Goal: Task Accomplishment & Management: Manage account settings

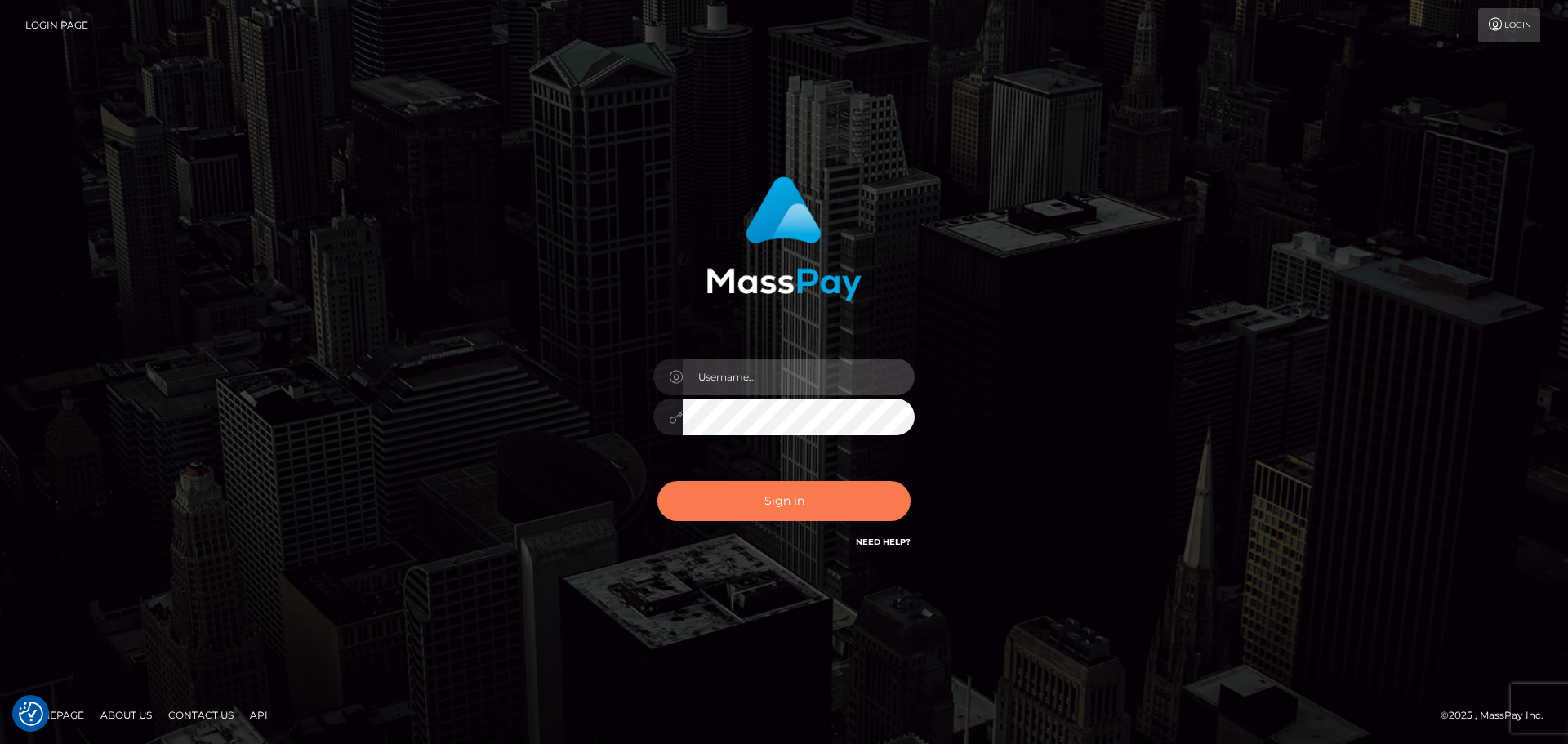
type input "constantin.mp"
click at [857, 511] on button "Sign in" at bounding box center [784, 501] width 253 height 40
type input "constantin.mp"
click at [857, 511] on button "Sign in" at bounding box center [784, 501] width 253 height 40
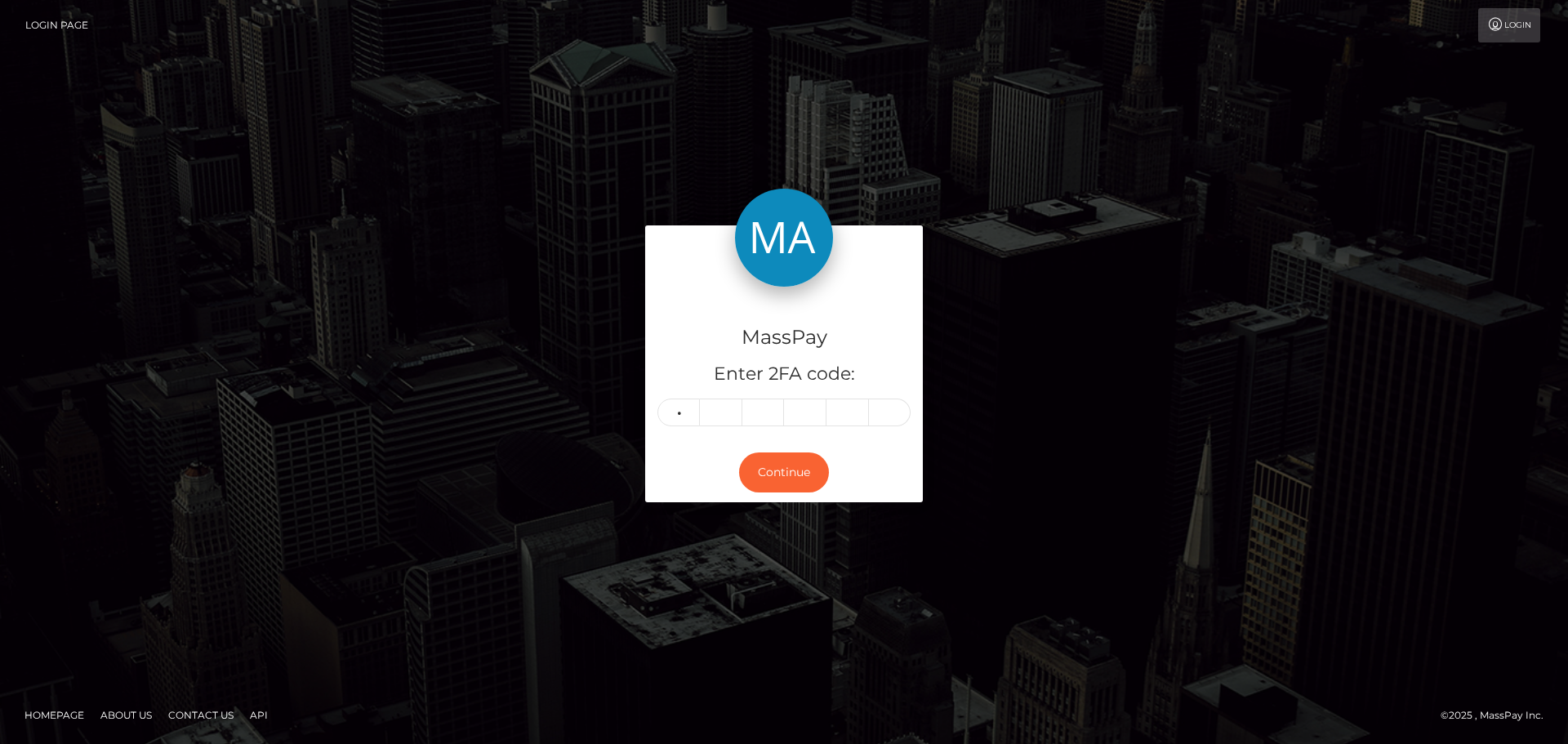
type input "9"
type input "0"
type input "7"
type input "5"
type input "3"
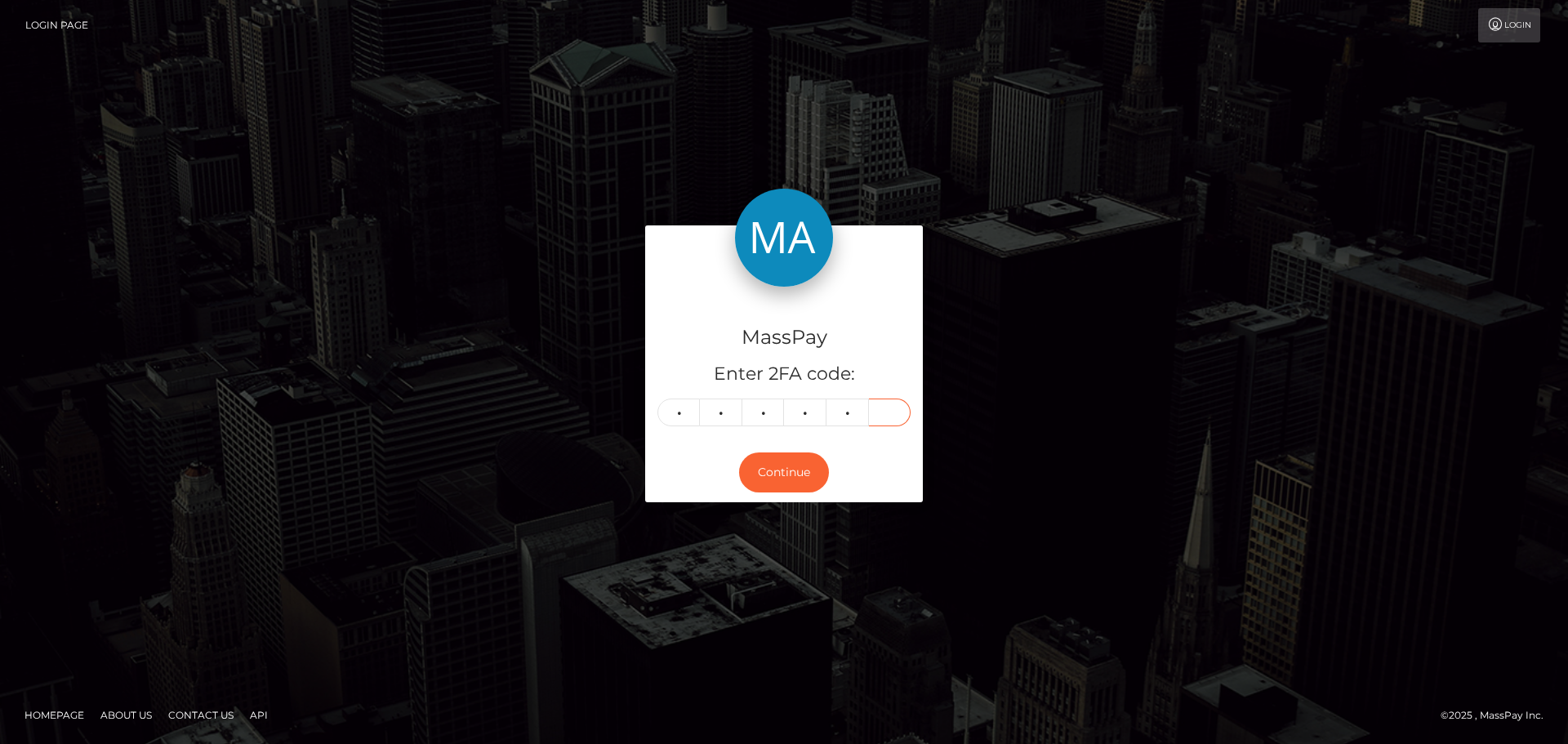
type input "9"
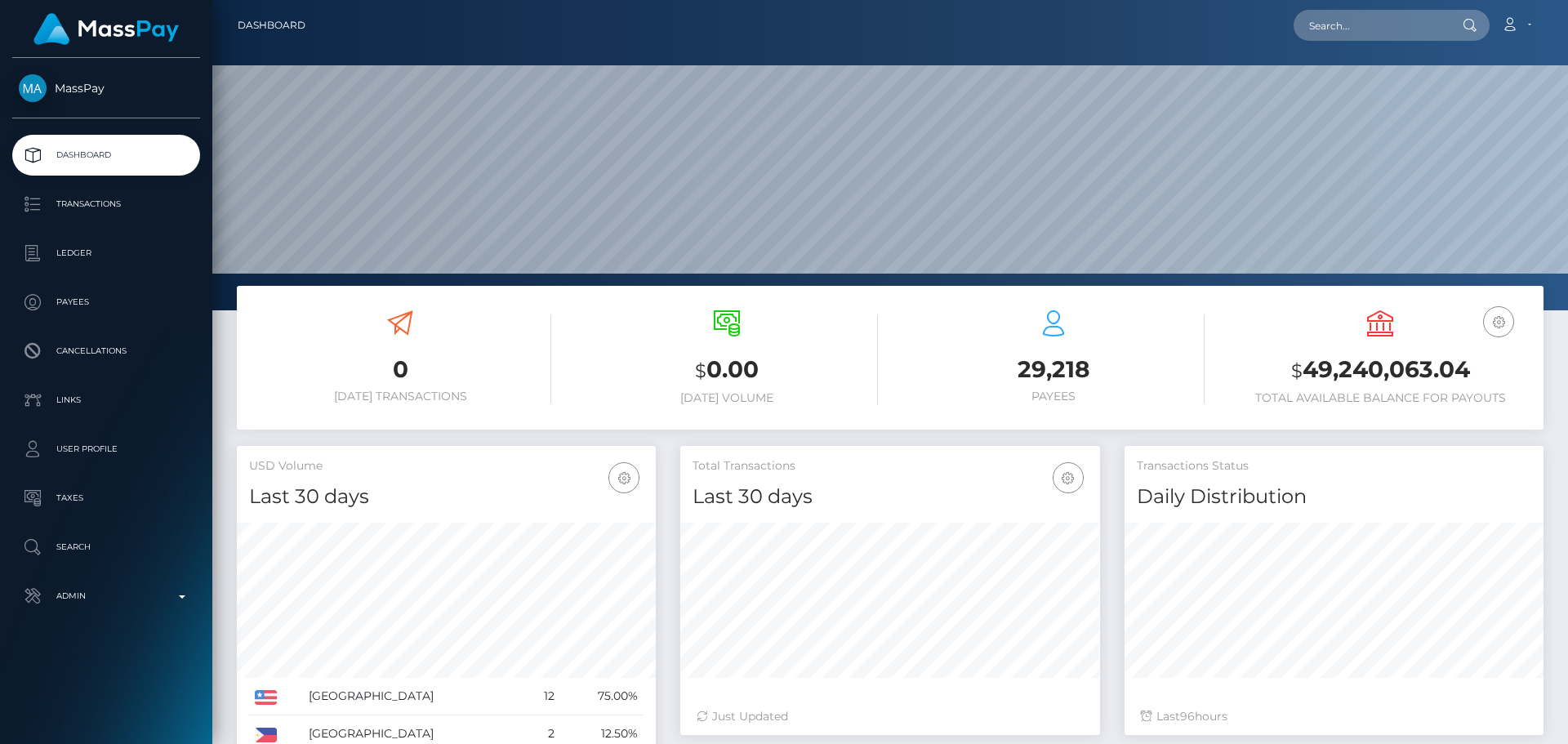
scroll to position [290, 420]
click at [1393, 26] on input "text" at bounding box center [1370, 25] width 153 height 31
paste input "432156873844596736"
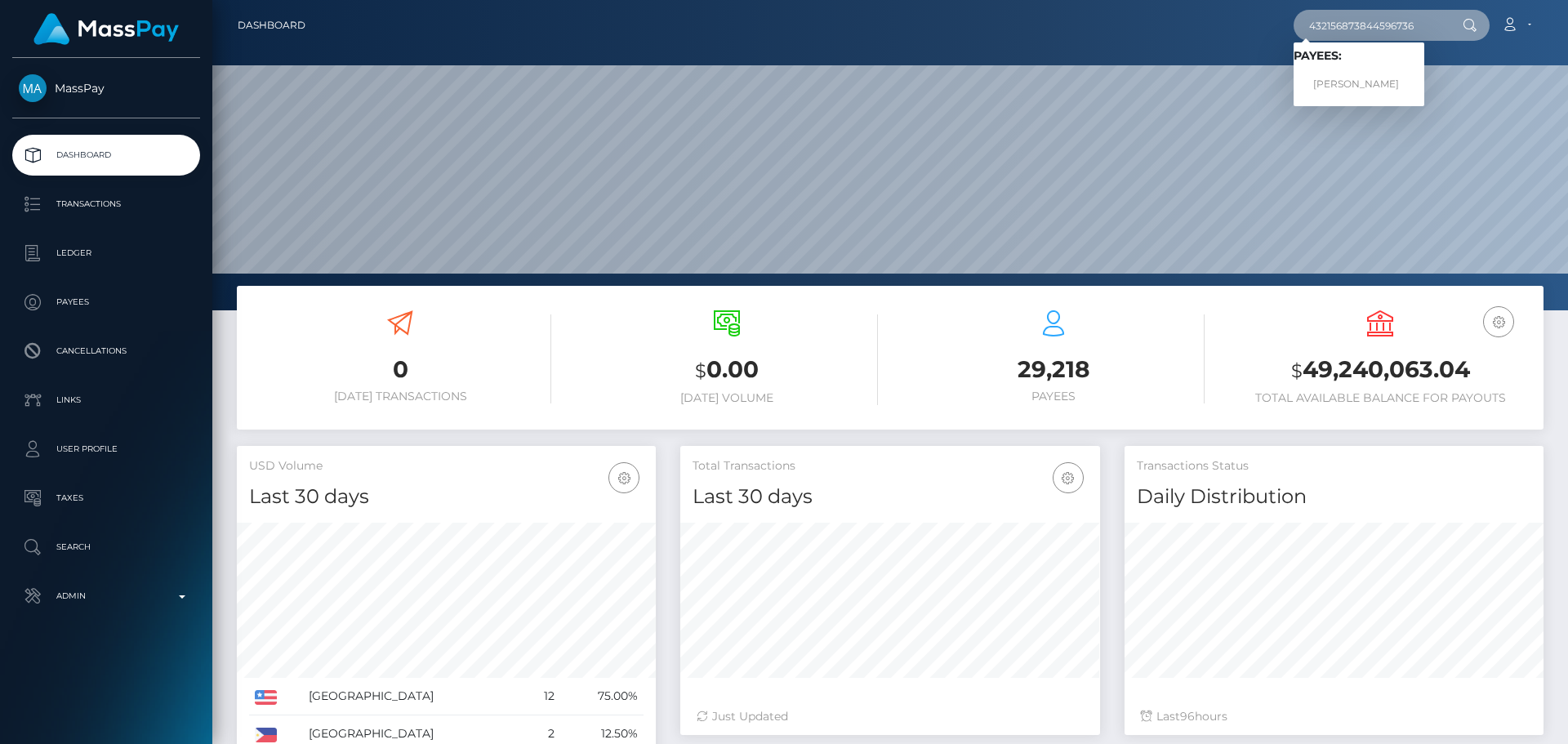
type input "432156873844596736"
click at [1349, 80] on link "ALEKSEI SITKIN" at bounding box center [1359, 85] width 130 height 30
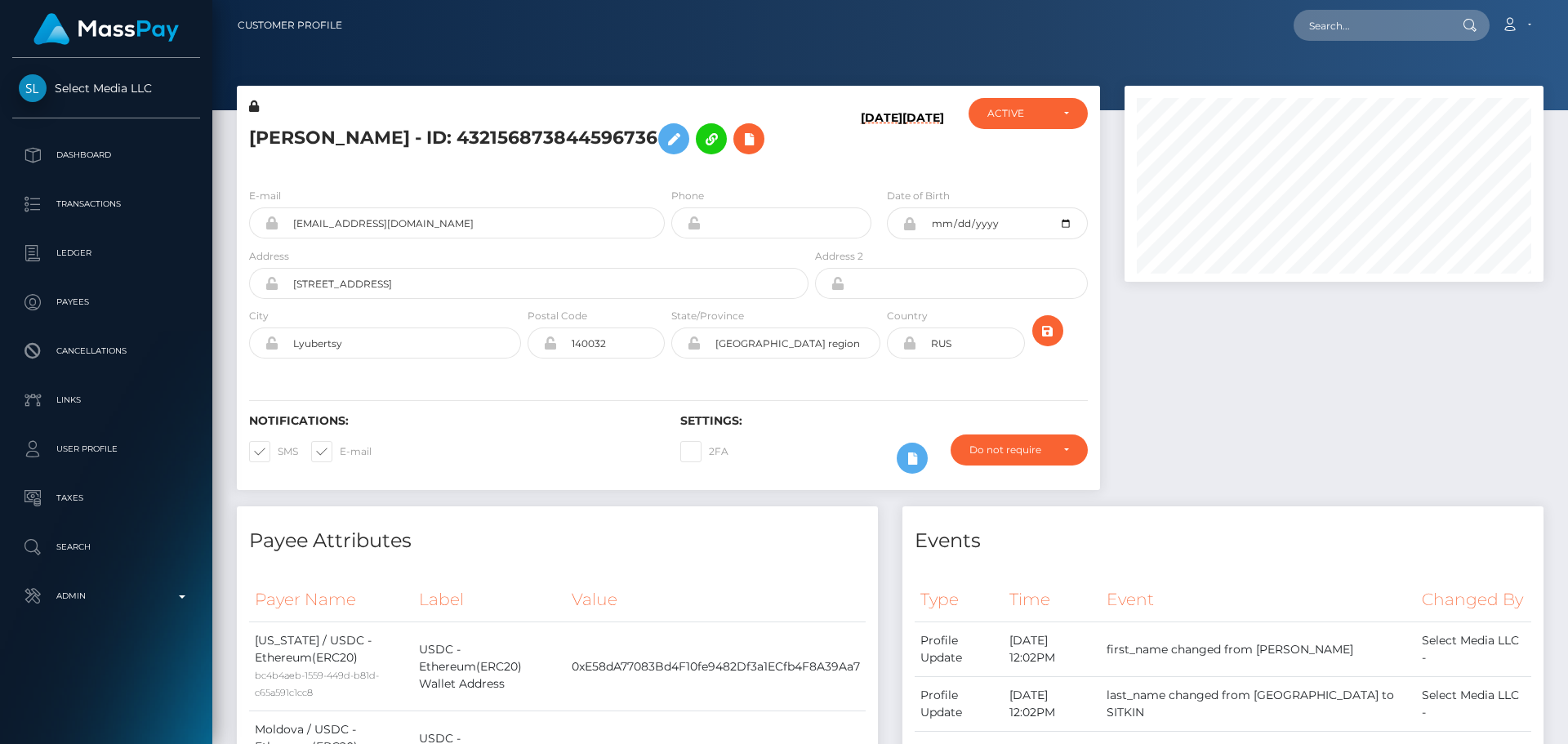
scroll to position [196, 420]
click at [643, 170] on div "[PERSON_NAME] - ID: 432156873844596736" at bounding box center [524, 136] width 575 height 77
click at [637, 170] on div "[PERSON_NAME] - ID: 432156873844596736" at bounding box center [524, 136] width 575 height 77
click at [640, 169] on div "[PERSON_NAME] - ID: 432156873844596736" at bounding box center [524, 136] width 575 height 77
click at [640, 169] on div "ALEKSEI SITKIN - ID: 432156873844596736" at bounding box center [524, 136] width 575 height 77
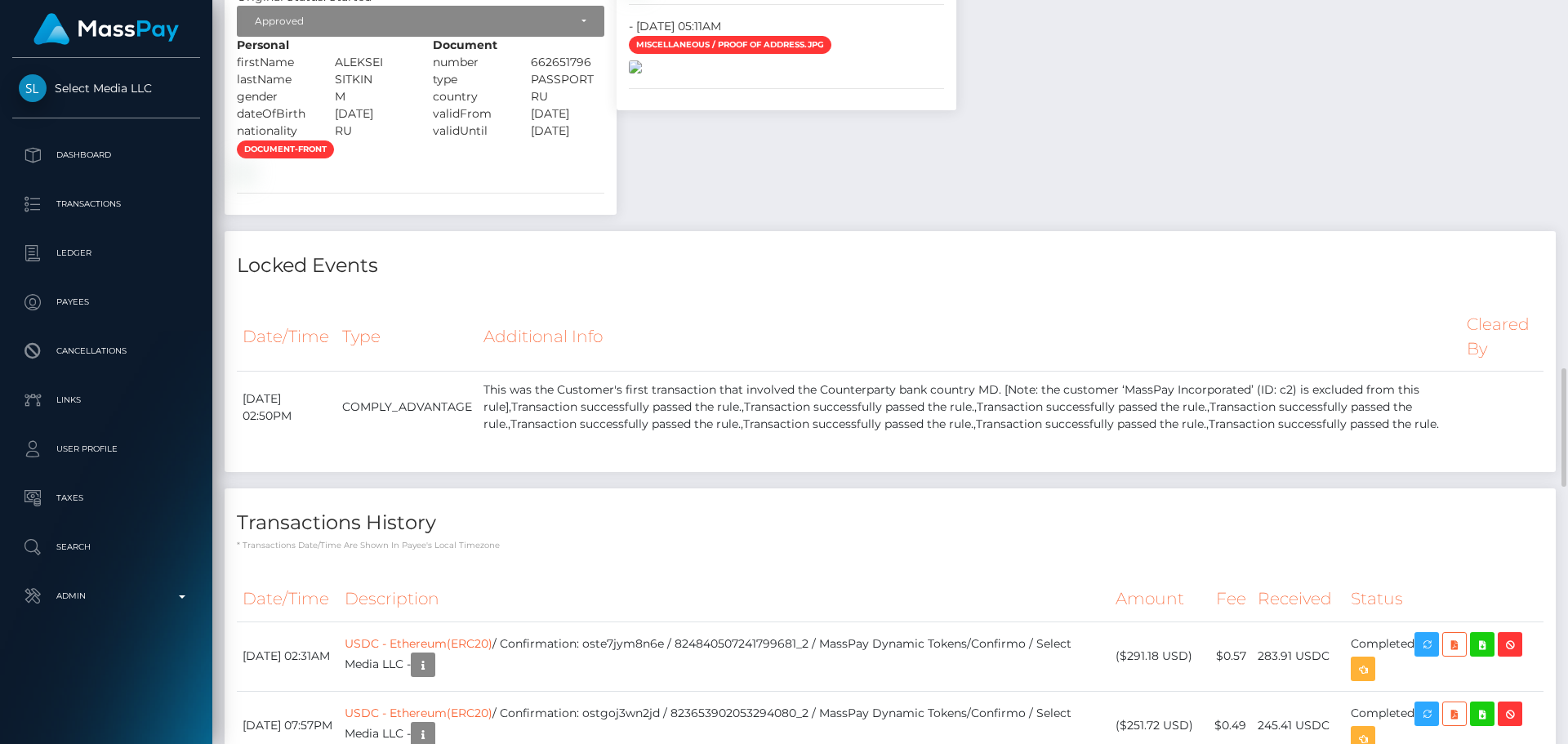
scroll to position [1797, 0]
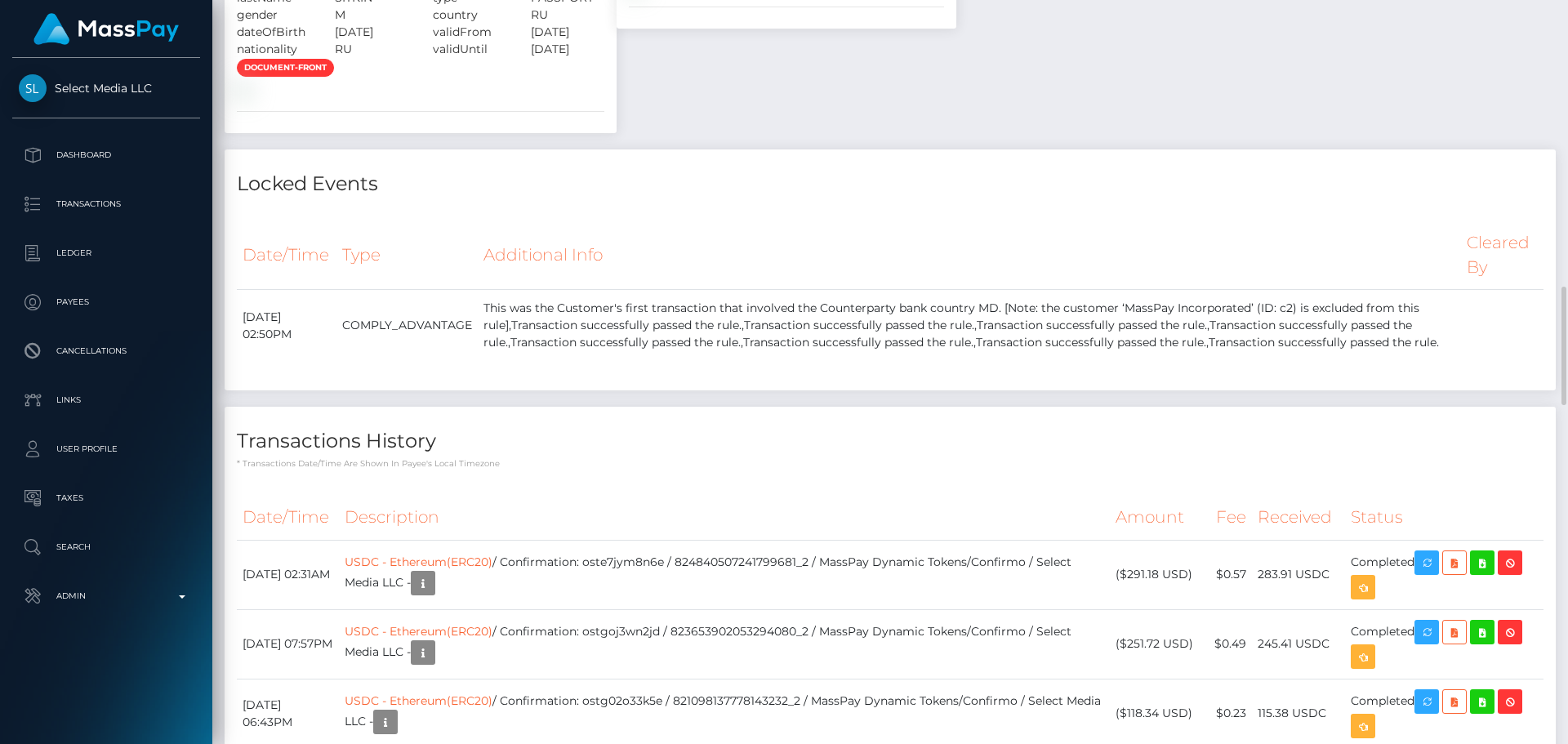
click at [1150, 343] on div "Payee Attributes Payer Name Label Value Georgia / USDC - Ethereum(ERC20) bc4b4a…" at bounding box center [890, 496] width 1331 height 3573
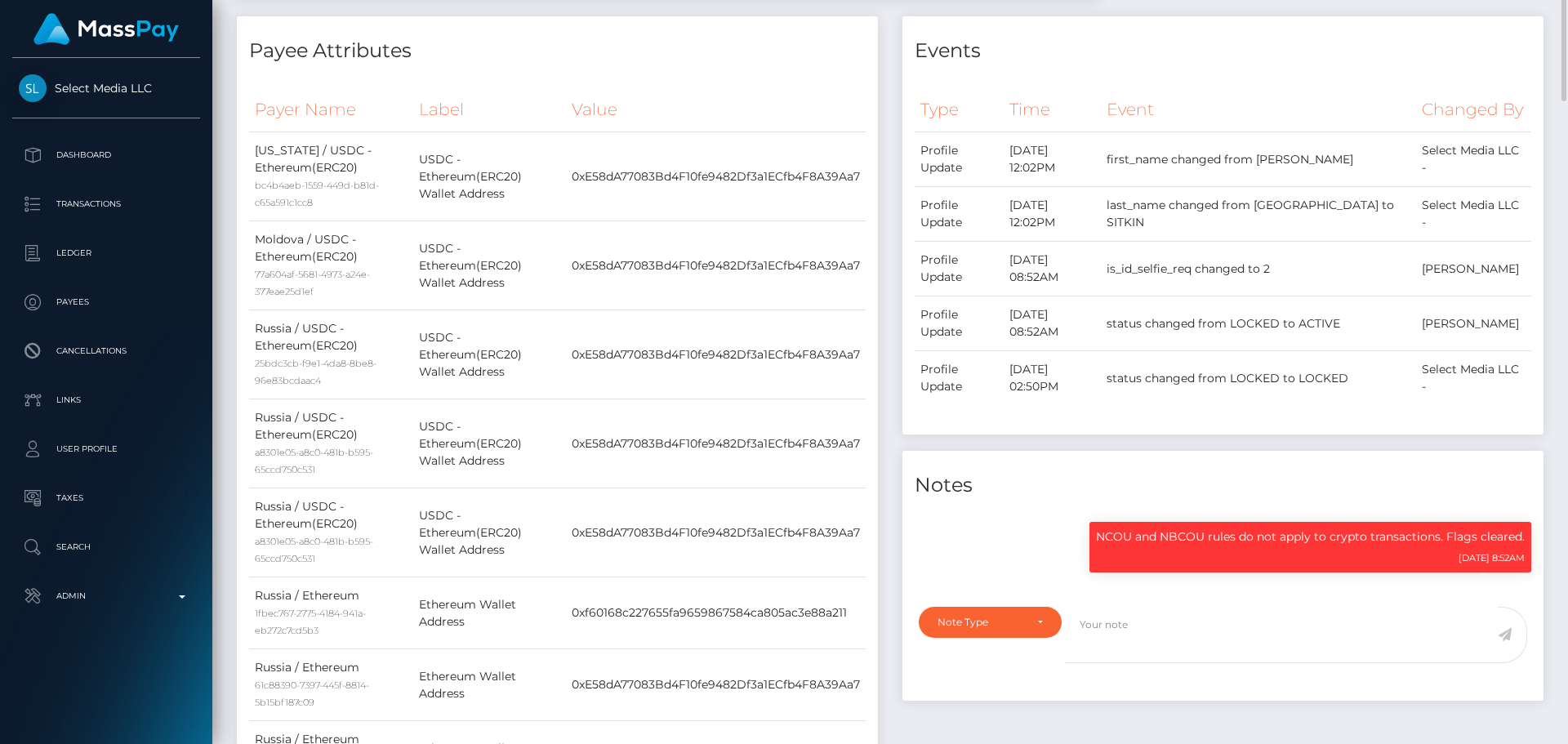
scroll to position [0, 0]
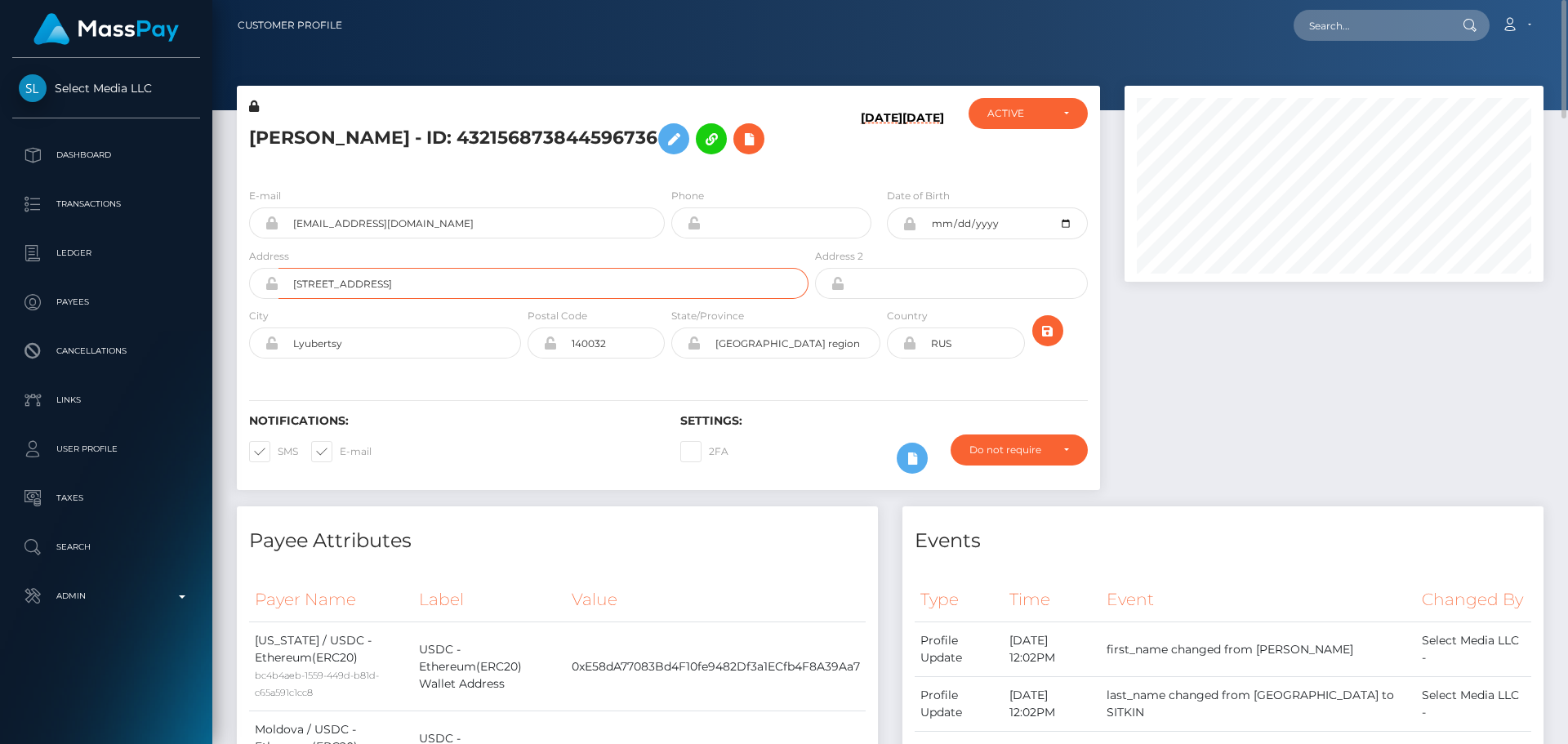
click at [448, 274] on input "Poperechnaya street 5" at bounding box center [543, 284] width 530 height 31
paste input "Aksai-1A Microdistrict, Building 15, Apartment 3"
type input "Aksai-1A Microdistrict, Building 15, Apartment 3"
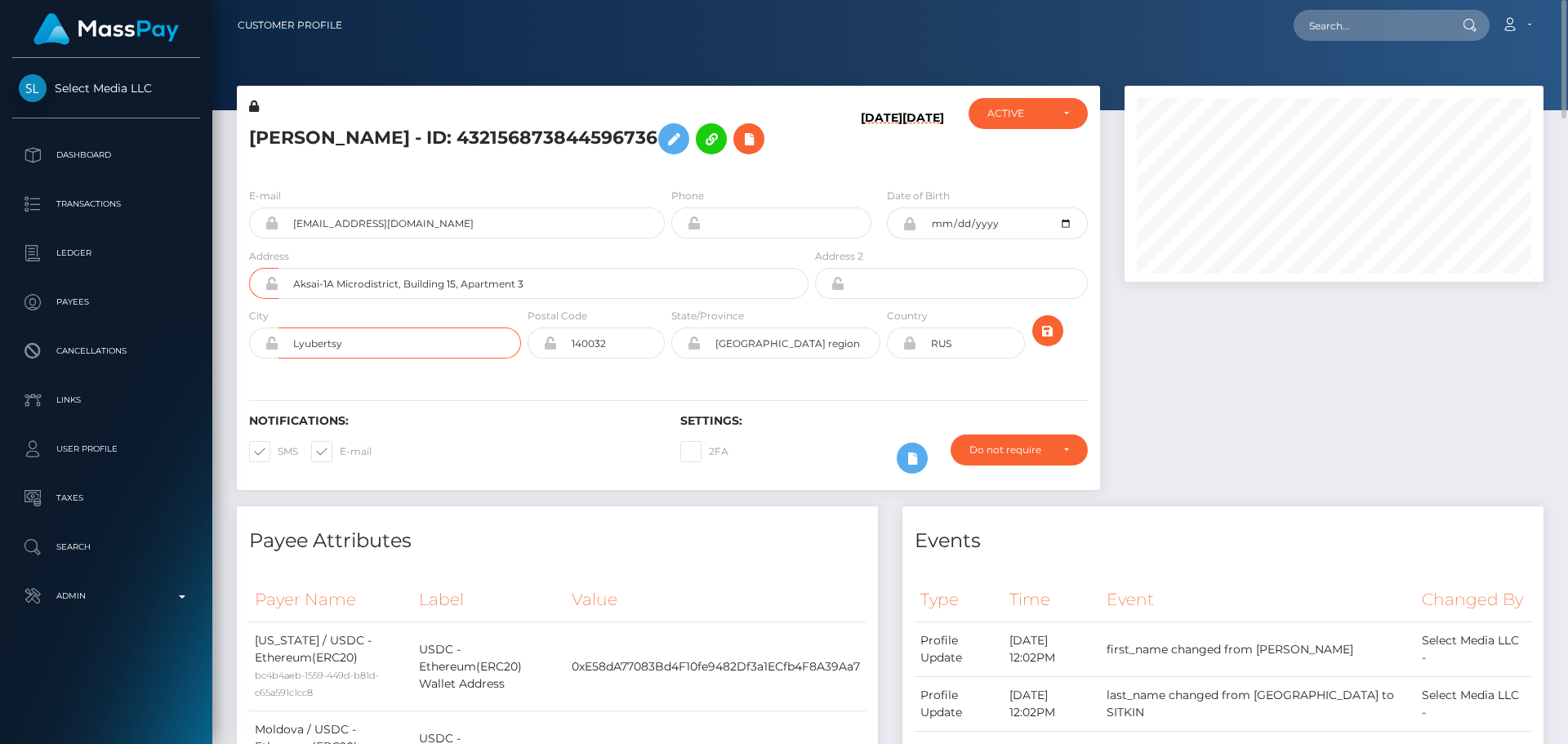
click at [439, 346] on input "Lyubertsy" at bounding box center [400, 343] width 243 height 31
paste input "Almat"
type input "Almaty"
click at [805, 341] on input "Moscow region" at bounding box center [791, 343] width 180 height 31
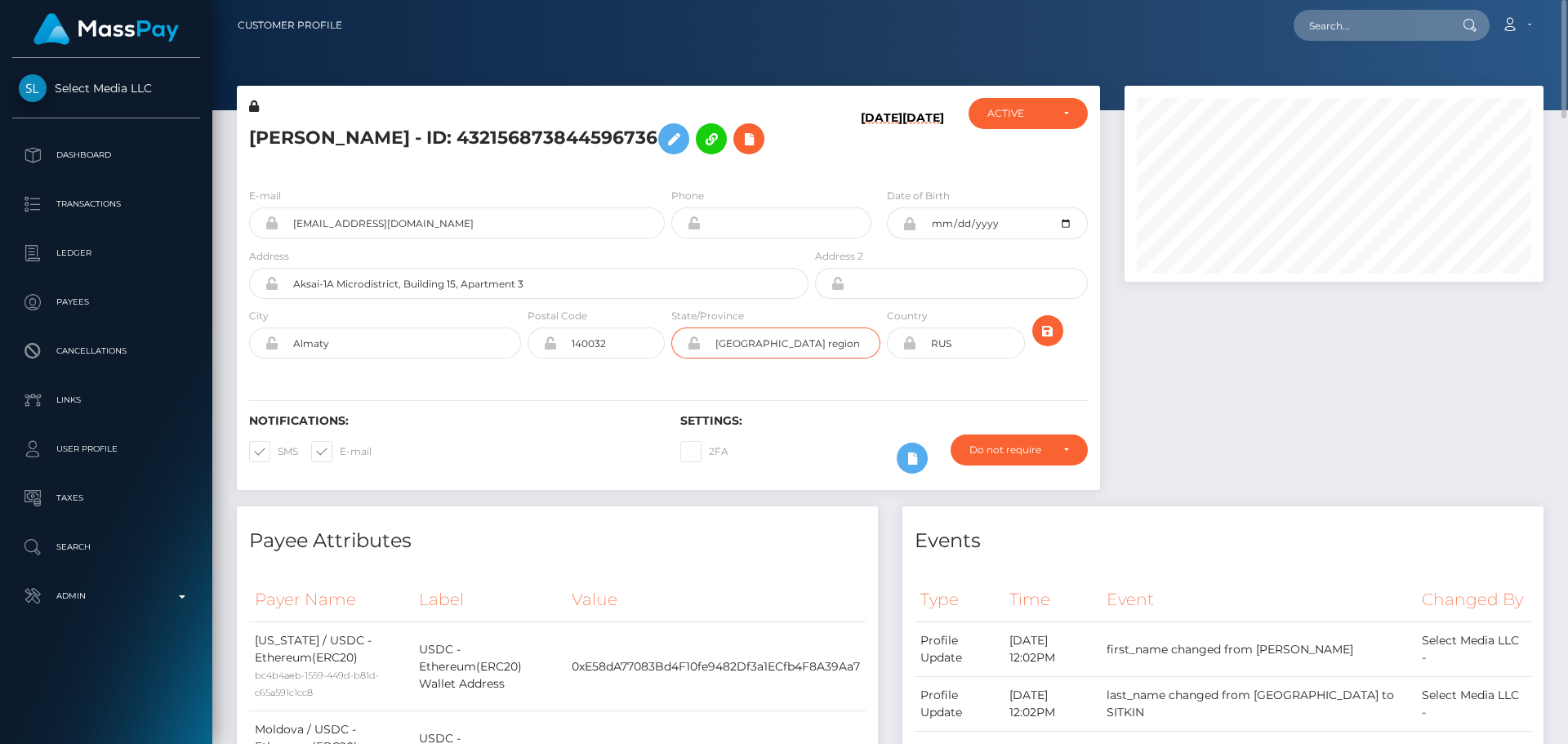
click at [805, 341] on input "Moscow region" at bounding box center [791, 343] width 180 height 31
paste input "Almaty"
type input "Almaty"
drag, startPoint x: 602, startPoint y: 395, endPoint x: 592, endPoint y: 407, distance: 15.6
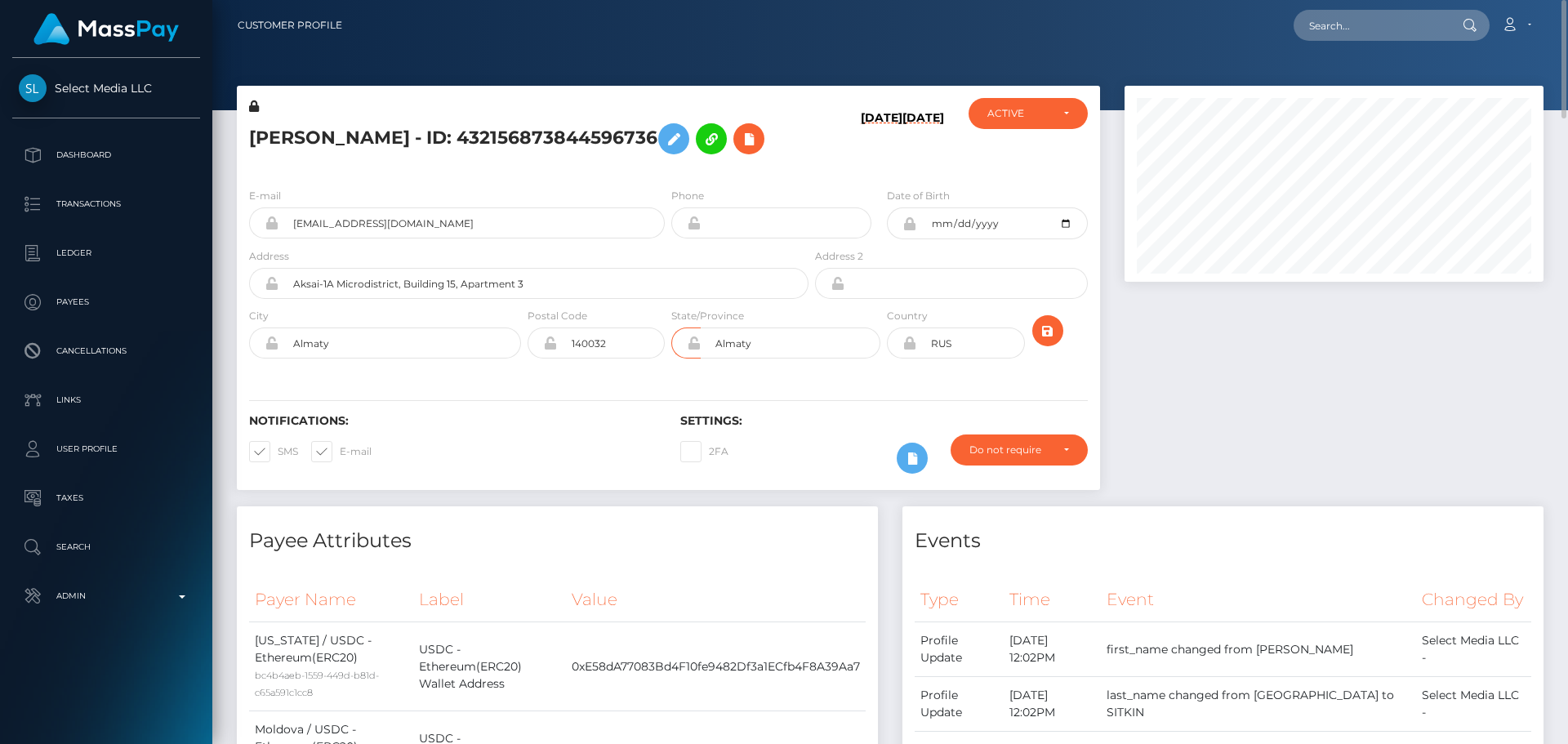
click at [601, 395] on div "Notifications: SMS E-mail Settings: 2FA" at bounding box center [668, 432] width 863 height 115
click at [616, 351] on input "140032" at bounding box center [610, 343] width 108 height 31
paste input "050031"
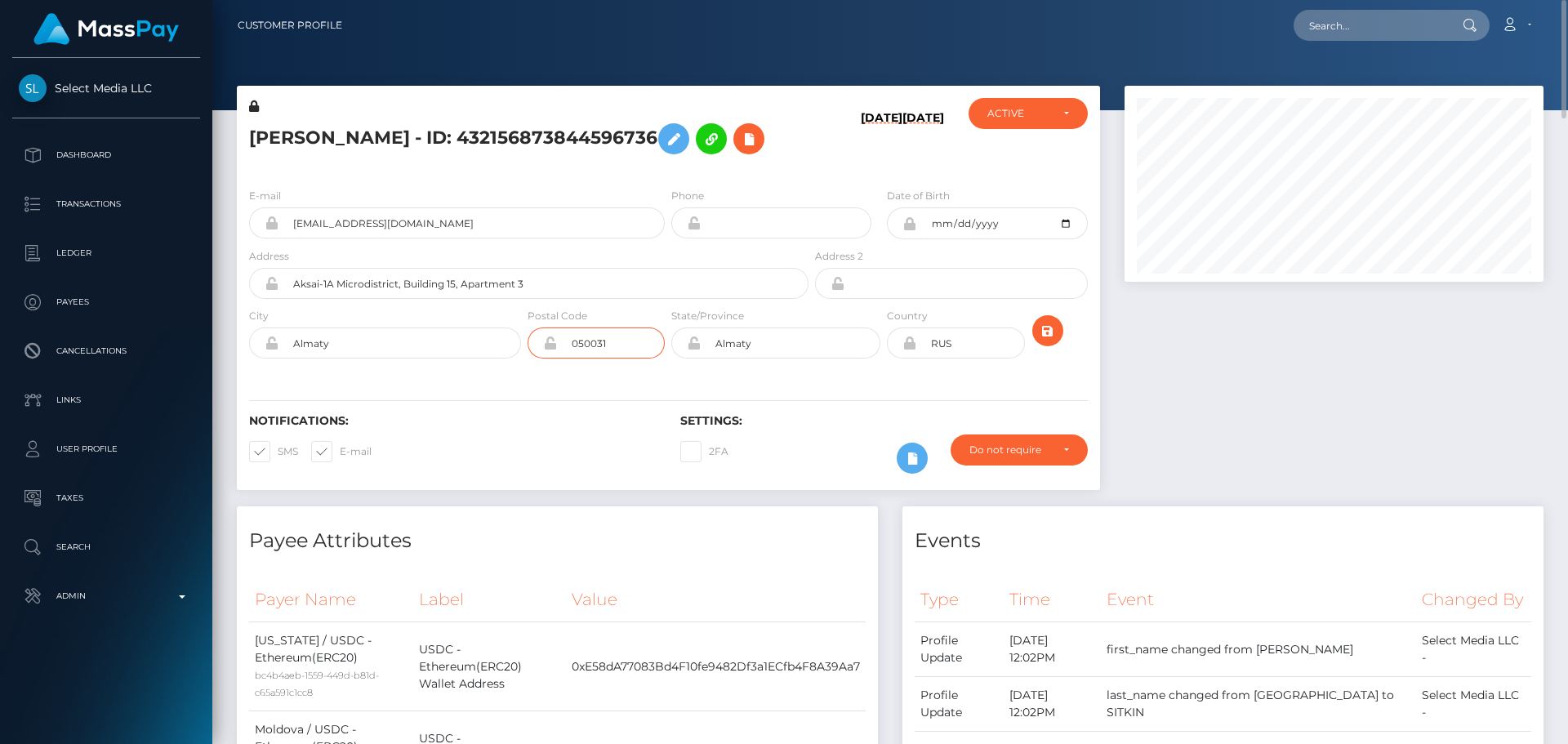
type input "050031"
drag, startPoint x: 562, startPoint y: 383, endPoint x: 545, endPoint y: 494, distance: 112.3
click at [562, 383] on div "Notifications: SMS E-mail Settings: 2FA" at bounding box center [668, 432] width 863 height 115
click at [972, 349] on input "RUS" at bounding box center [970, 343] width 108 height 31
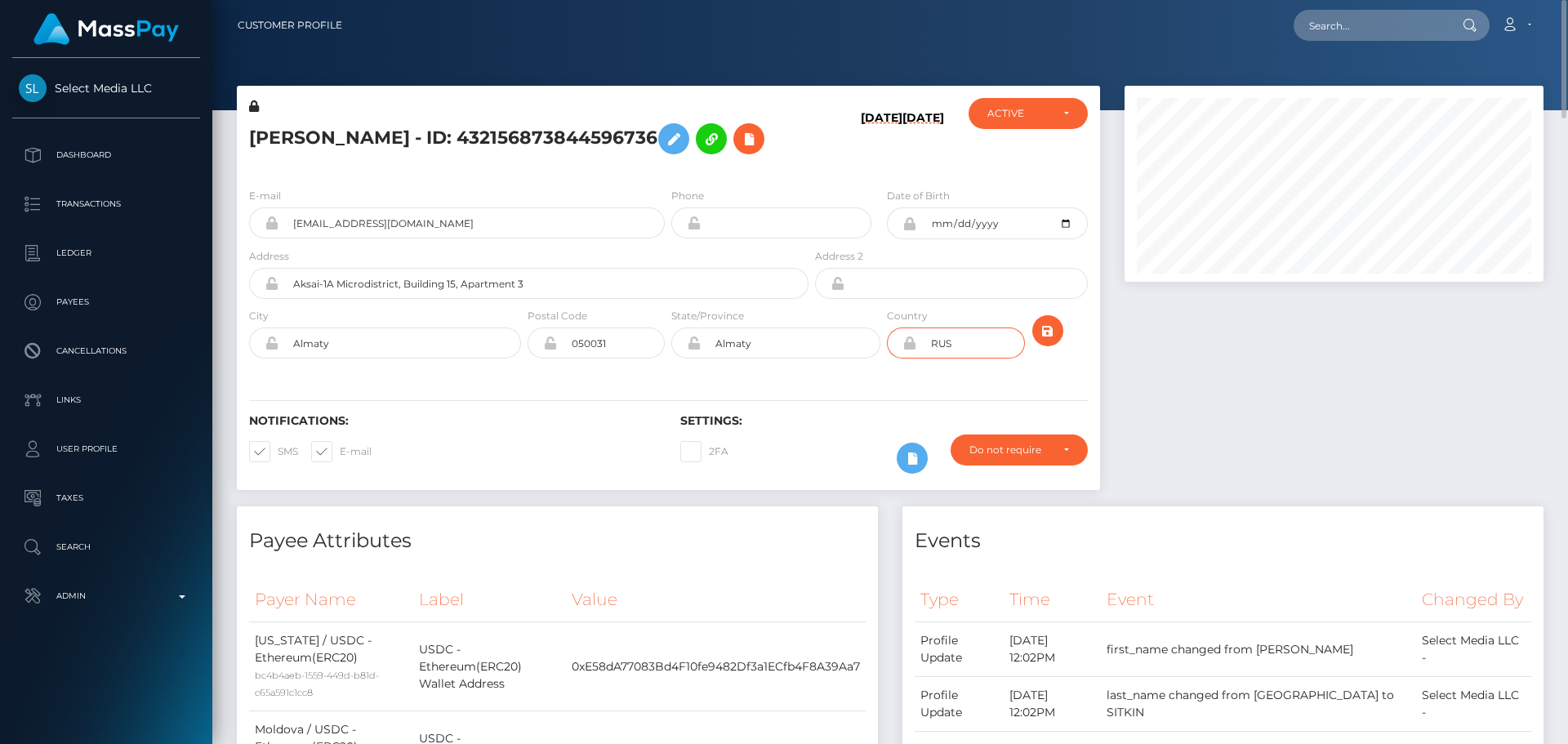
paste input "KAZ"
type input "KAZ"
click at [911, 346] on icon at bounding box center [910, 343] width 14 height 13
click at [1048, 327] on icon "submit" at bounding box center [1048, 330] width 20 height 20
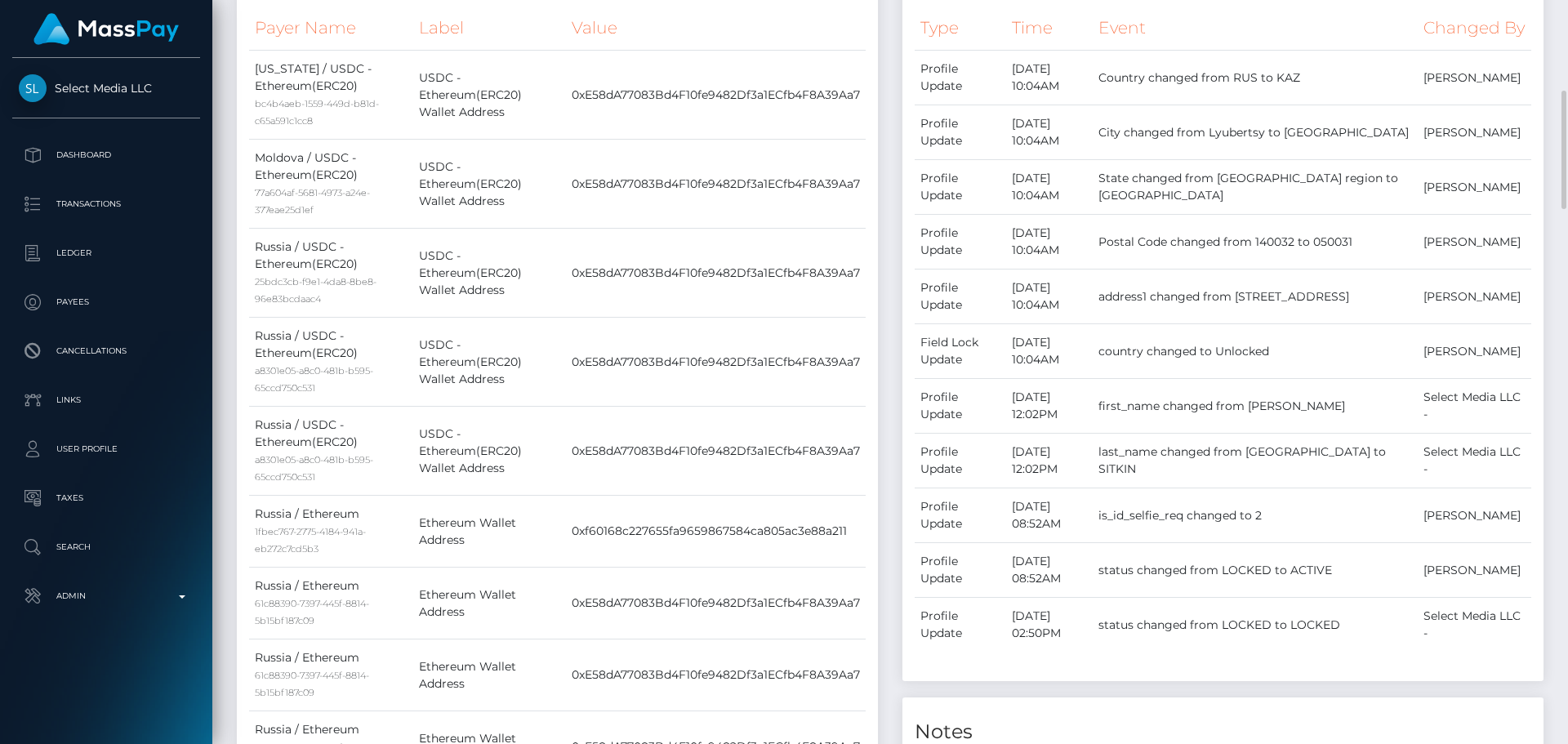
scroll to position [1144, 0]
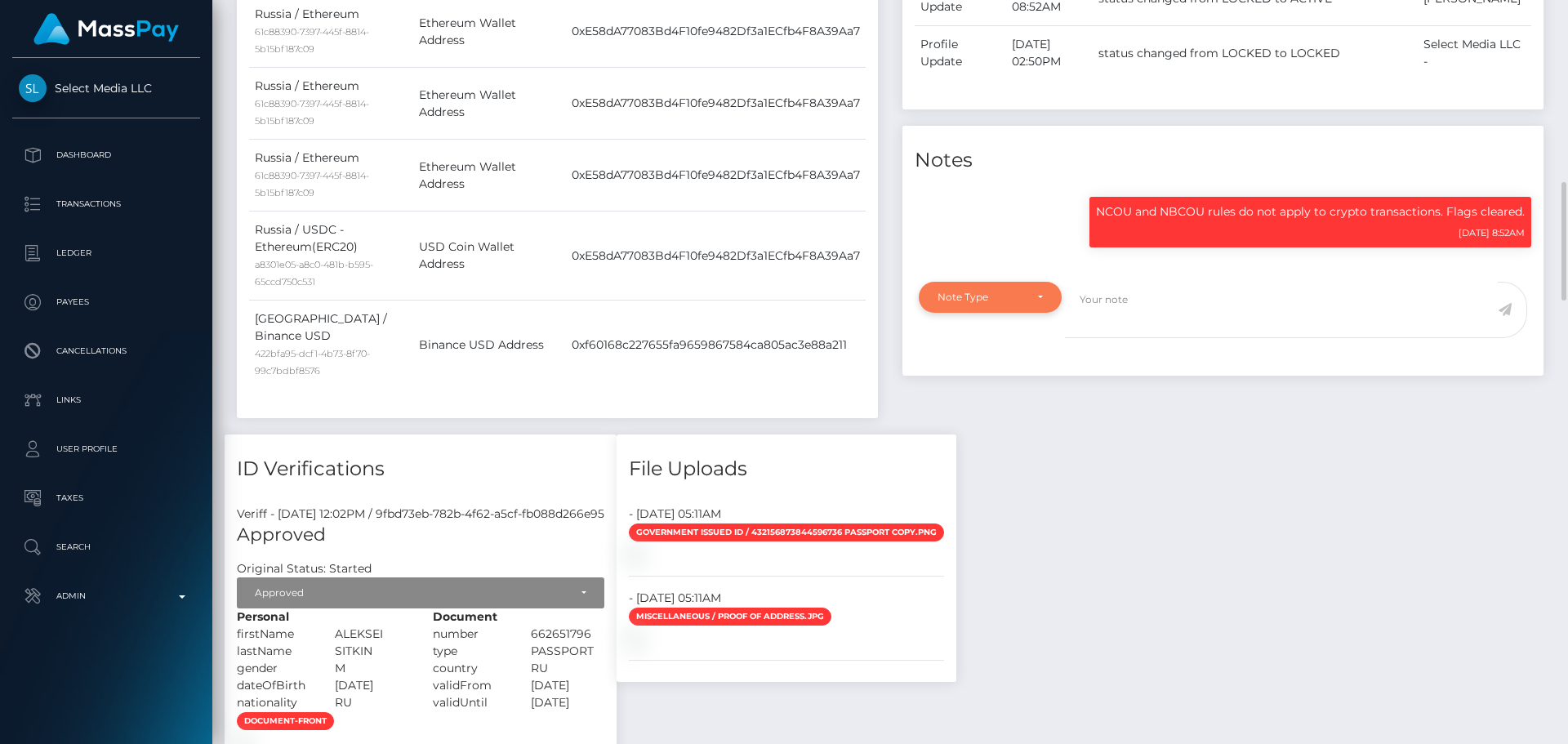
click at [1025, 303] on div "Note Type" at bounding box center [990, 298] width 106 height 13
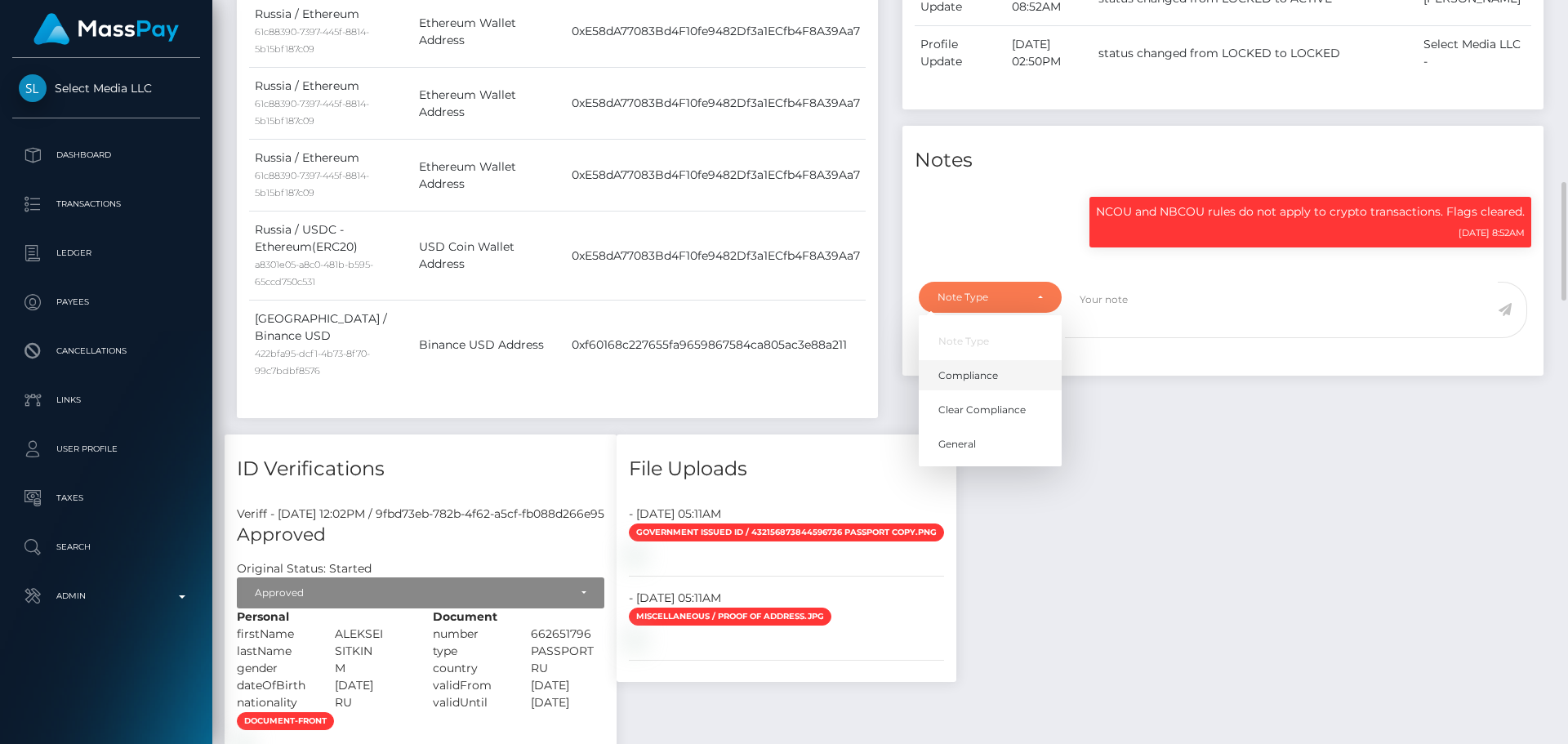
scroll to position [196, 420]
drag, startPoint x: 990, startPoint y: 389, endPoint x: 999, endPoint y: 386, distance: 9.5
click at [991, 389] on link "Compliance" at bounding box center [990, 376] width 143 height 30
select select "COMPLIANCE"
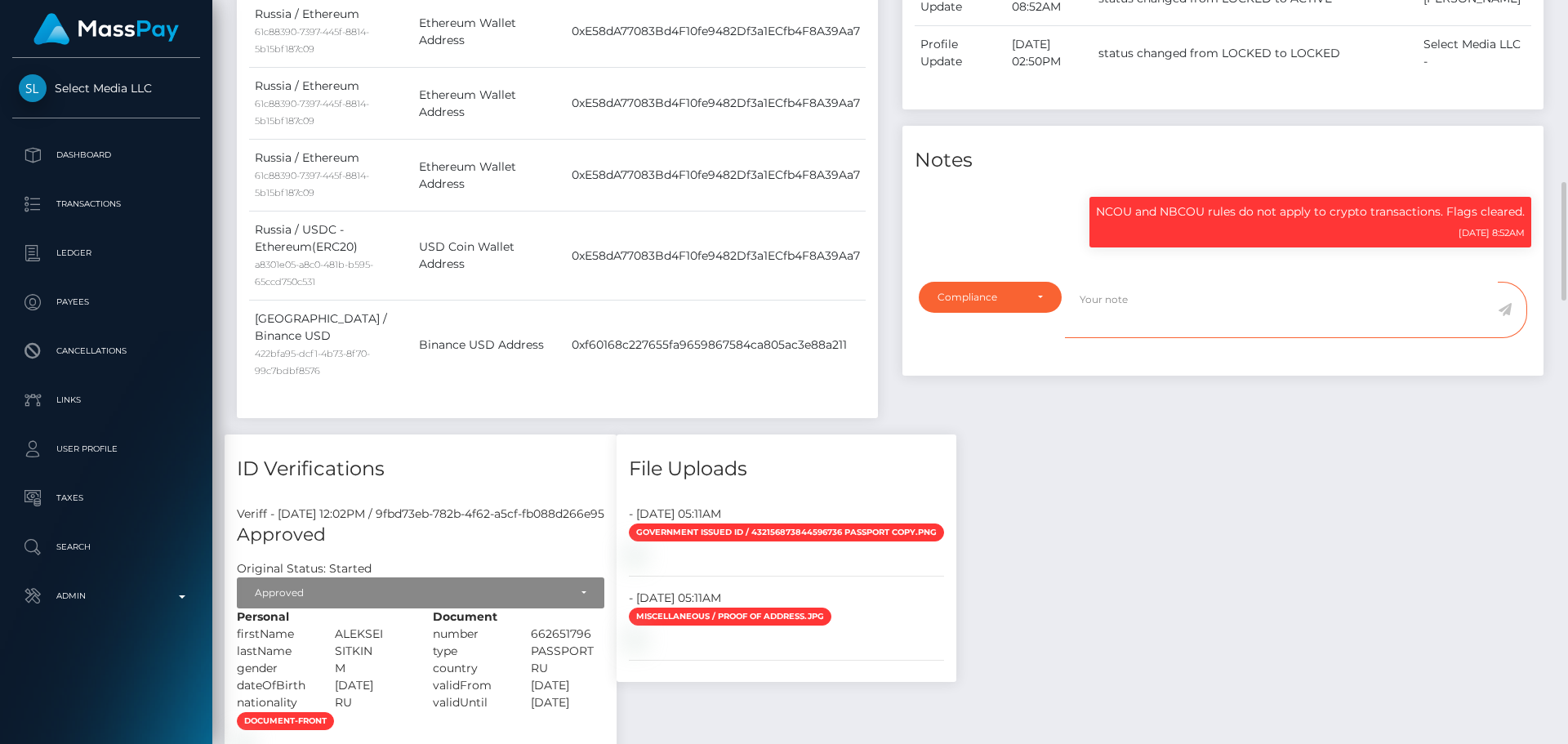
click at [1183, 336] on textarea at bounding box center [1281, 309] width 433 height 56
type textarea "Address updated as per the provided proof."
click at [1509, 316] on icon at bounding box center [1504, 309] width 14 height 13
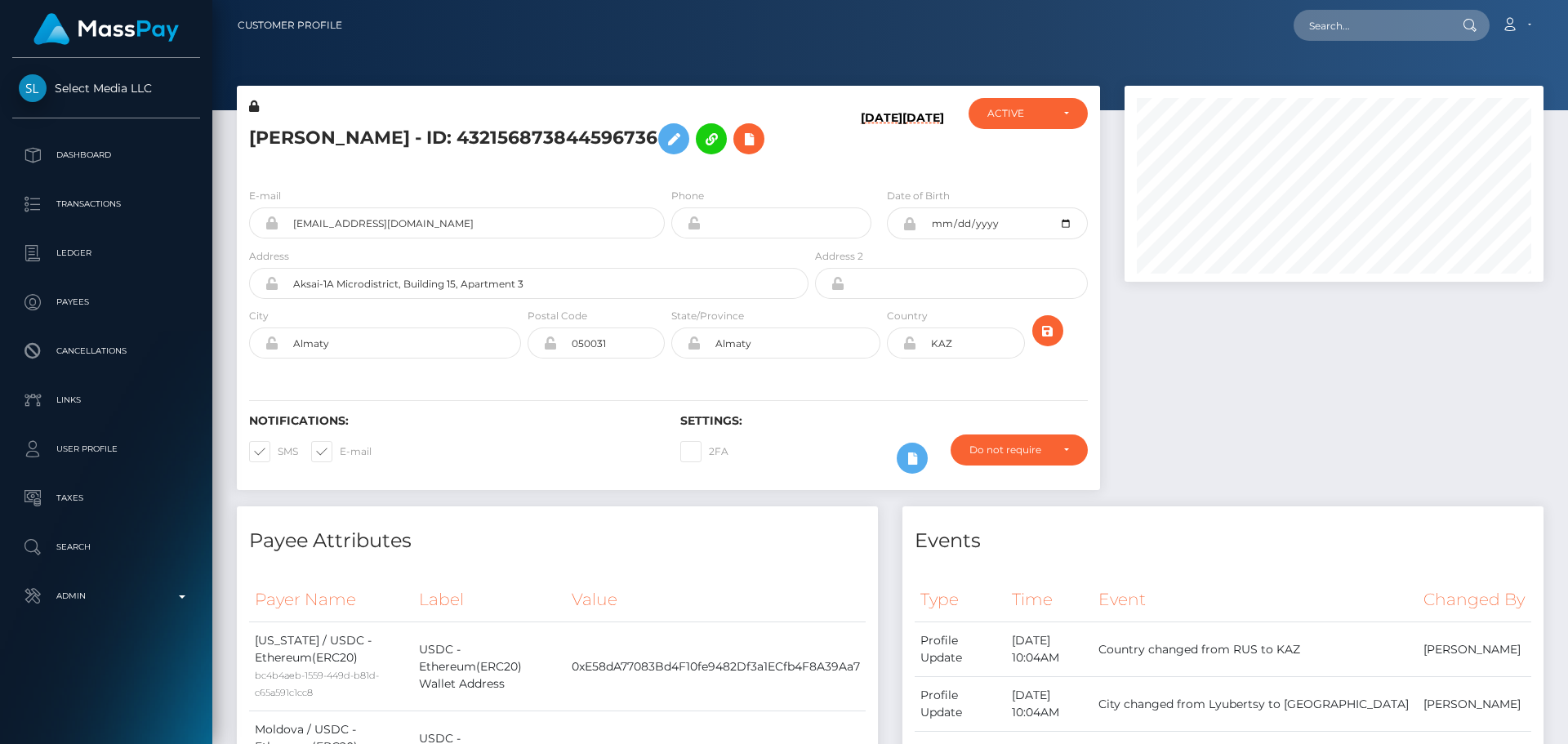
scroll to position [82, 0]
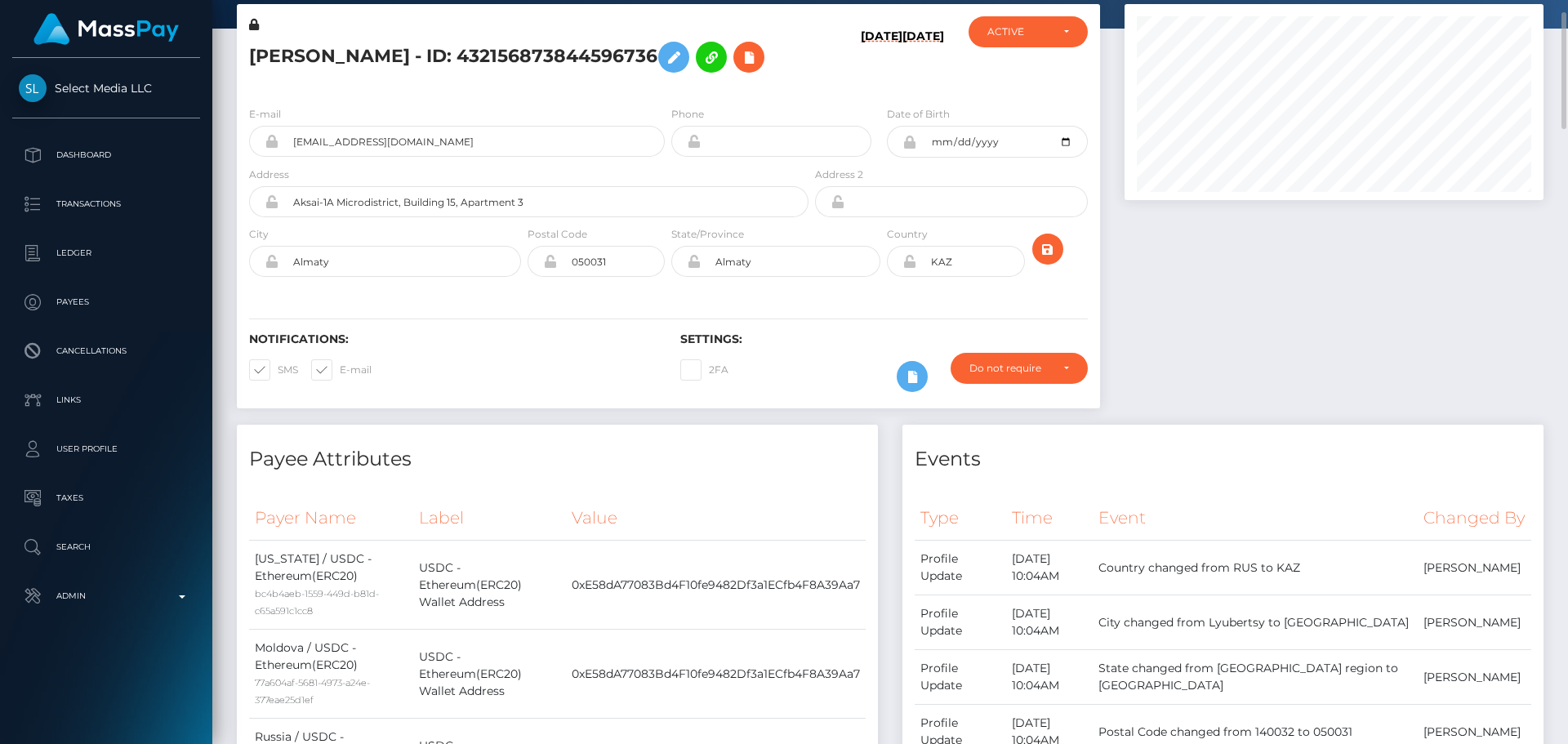
click at [911, 264] on icon at bounding box center [910, 262] width 14 height 13
click at [886, 286] on div "E-mail sitich4@gmail.com Phone Date of Birth City" at bounding box center [668, 193] width 863 height 200
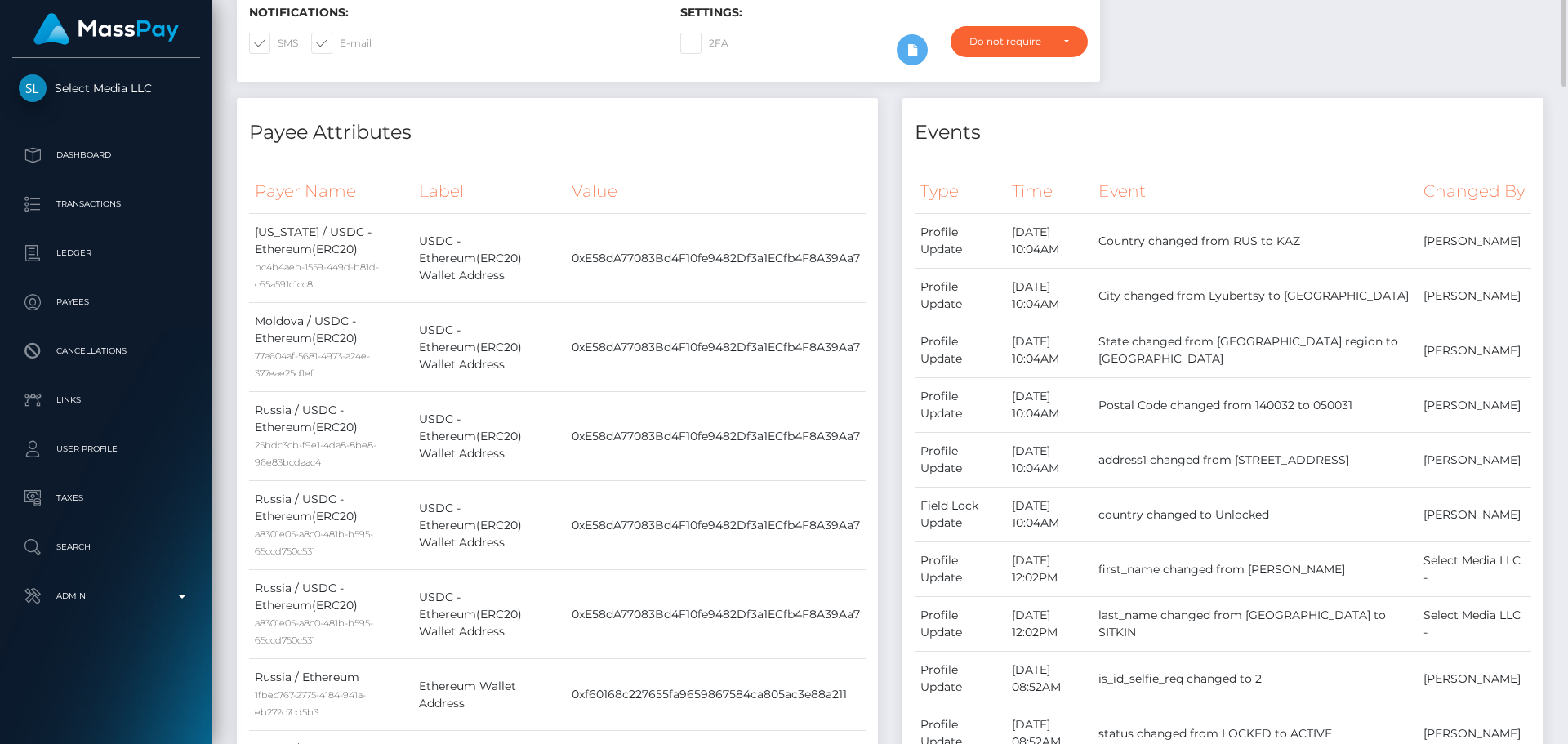
scroll to position [0, 0]
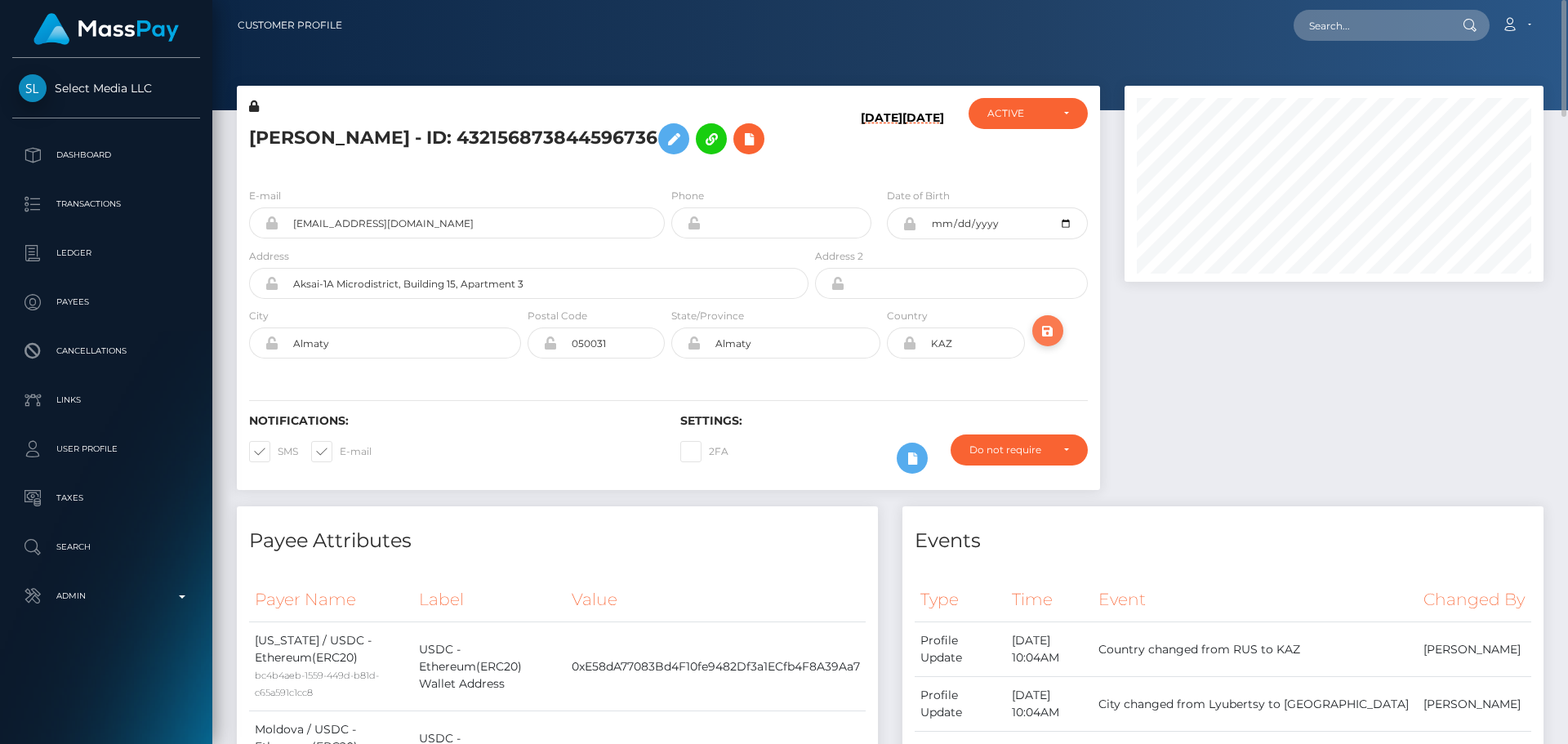
click at [1049, 325] on icon "submit" at bounding box center [1048, 330] width 20 height 20
drag, startPoint x: 440, startPoint y: 225, endPoint x: 253, endPoint y: 210, distance: 187.6
click at [253, 210] on div "[EMAIL_ADDRESS][DOMAIN_NAME]" at bounding box center [457, 223] width 416 height 31
click at [1356, 21] on input "text" at bounding box center [1370, 25] width 153 height 31
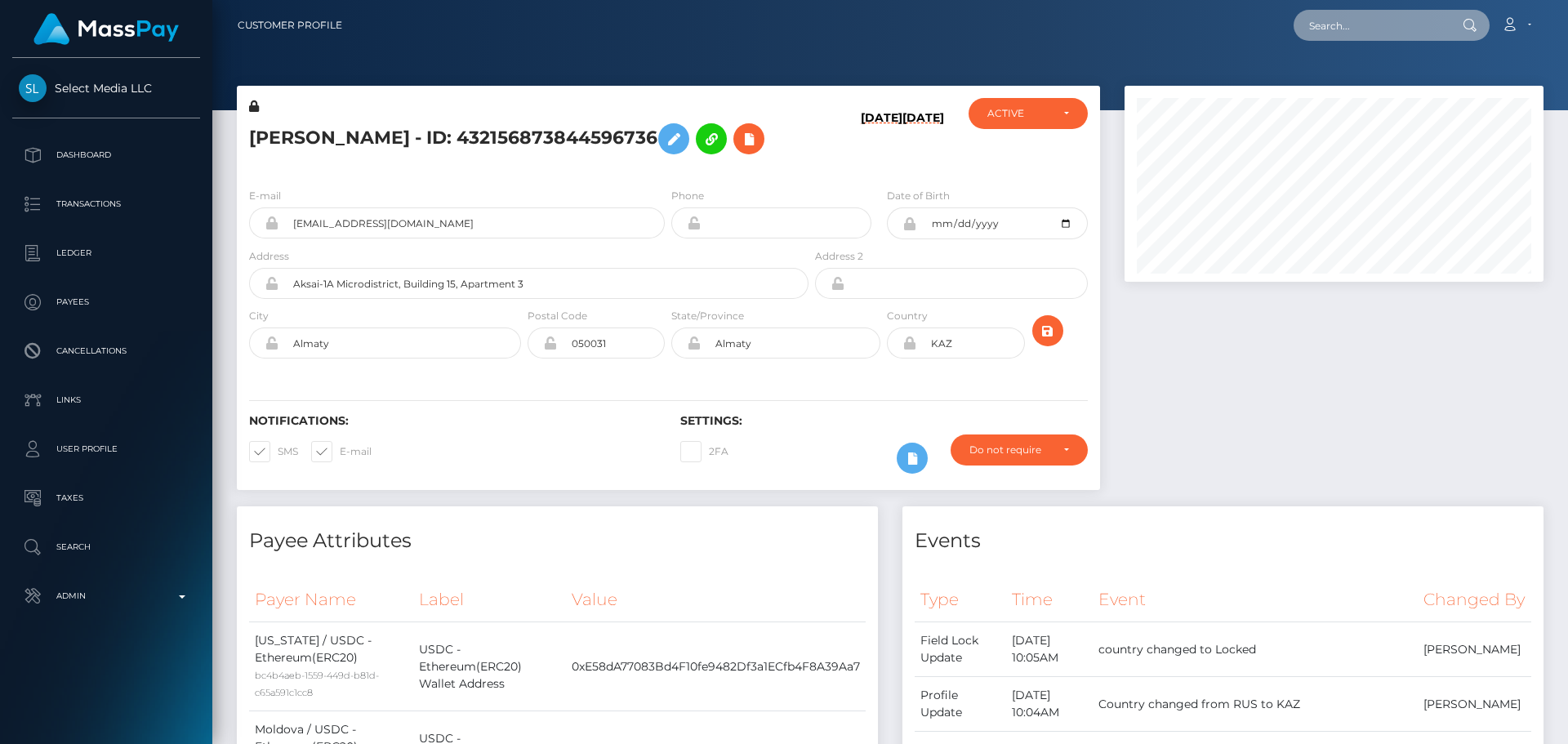
paste input "788146308731904000"
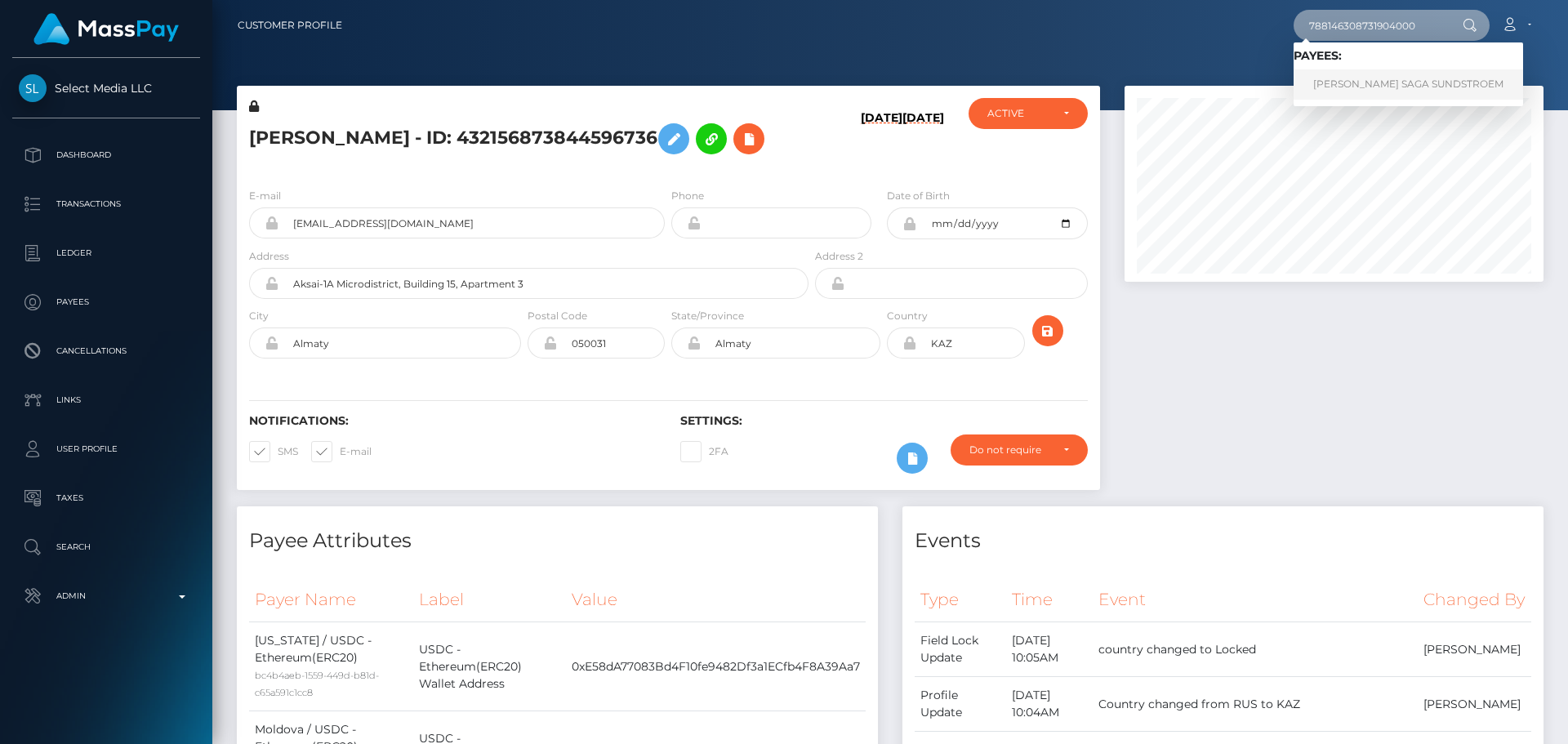
type input "788146308731904000"
click at [1362, 92] on link "HANNAH THERESIA SAGA SUNDSTROEM" at bounding box center [1408, 85] width 229 height 30
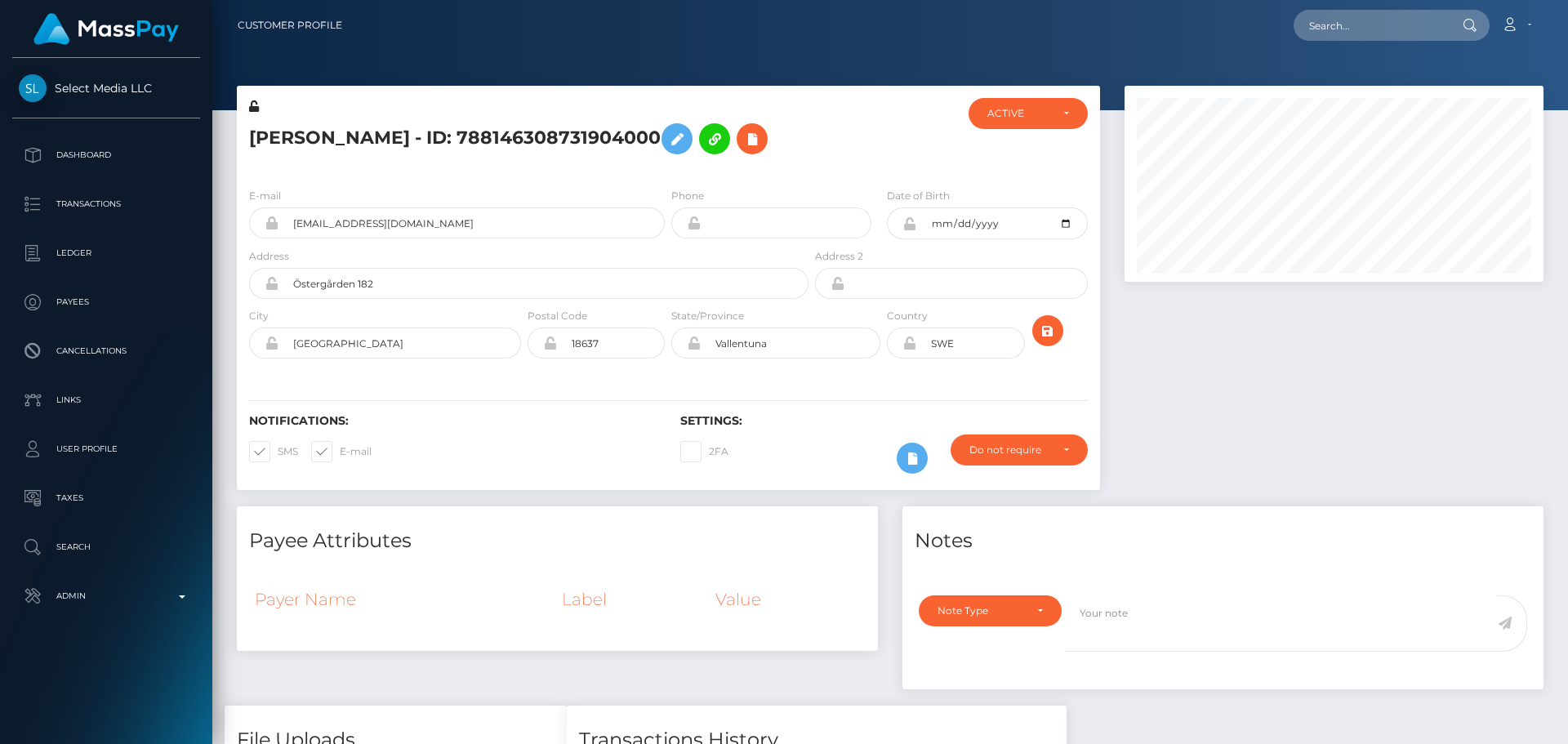
scroll to position [196, 420]
click at [734, 163] on h5 "HANNAH THERESIA SAGA SUNDSTROEM - ID: 788146308731904000" at bounding box center [524, 139] width 551 height 48
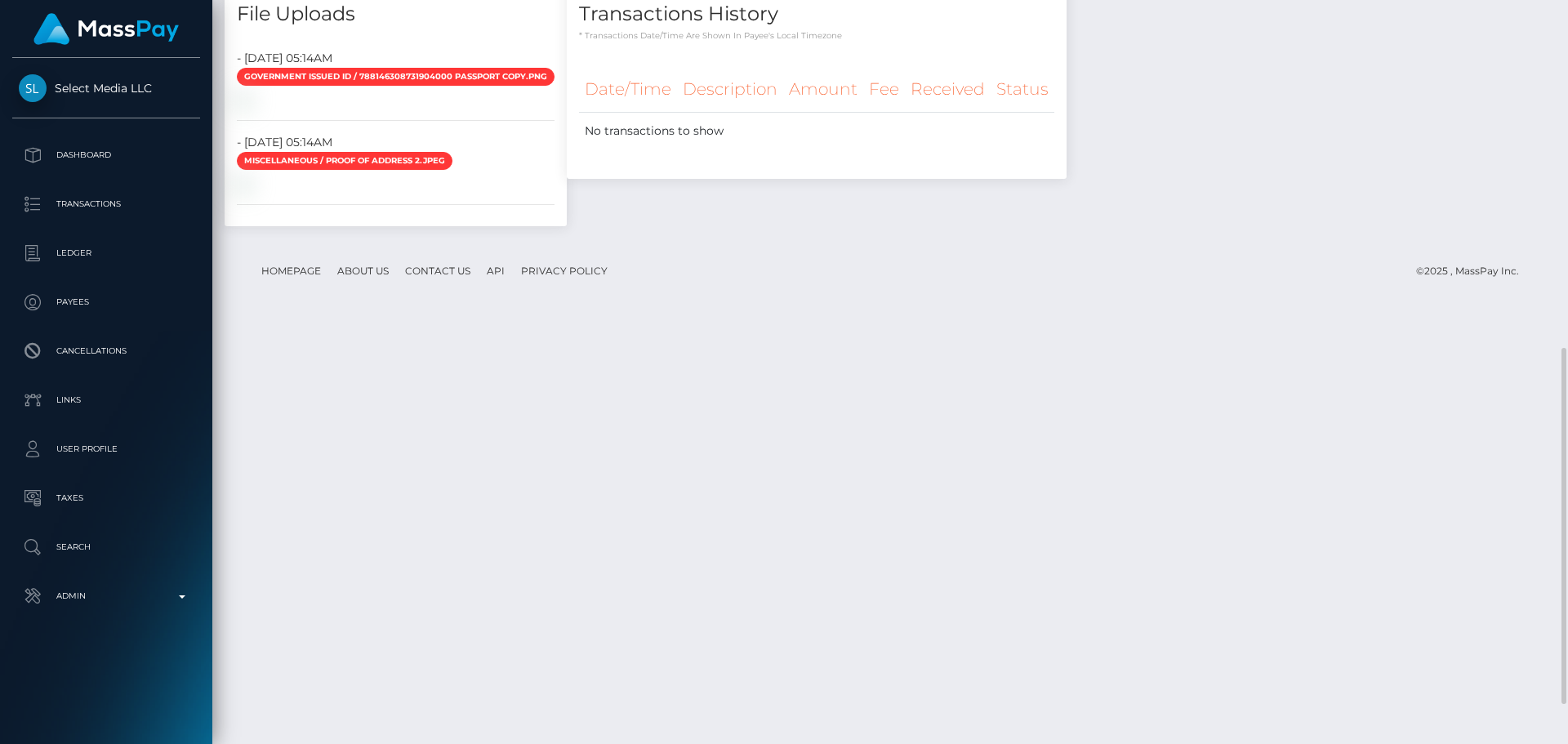
scroll to position [644, 0]
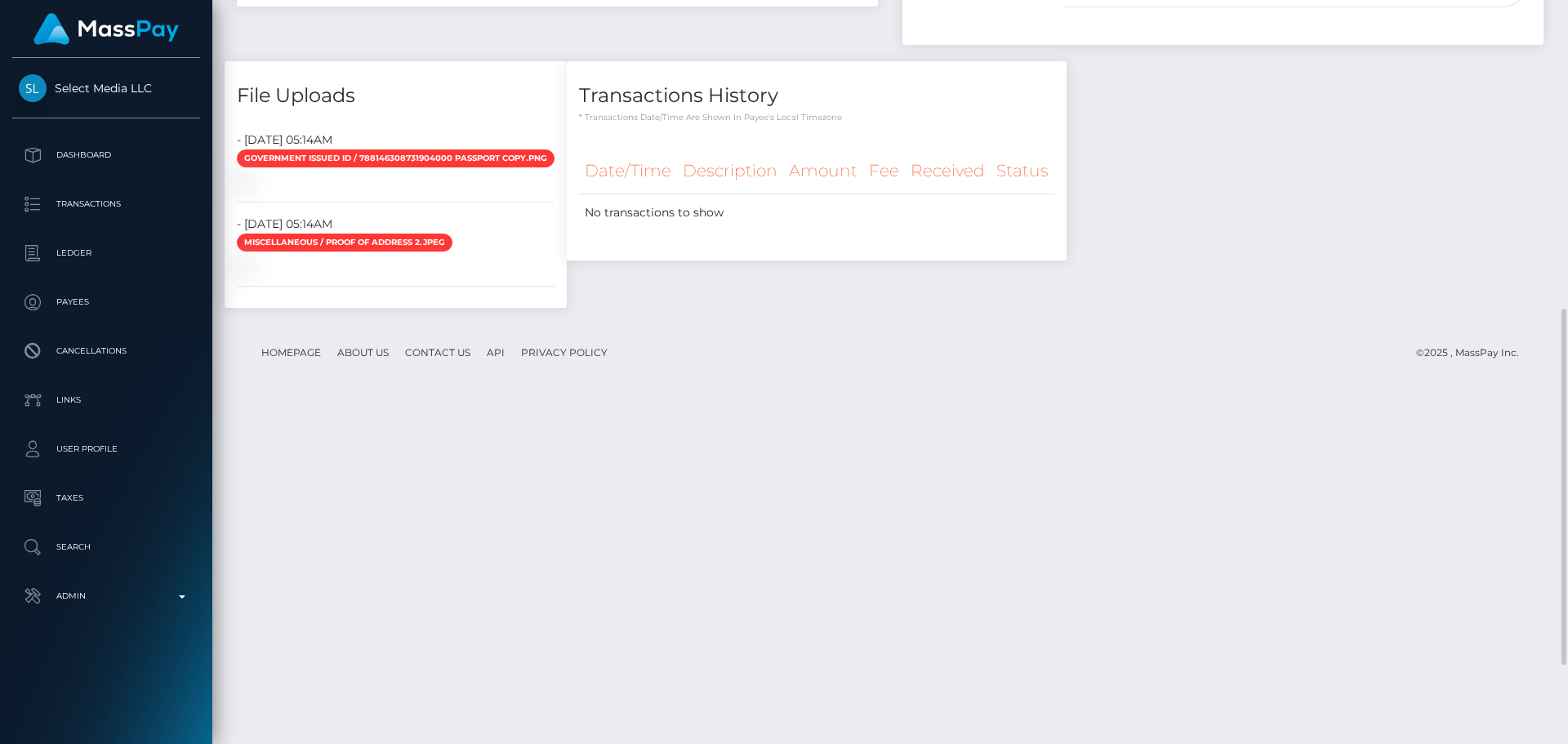
click at [1112, 325] on div "Payee Attributes Payer Name Label Value Notes General" at bounding box center [890, 93] width 1331 height 463
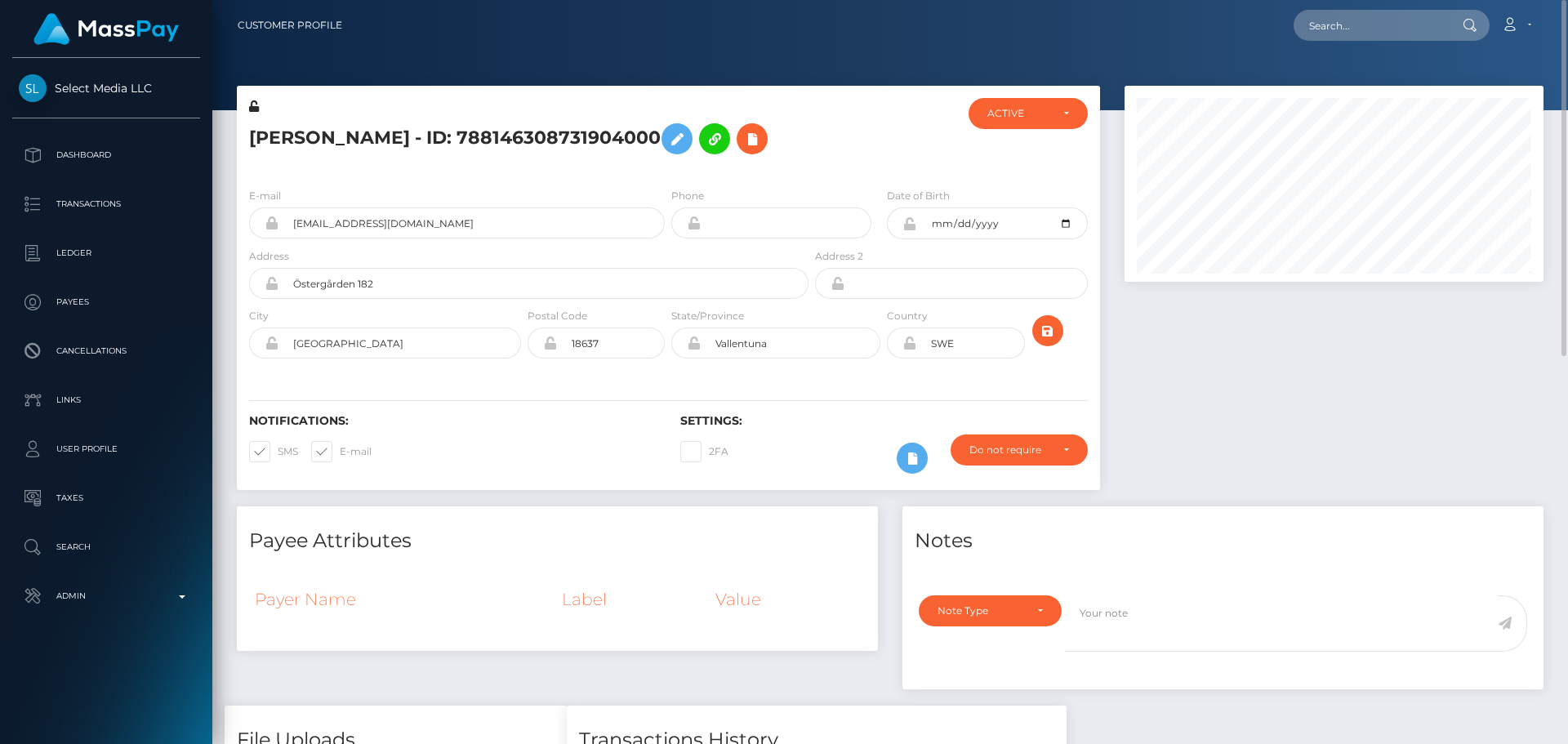
scroll to position [82, 0]
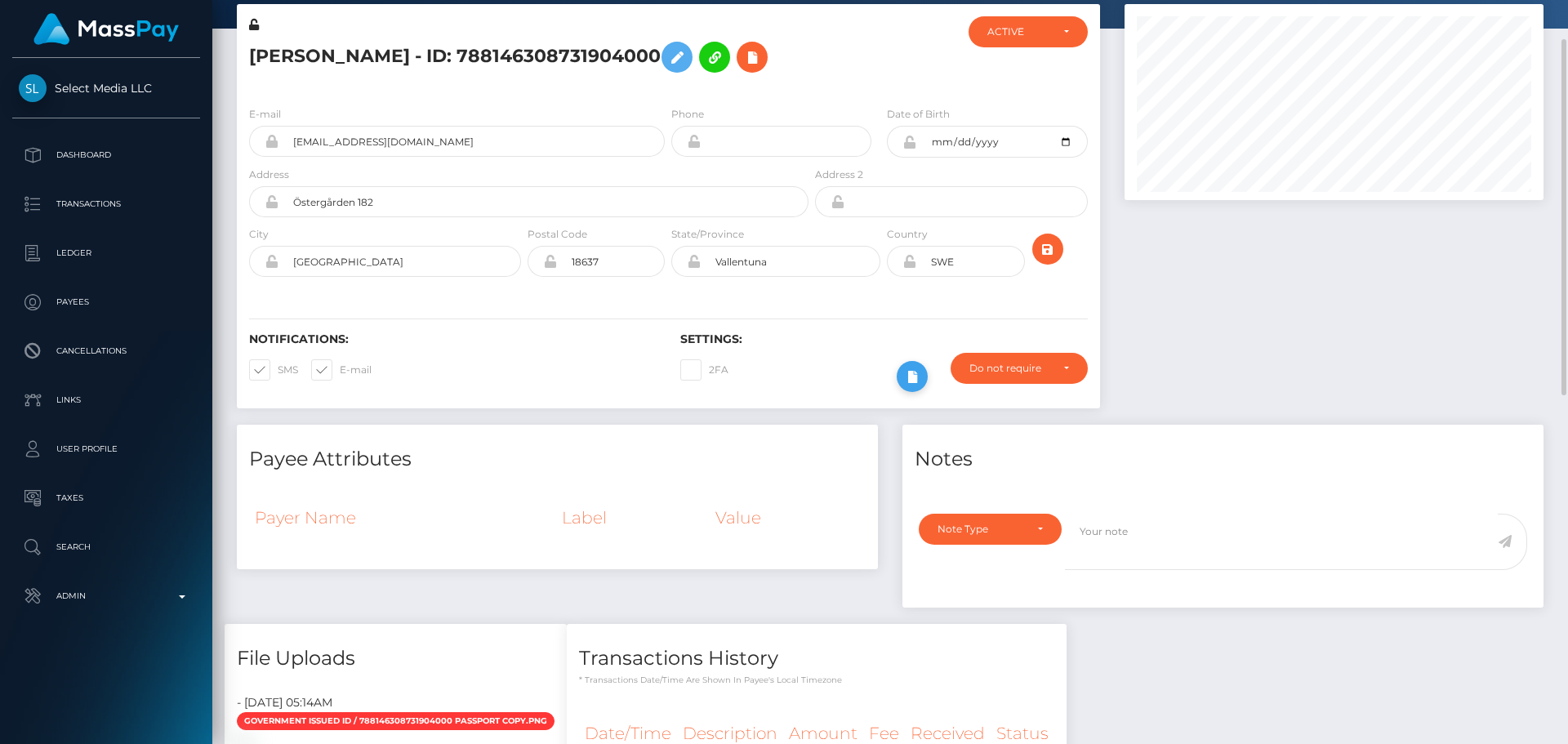
click at [911, 387] on icon at bounding box center [912, 376] width 20 height 20
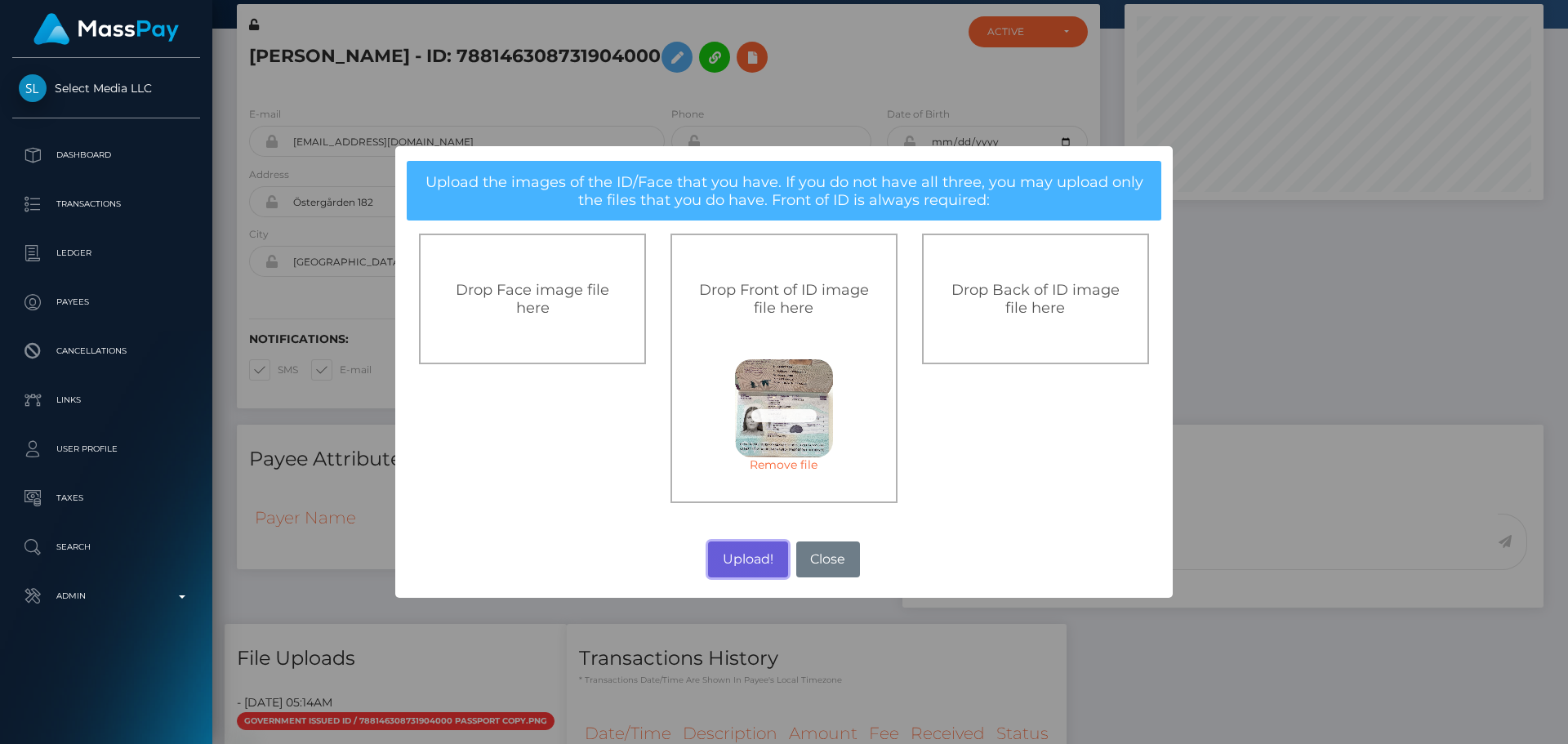
click at [749, 556] on button "Upload!" at bounding box center [747, 559] width 79 height 36
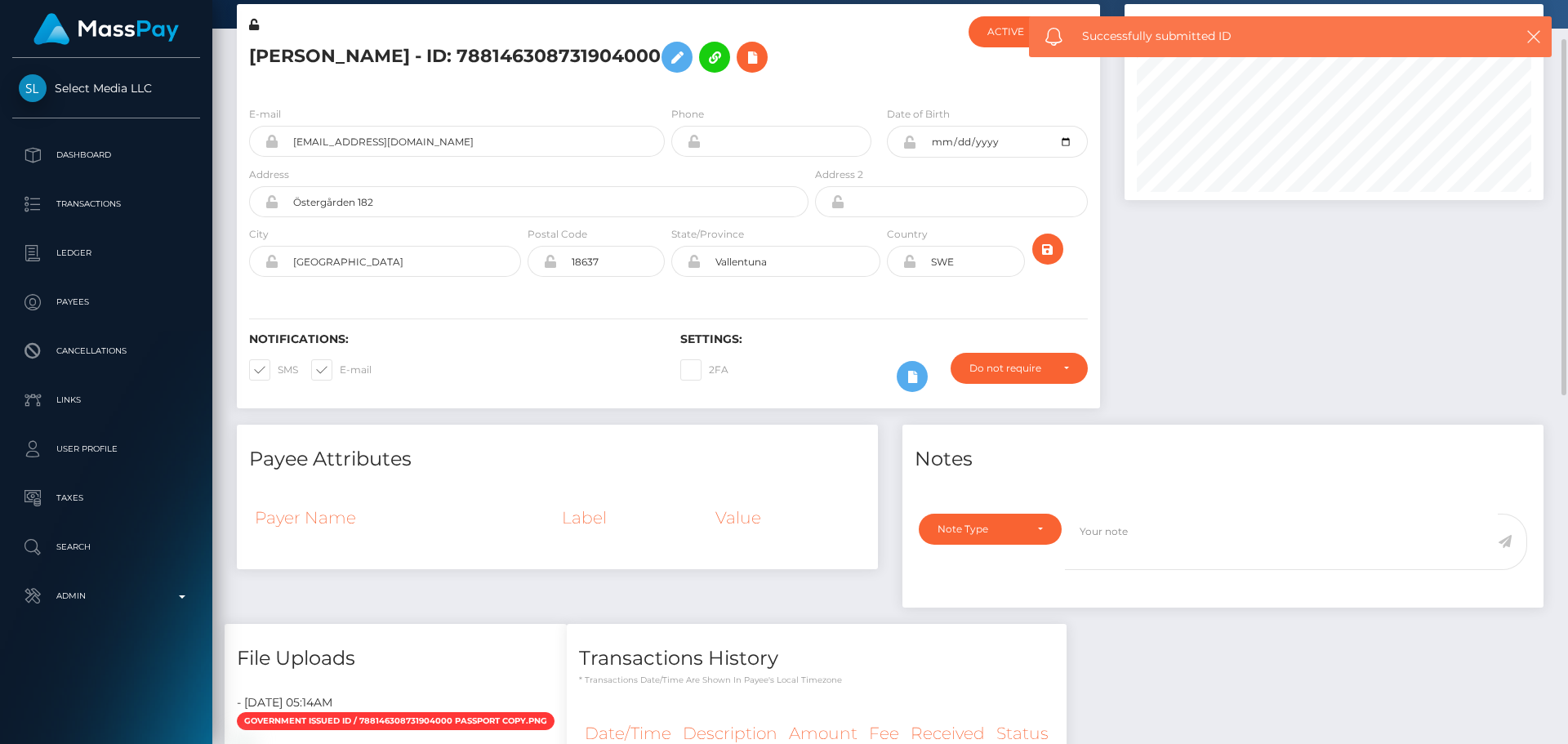
click at [668, 293] on div "E-mail bambibunnyxx9@gmail.com Phone 2000-06-11" at bounding box center [668, 193] width 863 height 200
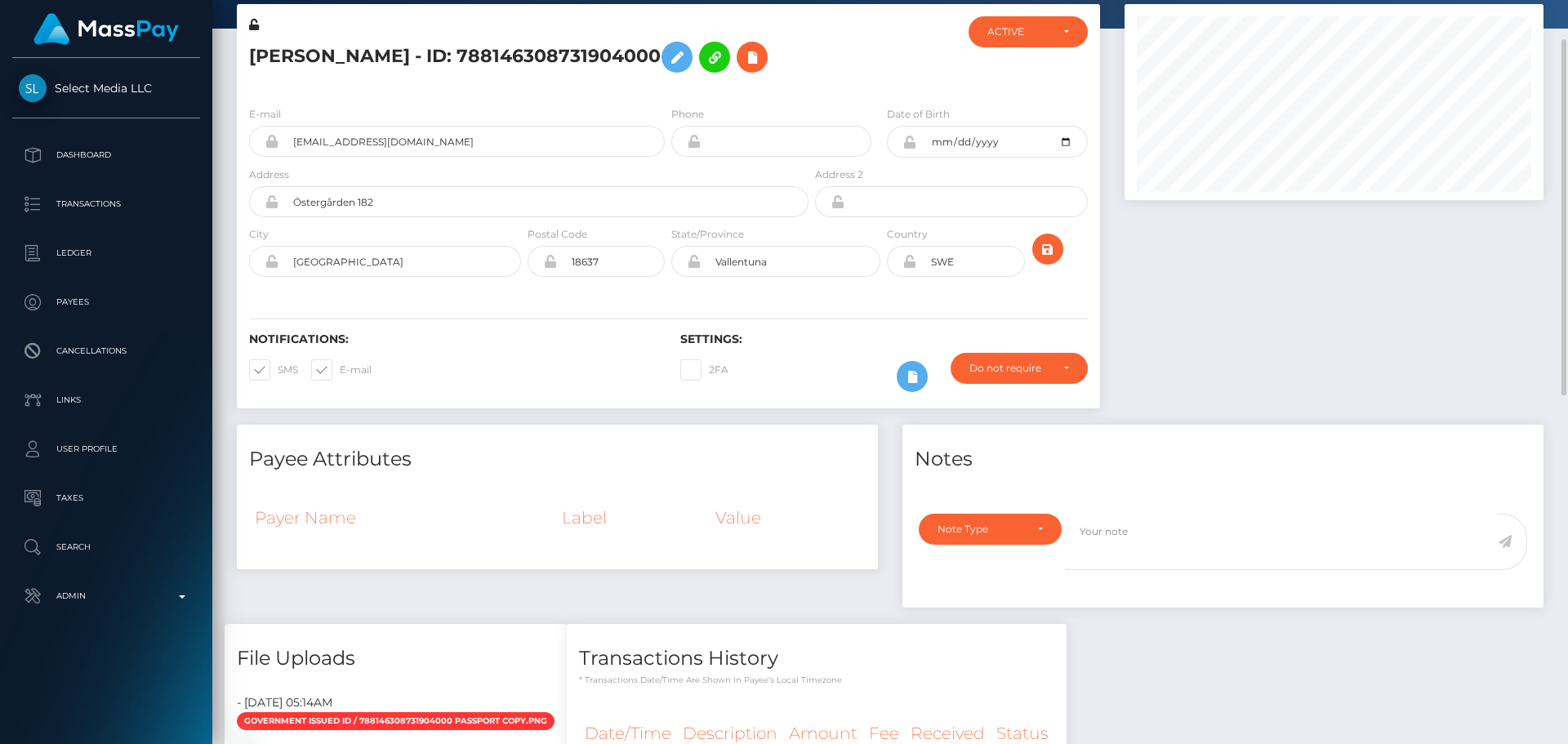
click at [668, 293] on div "E-mail bambibunnyxx9@gmail.com Phone 2000-06-11" at bounding box center [668, 193] width 863 height 200
click at [1048, 260] on icon "submit" at bounding box center [1048, 249] width 20 height 20
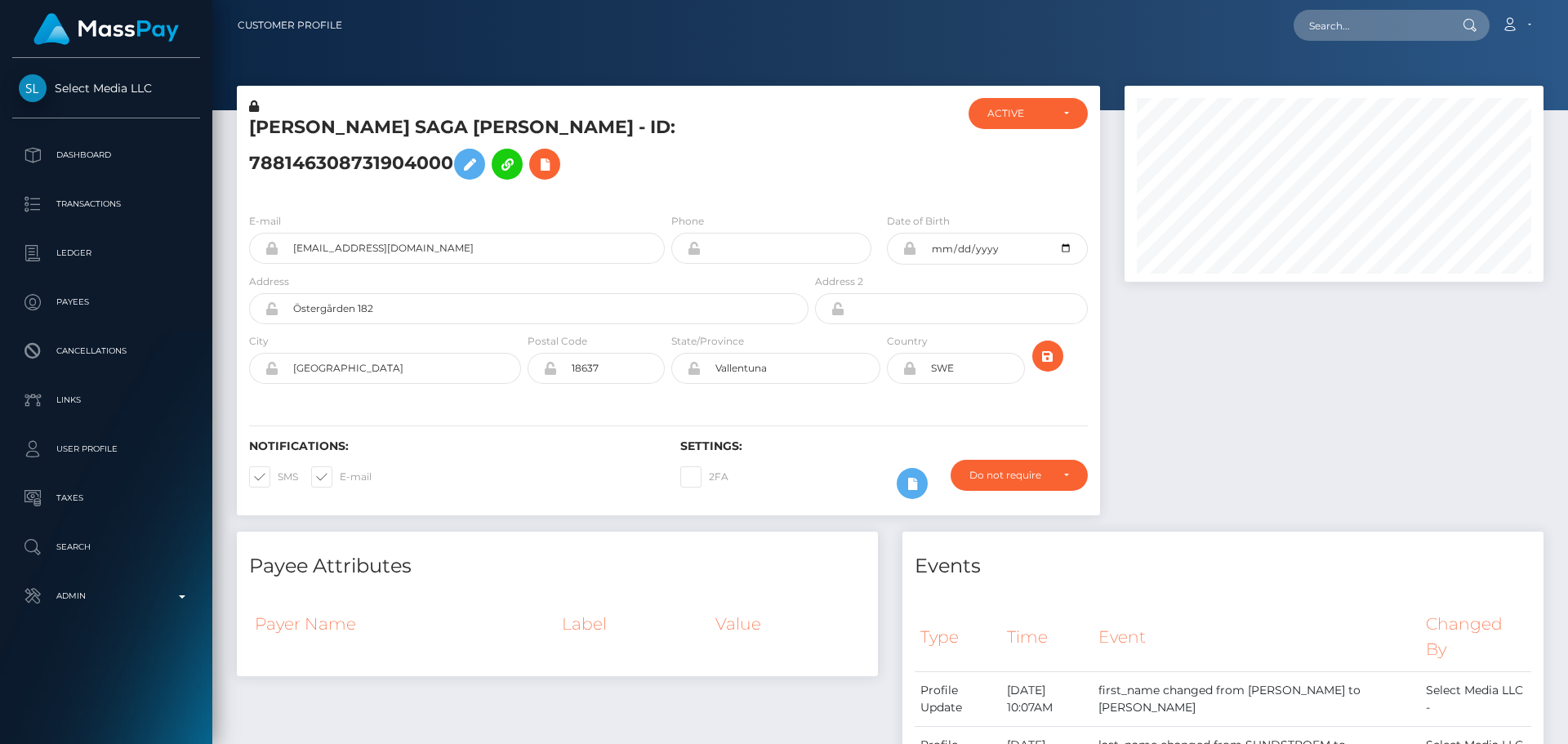
scroll to position [196, 420]
click at [787, 175] on h5 "[PERSON_NAME] SAGA [PERSON_NAME] - ID: 788146308731904000" at bounding box center [524, 151] width 551 height 72
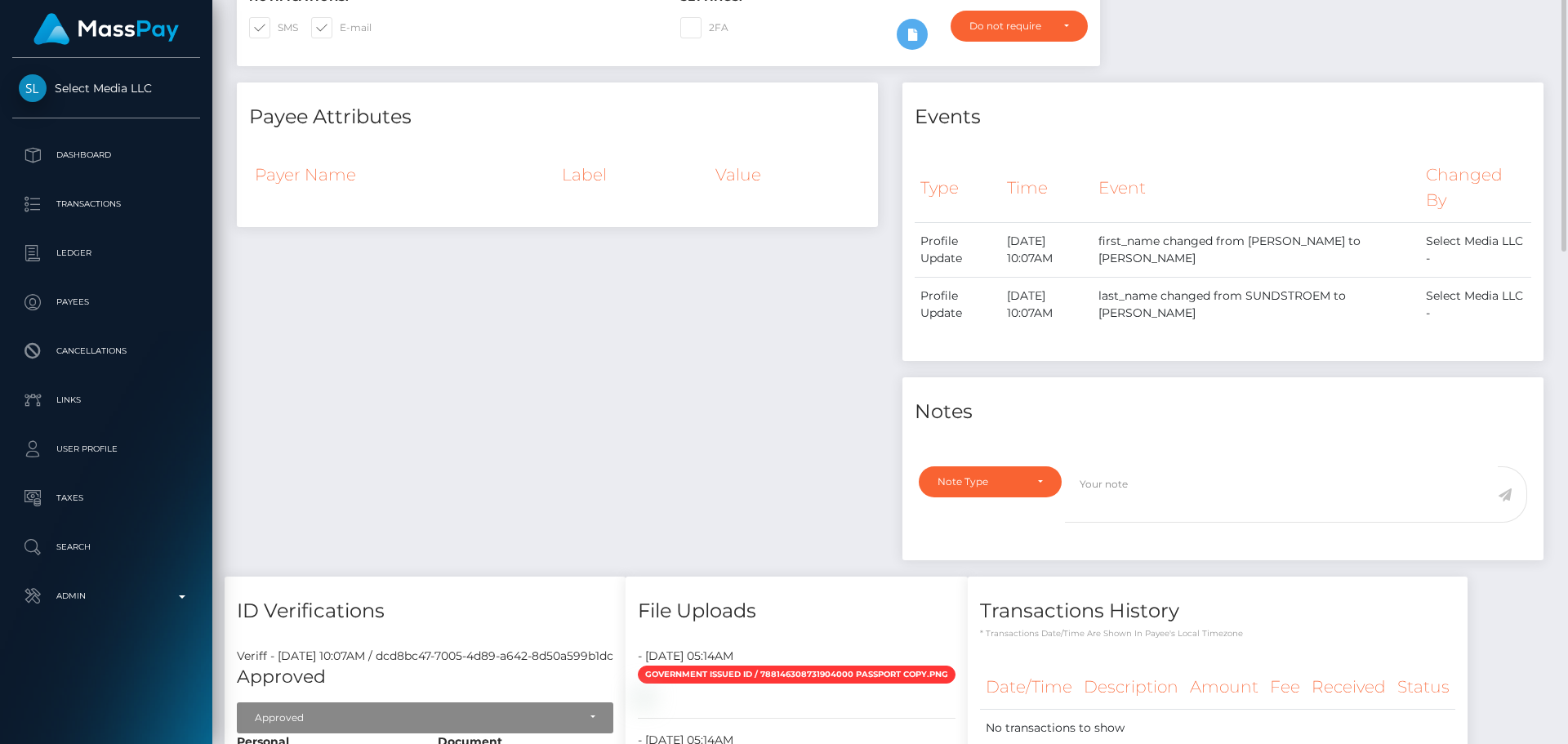
scroll to position [0, 0]
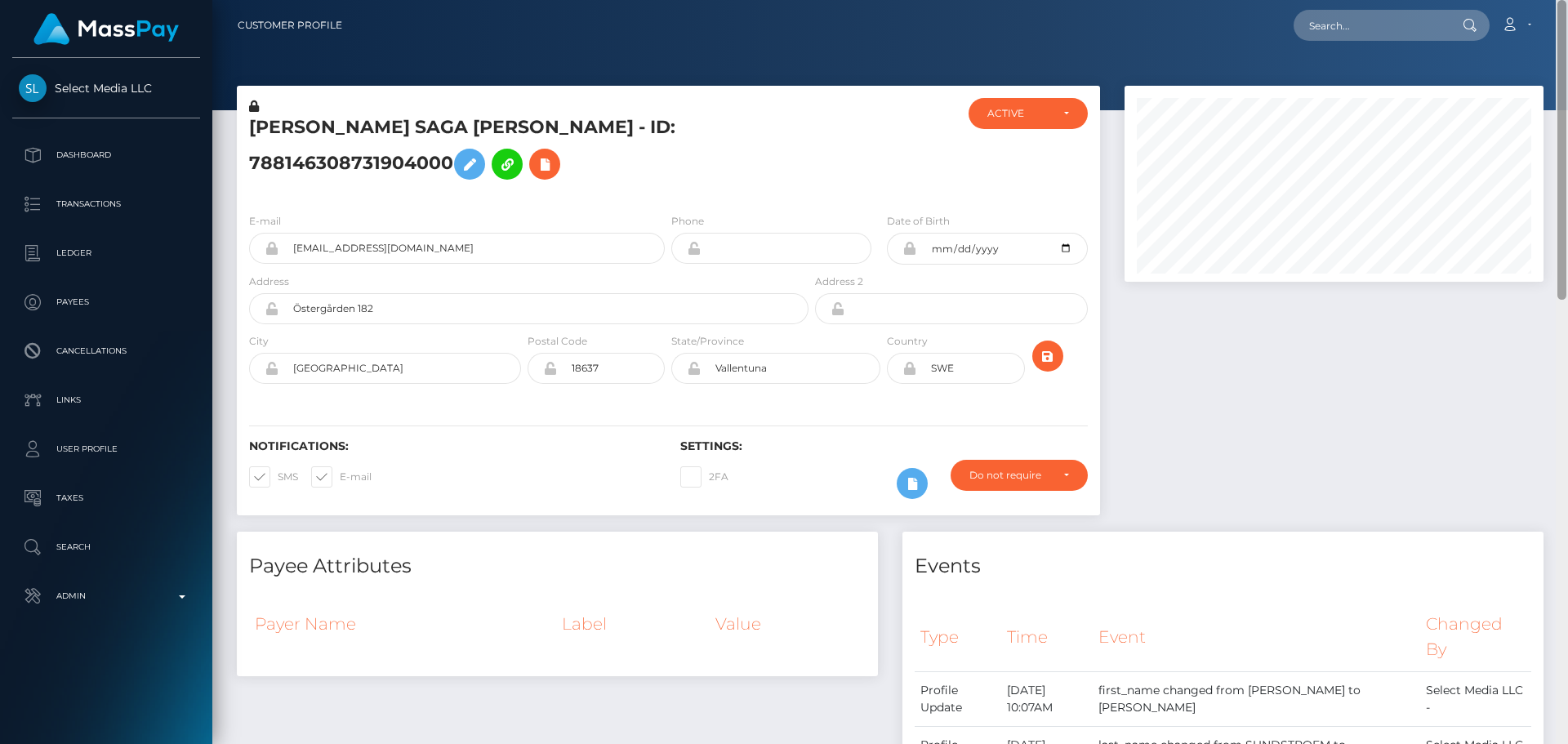
drag, startPoint x: 252, startPoint y: 107, endPoint x: 1564, endPoint y: 308, distance: 1327.3
click at [252, 107] on icon at bounding box center [254, 107] width 10 height 11
click at [471, 159] on icon at bounding box center [469, 164] width 20 height 20
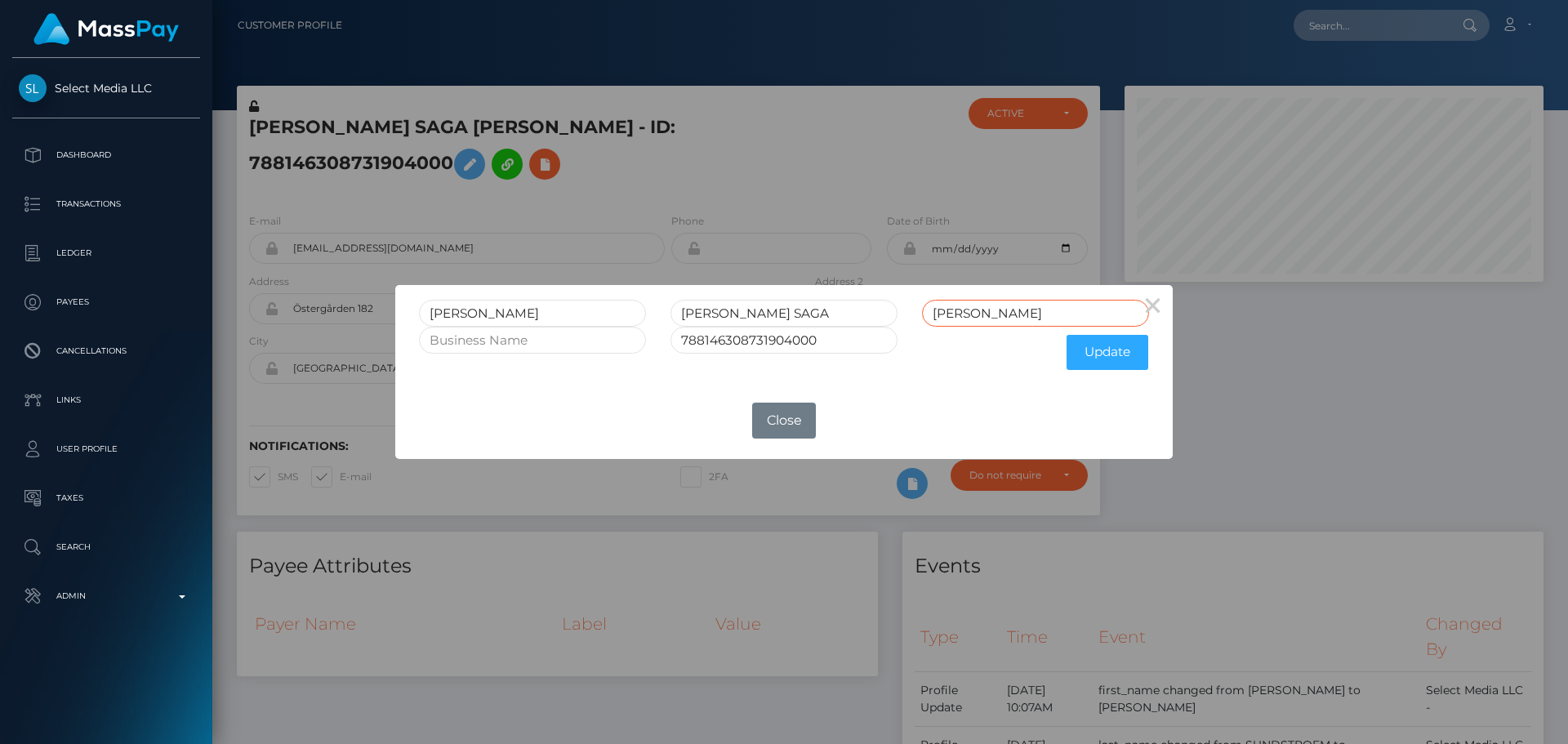
click at [1006, 312] on input "[PERSON_NAME]" at bounding box center [1035, 313] width 227 height 27
type input "[PERSON_NAME]"
click at [1111, 356] on button "Update" at bounding box center [1107, 352] width 82 height 35
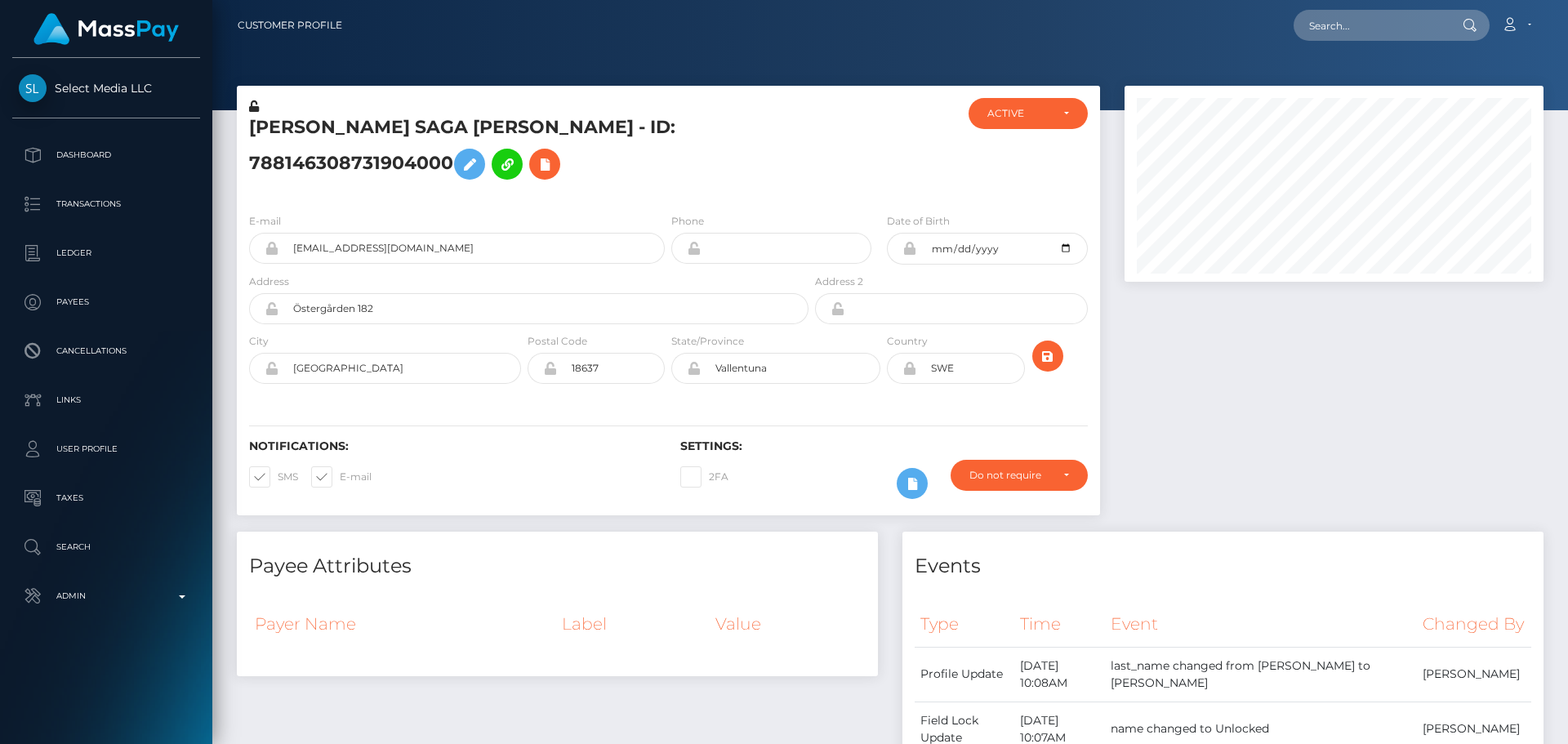
scroll to position [196, 420]
click at [251, 107] on icon at bounding box center [254, 107] width 10 height 11
click at [815, 173] on div at bounding box center [883, 148] width 144 height 102
click at [779, 170] on h5 "[PERSON_NAME] SAGA [PERSON_NAME] - ID: 788146308731904000" at bounding box center [524, 151] width 551 height 72
click at [300, 303] on input "Östergården 182" at bounding box center [543, 308] width 530 height 31
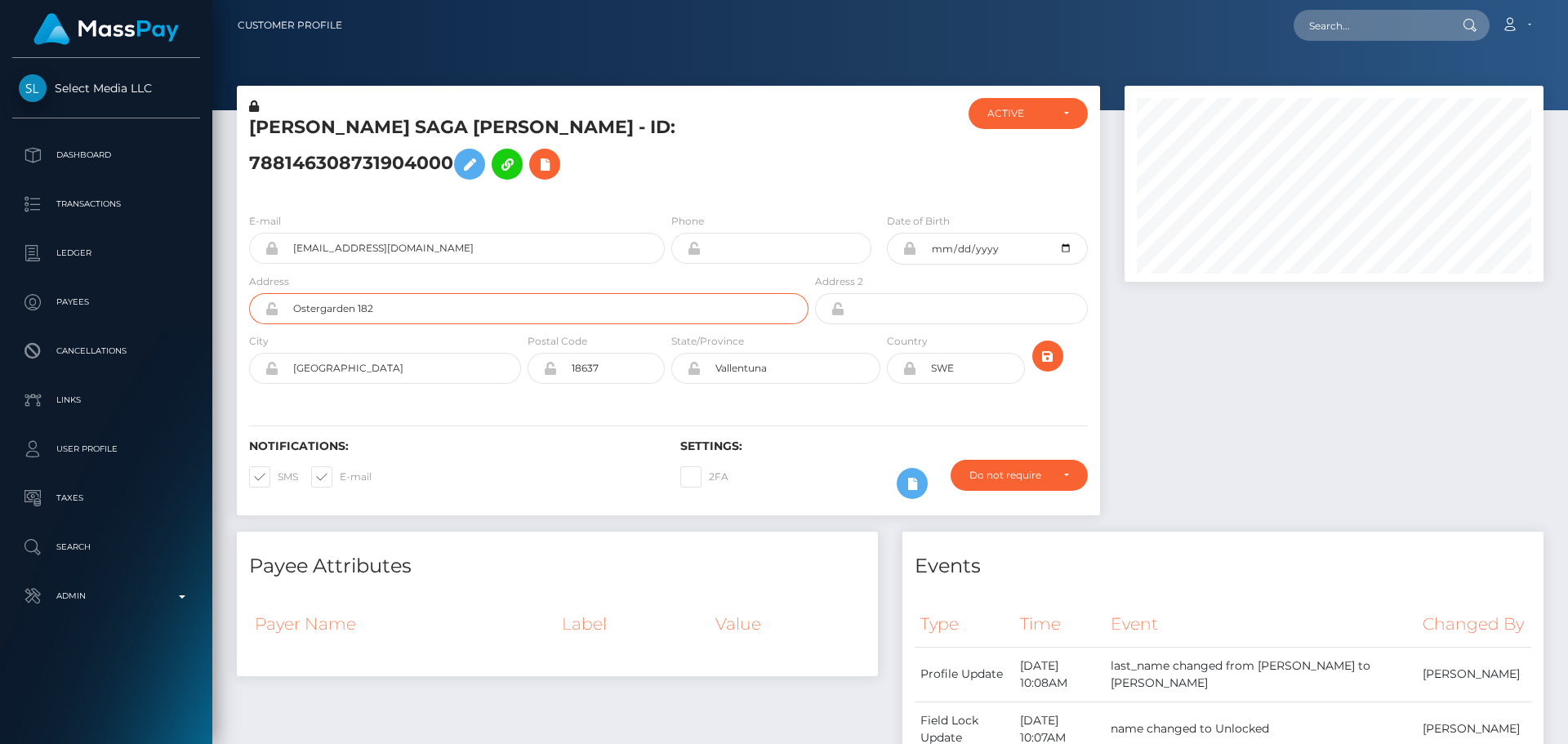
type input "Ostergarden 182"
click at [551, 415] on div "Notifications: SMS E-mail Settings: 2FA" at bounding box center [668, 458] width 863 height 115
click at [1046, 349] on icon "submit" at bounding box center [1048, 356] width 20 height 20
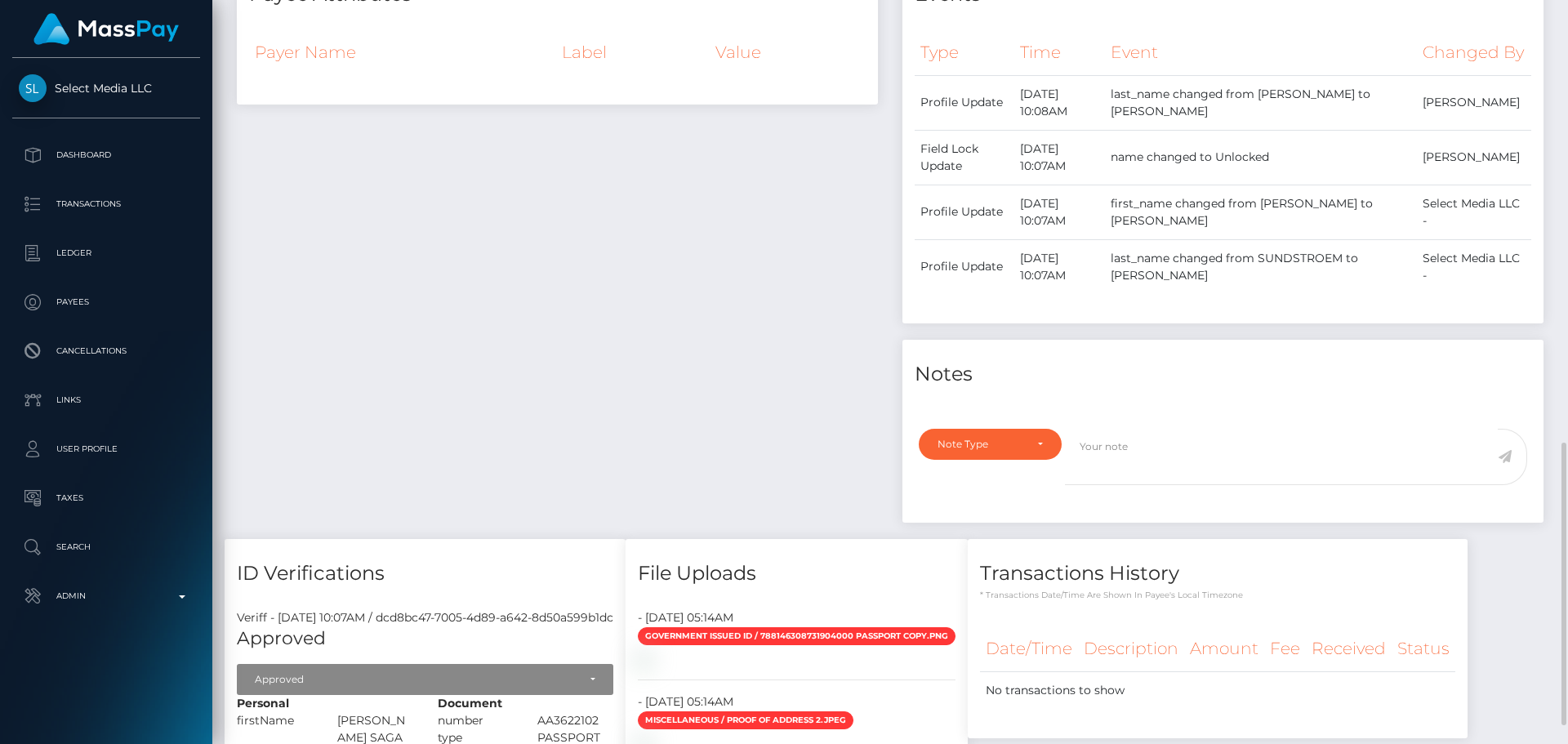
scroll to position [1062, 0]
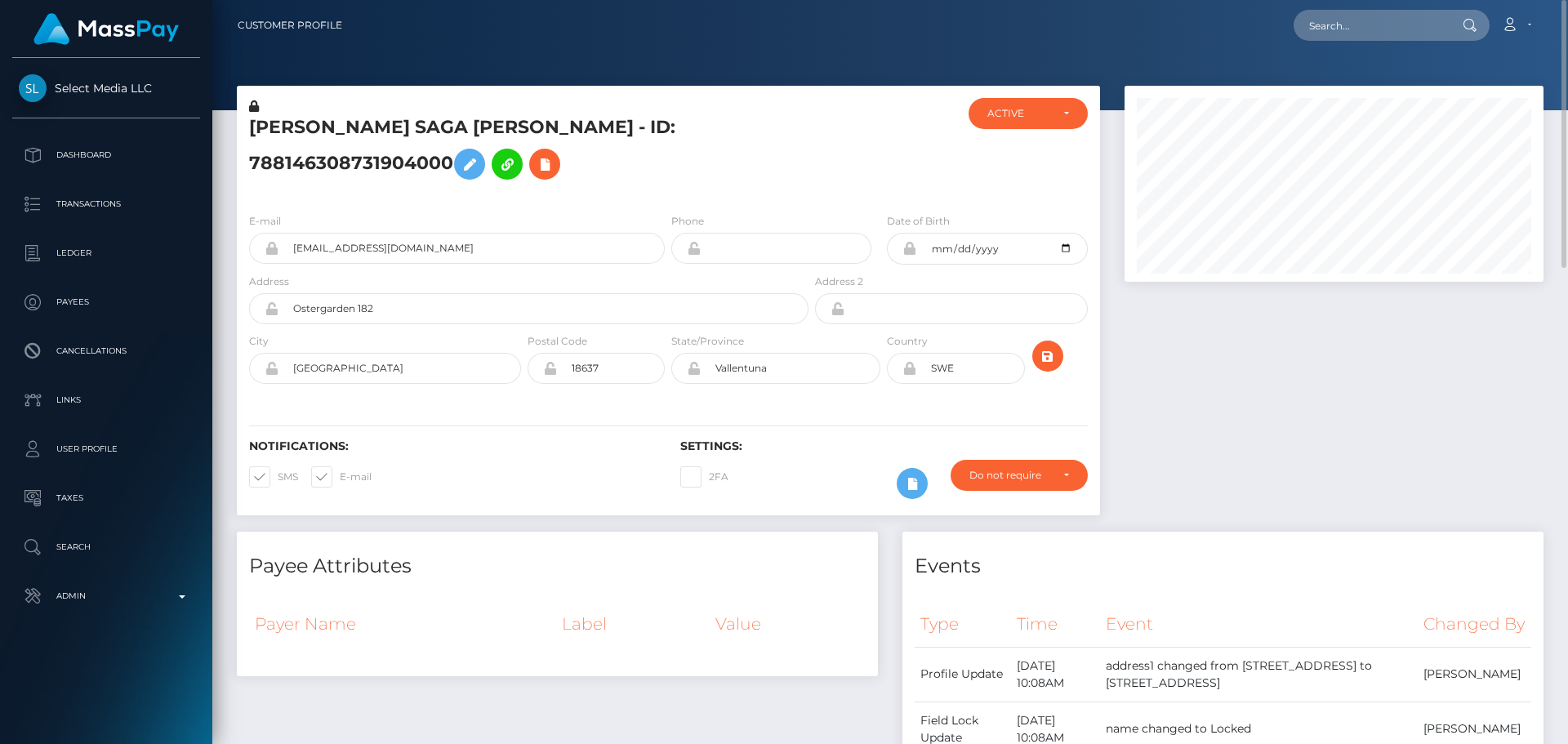
click at [656, 182] on h5 "[PERSON_NAME] SAGA [PERSON_NAME] - ID: 788146308731904000" at bounding box center [524, 151] width 551 height 72
click at [494, 303] on input "Ostergarden 182" at bounding box center [543, 308] width 530 height 31
click at [493, 303] on input "Ostergarden 182" at bounding box center [543, 308] width 530 height 31
paste input "Camino de Doña María, n°8, Bajo 14, Edificio Los Patos"
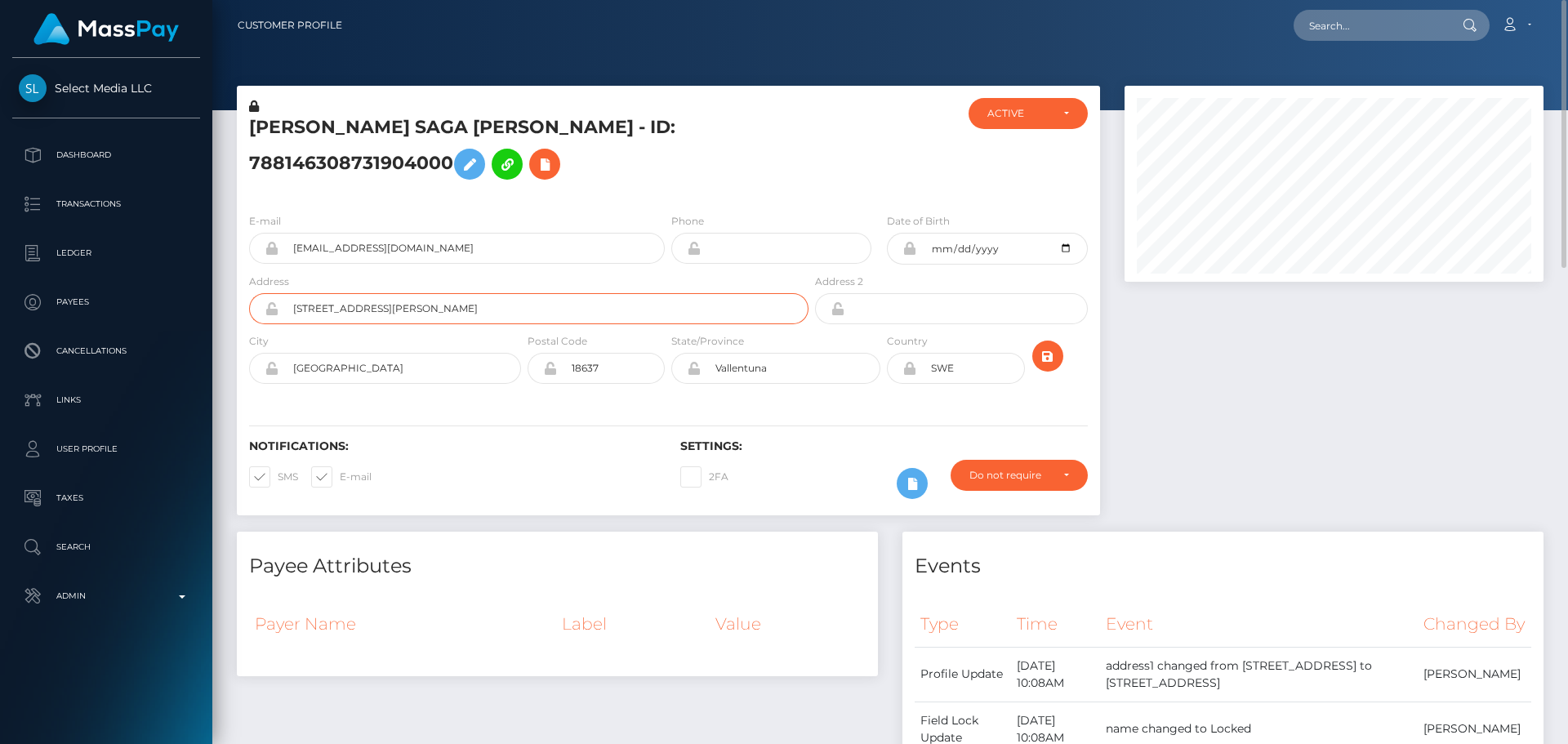
type input "Camino de Doña María, n°8, Bajo 14, Edificio Los Patos"
click at [434, 370] on input "Stockholm" at bounding box center [400, 368] width 243 height 31
paste input "Benalmádena"
type input "Benalmádena"
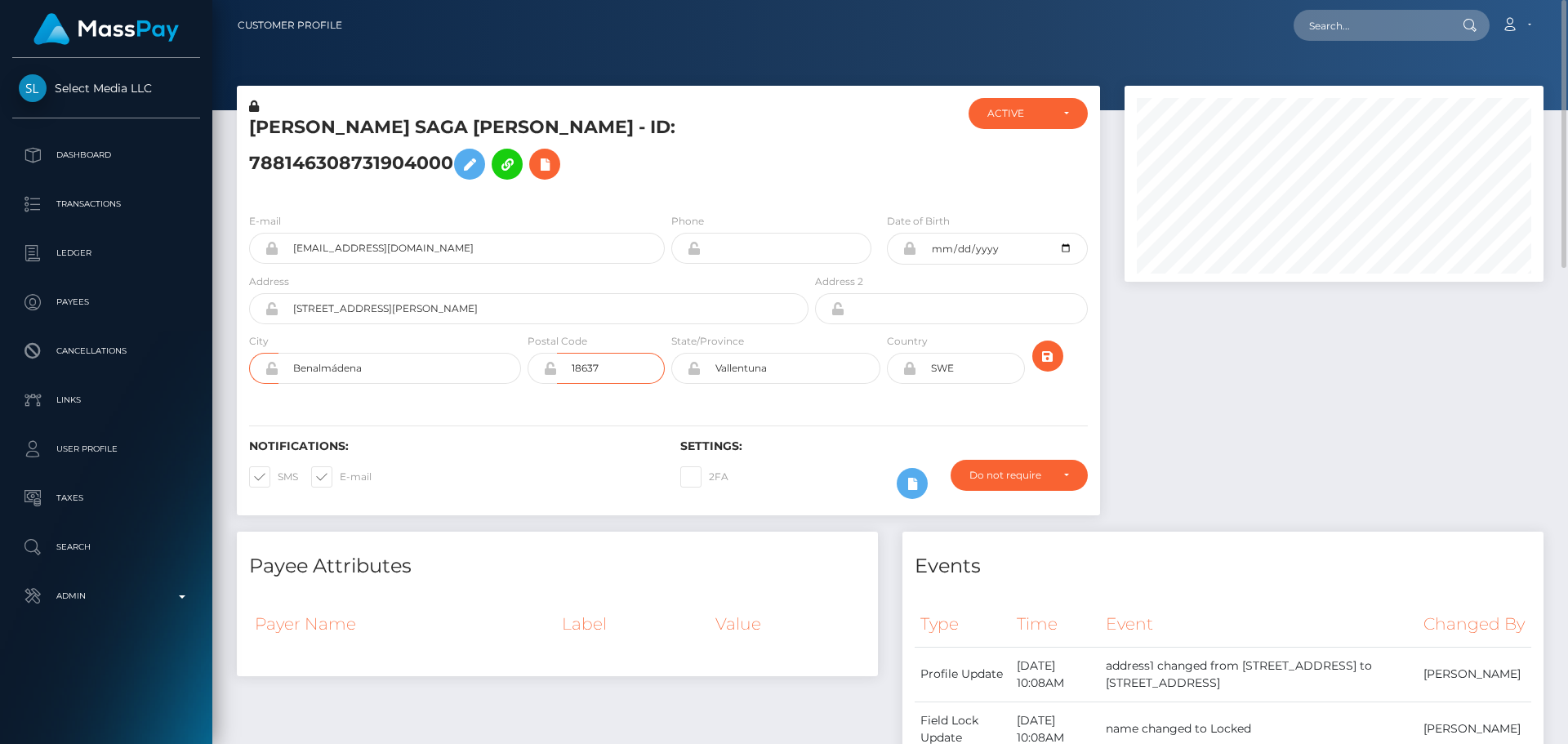
click at [607, 376] on input "18637" at bounding box center [610, 368] width 108 height 31
paste input "29630"
type input "29630"
click at [794, 368] on input "Vallentuna" at bounding box center [791, 368] width 180 height 31
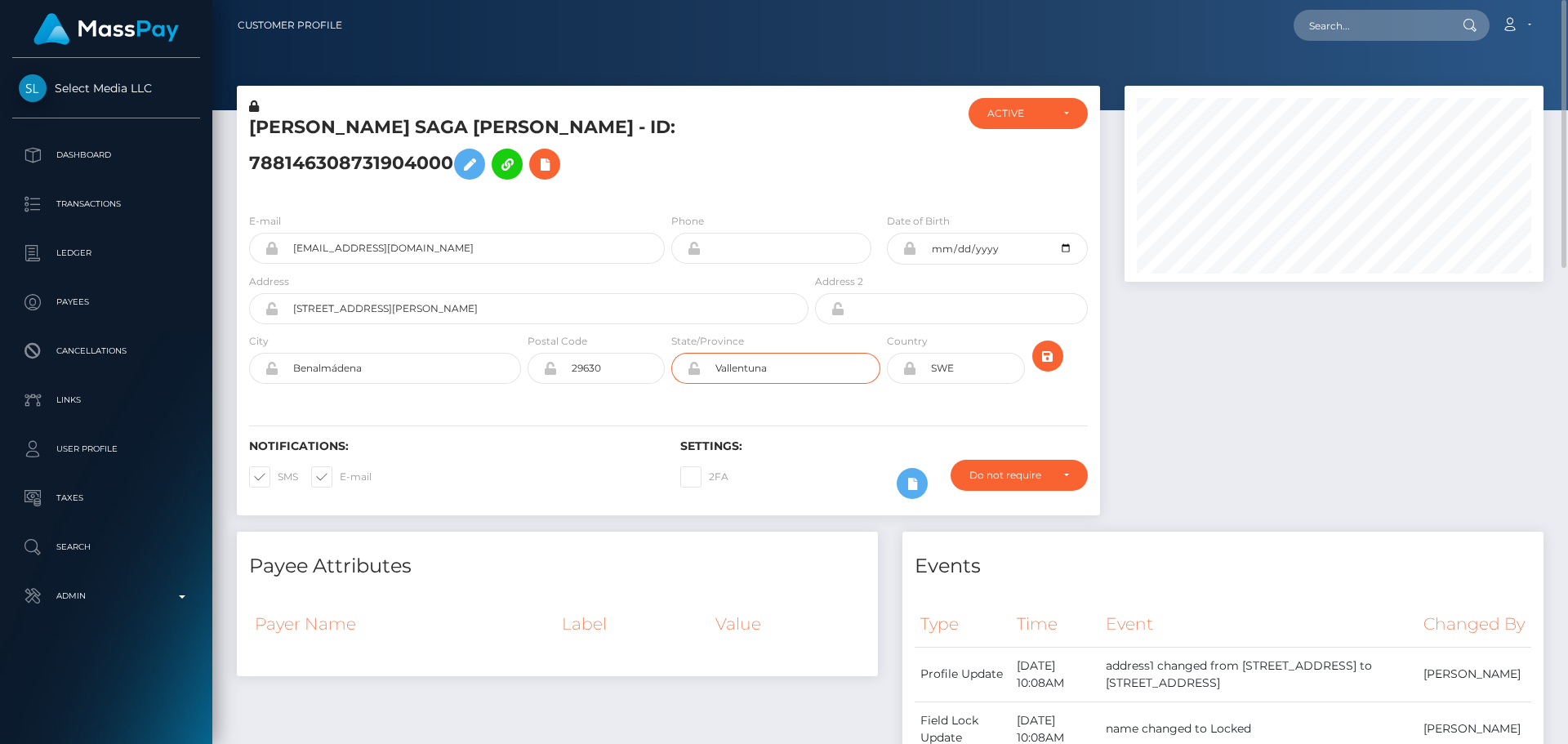
click at [794, 368] on input "Vallentuna" at bounding box center [791, 368] width 180 height 31
paste input "Málag"
type input "Málaga"
click at [913, 366] on icon at bounding box center [910, 368] width 14 height 13
click at [986, 366] on input "SWE" at bounding box center [970, 368] width 108 height 31
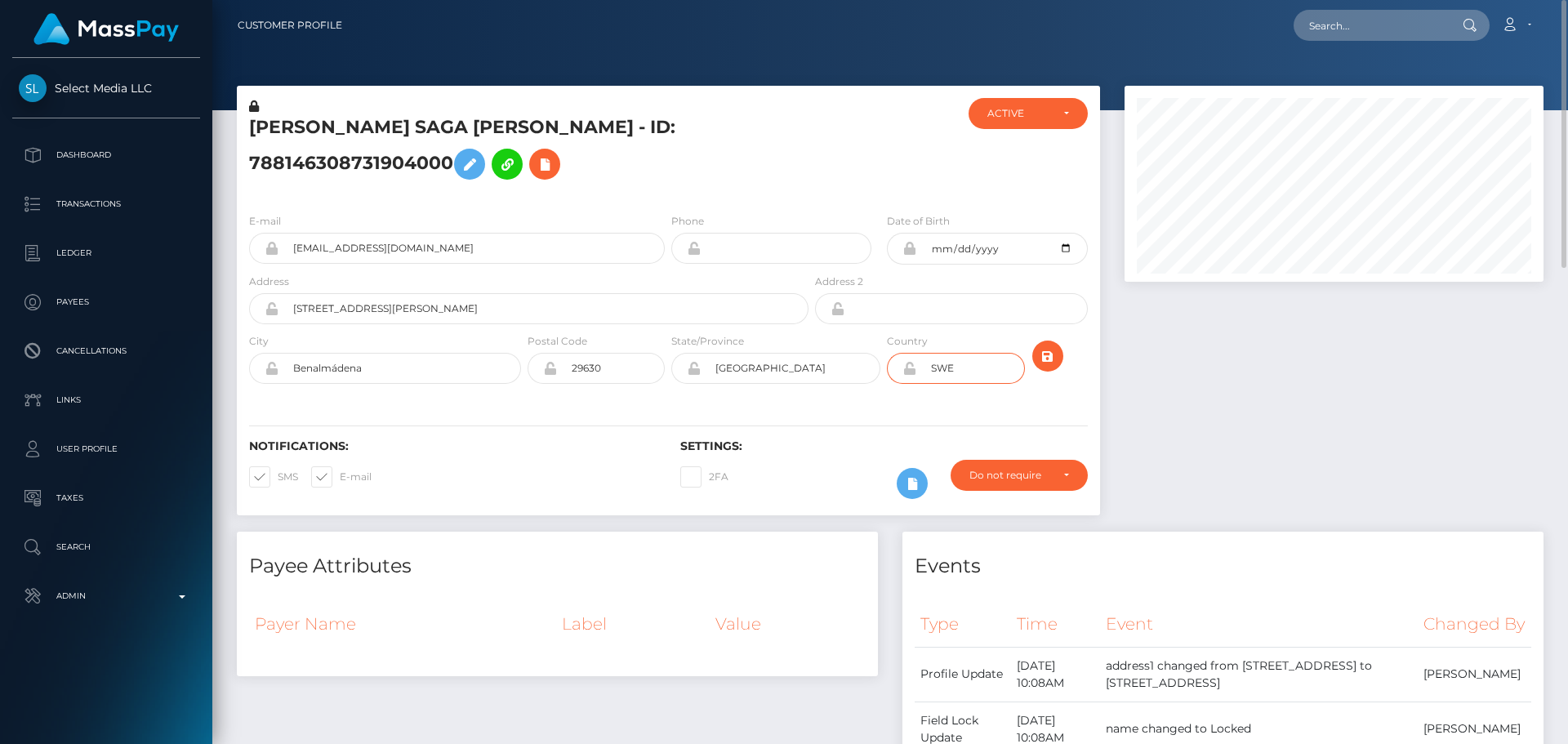
click at [986, 366] on input "SWE" at bounding box center [970, 368] width 108 height 31
paste input "ESP"
type input "ESP"
click at [838, 423] on div "Notifications: SMS E-mail Settings: 2FA" at bounding box center [668, 458] width 863 height 115
click at [730, 366] on input "Málaga" at bounding box center [791, 368] width 180 height 31
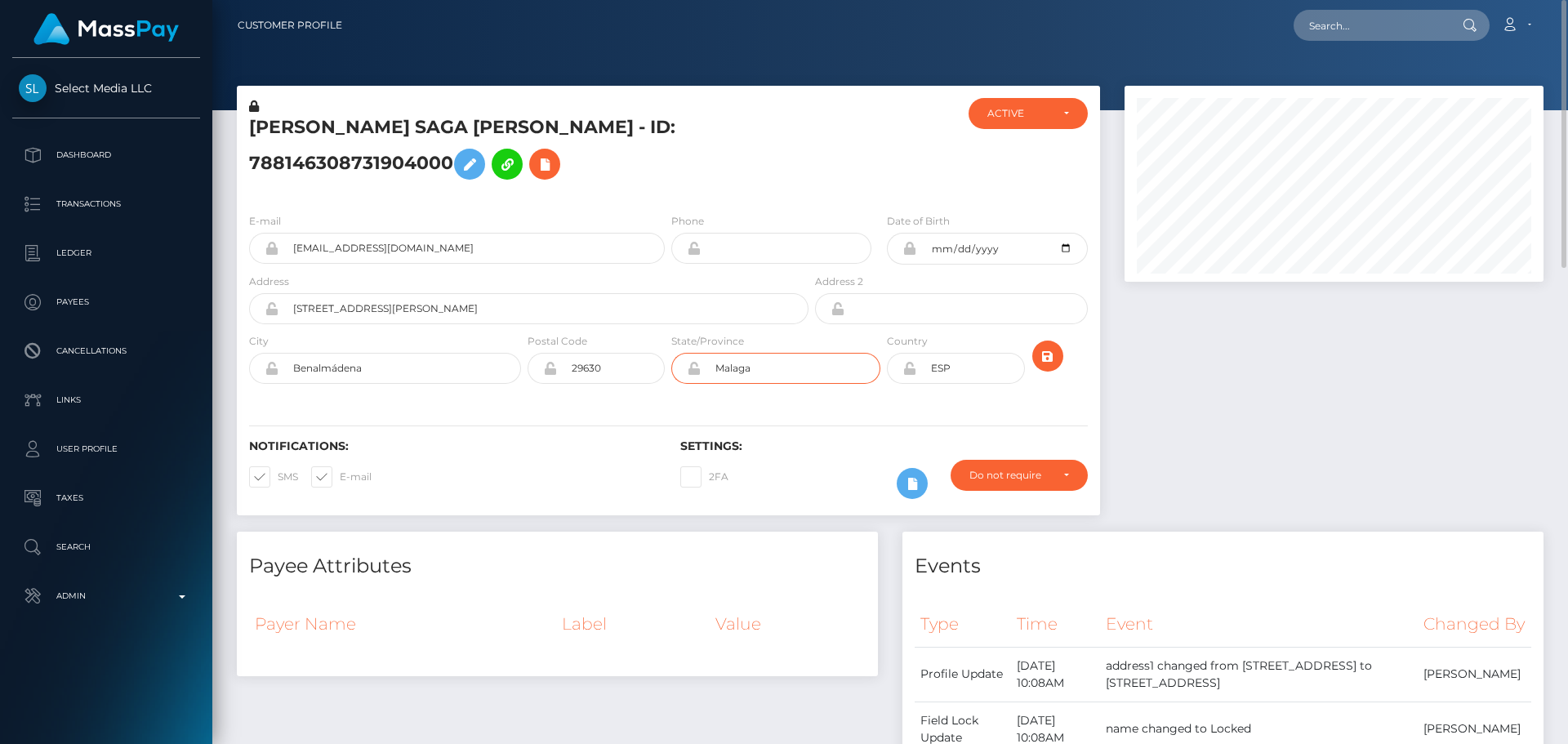
type input "Malaga"
click at [337, 364] on input "Benalmádena" at bounding box center [400, 368] width 243 height 31
type input "Benalmadena"
click at [368, 307] on input "Camino de Doña María, n°8, Bajo 14, Edificio Los Patos" at bounding box center [543, 308] width 530 height 31
type input "Camino de Dona Maria, n°8, Bajo 14, Edificio Los Patos"
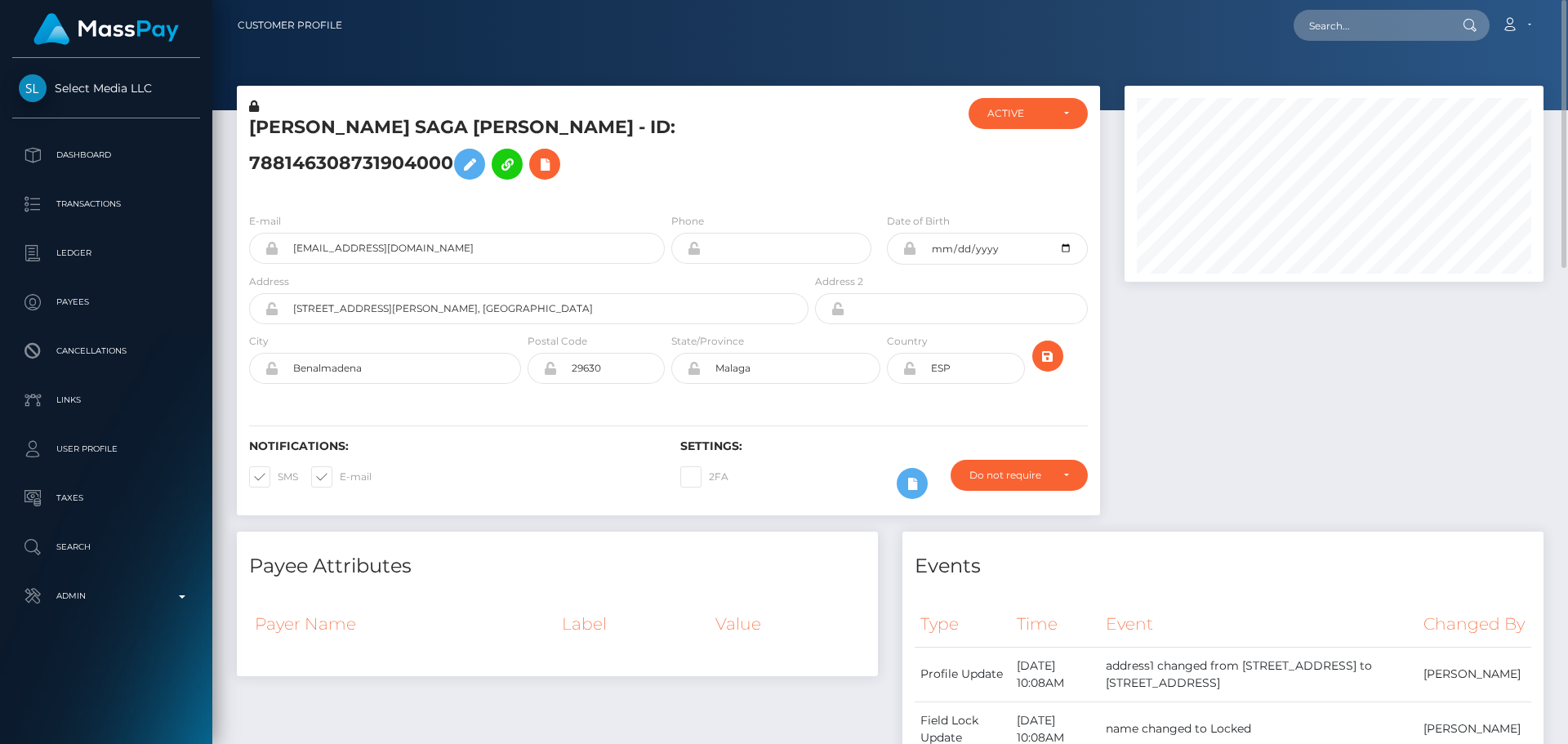
click at [517, 397] on div "E-mail bambibunnyxx9@gmail.com Phone 2000-06-11" at bounding box center [668, 300] width 863 height 200
click at [1048, 364] on icon "submit" at bounding box center [1048, 356] width 20 height 20
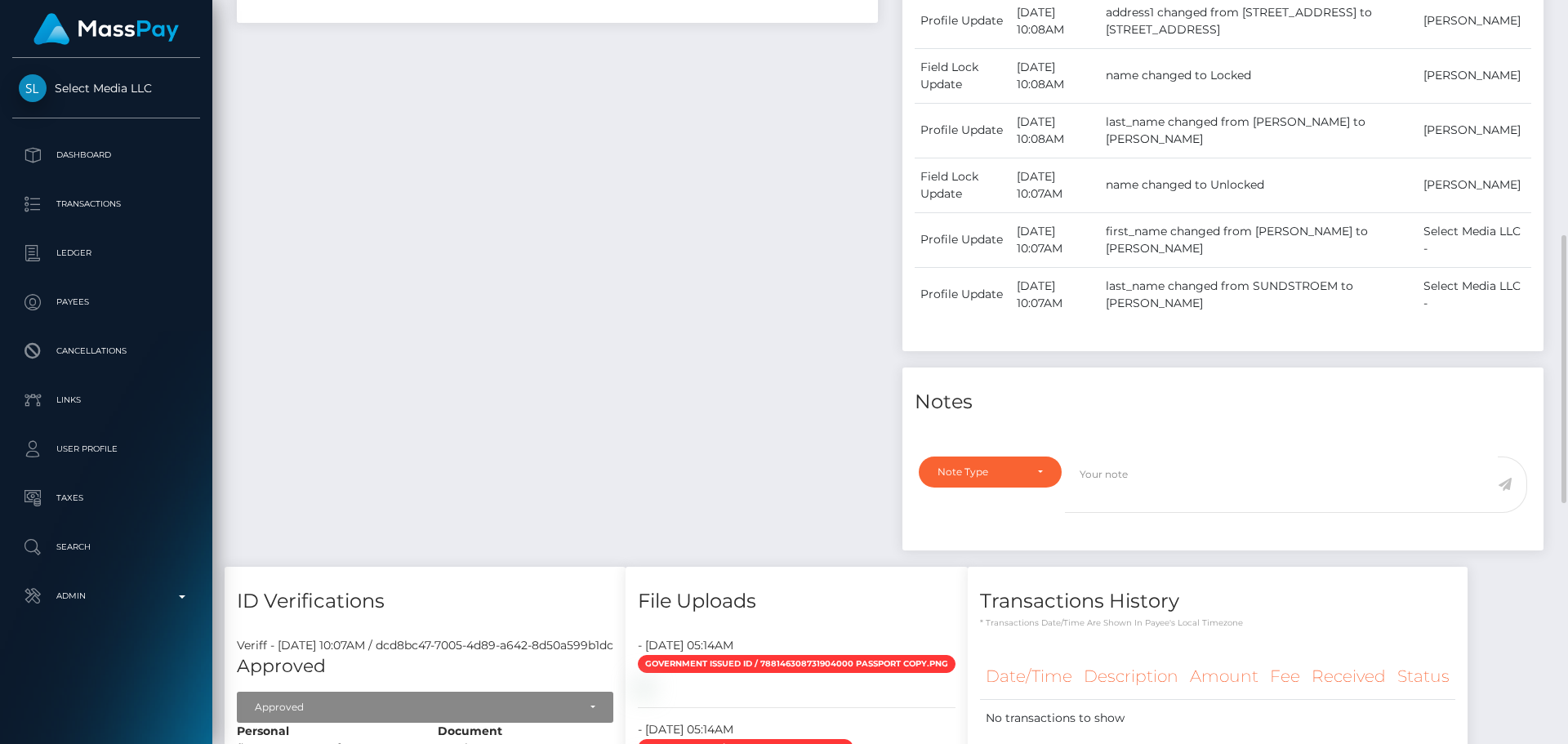
scroll to position [1225, 0]
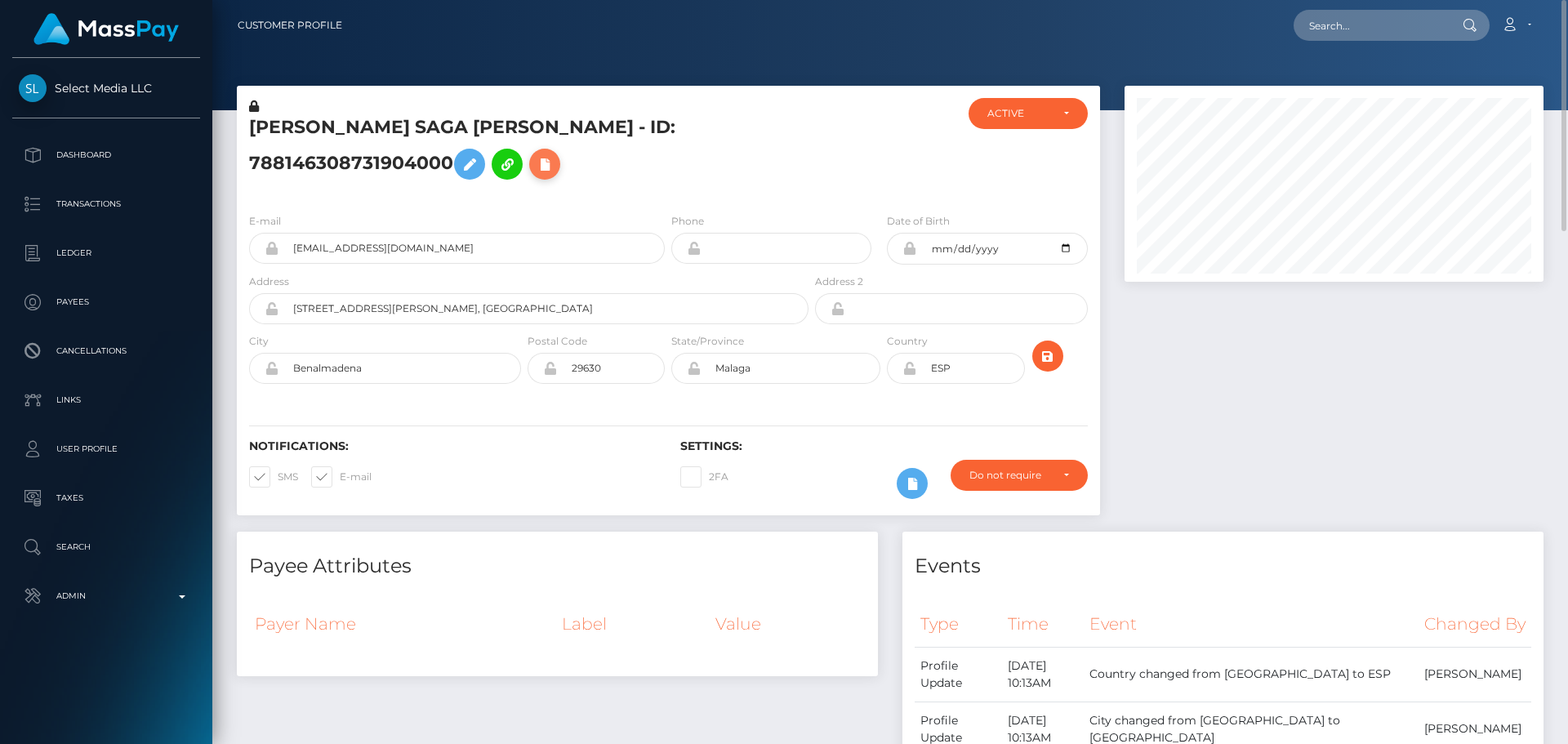
click at [551, 165] on icon at bounding box center [544, 164] width 20 height 20
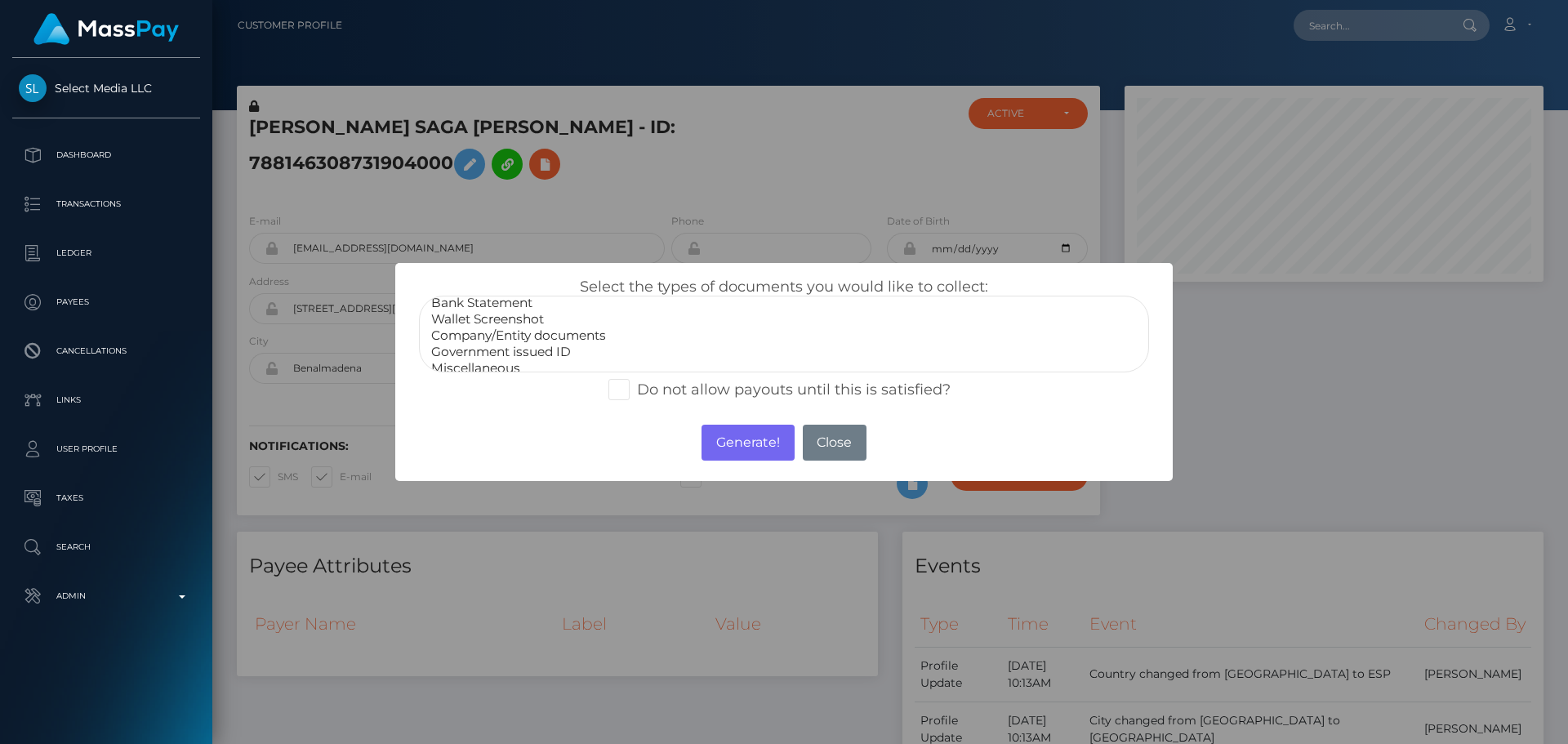
scroll to position [32, 0]
select select "Miscellaneous"
click at [468, 352] on option "Miscellaneous" at bounding box center [784, 358] width 709 height 16
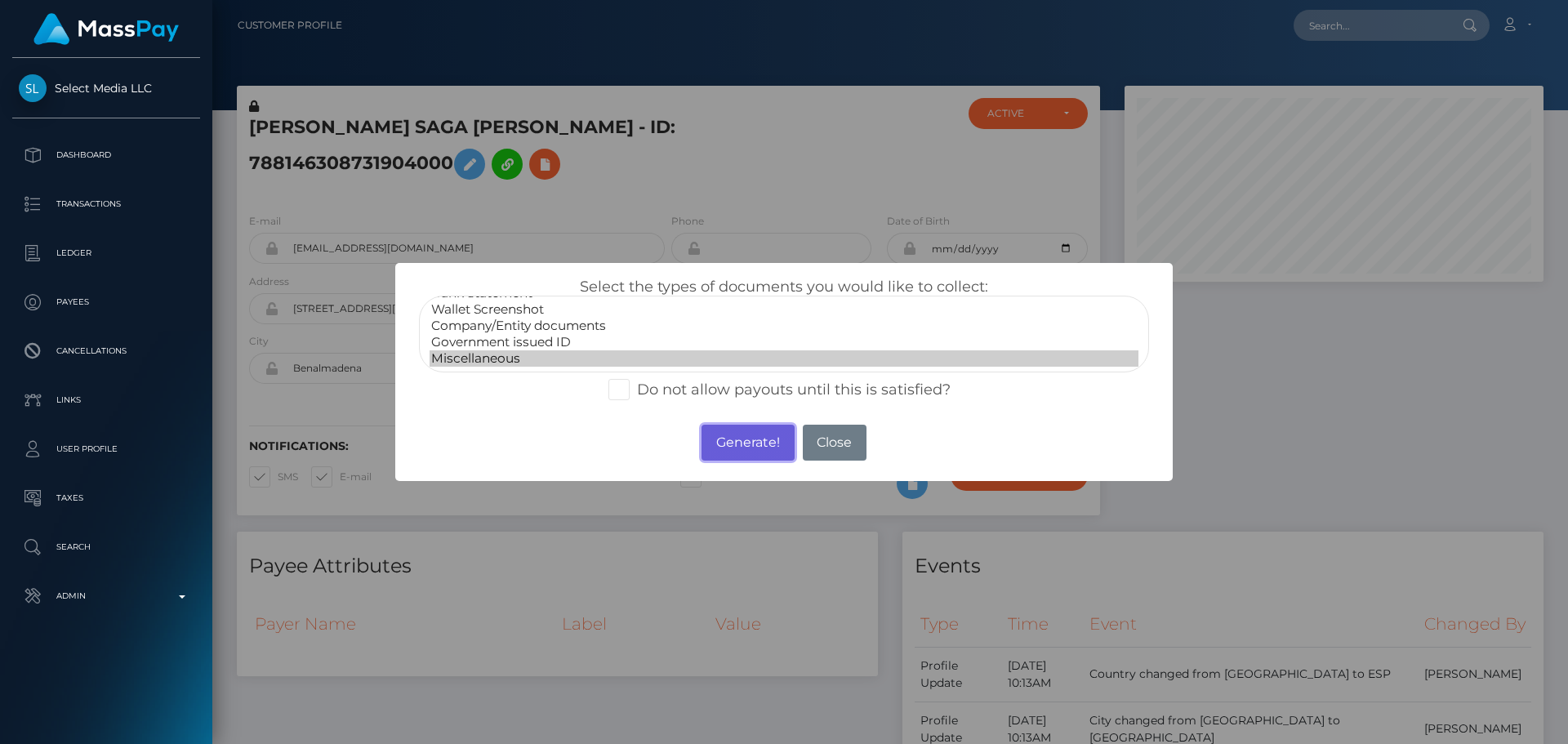
click at [758, 443] on button "Generate!" at bounding box center [747, 442] width 92 height 36
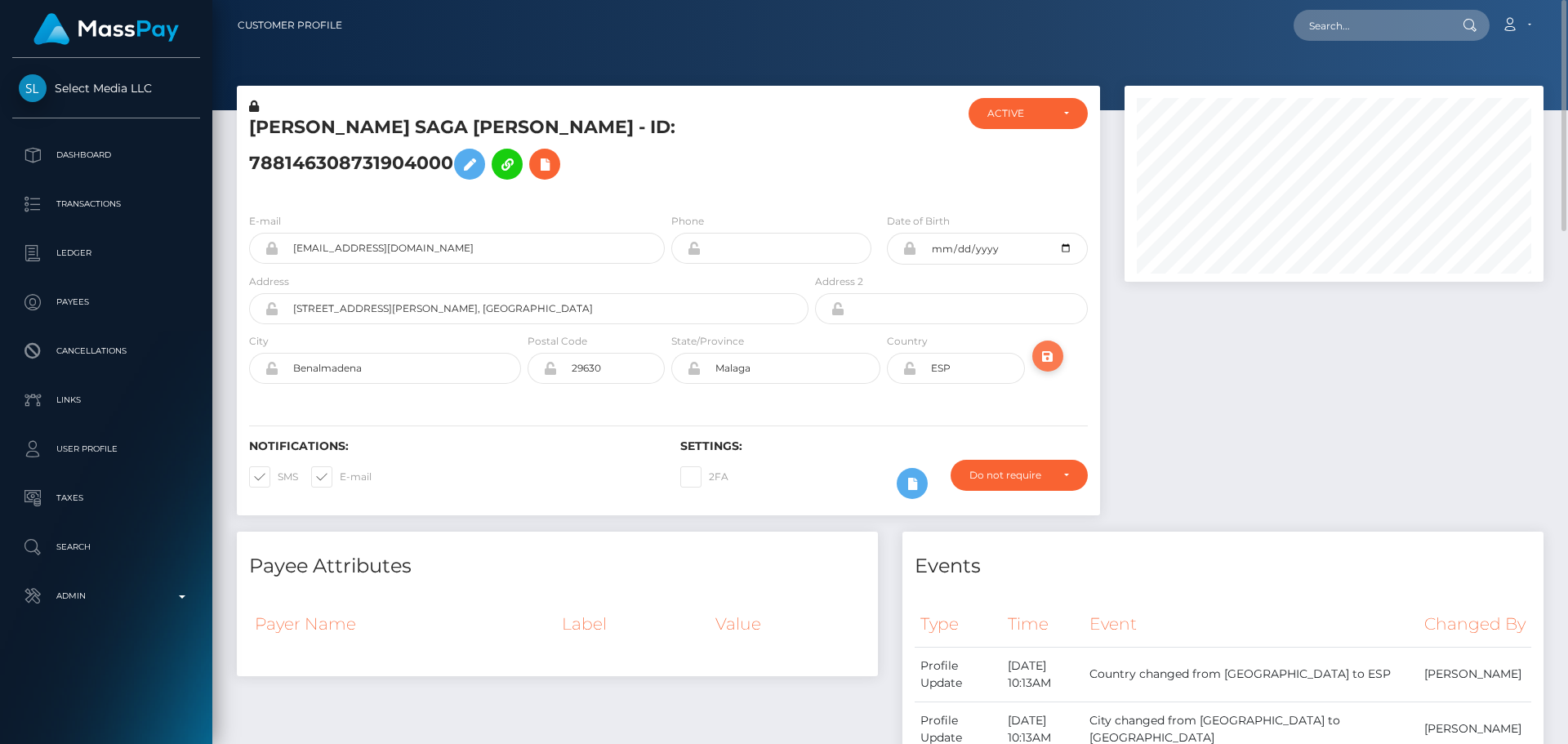
click at [1048, 352] on icon "submit" at bounding box center [1048, 356] width 20 height 20
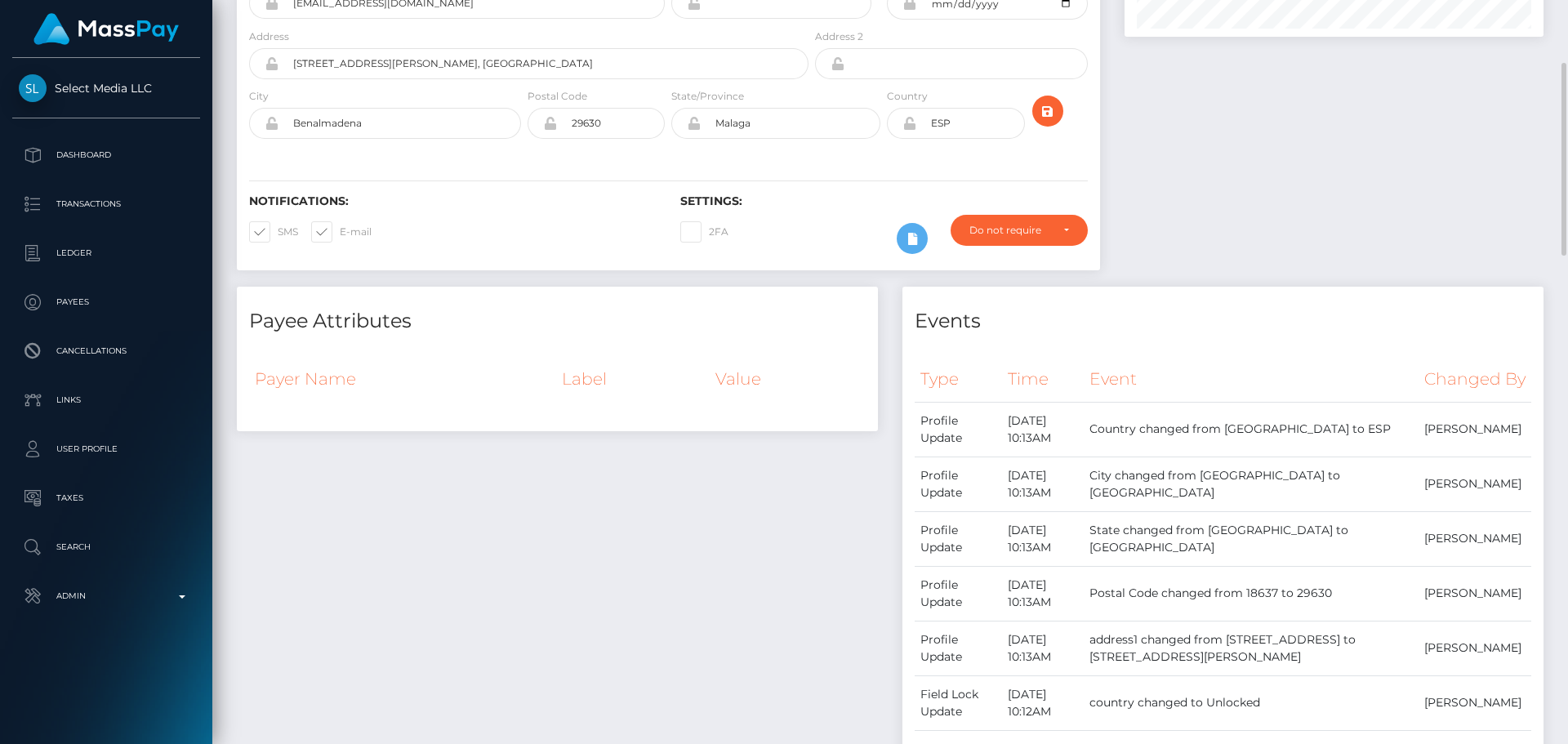
scroll to position [164, 0]
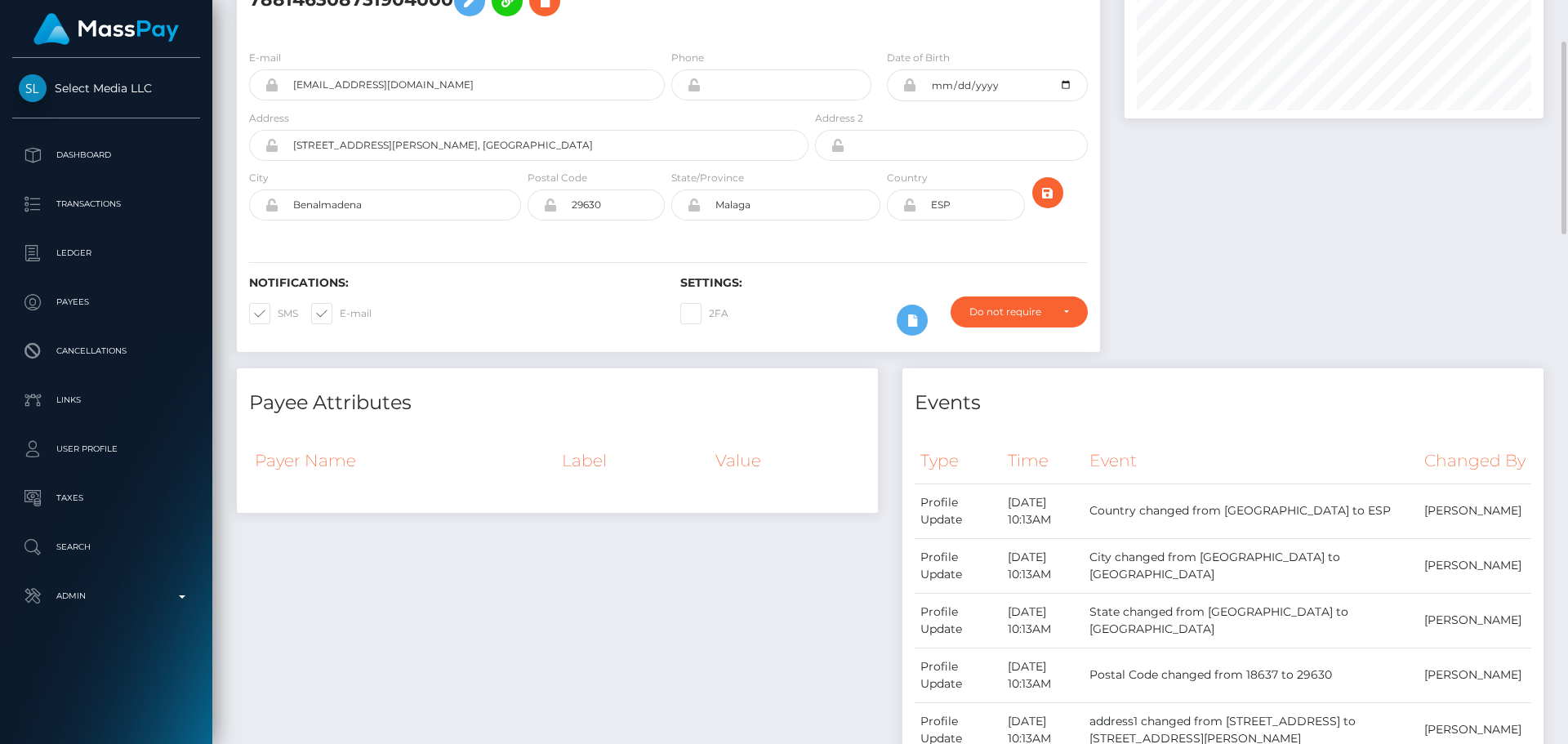
click at [911, 206] on icon at bounding box center [910, 206] width 14 height 13
click at [851, 254] on div "Notifications: SMS E-mail Settings: 2FA" at bounding box center [668, 294] width 863 height 115
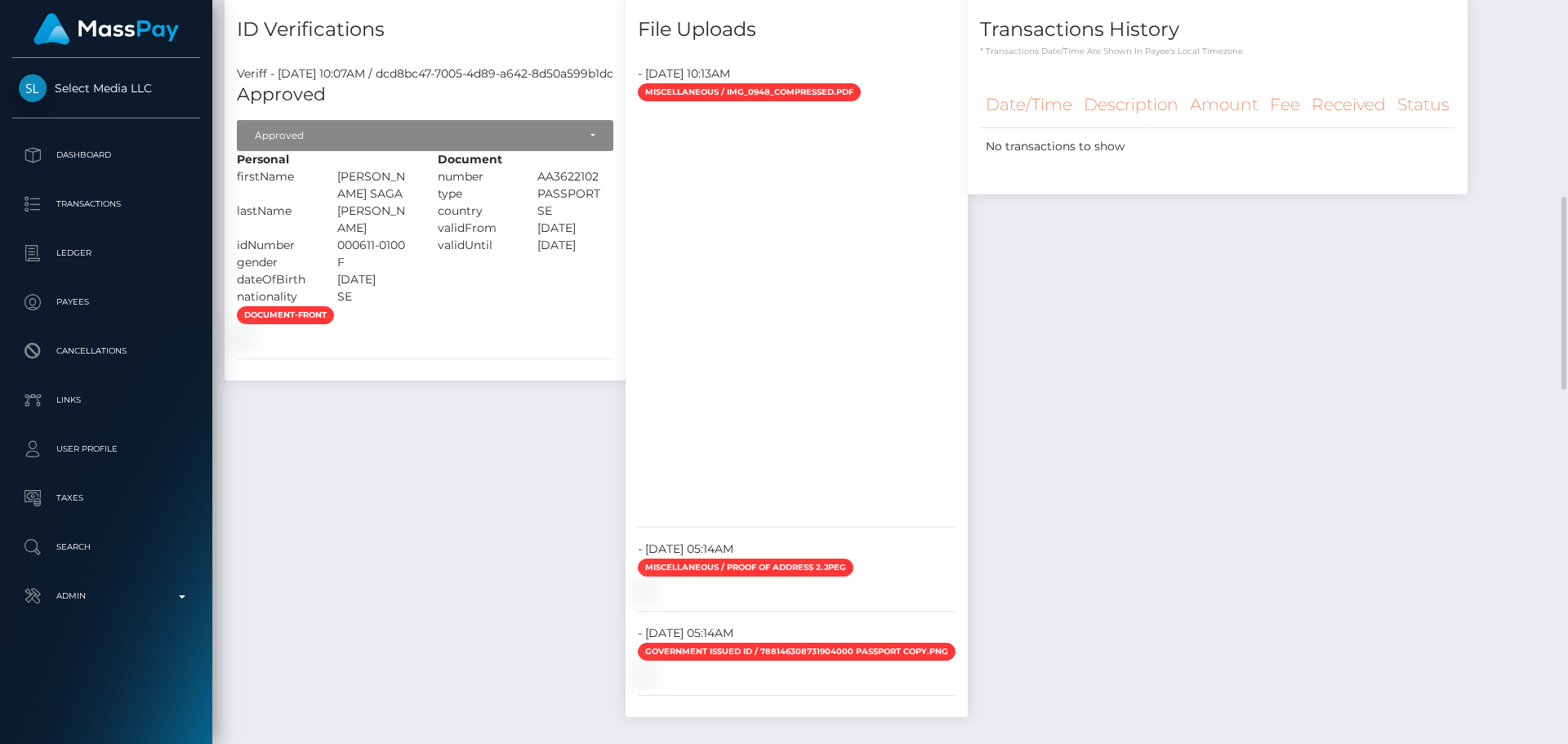
scroll to position [1226, 0]
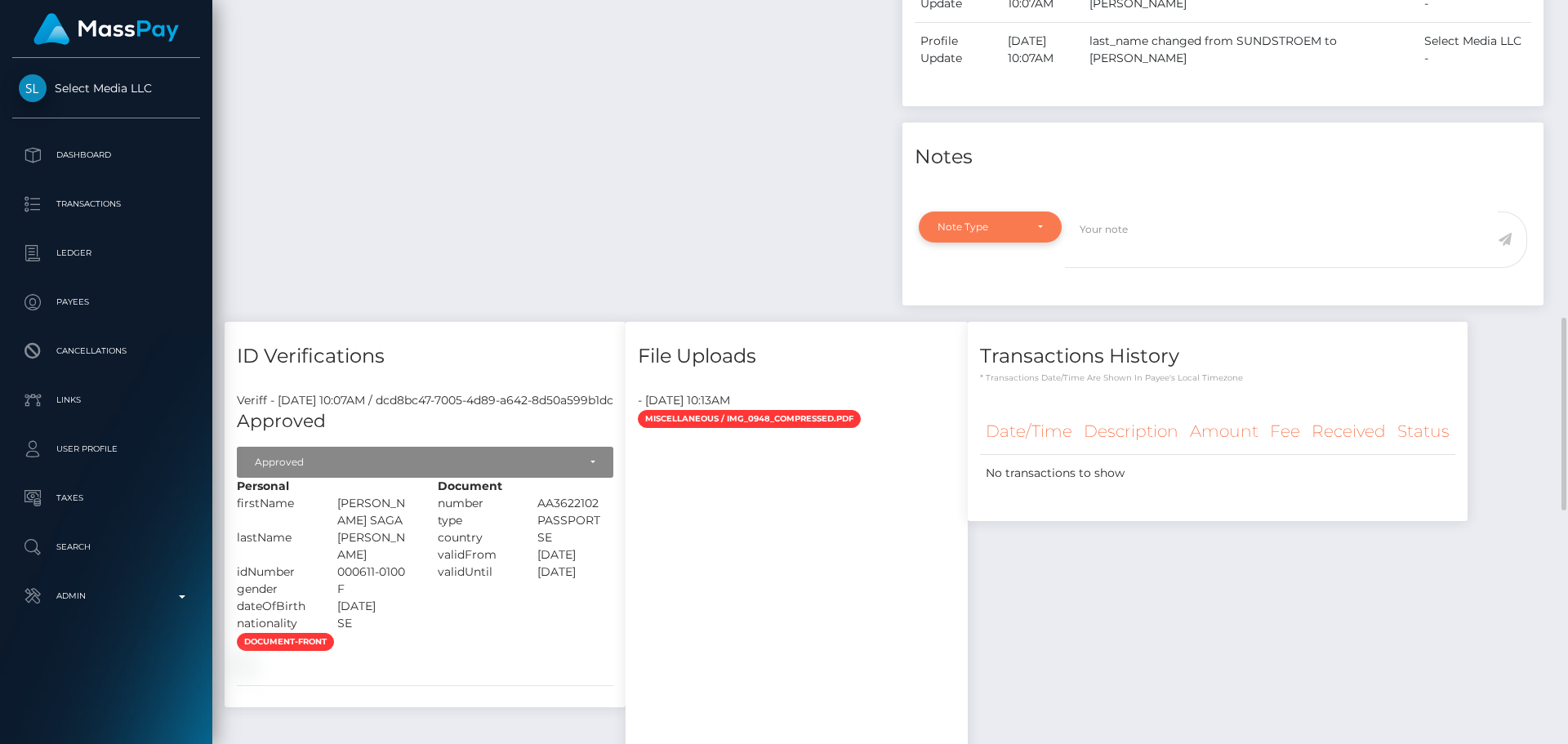
click at [1039, 234] on div "Note Type" at bounding box center [990, 227] width 106 height 13
click at [994, 313] on span "Compliance" at bounding box center [968, 304] width 60 height 14
select select "COMPLIANCE"
click at [1125, 268] on textarea at bounding box center [1281, 239] width 433 height 56
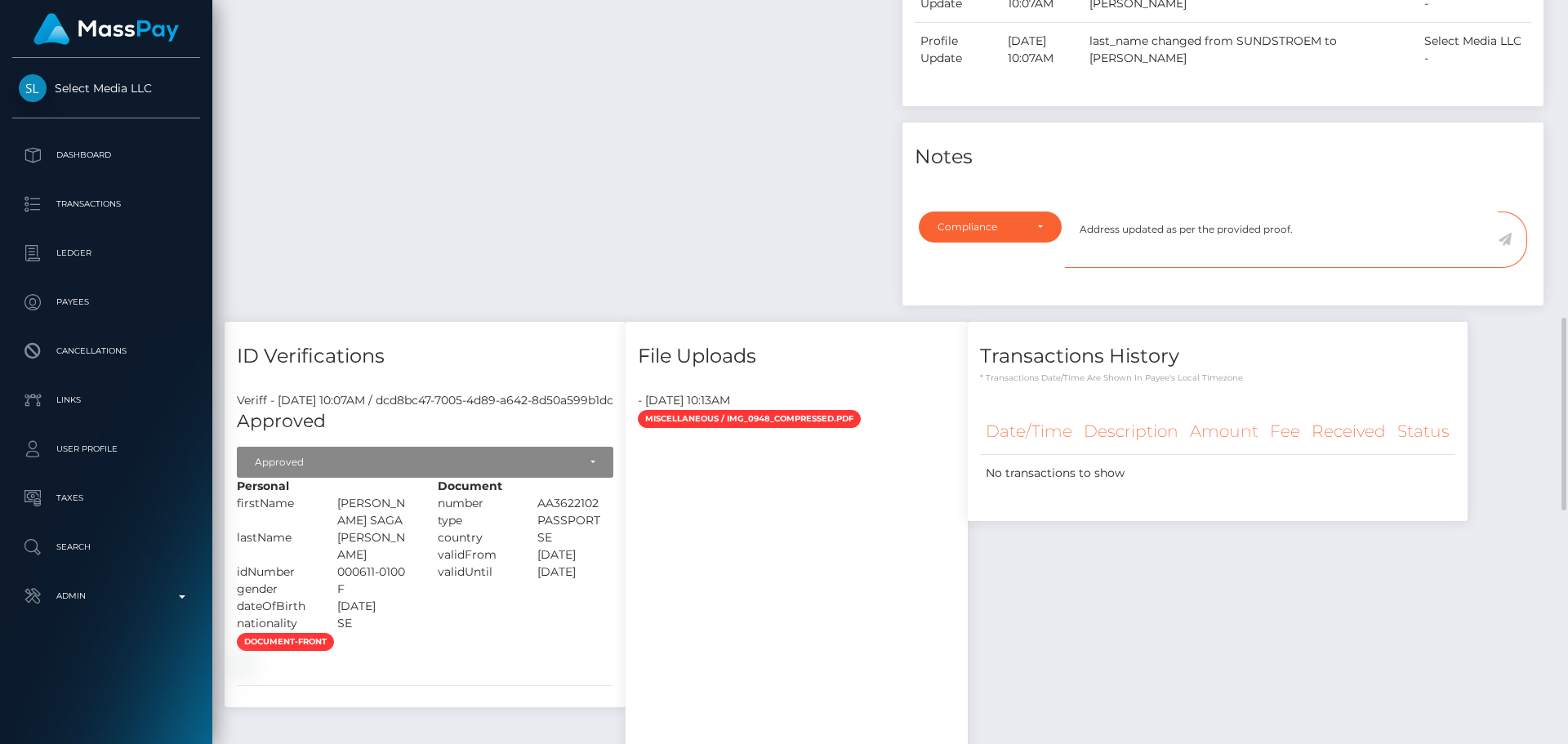
type textarea "Address updated as per the provided proof."
click at [1503, 245] on icon at bounding box center [1504, 240] width 14 height 13
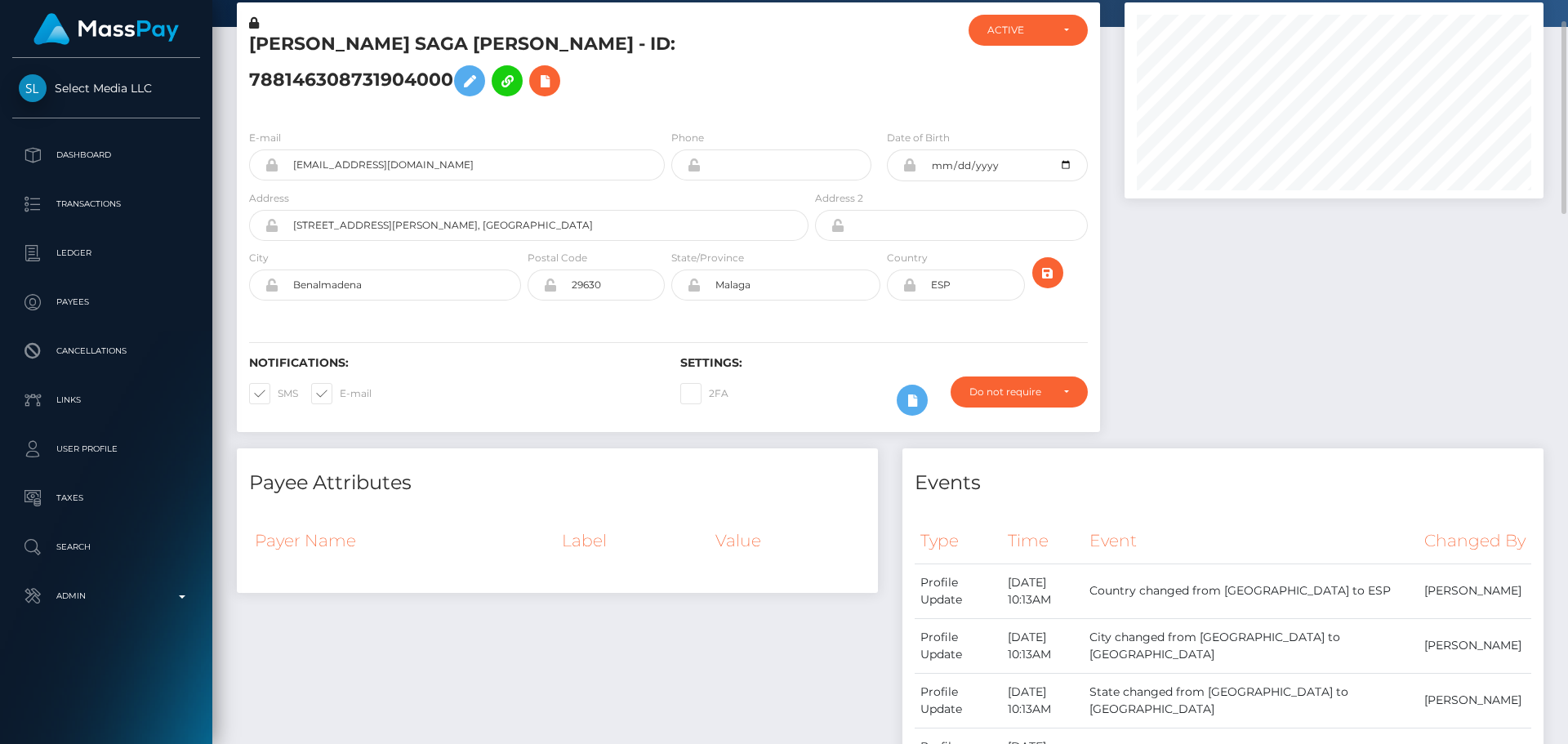
scroll to position [0, 0]
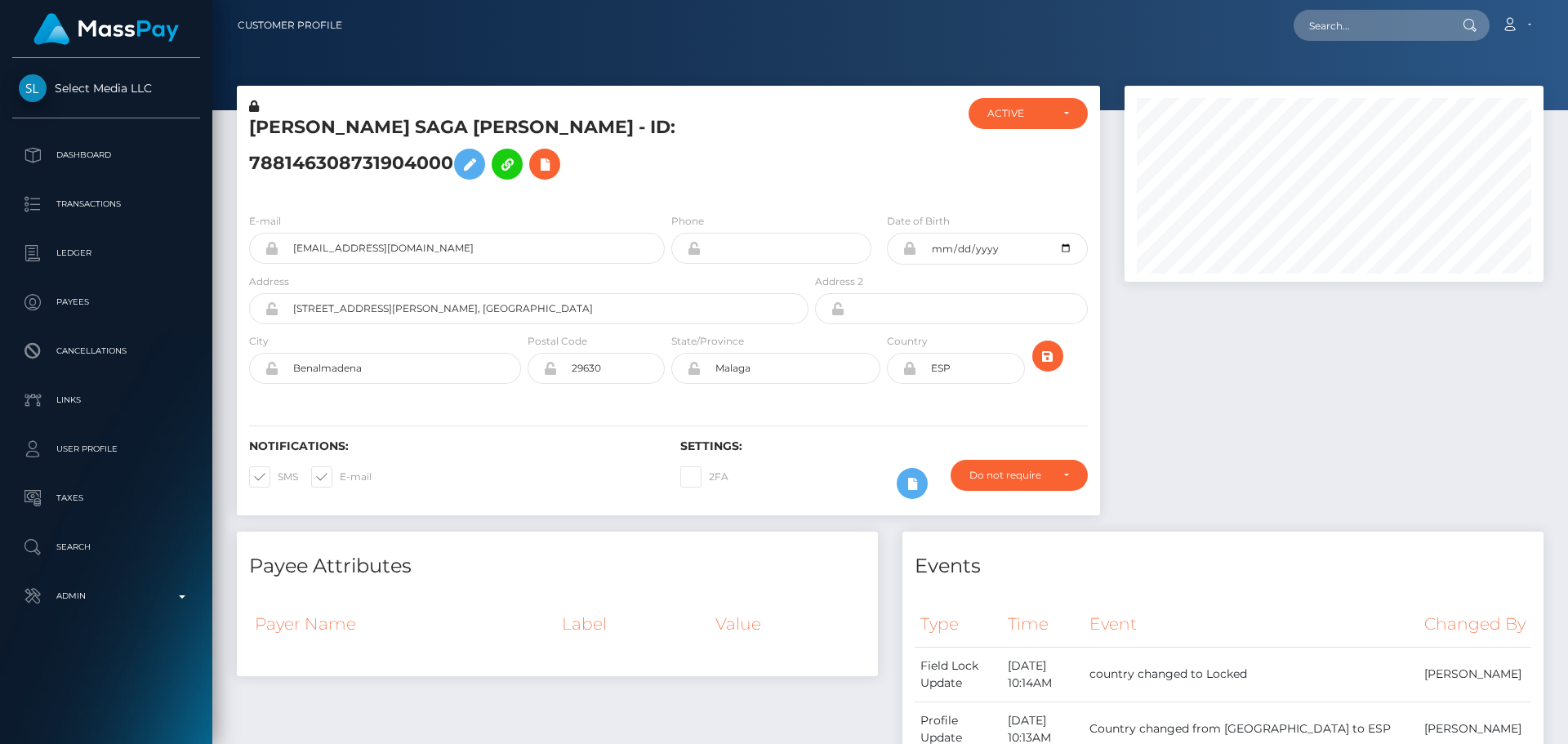
scroll to position [196, 420]
click at [382, 130] on h5 "[PERSON_NAME] SAGA [PERSON_NAME] - ID: 788146308731904000" at bounding box center [524, 151] width 551 height 72
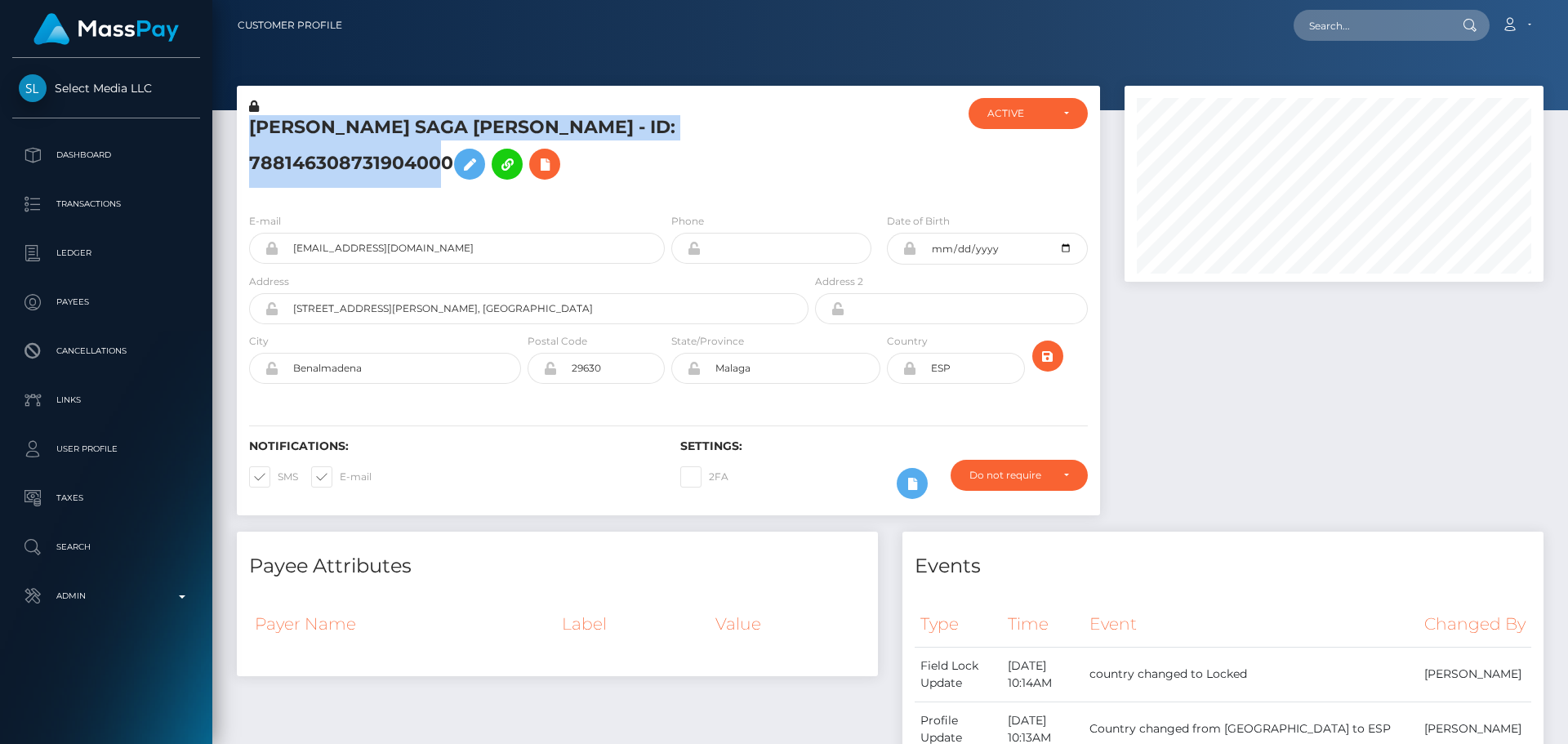
click at [382, 130] on h5 "[PERSON_NAME] SAGA [PERSON_NAME] - ID: 788146308731904000" at bounding box center [524, 151] width 551 height 72
copy h5 "[PERSON_NAME] SAGA [PERSON_NAME] - ID: 788146308731904000"
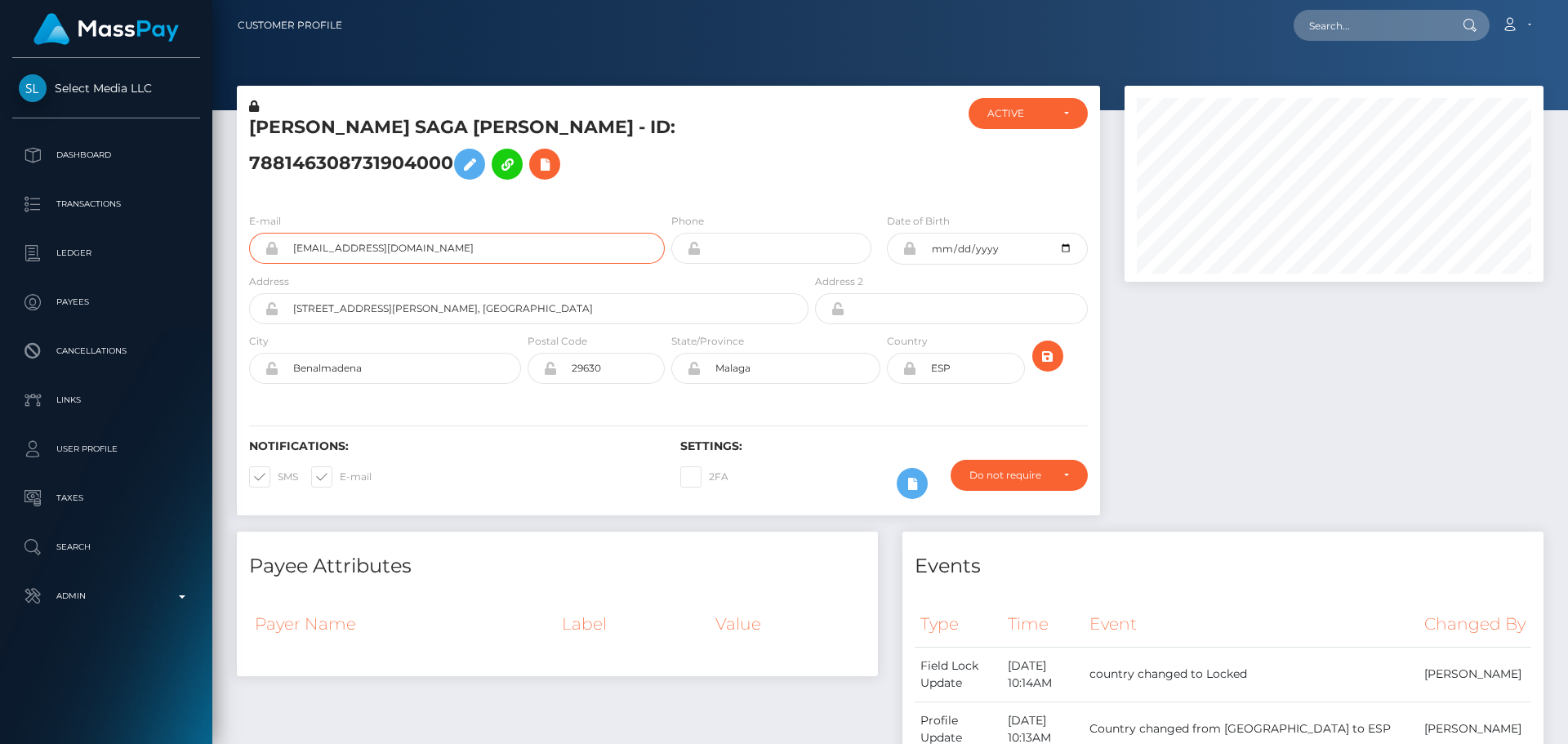
drag, startPoint x: 470, startPoint y: 249, endPoint x: 242, endPoint y: 234, distance: 228.5
click at [242, 234] on div "E-mail [EMAIL_ADDRESS][DOMAIN_NAME]" at bounding box center [452, 243] width 431 height 61
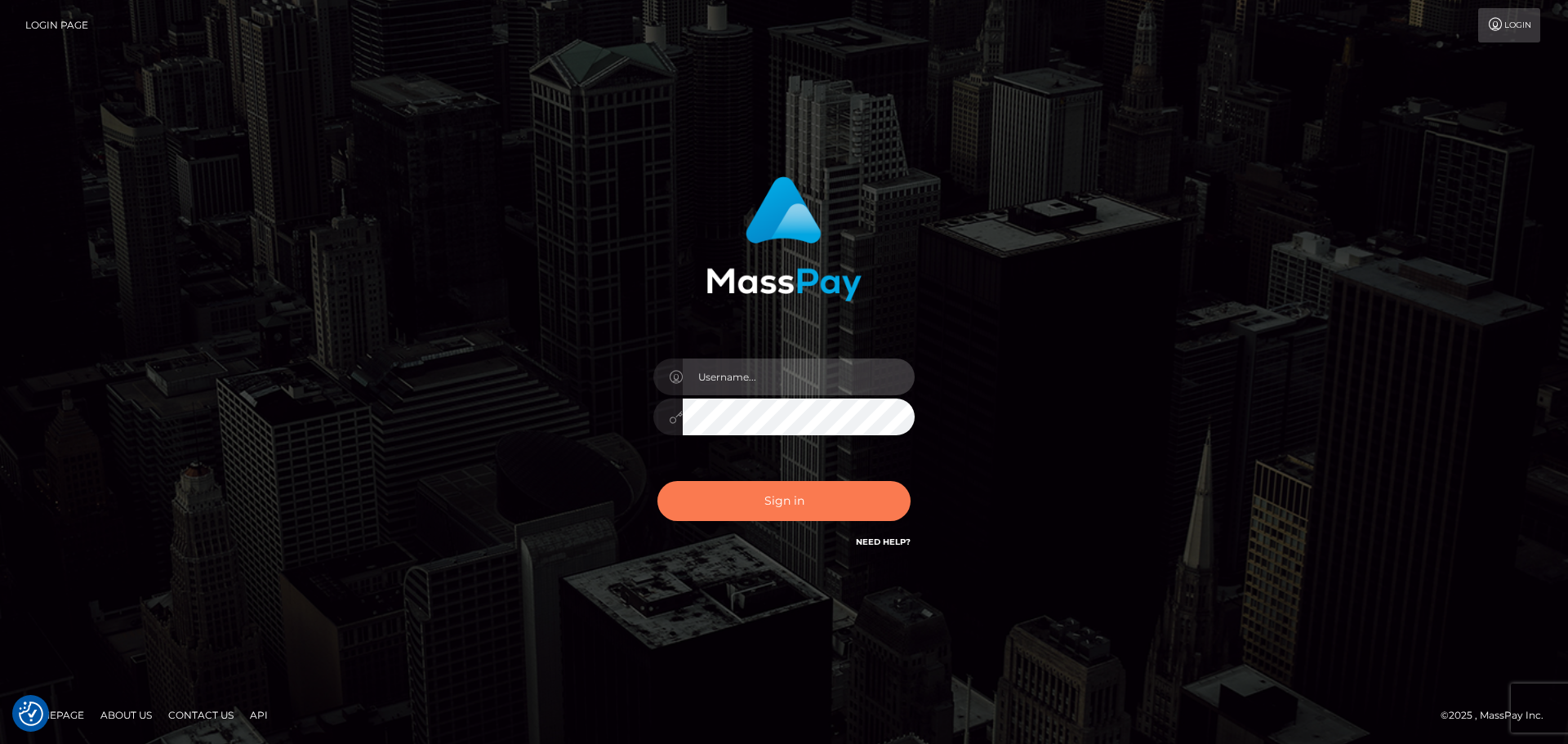
type input "constantin.mp"
click at [780, 508] on button "Sign in" at bounding box center [784, 501] width 253 height 40
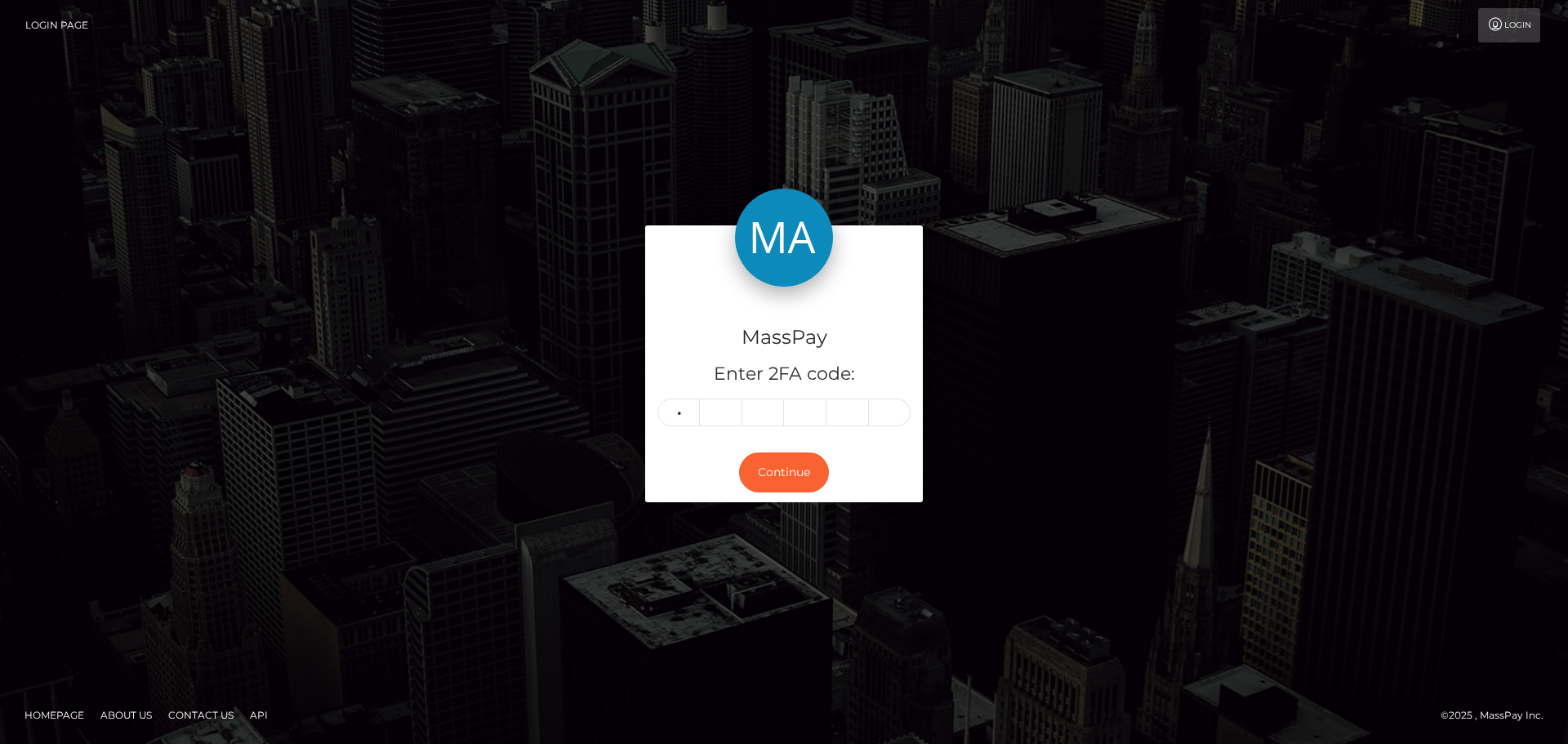
type input "0"
type input "2"
type input "0"
type input "3"
type input "9"
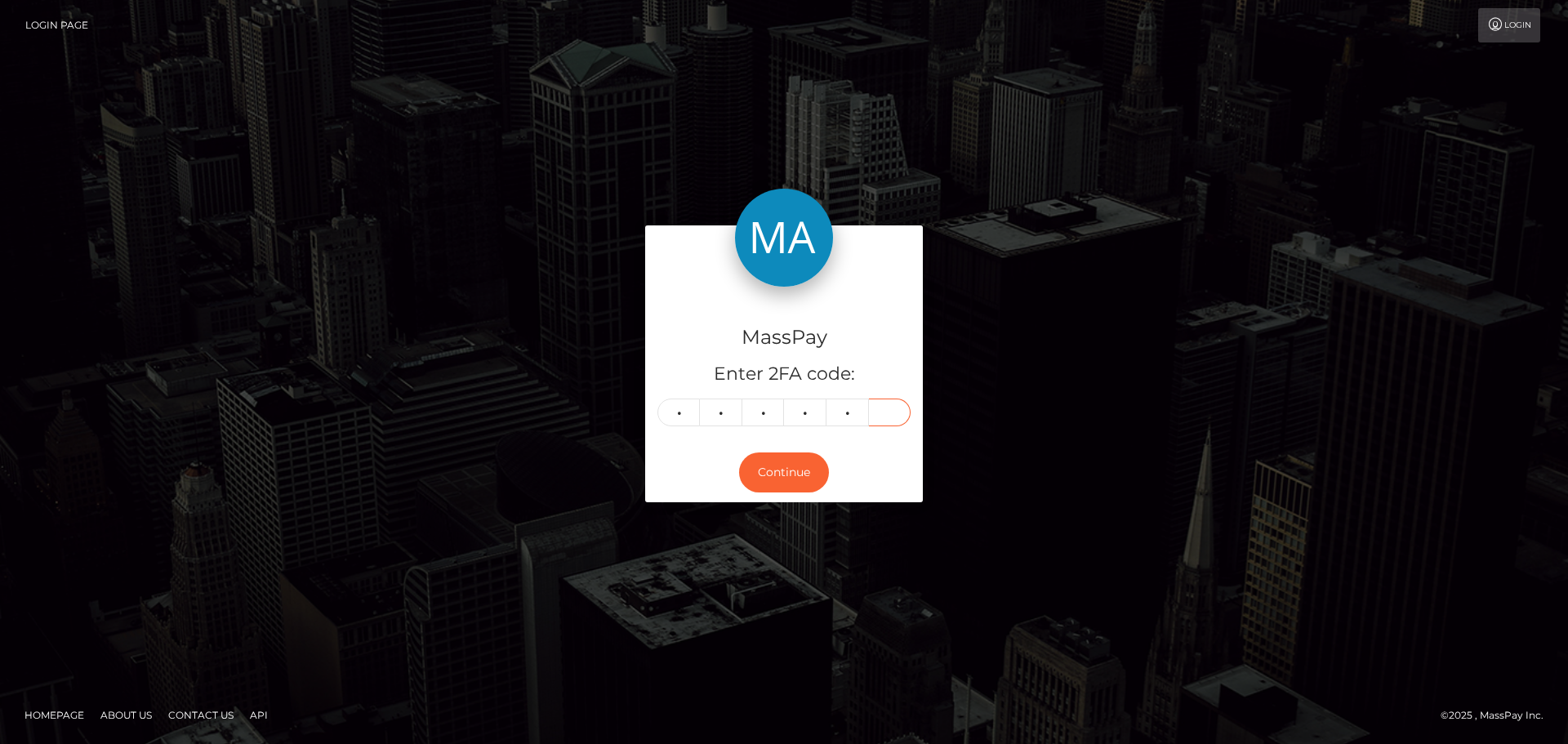
type input "9"
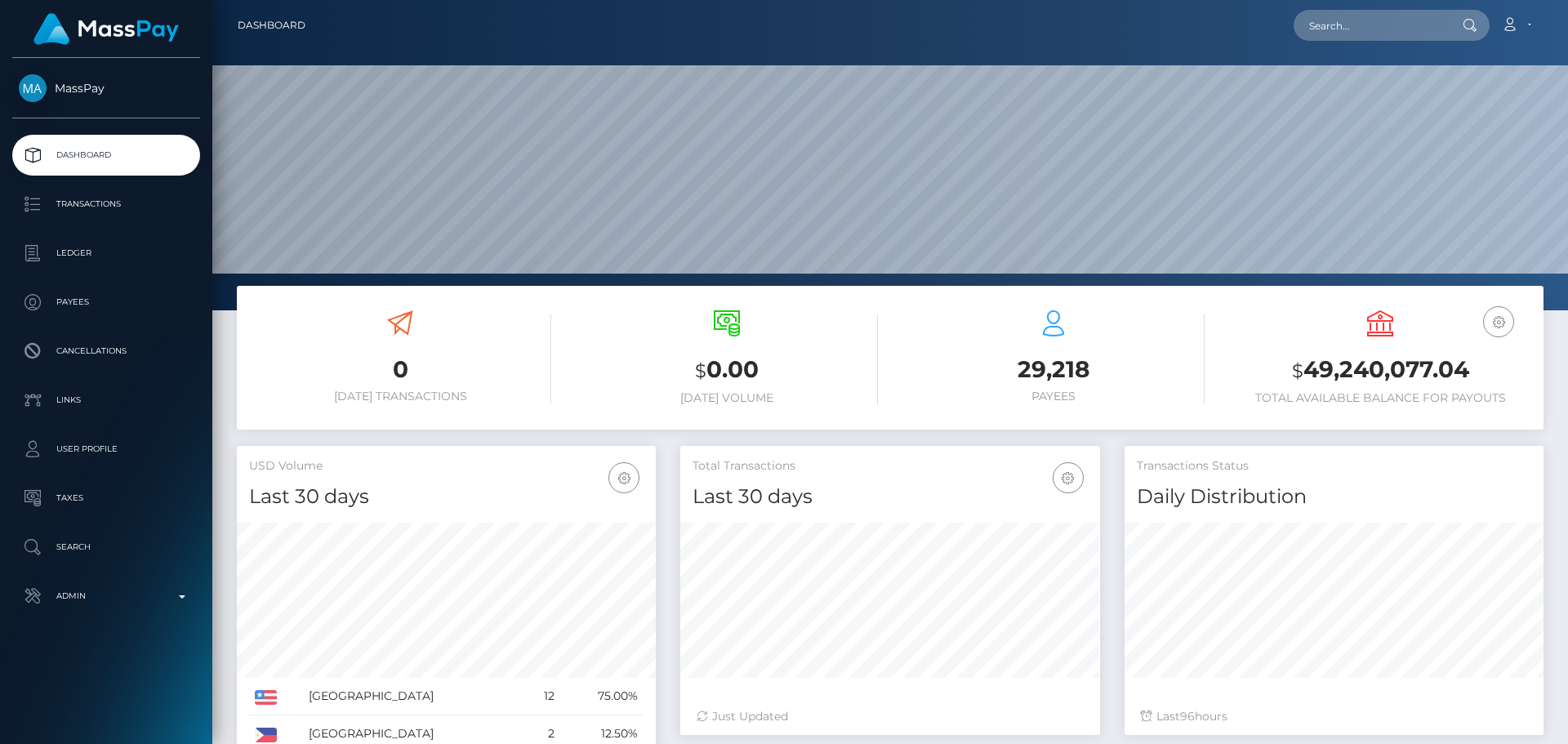
scroll to position [310, 1356]
click at [1374, 14] on input "text" at bounding box center [1370, 25] width 153 height 31
paste input "418784846089822208"
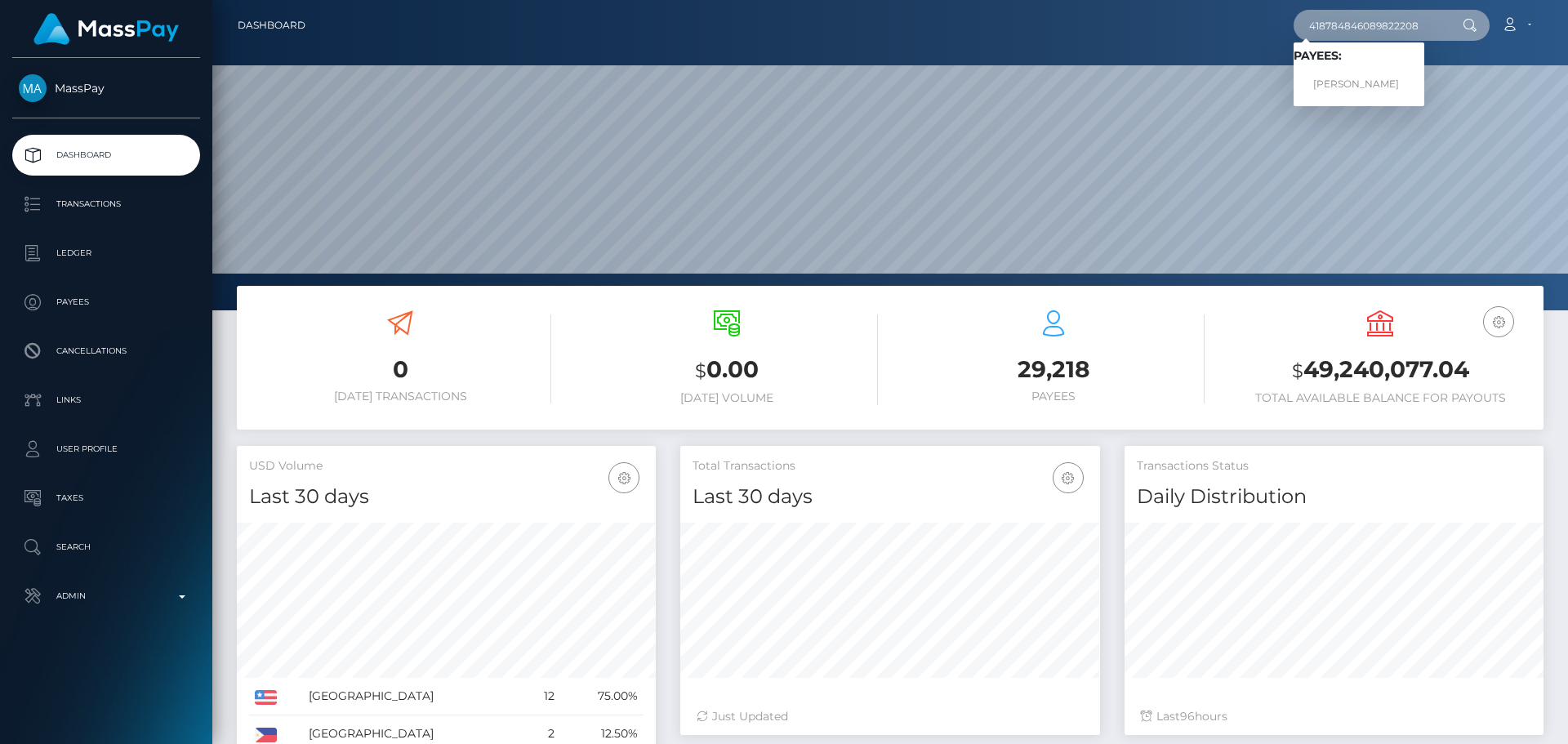
type input "418784846089822208"
click at [1343, 80] on link "VOLHA PASHALIUK" at bounding box center [1359, 85] width 130 height 30
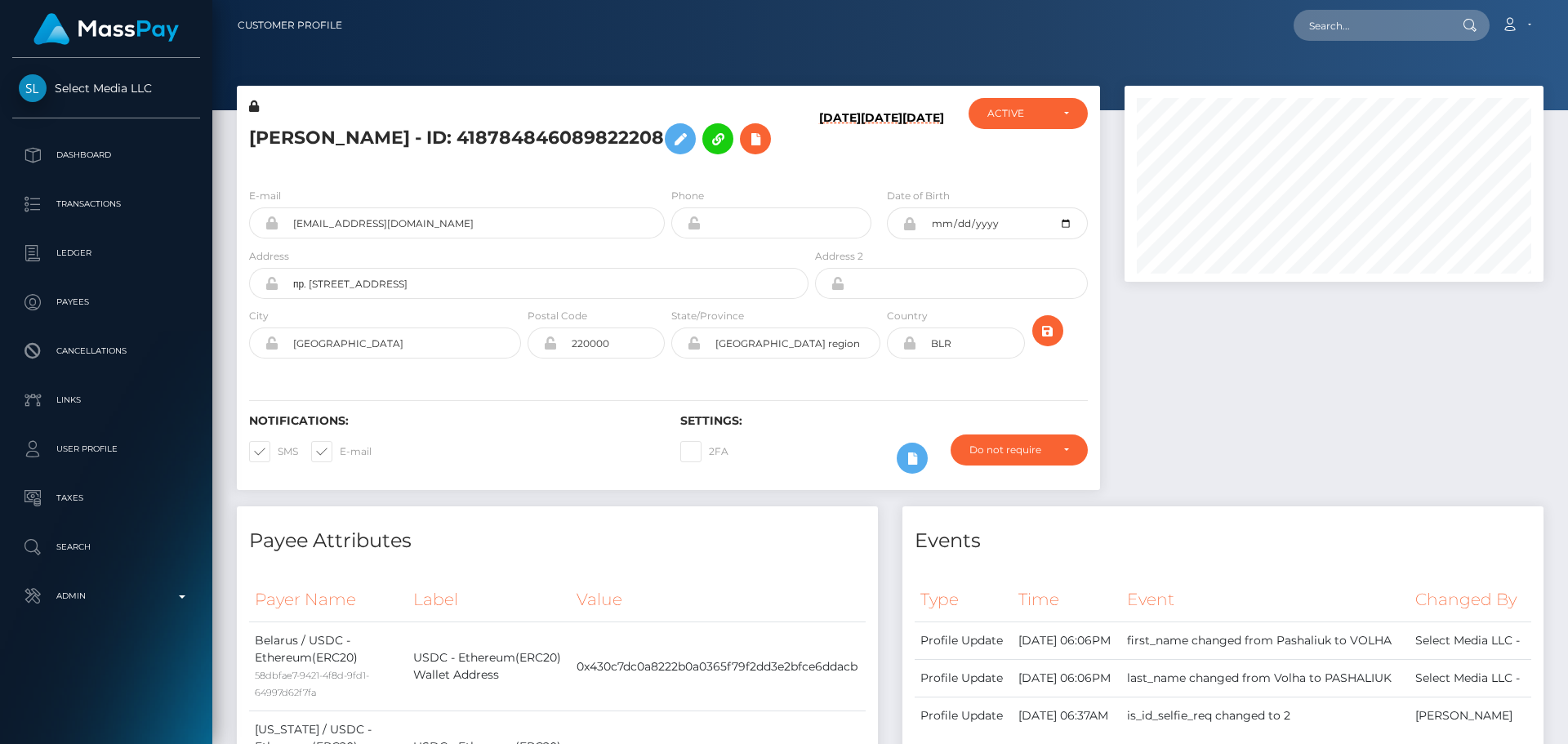
scroll to position [196, 420]
click at [914, 461] on icon at bounding box center [912, 458] width 20 height 20
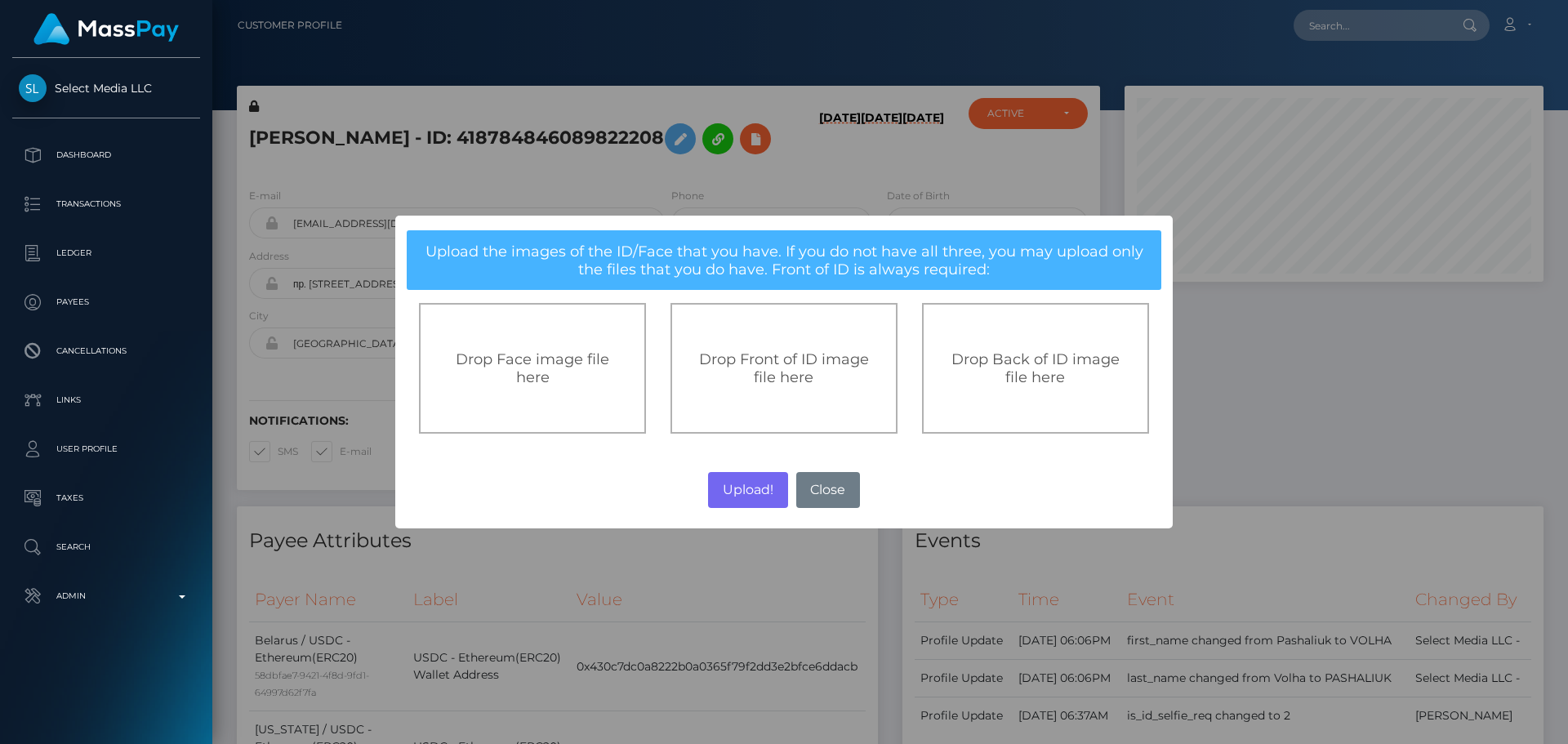
click at [765, 367] on span "Drop Front of ID image file here" at bounding box center [784, 368] width 170 height 36
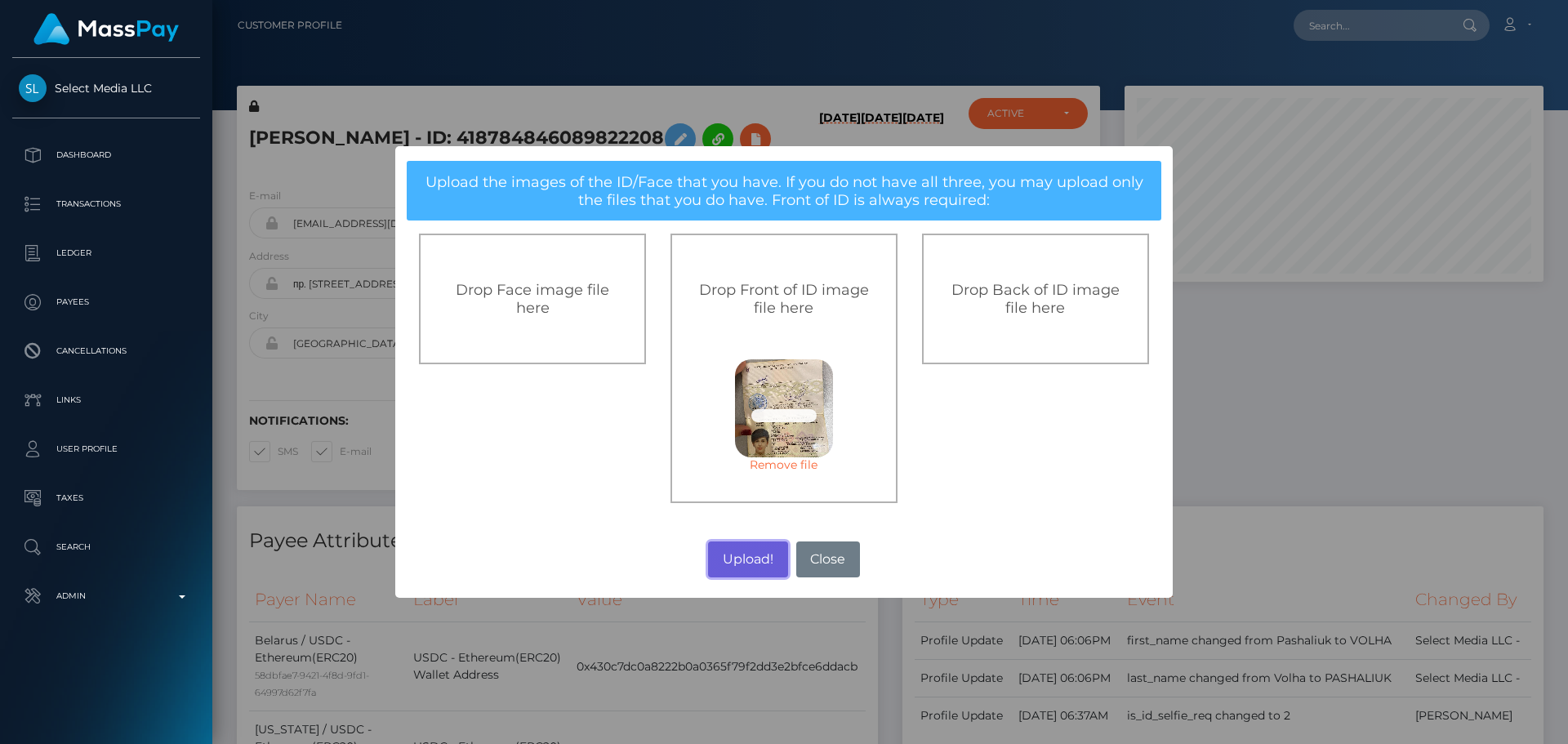
click at [746, 561] on button "Upload!" at bounding box center [747, 559] width 79 height 36
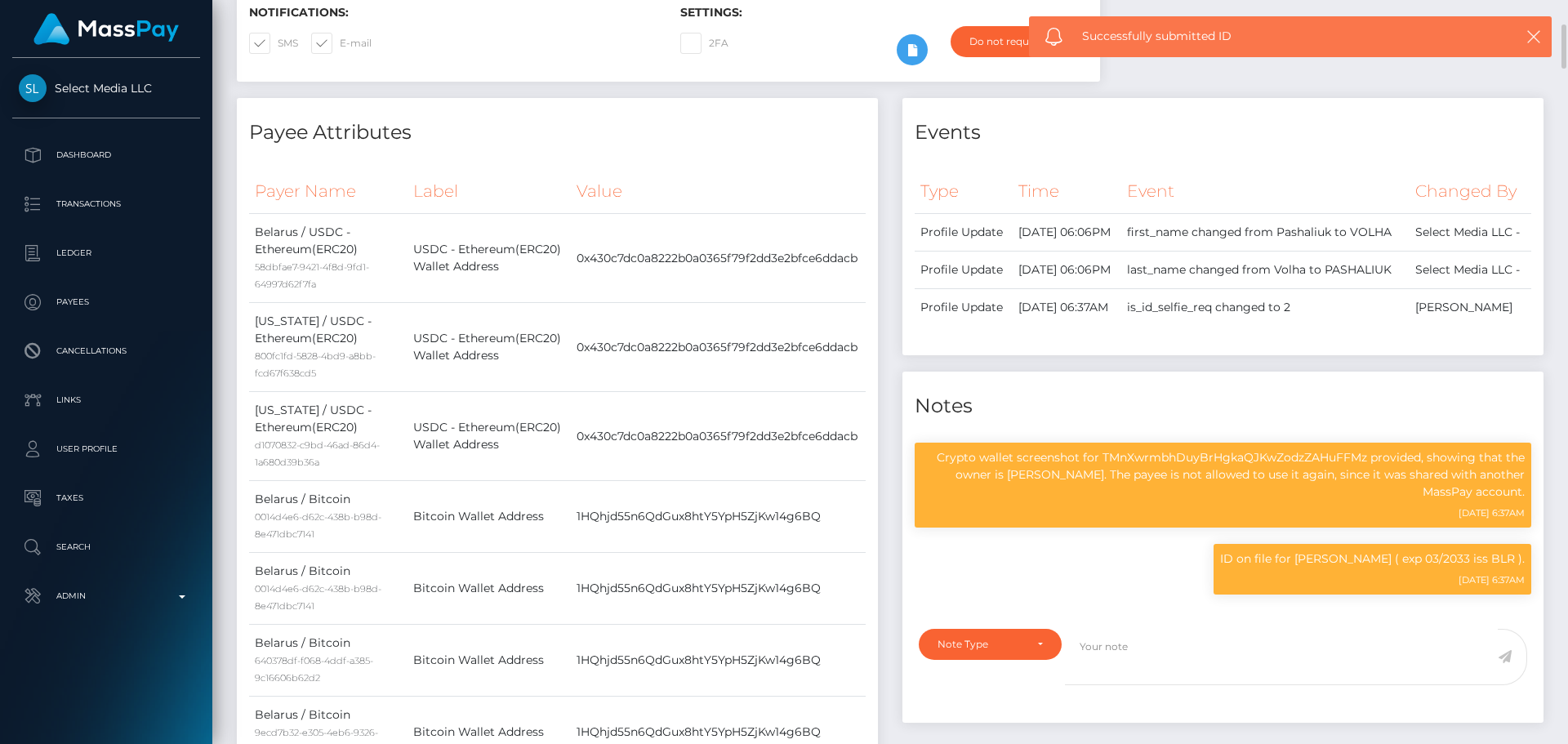
scroll to position [0, 0]
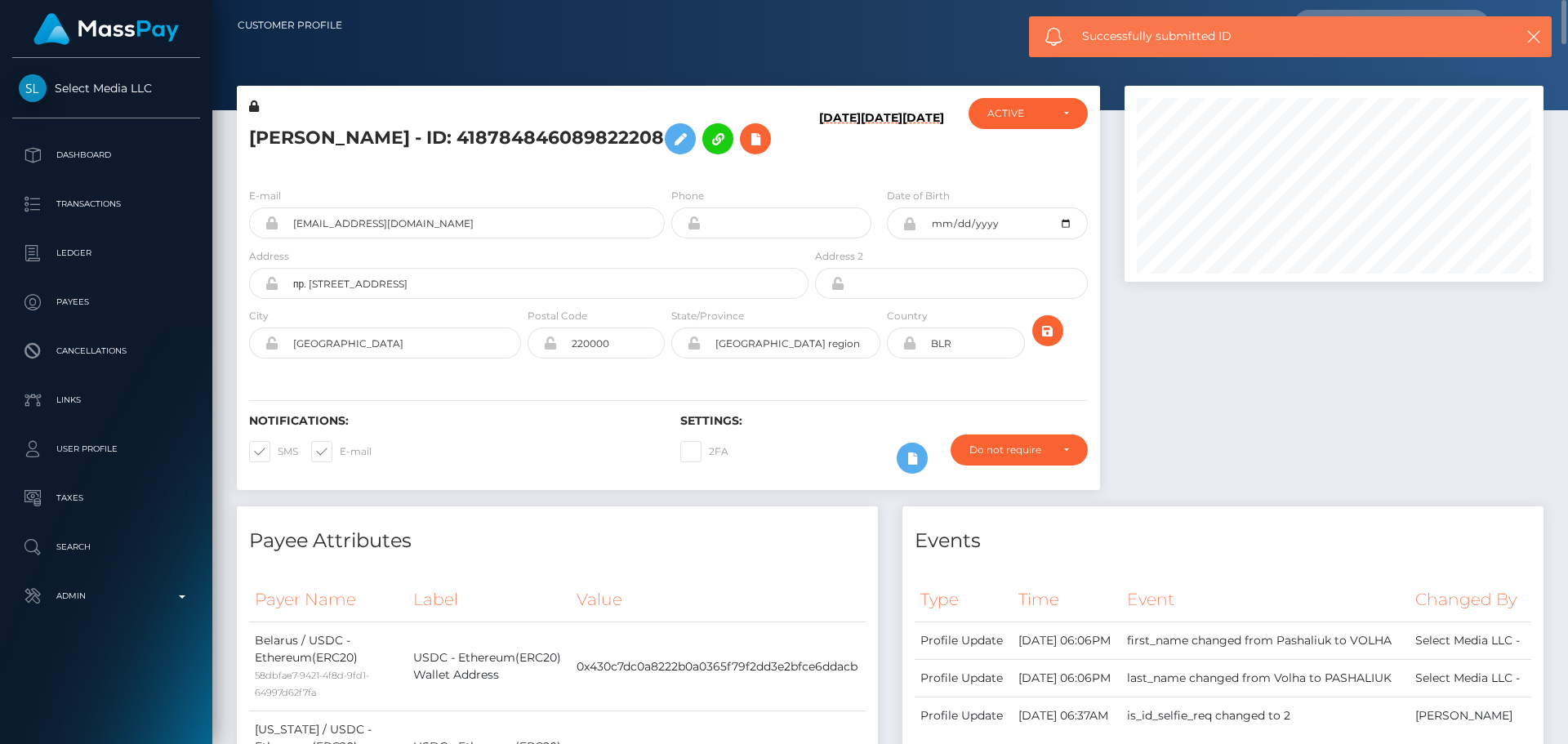
click at [562, 163] on div "[PERSON_NAME] - ID: 418784846089822208" at bounding box center [524, 136] width 575 height 77
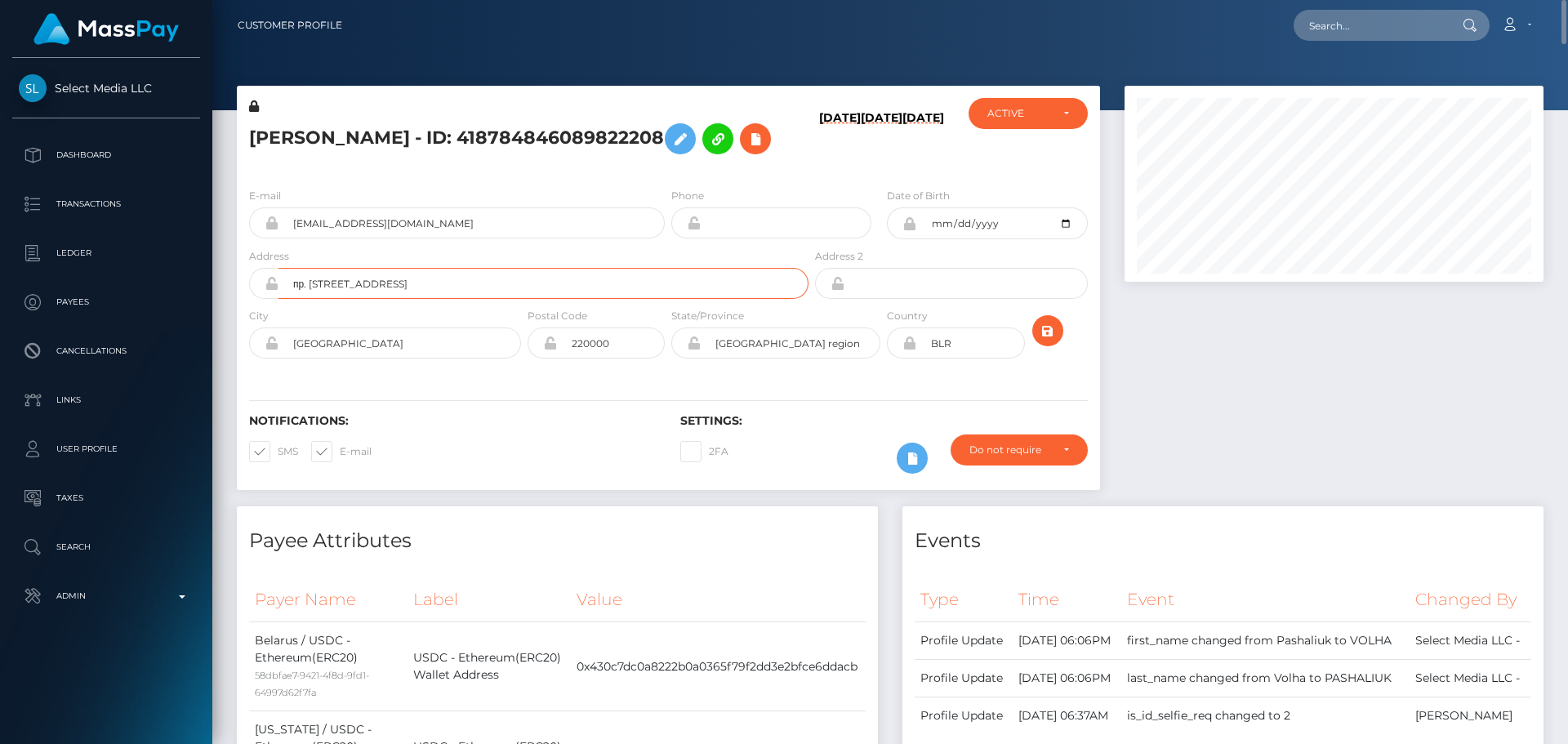
click at [413, 275] on input "пр. Ленина, 1" at bounding box center [543, 284] width 530 height 31
paste input "3 Israfila Jincharadze Street, Apt. 205"
type input "3 Israfila Jincharadze Street, Apt. 205"
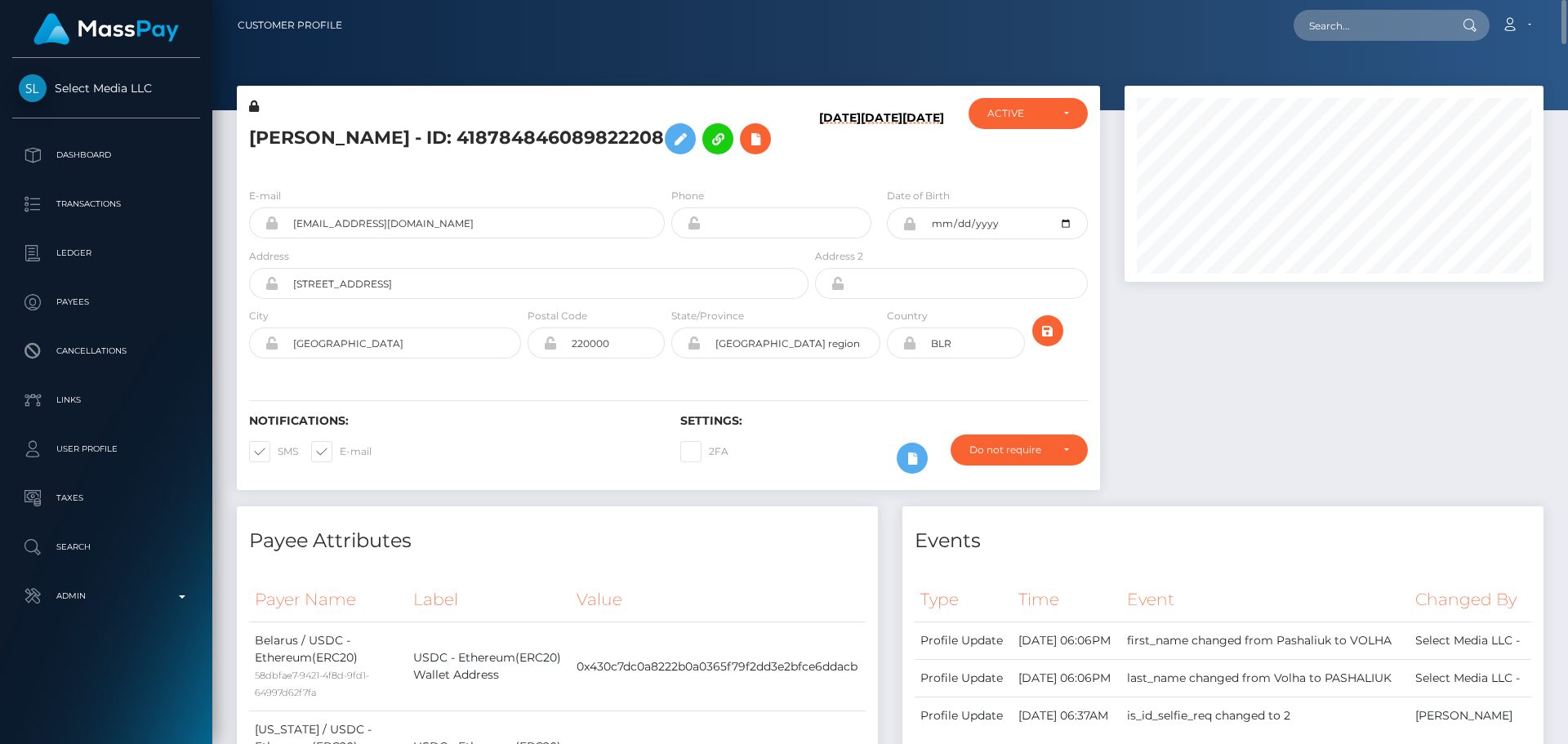
click at [475, 372] on div "E-mail helena519f@gmail.com Phone Date of Birth" at bounding box center [668, 275] width 863 height 200
click at [379, 336] on input "Минск" at bounding box center [400, 343] width 243 height 31
paste input "Batumi"
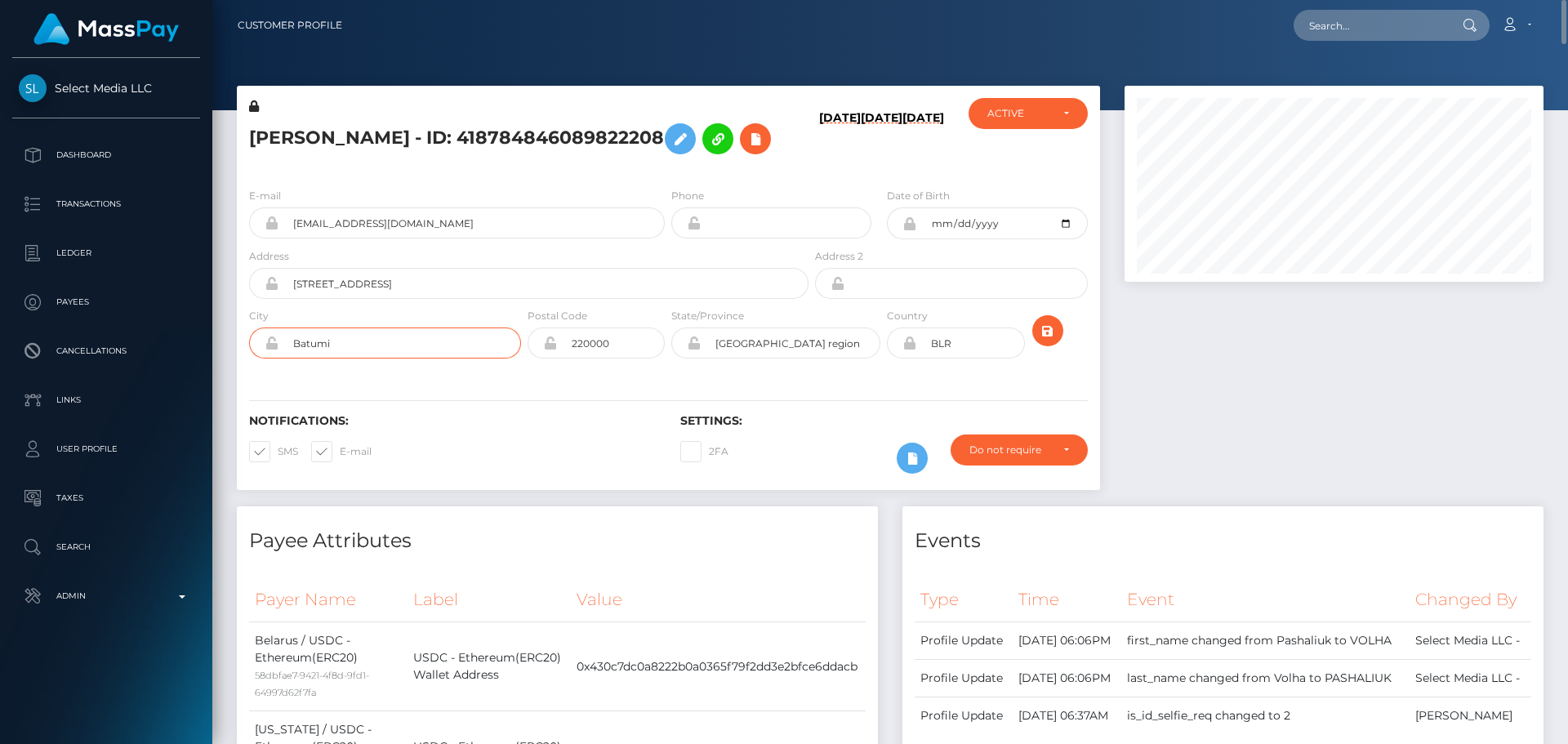
type input "Batumi"
click at [577, 410] on div "Notifications: SMS E-mail Settings: 2FA" at bounding box center [668, 432] width 863 height 115
click at [519, 288] on input "3 Israfila Jincharadze Street, Apt. 205" at bounding box center [543, 284] width 530 height 31
paste input "Makhinjauri"
type input "[STREET_ADDRESS]"
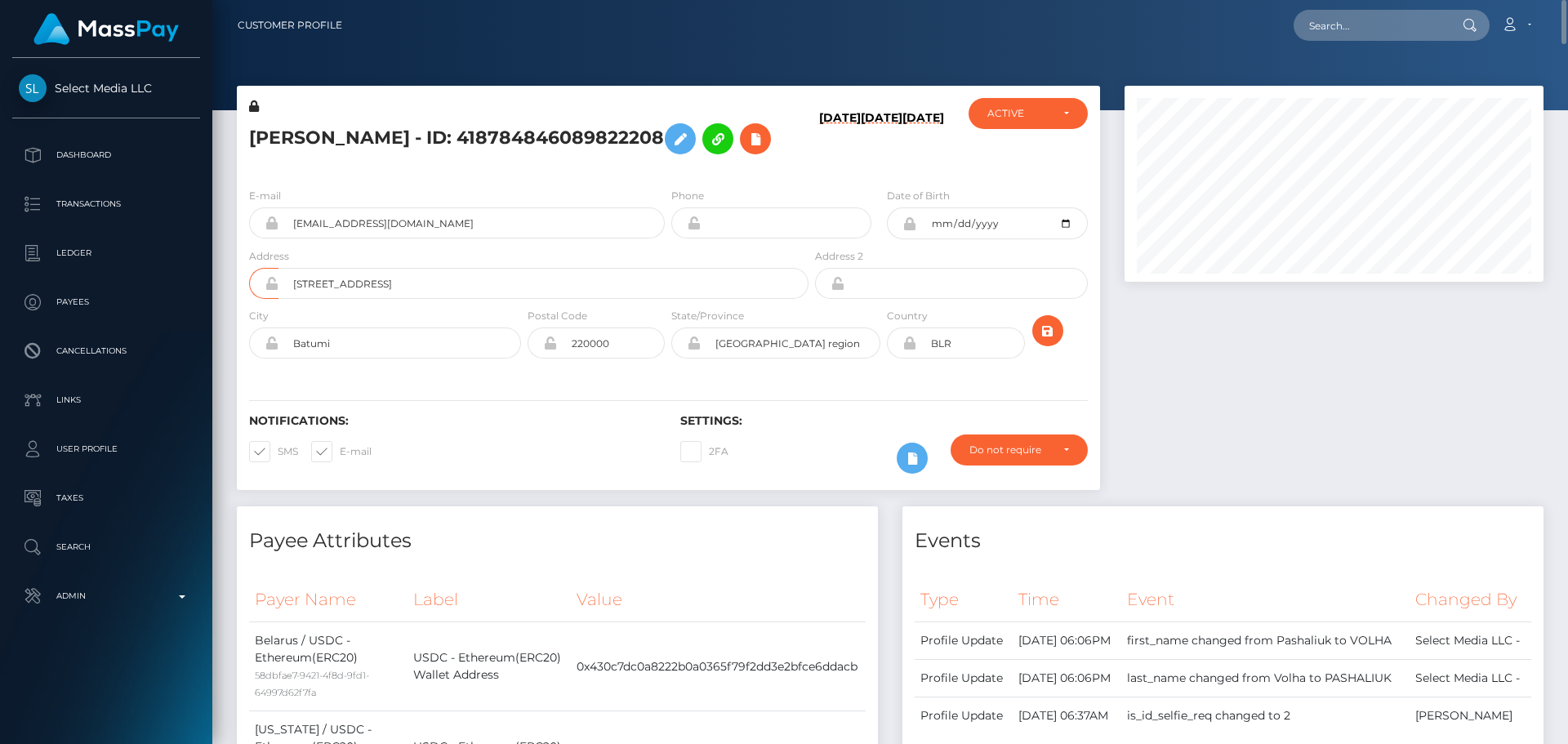
click at [488, 430] on div "Notifications: SMS E-mail" at bounding box center [452, 447] width 431 height 68
click at [624, 350] on input "220000" at bounding box center [610, 343] width 108 height 31
type input "00000"
click at [522, 389] on div "Notifications: SMS E-mail Settings: 2FA" at bounding box center [668, 432] width 863 height 115
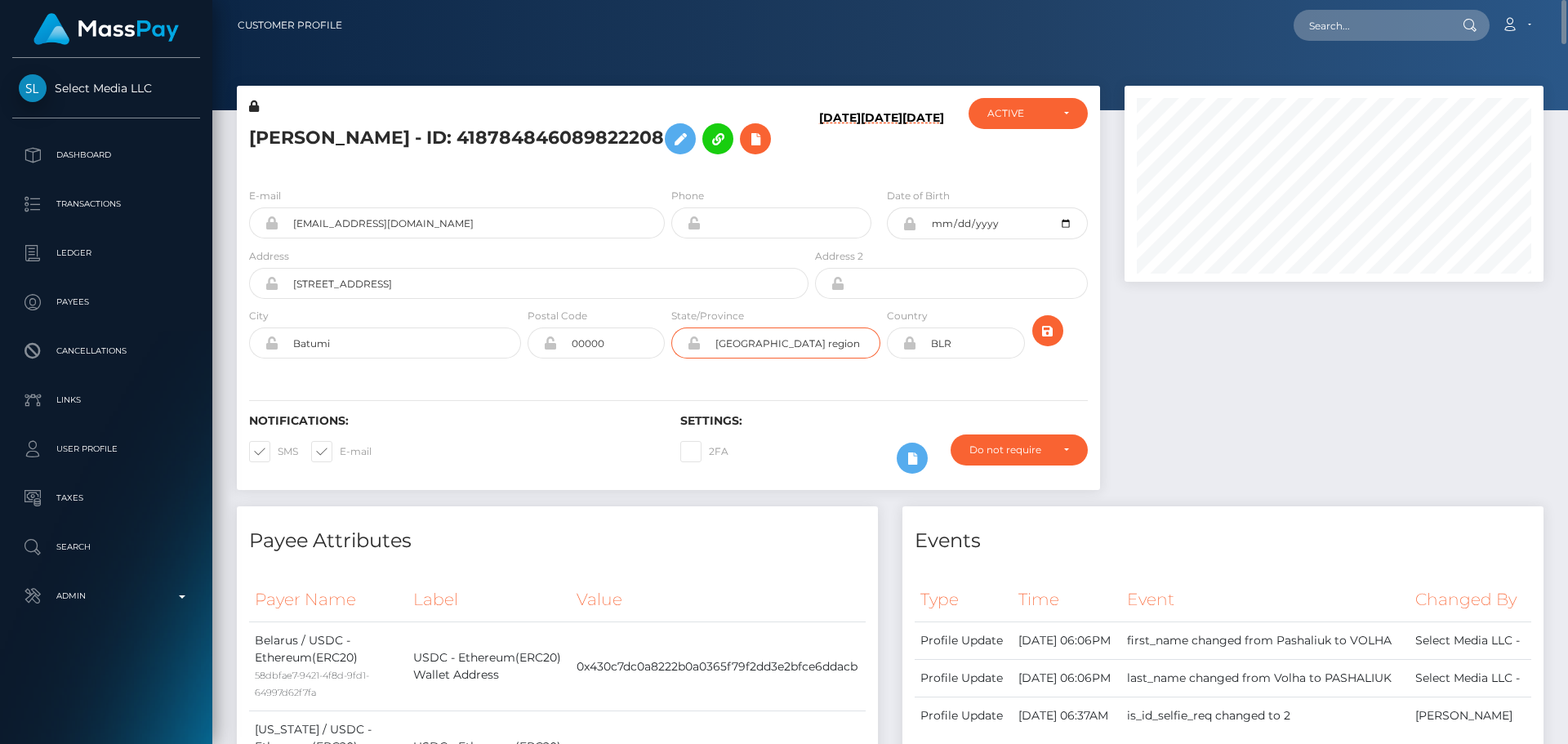
click at [796, 355] on input "Minsk region" at bounding box center [791, 343] width 180 height 31
paste input "Adjara"
type input "Adjara"
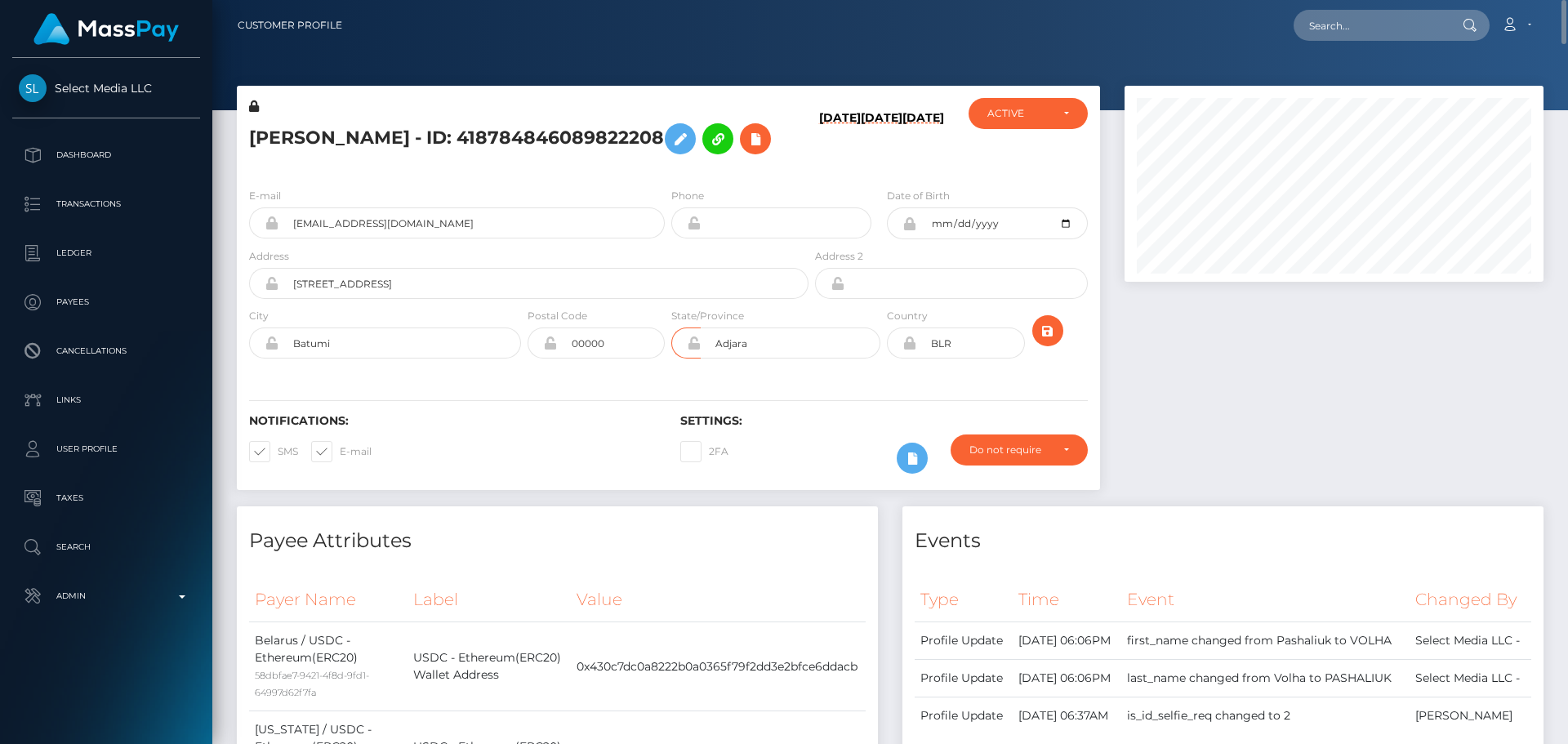
click at [615, 394] on div "Notifications: SMS E-mail Settings: 2FA" at bounding box center [668, 432] width 863 height 115
click at [975, 341] on input "BLR" at bounding box center [970, 343] width 108 height 31
paste input "GEO"
type input "GEO"
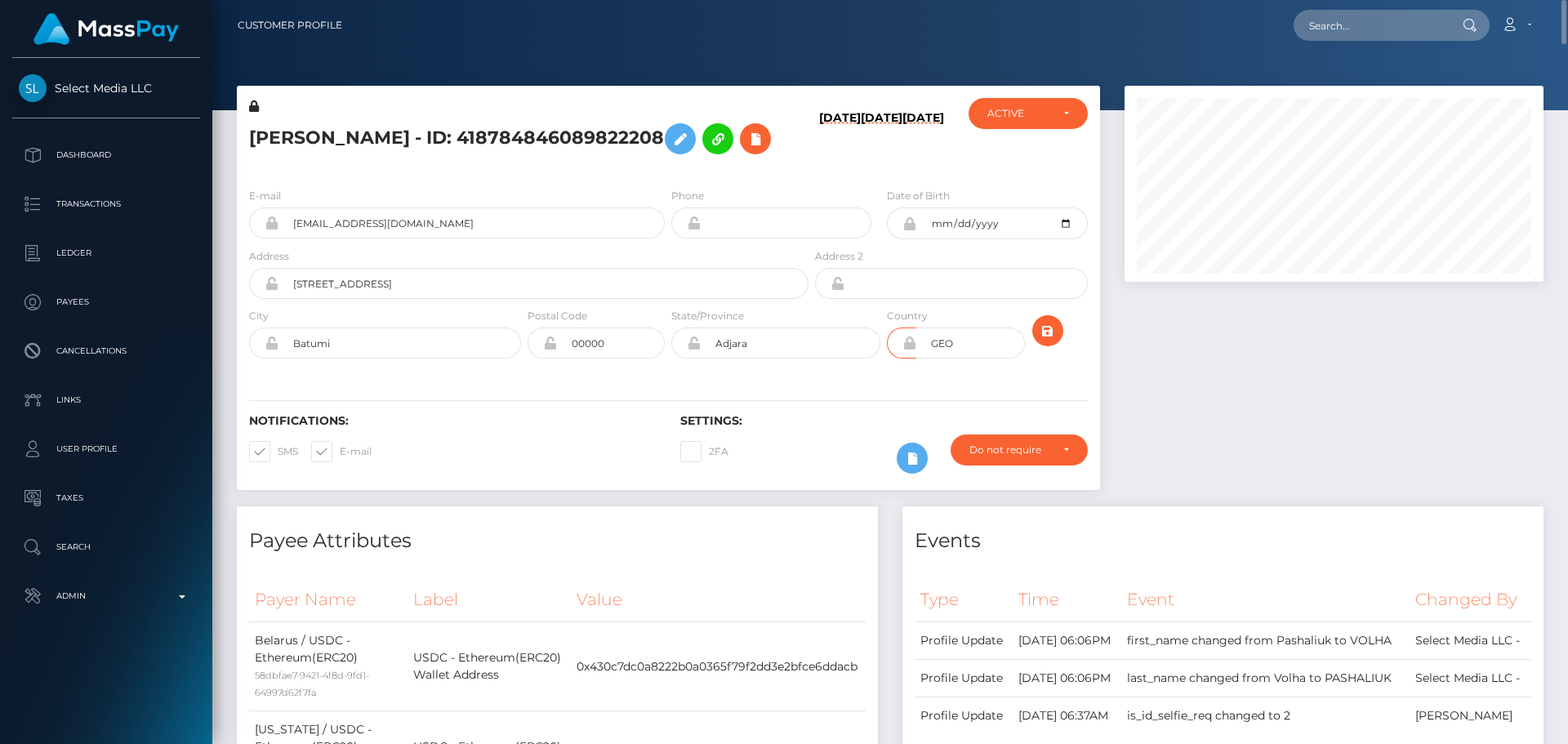
click at [907, 342] on icon at bounding box center [910, 343] width 14 height 13
click at [1049, 338] on icon "submit" at bounding box center [1048, 330] width 20 height 20
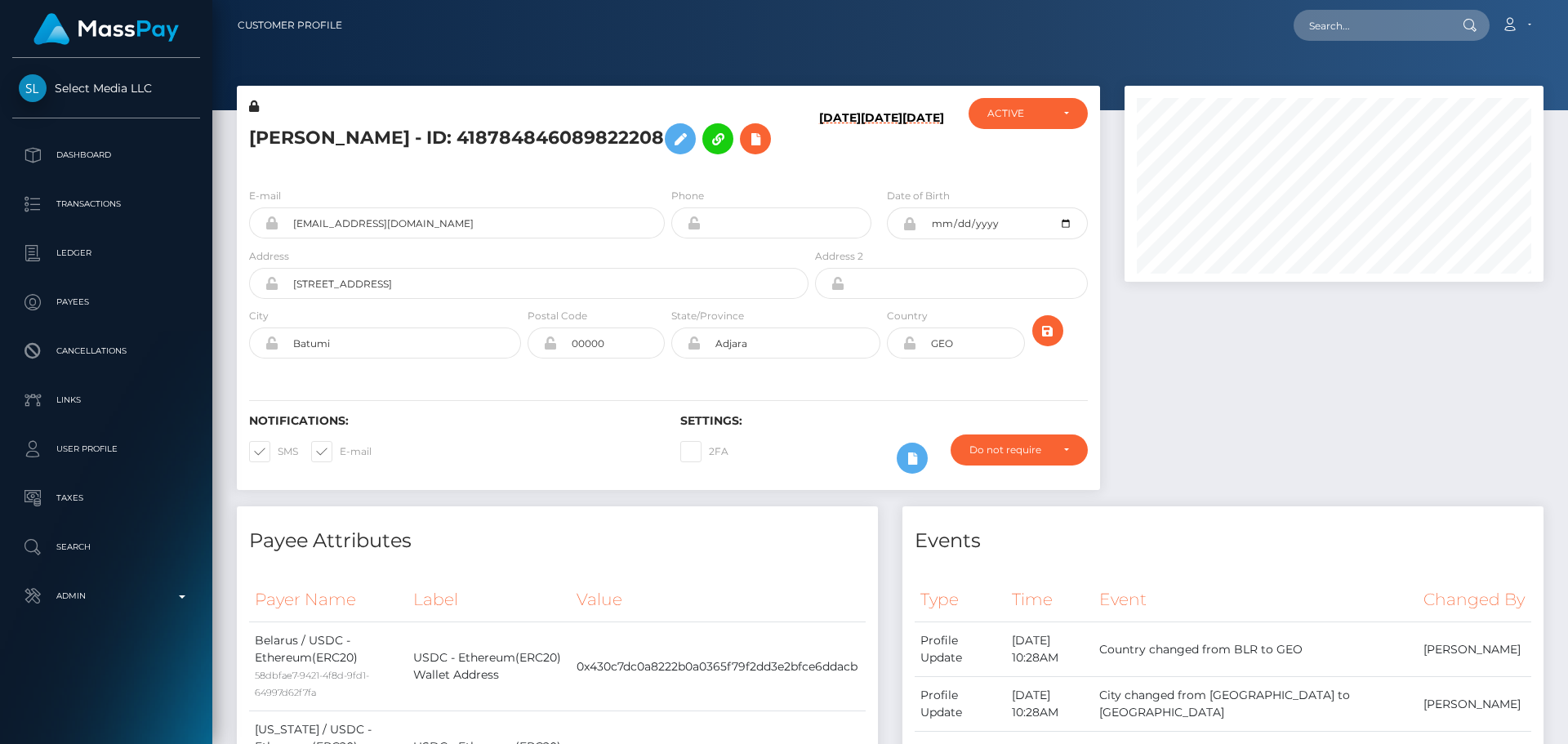
scroll to position [196, 420]
click at [667, 171] on div "[PERSON_NAME] - ID: 418784846089822208" at bounding box center [524, 136] width 575 height 77
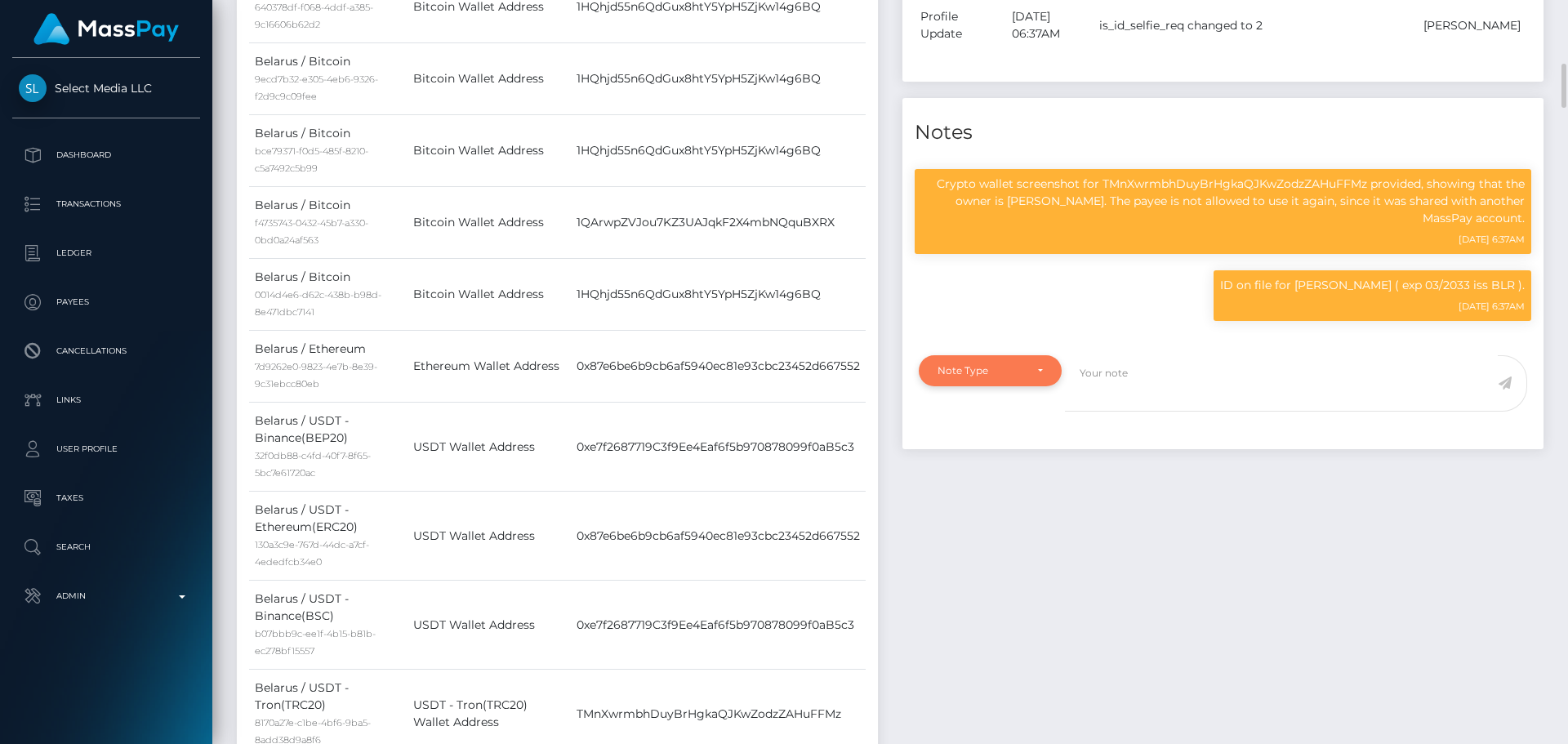
click at [1029, 378] on div "Note Type" at bounding box center [990, 371] width 106 height 13
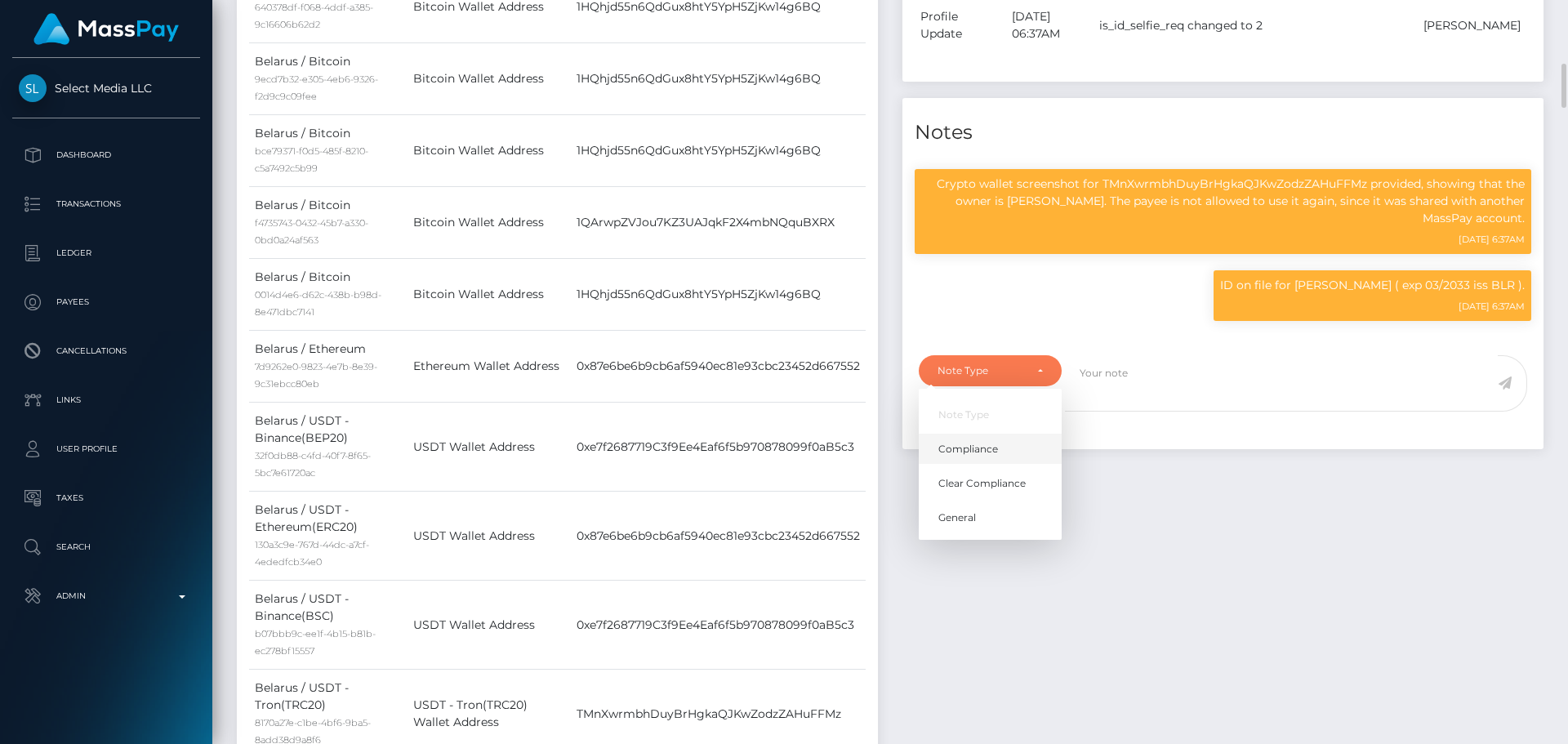
click at [996, 457] on span "Compliance" at bounding box center [968, 448] width 60 height 14
select select "COMPLIANCE"
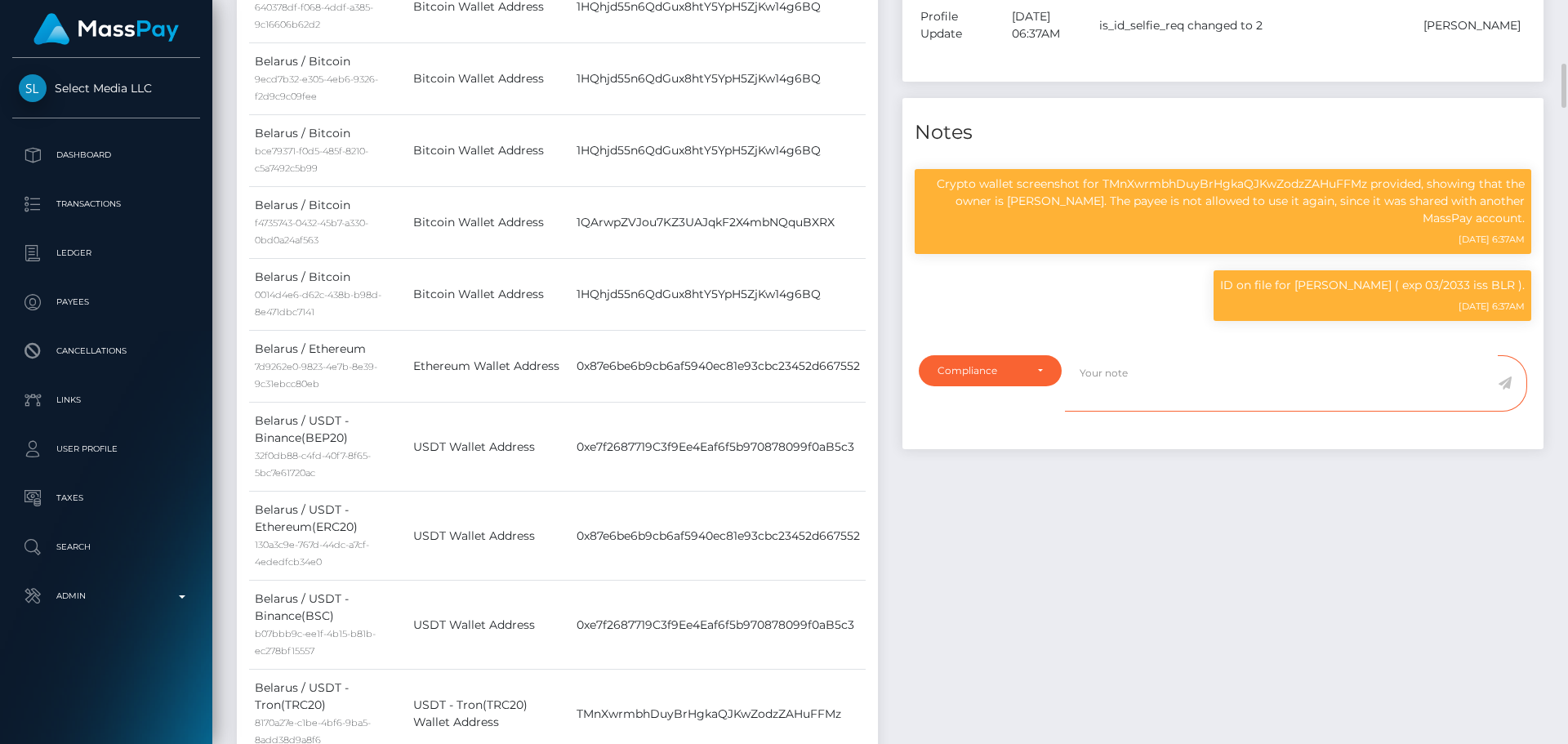
click at [1157, 397] on textarea at bounding box center [1281, 382] width 433 height 56
type textarea "Address updated as per the provided proof."
click at [1510, 389] on icon at bounding box center [1504, 383] width 14 height 13
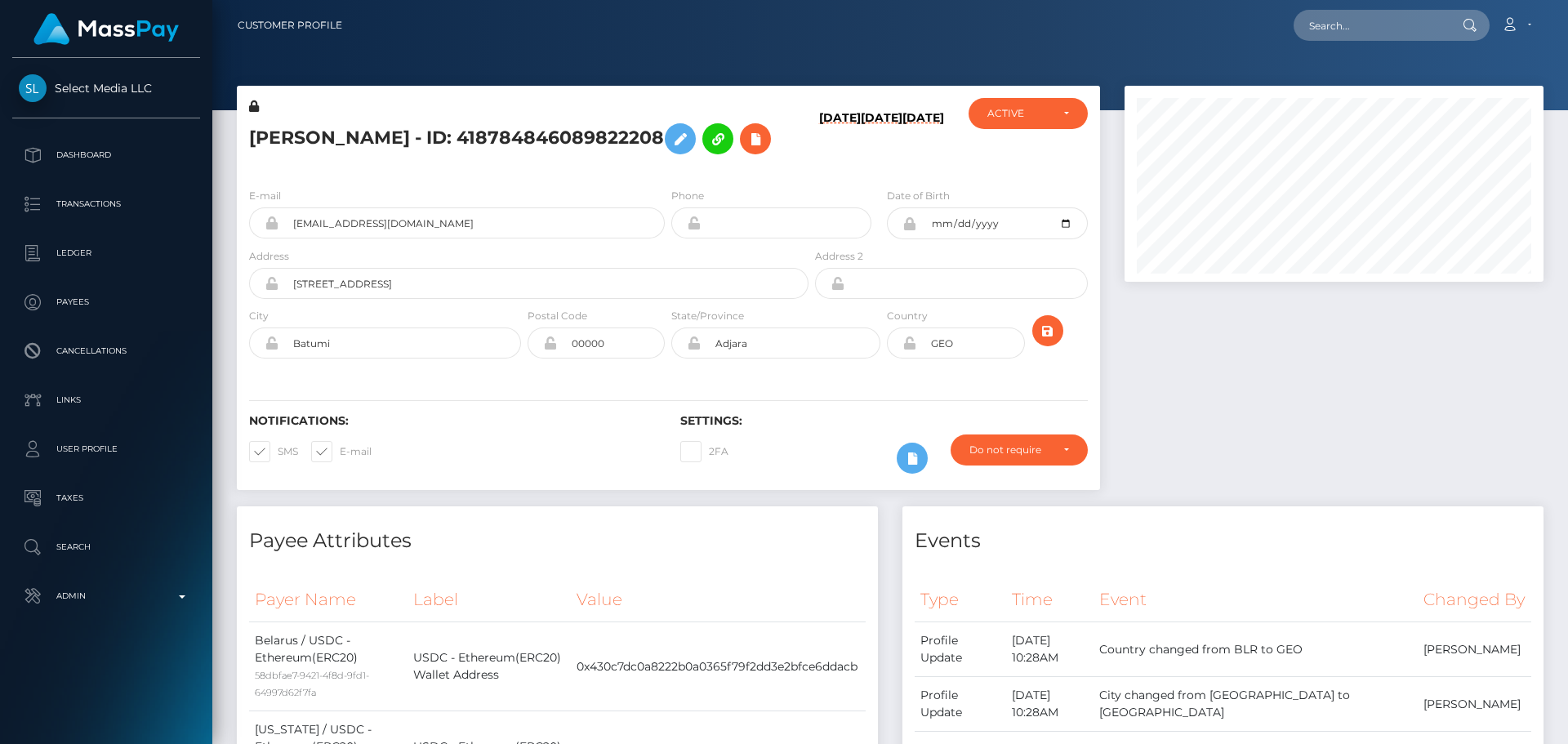
scroll to position [196, 420]
click at [668, 166] on div "[PERSON_NAME] - ID: 418784846089822208" at bounding box center [524, 136] width 575 height 77
click at [667, 170] on div "[PERSON_NAME] - ID: 418784846089822208" at bounding box center [524, 136] width 575 height 77
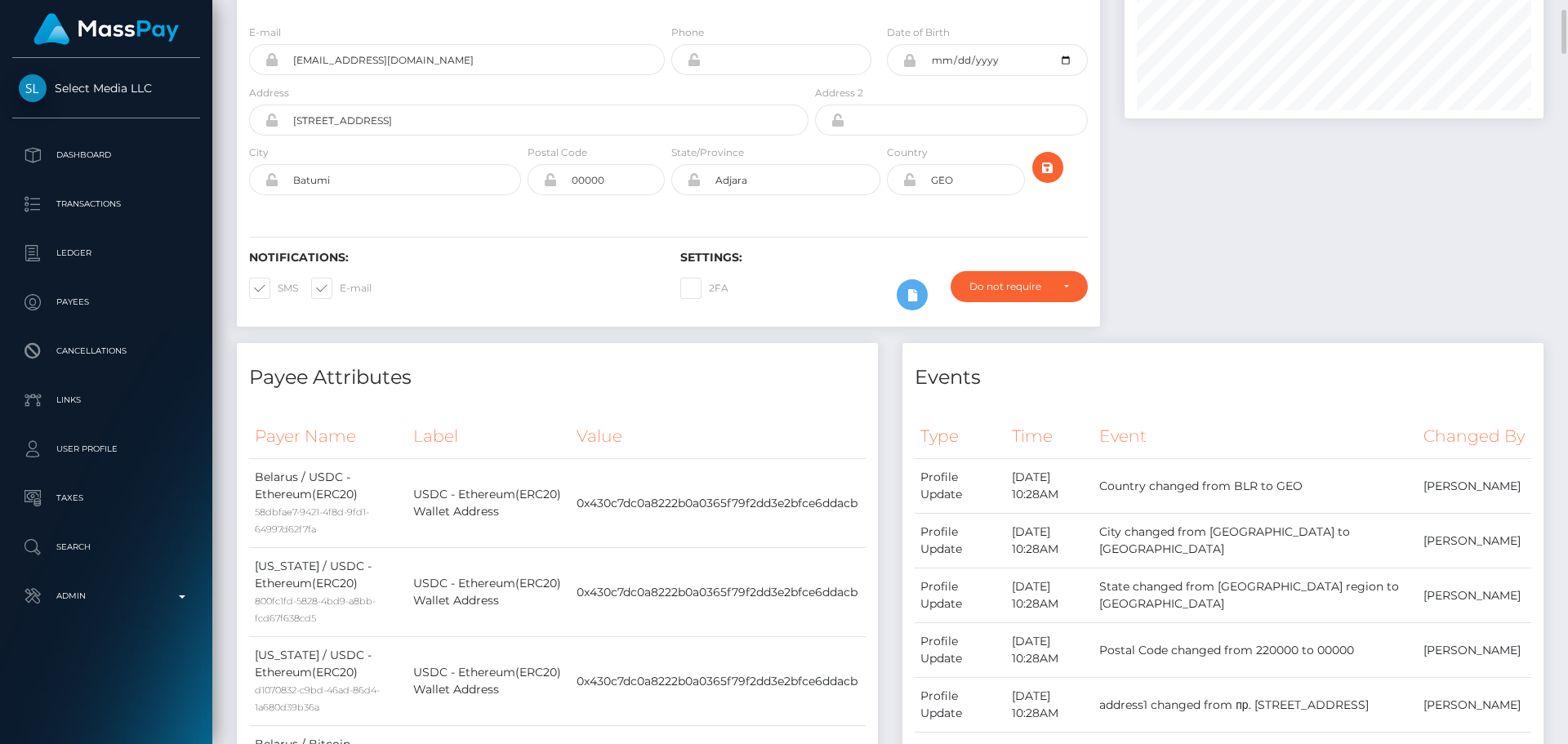
click at [906, 181] on icon at bounding box center [910, 180] width 14 height 13
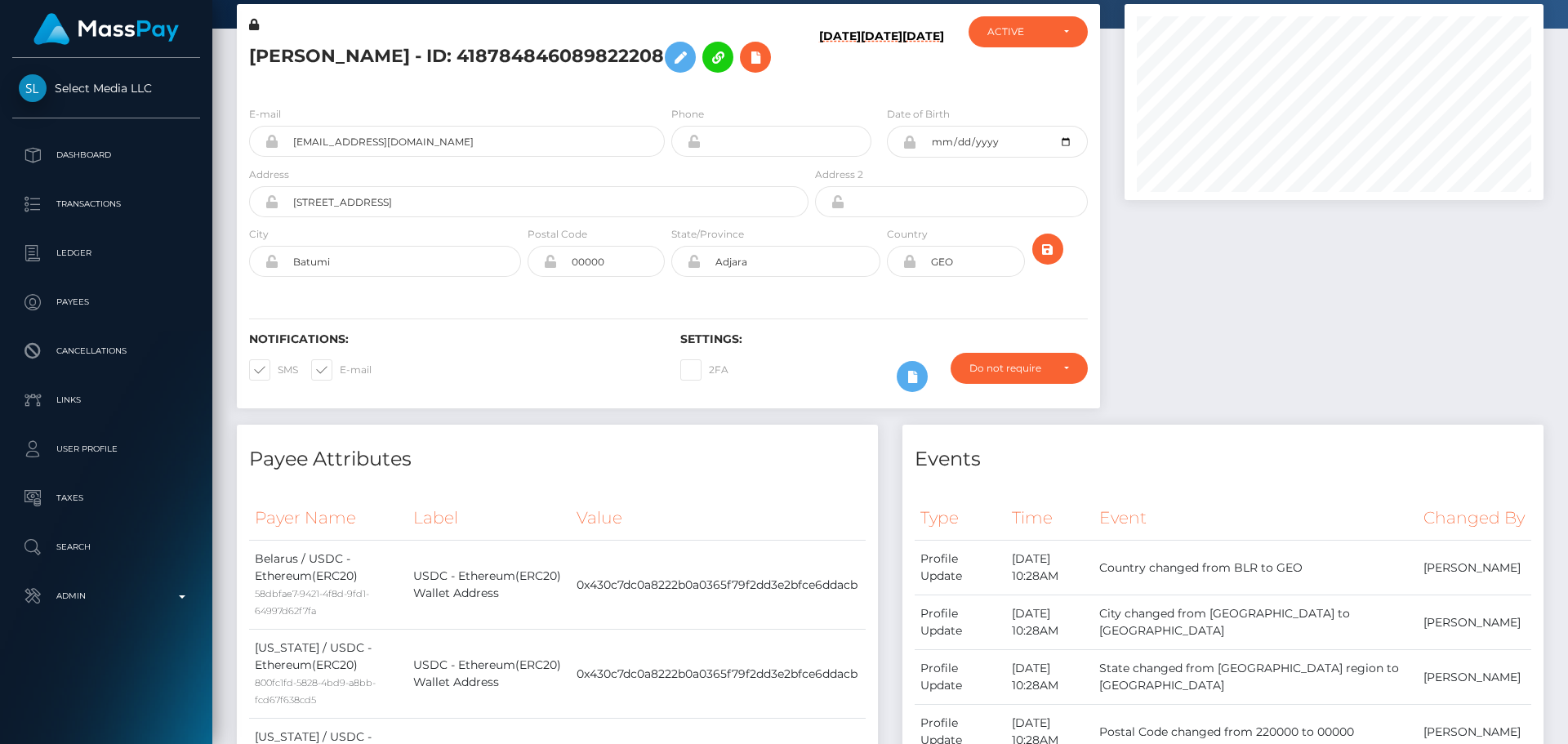
scroll to position [0, 0]
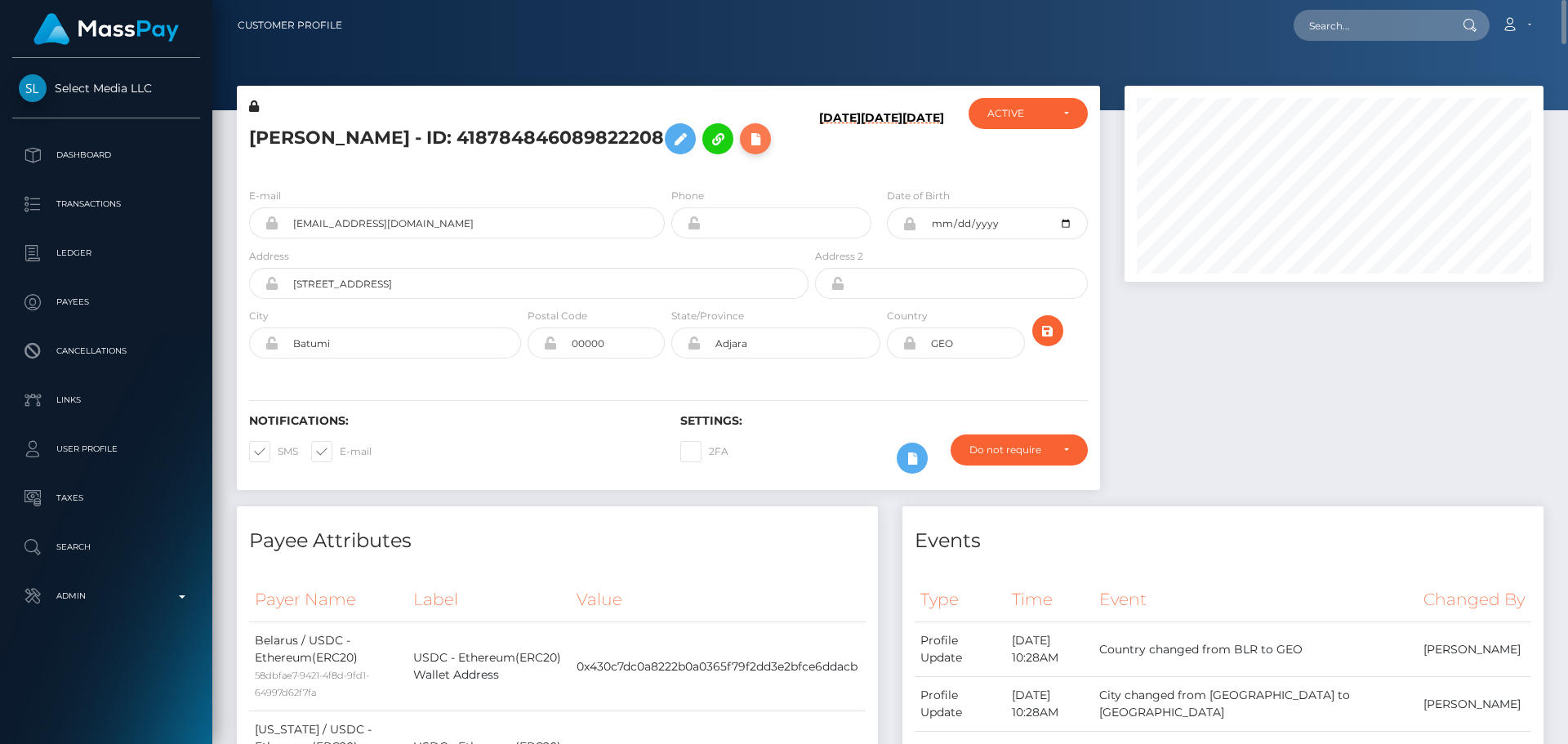
click at [765, 137] on icon at bounding box center [755, 139] width 20 height 20
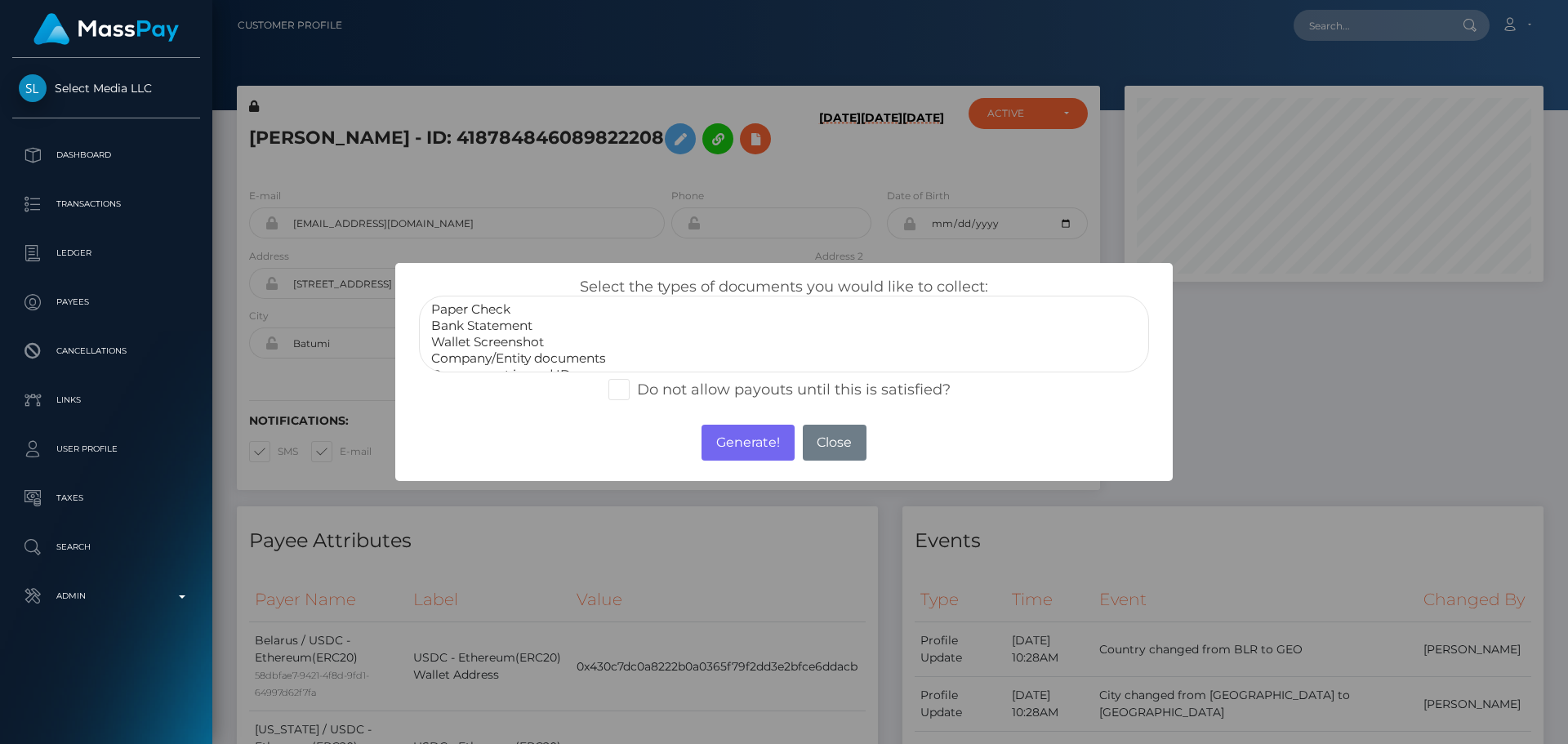
scroll to position [32, 0]
select select "Miscellaneous"
click at [490, 362] on option "Miscellaneous" at bounding box center [784, 358] width 709 height 16
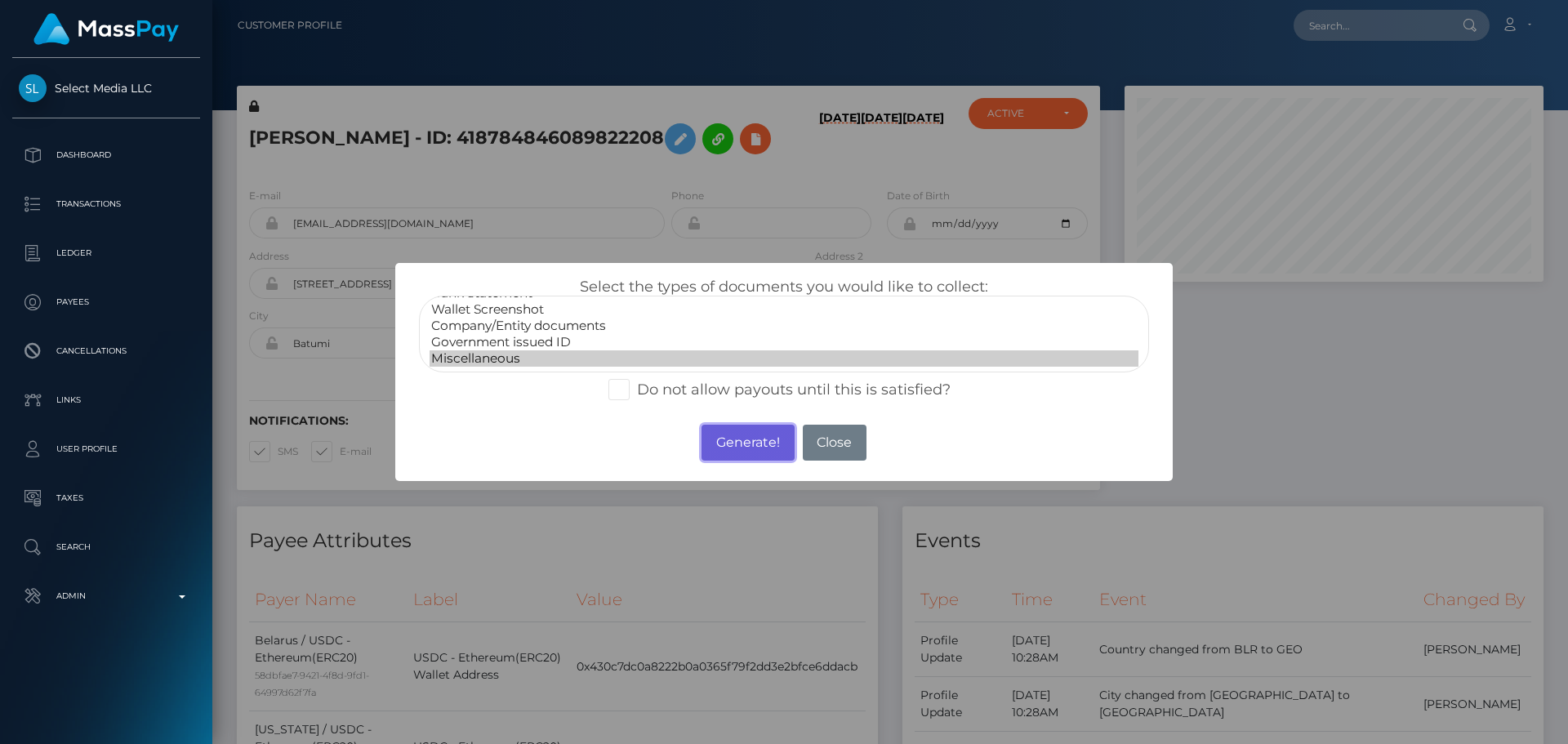
click at [739, 434] on button "Generate!" at bounding box center [747, 442] width 92 height 36
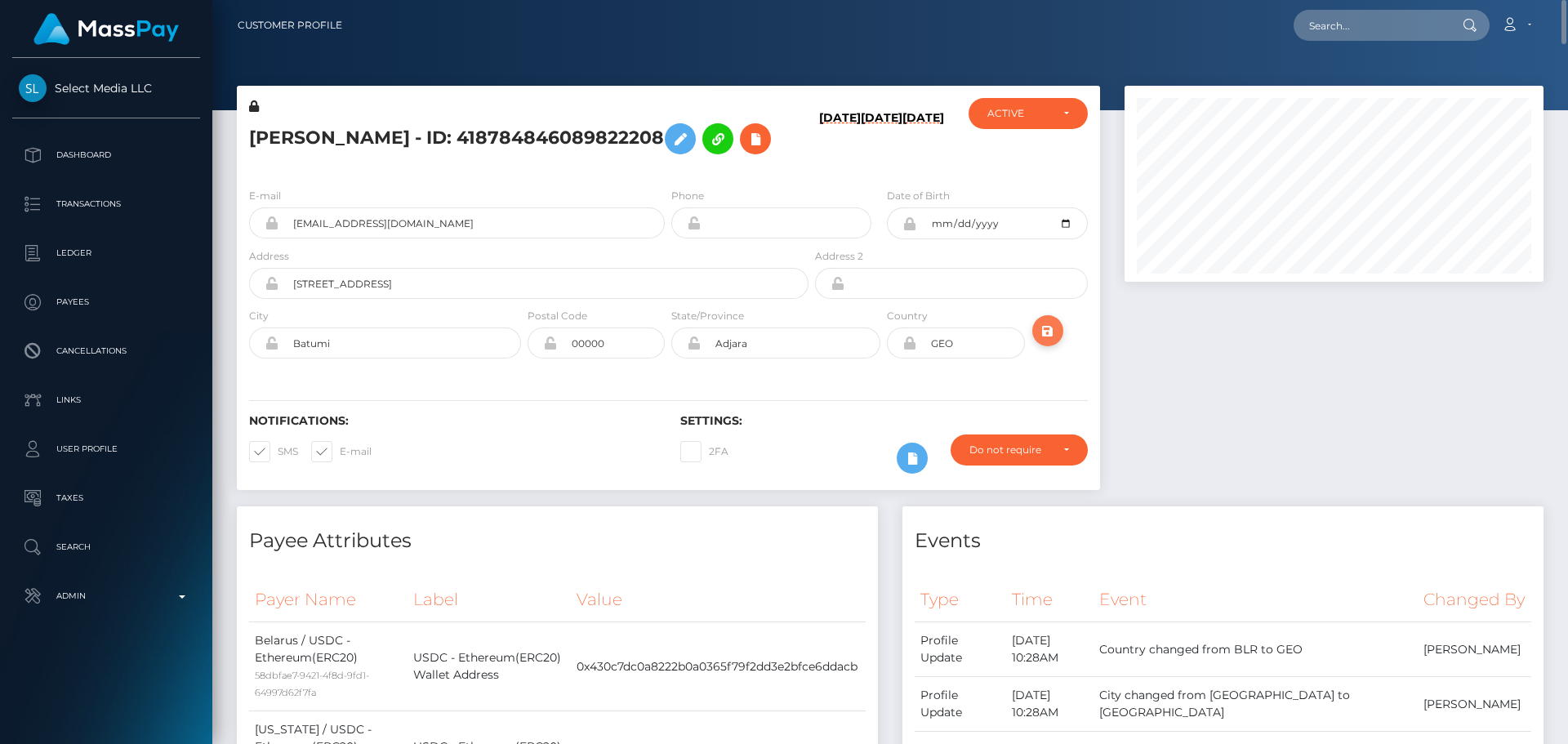
click at [1049, 322] on icon "submit" at bounding box center [1048, 330] width 20 height 20
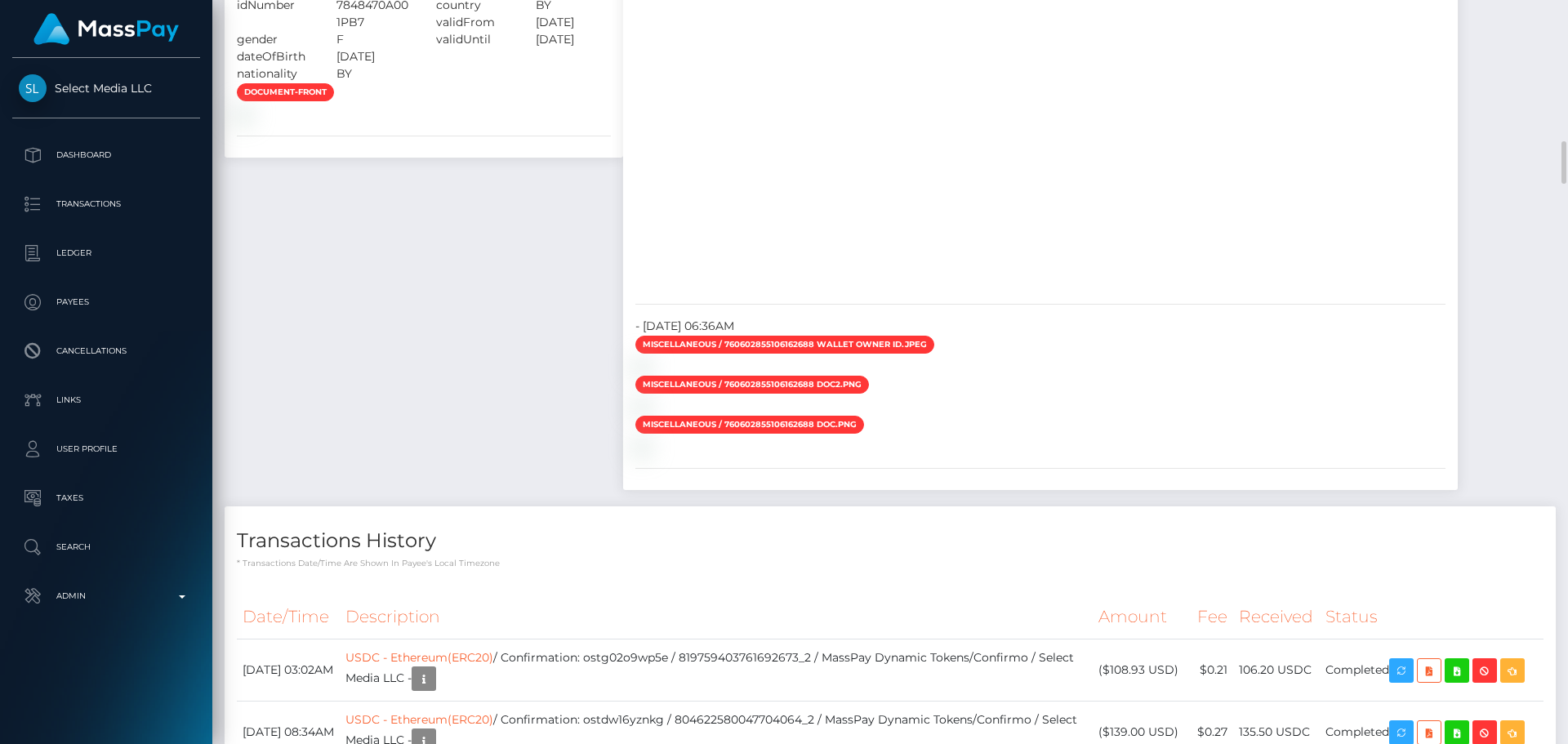
click at [1076, 229] on div at bounding box center [1040, 86] width 834 height 408
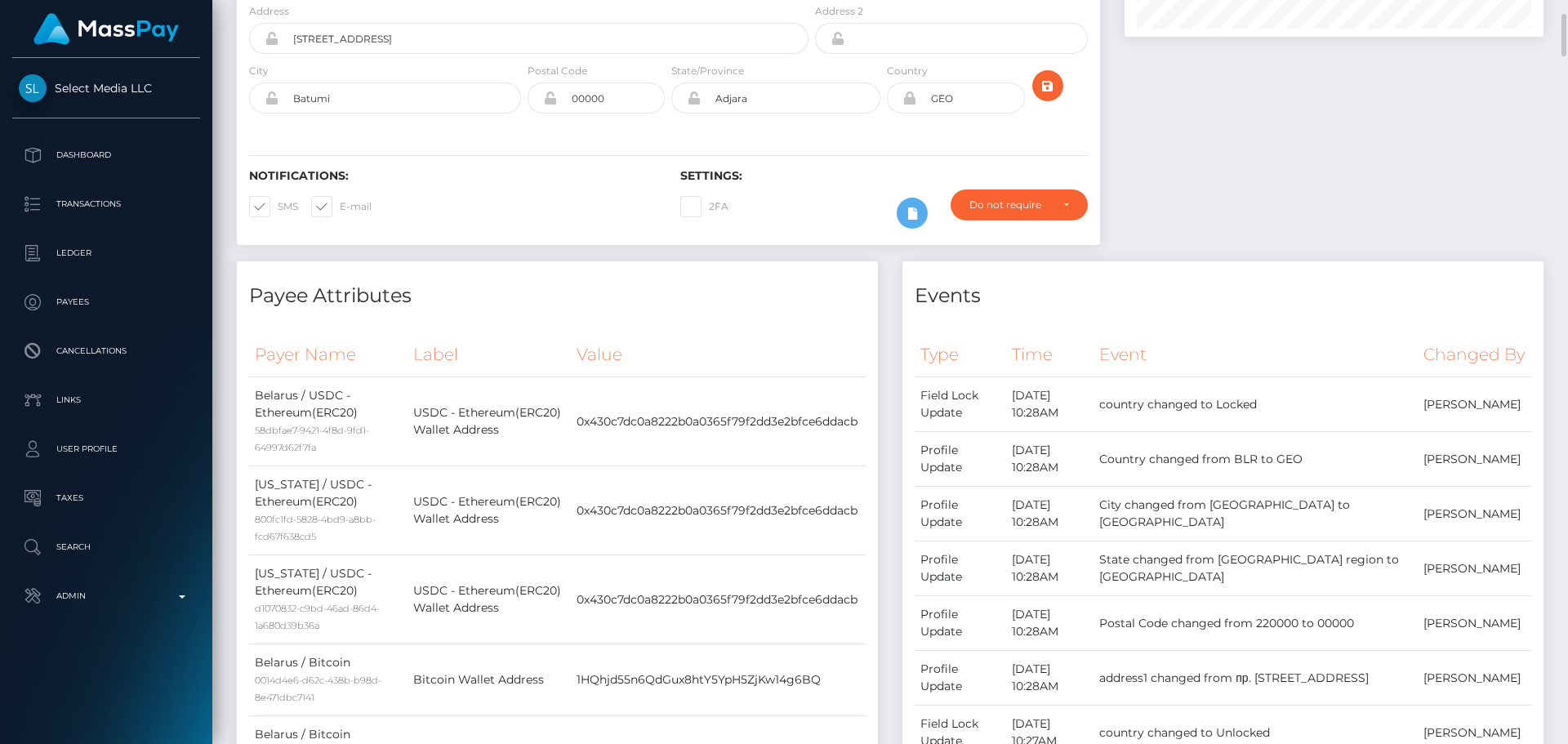
scroll to position [0, 0]
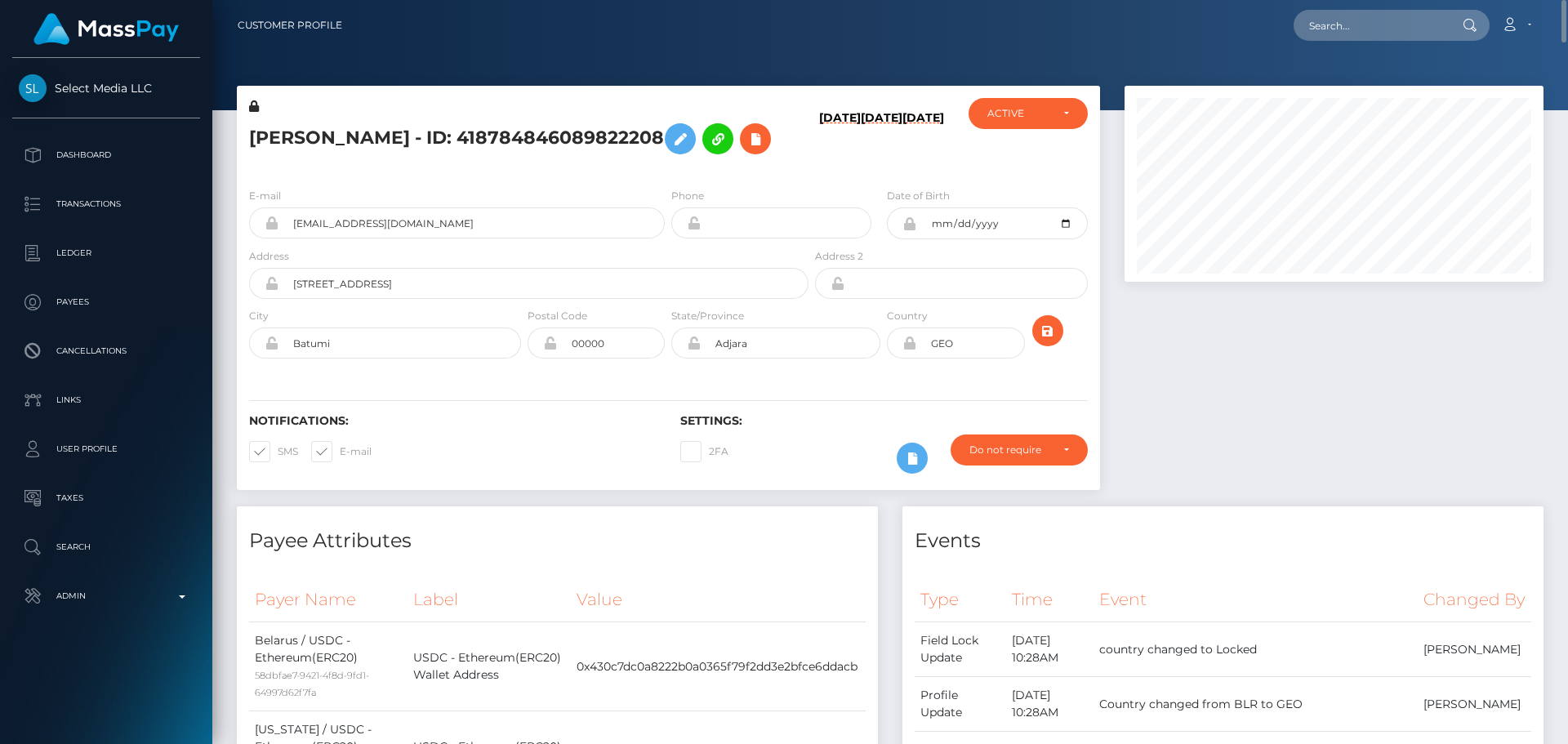
click at [382, 144] on h5 "[PERSON_NAME] - ID: 418784846089822208" at bounding box center [524, 139] width 551 height 48
click at [382, 144] on h5 "[PERSON_NAME] - ID: 418784846089822208" at bounding box center [524, 139] width 551 height 48
click at [380, 142] on h5 "[PERSON_NAME] - ID: 418784846089822208" at bounding box center [524, 139] width 551 height 48
click at [372, 129] on h5 "[PERSON_NAME] - ID: 418784846089822208" at bounding box center [524, 139] width 551 height 48
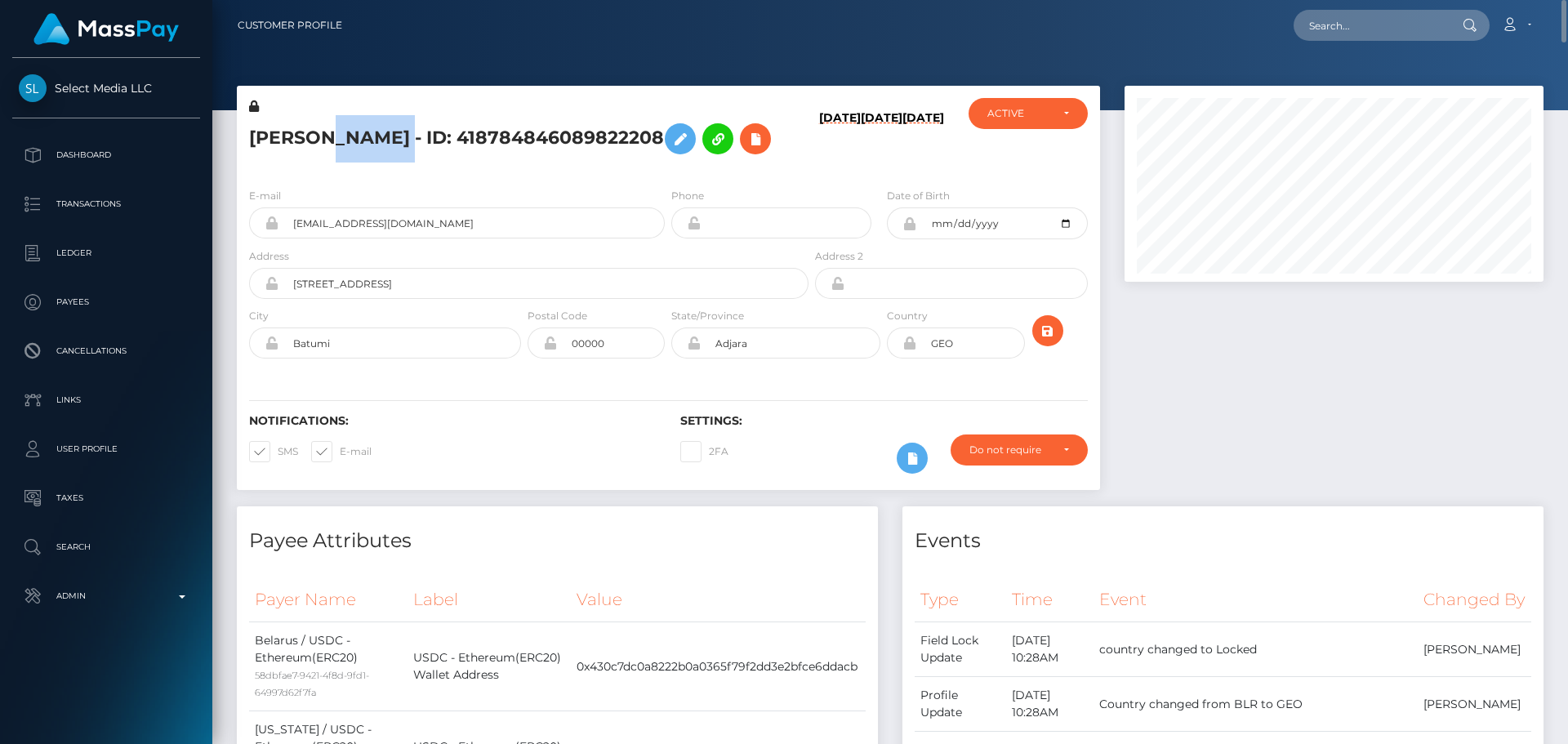
click at [366, 128] on h5 "[PERSON_NAME] - ID: 418784846089822208" at bounding box center [524, 139] width 551 height 48
click at [362, 137] on h5 "[PERSON_NAME] - ID: 418784846089822208" at bounding box center [524, 139] width 551 height 48
click at [361, 137] on h5 "[PERSON_NAME] - ID: 418784846089822208" at bounding box center [524, 139] width 551 height 48
copy h5 "[PERSON_NAME] - ID: 418784846089822208"
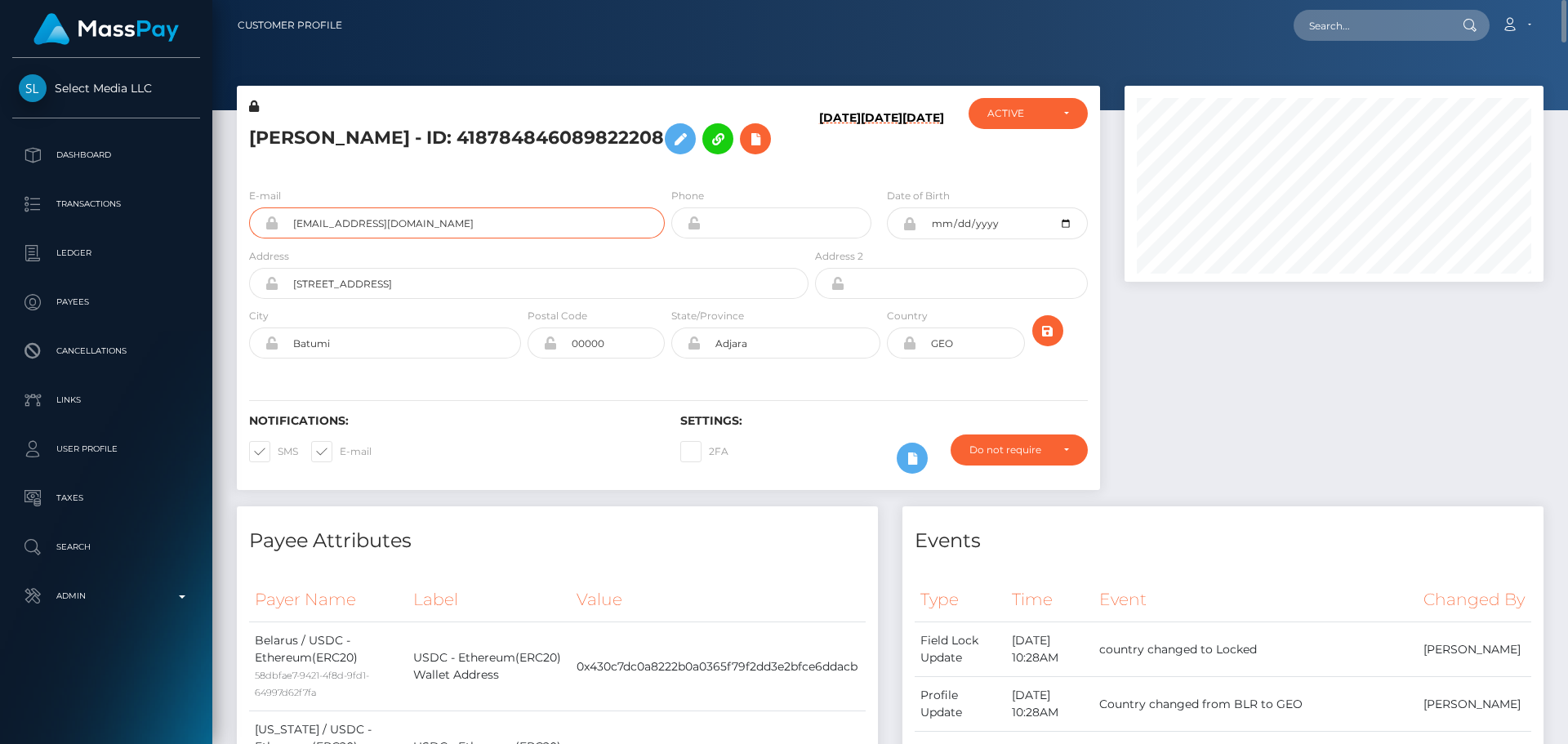
drag, startPoint x: 432, startPoint y: 232, endPoint x: 236, endPoint y: 224, distance: 196.2
click at [237, 223] on div "E-mail [EMAIL_ADDRESS][DOMAIN_NAME]" at bounding box center [452, 218] width 431 height 61
click at [1424, 19] on input "text" at bounding box center [1370, 25] width 153 height 31
paste input "383214828379975680"
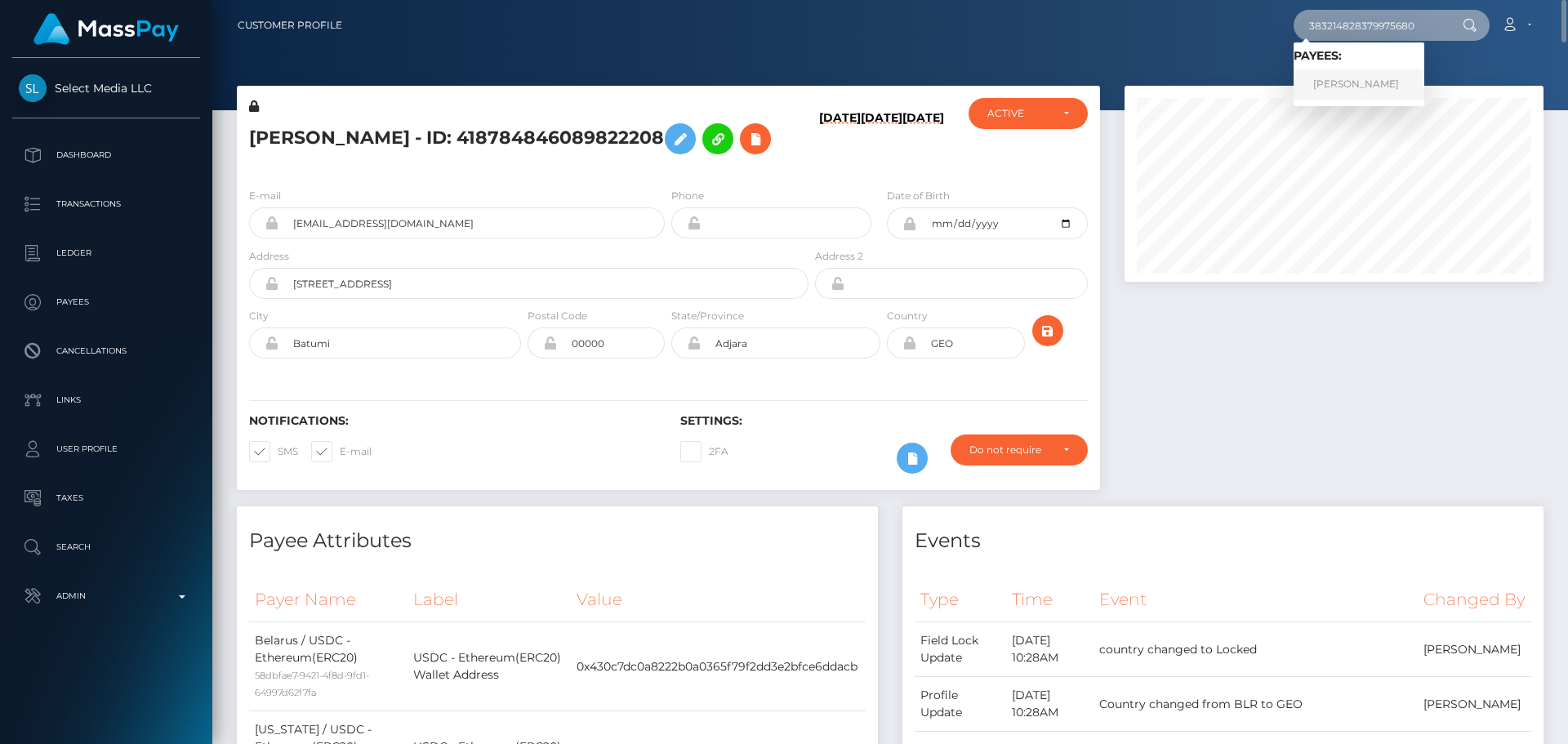
type input "383214828379975680"
click at [1352, 85] on link "[PERSON_NAME]" at bounding box center [1359, 85] width 130 height 30
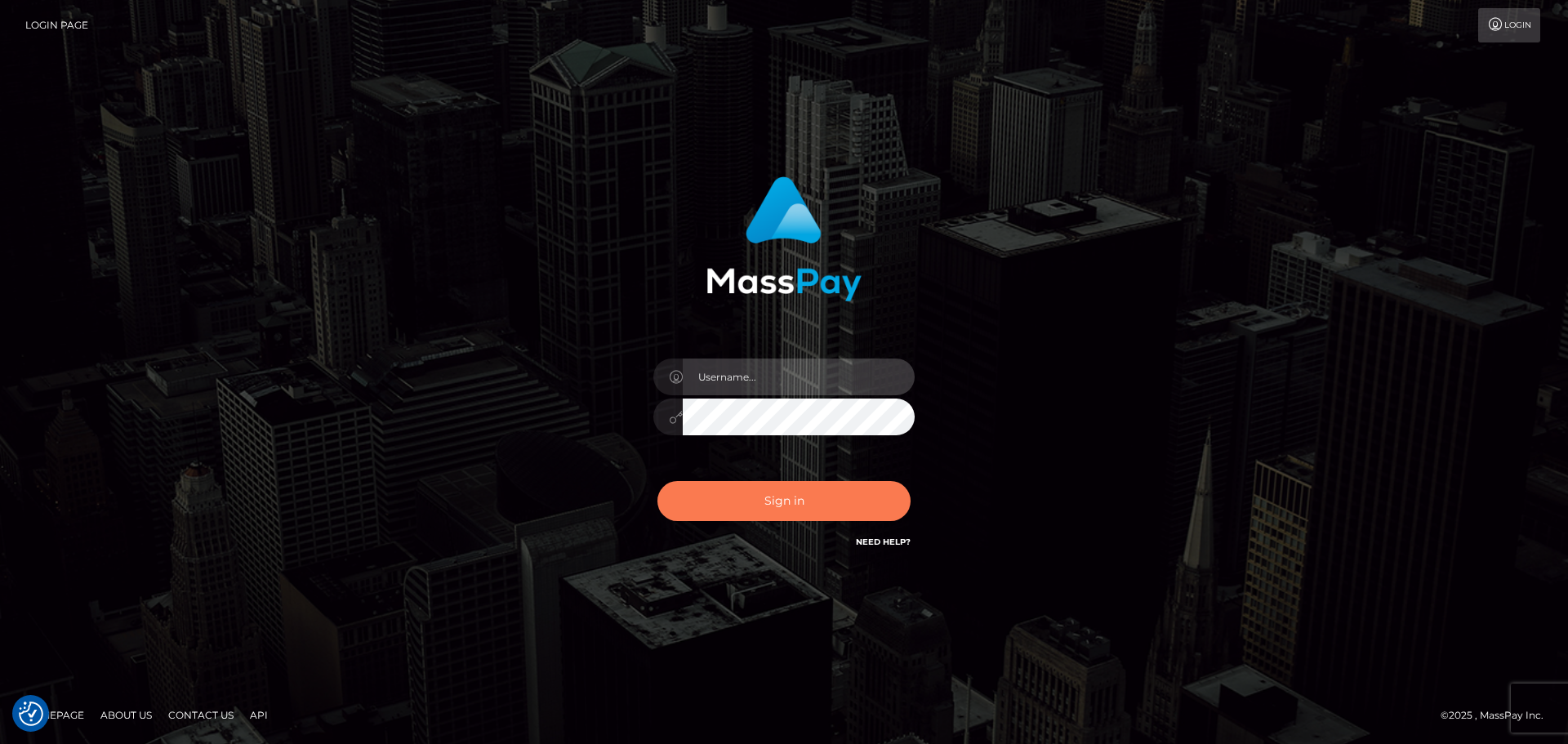
type input "[DOMAIN_NAME]"
click at [736, 488] on button "Sign in" at bounding box center [784, 501] width 253 height 40
type input "[DOMAIN_NAME]"
click at [862, 501] on button "Sign in" at bounding box center [784, 501] width 253 height 40
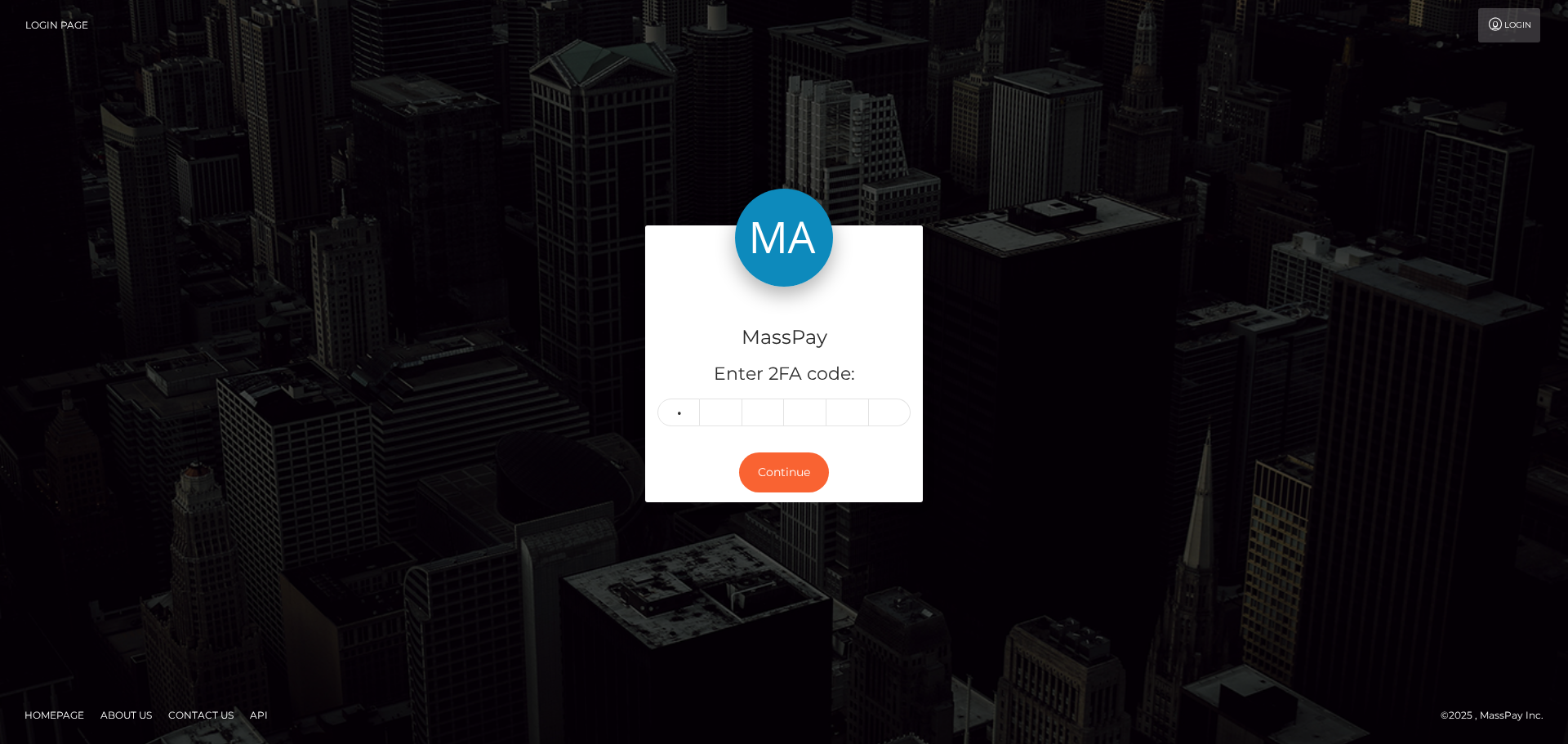
type input "4"
type input "9"
type input "4"
type input "7"
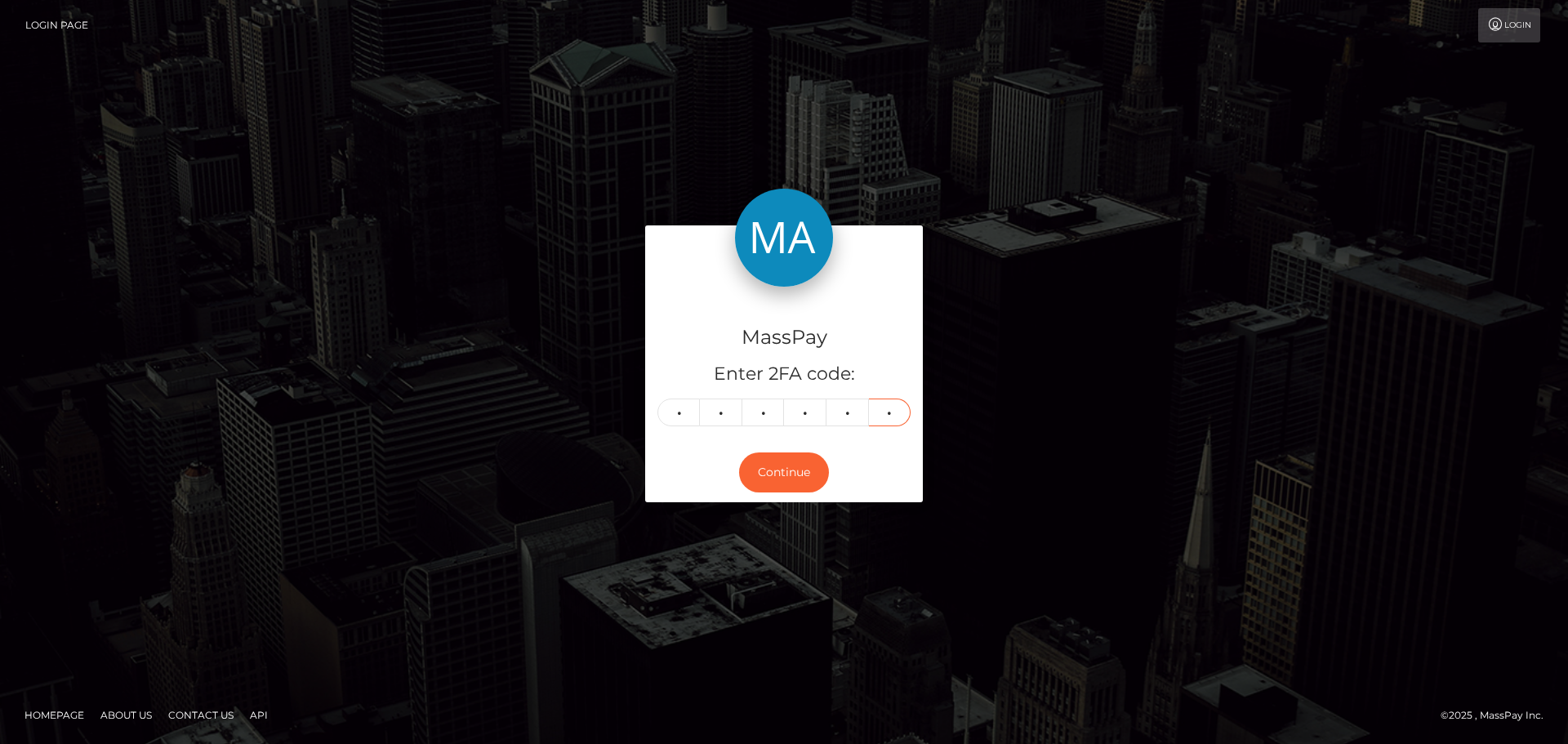
type input "0"
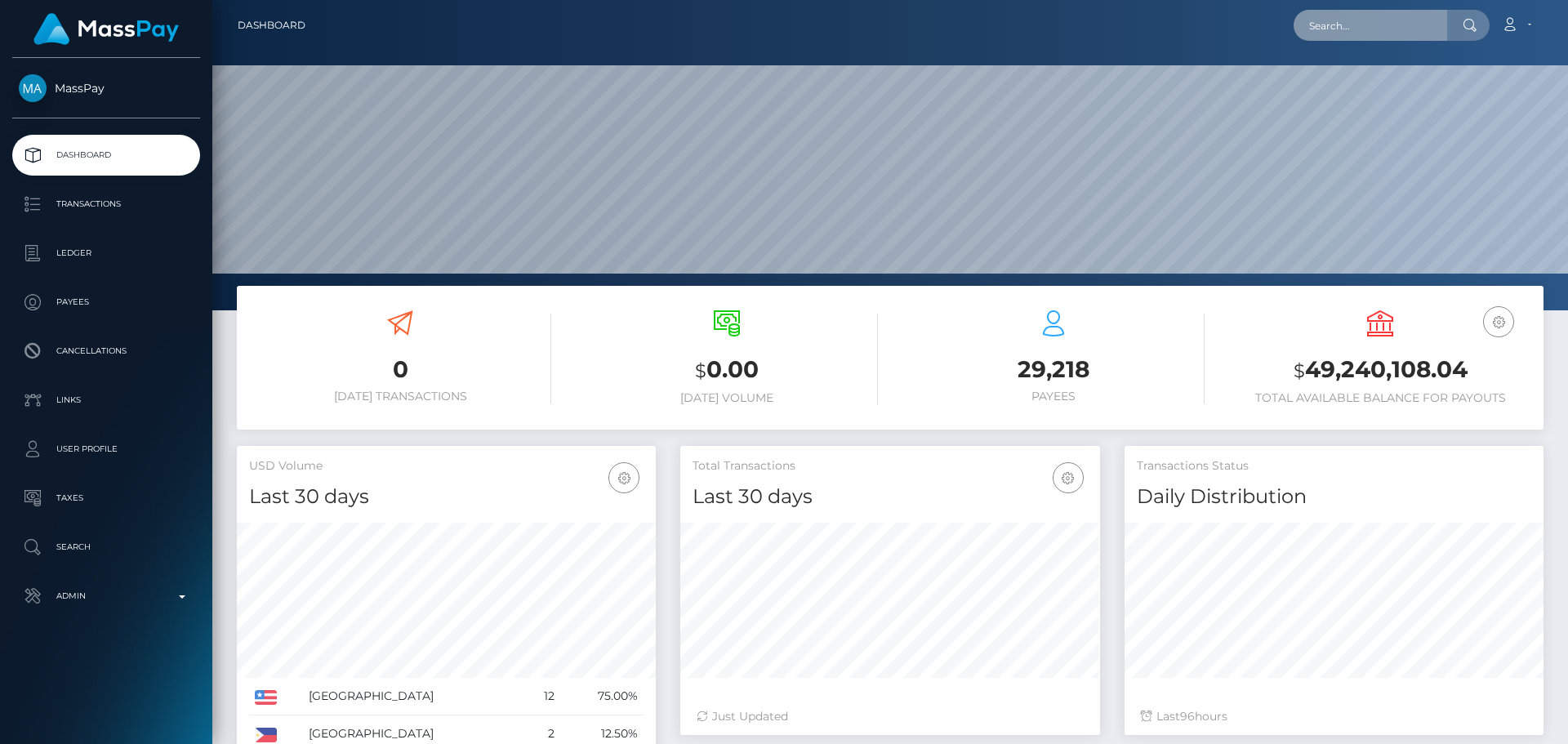
scroll to position [290, 420]
click at [1366, 28] on input "text" at bounding box center [1370, 25] width 153 height 31
paste input "383214828379975680"
type input "383214828379975680"
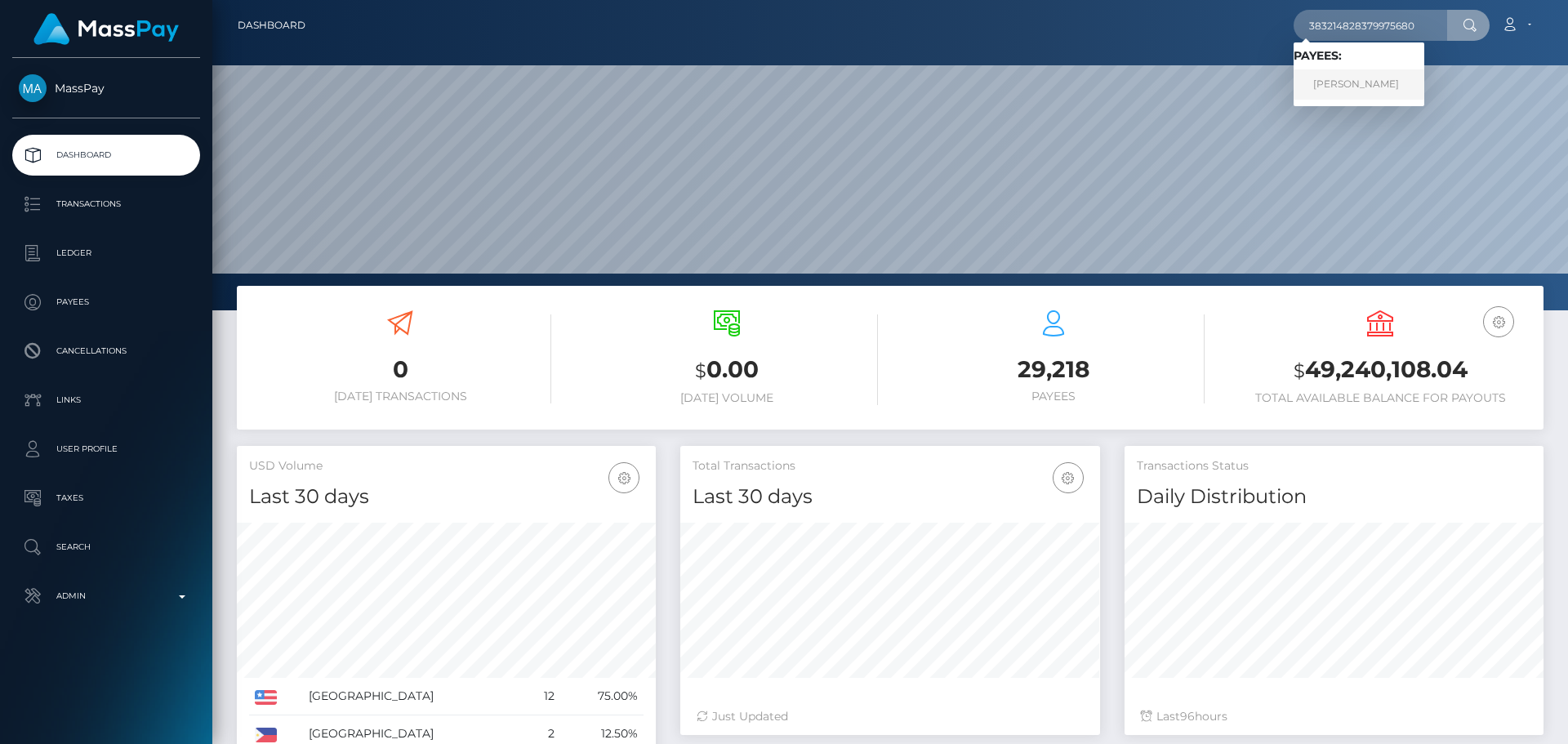
click at [1385, 79] on link "Daniil Ryadnov" at bounding box center [1359, 85] width 130 height 30
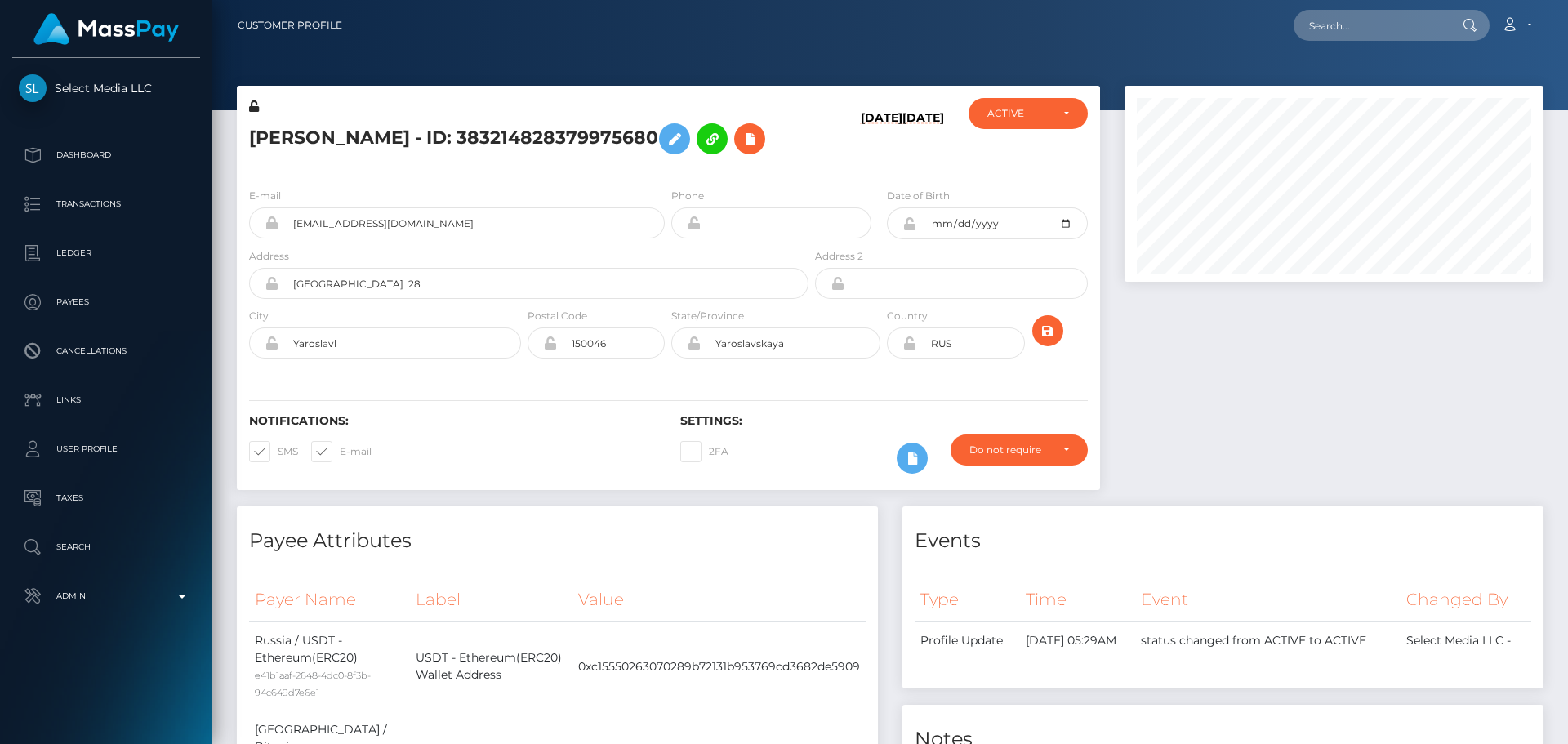
scroll to position [196, 420]
click at [740, 142] on icon at bounding box center [750, 139] width 20 height 20
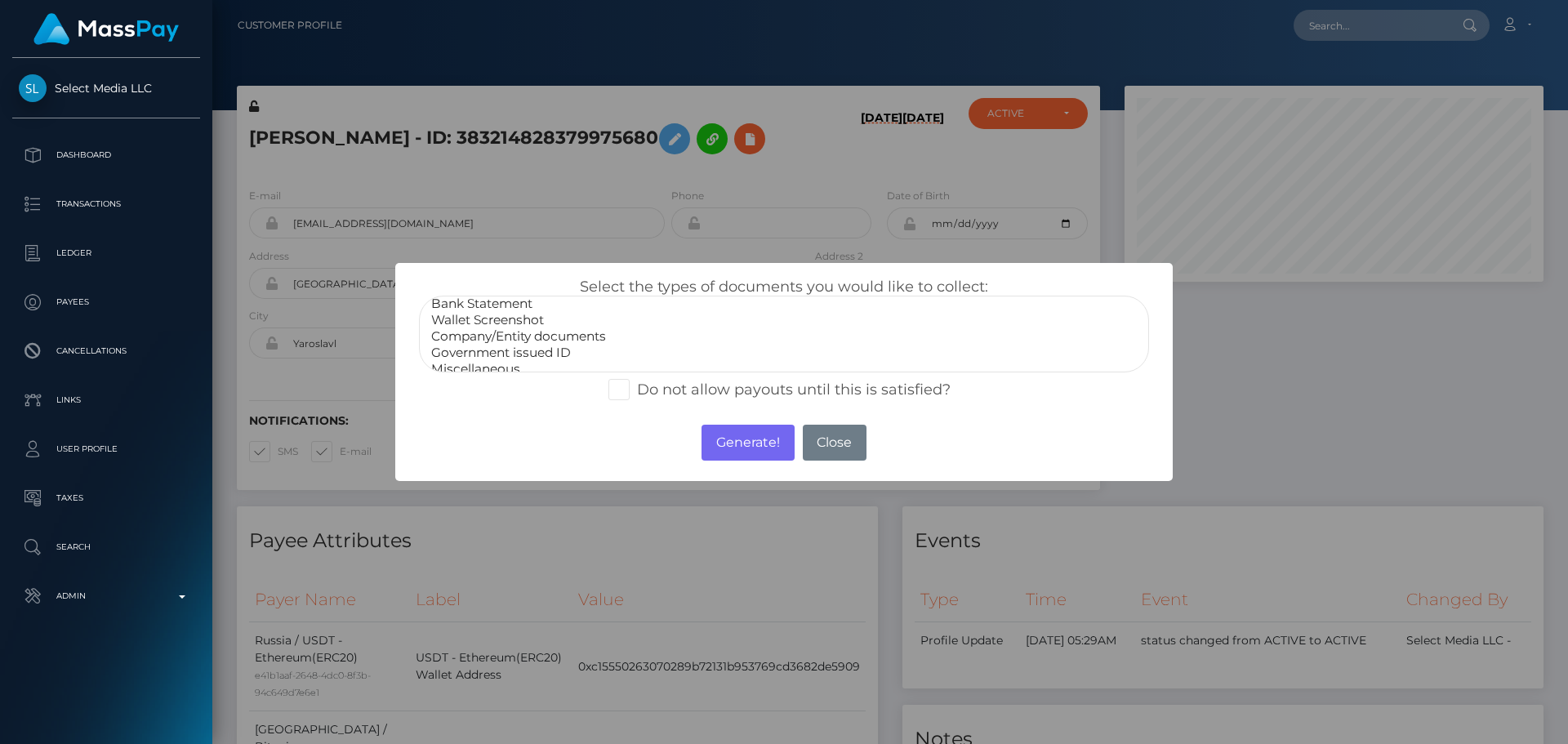
scroll to position [32, 0]
select select "Miscellaneous"
click at [495, 362] on option "Miscellaneous" at bounding box center [784, 358] width 709 height 16
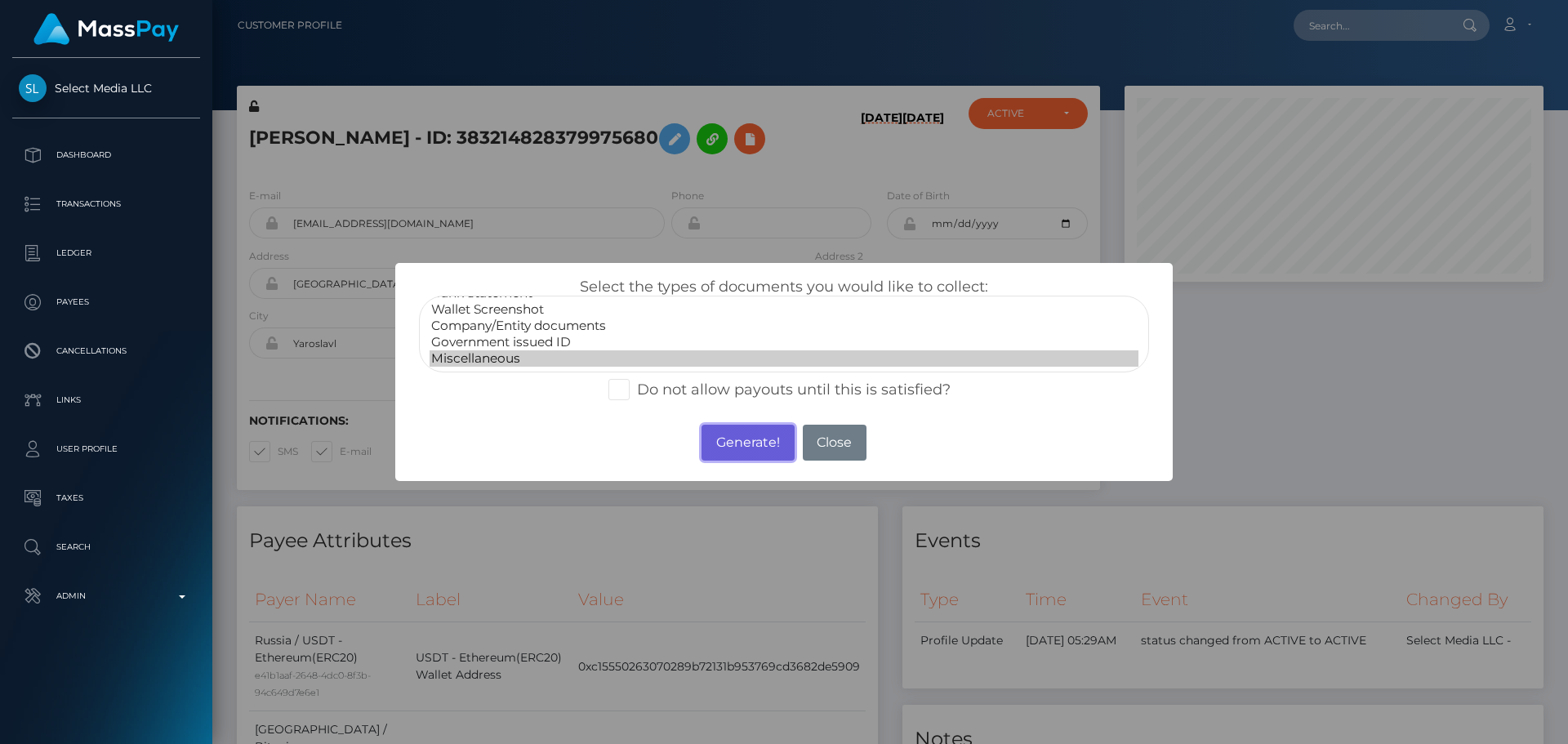
click at [728, 441] on button "Generate!" at bounding box center [747, 442] width 92 height 36
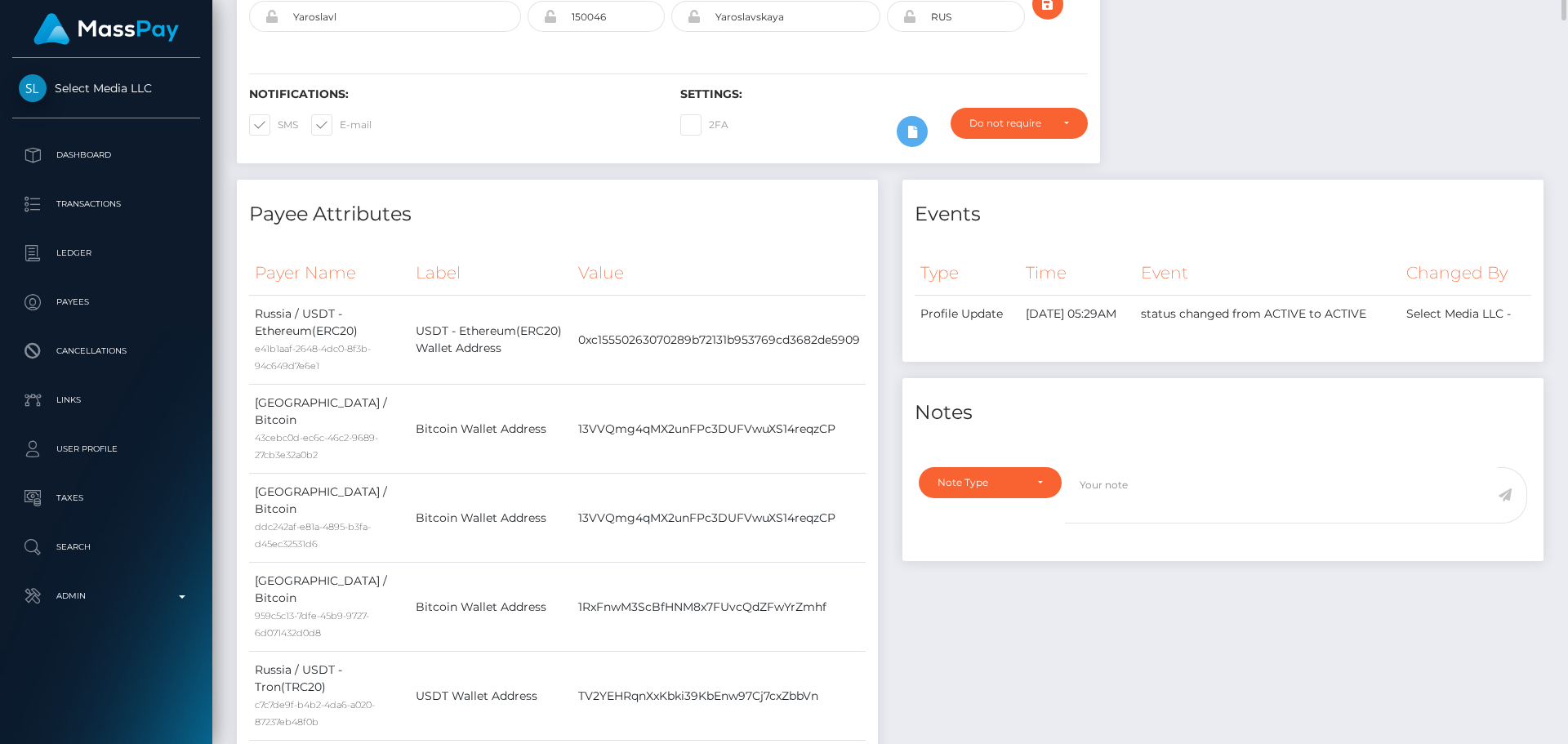
scroll to position [0, 0]
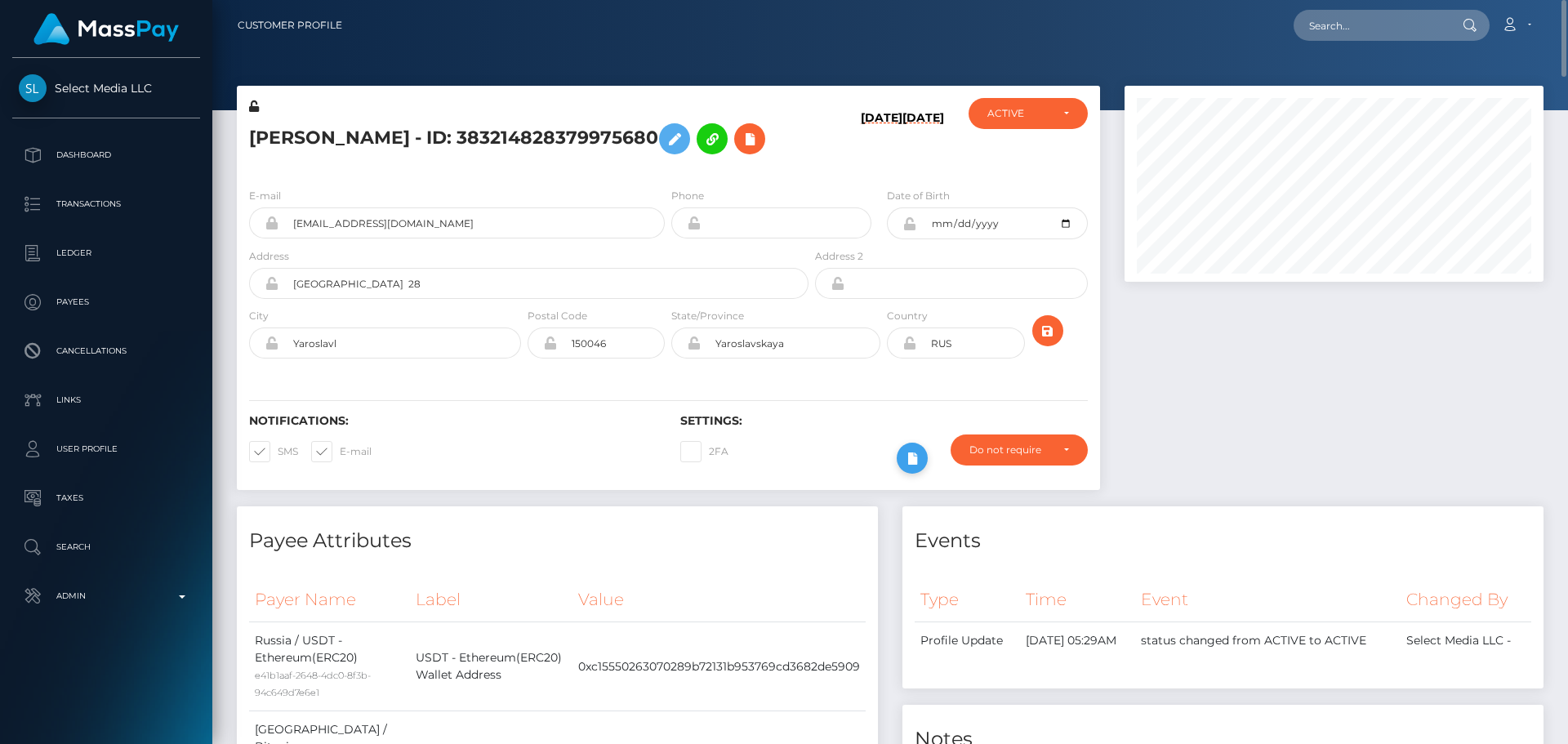
click at [914, 461] on icon at bounding box center [912, 458] width 20 height 20
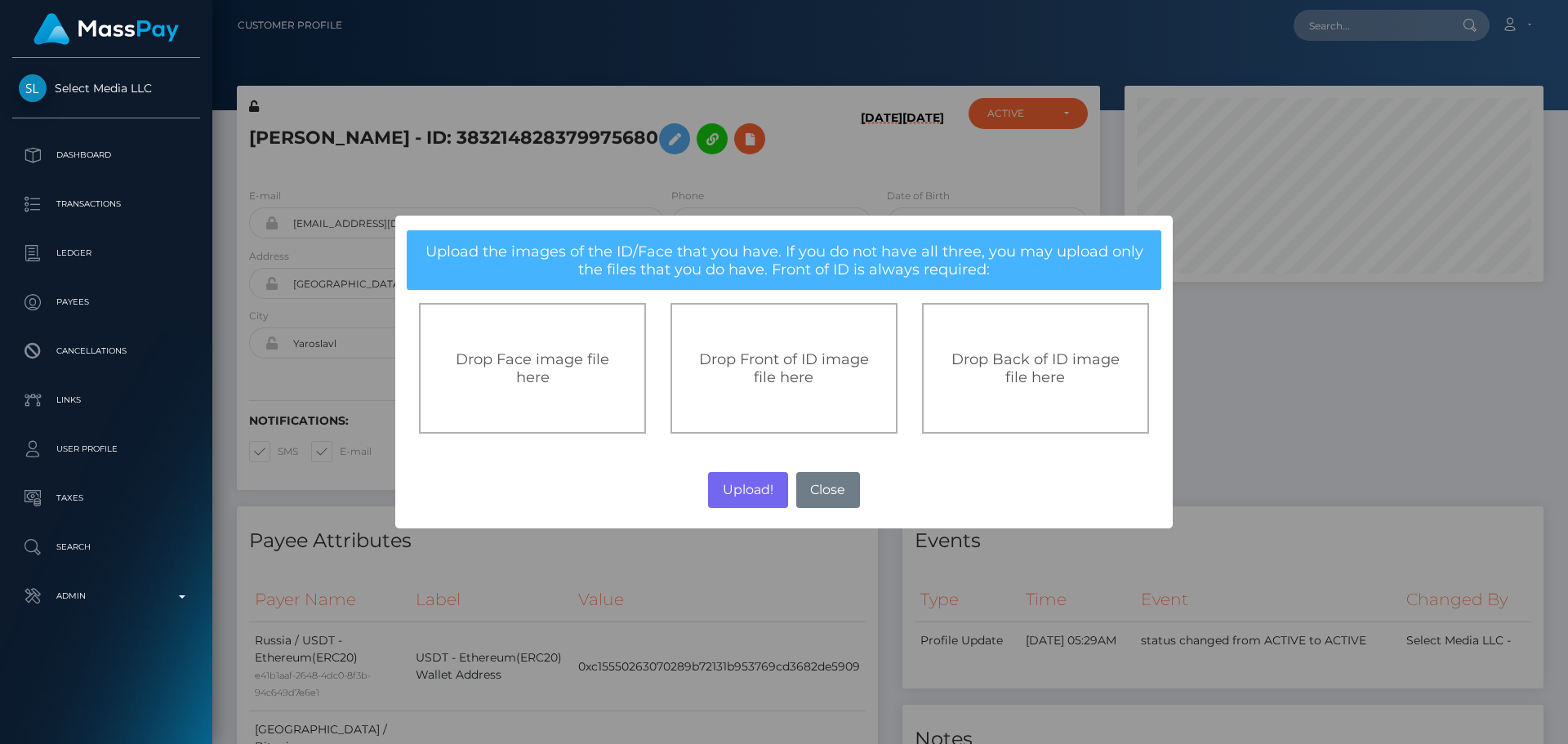
click at [769, 374] on span "Drop Front of ID image file here" at bounding box center [784, 368] width 170 height 36
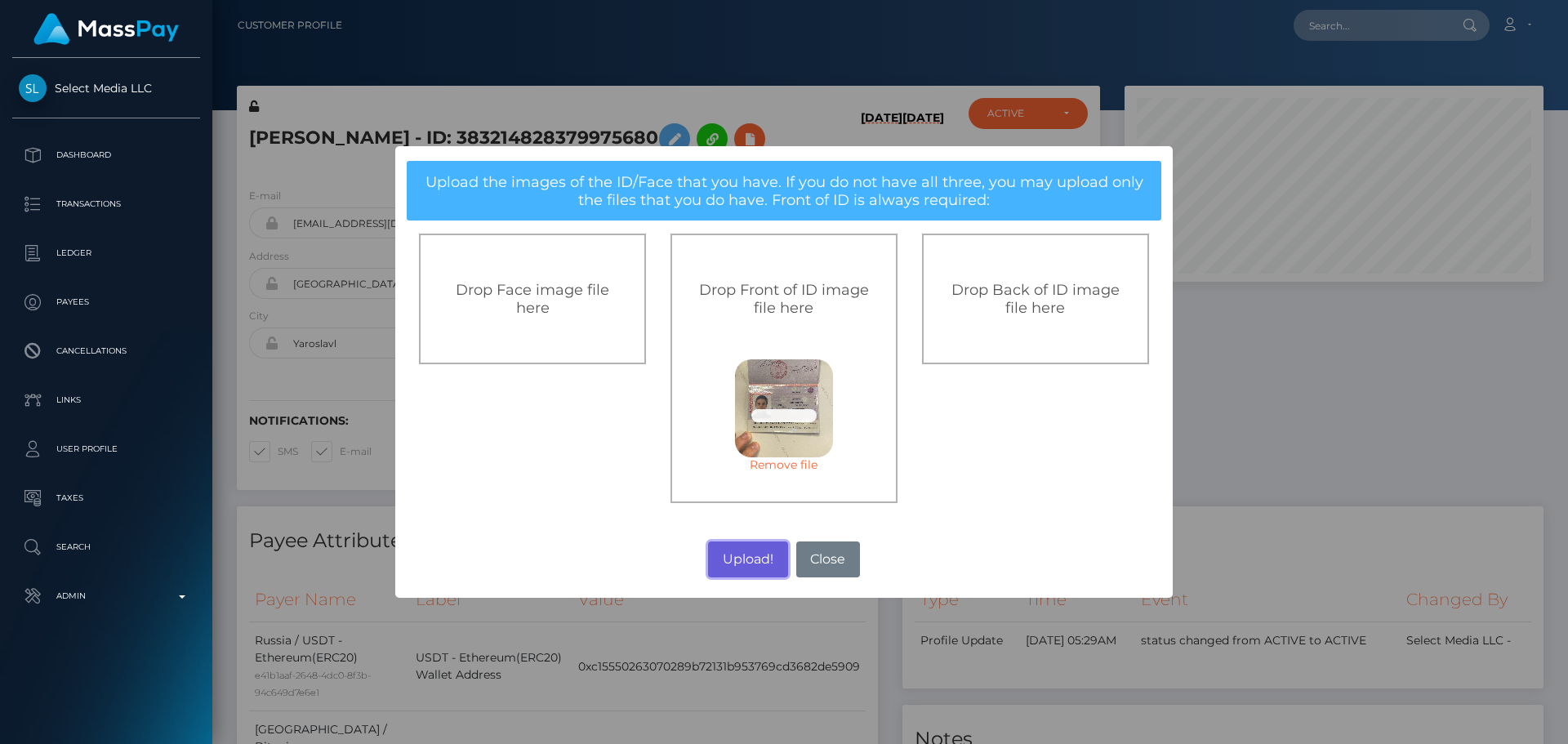
click at [738, 558] on button "Upload!" at bounding box center [747, 559] width 79 height 36
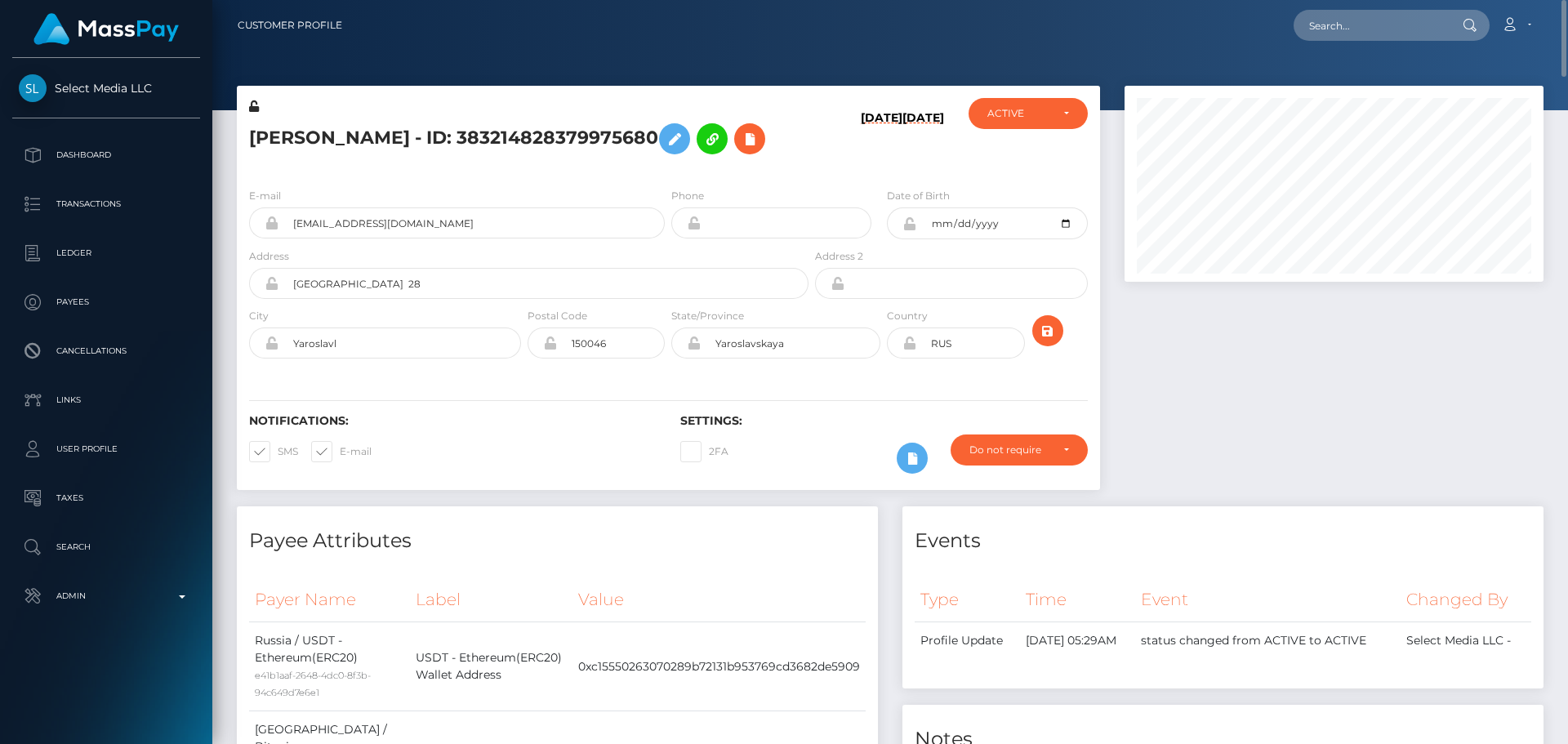
click at [800, 154] on div "[PERSON_NAME] - ID: 383214828379975680" at bounding box center [524, 136] width 575 height 77
click at [796, 165] on div "[PERSON_NAME] - ID: 383214828379975680" at bounding box center [524, 136] width 575 height 77
click at [792, 148] on h5 "[PERSON_NAME] - ID: 383214828379975680" at bounding box center [524, 139] width 551 height 48
click at [1049, 326] on icon "submit" at bounding box center [1048, 330] width 20 height 20
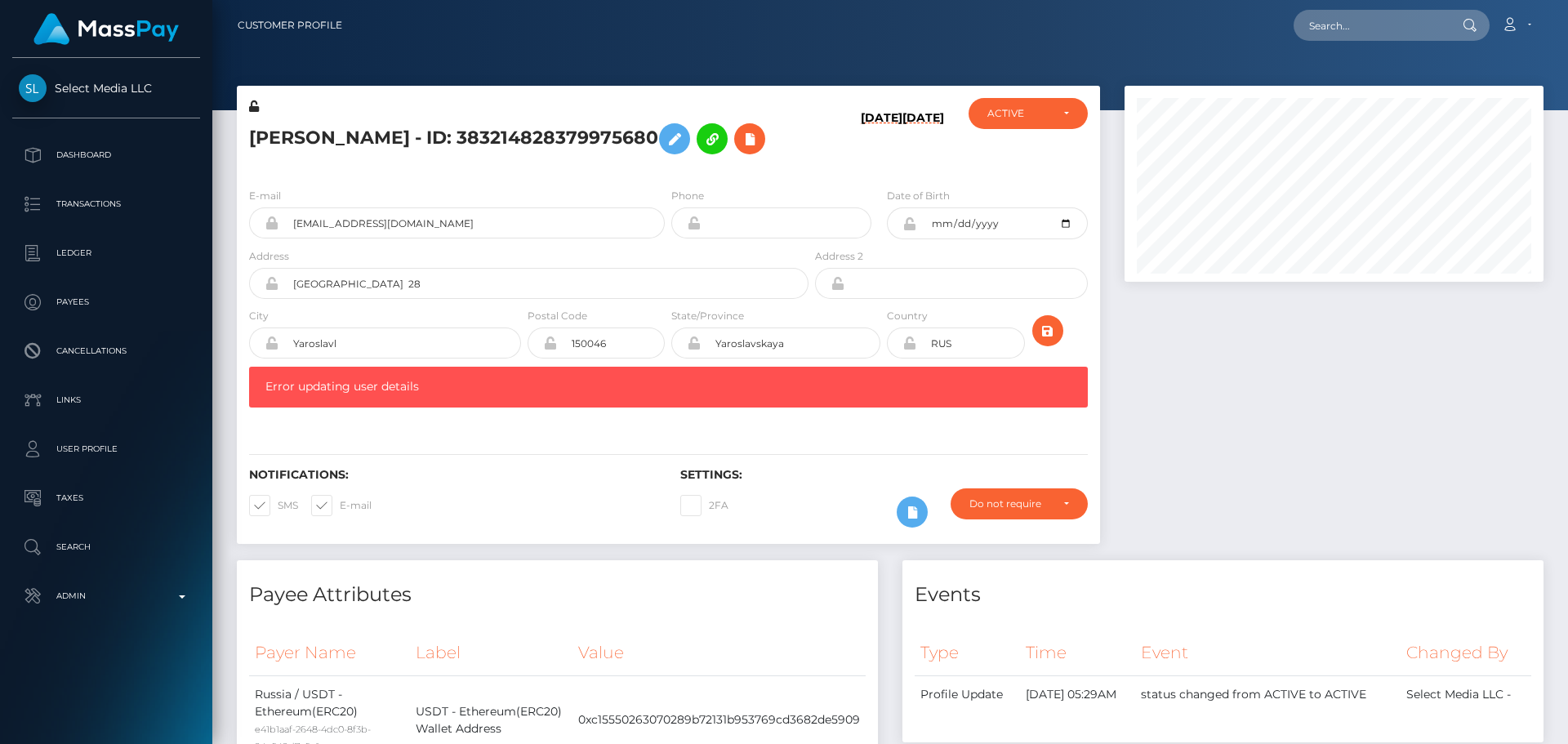
scroll to position [196, 420]
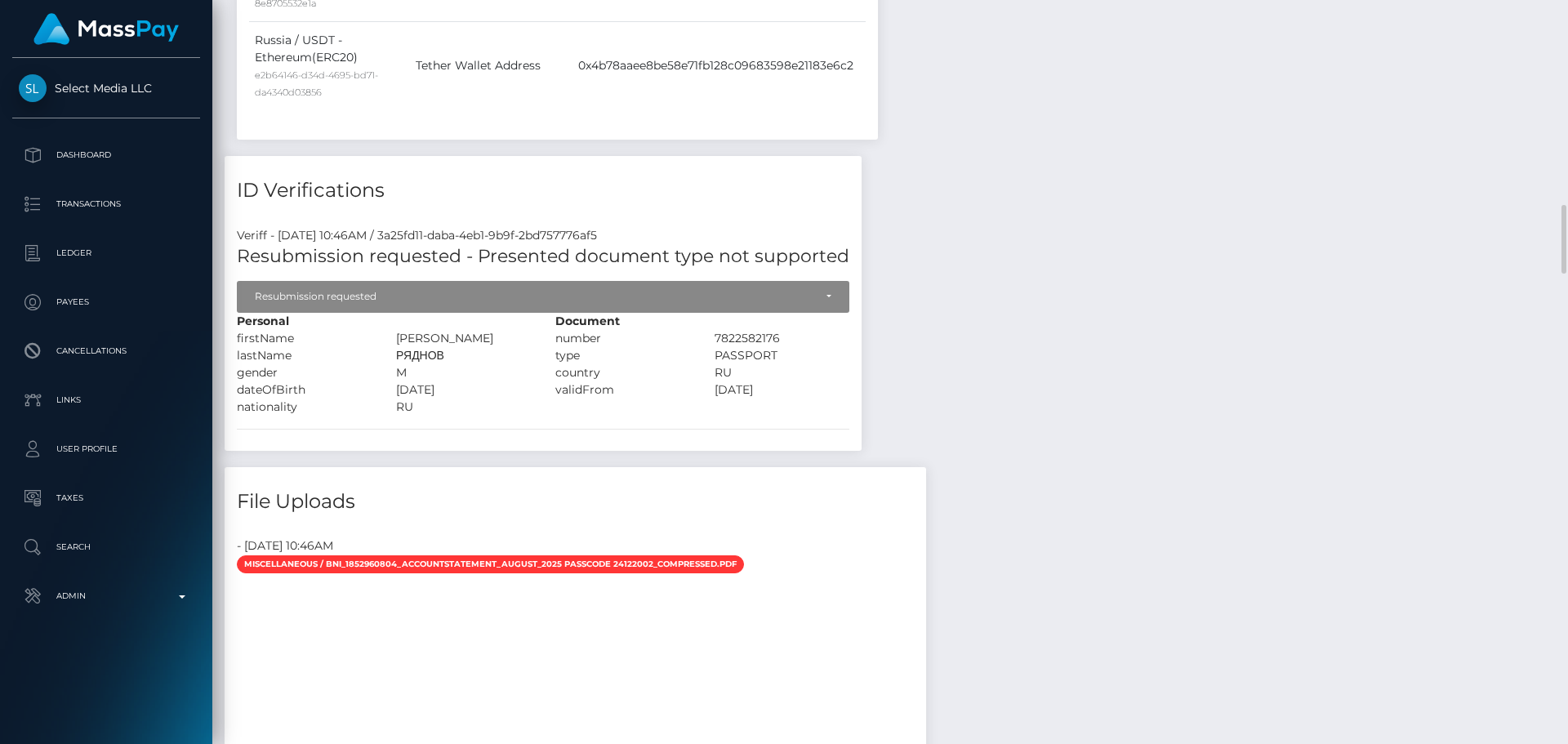
click at [405, 341] on div "[PERSON_NAME]" at bounding box center [462, 339] width 159 height 17
drag, startPoint x: 405, startPoint y: 341, endPoint x: 423, endPoint y: 349, distance: 19.7
click at [423, 349] on div "Personal firstName [PERSON_NAME]" at bounding box center [383, 364] width 319 height 103
copy div "[PERSON_NAME] РЯДНОВ"
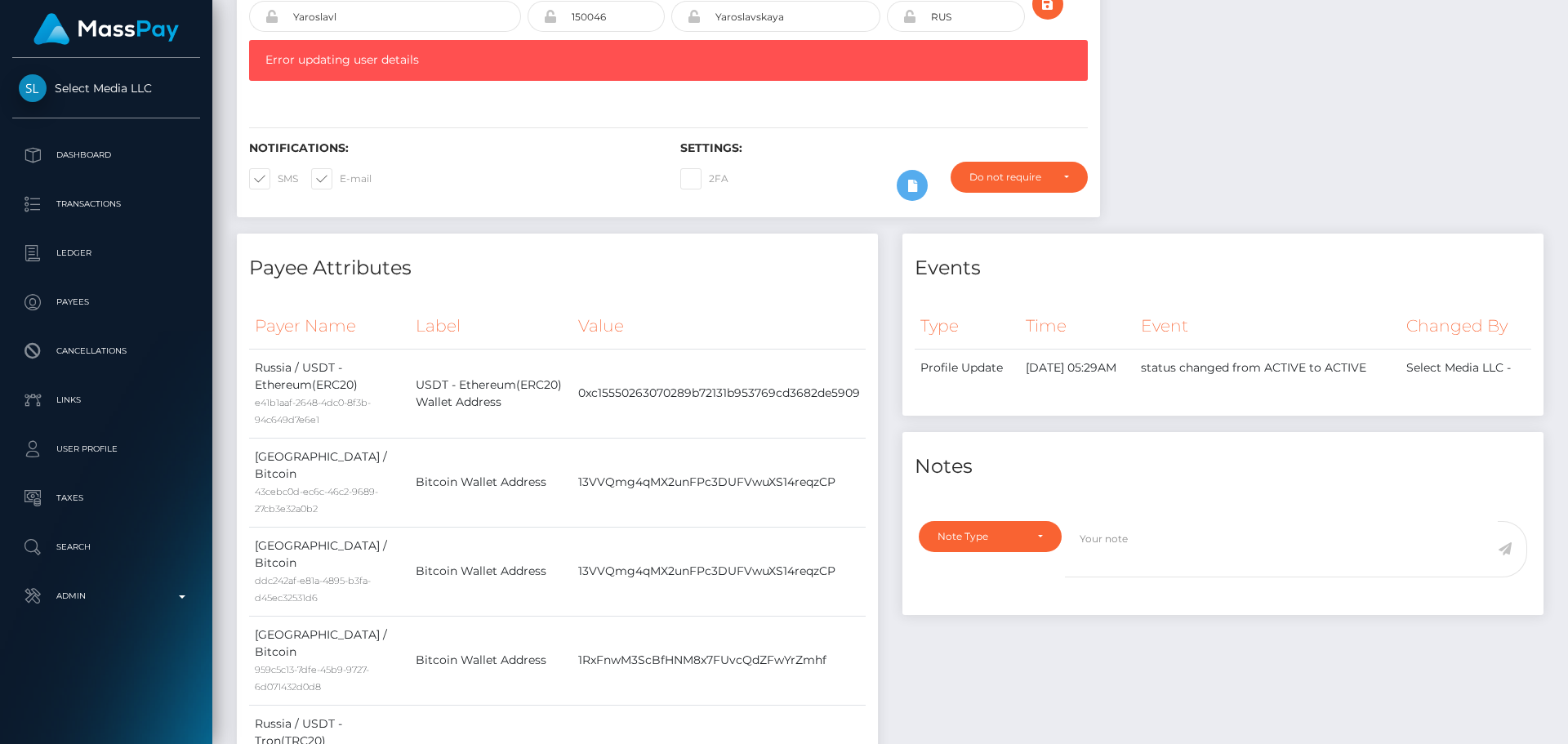
scroll to position [0, 0]
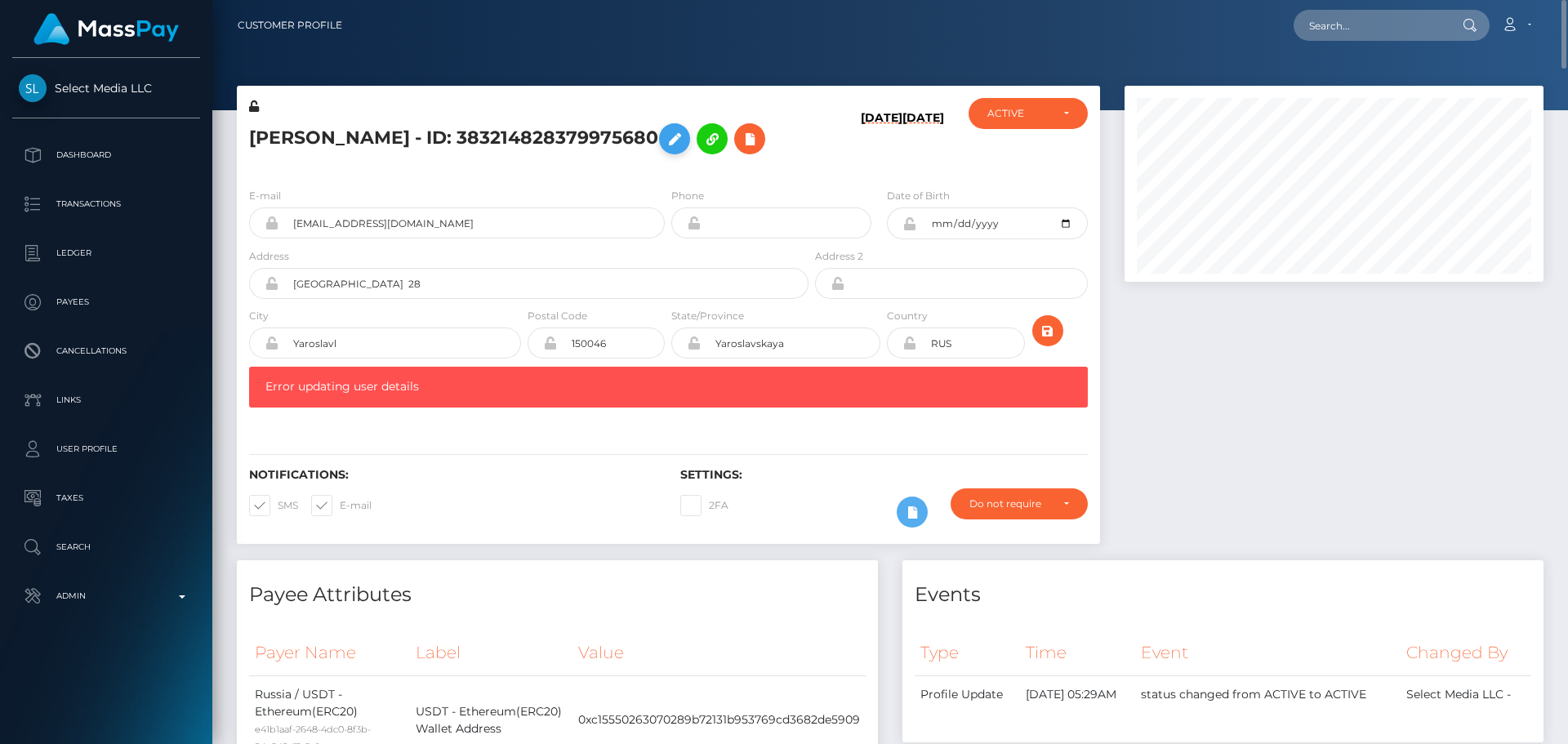
click at [665, 136] on icon at bounding box center [675, 139] width 20 height 20
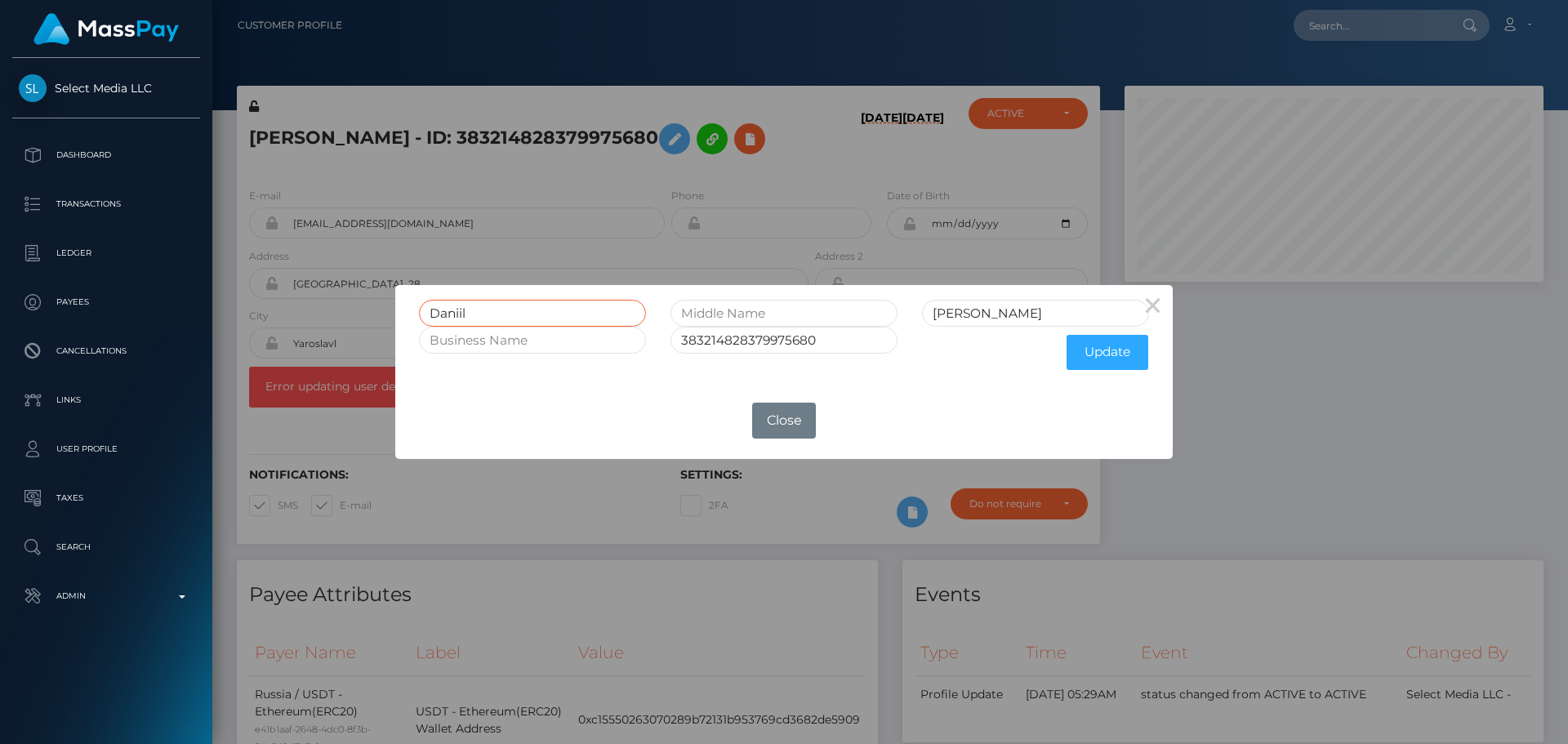
click at [525, 305] on input "Daniil" at bounding box center [532, 313] width 227 height 27
paste input "[PERSON_NAME]"
click at [523, 306] on input "[PERSON_NAME]" at bounding box center [532, 313] width 227 height 27
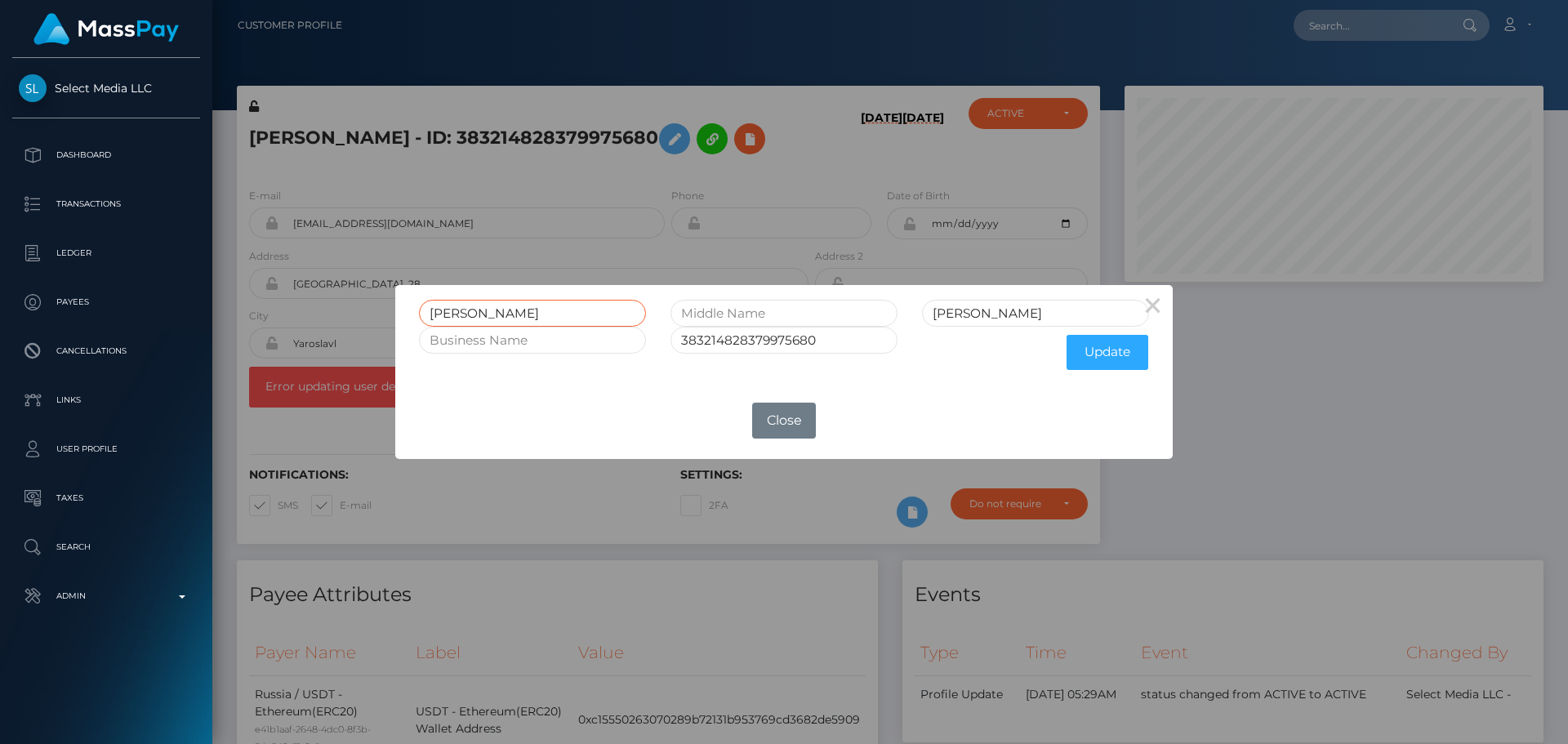
click at [523, 306] on input "[PERSON_NAME]" at bounding box center [532, 313] width 227 height 27
type input "[PERSON_NAME]"
click at [745, 318] on input "text" at bounding box center [784, 313] width 227 height 27
paste input "SERGEEVICH"
type input "SERGEEVICH"
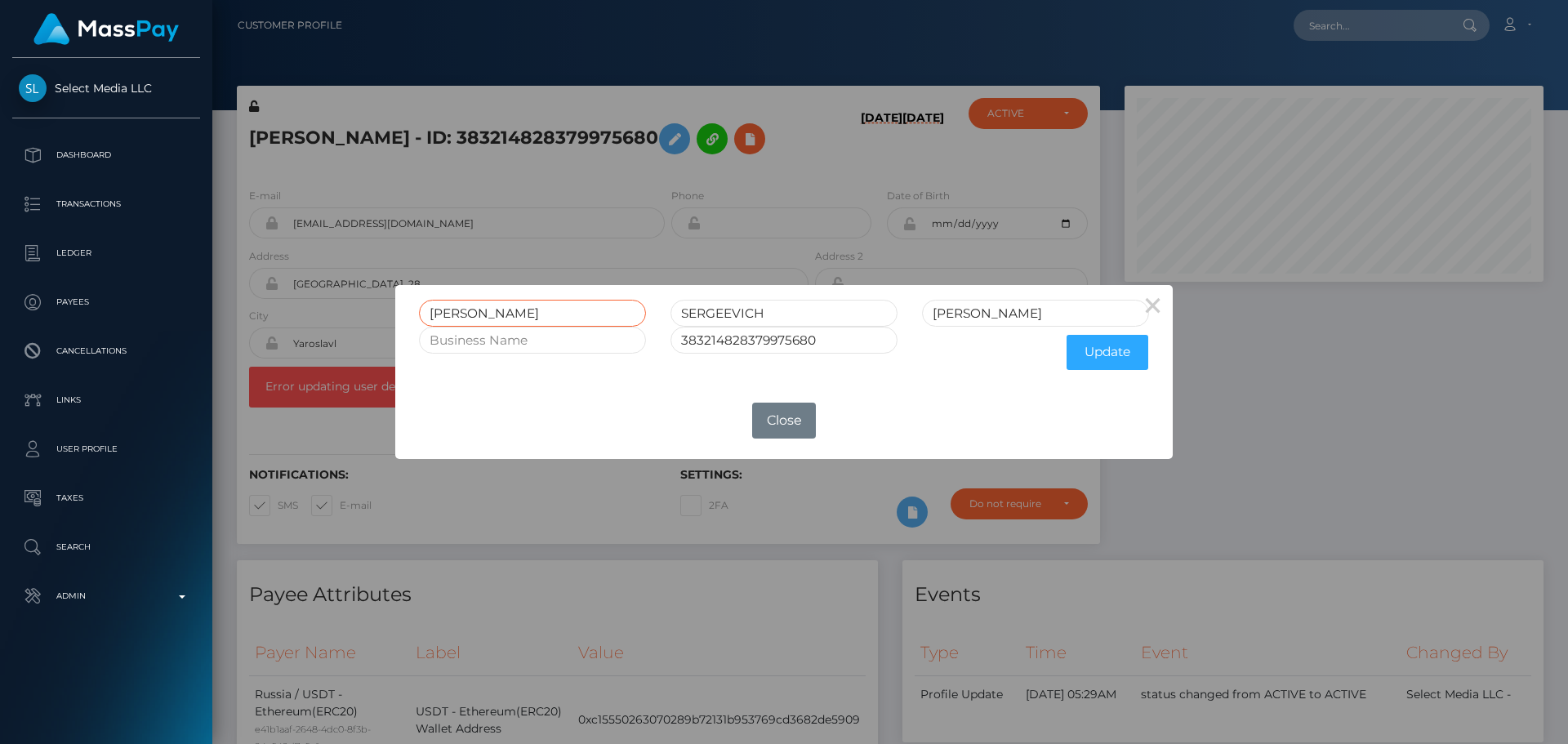
click at [527, 311] on input "DANIIL SERGEEVICH" at bounding box center [532, 313] width 227 height 27
type input "DANIIL"
click at [986, 301] on input "Ryadnov" at bounding box center [1035, 313] width 227 height 27
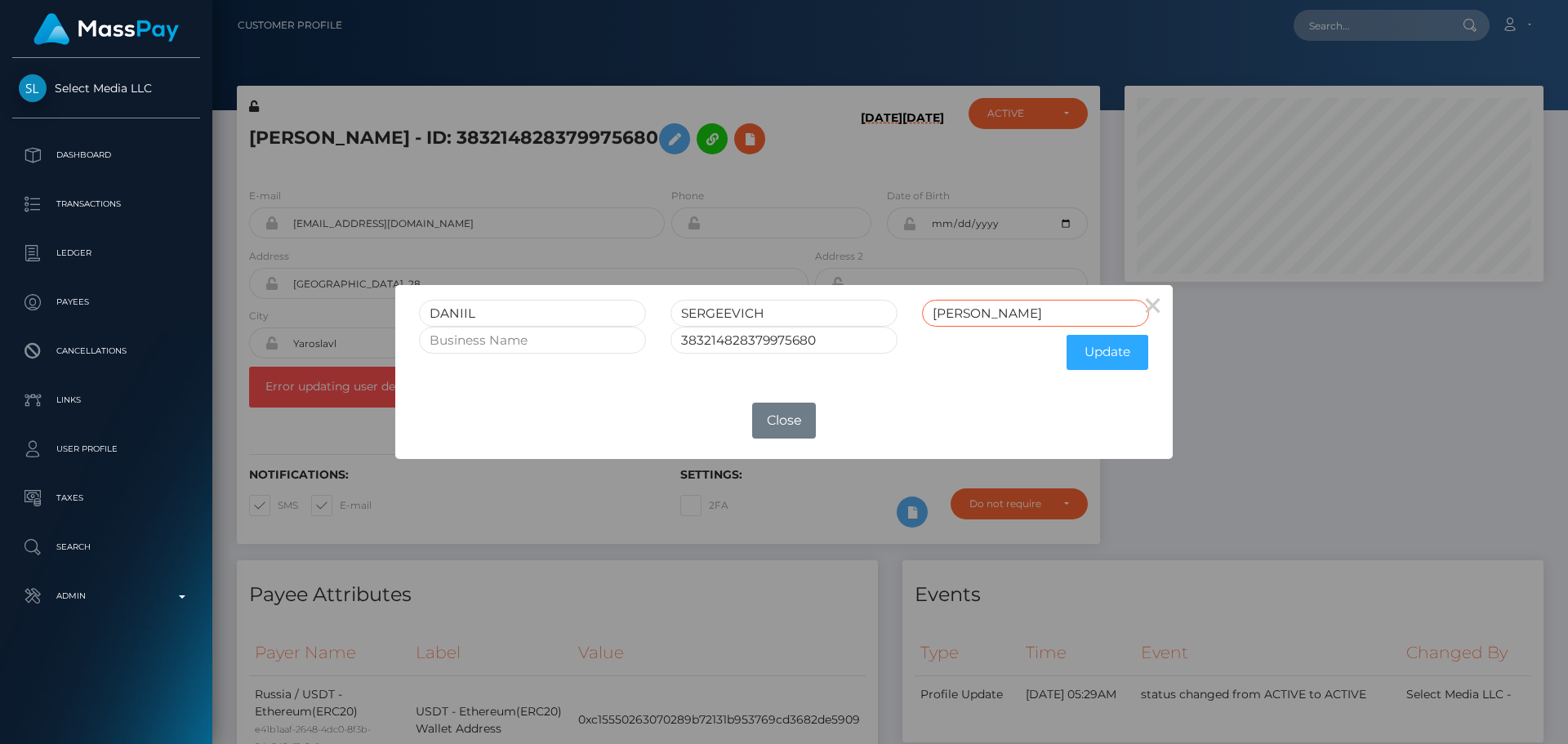
paste input "YADNOV"
type input "RYADNOV"
click at [1100, 353] on button "Update" at bounding box center [1107, 352] width 82 height 35
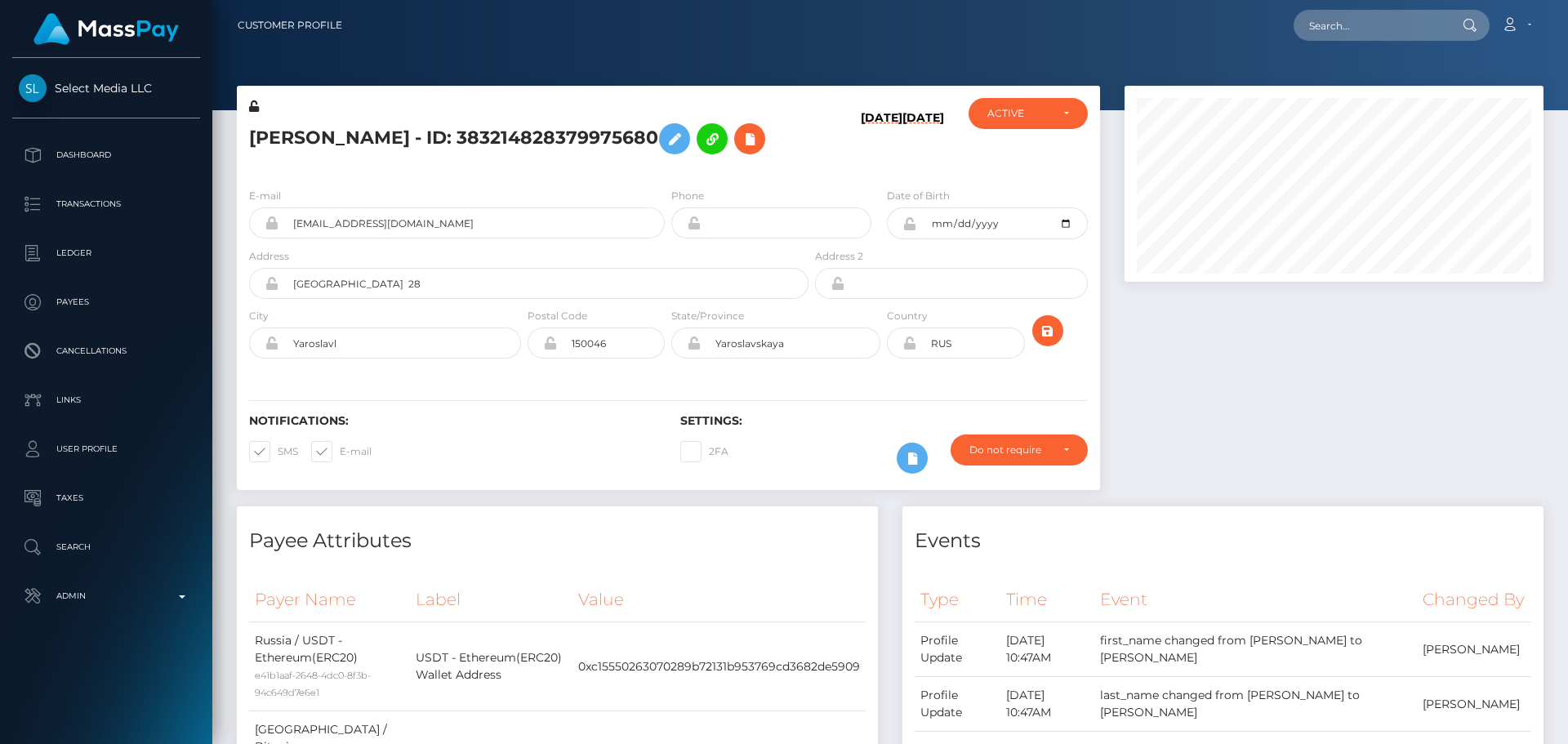
scroll to position [196, 420]
click at [910, 230] on icon at bounding box center [910, 224] width 14 height 13
click at [256, 109] on icon at bounding box center [254, 107] width 10 height 11
click at [459, 299] on input "Institutskaya st. 28" at bounding box center [543, 284] width 530 height 31
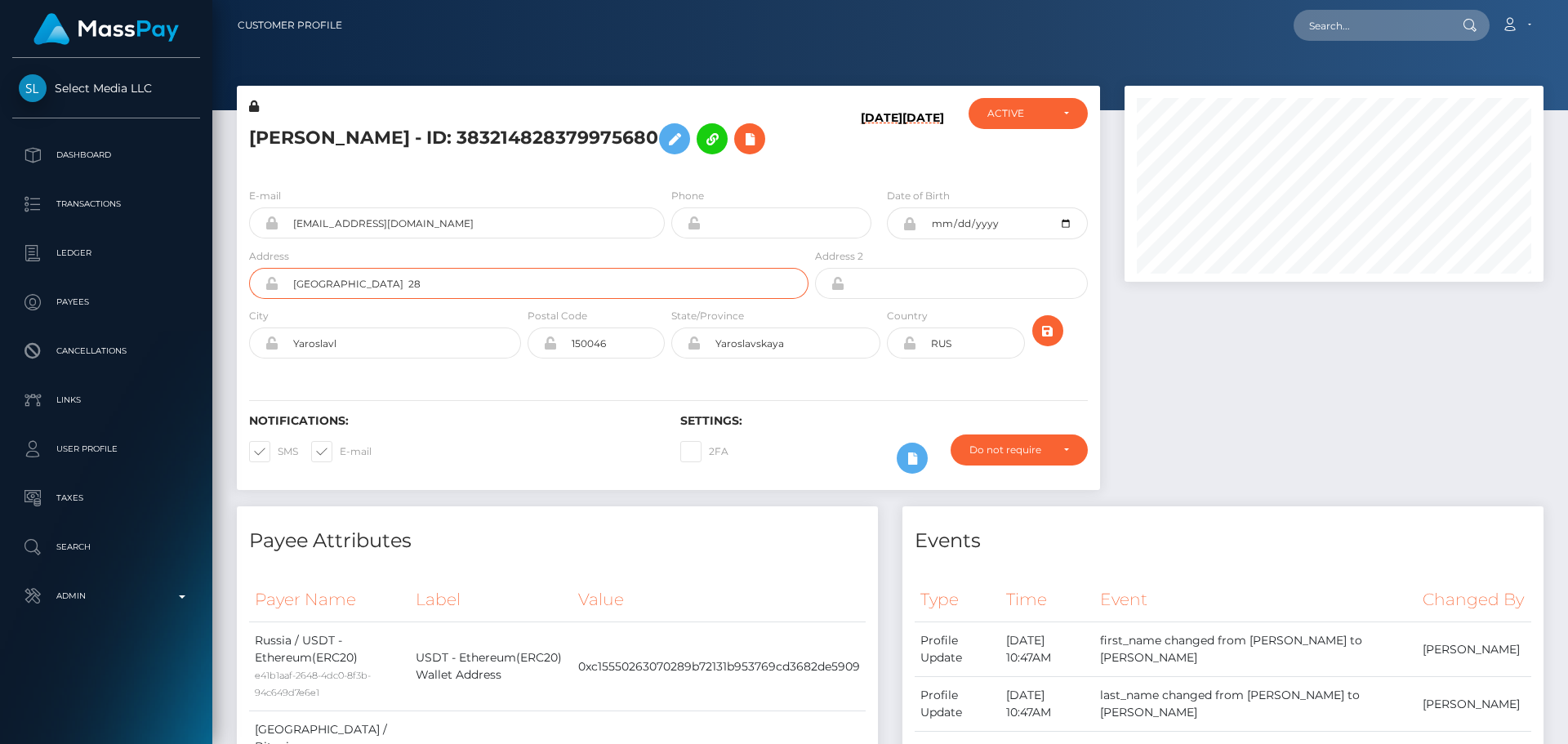
click at [459, 299] on input "Institutskaya st. 28" at bounding box center [543, 284] width 530 height 31
paste input "Gang Pandan Wangi 000 000"
click at [459, 409] on div "Notifications: SMS E-mail Settings: 2FA" at bounding box center [668, 432] width 863 height 115
click at [514, 299] on input "Gang Pandan Wangi 000 000" at bounding box center [543, 284] width 530 height 31
paste input "Tumbak Bayuh"
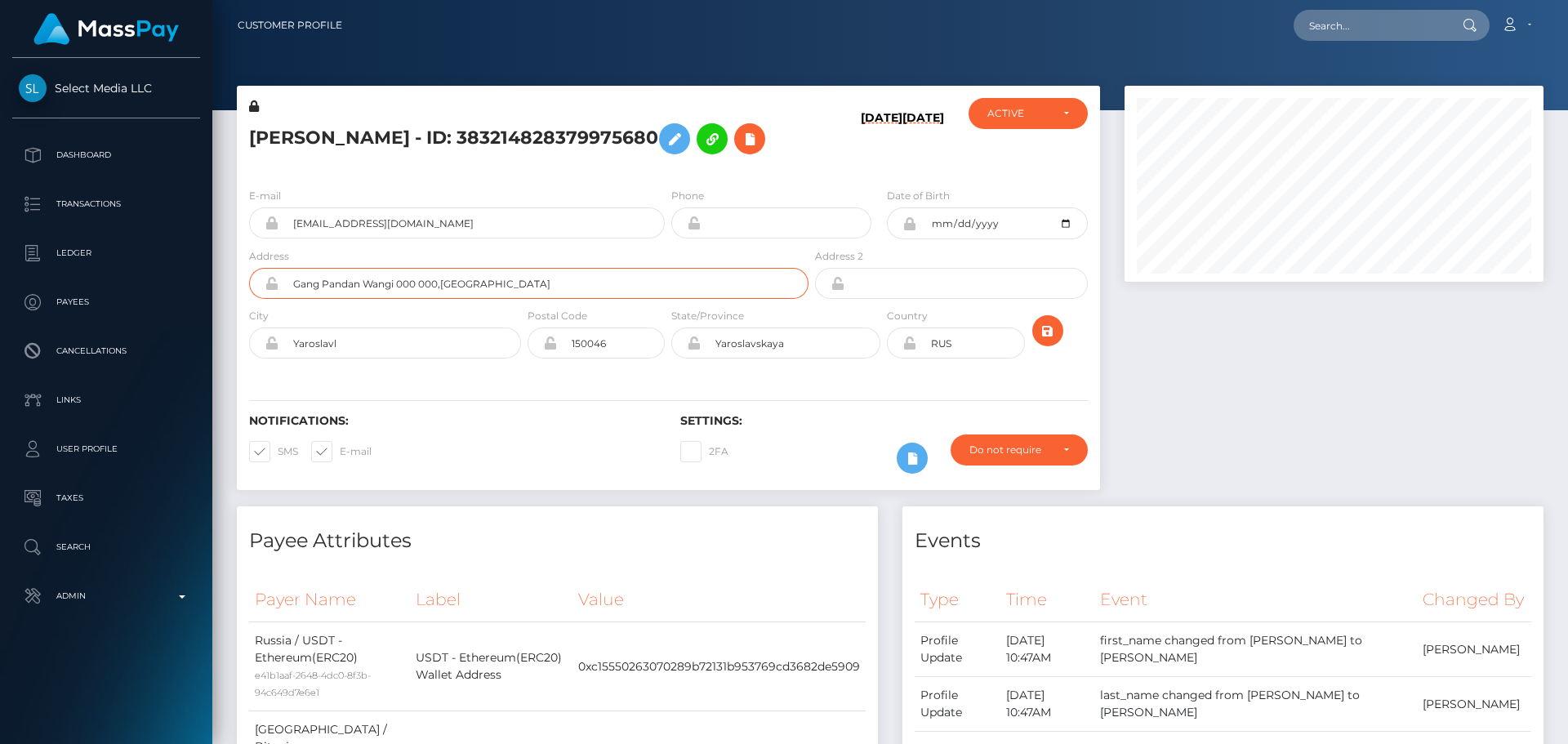
click at [441, 299] on input "Gang Pandan Wangi 000 000,Tumbak Bayuh" at bounding box center [543, 284] width 530 height 31
click at [545, 299] on input "Gang Pandan Wangi 000 000, Tumbak Bayuh" at bounding box center [543, 284] width 530 height 31
click at [538, 428] on div "Notifications: SMS E-mail Settings: 2FA" at bounding box center [668, 432] width 863 height 115
click at [630, 294] on input "Gang Pandan Wangi 000 000, Tumbak Bayuh subdistrict" at bounding box center [543, 284] width 530 height 31
paste input "Mengwi"
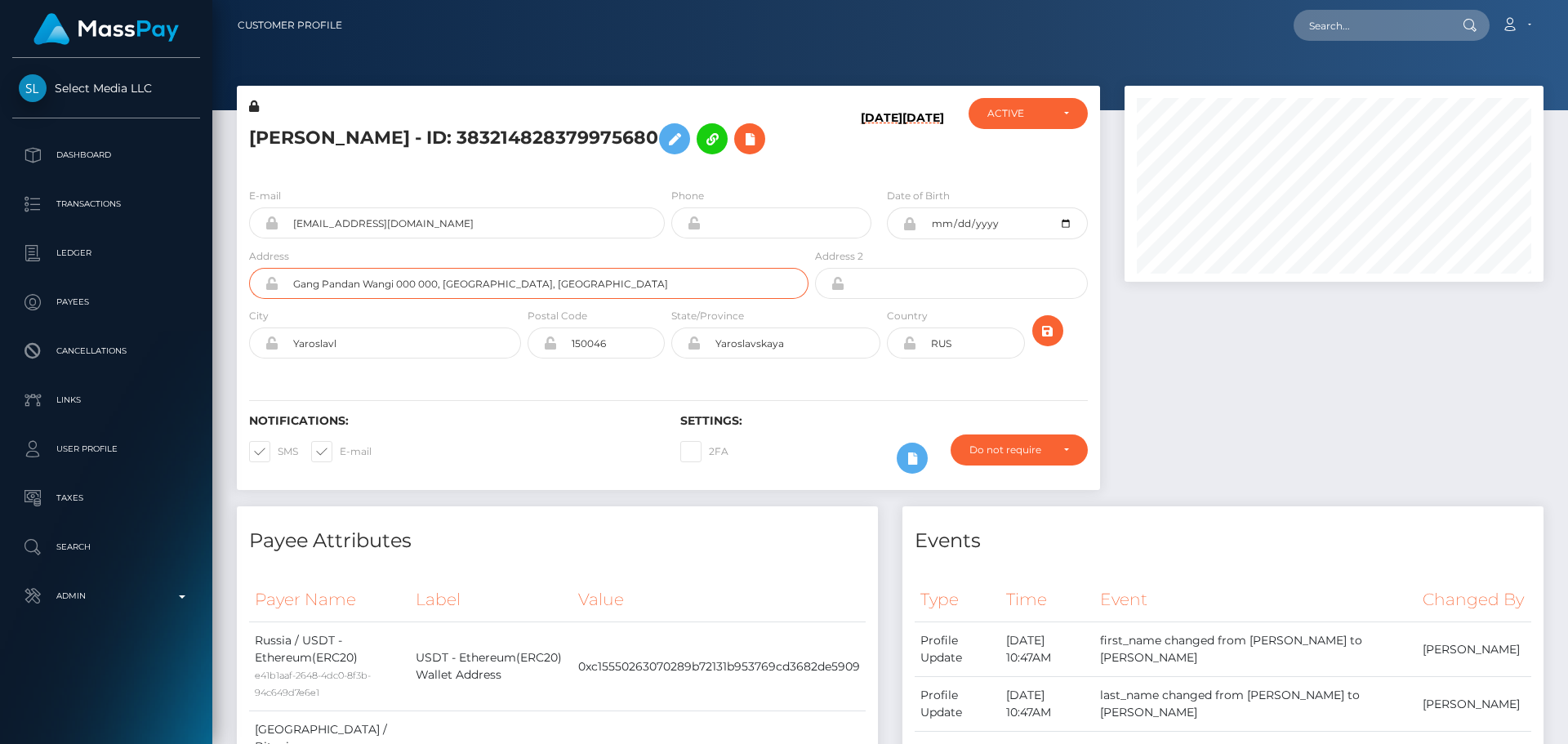
type input "Gang Pandan Wangi 000 000, Tumbak Bayuh subdistrict, Mengwi district"
click at [598, 424] on div "Notifications: SMS E-mail Settings: 2FA" at bounding box center [668, 432] width 863 height 115
click at [820, 359] on input "Yaroslavskaya" at bounding box center [791, 343] width 180 height 31
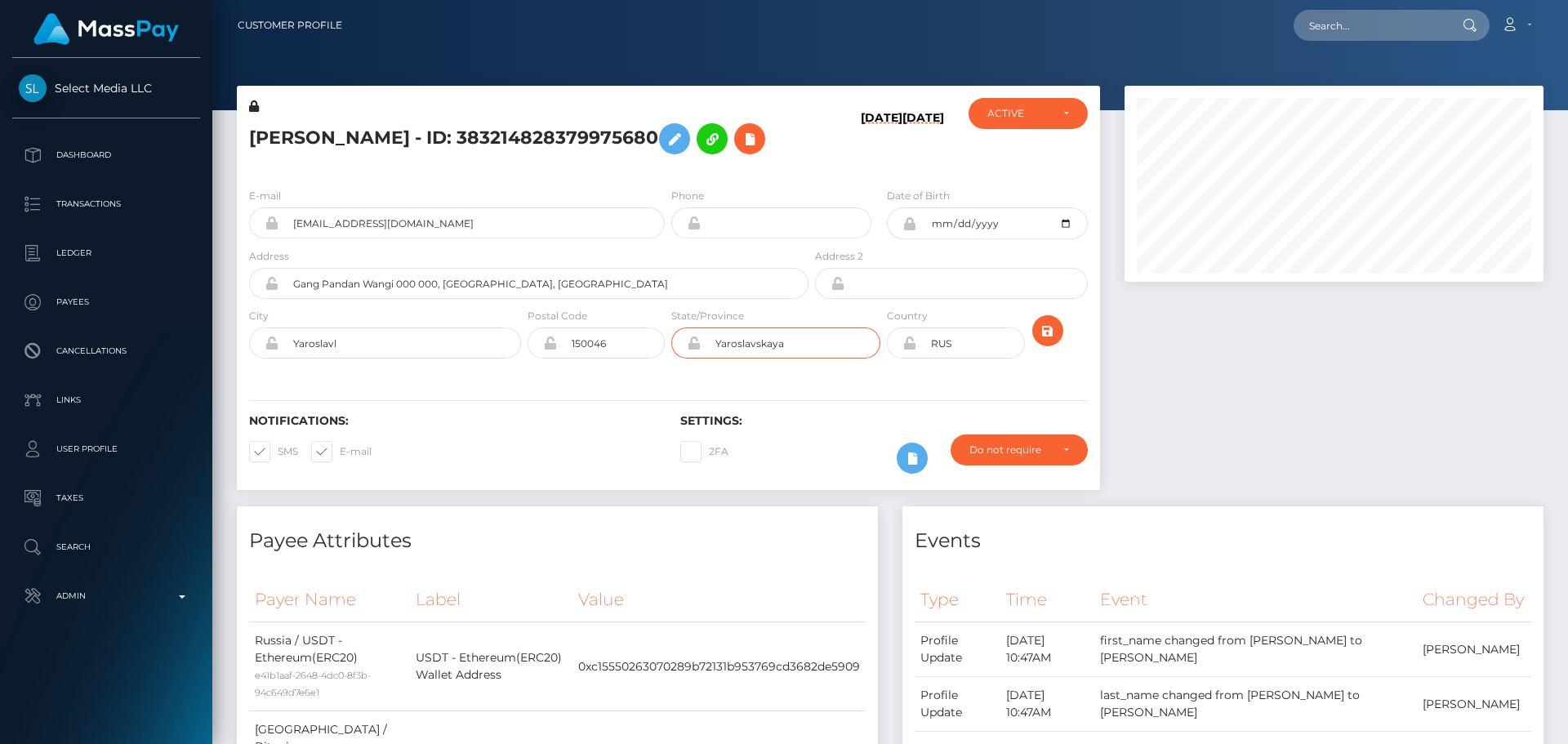
paste input "Bali"
type input "Bali"
click at [407, 359] on input "Yaroslavl" at bounding box center [400, 343] width 243 height 31
paste input "Badung"
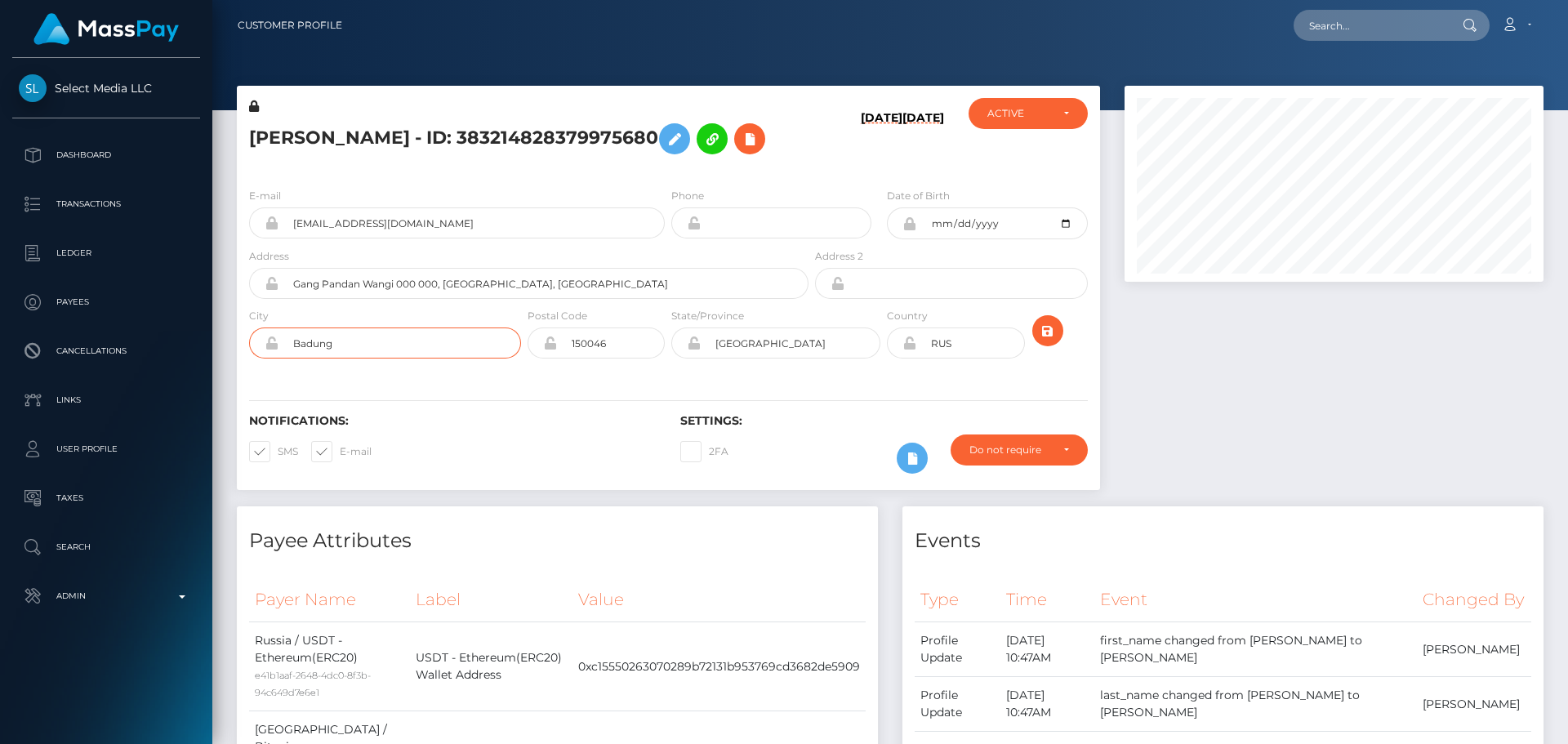
type input "Badung"
click at [433, 405] on div "Notifications: SMS E-mail Settings: 2FA" at bounding box center [668, 432] width 863 height 115
click at [974, 359] on input "RUS" at bounding box center [970, 343] width 108 height 31
paste input "IDN"
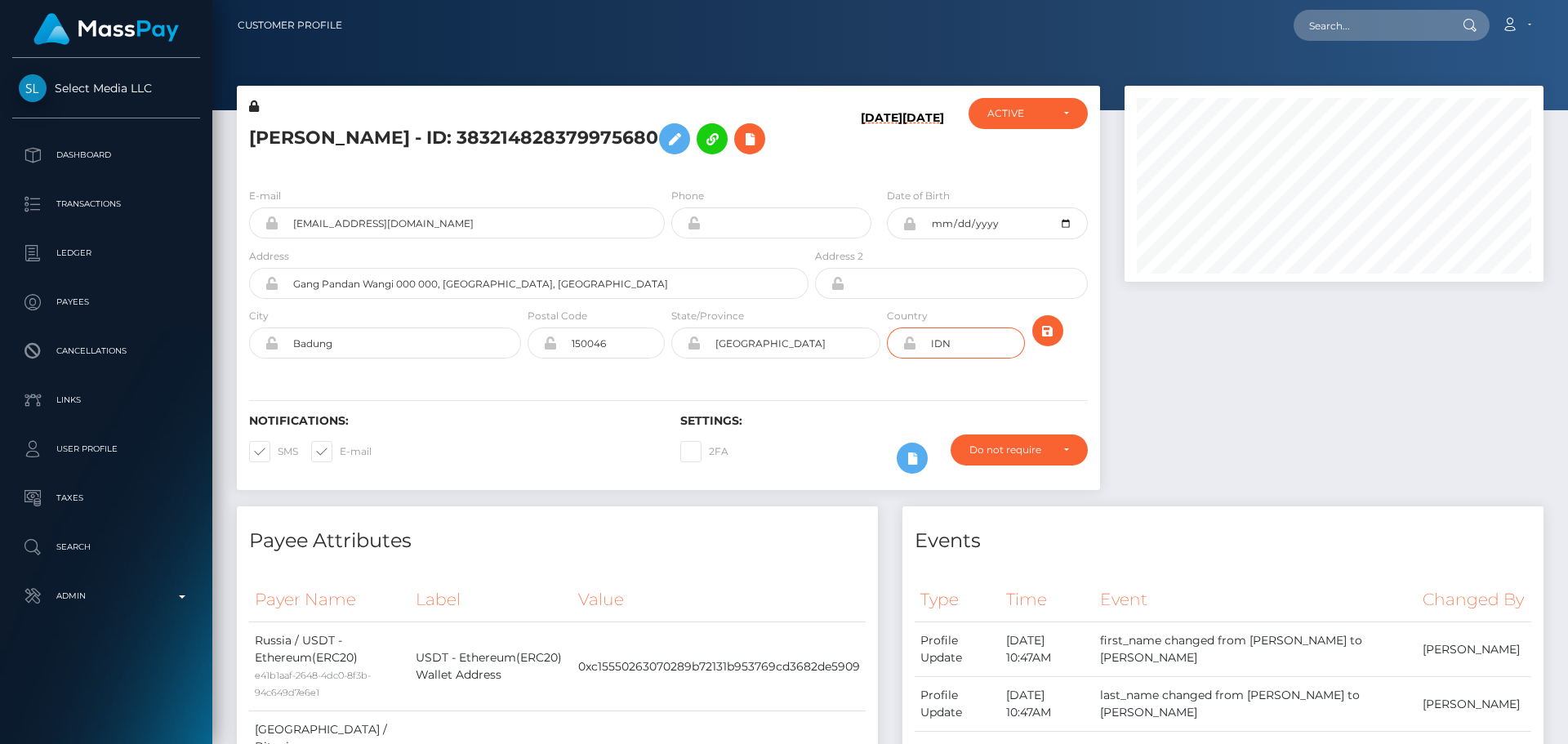
type input "IDN"
click at [651, 359] on input "150046" at bounding box center [610, 343] width 108 height 31
click at [544, 415] on div "Notifications: SMS E-mail Settings: 2FA" at bounding box center [668, 432] width 863 height 115
click at [615, 359] on input "00000" at bounding box center [610, 343] width 108 height 31
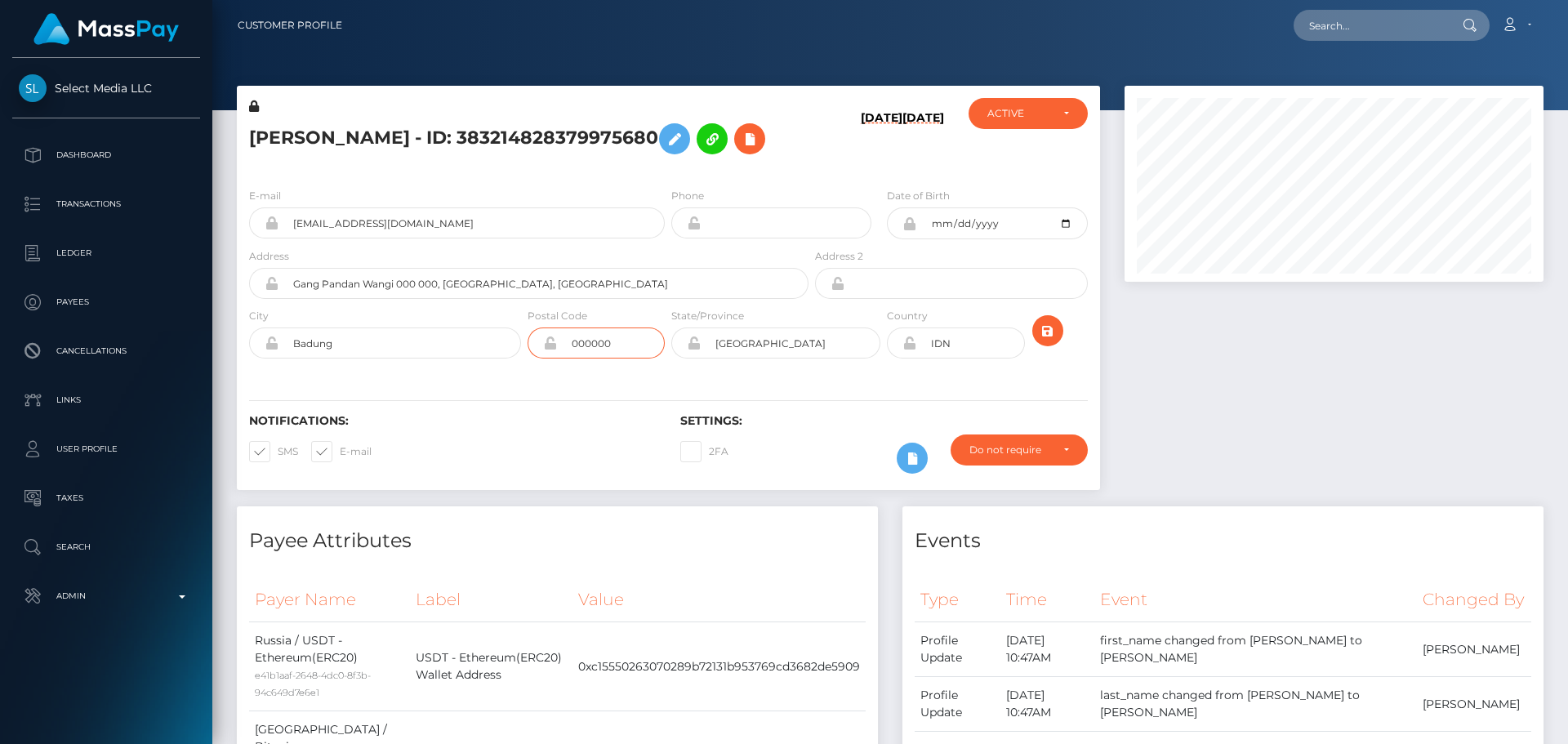
click at [591, 359] on input "000000" at bounding box center [610, 343] width 108 height 31
type input "000 000"
click at [407, 299] on input "Gang Pandan Wangi 000 000, Tumbak Bayuh subdistrict, Mengwi district" at bounding box center [543, 284] width 530 height 31
drag, startPoint x: 407, startPoint y: 304, endPoint x: 422, endPoint y: 308, distance: 15.5
click at [422, 299] on input "Gang Pandan Wangi 000 000, Tumbak Bayuh subdistrict, Mengwi district" at bounding box center [543, 284] width 530 height 31
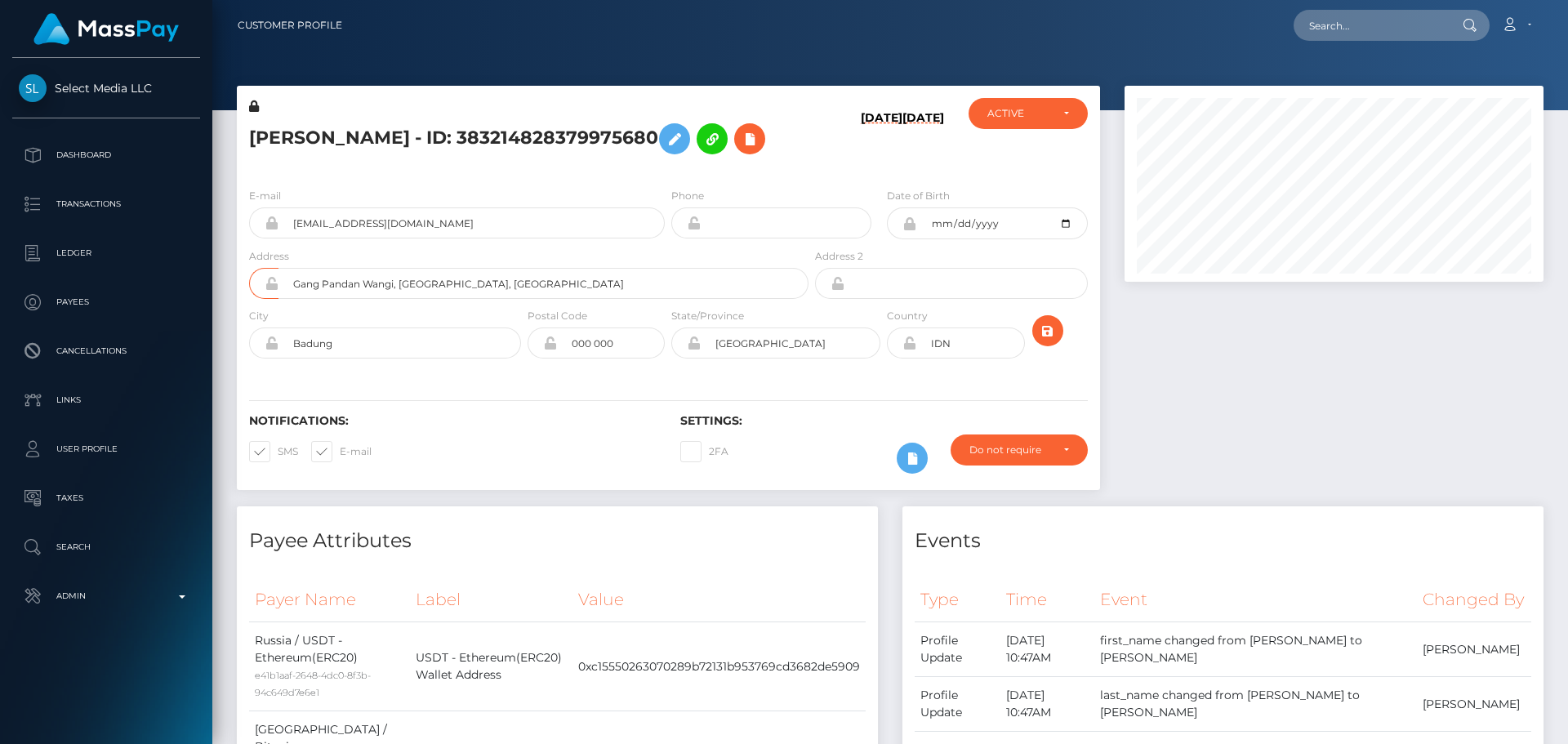
click at [498, 414] on div "Notifications: SMS E-mail Settings: 2FA" at bounding box center [668, 432] width 863 height 115
click at [485, 402] on div "Notifications: SMS E-mail Settings: 2FA" at bounding box center [668, 432] width 863 height 115
click at [396, 299] on input "Gang Pandan Wangi, Tumbak Bayuh subdistrict, Mengwi district" at bounding box center [543, 284] width 530 height 31
type input "Gang Pandan Wangi Street, Tumbak Bayuh subdistrict, Mengwi district"
click at [475, 375] on div "E-mail rdspochta@gmail.com Phone Date of Birth" at bounding box center [668, 275] width 863 height 200
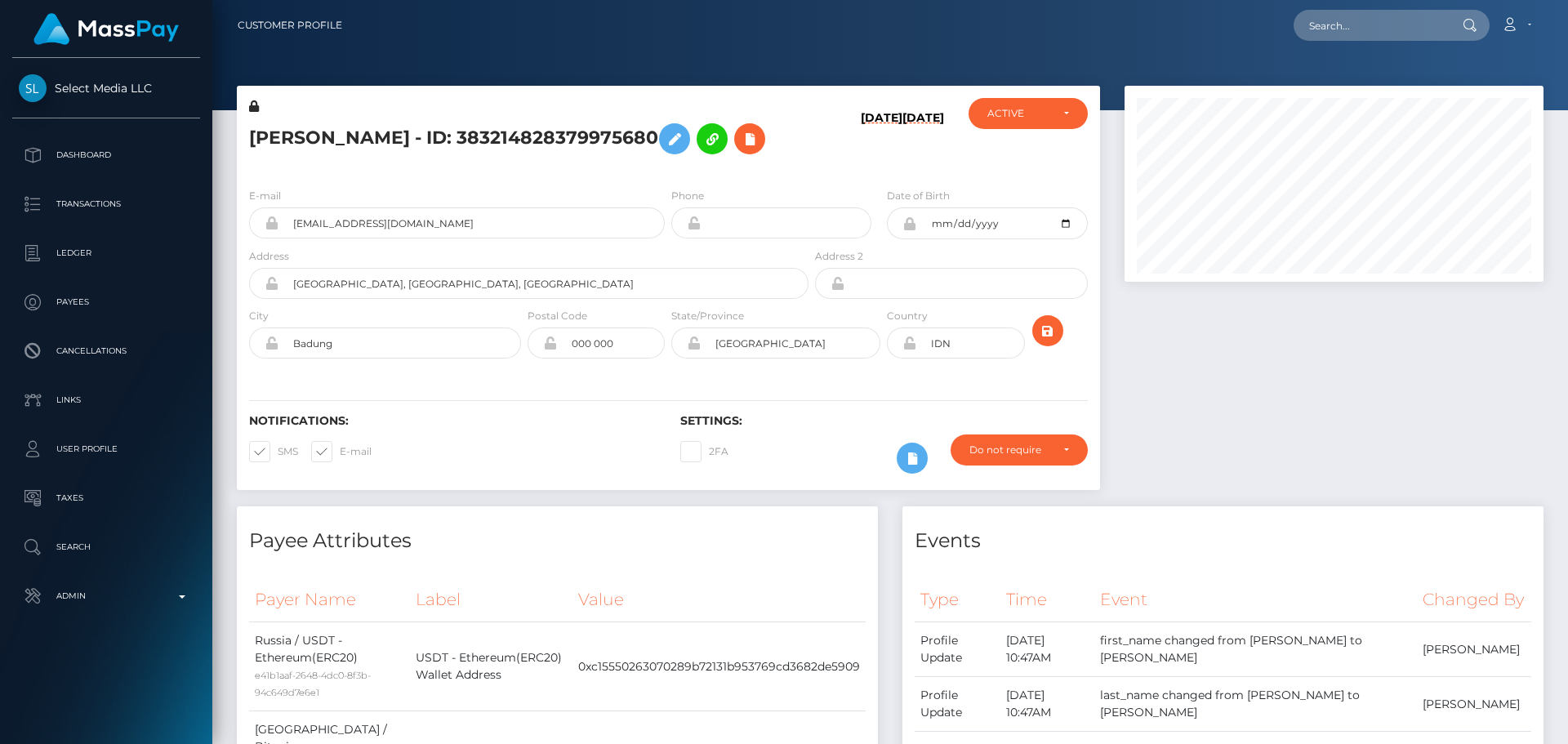
click at [627, 428] on h6 "Notifications:" at bounding box center [453, 421] width 407 height 14
click at [1048, 342] on icon "submit" at bounding box center [1048, 330] width 20 height 20
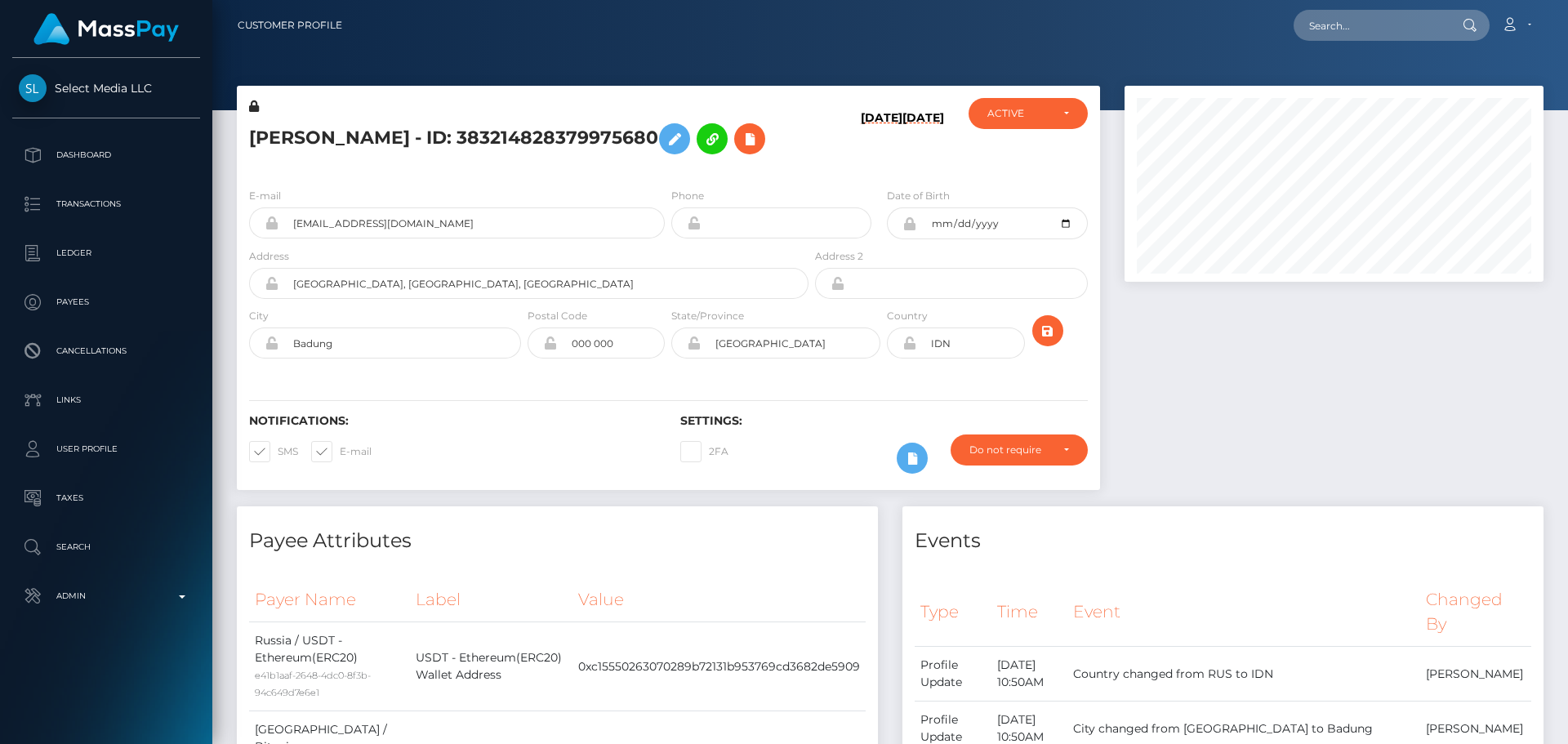
scroll to position [196, 420]
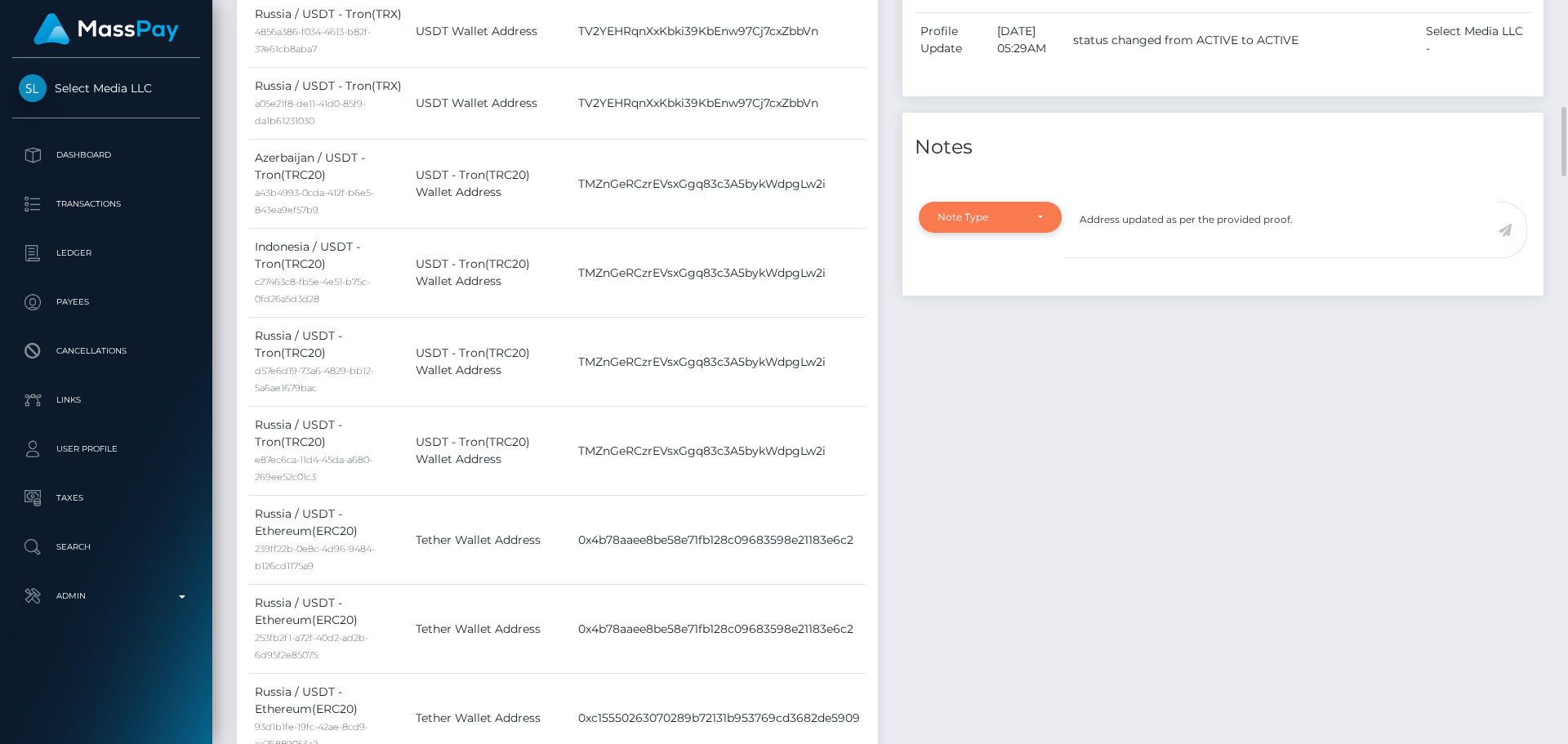
type textarea "Address updated as per the provided proof."
click at [1038, 224] on div "Note Type" at bounding box center [990, 217] width 106 height 13
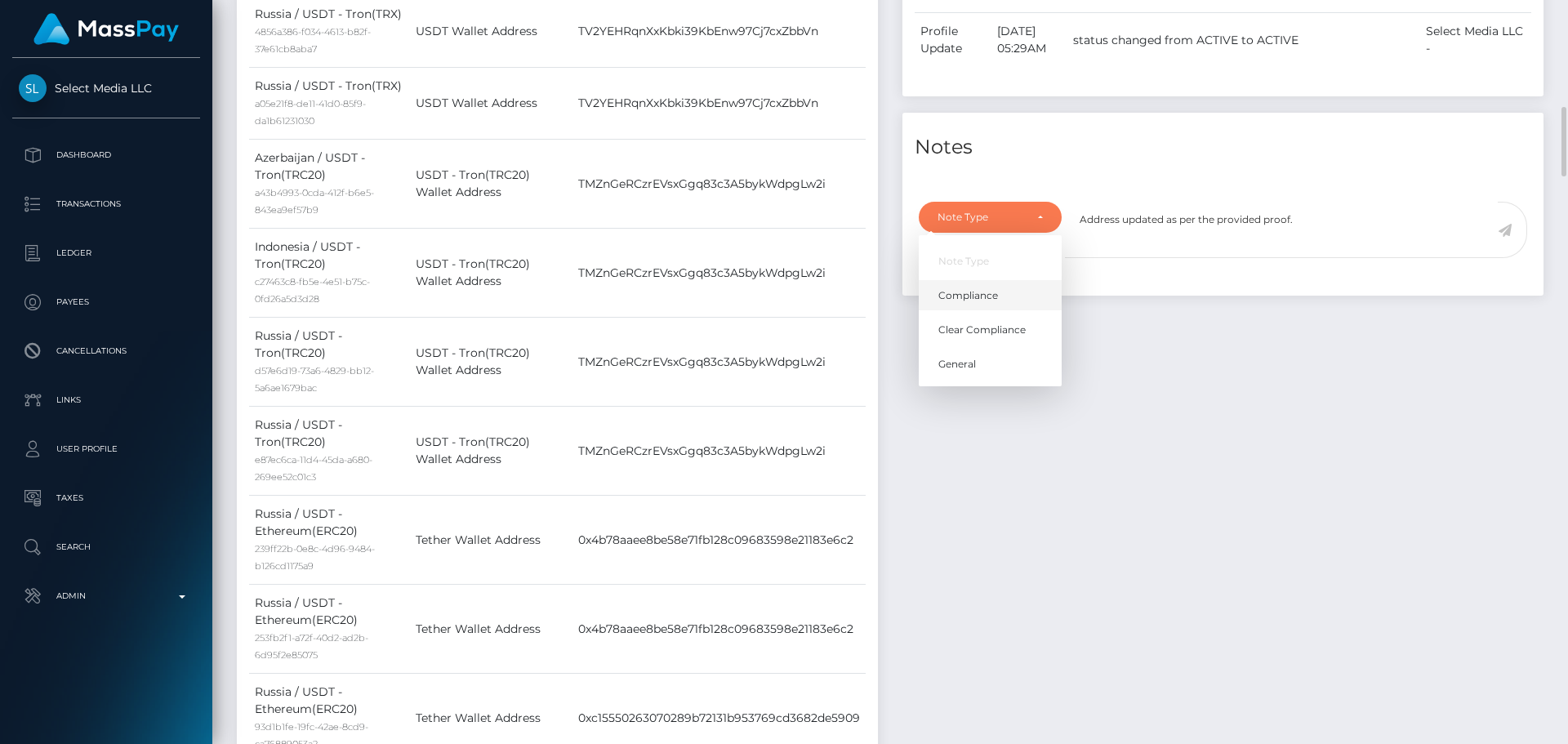
click at [984, 303] on span "Compliance" at bounding box center [968, 295] width 60 height 14
select select "COMPLIANCE"
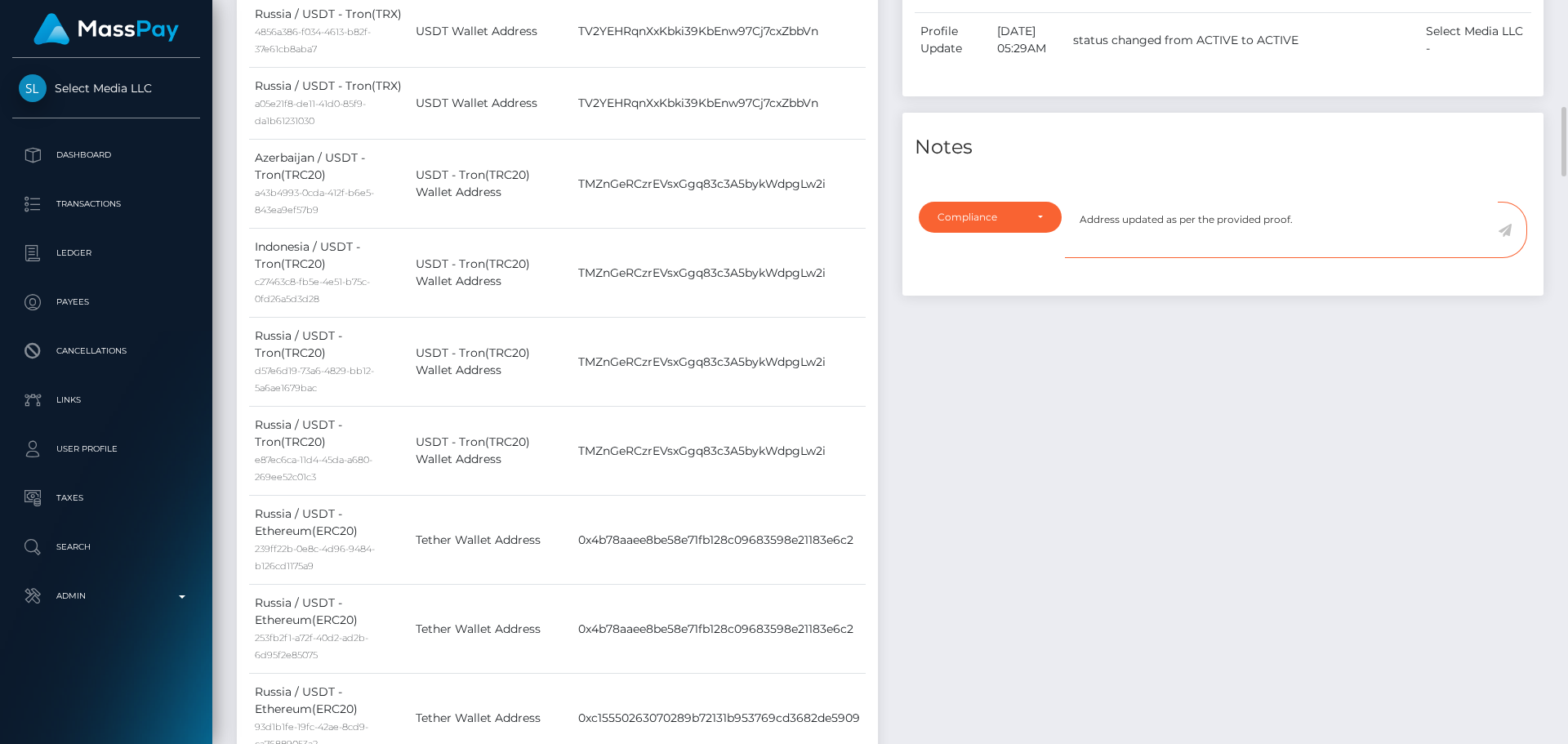
click at [1355, 251] on textarea "Address updated as per the provided proof." at bounding box center [1281, 229] width 433 height 56
click at [1505, 237] on icon at bounding box center [1504, 230] width 14 height 13
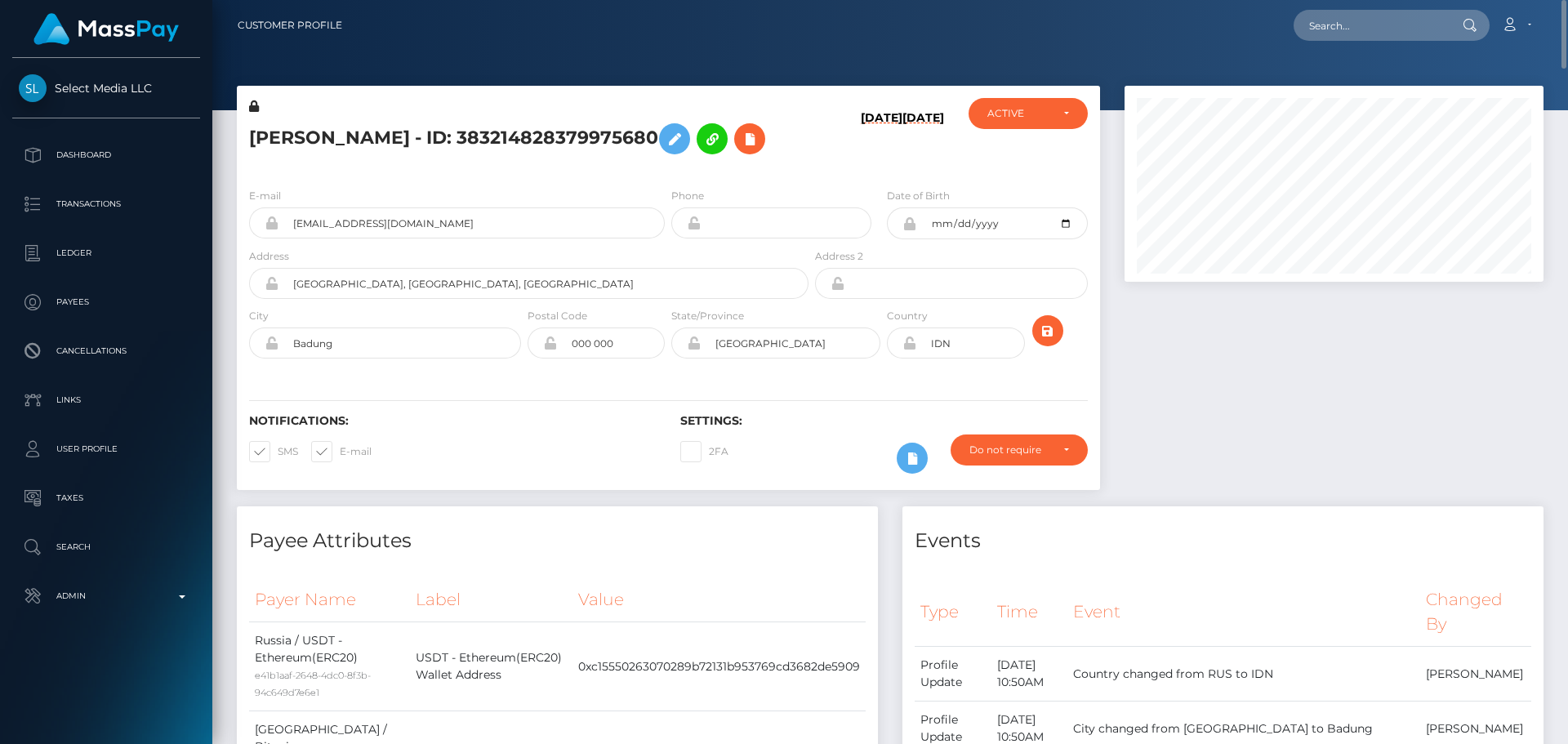
click at [910, 349] on icon at bounding box center [910, 343] width 14 height 13
click at [1047, 342] on icon "submit" at bounding box center [1048, 330] width 20 height 20
click at [667, 175] on div "[PERSON_NAME] - ID: 383214828379975680" at bounding box center [524, 136] width 575 height 77
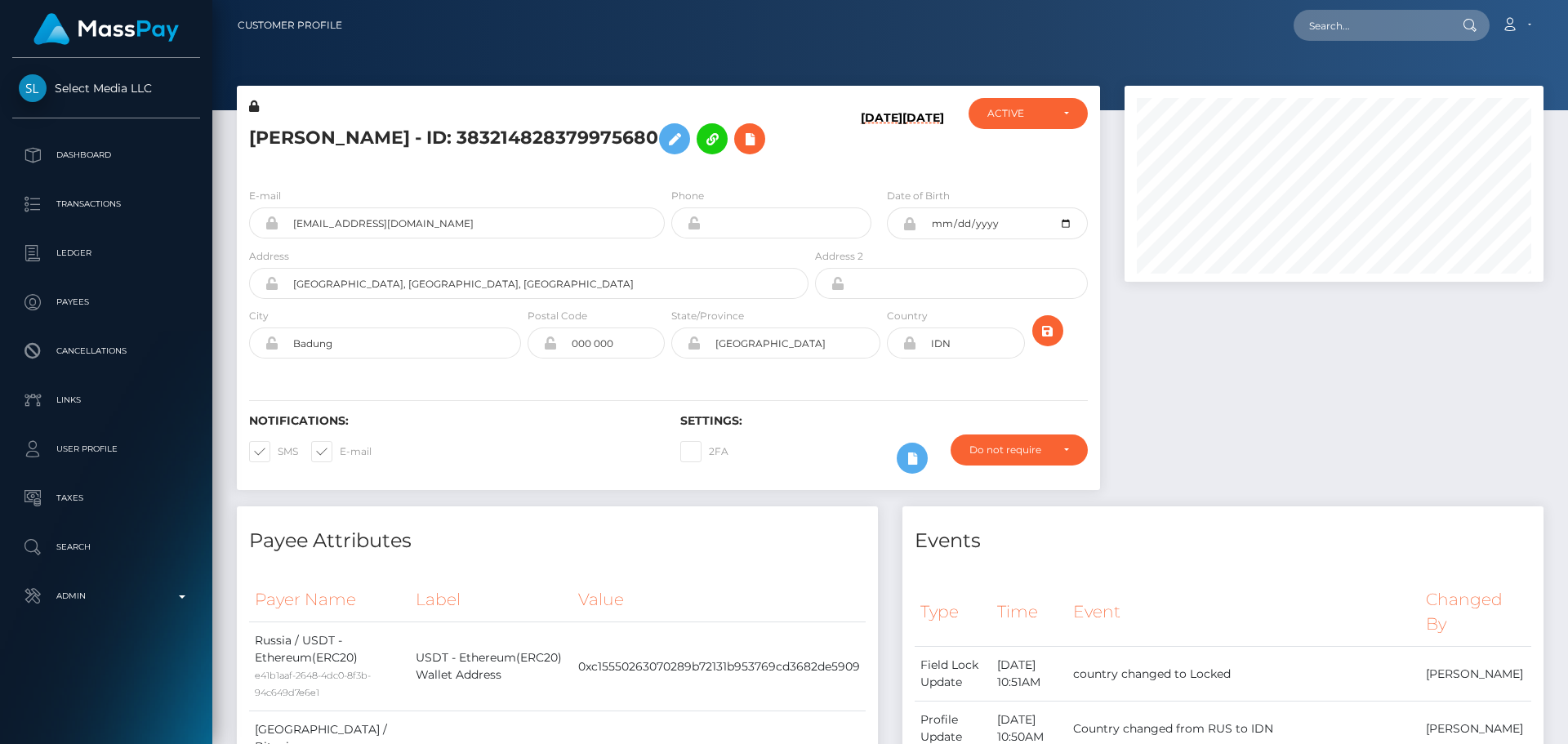
click at [637, 163] on h5 "[PERSON_NAME] - ID: 383214828379975680" at bounding box center [524, 139] width 551 height 48
click at [1042, 342] on icon "submit" at bounding box center [1048, 330] width 20 height 20
click at [387, 127] on h5 "DANIIL SERGEEVICH RYADNOV - ID: 383214828379975680" at bounding box center [524, 139] width 551 height 48
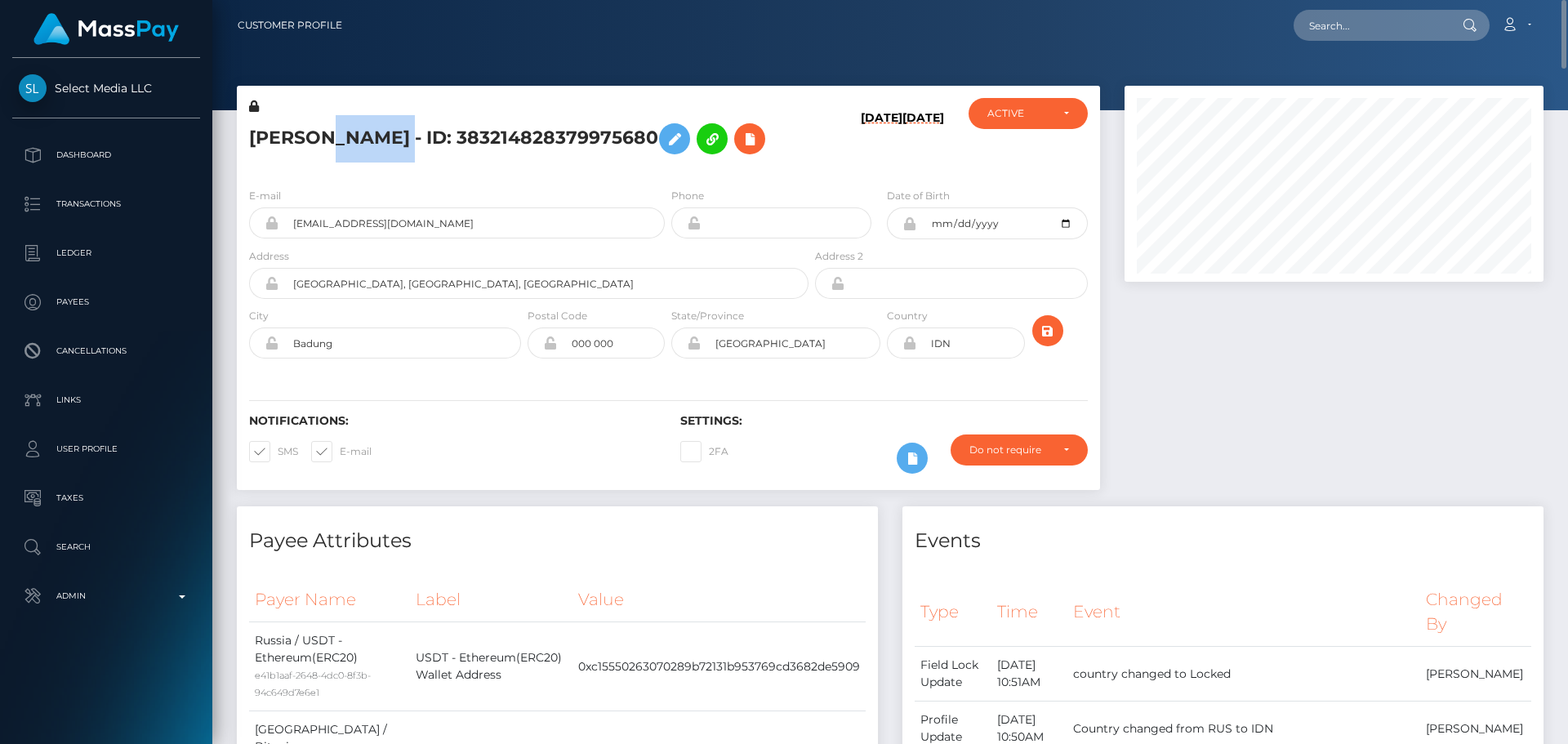
copy h5 "DANIIL SERGEEVICH RYADNOV - ID: 383214828379975680"
drag, startPoint x: 439, startPoint y: 245, endPoint x: 253, endPoint y: 236, distance: 186.2
click at [253, 236] on div "rdspochta@gmail.com" at bounding box center [457, 223] width 416 height 31
click at [1354, 26] on input "text" at bounding box center [1370, 25] width 153 height 31
paste input "654171719069605889"
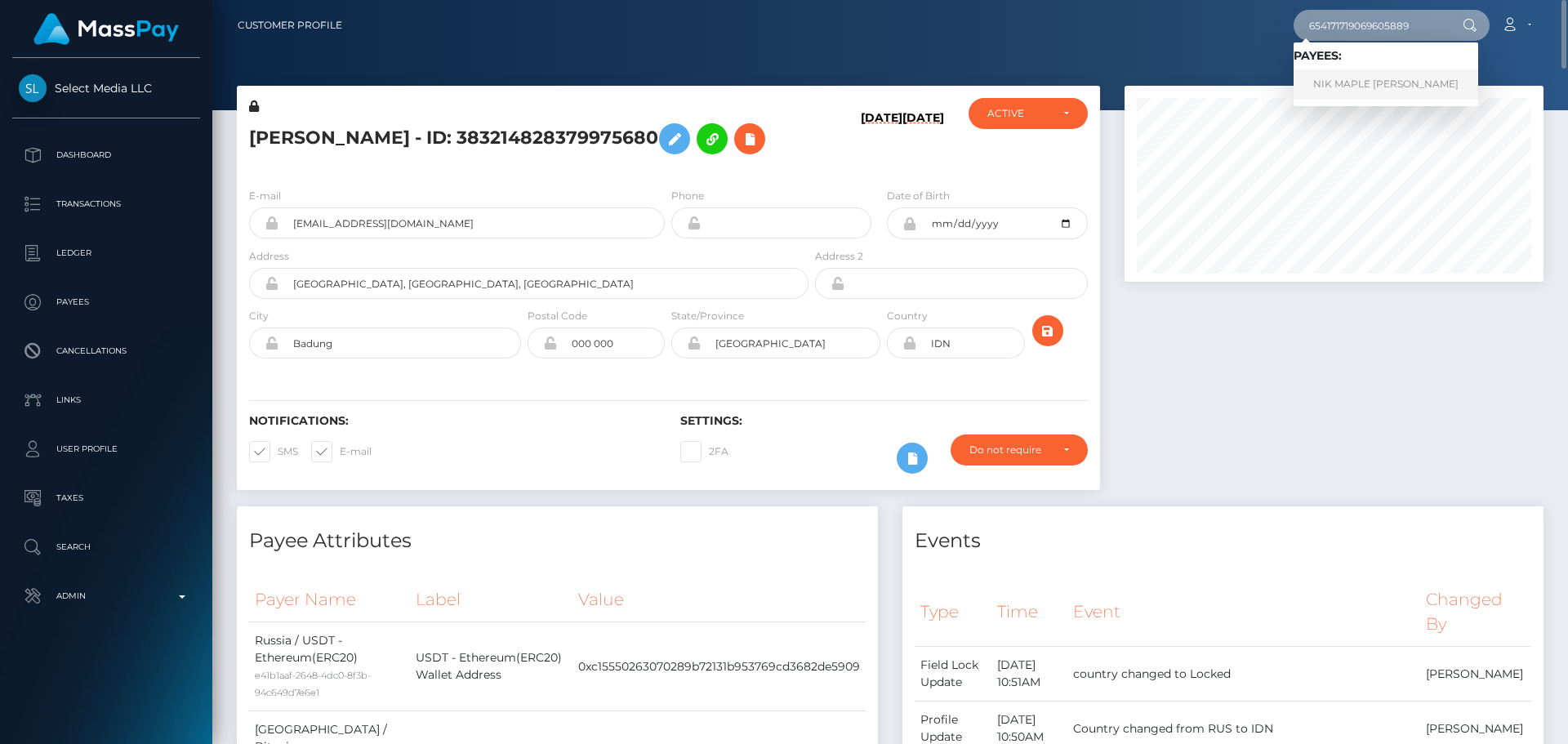
type input "654171719069605889"
click at [1346, 84] on link "NIK MAPLE GOODRICH" at bounding box center [1386, 85] width 185 height 30
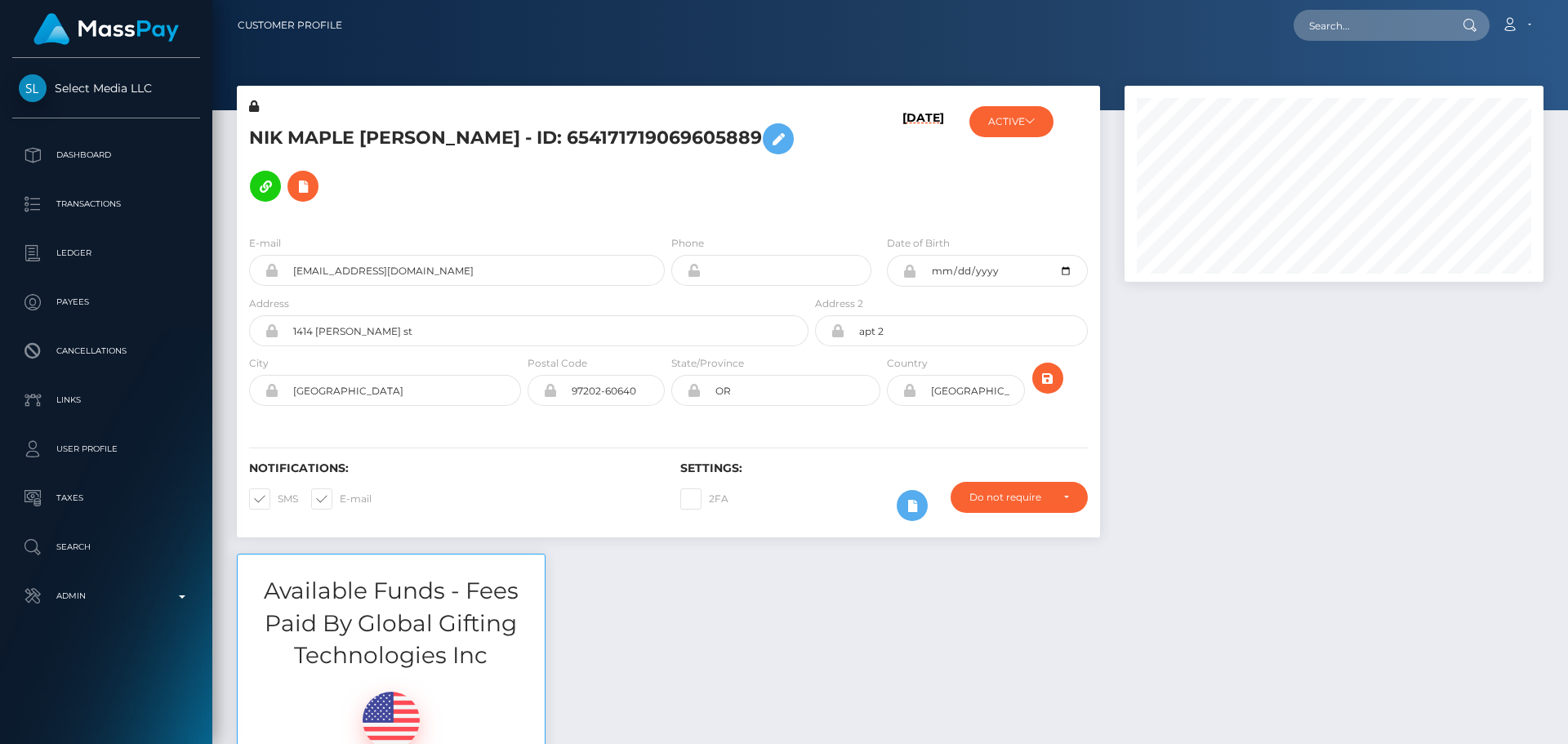
scroll to position [196, 420]
click at [792, 196] on h5 "NIK MAPLE [PERSON_NAME] - ID: 654171719069605889" at bounding box center [524, 163] width 551 height 95
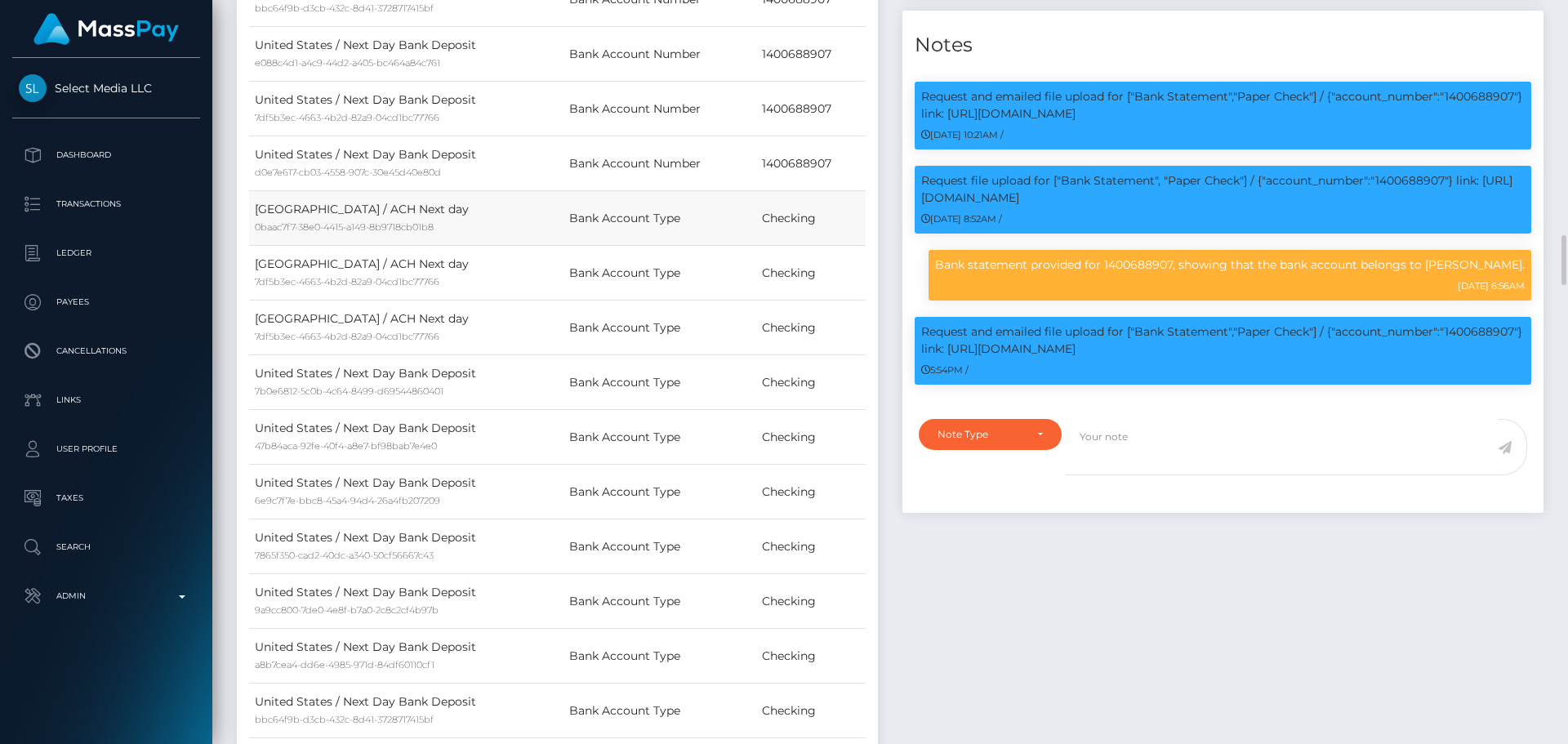
scroll to position [2287, 0]
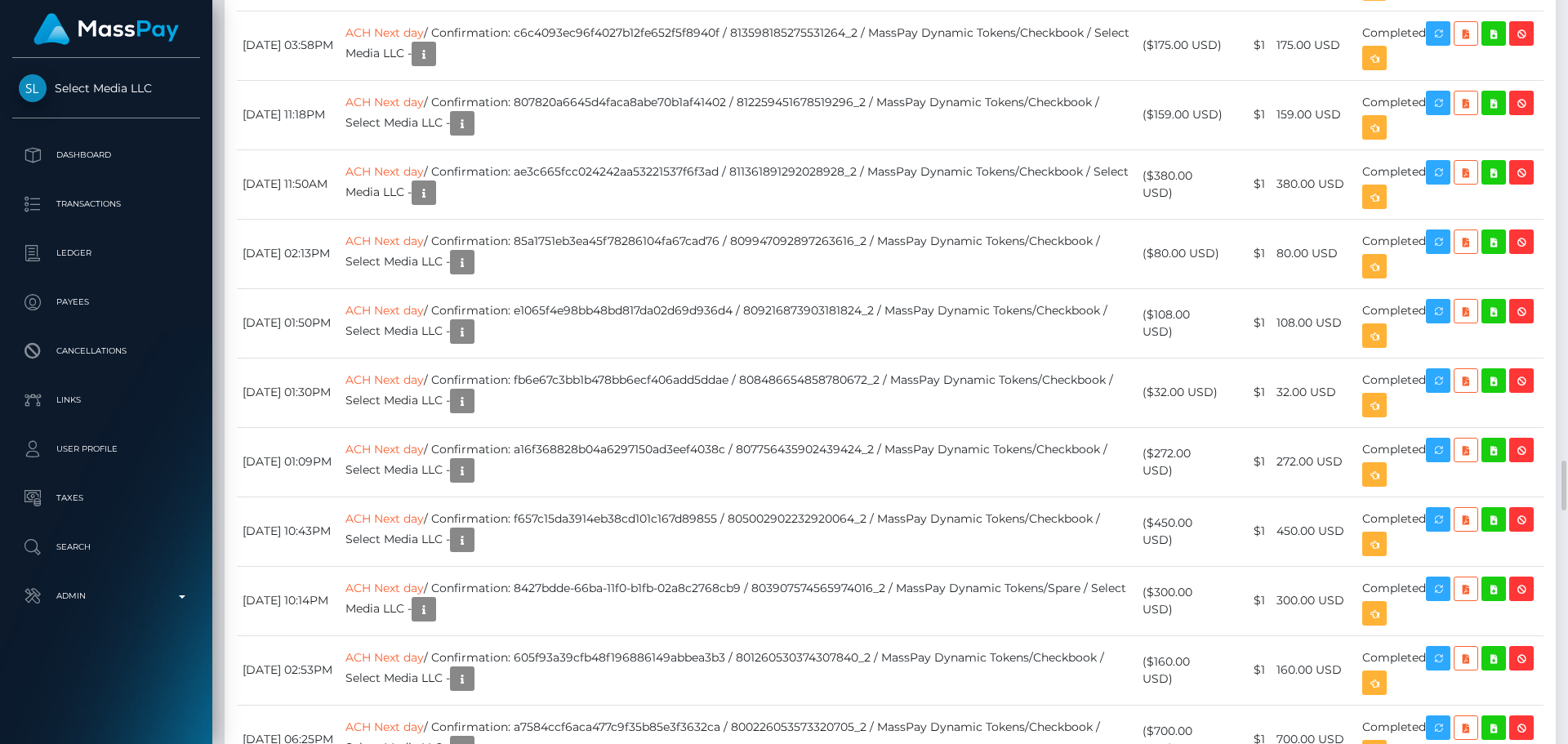
scroll to position [7024, 0]
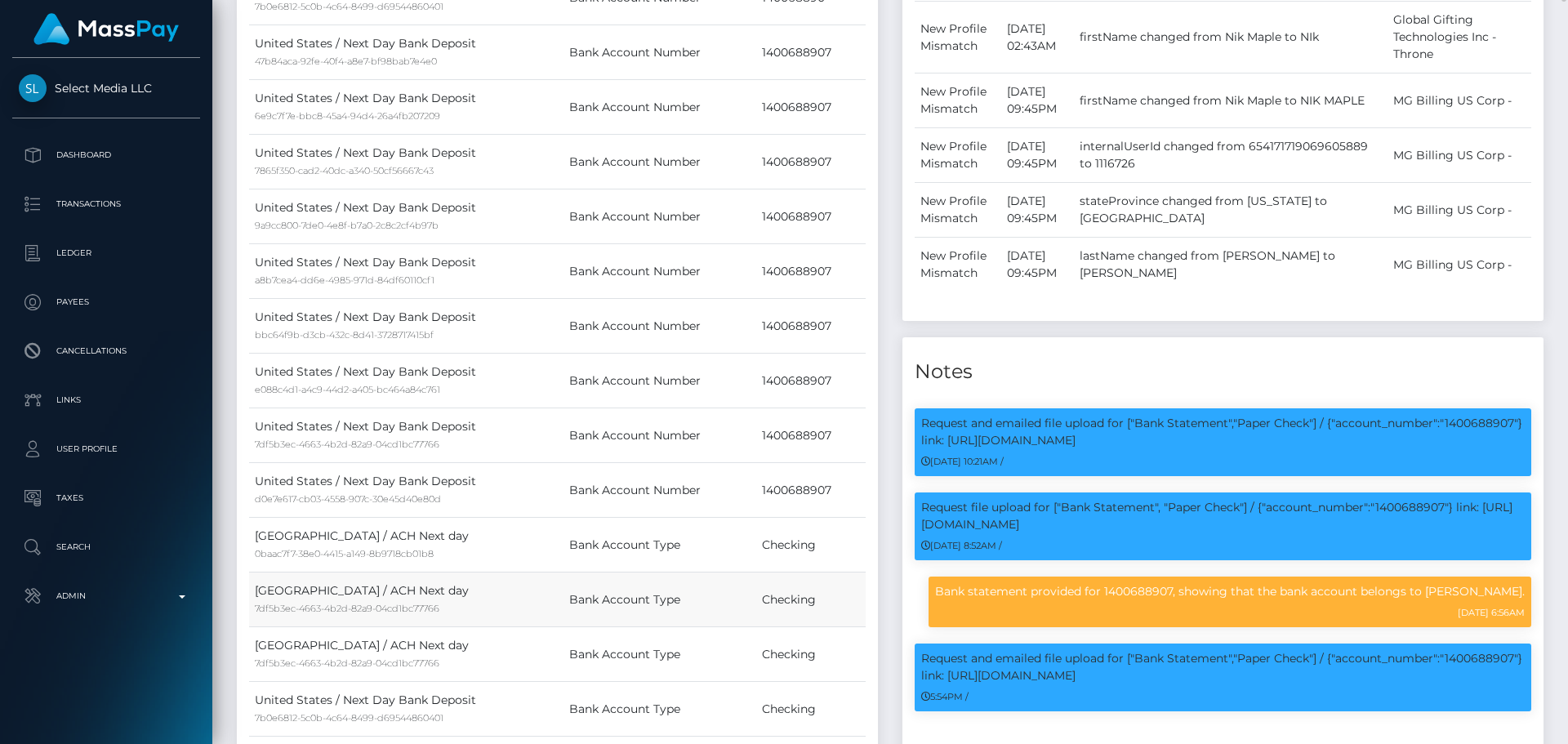
scroll to position [2042, 0]
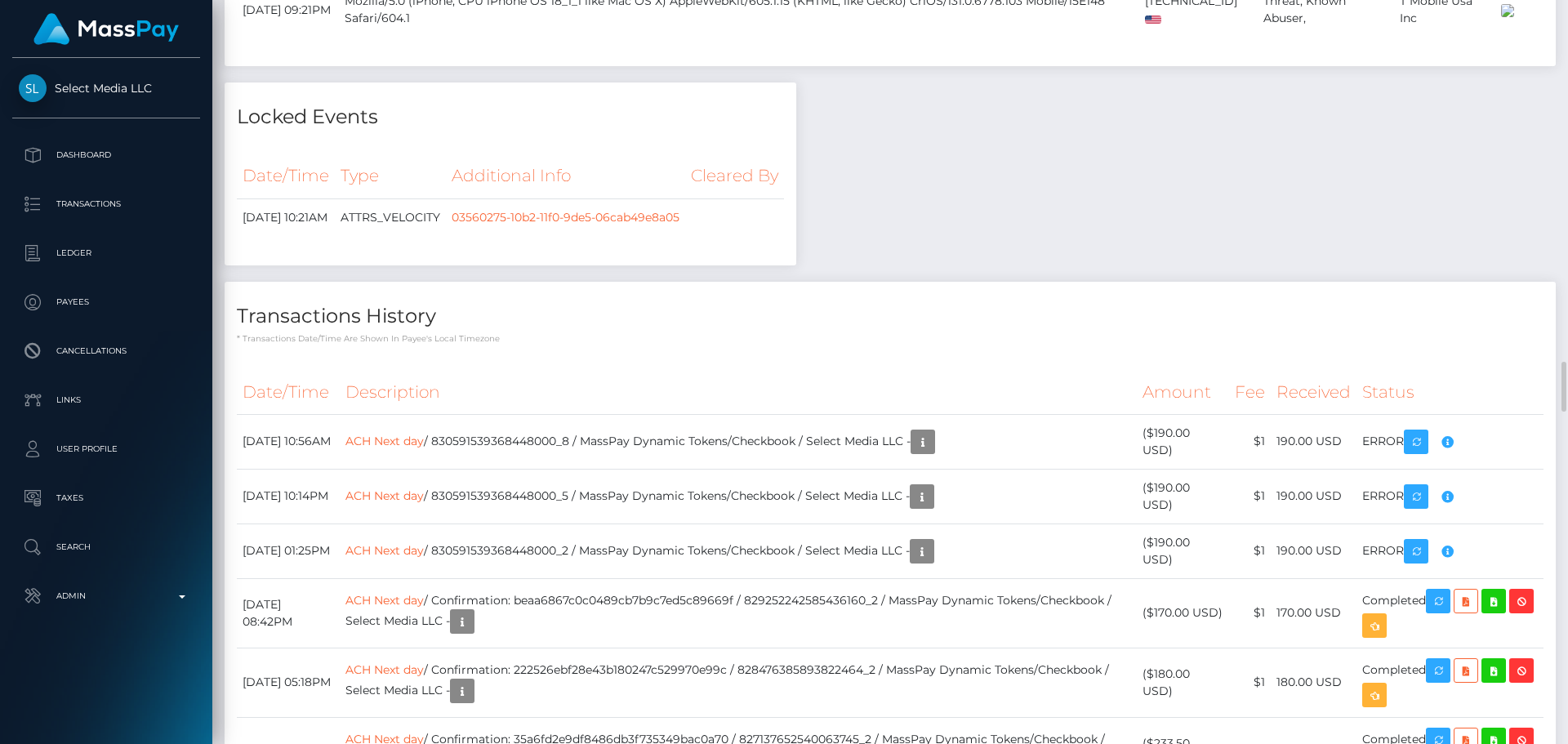
scroll to position [5554, 0]
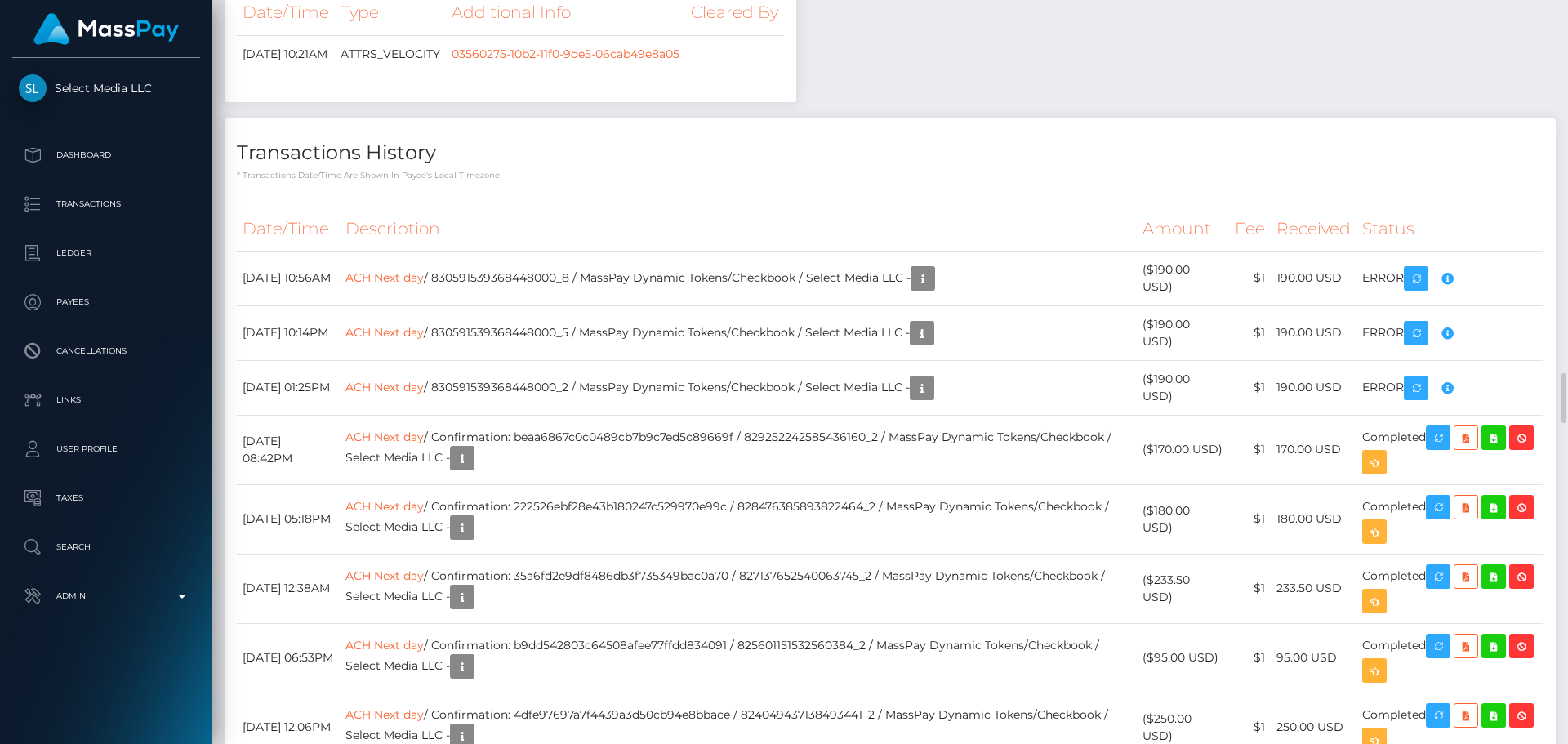
checkbox input "true"
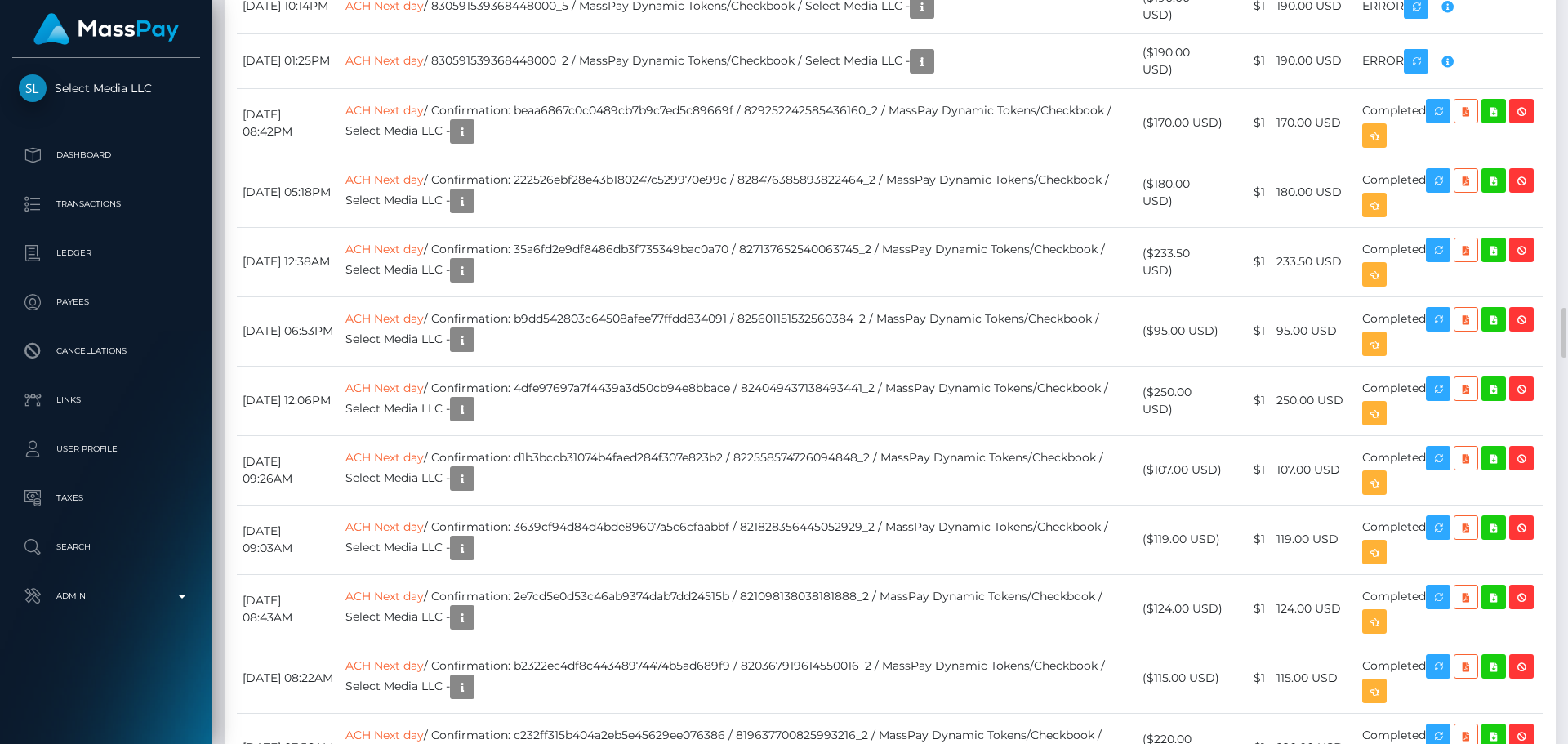
scroll to position [5391, 0]
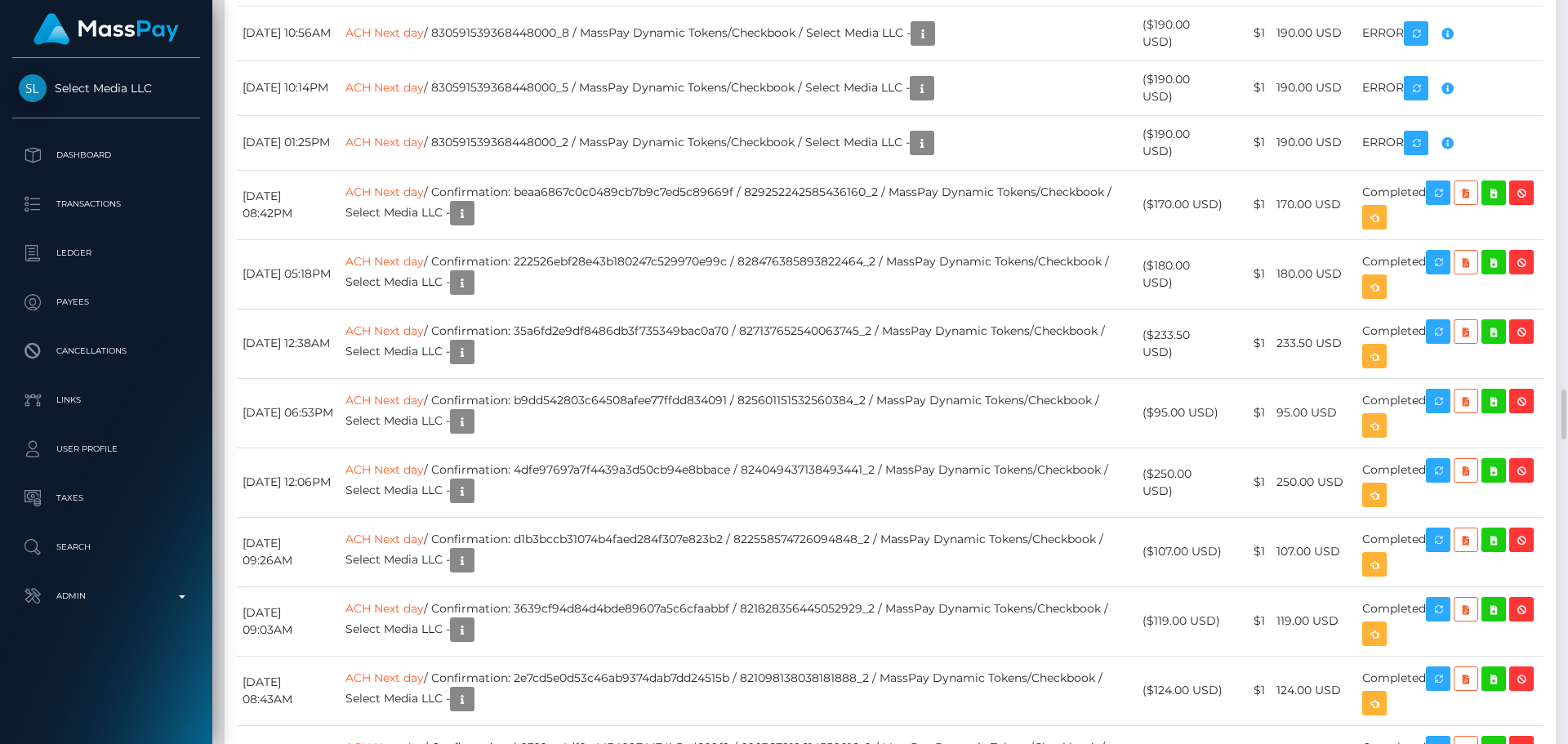
drag, startPoint x: 481, startPoint y: 175, endPoint x: 504, endPoint y: 175, distance: 23.0
copy div "907"
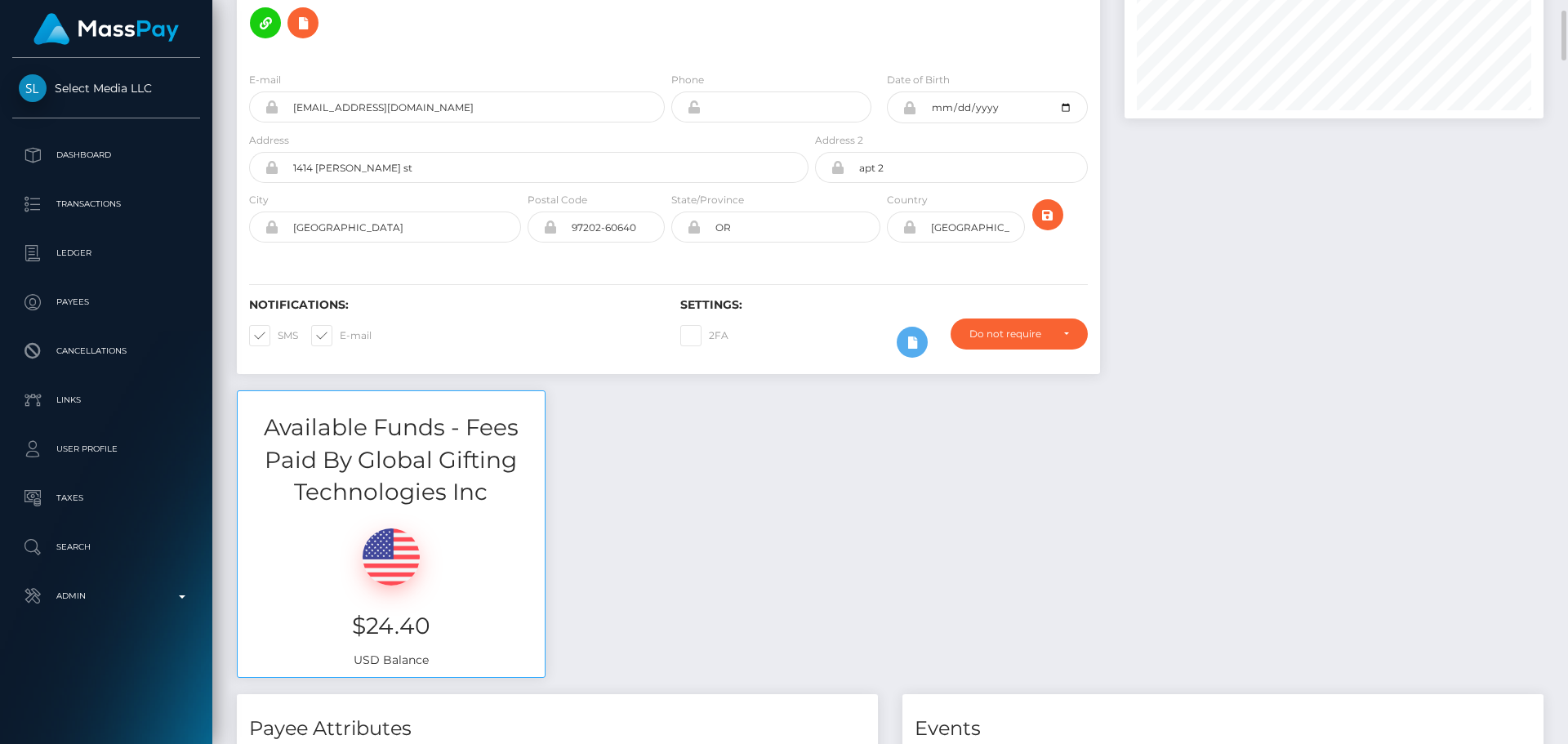
scroll to position [0, 0]
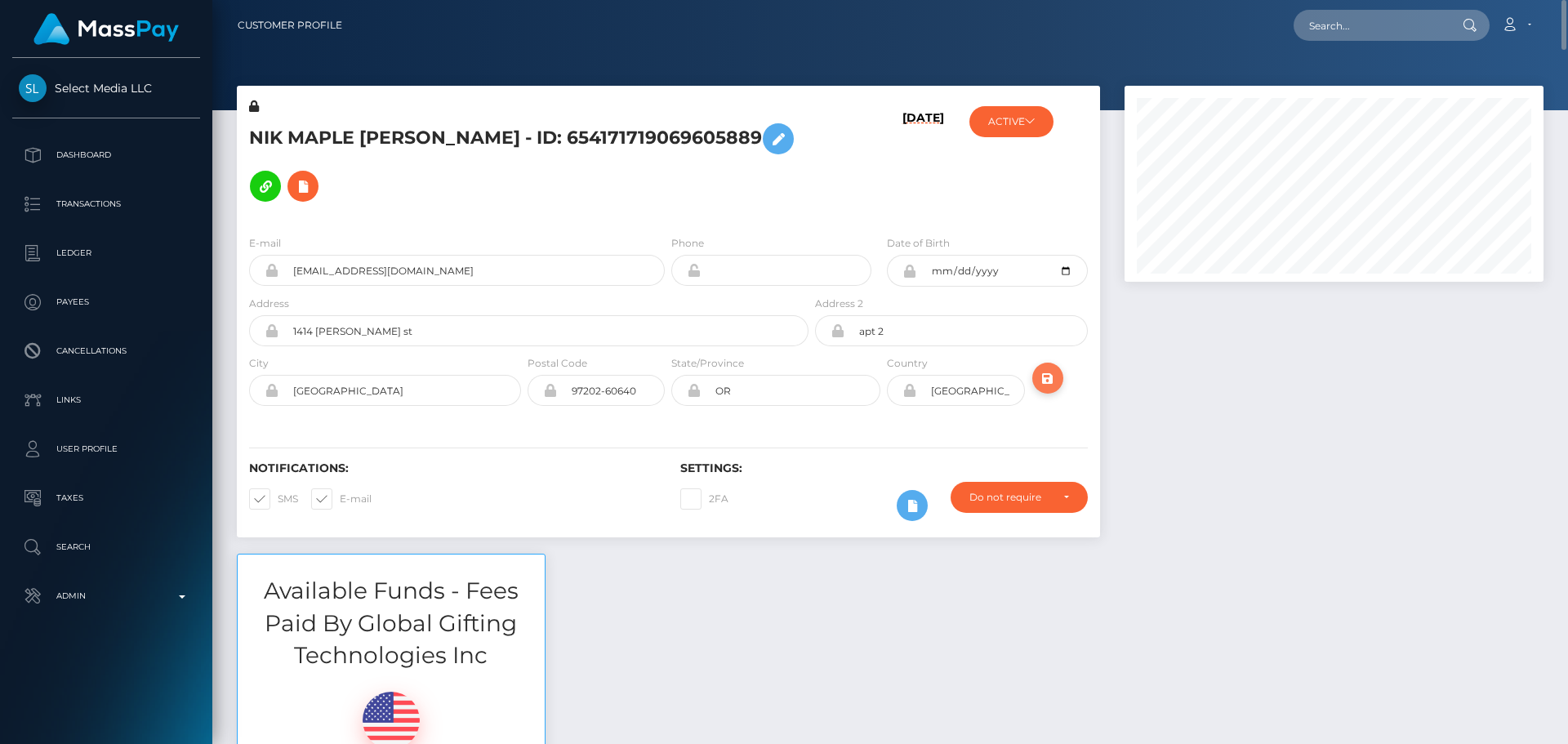
click at [1046, 372] on icon "submit" at bounding box center [1048, 378] width 20 height 20
click at [1036, 106] on div "ACTIVE MG Billing US Corp - ACTIVE DEACTIVE CLOSED ACTIVE Select Media LLC - AC…" at bounding box center [1028, 160] width 144 height 124
click at [1042, 121] on button "ACTIVE" at bounding box center [1011, 122] width 84 height 31
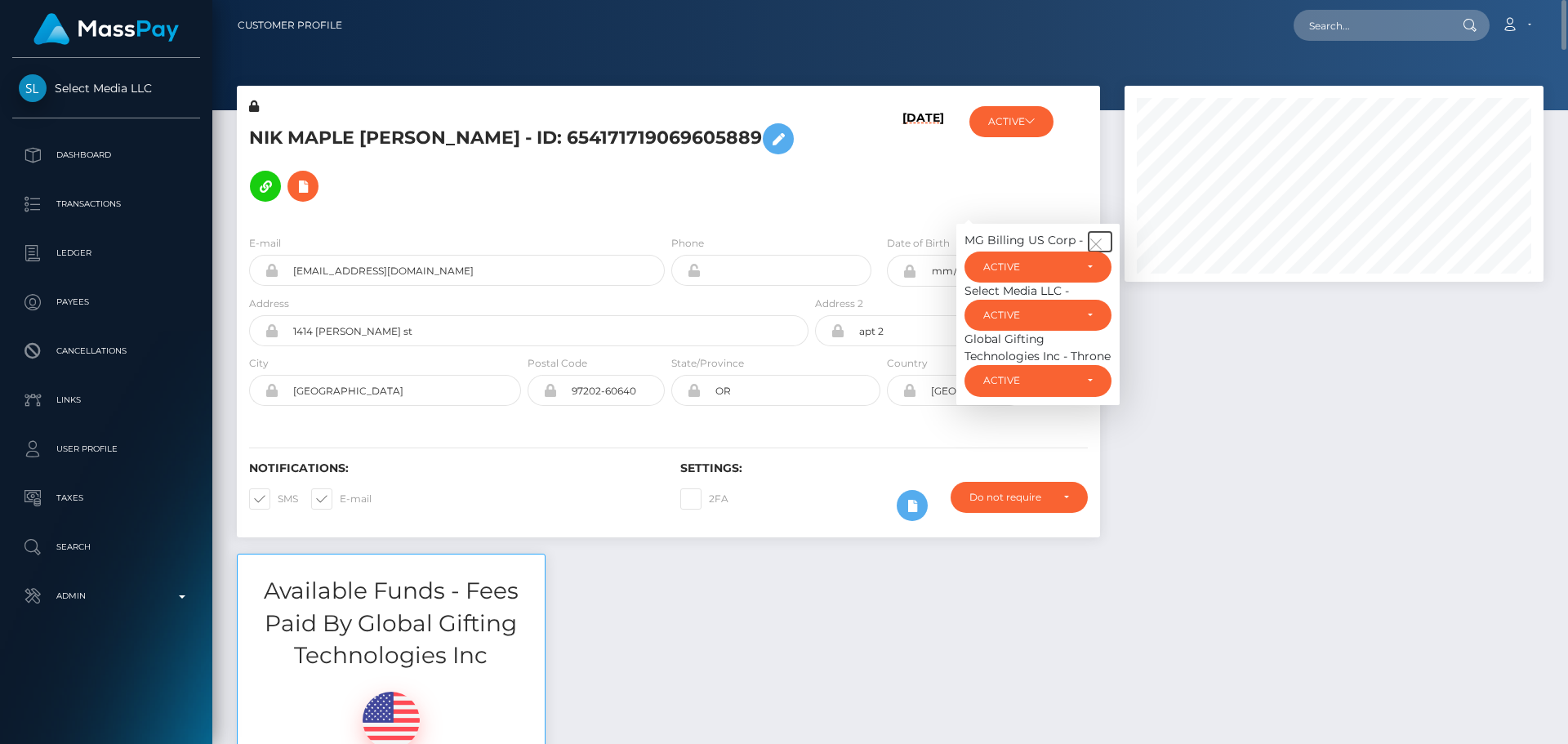
click at [1099, 240] on icon "button" at bounding box center [1095, 244] width 14 height 14
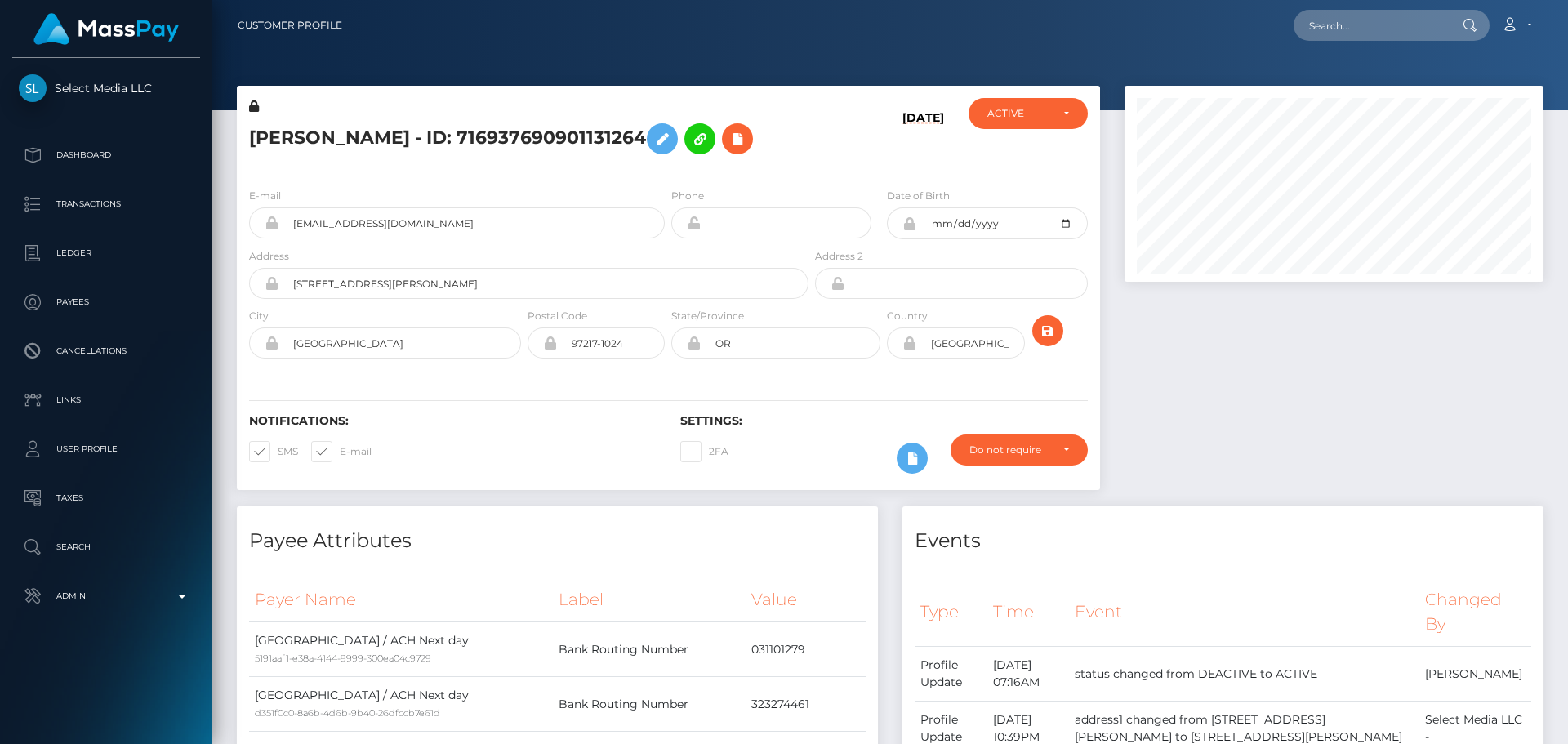
scroll to position [196, 420]
click at [569, 163] on h5 "HAYLEY LORRAINE HANLEY - ID: 716937690901131264" at bounding box center [524, 139] width 551 height 48
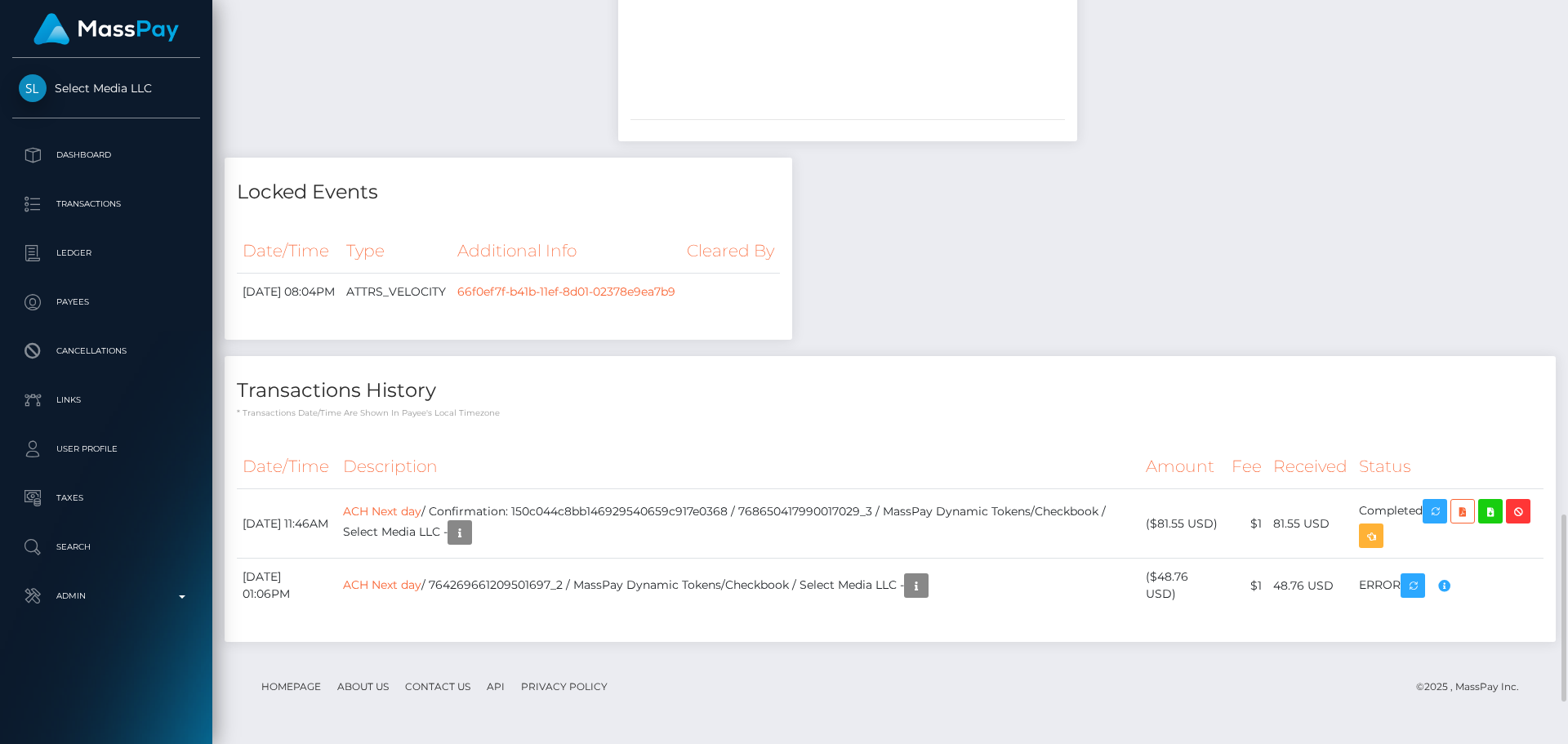
scroll to position [2210, 0]
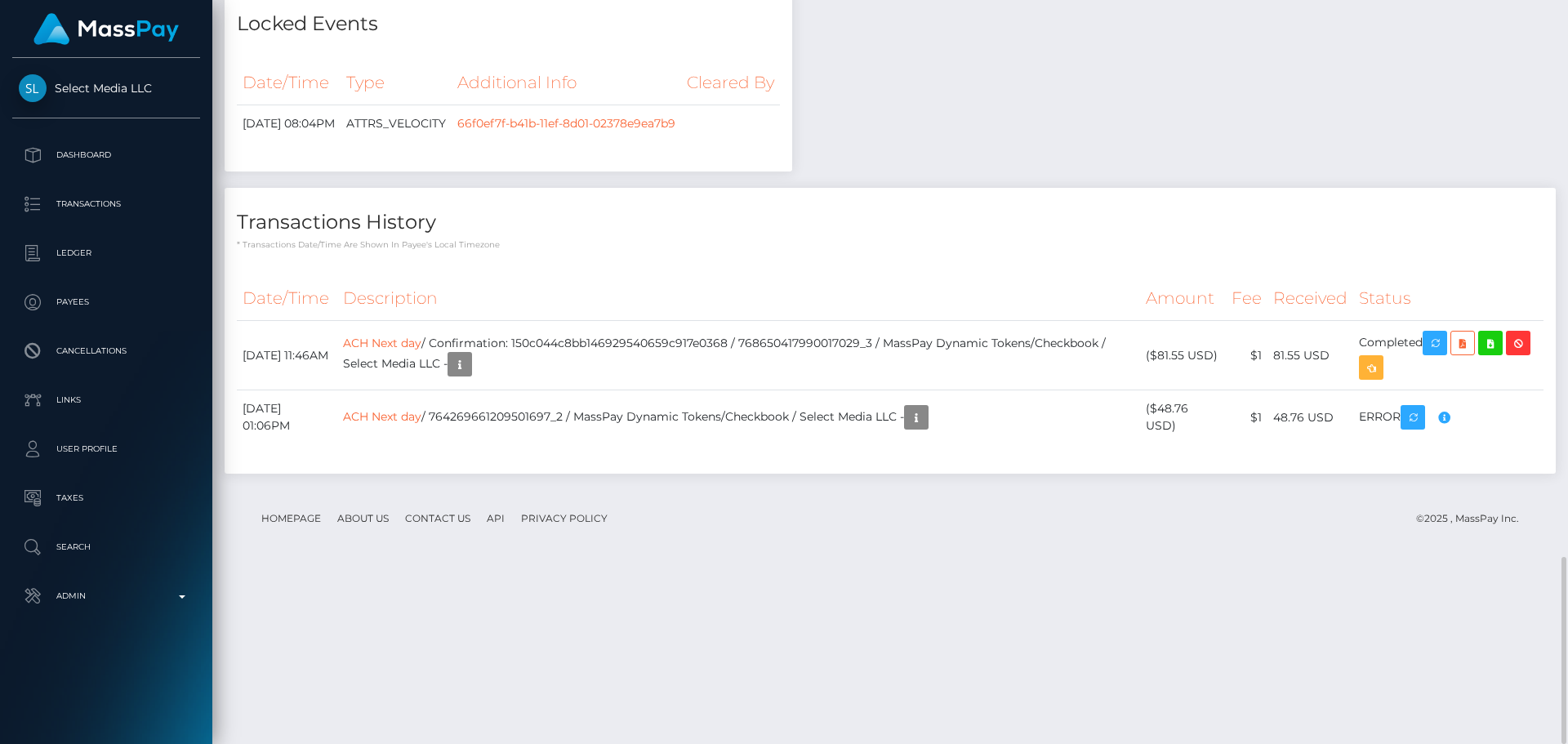
click at [626, 321] on th "Description" at bounding box center [739, 298] width 803 height 45
click at [586, 437] on div "Date/Time Description Amount Fee Received Status ACH Next day ACH Next day" at bounding box center [890, 368] width 1331 height 210
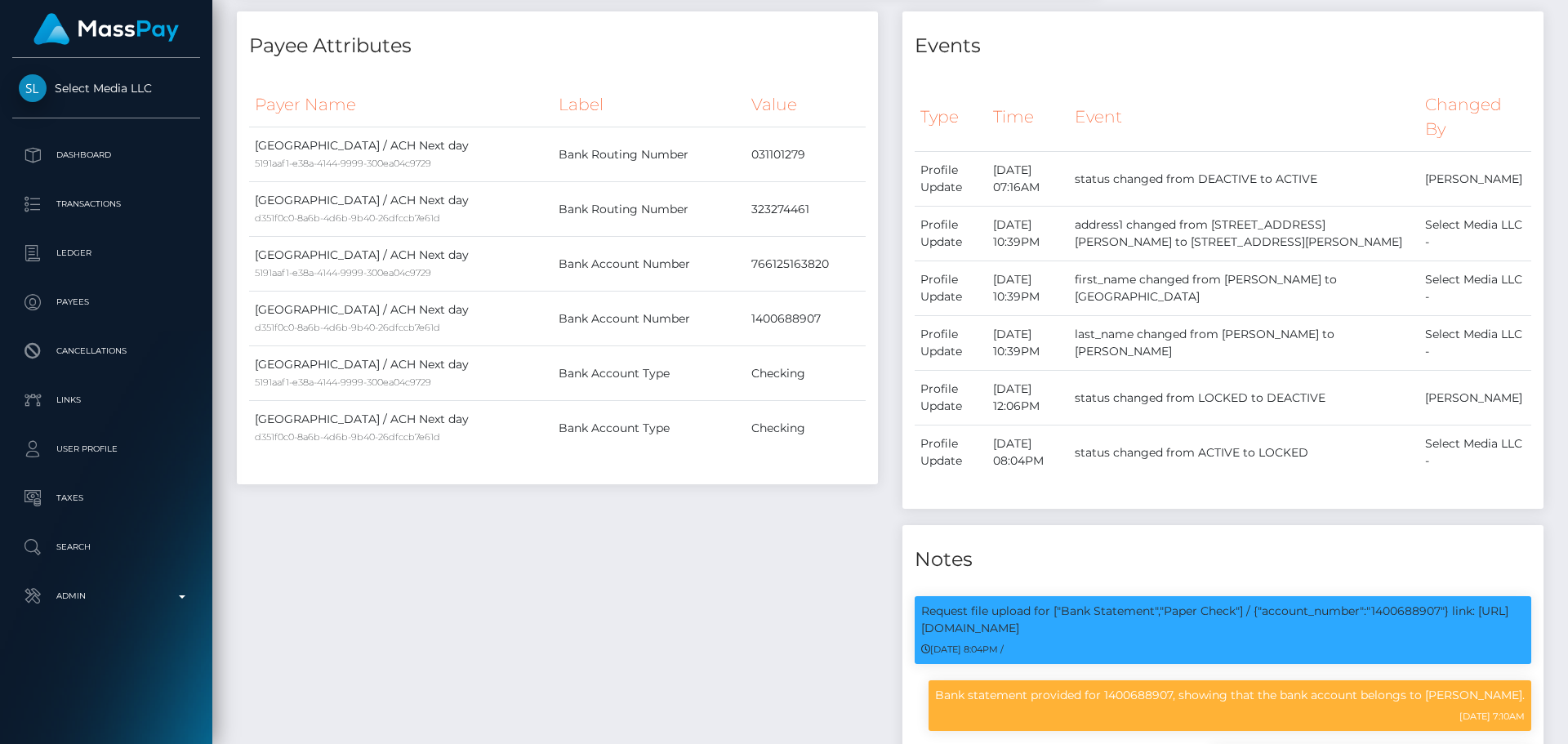
scroll to position [0, 0]
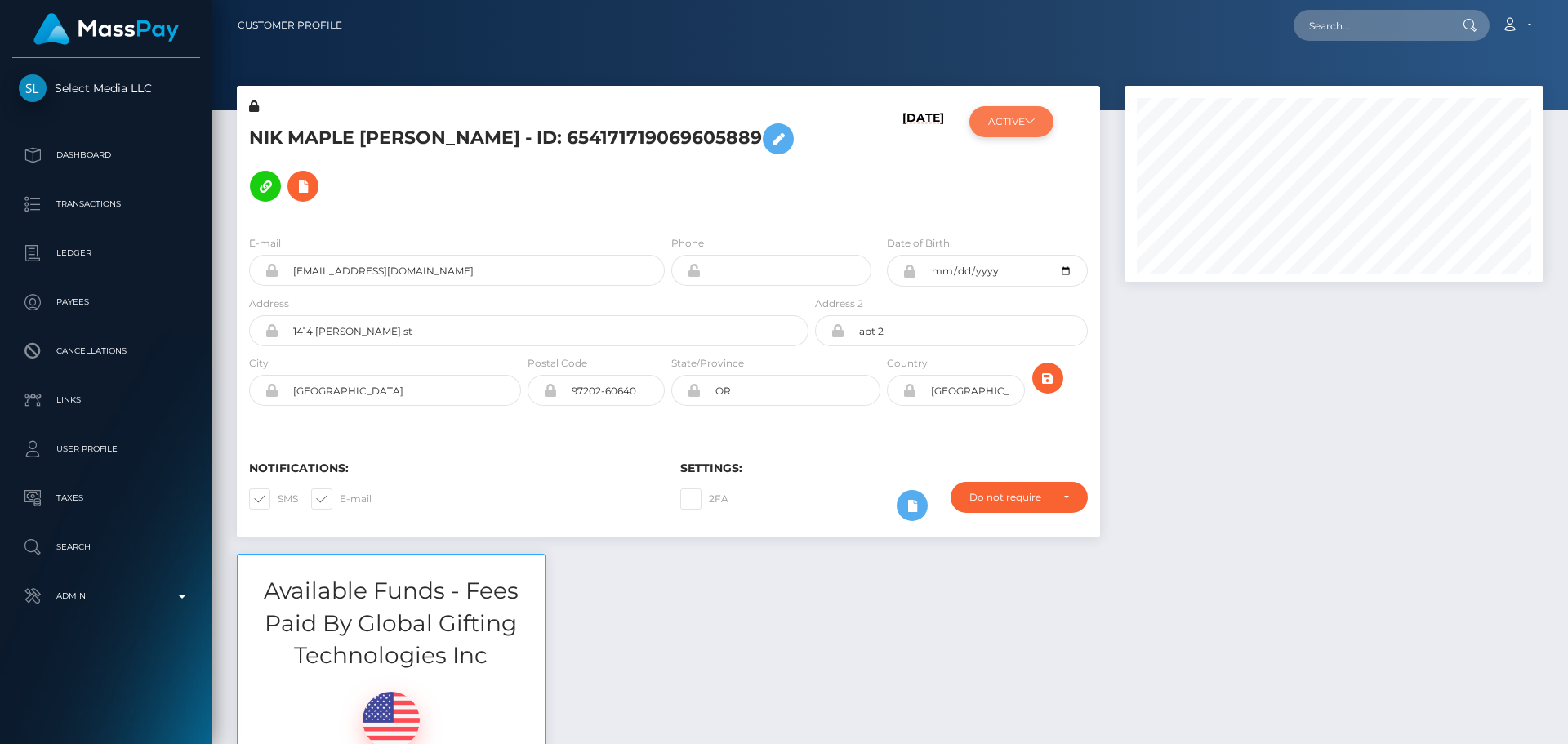
scroll to position [196, 420]
click at [1030, 118] on icon at bounding box center [1029, 121] width 10 height 10
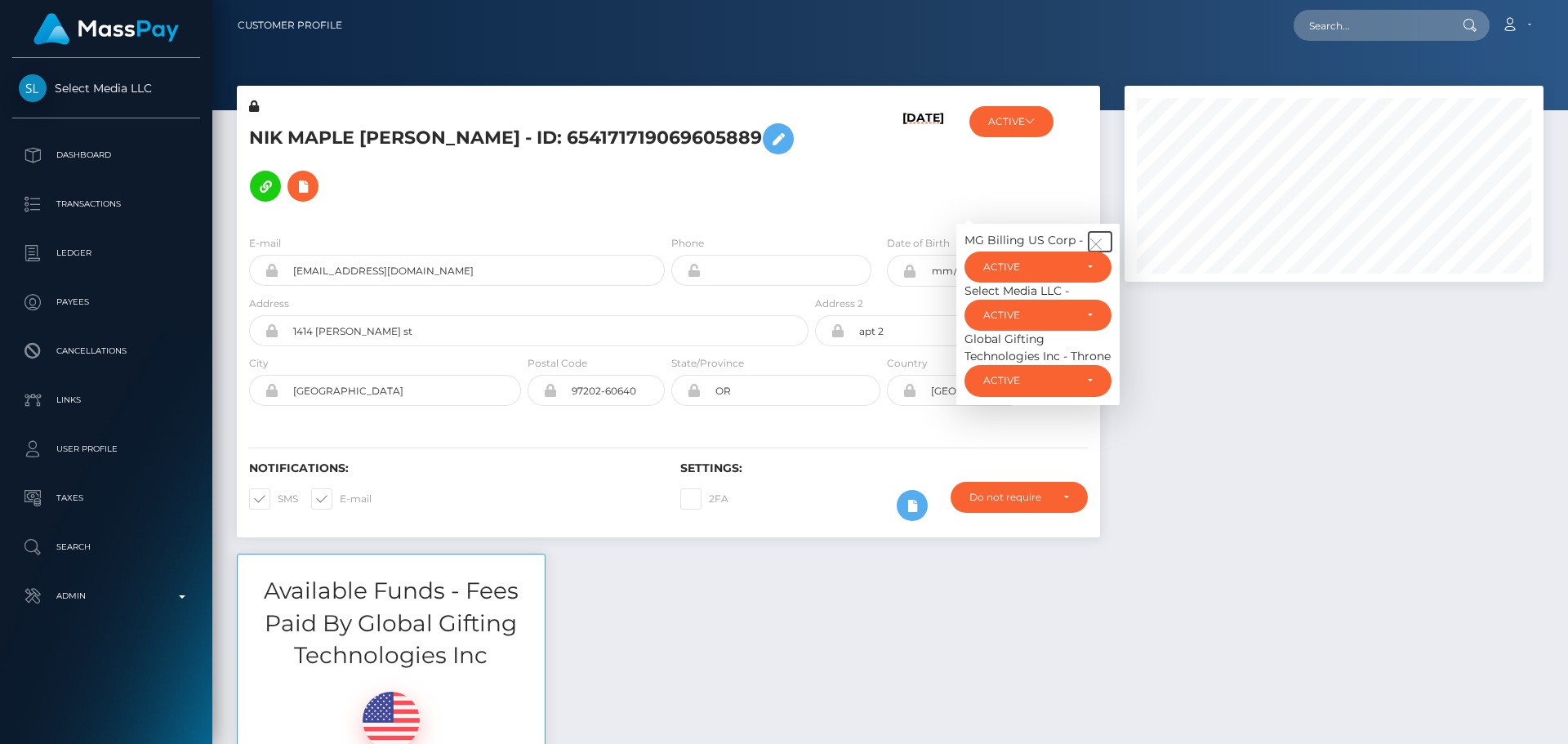
click at [1091, 240] on icon "button" at bounding box center [1095, 244] width 14 height 14
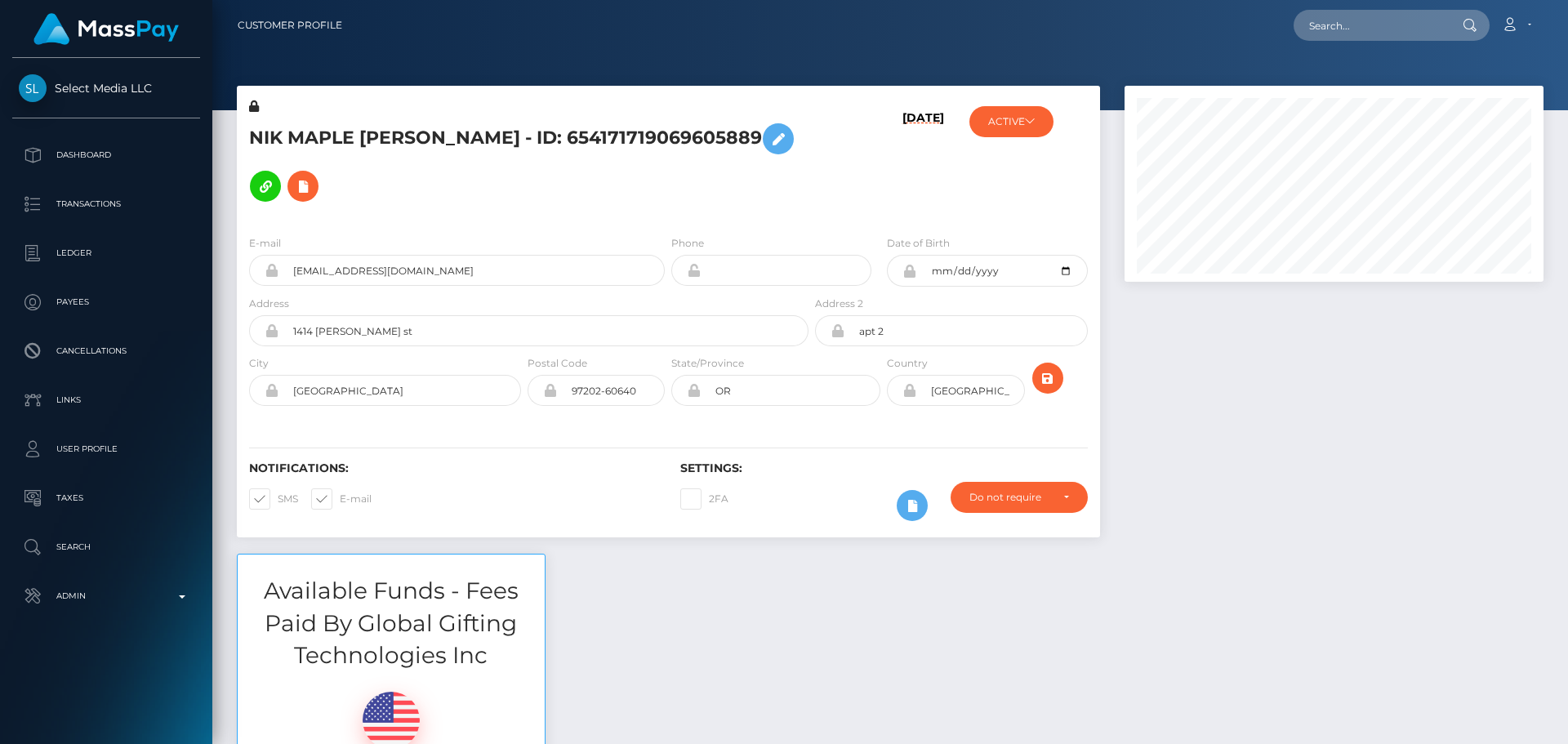
click at [824, 209] on div "10/05/25" at bounding box center [883, 160] width 144 height 124
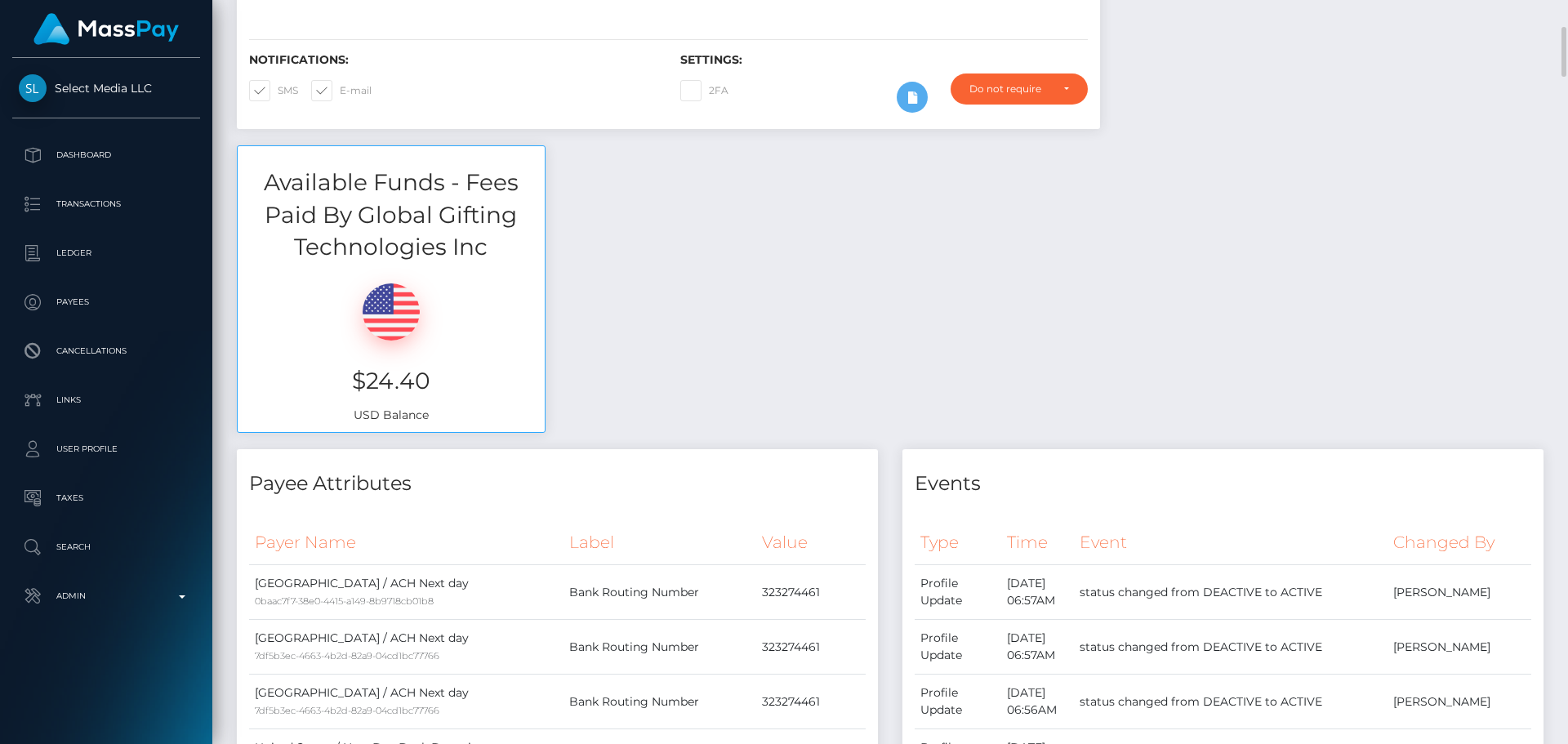
scroll to position [0, 0]
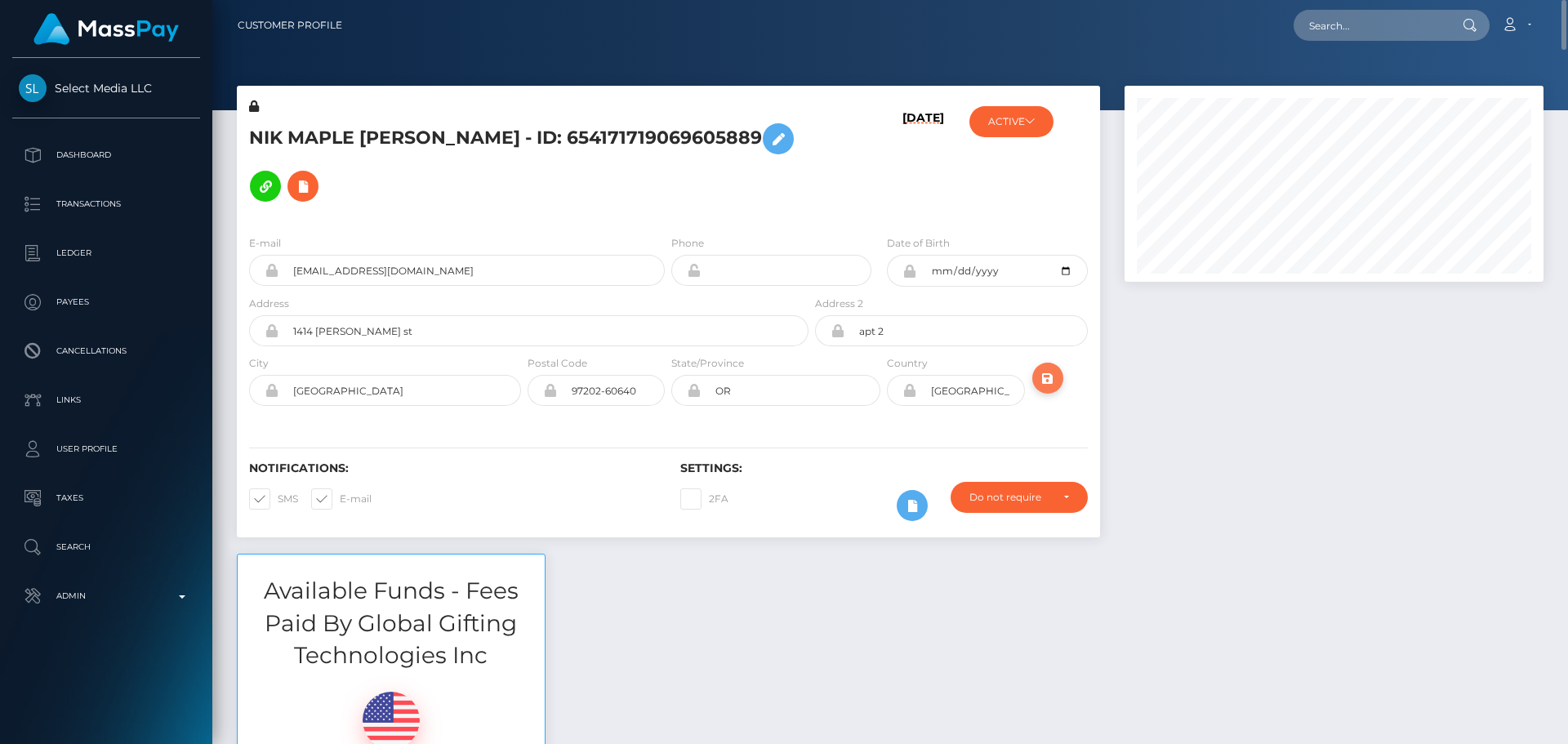
click at [1043, 369] on icon "submit" at bounding box center [1048, 378] width 20 height 20
drag, startPoint x: 1562, startPoint y: 309, endPoint x: 1556, endPoint y: -20, distance: 329.1
click at [1556, 0] on html "Select Media LLC Dashboard Transactions Ledger Payees Links Taxes" at bounding box center [784, 372] width 1568 height 744
click at [433, 139] on h5 "NIK MAPLE GOODRICH - ID: 654171719069605889" at bounding box center [524, 163] width 551 height 95
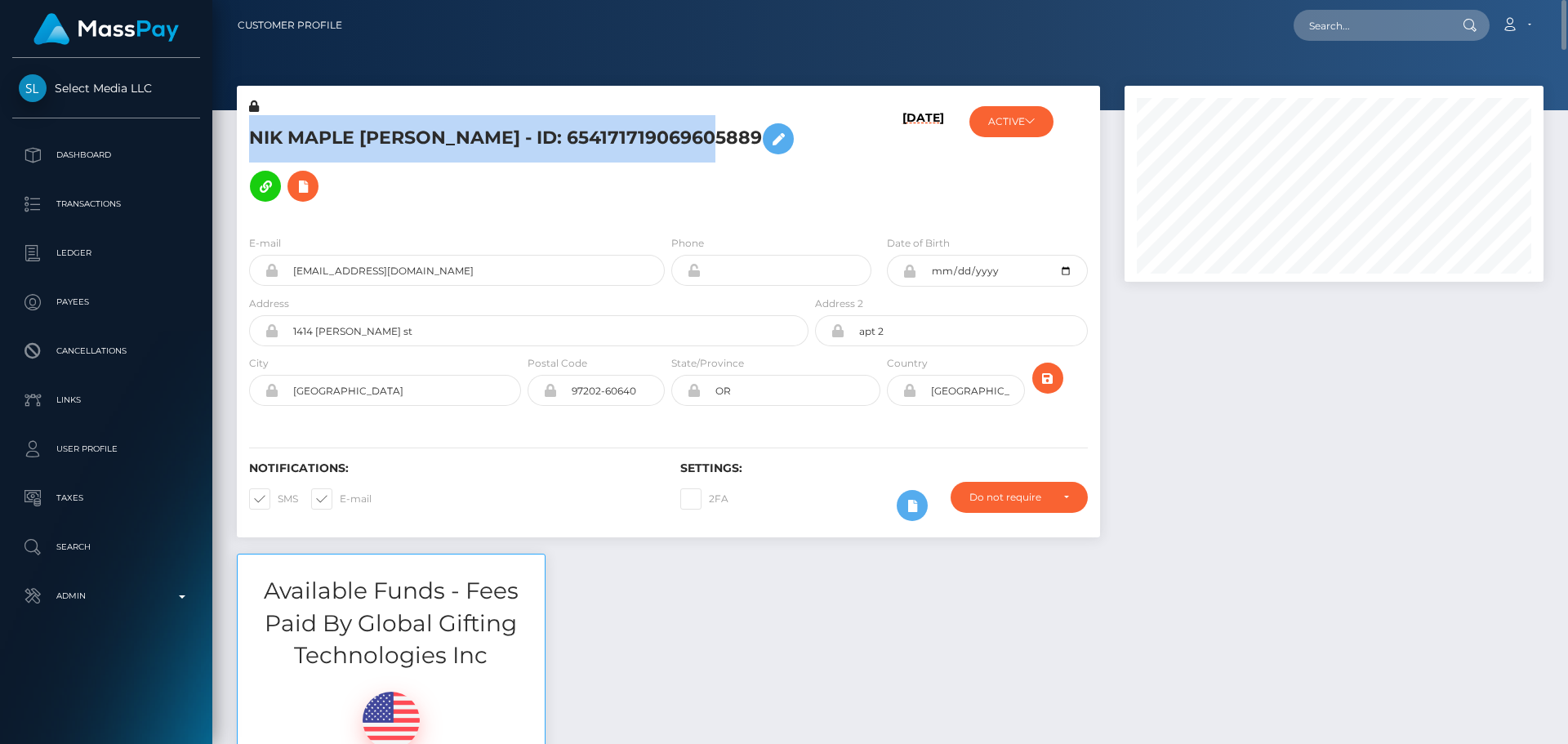
click at [433, 139] on h5 "NIK MAPLE GOODRICH - ID: 654171719069605889" at bounding box center [524, 163] width 551 height 95
copy h5 "NIK MAPLE GOODRICH - ID: 654171719069605889"
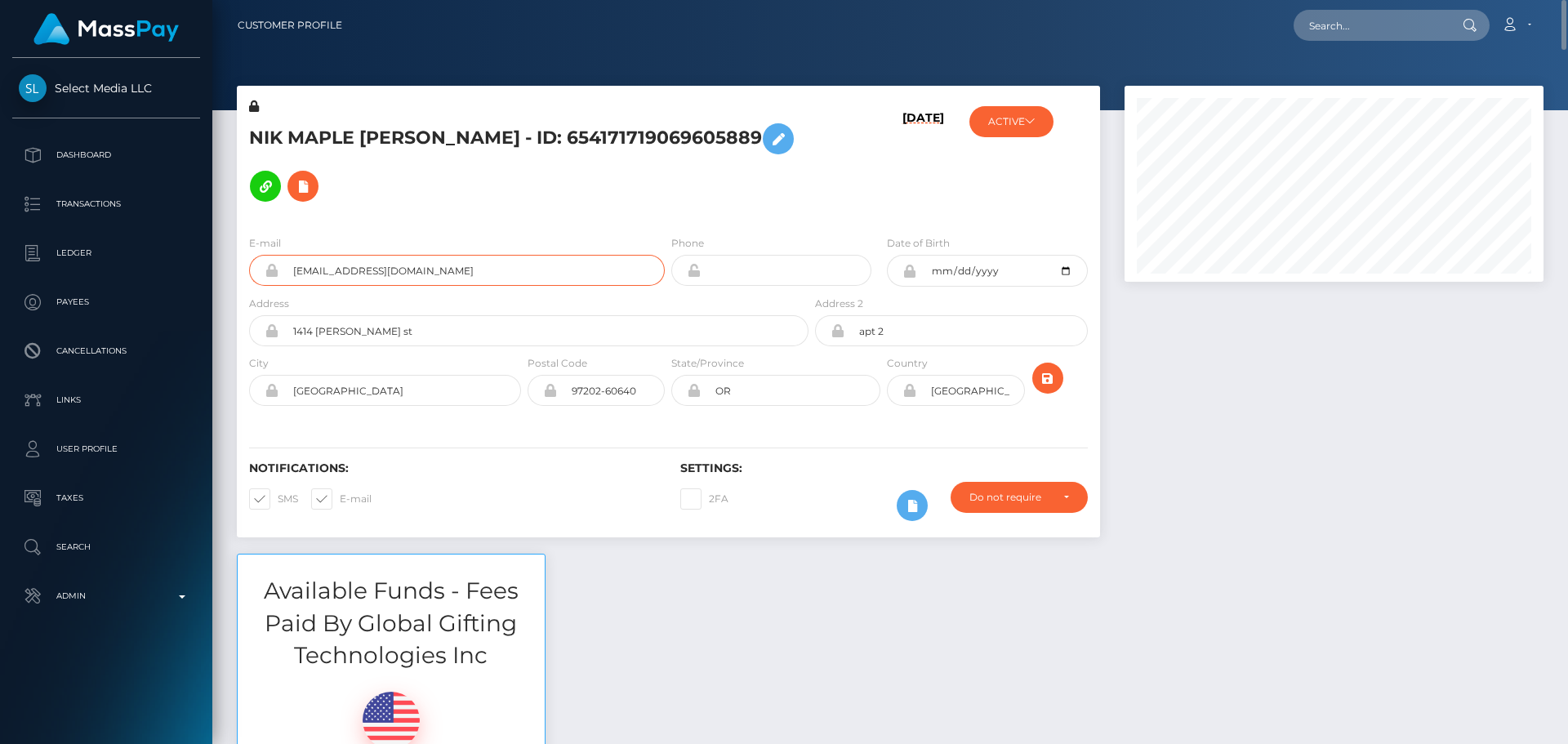
drag, startPoint x: 426, startPoint y: 269, endPoint x: 245, endPoint y: 266, distance: 181.0
click at [245, 266] on div "E-mail enbydykes@gmail.com" at bounding box center [452, 264] width 431 height 61
click at [588, 175] on h5 "NIK MAPLE GOODRICH - ID: 654171719069605889" at bounding box center [524, 163] width 551 height 95
click at [1325, 29] on input "text" at bounding box center [1370, 25] width 153 height 31
paste input "[EMAIL_ADDRESS][DOMAIN_NAME]"
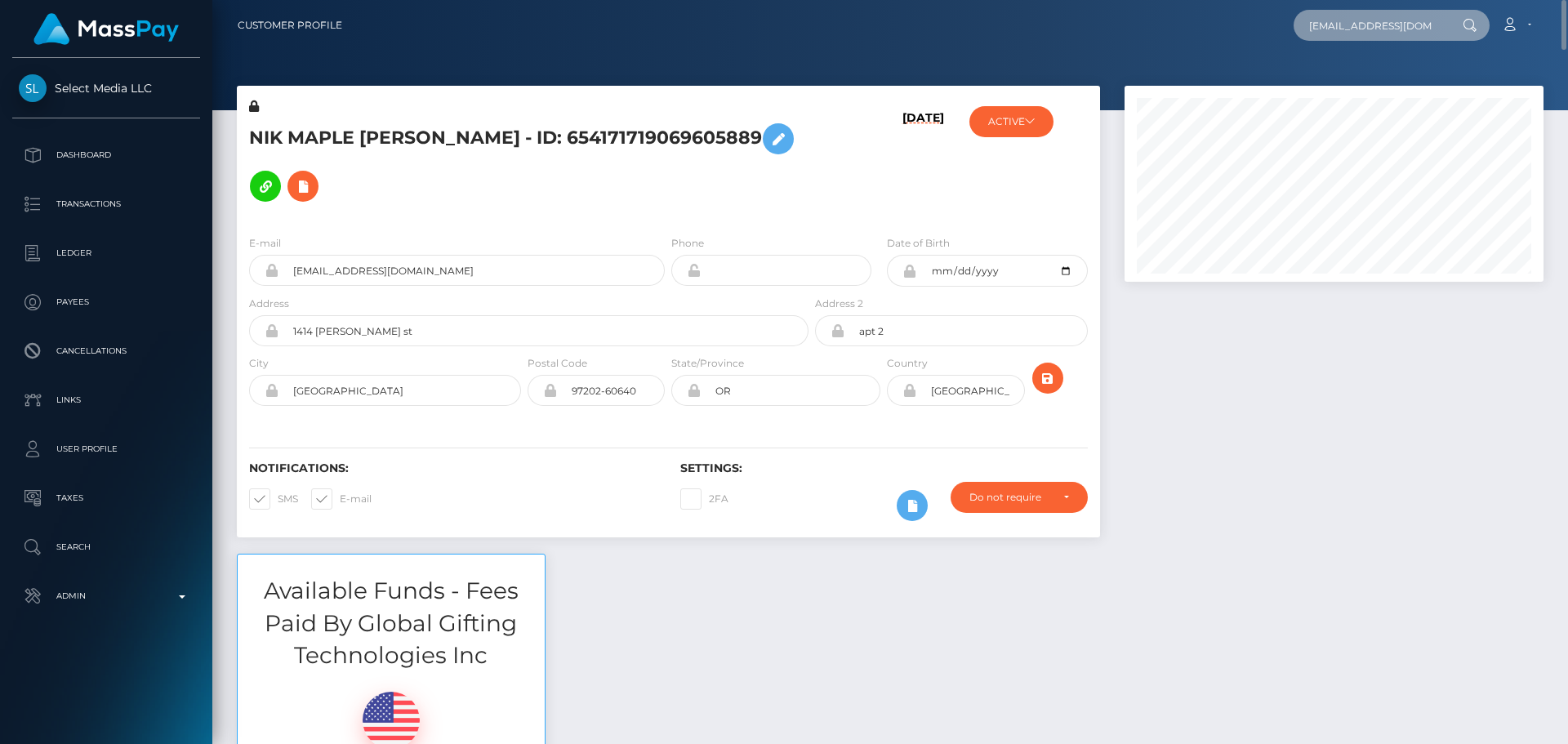
scroll to position [0, 2]
type input "[EMAIL_ADDRESS][DOMAIN_NAME]"
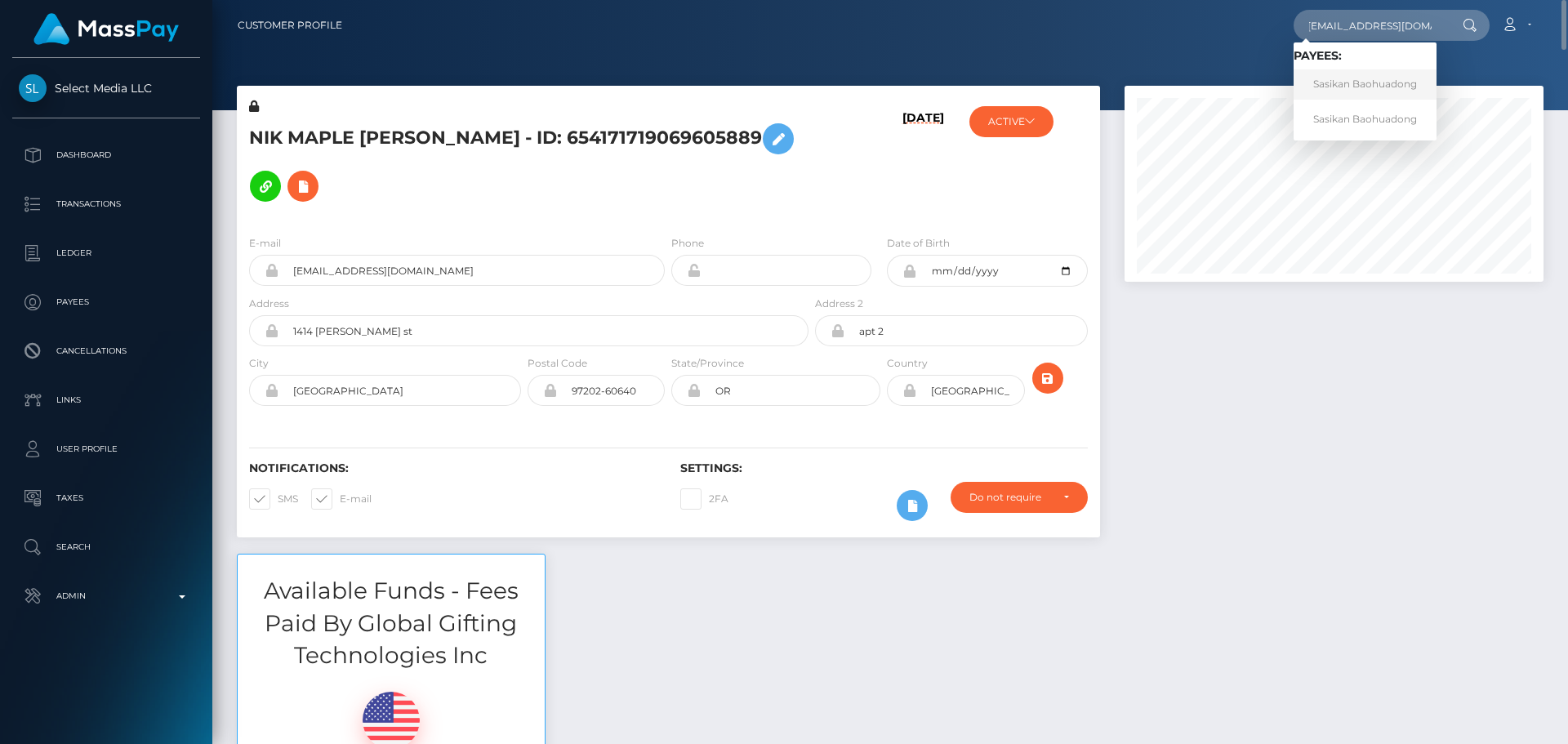
scroll to position [0, 0]
click at [1337, 89] on link "Sasikan Baohuadong" at bounding box center [1365, 85] width 143 height 30
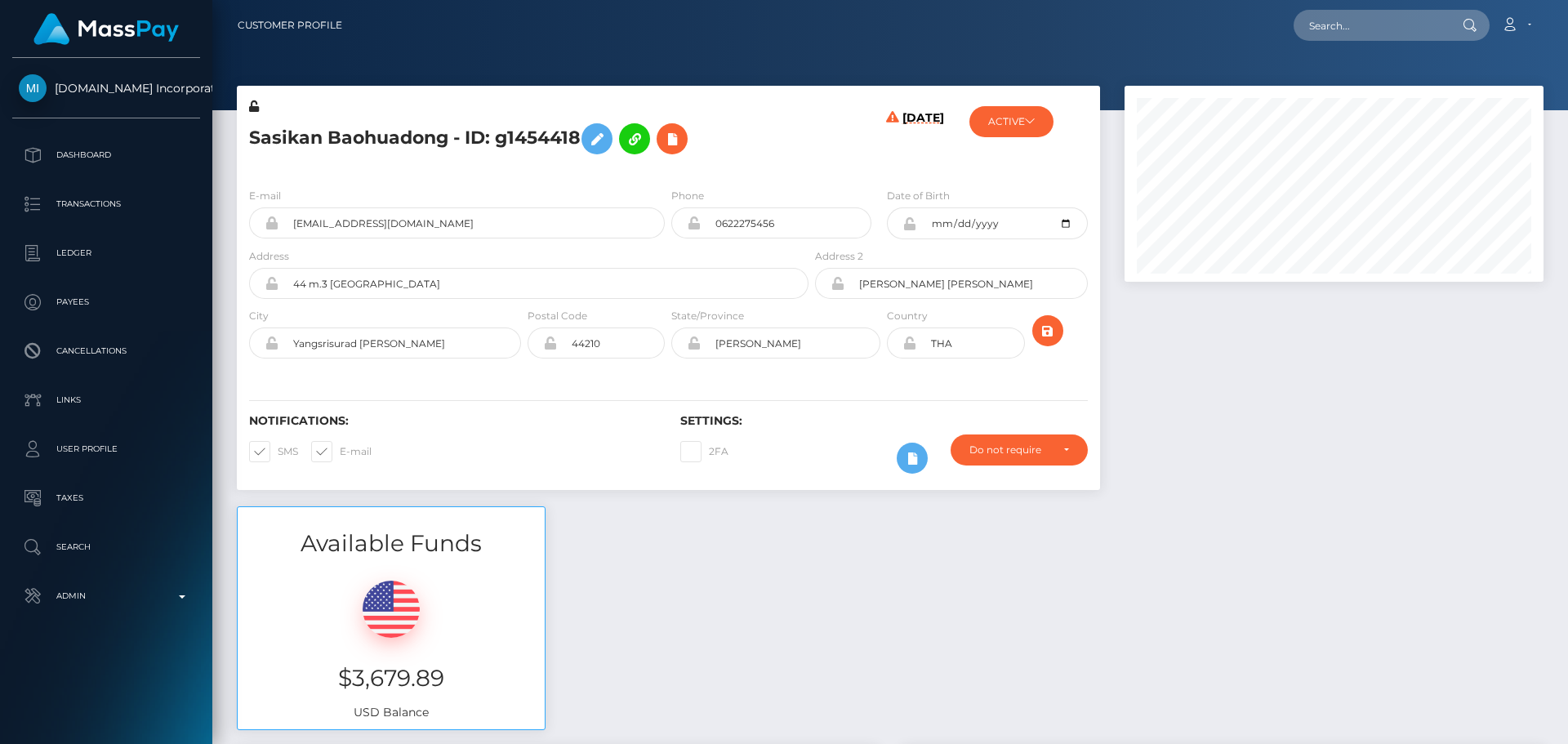
scroll to position [196, 420]
click at [1030, 124] on icon at bounding box center [1029, 121] width 10 height 10
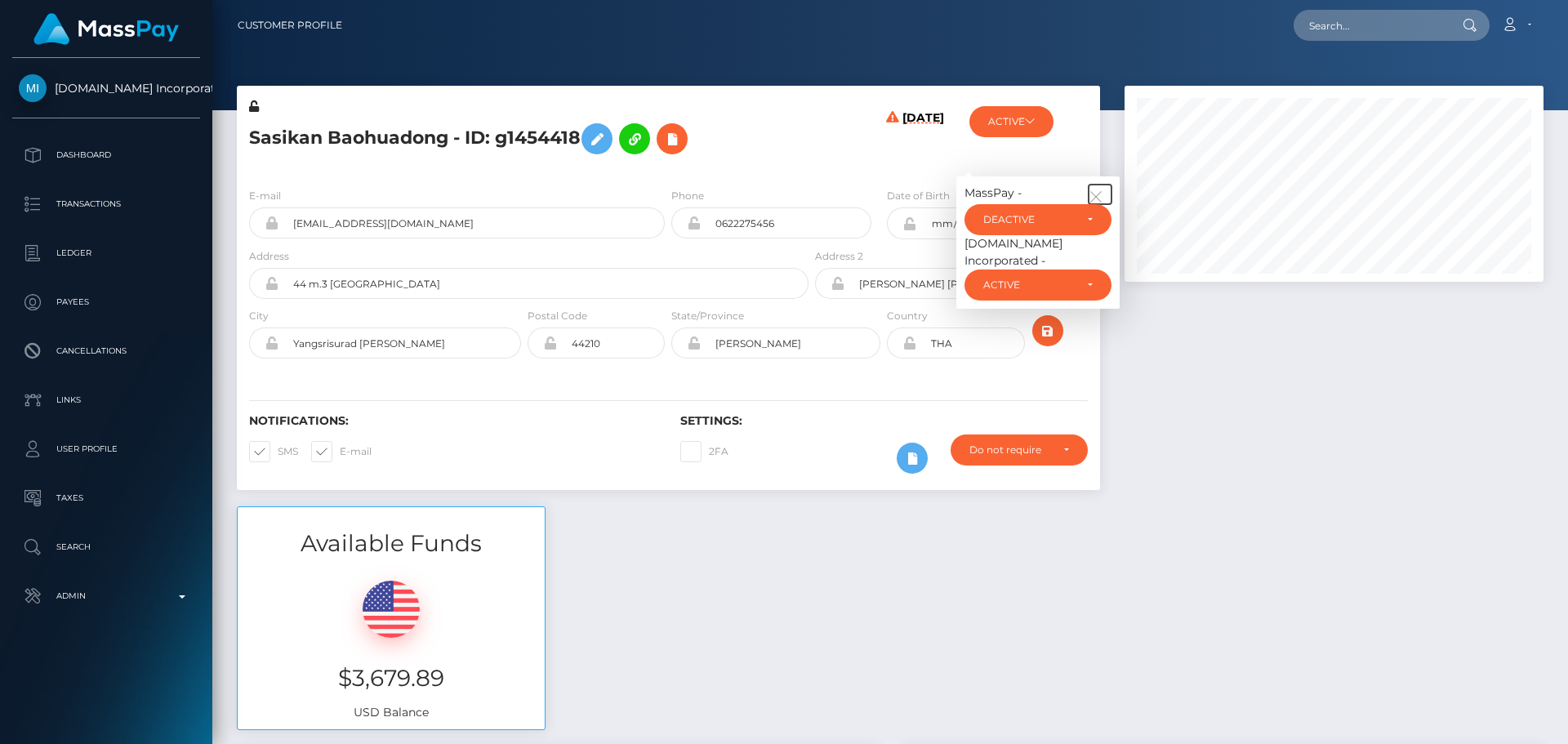
click at [1092, 193] on icon "button" at bounding box center [1095, 196] width 14 height 14
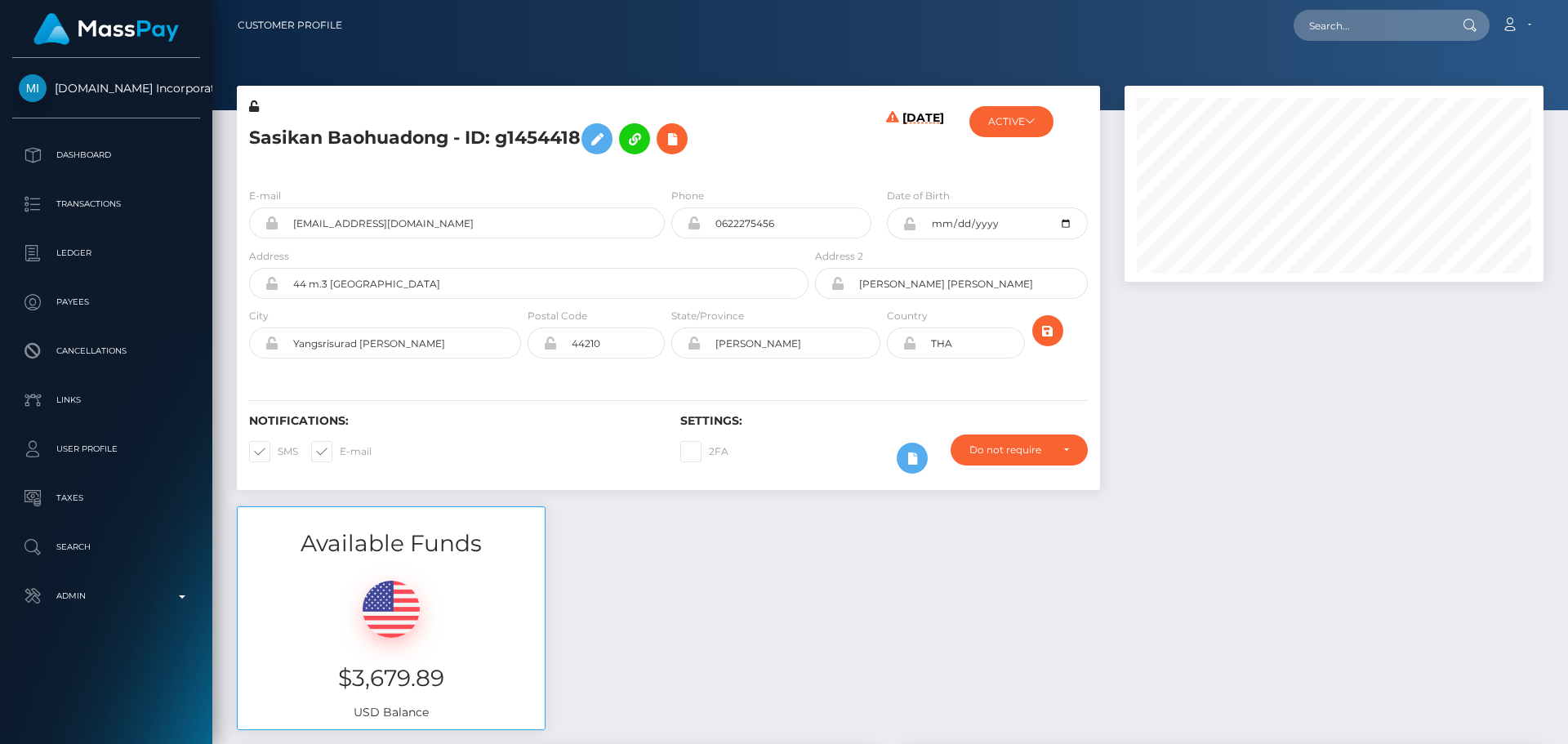
click at [838, 149] on div "[DATE]" at bounding box center [883, 136] width 144 height 77
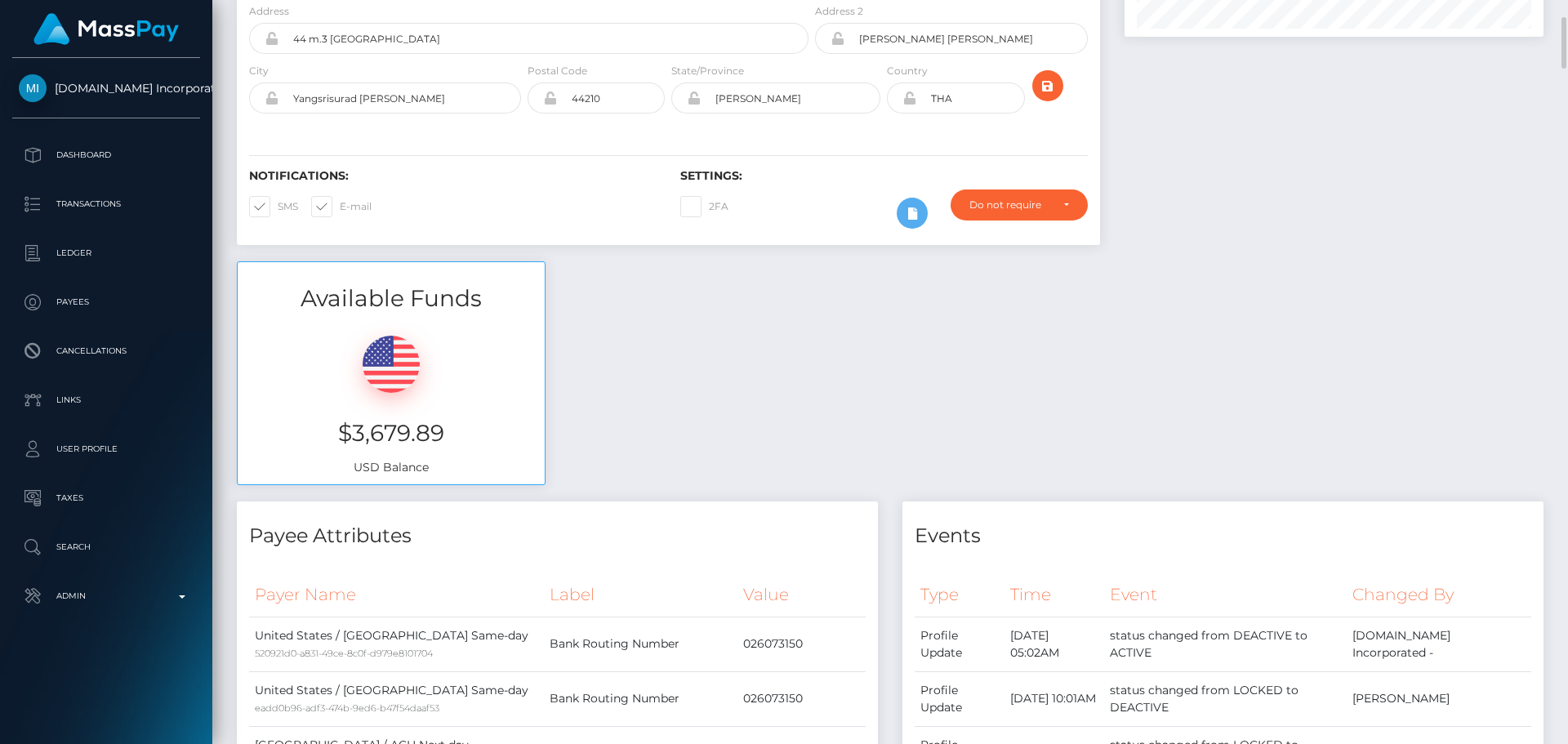
scroll to position [0, 0]
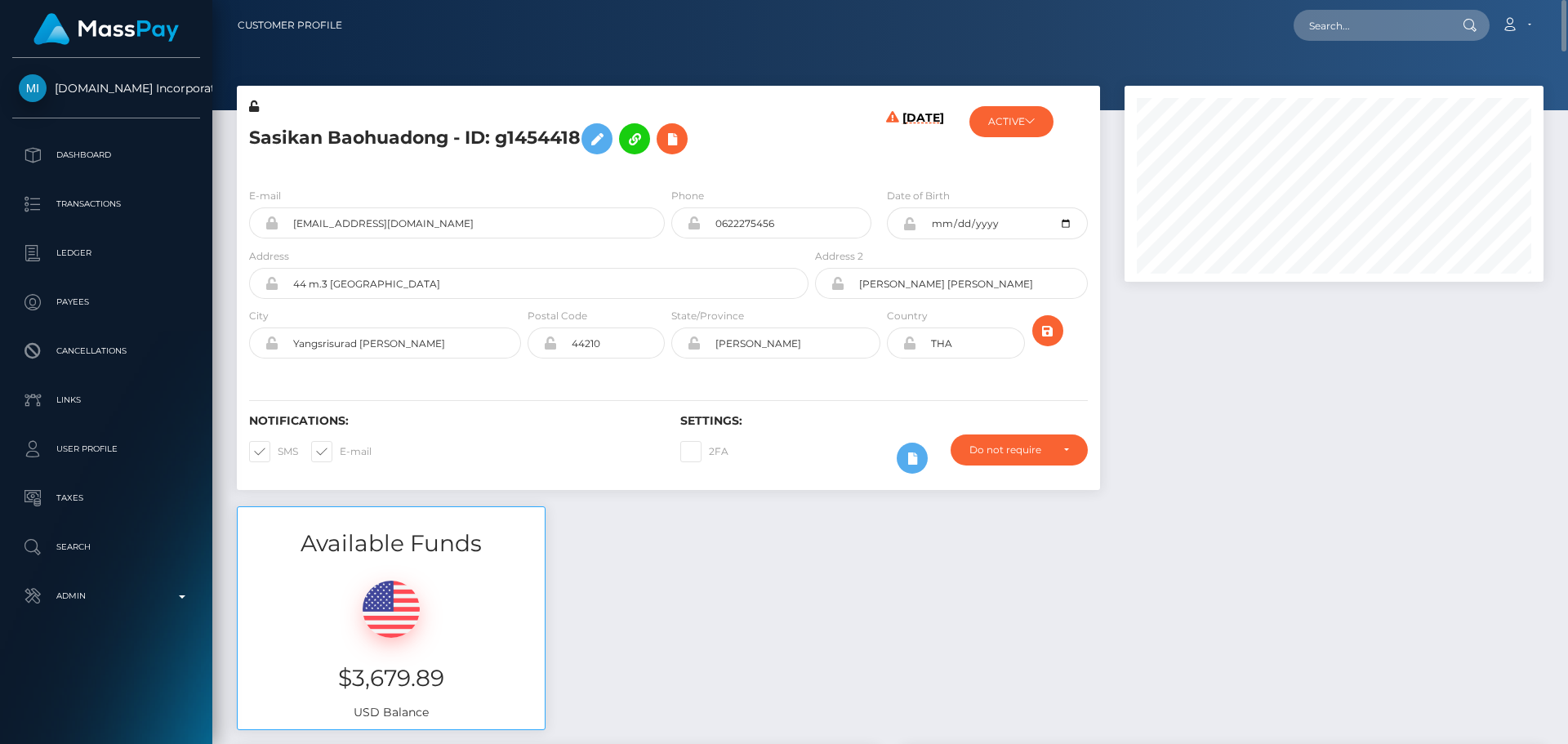
click at [271, 127] on h5 "Sasikan Baohuadong - ID: g1454418" at bounding box center [524, 139] width 551 height 48
copy h5 "Sasikan"
click at [387, 139] on h5 "Sasikan Baohuadong - ID: g1454418" at bounding box center [524, 139] width 551 height 48
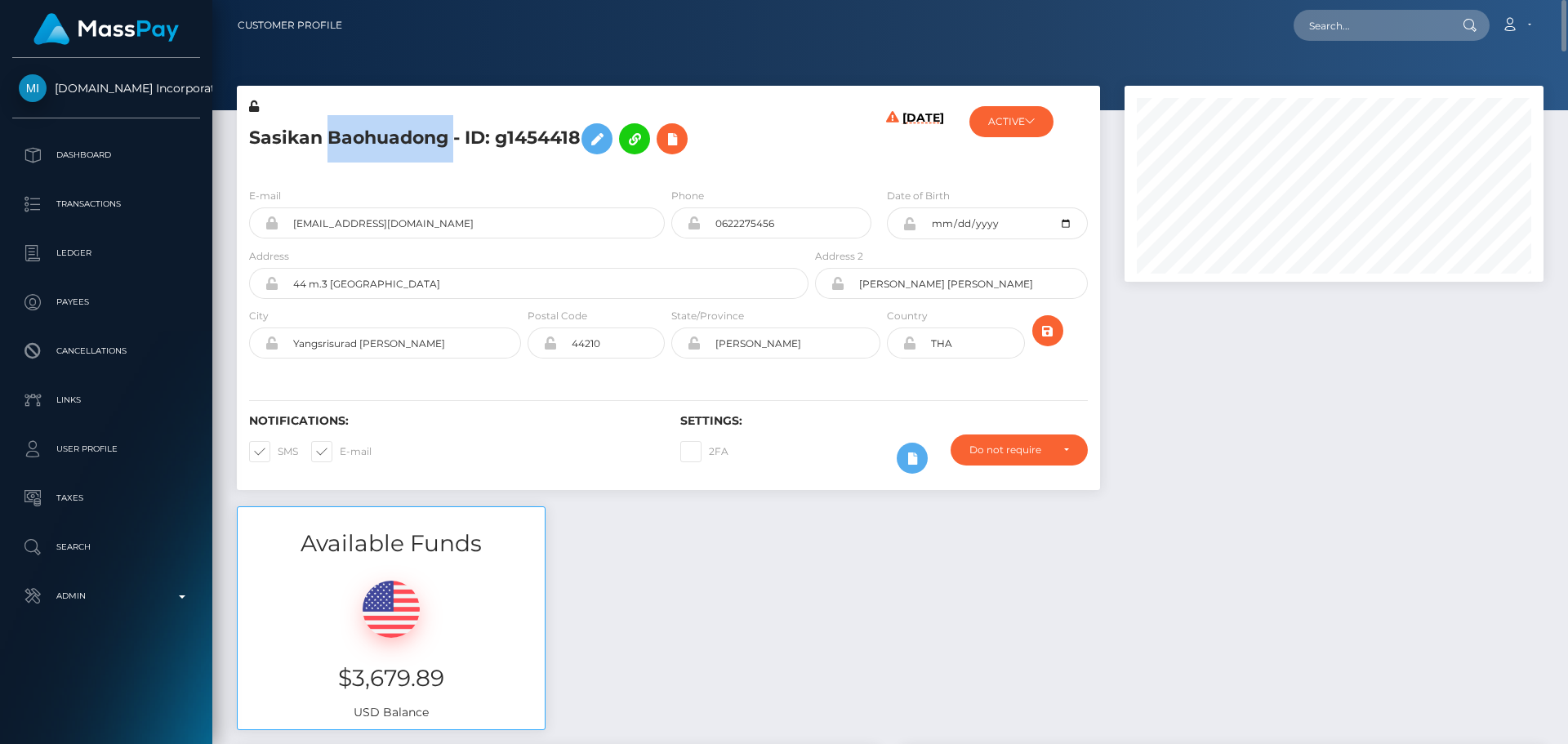
copy h5 "Baohuadong"
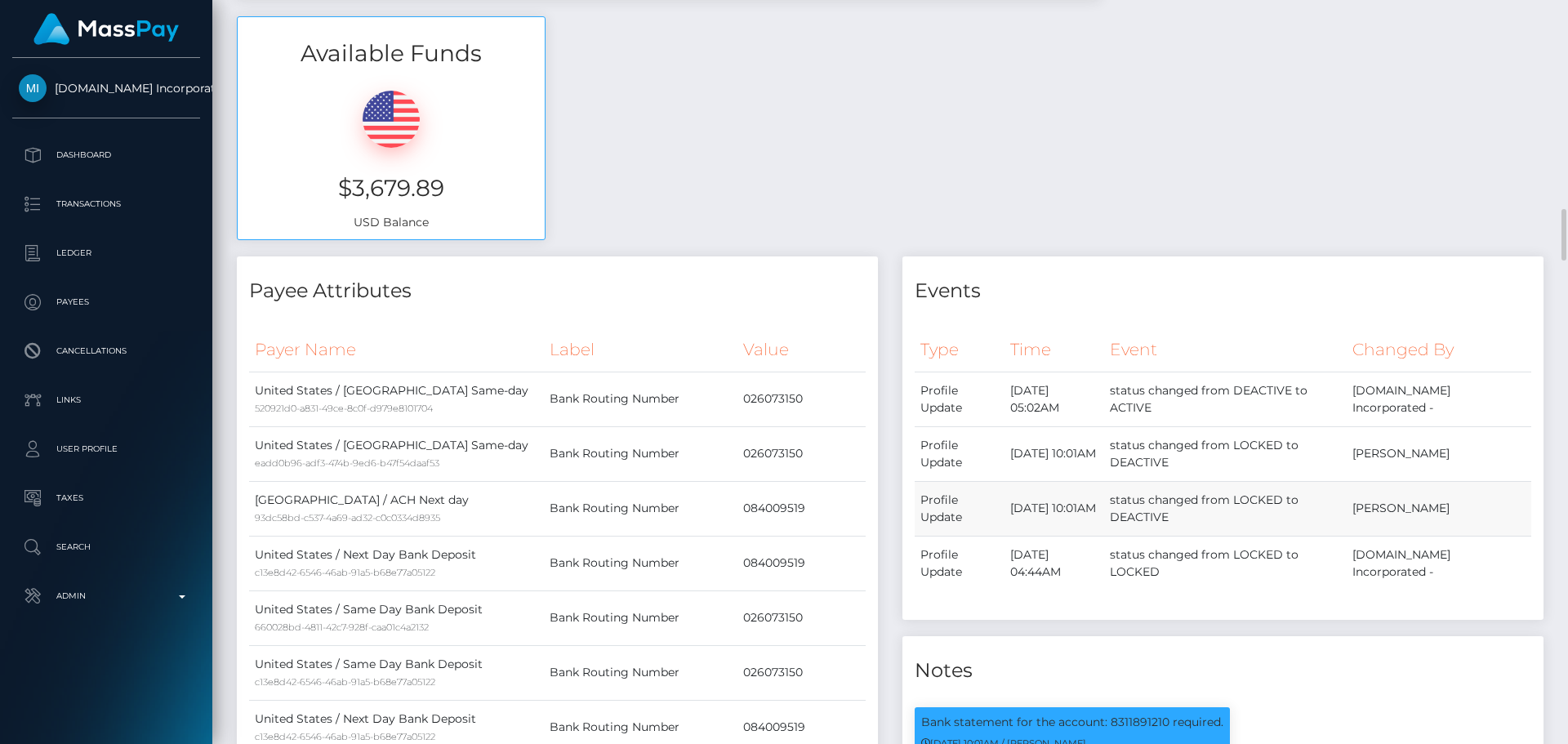
scroll to position [898, 0]
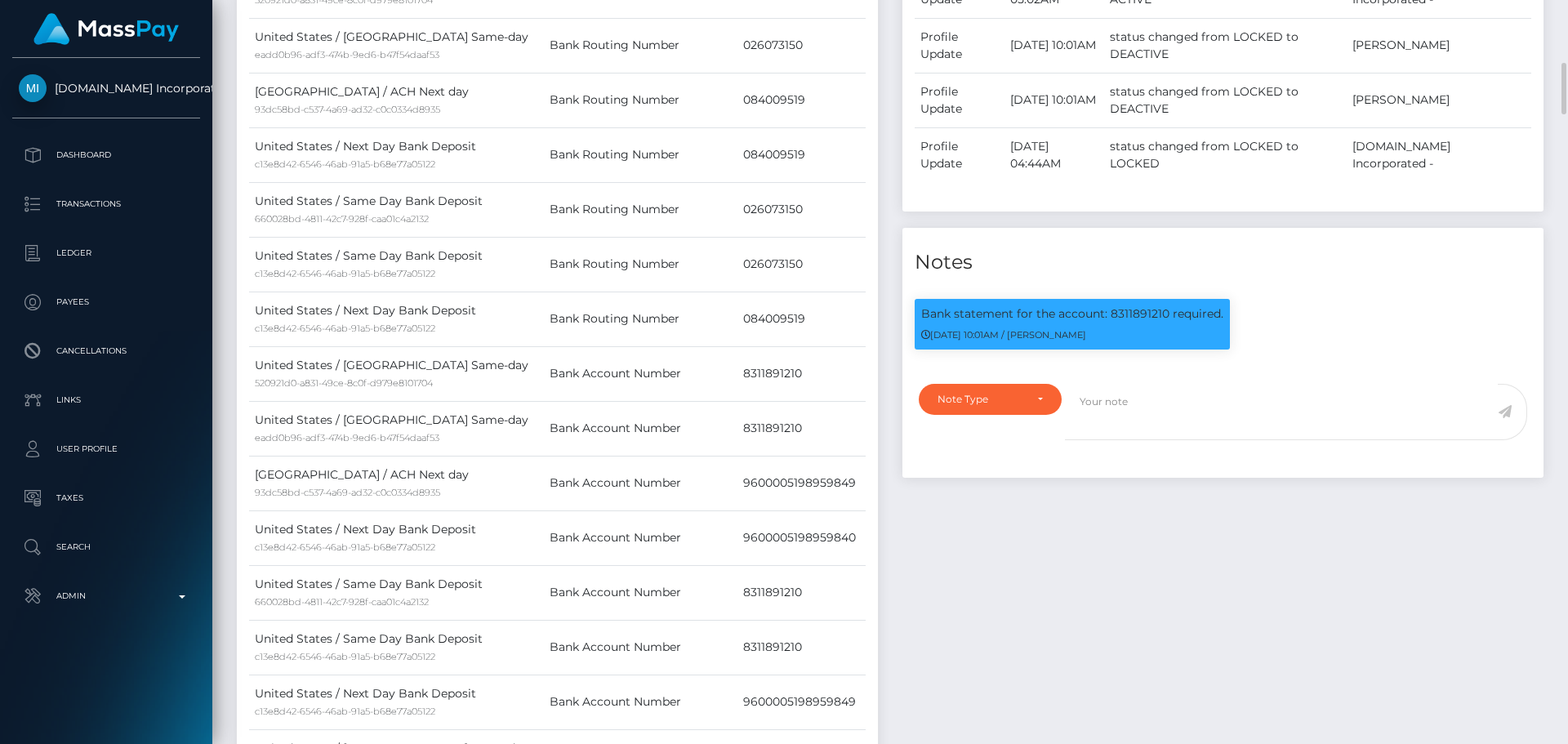
click at [1019, 520] on div "Events Type Time Event Changed By" at bounding box center [1224, 521] width 666 height 1347
click at [1009, 484] on div "Events Type Time Event Changed By" at bounding box center [1224, 521] width 666 height 1347
click at [1005, 486] on div "Events Type Time Event Changed By" at bounding box center [1224, 521] width 666 height 1347
click at [1000, 482] on div "Events Type Time Event Changed By" at bounding box center [1224, 521] width 666 height 1347
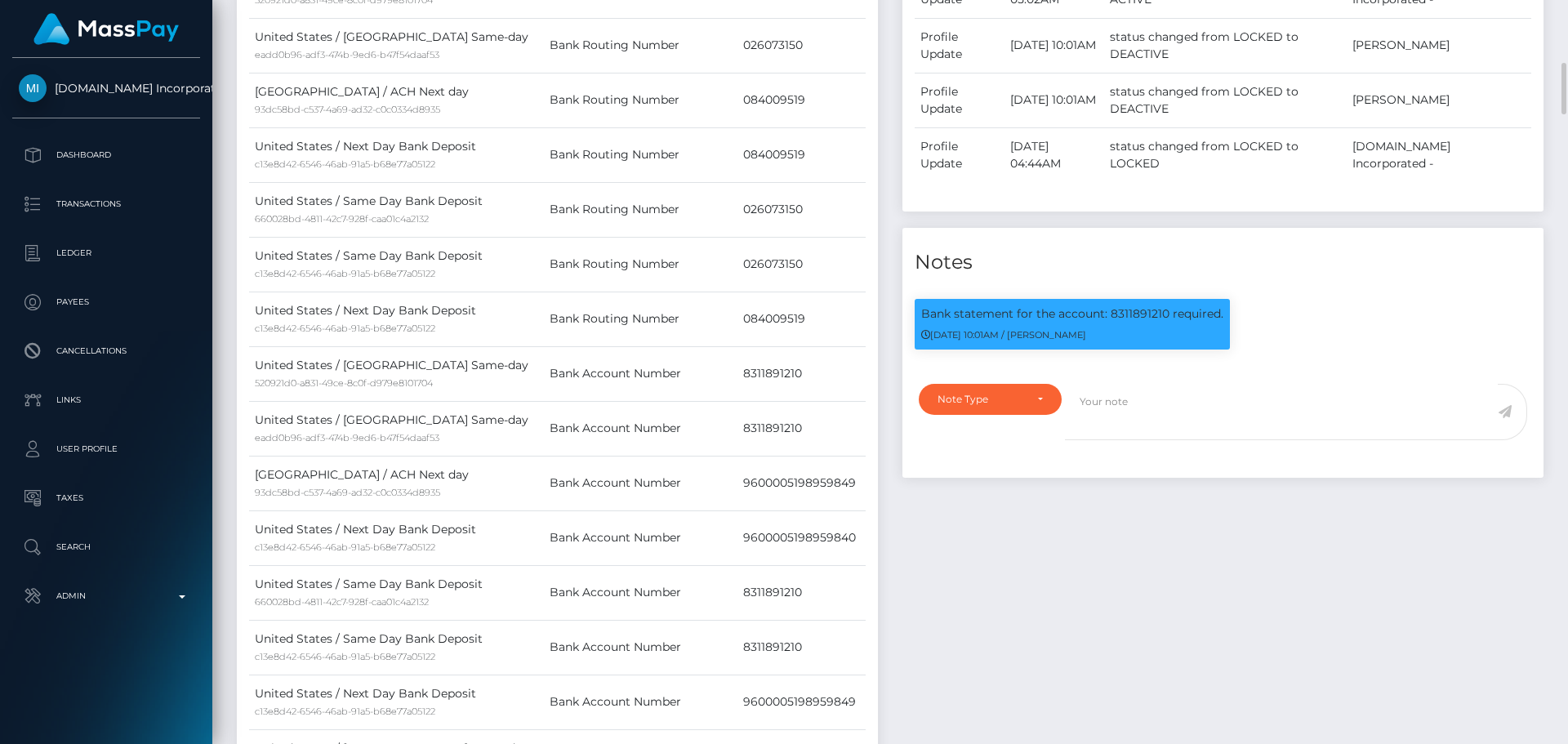
click at [999, 484] on div "Events Type Time Event Changed By" at bounding box center [1224, 521] width 666 height 1347
click at [985, 490] on div "Events Type Time Event Changed By" at bounding box center [1224, 521] width 666 height 1347
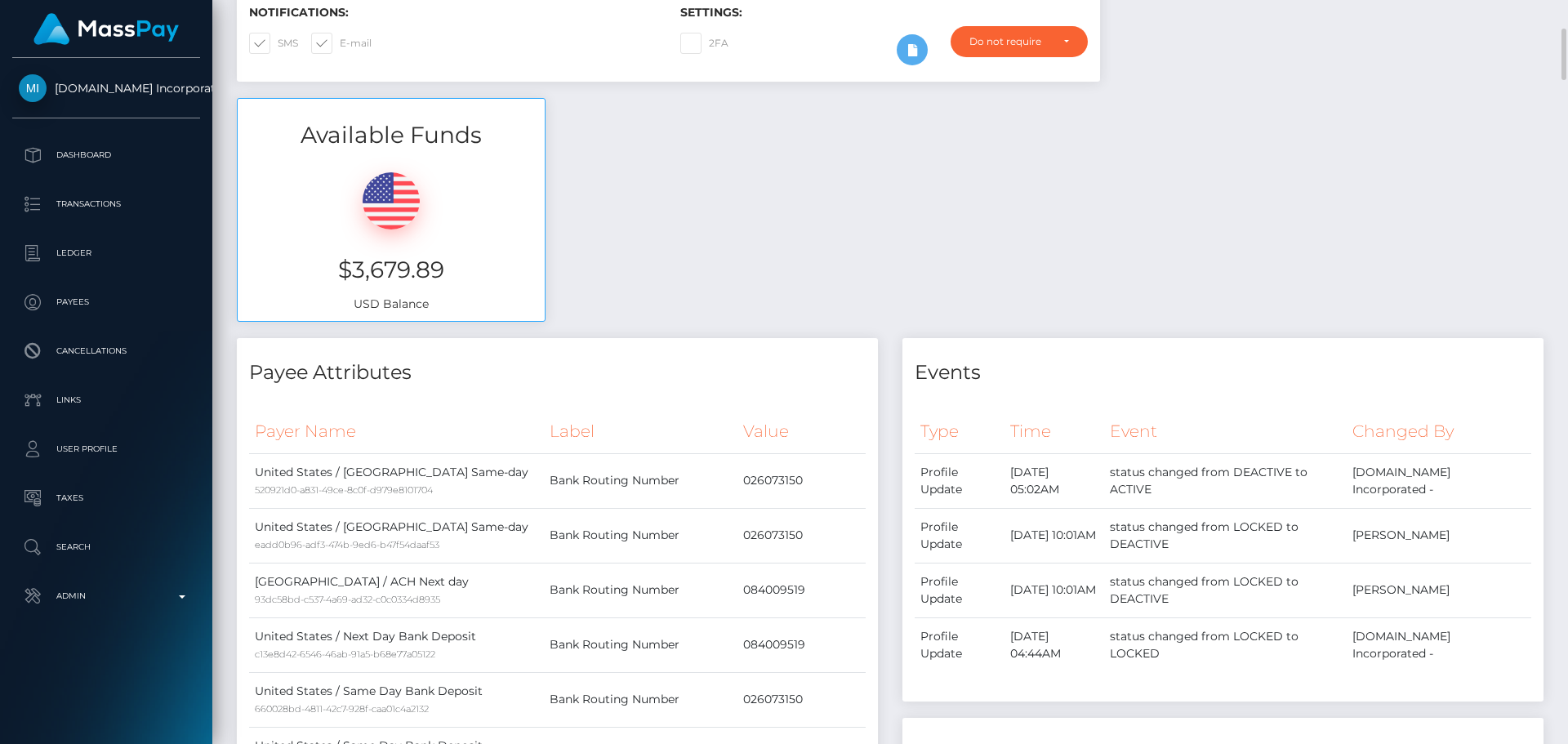
scroll to position [0, 0]
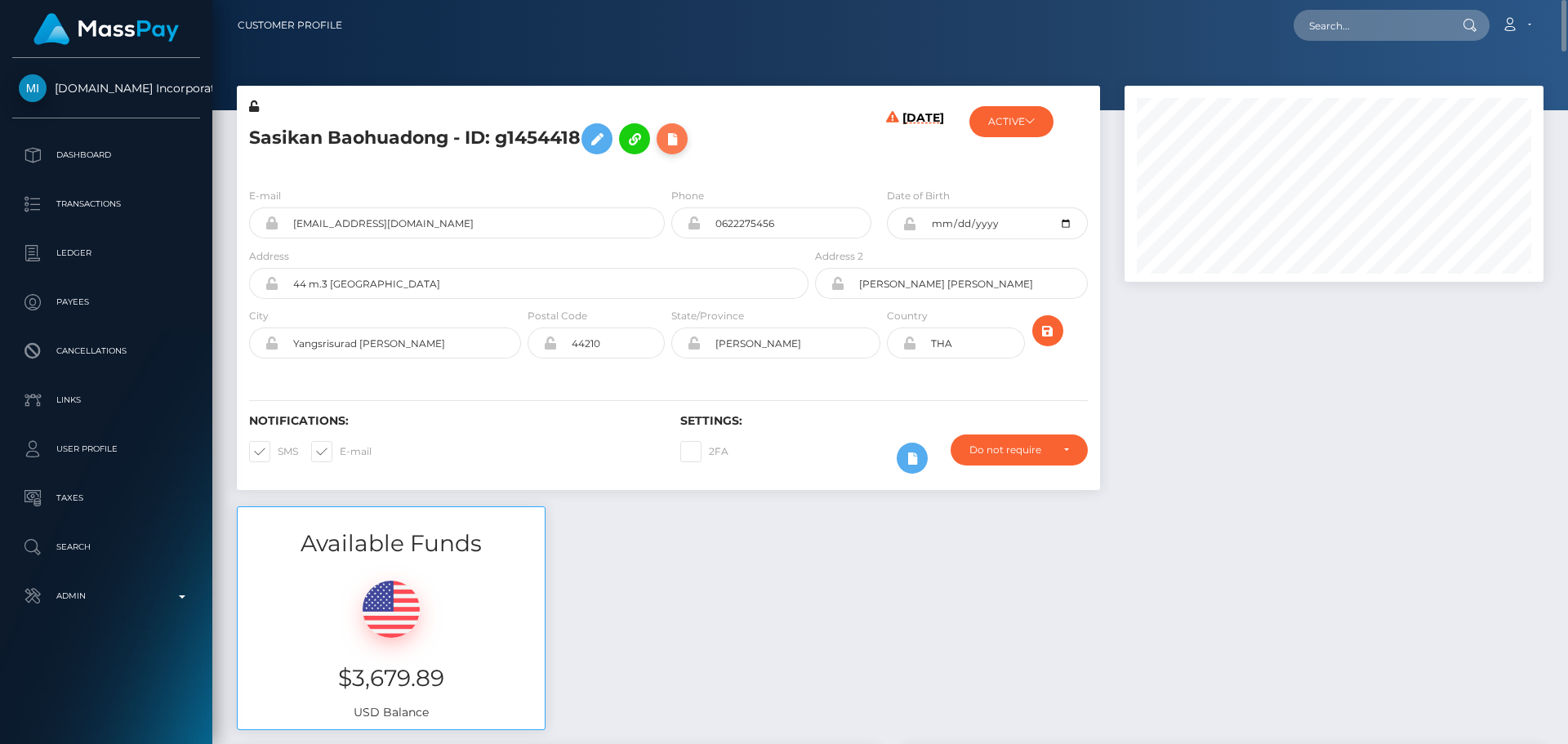
click at [676, 139] on icon at bounding box center [672, 139] width 20 height 20
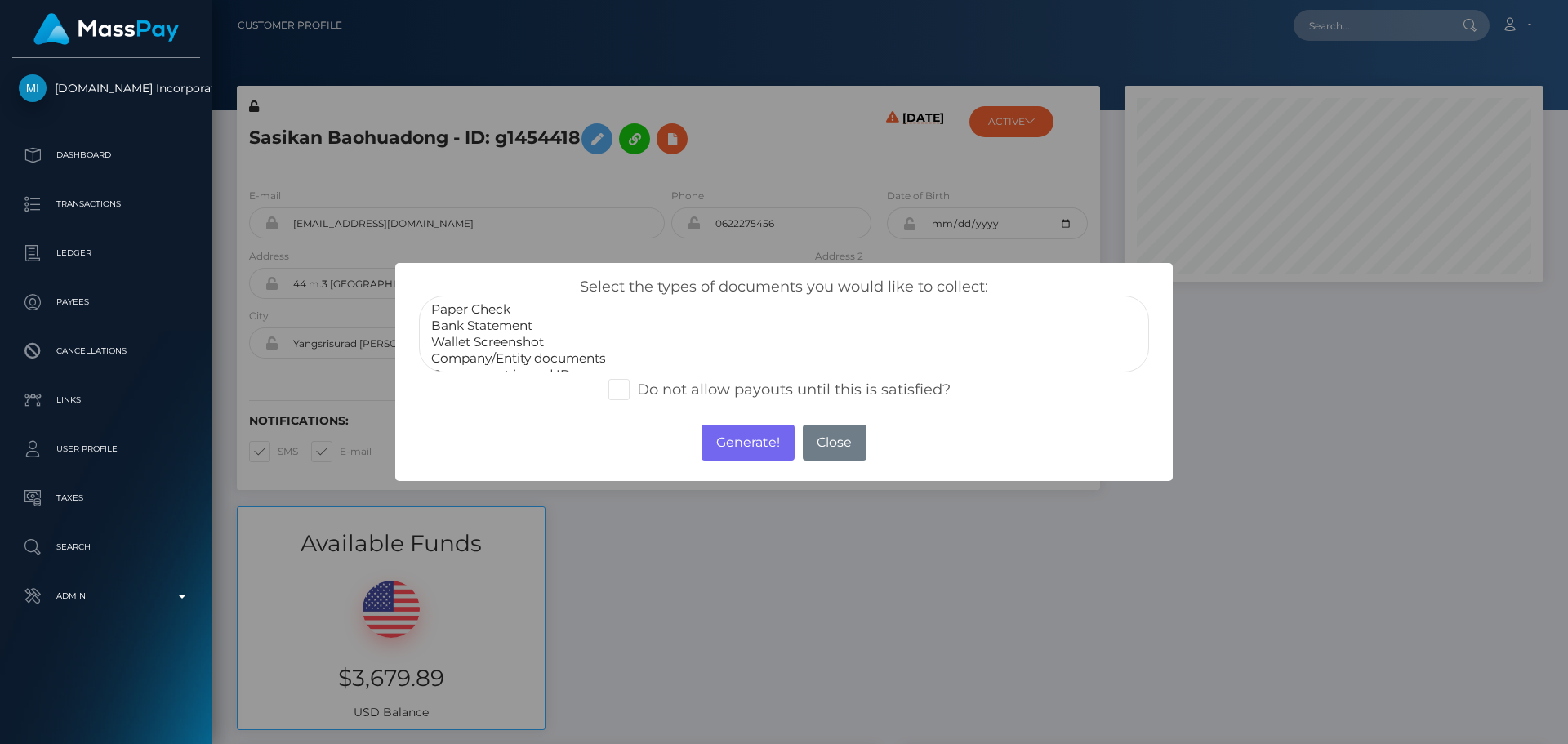
select select "Bank Statement"
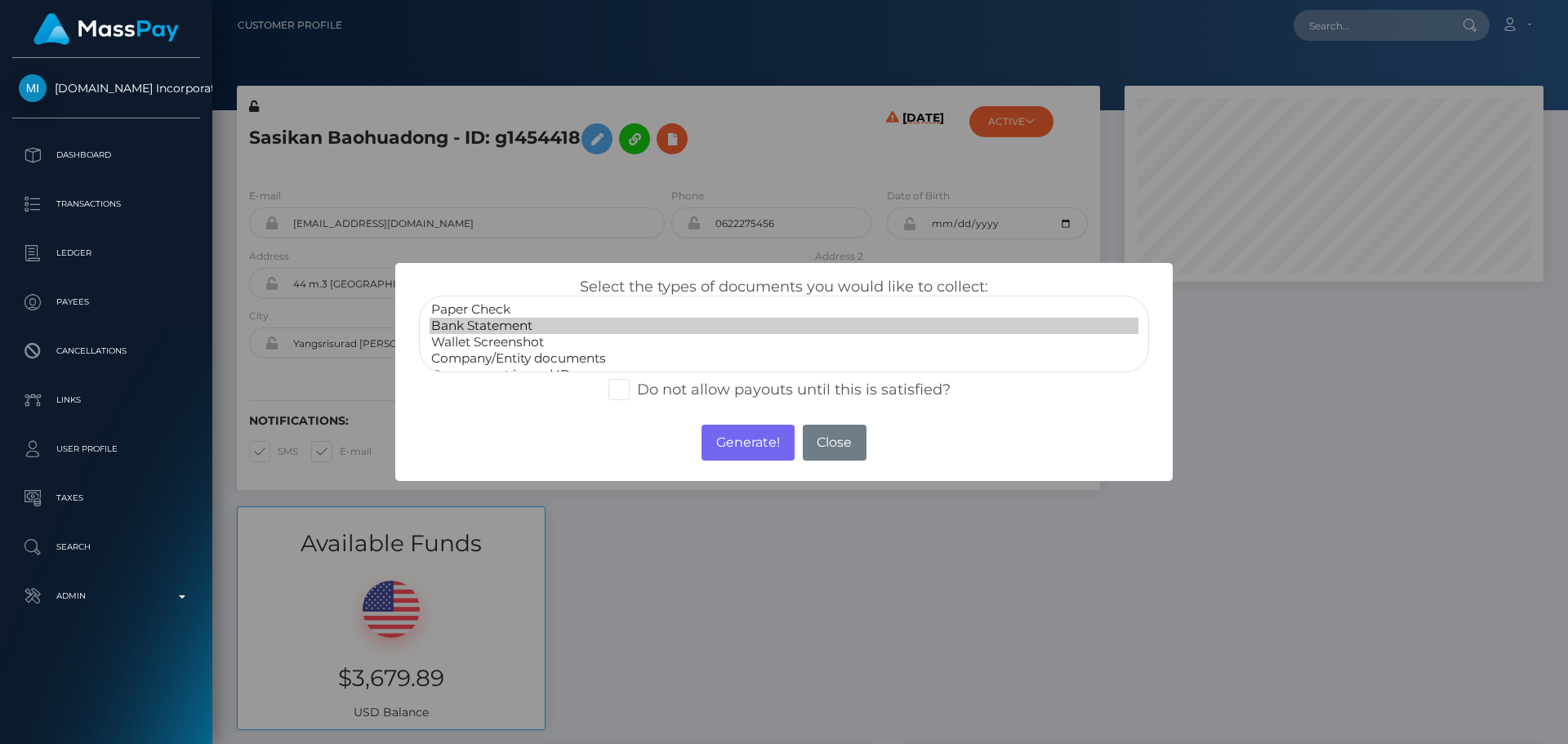
click at [494, 324] on option "Bank Statement" at bounding box center [784, 325] width 709 height 16
click at [733, 435] on button "Generate!" at bounding box center [747, 442] width 92 height 36
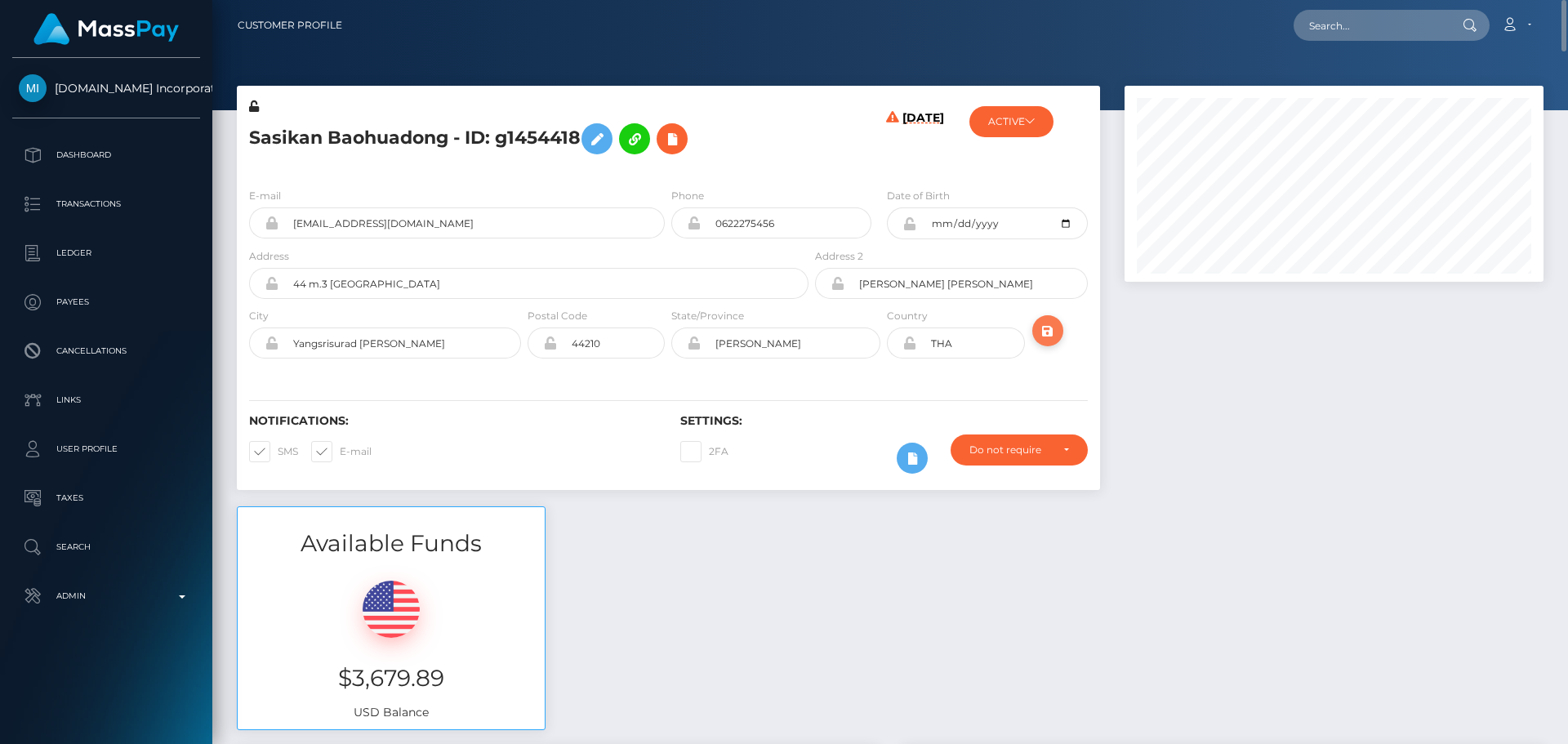
click at [1054, 332] on icon "submit" at bounding box center [1048, 330] width 20 height 20
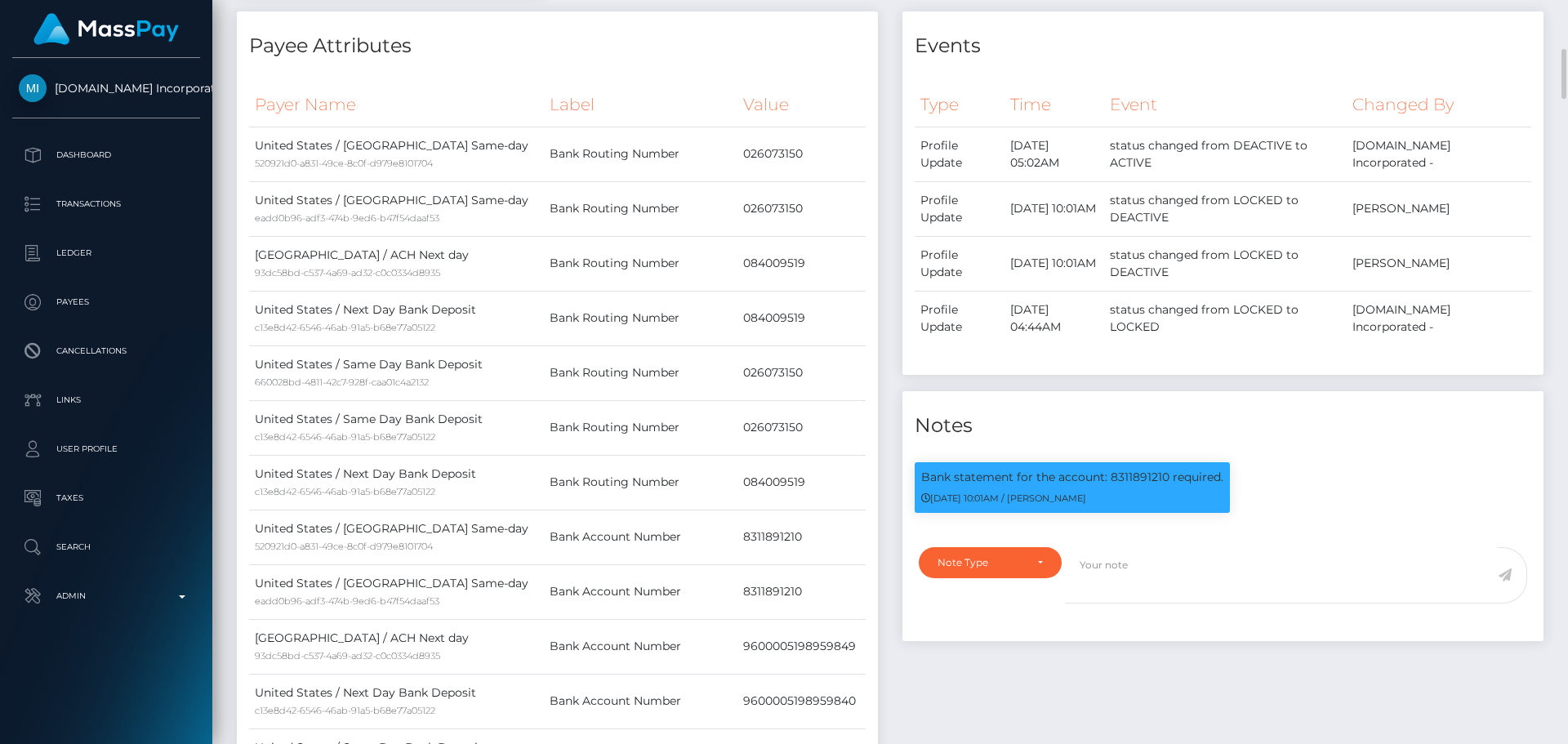
scroll to position [980, 0]
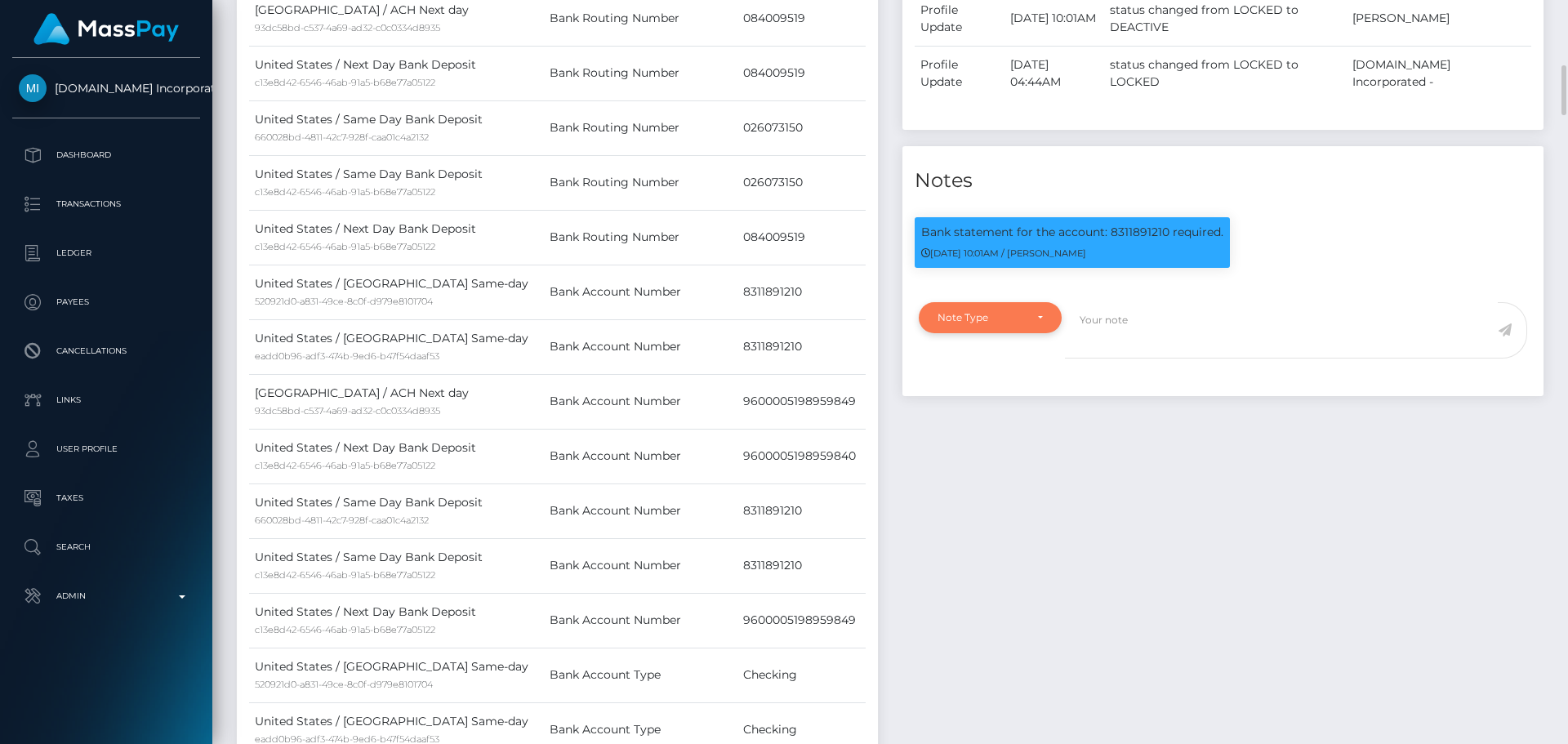
click at [1029, 303] on div "Note Type" at bounding box center [990, 318] width 143 height 31
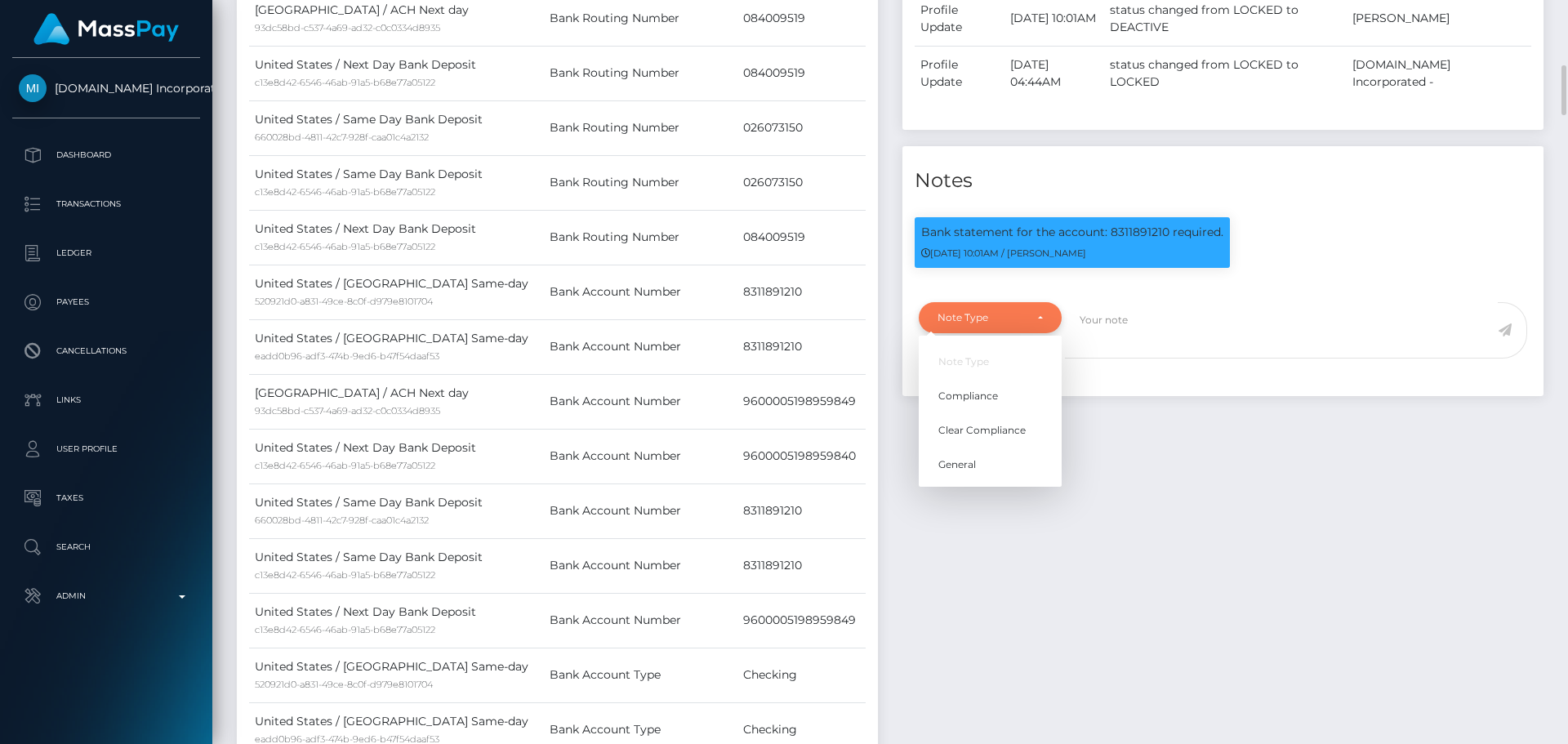
scroll to position [196, 420]
click at [977, 436] on span "Clear Compliance" at bounding box center [982, 430] width 88 height 14
select select "CLEAR_COMPLIANCE"
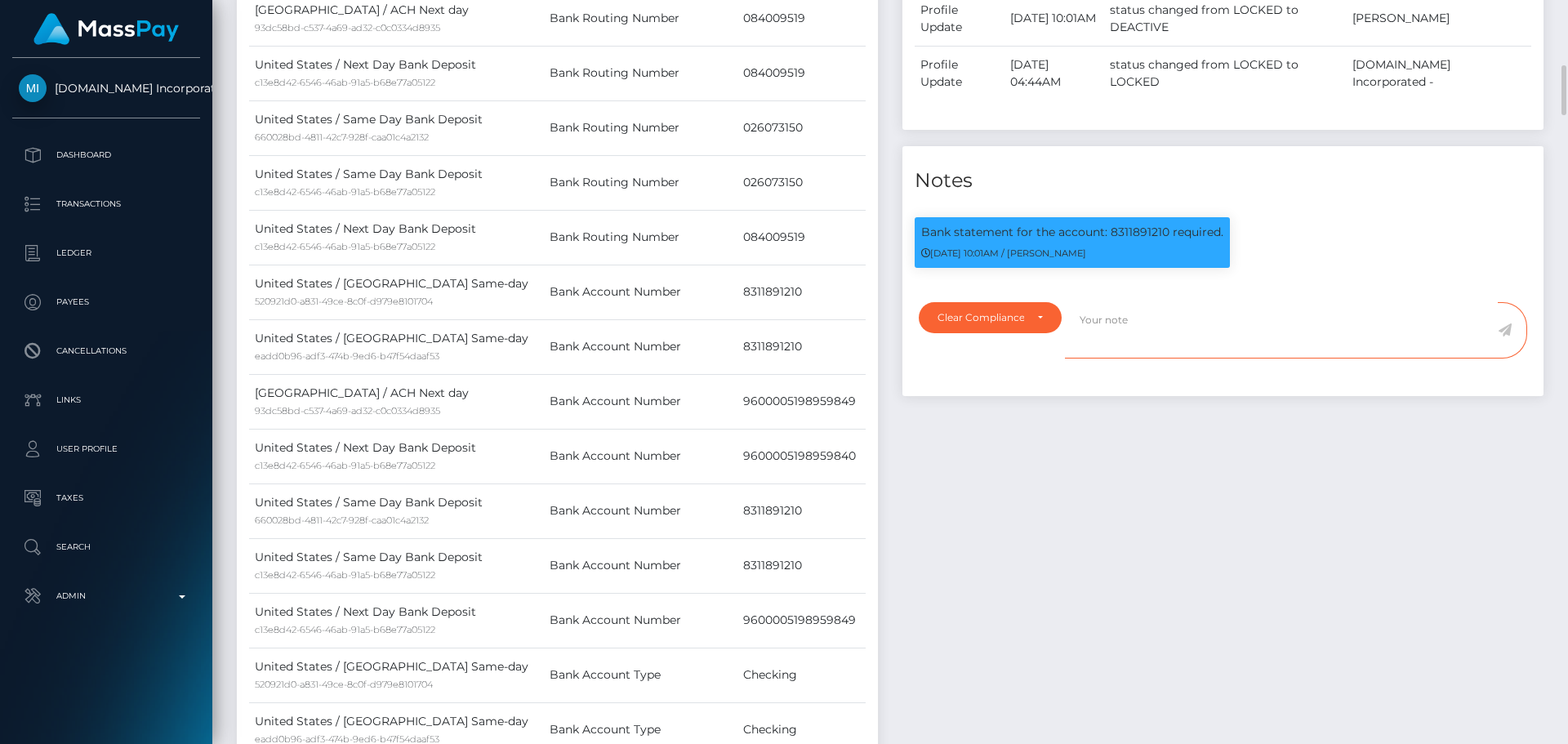
click at [1151, 321] on textarea at bounding box center [1281, 330] width 433 height 56
paste textarea "Bank statement provided for showing that the bank account belongs to Heather Ni…"
click at [1123, 228] on p "Bank statement for the account: 8311891210 required." at bounding box center [1072, 232] width 303 height 17
copy p "8311891210"
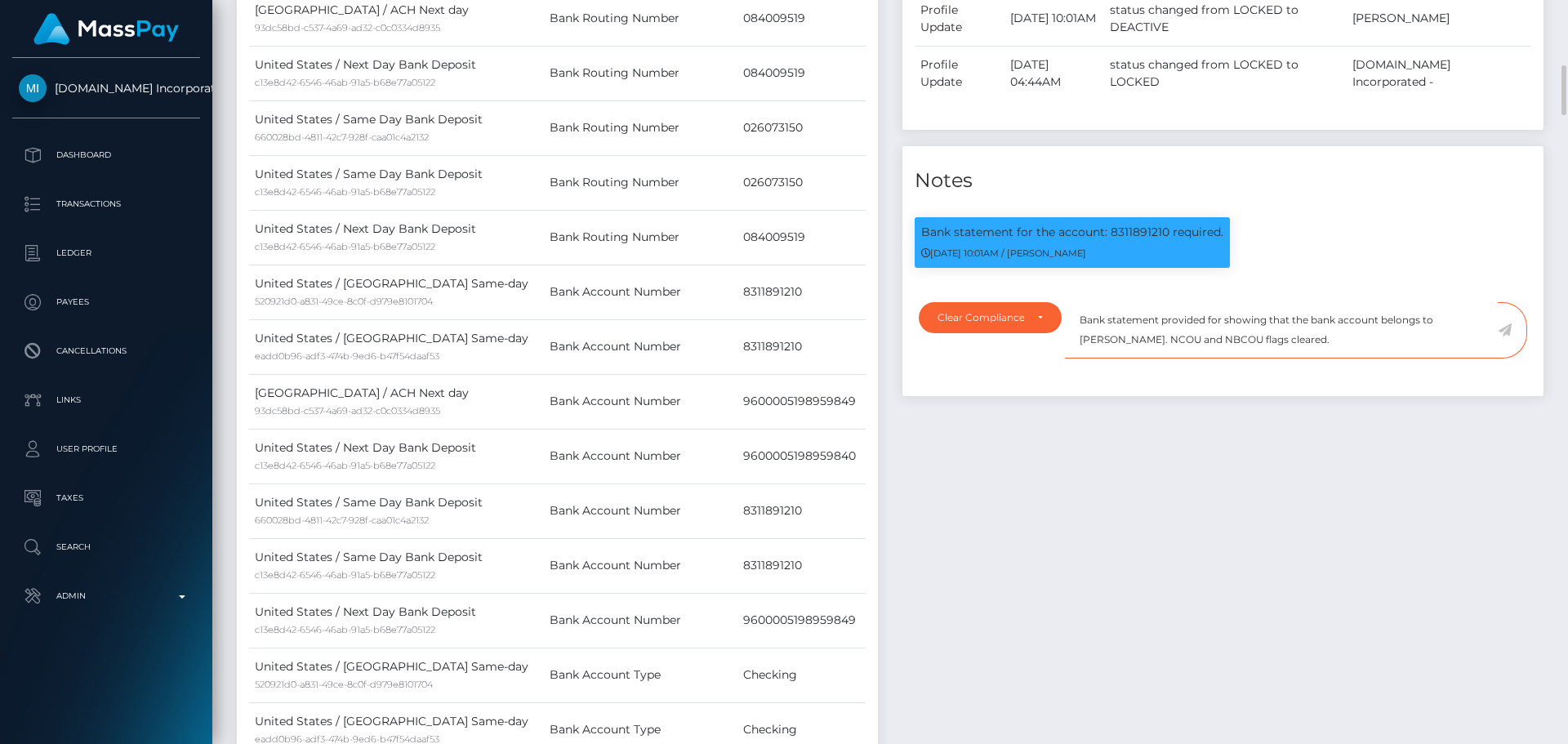
click at [1220, 319] on textarea "Bank statement provided for showing that the bank account belongs to Heather Ni…" at bounding box center [1281, 330] width 433 height 56
paste textarea "8311891210"
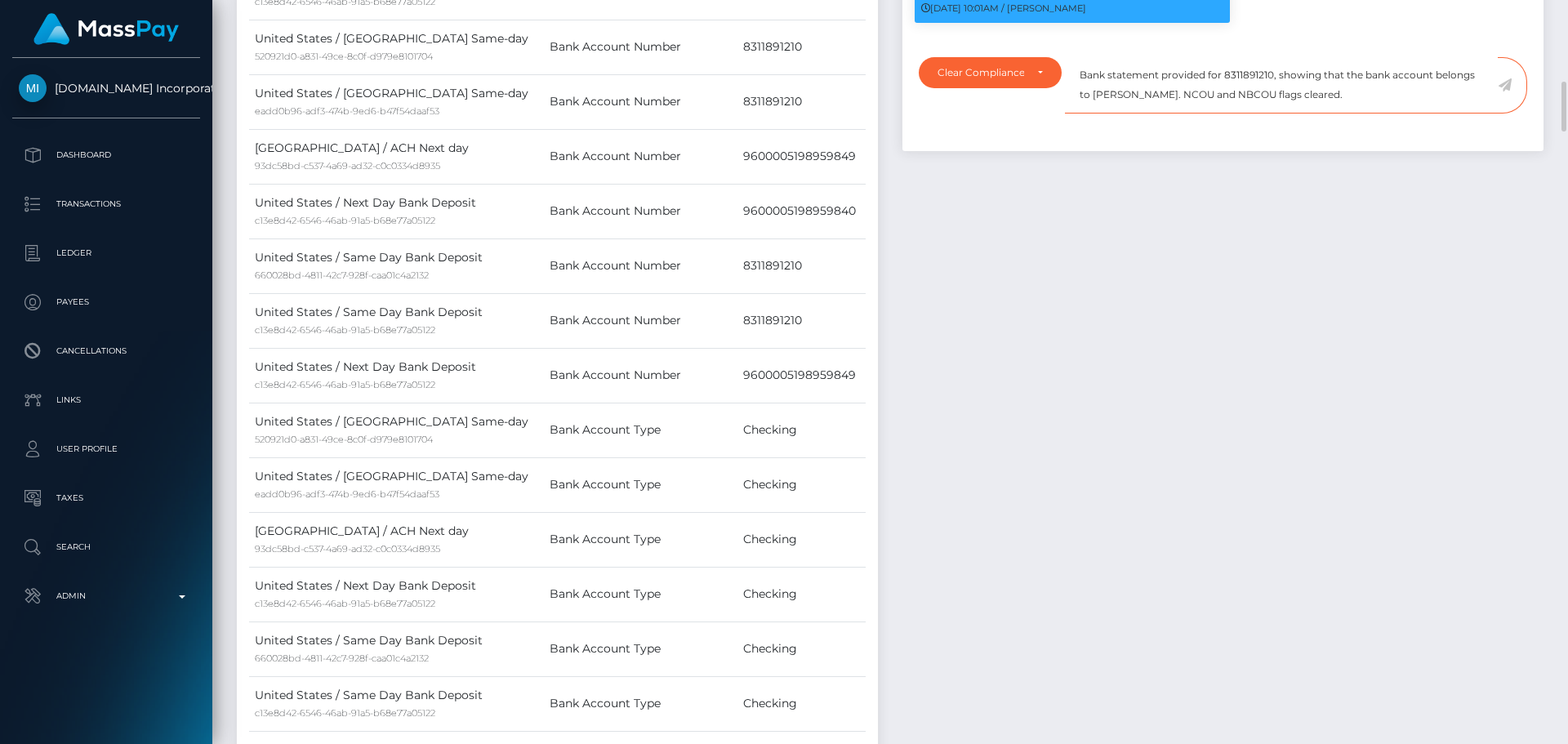
scroll to position [1062, 0]
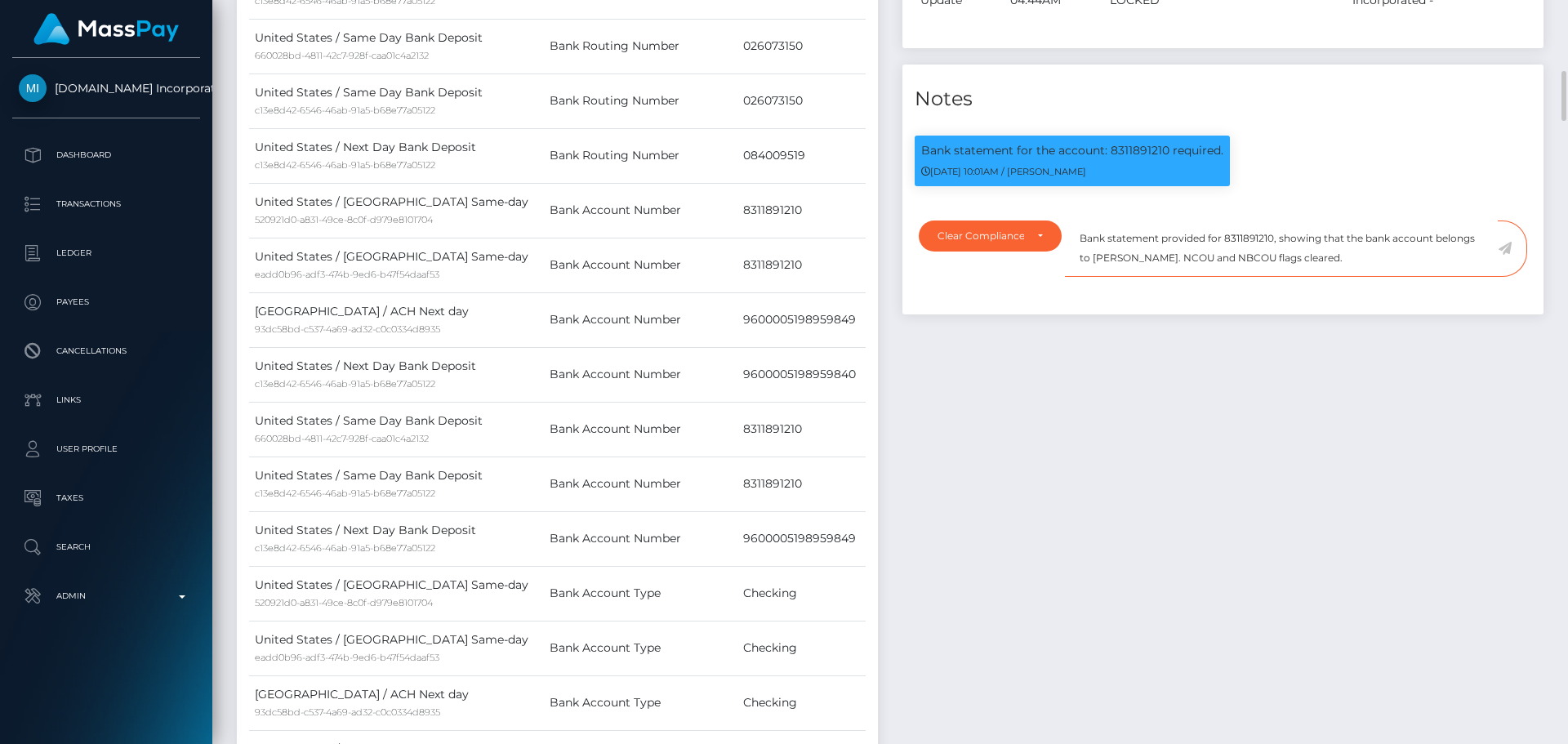
click at [1103, 264] on textarea "Bank statement provided for 8311891210, showing that the bank account belongs t…" at bounding box center [1281, 248] width 433 height 56
drag, startPoint x: 1103, startPoint y: 264, endPoint x: 1169, endPoint y: 262, distance: 66.0
click at [1169, 262] on textarea "Bank statement provided for 8311891210, showing that the bank account belongs t…" at bounding box center [1281, 248] width 433 height 56
paste textarea "Sasikan Baohuadong"
drag, startPoint x: 1347, startPoint y: 259, endPoint x: 1073, endPoint y: 235, distance: 275.0
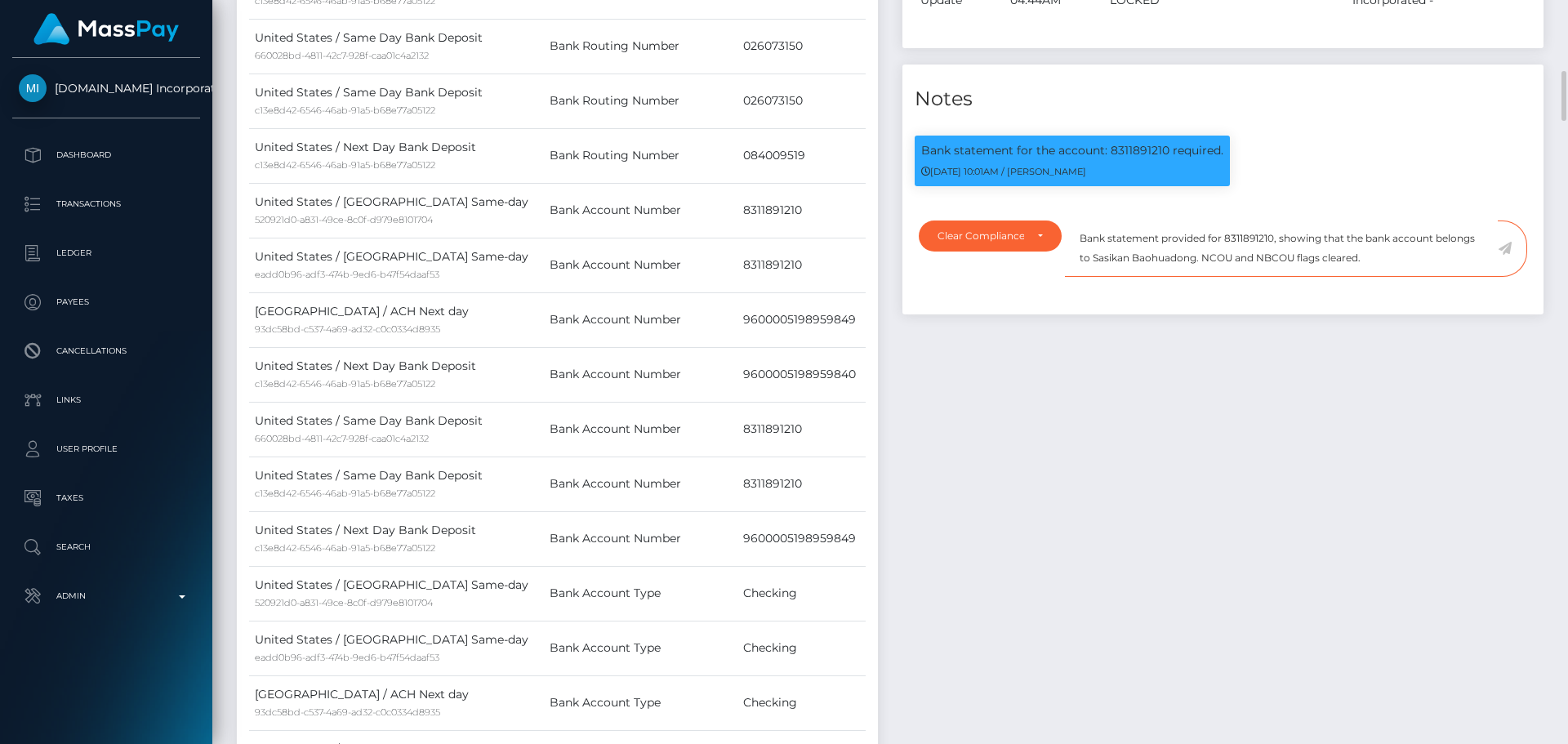
click at [1073, 236] on textarea "Bank statement provided for 8311891210, showing that the bank account belongs t…" at bounding box center [1281, 248] width 433 height 56
type textarea "Bank statement provided for 8311891210, showing that the bank account belongs t…"
click at [1406, 262] on textarea "Bank statement provided for 8311891210, showing that the bank account belongs t…" at bounding box center [1281, 248] width 433 height 56
click at [1504, 247] on icon at bounding box center [1504, 248] width 14 height 13
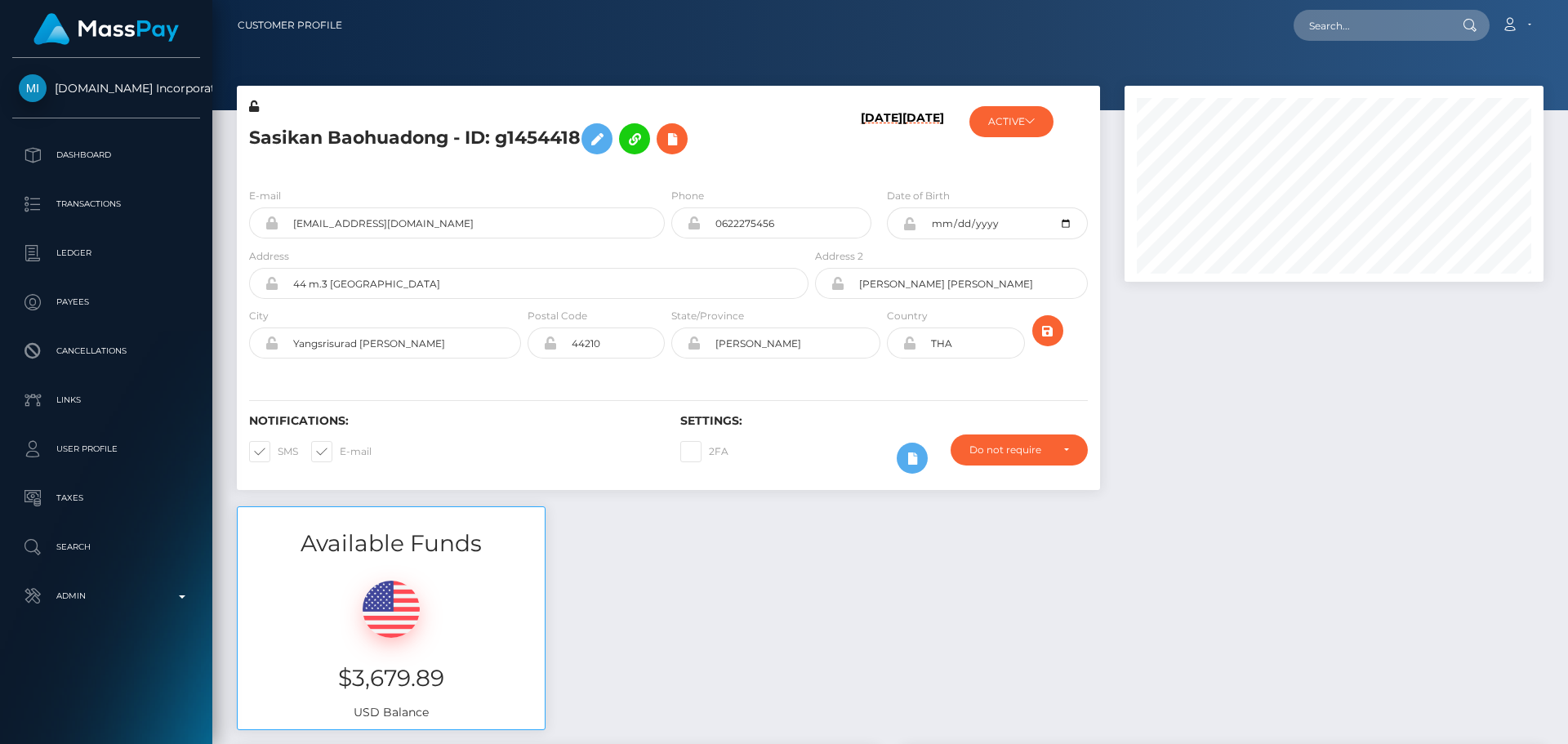
scroll to position [196, 420]
click at [828, 153] on div "[DATE] [DATE]" at bounding box center [883, 136] width 144 height 77
click at [802, 142] on div "Sasikan Baohuadong - ID: g1454418" at bounding box center [524, 136] width 575 height 77
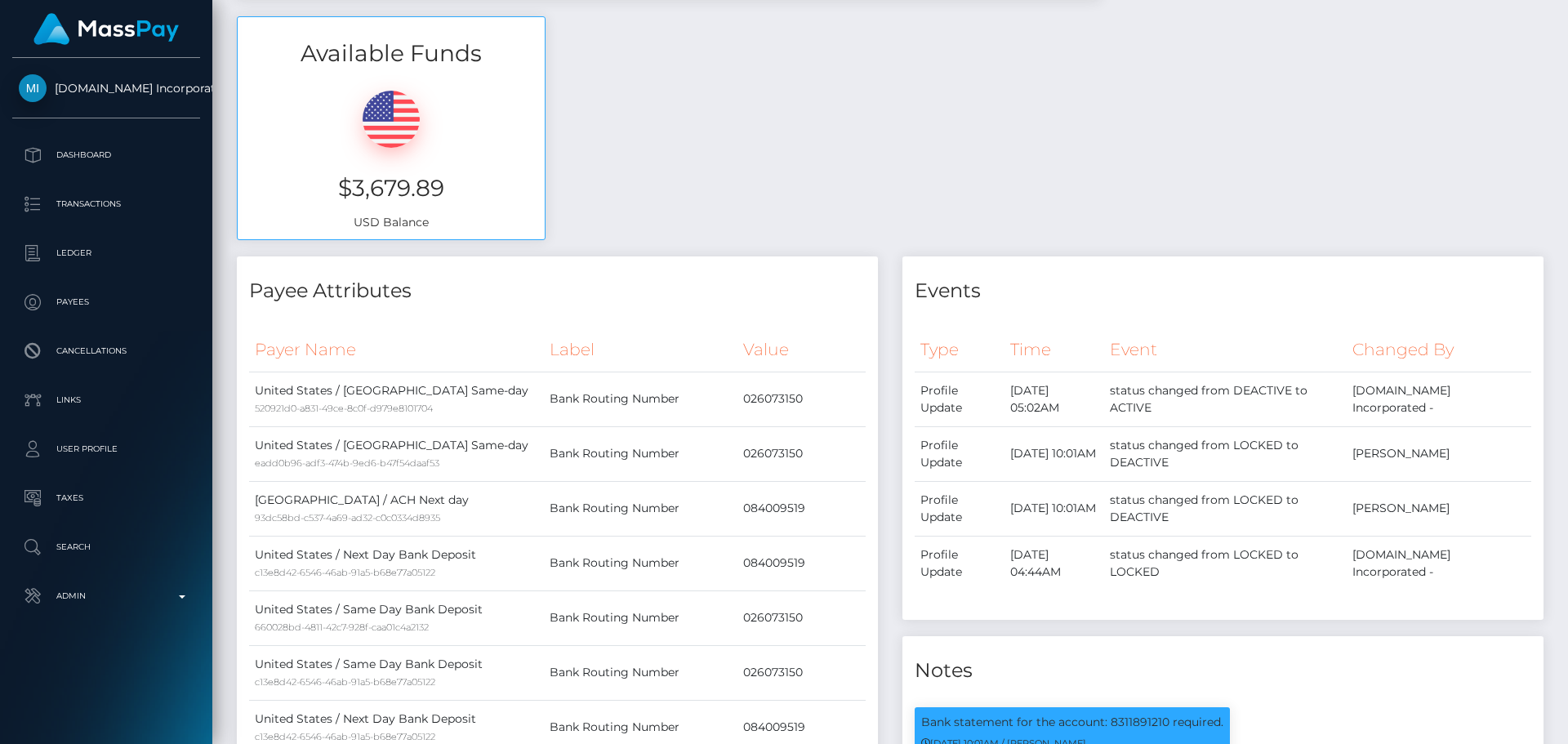
scroll to position [0, 0]
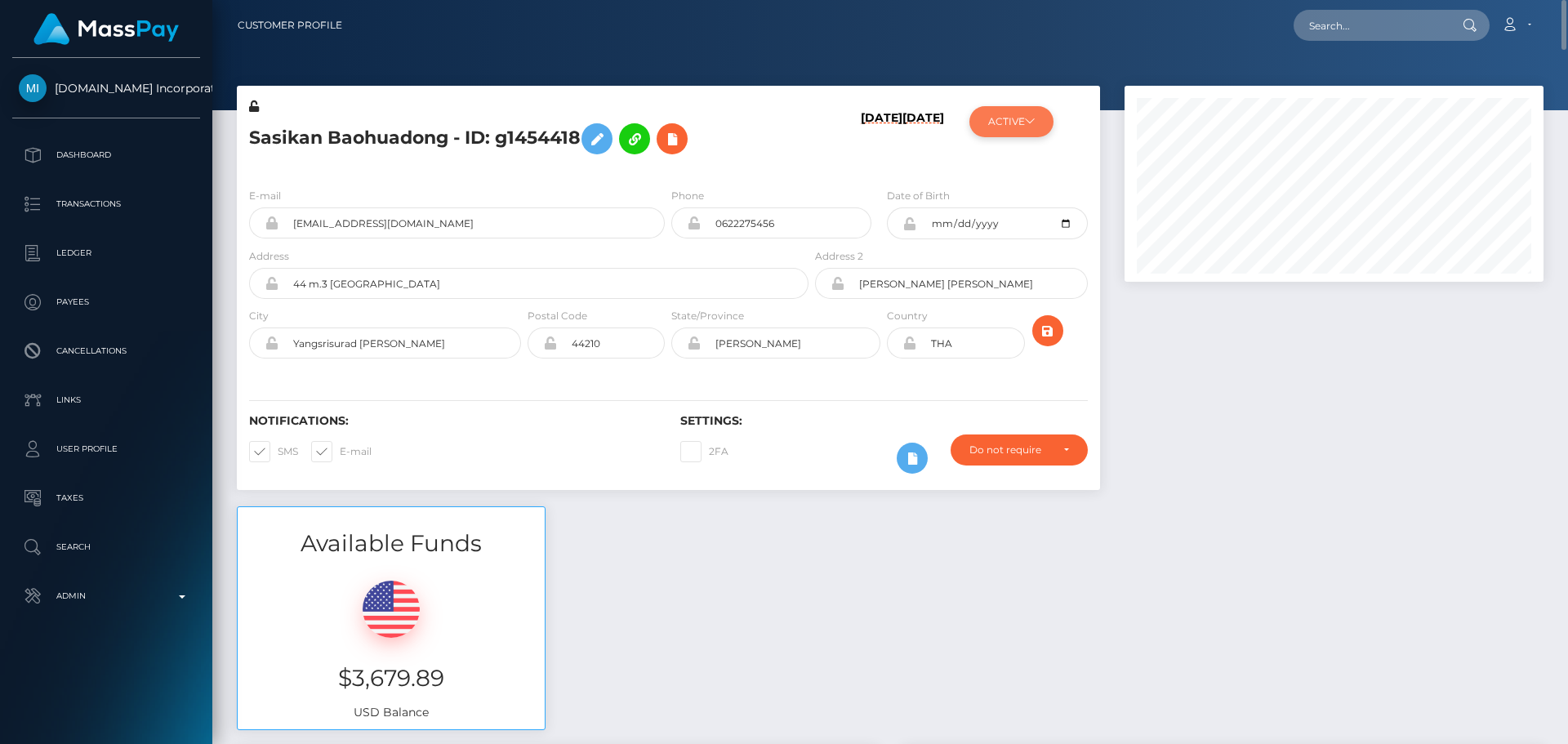
click at [1015, 121] on button "ACTIVE" at bounding box center [1011, 122] width 84 height 31
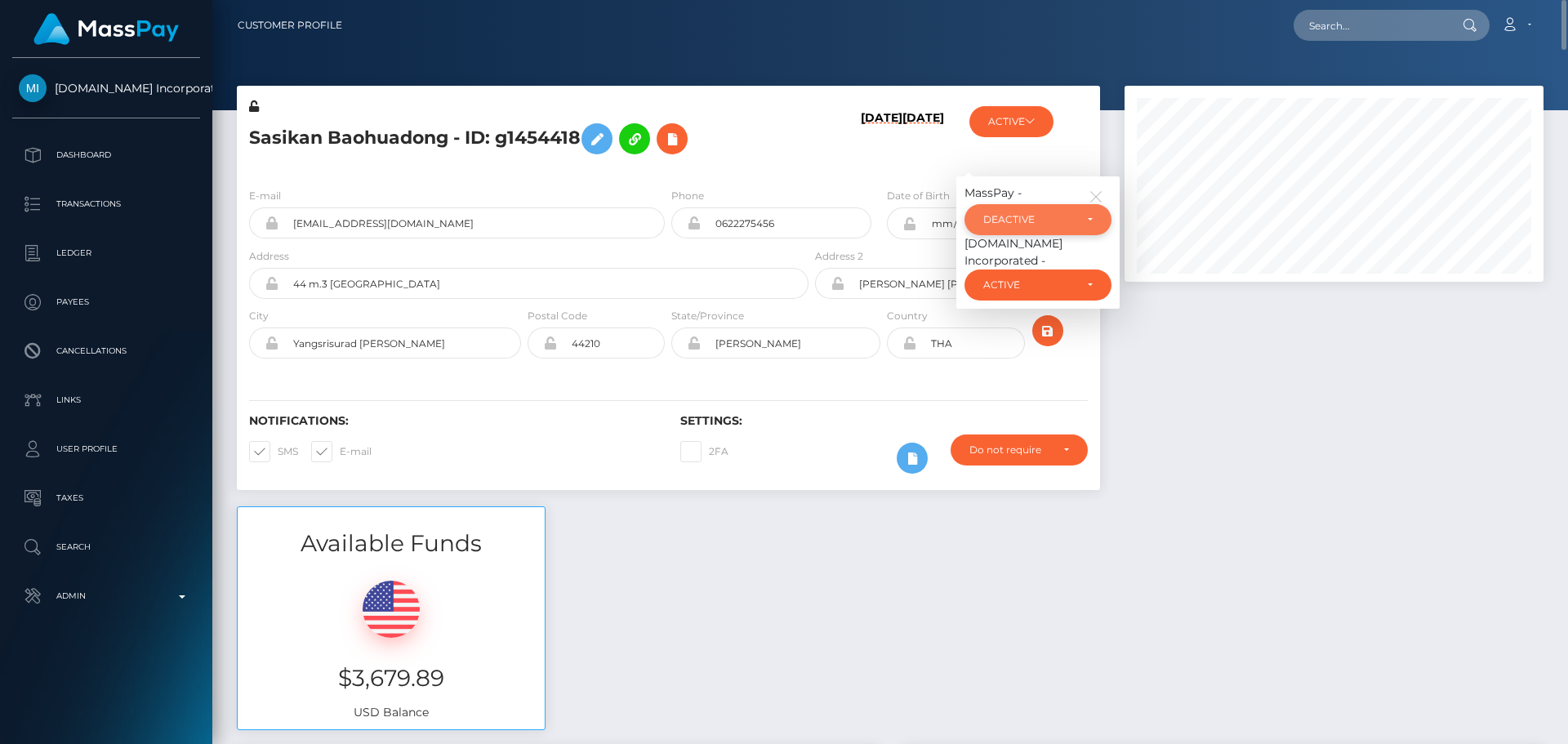
click at [1025, 228] on div "DEACTIVE" at bounding box center [1038, 220] width 147 height 31
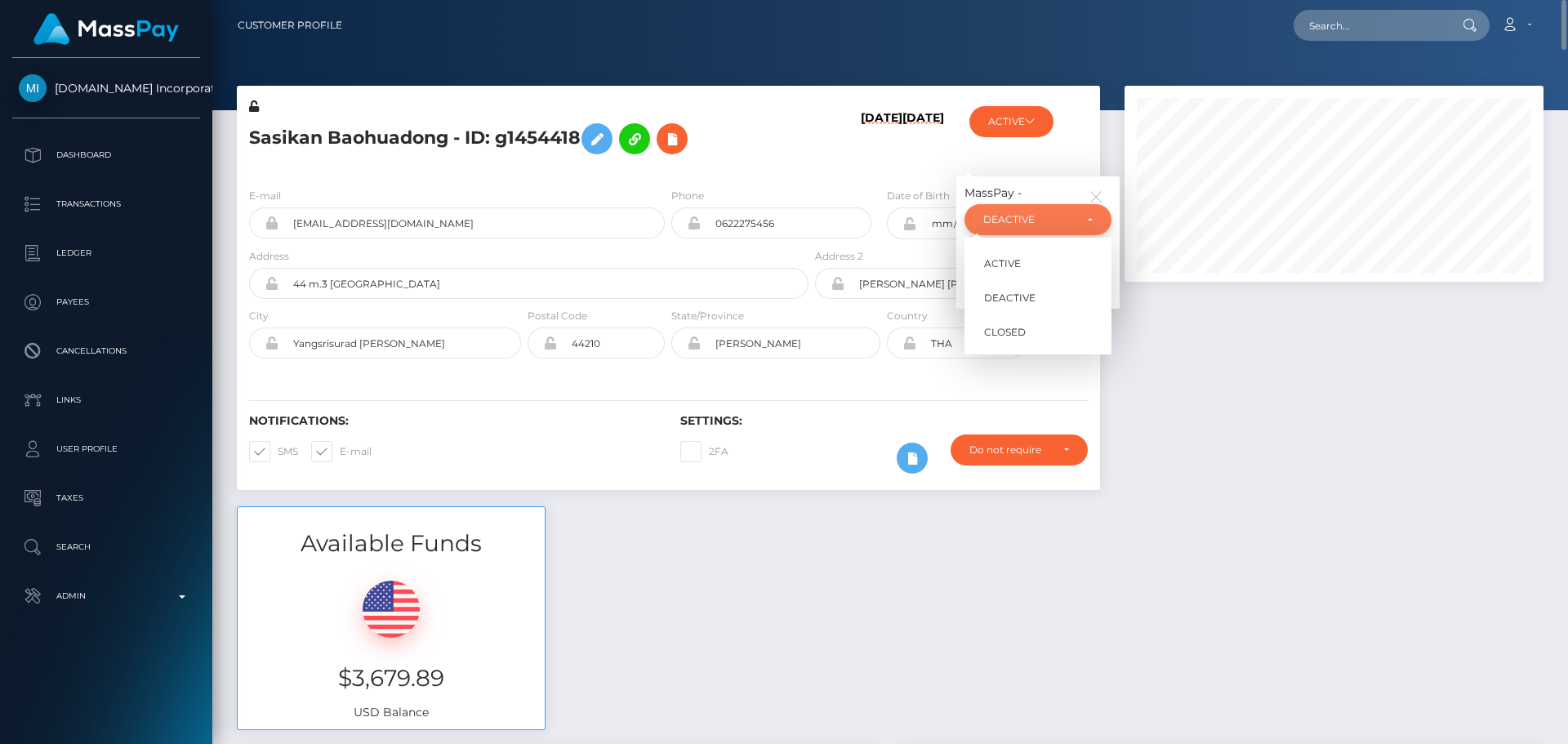
scroll to position [196, 420]
click at [1006, 269] on span "ACTIVE" at bounding box center [1002, 264] width 37 height 14
select select "ACTIVE"
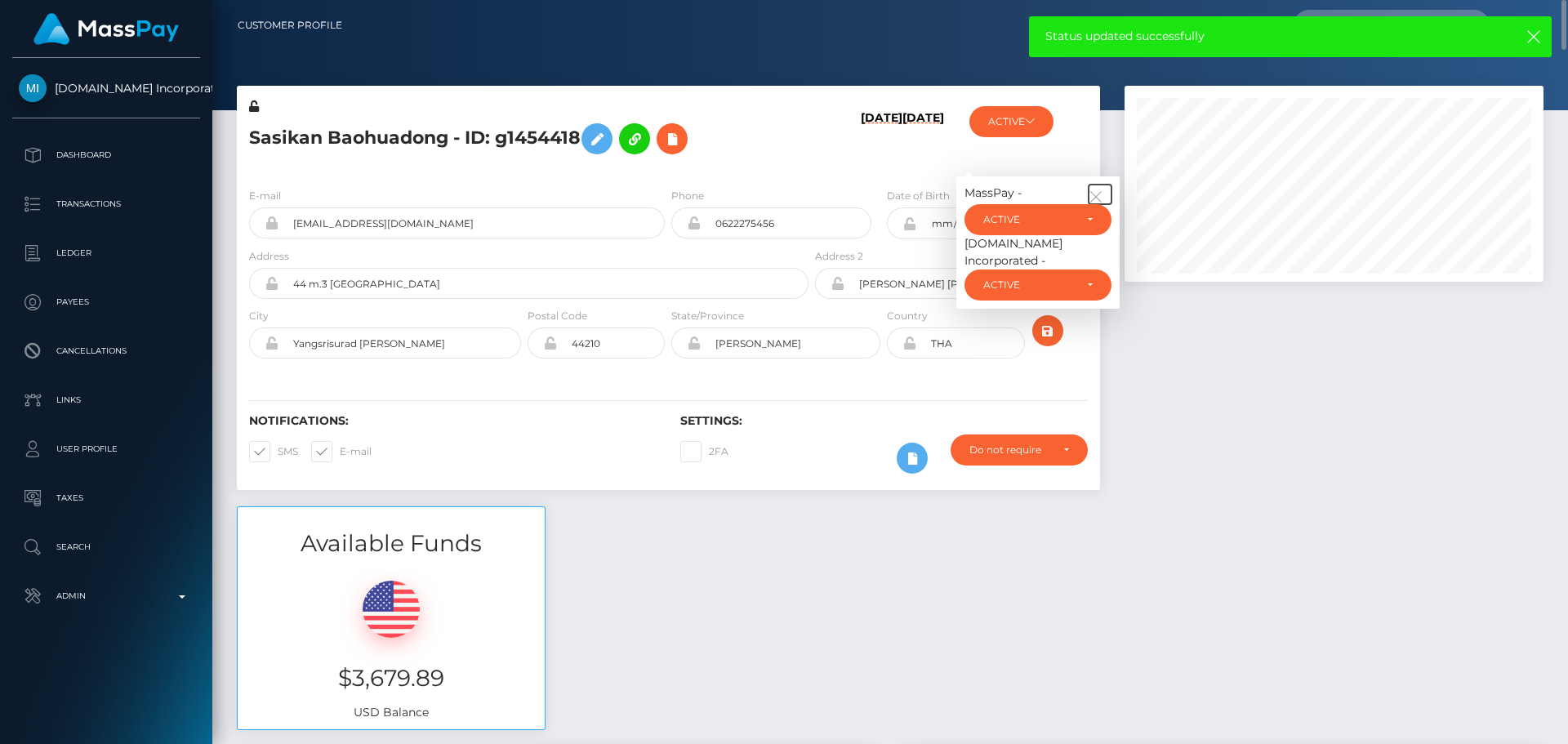
click at [1101, 188] on button "button" at bounding box center [1100, 194] width 23 height 20
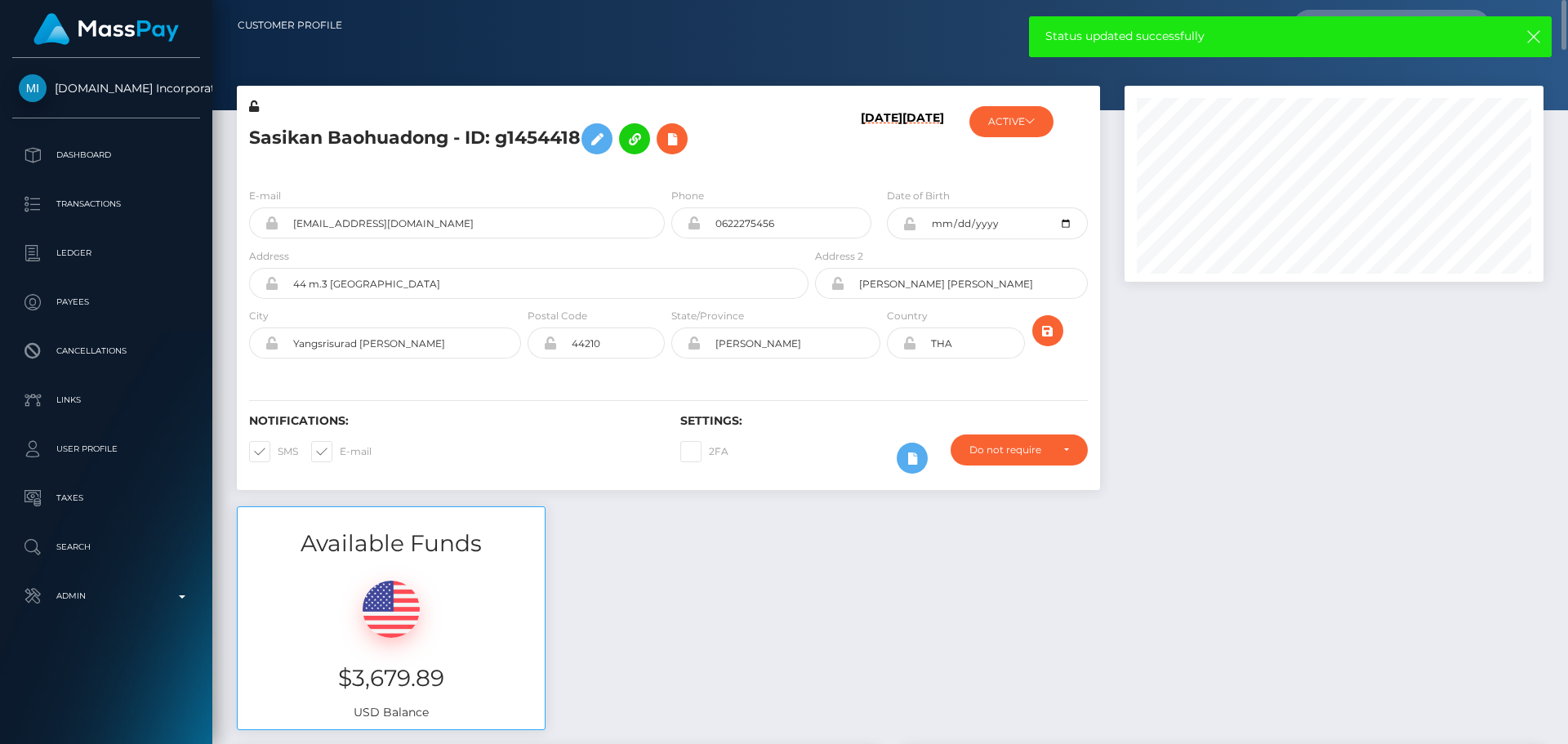
click at [861, 160] on h6 "[DATE]" at bounding box center [882, 140] width 42 height 57
click at [1057, 335] on icon "submit" at bounding box center [1048, 330] width 20 height 20
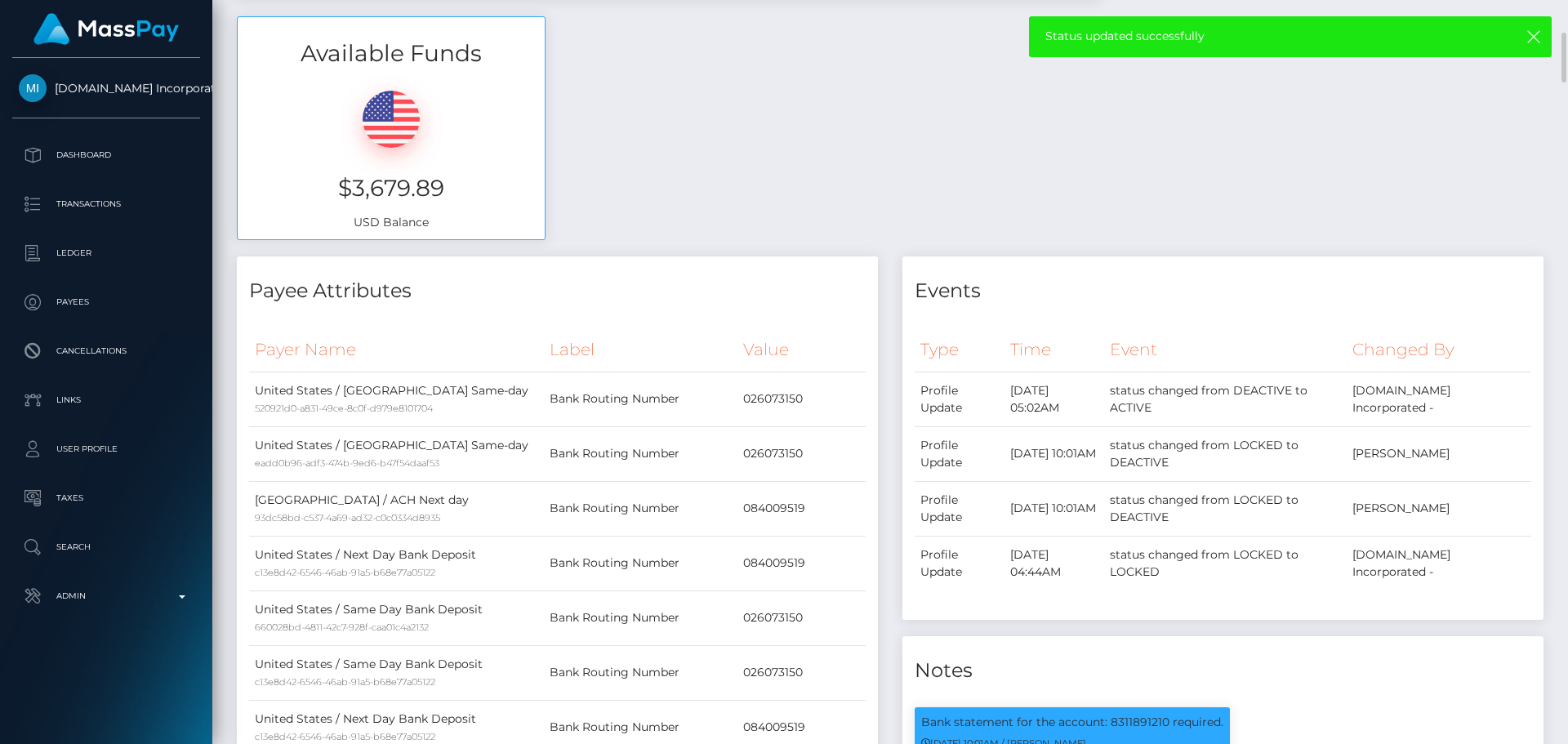
scroll to position [0, 0]
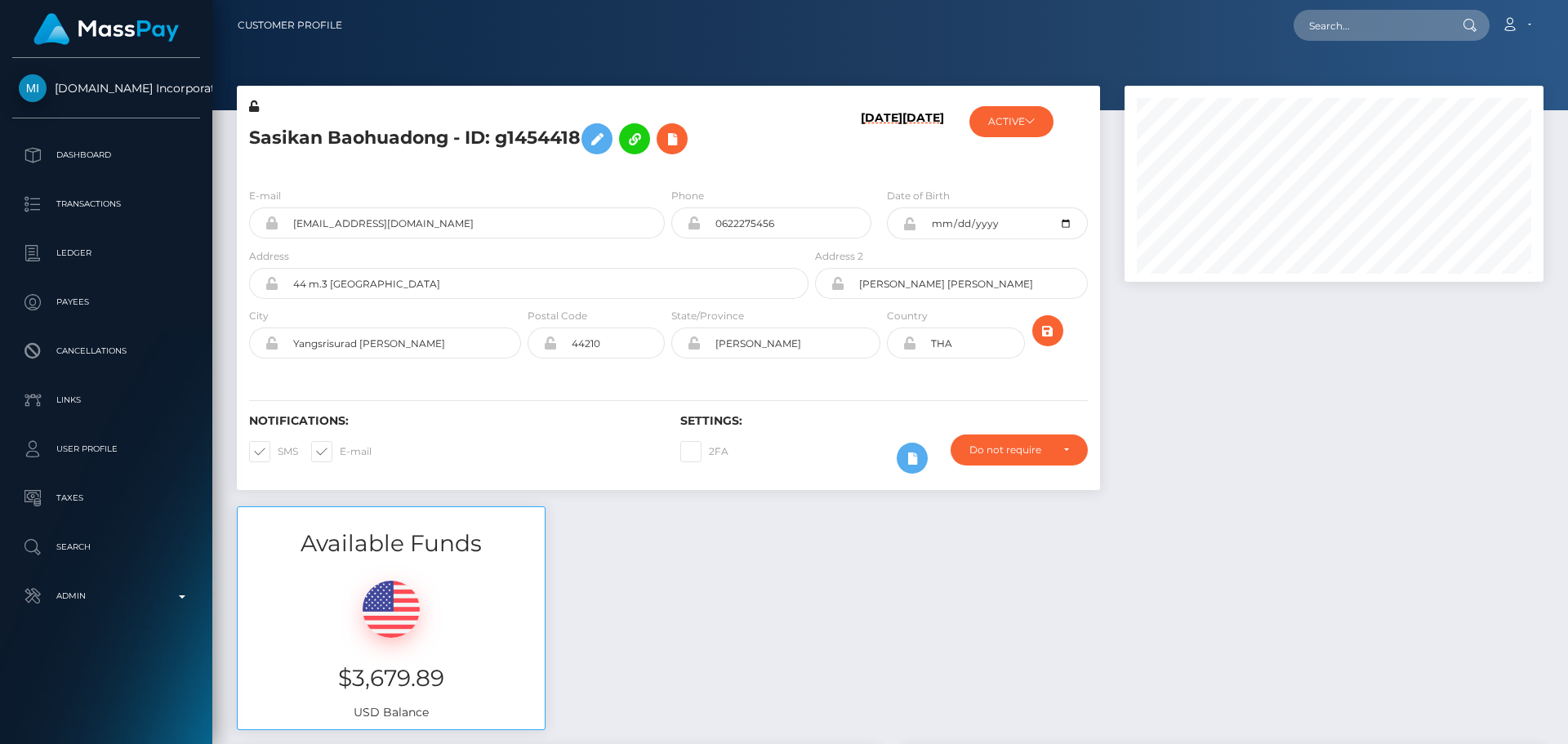
scroll to position [196, 420]
click at [417, 140] on h5 "Sasikan Baohuadong - ID: g1454418" at bounding box center [524, 139] width 551 height 48
copy h5 "Sasikan Baohuadong - ID: g1454418"
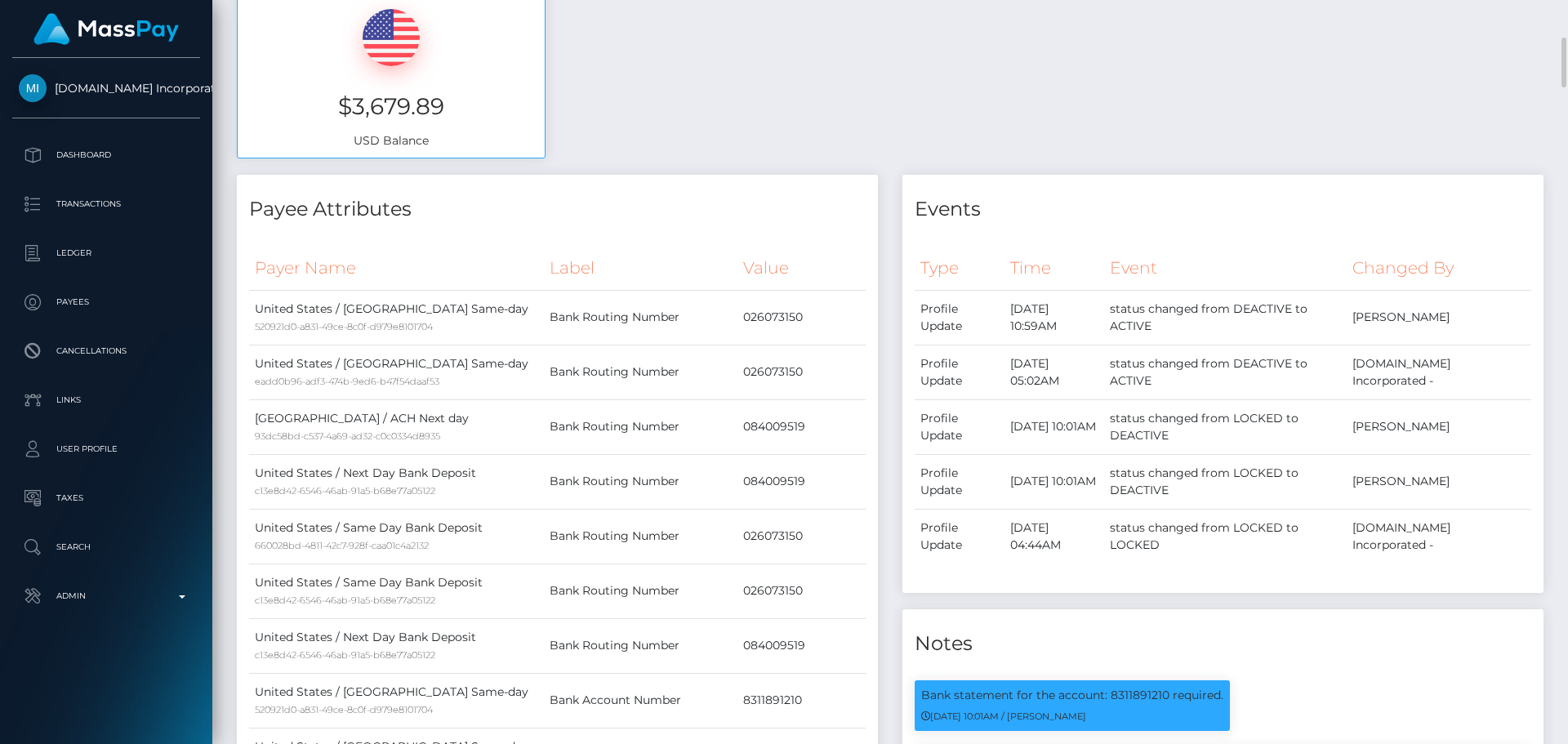
scroll to position [0, 0]
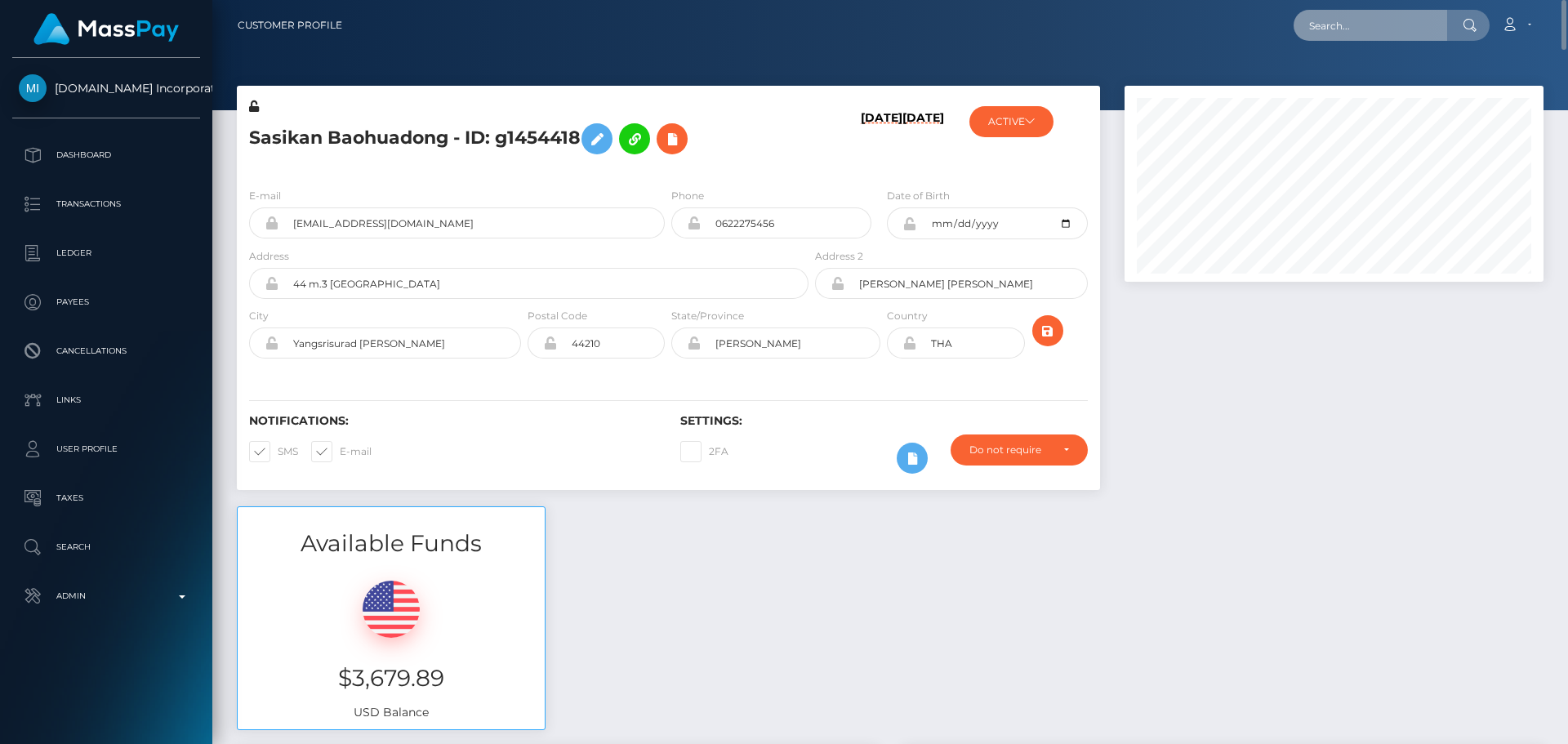
click at [1394, 25] on input "text" at bounding box center [1370, 25] width 153 height 31
paste input "mistressrose1990@hotmail.com"
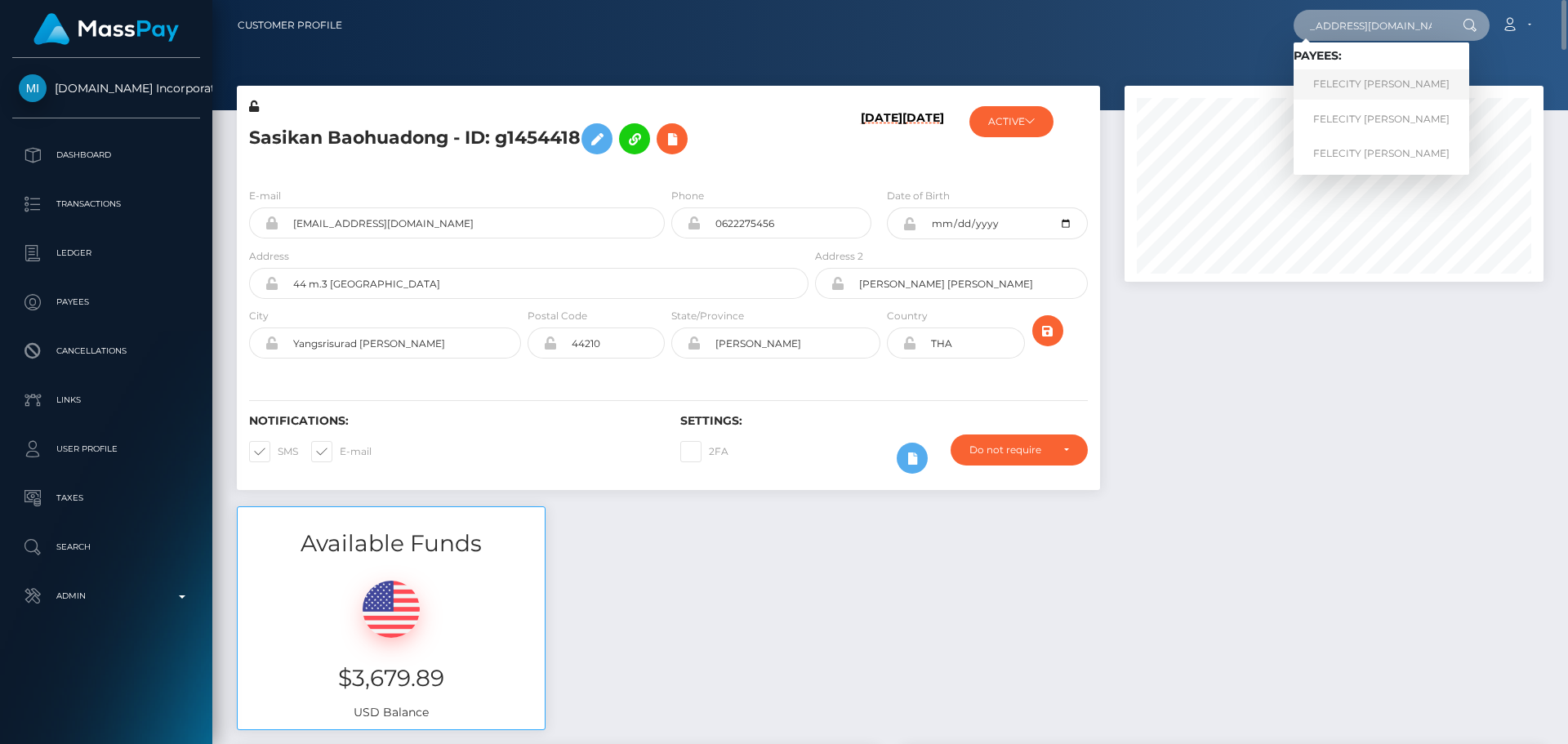
type input "mistressrose1990@hotmail.com"
click at [1347, 76] on link "FELECITY GABRIELLE DE WAL" at bounding box center [1382, 85] width 176 height 30
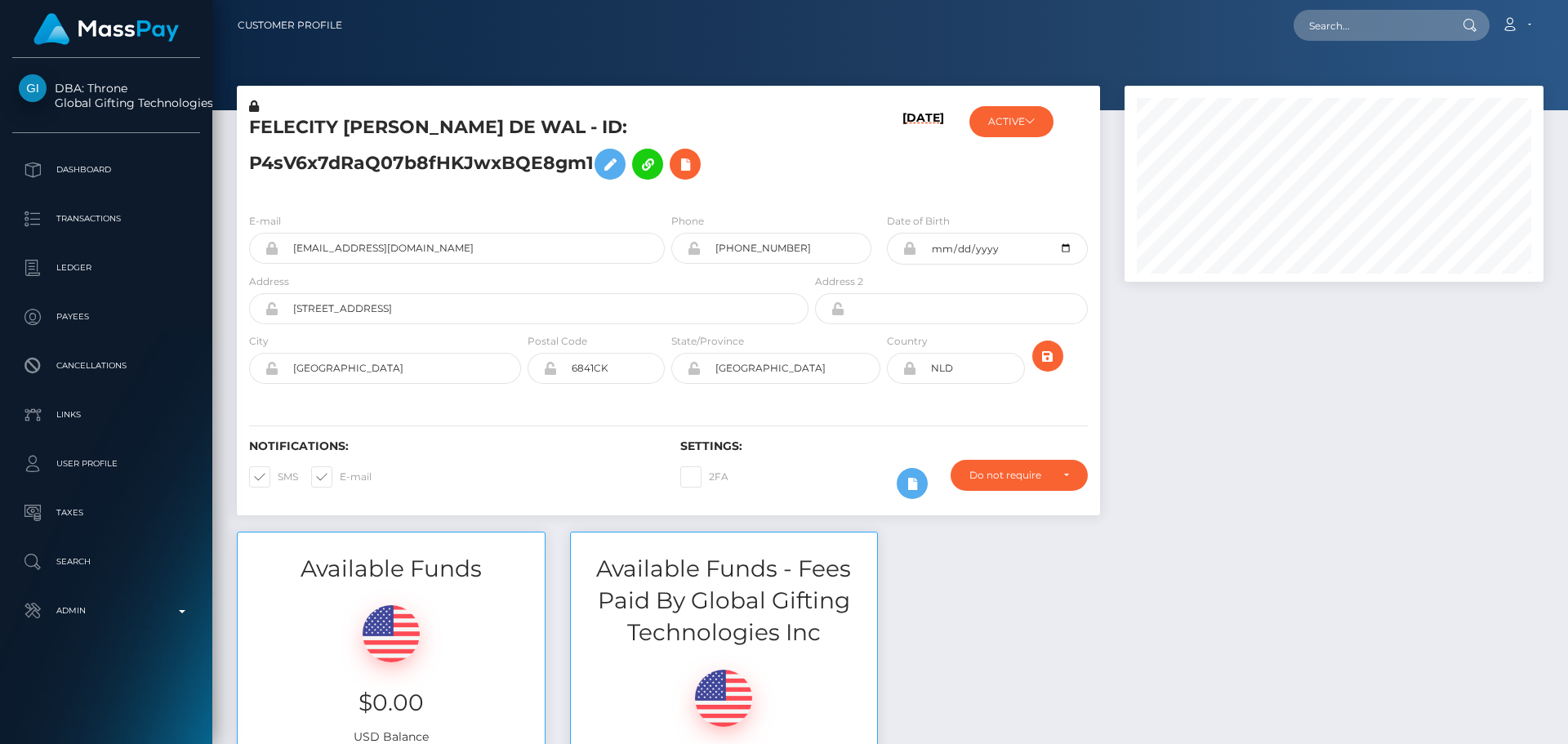
scroll to position [196, 420]
drag, startPoint x: 480, startPoint y: 251, endPoint x: 235, endPoint y: 236, distance: 245.5
click at [235, 237] on div "FELECITY GABRIELLE DE WAL - ID: P4sV6x7dRaQ07b8fHKJwxBQE8gm1 10/03/25 ACTIVE AC…" at bounding box center [668, 308] width 888 height 446
click at [1406, 26] on input "text" at bounding box center [1370, 25] width 153 height 31
paste input "[EMAIL_ADDRESS][DOMAIN_NAME]"
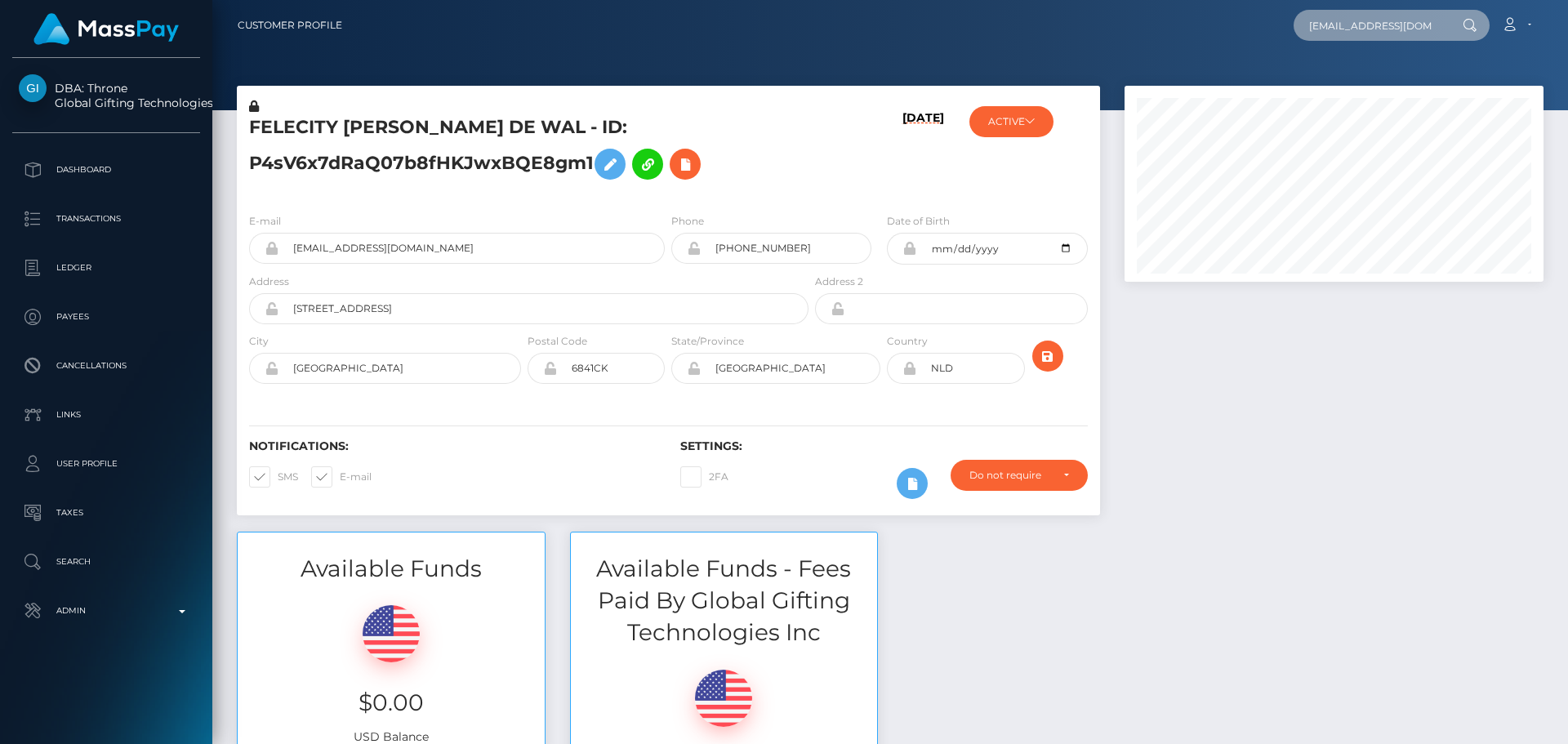
scroll to position [0, 35]
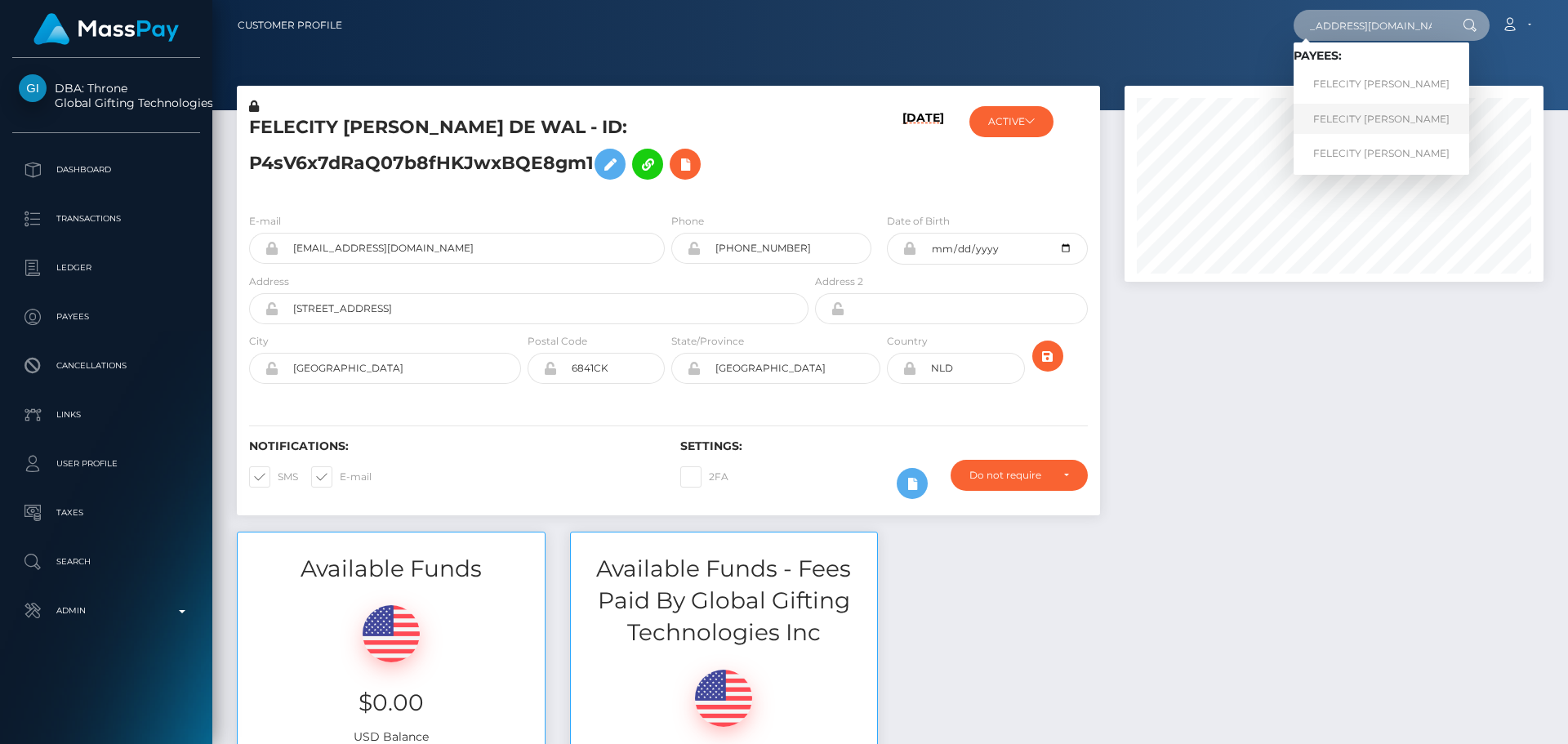
type input "[EMAIL_ADDRESS][DOMAIN_NAME]"
drag, startPoint x: 878, startPoint y: 161, endPoint x: 825, endPoint y: 141, distance: 56.6
click at [878, 161] on div "10/03/25" at bounding box center [883, 148] width 144 height 102
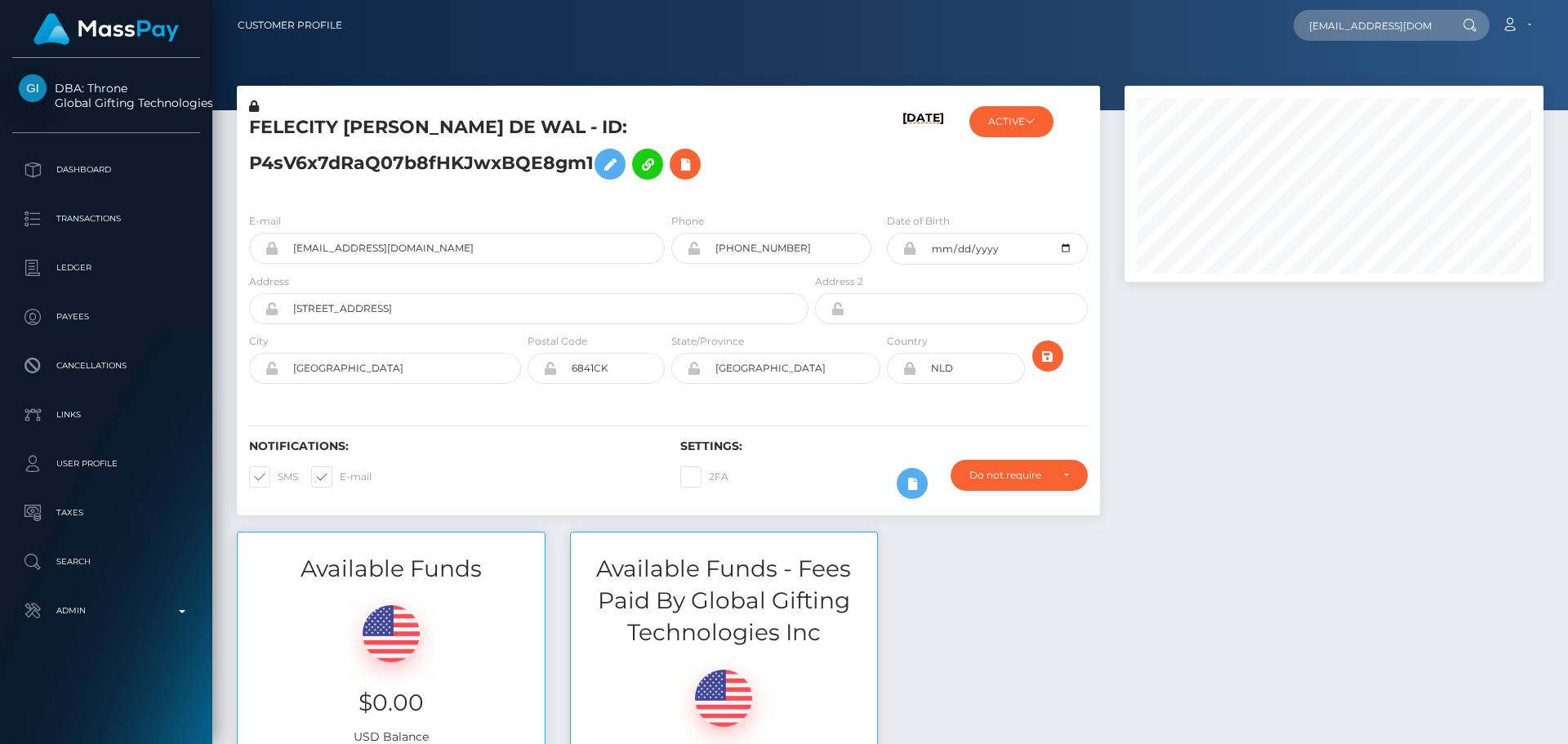
click at [605, 404] on div "Notifications: SMS E-mail Settings: 2FA" at bounding box center [668, 458] width 863 height 115
click at [587, 399] on div "E-mail mistressrose1990@hotmail.com Phone Address" at bounding box center [668, 300] width 863 height 200
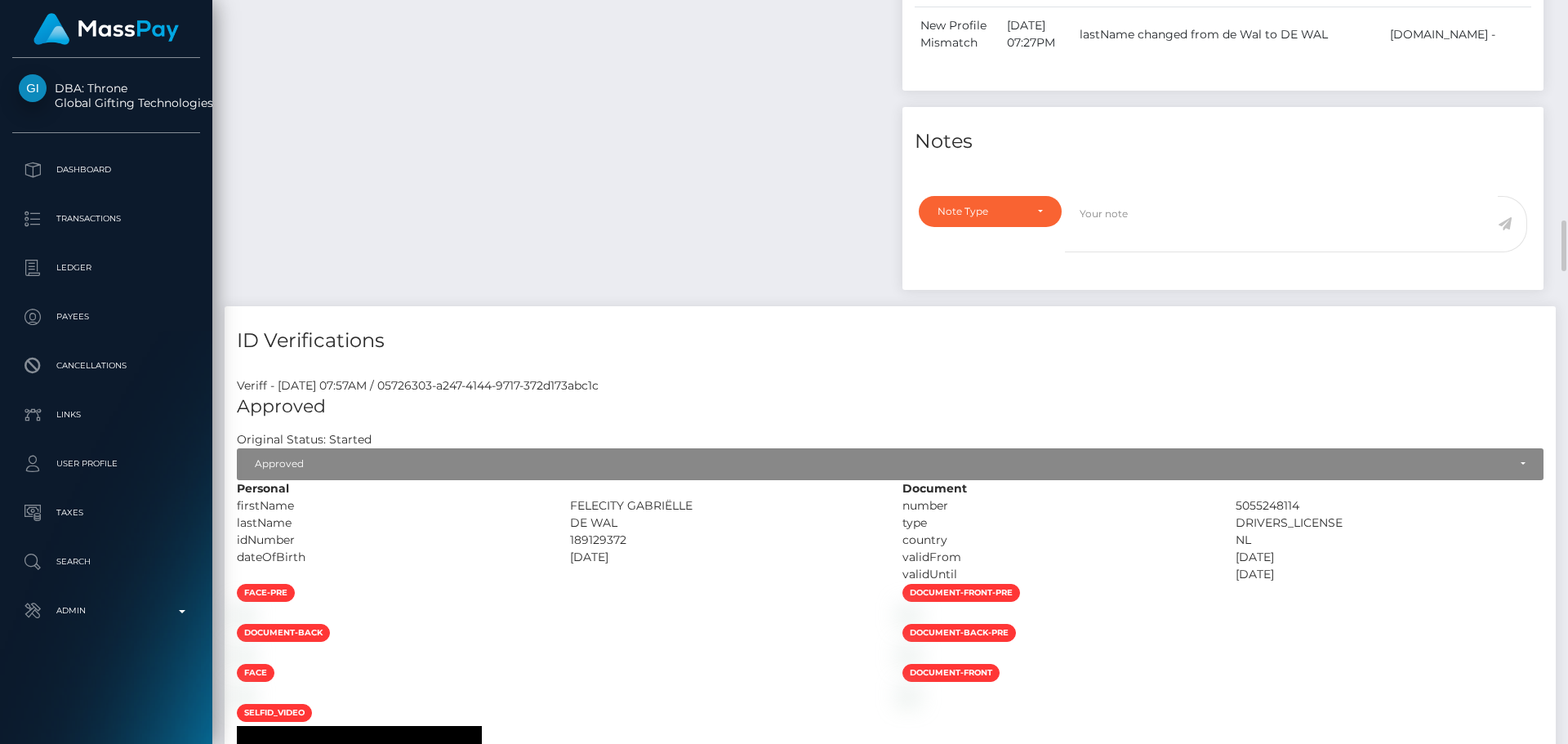
scroll to position [2124, 0]
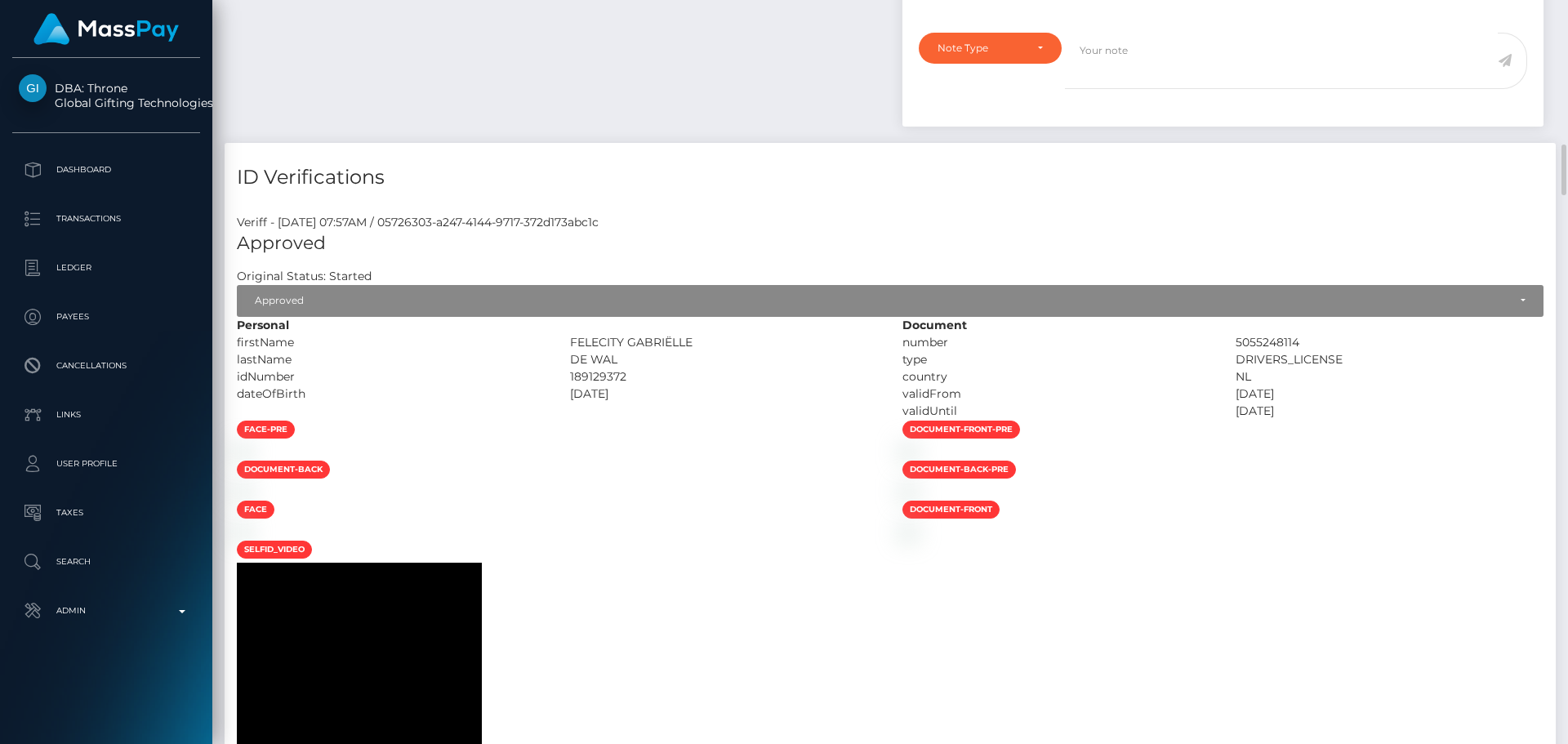
drag, startPoint x: 817, startPoint y: 202, endPoint x: 805, endPoint y: 219, distance: 20.8
click at [816, 214] on div "Veriff - November 13, 2024 07:57AM / 05726303-a247-4144-9717-372d173abc1c" at bounding box center [890, 223] width 1331 height 17
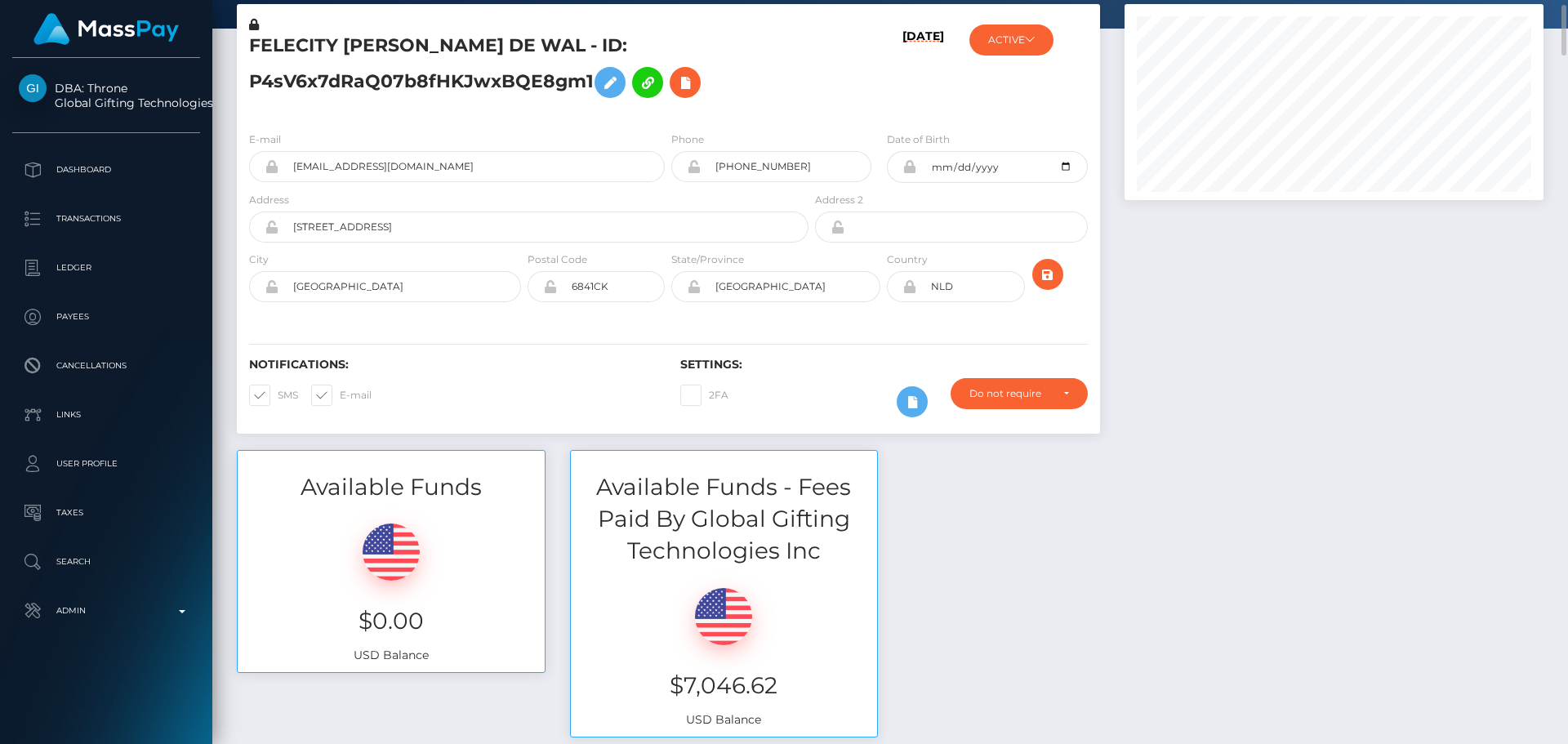
scroll to position [0, 0]
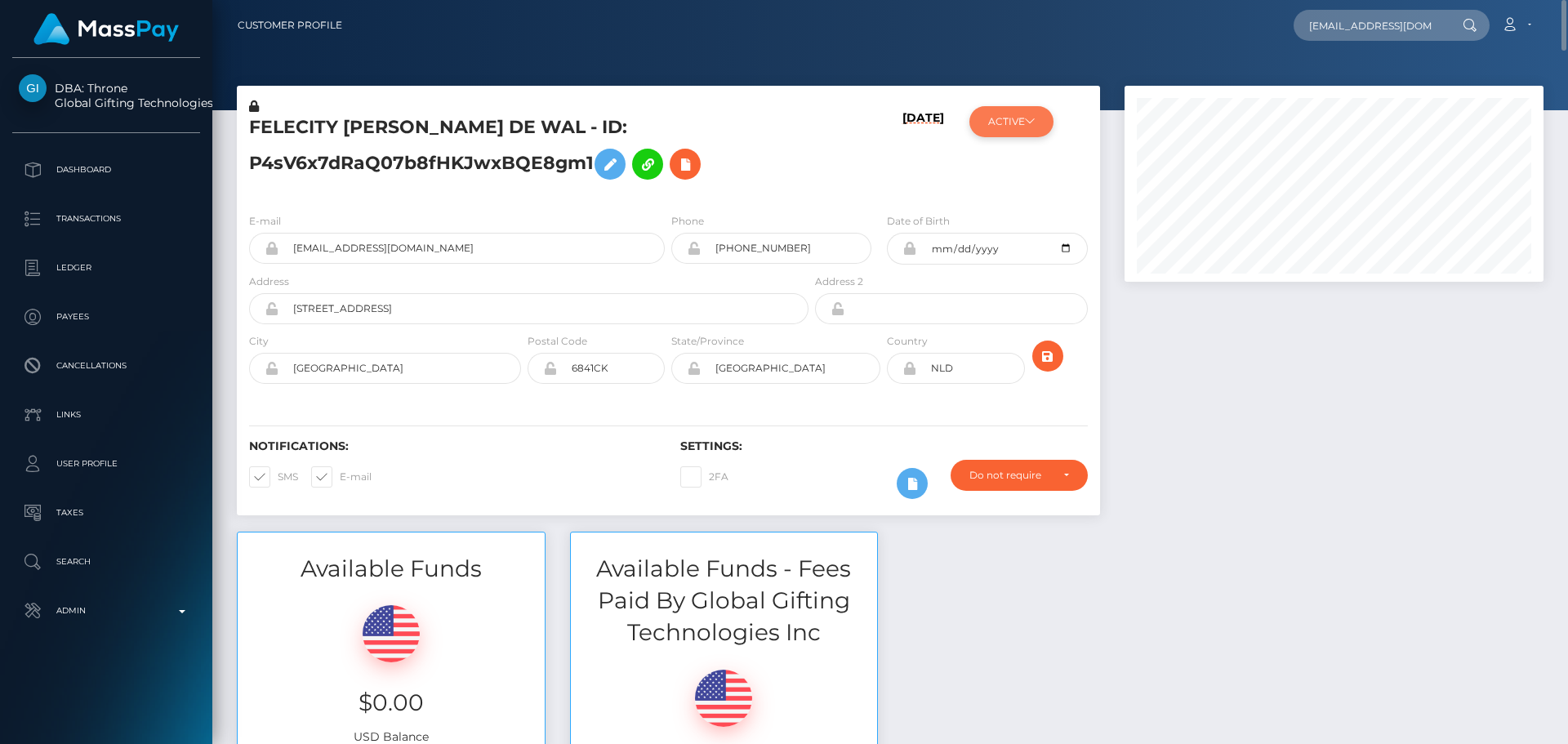
click at [1025, 110] on button "ACTIVE" at bounding box center [1011, 122] width 84 height 31
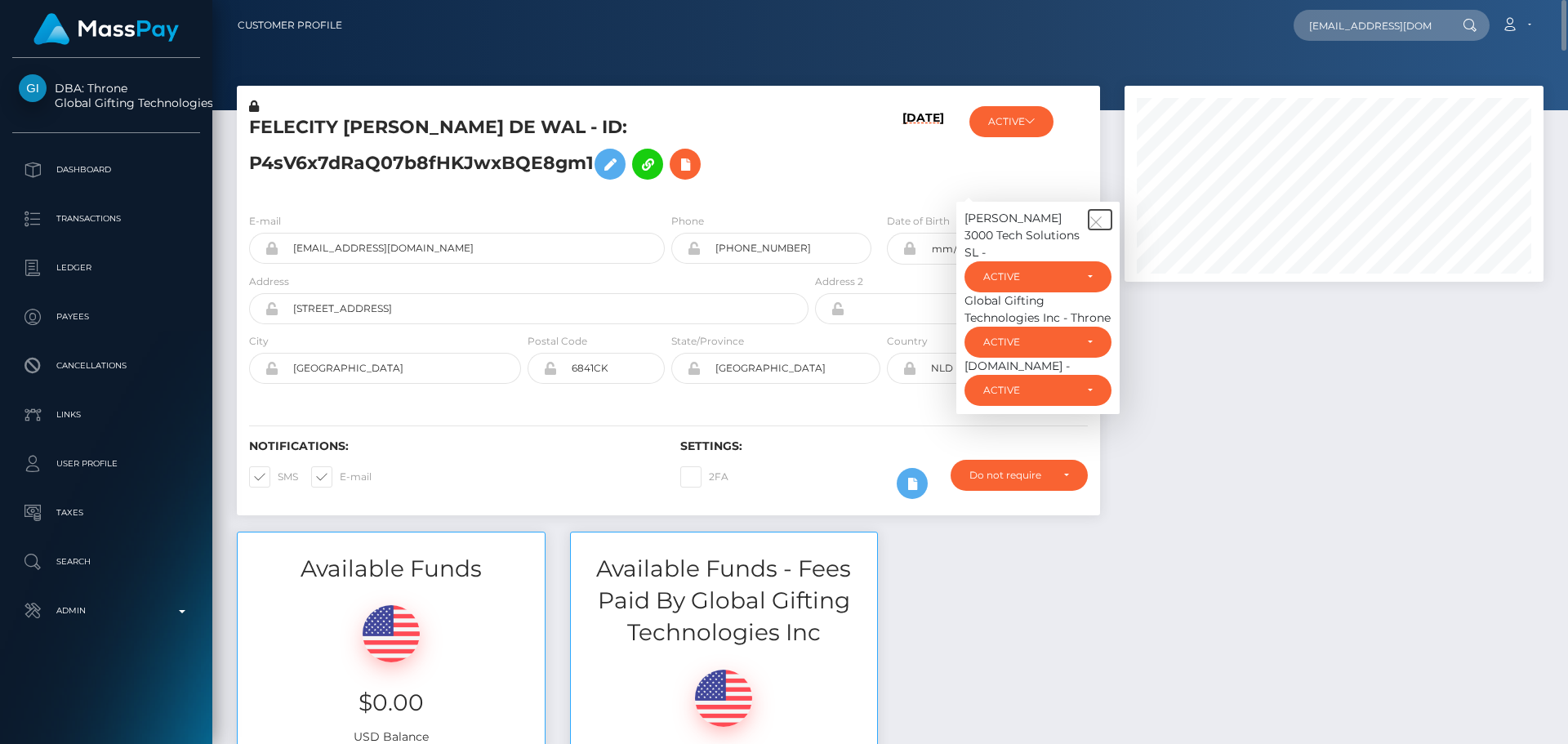
click at [1099, 216] on icon "button" at bounding box center [1095, 222] width 14 height 14
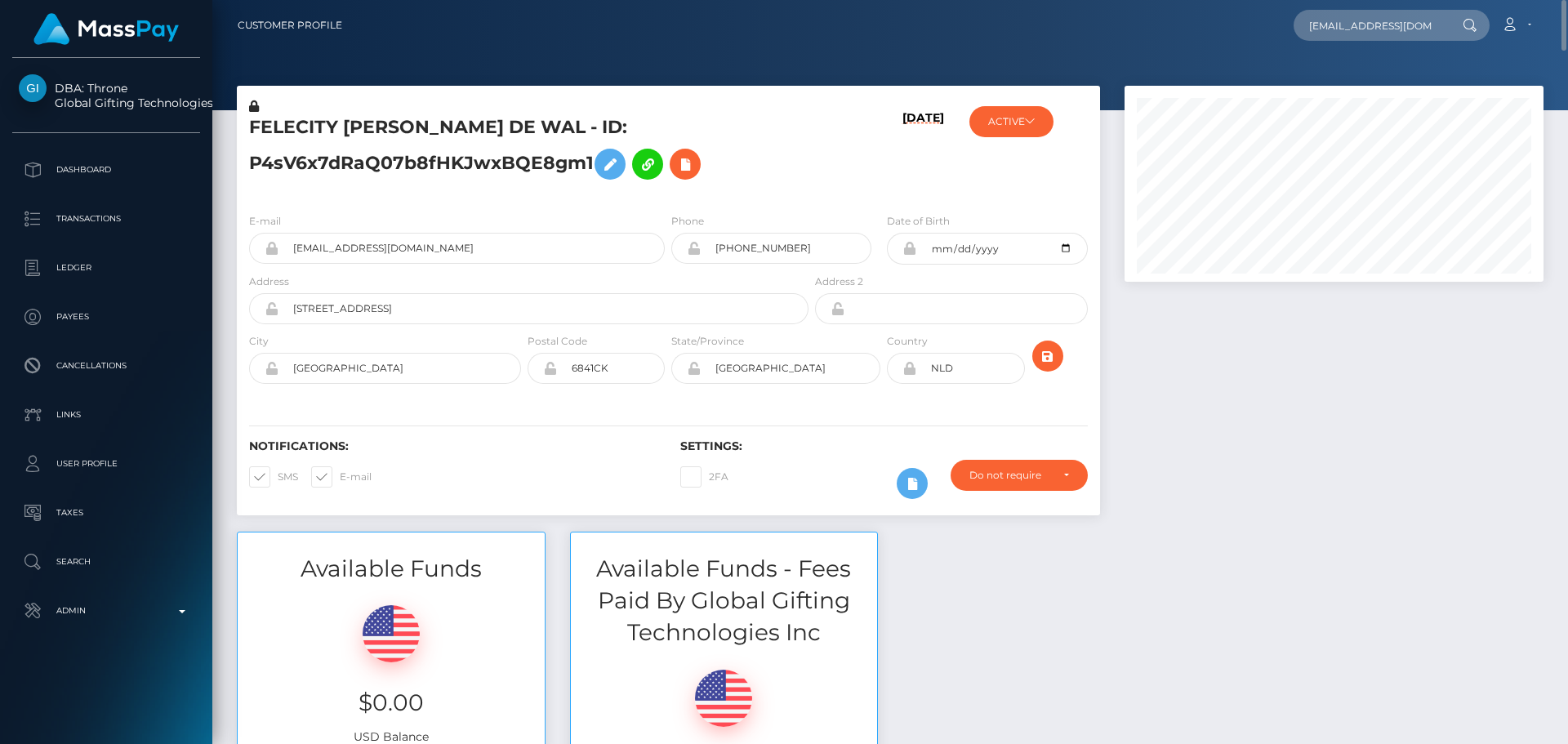
click at [841, 176] on div "10/03/25" at bounding box center [883, 148] width 144 height 102
drag, startPoint x: 1550, startPoint y: 433, endPoint x: 1525, endPoint y: -6, distance: 439.7
click at [1525, 0] on html "DBA: Throne Global Gifting Technologies Inc Dashboard Transactions Ledger Payee…" at bounding box center [784, 372] width 1568 height 744
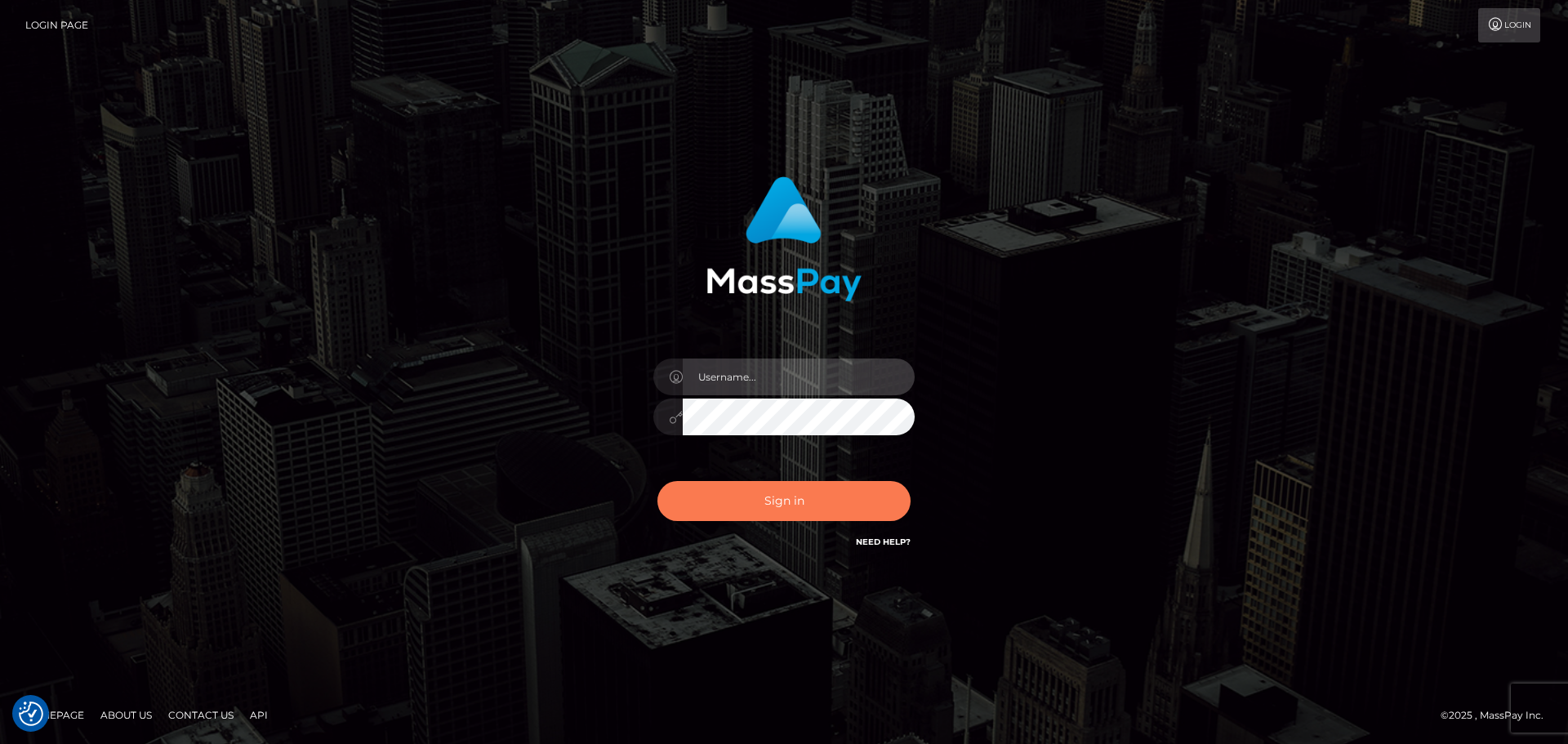
type input "[DOMAIN_NAME]"
click at [795, 494] on button "Sign in" at bounding box center [784, 501] width 253 height 40
type input "[DOMAIN_NAME]"
click at [795, 493] on button "Sign in" at bounding box center [784, 501] width 253 height 40
click at [788, 481] on button "Sign in" at bounding box center [784, 501] width 253 height 40
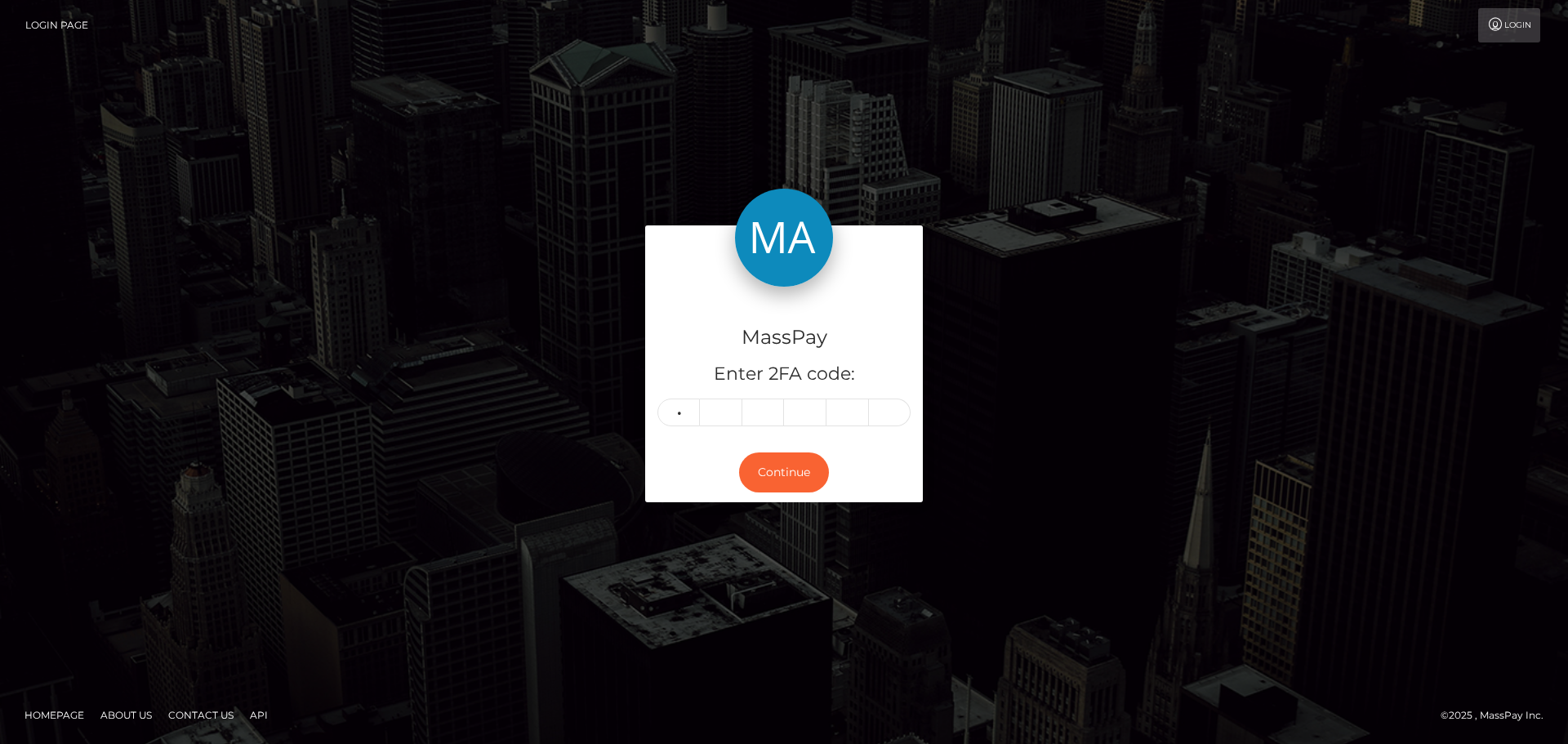
type input "7"
type input "9"
type input "1"
type input "9"
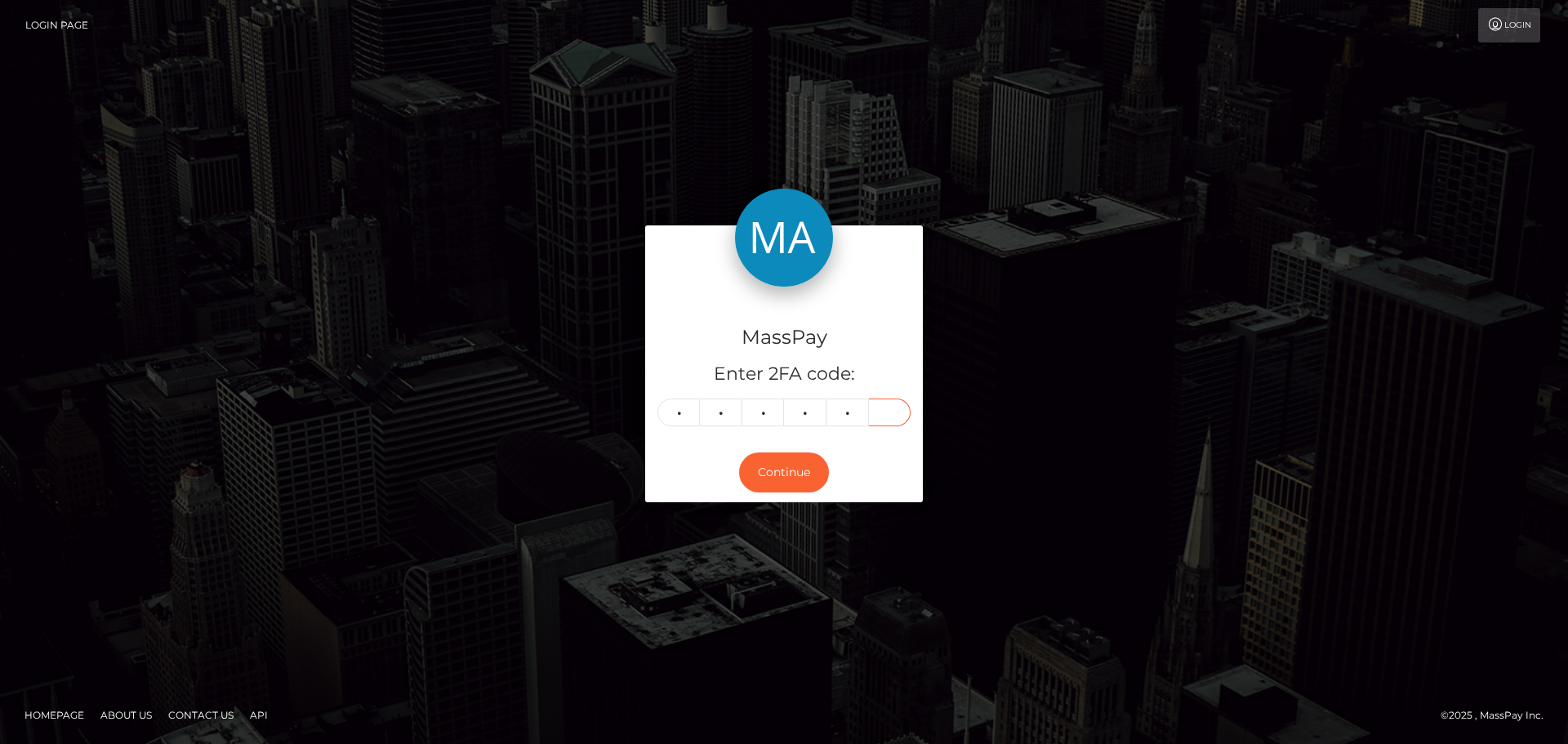
type input "7"
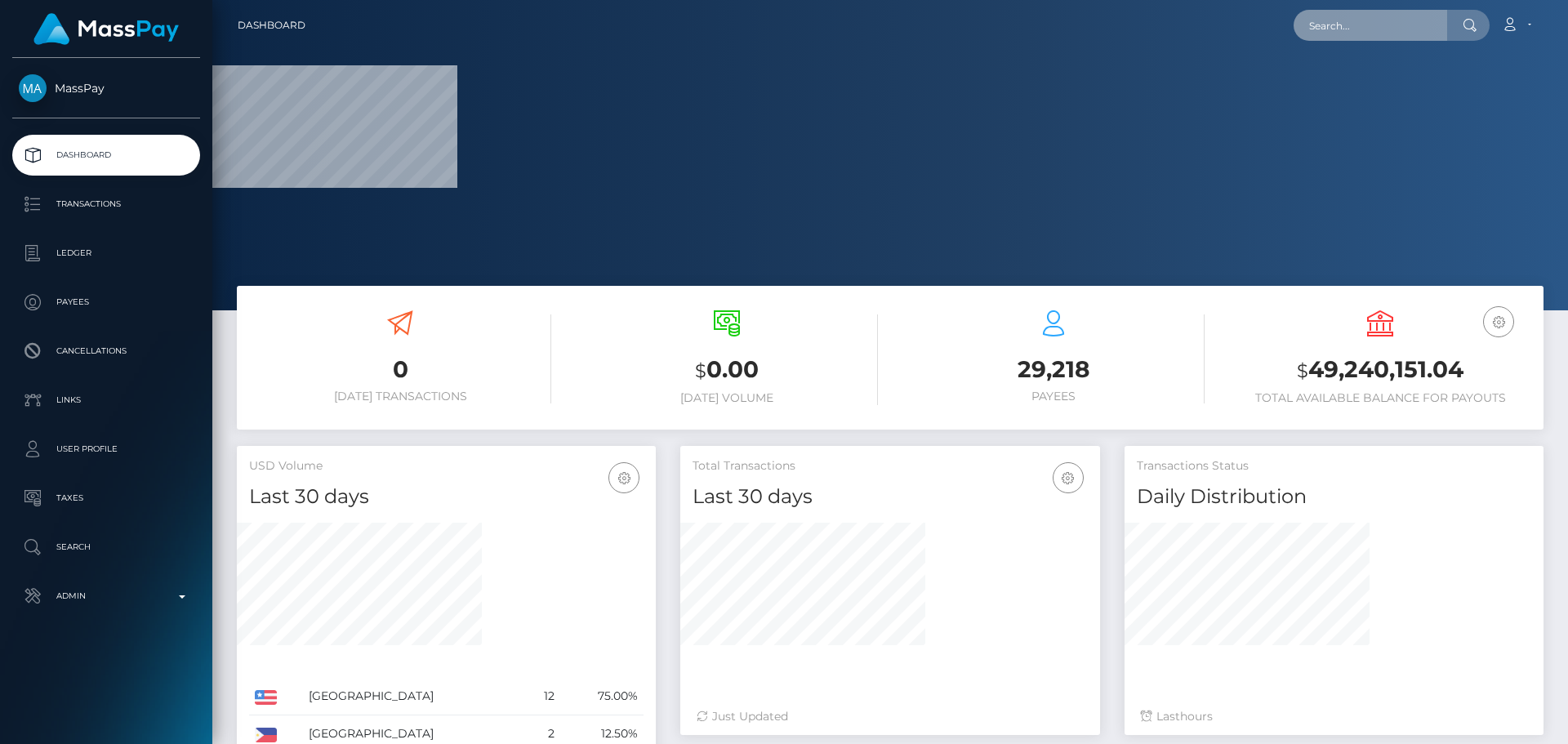
click at [1387, 27] on input "text" at bounding box center [1370, 25] width 153 height 31
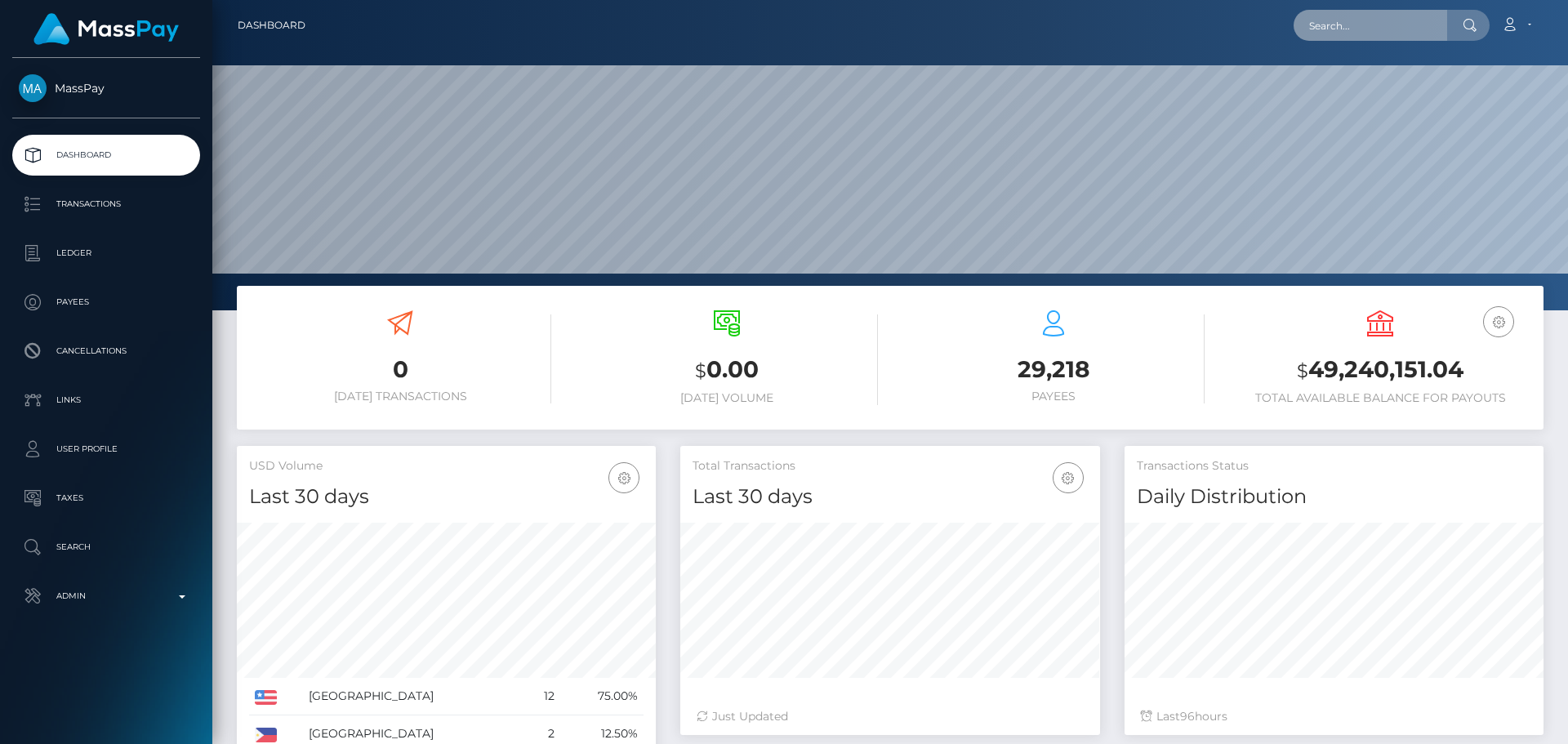
scroll to position [290, 420]
paste input "[EMAIL_ADDRESS][DOMAIN_NAME]"
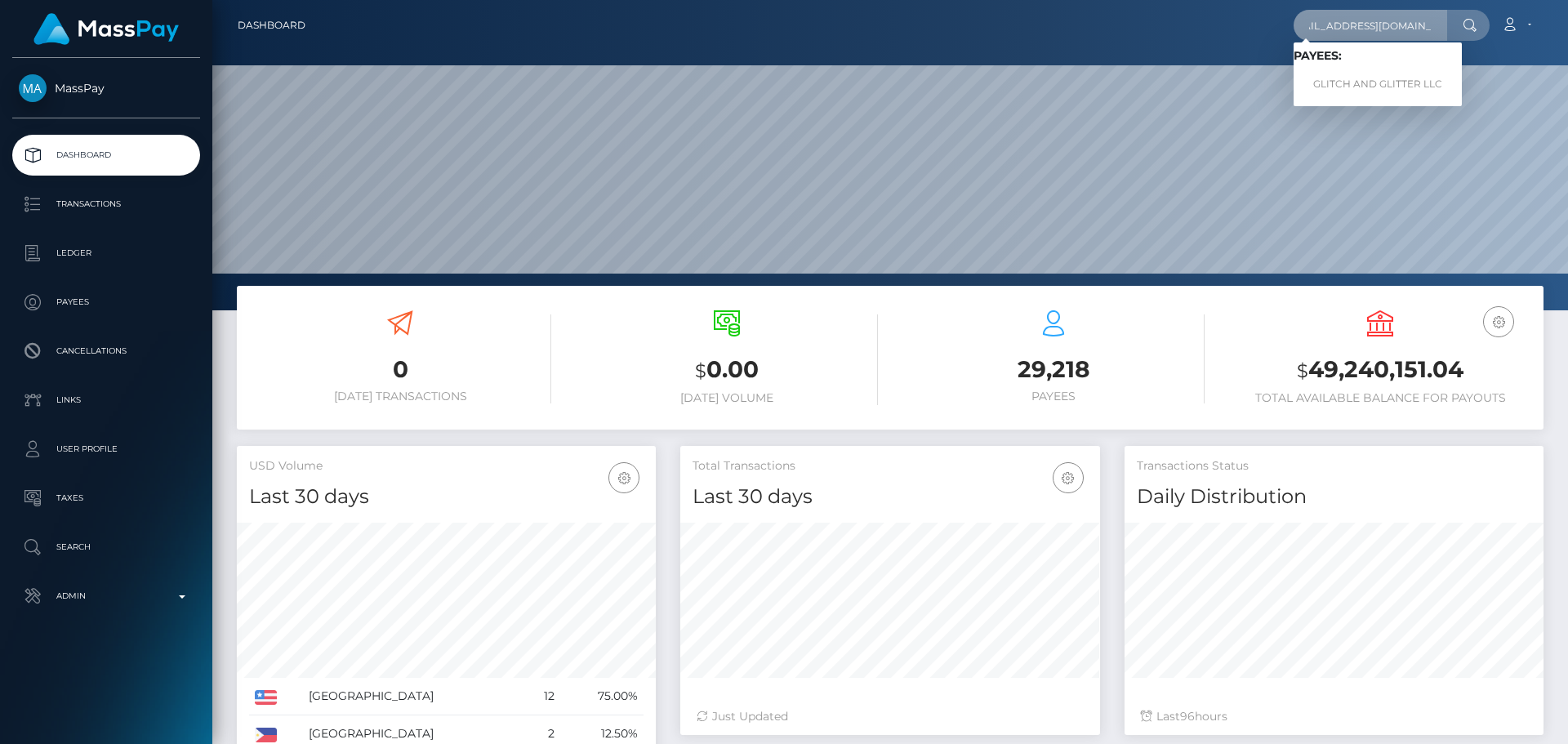
type input "[EMAIL_ADDRESS][DOMAIN_NAME]"
click at [1365, 84] on link "GLITCH AND GLITTER LLC" at bounding box center [1378, 85] width 168 height 30
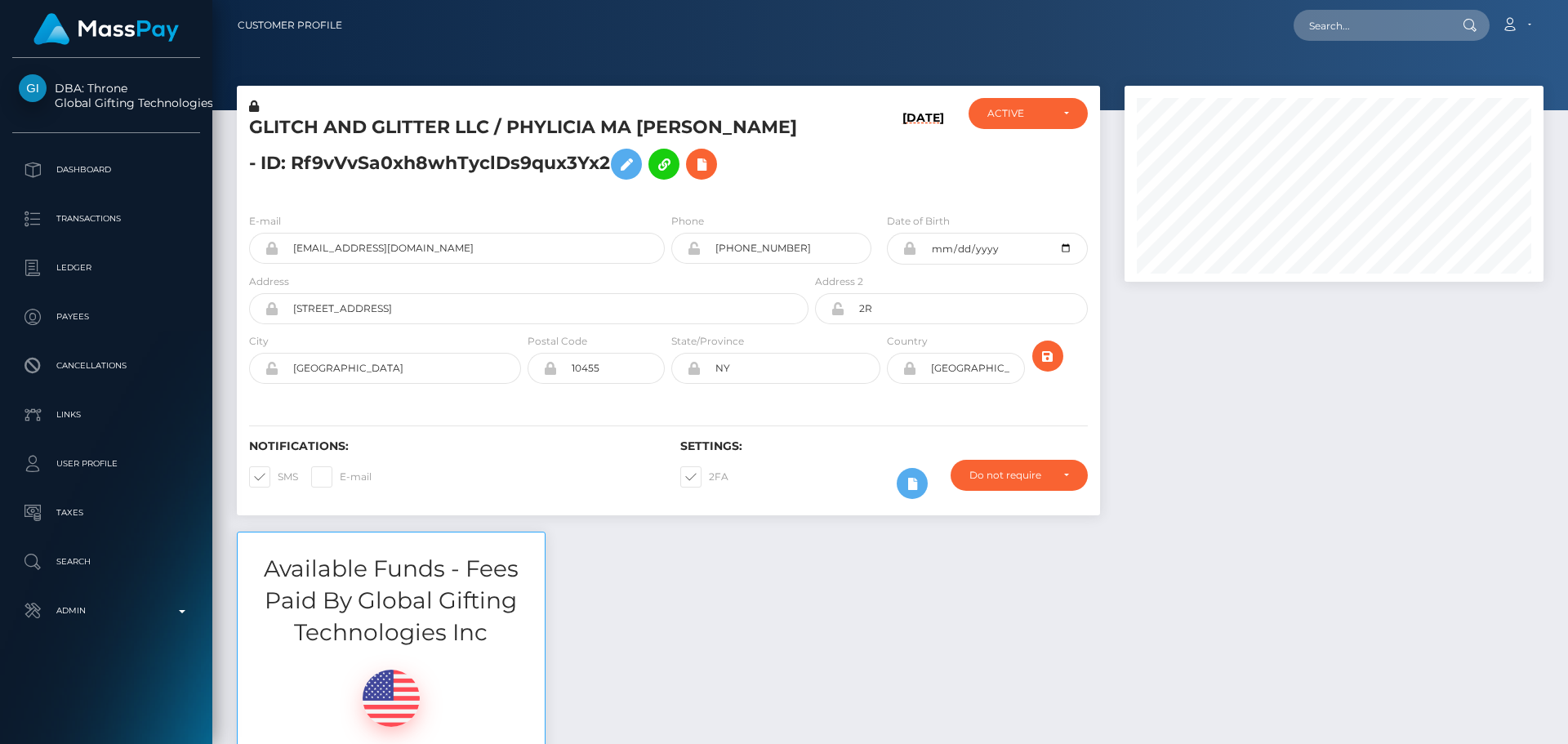
scroll to position [196, 420]
click at [766, 185] on h5 "GLITCH AND GLITTER LLC / PHYLICIA MA [PERSON_NAME] - ID: Rf9vVvSa0xh8whTyclDs9q…" at bounding box center [524, 151] width 551 height 72
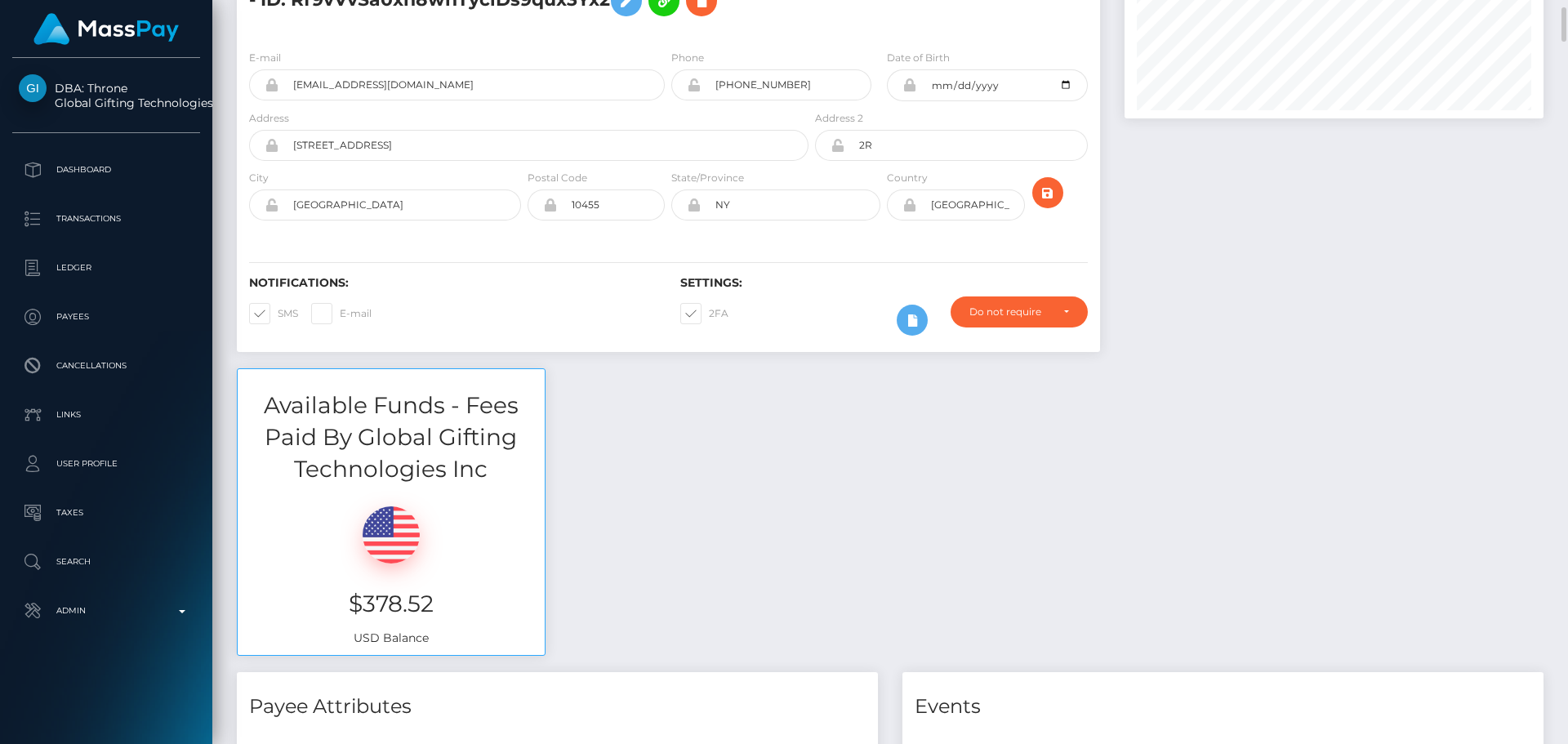
scroll to position [82, 0]
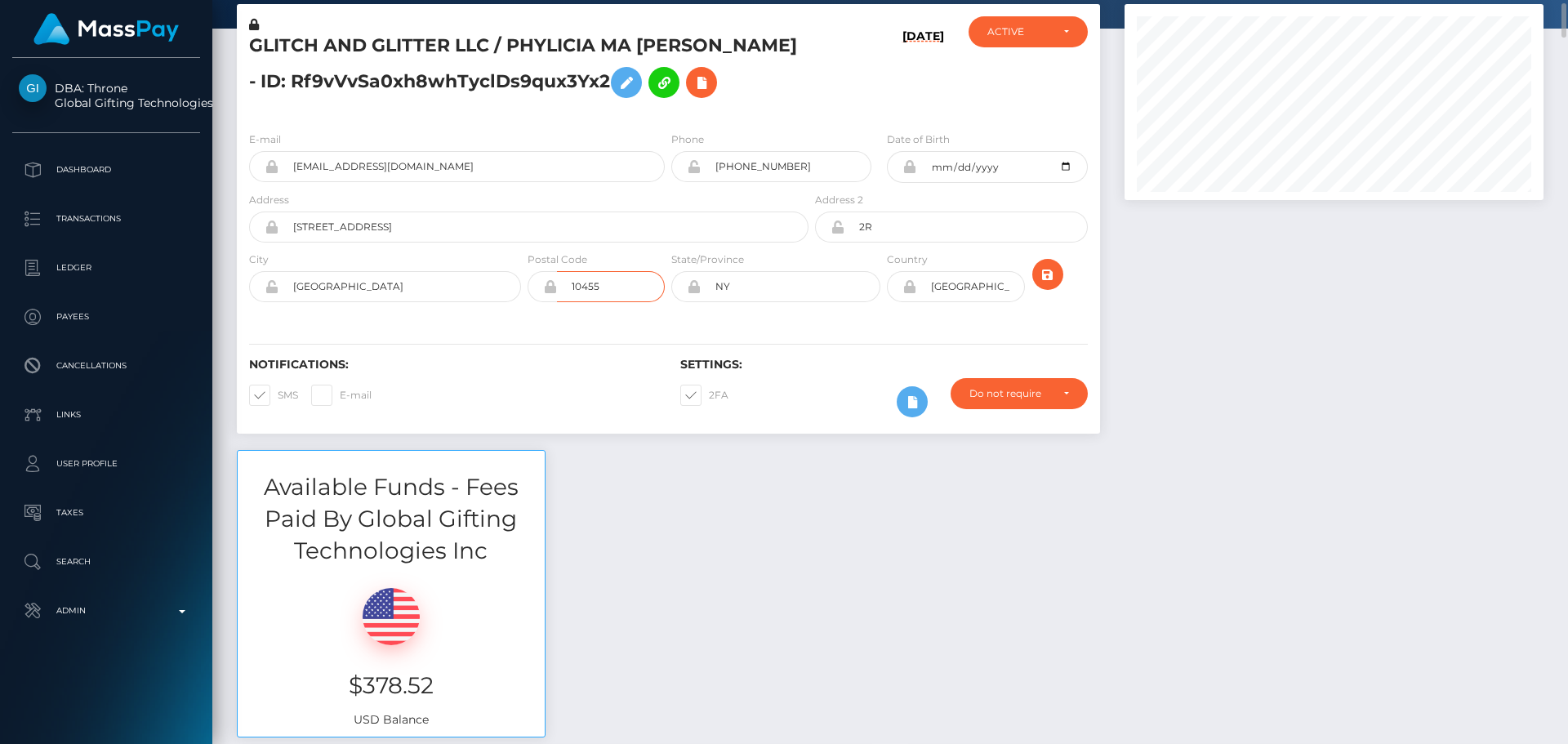
click at [611, 296] on input "10455" at bounding box center [610, 286] width 108 height 31
paste input "027"
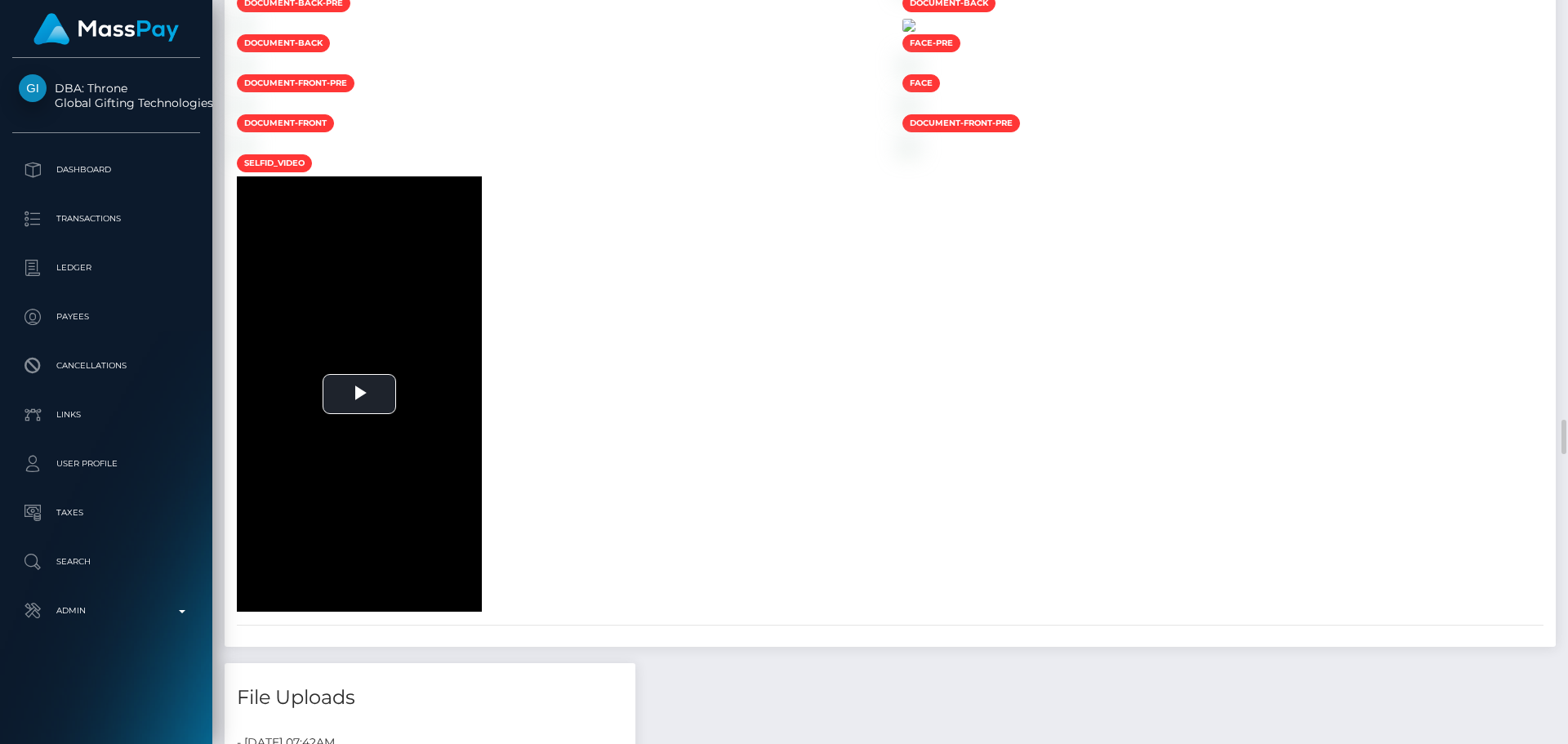
scroll to position [7351, 0]
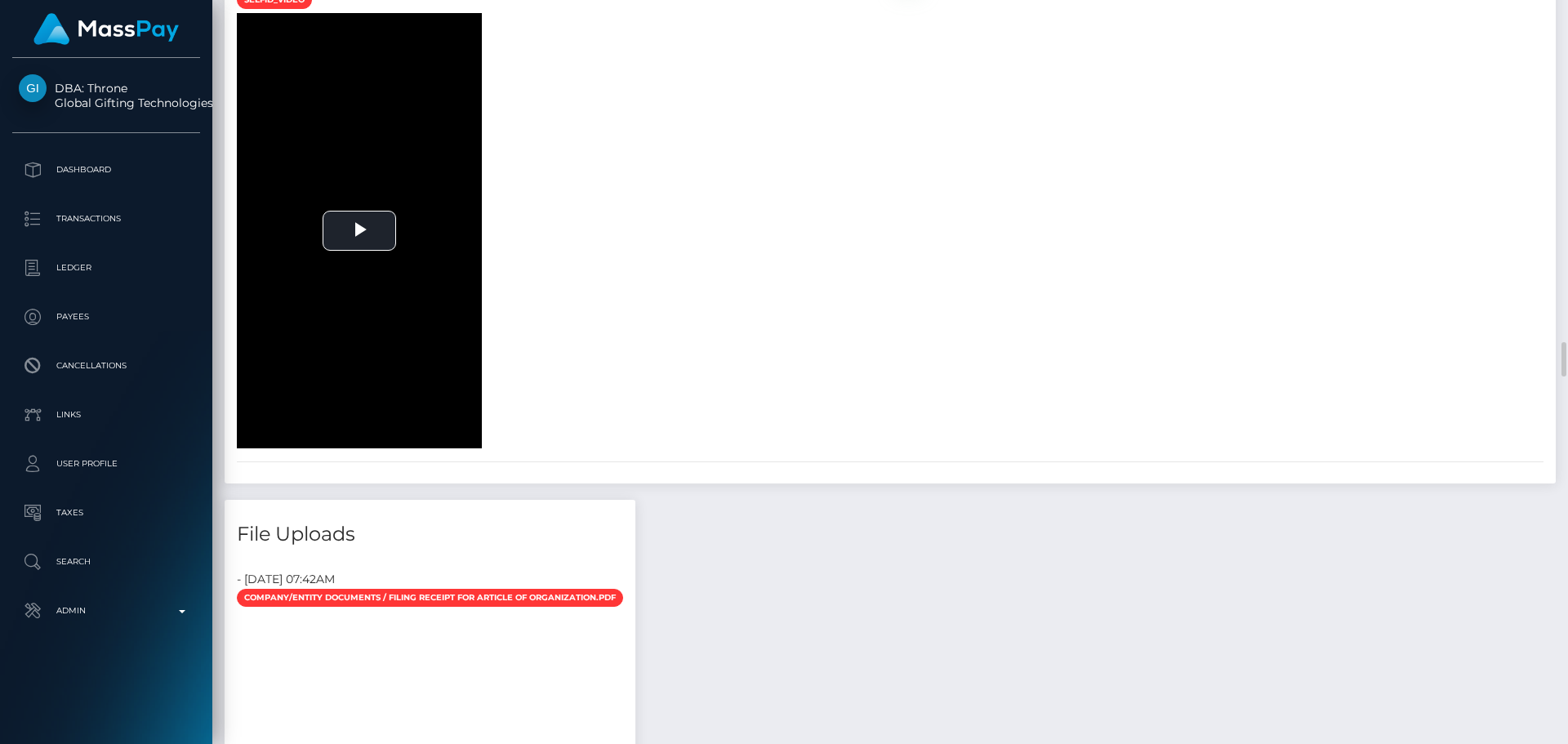
type input "10027"
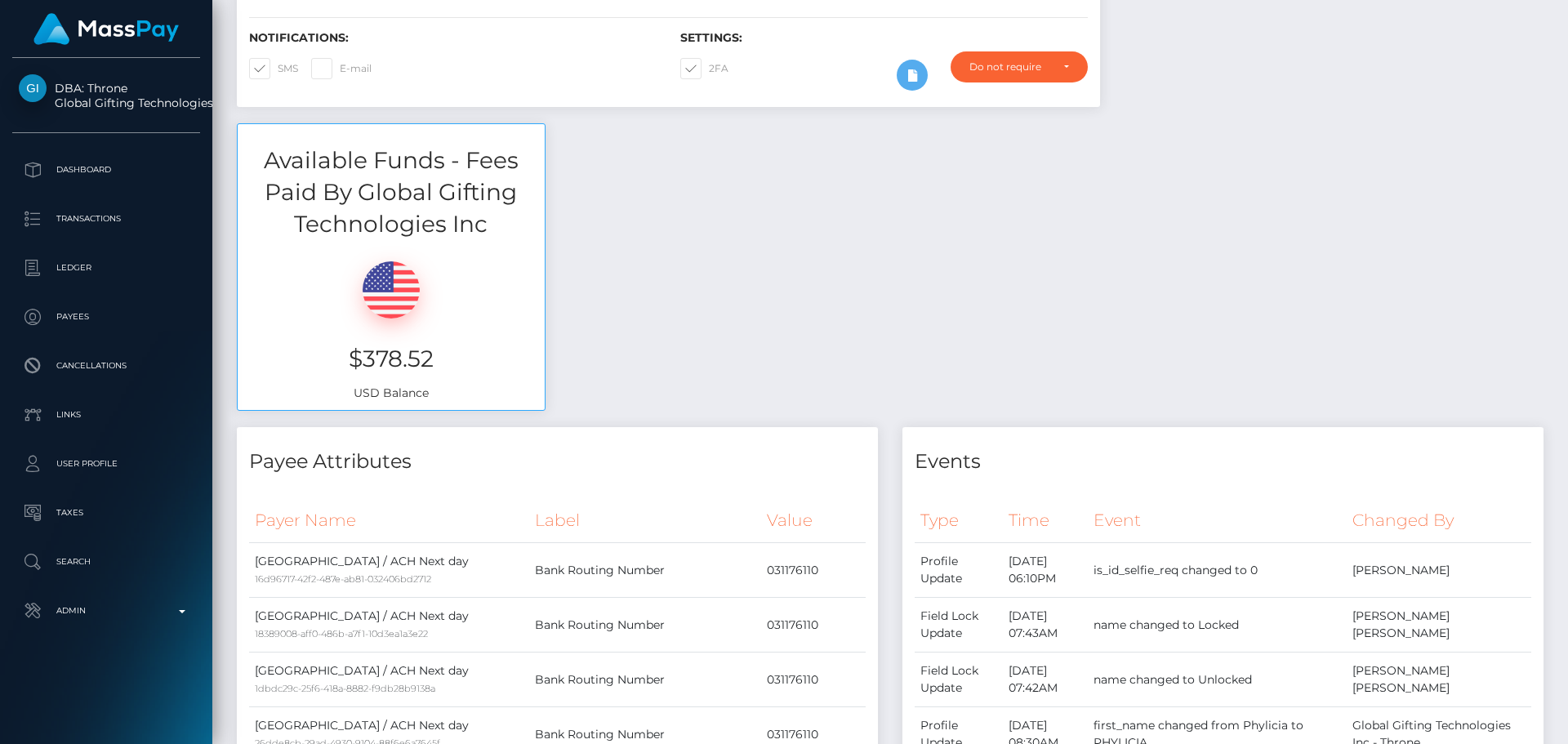
scroll to position [0, 0]
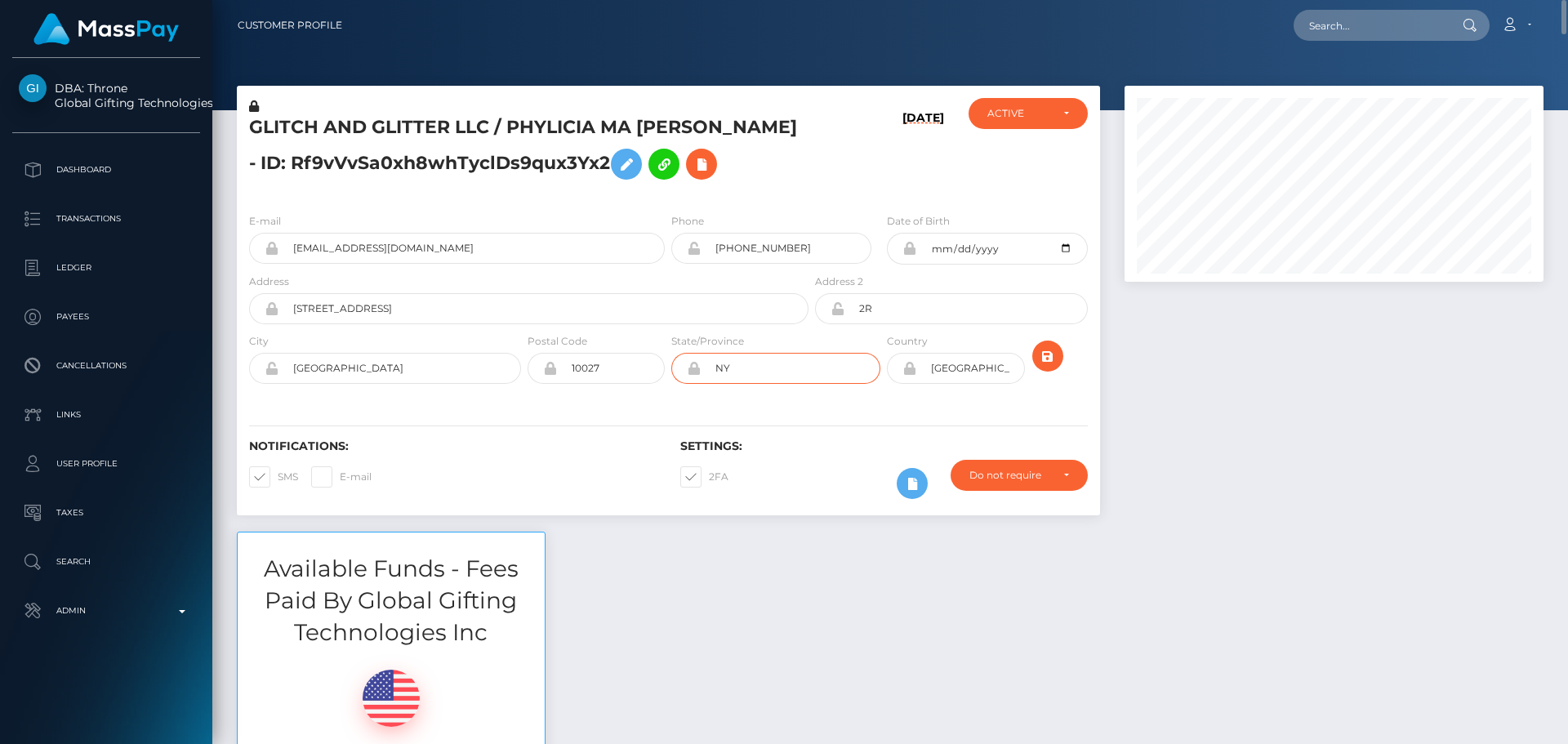
click at [794, 367] on input "NY" at bounding box center [791, 368] width 180 height 31
click at [374, 366] on input "Bronx" at bounding box center [400, 368] width 243 height 31
click at [373, 366] on input "Bronx" at bounding box center [400, 368] width 243 height 31
paste input "[US_STATE]"
type input "[US_STATE]"
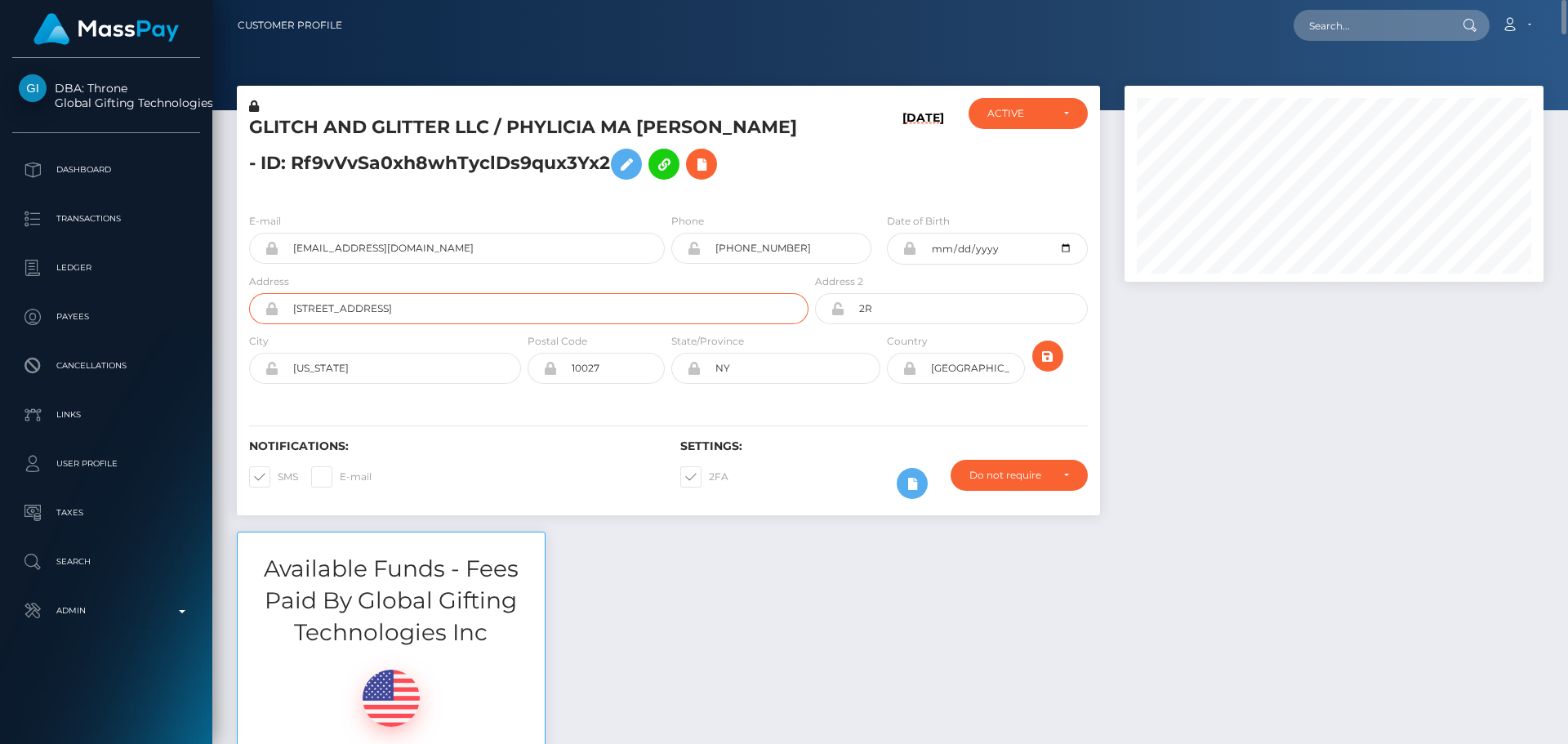
click at [430, 321] on input "764 152nd st 6c" at bounding box center [543, 308] width 530 height 31
paste input "105 West 125th Street"
paste input "Front 1 1105"
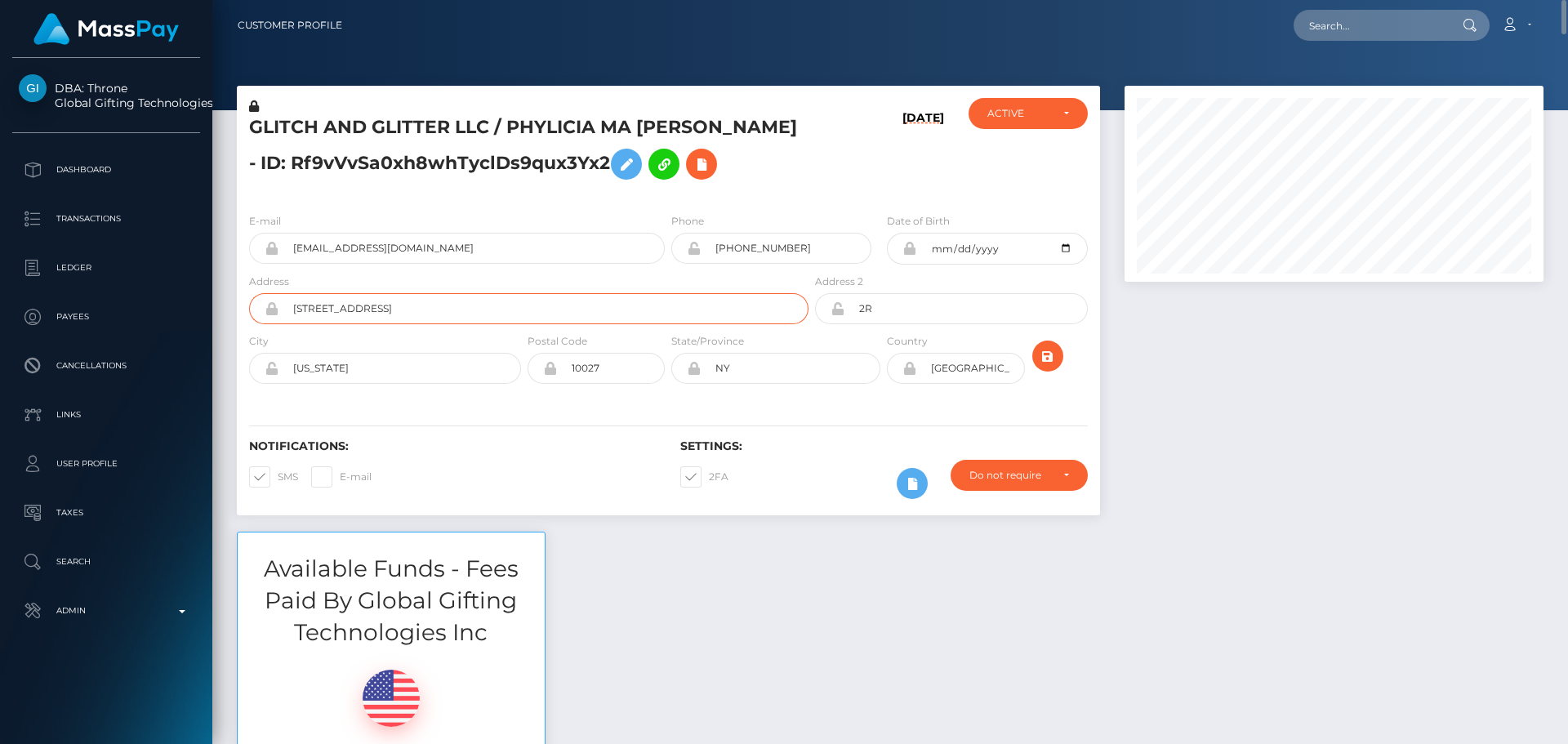
type input "[STREET_ADDRESS]"
click at [910, 305] on input "2R" at bounding box center [966, 308] width 243 height 31
click at [911, 304] on input "2R" at bounding box center [966, 308] width 243 height 31
click at [801, 404] on div "Notifications: SMS E-mail Settings: 2FA" at bounding box center [668, 458] width 863 height 115
click at [1048, 359] on icon "submit" at bounding box center [1048, 356] width 20 height 20
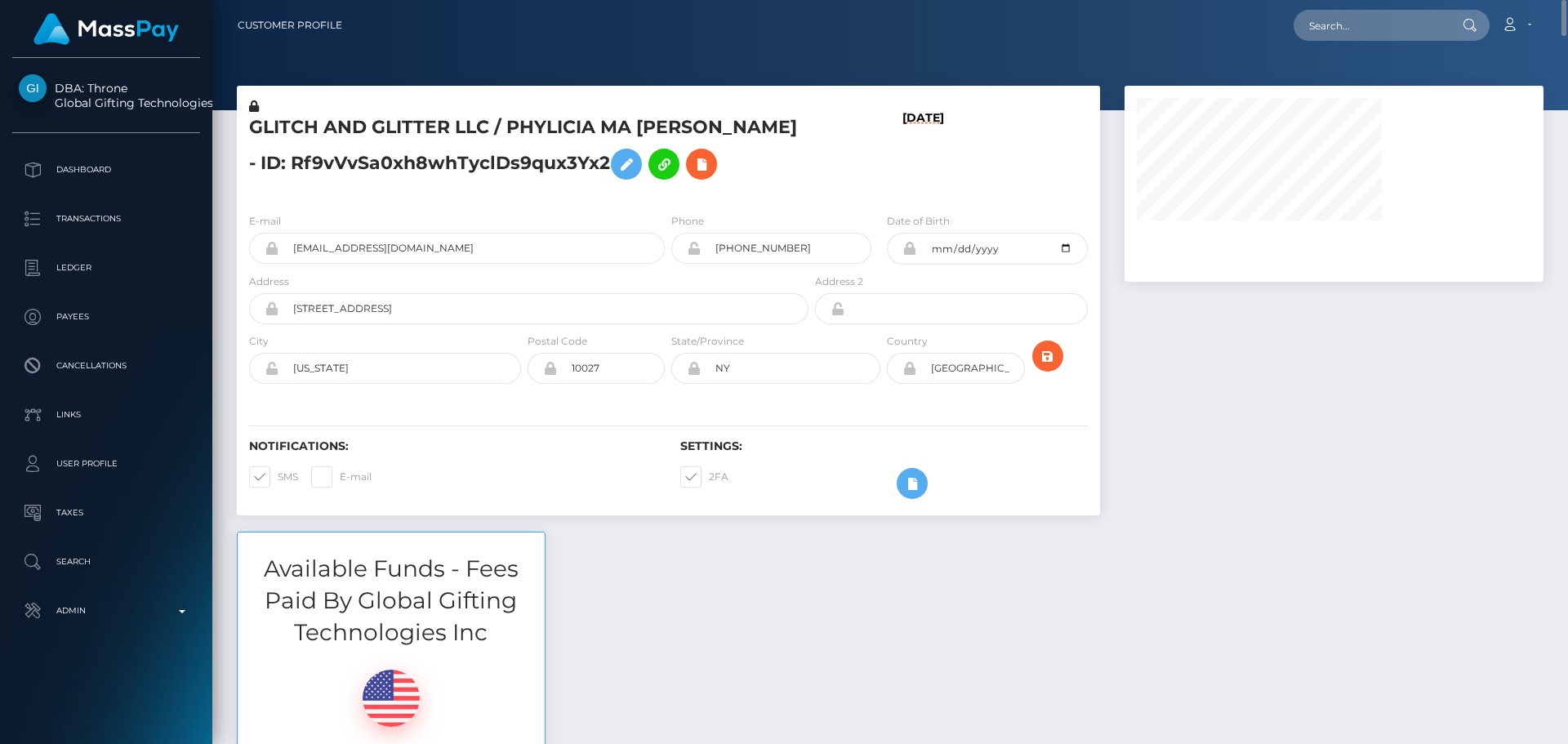
click at [268, 309] on icon at bounding box center [271, 309] width 14 height 13
click at [404, 316] on input "764 152nd st 6c" at bounding box center [543, 308] width 530 height 31
click at [402, 315] on input "764 152nd st 6c" at bounding box center [543, 308] width 530 height 31
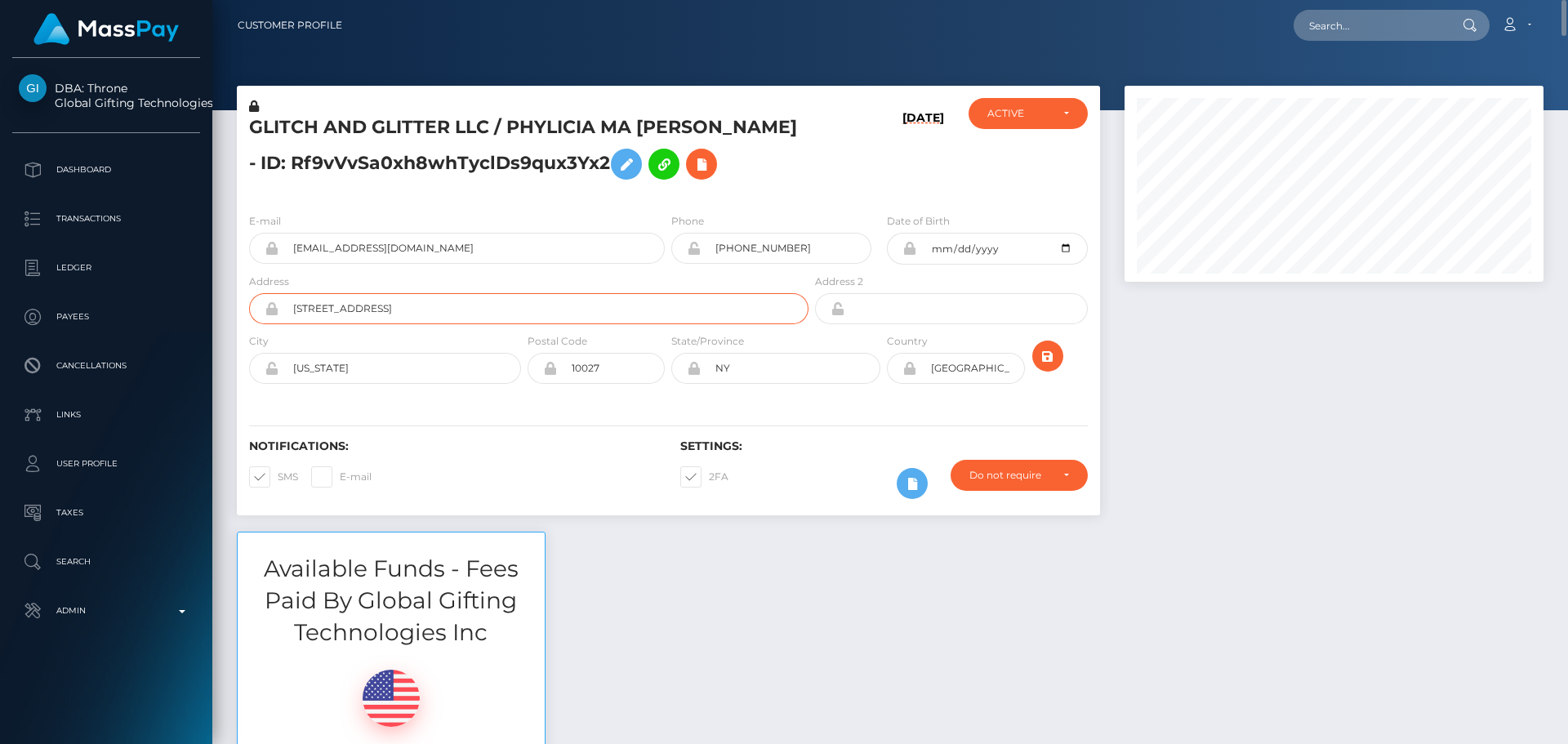
paste input "105 West 125th Street"
drag, startPoint x: 270, startPoint y: 313, endPoint x: 284, endPoint y: 1, distance: 312.3
click at [270, 313] on icon at bounding box center [271, 309] width 14 height 13
click at [445, 312] on input "105 West 125th Street" at bounding box center [543, 308] width 530 height 31
paste input "Front 1 1105"
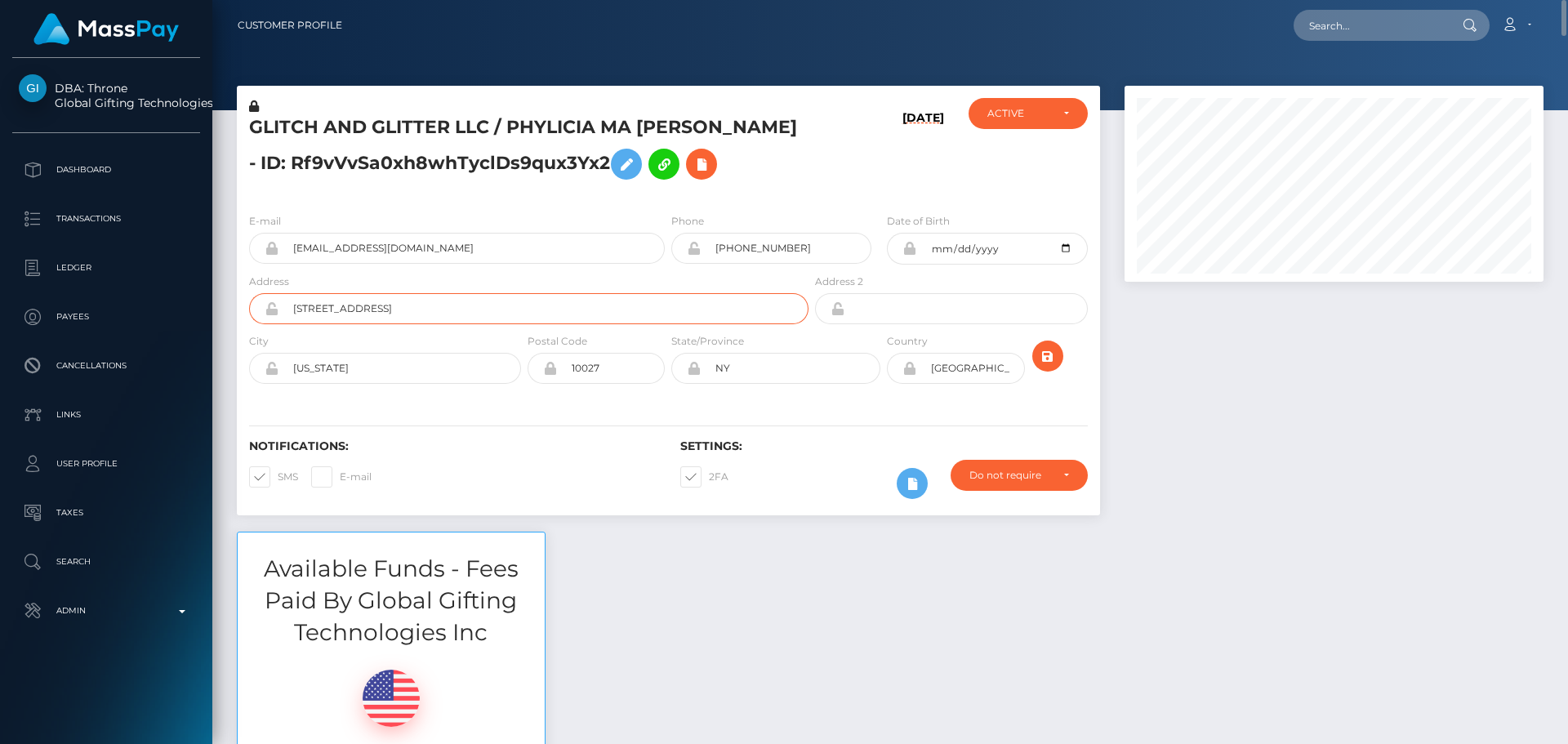
type input "105 West 125th Street, Front 1 1105"
click at [534, 430] on div "Notifications: SMS E-mail Settings: 2FA" at bounding box center [668, 458] width 863 height 115
click at [1053, 353] on icon "submit" at bounding box center [1048, 356] width 20 height 20
click at [271, 372] on icon at bounding box center [271, 368] width 14 height 13
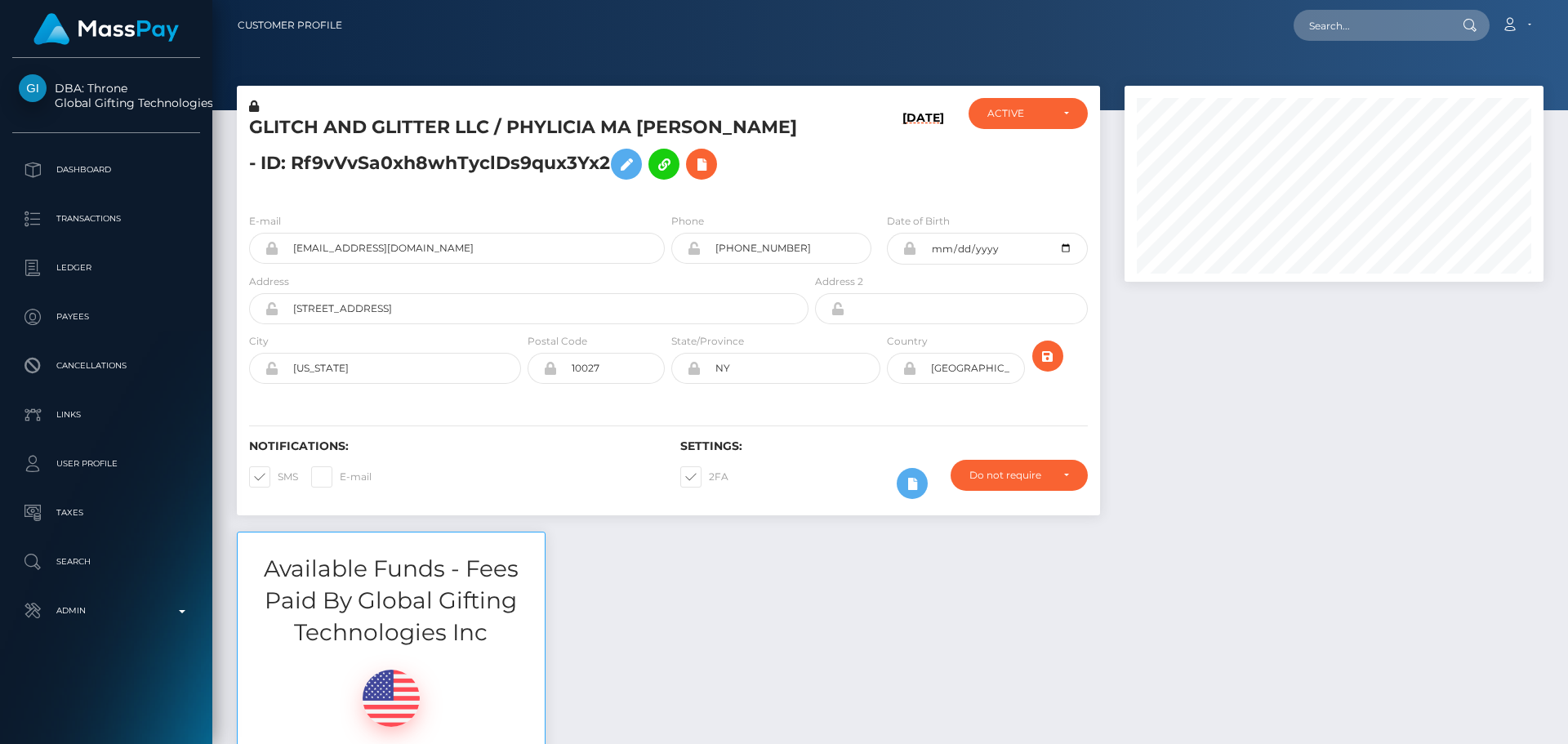
click at [273, 310] on icon at bounding box center [271, 309] width 14 height 13
click at [617, 399] on div "E-mail jezebel.jubilation@gmail.com Phone Address" at bounding box center [668, 300] width 863 height 200
click at [1039, 357] on icon "submit" at bounding box center [1048, 356] width 20 height 20
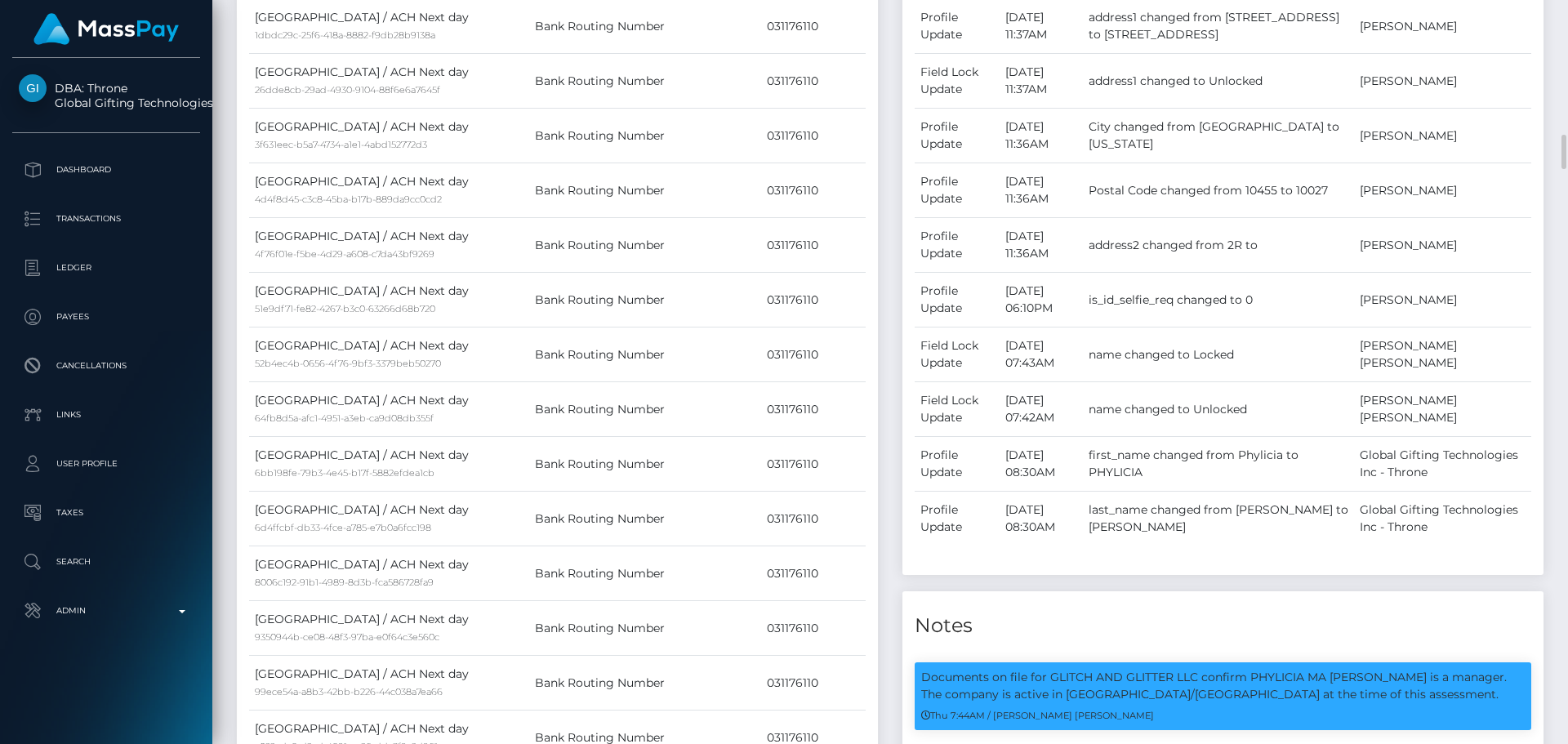
scroll to position [1634, 0]
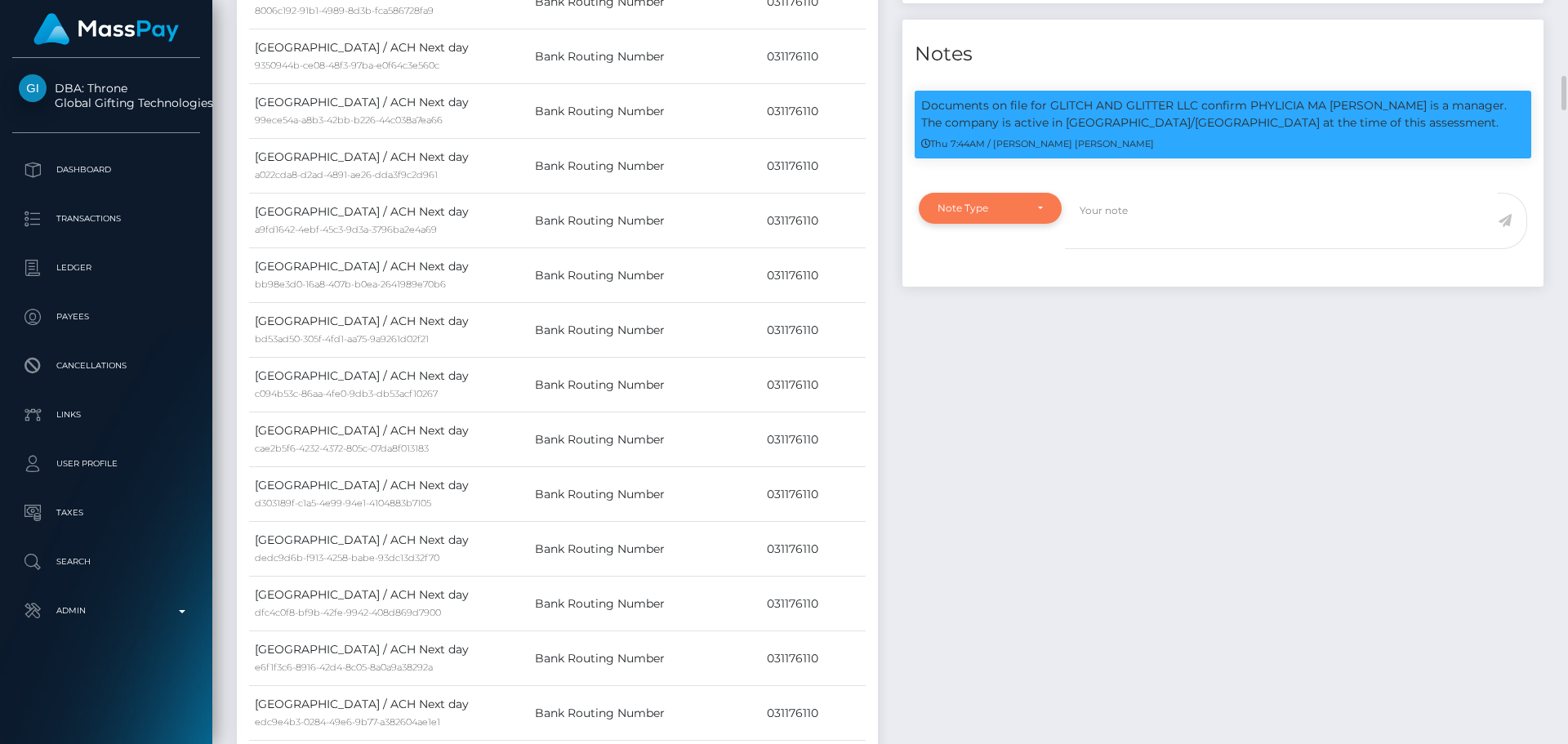
click at [1025, 216] on div "Note Type" at bounding box center [990, 208] width 143 height 31
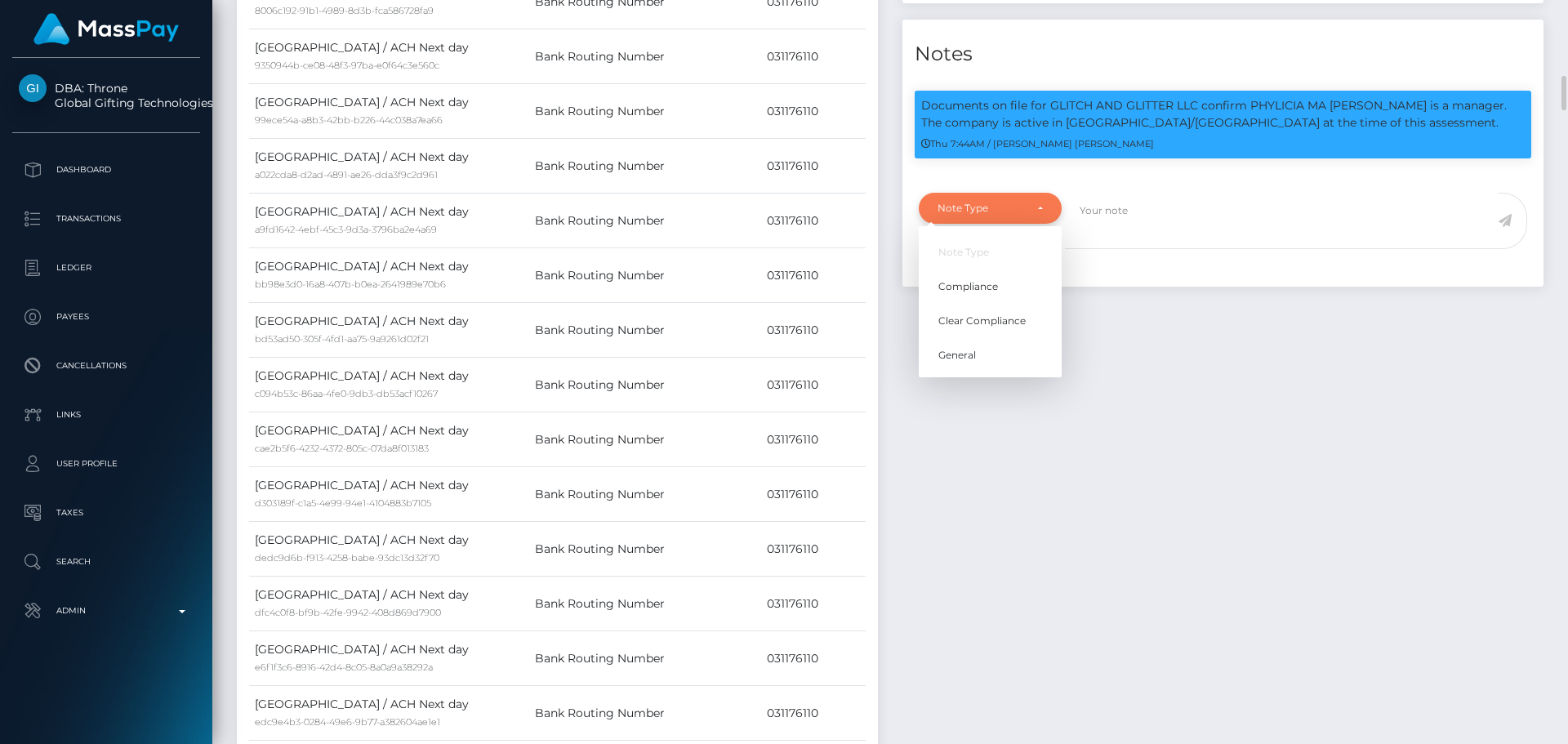
scroll to position [196, 420]
click at [1002, 274] on link "Compliance" at bounding box center [990, 286] width 143 height 30
select select "COMPLIANCE"
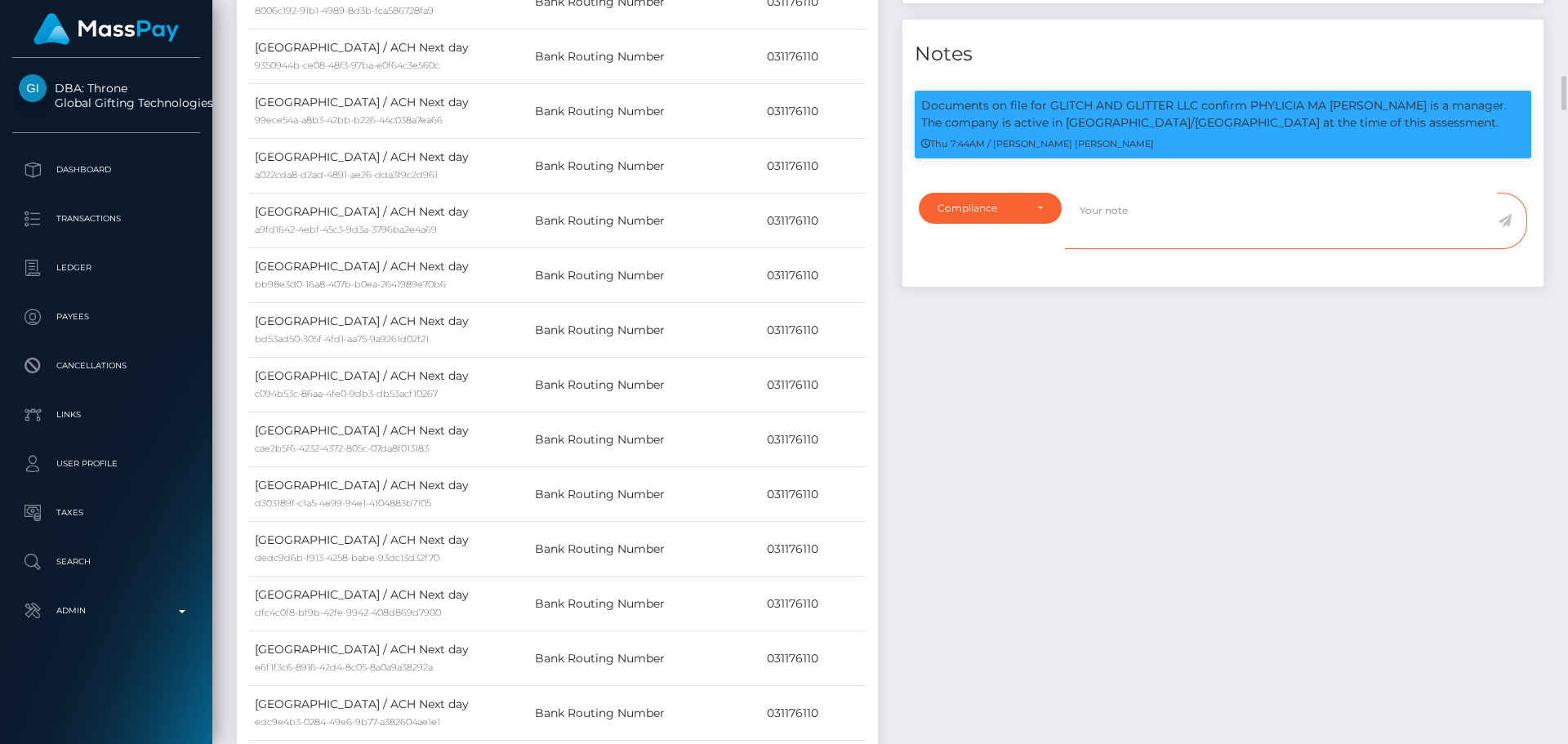
click at [1180, 226] on textarea at bounding box center [1281, 221] width 433 height 56
type textarea "Address updated as per the provided proof."
click at [1507, 220] on icon at bounding box center [1504, 221] width 14 height 13
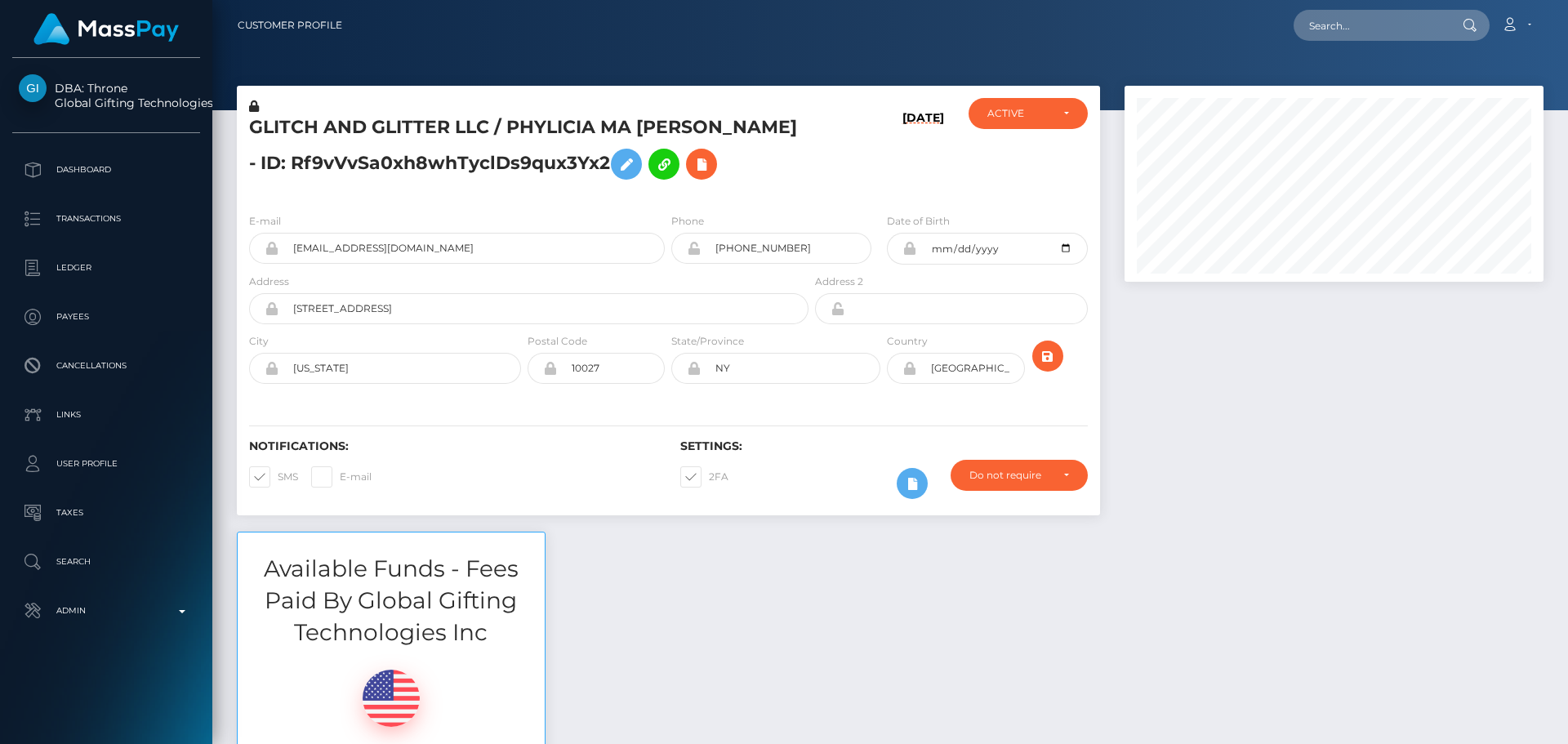
scroll to position [196, 420]
click at [452, 119] on h5 "GLITCH AND GLITTER LLC / PHYLICIA MA ISAACS - ID: Rf9vVvSa0xh8whTyclDs9qux3Yx2" at bounding box center [524, 151] width 551 height 72
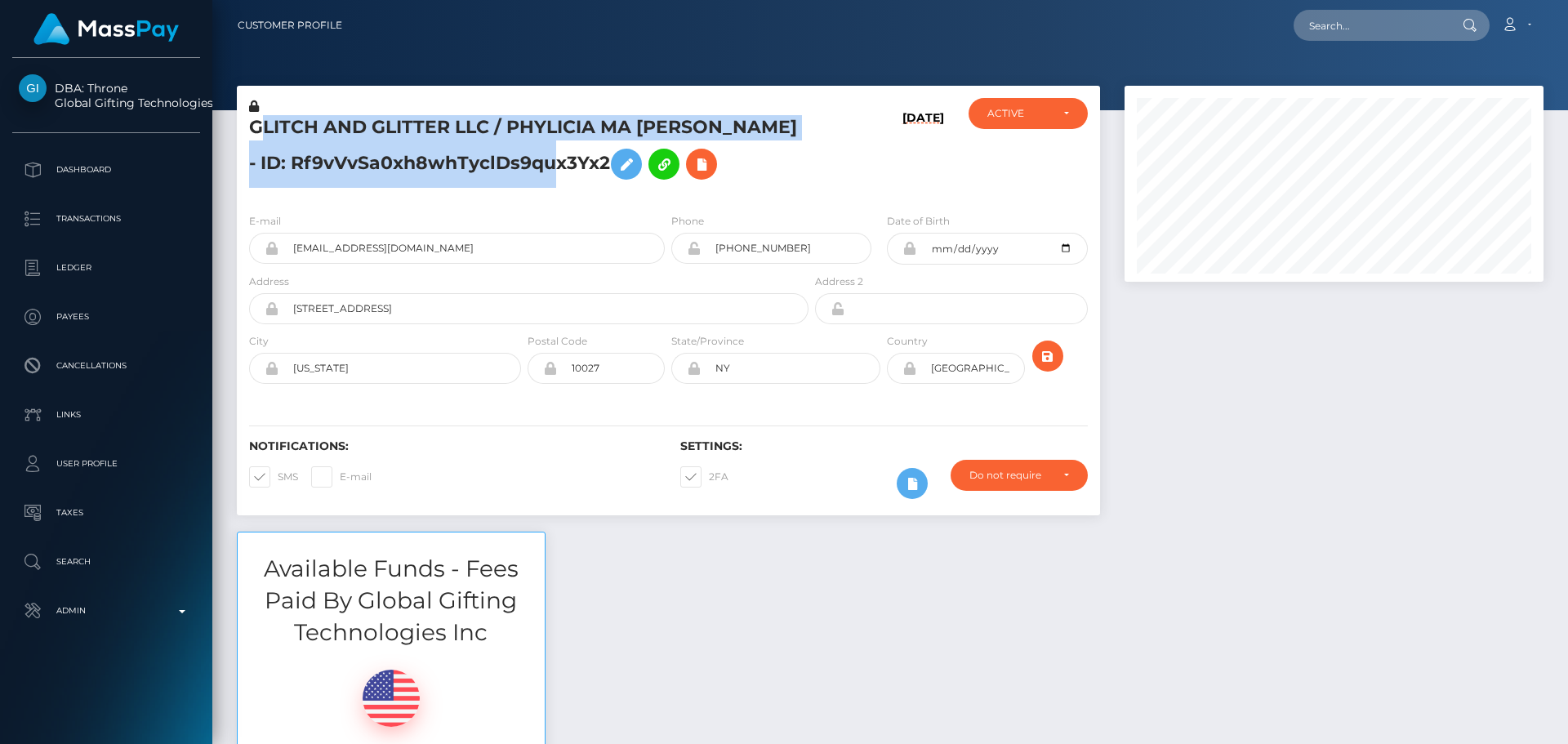
click at [452, 119] on h5 "GLITCH AND GLITTER LLC / PHYLICIA MA ISAACS - ID: Rf9vVvSa0xh8whTyclDs9qux3Yx2" at bounding box center [524, 151] width 551 height 72
copy h5 "GLITCH AND GLITTER LLC / PHYLICIA MA ISAACS - ID: Rf9vVvSa0xh8whTyclDs9qux3Yx2"
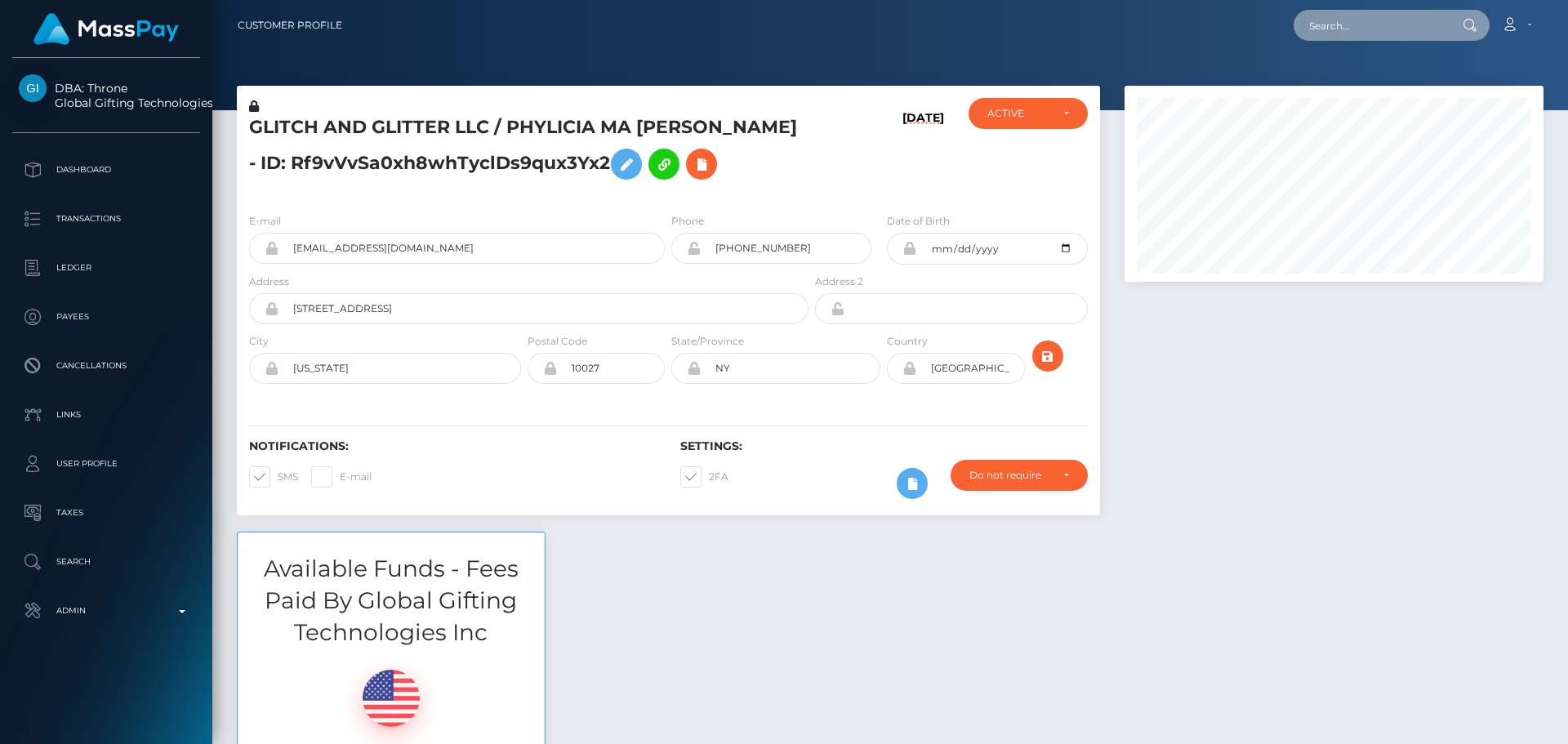
click at [1405, 26] on input "text" at bounding box center [1370, 25] width 153 height 31
paste input "elvis.okic@whop.intercom-mail.com"
click at [1421, 25] on input "elvis.okic@whop.intercom-mail.com" at bounding box center [1370, 25] width 153 height 31
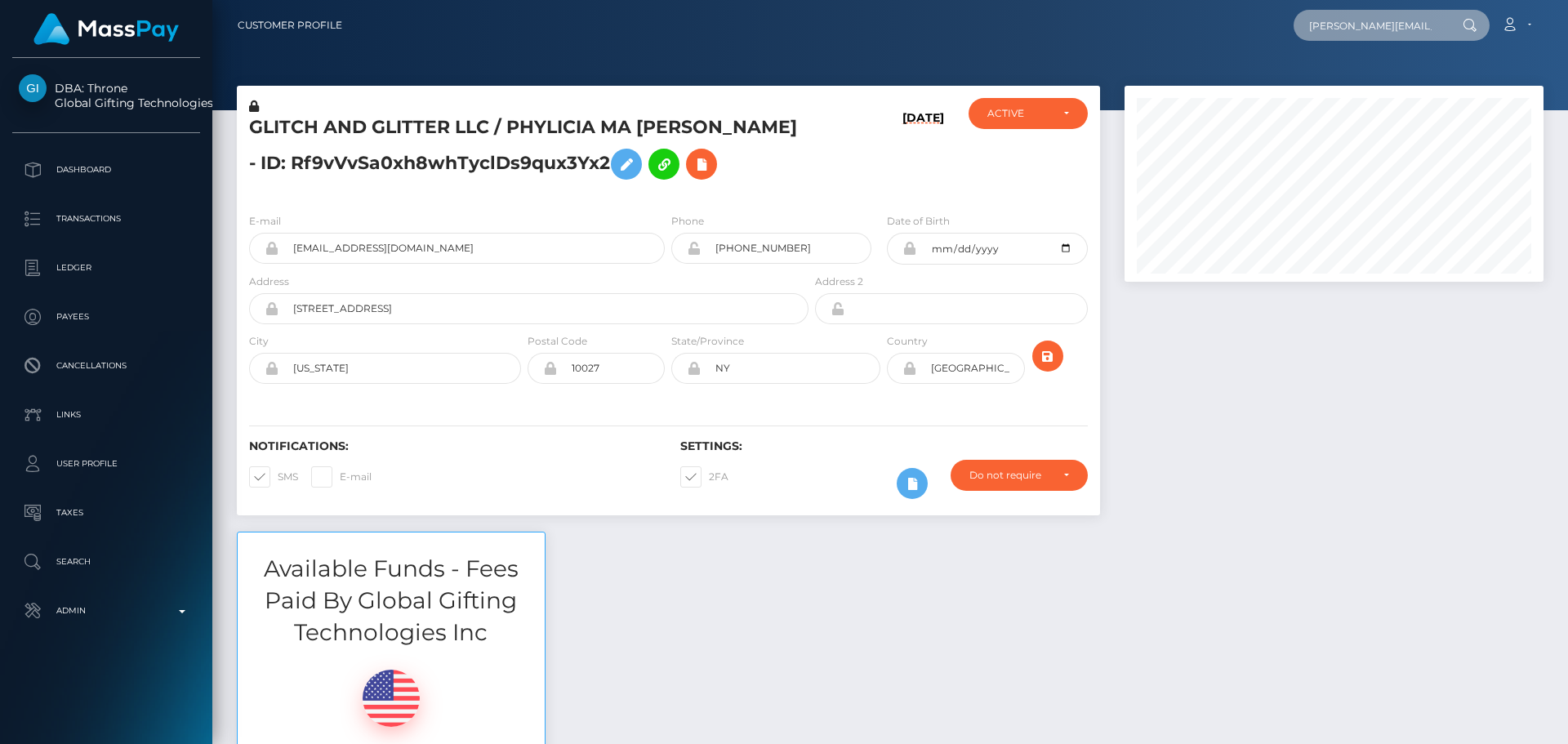
click at [1421, 25] on input "elvis.okic@whop.intercom-mail.com" at bounding box center [1370, 25] width 153 height 31
paste input "poact_tTmpqsQ2Cine"
type input "poact_tTmpqsQ2Cine"
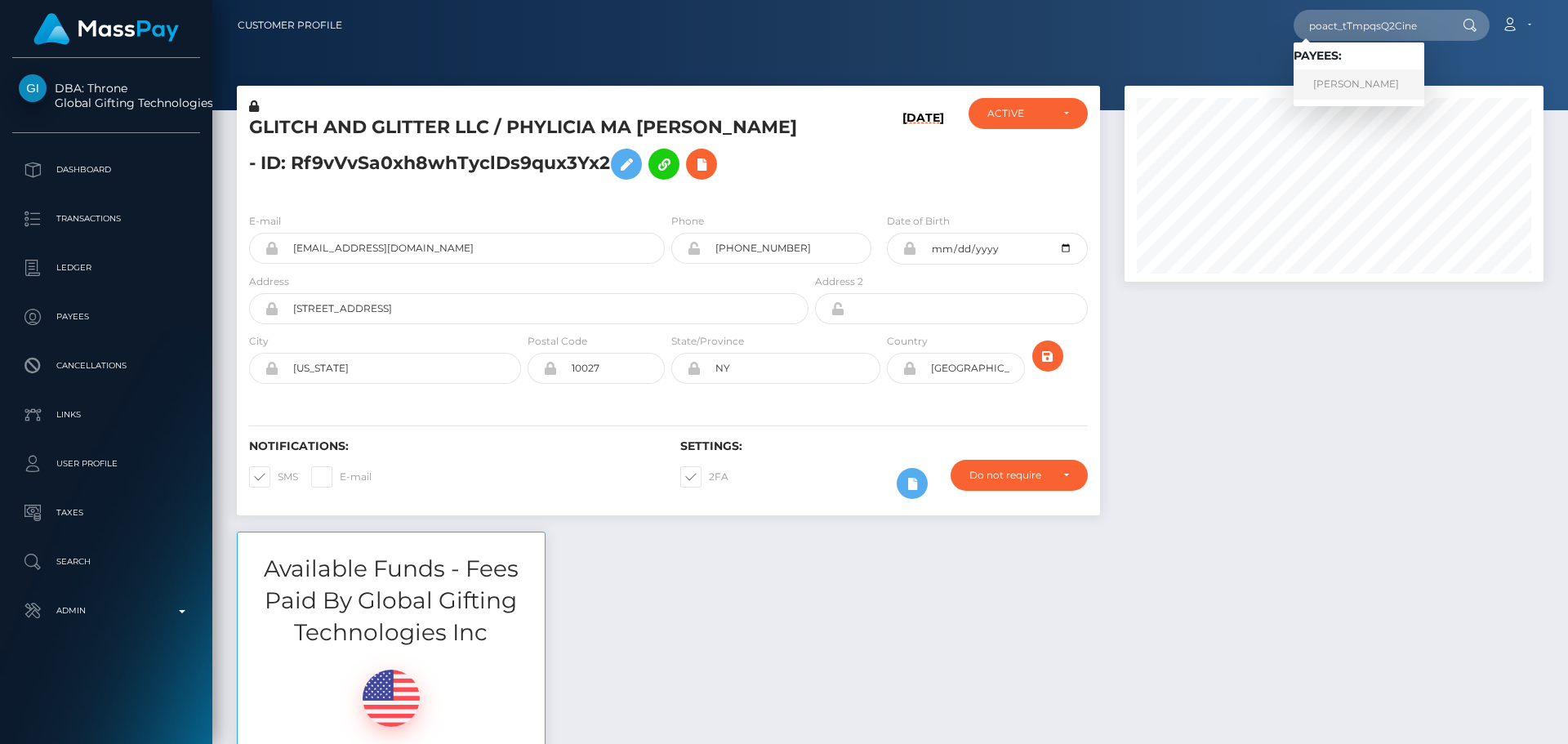
click at [1362, 79] on link "Muhammad Restu" at bounding box center [1359, 85] width 130 height 30
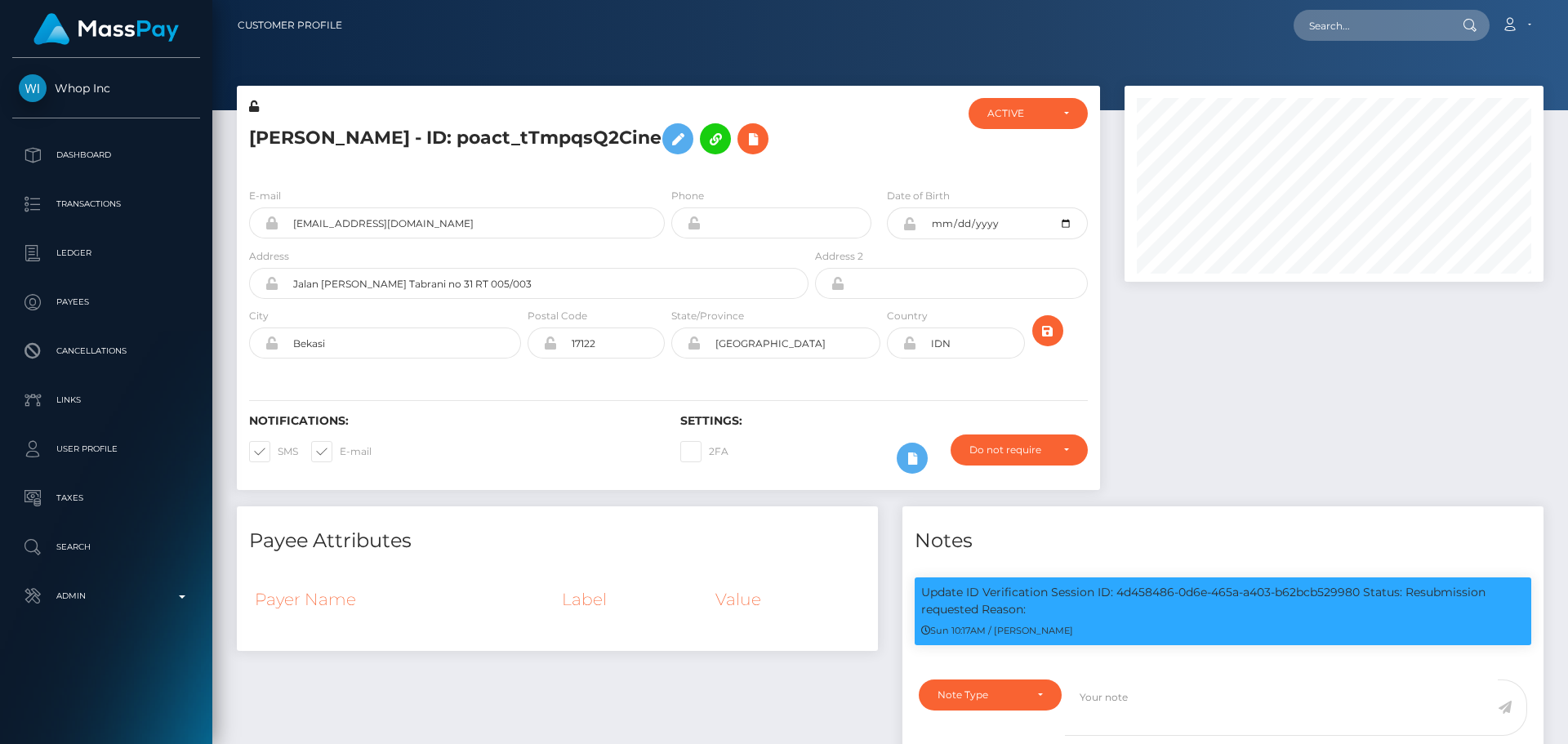
scroll to position [196, 420]
click at [667, 172] on div "[PERSON_NAME] - ID: poact_tTmpqsQ2Cine" at bounding box center [524, 136] width 575 height 77
click at [667, 171] on div "[PERSON_NAME] - ID: poact_tTmpqsQ2Cine" at bounding box center [524, 136] width 575 height 77
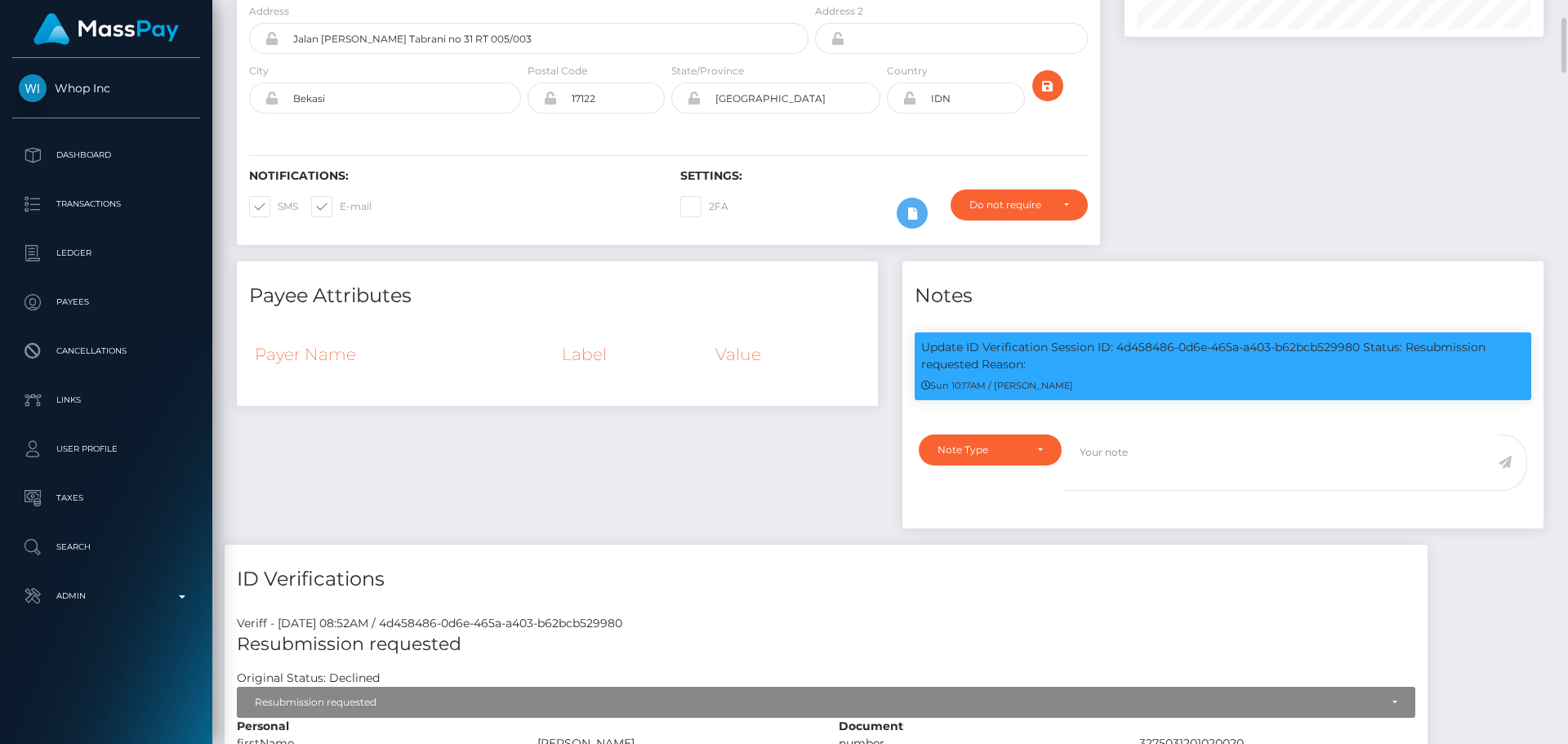
scroll to position [326, 0]
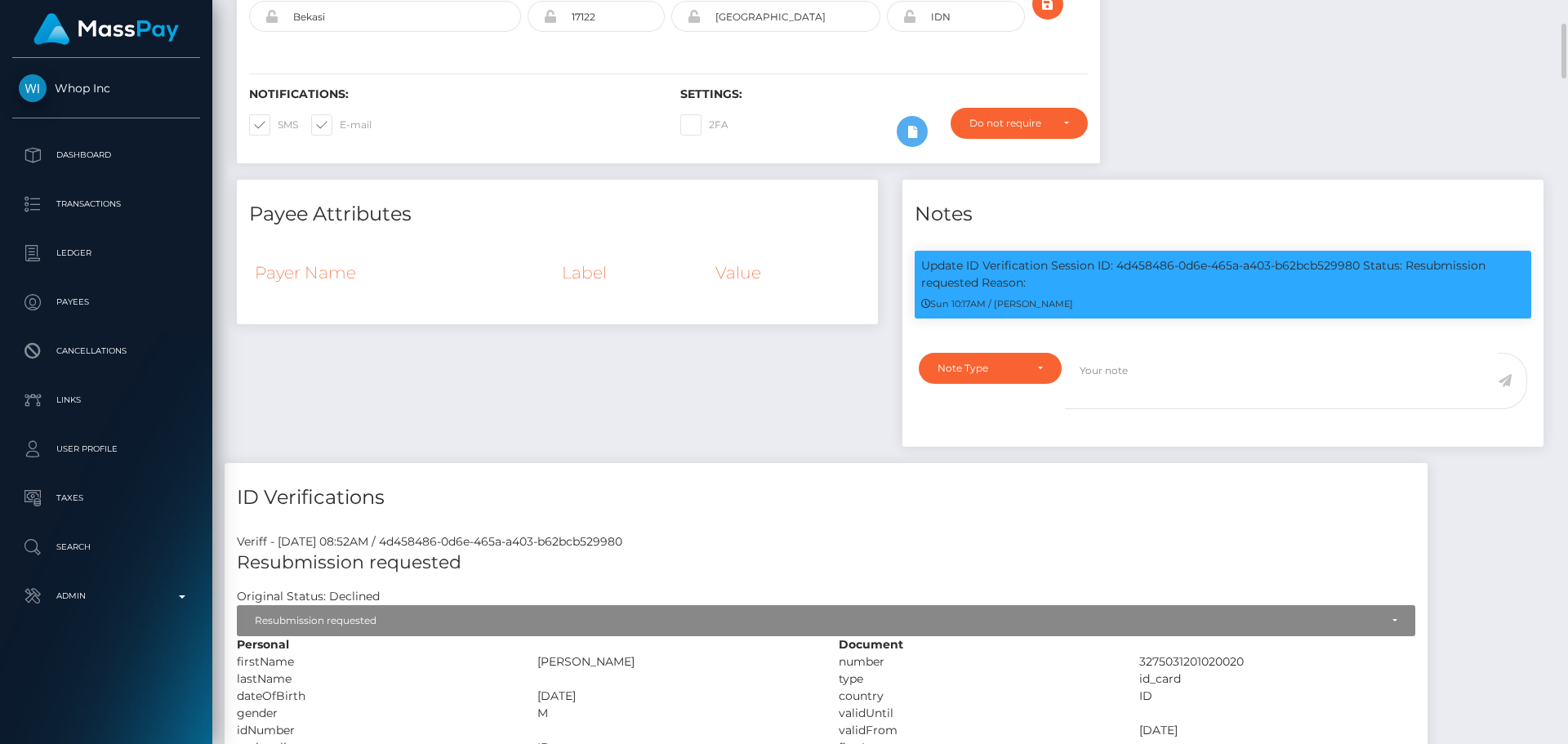
click at [723, 386] on div "Payee Attributes Payer Name Label Value" at bounding box center [558, 322] width 666 height 284
click at [730, 388] on div "Payee Attributes Payer Name Label Value" at bounding box center [558, 322] width 666 height 284
click at [721, 393] on div "Payee Attributes Payer Name Label Value" at bounding box center [558, 322] width 666 height 284
click at [696, 382] on div "Payee Attributes Payer Name Label Value" at bounding box center [558, 322] width 666 height 284
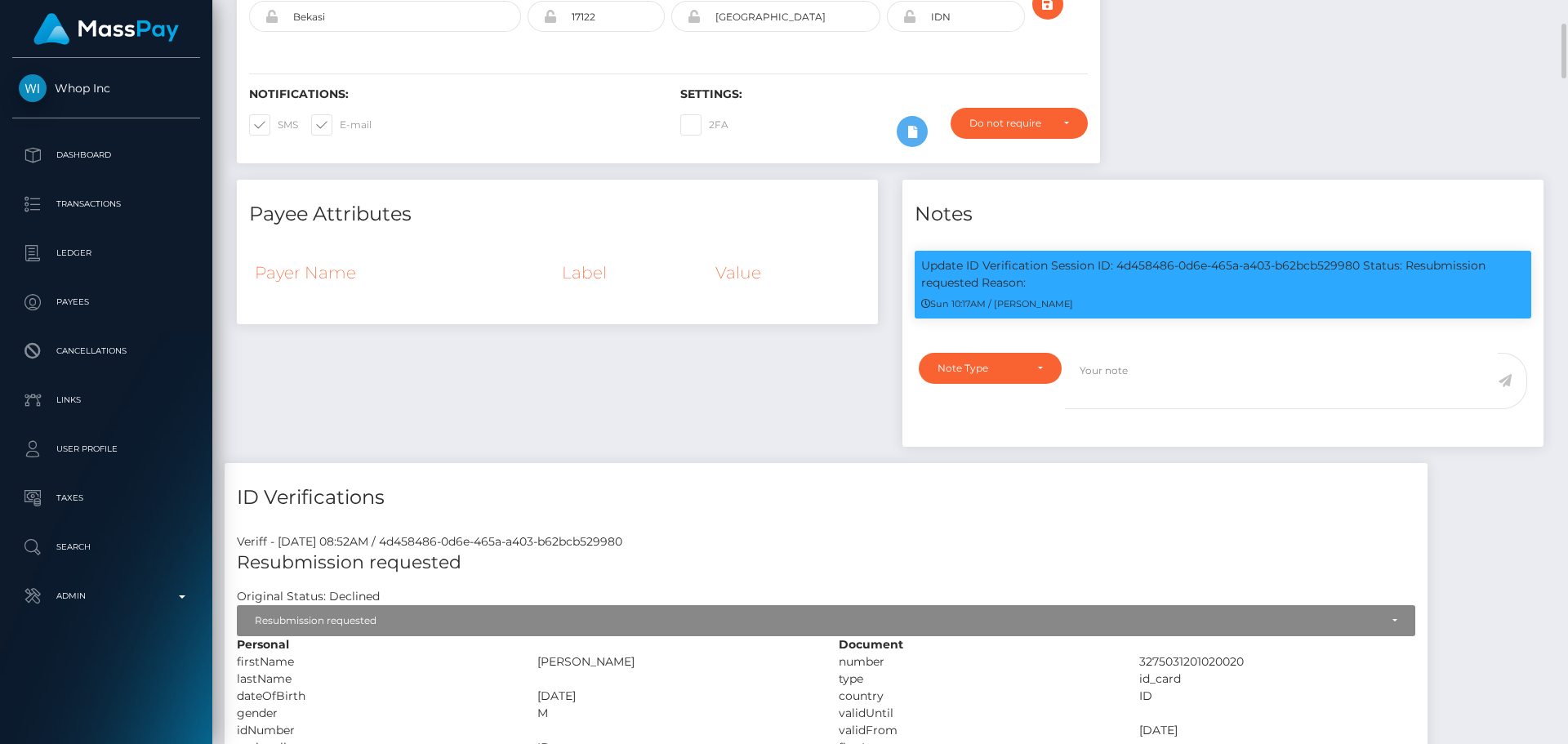
click at [705, 382] on div "Payee Attributes Payer Name Label Value" at bounding box center [558, 322] width 666 height 284
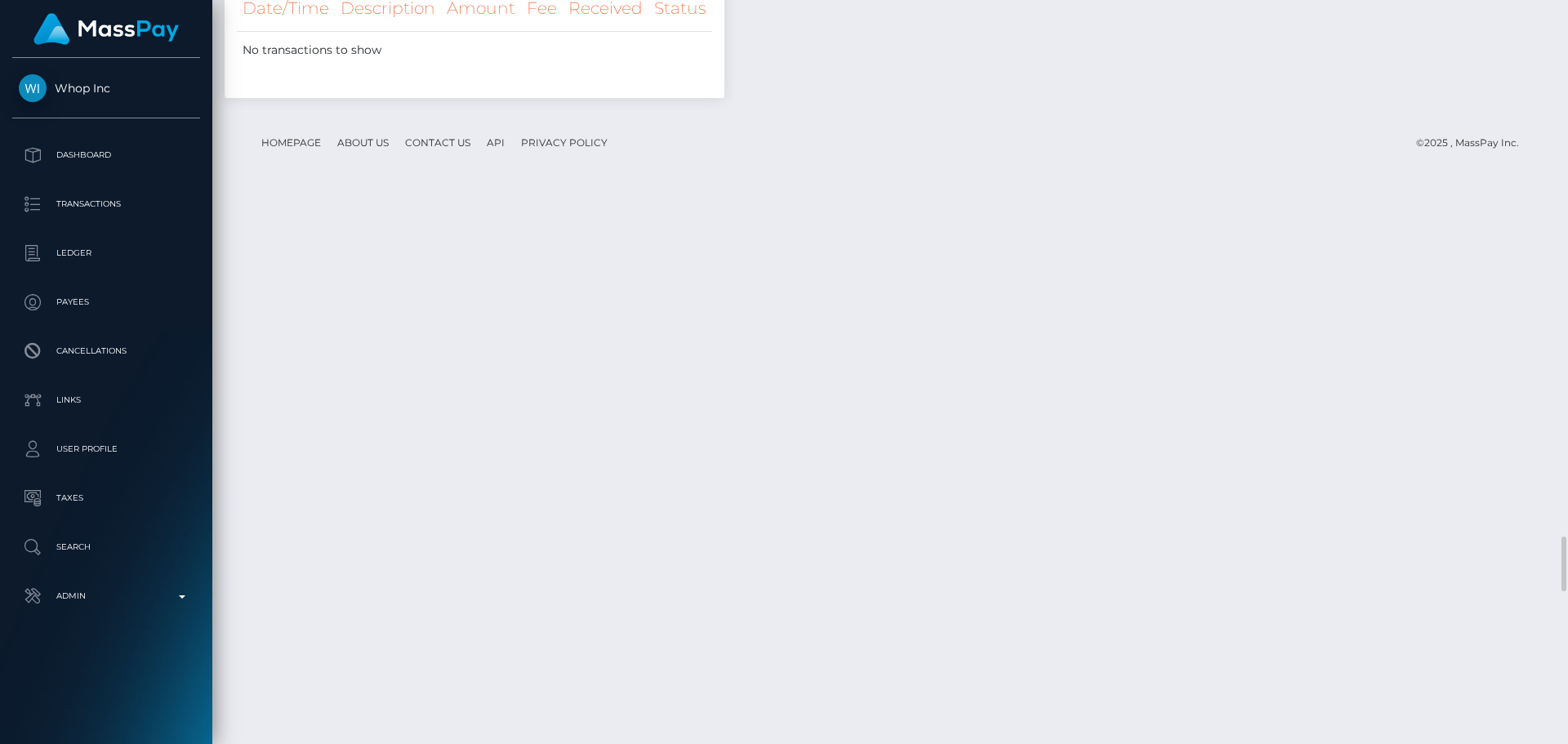
scroll to position [4737, 0]
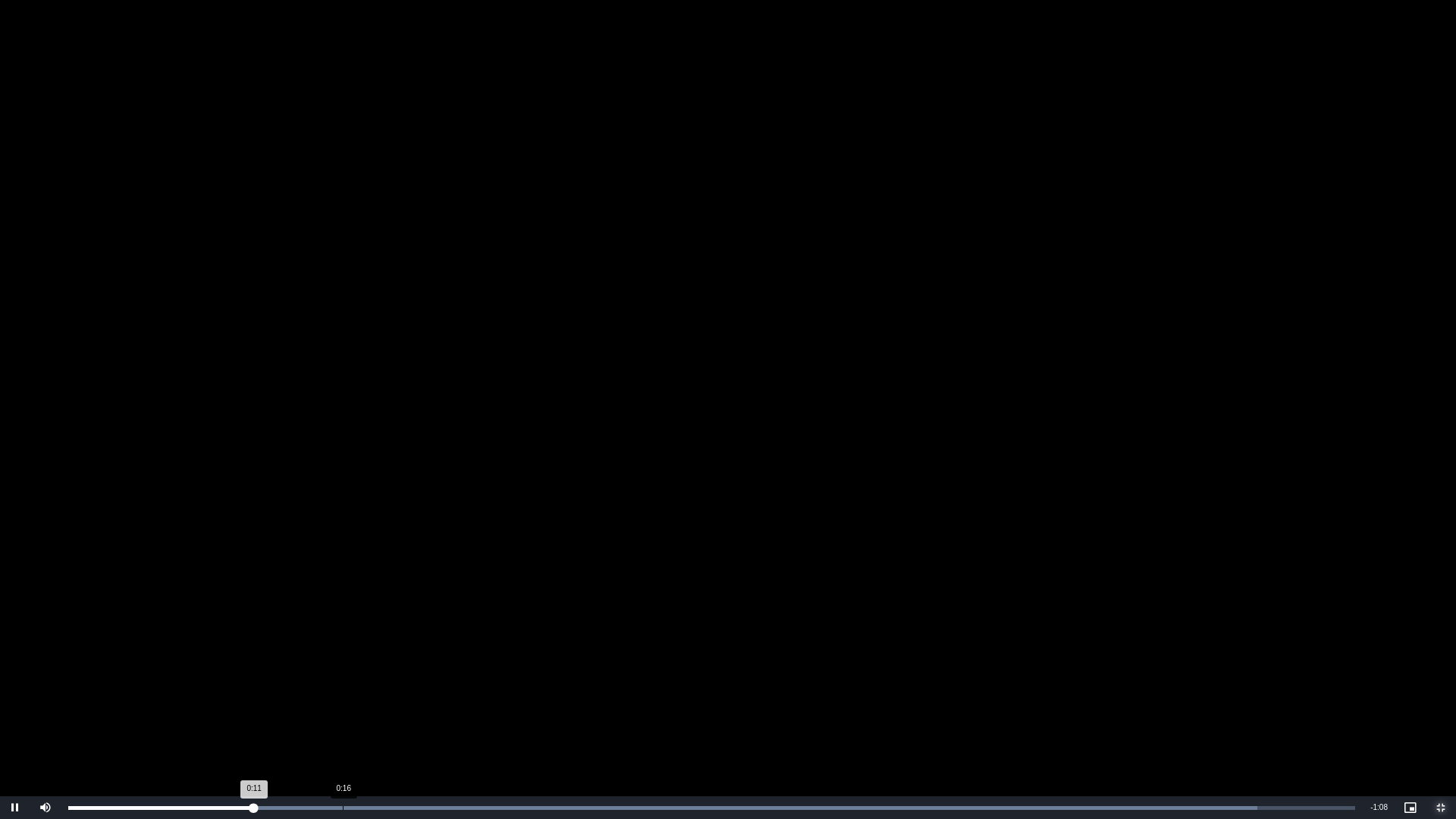
click at [345, 690] on div "Loaded : 92.41% 0:16 0:11" at bounding box center [711, 808] width 1287 height 4
click at [470, 690] on div "Loaded : 100.00% 0:24 0:17" at bounding box center [712, 808] width 1302 height 23
click at [629, 690] on div "0:34" at bounding box center [629, 808] width 1 height 4
click at [798, 690] on div "Loaded : 100.00% 0:45 0:34" at bounding box center [712, 808] width 1302 height 23
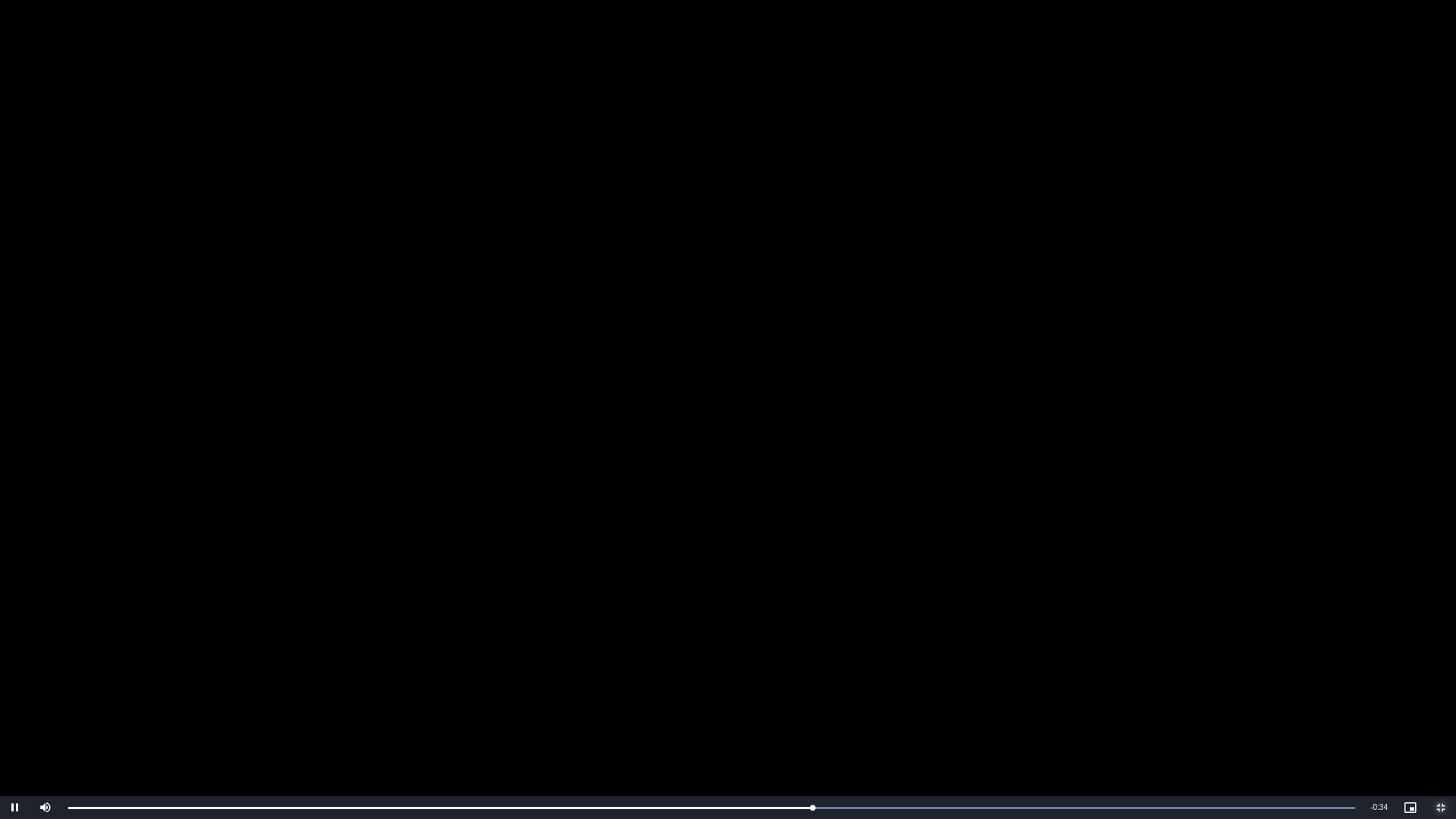
click at [1452, 690] on span "Video Player" at bounding box center [1441, 808] width 30 height 0
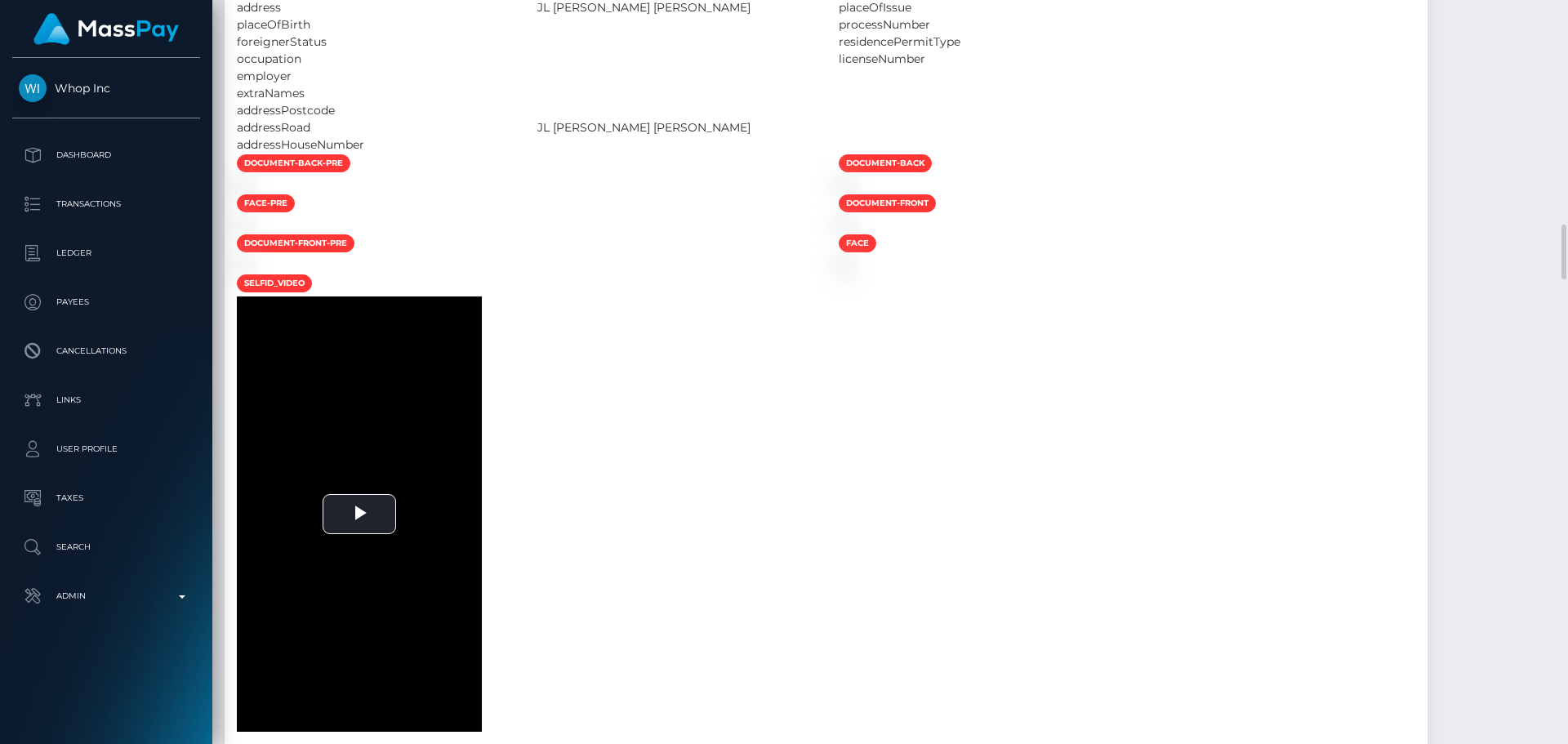
scroll to position [2805, 0]
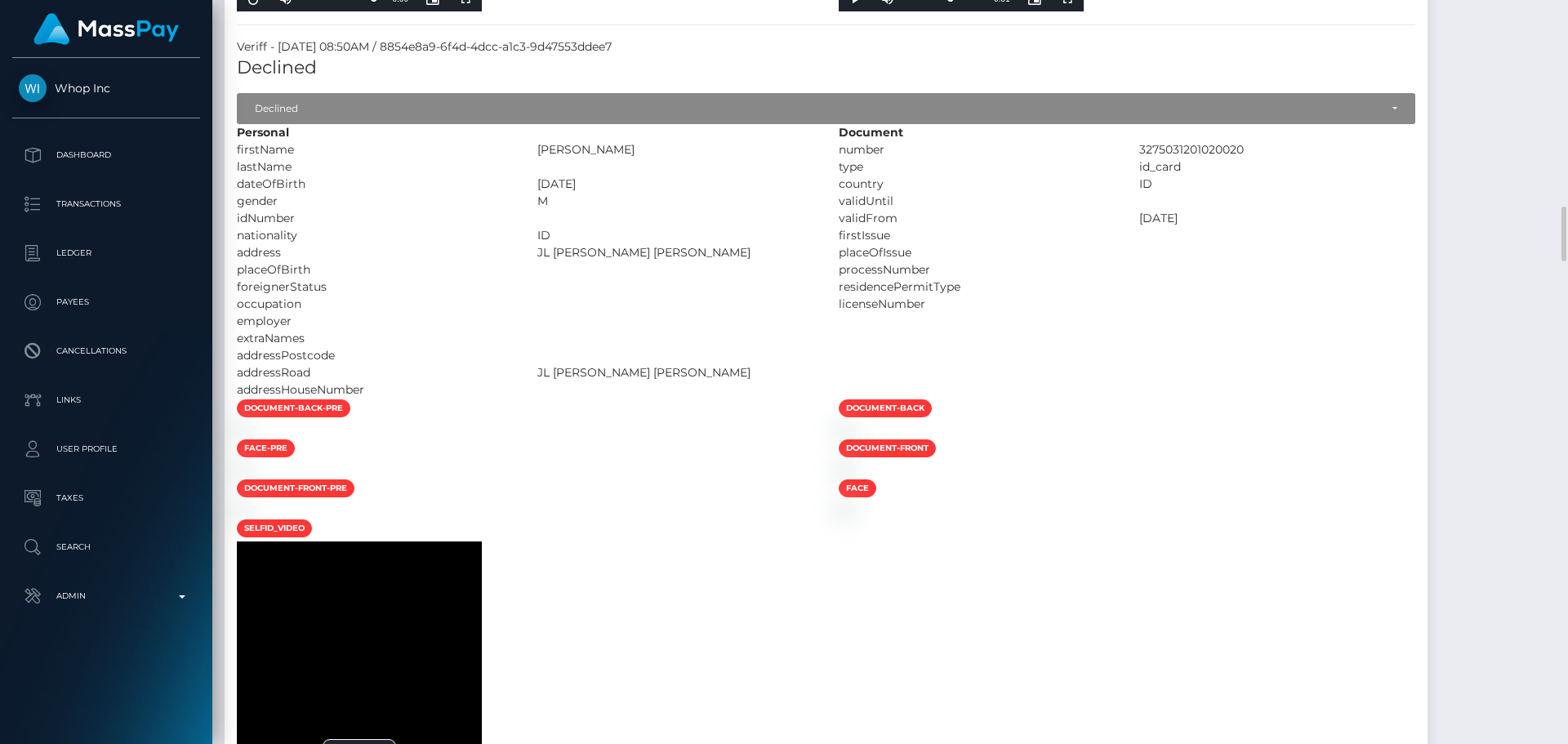
select select "Approved"
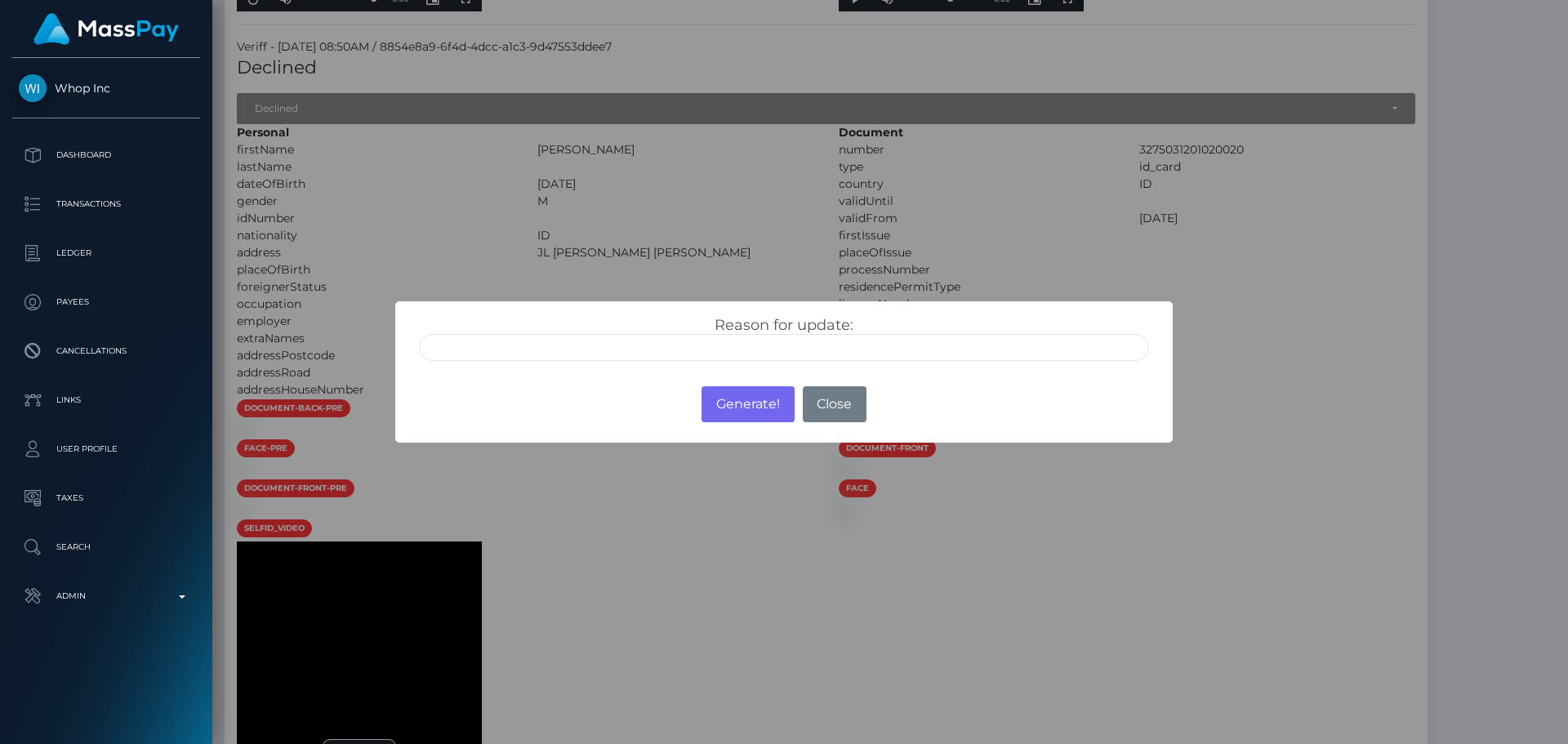
click at [598, 339] on input "text" at bounding box center [783, 347] width 730 height 27
type input "ID manually verified"
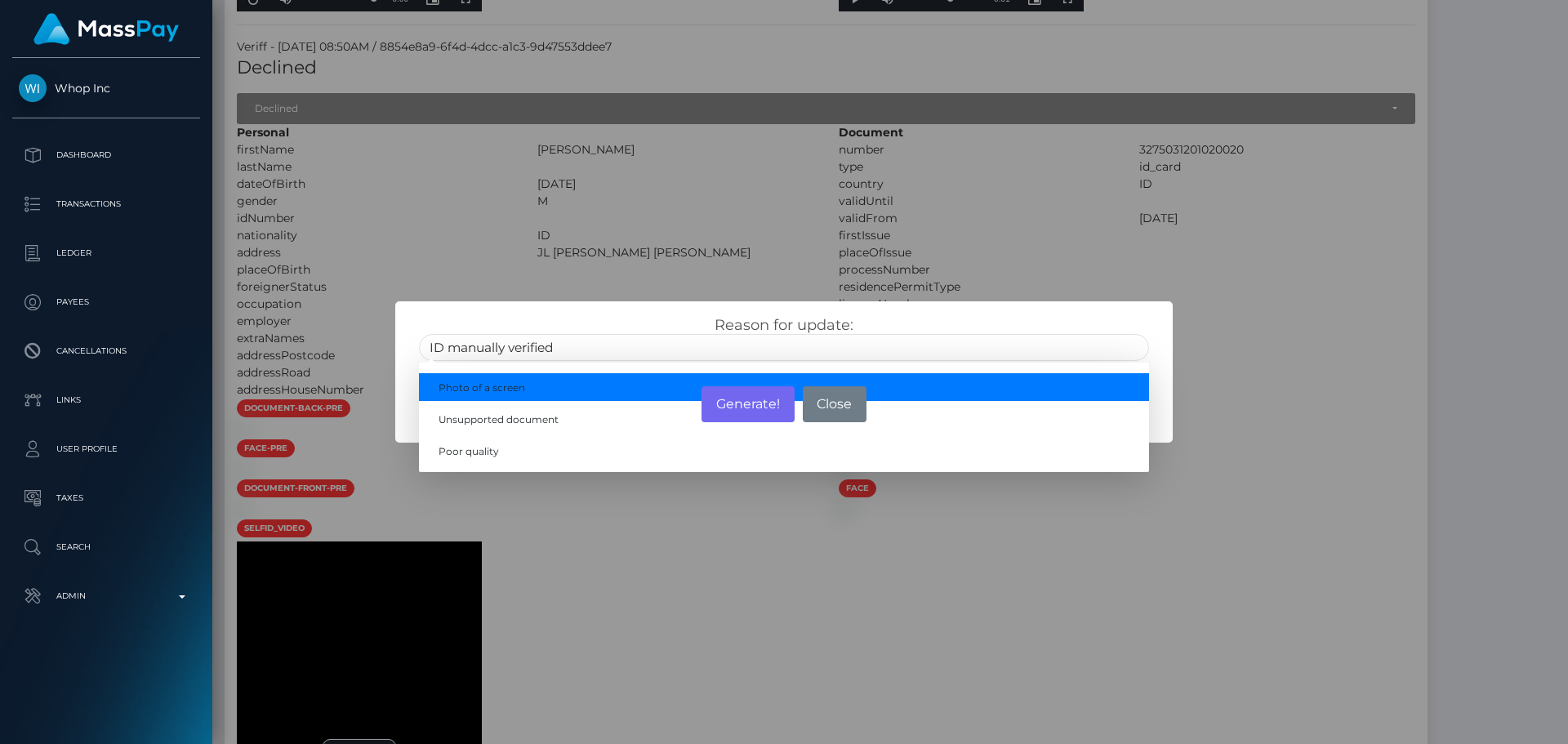
click at [604, 324] on div "Reason for update: ID manually verified Photo of a screen Unsupported document …" at bounding box center [784, 338] width 755 height 45
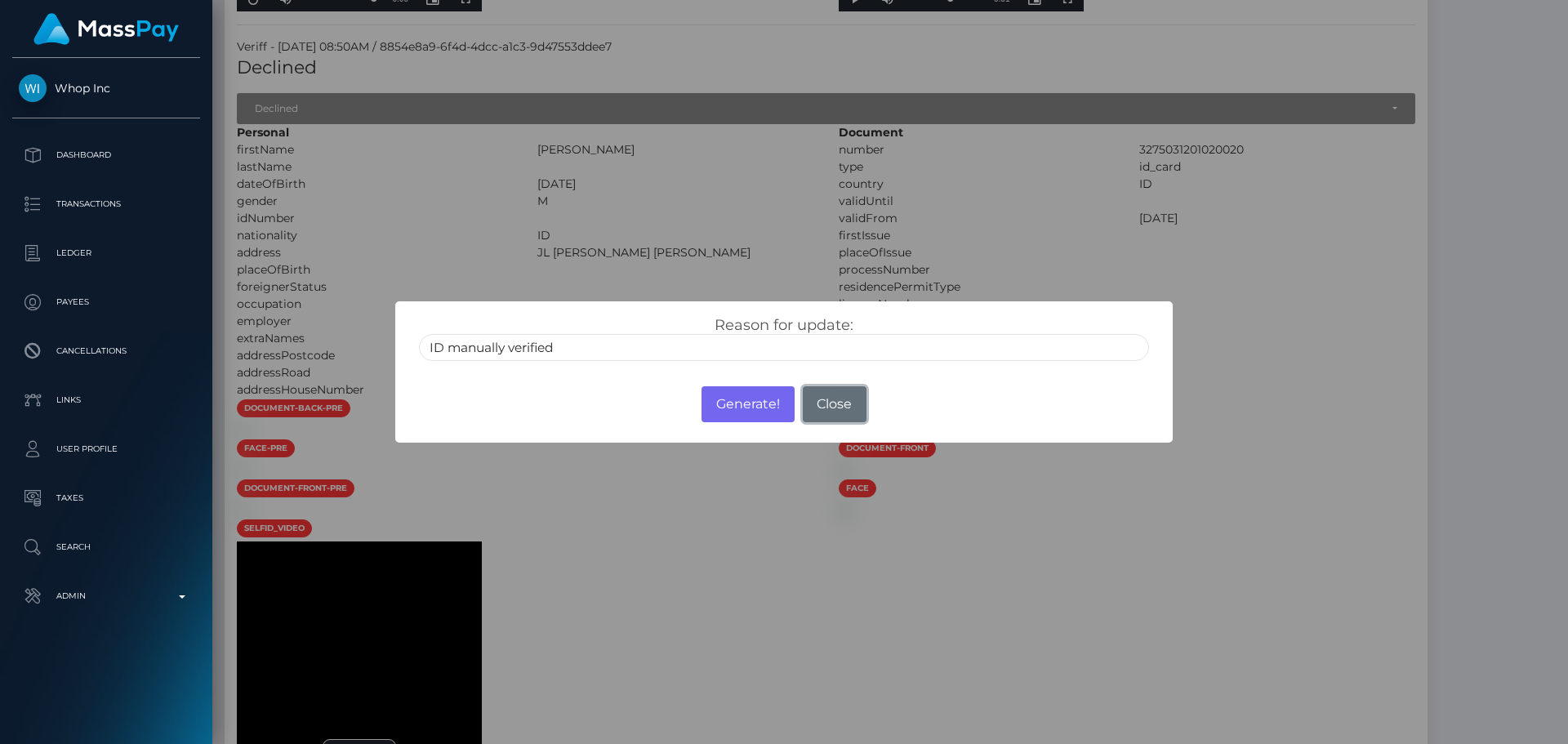
click at [803, 394] on button "Close" at bounding box center [834, 404] width 64 height 36
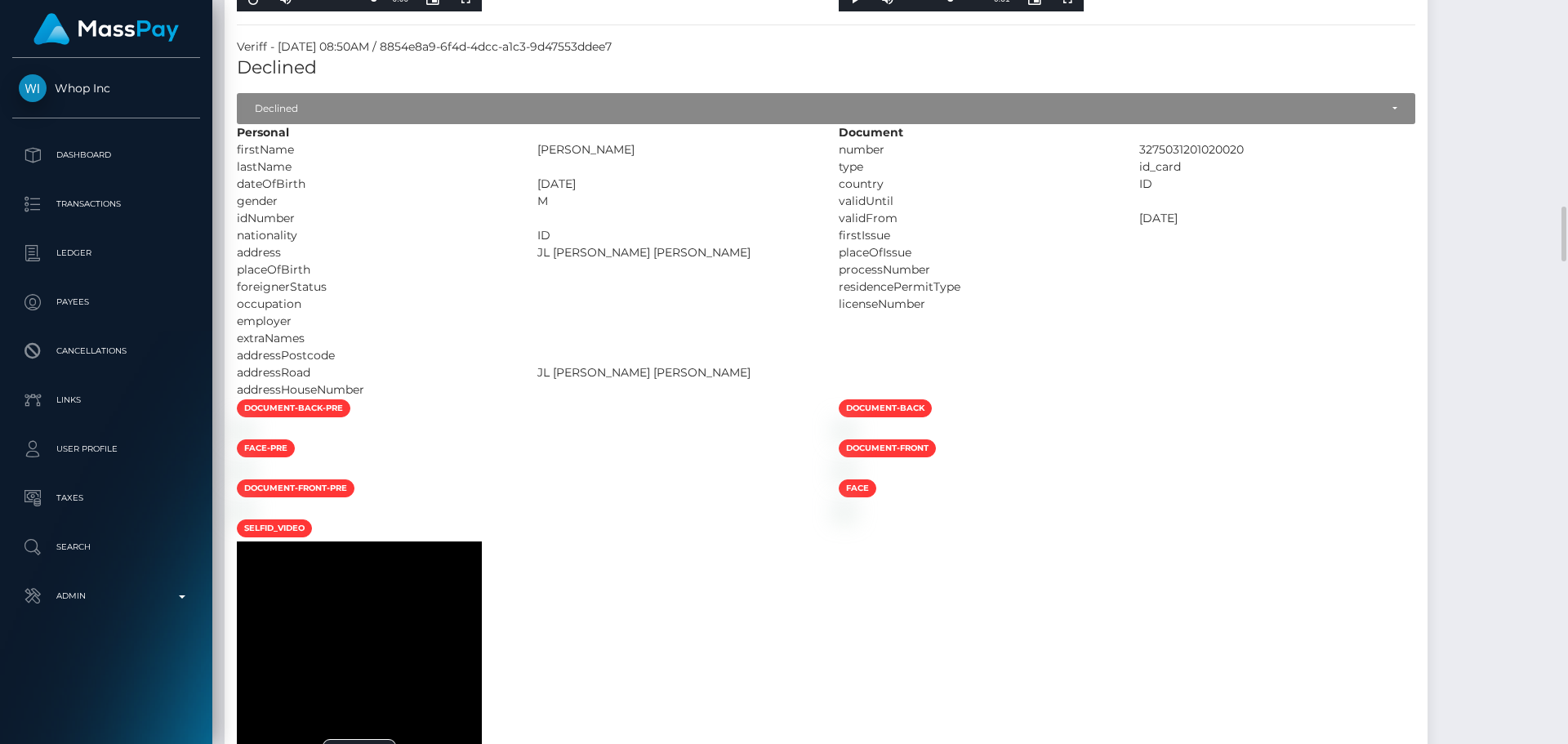
drag, startPoint x: 936, startPoint y: 470, endPoint x: 1310, endPoint y: 470, distance: 374.0
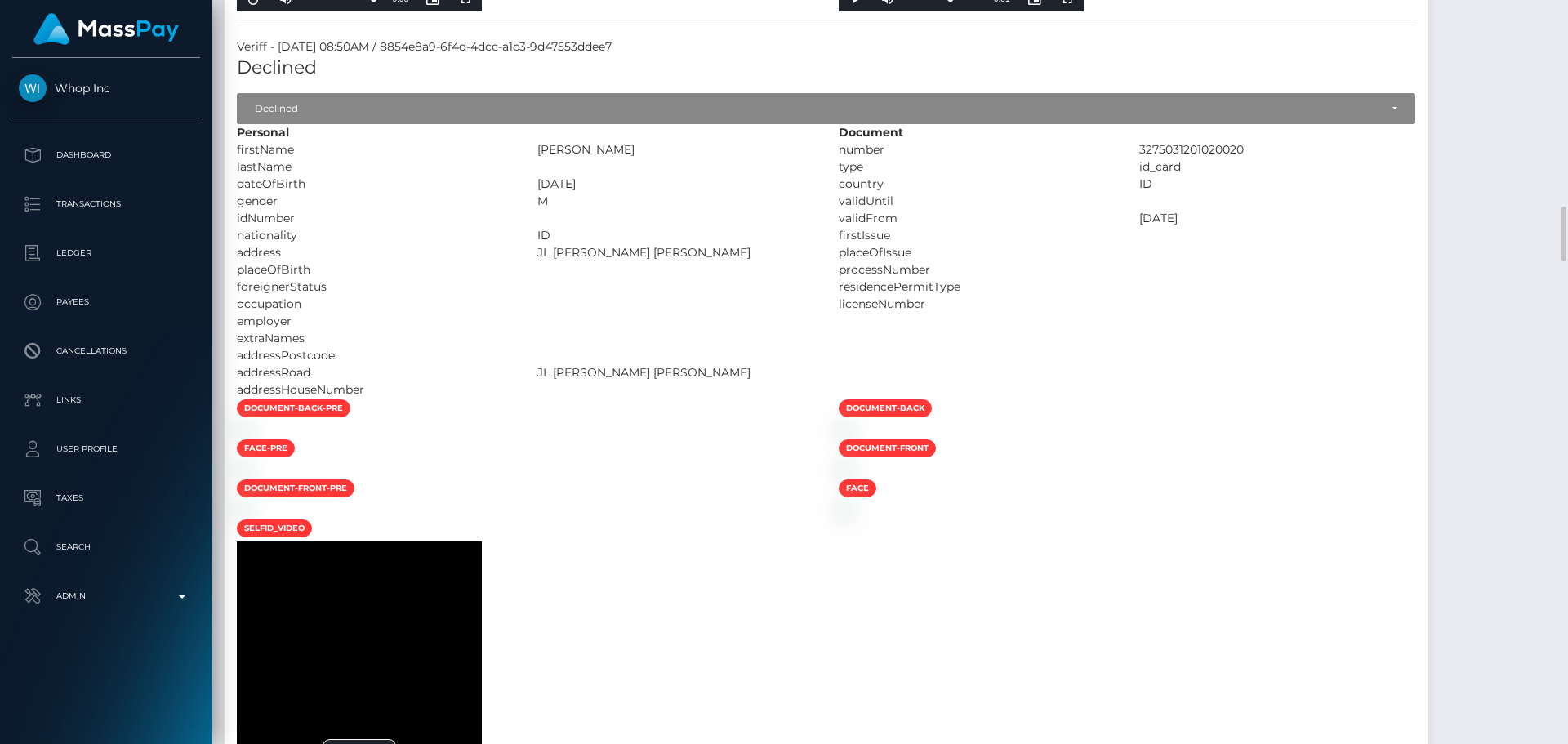
select select "Approved"
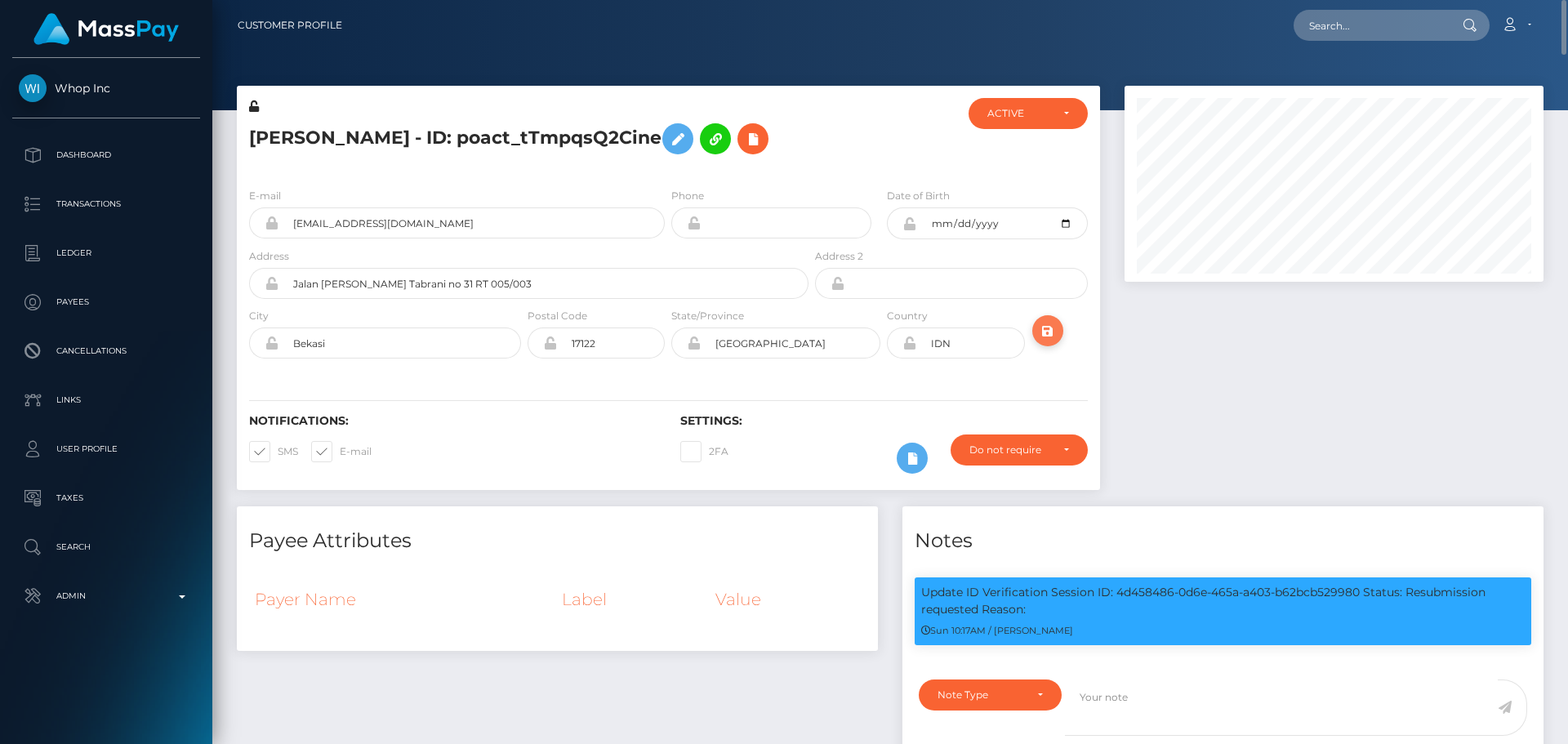
click at [1048, 333] on icon "submit" at bounding box center [1048, 330] width 20 height 20
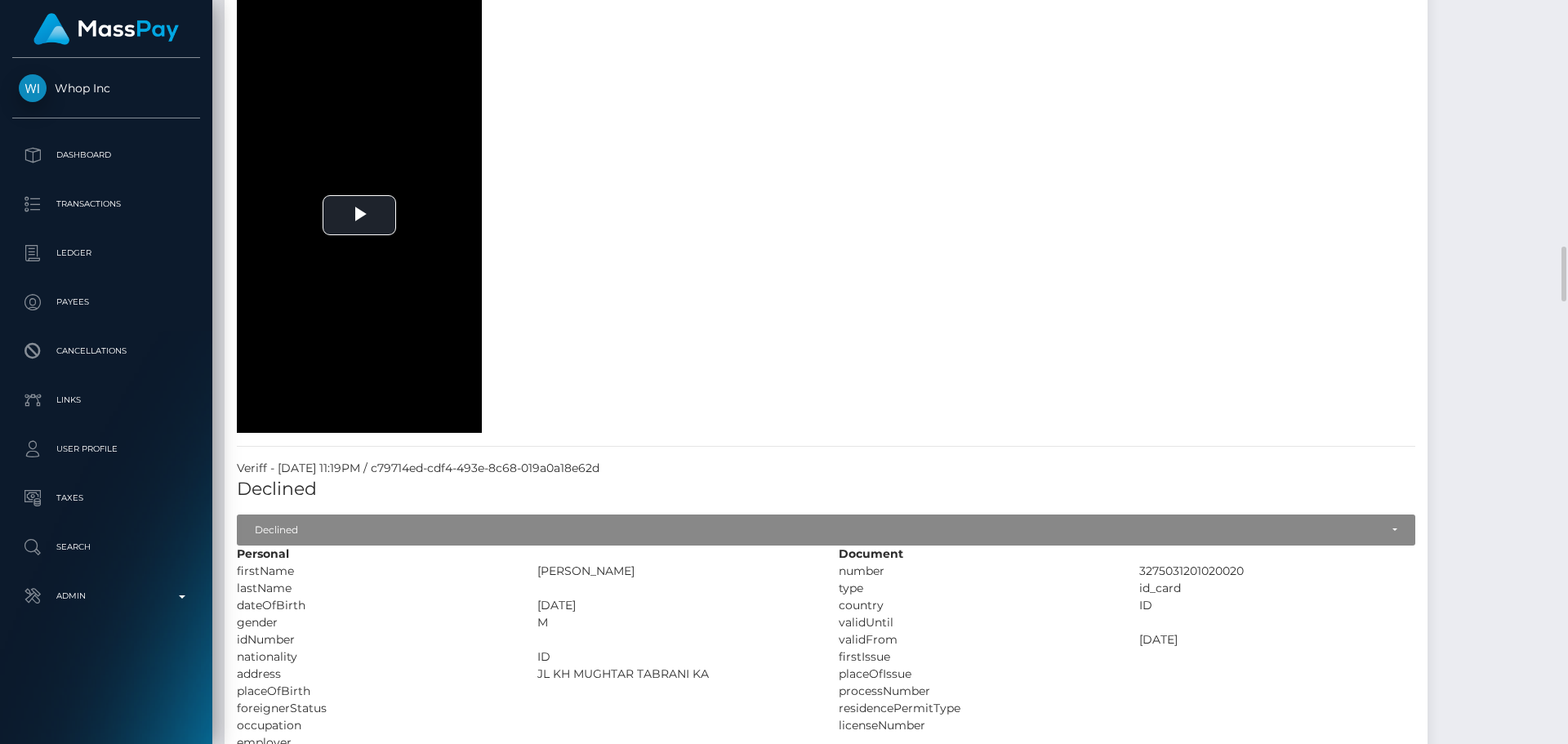
scroll to position [2859, 0]
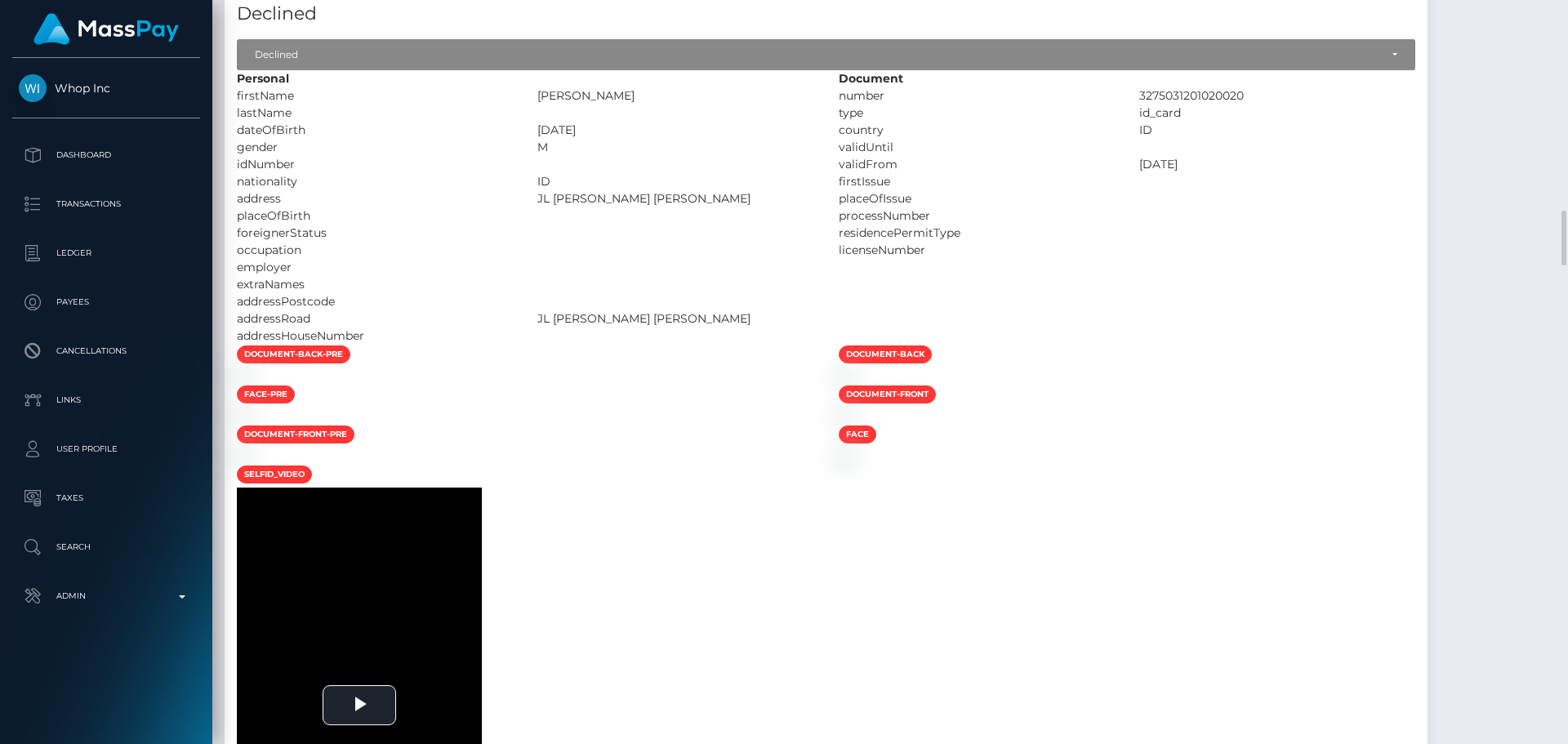
select select "Approved"
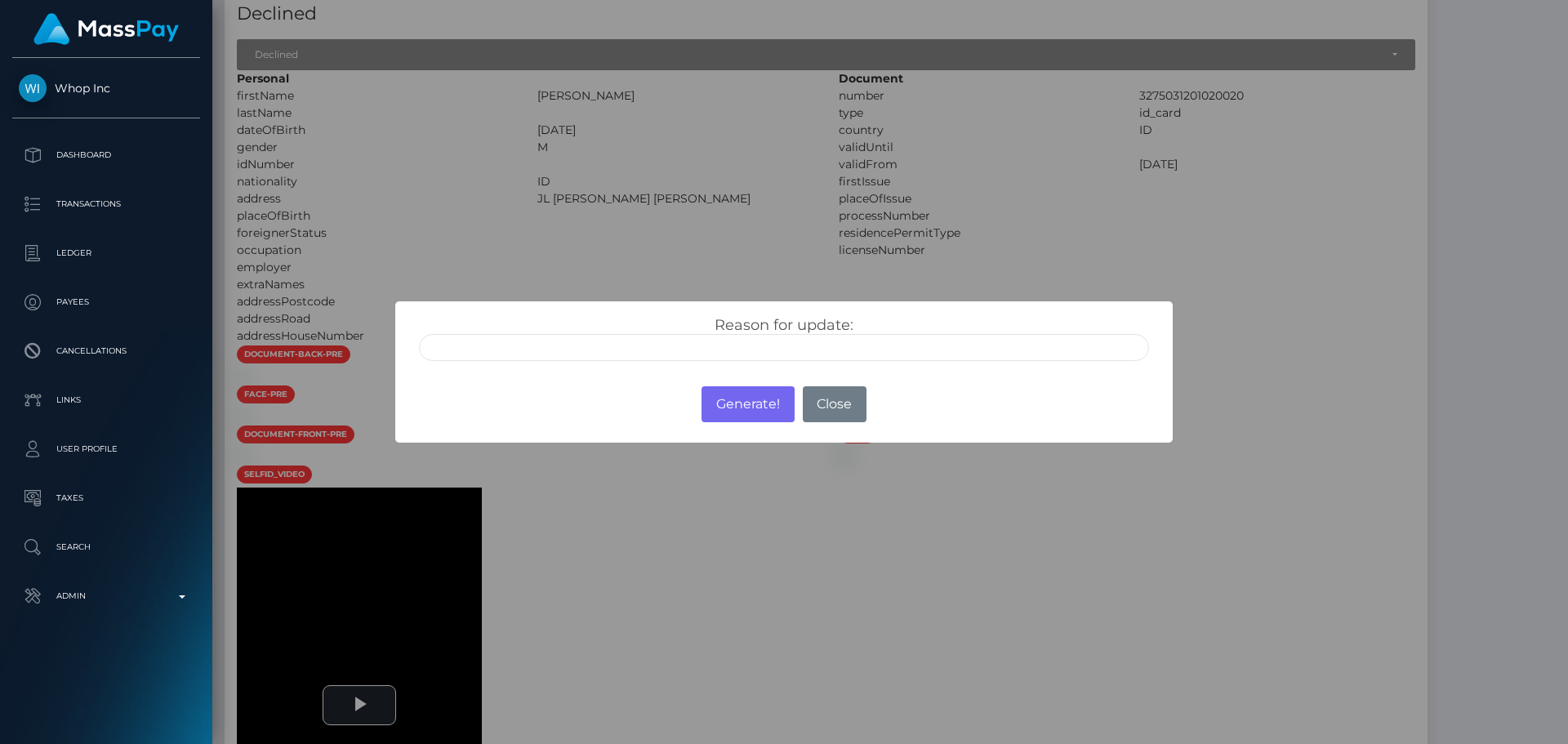
click at [643, 343] on input "text" at bounding box center [783, 347] width 730 height 27
type input "ID manually verified"
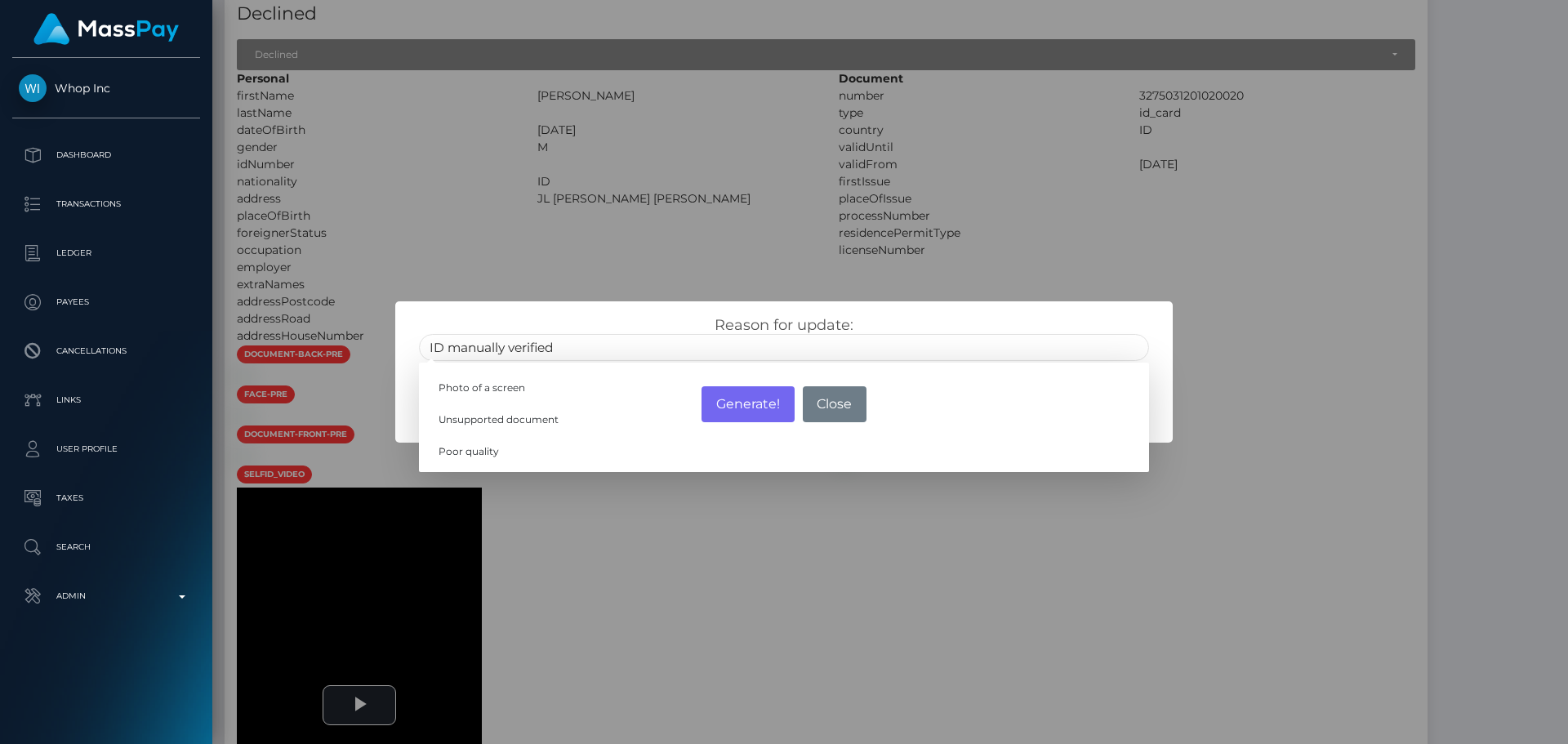
click at [618, 315] on div "Reason for update: ID manually verified Photo of a screen Unsupported document …" at bounding box center [783, 333] width 776 height 64
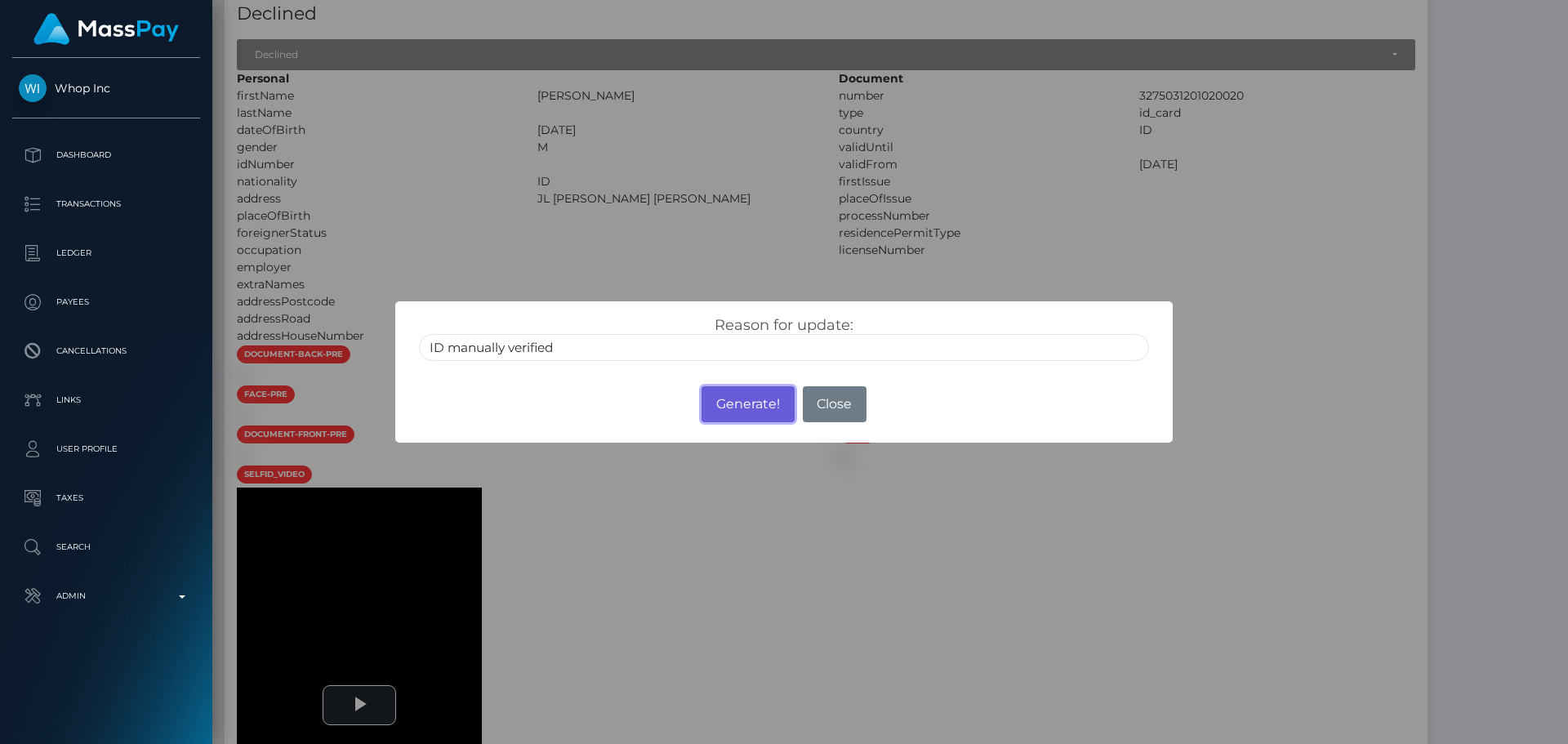
click at [736, 407] on button "Generate!" at bounding box center [747, 404] width 92 height 36
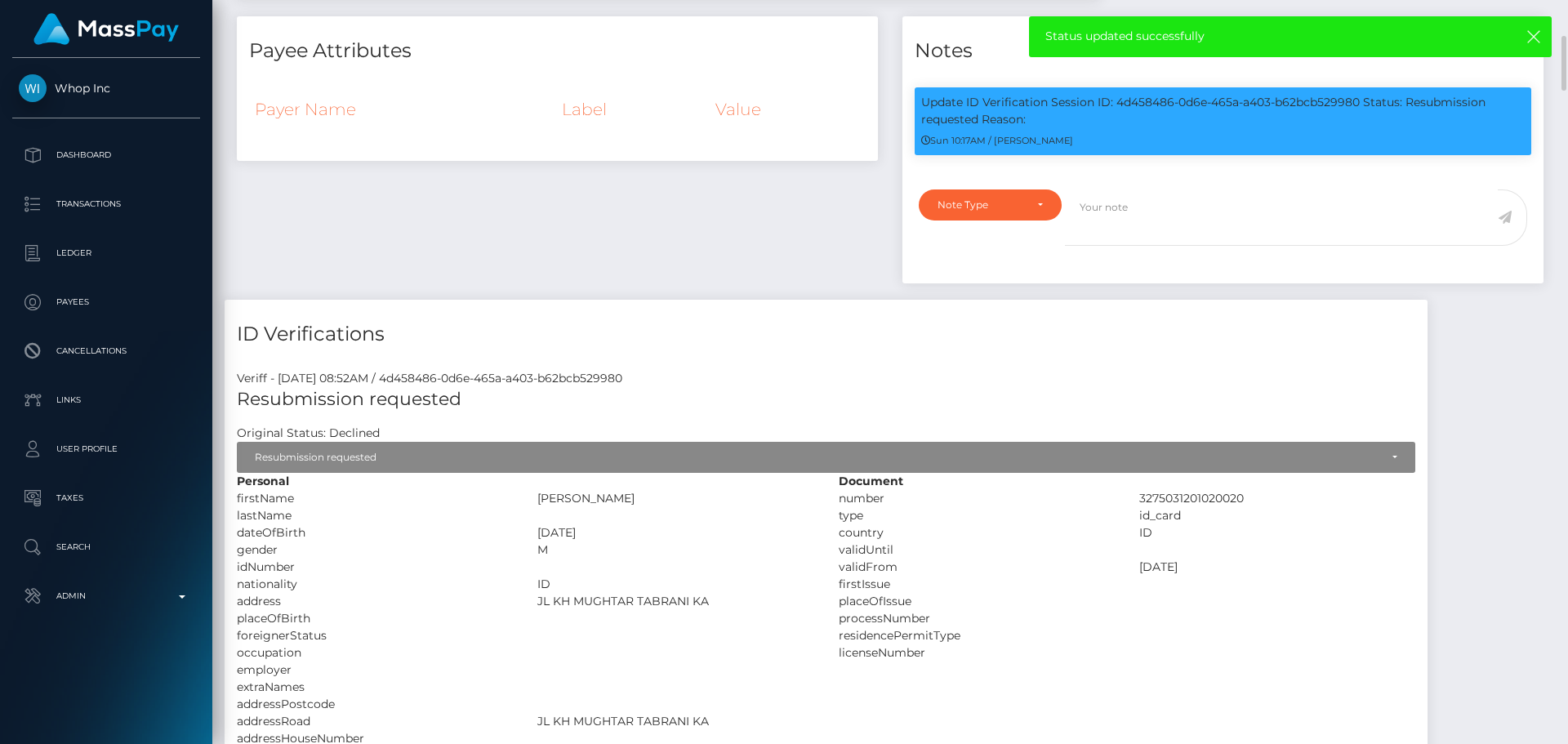
scroll to position [0, 0]
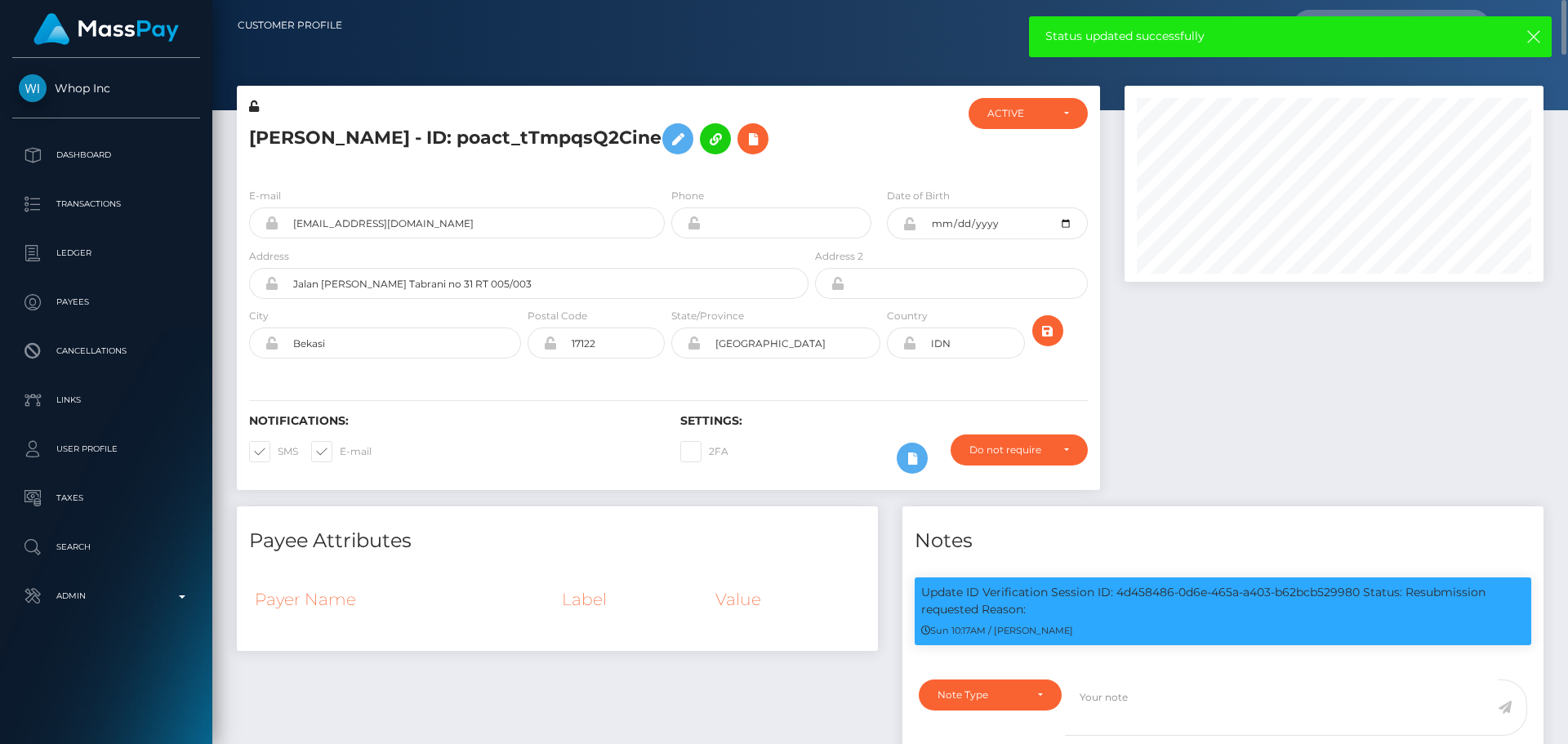
click at [786, 370] on div "E-mail restu3717@gmail.com Phone Date of Birth" at bounding box center [668, 275] width 863 height 200
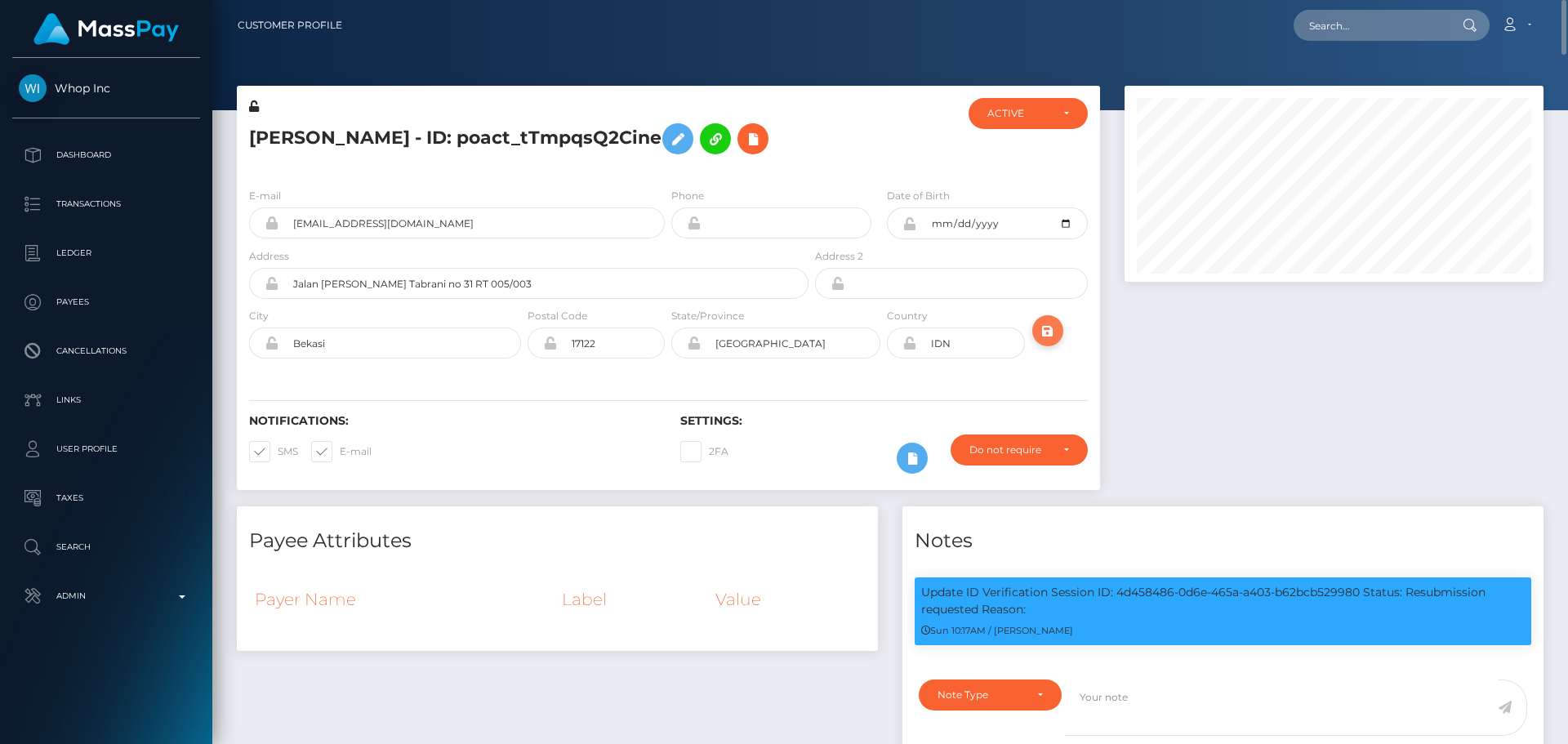
click at [1049, 330] on icon "submit" at bounding box center [1048, 330] width 20 height 20
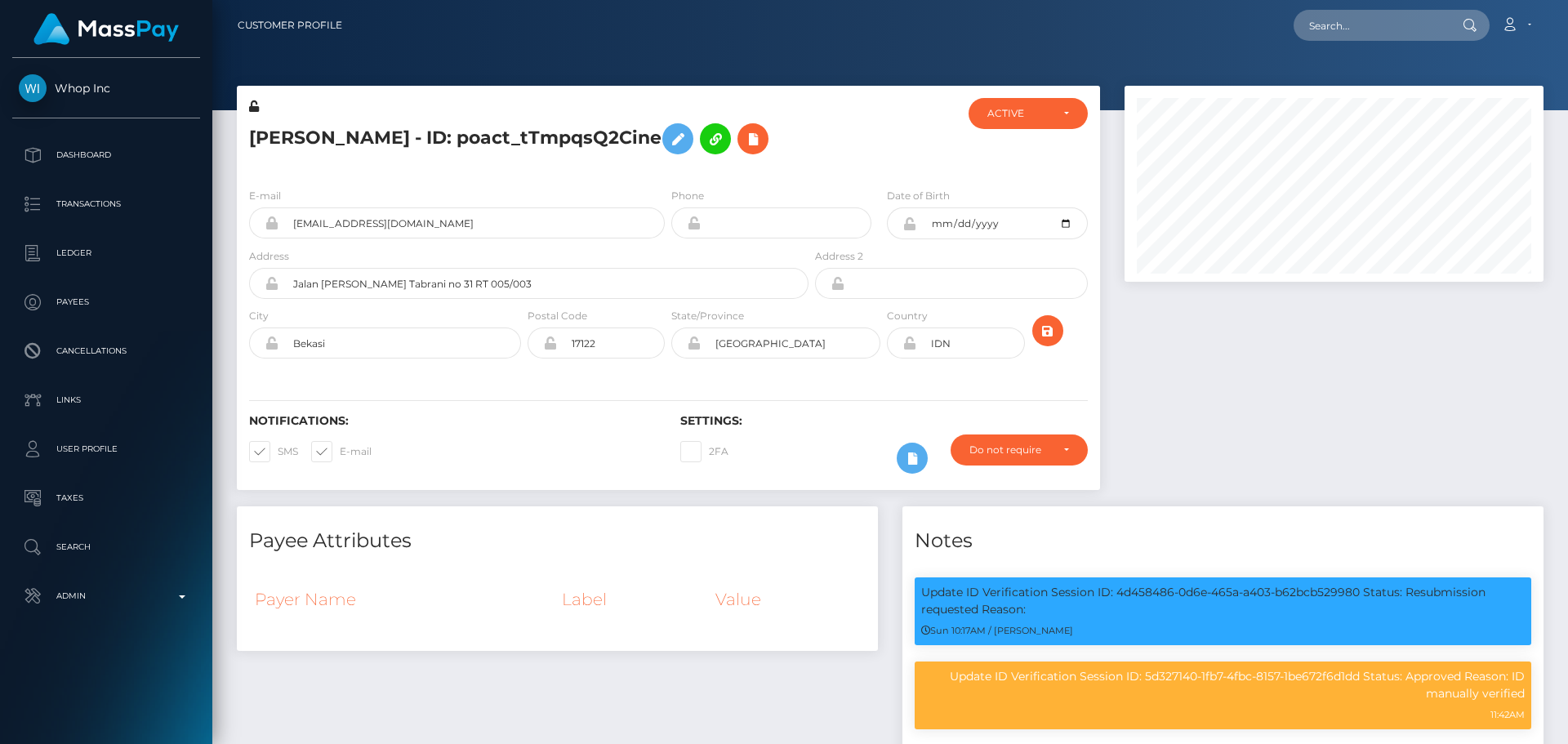
scroll to position [196, 420]
click at [667, 170] on div "[PERSON_NAME] - ID: poact_tTmpqsQ2Cine" at bounding box center [524, 136] width 575 height 77
click at [666, 171] on div "[PERSON_NAME] - ID: poact_tTmpqsQ2Cine" at bounding box center [524, 136] width 575 height 77
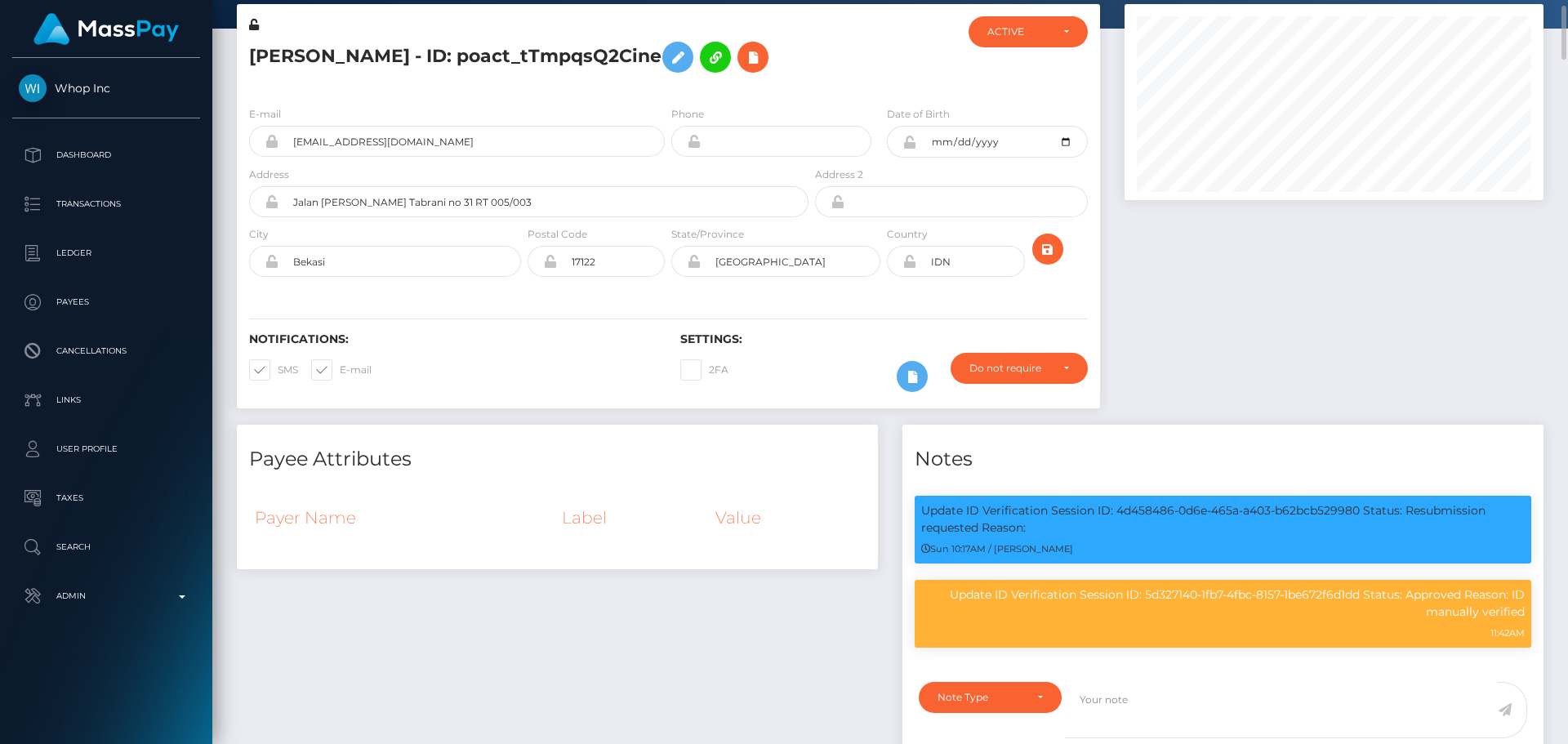
scroll to position [0, 0]
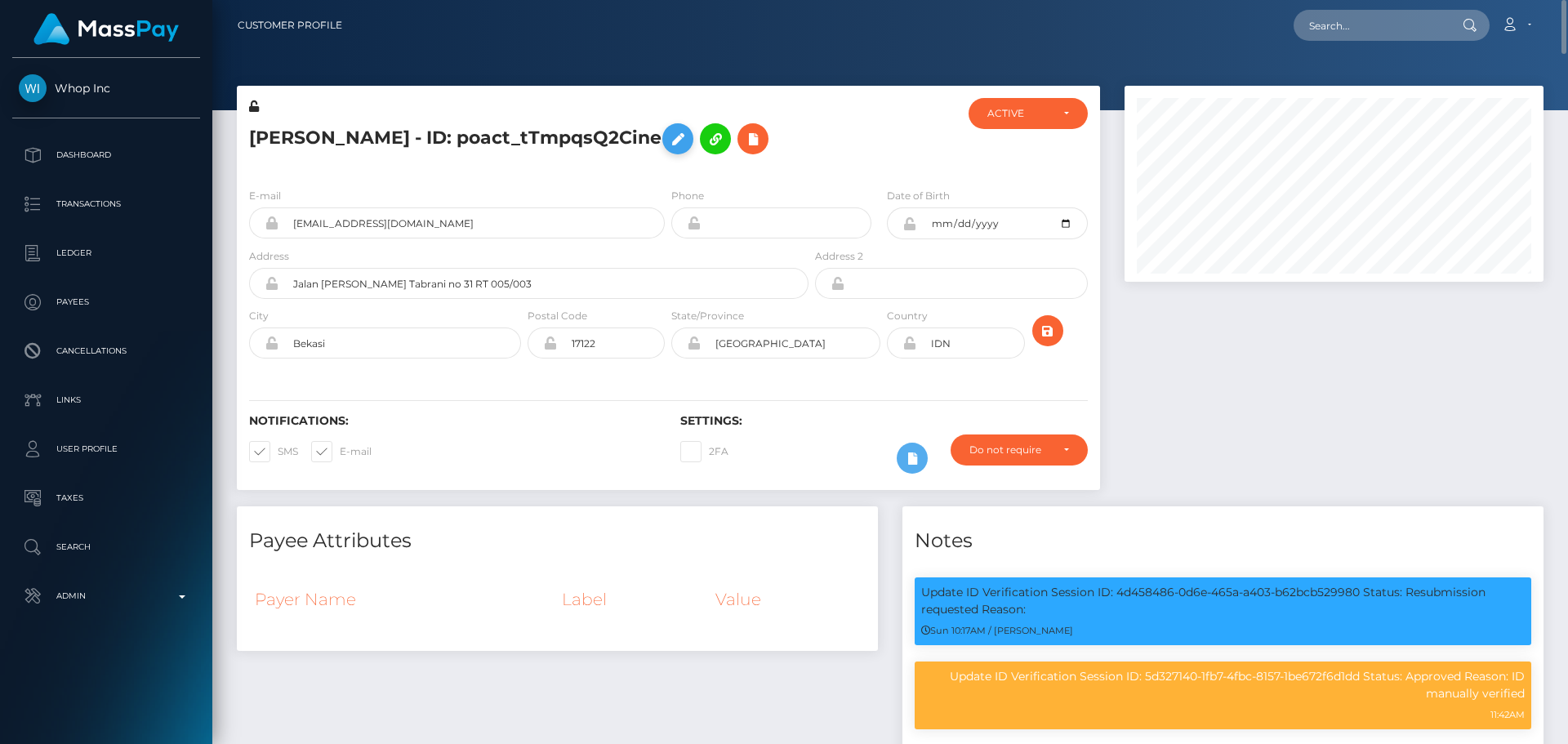
click at [688, 136] on icon at bounding box center [677, 139] width 20 height 20
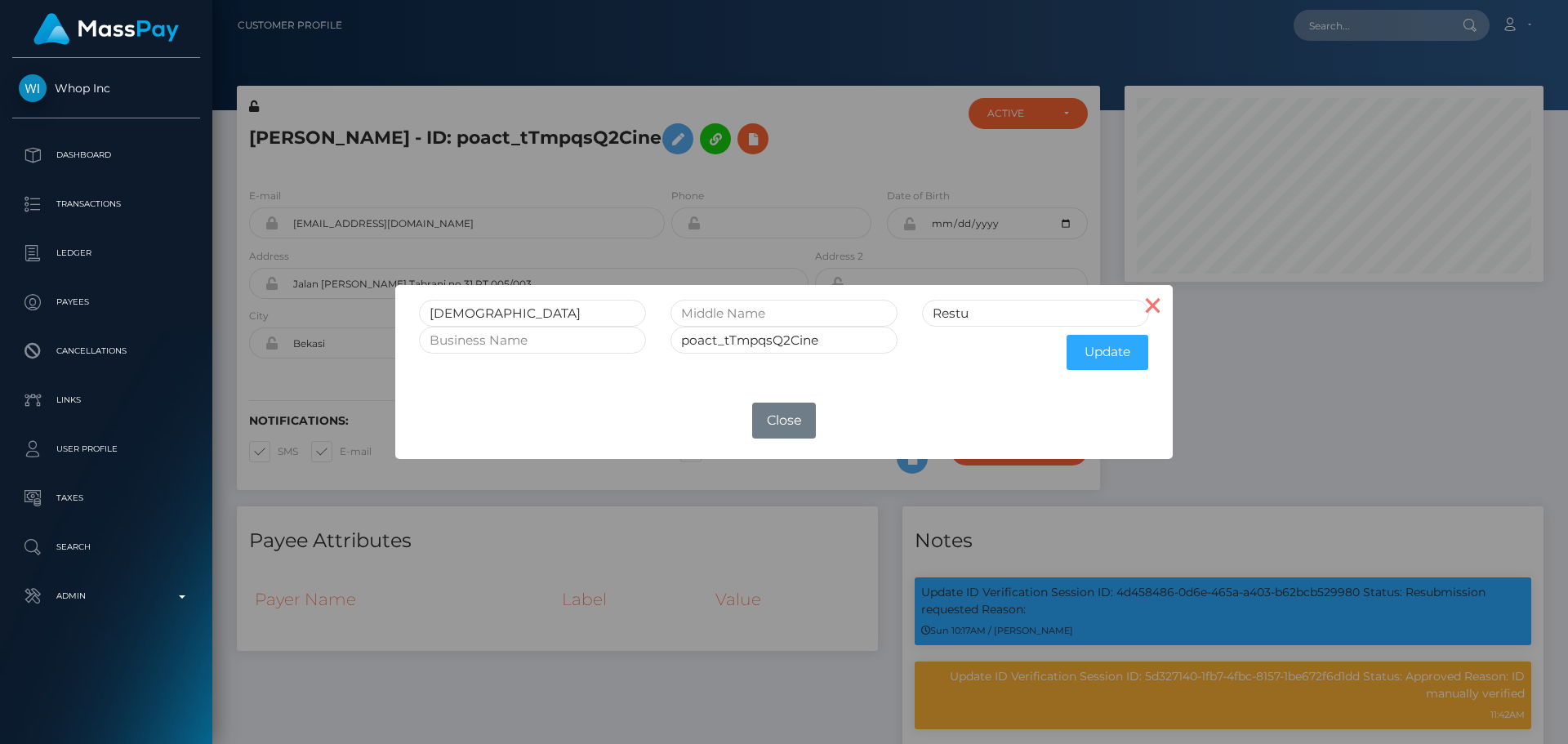
click at [1150, 307] on button "×" at bounding box center [1153, 304] width 39 height 39
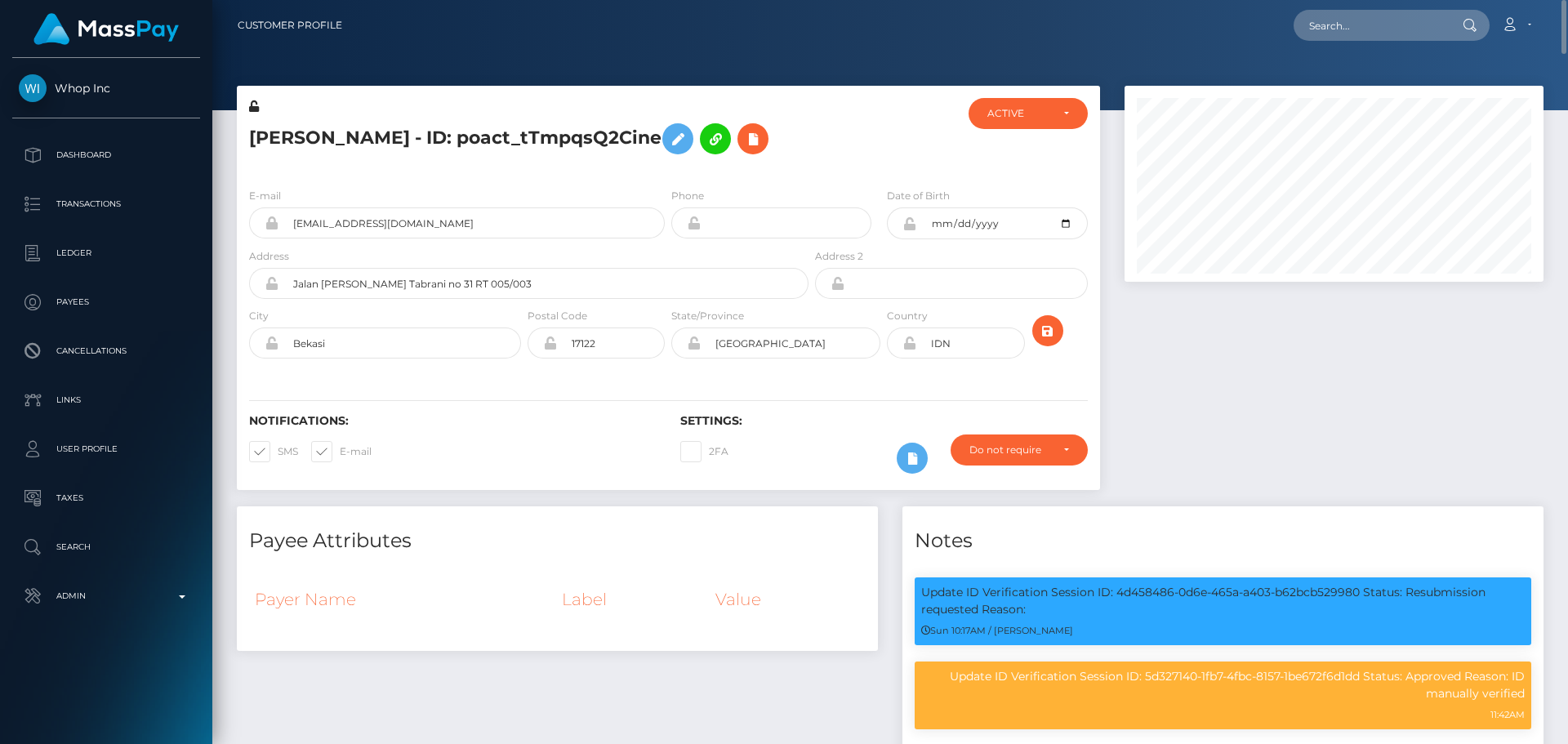
click at [253, 107] on icon at bounding box center [254, 107] width 10 height 11
click at [911, 223] on icon at bounding box center [910, 224] width 14 height 13
click at [910, 345] on icon at bounding box center [910, 343] width 14 height 13
click at [1054, 331] on icon "submit" at bounding box center [1048, 330] width 20 height 20
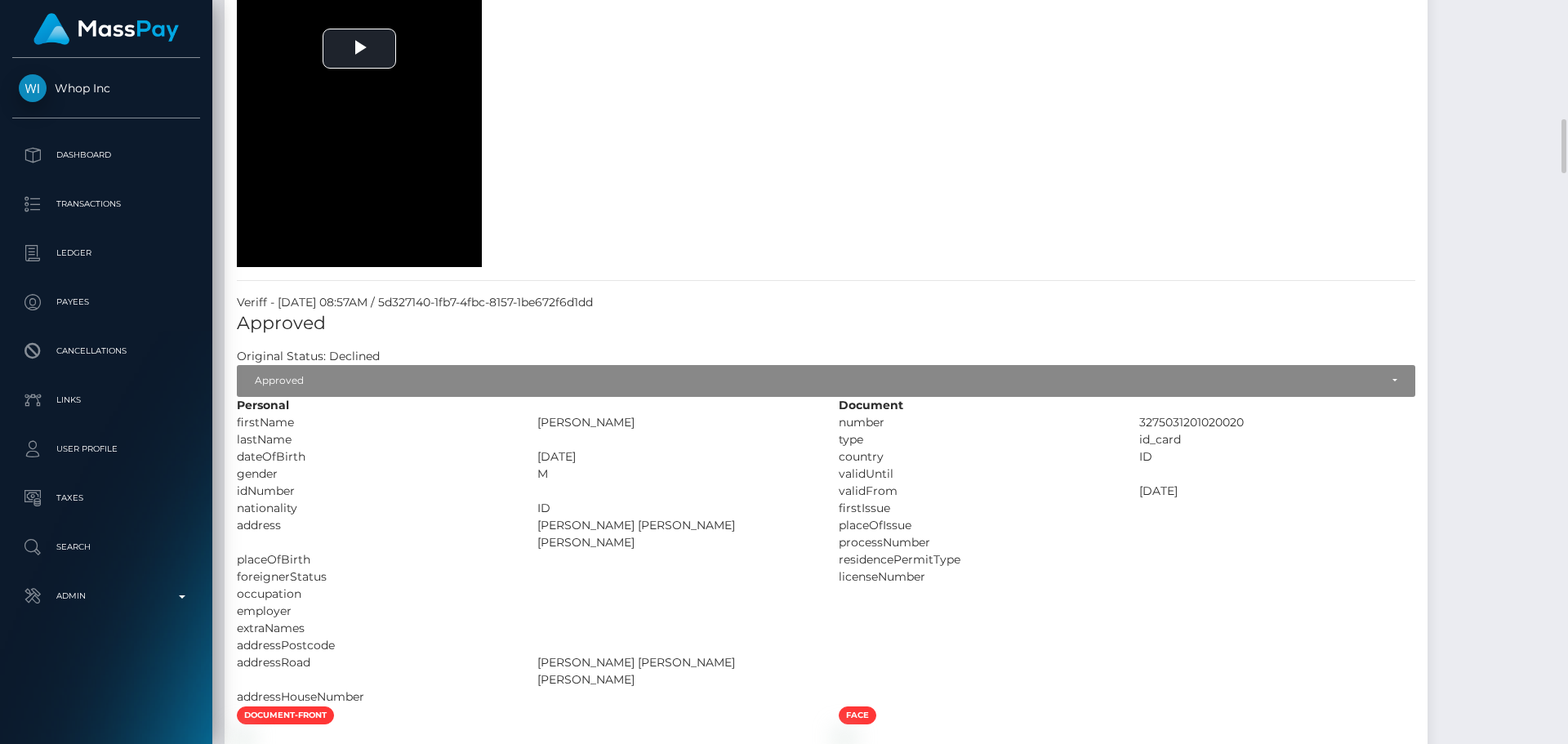
scroll to position [1715, 0]
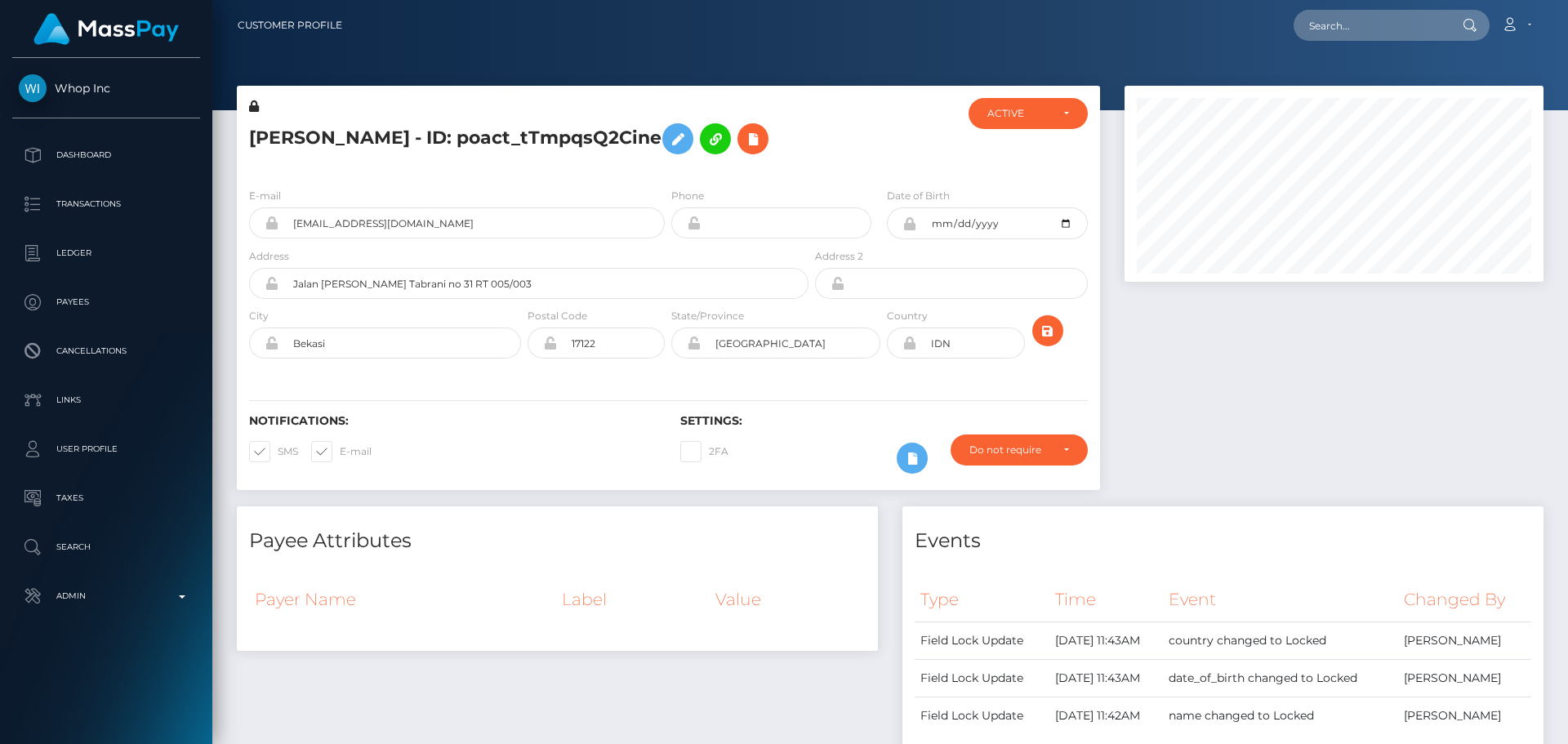
scroll to position [196, 420]
click at [909, 166] on div at bounding box center [883, 136] width 144 height 77
click at [415, 144] on h5 "[PERSON_NAME] - ID: poact_tTmpqsQ2Cine" at bounding box center [524, 139] width 551 height 48
click at [415, 144] on h5 "Muhammad Restu - ID: poact_tTmpqsQ2Cine" at bounding box center [524, 139] width 551 height 48
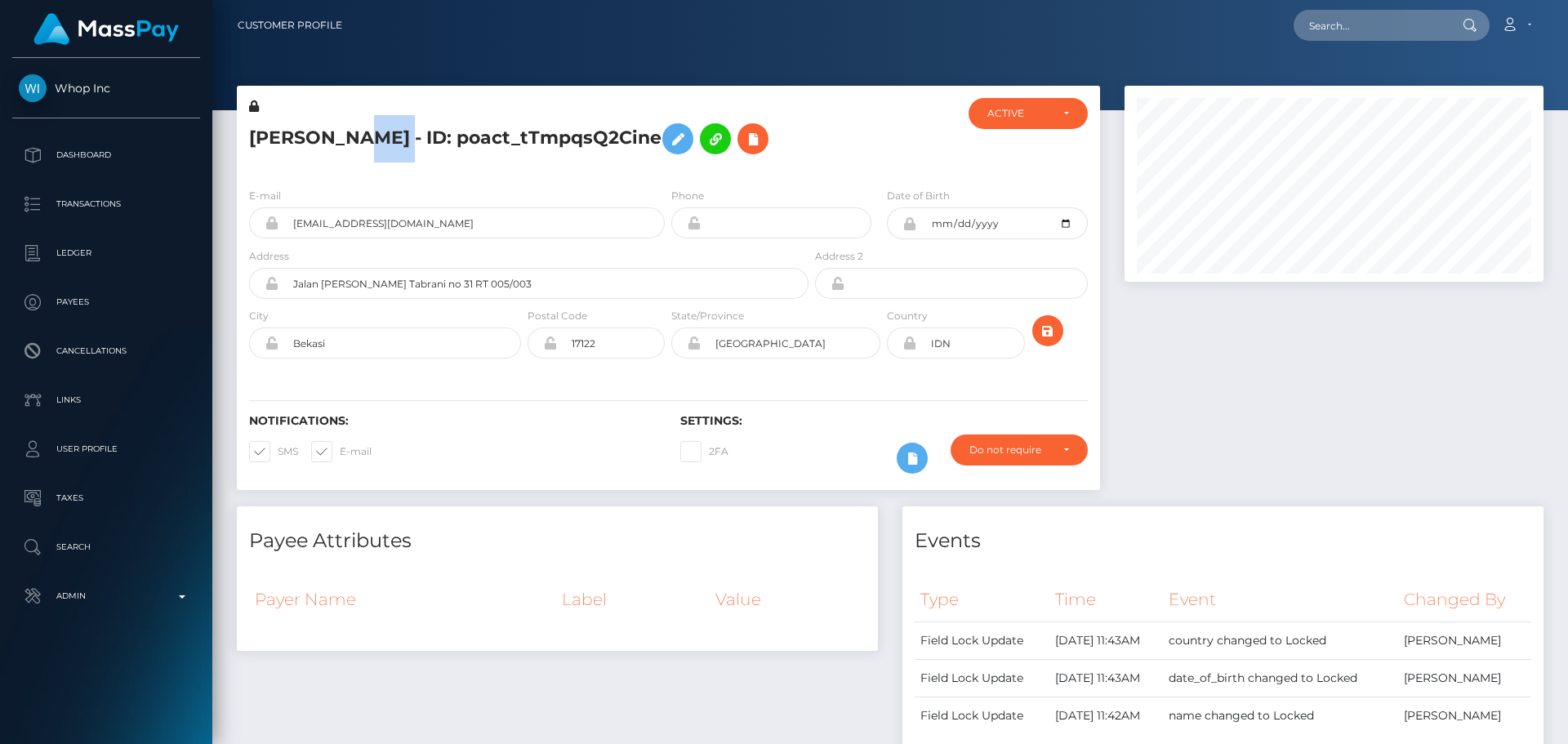
copy h5 "Muhammad Restu - ID: poact_tTmpqsQ2Cine"
click at [1368, 11] on input "text" at bounding box center [1370, 25] width 153 height 31
paste input "poact_Z2vJMYSFuhTQ"
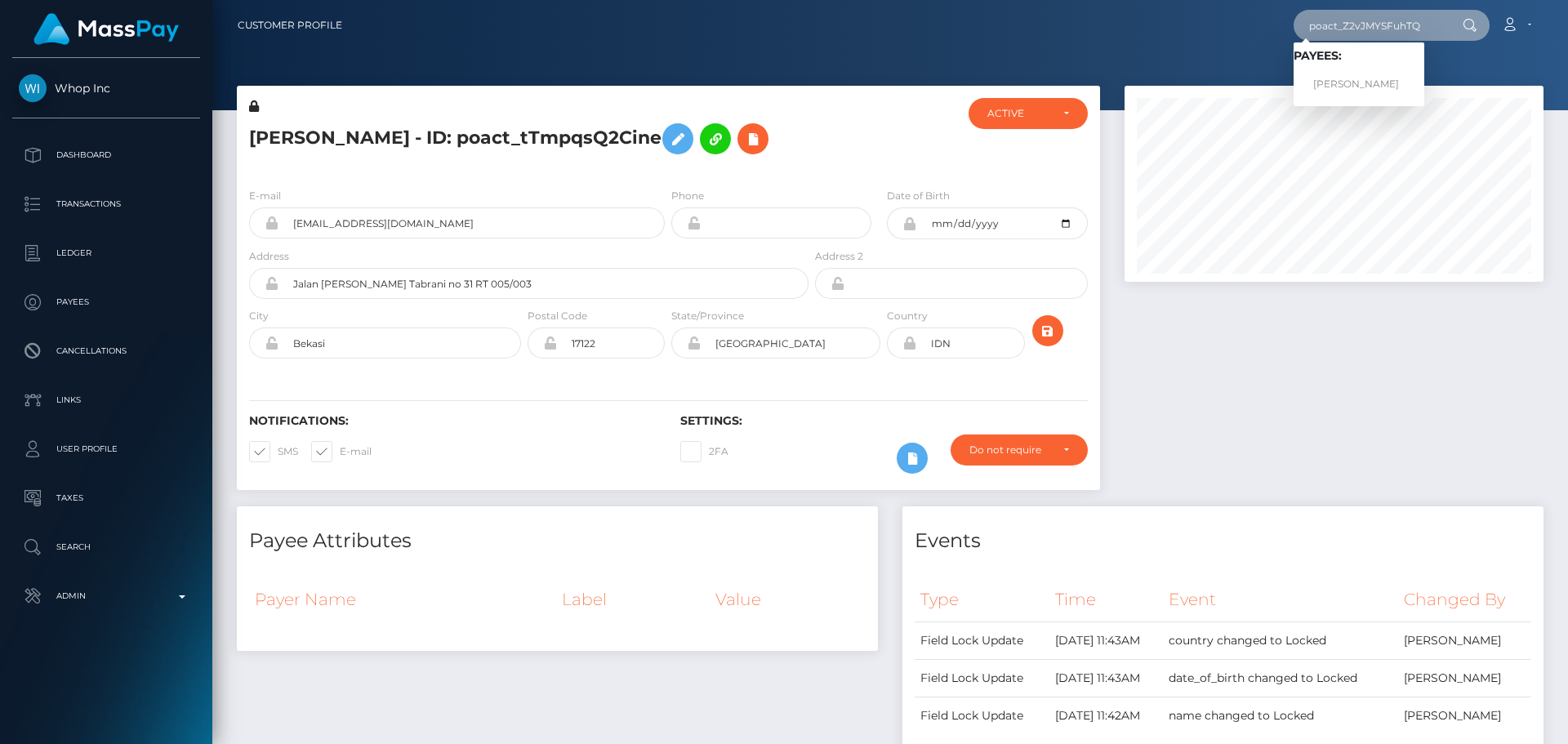
type input "poact_Z2vJMYSFuhTQ"
click at [1344, 80] on link "JOHN ARTHUR BENDER" at bounding box center [1359, 85] width 130 height 30
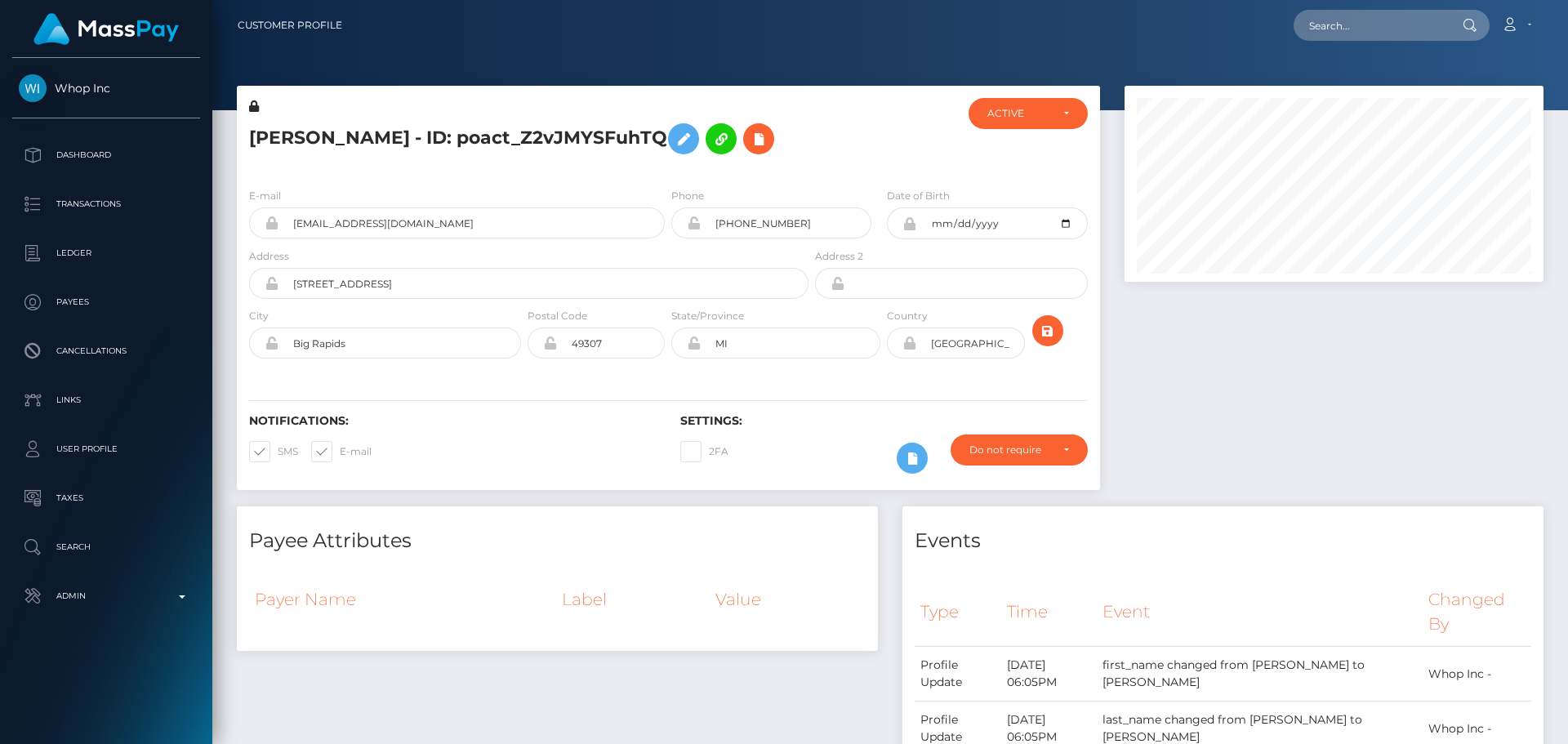
scroll to position [196, 420]
click at [878, 175] on div at bounding box center [883, 136] width 144 height 77
click at [831, 175] on div at bounding box center [883, 136] width 144 height 77
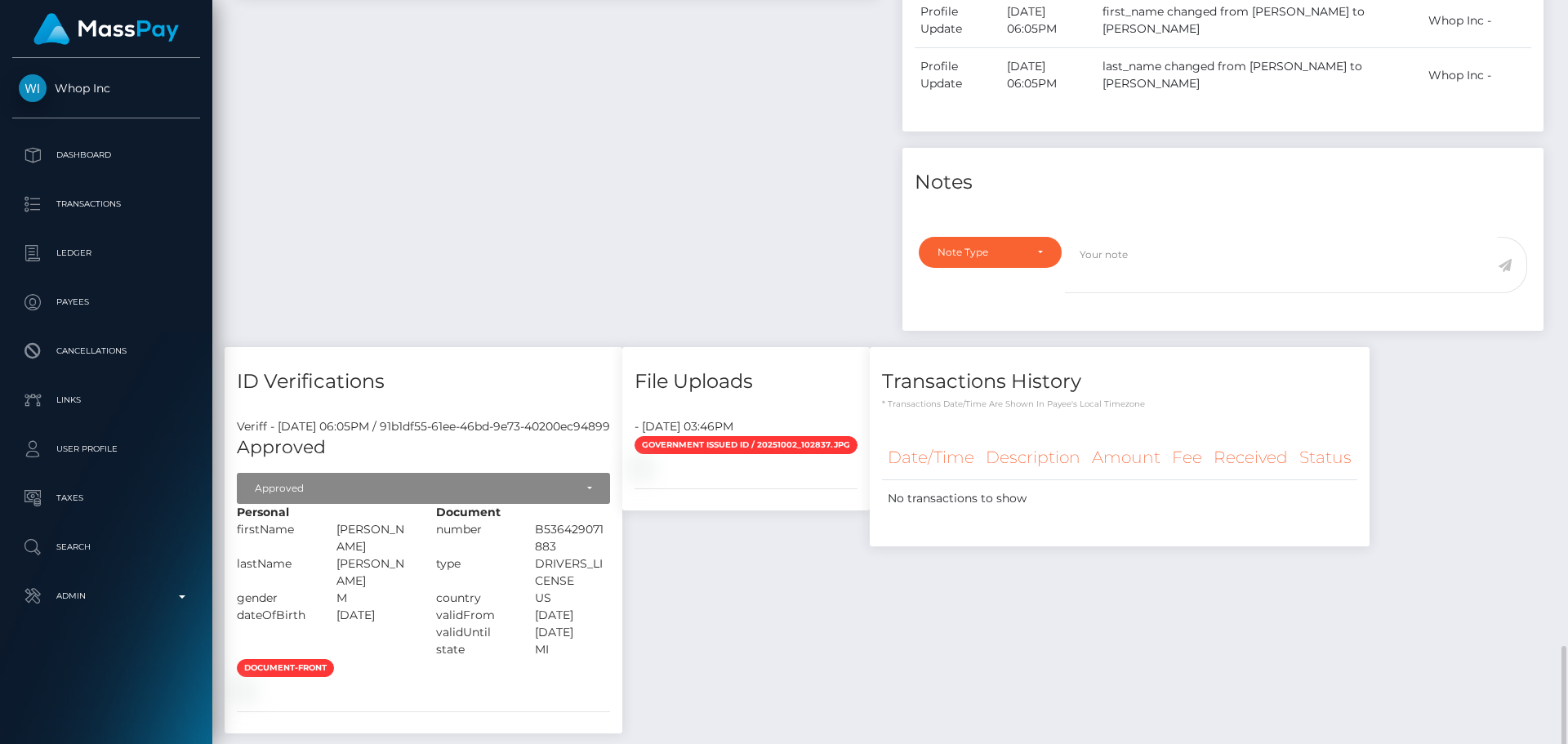
scroll to position [920, 0]
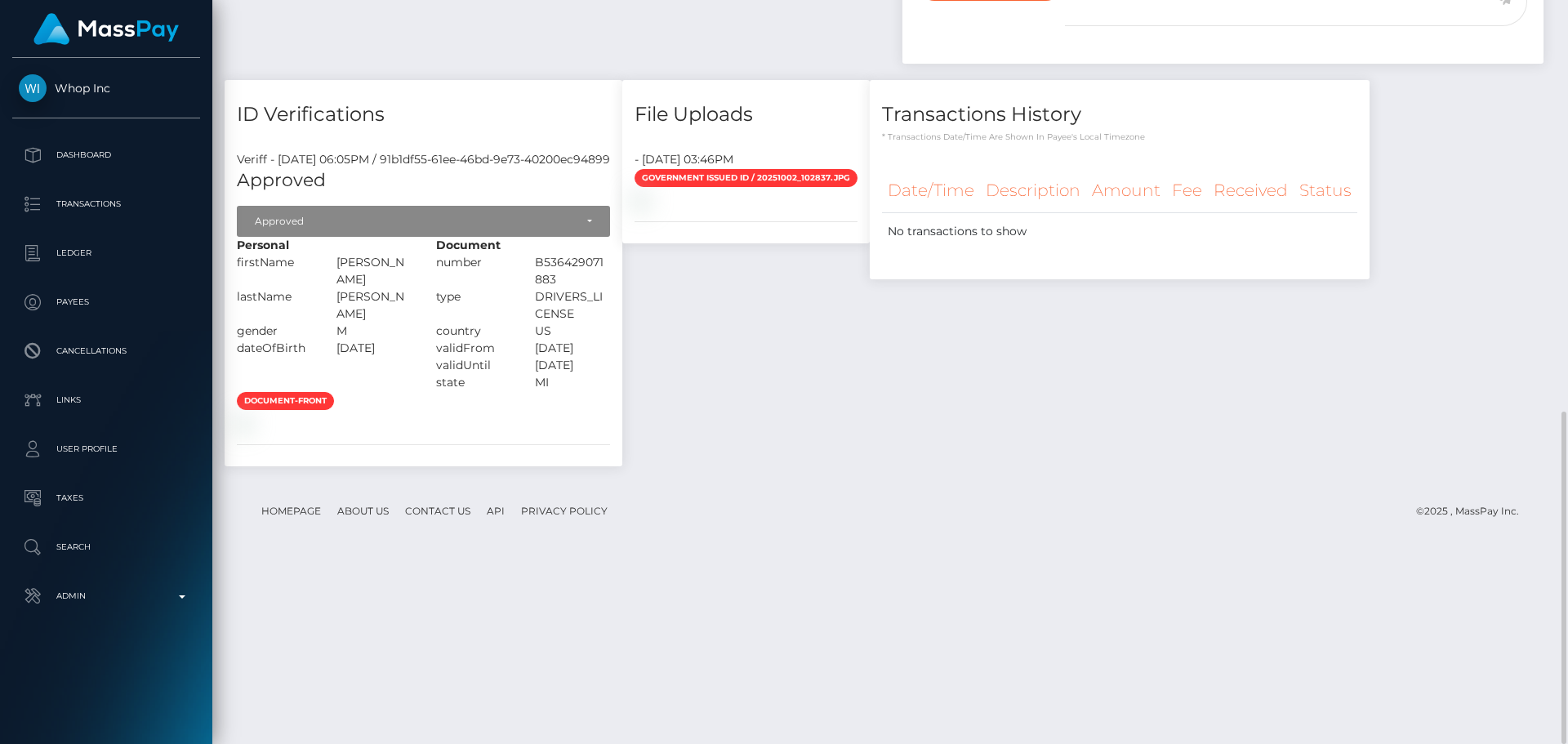
click at [540, 431] on div "document-front" at bounding box center [423, 411] width 398 height 40
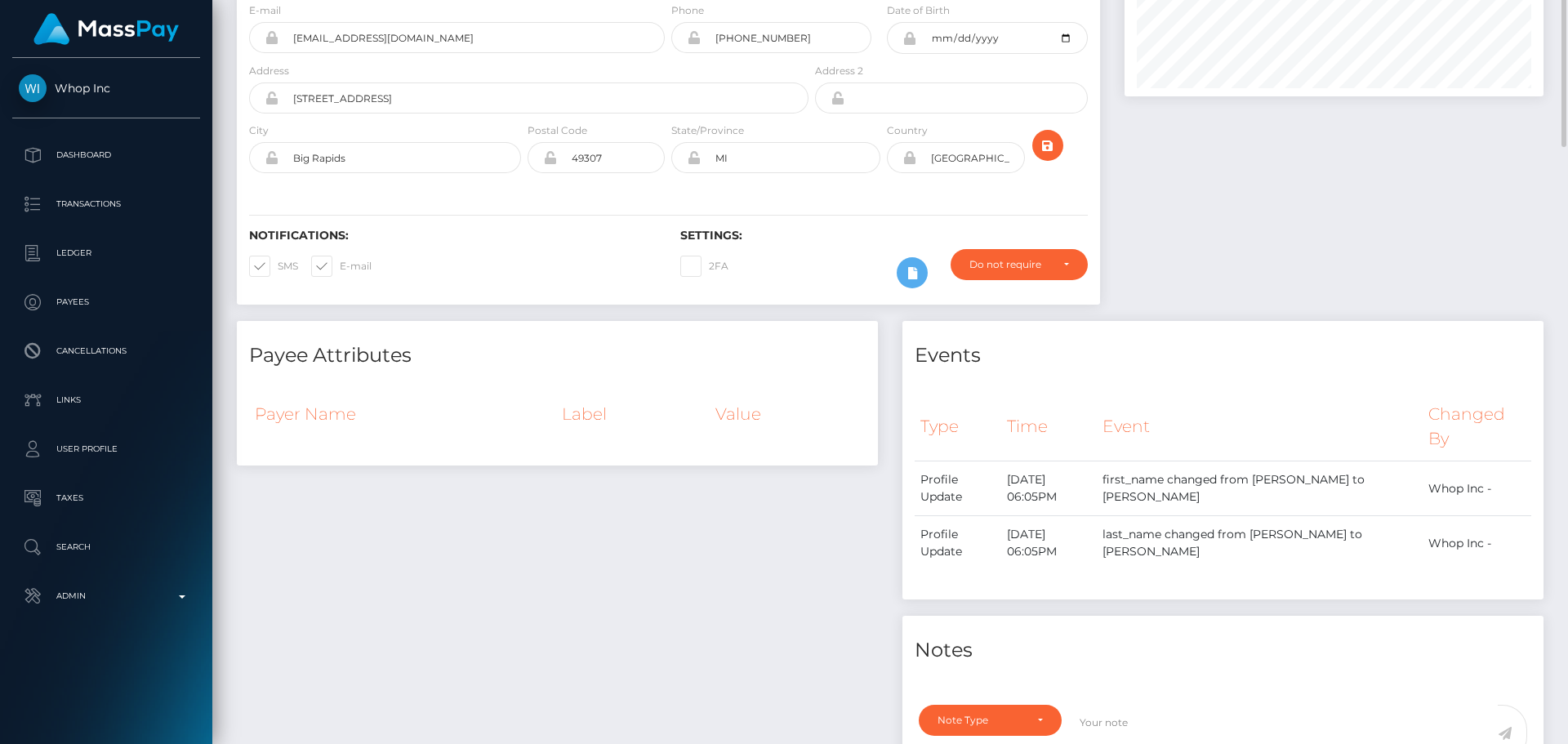
scroll to position [0, 0]
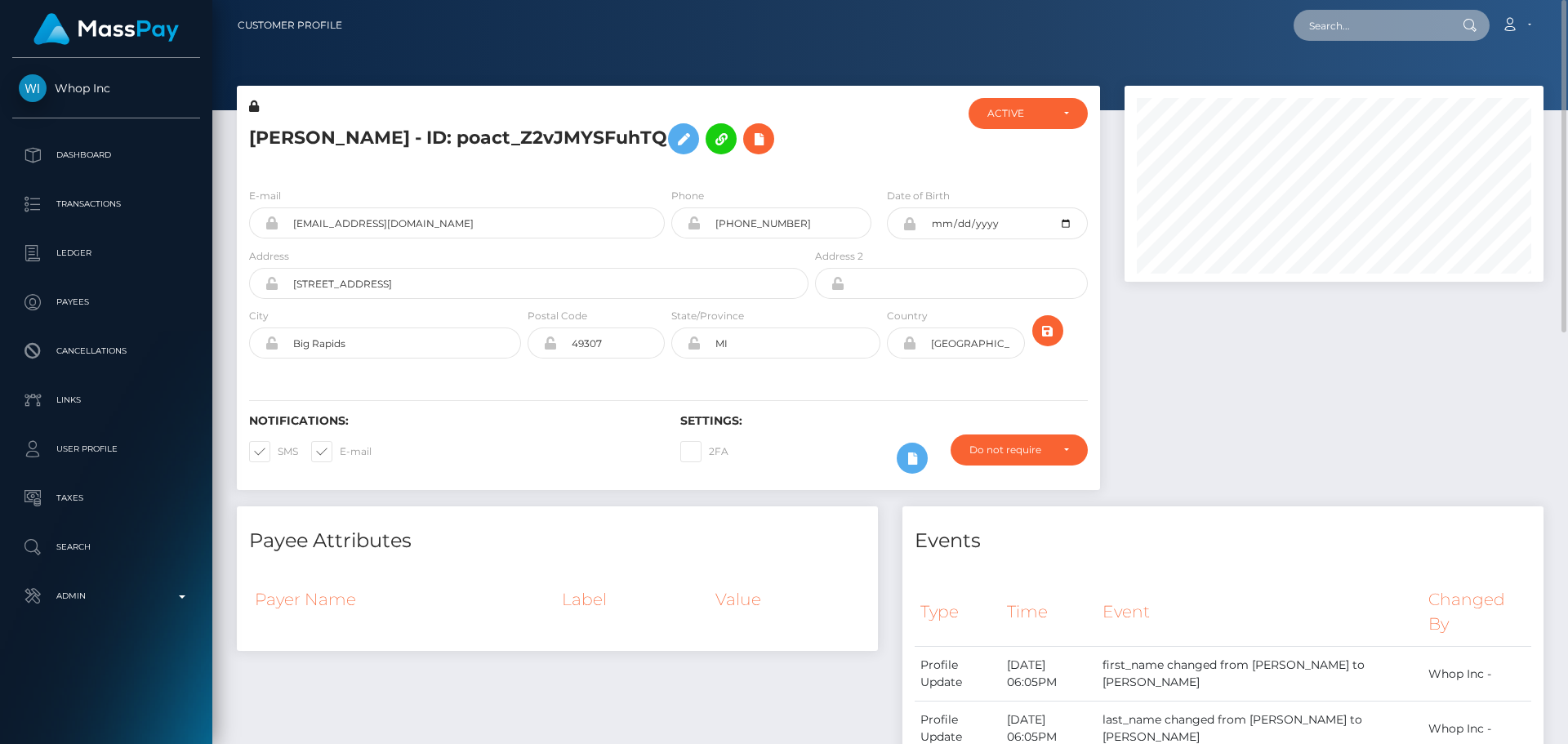
click at [1354, 18] on input "text" at bounding box center [1370, 25] width 153 height 31
paste input "[EMAIL_ADDRESS][DOMAIN_NAME]"
type input "[EMAIL_ADDRESS][DOMAIN_NAME]"
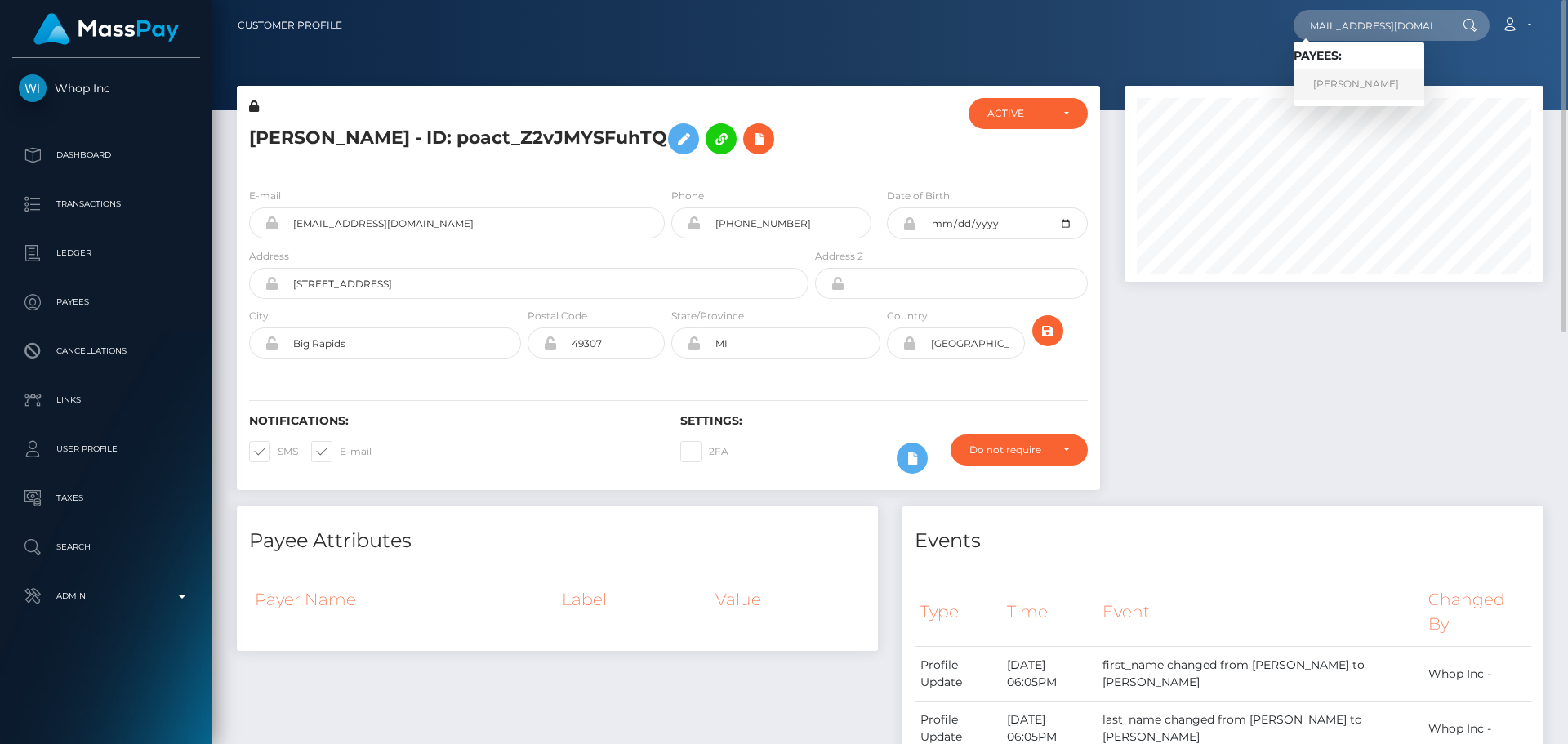
click at [1340, 89] on link "[PERSON_NAME]" at bounding box center [1359, 85] width 130 height 30
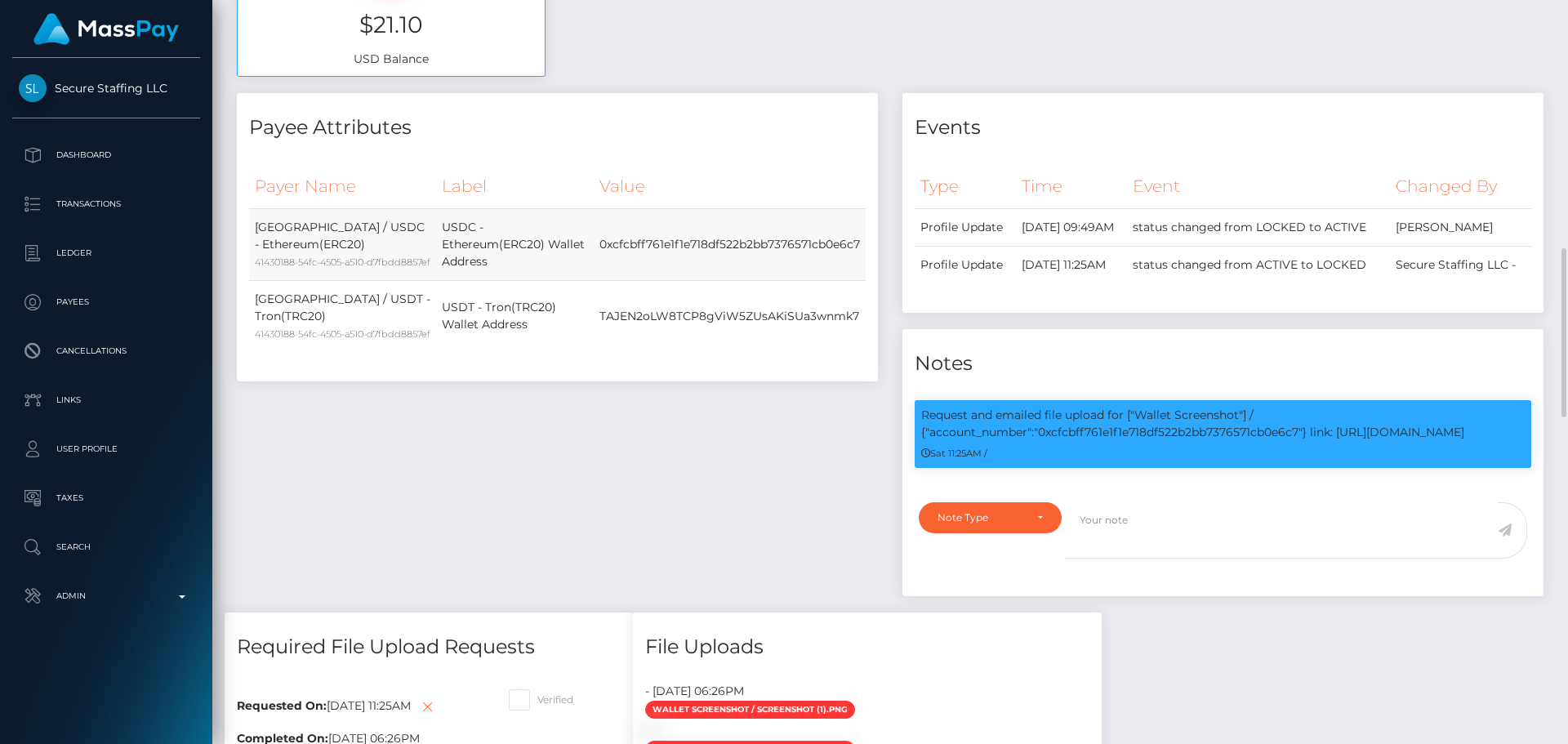
scroll to position [735, 0]
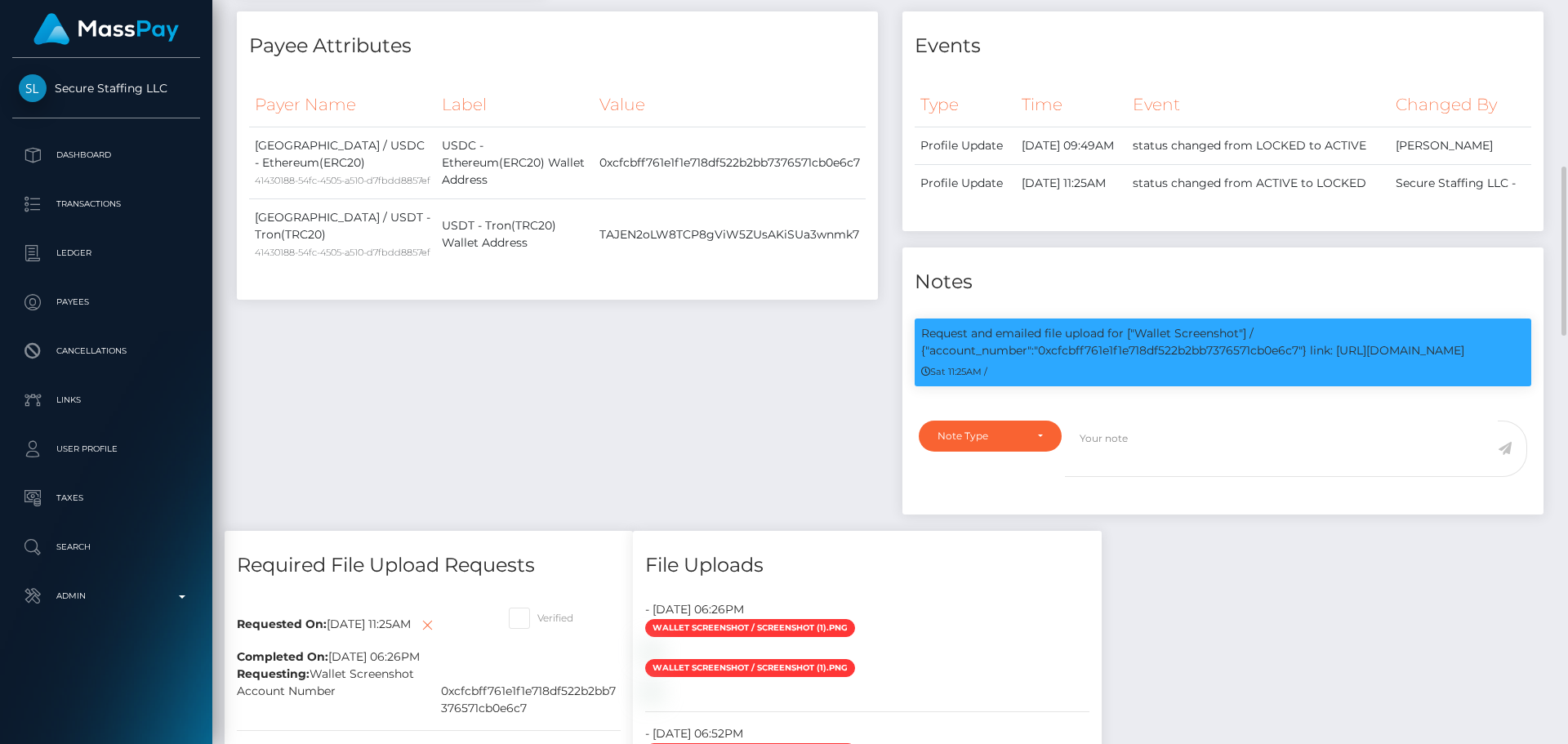
click at [794, 349] on div "Payee Attributes Payer Name Label Value United States / USDC - Ethereum(ERC20) …" at bounding box center [558, 271] width 666 height 519
click at [778, 347] on div "Payee Attributes Payer Name Label Value United States / USDC - Ethereum(ERC20) …" at bounding box center [558, 271] width 666 height 519
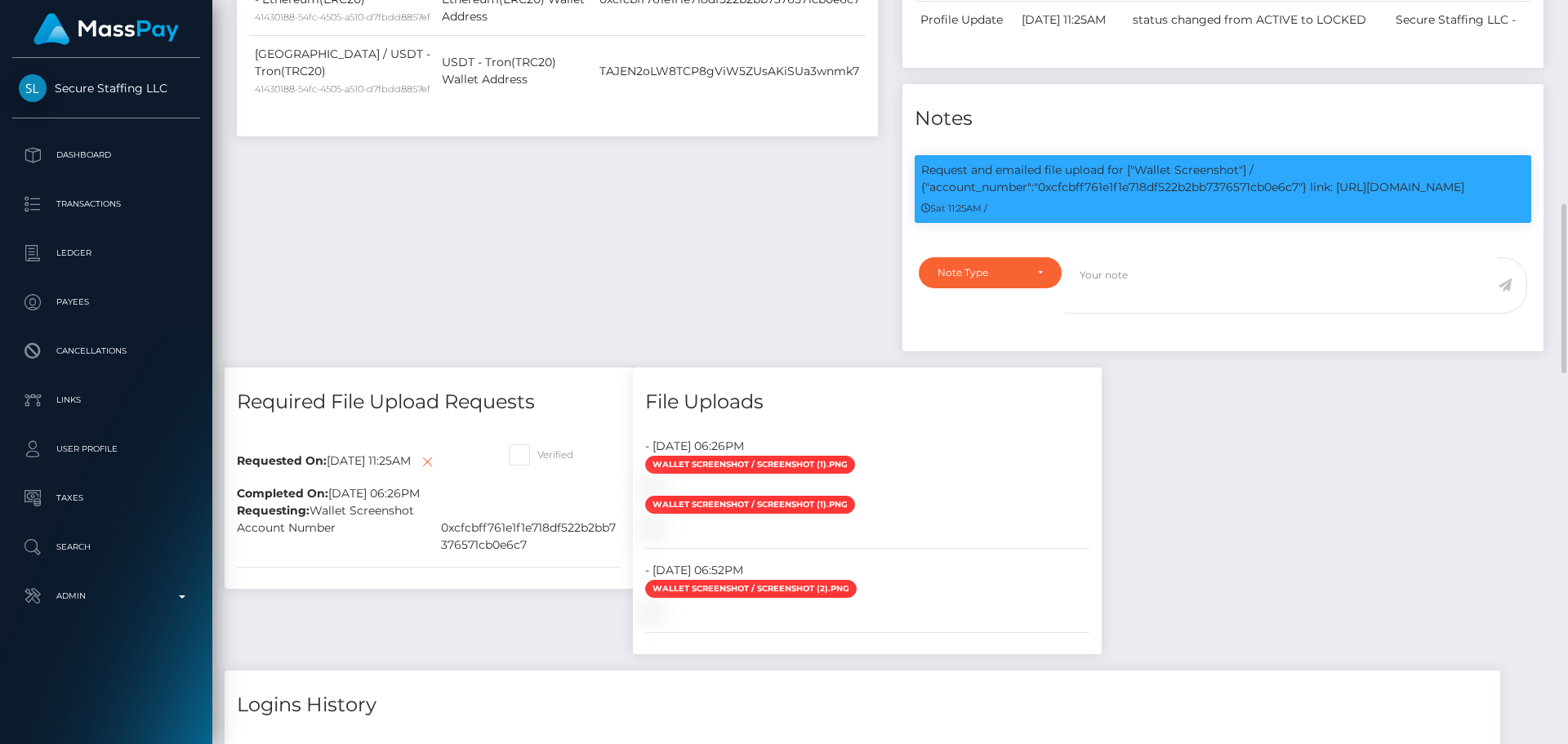
click at [753, 273] on div "Payee Attributes Payer Name Label Value United States / USDC - Ethereum(ERC20) …" at bounding box center [558, 108] width 666 height 519
click at [762, 241] on div "Payee Attributes Payer Name Label Value United States / USDC - Ethereum(ERC20) …" at bounding box center [558, 108] width 666 height 519
click at [777, 210] on div "Payee Attributes Payer Name Label Value United States / USDC - Ethereum(ERC20) …" at bounding box center [558, 108] width 666 height 519
click at [784, 216] on div "Payee Attributes Payer Name Label Value United States / USDC - Ethereum(ERC20) …" at bounding box center [558, 108] width 666 height 519
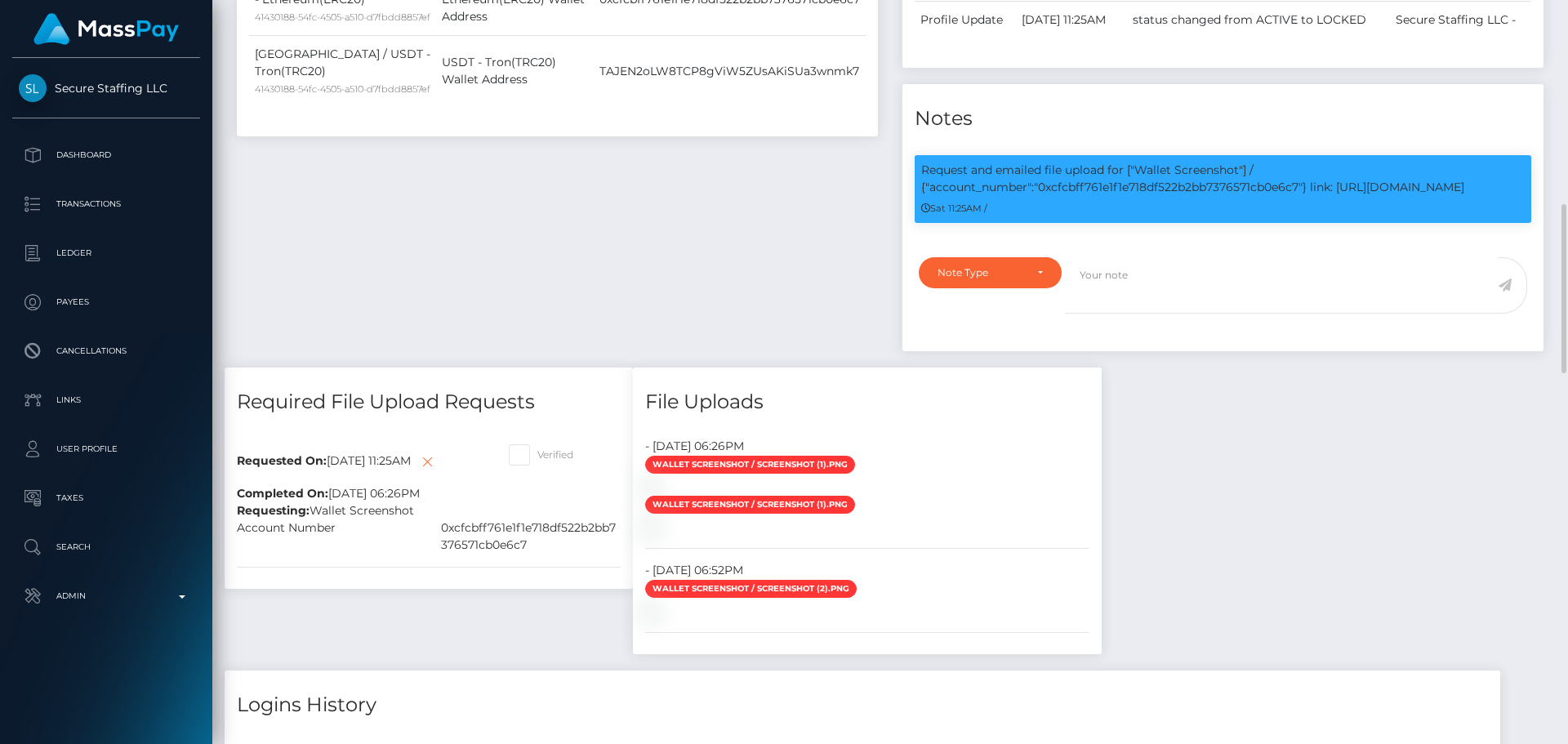
click at [775, 216] on div "Payee Attributes Payer Name Label Value United States / USDC - Ethereum(ERC20) …" at bounding box center [558, 108] width 666 height 519
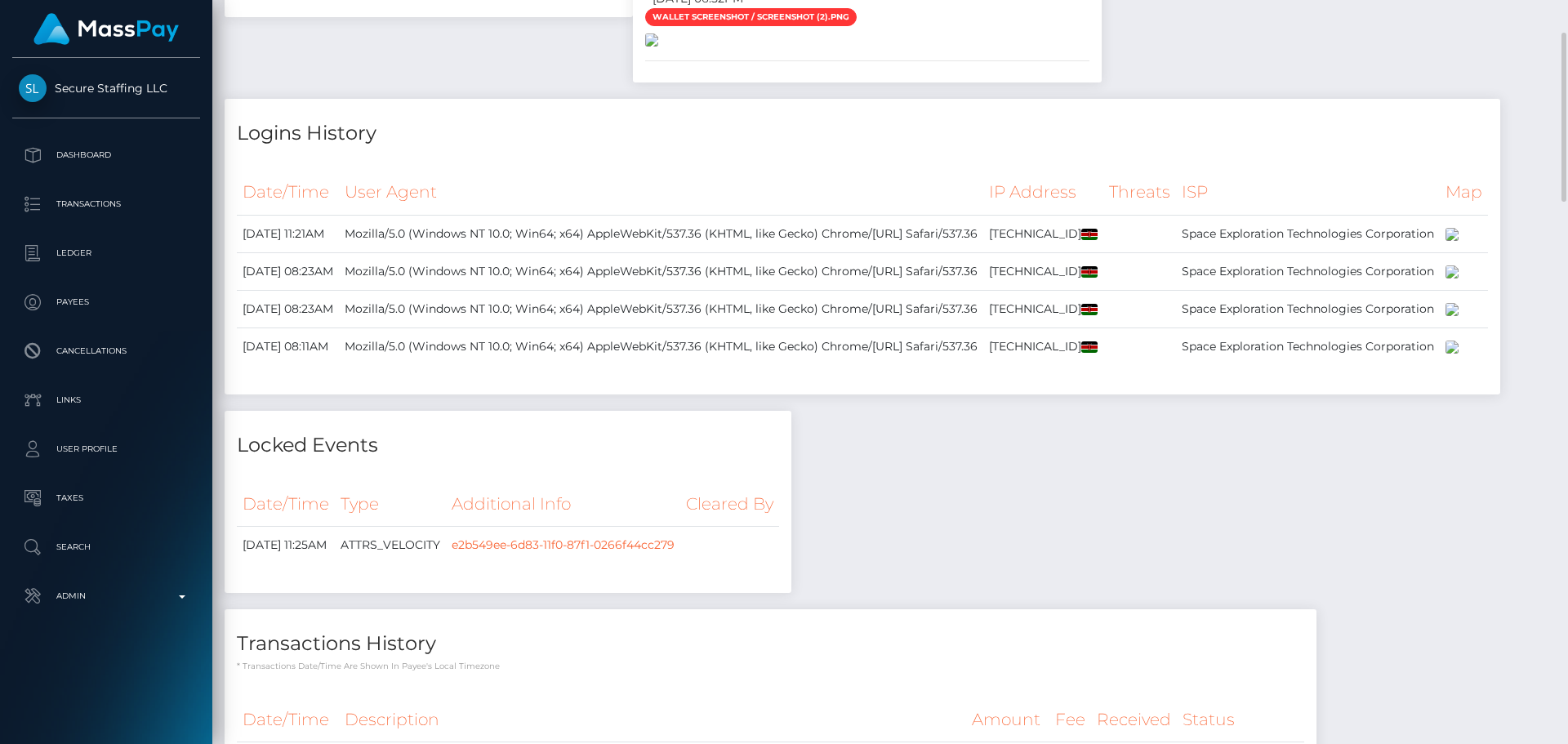
scroll to position [1552, 0]
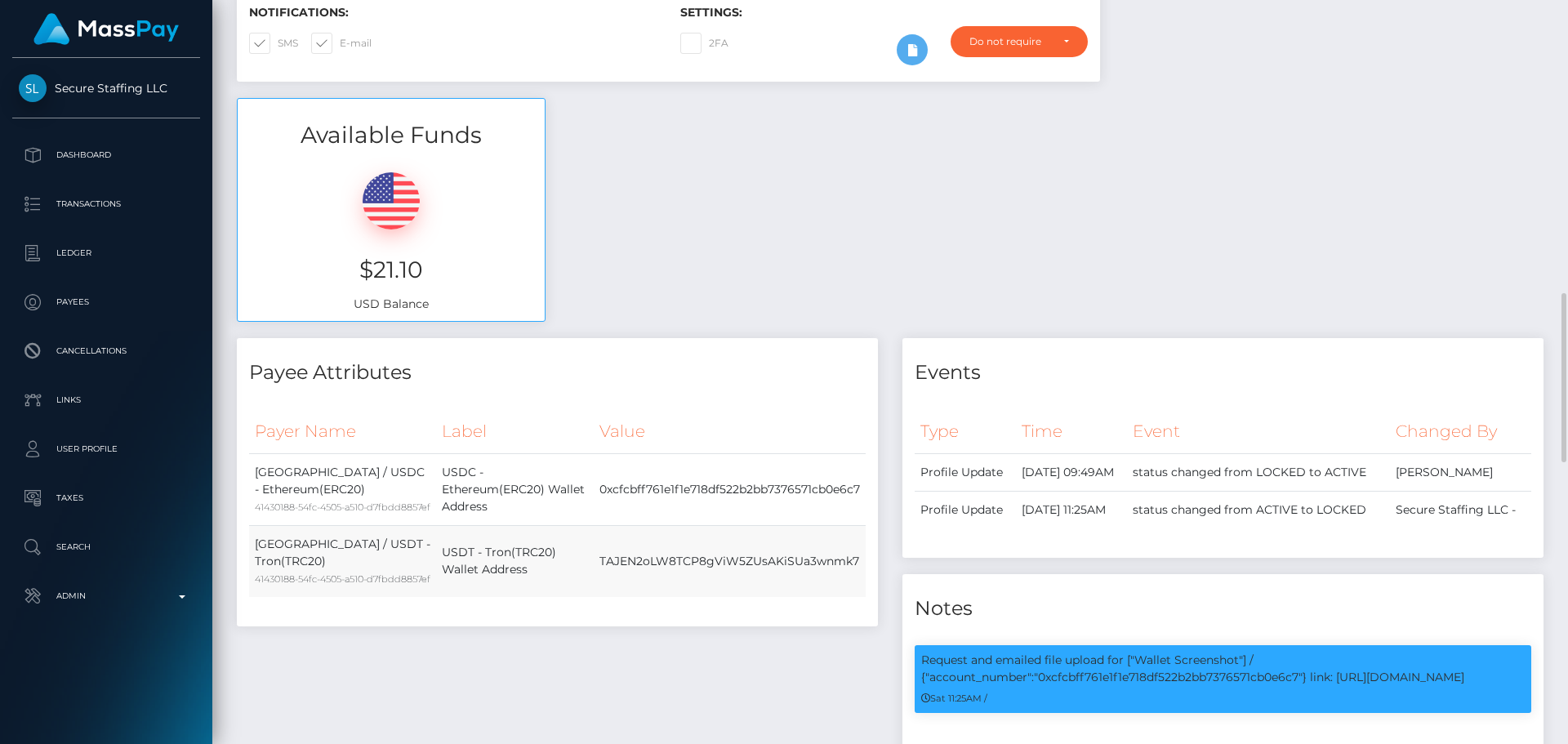
scroll to position [735, 0]
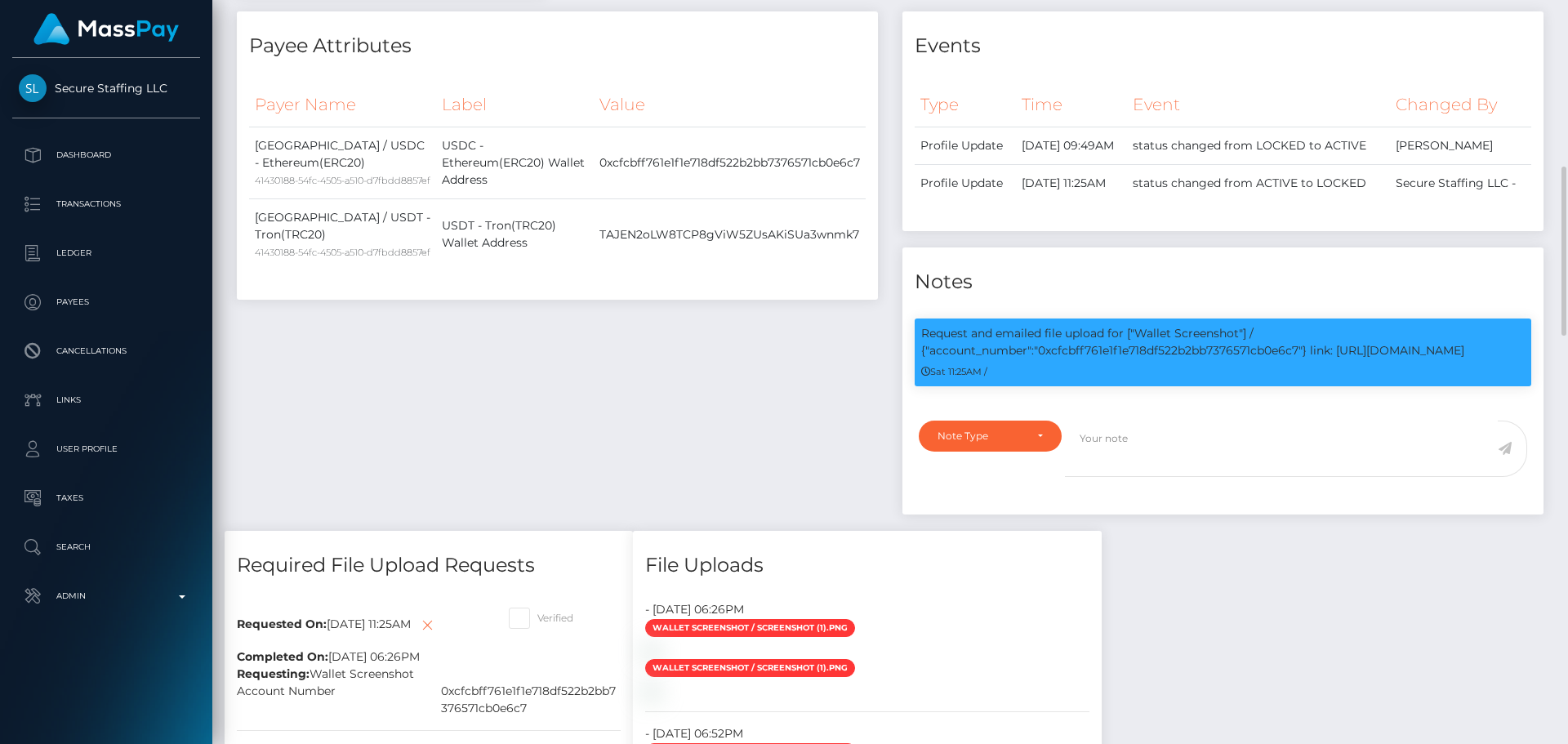
click at [660, 395] on div "Payee Attributes Payer Name Label Value United States / USDC - Ethereum(ERC20) …" at bounding box center [558, 271] width 666 height 519
click at [746, 392] on div "Payee Attributes Payer Name Label Value United States / USDC - Ethereum(ERC20) …" at bounding box center [558, 271] width 666 height 519
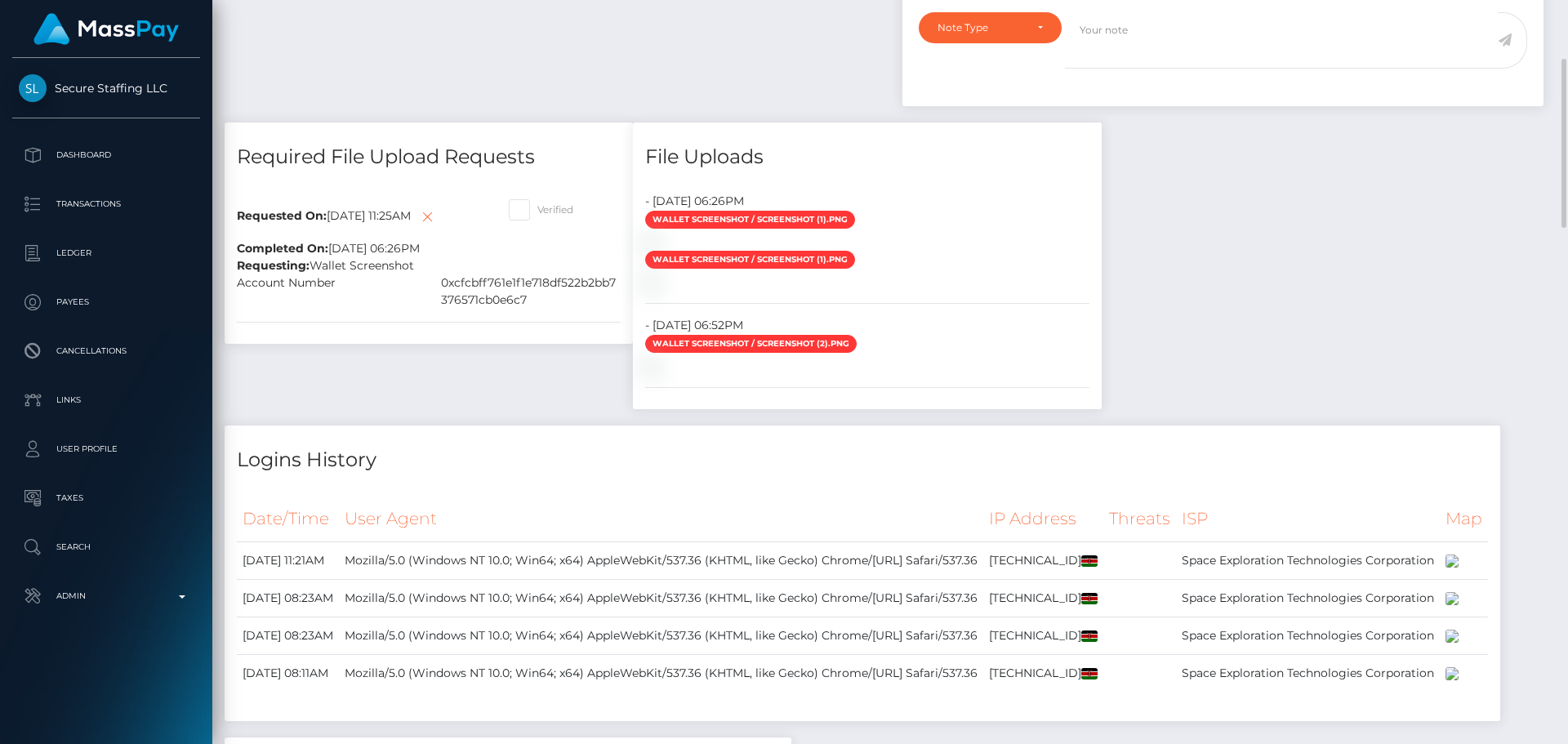
scroll to position [898, 0]
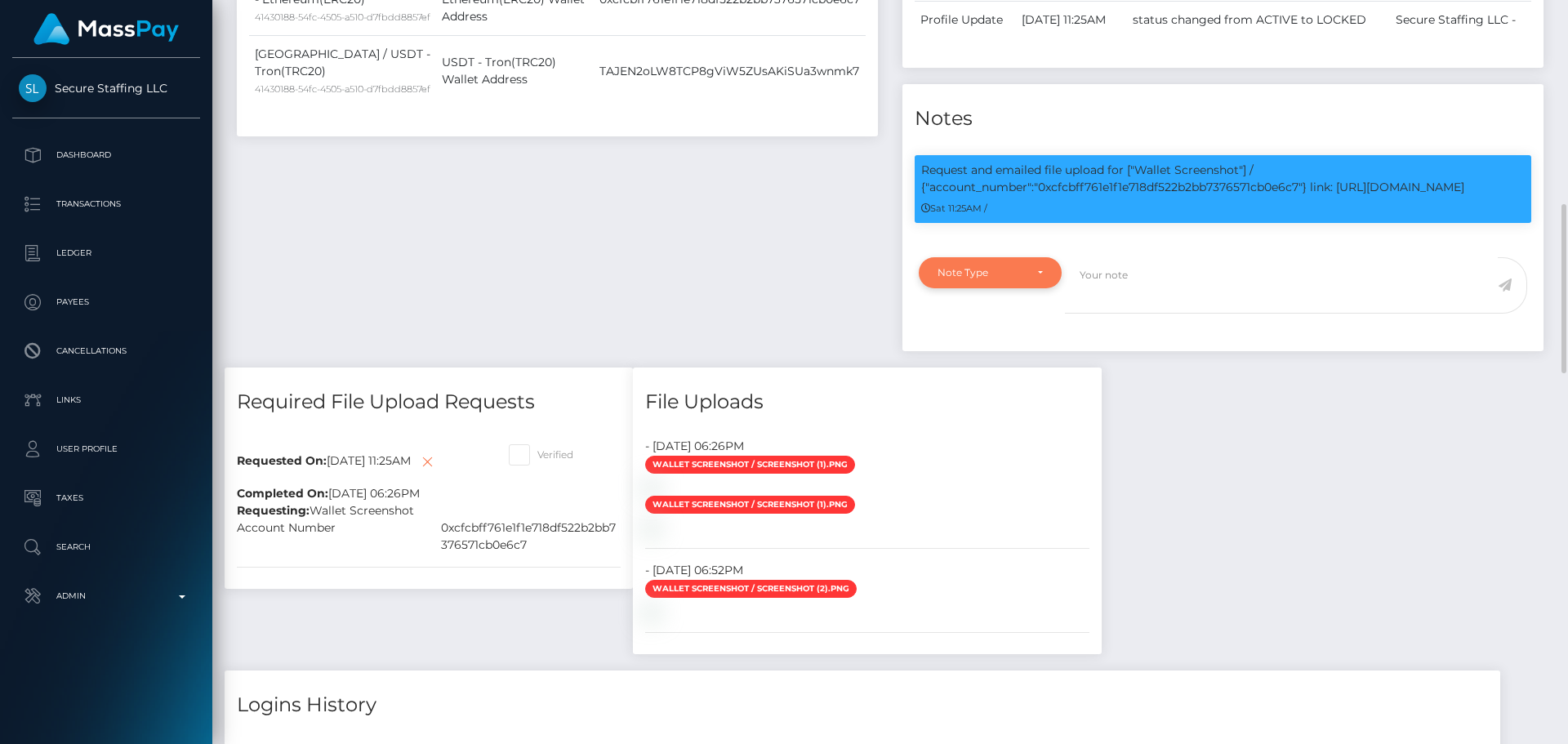
click at [1028, 280] on div "Note Type" at bounding box center [990, 273] width 106 height 13
click at [984, 359] on span "Compliance" at bounding box center [968, 350] width 60 height 14
select select "COMPLIANCE"
click at [1164, 314] on textarea at bounding box center [1281, 284] width 433 height 56
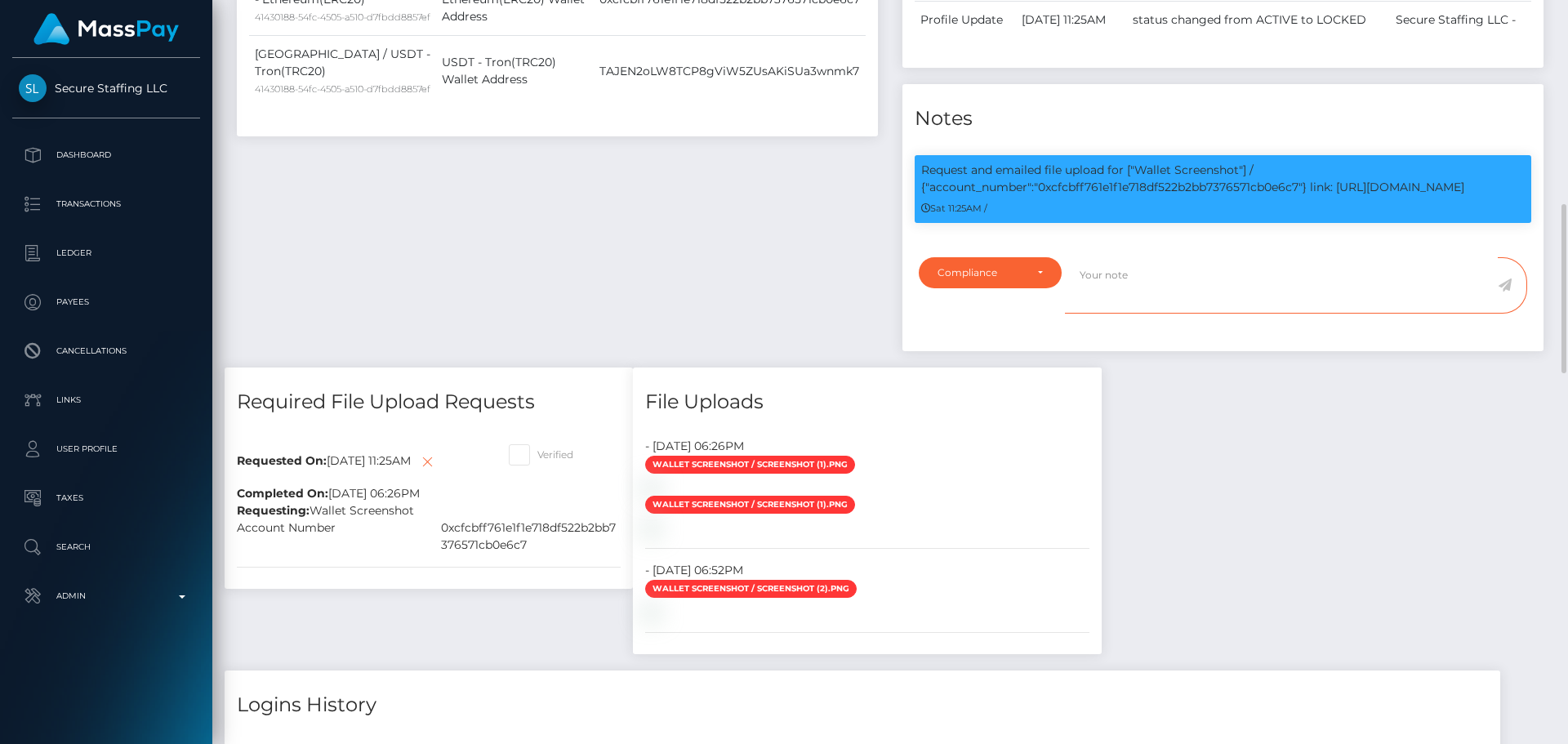
paste textarea "Crypto wallet screenshot provided for 0x059F2A6fD9fECAb5B80f3b38Ecf02E80650a527…"
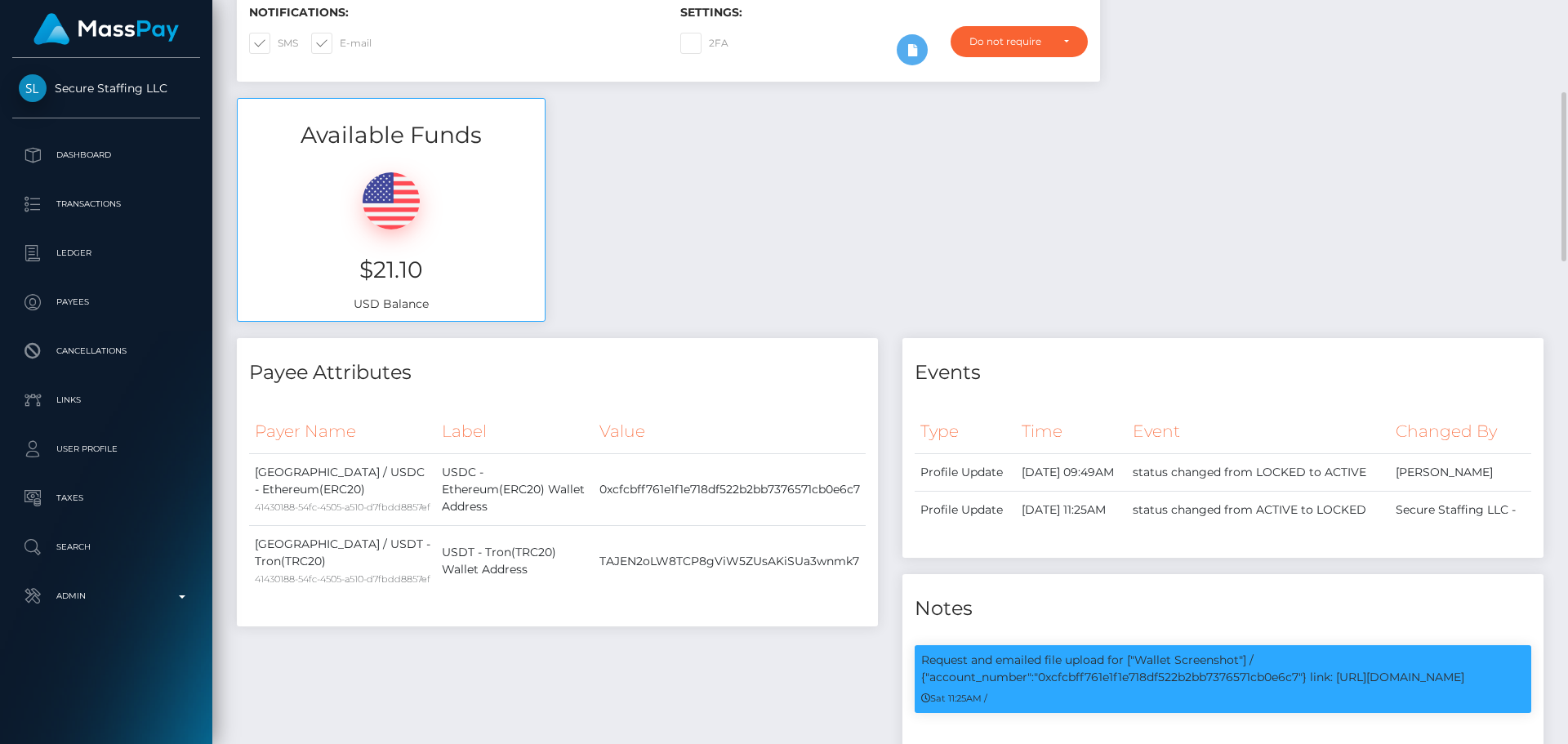
scroll to position [0, 0]
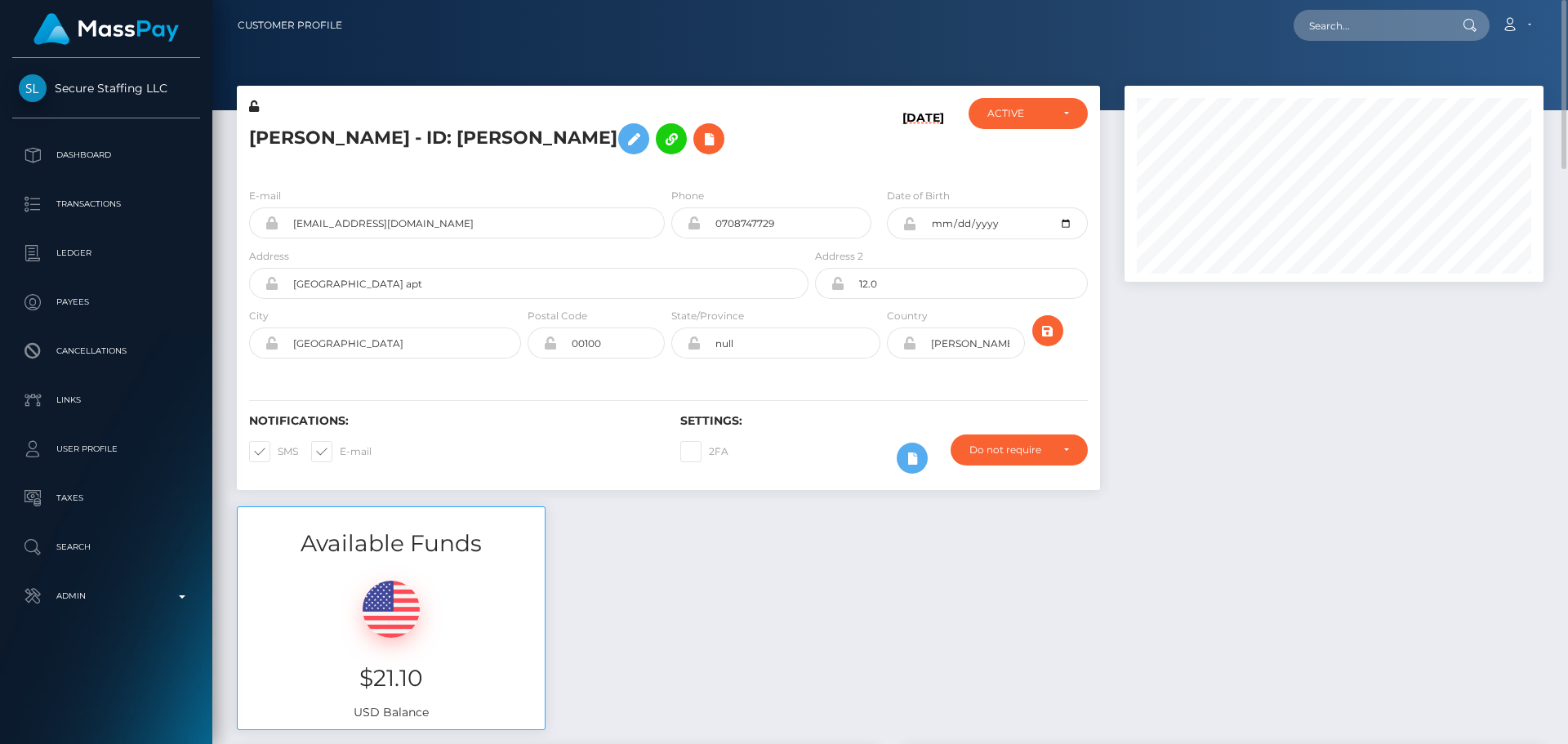
click at [263, 137] on h5 "LINDA KIVINDYO - ID: LINDA KIVINDYO" at bounding box center [524, 139] width 551 height 48
drag, startPoint x: 263, startPoint y: 137, endPoint x: 340, endPoint y: 137, distance: 77.0
click at [340, 137] on h5 "LINDA KIVINDYO - ID: LINDA KIVINDYO" at bounding box center [524, 139] width 551 height 48
copy h5 "LINDA KIVINDYO"
click at [804, 539] on div "Available Funds $21.10 USD Balance" at bounding box center [890, 626] width 1331 height 240
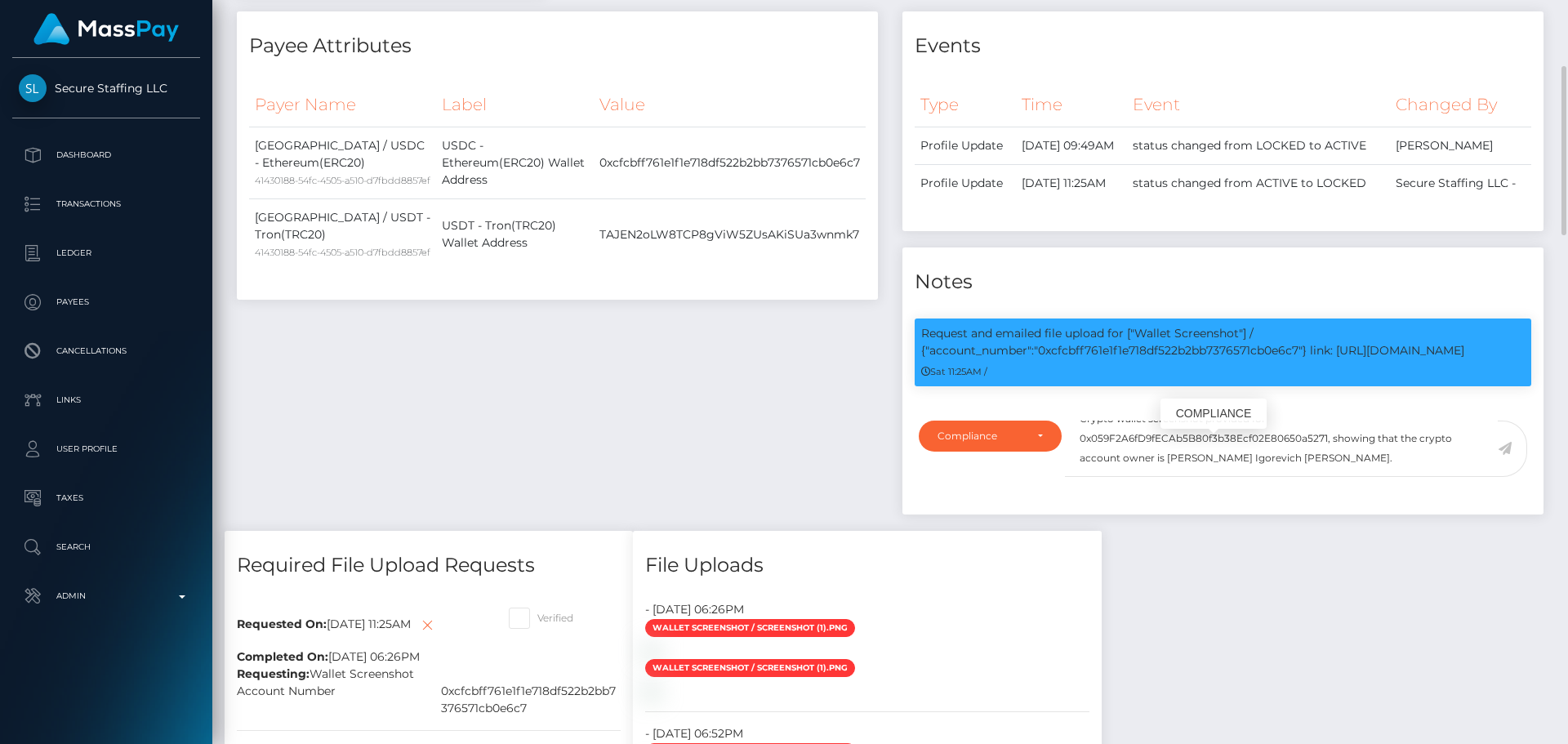
scroll to position [196, 420]
click at [1174, 477] on textarea "Crypto wallet screenshot provided for 0x059F2A6fD9fECAb5B80f3b38Ecf02E80650a527…" at bounding box center [1281, 448] width 433 height 56
drag, startPoint x: 1174, startPoint y: 494, endPoint x: 1243, endPoint y: 495, distance: 69.0
click at [1243, 477] on textarea "Crypto wallet screenshot provided for 0x059F2A6fD9fECAb5B80f3b38Ecf02E80650a527…" at bounding box center [1281, 448] width 433 height 56
paste textarea "LINDA KIVINDYO"
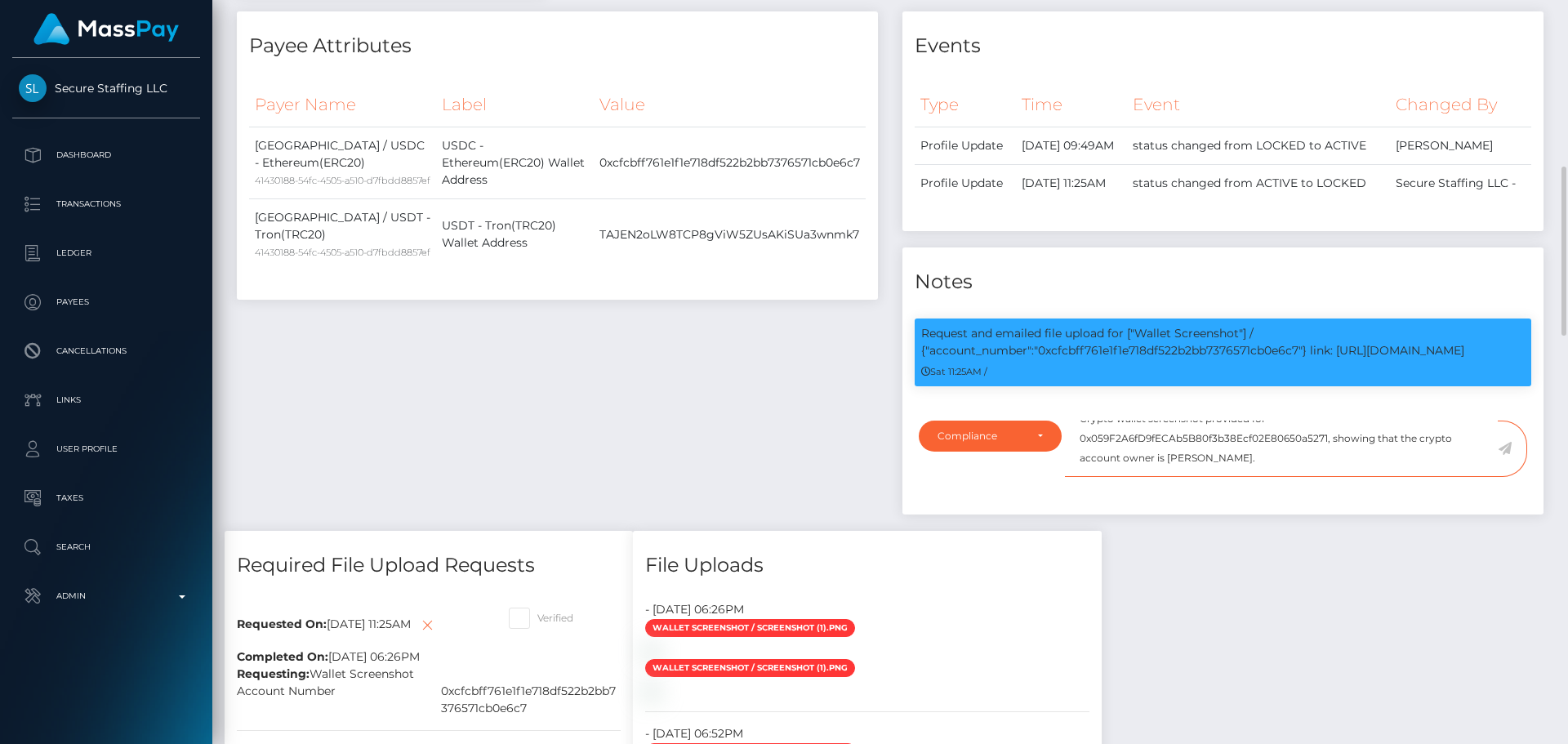
click at [1280, 477] on textarea "Crypto wallet screenshot provided for 0x059F2A6fD9fECAb5B80f3b38Ecf02E80650a527…" at bounding box center [1281, 448] width 433 height 56
type textarea "Crypto wallet screenshot provided for 0x059F2A6fD9fECAb5B80f3b38Ecf02E80650a527…"
click at [1506, 455] on icon at bounding box center [1504, 448] width 14 height 13
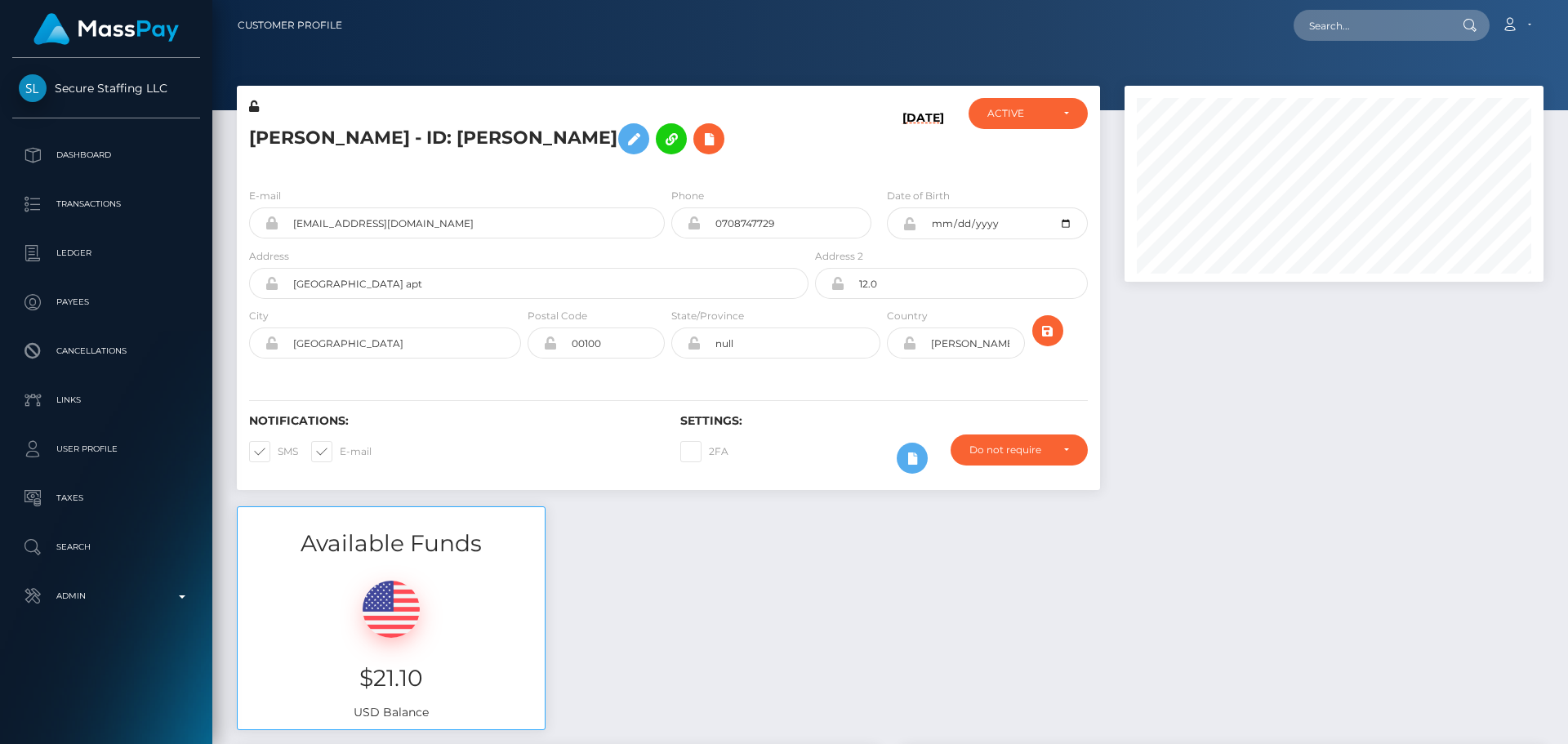
scroll to position [196, 420]
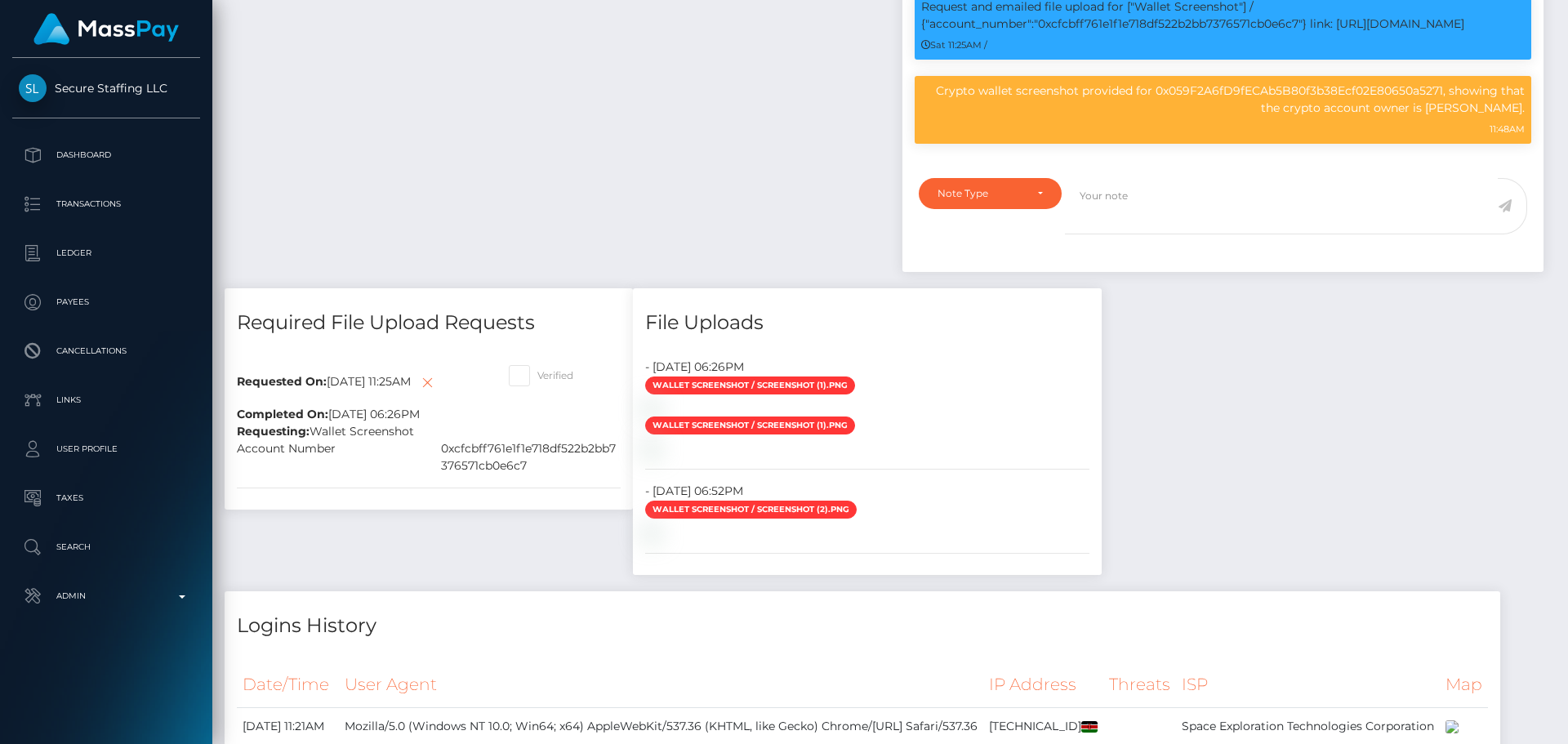
click at [538, 382] on span at bounding box center [538, 375] width 0 height 12
click at [538, 376] on input "Verified" at bounding box center [542, 370] width 10 height 10
checkbox input "true"
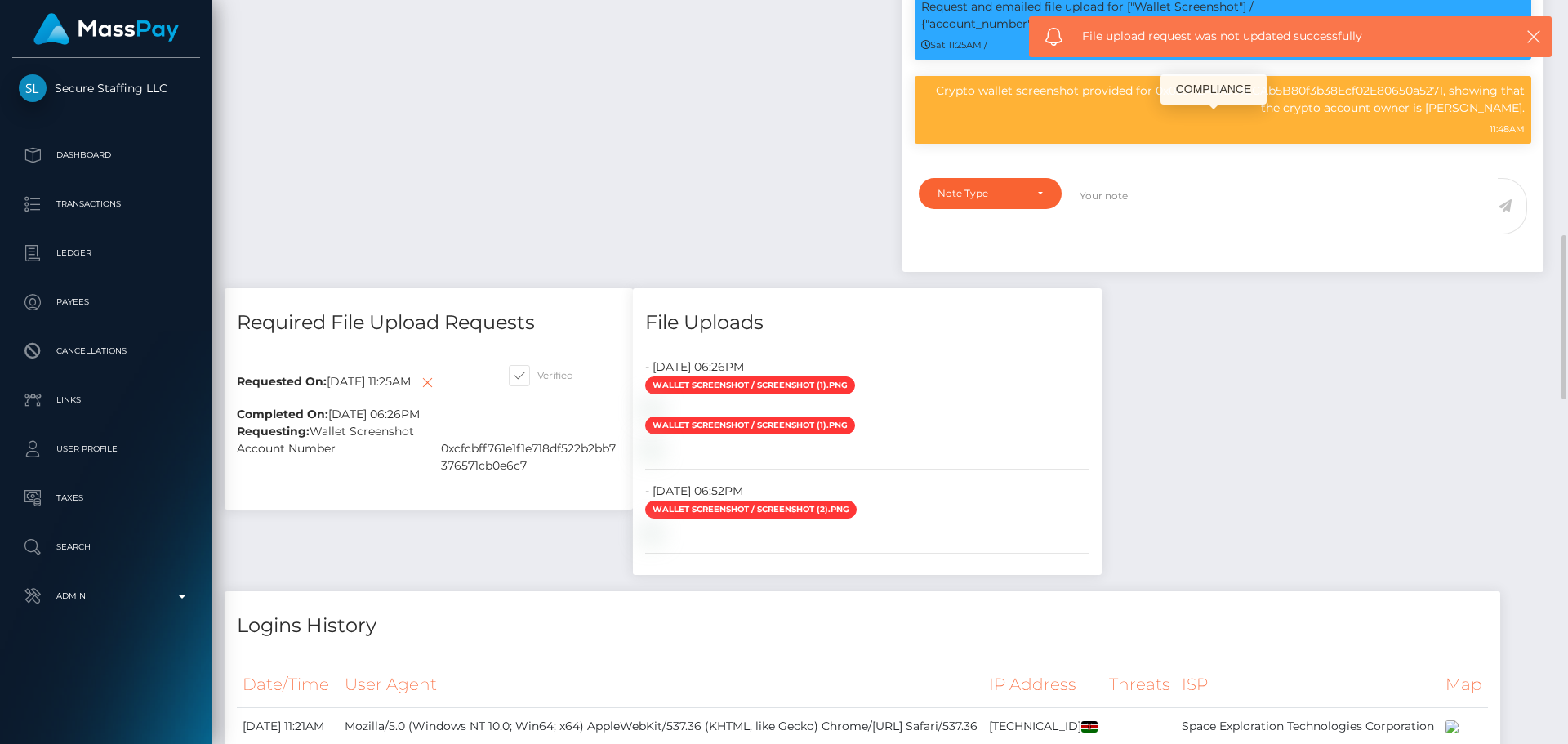
click at [970, 117] on p "Crypto wallet screenshot provided for 0x059F2A6fD9fECAb5B80f3b38Ecf02E80650a527…" at bounding box center [1223, 100] width 603 height 34
drag, startPoint x: 969, startPoint y: 124, endPoint x: 1522, endPoint y: 148, distance: 553.5
click at [1522, 117] on p "Crypto wallet screenshot provided for 0x059F2A6fD9fECAb5B80f3b38Ecf02E80650a527…" at bounding box center [1223, 100] width 603 height 34
copy p "Crypto wallet screenshot provided for 0x059F2A6fD9fECAb5B80f3b38Ecf02E80650a527…"
click at [1168, 234] on textarea at bounding box center [1281, 206] width 433 height 56
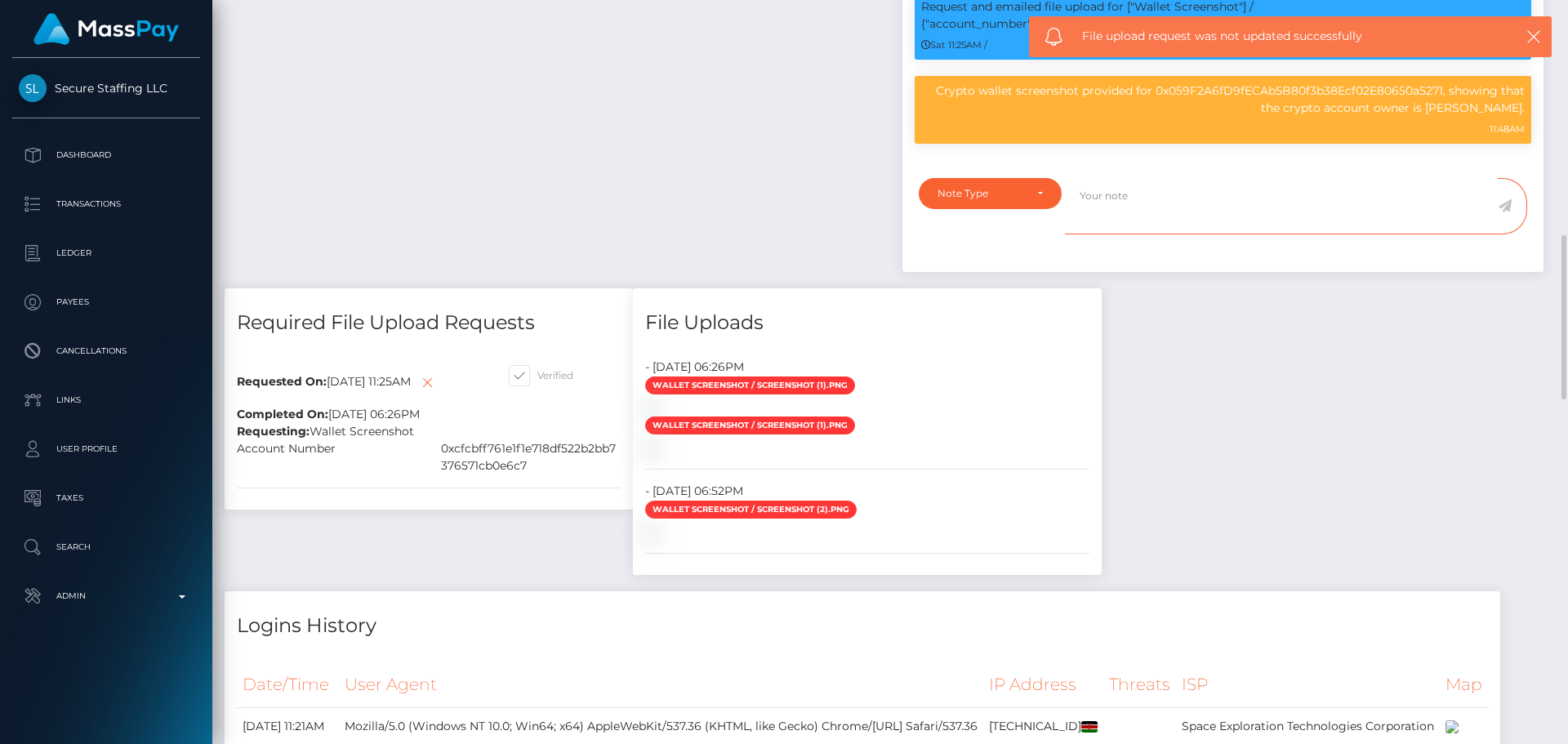
paste textarea "Crypto wallet screenshot provided for 0x059F2A6fD9fECAb5B80f3b38Ecf02E80650a527…"
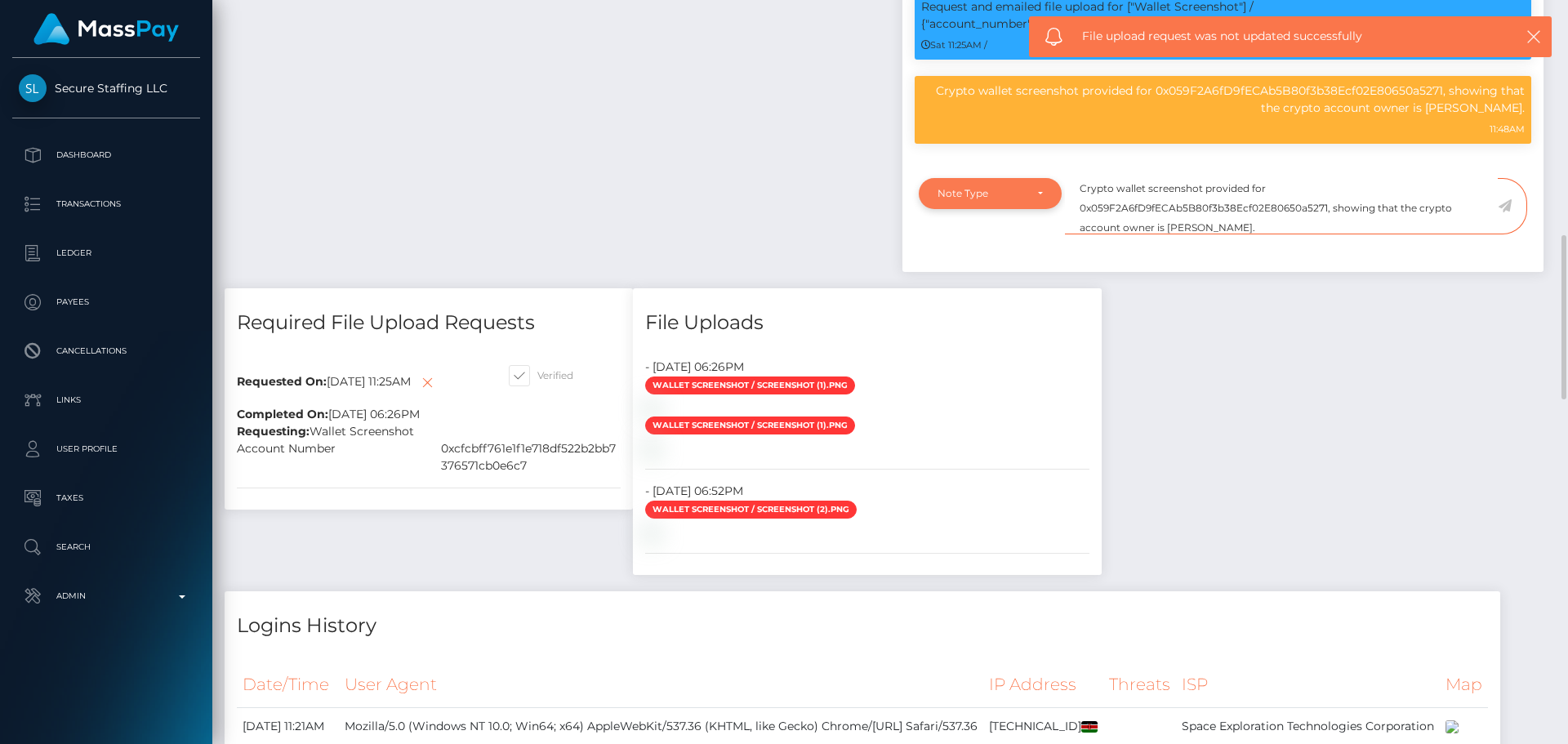
type textarea "Crypto wallet screenshot provided for 0x059F2A6fD9fECAb5B80f3b38Ecf02E80650a527…"
click at [1036, 209] on div "Note Type" at bounding box center [990, 193] width 143 height 31
click at [969, 280] on span "Compliance" at bounding box center [968, 271] width 60 height 14
select select "COMPLIANCE"
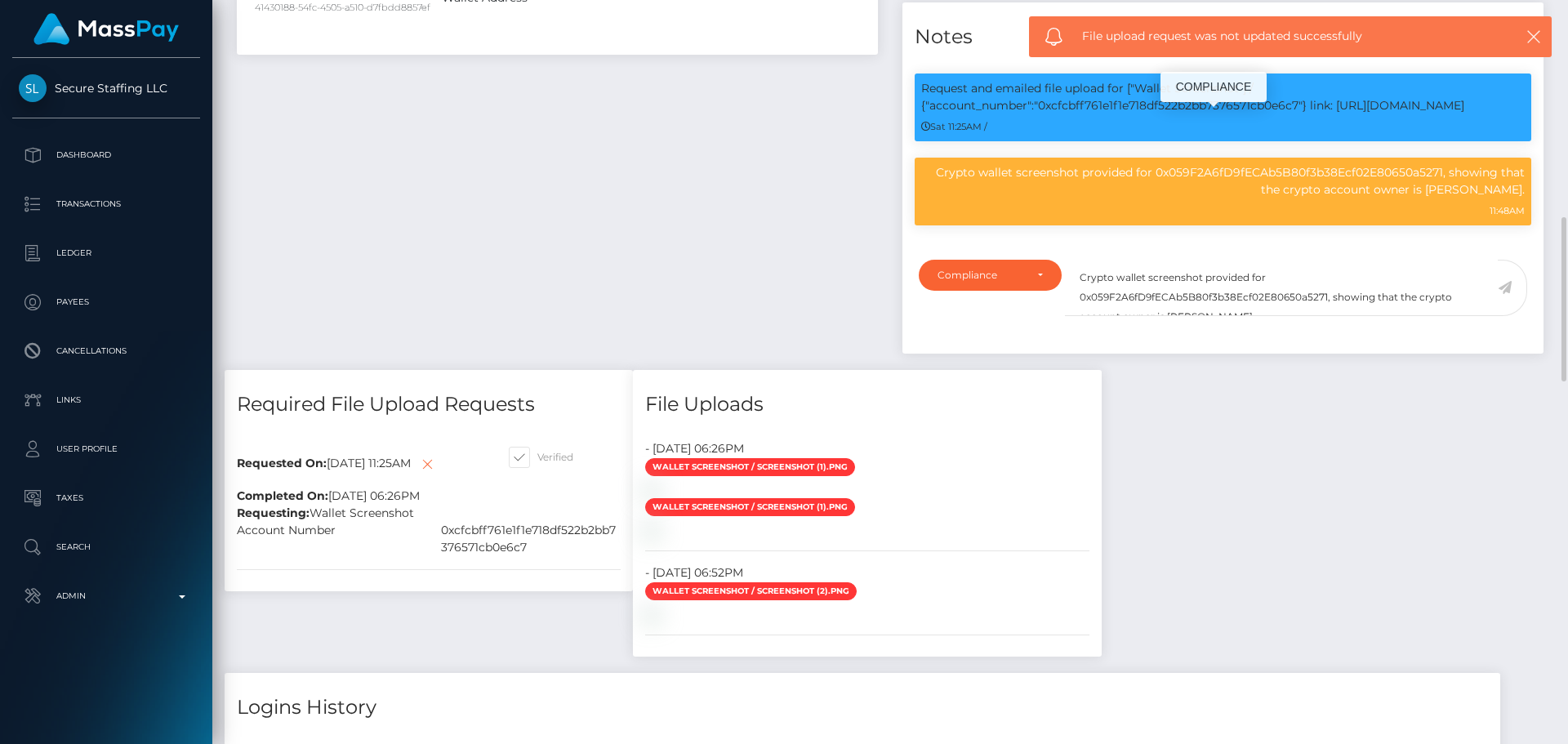
click at [1159, 114] on p "Request and emailed file upload for ["Wallet Screenshot"] / {"account_number":"…" at bounding box center [1223, 97] width 603 height 34
copy p "0xcfcbff761e1f1e718df522b2bb7376571cb0e6c7"
click at [1174, 316] on textarea "Crypto wallet screenshot provided for 0x059F2A6fD9fECAb5B80f3b38Ecf02E80650a527…" at bounding box center [1281, 287] width 433 height 56
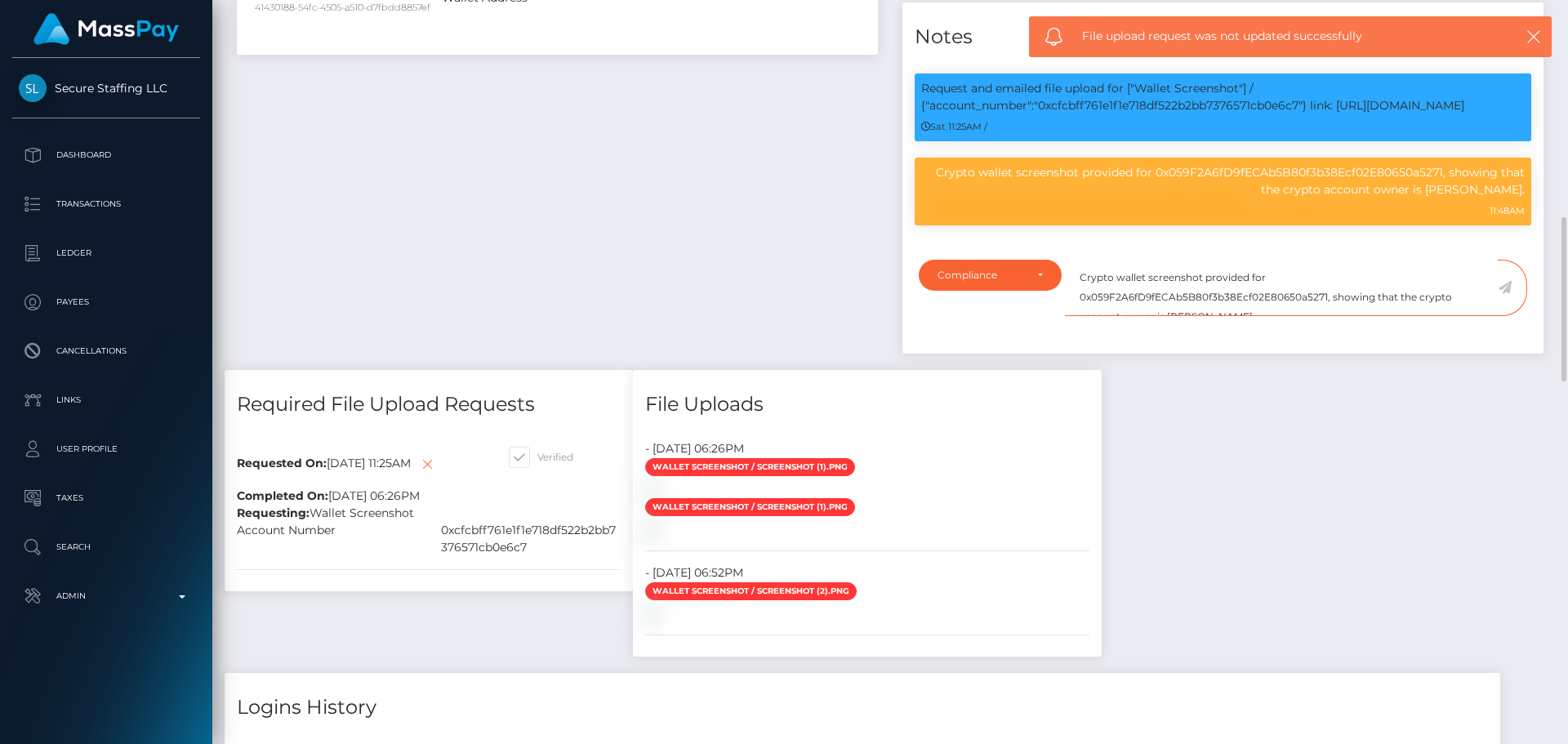
paste textarea "cfcbff761e1f1e718df522b2bb7376571cb0e6c7"
type textarea "Crypto wallet screenshot provided for 0xcfcbff761e1f1e718df522b2bb7376571cb0e6c…"
click at [1507, 294] on icon at bounding box center [1504, 287] width 14 height 13
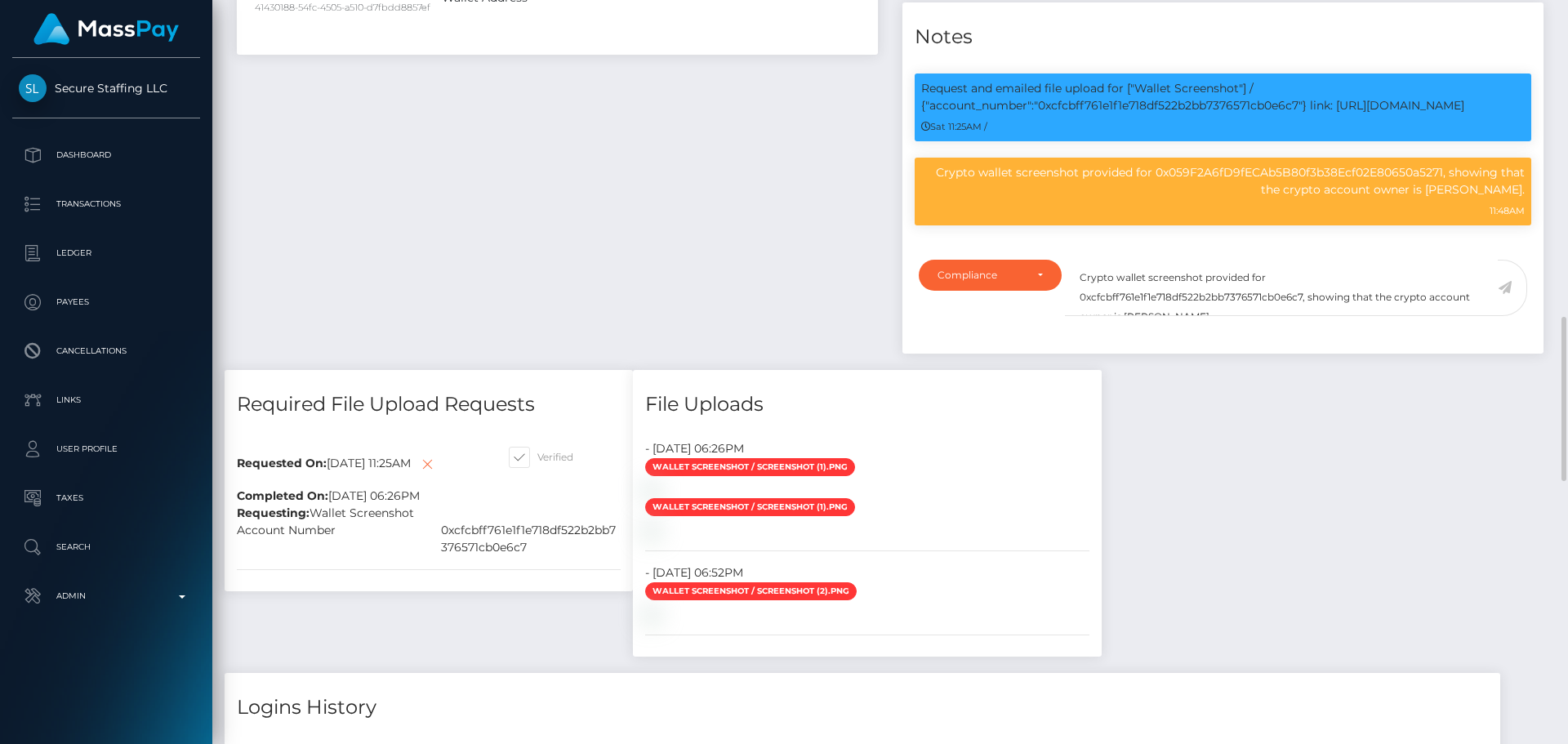
scroll to position [1062, 0]
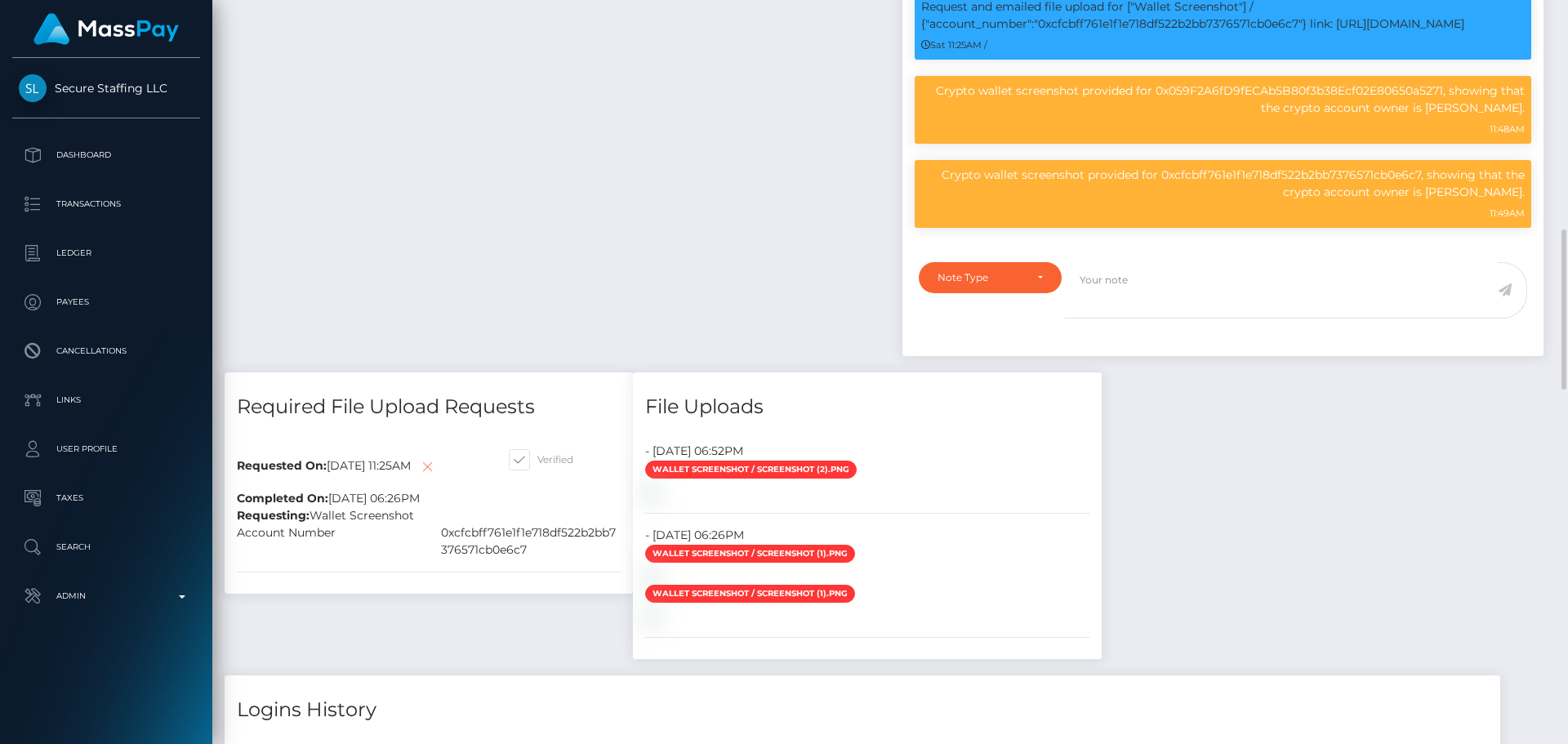
scroll to position [196, 420]
click at [418, 477] on icon at bounding box center [427, 466] width 20 height 20
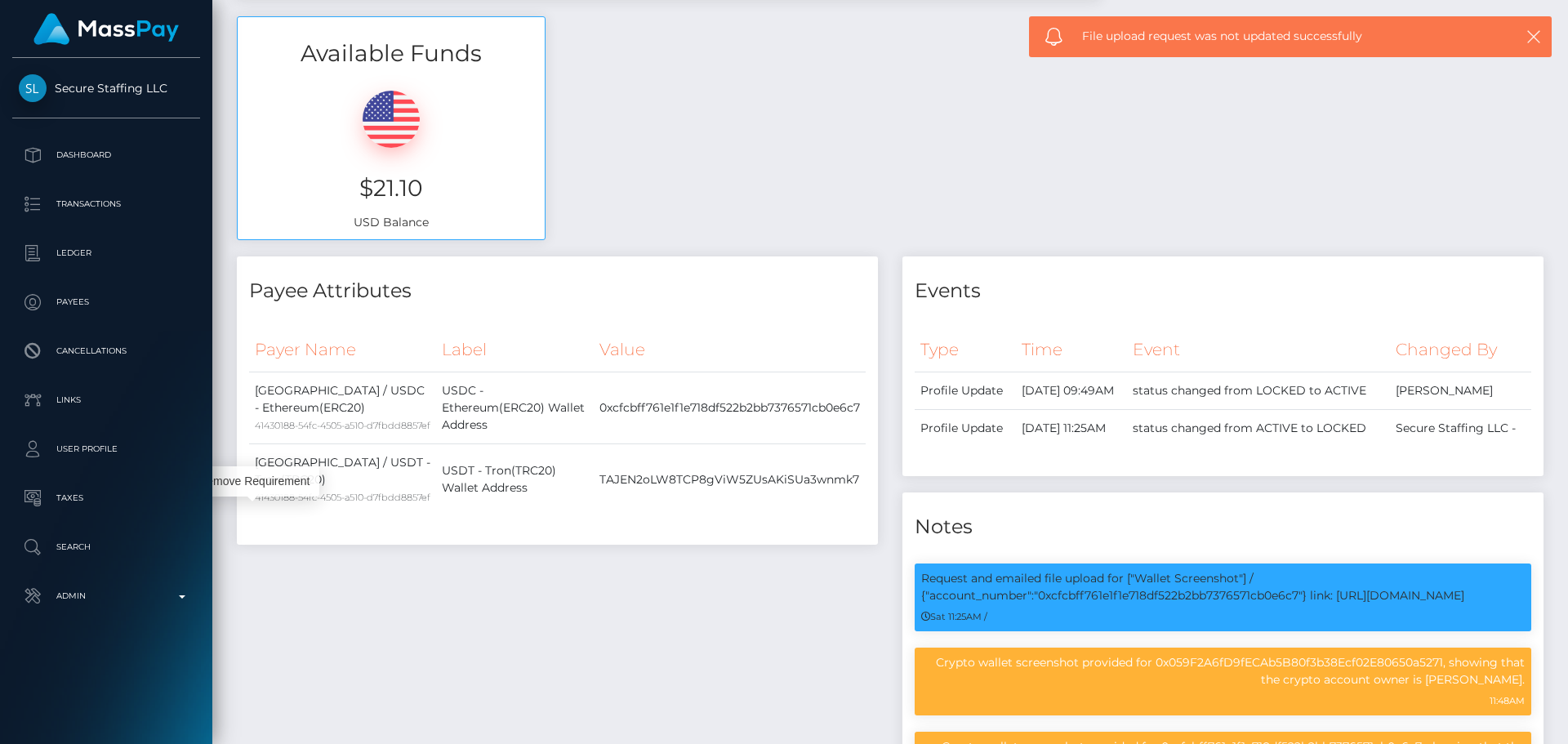
scroll to position [0, 0]
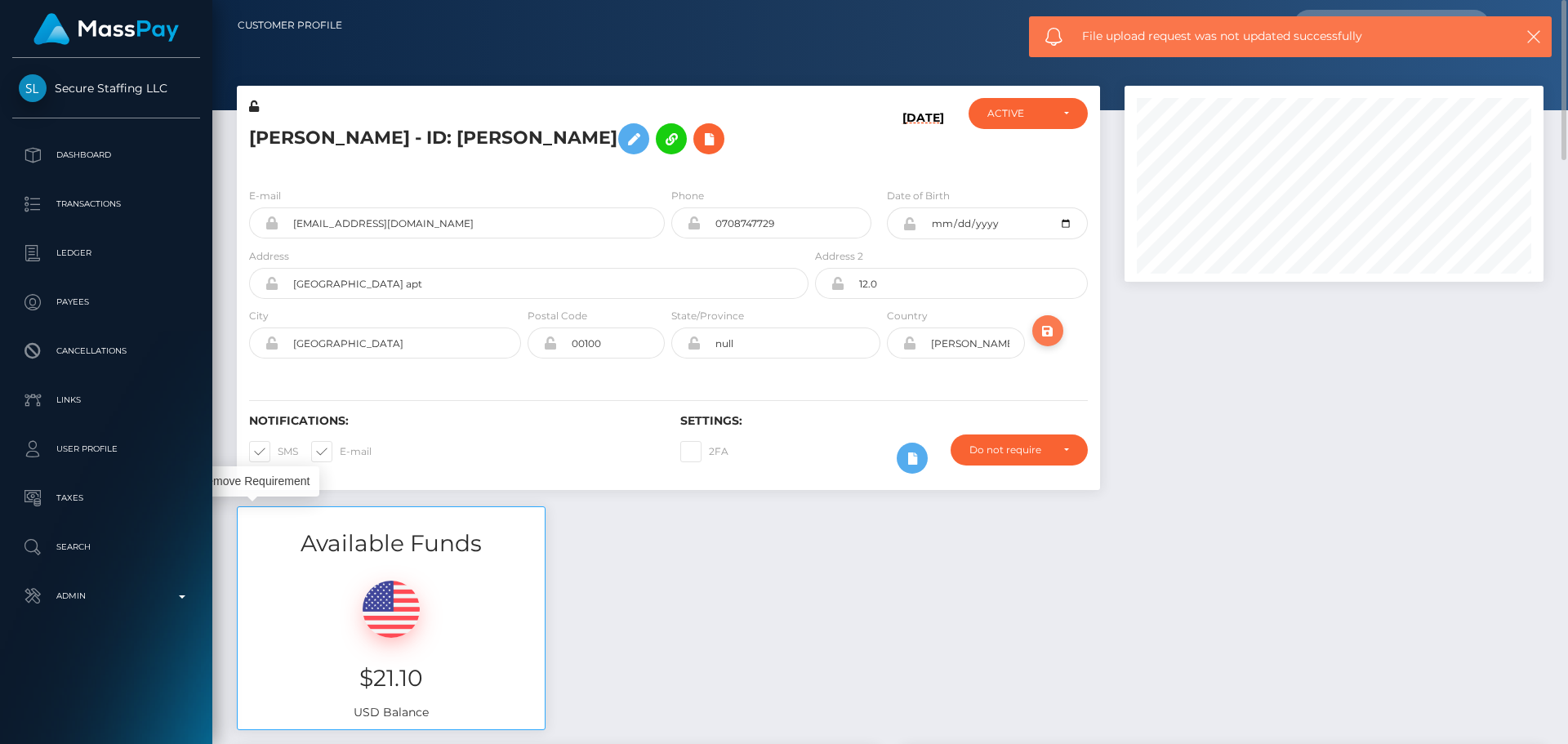
click at [1042, 338] on icon "submit" at bounding box center [1048, 330] width 20 height 20
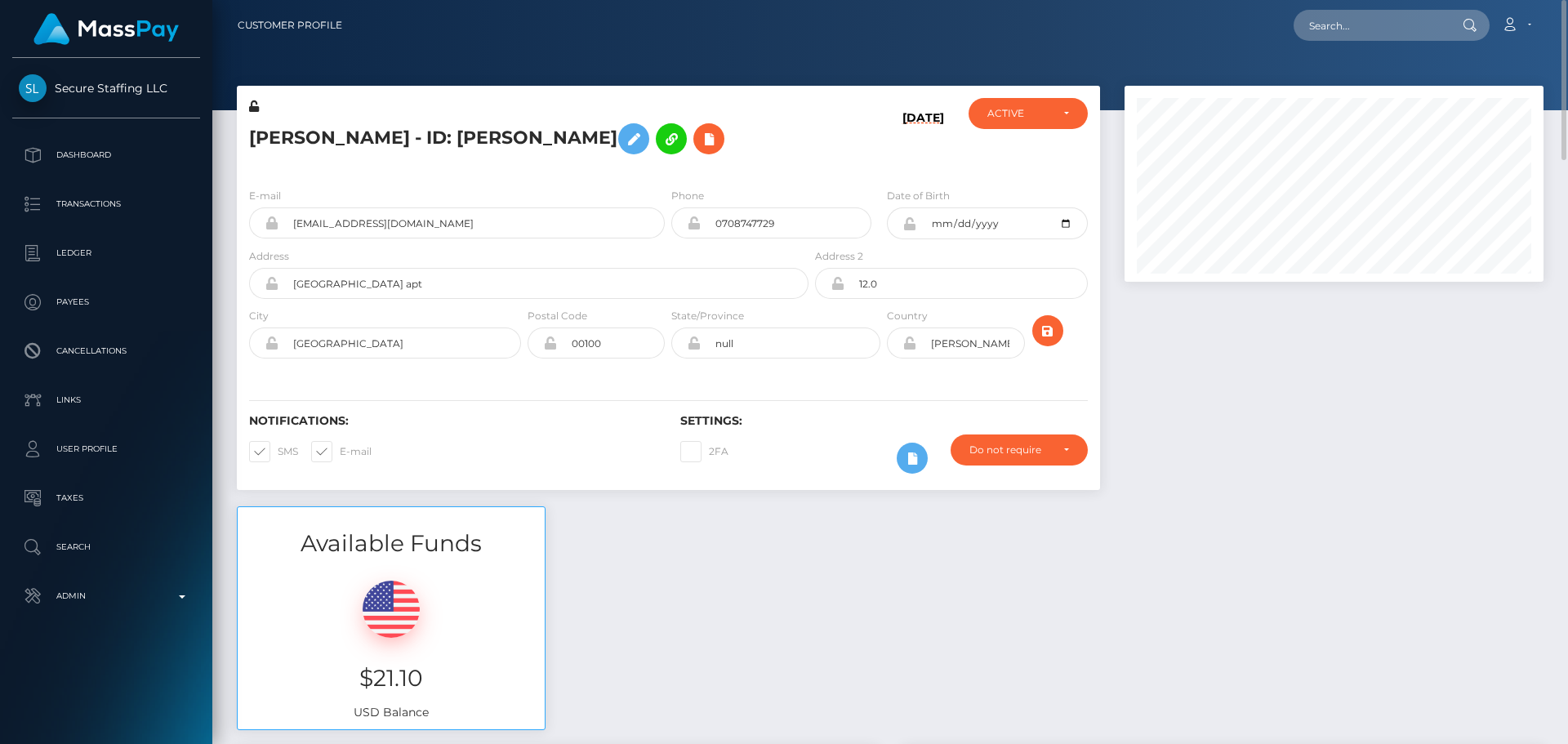
click at [472, 134] on h5 "LINDA KIVINDYO - ID: LINDA KIVINDYO" at bounding box center [524, 139] width 551 height 48
copy h5 "LINDA KIVINDYO - ID: LINDA KIVINDYO"
click at [880, 108] on div "10/04/25" at bounding box center [883, 136] width 144 height 77
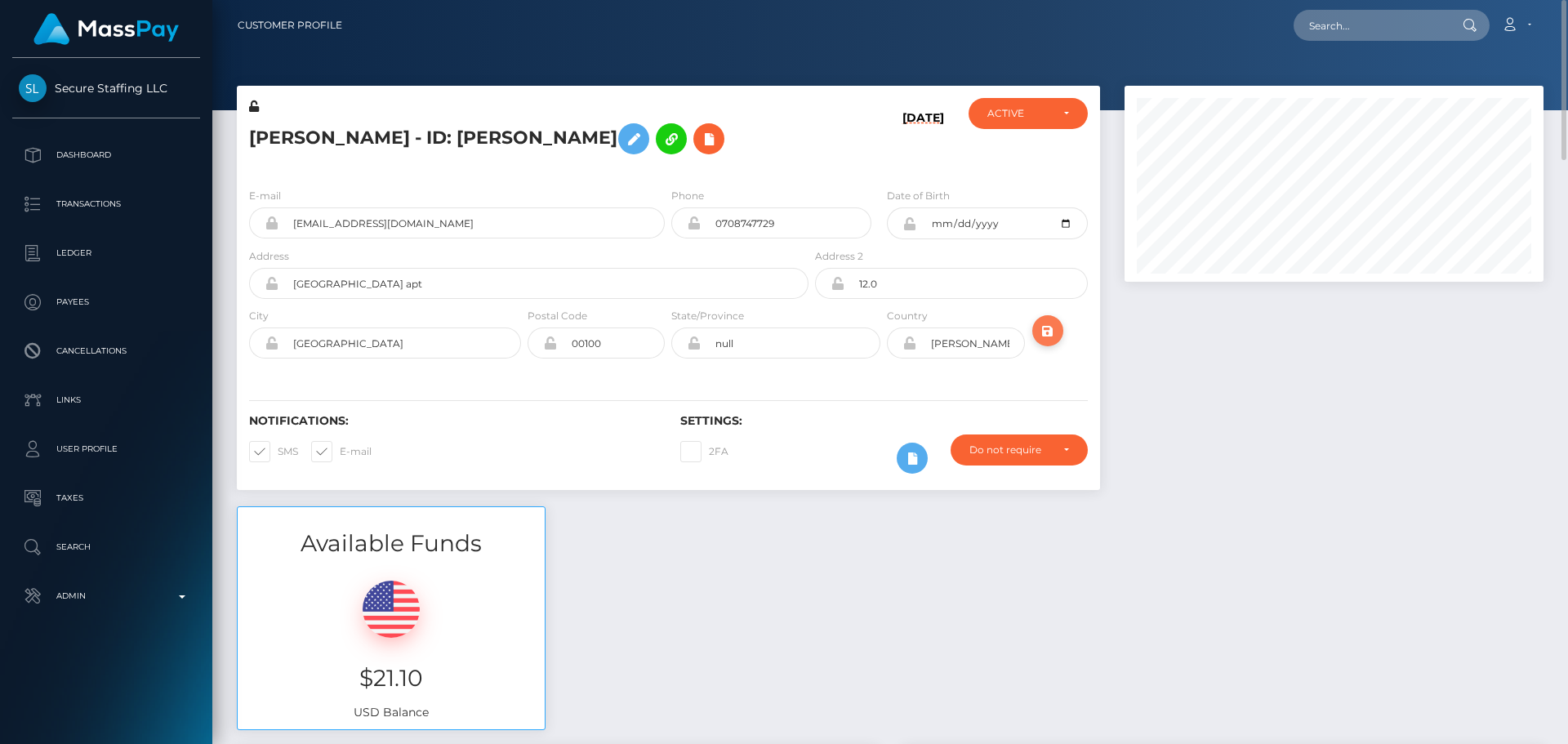
click at [1053, 334] on icon "submit" at bounding box center [1048, 330] width 20 height 20
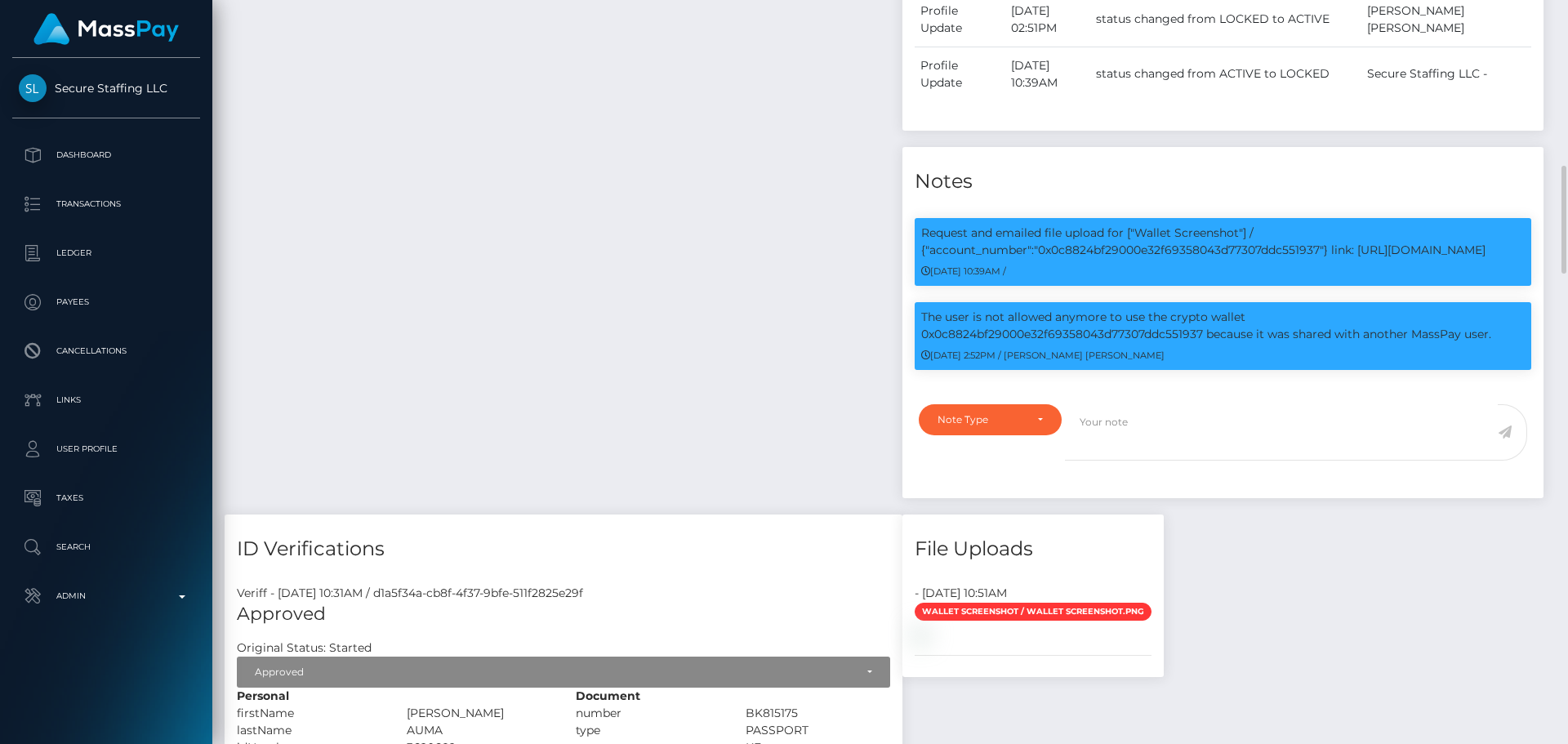
scroll to position [1225, 0]
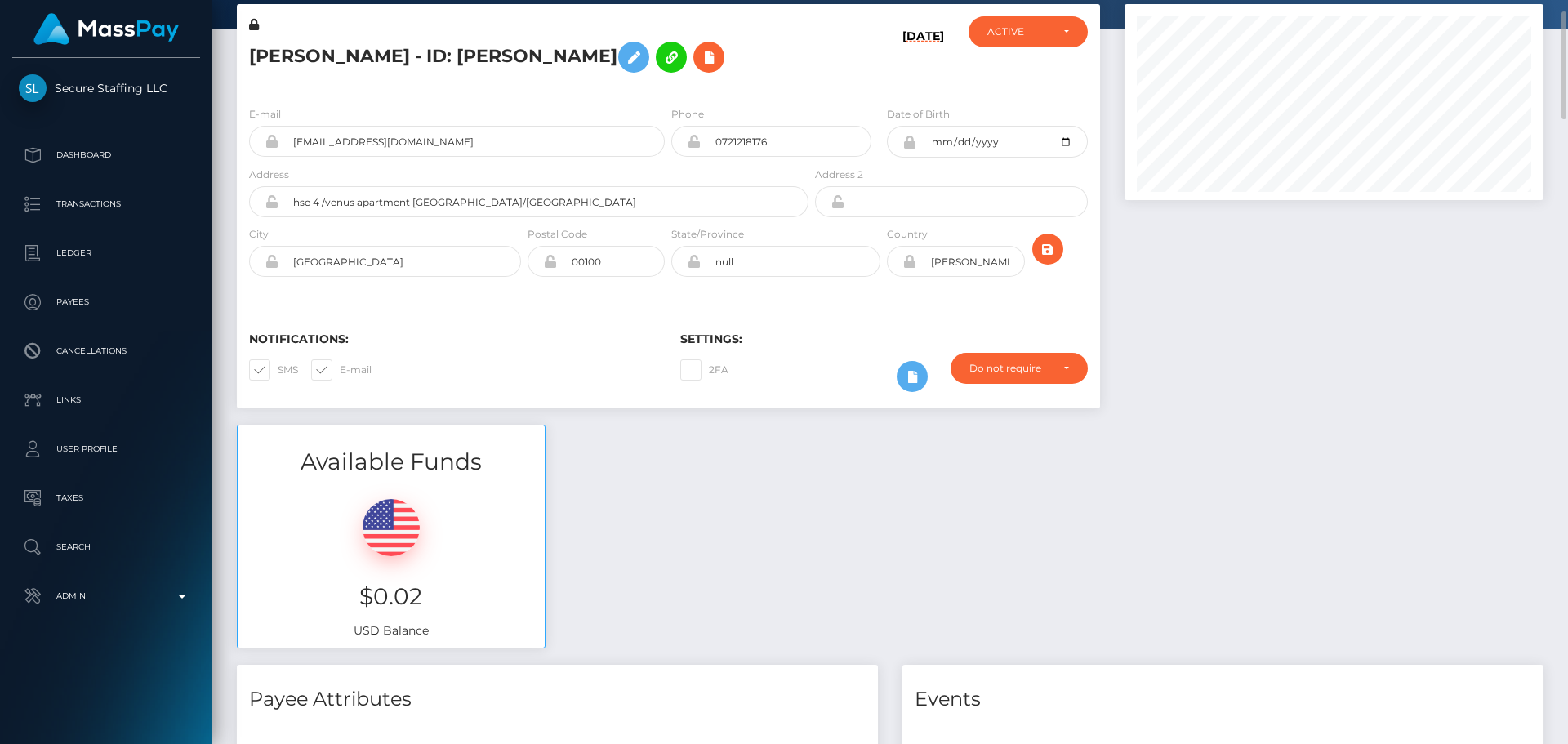
scroll to position [0, 0]
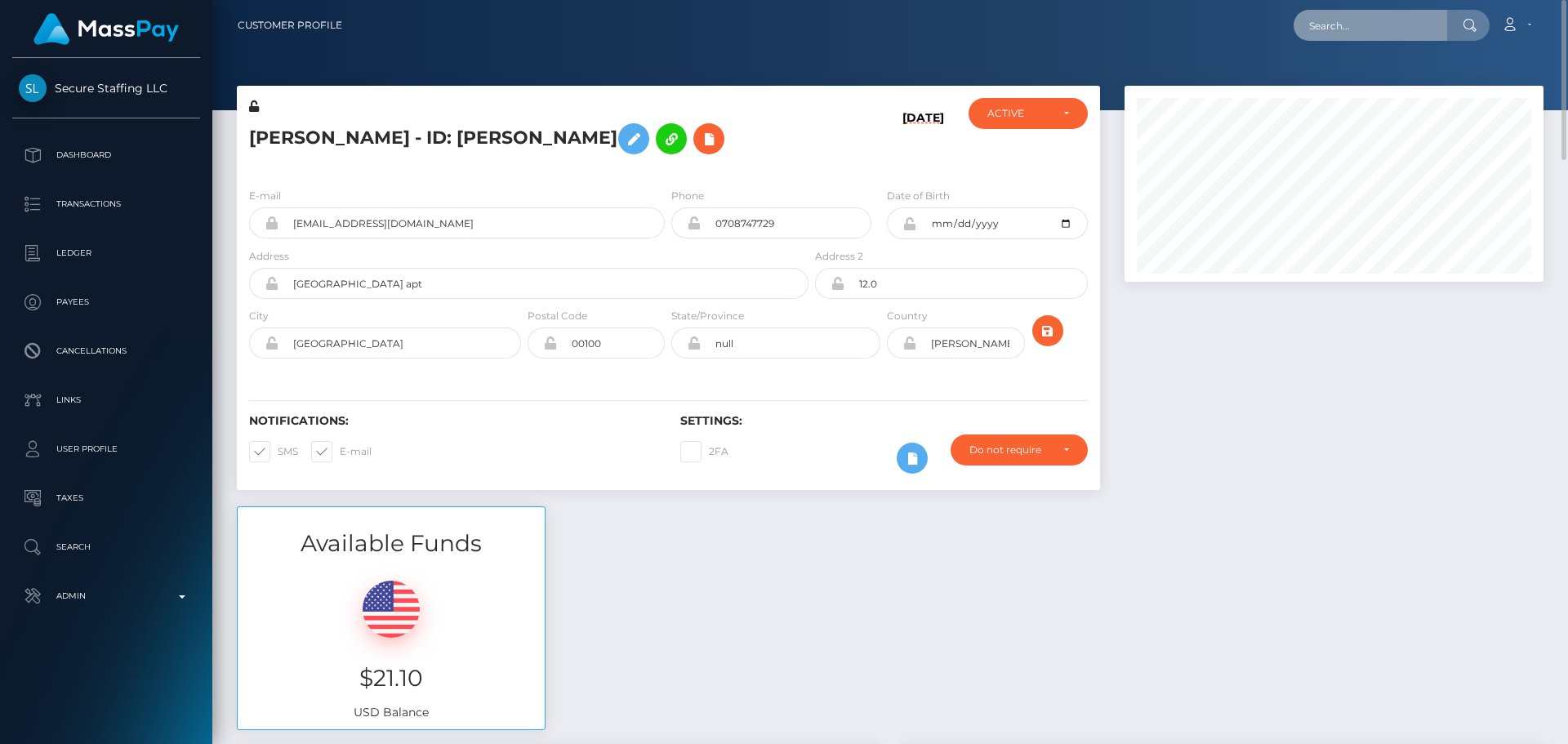
click at [1372, 38] on input "text" at bounding box center [1370, 25] width 153 height 31
paste input "688485097485119488"
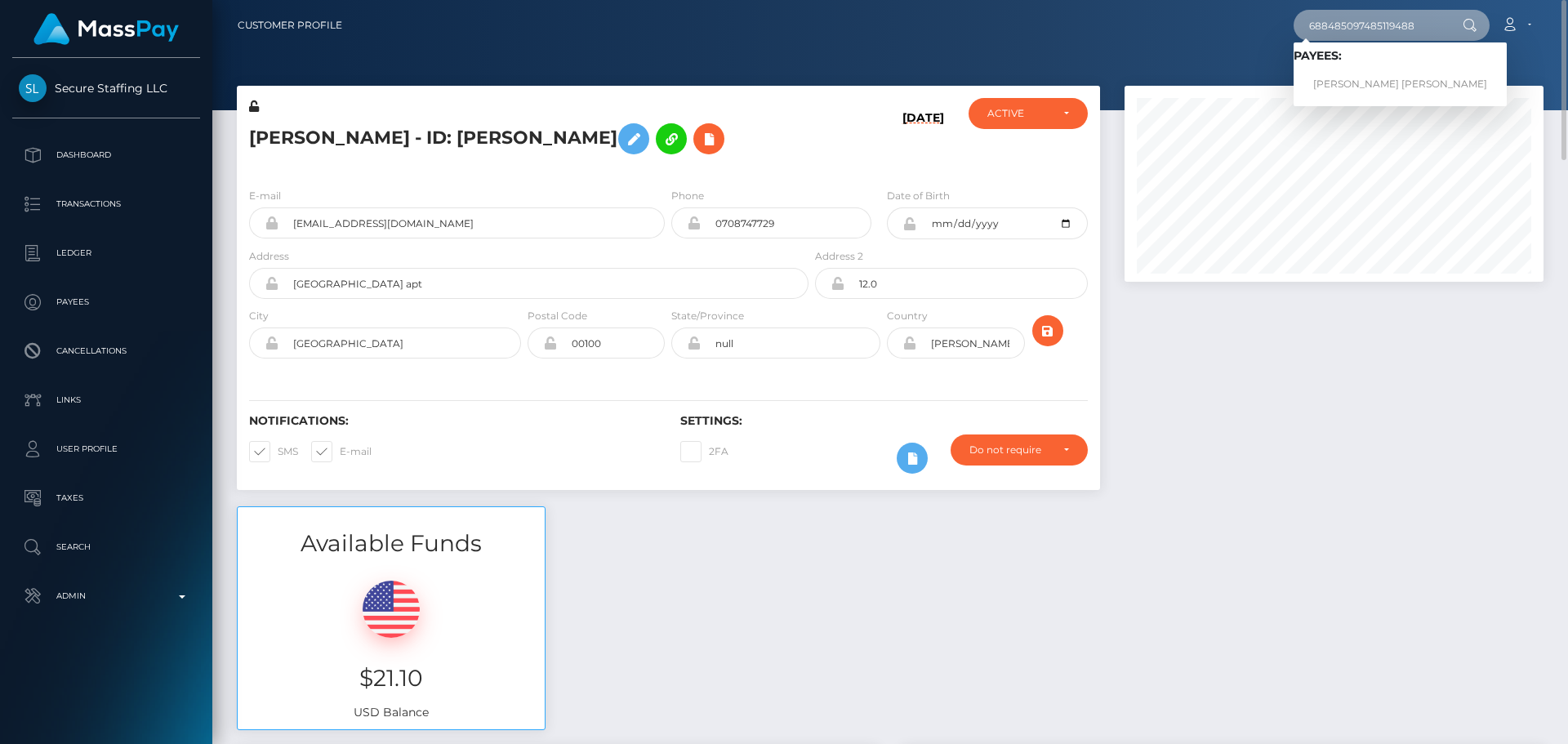
type input "688485097485119488"
click at [1362, 80] on link "CATHERINE KENDALL Ludlow" at bounding box center [1401, 85] width 213 height 30
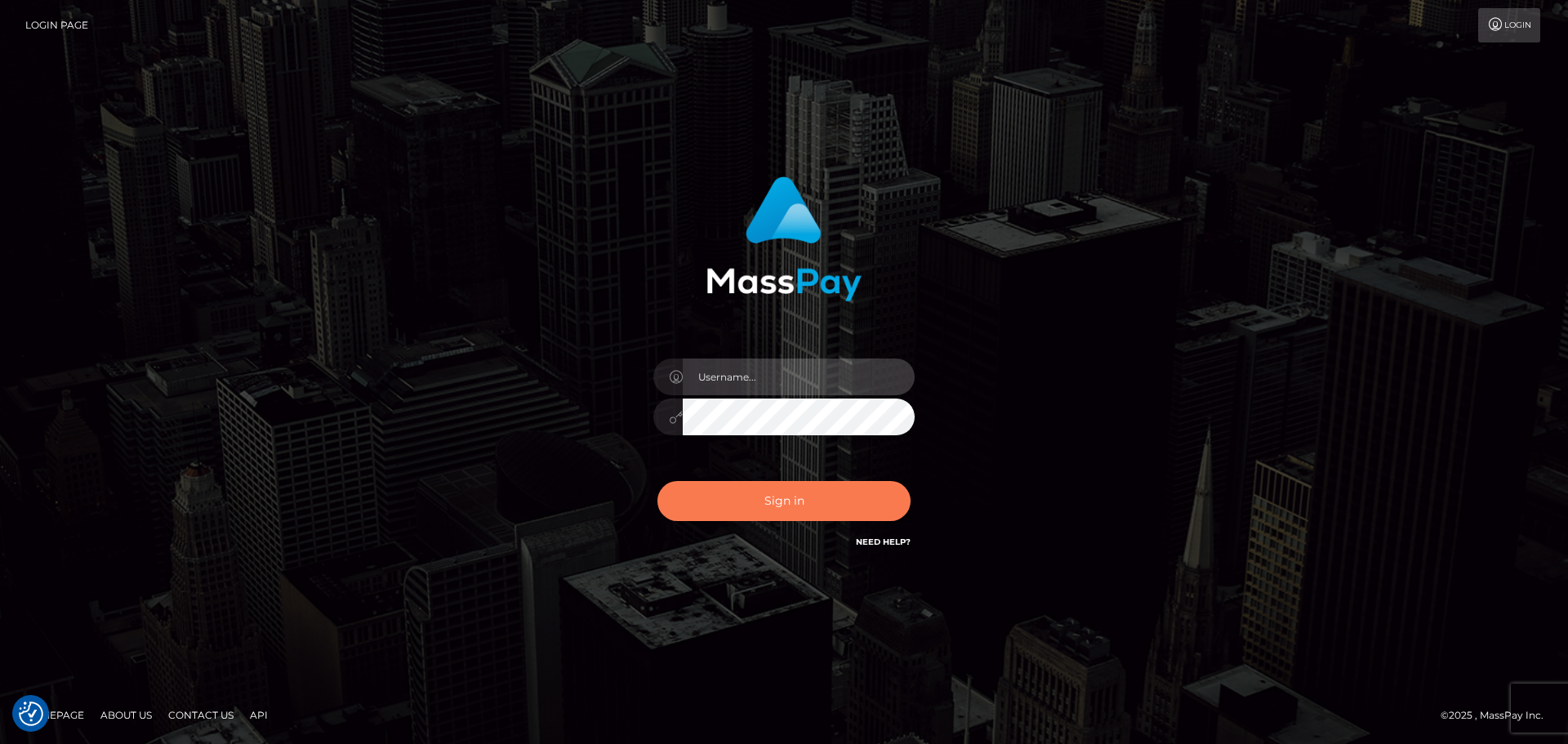
type input "[DOMAIN_NAME]"
click at [821, 511] on button "Sign in" at bounding box center [784, 501] width 253 height 40
type input "[DOMAIN_NAME]"
click at [827, 496] on button "Sign in" at bounding box center [784, 501] width 253 height 40
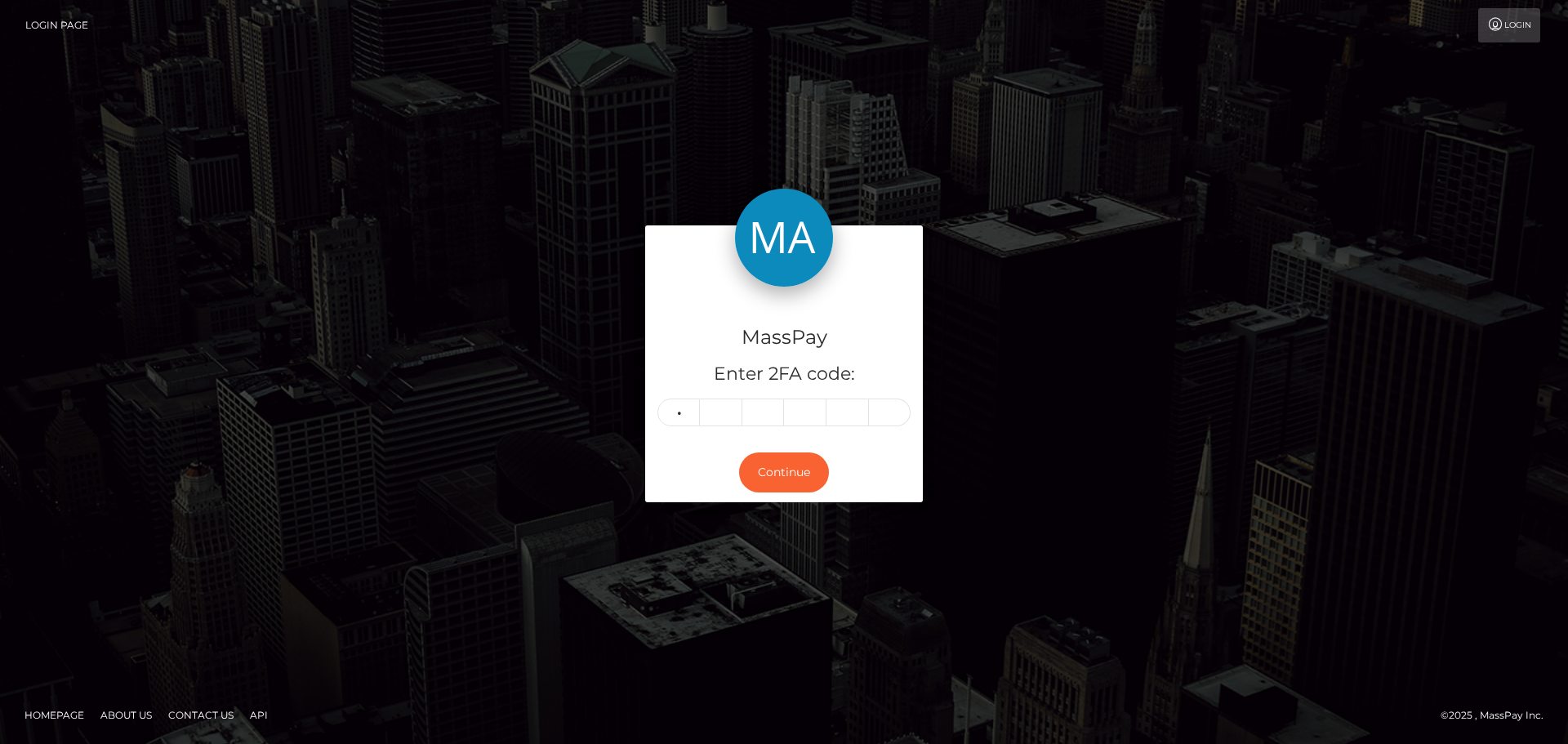
type input "6"
type input "5"
type input "3"
type input "2"
type input "6"
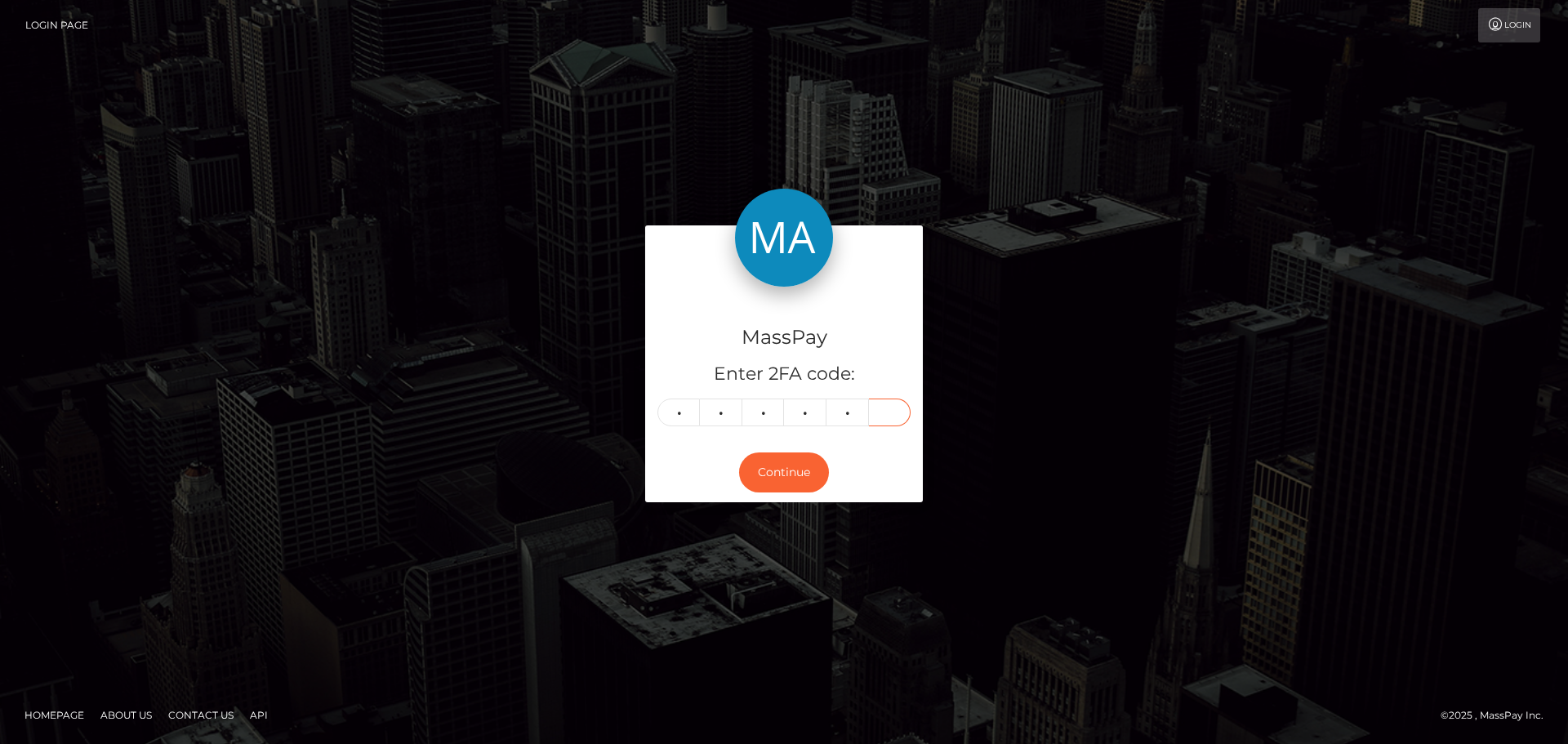
type input "2"
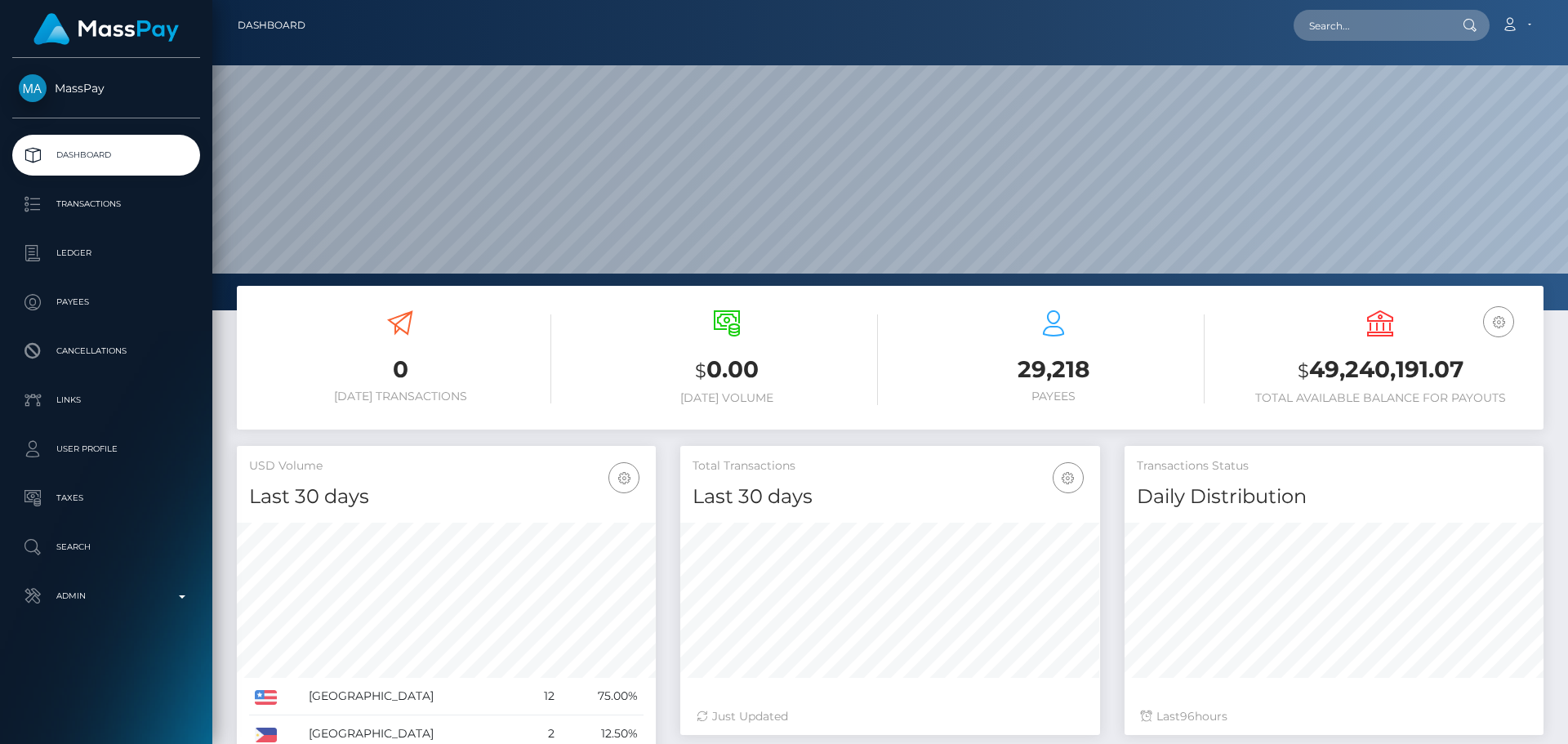
scroll to position [290, 420]
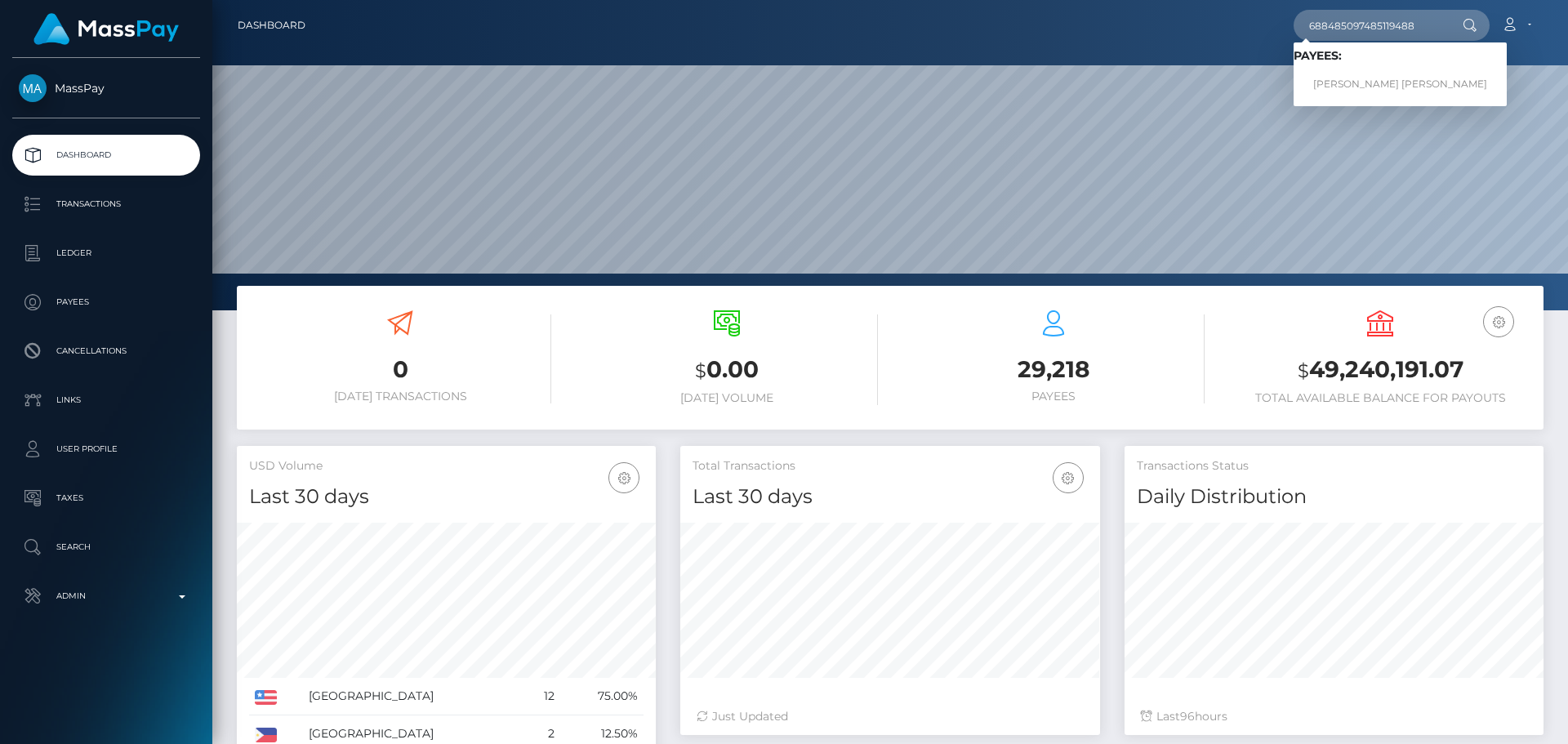
type input "688485097485119488"
click at [1347, 77] on link "CATHERINE KENDALL Ludlow" at bounding box center [1401, 85] width 213 height 30
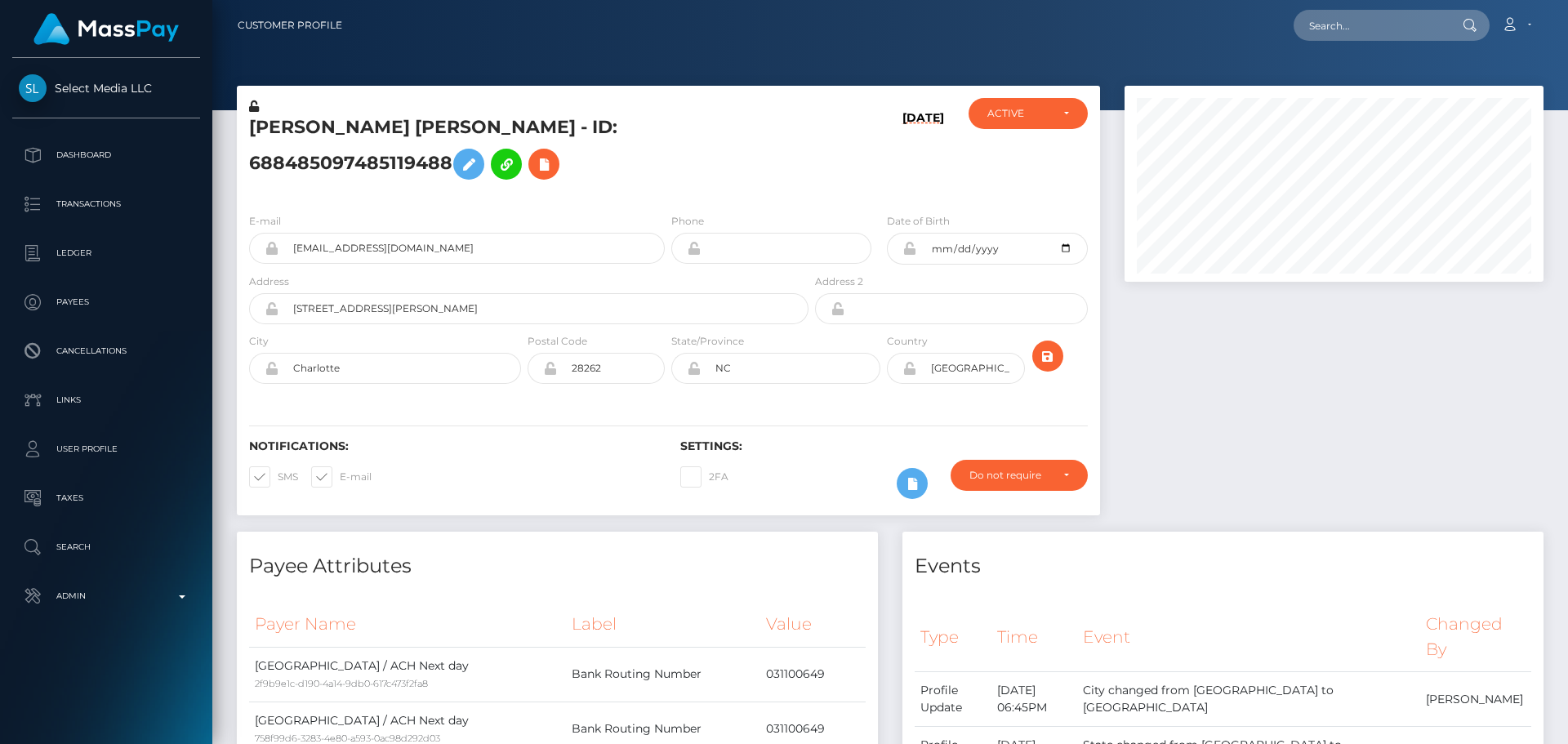
scroll to position [196, 420]
click at [691, 182] on h5 "[PERSON_NAME] [PERSON_NAME] - ID: 688485097485119488" at bounding box center [524, 151] width 551 height 72
click at [736, 169] on h5 "[PERSON_NAME] [PERSON_NAME] - ID: 688485097485119488" at bounding box center [524, 151] width 551 height 72
click at [725, 166] on h5 "CATHERINE KENDALL Ludlow - ID: 688485097485119488" at bounding box center [524, 151] width 551 height 72
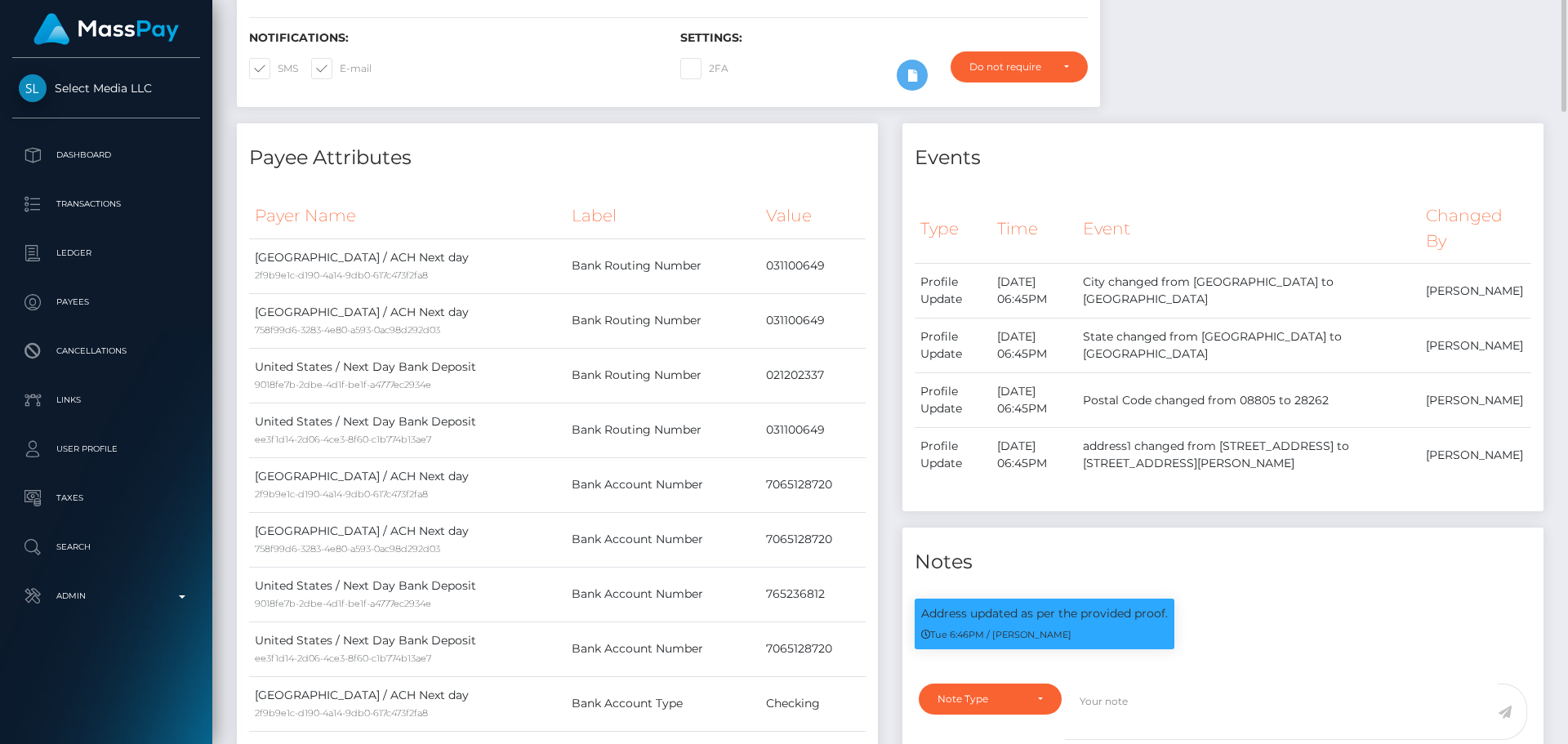
scroll to position [82, 0]
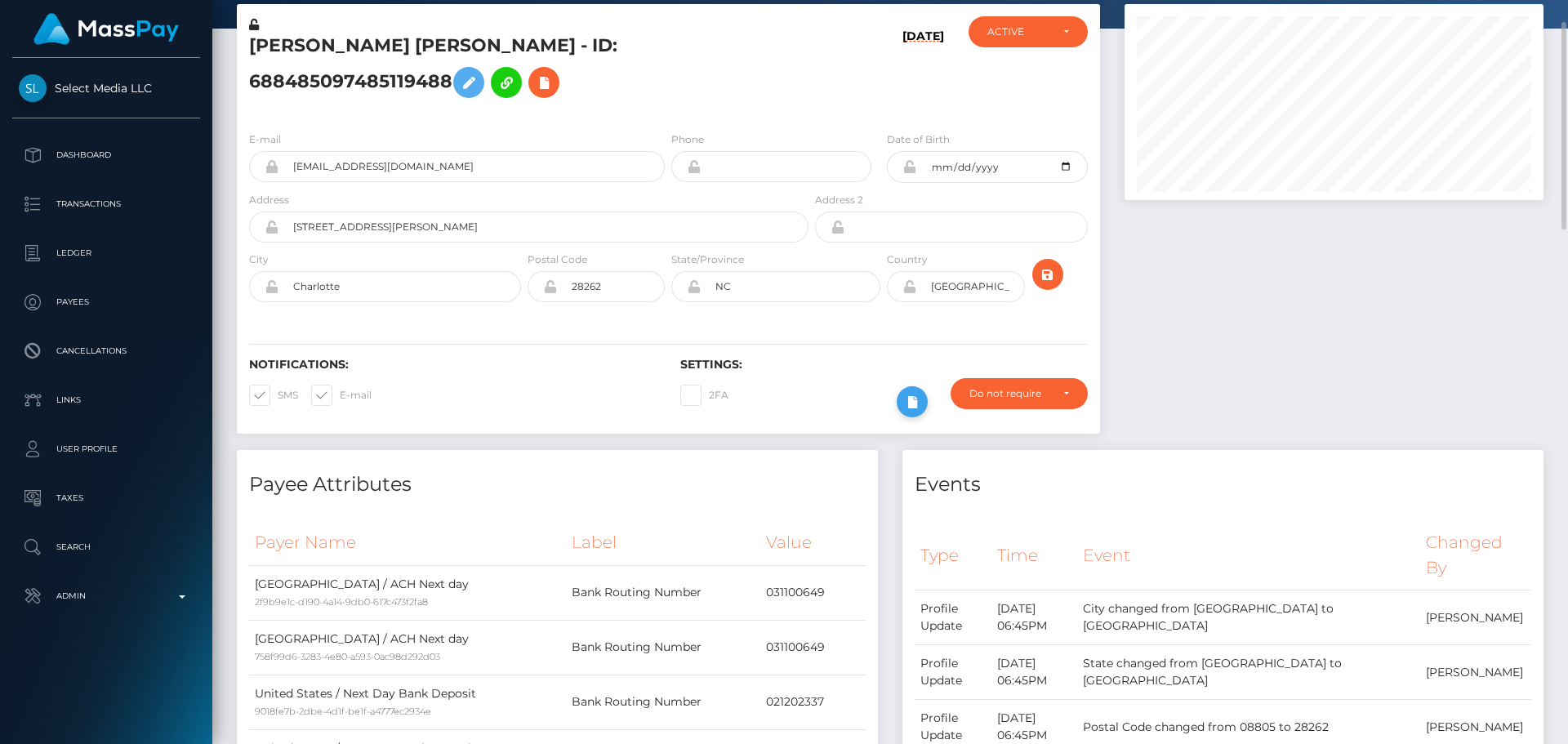
click at [920, 401] on icon at bounding box center [912, 401] width 20 height 20
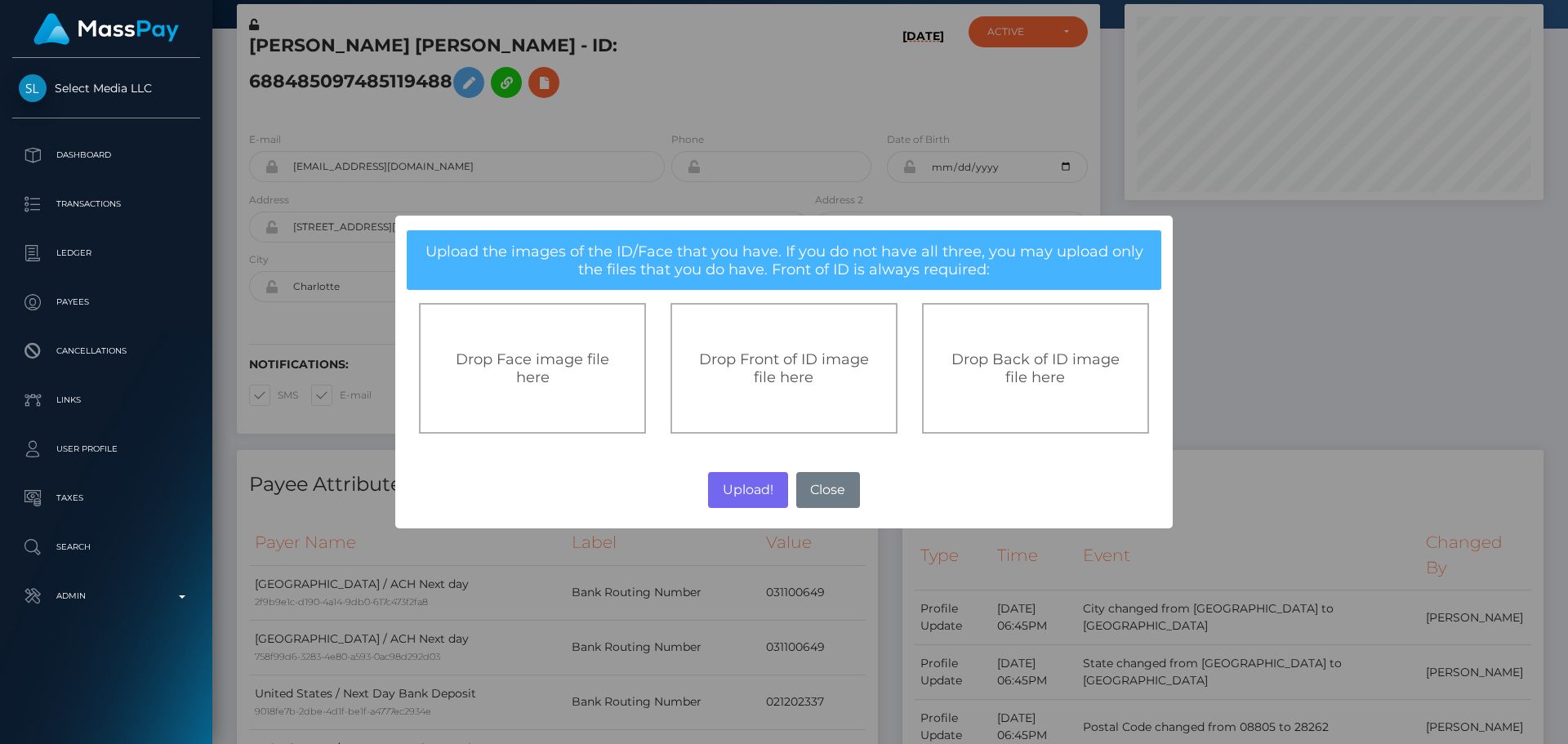
click at [817, 343] on div "Drop Front of ID image file here" at bounding box center [784, 367] width 227 height 130
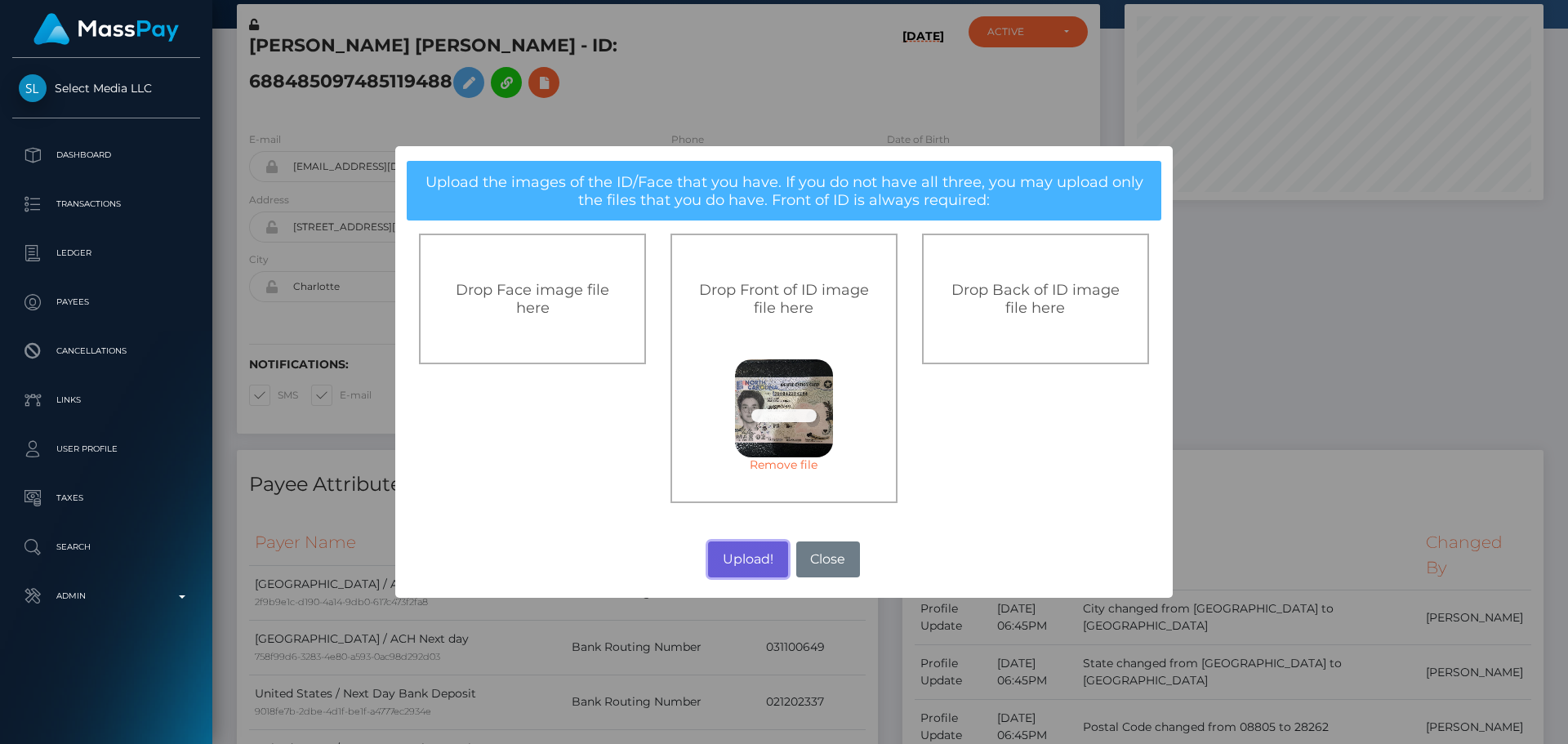
click at [724, 549] on button "Upload!" at bounding box center [747, 559] width 79 height 36
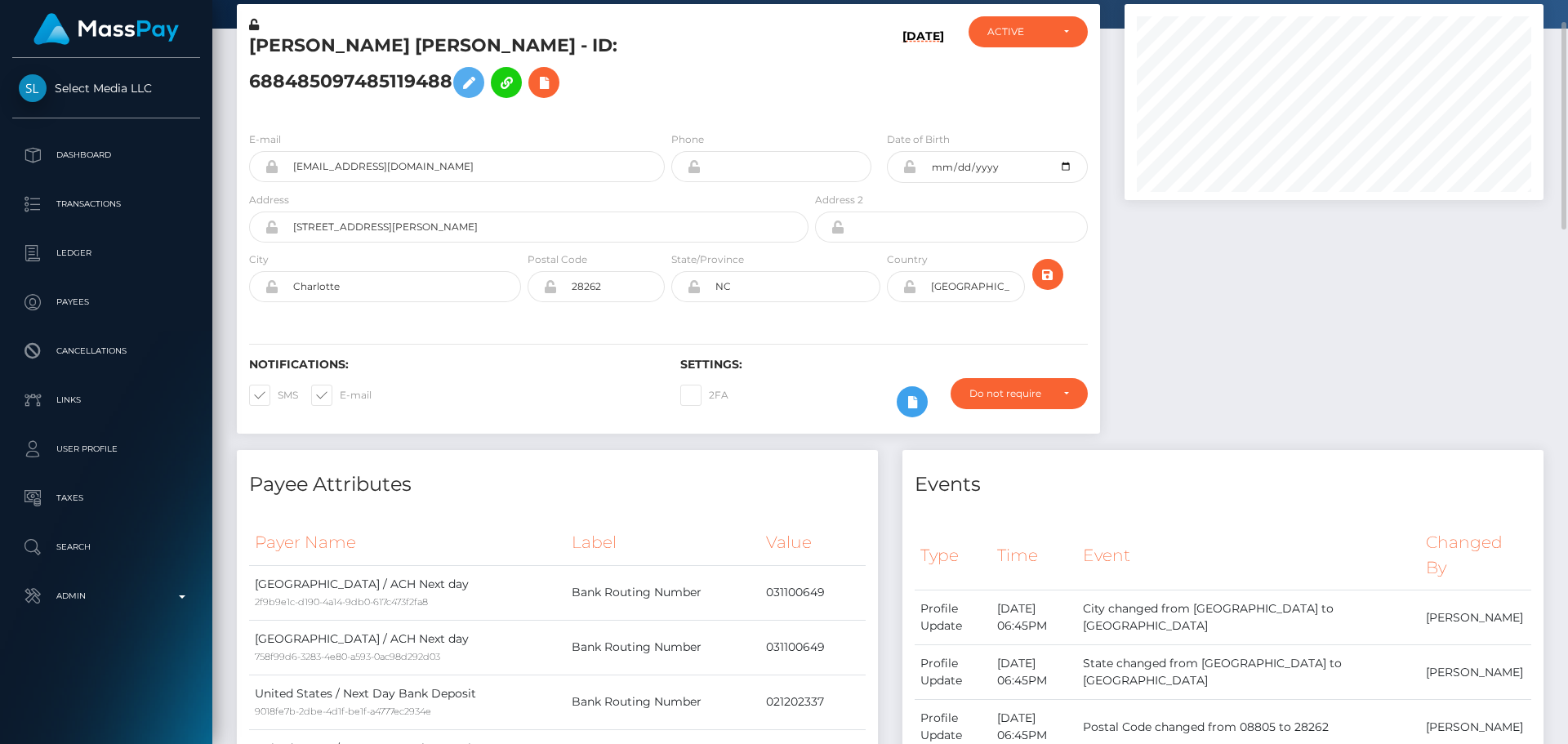
scroll to position [0, 0]
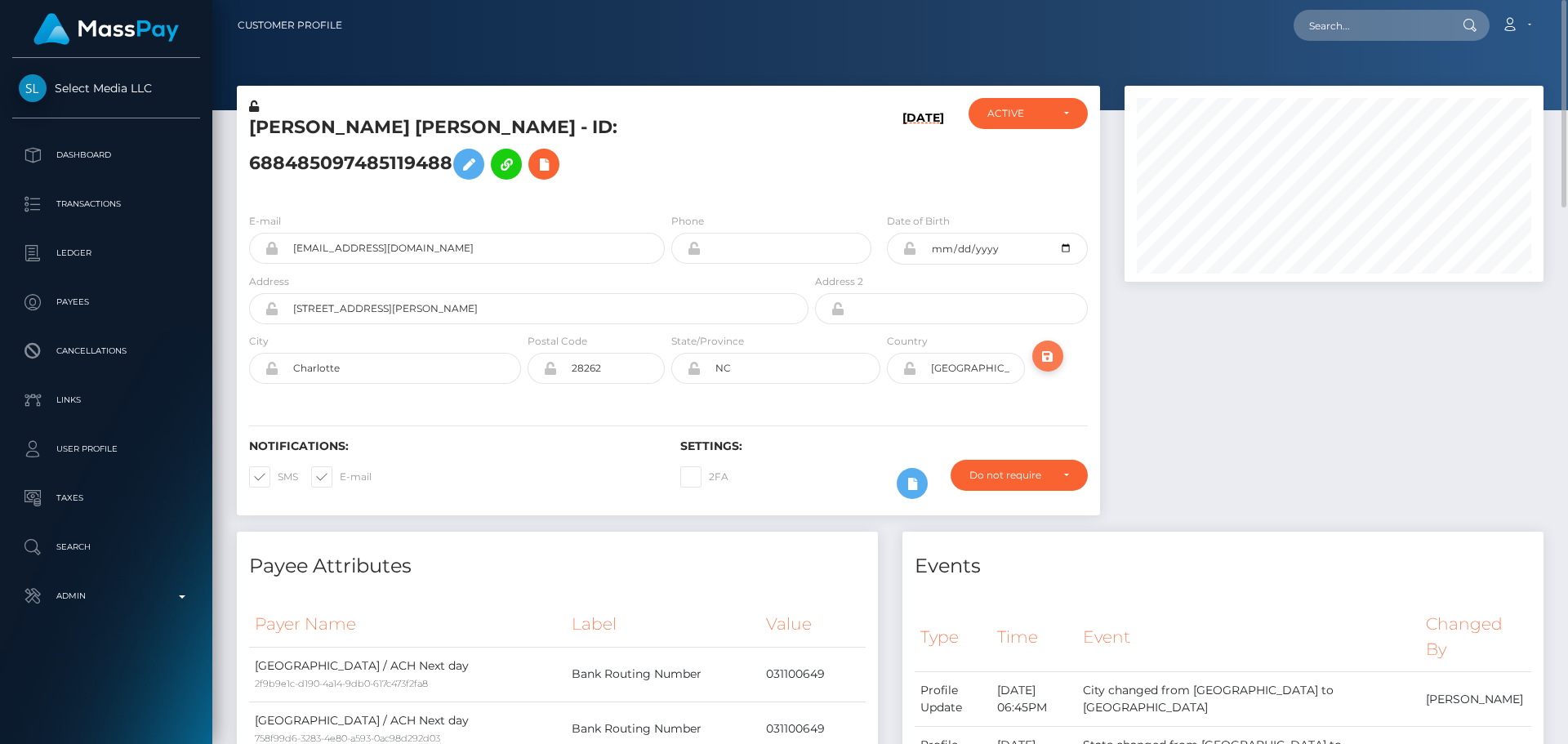
click at [1047, 357] on icon "submit" at bounding box center [1048, 356] width 20 height 20
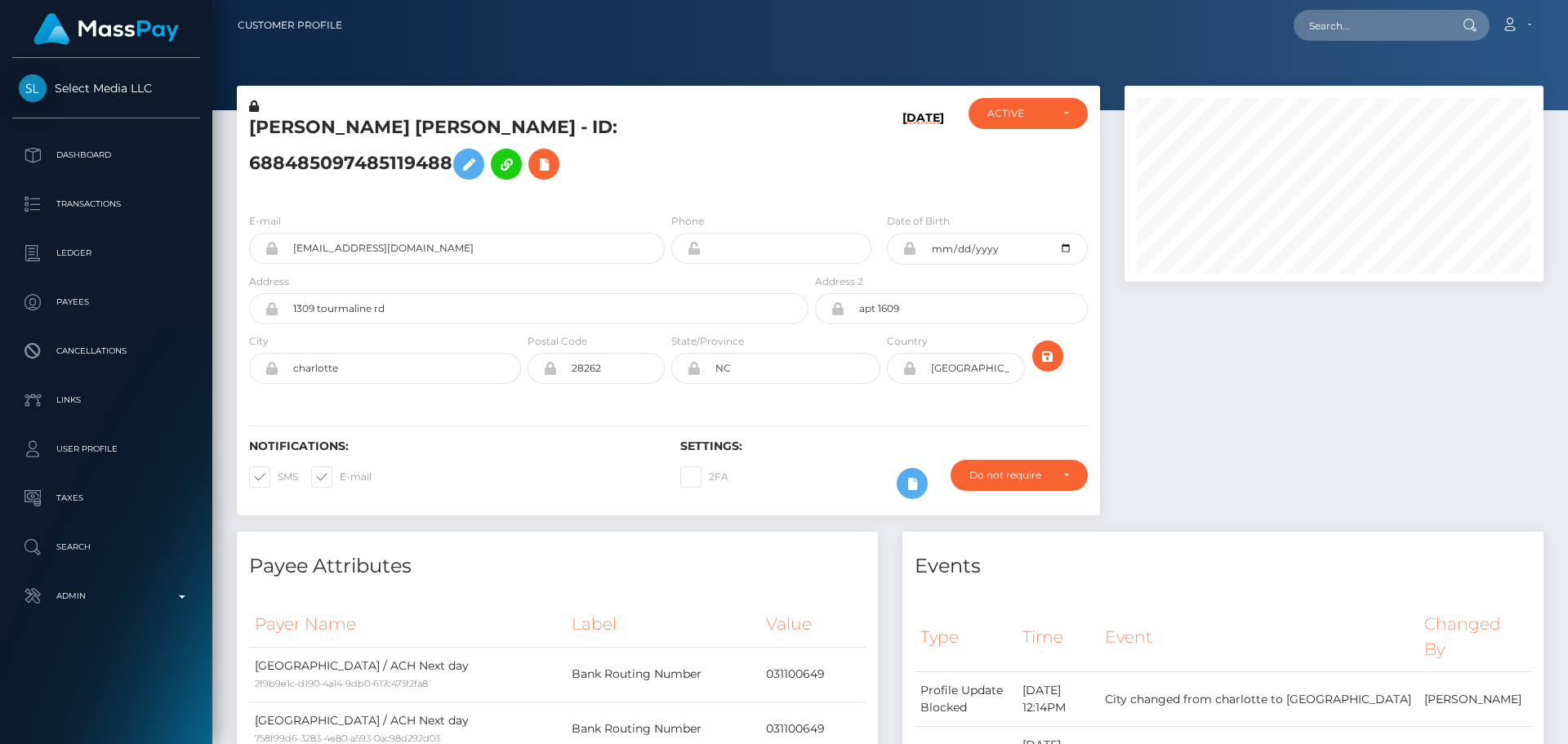
scroll to position [196, 420]
click at [670, 182] on h5 "[PERSON_NAME] [PERSON_NAME] - ID: 688485097485119488" at bounding box center [524, 151] width 551 height 72
click at [670, 181] on h5 "[PERSON_NAME] [PERSON_NAME] - ID: 688485097485119488" at bounding box center [524, 151] width 551 height 72
click at [670, 177] on h5 "[PERSON_NAME] [PERSON_NAME] - ID: 688485097485119488" at bounding box center [524, 151] width 551 height 72
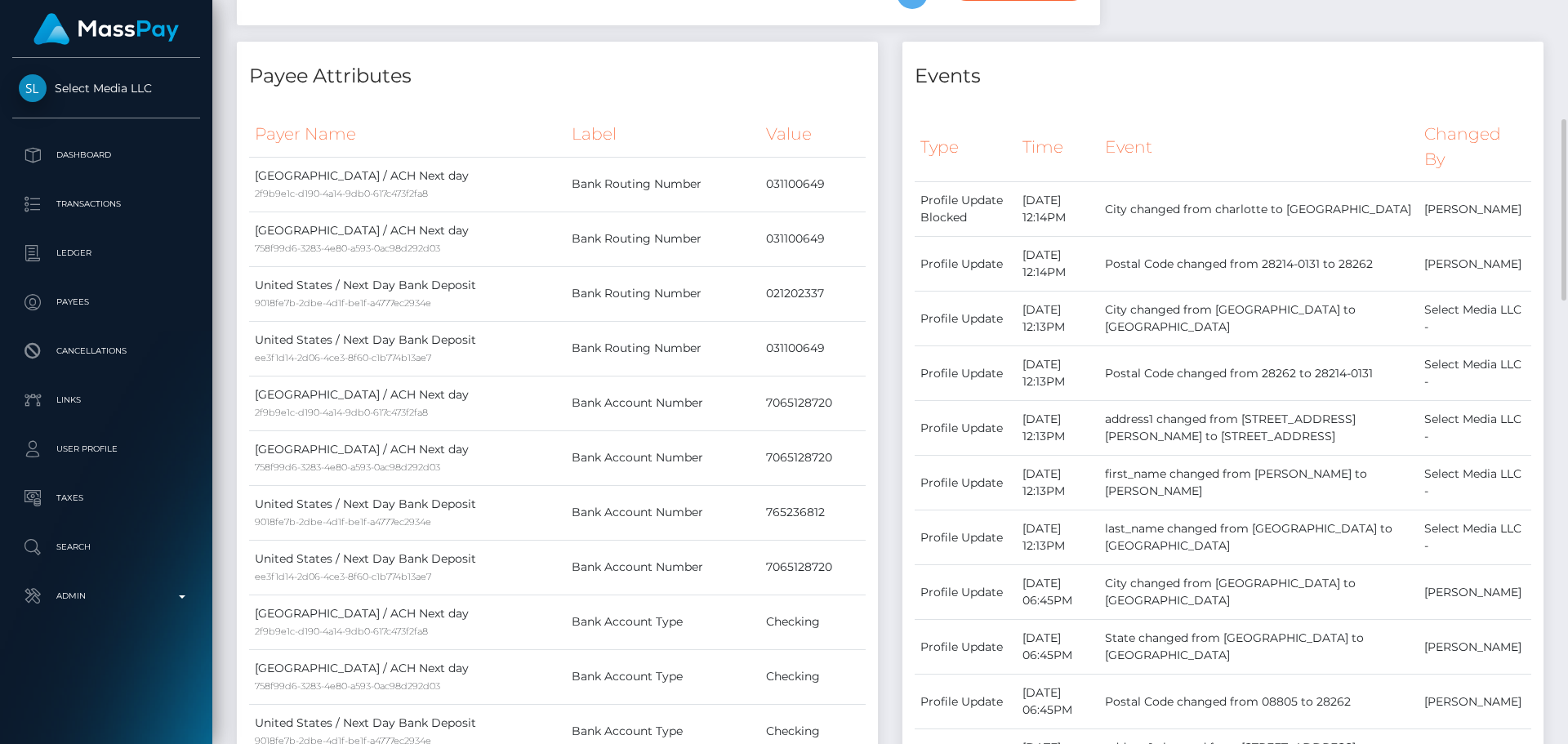
scroll to position [0, 0]
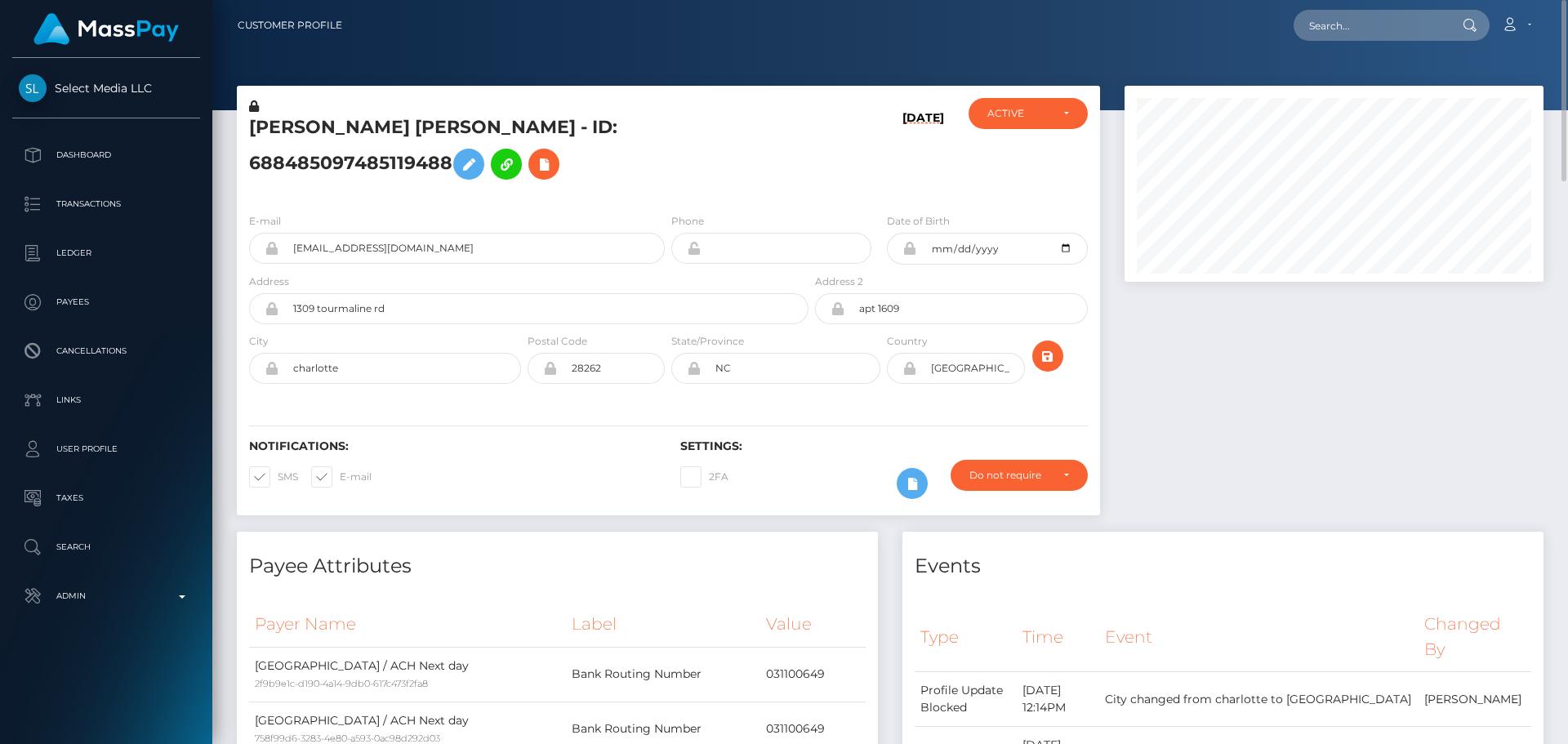
click at [829, 163] on div "[DATE]" at bounding box center [883, 148] width 144 height 102
click at [418, 307] on input "1309 tourmaline rd" at bounding box center [543, 308] width 530 height 31
type input "[STREET_ADDRESS][PERSON_NAME]"
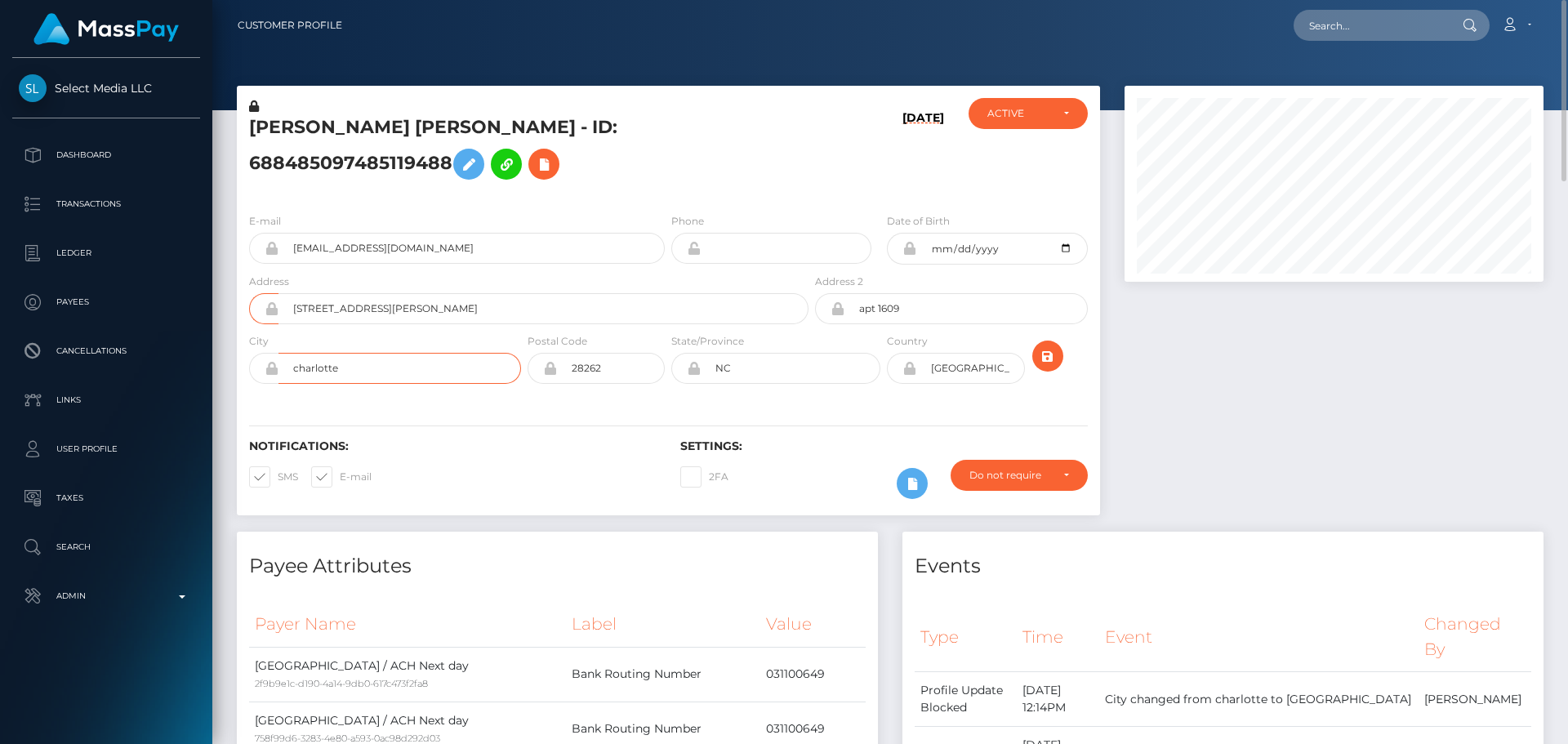
drag, startPoint x: 297, startPoint y: 371, endPoint x: 338, endPoint y: 372, distance: 41.0
click at [297, 371] on input "charlotte" at bounding box center [400, 368] width 243 height 31
type input "Charlotte"
click at [271, 370] on icon at bounding box center [271, 368] width 14 height 13
click at [270, 312] on icon at bounding box center [271, 309] width 14 height 13
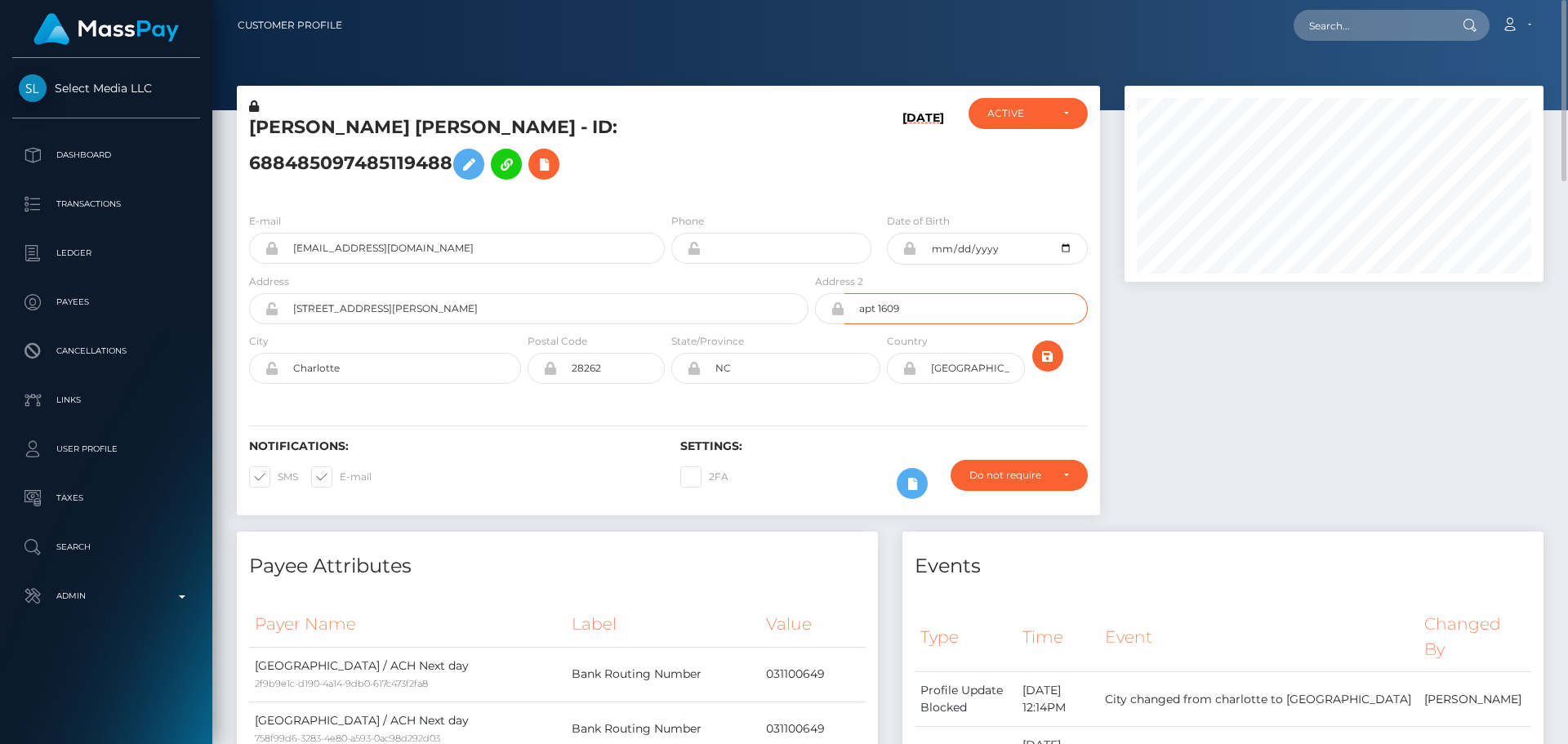
click at [907, 307] on input "apt 1609" at bounding box center [966, 308] width 243 height 31
click at [836, 309] on icon at bounding box center [837, 309] width 14 height 13
click at [696, 369] on icon at bounding box center [694, 368] width 14 height 13
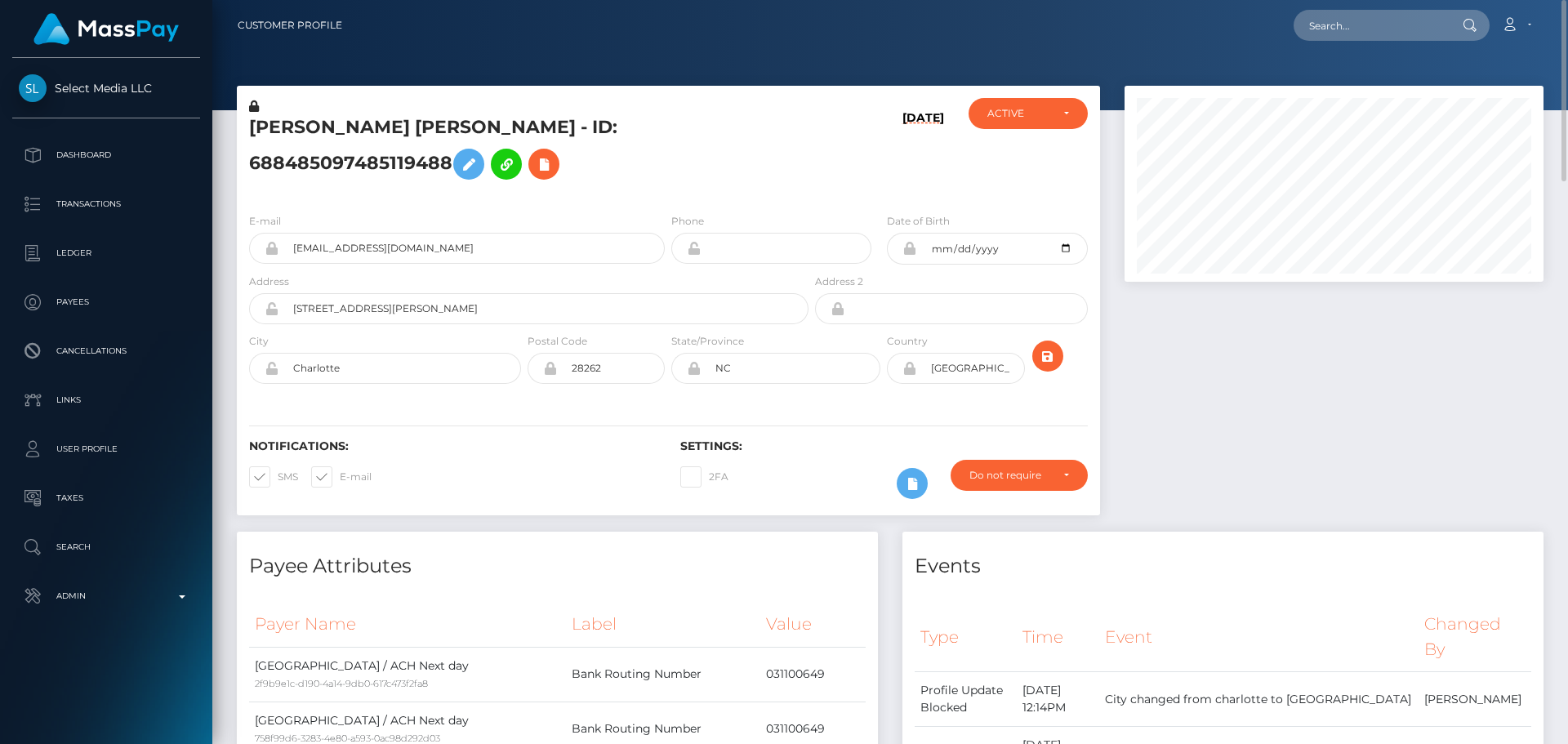
click at [548, 371] on icon at bounding box center [550, 368] width 14 height 13
click at [633, 413] on div "Notifications: SMS E-mail Settings: 2FA" at bounding box center [668, 458] width 863 height 115
click at [1048, 363] on icon "submit" at bounding box center [1048, 356] width 20 height 20
click at [1040, 353] on icon "submit" at bounding box center [1048, 356] width 20 height 20
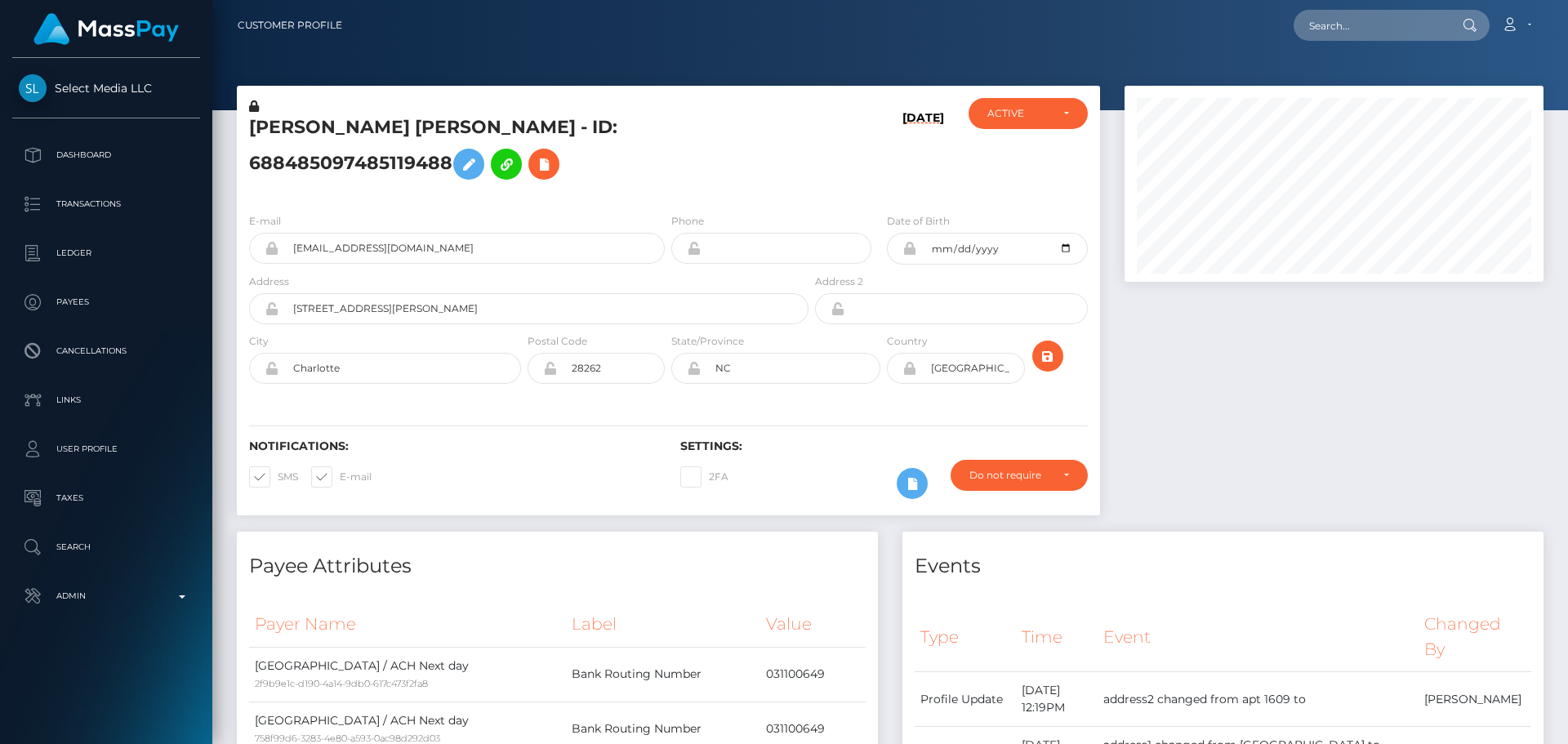
click at [487, 125] on h5 "[PERSON_NAME] [PERSON_NAME] - ID: 688485097485119488" at bounding box center [524, 151] width 551 height 72
click at [486, 125] on h5 "[PERSON_NAME] [PERSON_NAME] - ID: 688485097485119488" at bounding box center [524, 151] width 551 height 72
click at [484, 125] on h5 "CATHERINE KENDALL LUDLOW - ID: 688485097485119488" at bounding box center [524, 151] width 551 height 72
click at [498, 134] on h5 "CATHERINE KENDALL LUDLOW - ID: 688485097485119488" at bounding box center [524, 151] width 551 height 72
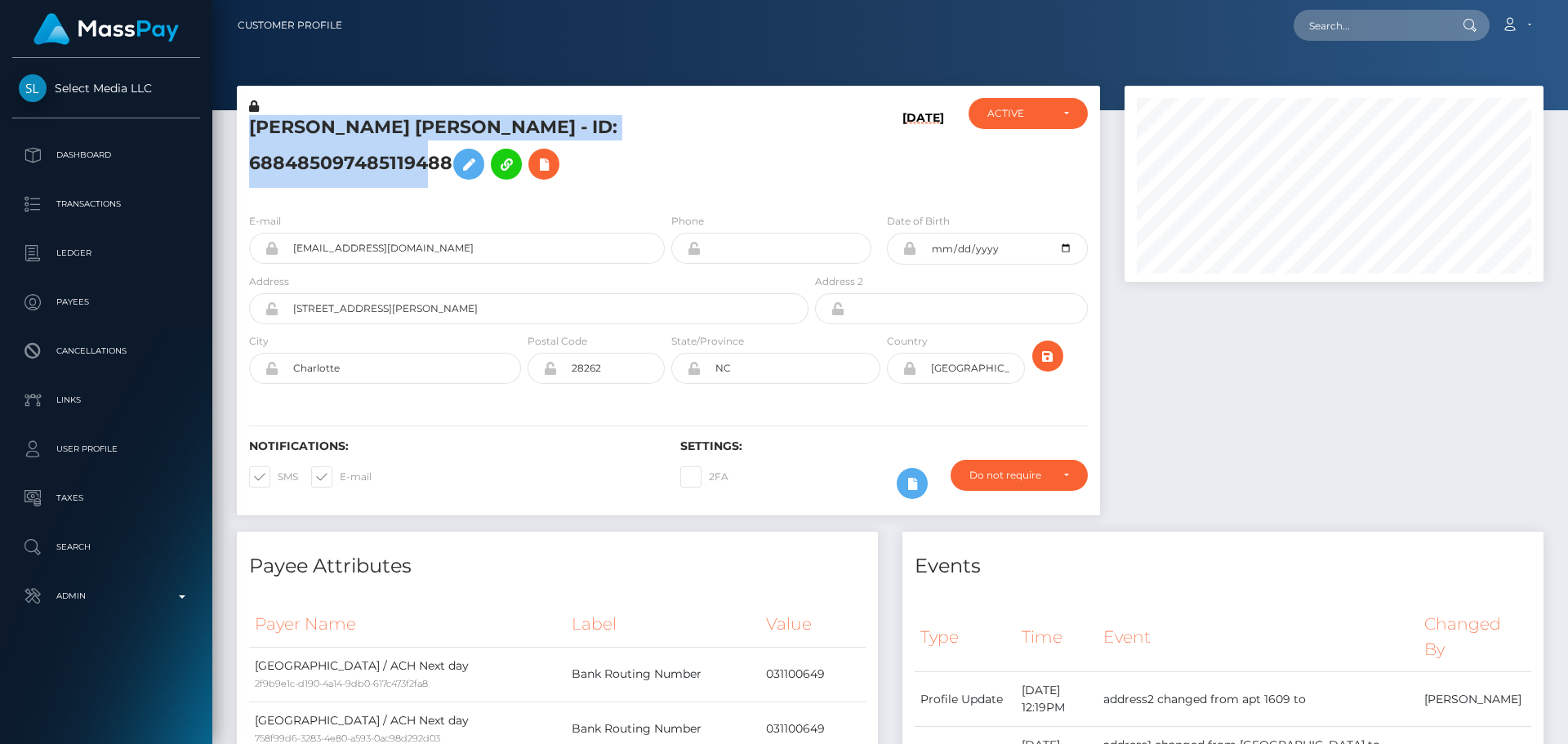
click at [498, 134] on h5 "CATHERINE KENDALL LUDLOW - ID: 688485097485119488" at bounding box center [524, 151] width 551 height 72
copy h5 "CATHERINE KENDALL LUDLOW - ID: 688485097485119488"
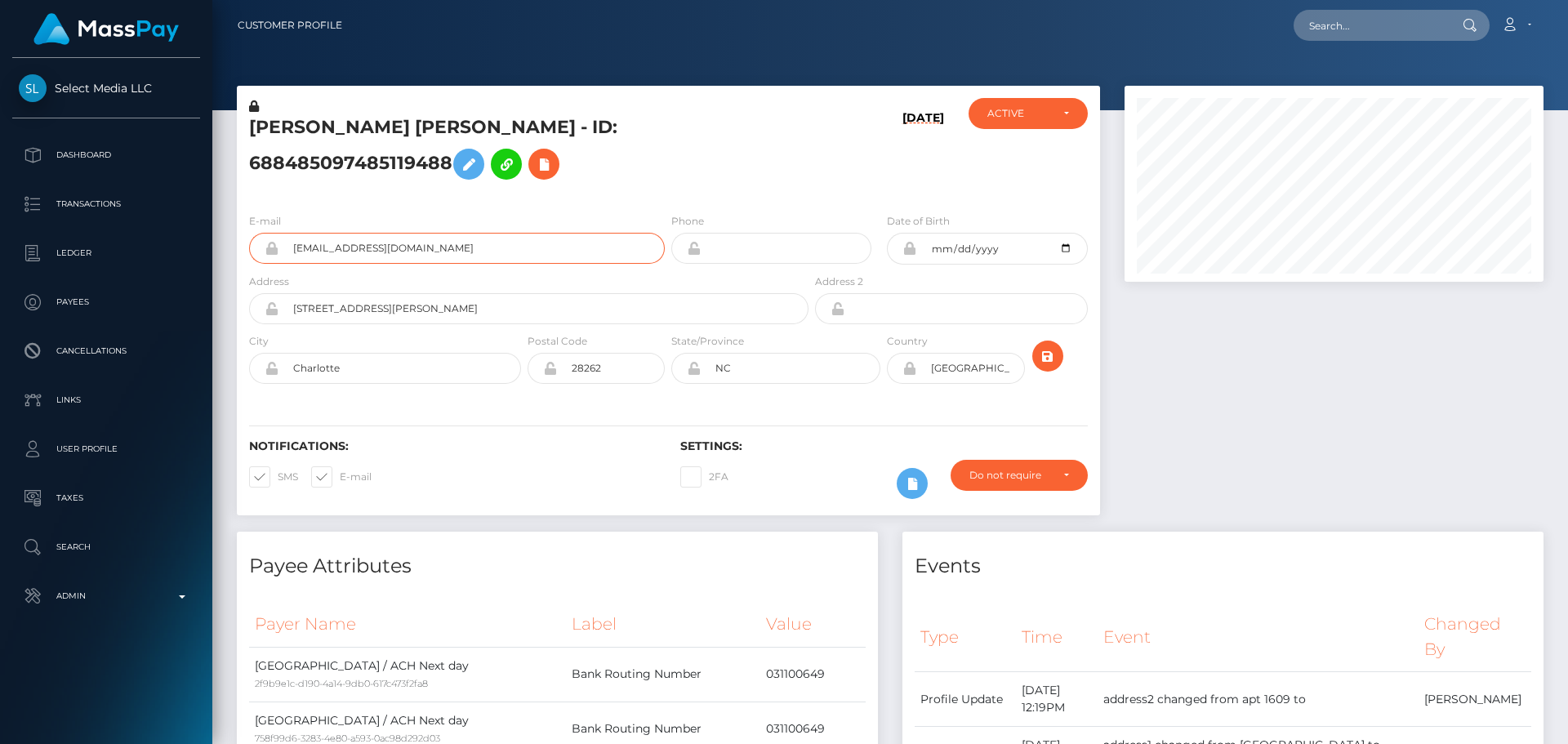
drag, startPoint x: 473, startPoint y: 250, endPoint x: 249, endPoint y: 253, distance: 224.0
click at [249, 253] on div "SpicePlace247@gmail.com" at bounding box center [457, 248] width 416 height 31
click at [1403, 20] on input "text" at bounding box center [1370, 25] width 153 height 31
paste input "570766378827526144"
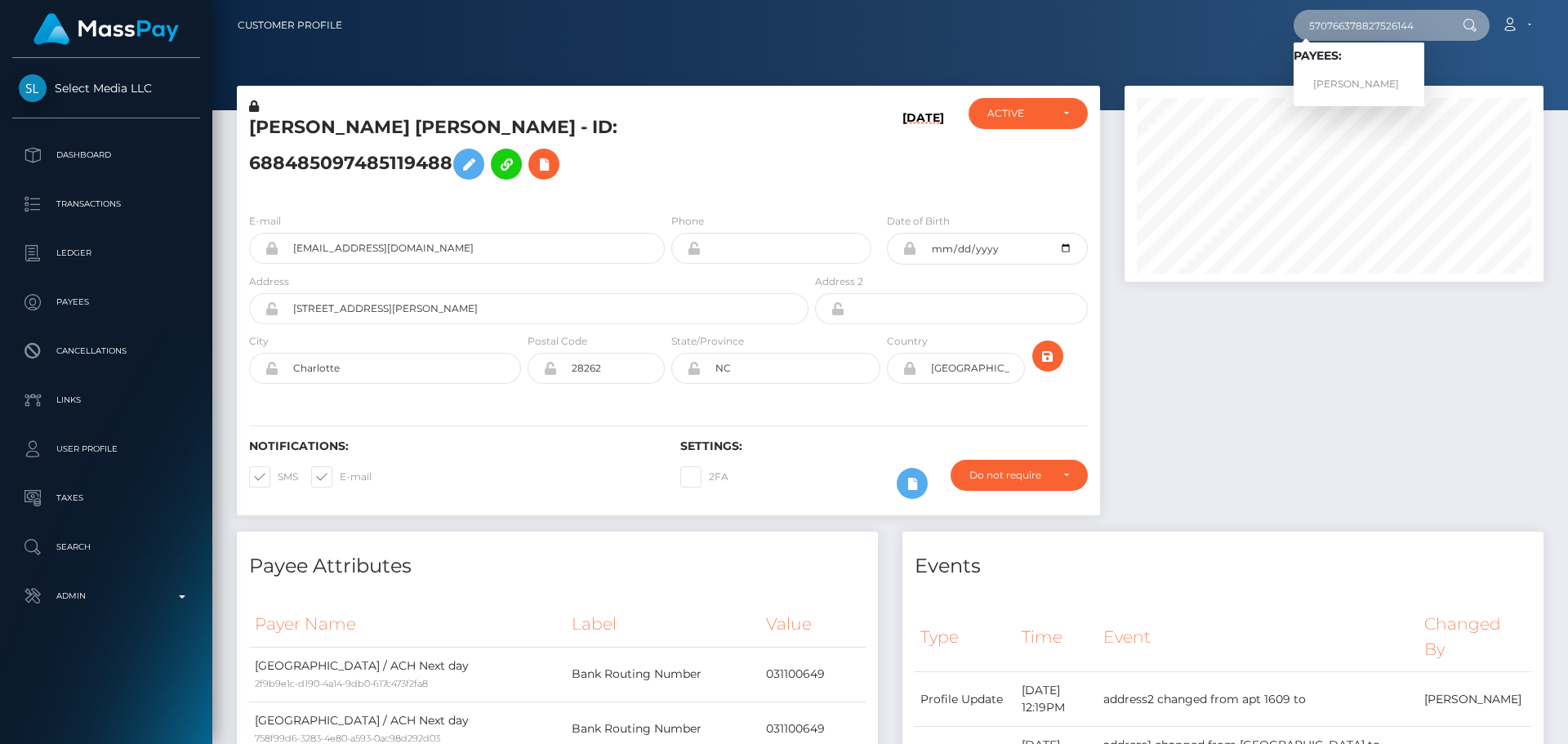
type input "570766378827526144"
click at [1350, 84] on link "KONSTANTIN VIKTOROVICH ZHEMERDEY" at bounding box center [1359, 85] width 130 height 30
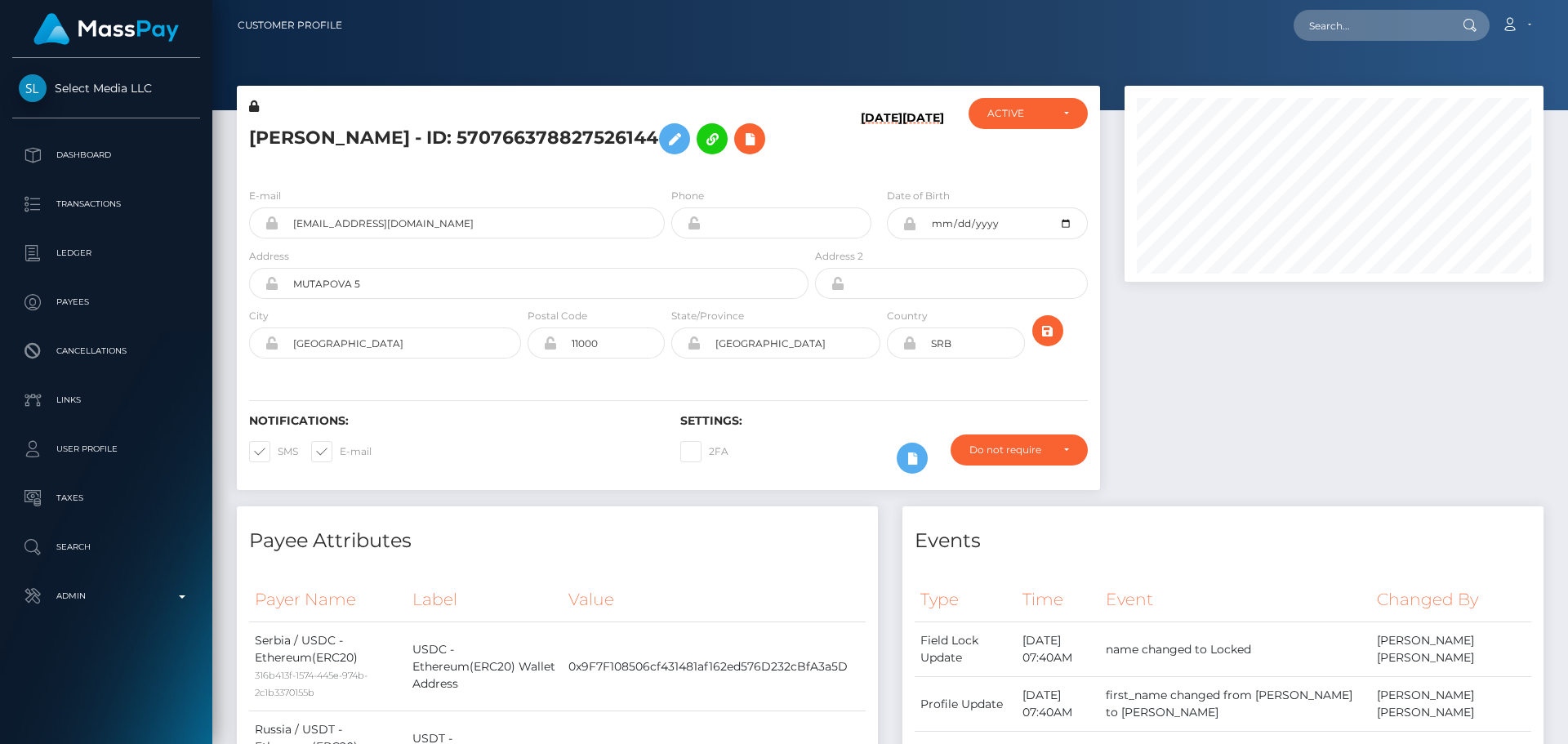
scroll to position [196, 420]
click at [663, 206] on div "E-mail [EMAIL_ADDRESS][DOMAIN_NAME] Phone Date of Birth" at bounding box center [668, 275] width 863 height 200
click at [673, 205] on div "E-mail [EMAIL_ADDRESS][DOMAIN_NAME] Phone Date of Birth" at bounding box center [668, 275] width 863 height 200
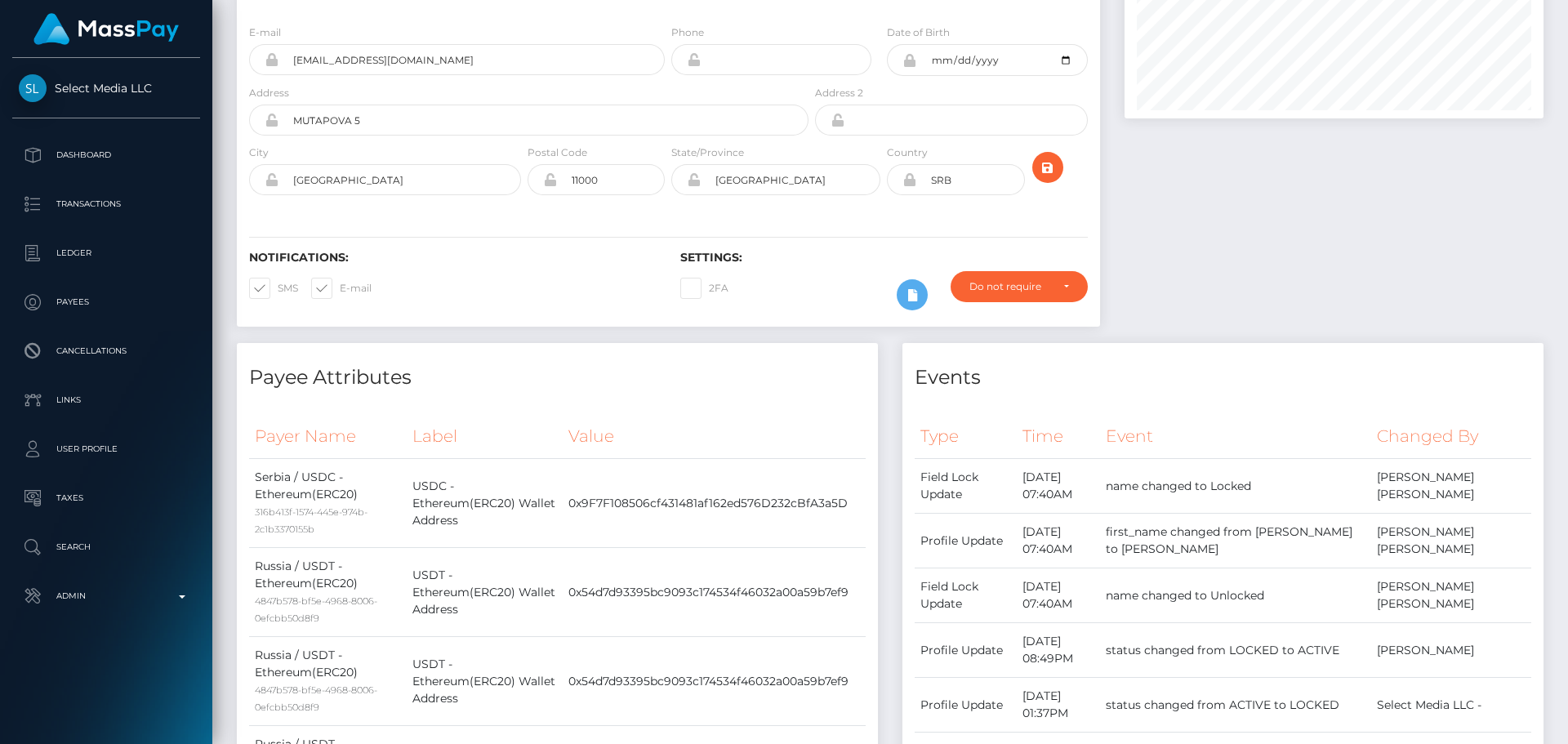
scroll to position [0, 0]
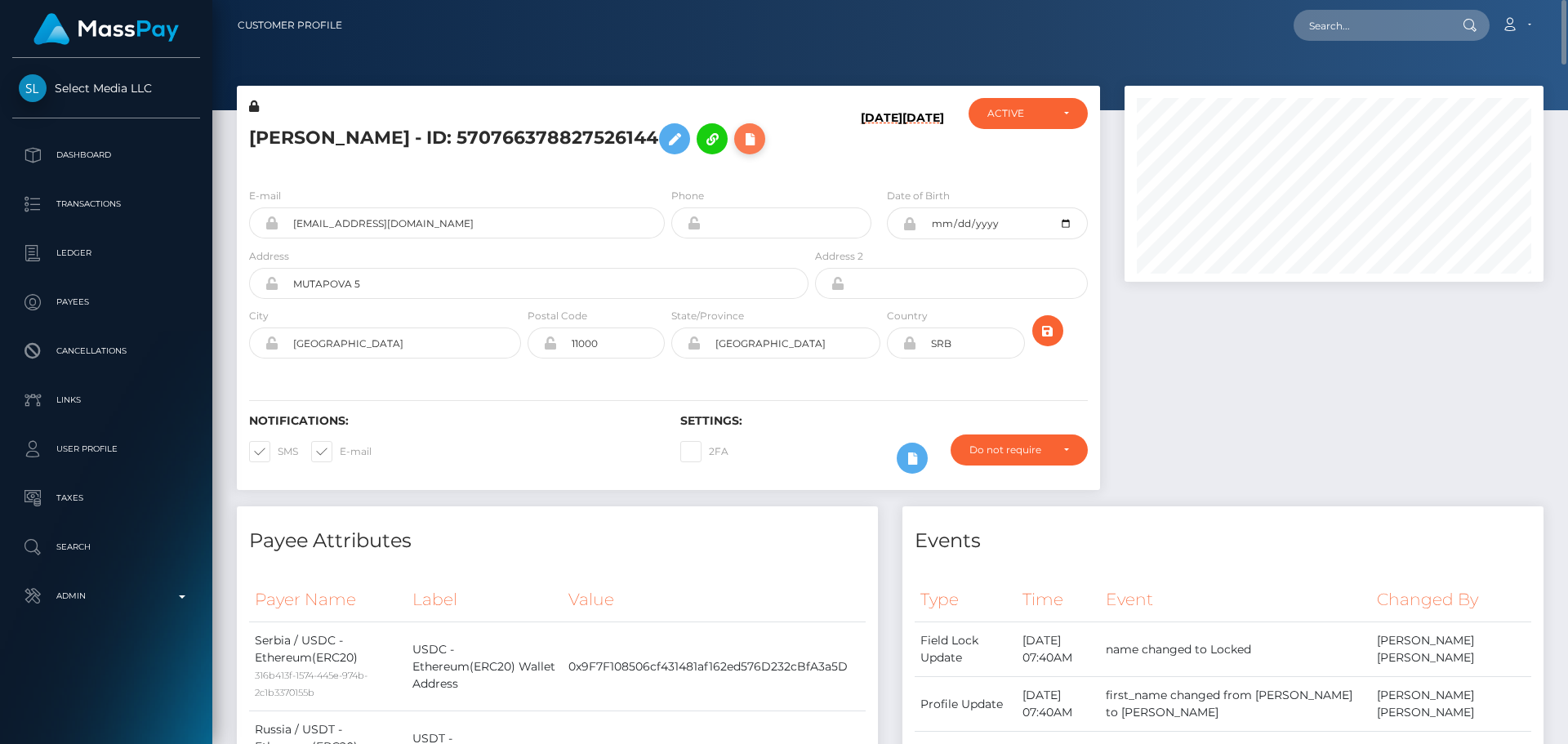
click at [740, 149] on icon at bounding box center [750, 139] width 20 height 20
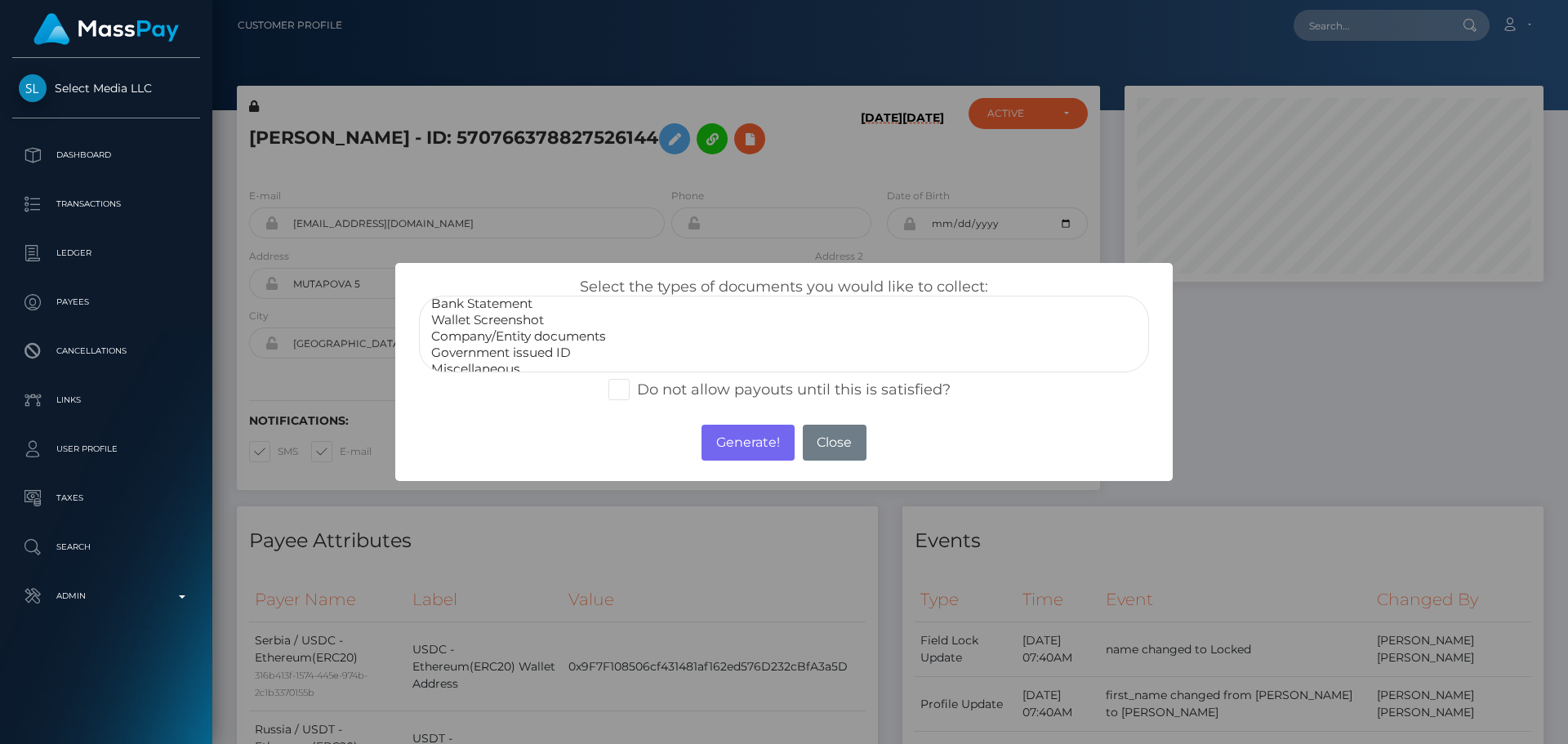
scroll to position [32, 0]
select select "Miscellaneous"
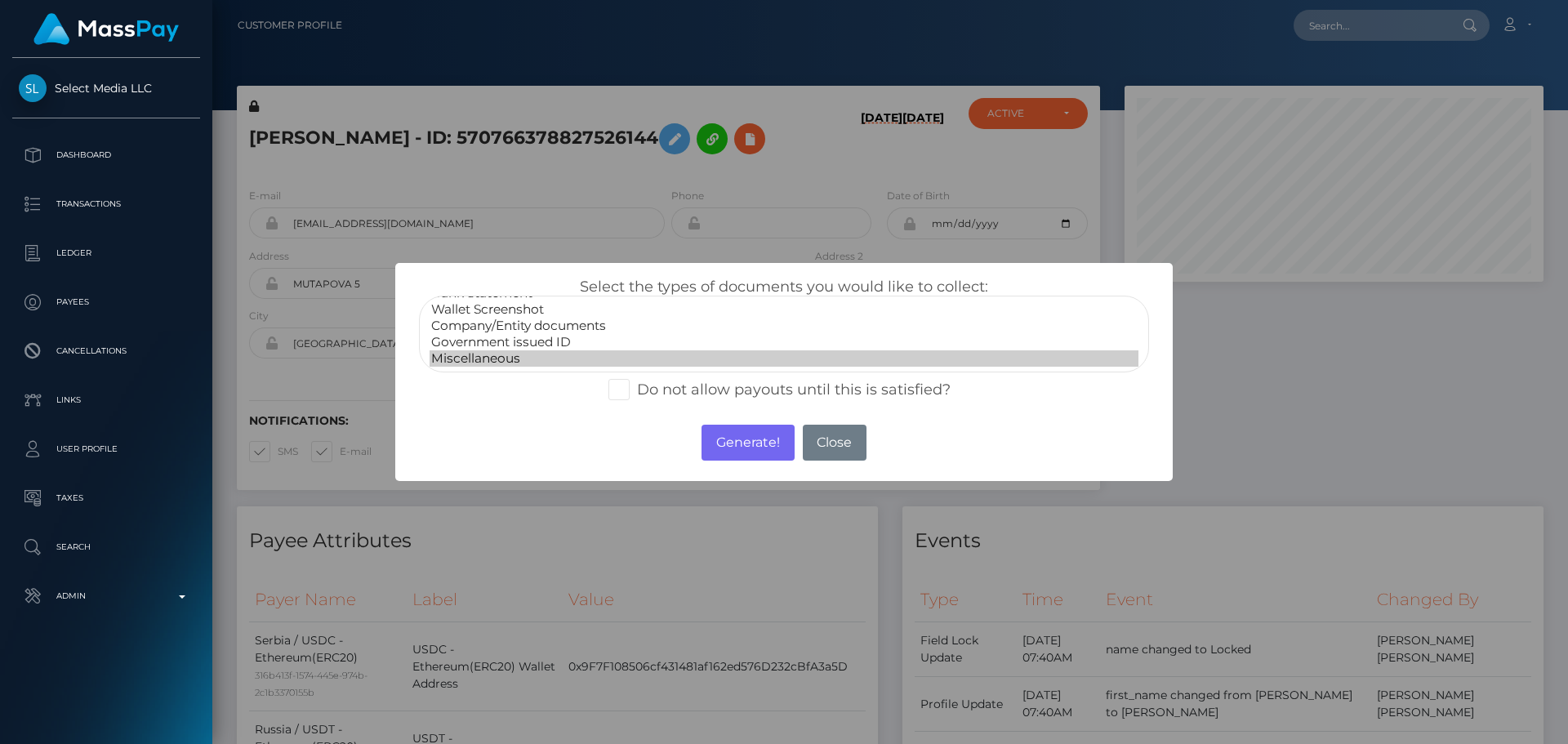
click at [476, 357] on option "Miscellaneous" at bounding box center [784, 358] width 709 height 16
click at [739, 447] on button "Generate!" at bounding box center [747, 442] width 92 height 36
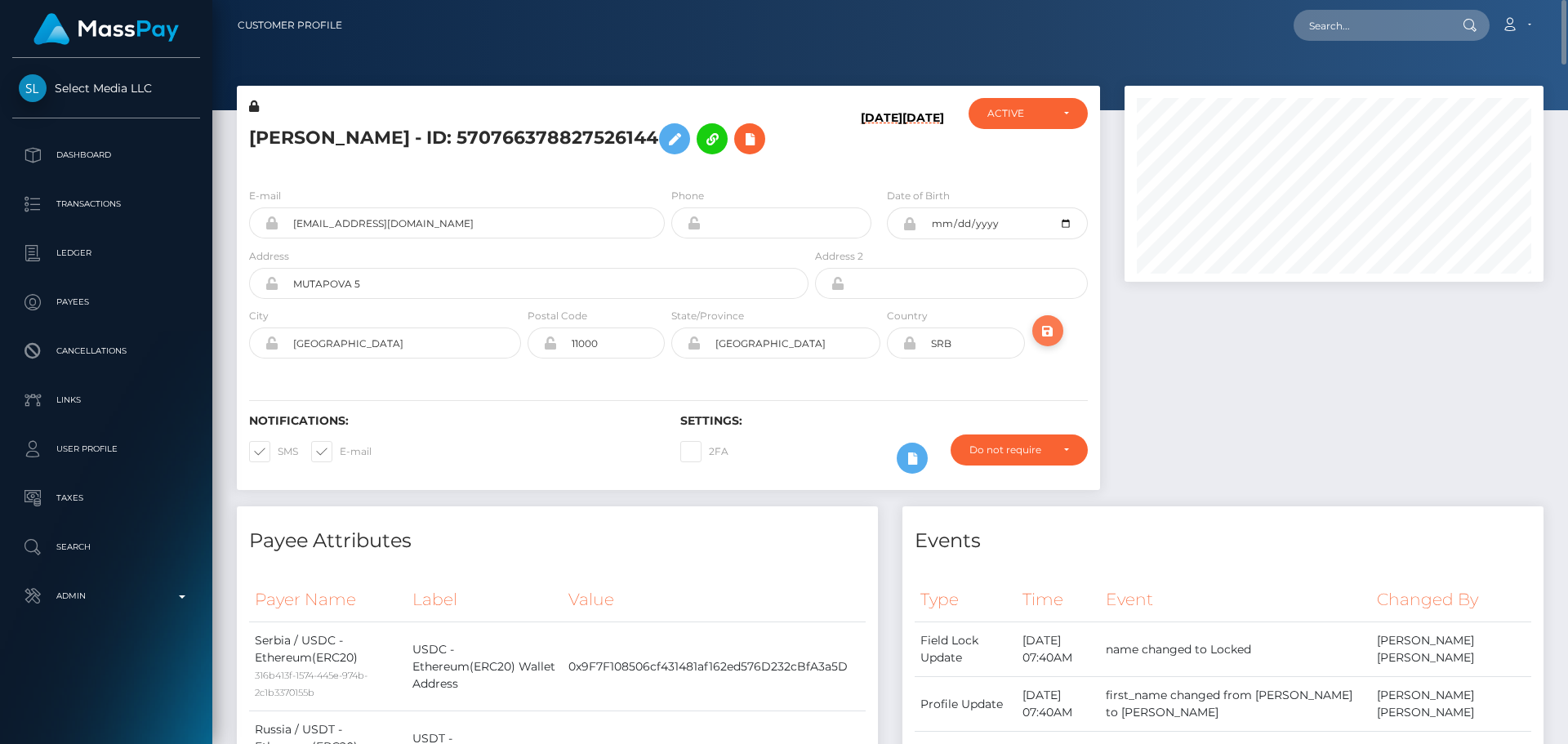
click at [1051, 342] on icon "submit" at bounding box center [1048, 330] width 20 height 20
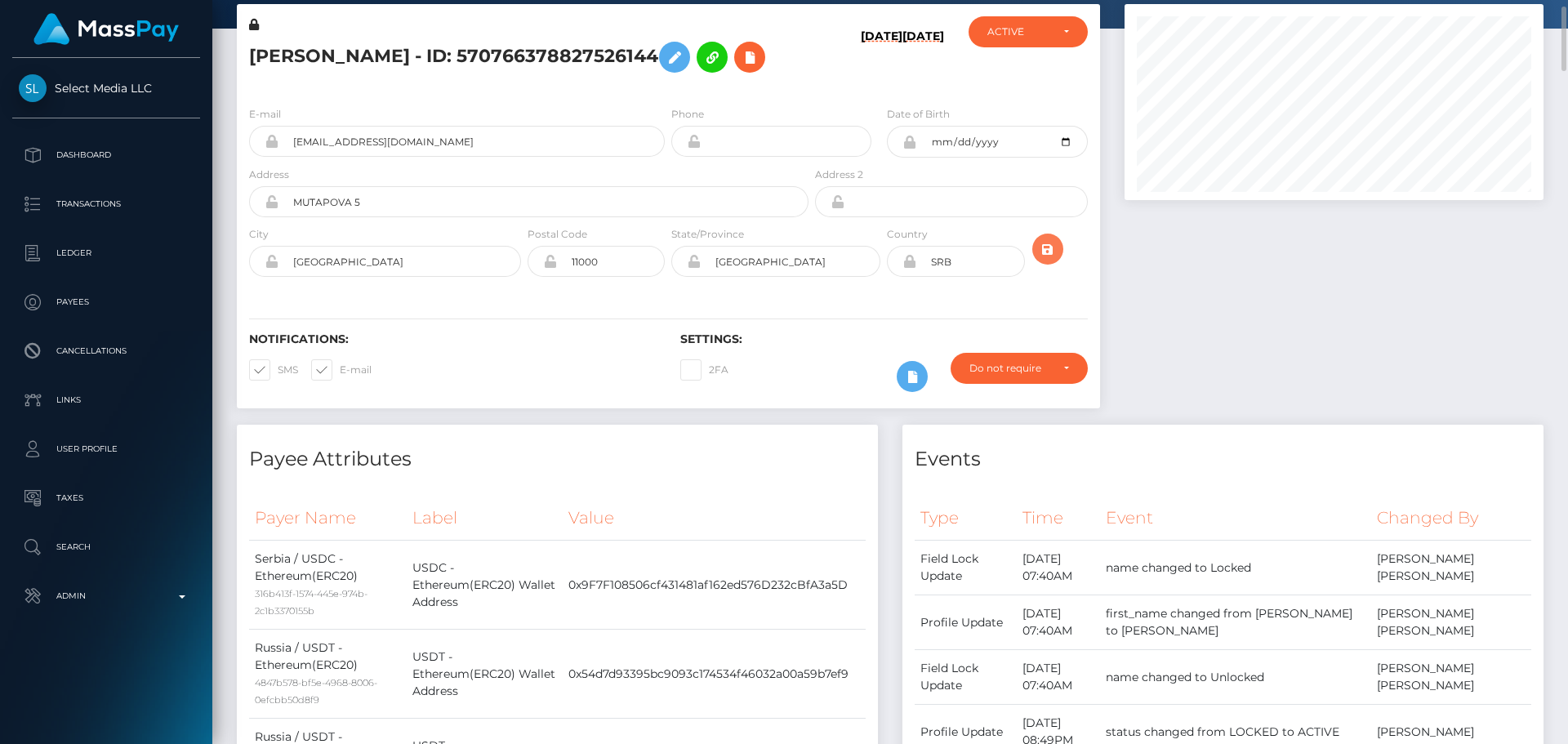
scroll to position [654, 0]
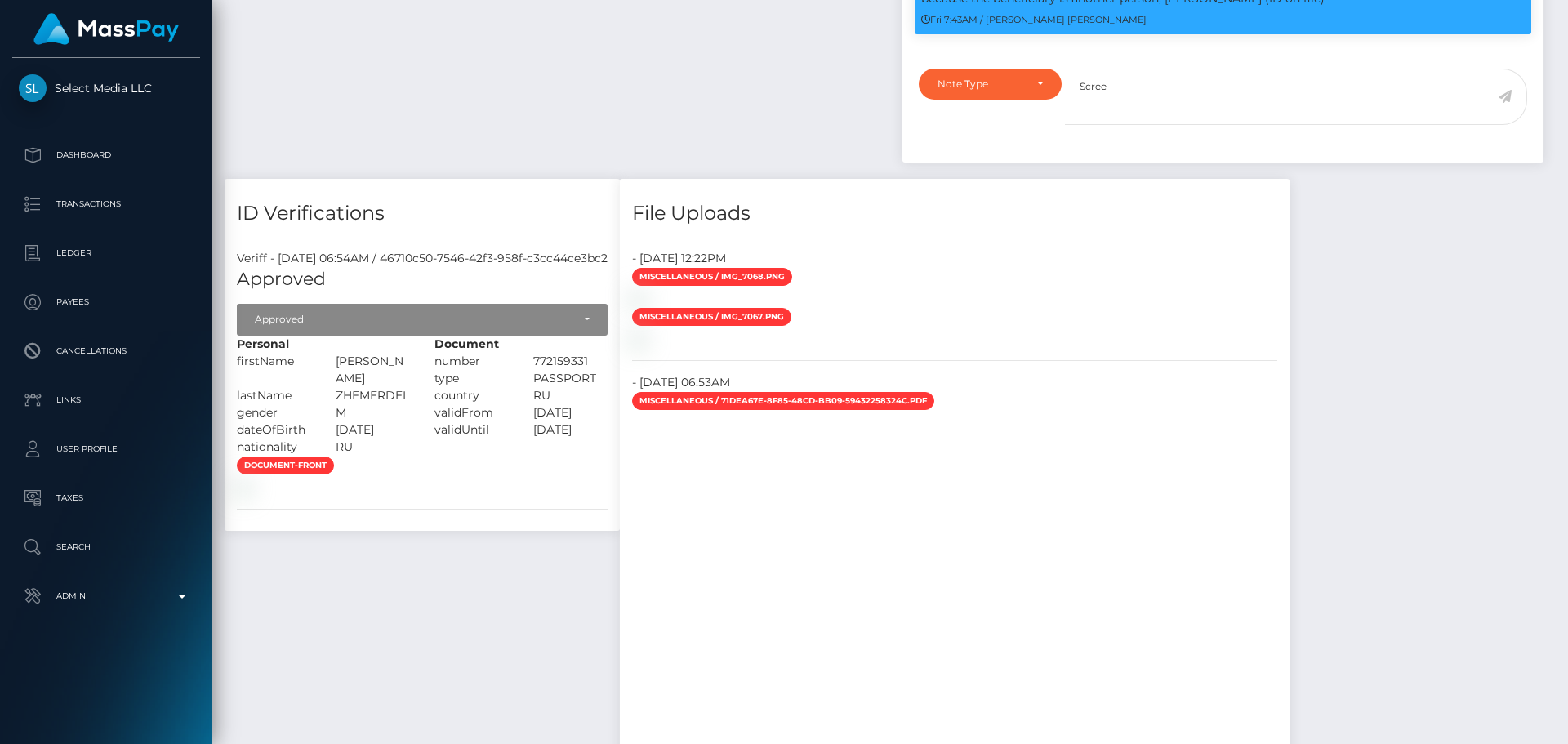
scroll to position [196, 420]
type textarea "Screenshot for the new crypto wallet provided."
click at [1008, 145] on div "Note Type Compliance Clear Compliance General Note Type" at bounding box center [986, 107] width 159 height 76
click at [1009, 100] on div "Note Type" at bounding box center [990, 84] width 143 height 31
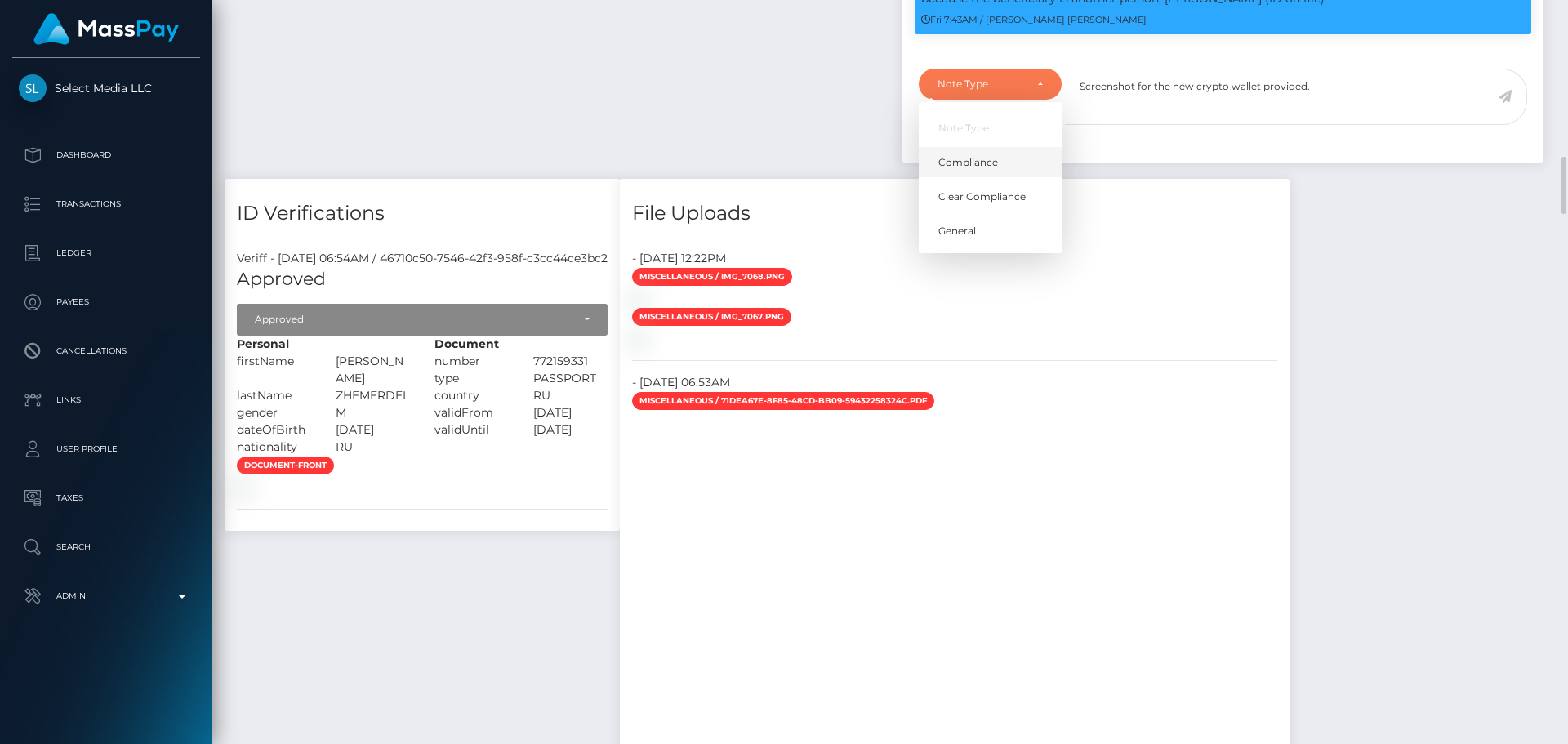
click at [1003, 177] on link "Compliance" at bounding box center [990, 163] width 143 height 30
select select "COMPLIANCE"
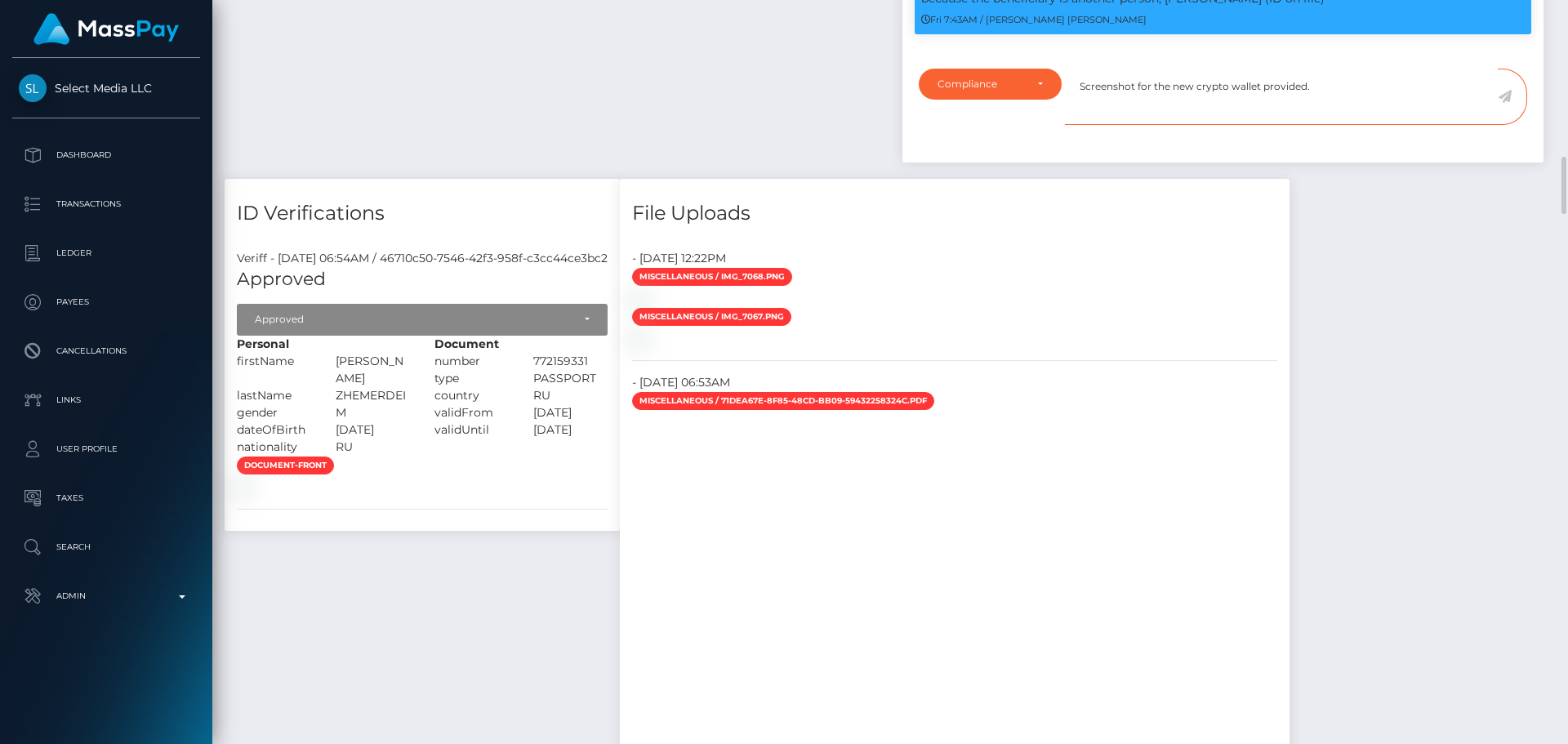
click at [1359, 125] on textarea "Screenshot for the new crypto wallet provided." at bounding box center [1281, 96] width 433 height 56
click at [1502, 103] on icon at bounding box center [1504, 96] width 14 height 13
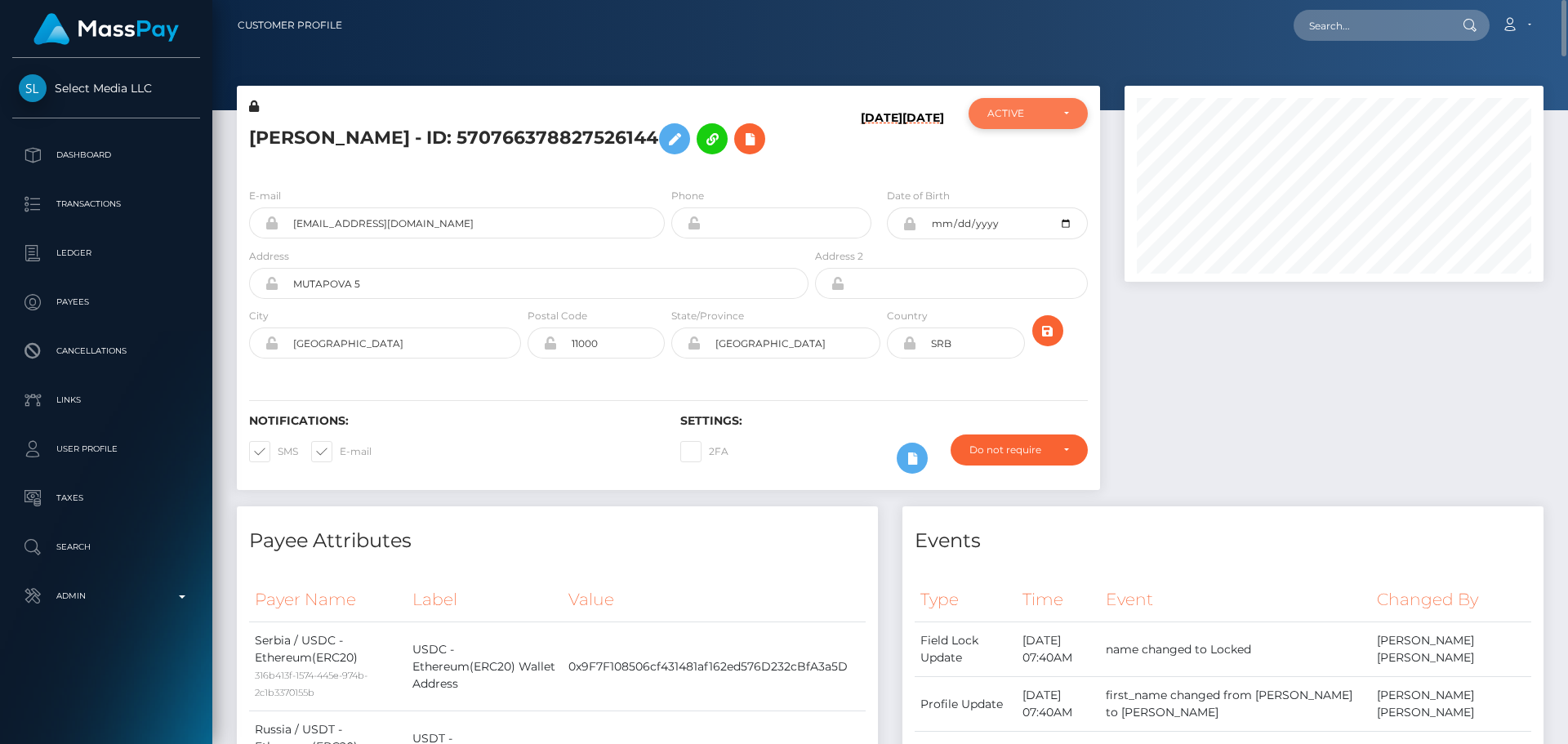
click at [1044, 110] on div "ACTIVE" at bounding box center [1019, 113] width 63 height 13
click at [842, 164] on div "10/05/25 01/05/25" at bounding box center [883, 136] width 144 height 77
click at [1316, 31] on input "text" at bounding box center [1370, 25] width 153 height 31
paste input "783369226785136641"
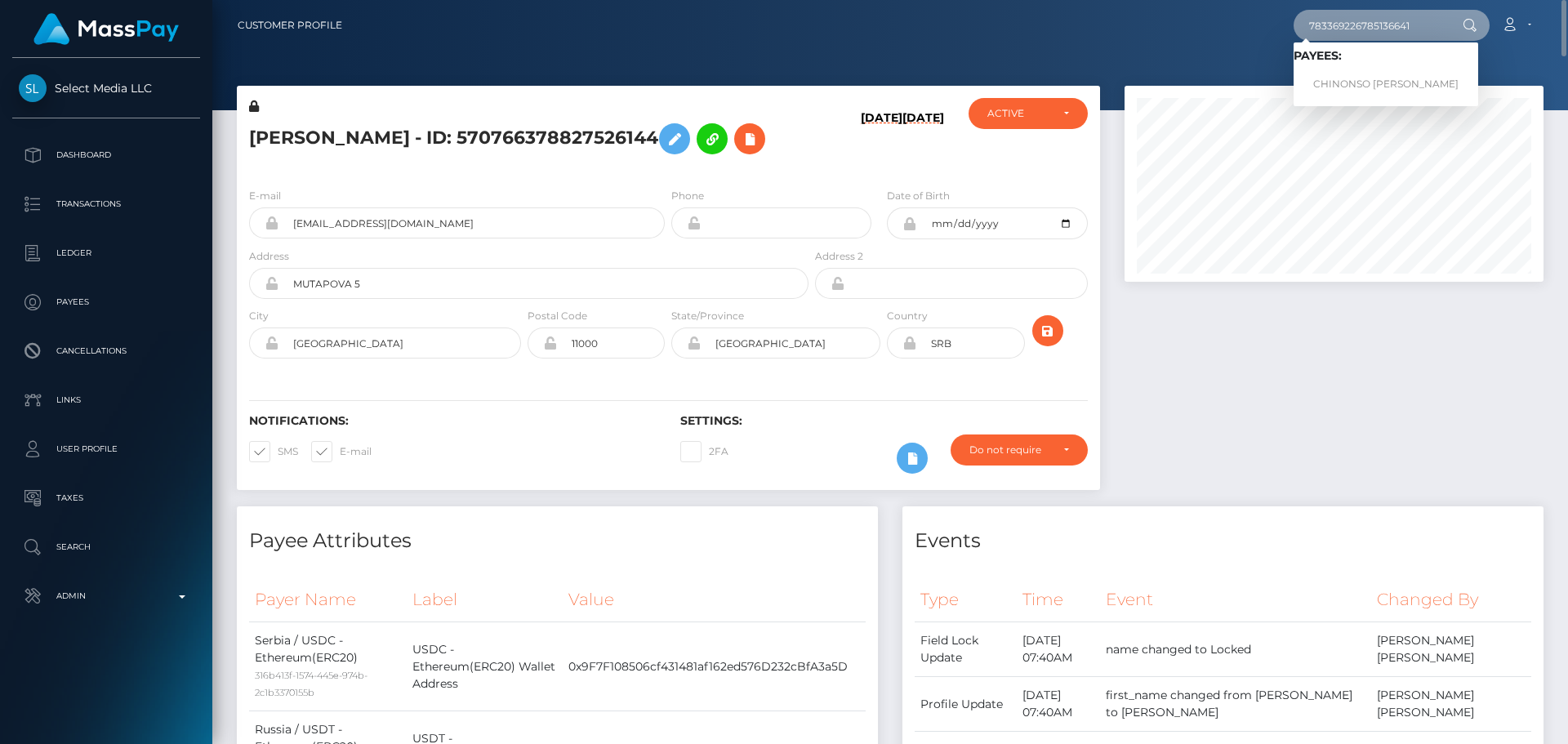
type input "783369226785136641"
click at [1353, 83] on link "CHINONSO [PERSON_NAME]" at bounding box center [1386, 85] width 185 height 30
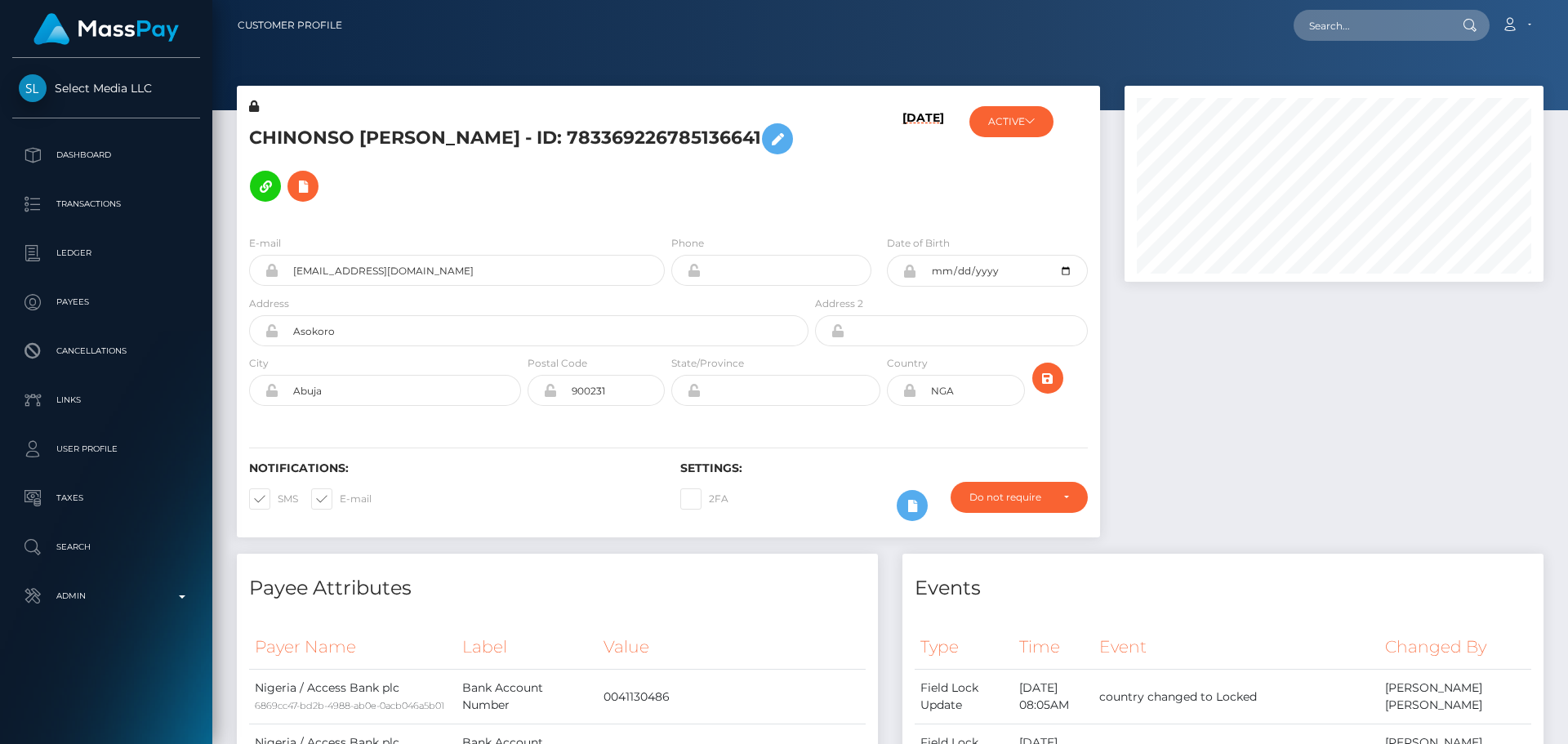
scroll to position [196, 420]
click at [1377, 31] on input "text" at bounding box center [1370, 25] width 153 height 31
paste input "[EMAIL_ADDRESS][DOMAIN_NAME]"
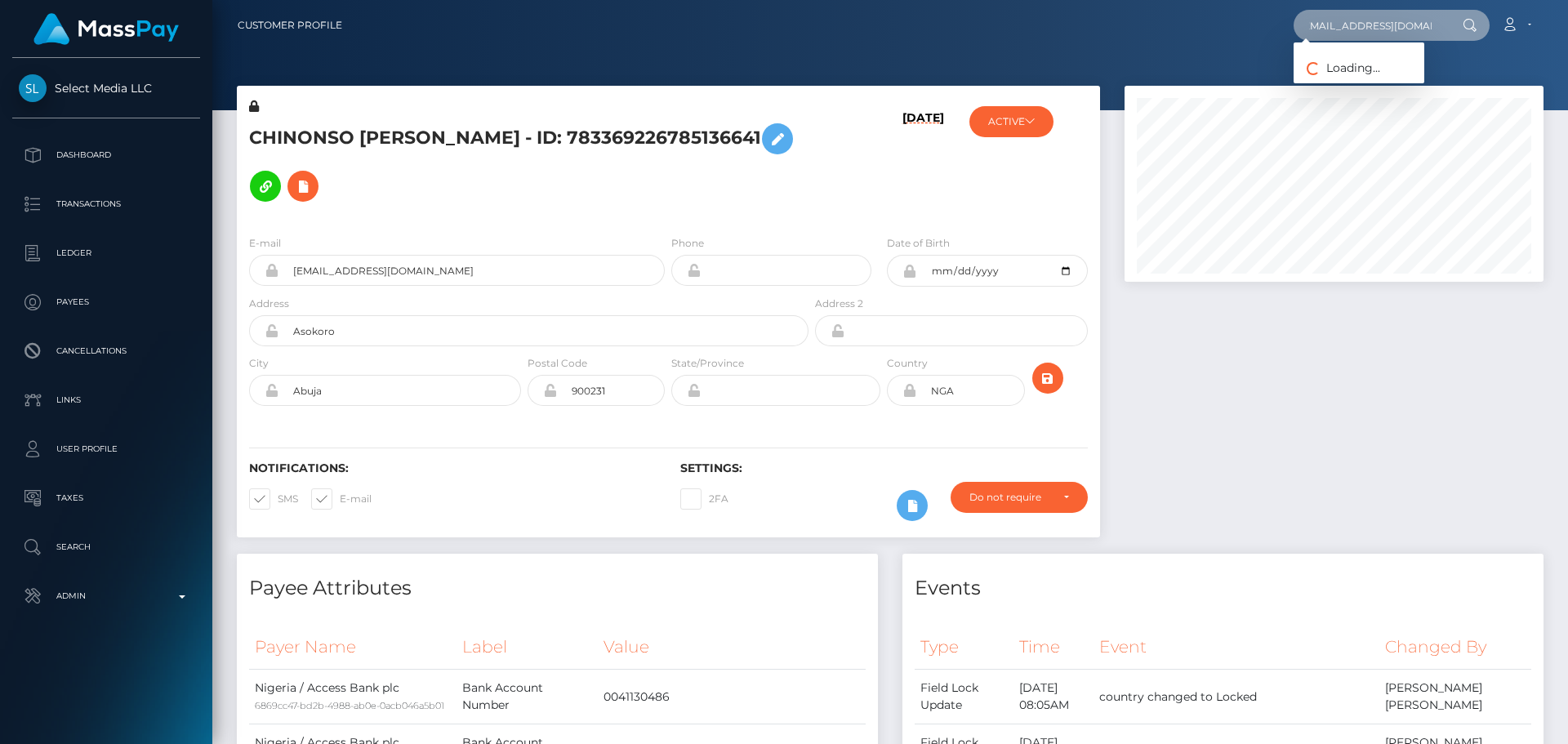
type input "[EMAIL_ADDRESS][DOMAIN_NAME]"
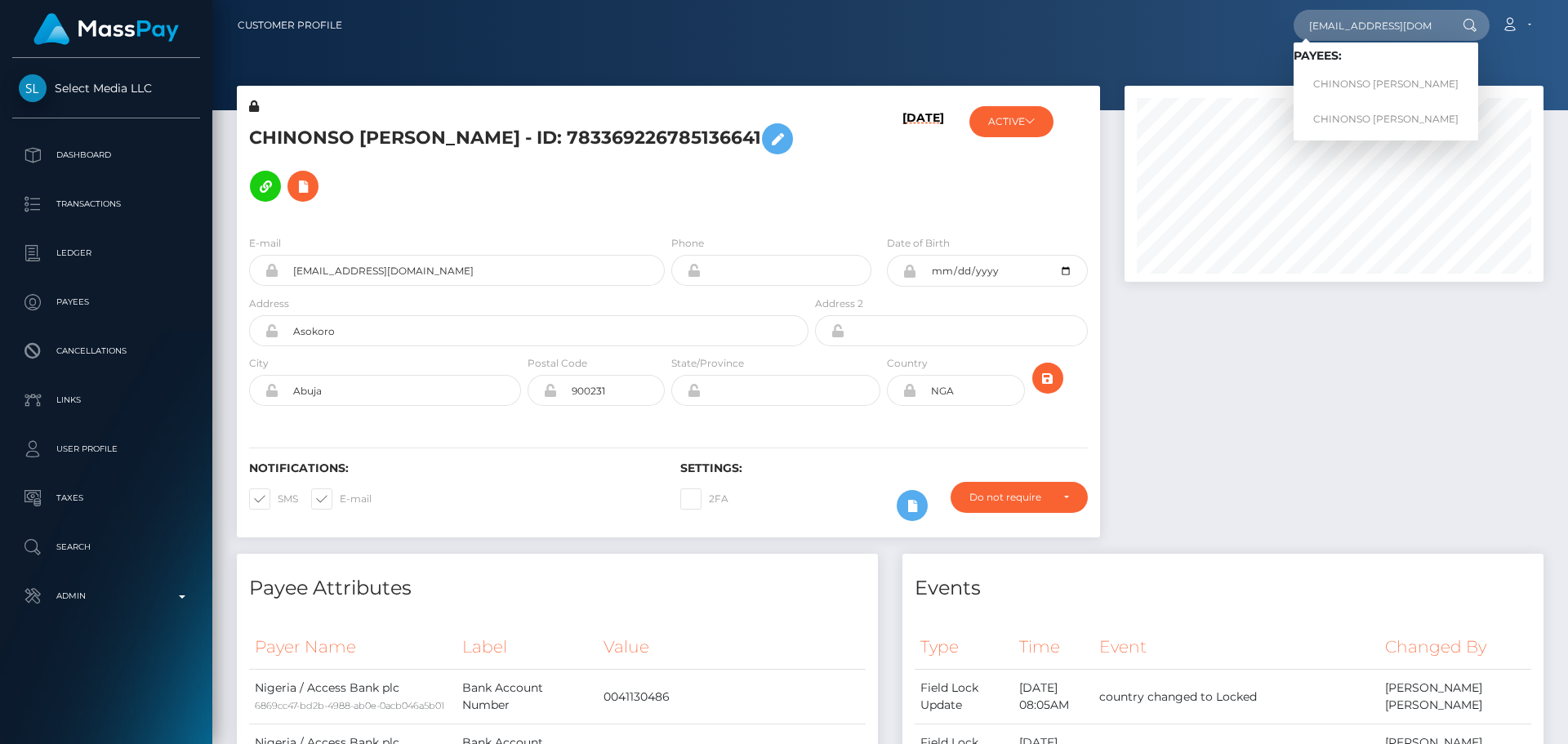
click at [882, 187] on div "[DATE]" at bounding box center [883, 160] width 144 height 124
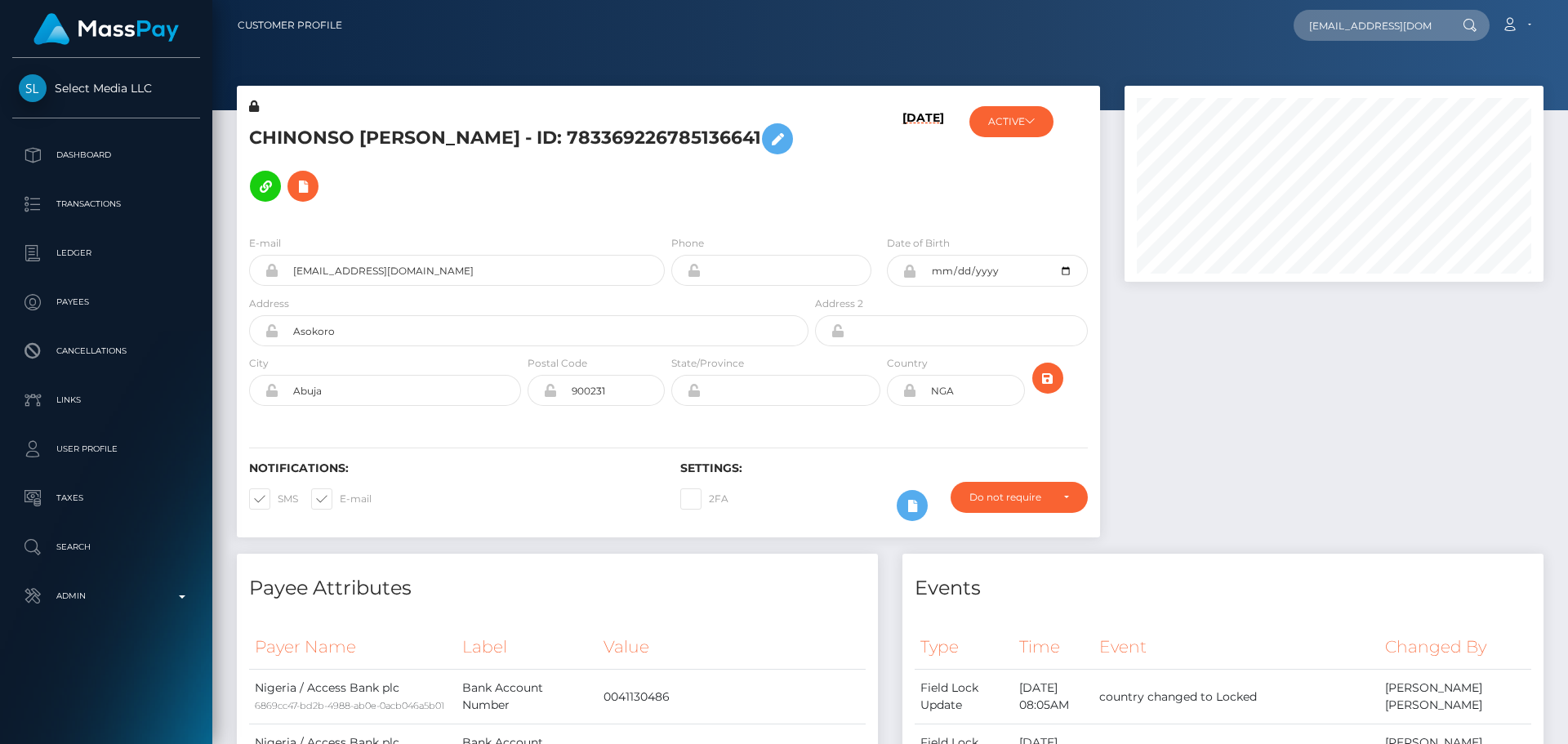
click at [701, 194] on h5 "CHINONSO [PERSON_NAME] - ID: 783369226785136641" at bounding box center [524, 163] width 551 height 95
click at [689, 192] on h5 "CHINONSO [PERSON_NAME] - ID: 783369226785136641" at bounding box center [524, 163] width 551 height 95
click at [686, 193] on h5 "CHINONSO [PERSON_NAME] - ID: 783369226785136641" at bounding box center [524, 163] width 551 height 95
click at [645, 173] on h5 "CHINONSO [PERSON_NAME] - ID: 783369226785136641" at bounding box center [524, 163] width 551 height 95
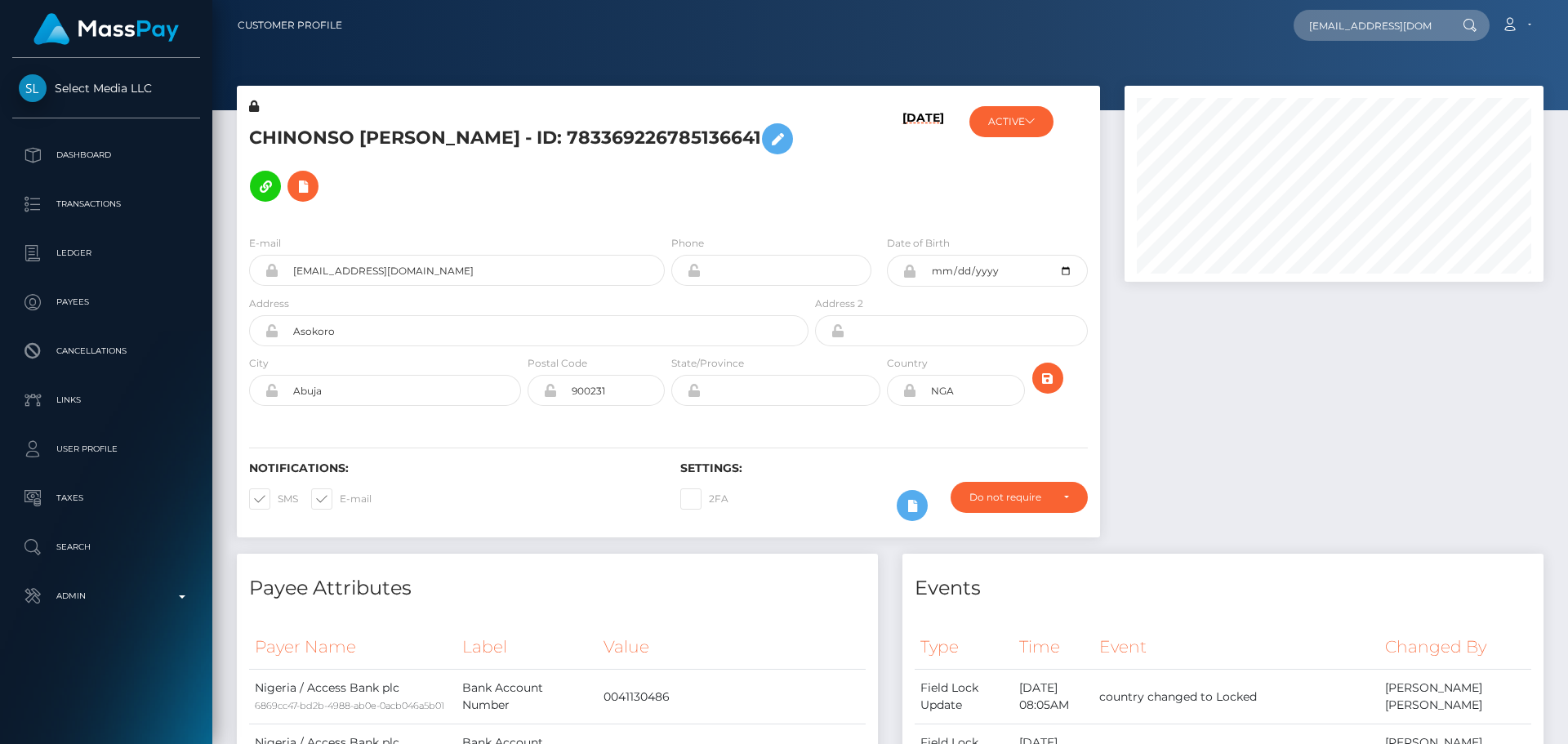
click at [633, 186] on h5 "CHINONSO [PERSON_NAME] - ID: 783369226785136641" at bounding box center [524, 163] width 551 height 95
click at [650, 194] on h5 "CHINONSO [PERSON_NAME] - ID: 783369226785136641" at bounding box center [524, 163] width 551 height 95
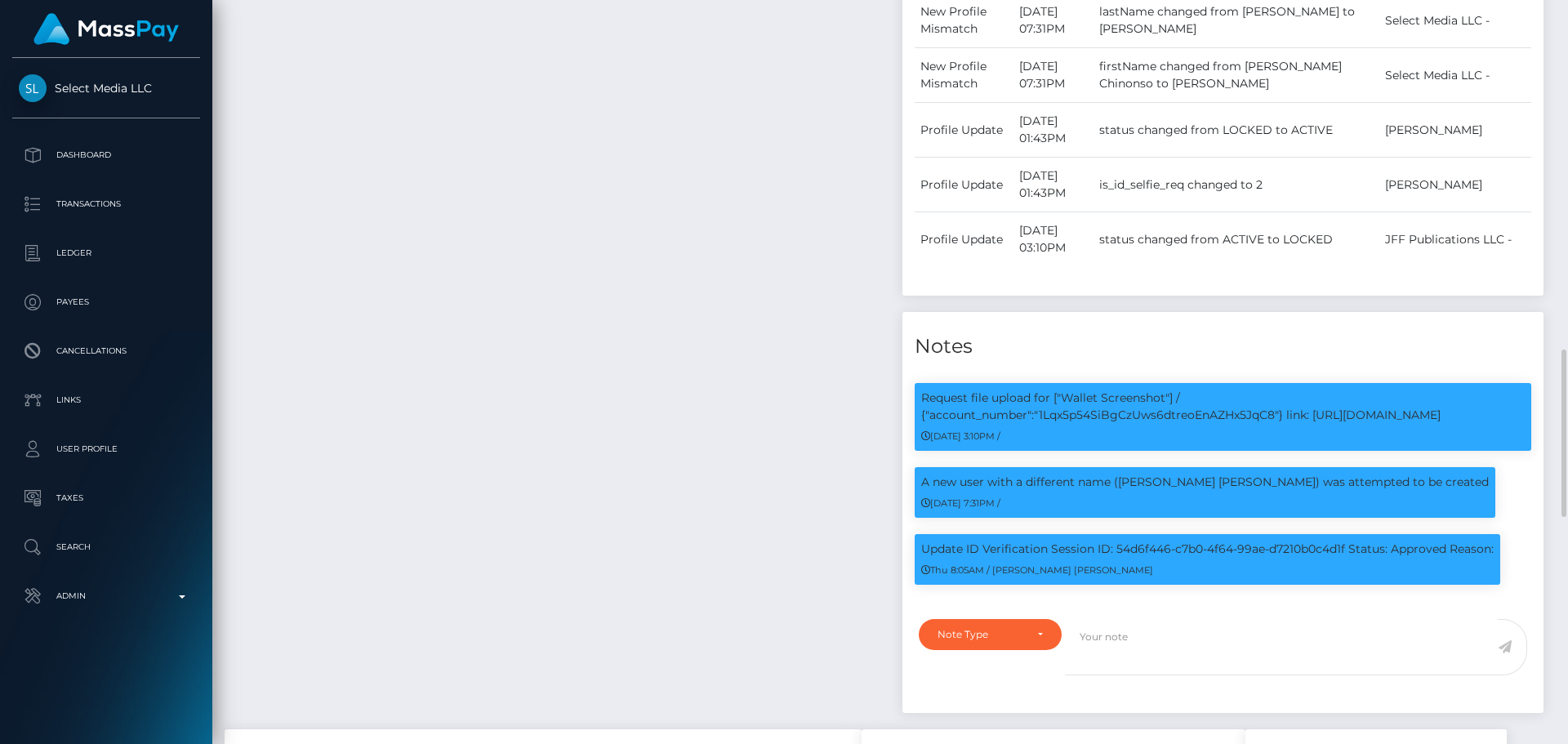
scroll to position [1715, 0]
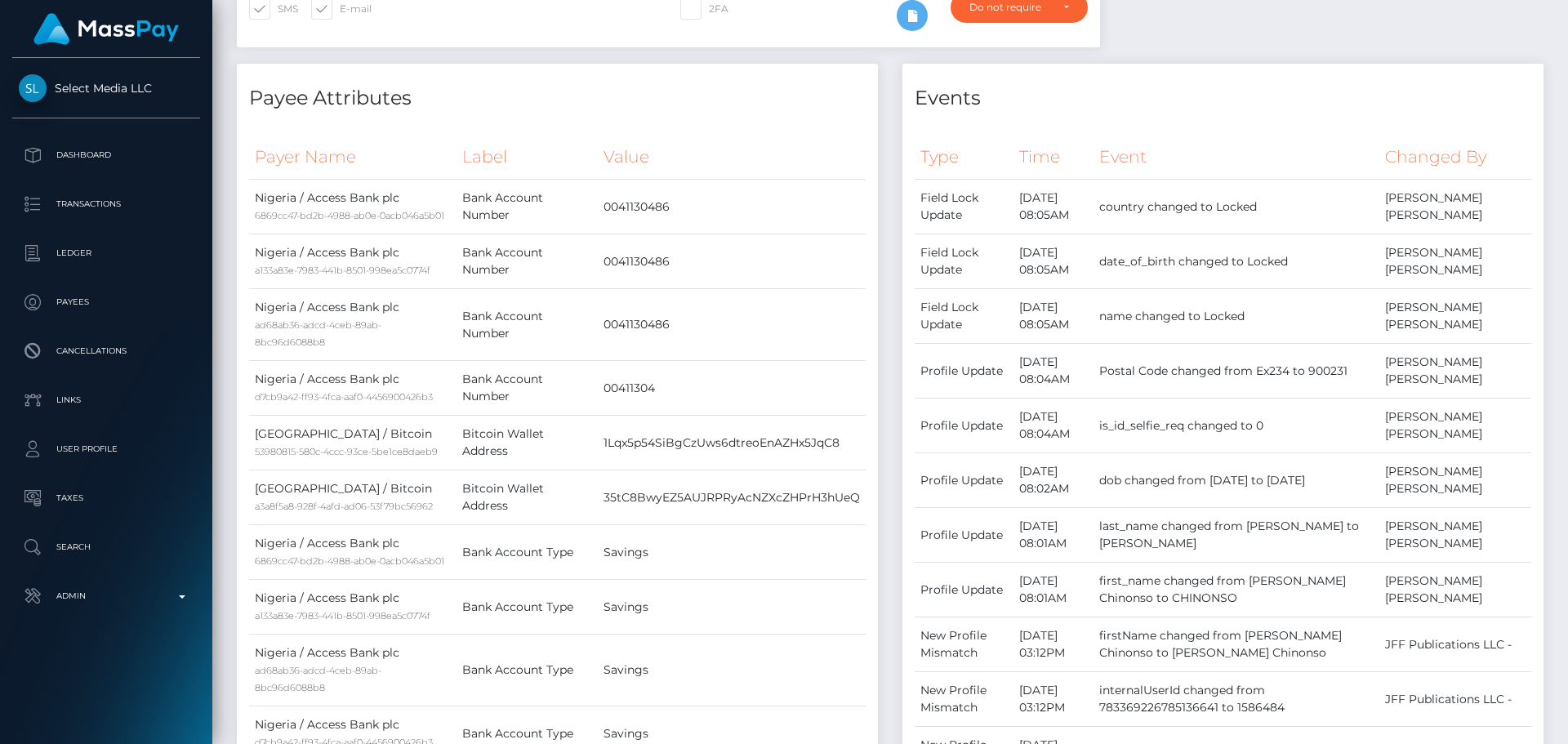
scroll to position [0, 0]
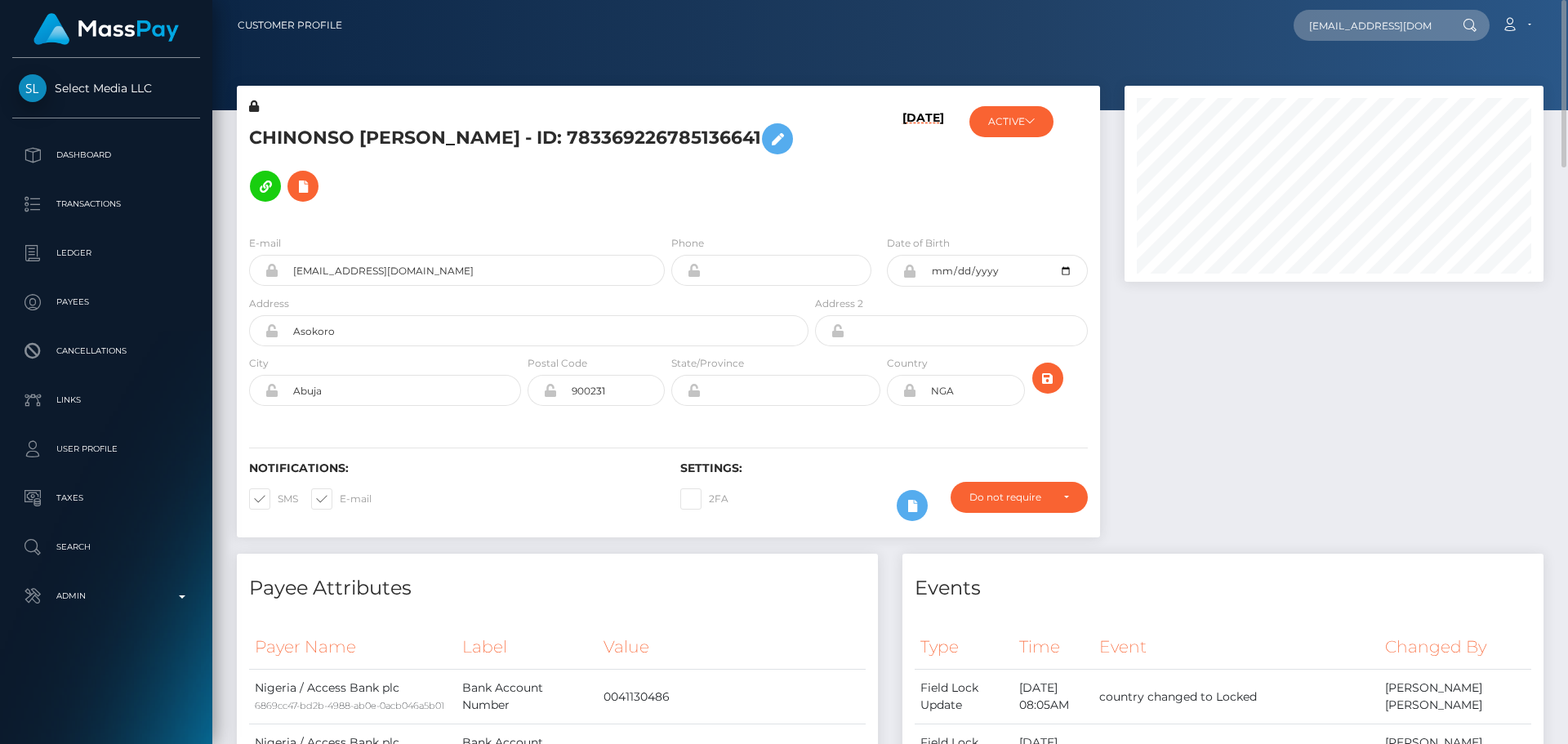
click at [1010, 106] on div "ACTIVE JFF Publications LLC - ACTIVE DEACTIVE CLOSED ACTIVE Select Media LLC - …" at bounding box center [1028, 160] width 144 height 124
click at [1022, 120] on button "ACTIVE" at bounding box center [1011, 122] width 84 height 31
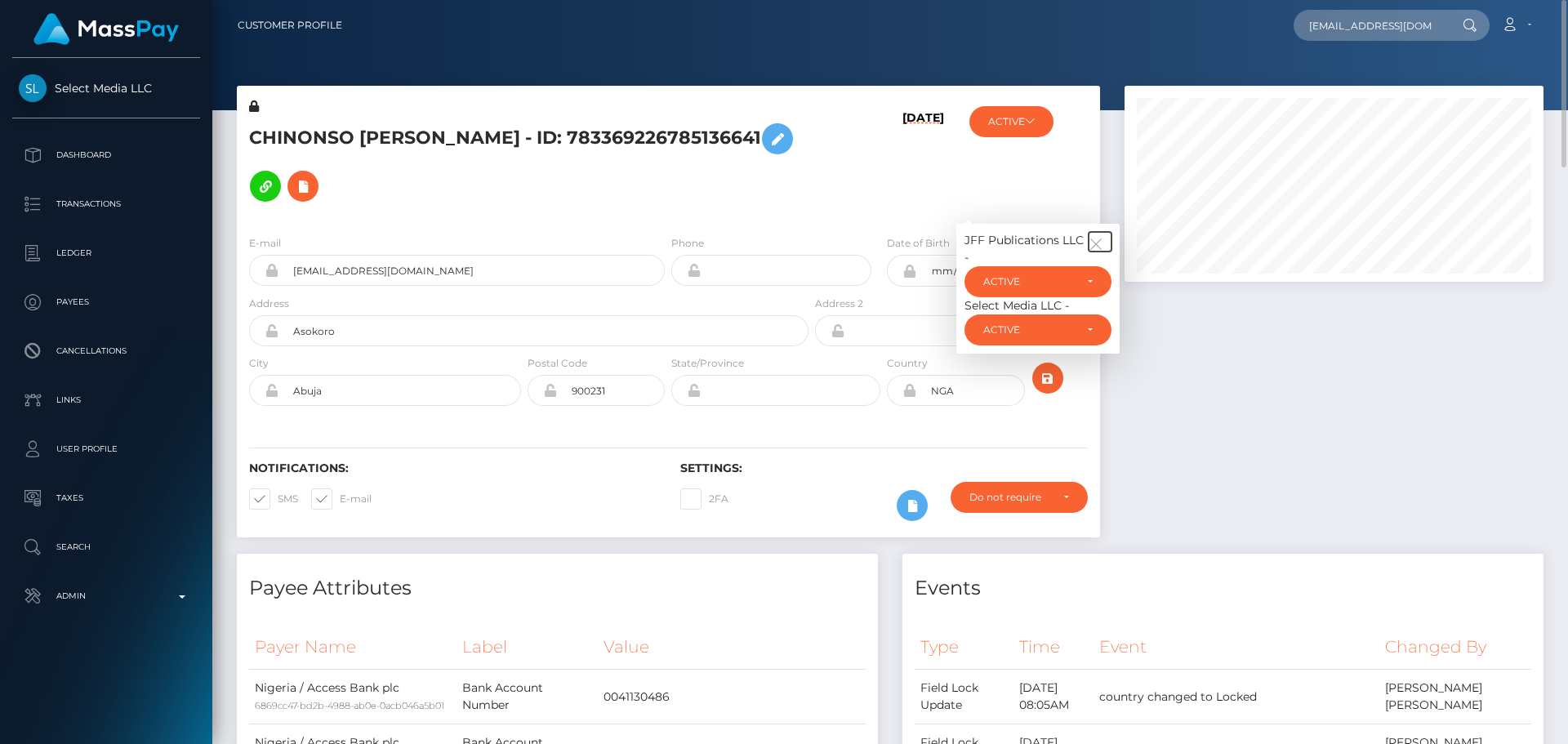
click at [1094, 240] on icon "button" at bounding box center [1095, 244] width 14 height 14
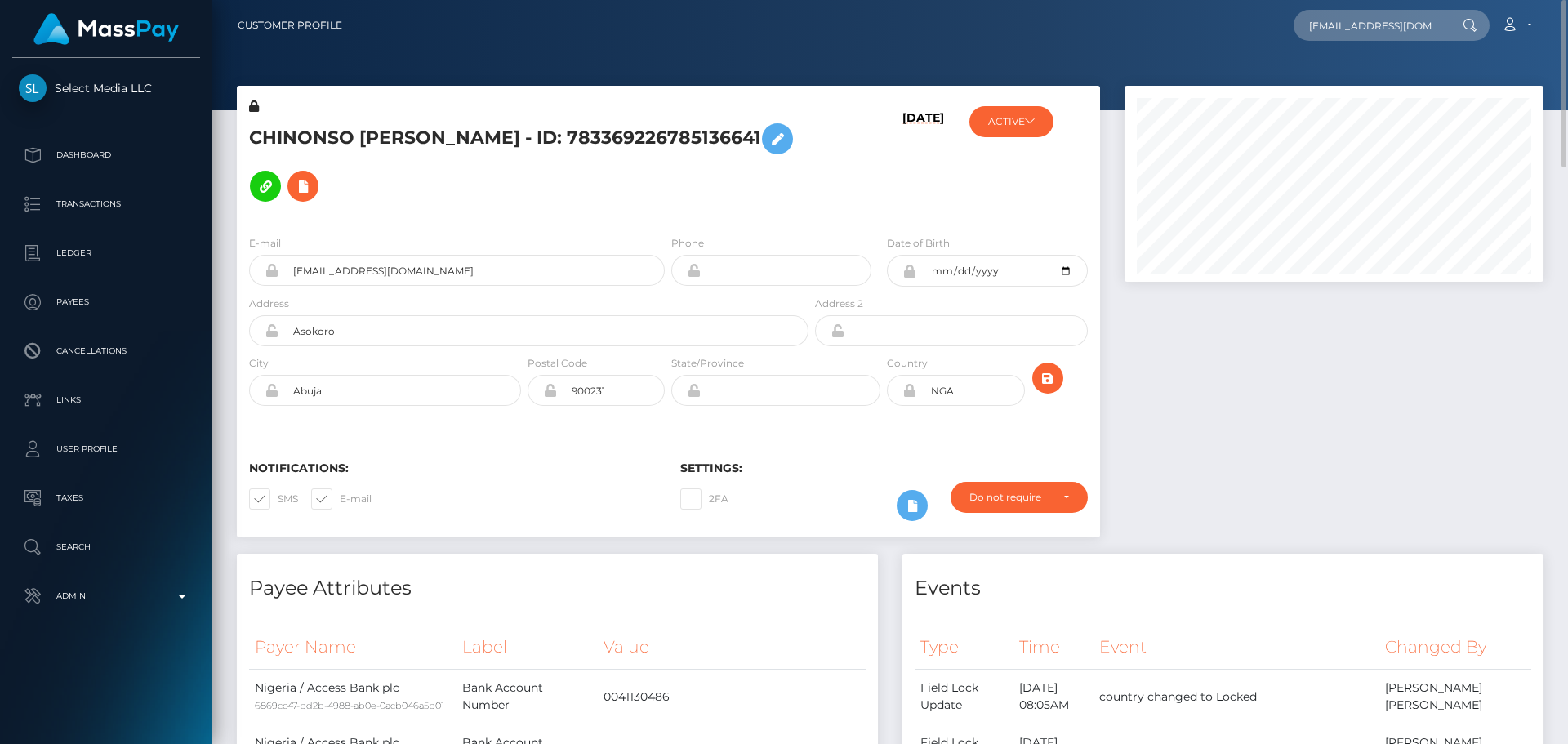
drag, startPoint x: 966, startPoint y: 183, endPoint x: 955, endPoint y: 185, distance: 11.2
click at [965, 183] on div "ACTIVE JFF Publications LLC - ACTIVE DEACTIVE CLOSED ACTIVE Select Media LLC - …" at bounding box center [1028, 160] width 144 height 124
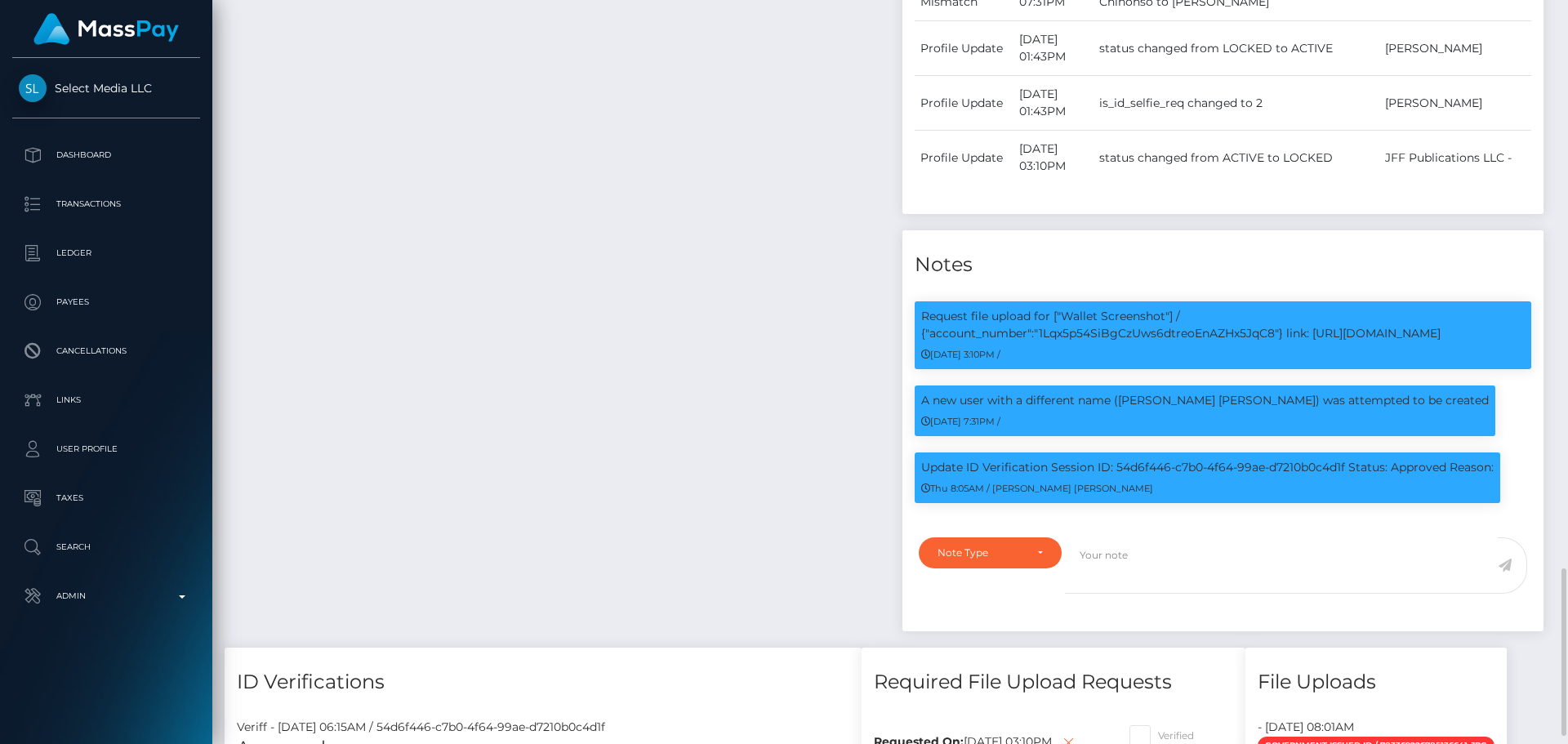
scroll to position [1797, 0]
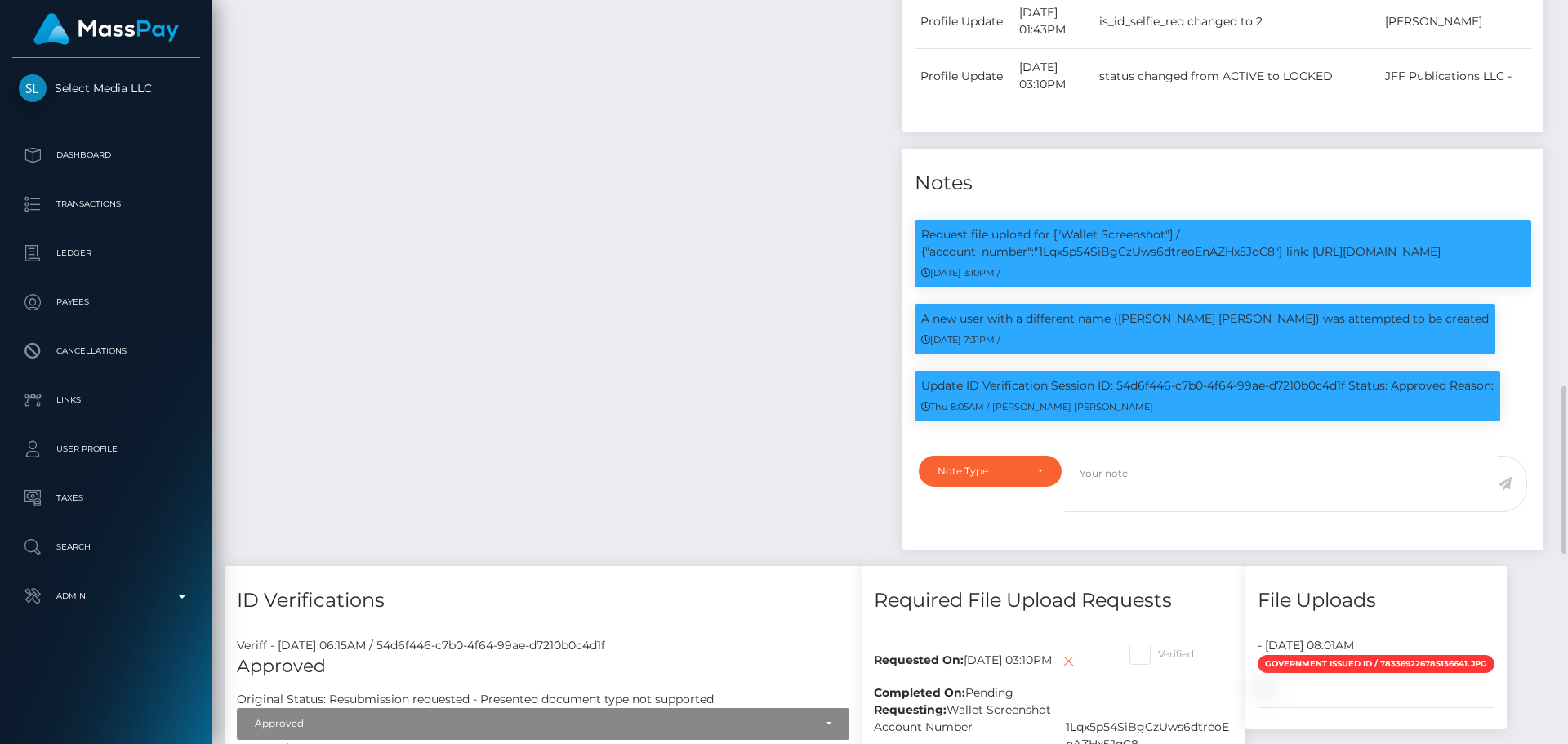
scroll to position [1797, 0]
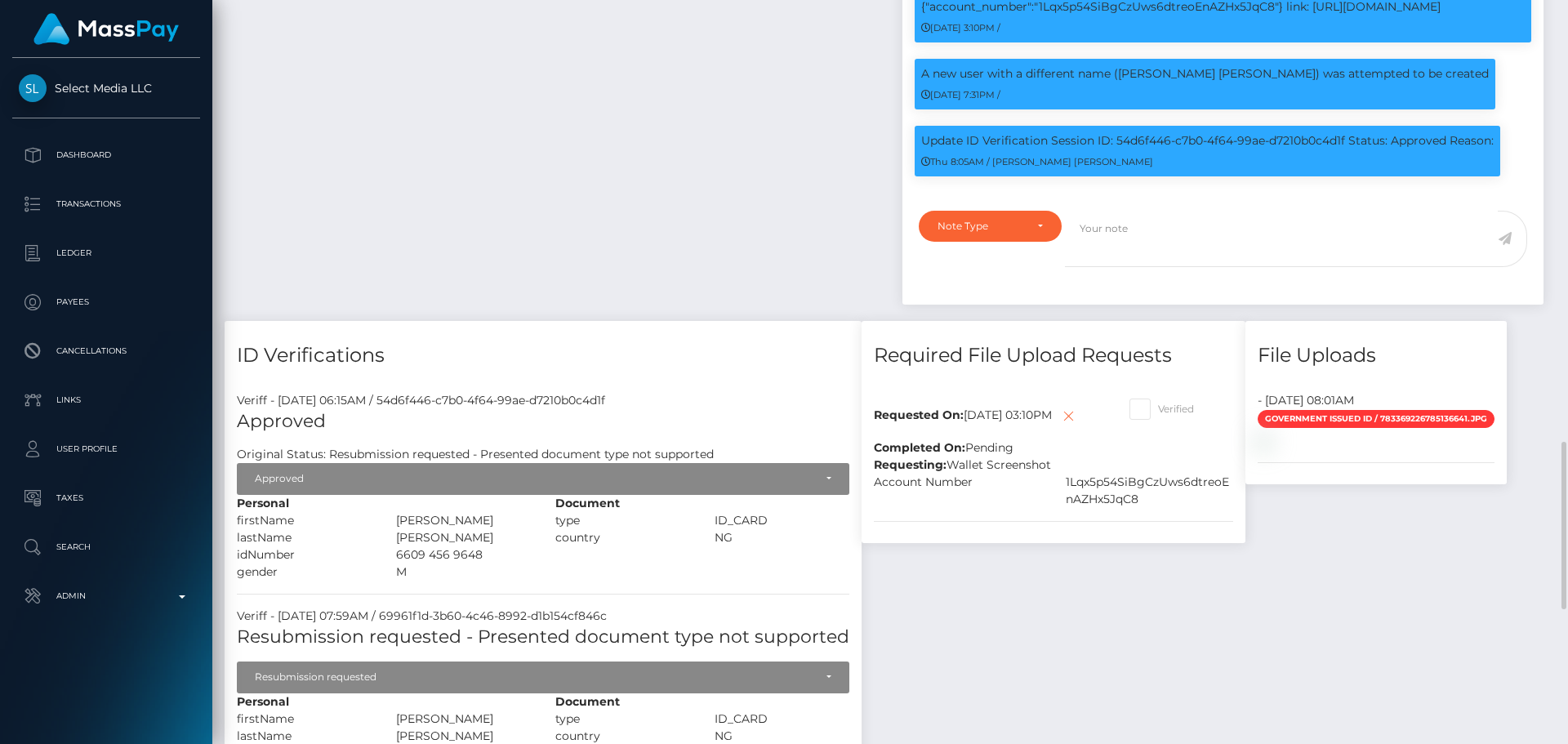
scroll to position [1878, 0]
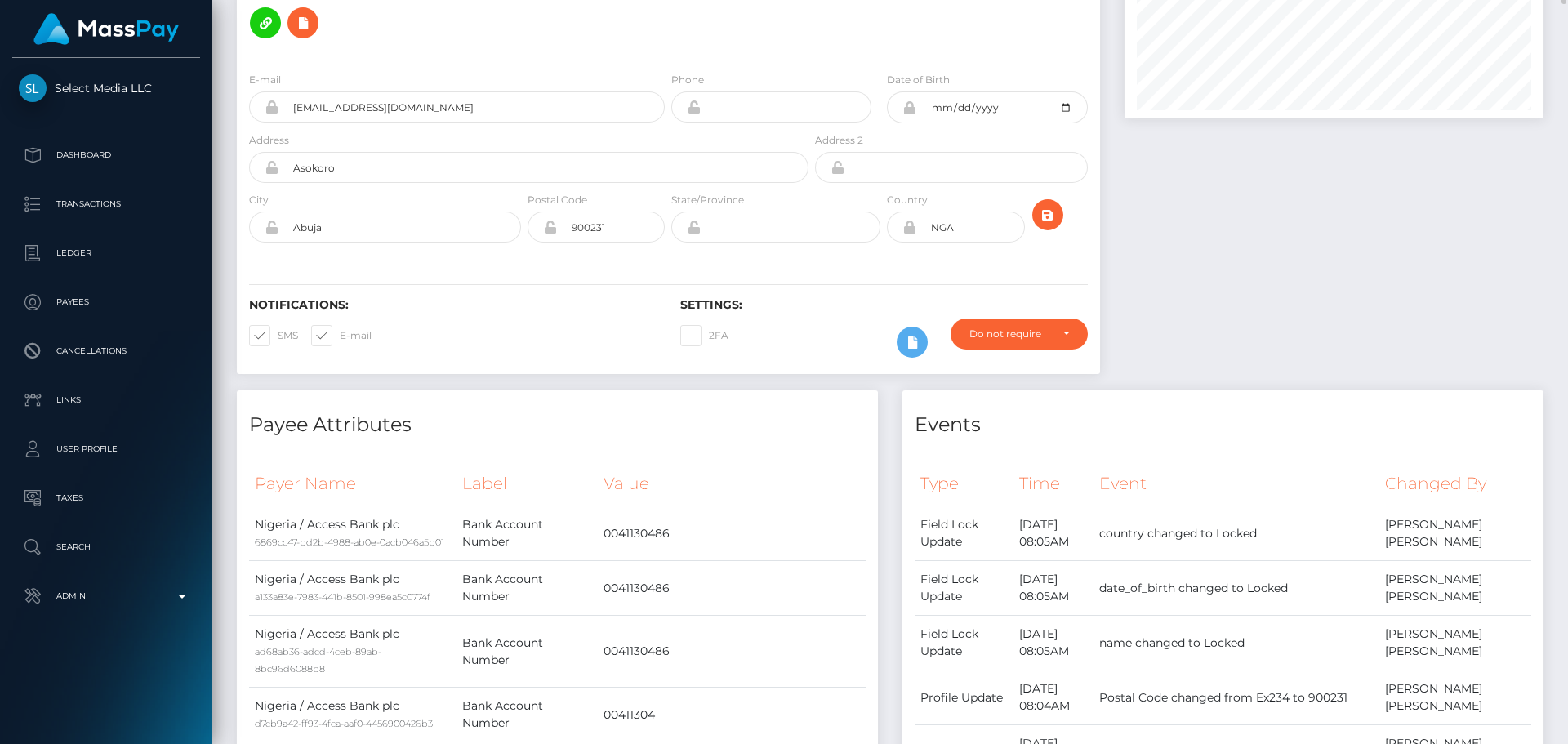
scroll to position [0, 0]
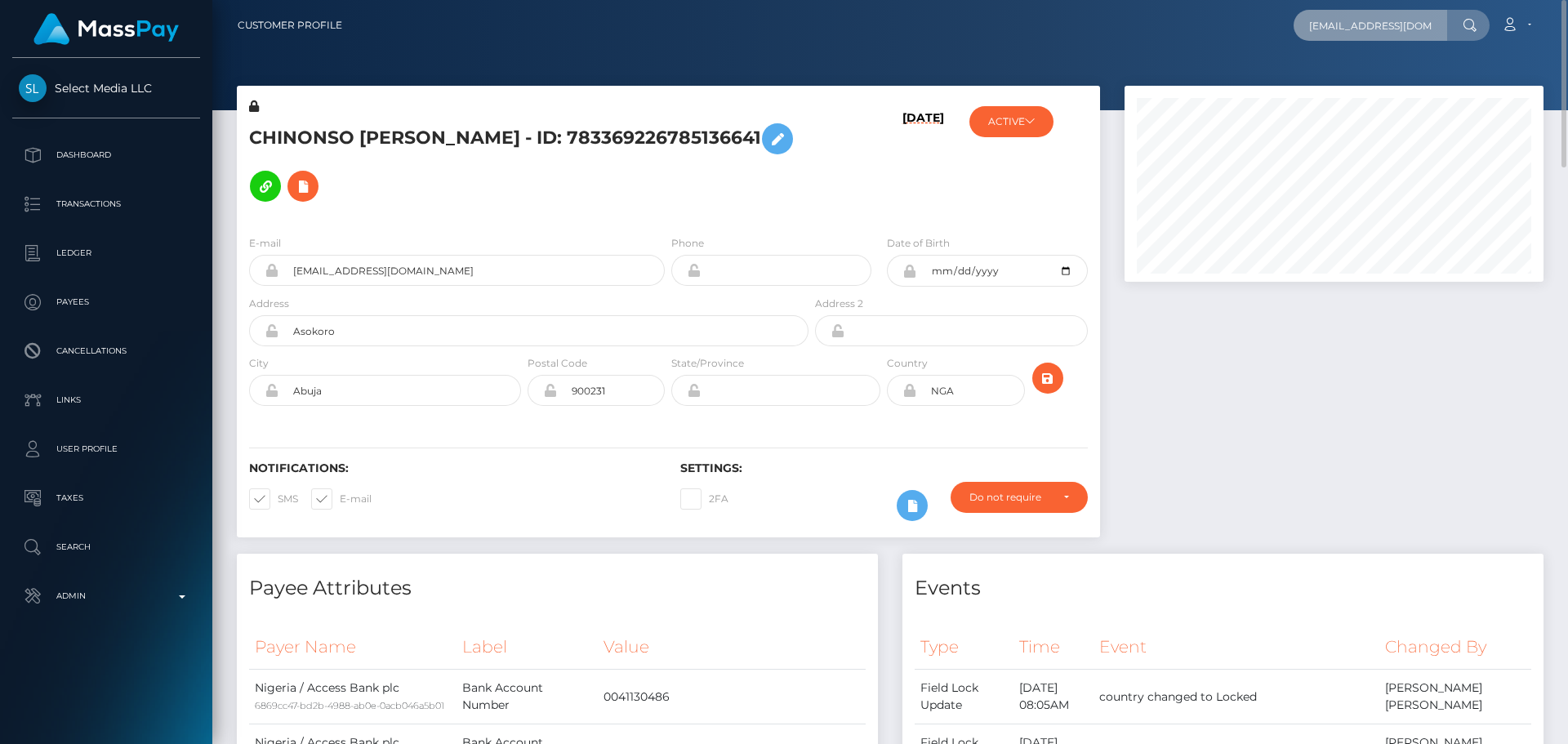
click at [1362, 32] on input "henryijeoma2@gmail.com" at bounding box center [1370, 25] width 153 height 31
click at [1362, 31] on input "henryijeoma2@gmail.com" at bounding box center [1370, 25] width 153 height 31
paste input "585767176770695170"
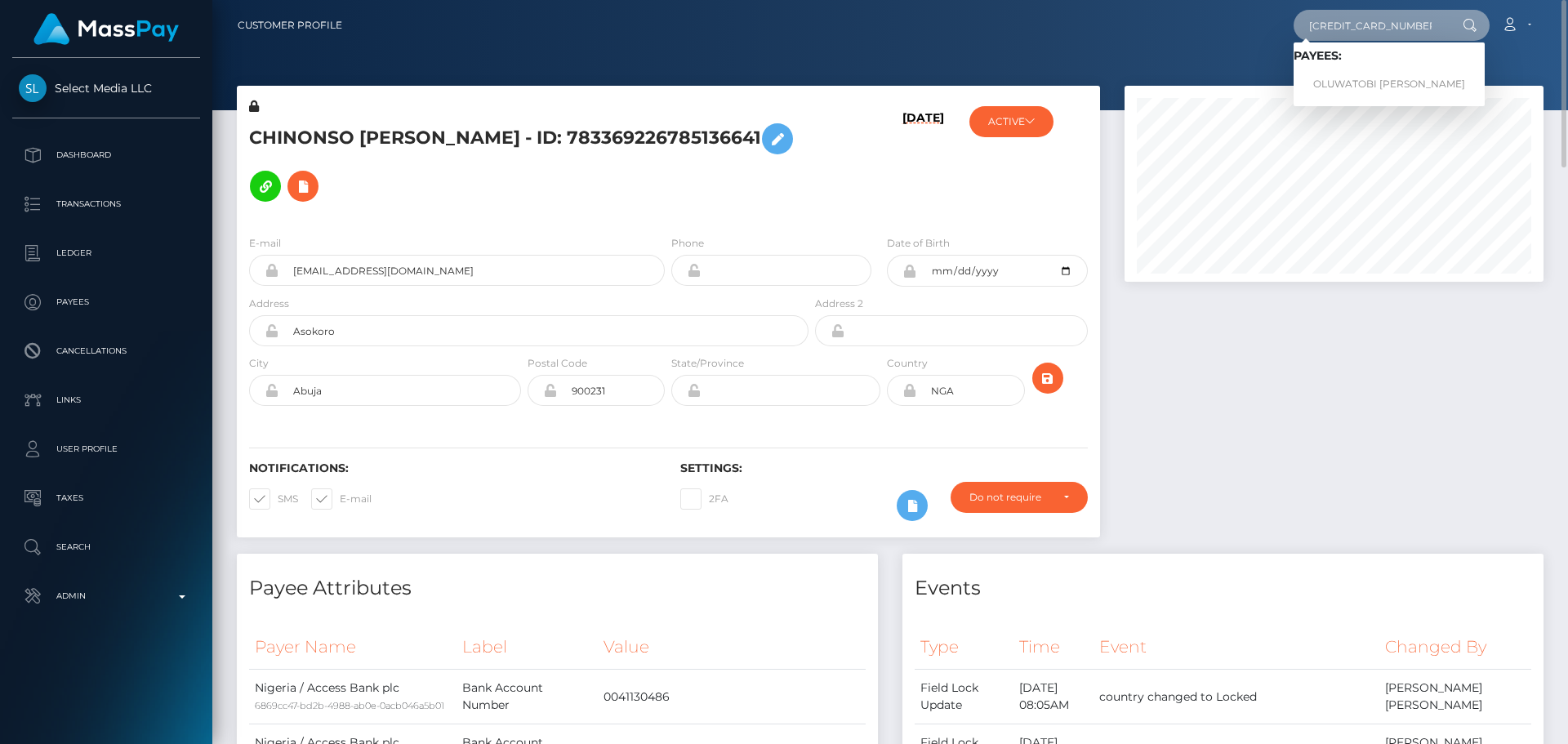
type input "585767176770695170"
click at [903, 150] on h6 "08/06/25" at bounding box center [924, 164] width 42 height 105
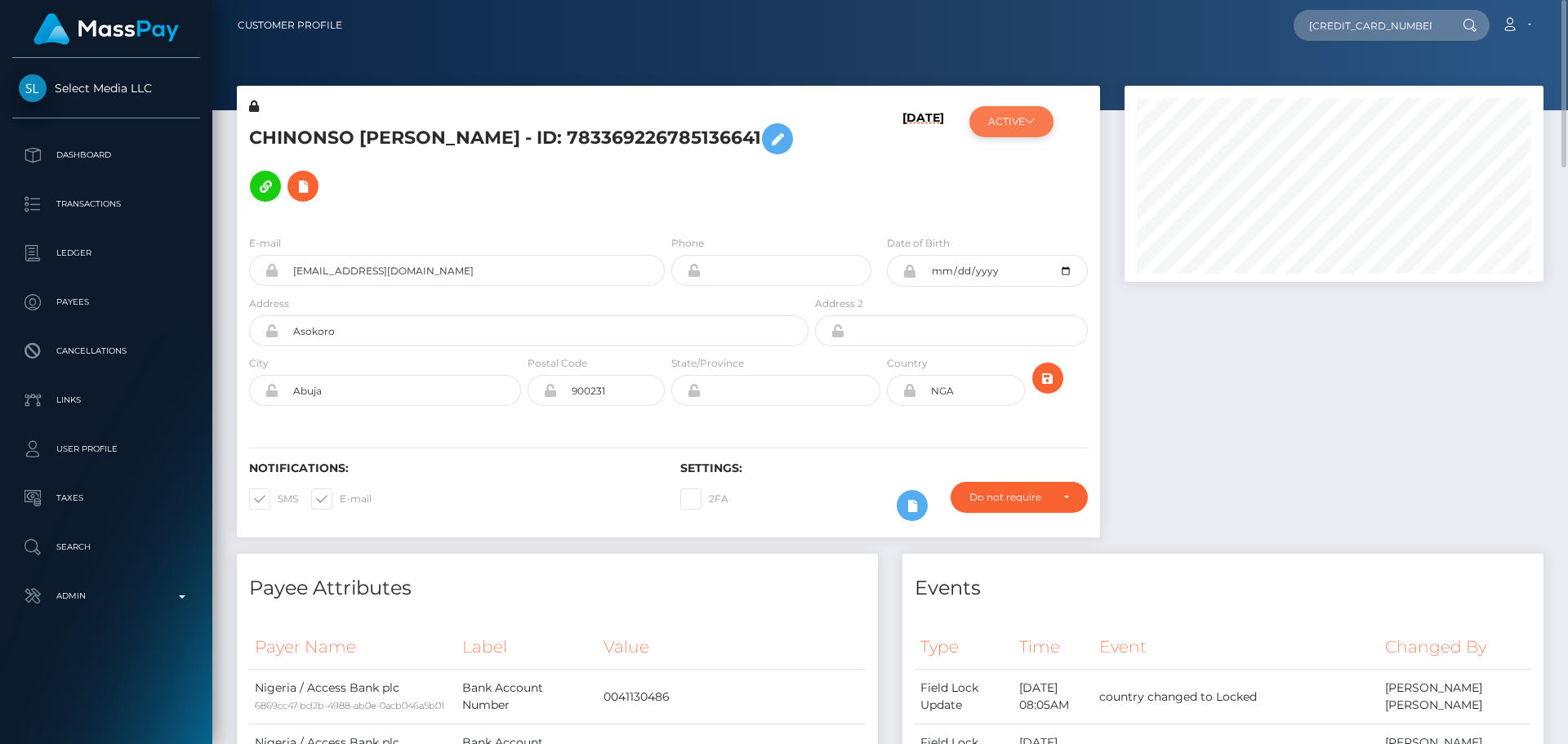
click at [1025, 129] on button "ACTIVE" at bounding box center [1011, 122] width 84 height 31
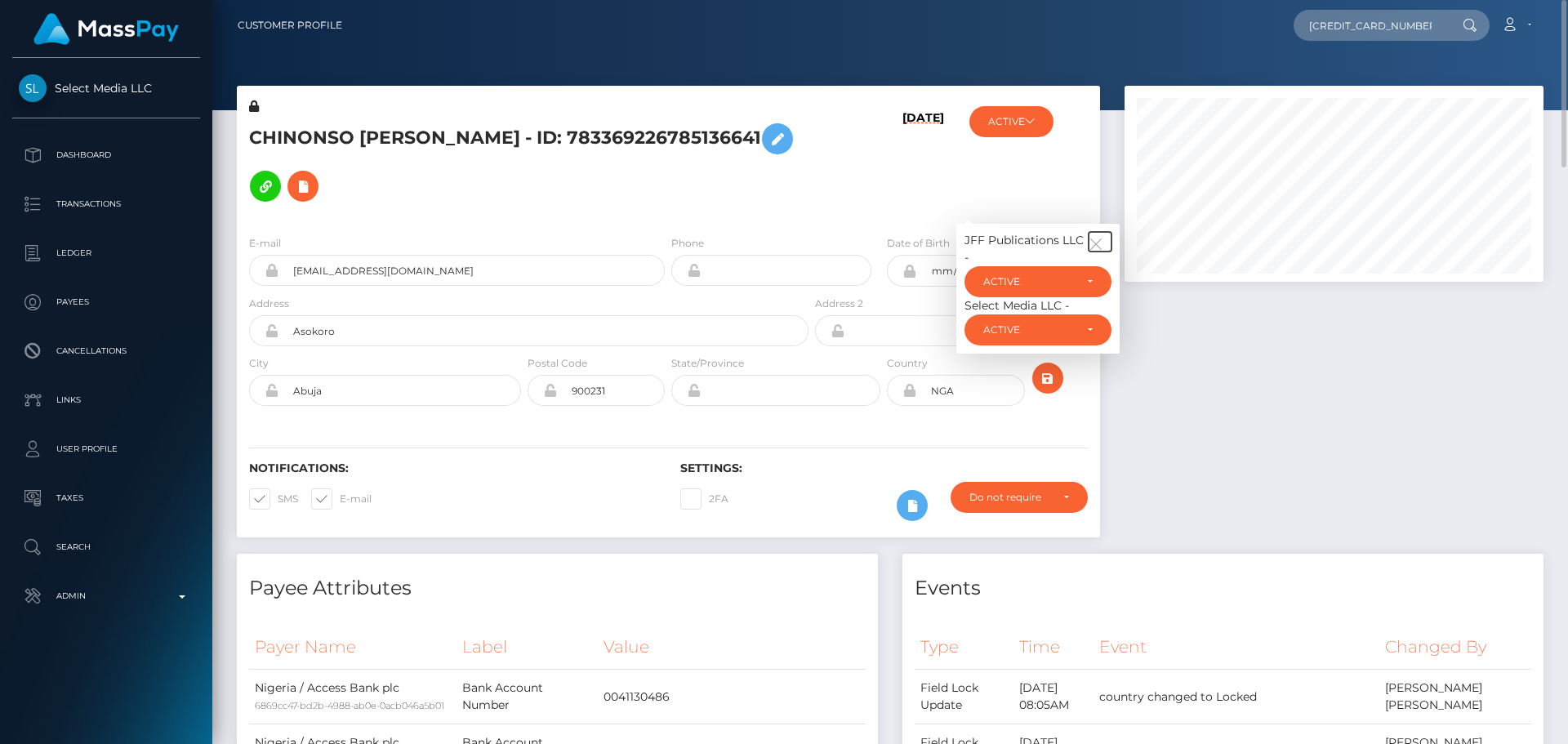
click at [1093, 234] on button "button" at bounding box center [1100, 242] width 23 height 20
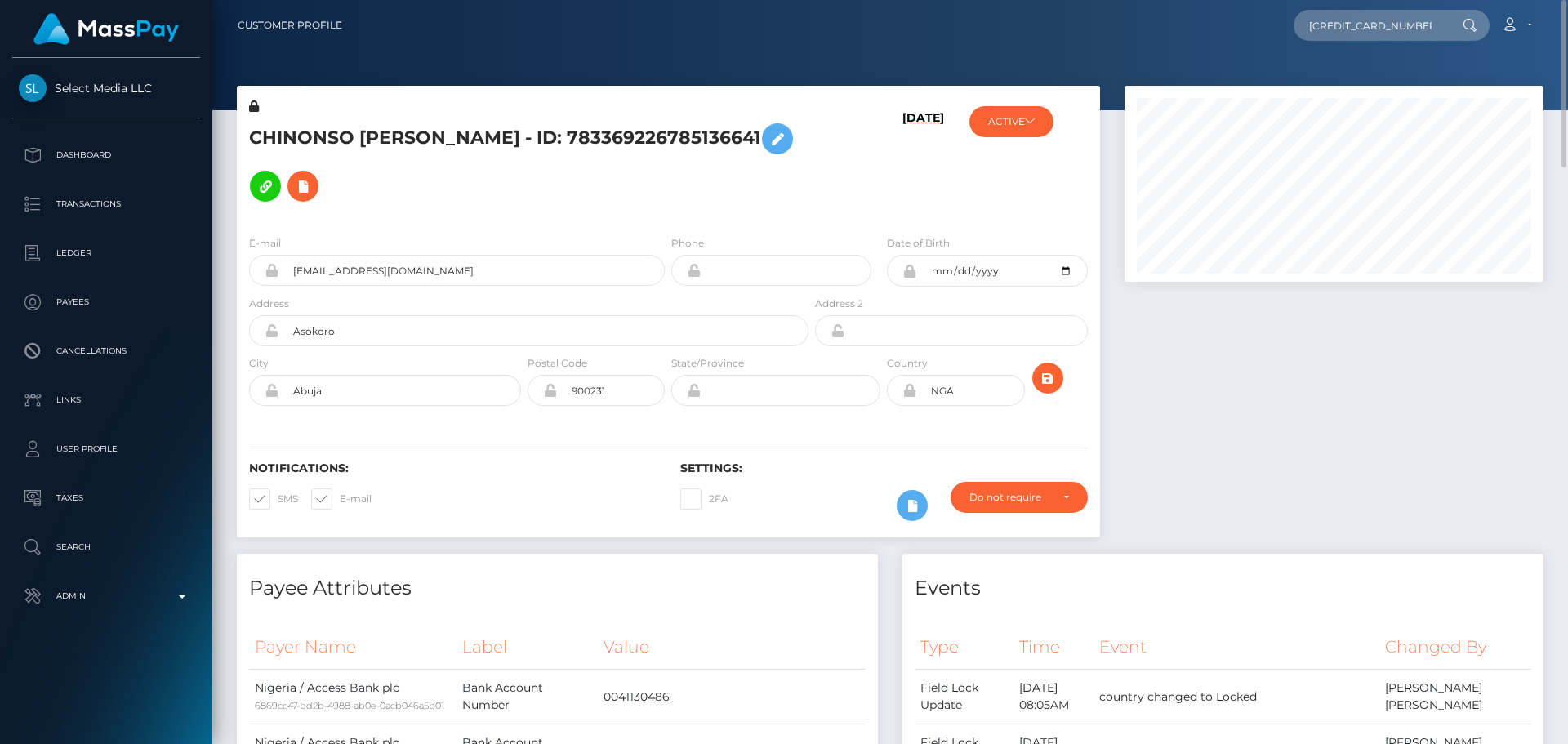
click at [966, 168] on div "ACTIVE JFF Publications LLC - ACTIVE DEACTIVE CLOSED ACTIVE Select Media LLC - …" at bounding box center [1028, 160] width 144 height 124
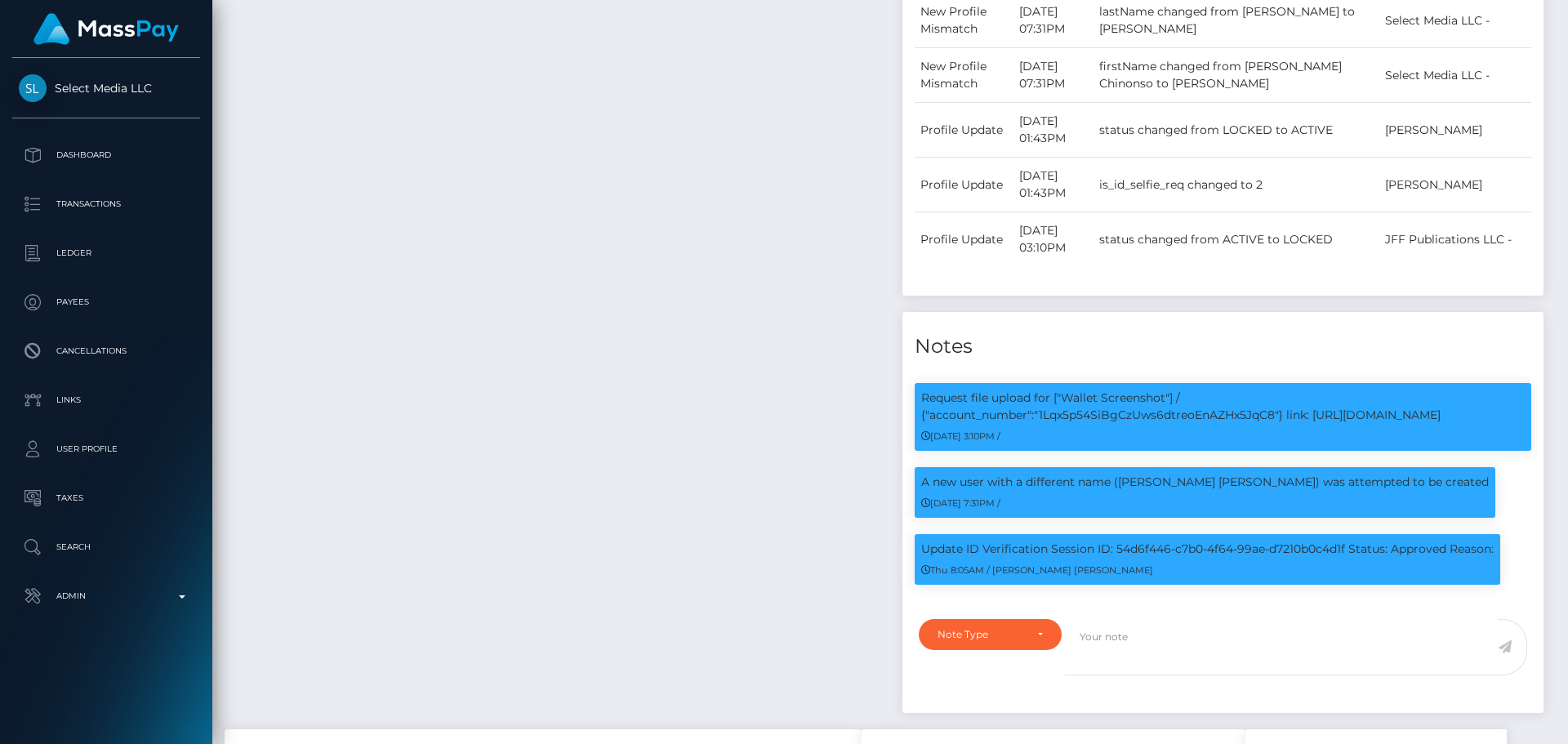
scroll to position [1960, 0]
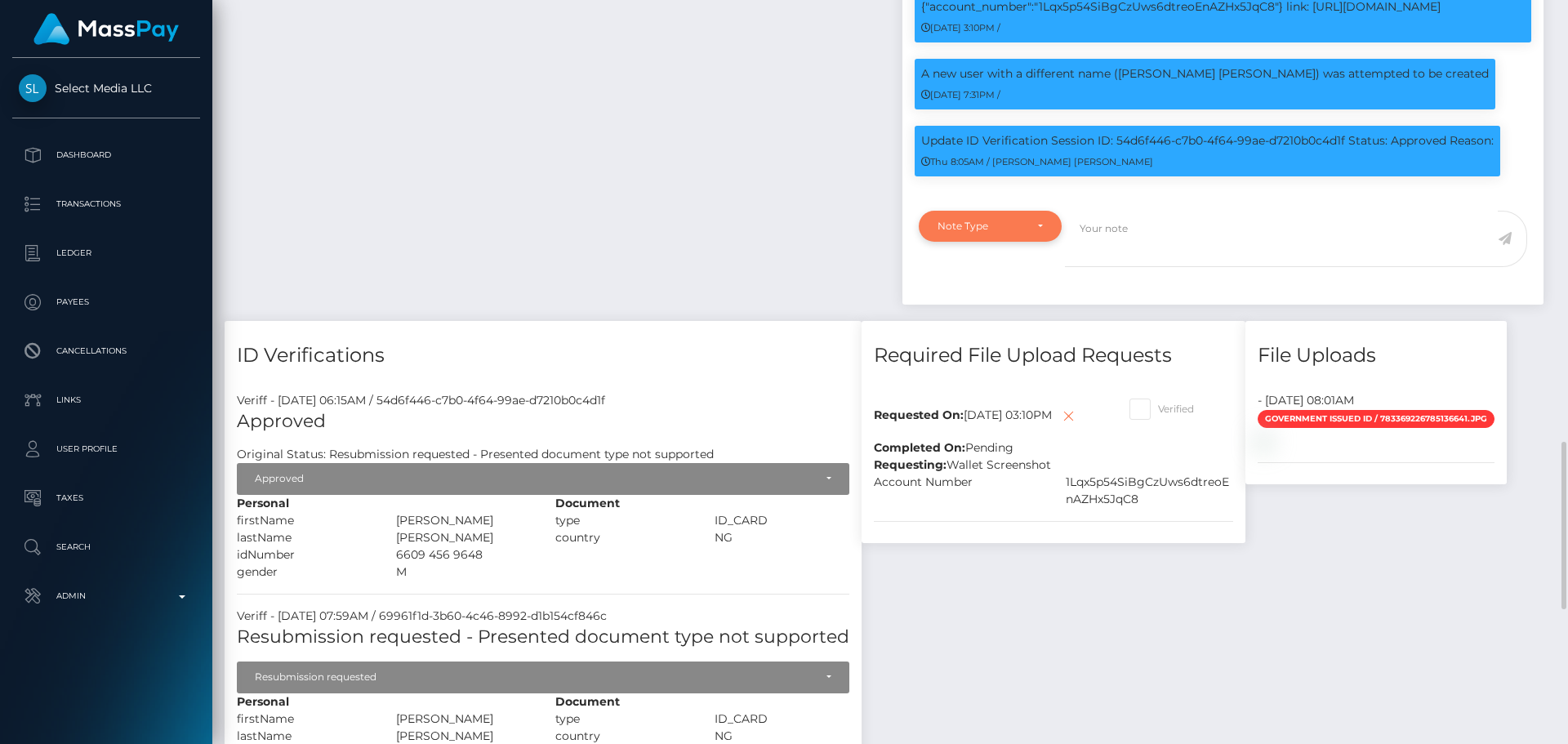
click at [1025, 226] on div "Note Type" at bounding box center [990, 226] width 106 height 13
click at [978, 305] on span "Compliance" at bounding box center [968, 303] width 60 height 14
select select "COMPLIANCE"
click at [1133, 257] on textarea at bounding box center [1281, 238] width 433 height 56
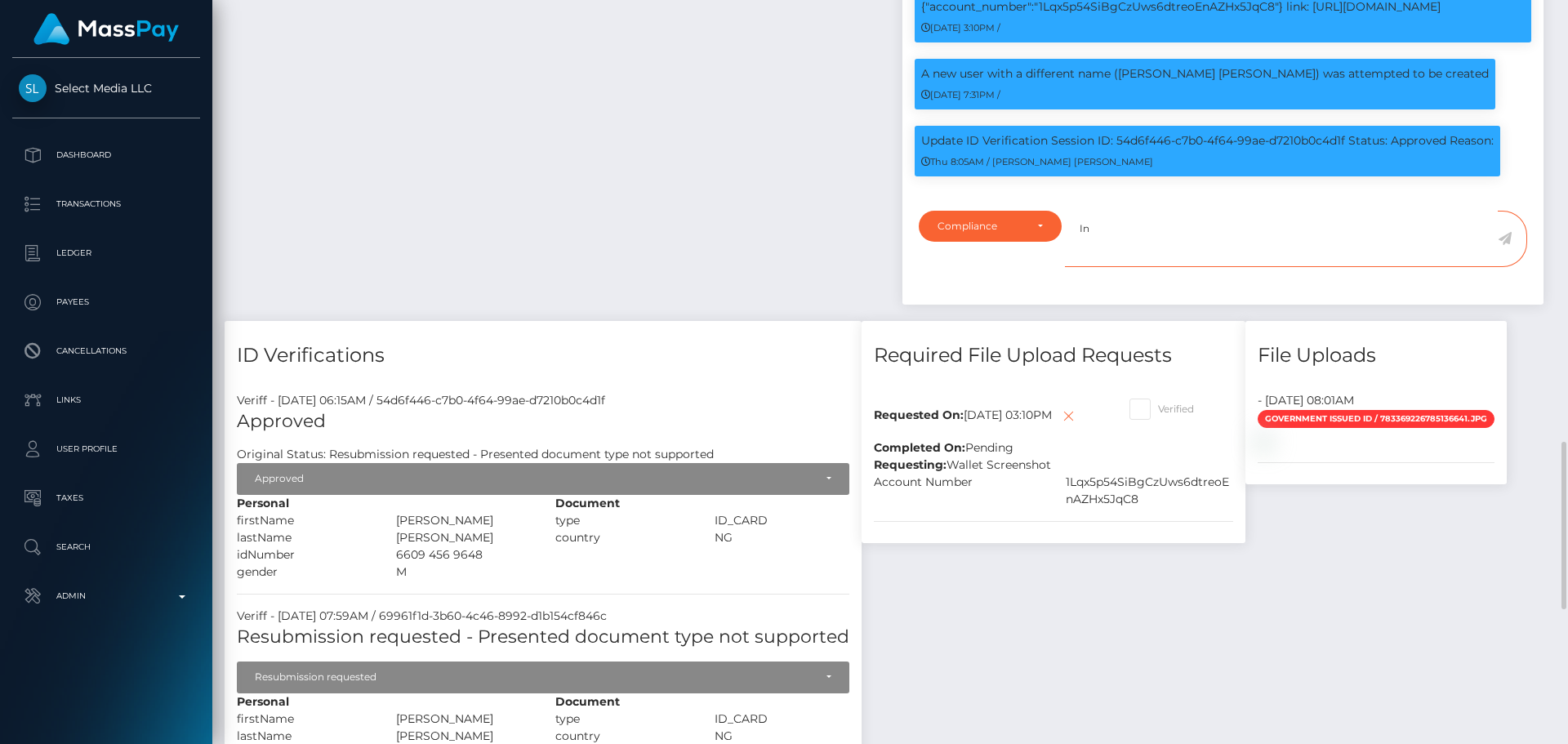
paste textarea "Ticket #133531"
paste textarea "was hacked"
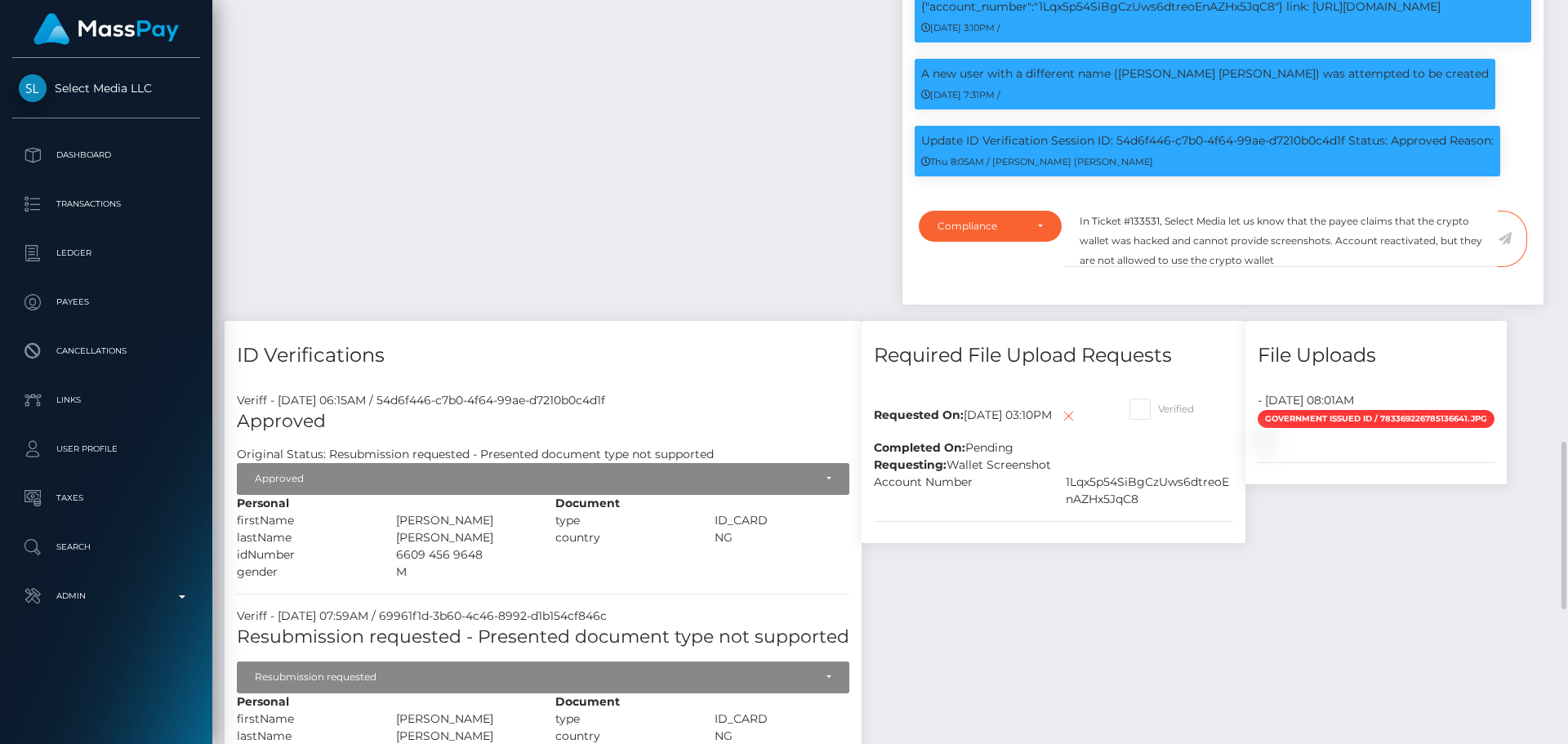
click at [1122, 496] on div "1Lqx5p54SiBgCzUws6dtreoEnAZHx5JqC8" at bounding box center [1149, 491] width 192 height 34
copy div "1Lqx5p54SiBgCzUws6dtreoEnAZHx5JqC8"
click at [1324, 259] on textarea "In Ticket #133531, Select Media let us know that the payee claims that the cryp…" at bounding box center [1281, 238] width 433 height 56
paste textarea "1Lqx5p54SiBgCzUws6dtreoEnAZHx5JqC8"
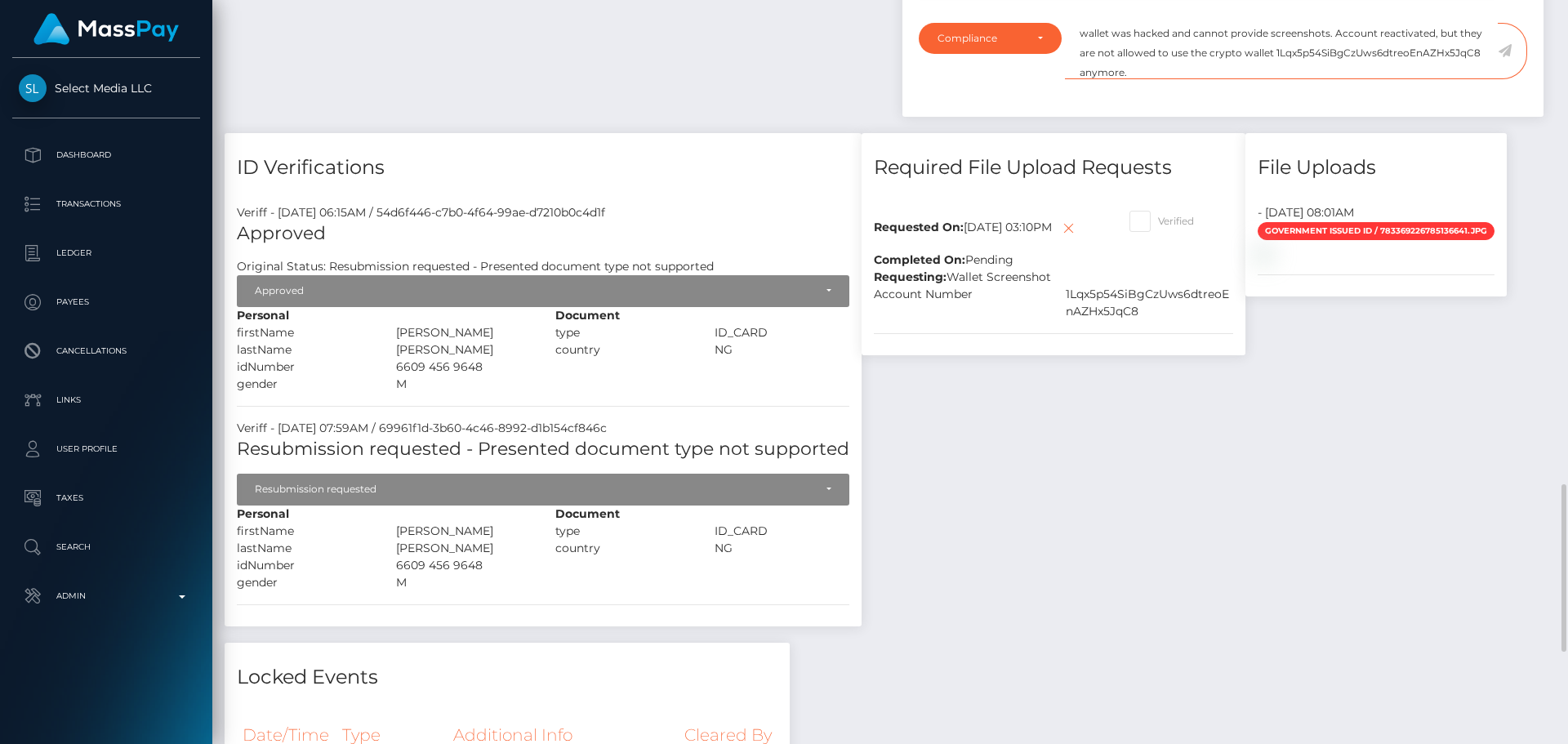
scroll to position [1903, 0]
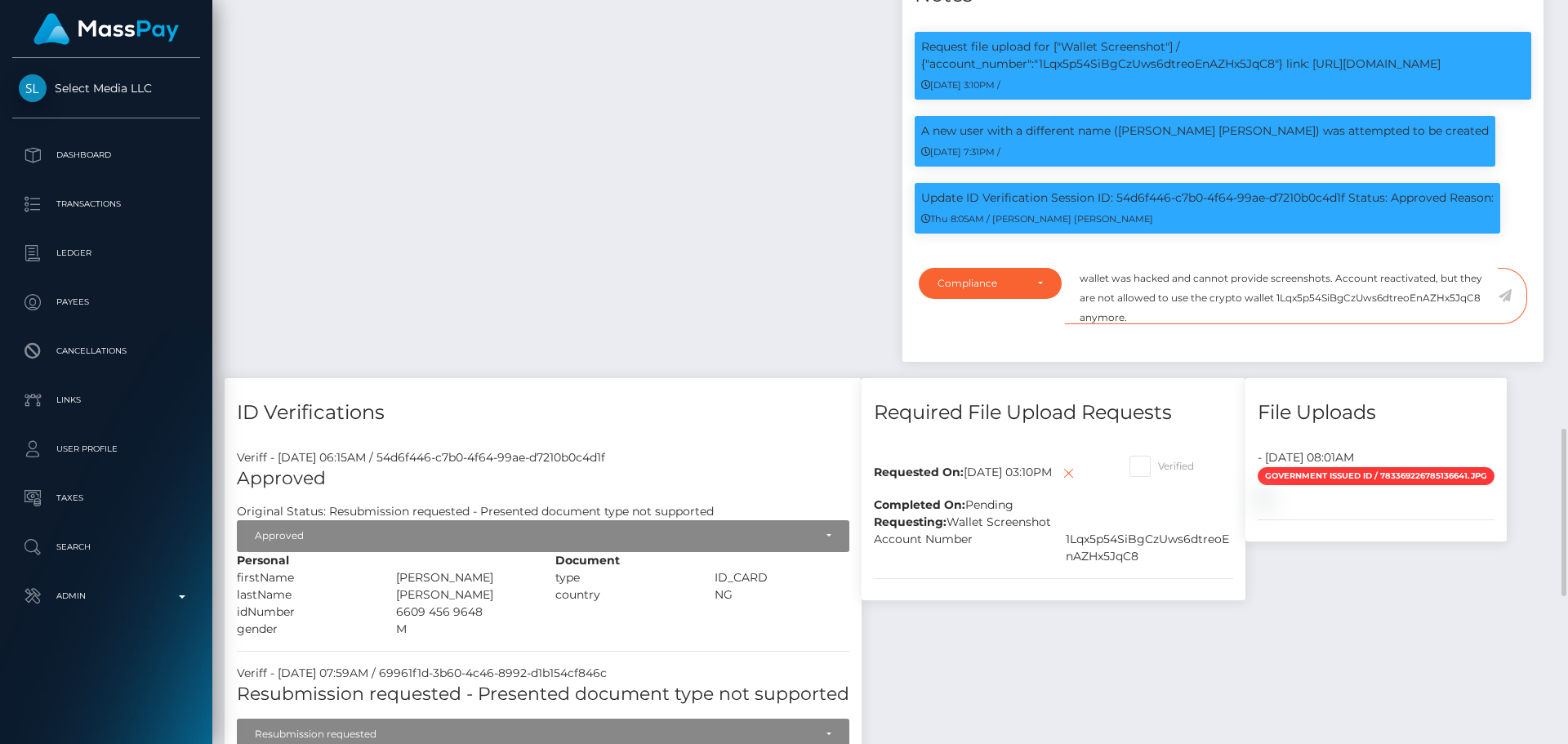
type textarea "In Ticket #133531, Select Media let us know that the payee claims that the cryp…"
click at [1506, 294] on icon at bounding box center [1504, 296] width 14 height 13
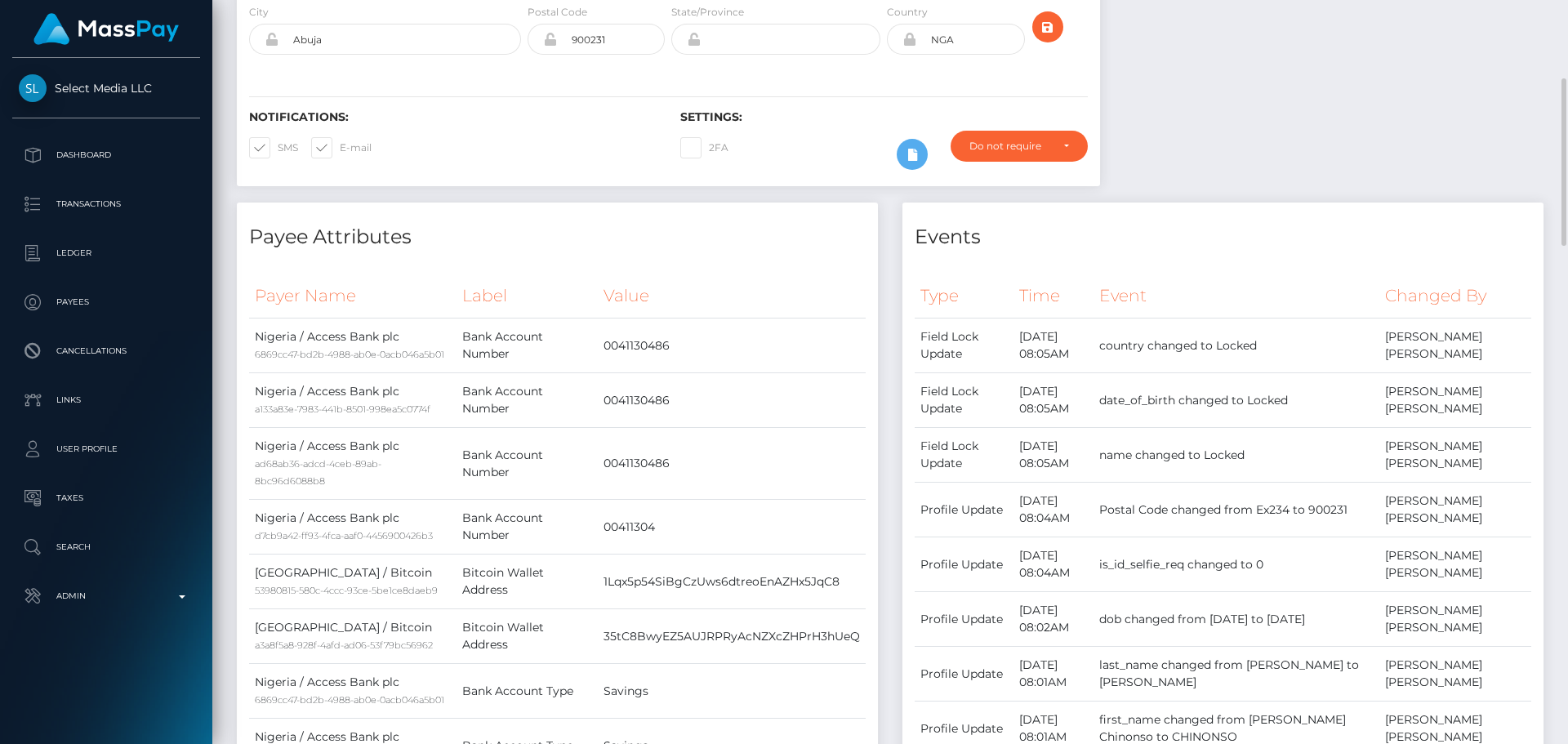
scroll to position [0, 0]
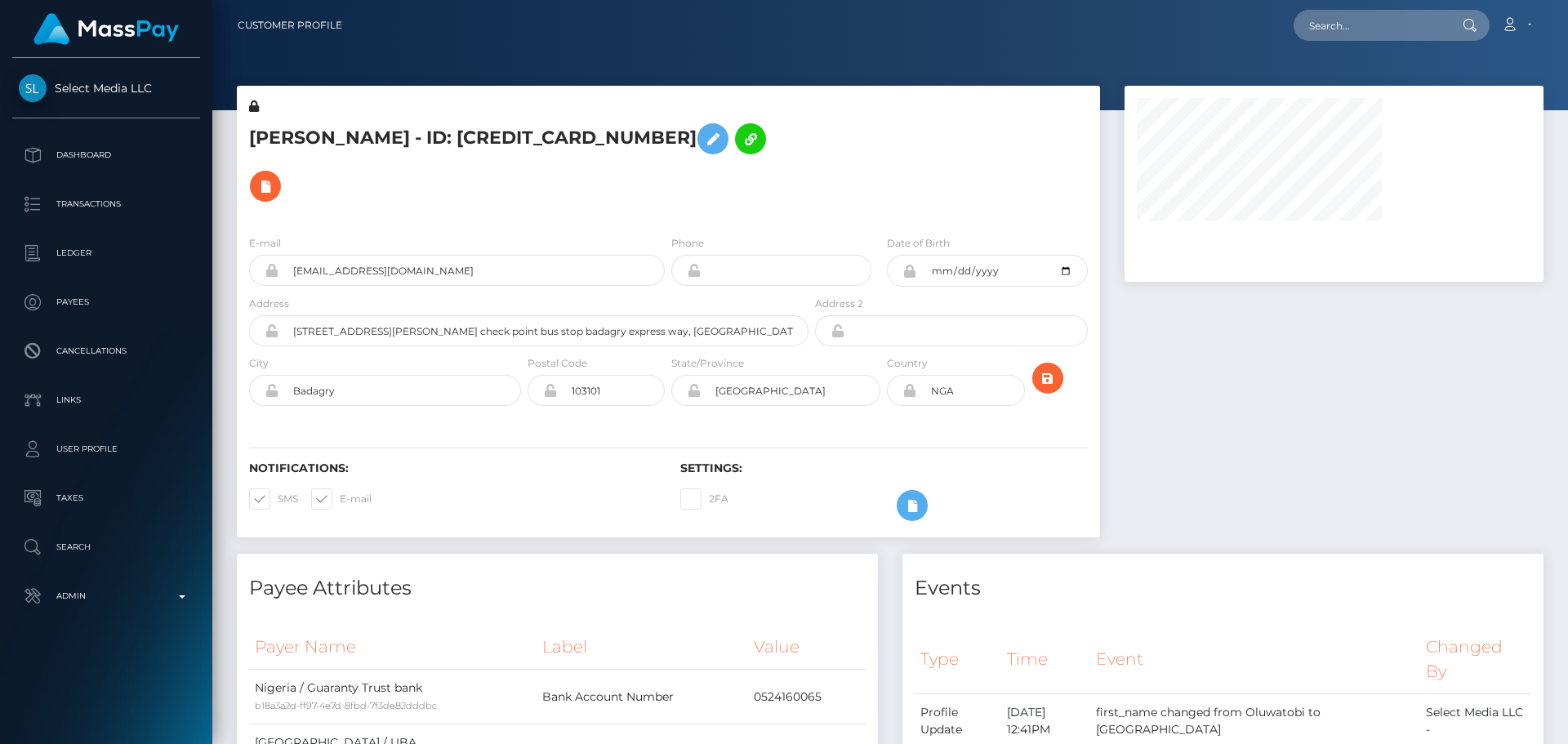
click at [580, 174] on h5 "[PERSON_NAME] - ID: [CREDIT_CARD_NUMBER]" at bounding box center [524, 163] width 551 height 95
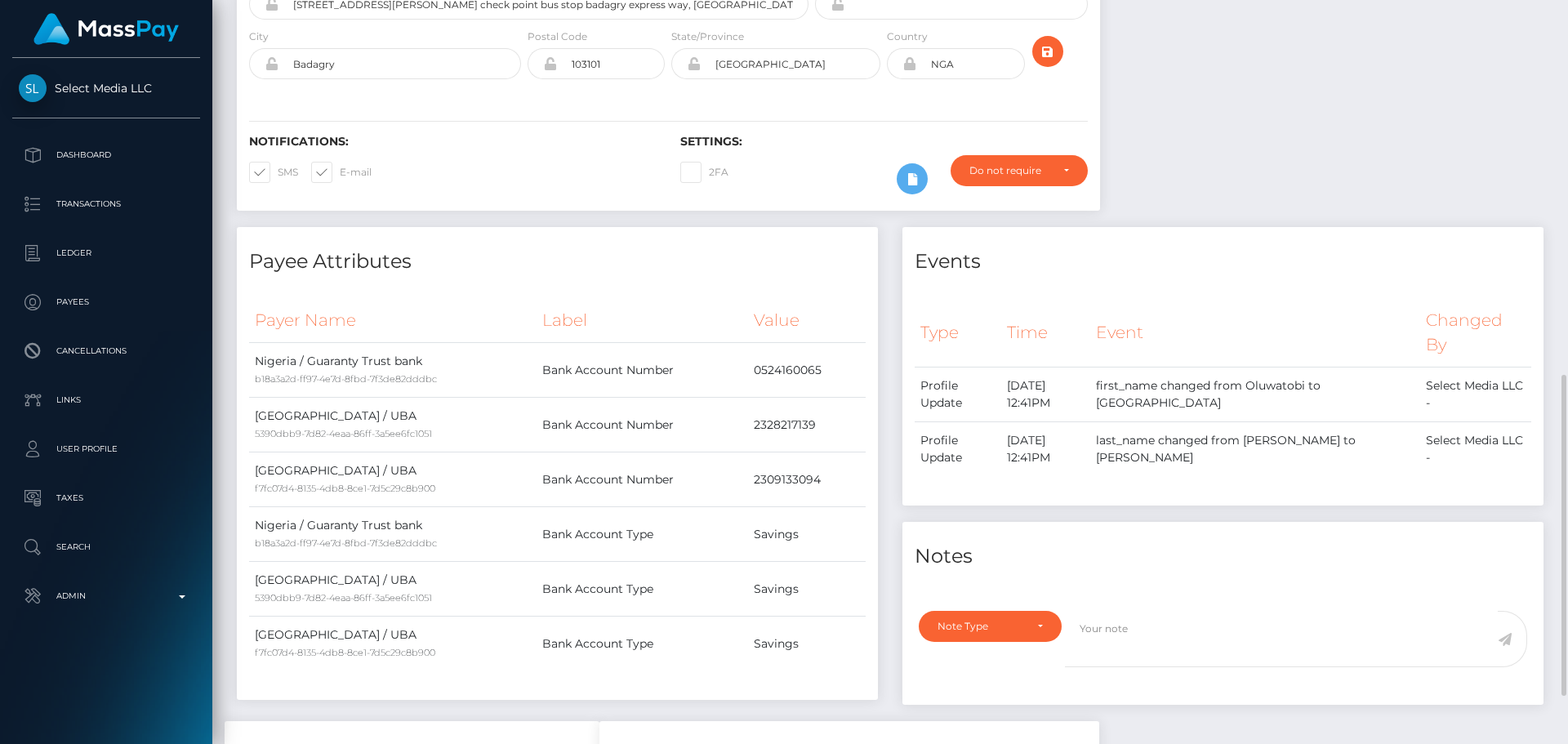
scroll to position [490, 0]
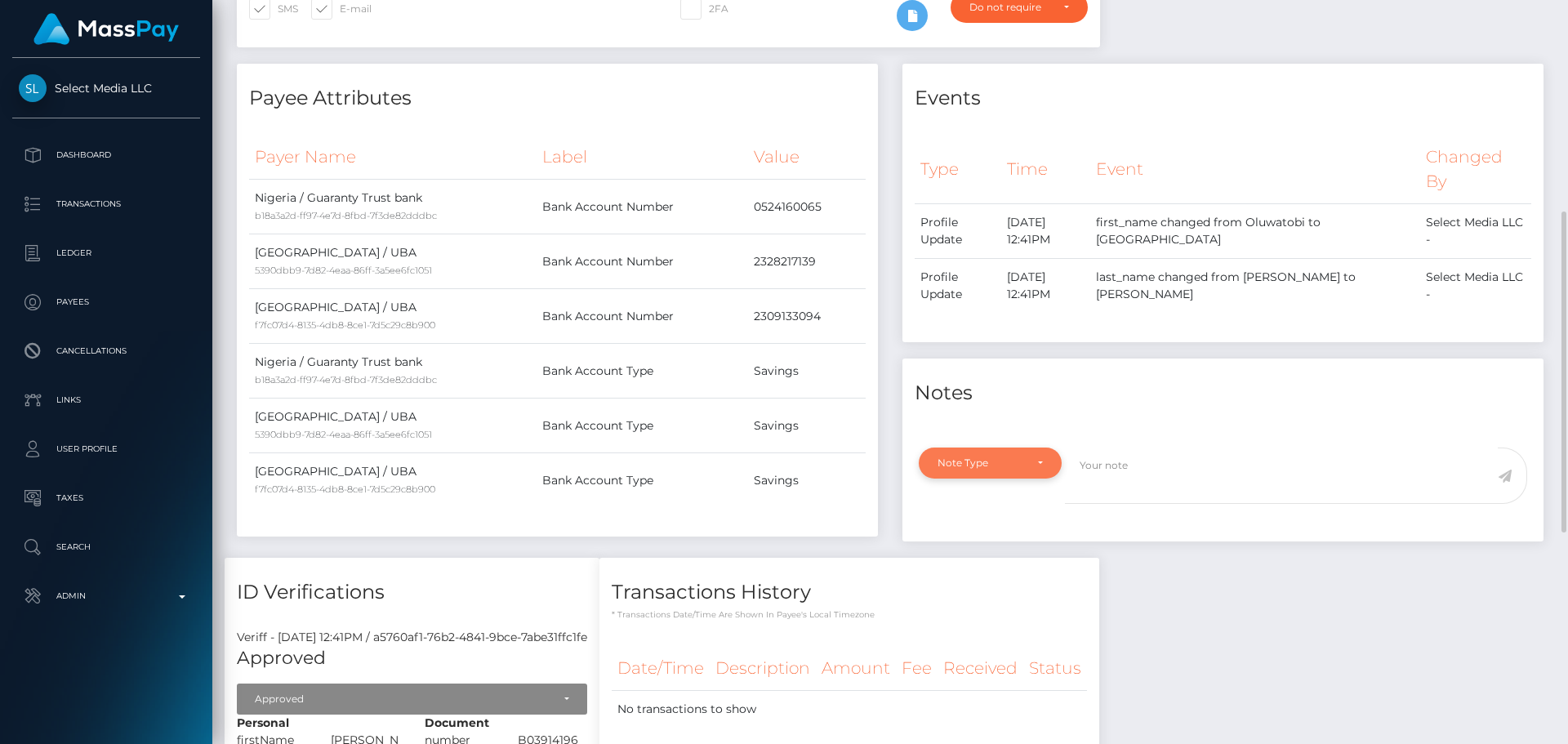
click at [1045, 447] on div "Note Type" at bounding box center [990, 462] width 143 height 31
click at [978, 527] on link "Compliance" at bounding box center [990, 542] width 143 height 30
select select "COMPLIANCE"
click at [1148, 447] on textarea at bounding box center [1281, 475] width 433 height 56
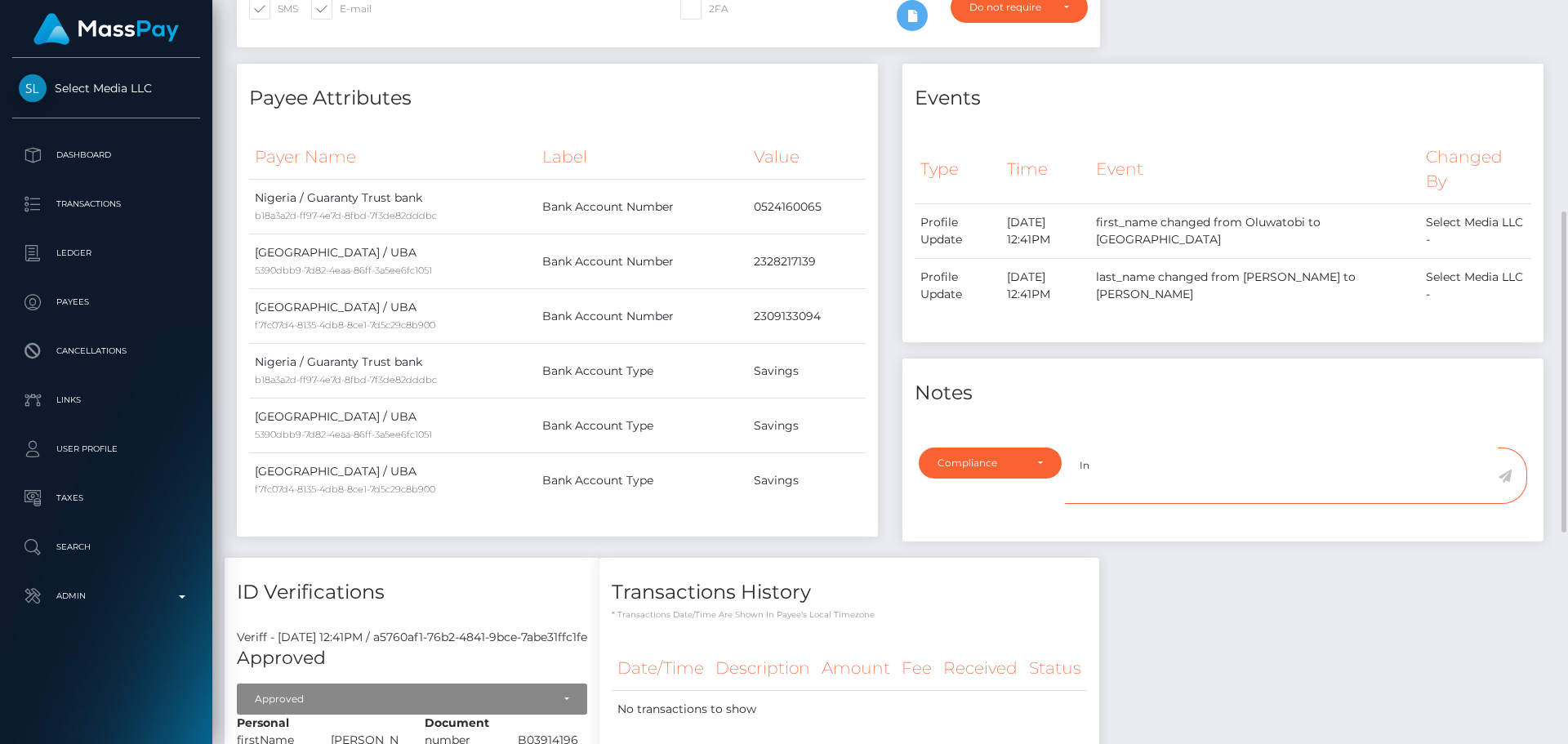
paste textarea "Ticket #133531"
click at [1313, 447] on textarea "In Ticket #133531, Select Media confirmed that this account was banned by them …" at bounding box center [1281, 475] width 433 height 56
drag, startPoint x: 1313, startPoint y: 421, endPoint x: 1489, endPoint y: 419, distance: 176.0
click at [1489, 447] on textarea "In Ticket #133531, Select Media confirmed that this account was banned by them …" at bounding box center [1281, 475] width 433 height 56
paste textarea "the account was banned by us back in June of 2024"
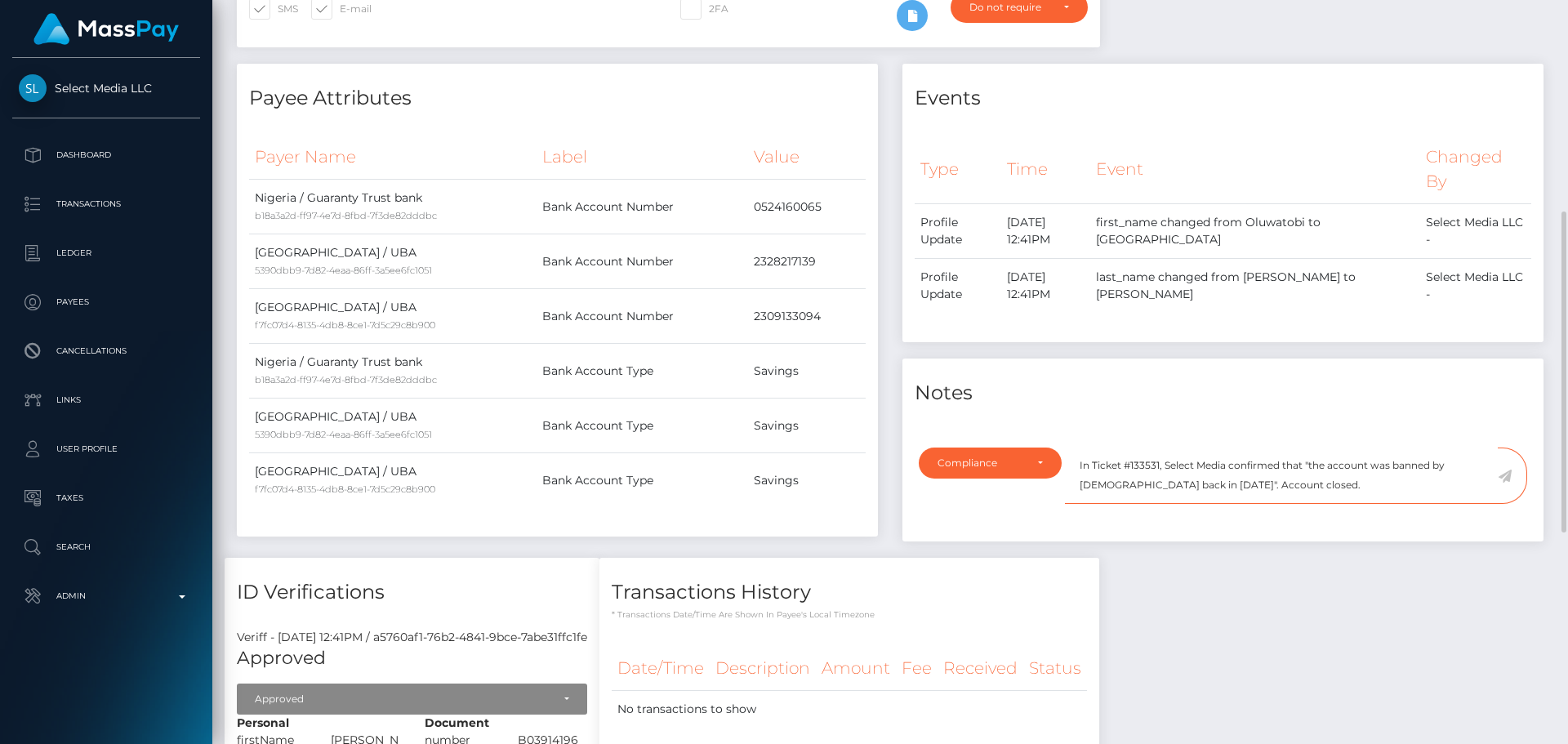
type textarea "In Ticket #133531, Select Media confirmed that "the account was banned by [DEMO…"
click at [1502, 470] on icon at bounding box center [1504, 477] width 14 height 13
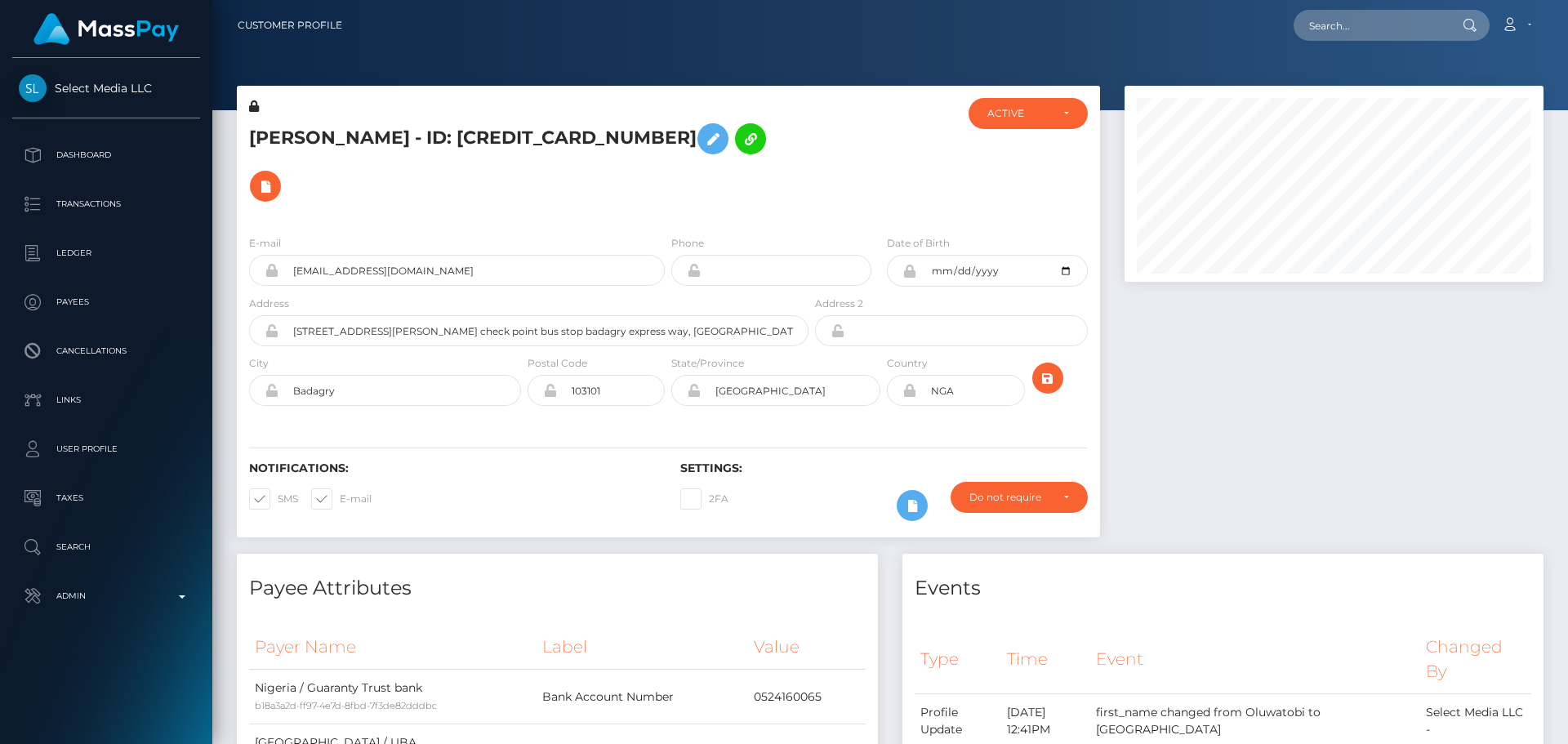
scroll to position [816556, 816376]
click at [984, 119] on div "ACTIVE" at bounding box center [1028, 113] width 119 height 31
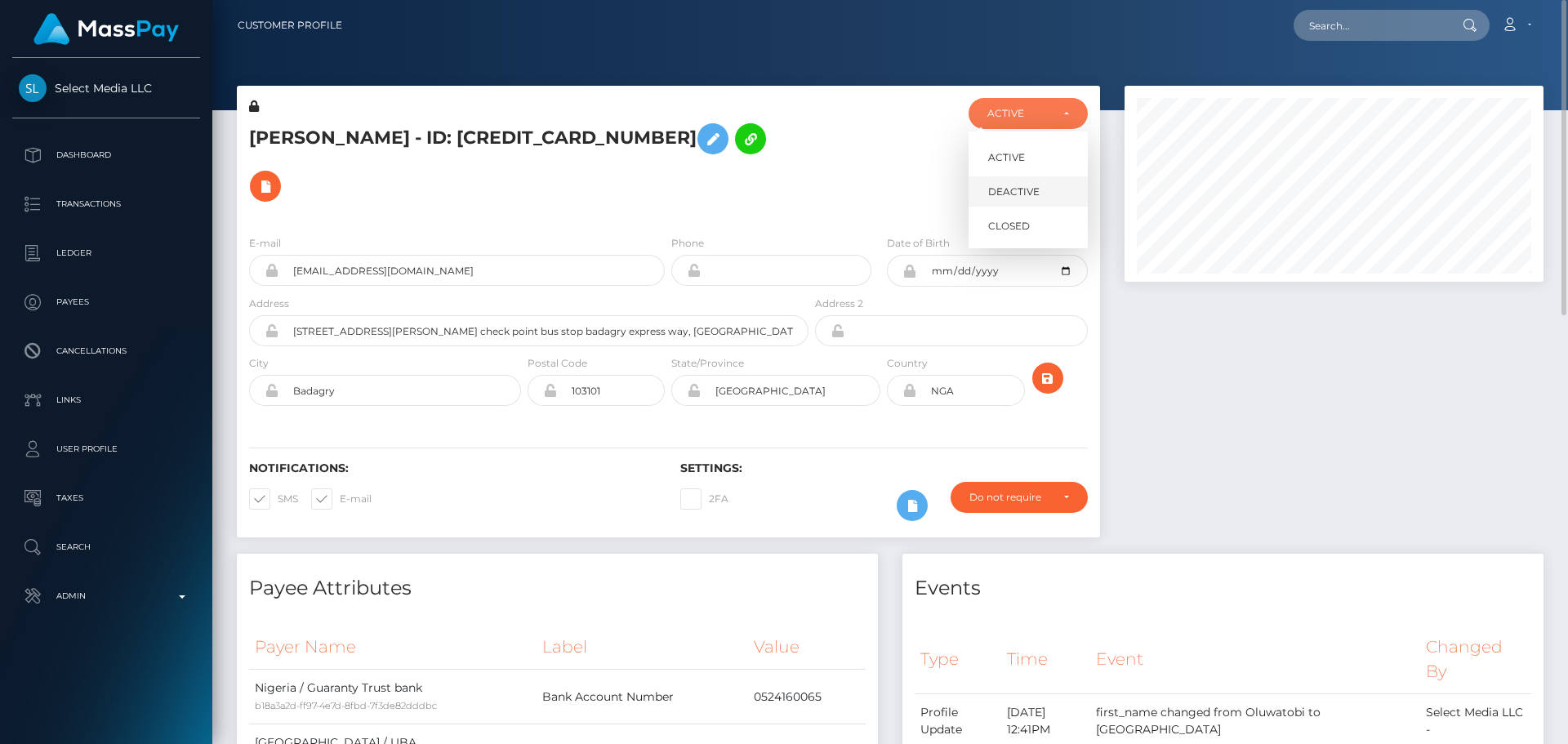
click at [1016, 189] on span "DEACTIVE" at bounding box center [1014, 191] width 51 height 14
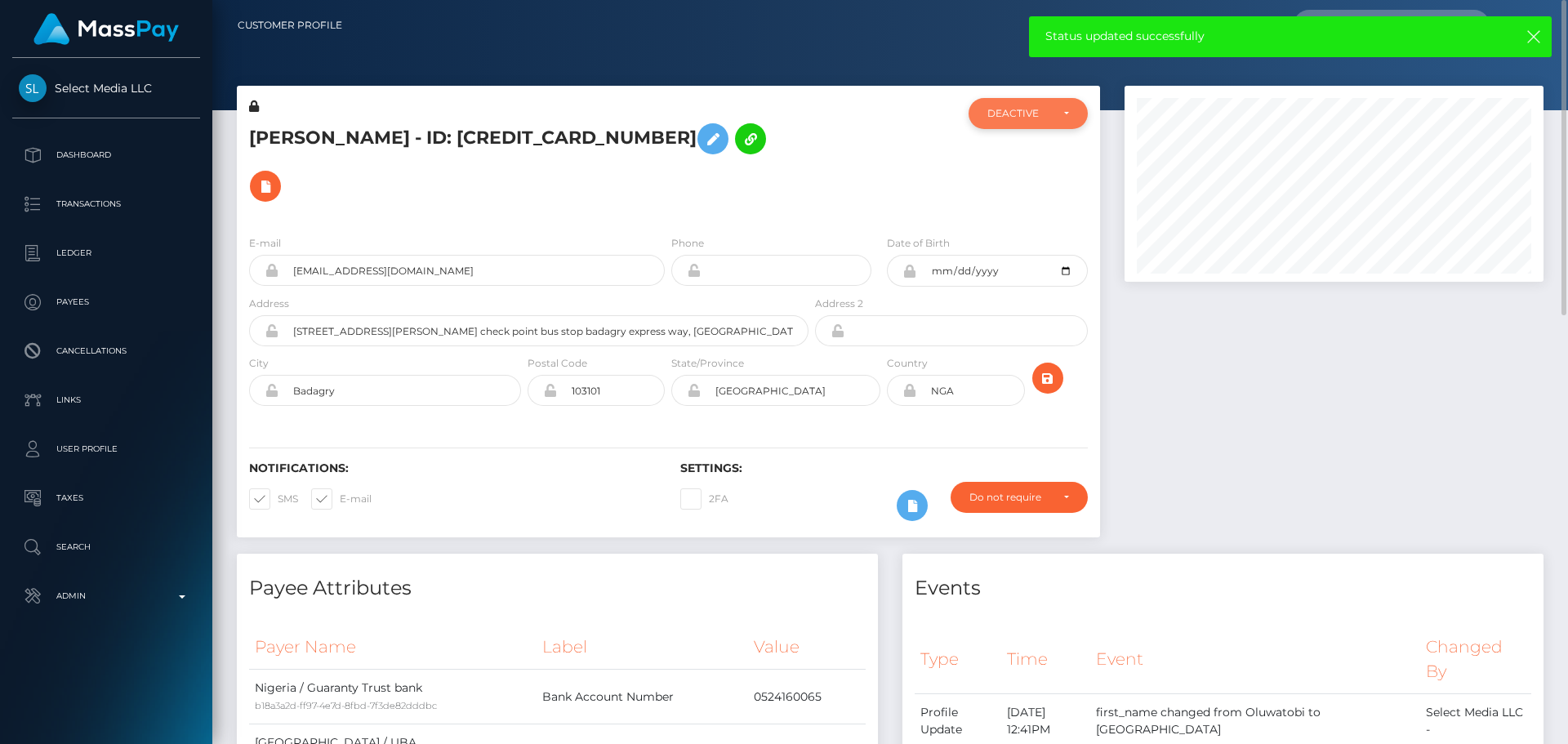
click at [1000, 110] on div "DEACTIVE" at bounding box center [1019, 113] width 63 height 13
click at [1007, 226] on span "CLOSED" at bounding box center [1009, 225] width 42 height 14
select select "CLOSED"
click at [1057, 368] on icon "submit" at bounding box center [1048, 378] width 20 height 20
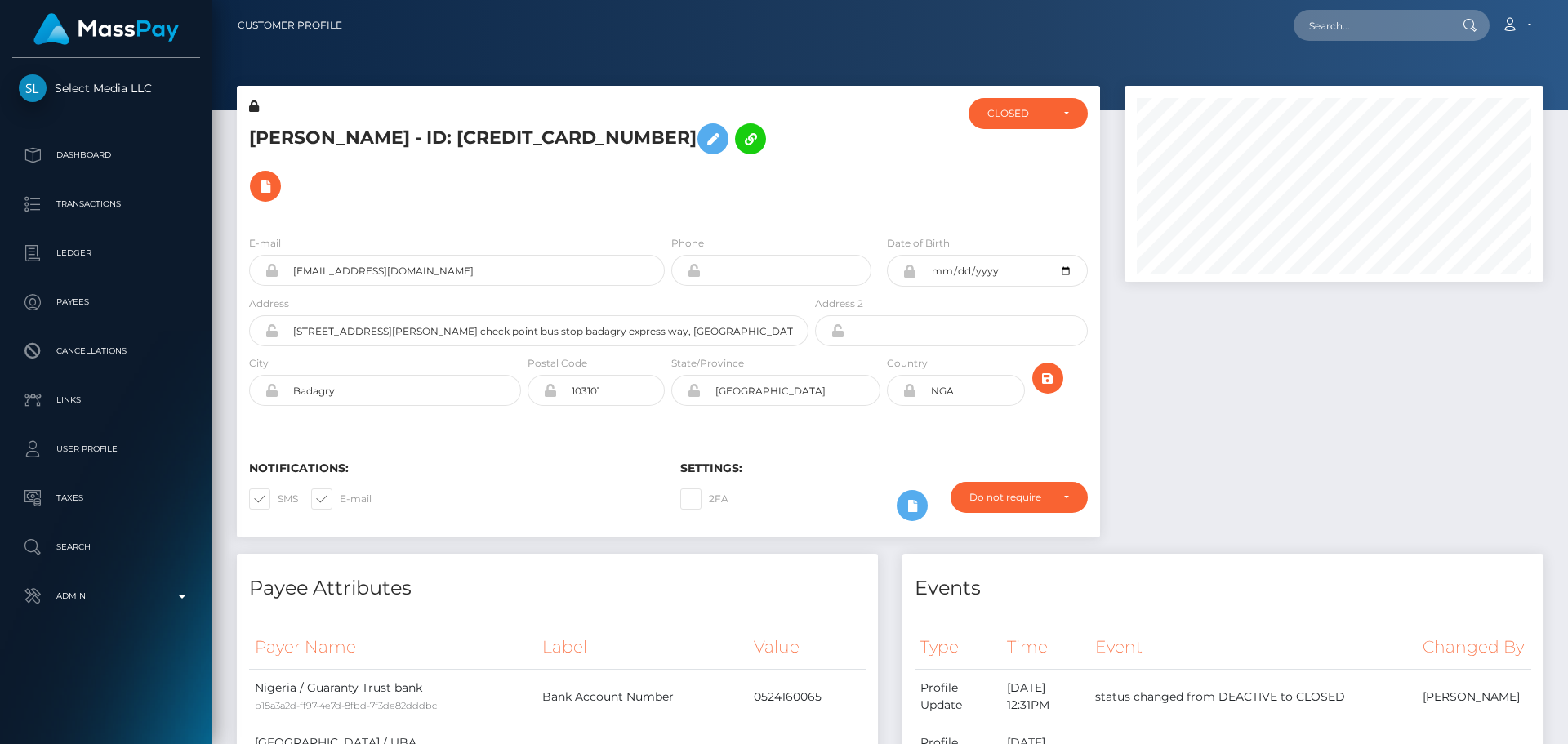
scroll to position [196, 420]
click at [850, 170] on div at bounding box center [883, 160] width 144 height 124
click at [470, 124] on h5 "[PERSON_NAME] - ID: [CREDIT_CARD_NUMBER]" at bounding box center [524, 163] width 551 height 95
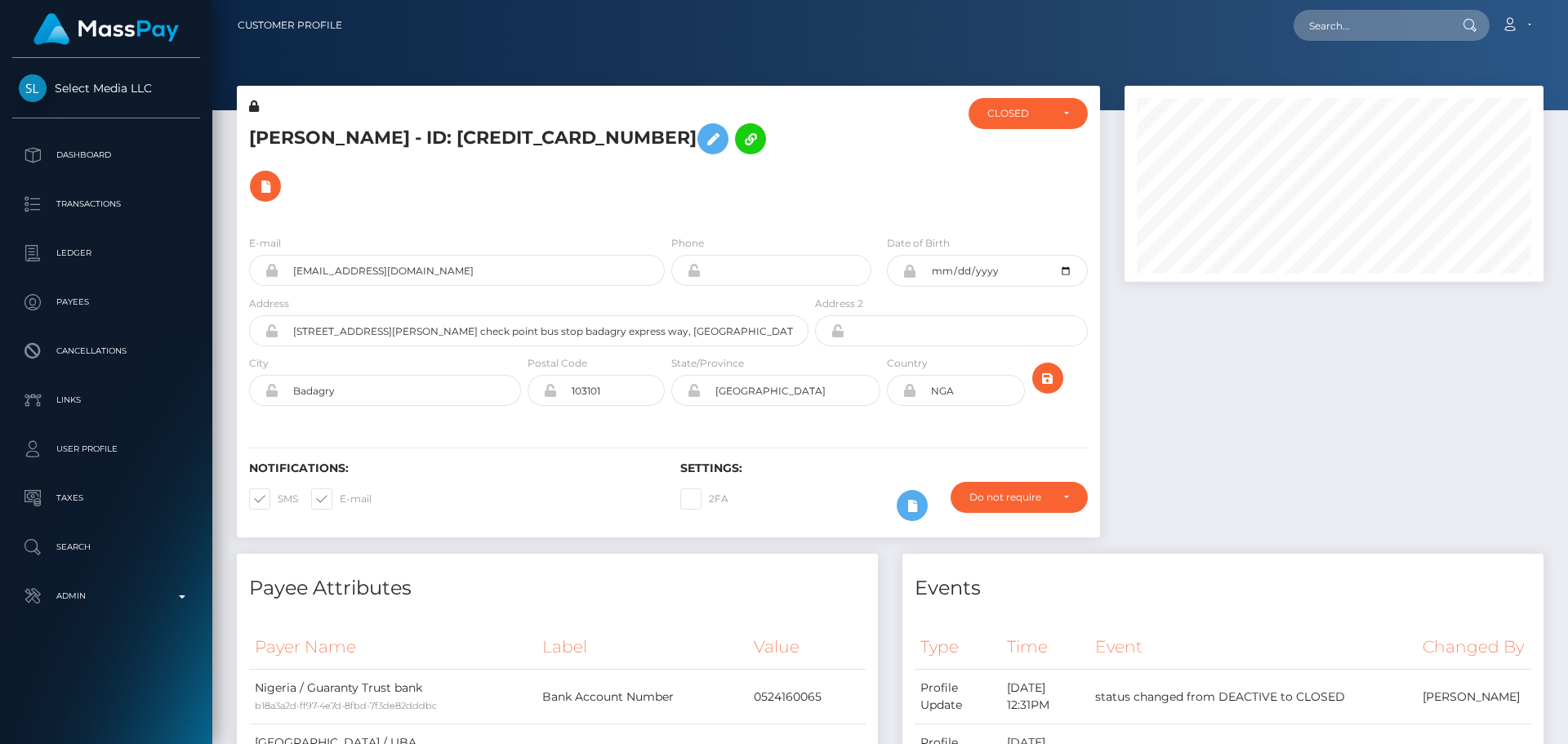
copy h5 "[PERSON_NAME] - ID: [CREDIT_CARD_NUMBER]"
drag, startPoint x: 382, startPoint y: 245, endPoint x: 224, endPoint y: 237, distance: 158.2
click at [225, 245] on div "[PERSON_NAME] - ID: [CREDIT_CARD_NUMBER] ACTIVE CLOSED CLOSED" at bounding box center [668, 320] width 888 height 468
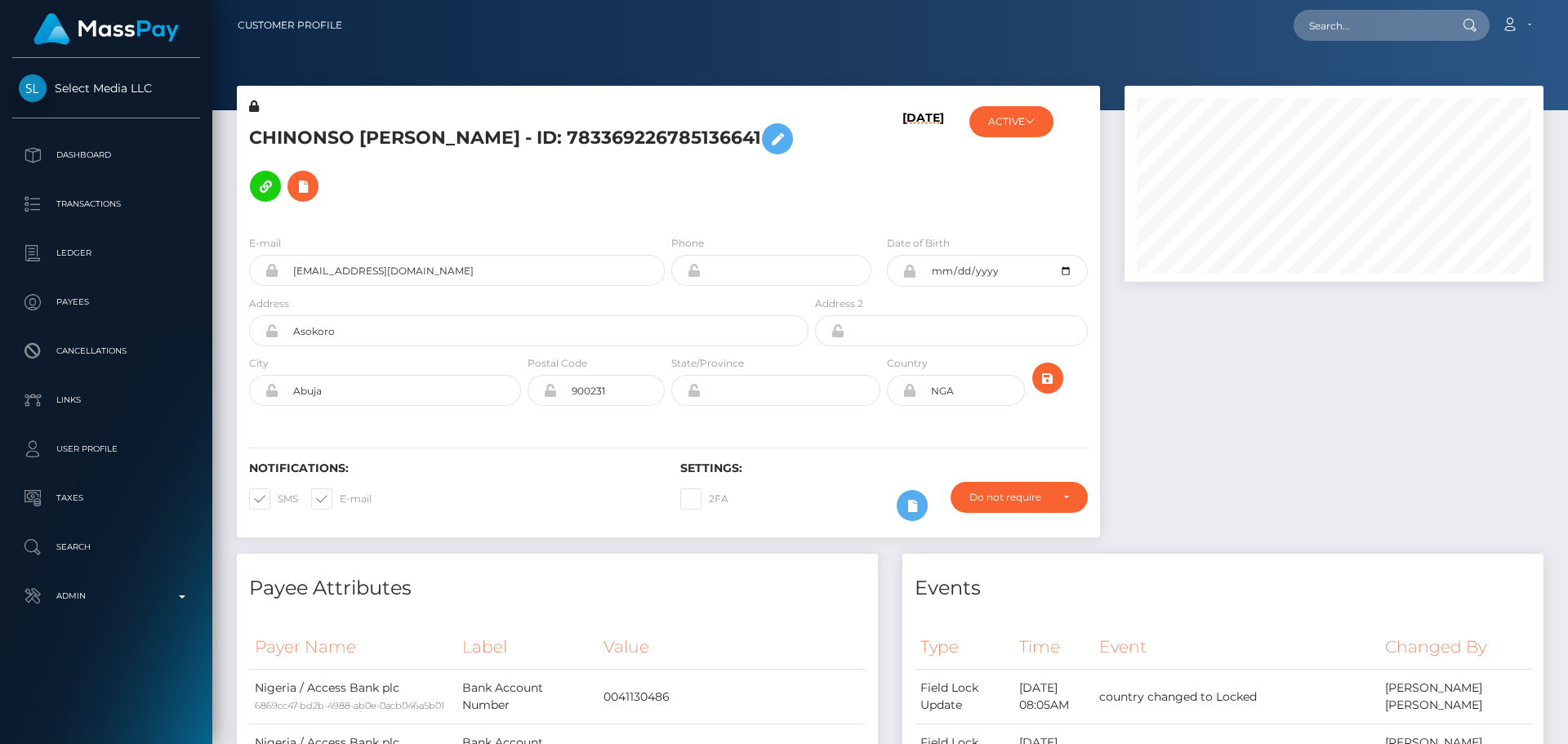
scroll to position [196, 420]
click at [472, 136] on h5 "CHINONSO [PERSON_NAME] - ID: 783369226785136641" at bounding box center [524, 163] width 551 height 95
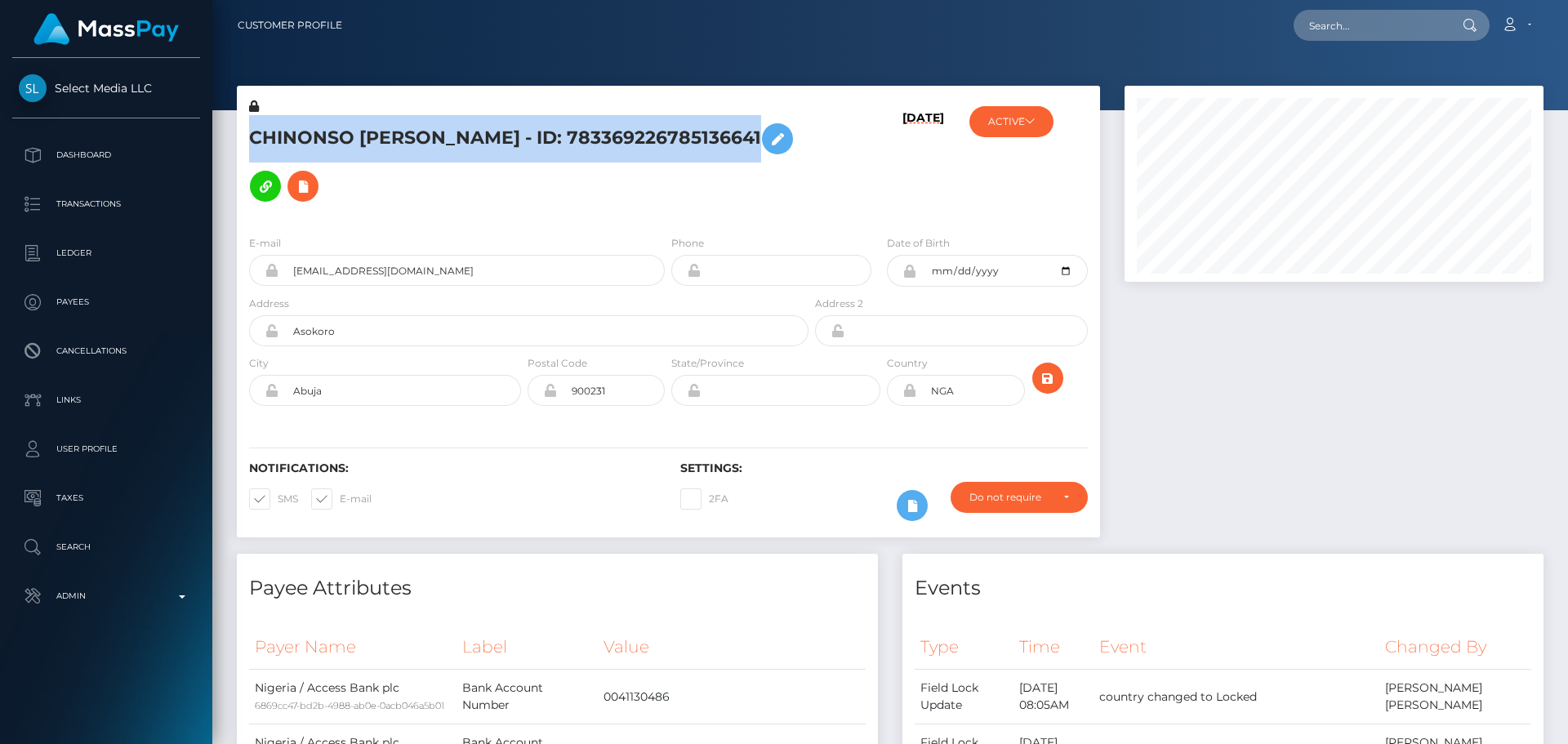
click at [475, 136] on h5 "CHINONSO [PERSON_NAME] - ID: 783369226785136641" at bounding box center [524, 163] width 551 height 95
copy h5 "CHINONSO [PERSON_NAME] - ID: 783369226785136641"
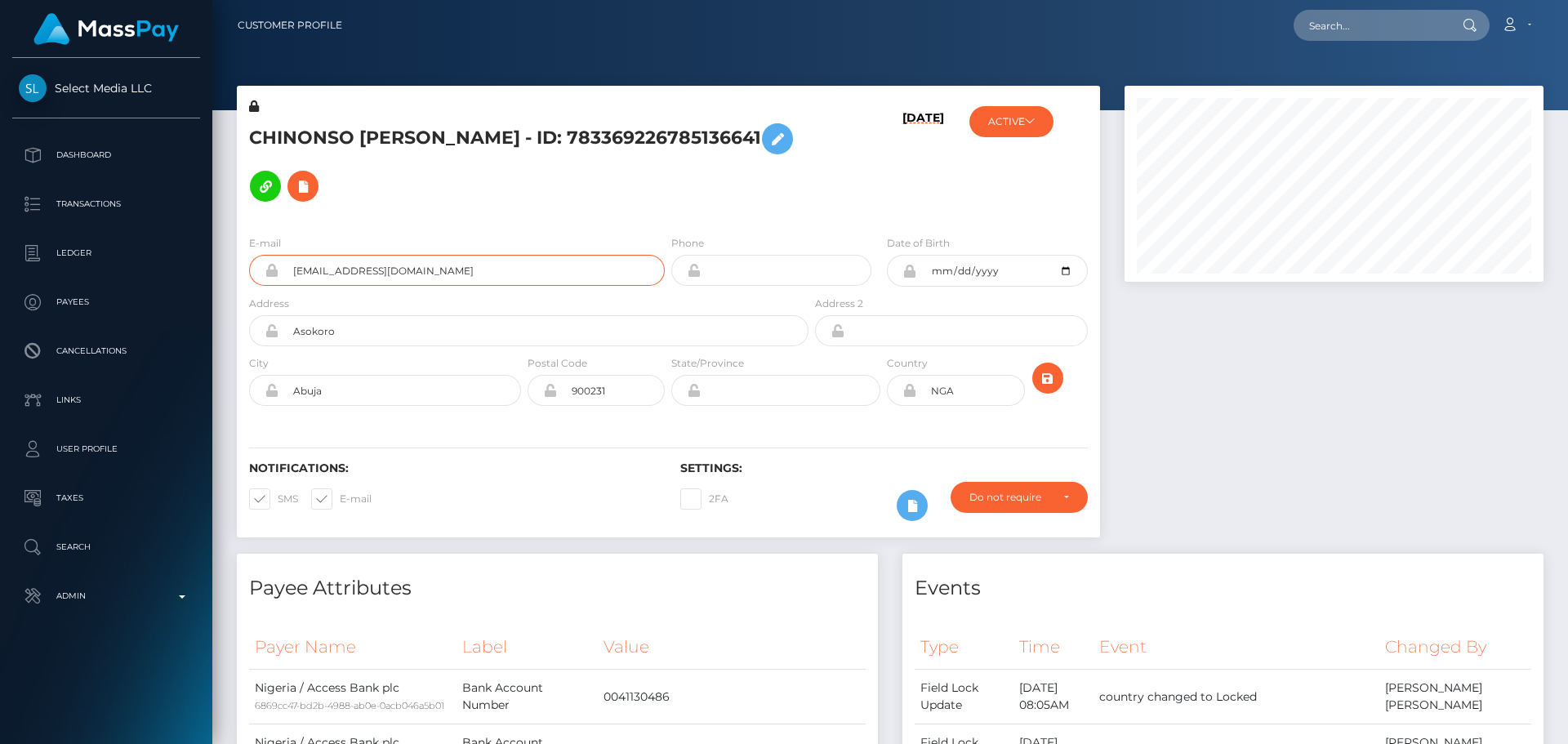
drag, startPoint x: 480, startPoint y: 278, endPoint x: 229, endPoint y: 264, distance: 251.4
click at [229, 264] on div "CHINONSO HENRY IJEOMA - ID: 783369226785136641 08/06/25 ACTIVE" at bounding box center [668, 320] width 888 height 468
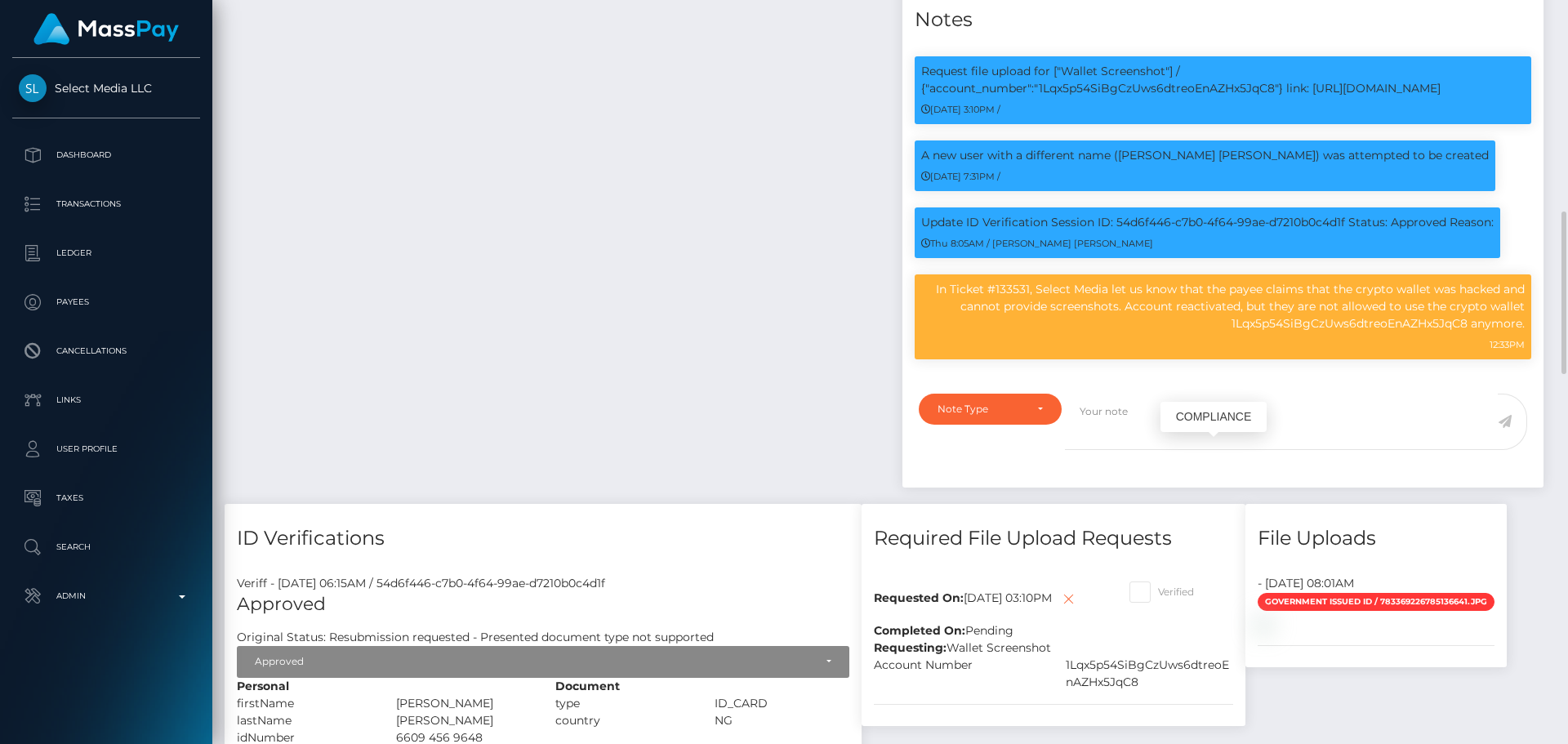
scroll to position [2124, 0]
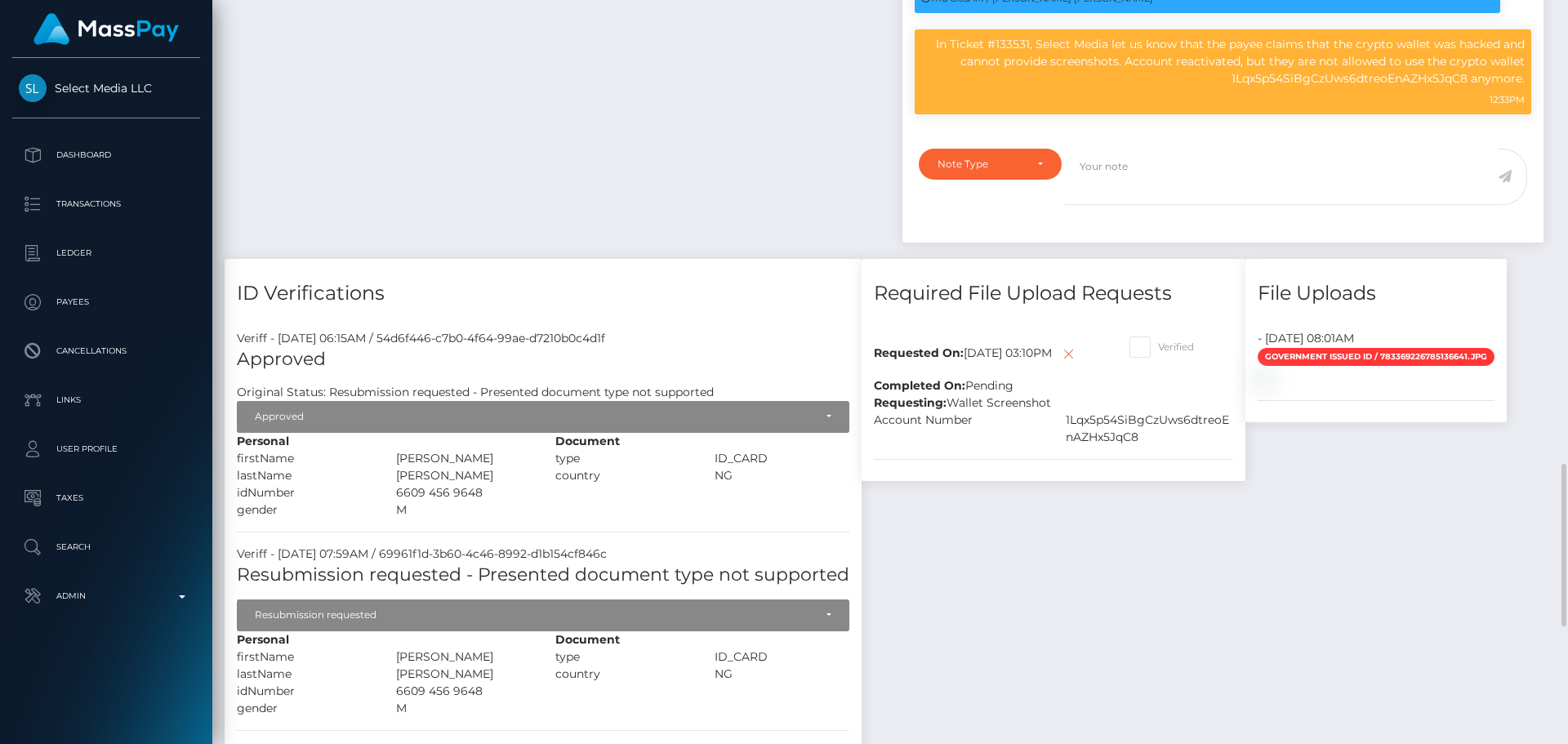
click at [1088, 438] on div "1Lqx5p54SiBgCzUws6dtreoEnAZHx5JqC8" at bounding box center [1149, 429] width 192 height 34
copy div "1Lqx5p54SiBgCzUws6dtreoEnAZHx5JqC8"
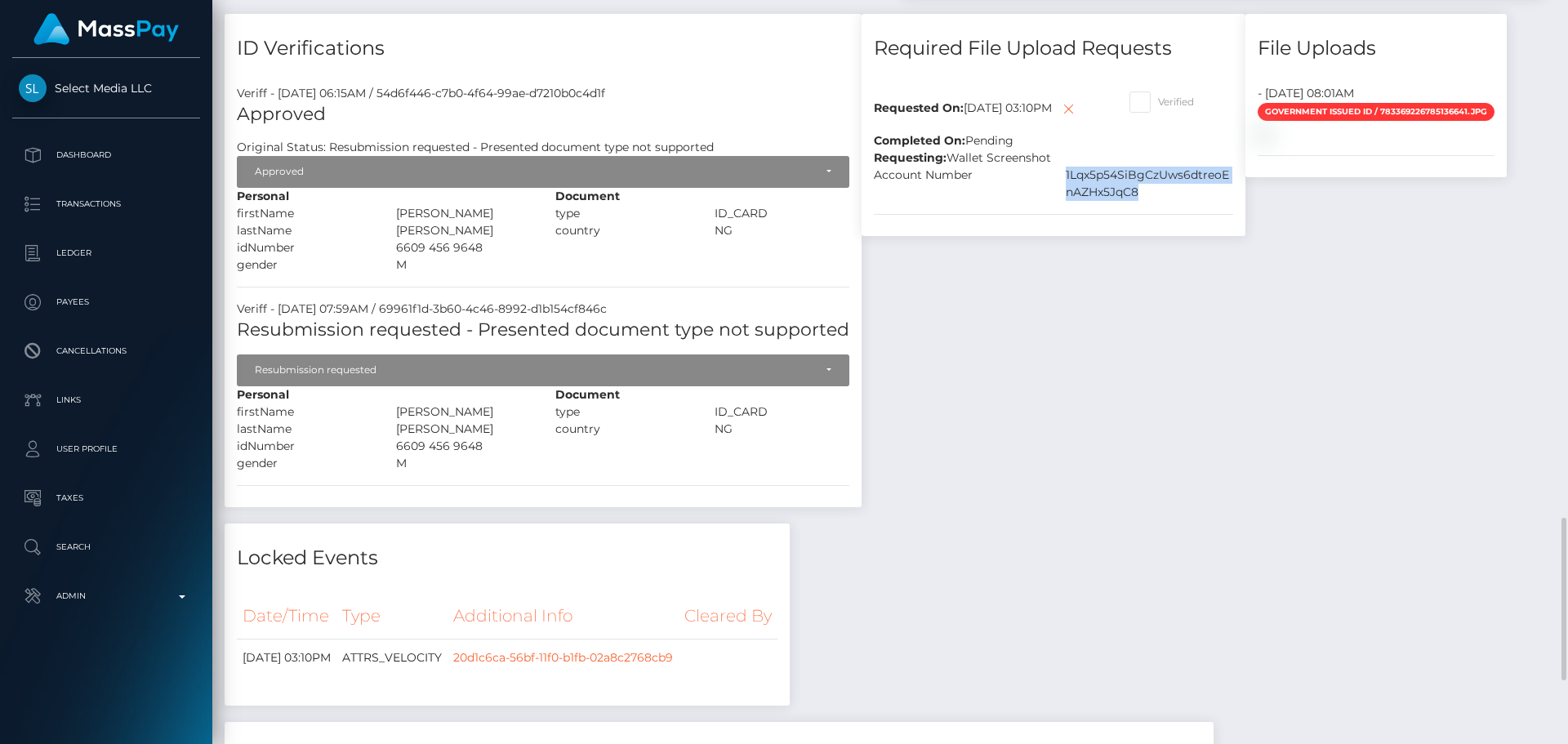
scroll to position [2205, 0]
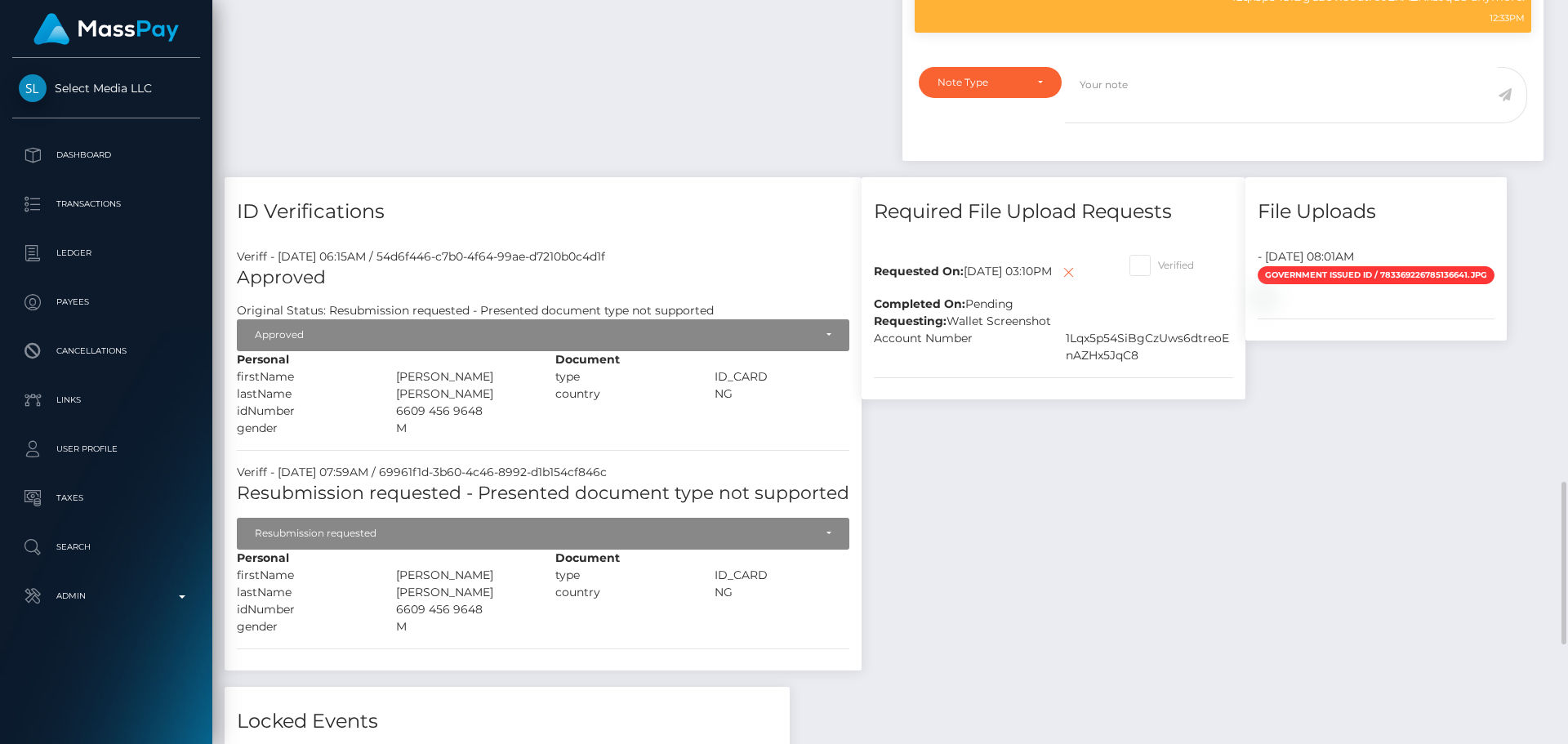
click at [1158, 263] on span at bounding box center [1158, 264] width 0 height 12
click at [1158, 263] on input "Verified" at bounding box center [1163, 260] width 10 height 10
checkbox input "true"
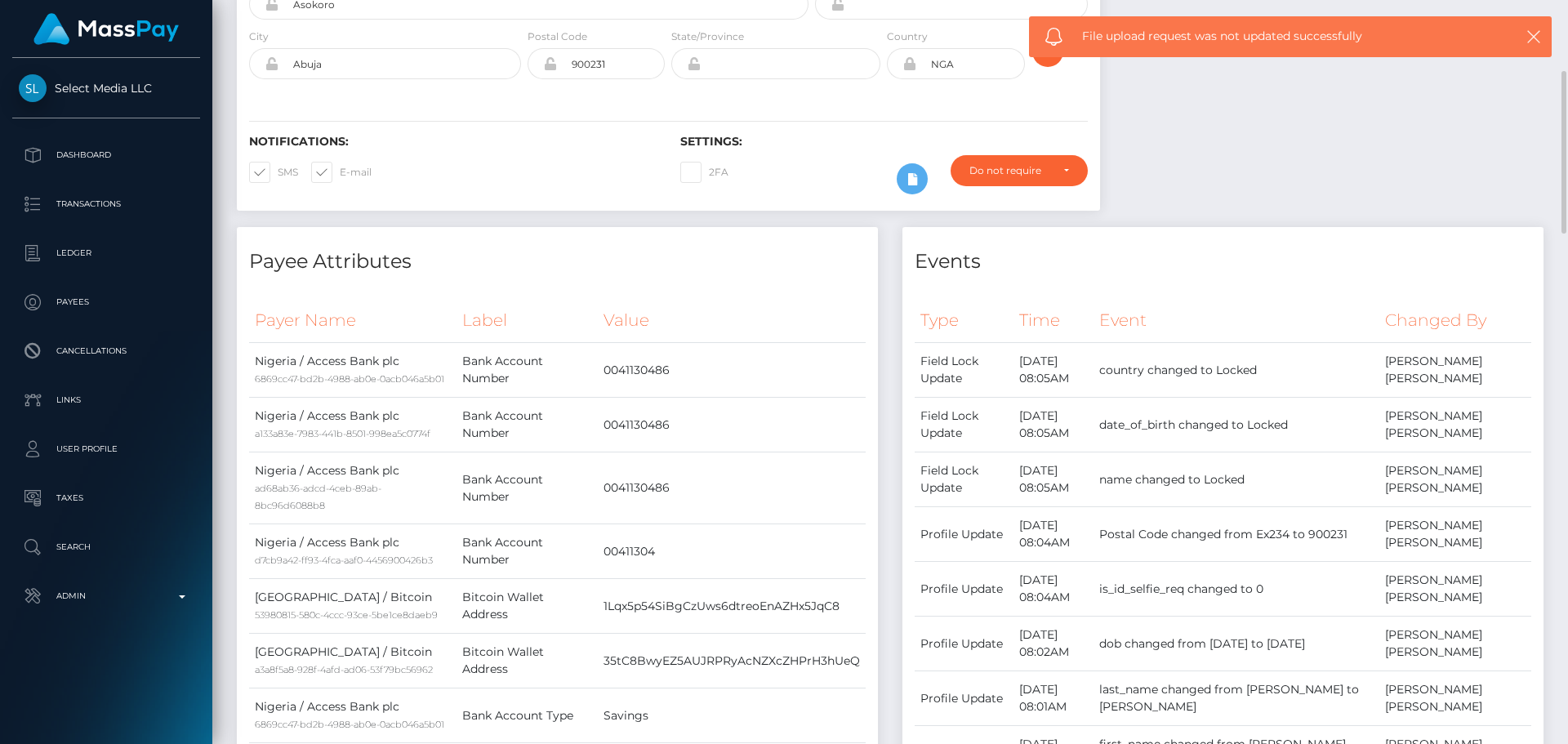
scroll to position [0, 0]
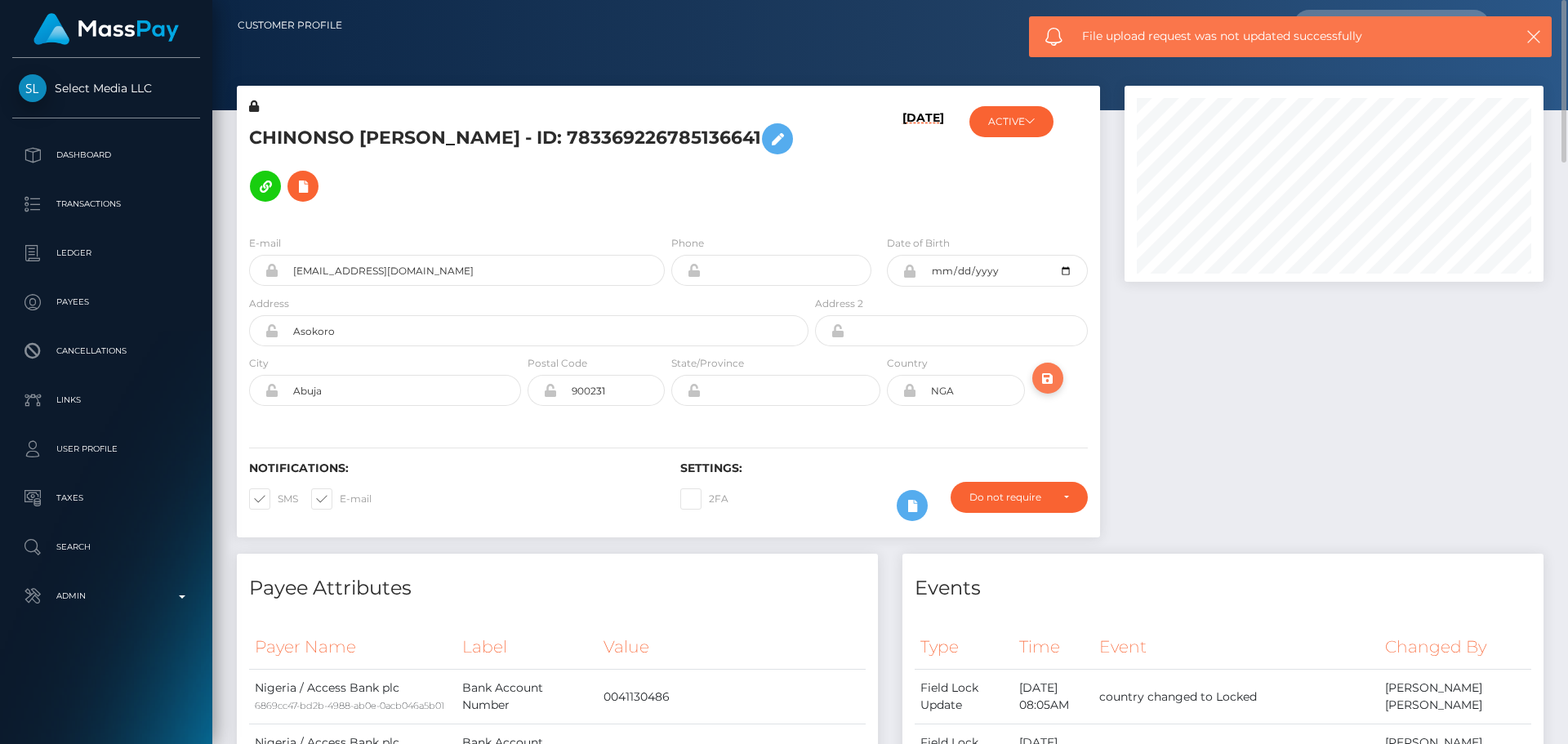
click at [1060, 377] on button "submit" at bounding box center [1048, 378] width 31 height 31
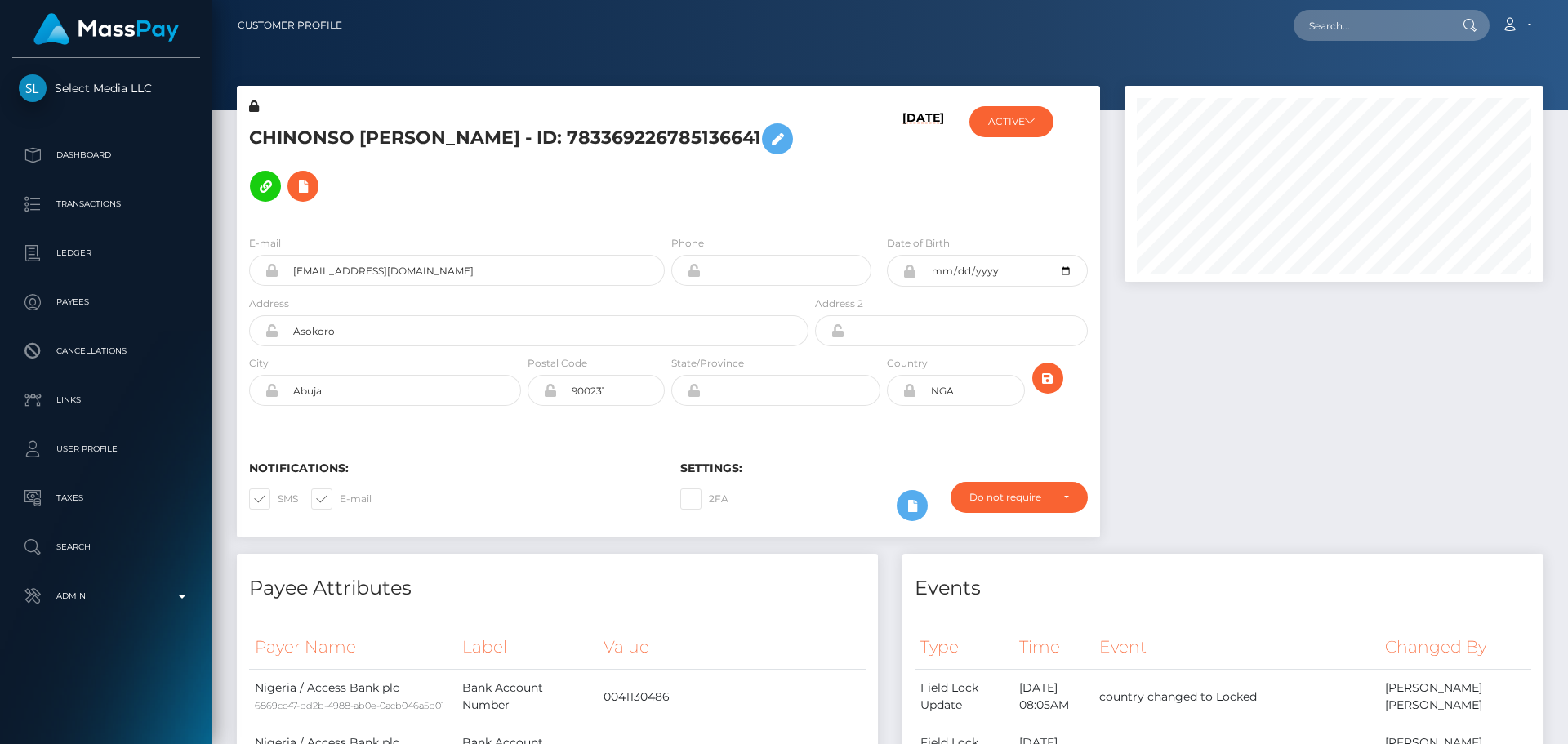
scroll to position [196, 420]
click at [659, 199] on h5 "CHINONSO [PERSON_NAME] - ID: 783369226785136641" at bounding box center [524, 163] width 551 height 95
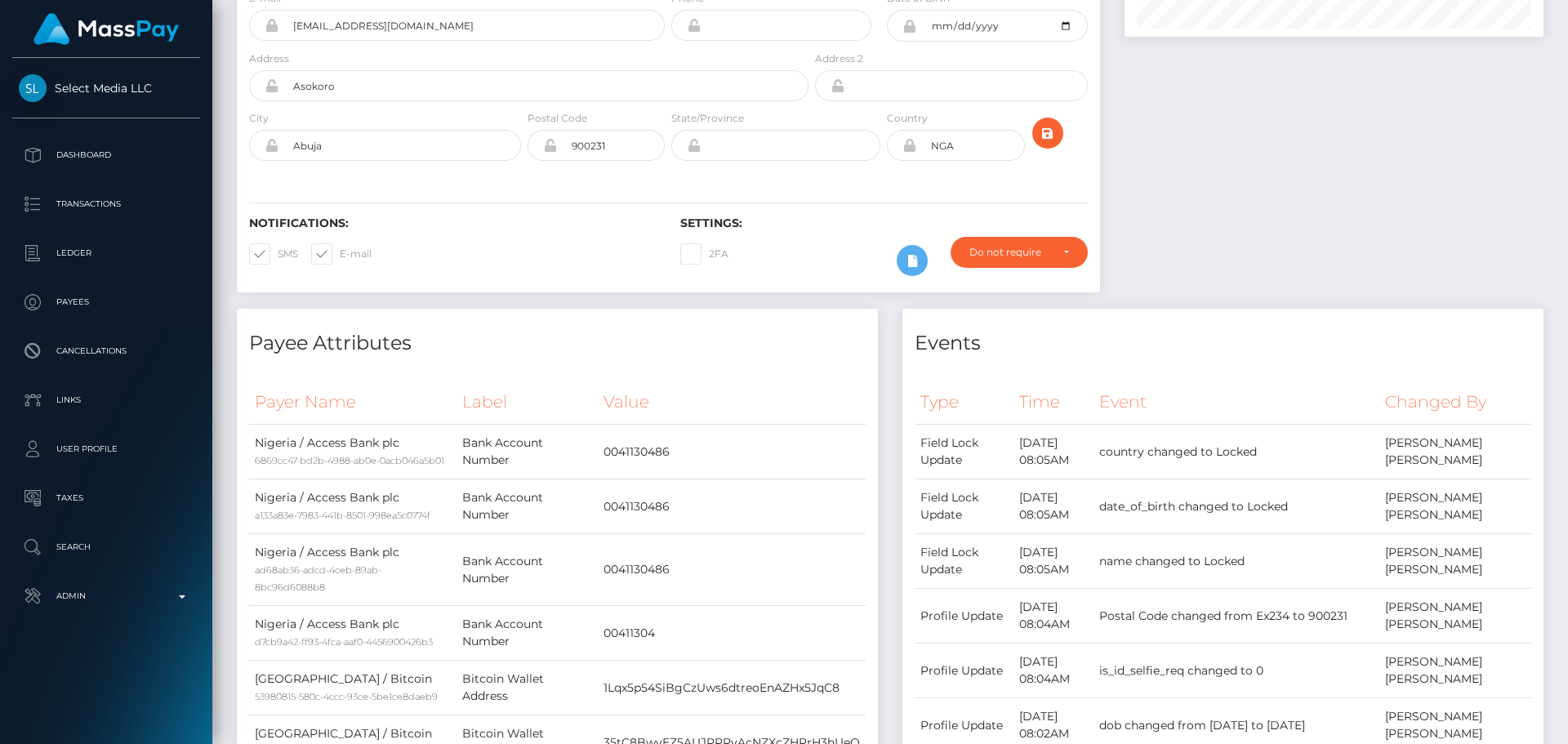
scroll to position [0, 0]
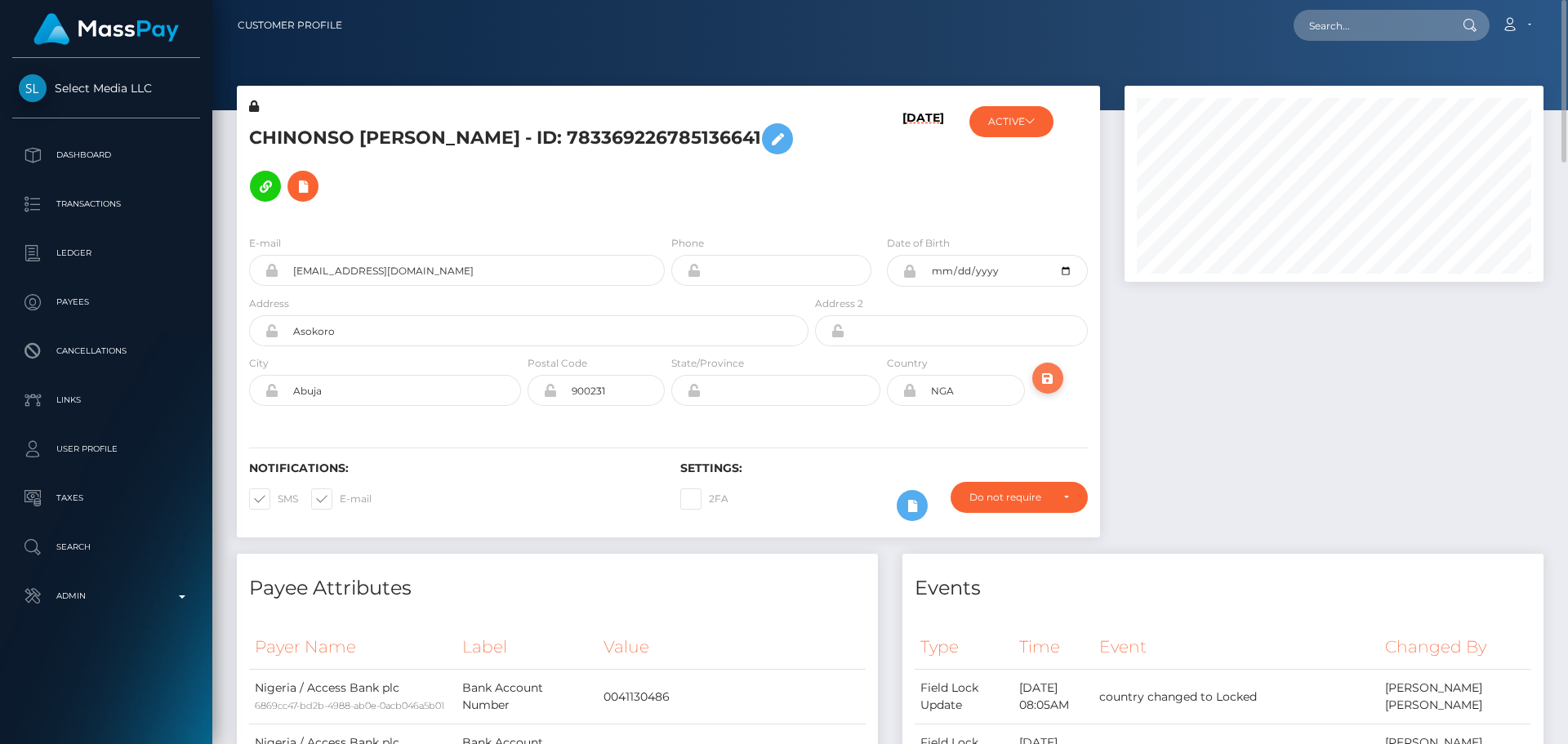
click at [1051, 381] on icon "submit" at bounding box center [1048, 378] width 20 height 20
click at [784, 202] on h5 "CHINONSO [PERSON_NAME] - ID: 783369226785136641" at bounding box center [524, 163] width 551 height 95
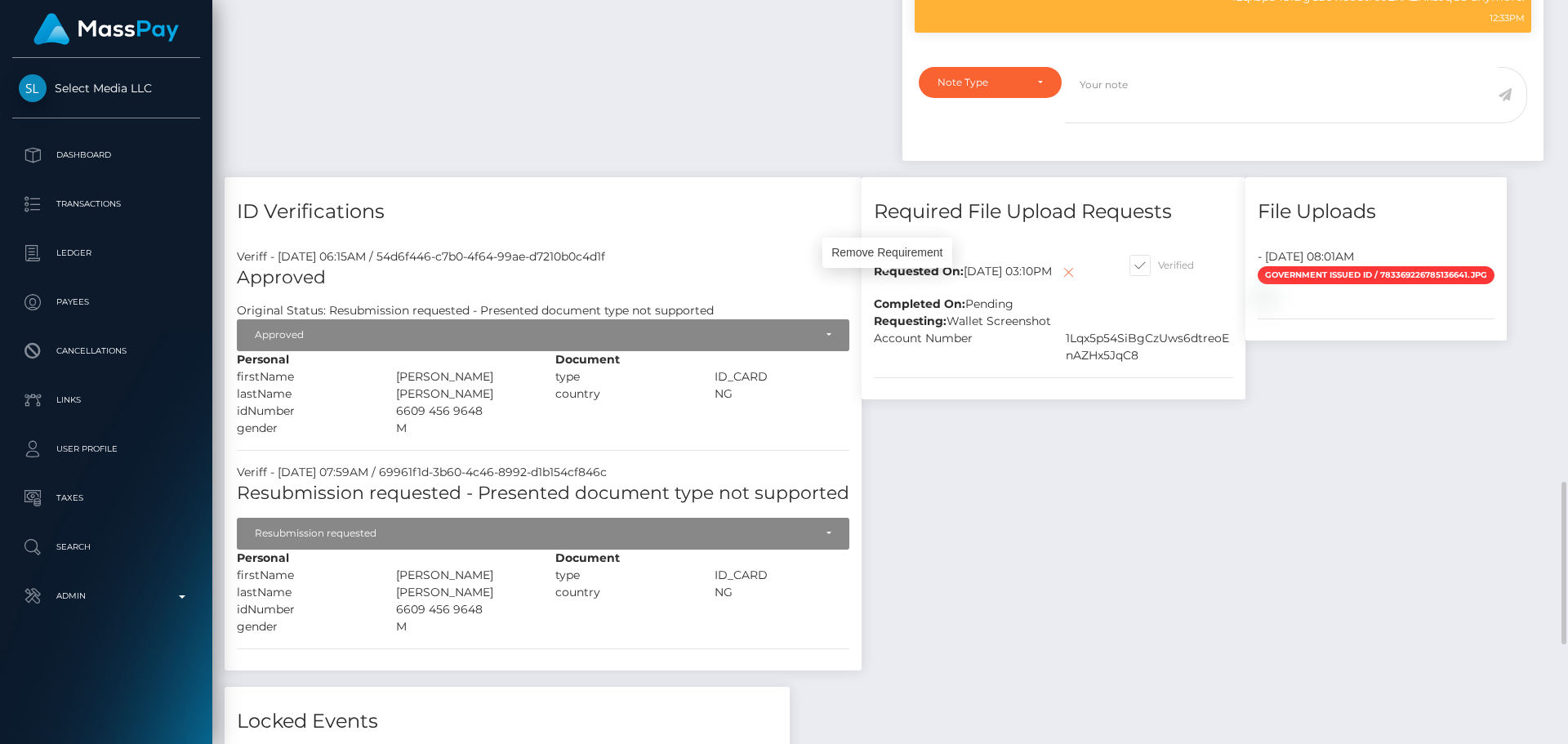
click at [1059, 283] on icon at bounding box center [1068, 272] width 20 height 20
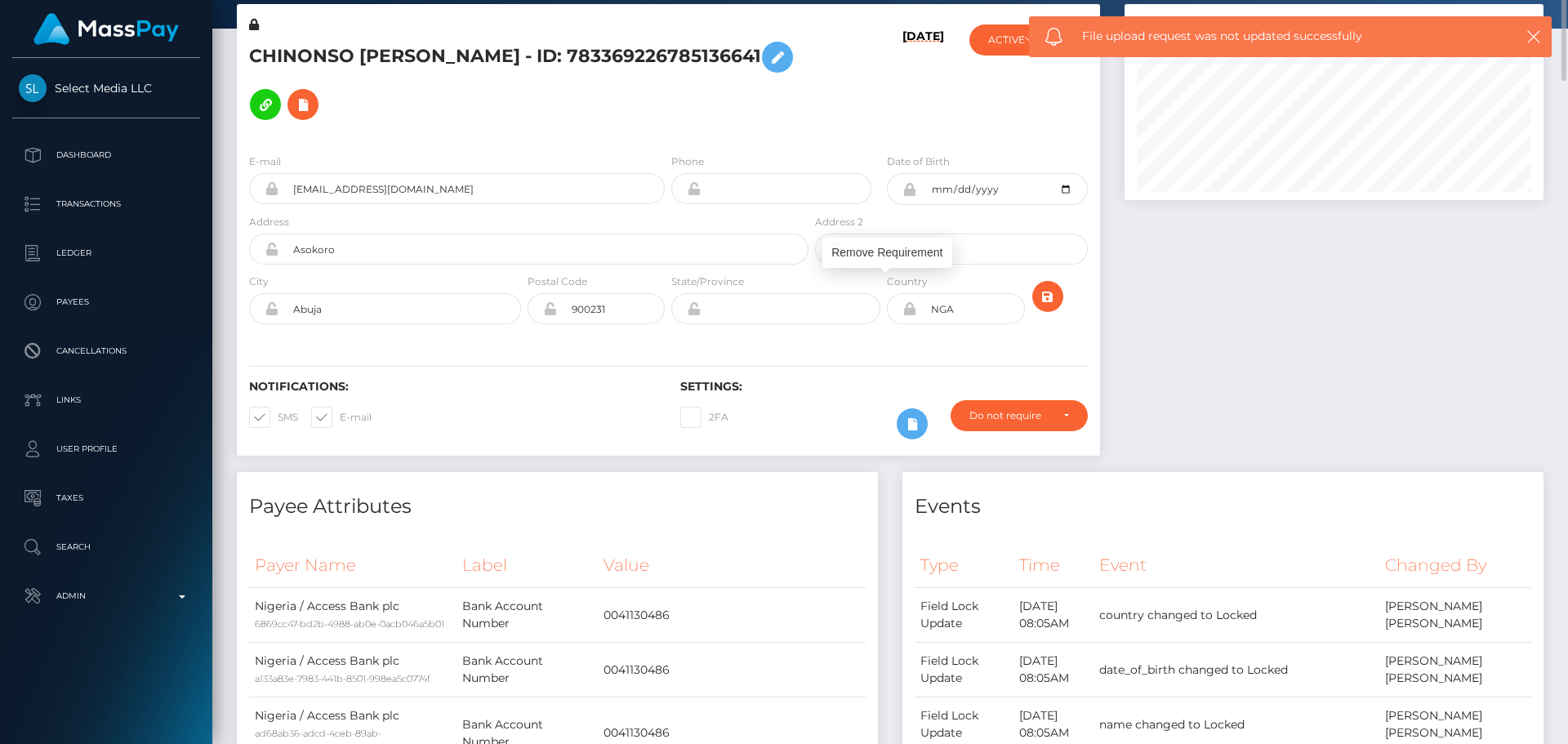
scroll to position [0, 0]
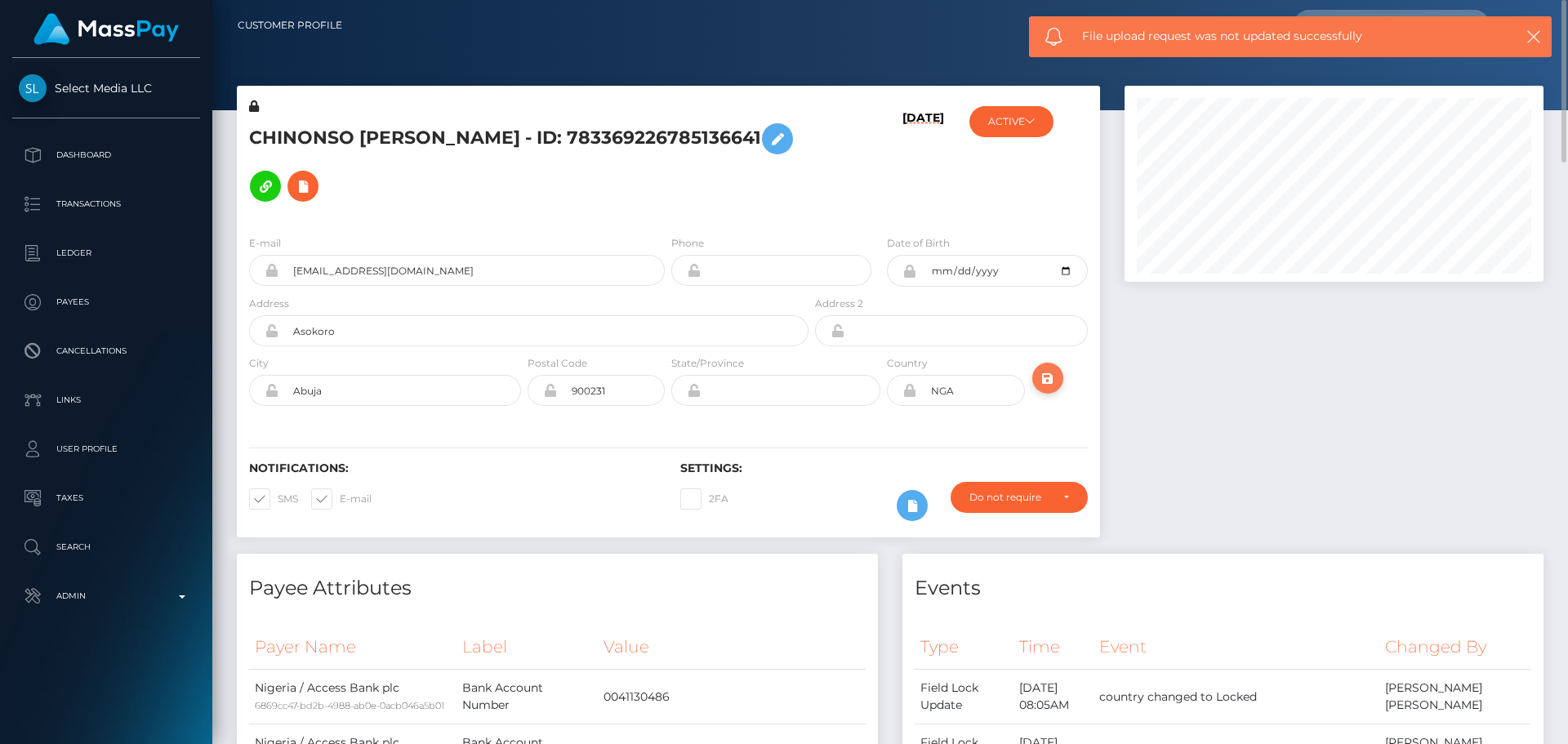
click at [1057, 382] on icon "submit" at bounding box center [1048, 378] width 20 height 20
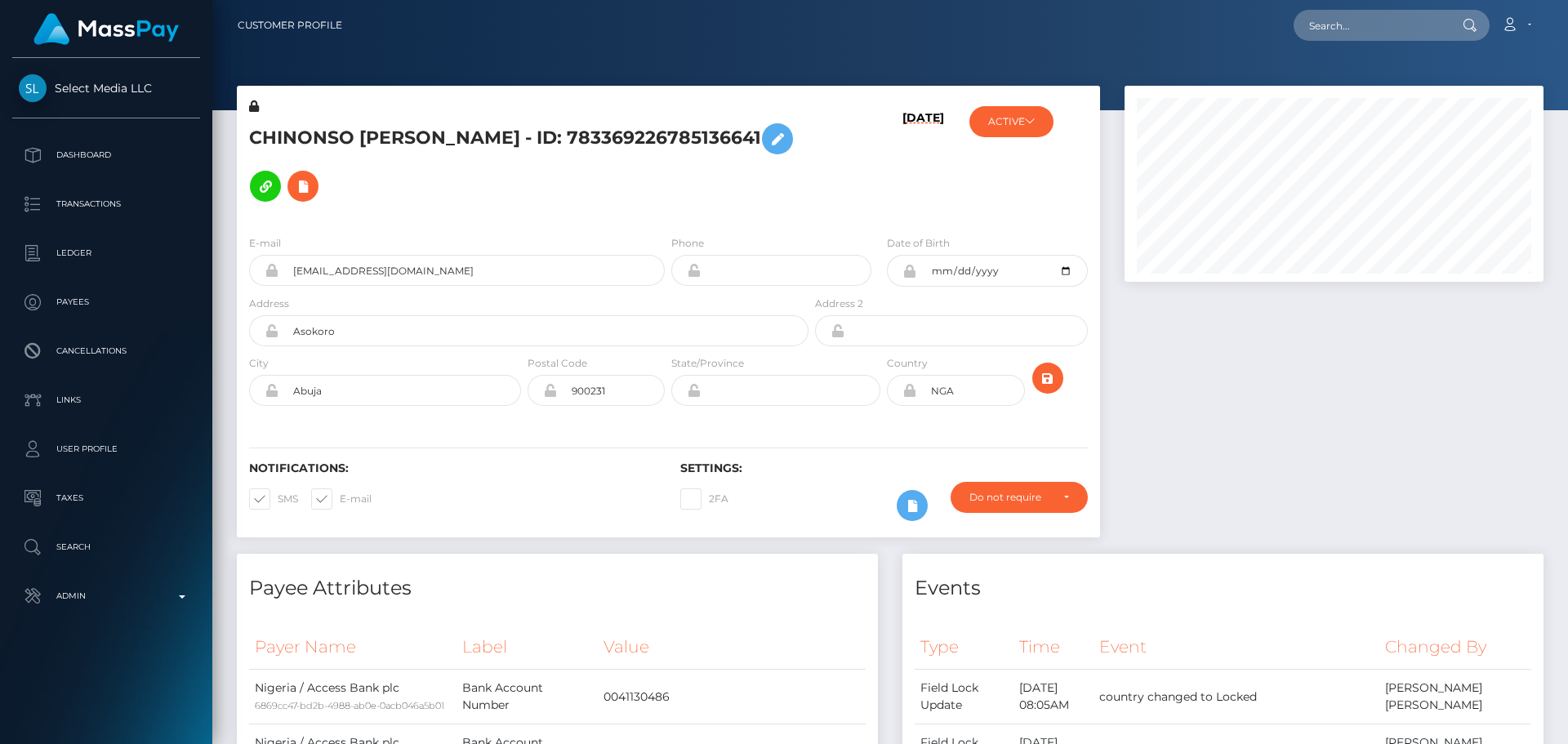
scroll to position [196, 420]
click at [1395, 23] on input "text" at bounding box center [1370, 25] width 153 height 31
paste input "[EMAIL_ADDRESS][DOMAIN_NAME]"
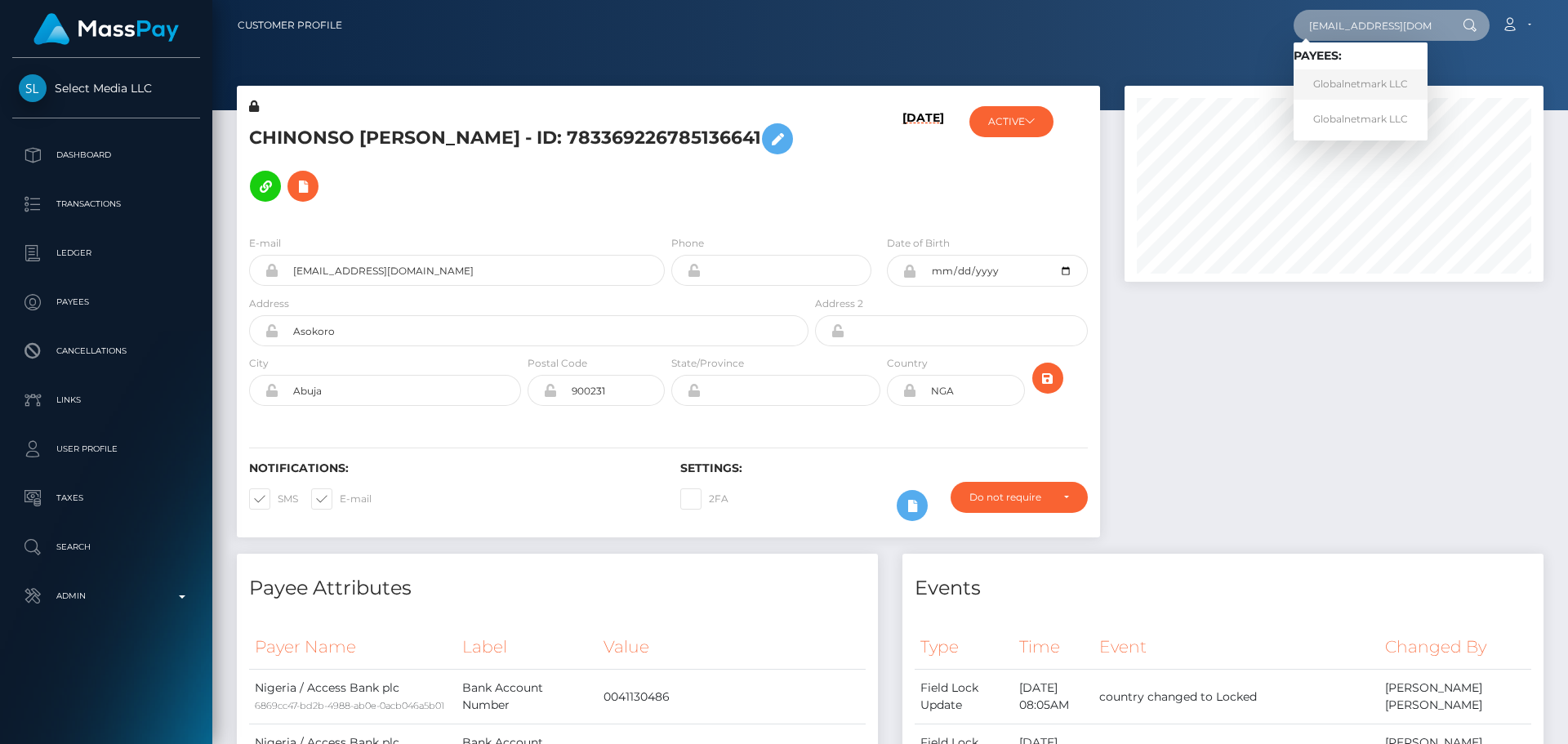
type input "[EMAIL_ADDRESS][DOMAIN_NAME]"
click at [1363, 78] on link "Globalnetmark LLC" at bounding box center [1361, 85] width 134 height 30
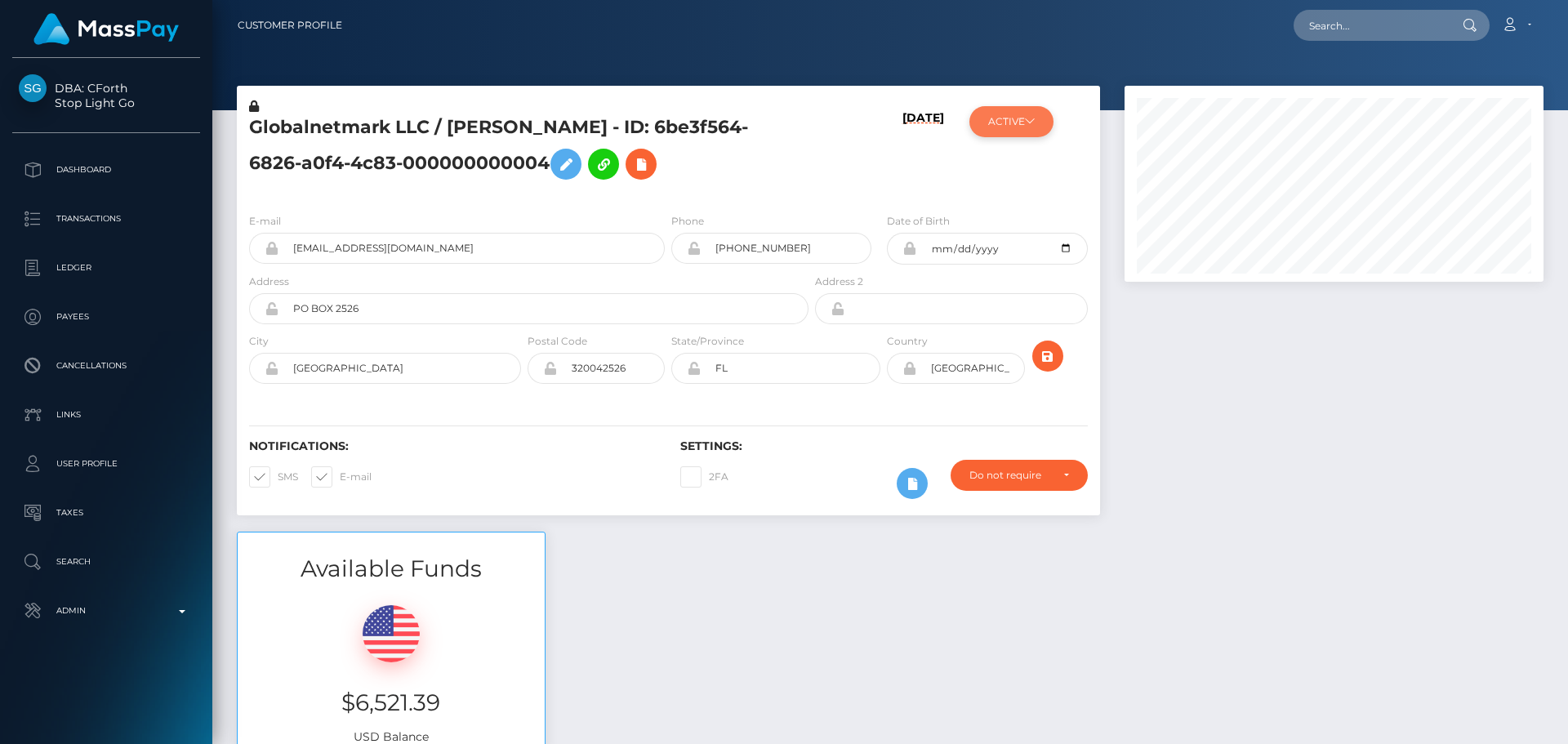
scroll to position [196, 420]
click at [1036, 121] on button "ACTIVE" at bounding box center [1011, 122] width 84 height 31
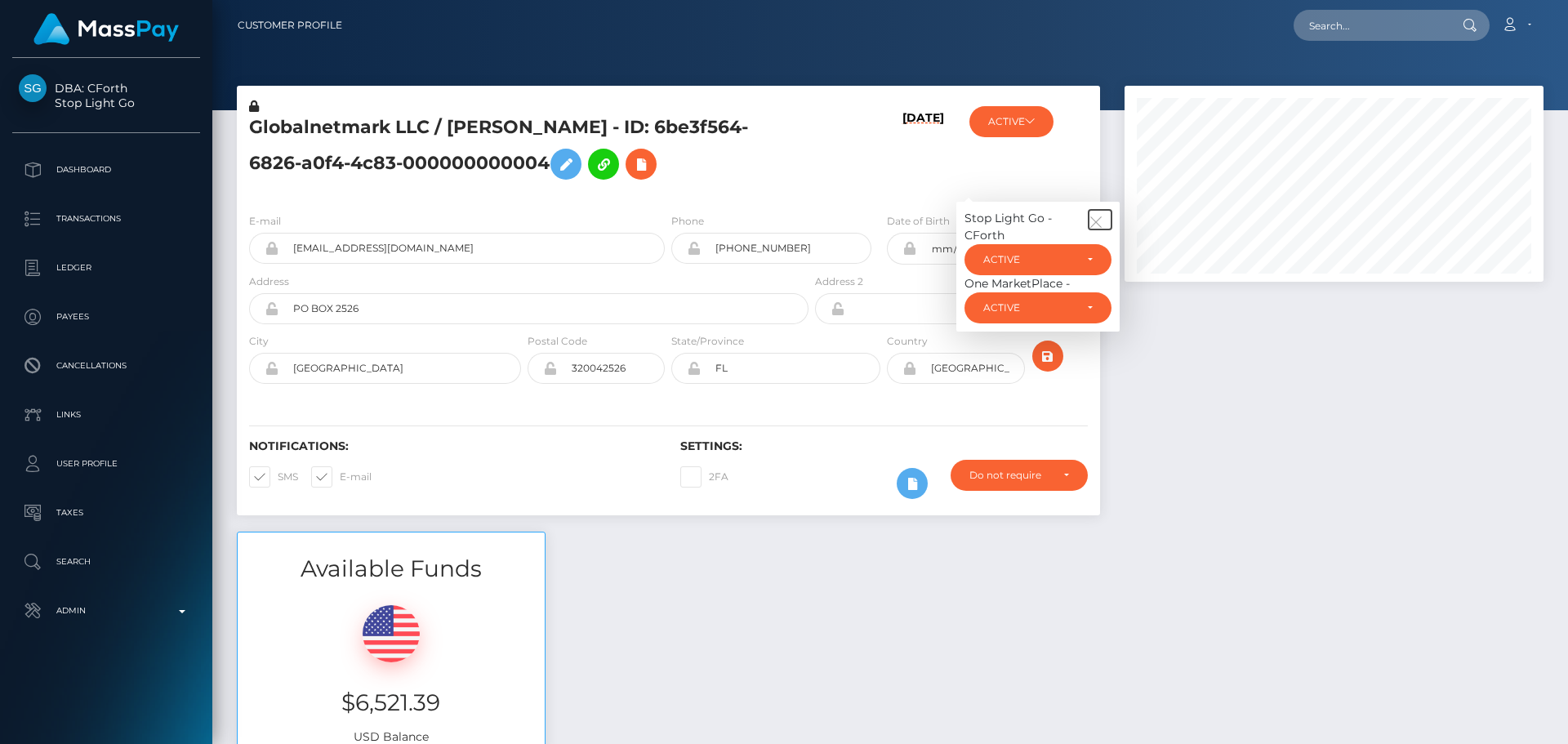
drag, startPoint x: 1090, startPoint y: 210, endPoint x: 1078, endPoint y: 208, distance: 12.2
click at [1091, 211] on button "button" at bounding box center [1100, 220] width 23 height 20
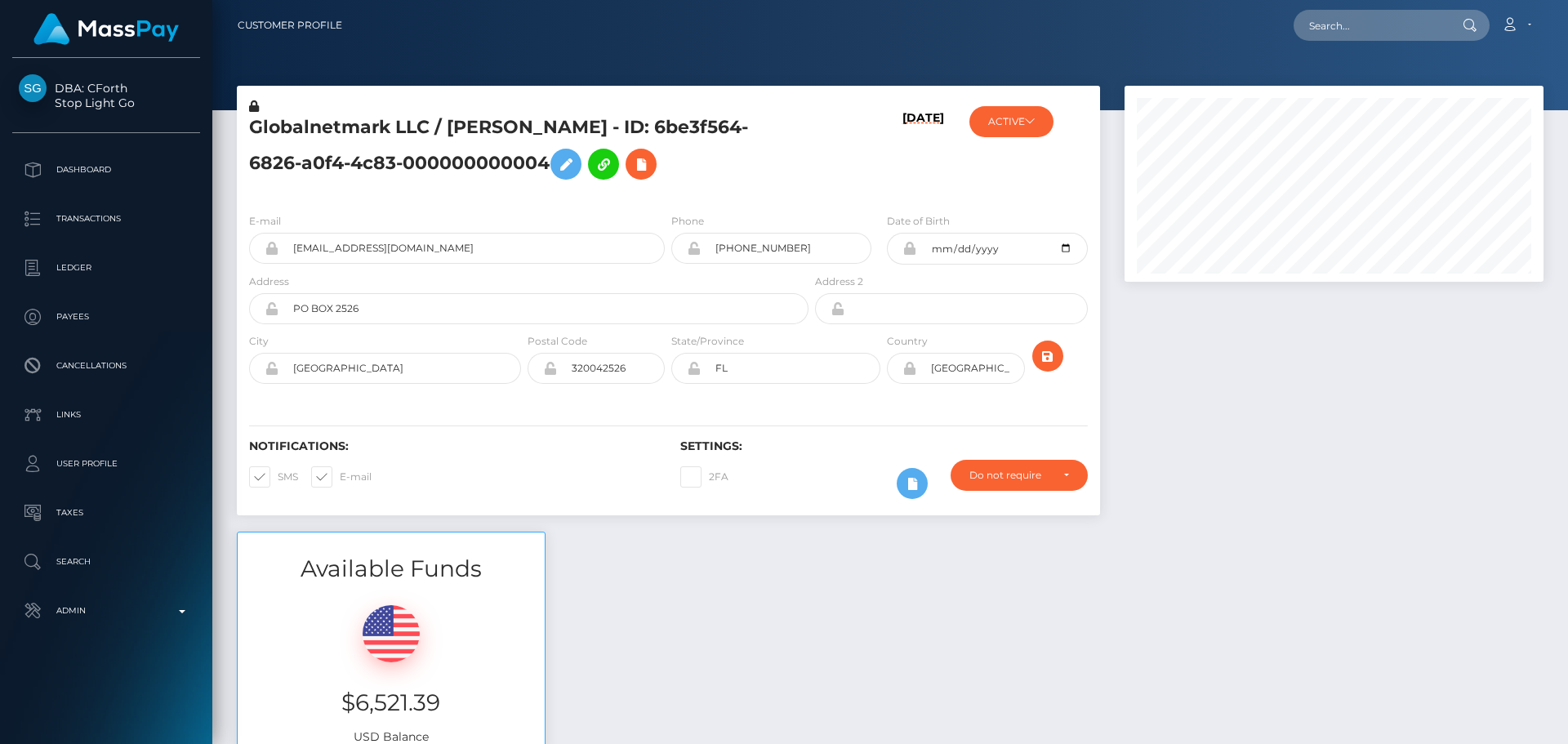
click at [916, 157] on h6 "[DATE]" at bounding box center [924, 152] width 42 height 83
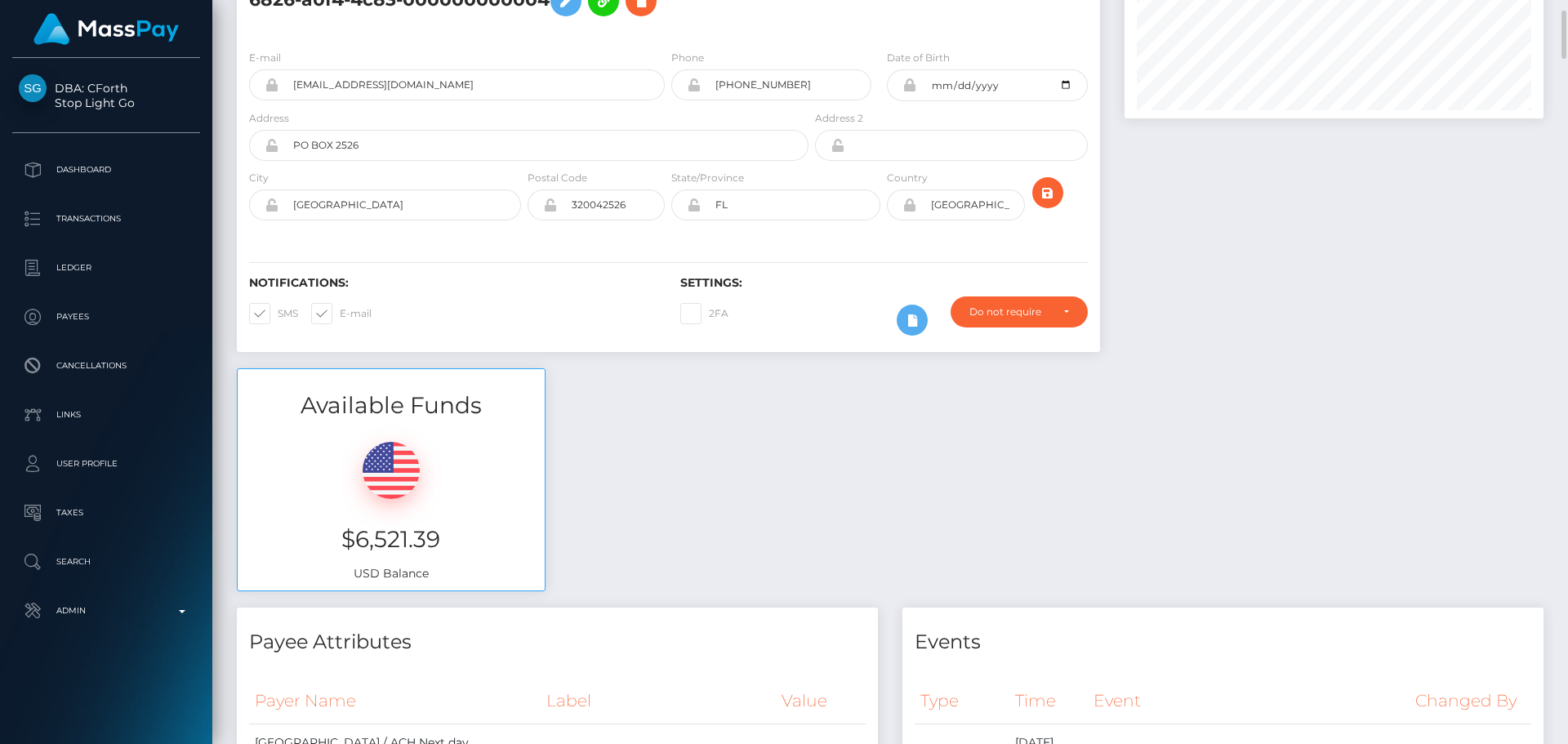
scroll to position [0, 0]
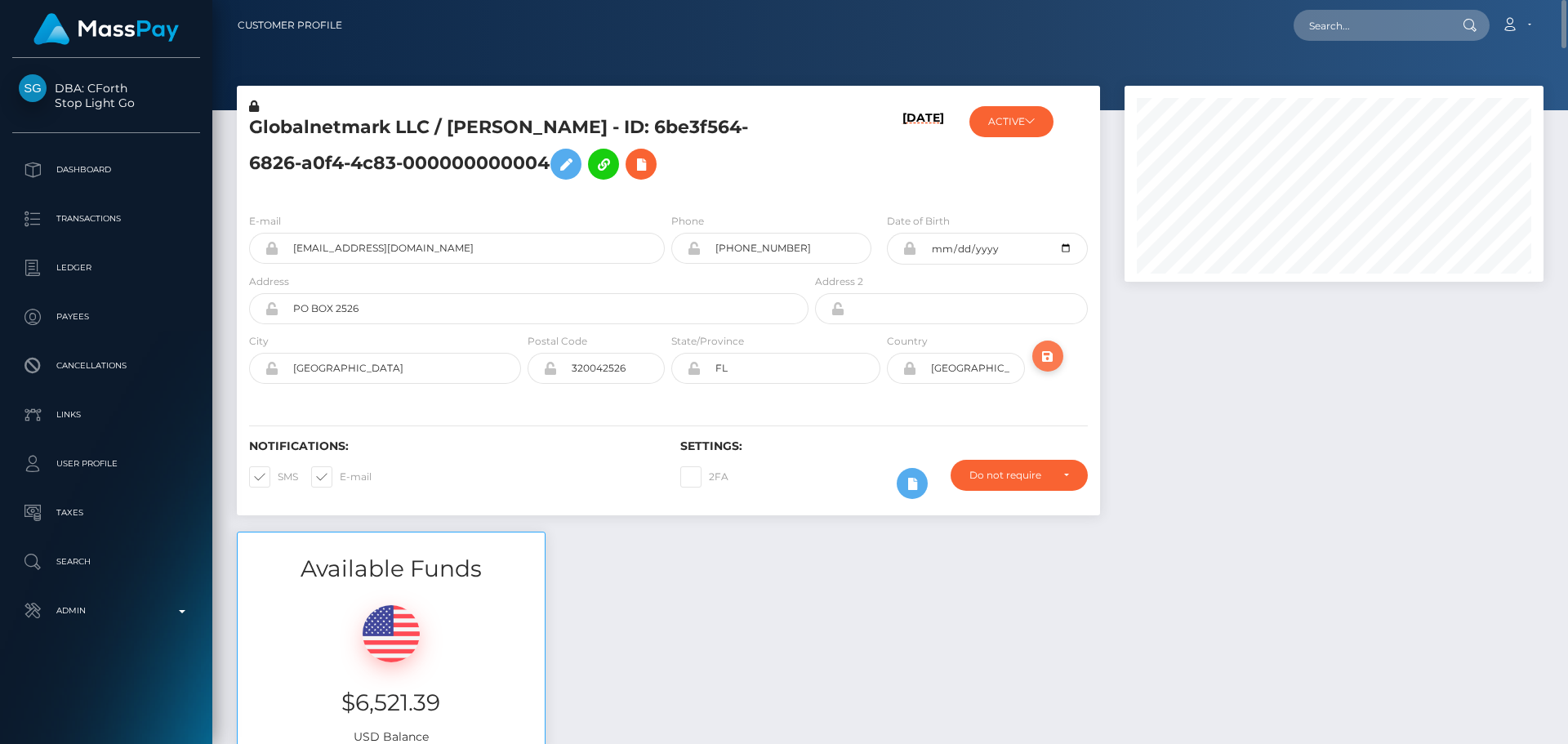
click at [1043, 355] on icon "submit" at bounding box center [1048, 356] width 20 height 20
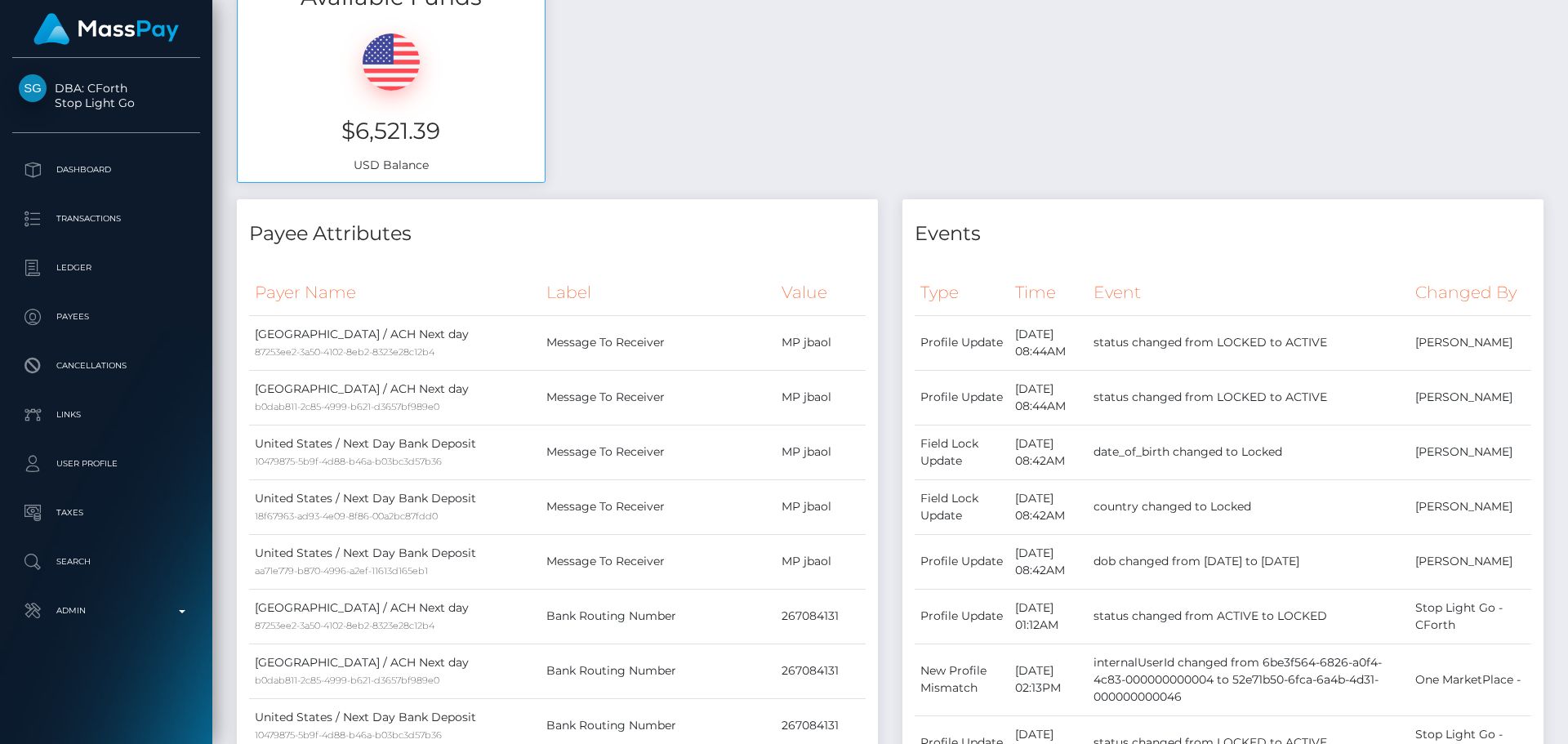
scroll to position [654, 0]
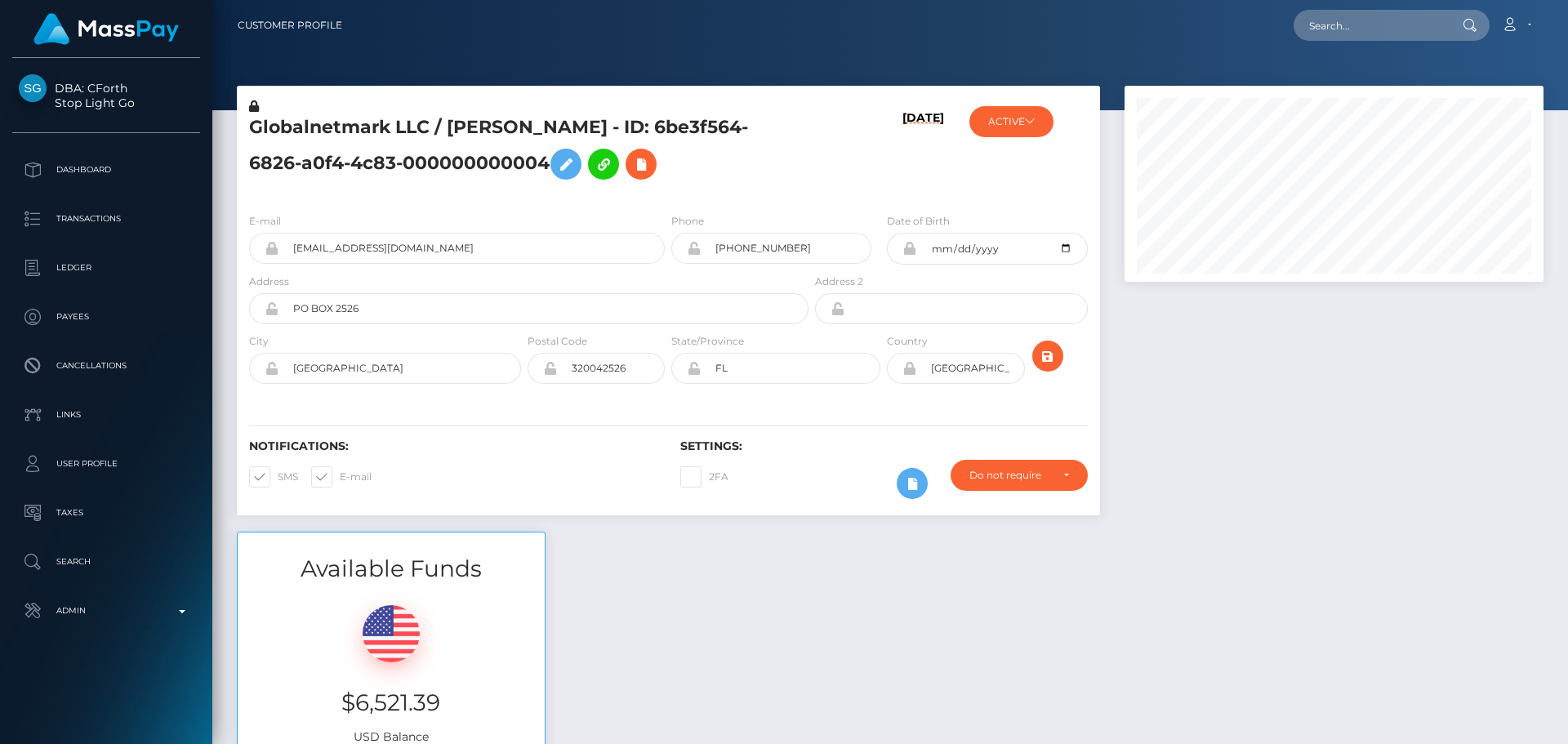
scroll to position [196, 420]
click at [1365, 16] on input "text" at bounding box center [1370, 25] width 153 height 31
paste input "[EMAIL_ADDRESS][DOMAIN_NAME]"
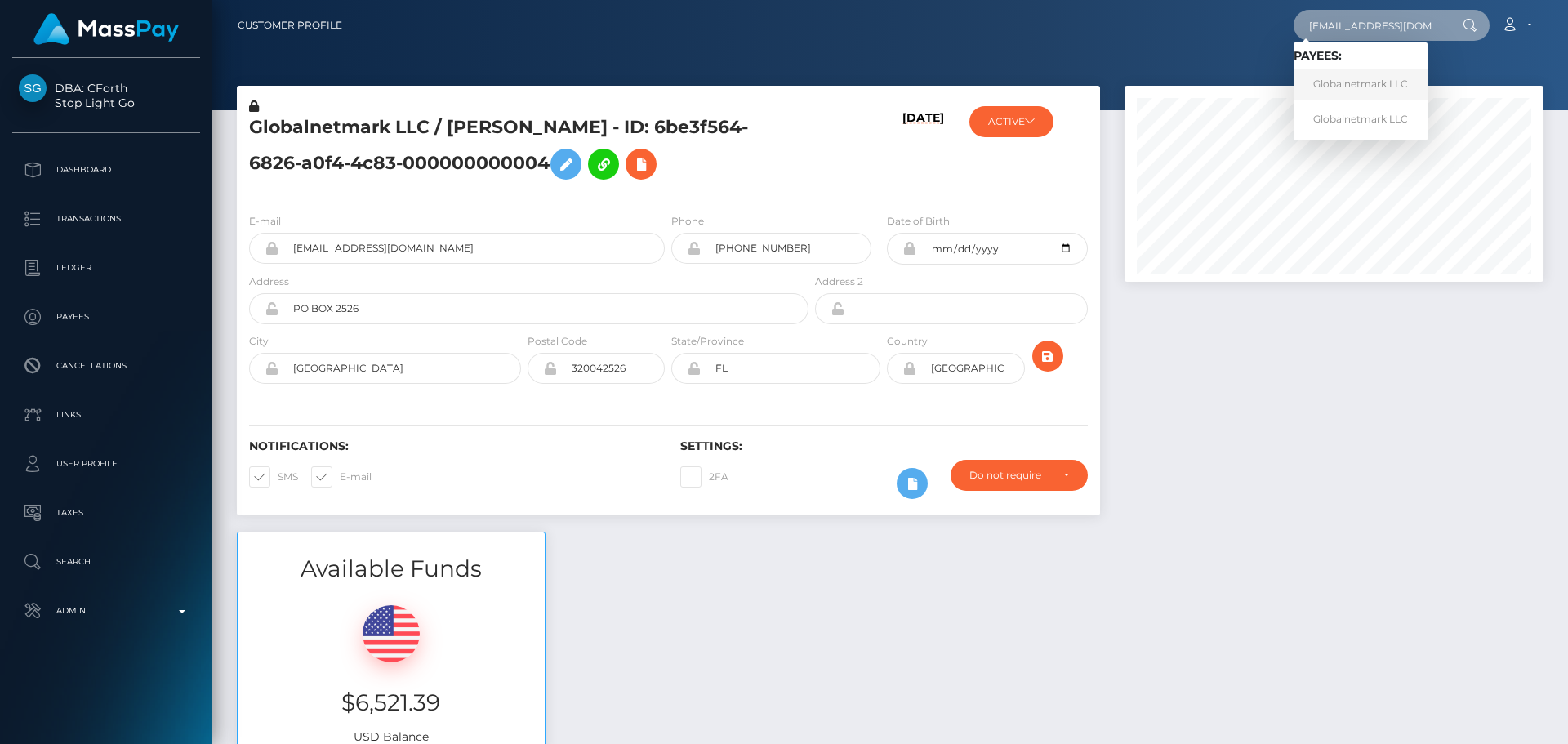
type input "[EMAIL_ADDRESS][DOMAIN_NAME]"
click at [919, 180] on h6 "[DATE]" at bounding box center [924, 152] width 42 height 83
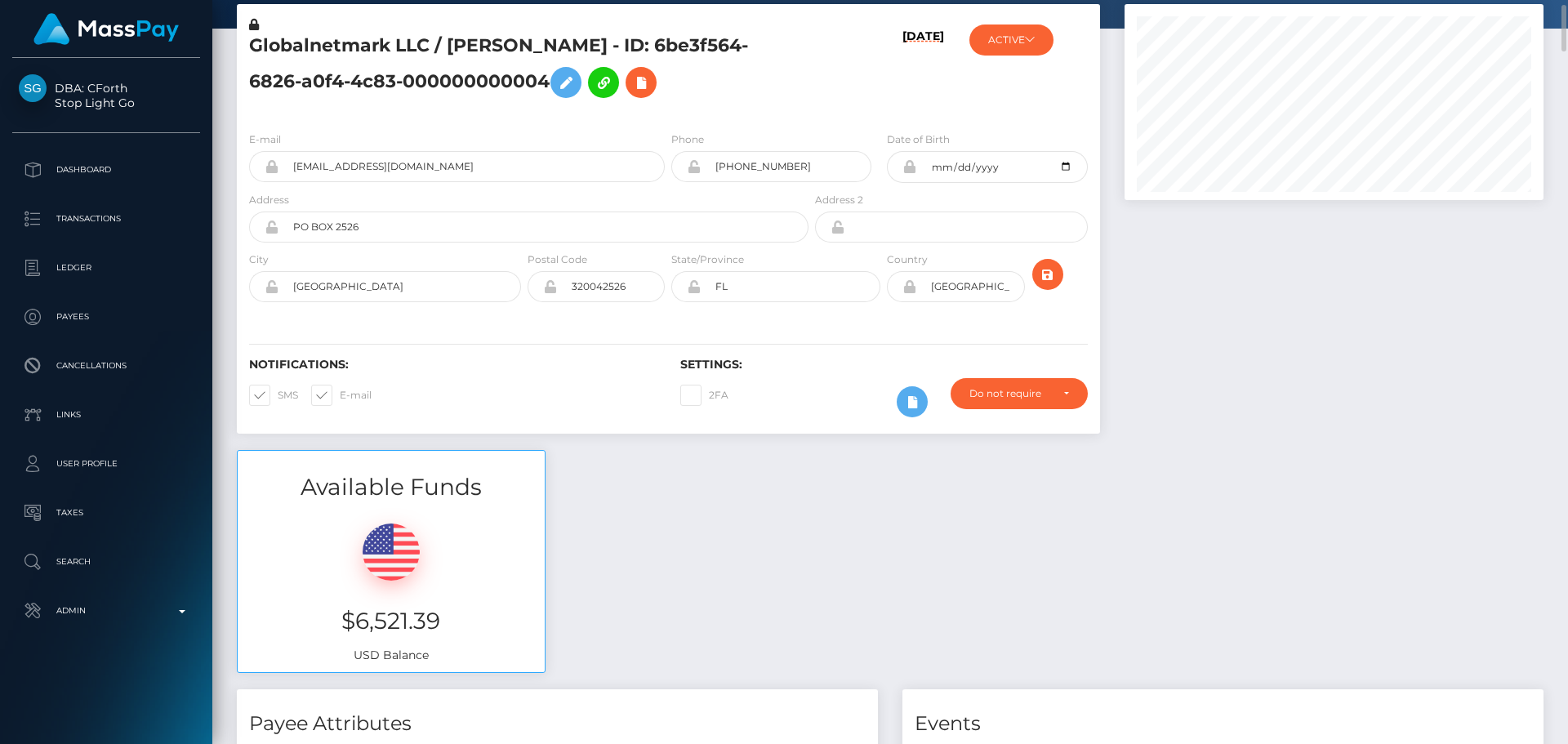
scroll to position [0, 0]
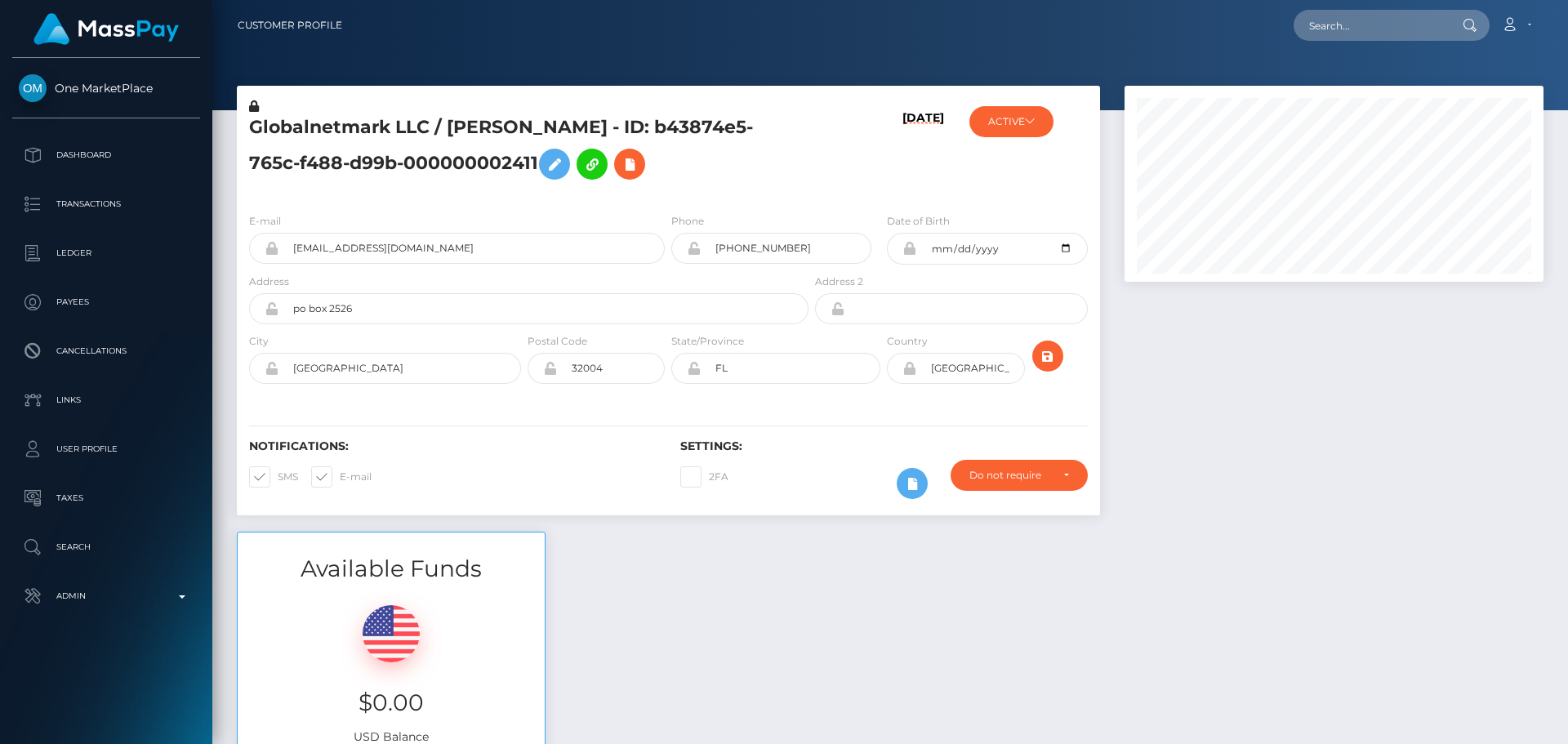
scroll to position [196, 420]
click at [685, 176] on h5 "Globalnetmark LLC / LITA G HART - ID: b43874e5-765c-f488-d99b-000000002411" at bounding box center [524, 151] width 551 height 72
click at [723, 163] on h5 "Globalnetmark LLC / LITA G HART - ID: b43874e5-765c-f488-d99b-000000002411" at bounding box center [524, 151] width 551 height 72
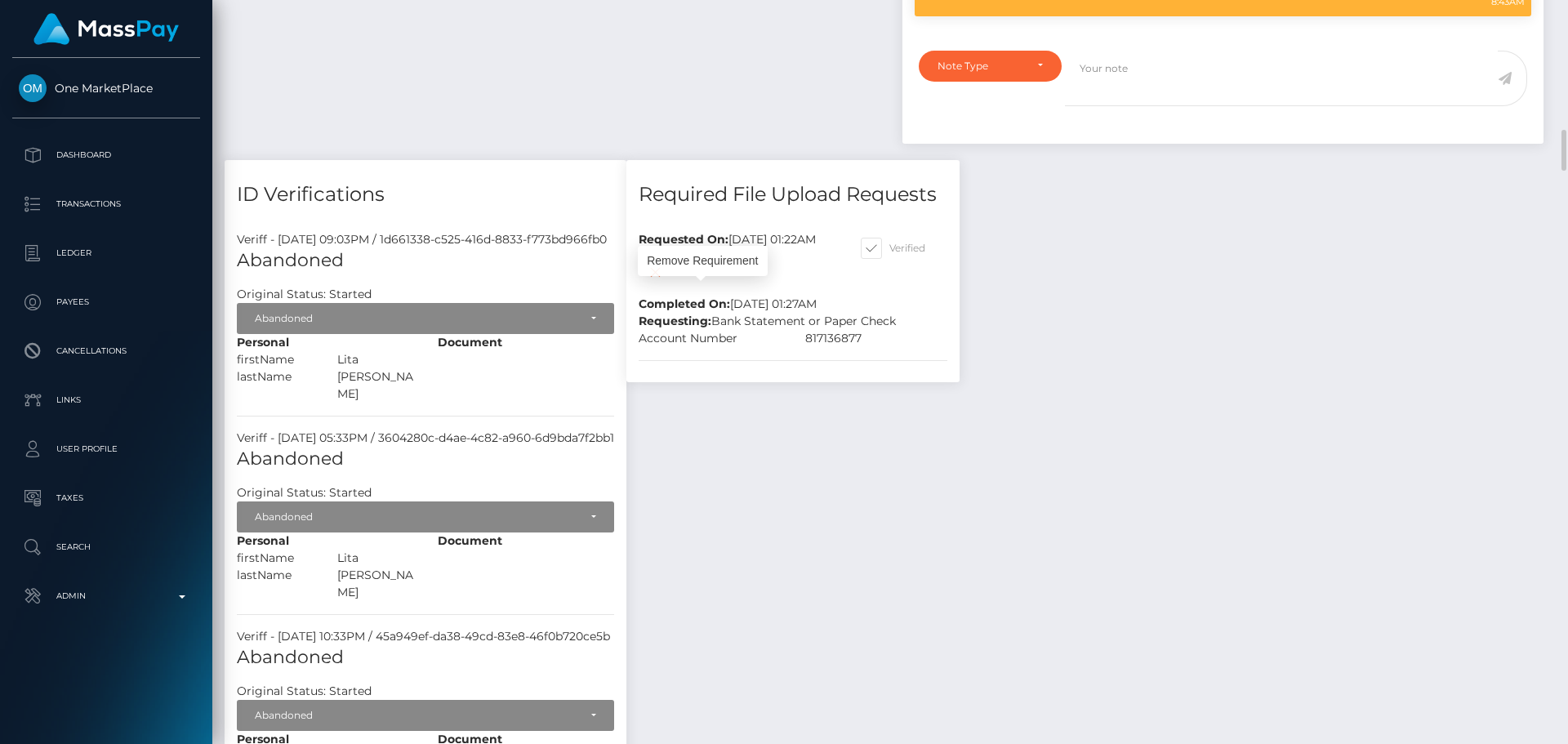
click at [665, 283] on icon at bounding box center [655, 272] width 20 height 20
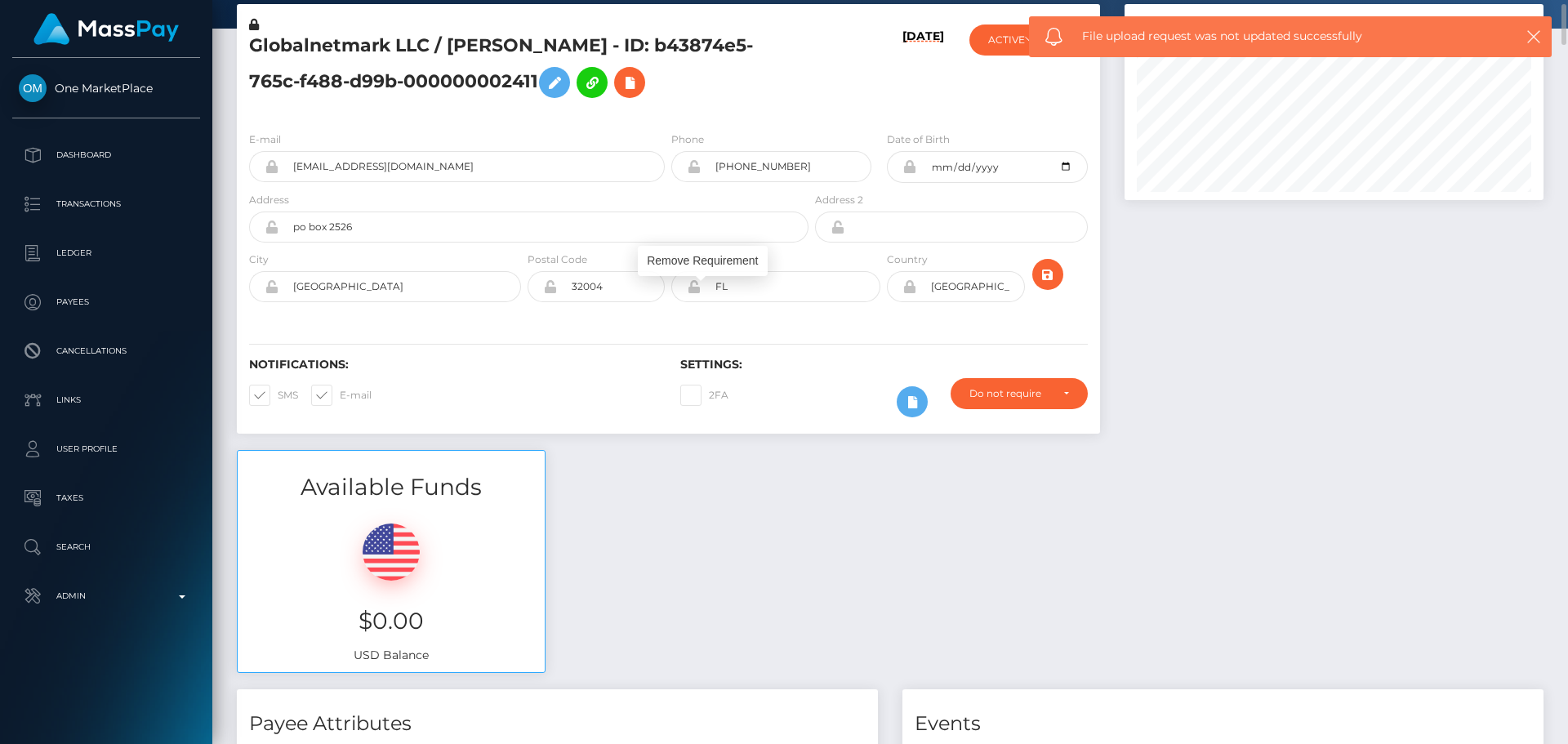
scroll to position [0, 0]
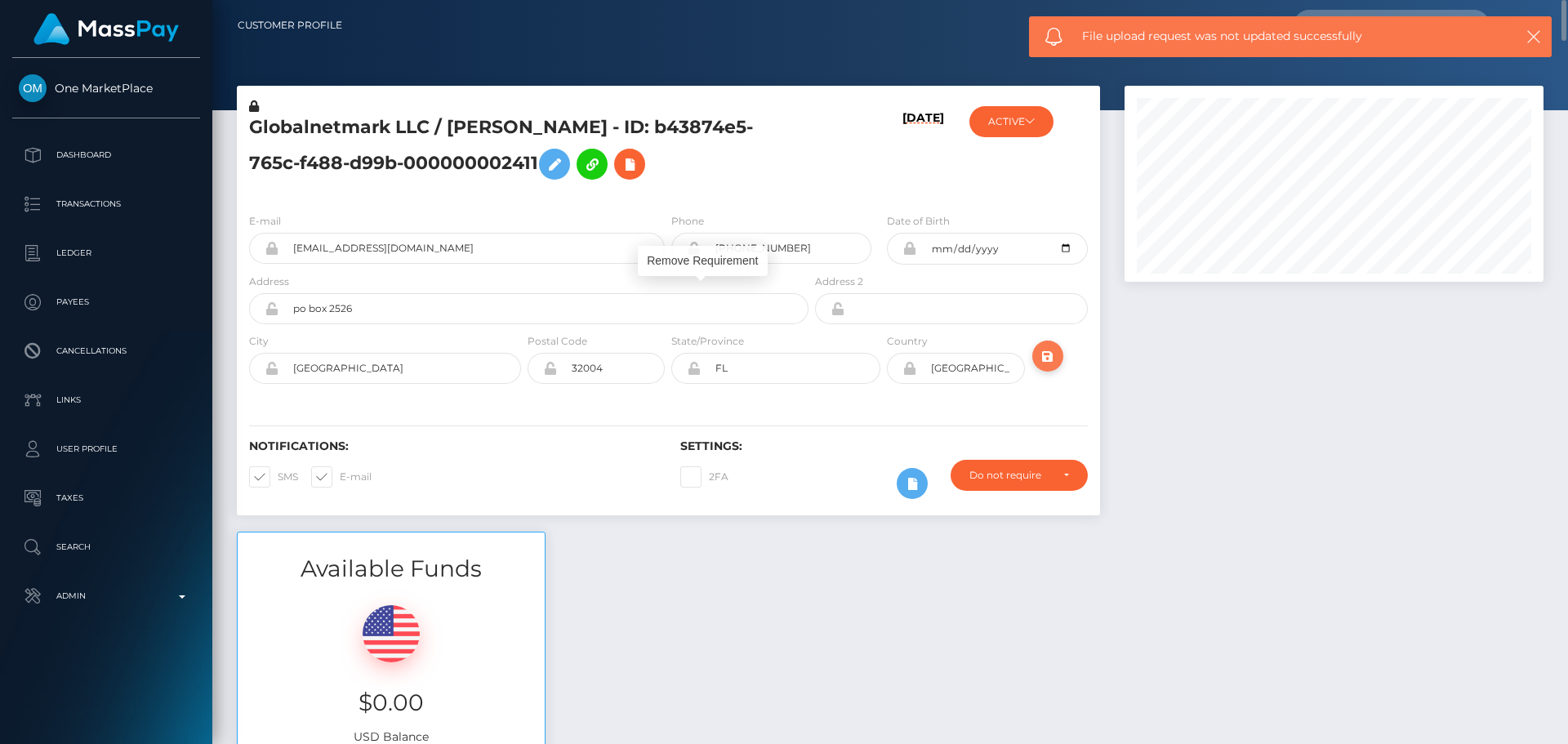
drag, startPoint x: 1049, startPoint y: 364, endPoint x: 1034, endPoint y: 351, distance: 19.8
click at [1050, 364] on icon "submit" at bounding box center [1048, 356] width 20 height 20
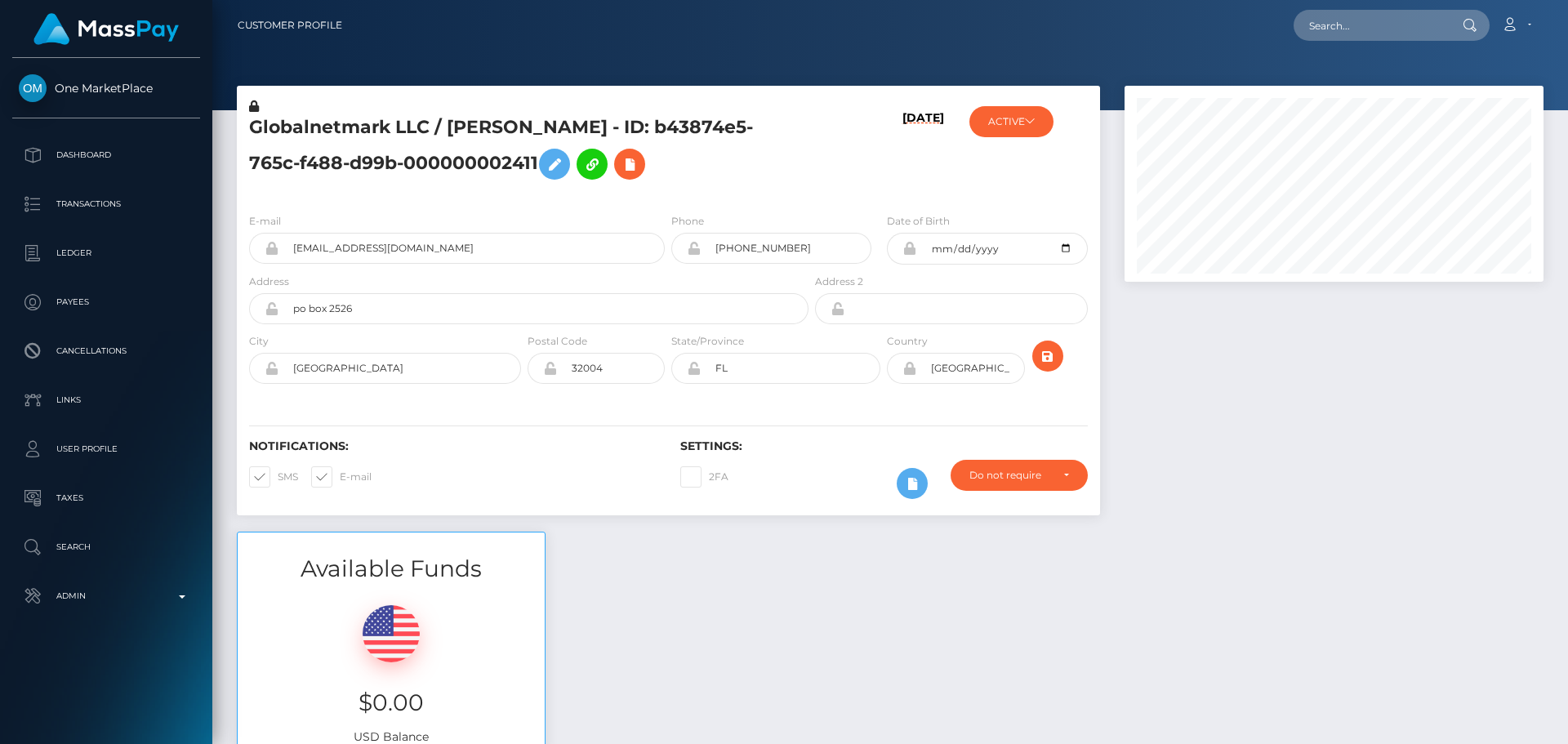
scroll to position [82, 0]
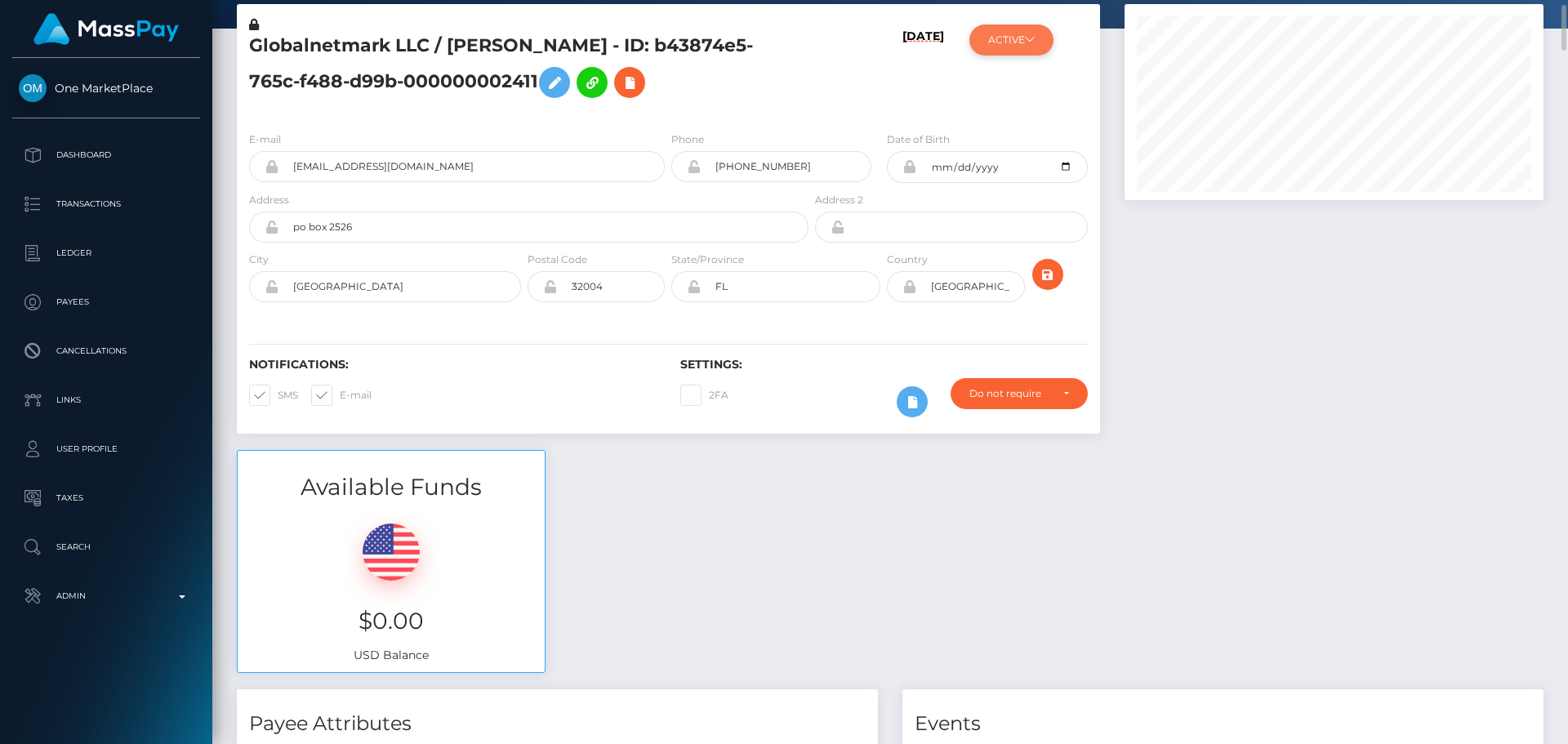
click at [1028, 37] on icon at bounding box center [1029, 39] width 10 height 10
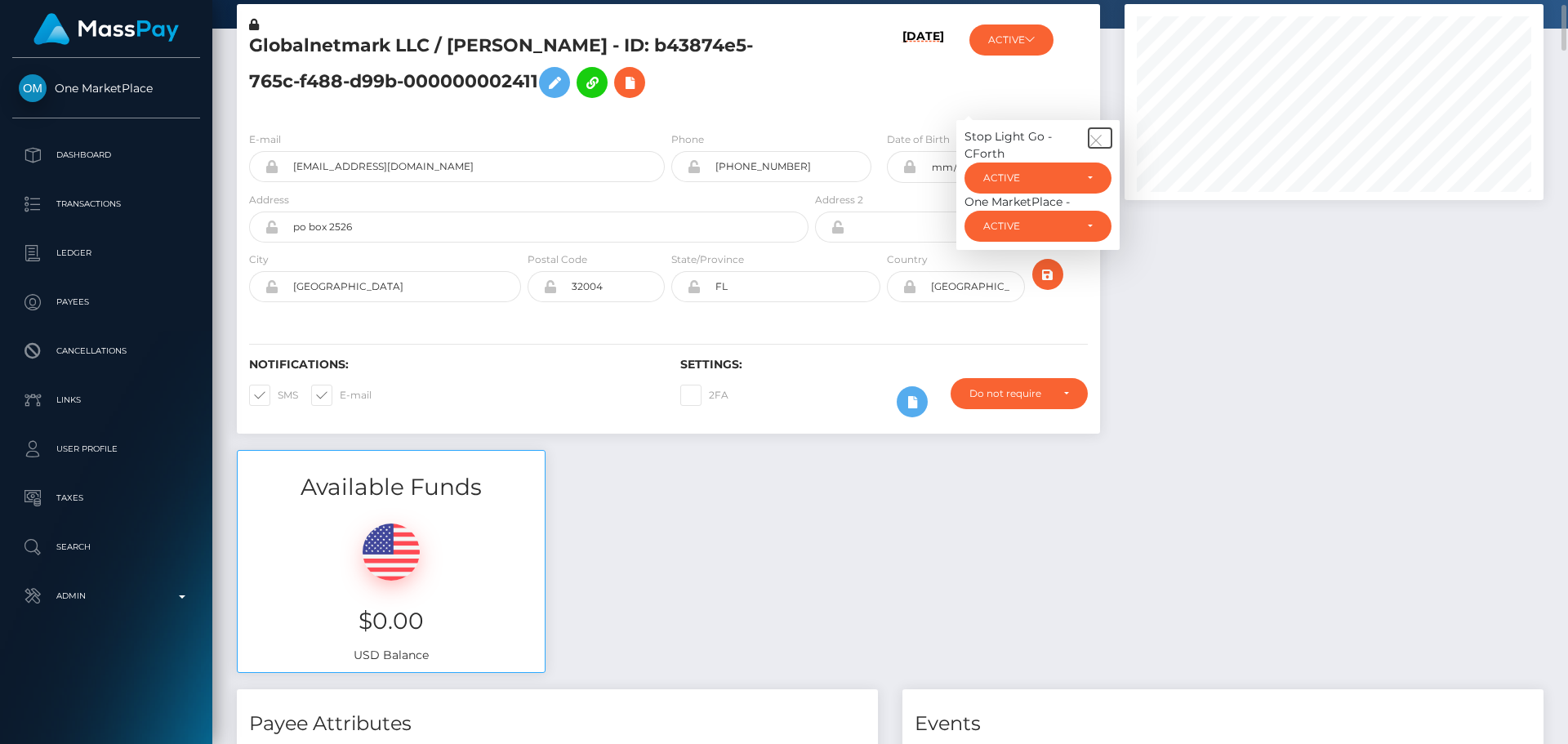
drag, startPoint x: 1107, startPoint y: 134, endPoint x: 1088, endPoint y: 135, distance: 19.0
click at [1105, 135] on button "button" at bounding box center [1100, 138] width 23 height 20
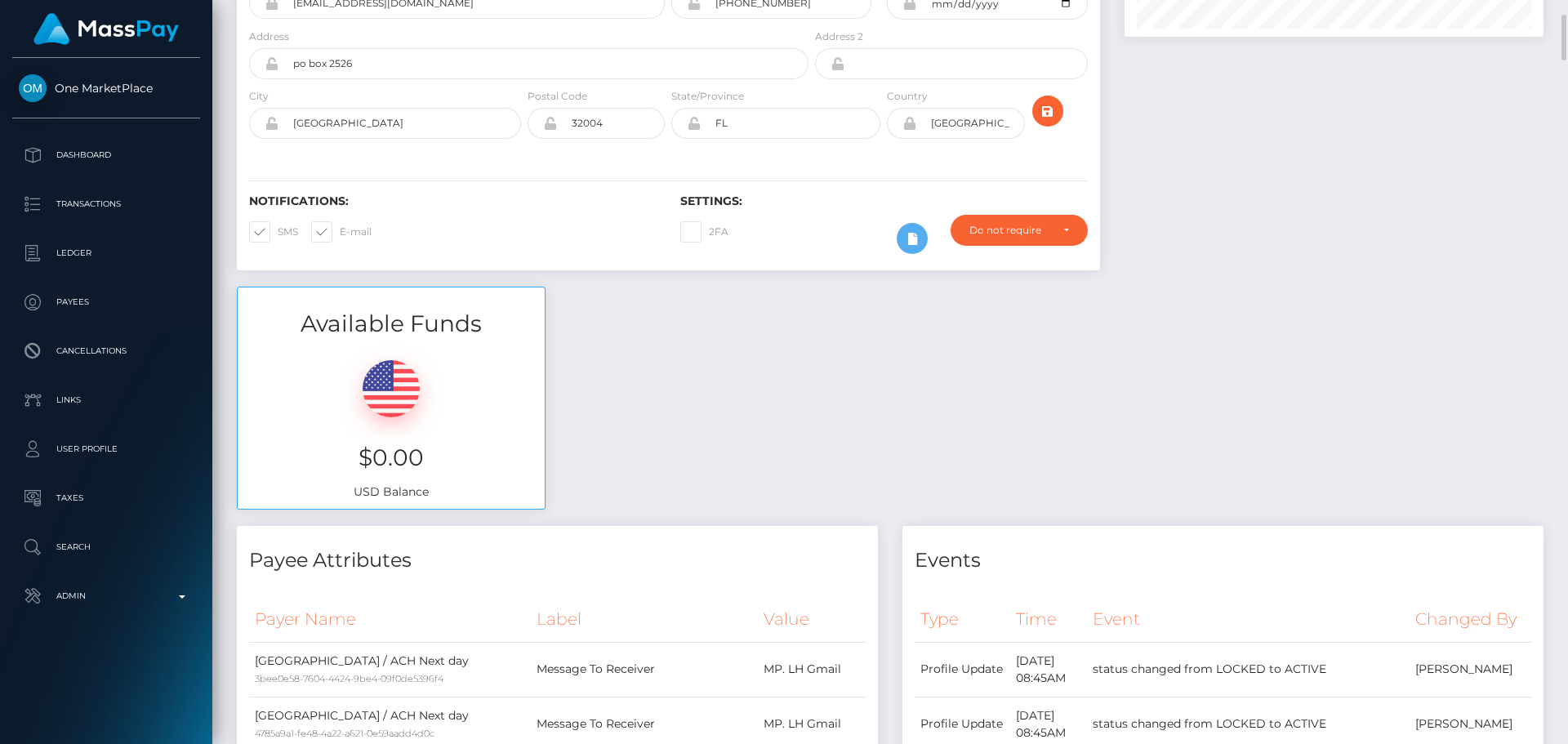
scroll to position [0, 0]
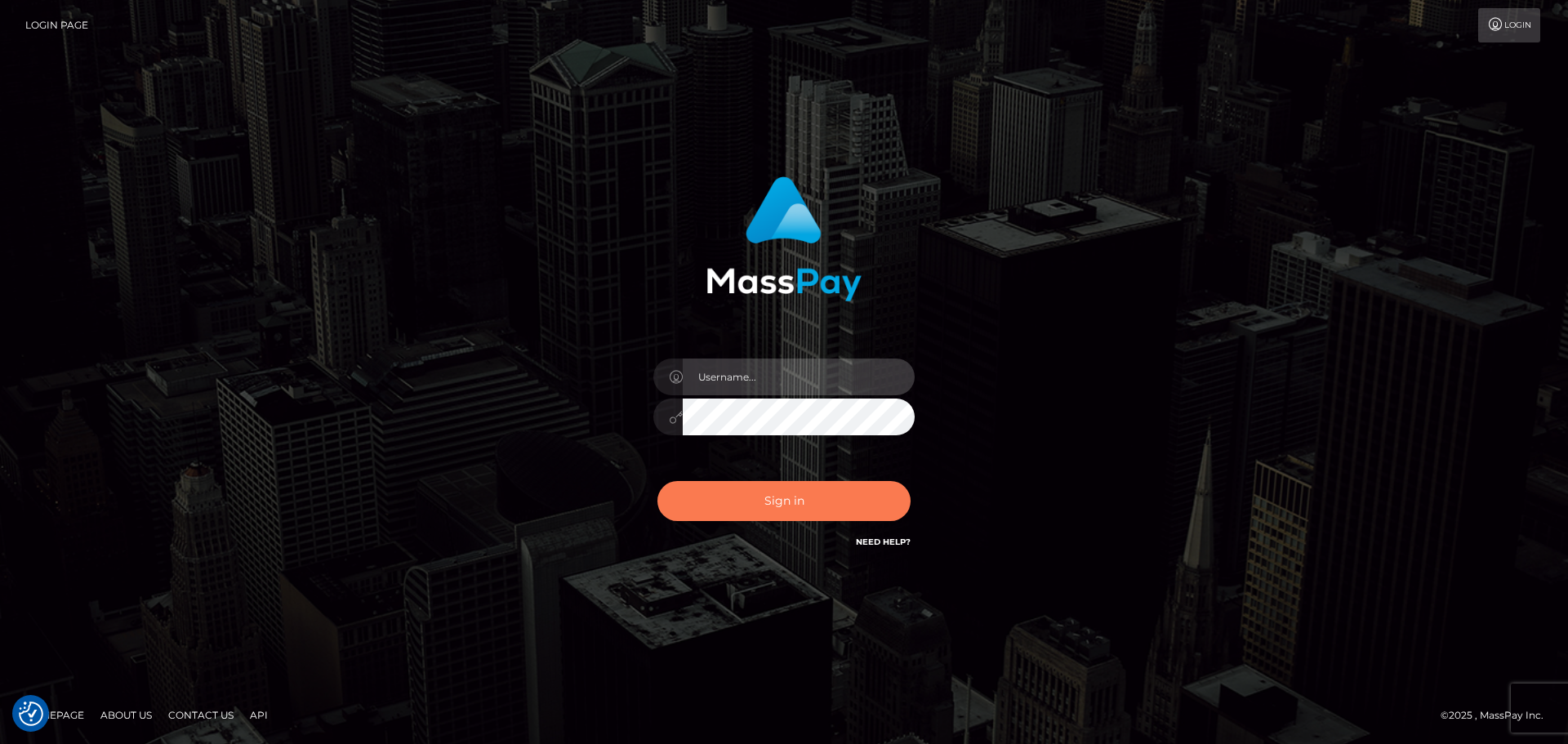
type input "[DOMAIN_NAME]"
click at [783, 503] on button "Sign in" at bounding box center [784, 501] width 253 height 40
type input "[DOMAIN_NAME]"
click at [794, 507] on button "Sign in" at bounding box center [784, 501] width 253 height 40
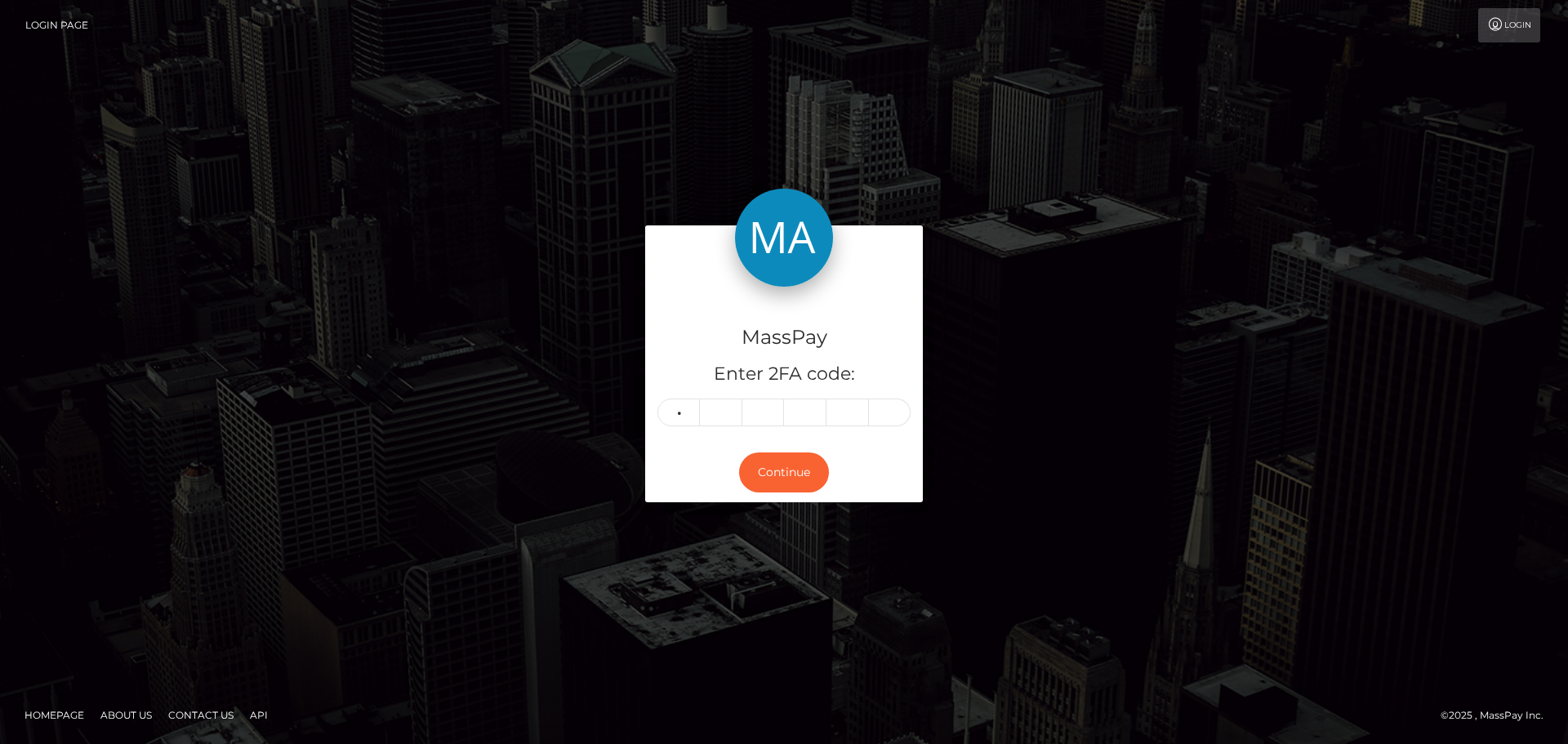
type input "4"
type input "3"
type input "8"
type input "9"
type input "8"
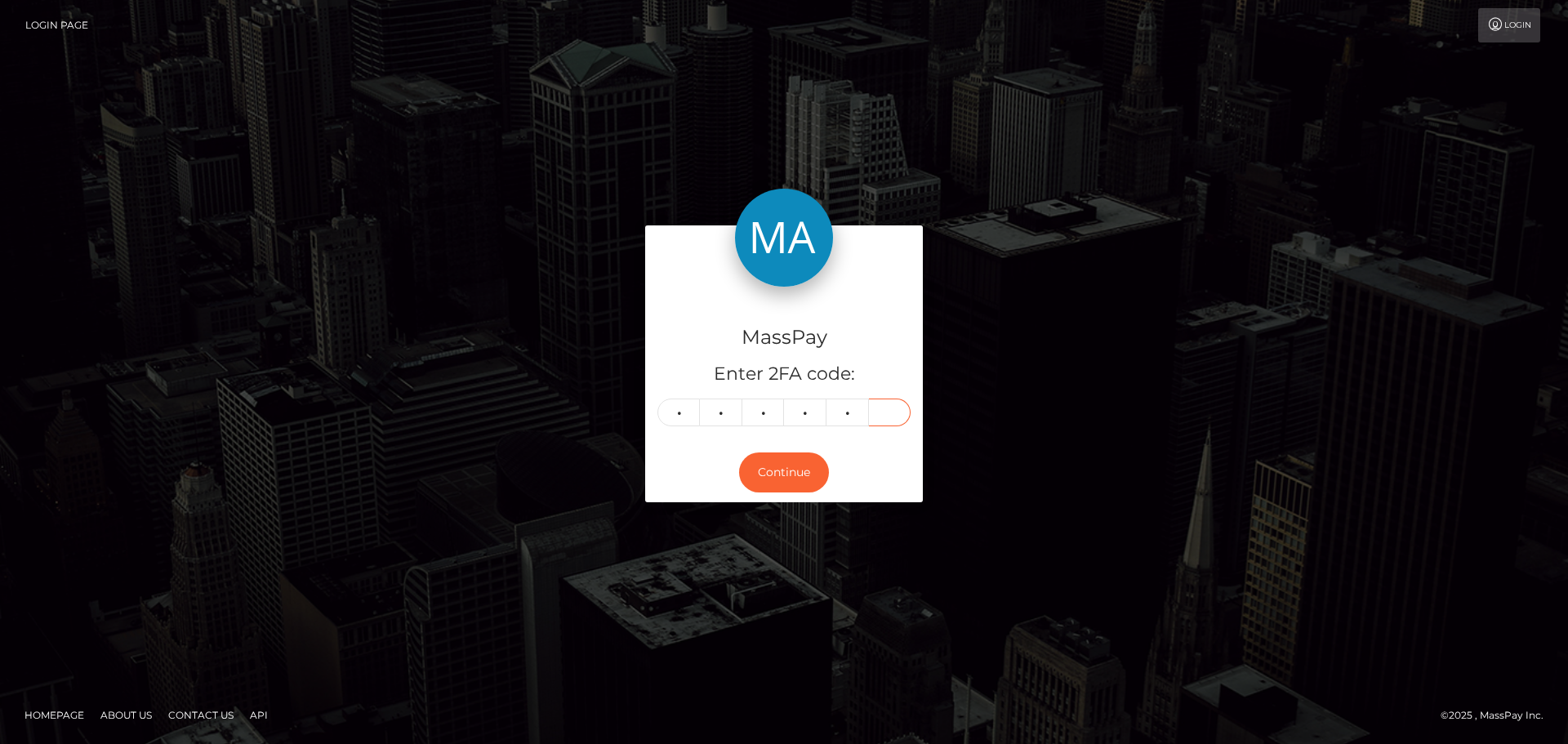
type input "8"
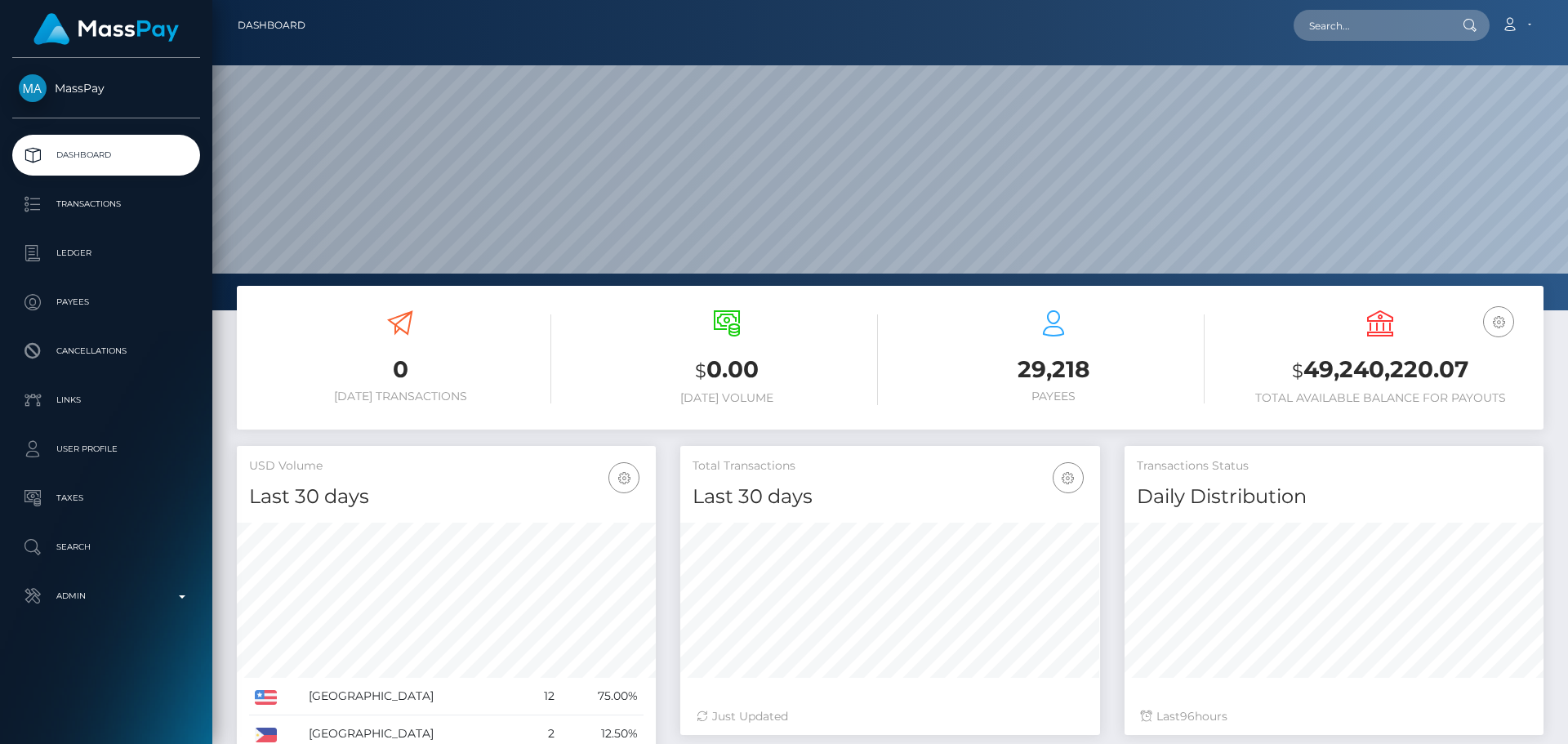
scroll to position [290, 420]
click at [1368, 26] on input "text" at bounding box center [1370, 25] width 153 height 31
paste input "[EMAIL_ADDRESS][DOMAIN_NAME]"
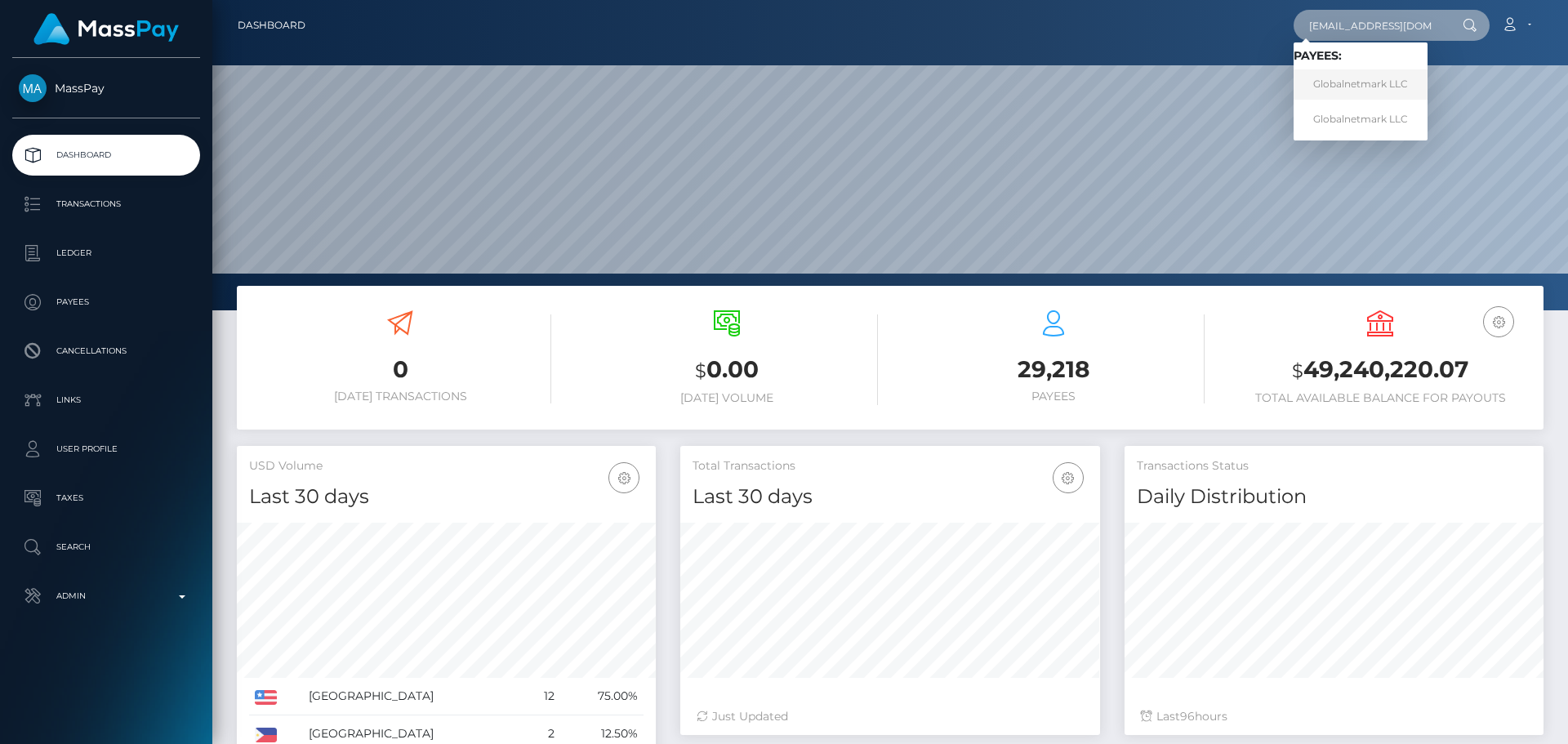
type input "[EMAIL_ADDRESS][DOMAIN_NAME]"
click at [1346, 78] on link "Globalnetmark LLC" at bounding box center [1361, 85] width 134 height 30
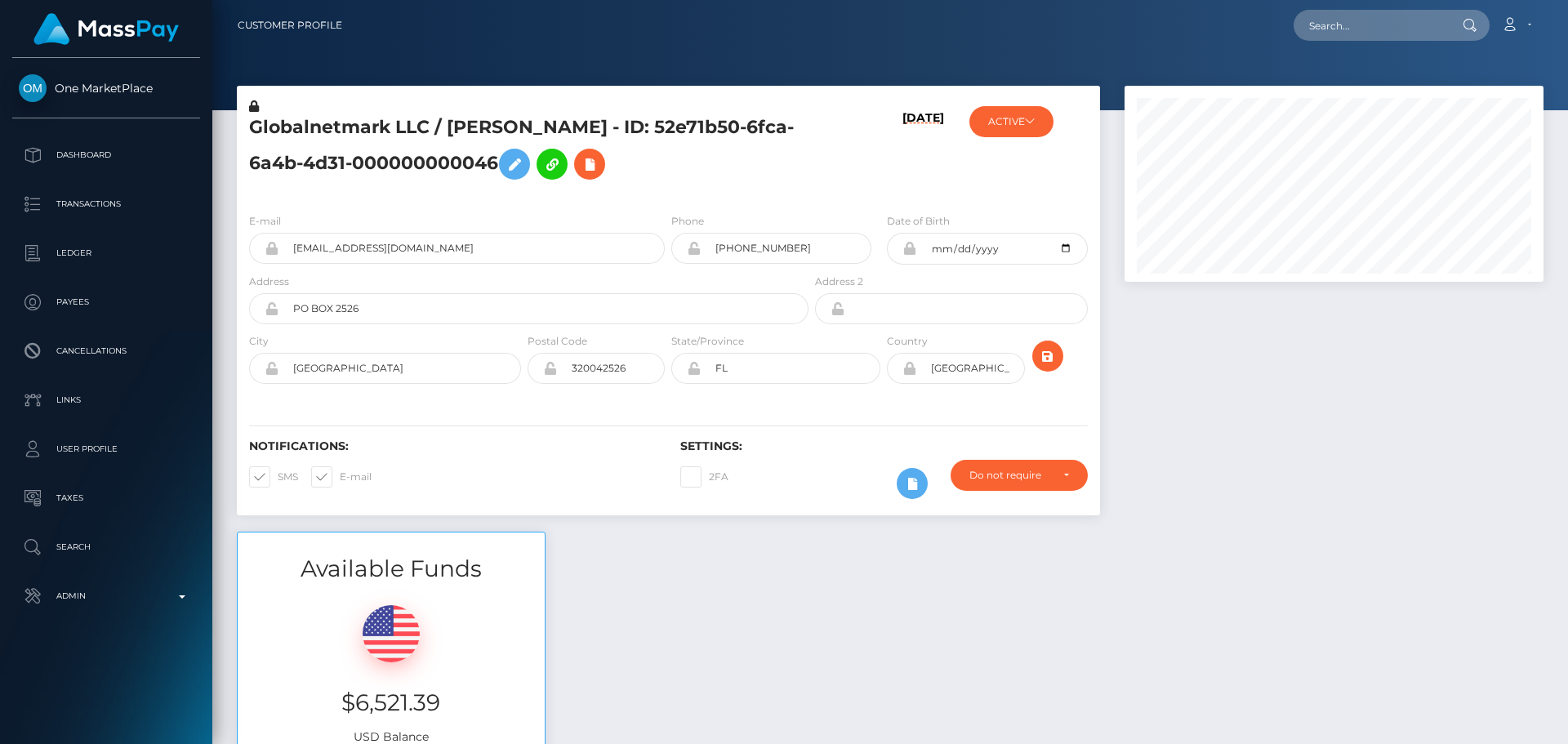
scroll to position [196, 420]
click at [667, 196] on div "Globalnetmark LLC / [PERSON_NAME] - ID: 52e71b50-6fca-6a4b-4d31-000000000046" at bounding box center [524, 148] width 575 height 102
click at [667, 195] on div "Globalnetmark LLC / Lita Hart - ID: 52e71b50-6fca-6a4b-4d31-000000000046" at bounding box center [524, 148] width 575 height 102
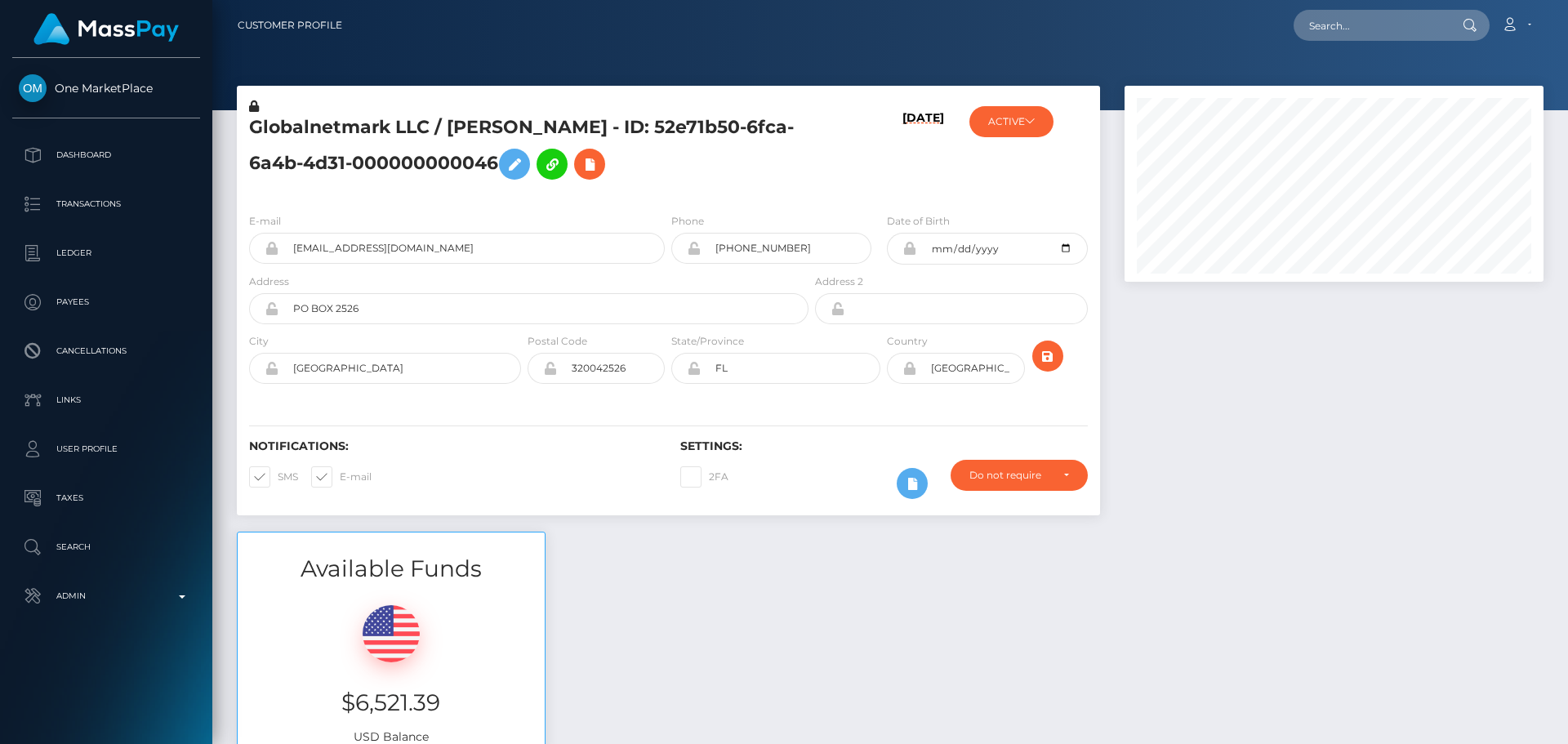
click at [667, 195] on div "Globalnetmark LLC / Lita Hart - ID: 52e71b50-6fca-6a4b-4d31-000000000046" at bounding box center [524, 148] width 575 height 102
click at [663, 195] on div "Globalnetmark LLC / Lita Hart - ID: 52e71b50-6fca-6a4b-4d31-000000000046" at bounding box center [524, 148] width 575 height 102
click at [657, 194] on div "Globalnetmark LLC / Lita Hart - ID: 52e71b50-6fca-6a4b-4d31-000000000046" at bounding box center [524, 148] width 575 height 102
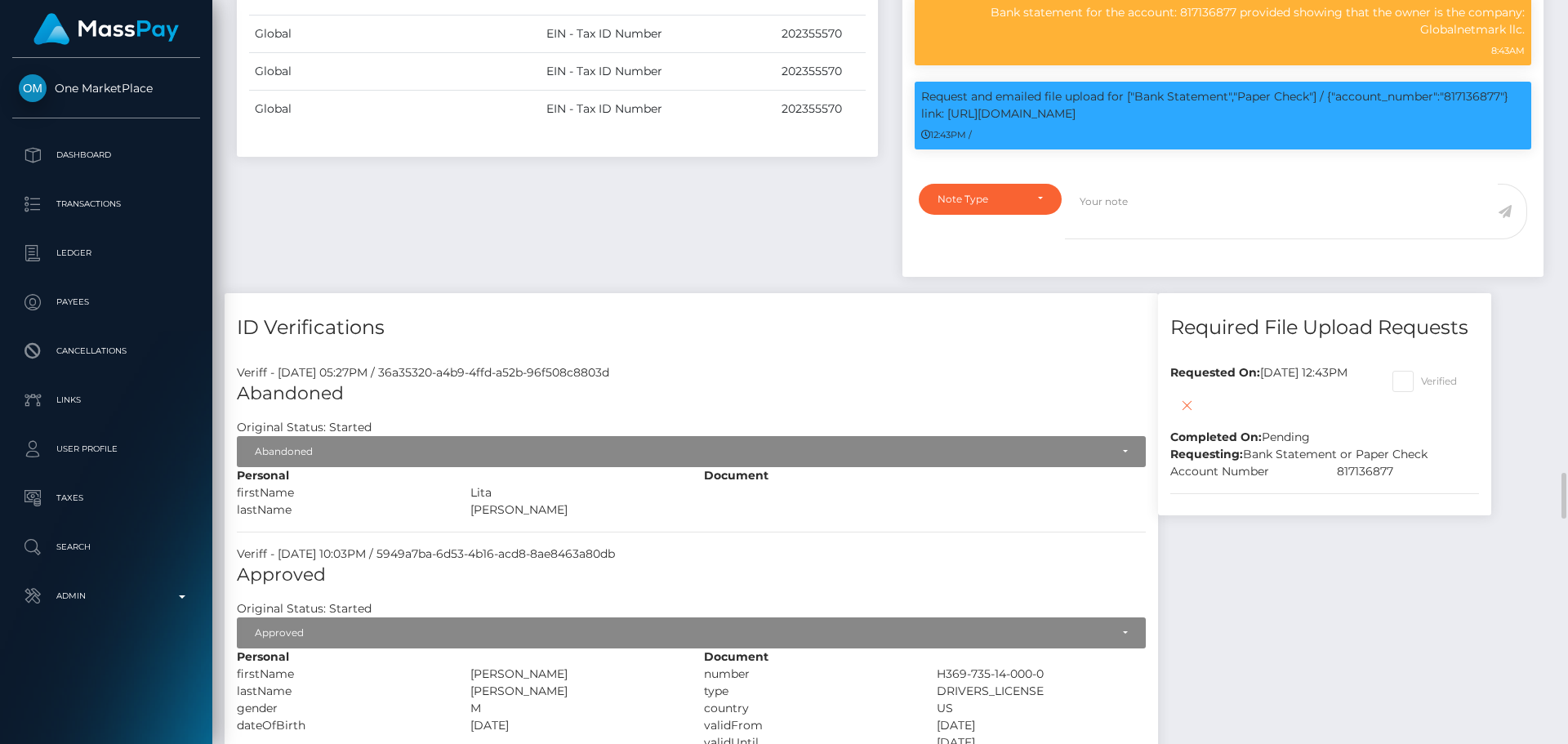
scroll to position [1960, 0]
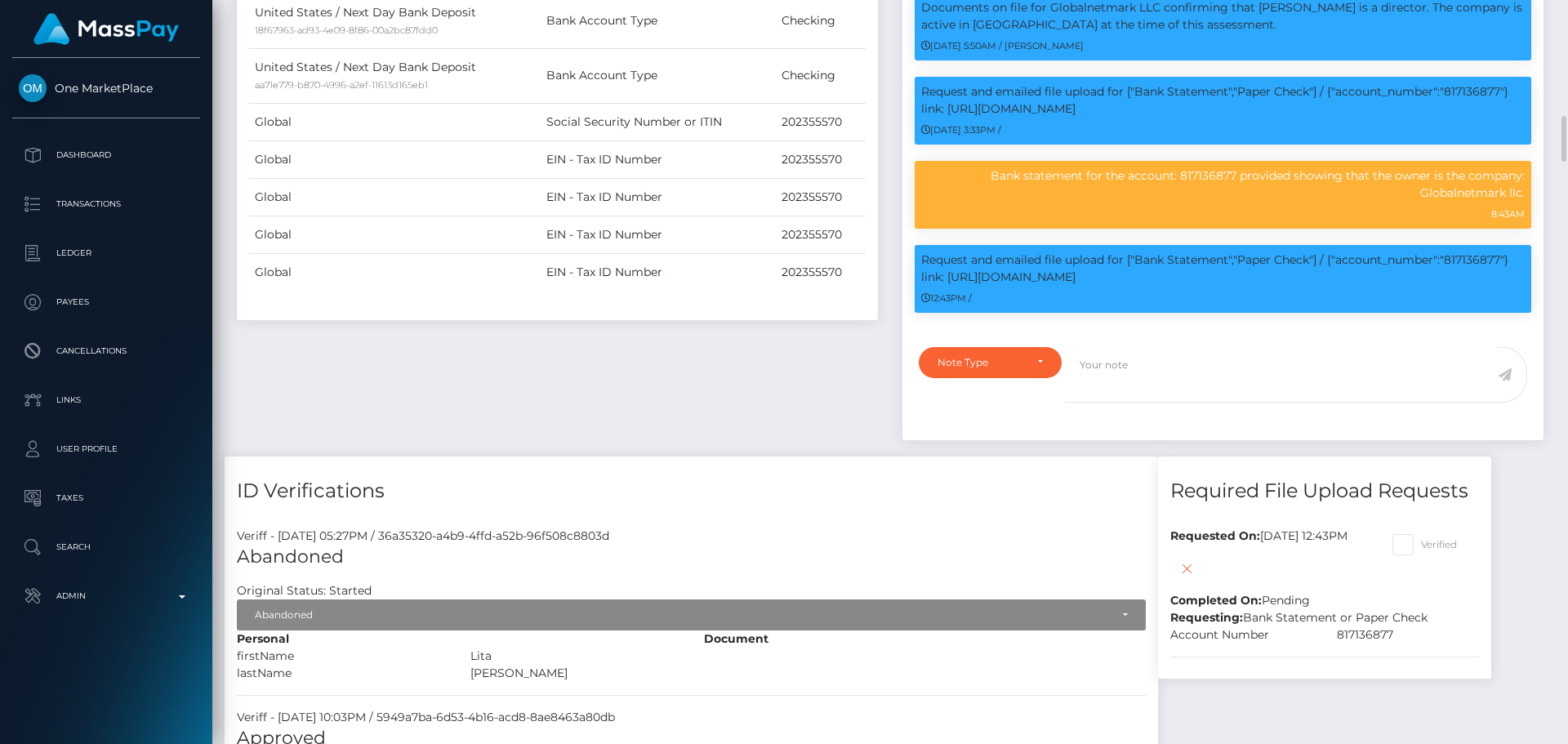
scroll to position [196, 420]
click at [960, 285] on p "Request and emailed file upload for ["Bank Statement","Paper Check"] / {"accoun…" at bounding box center [1223, 268] width 603 height 34
drag, startPoint x: 960, startPoint y: 299, endPoint x: 1064, endPoint y: 305, distance: 104.2
click at [1064, 285] on p "Request and emailed file upload for ["Bank Statement","Paper Check"] / {"accoun…" at bounding box center [1223, 268] width 603 height 34
copy p "https://l.maspay.io/8lmdw"
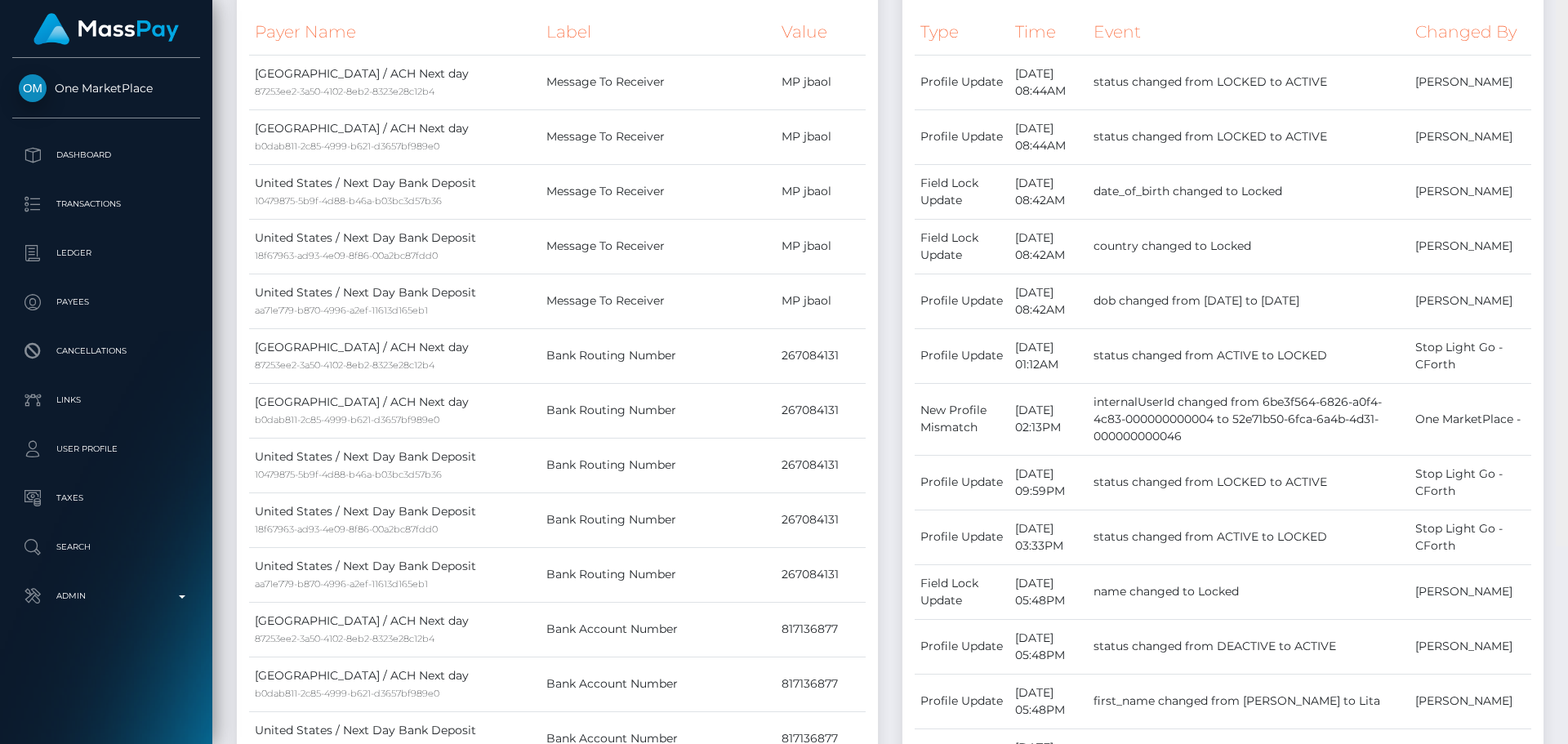
scroll to position [0, 0]
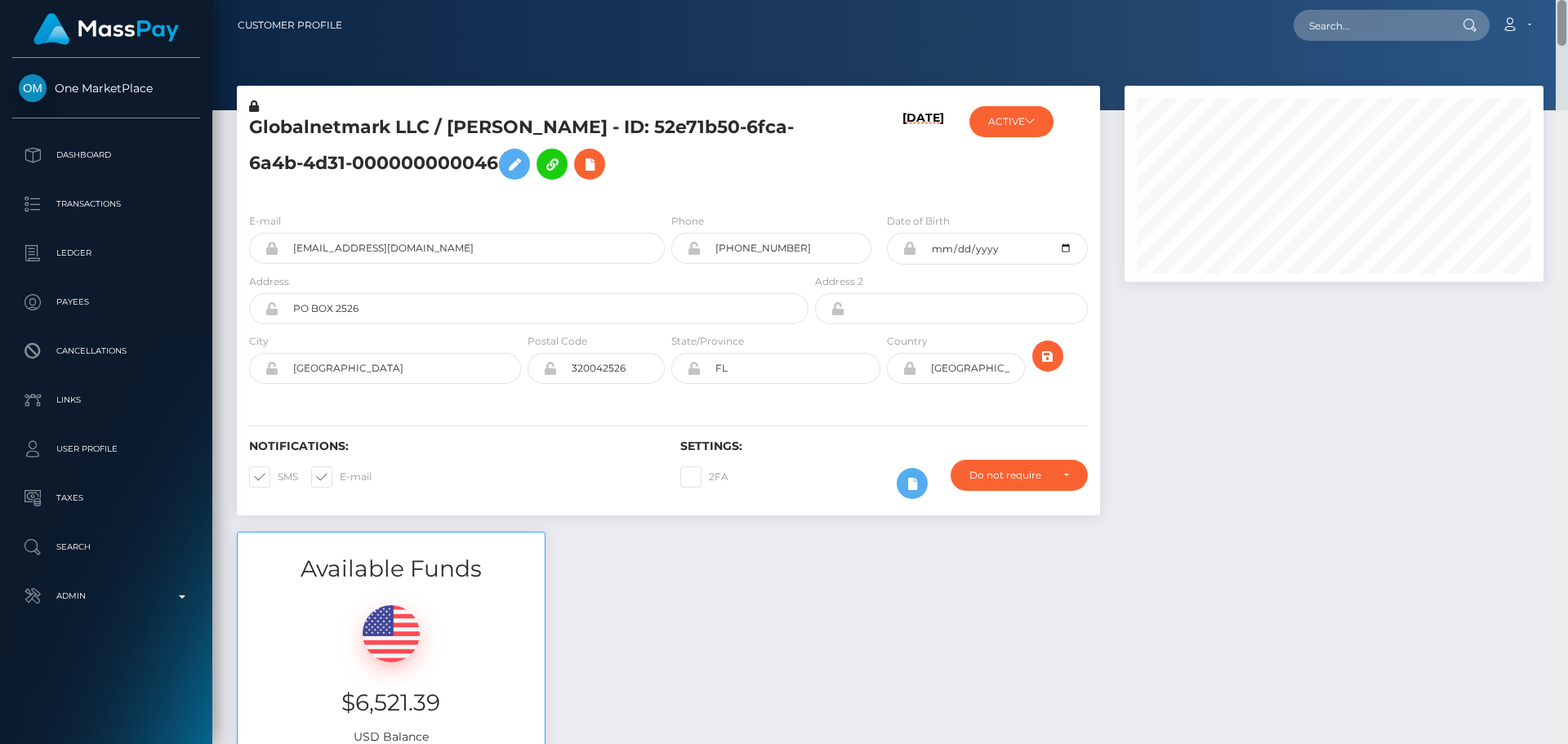
drag, startPoint x: 1565, startPoint y: 395, endPoint x: 1515, endPoint y: -26, distance: 424.0
click at [1515, 0] on html "One MarketPlace Dashboard Transactions Ledger Payees Links Taxes" at bounding box center [784, 372] width 1568 height 744
click at [654, 166] on h5 "Globalnetmark LLC / Lita Hart - ID: 52e71b50-6fca-6a4b-4d31-000000000046" at bounding box center [524, 151] width 551 height 72
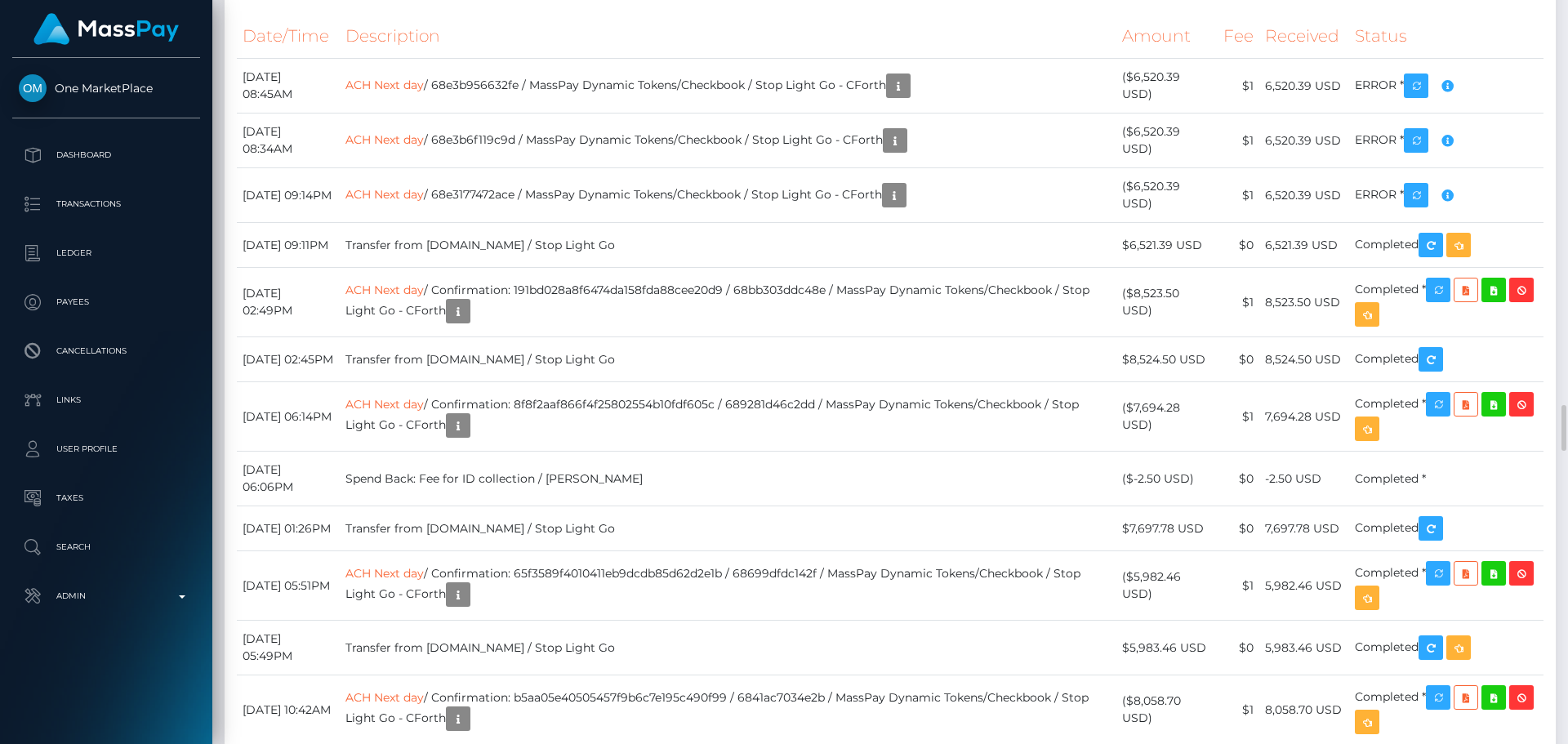
scroll to position [6126, 0]
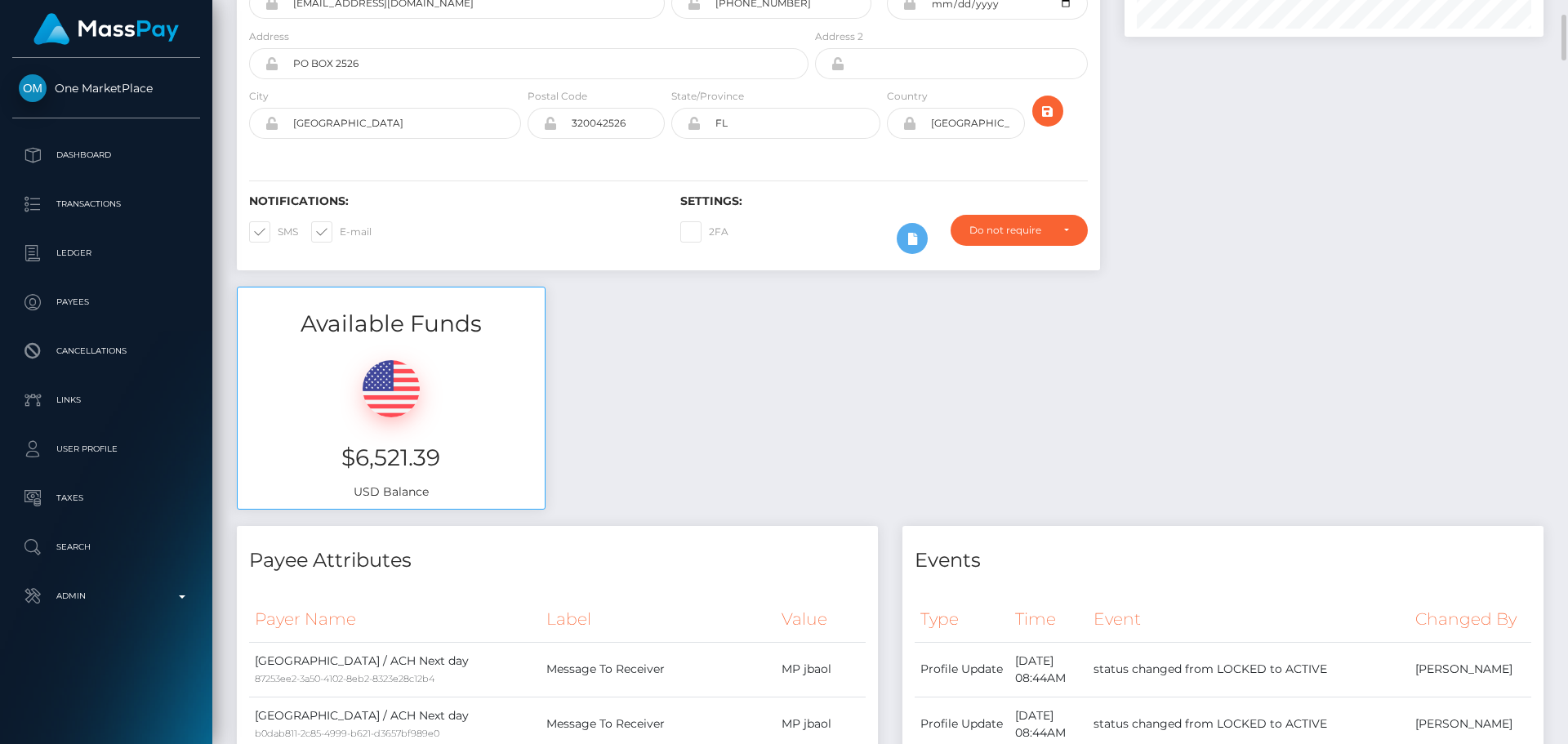
scroll to position [0, 0]
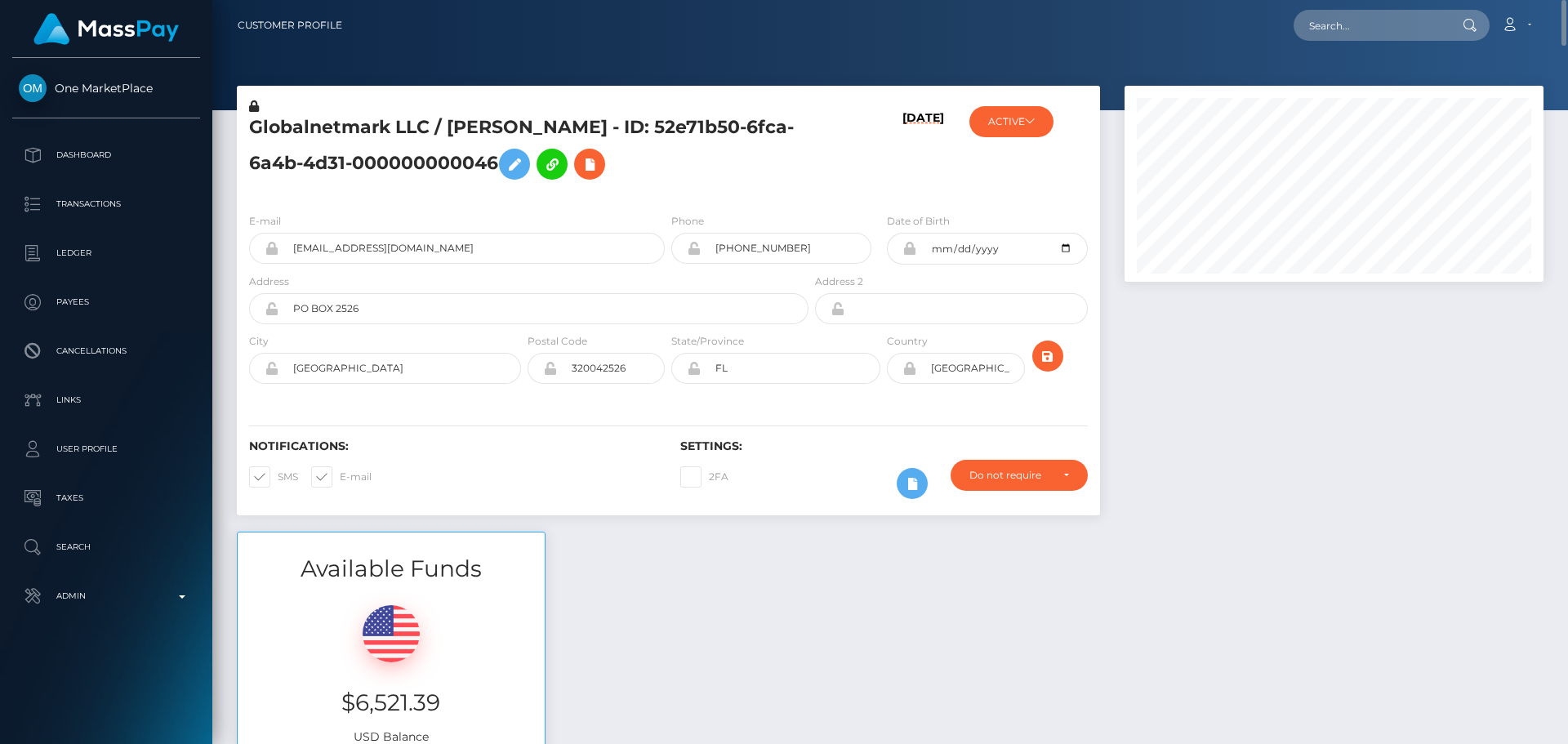
click at [637, 164] on h5 "Globalnetmark LLC / Lita Hart - ID: 52e71b50-6fca-6a4b-4d31-000000000046" at bounding box center [524, 151] width 551 height 72
click at [619, 172] on h5 "Globalnetmark LLC / Lita Hart - ID: 52e71b50-6fca-6a4b-4d31-000000000046" at bounding box center [524, 151] width 551 height 72
click at [614, 176] on h5 "Globalnetmark LLC / Lita Hart - ID: 52e71b50-6fca-6a4b-4d31-000000000046" at bounding box center [524, 151] width 551 height 72
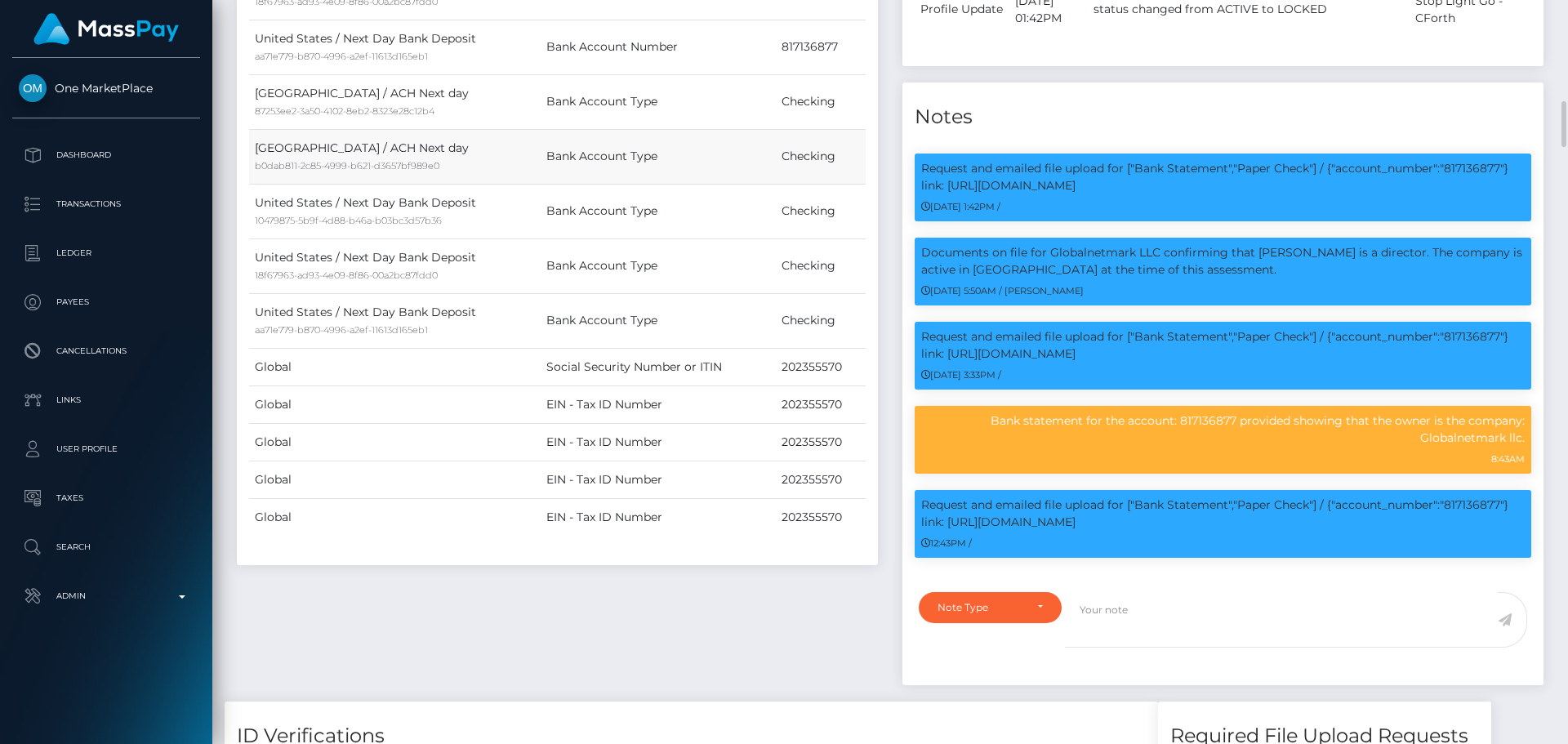
scroll to position [1715, 0]
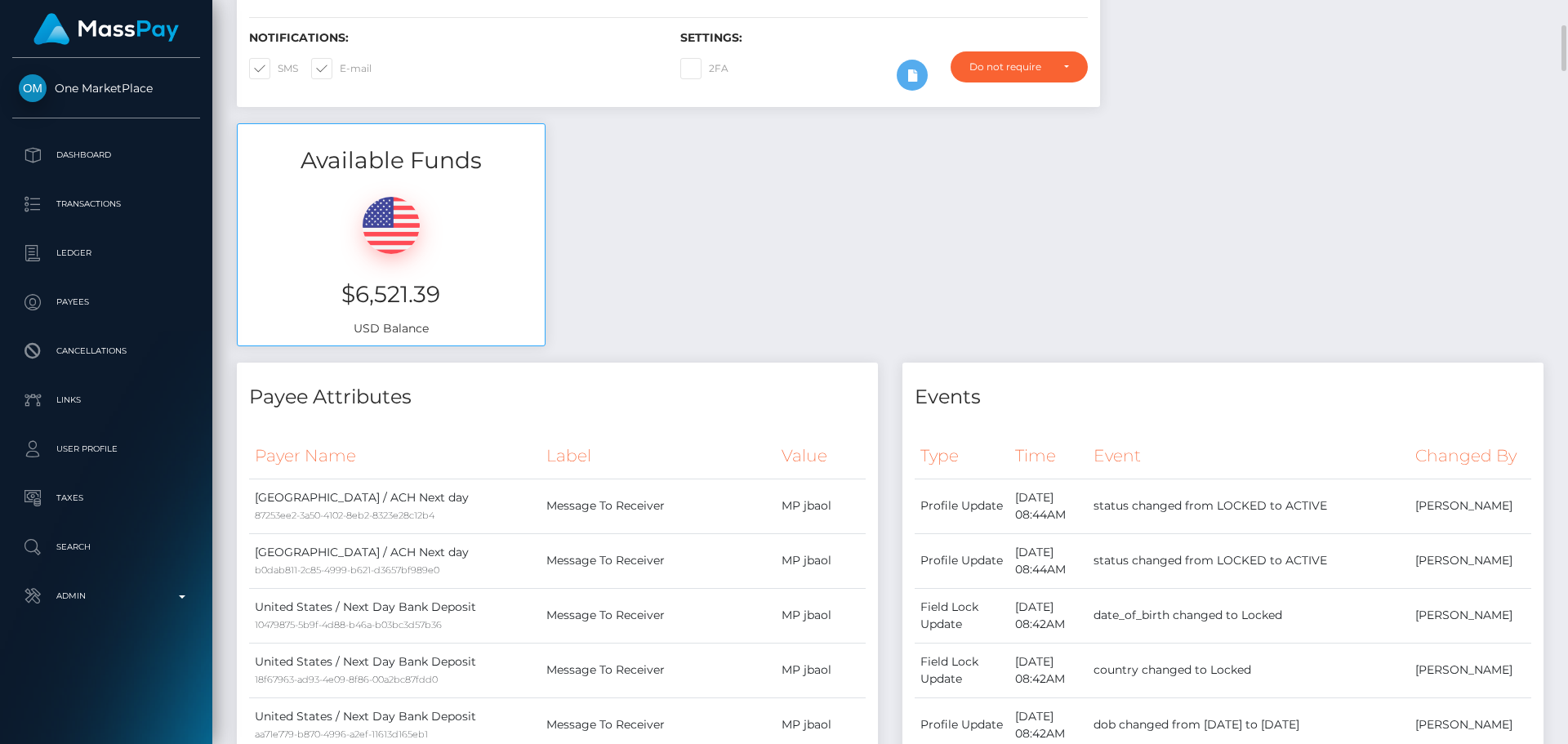
scroll to position [0, 0]
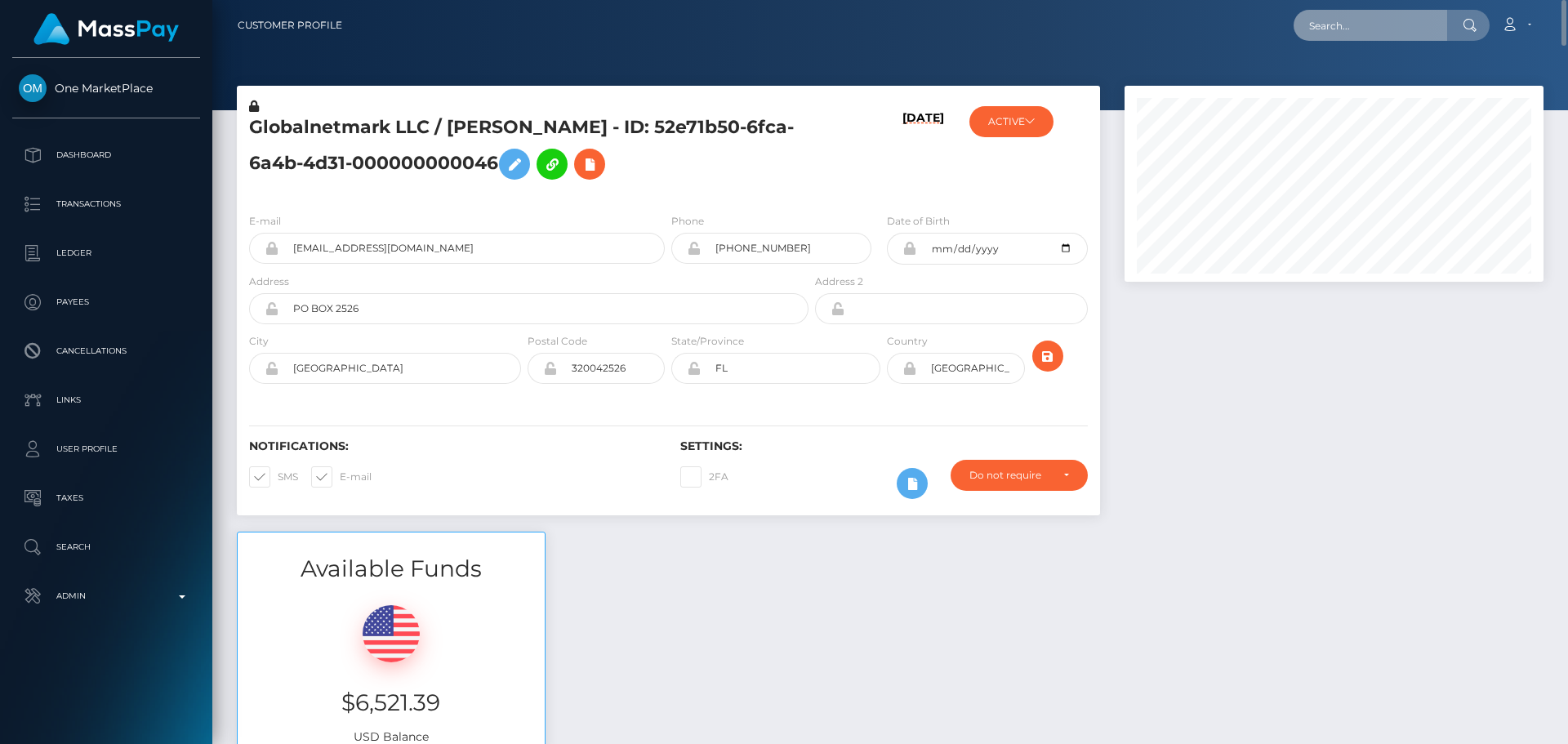
click at [1345, 23] on input "text" at bounding box center [1370, 25] width 153 height 31
drag, startPoint x: 437, startPoint y: 248, endPoint x: 238, endPoint y: 240, distance: 199.2
click at [238, 240] on div "E-mail jbhart77@aol.com" at bounding box center [452, 243] width 431 height 61
click at [1388, 29] on input "text" at bounding box center [1370, 25] width 153 height 31
paste input "jbhart77@aol.com"
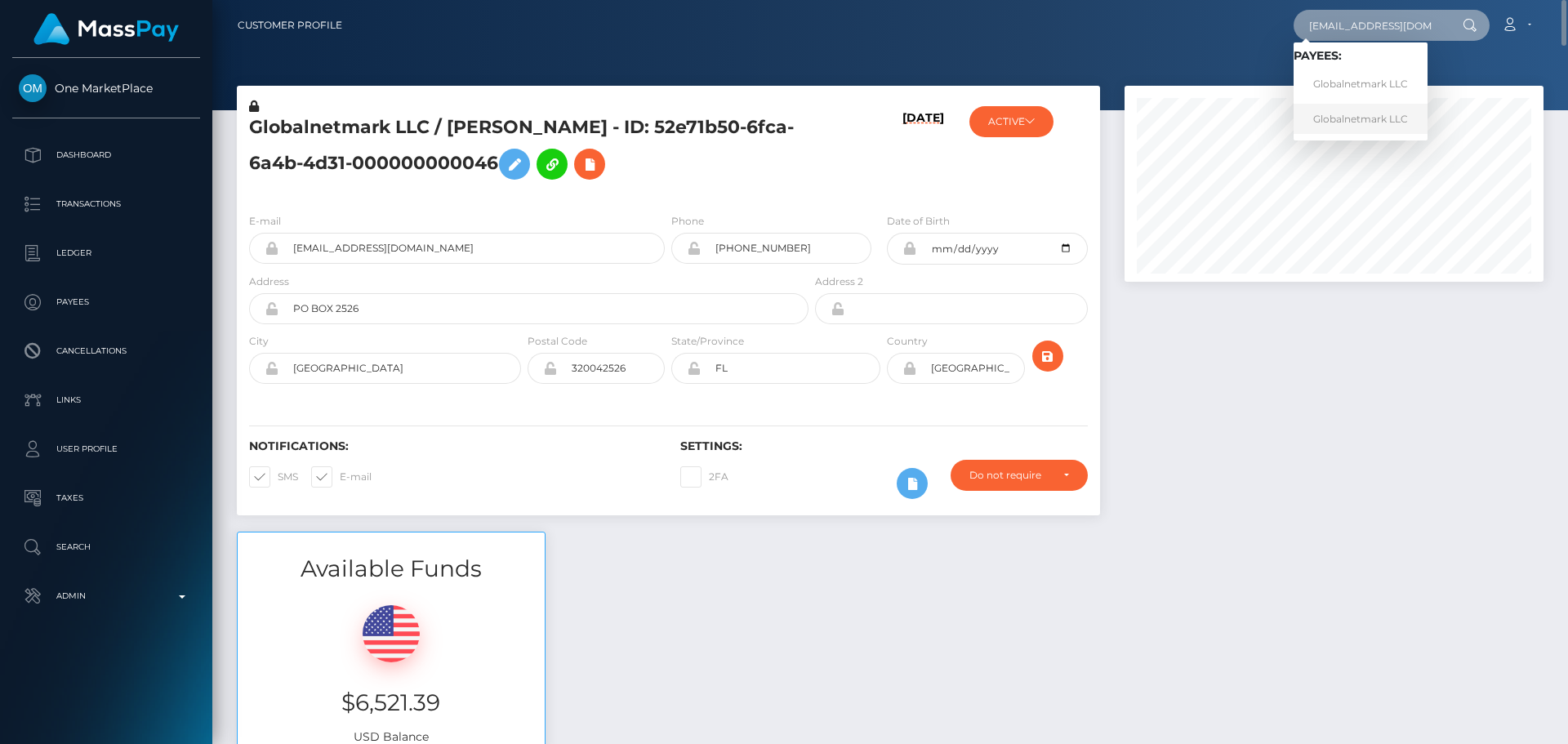
type input "jbhart77@aol.com"
click at [1337, 122] on link "Globalnetmark LLC" at bounding box center [1361, 119] width 134 height 30
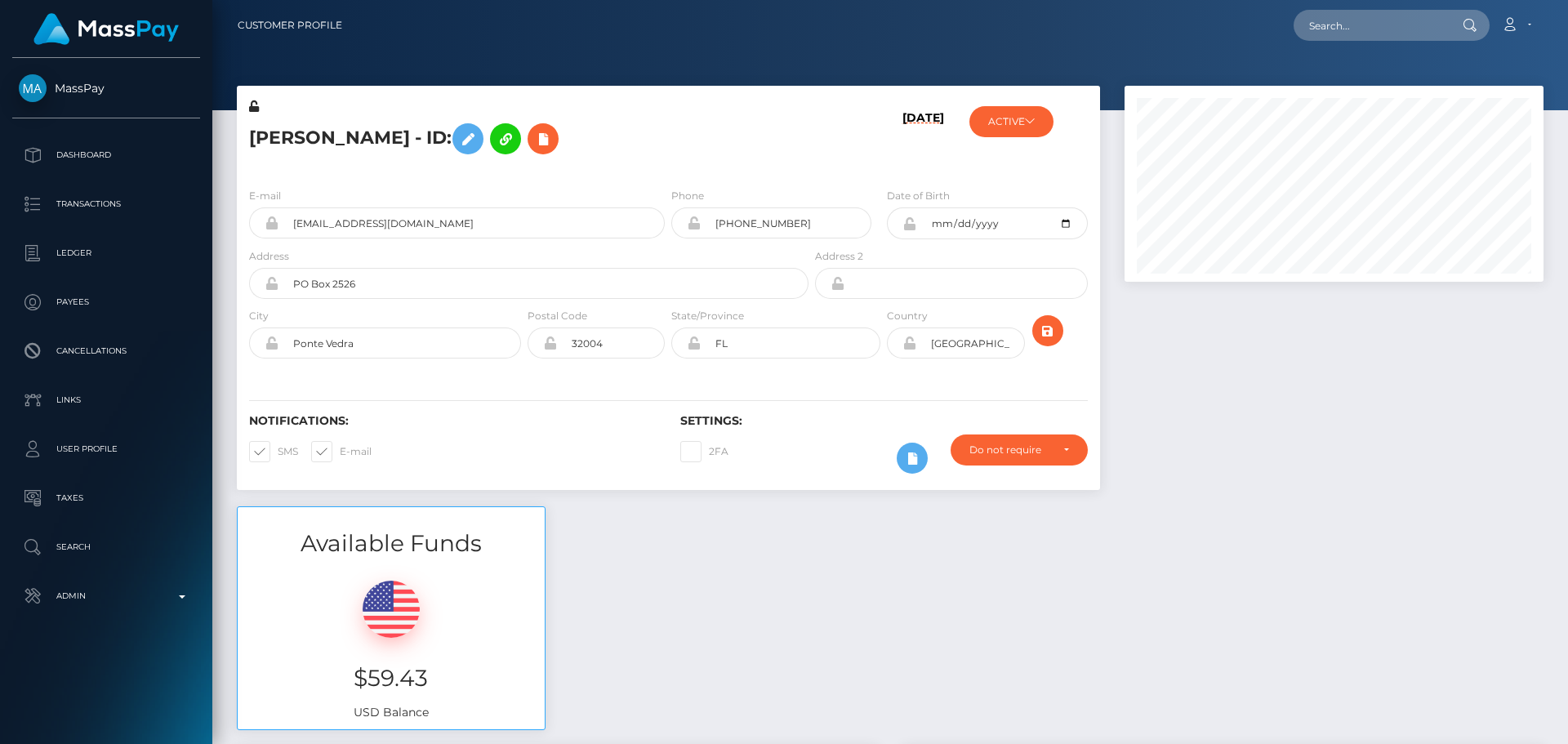
scroll to position [196, 420]
click at [678, 152] on h5 "Brittany Hart - ID:" at bounding box center [524, 139] width 551 height 48
click at [1018, 123] on button "ACTIVE" at bounding box center [1011, 122] width 84 height 31
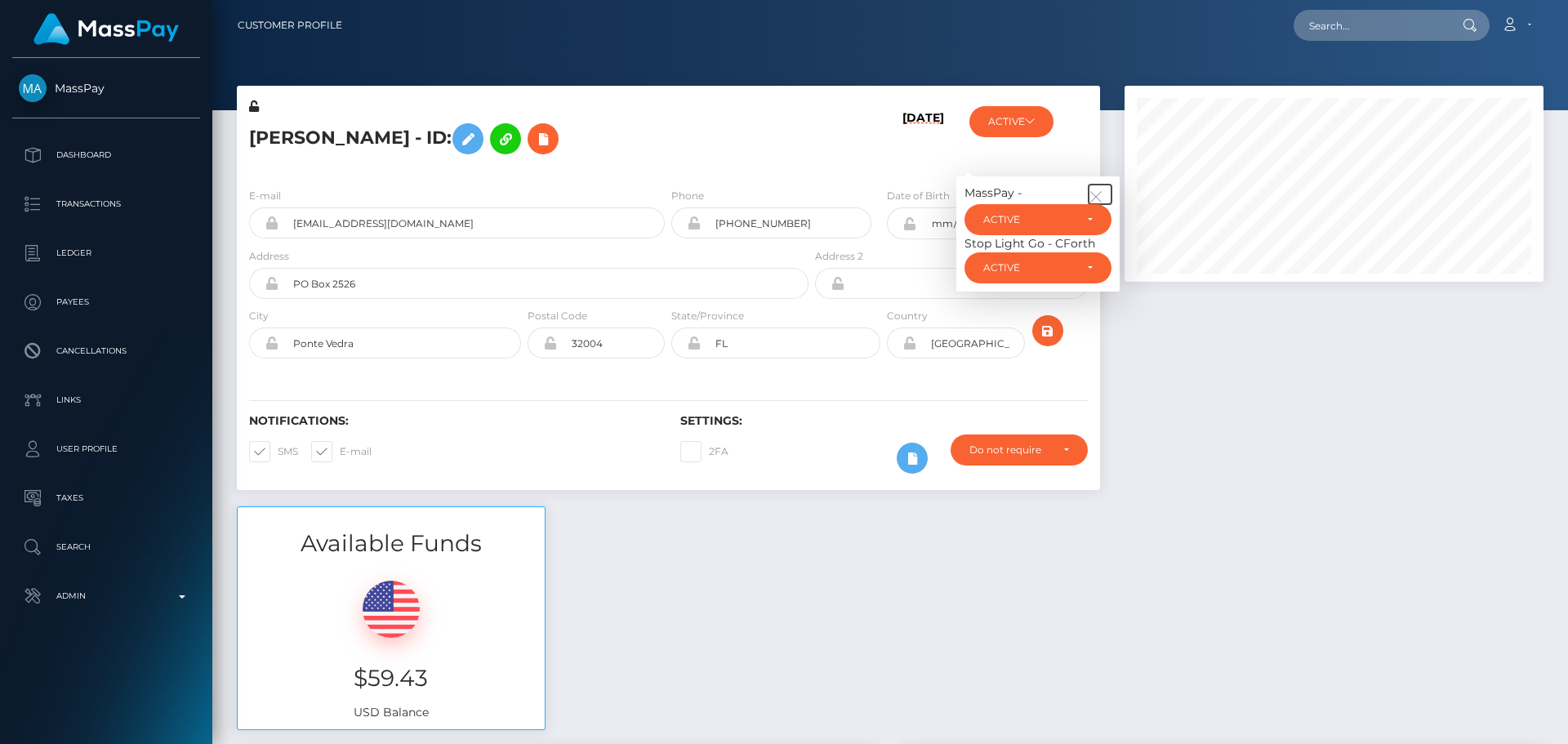
click at [1093, 195] on icon "button" at bounding box center [1095, 196] width 14 height 14
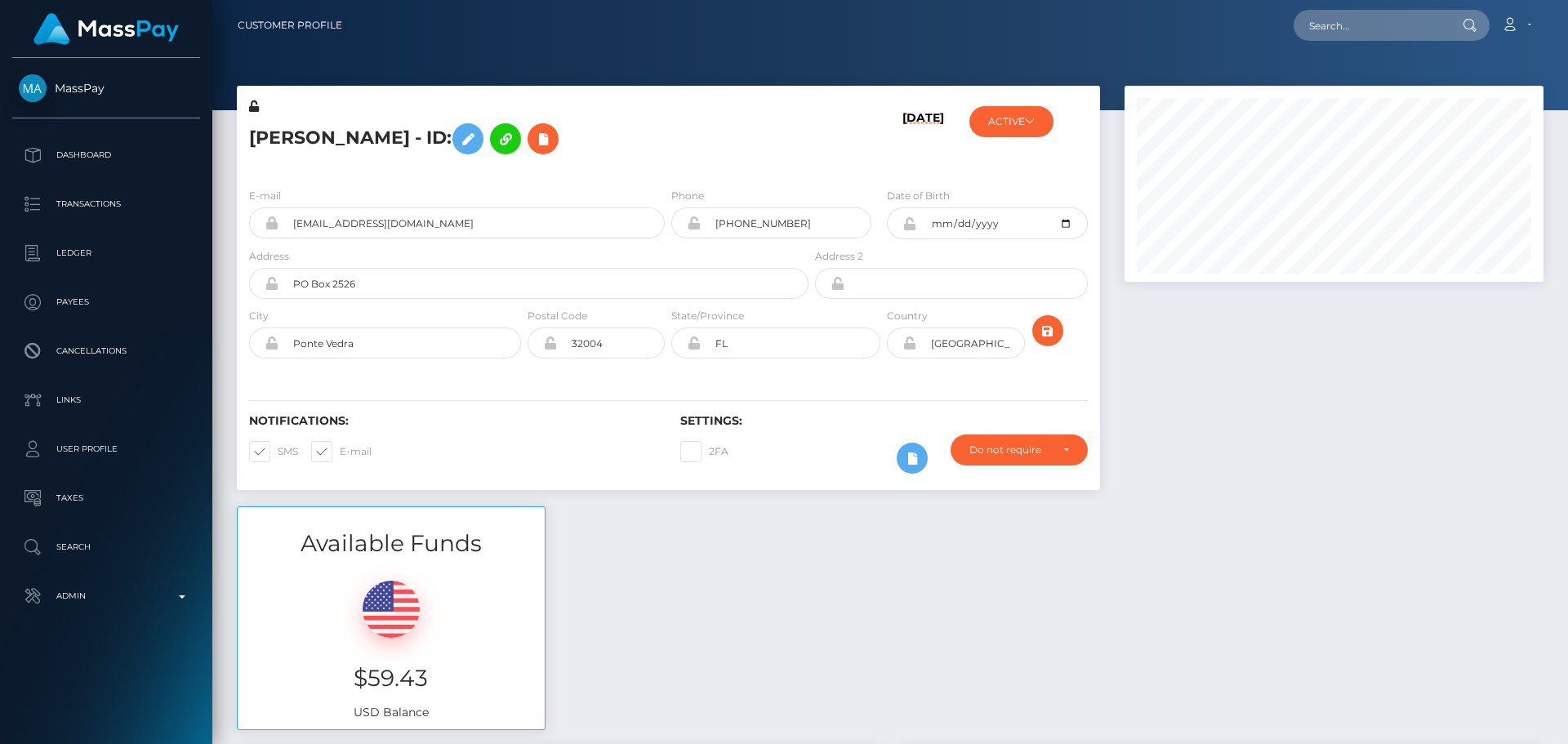
click at [679, 123] on h5 "Brittany Hart - ID:" at bounding box center [524, 139] width 551 height 48
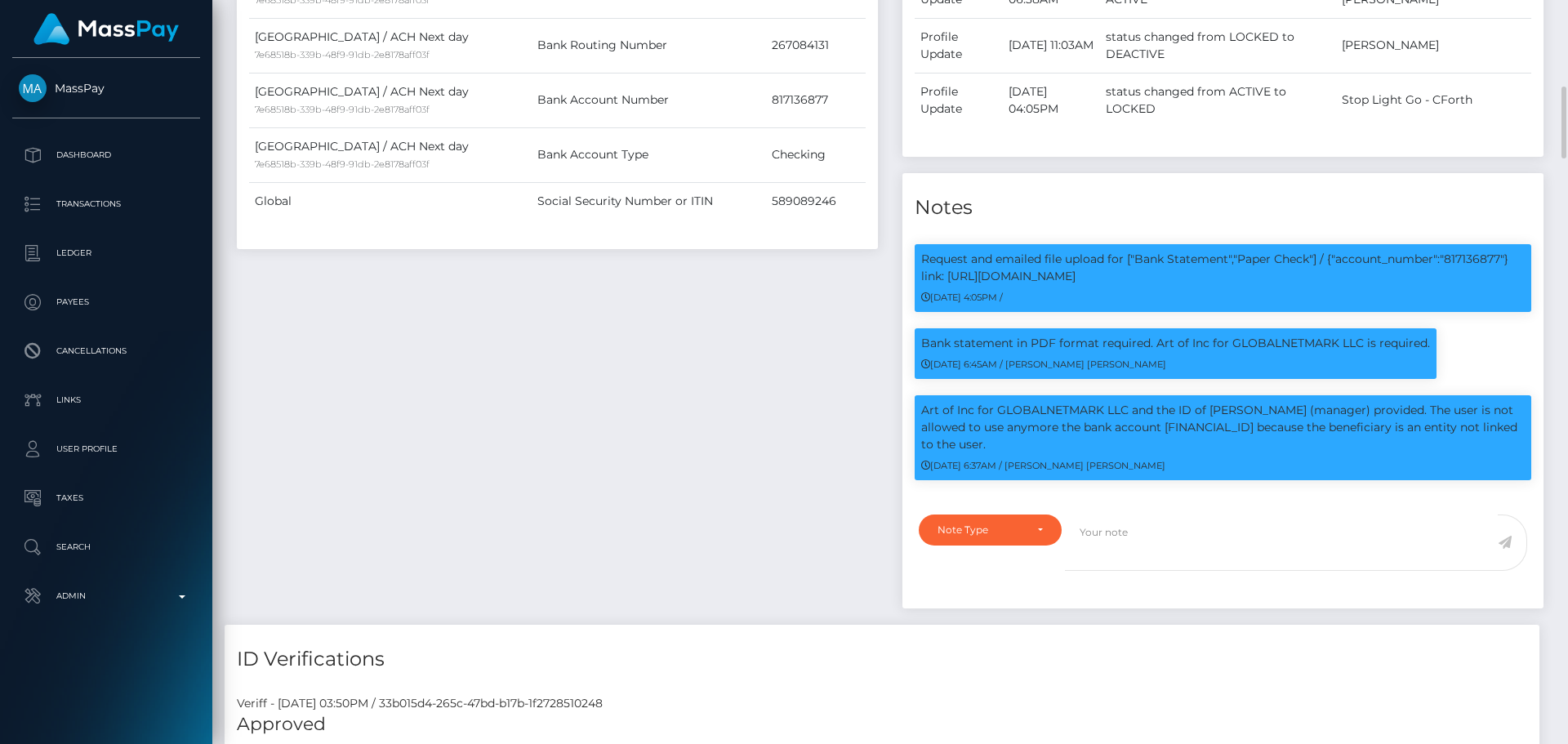
scroll to position [980, 0]
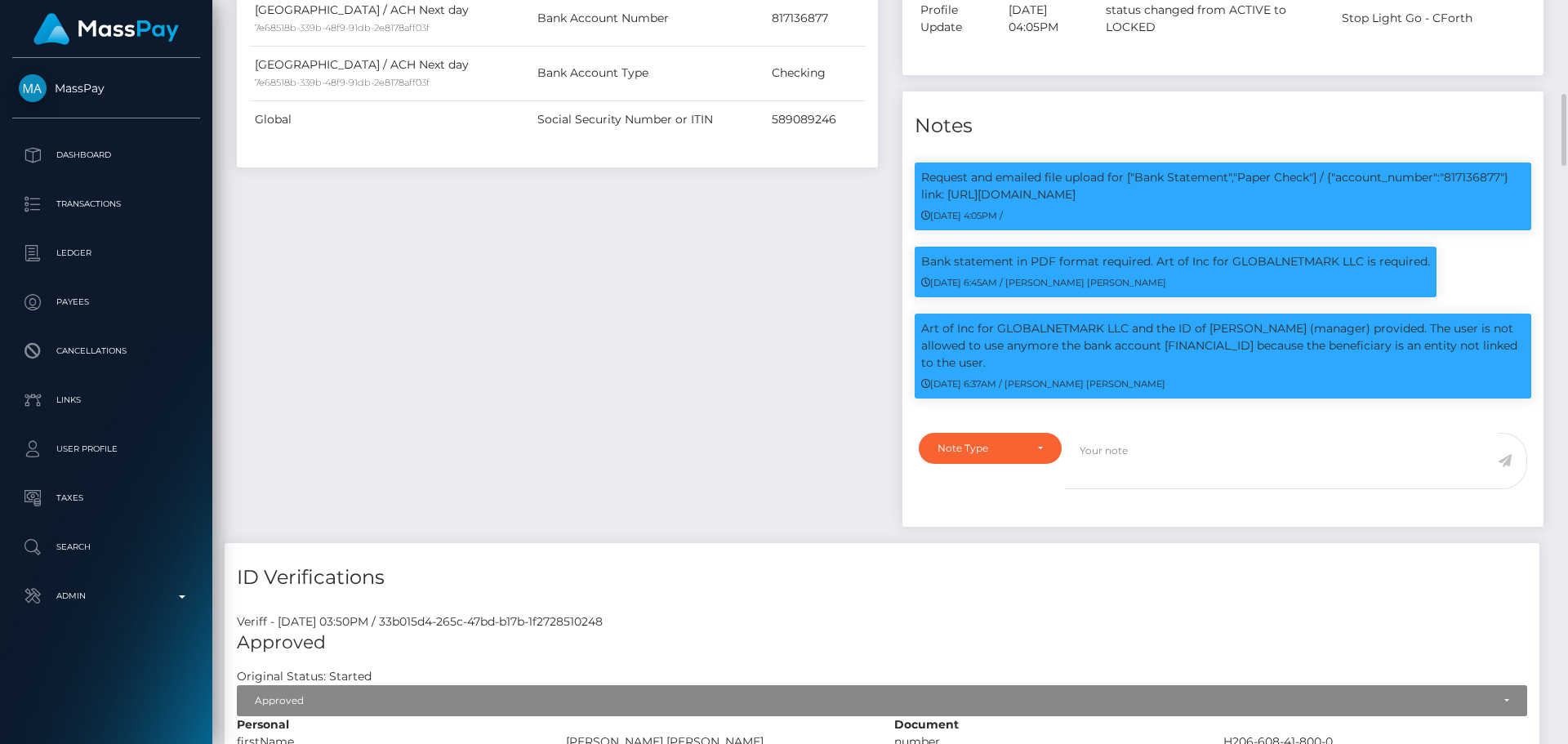
click at [737, 355] on div "Payee Attributes Payer Name Label Value United States / ACH Next day 7e68518b-3…" at bounding box center [558, 154] width 666 height 776
click at [726, 347] on div "Payee Attributes Payer Name Label Value United States / ACH Next day 7e68518b-3…" at bounding box center [558, 154] width 666 height 776
click at [724, 347] on div "Payee Attributes Payer Name Label Value United States / ACH Next day 7e68518b-3…" at bounding box center [558, 154] width 666 height 776
click at [708, 337] on div "Payee Attributes Payer Name Label Value United States / ACH Next day 7e68518b-3…" at bounding box center [558, 154] width 666 height 776
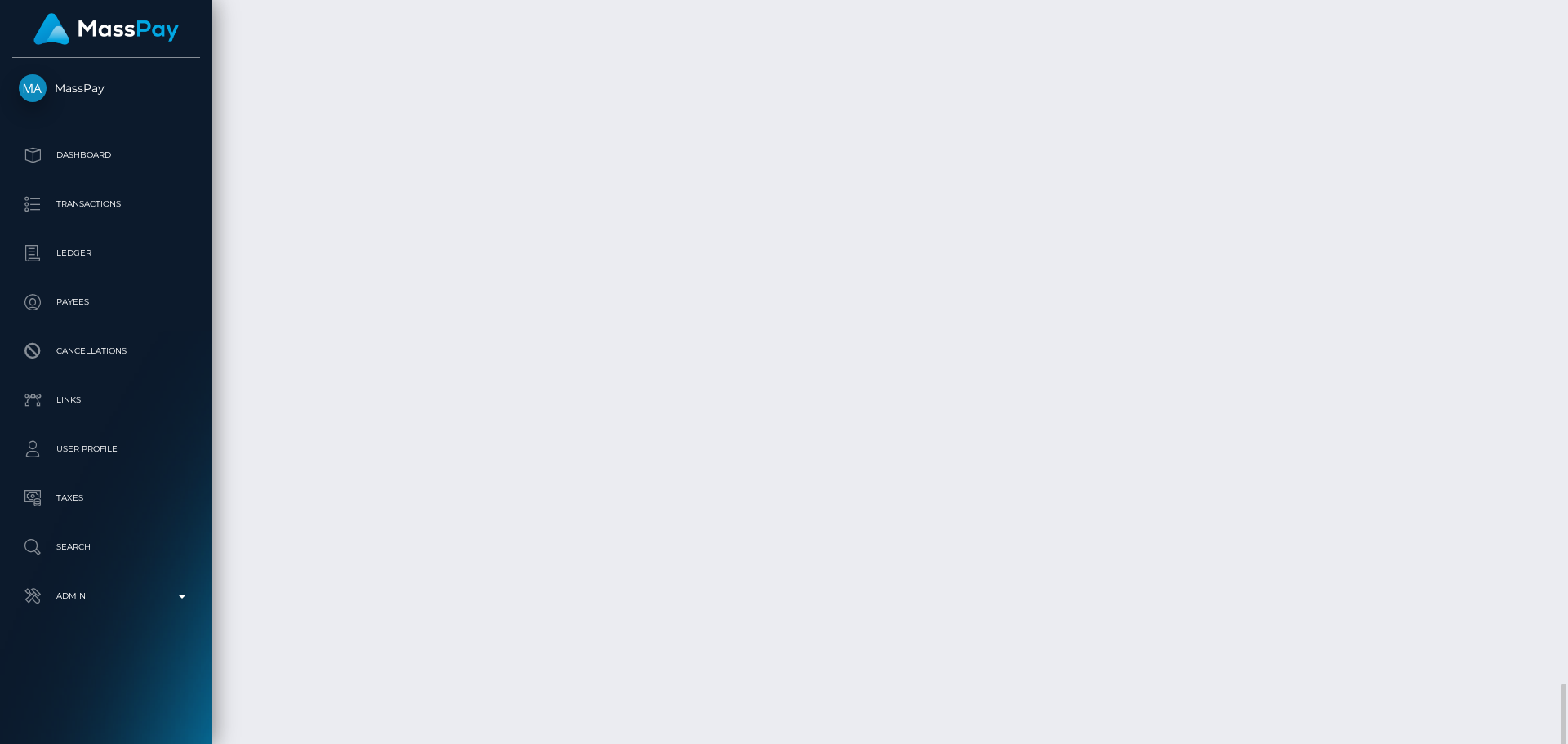
scroll to position [6954, 0]
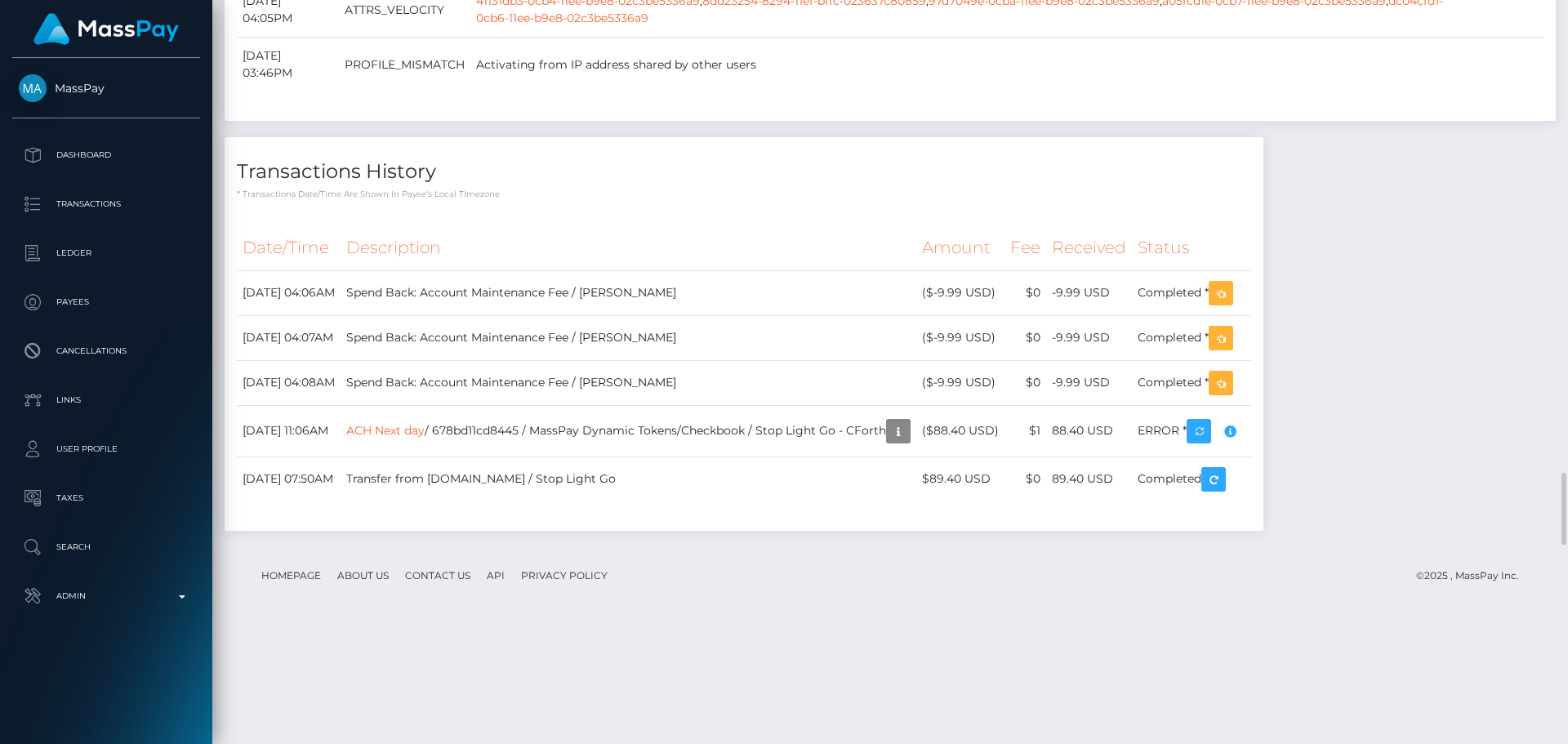
scroll to position [4901, 0]
drag, startPoint x: 814, startPoint y: 263, endPoint x: 840, endPoint y: 257, distance: 26.7
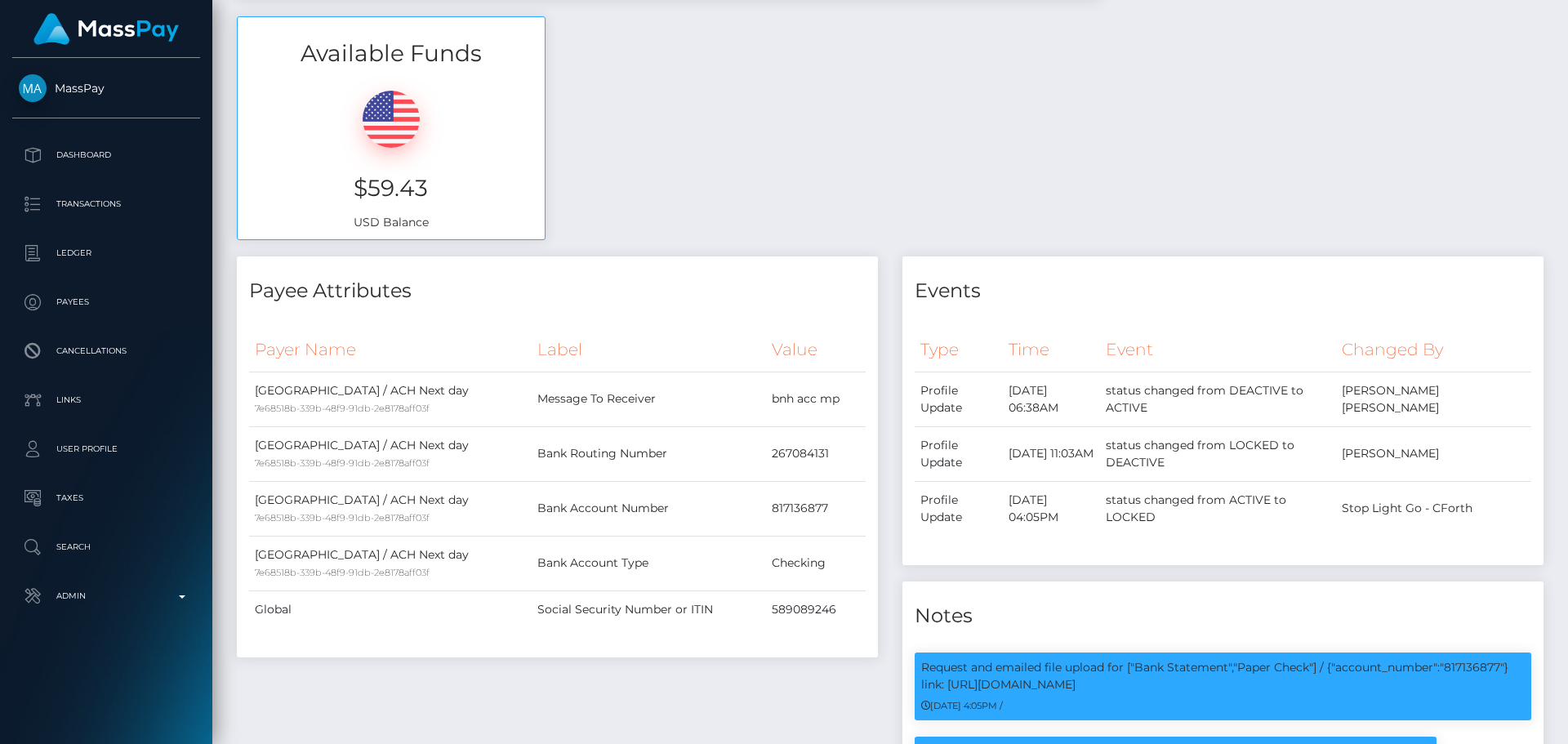
scroll to position [0, 0]
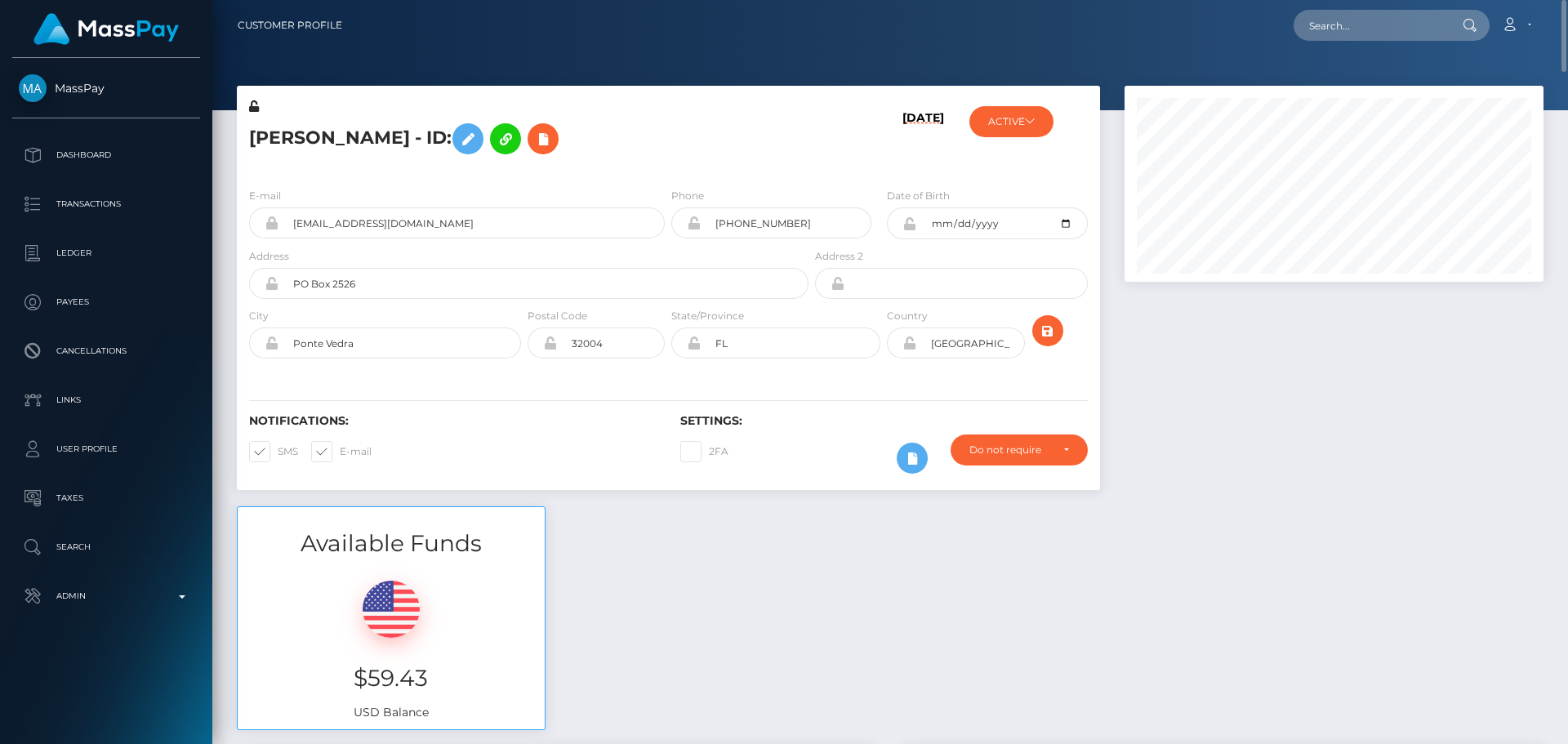
click at [684, 143] on h5 "[PERSON_NAME] - ID:" at bounding box center [524, 139] width 551 height 48
click at [637, 128] on h5 "[PERSON_NAME] - ID:" at bounding box center [524, 139] width 551 height 48
click at [598, 112] on div "[PERSON_NAME] - ID:" at bounding box center [524, 136] width 575 height 77
click at [576, 112] on div "[PERSON_NAME] - ID:" at bounding box center [524, 136] width 575 height 77
click at [544, 114] on div "[PERSON_NAME] - ID:" at bounding box center [524, 136] width 575 height 77
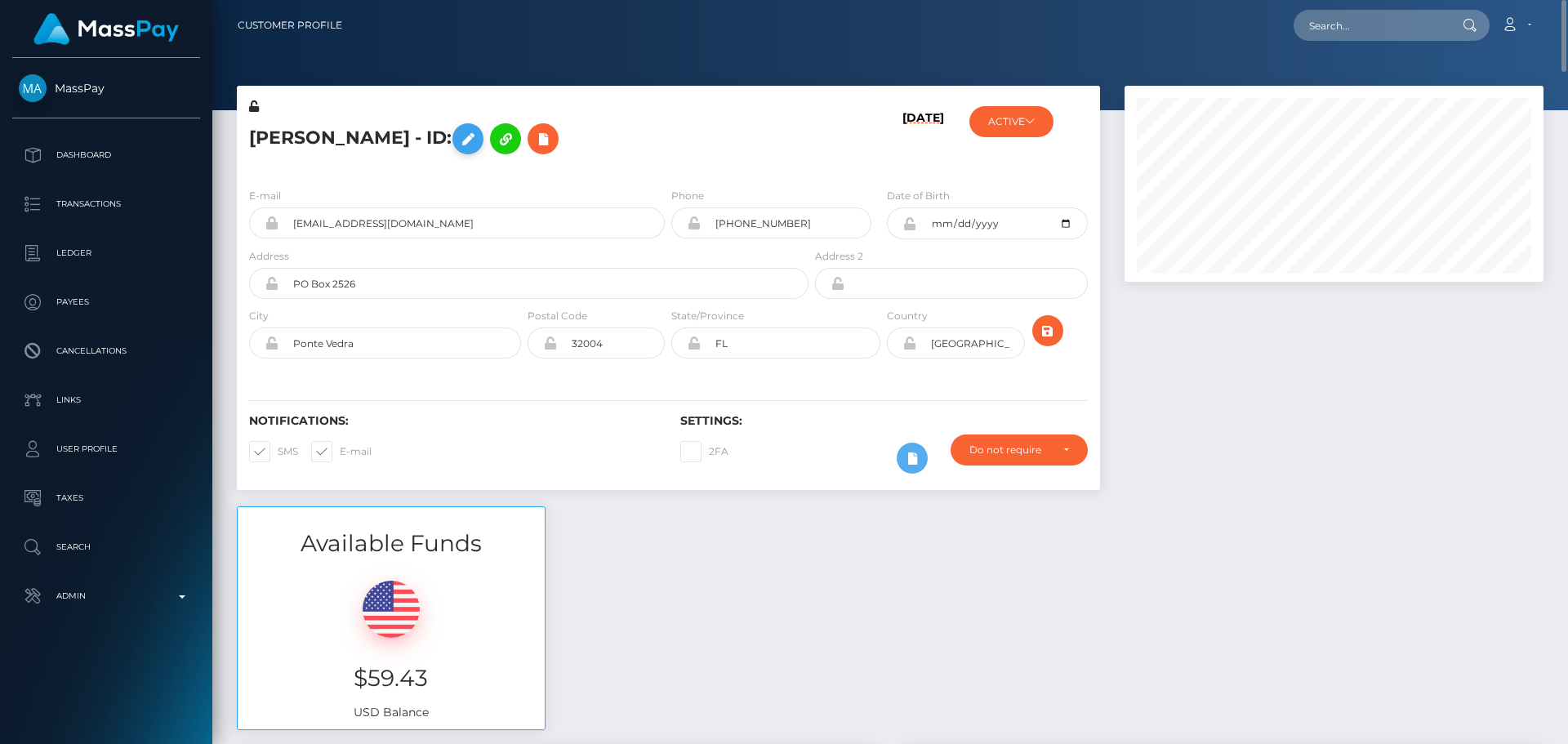
click at [459, 140] on icon at bounding box center [468, 139] width 20 height 20
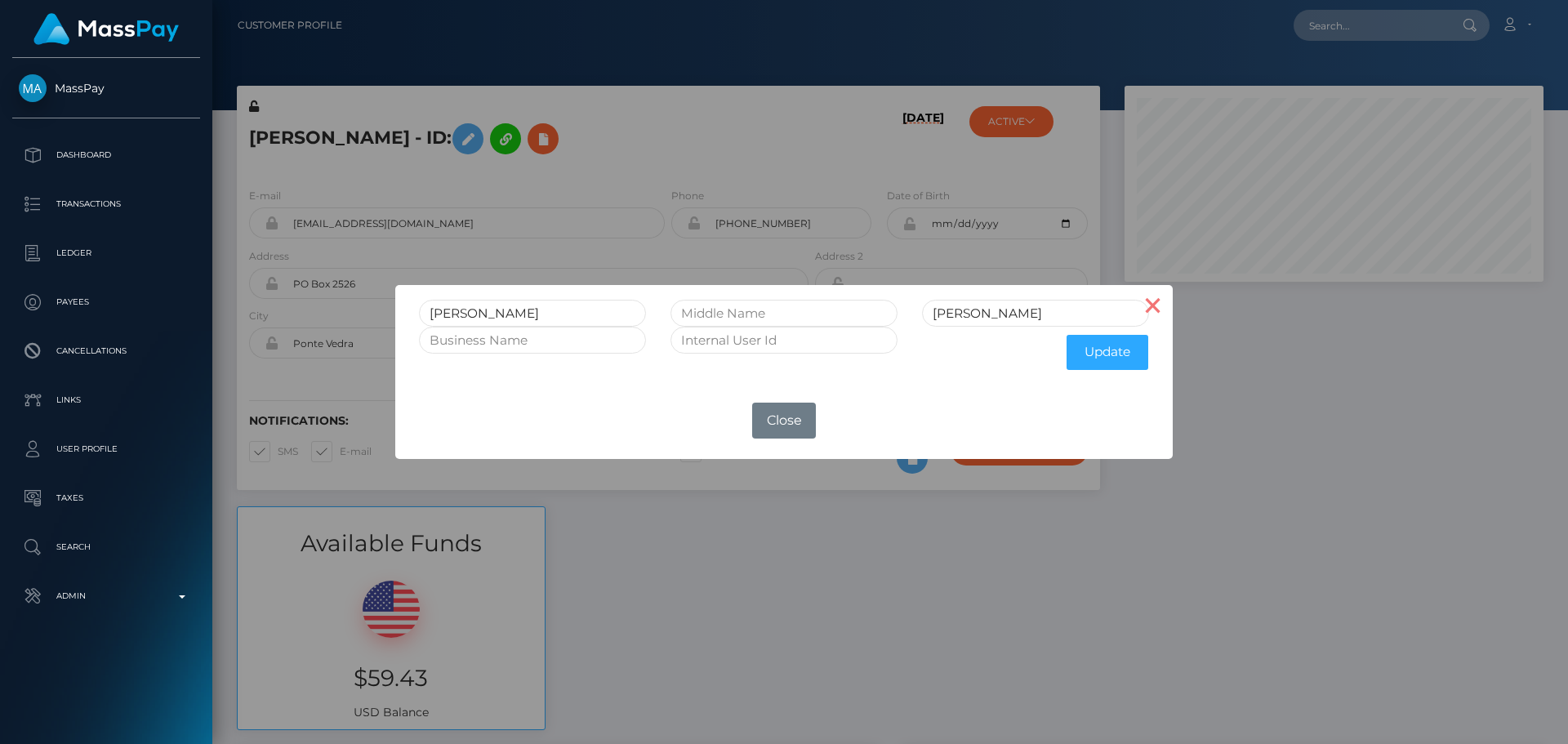
click at [1160, 308] on button "×" at bounding box center [1153, 304] width 39 height 39
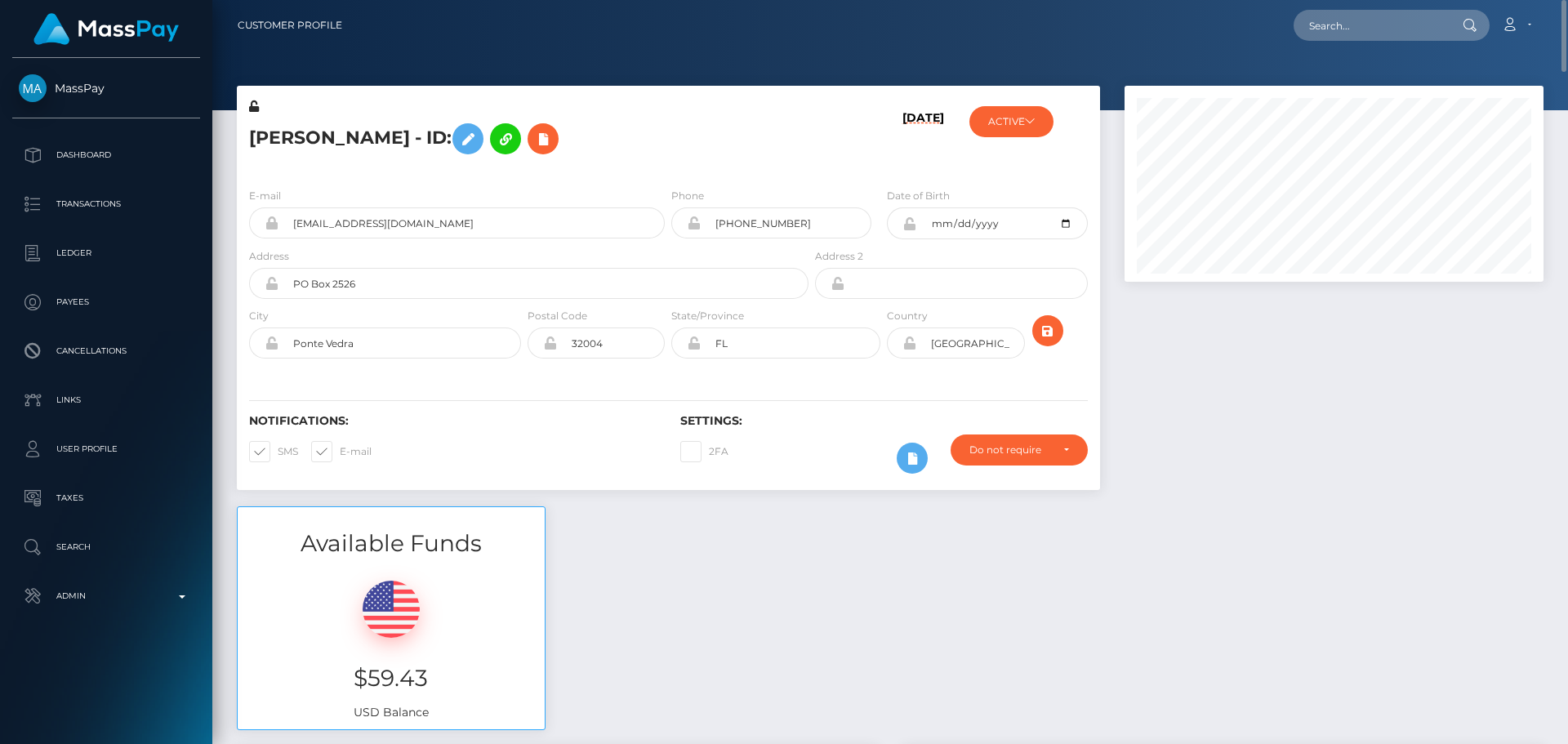
click at [696, 166] on div "[PERSON_NAME] - ID:" at bounding box center [524, 136] width 575 height 77
click at [675, 160] on h5 "[PERSON_NAME] - ID:" at bounding box center [524, 139] width 551 height 48
click at [655, 174] on div "[PERSON_NAME] - ID:" at bounding box center [524, 136] width 575 height 77
click at [667, 177] on div "E-mail b.nicolehart@gmail.com Phone +19045020017" at bounding box center [668, 275] width 863 height 200
click at [666, 168] on div "[PERSON_NAME] - ID:" at bounding box center [524, 136] width 575 height 77
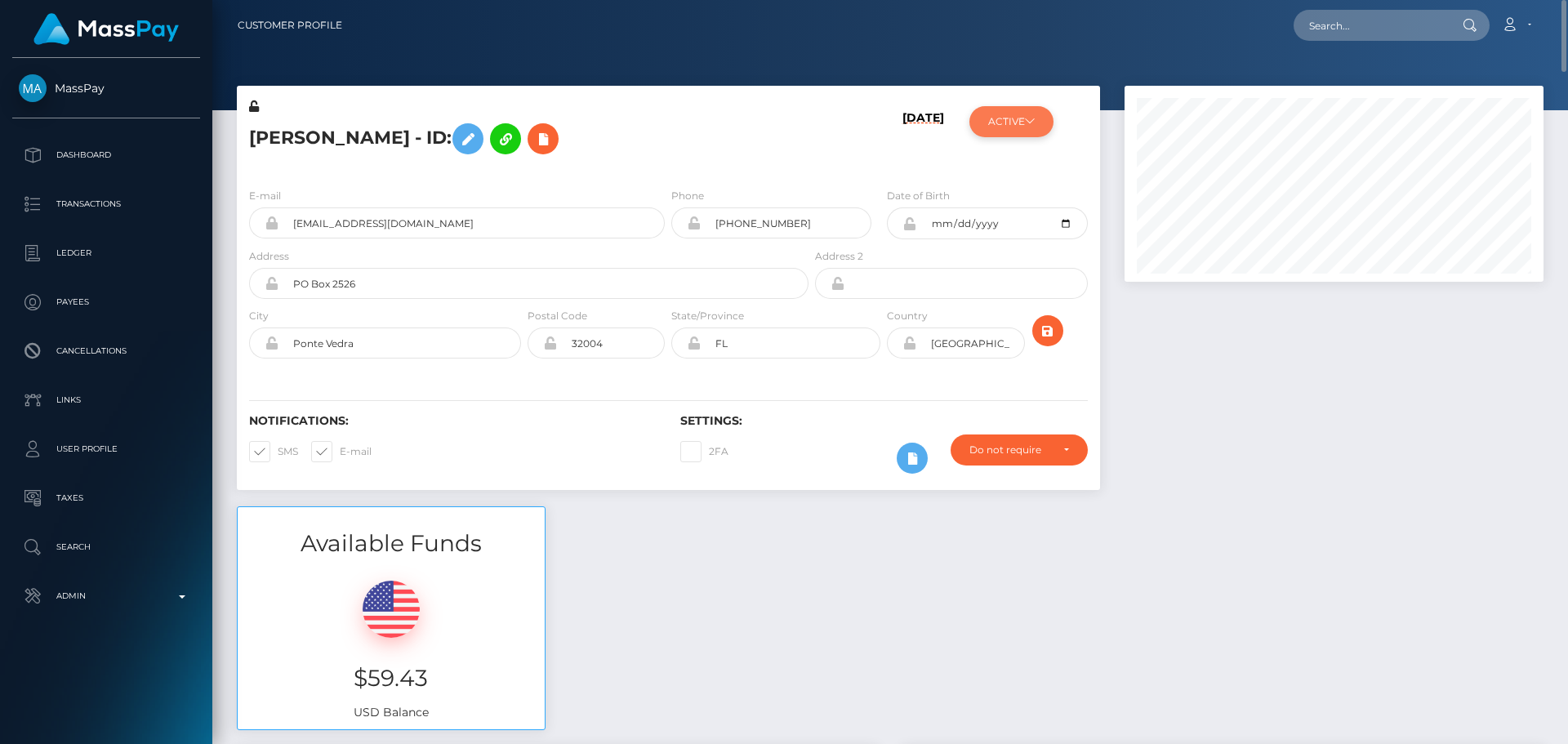
click at [1022, 127] on button "ACTIVE" at bounding box center [1011, 122] width 84 height 31
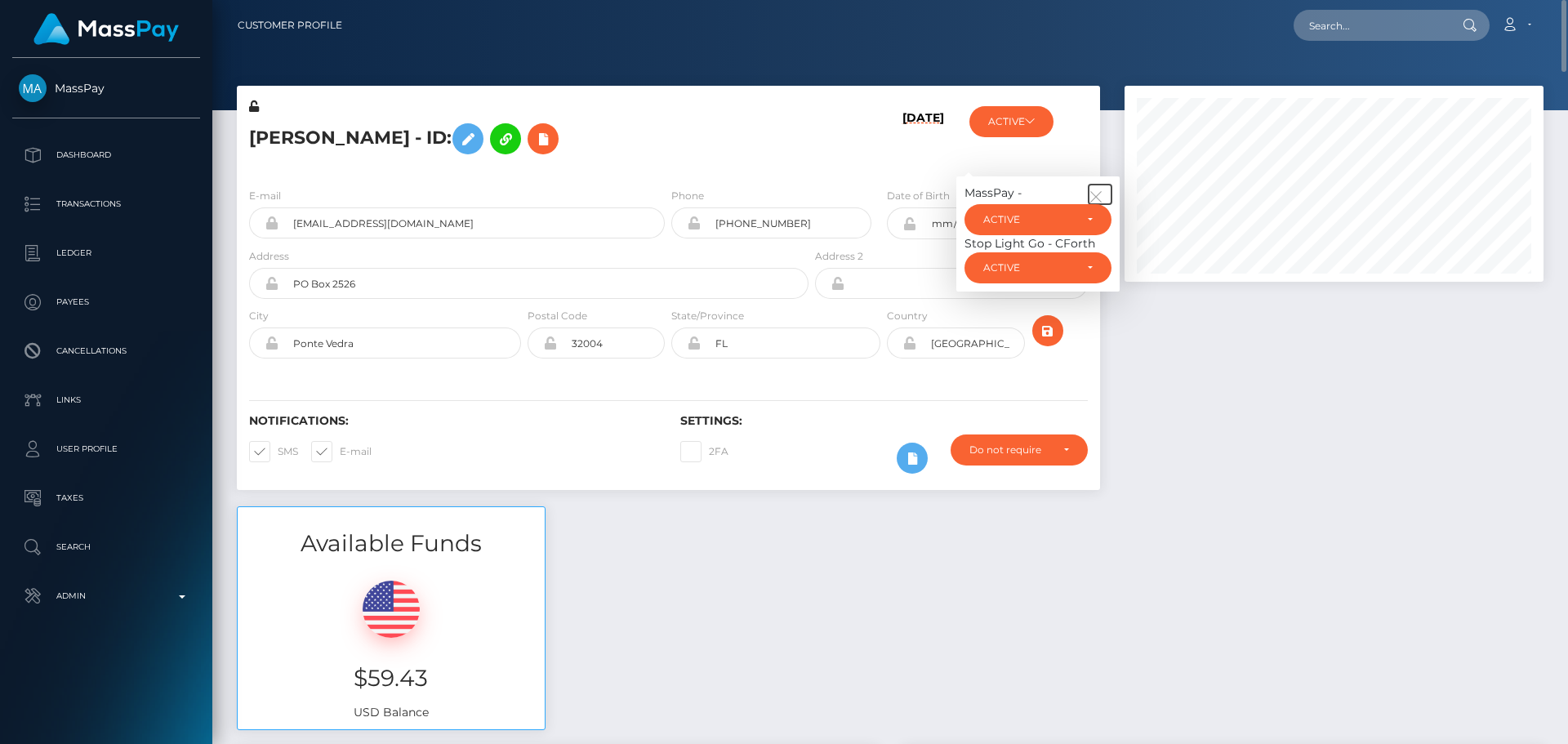
click at [1097, 194] on icon "button" at bounding box center [1095, 196] width 14 height 14
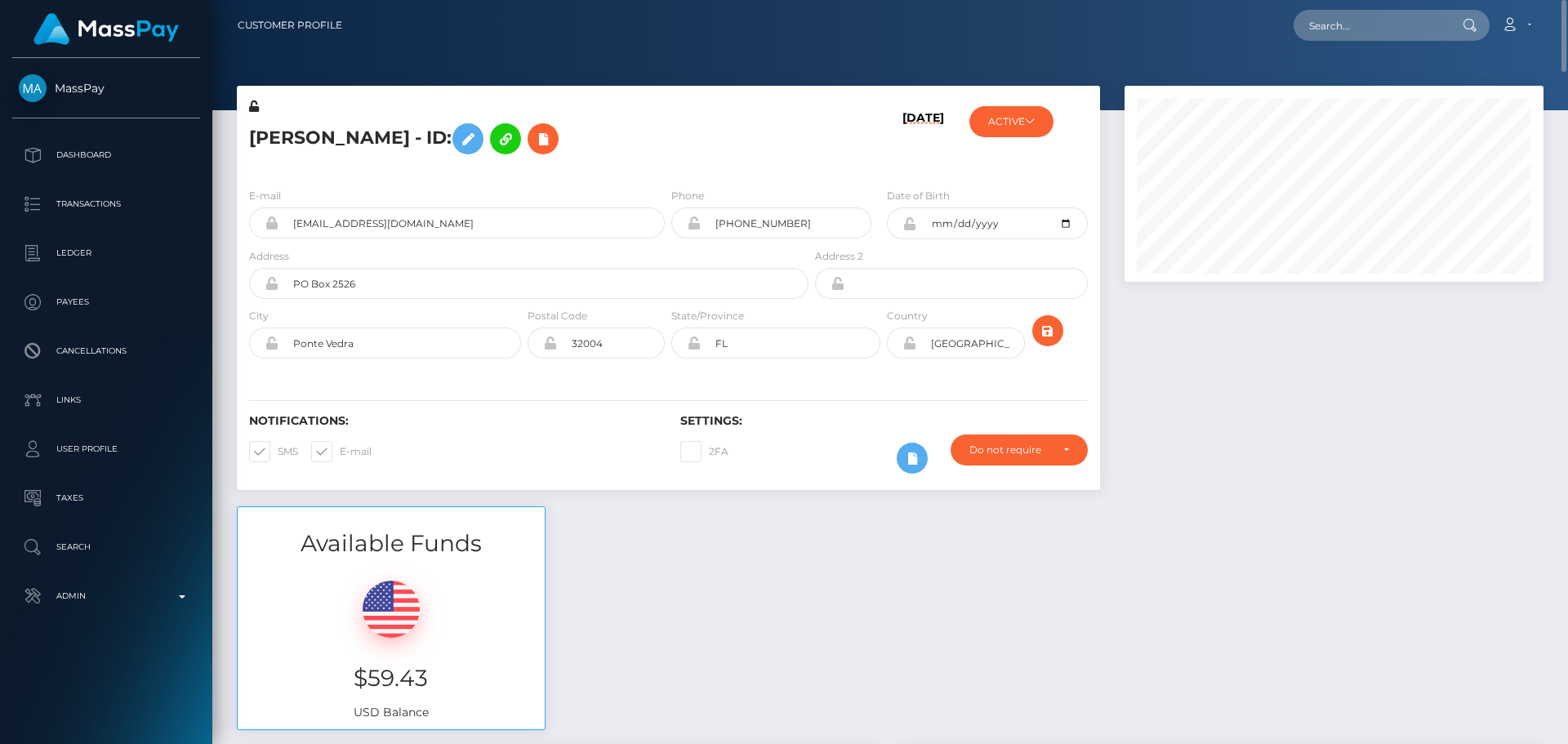
click at [720, 123] on h5 "[PERSON_NAME] - ID:" at bounding box center [524, 139] width 551 height 48
click at [1350, 30] on input "text" at bounding box center [1370, 25] width 153 height 31
paste input "lhart77@gmail.com"
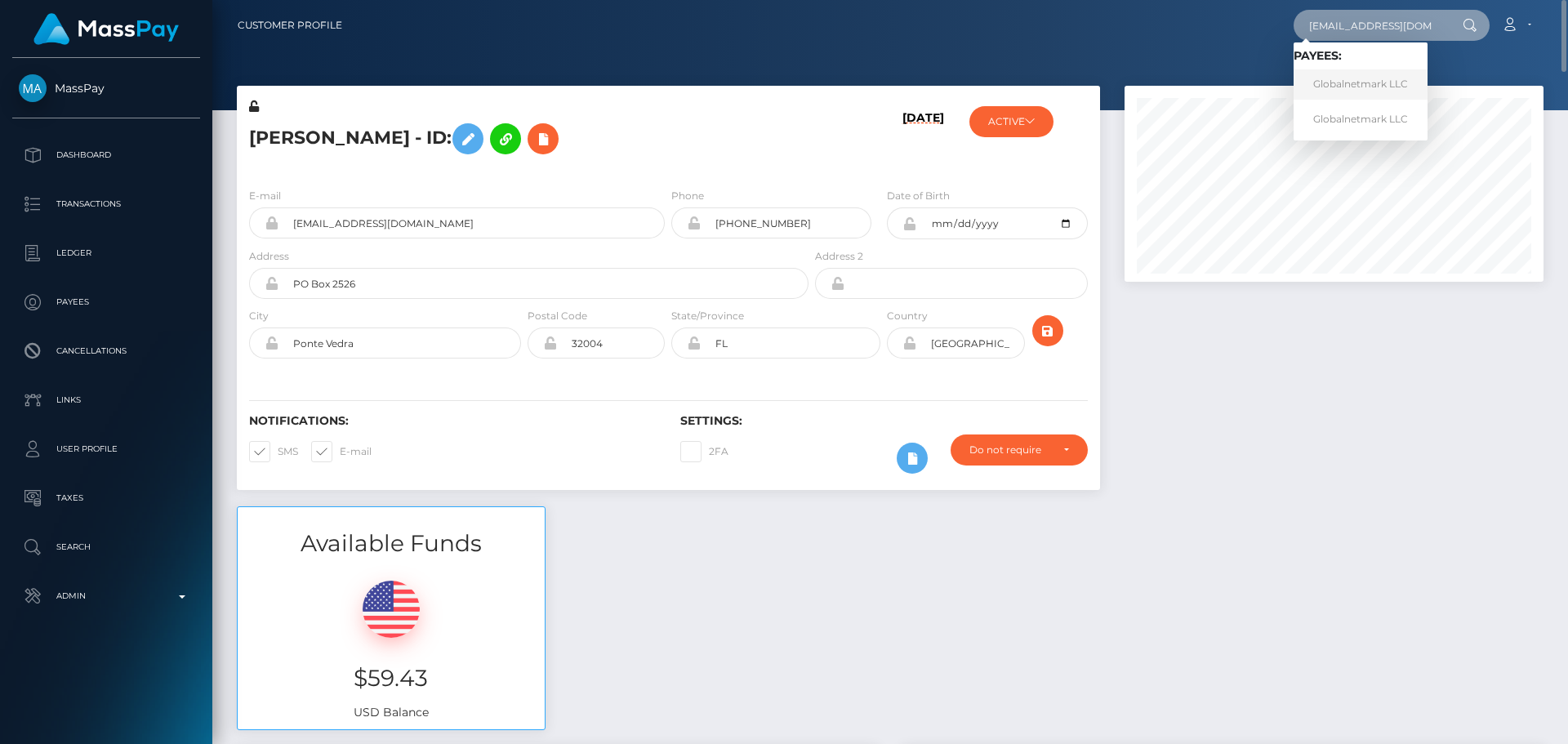
type input "lhart77@gmail.com"
click at [1320, 84] on link "Globalnetmark LLC" at bounding box center [1361, 85] width 134 height 30
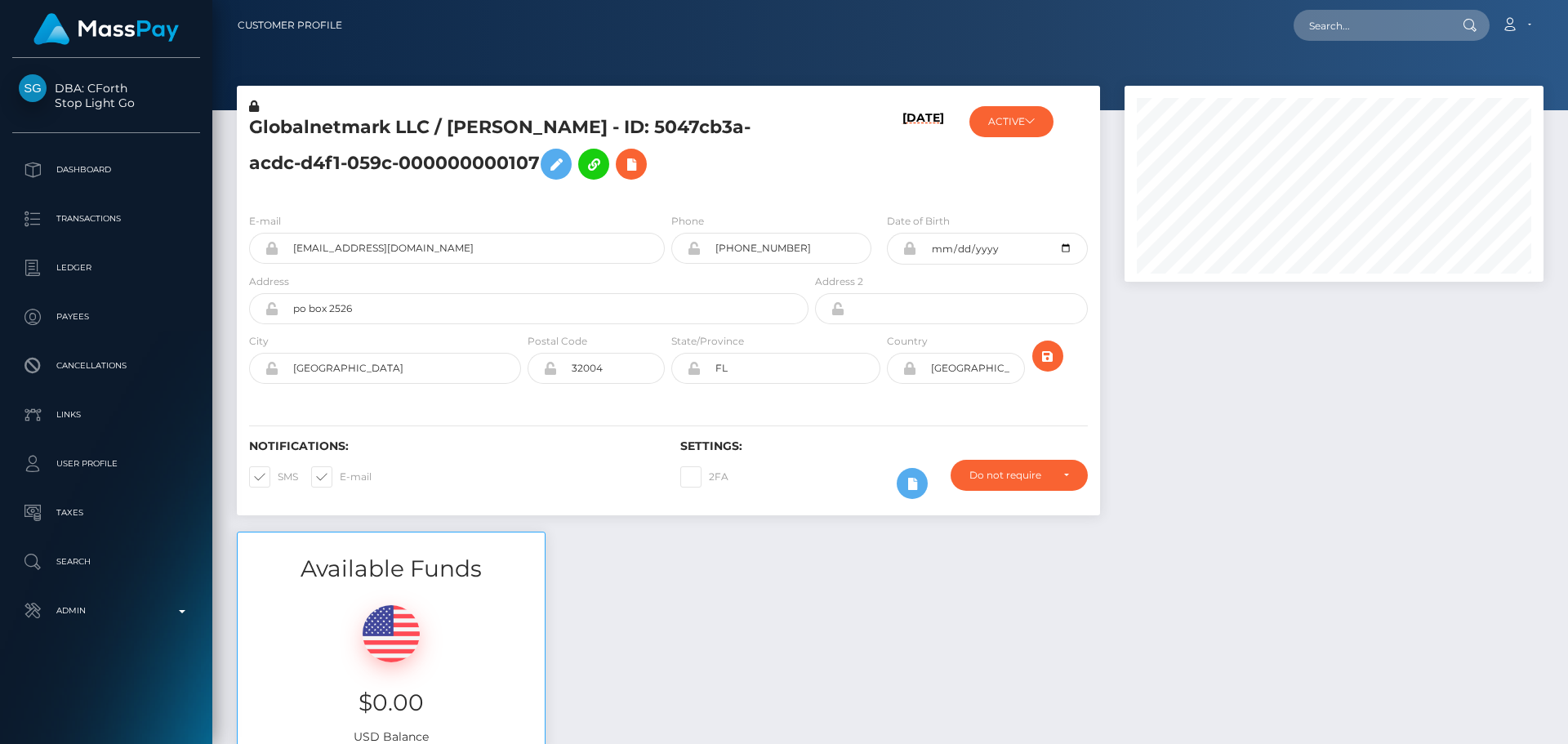
scroll to position [196, 420]
click at [1376, 23] on input "text" at bounding box center [1370, 25] width 153 height 31
paste input "[EMAIL_ADDRESS][DOMAIN_NAME]"
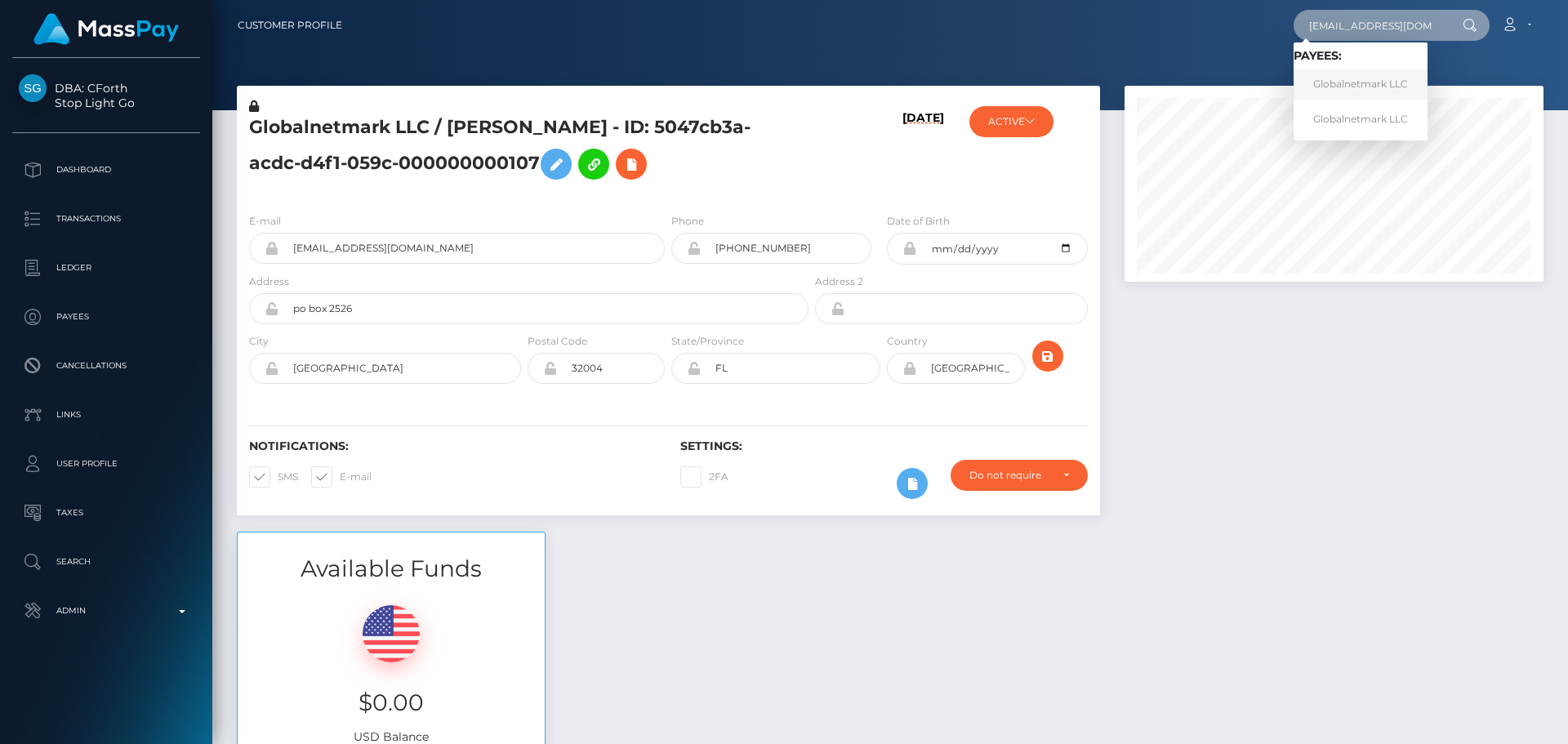
type input "[EMAIL_ADDRESS][DOMAIN_NAME]"
click at [1353, 83] on link "Globalnetmark LLC" at bounding box center [1361, 85] width 134 height 30
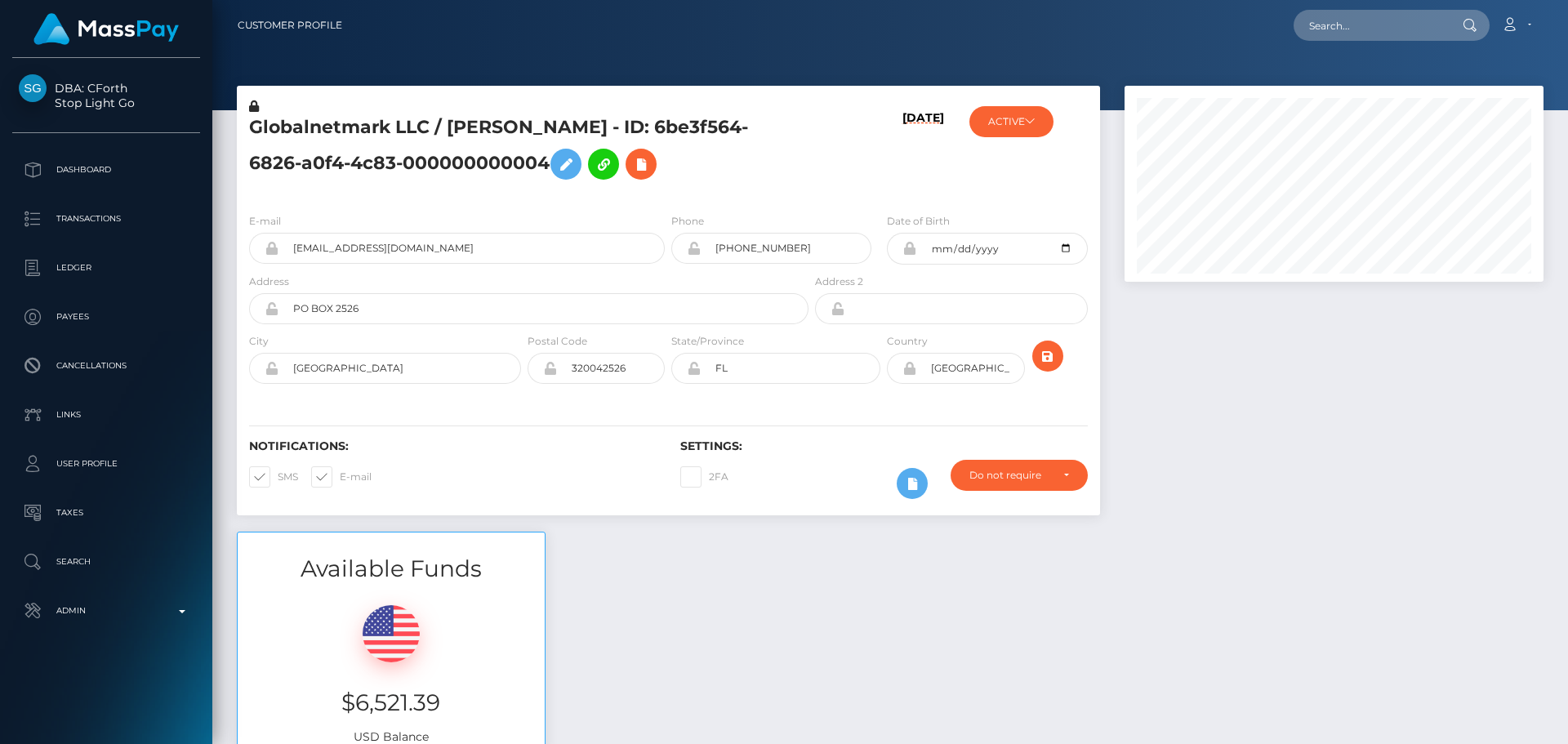
scroll to position [196, 420]
click at [667, 194] on div "Globalnetmark LLC / [PERSON_NAME] - ID: 8bbba8fb-78db-4f8d-7edf-000000000108" at bounding box center [524, 148] width 575 height 102
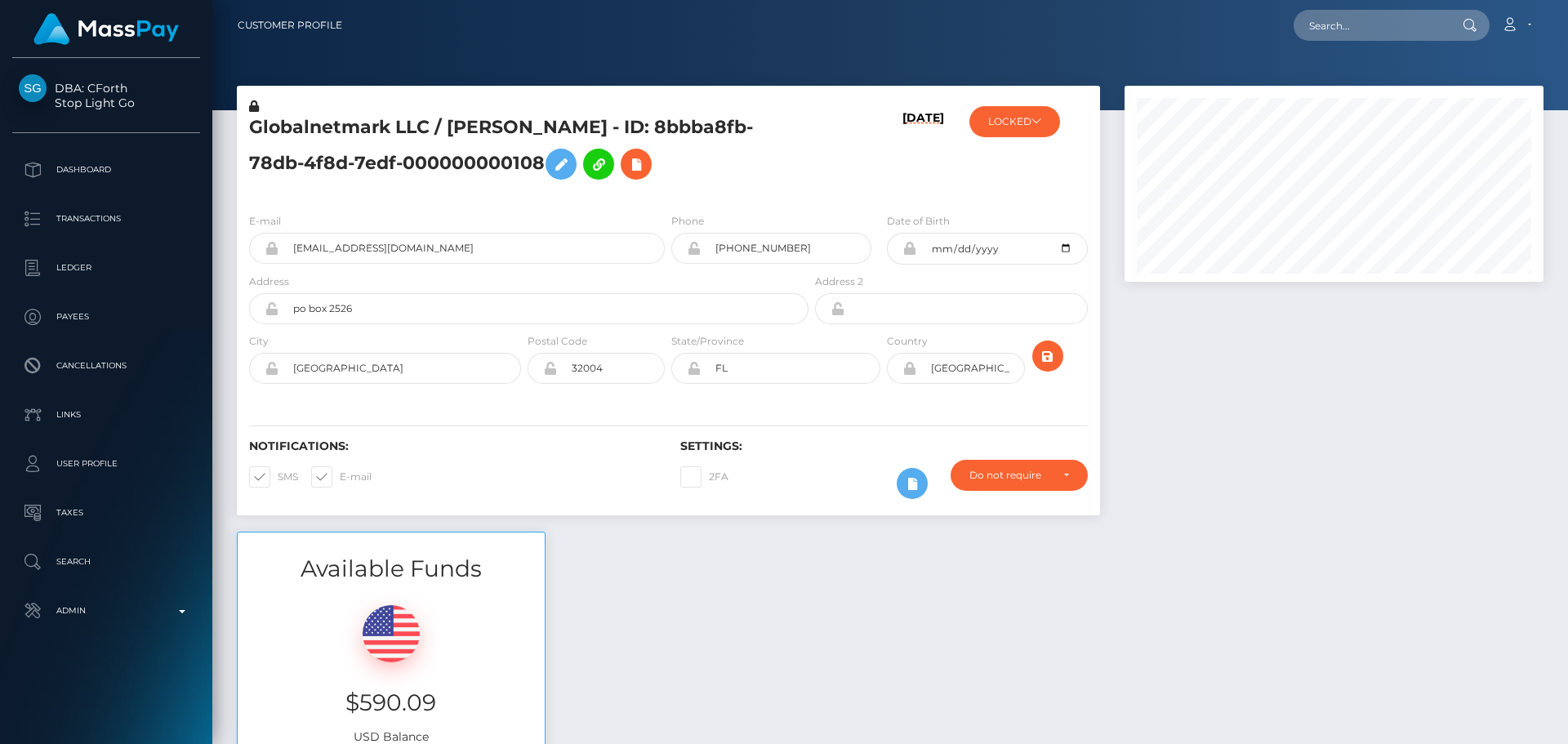
click at [667, 194] on div "Globalnetmark LLC / [PERSON_NAME] - ID: 8bbba8fb-78db-4f8d-7edf-000000000108" at bounding box center [524, 148] width 575 height 102
click at [1340, 30] on input "text" at bounding box center [1370, 25] width 153 height 31
paste input "[EMAIL_ADDRESS][DOMAIN_NAME]"
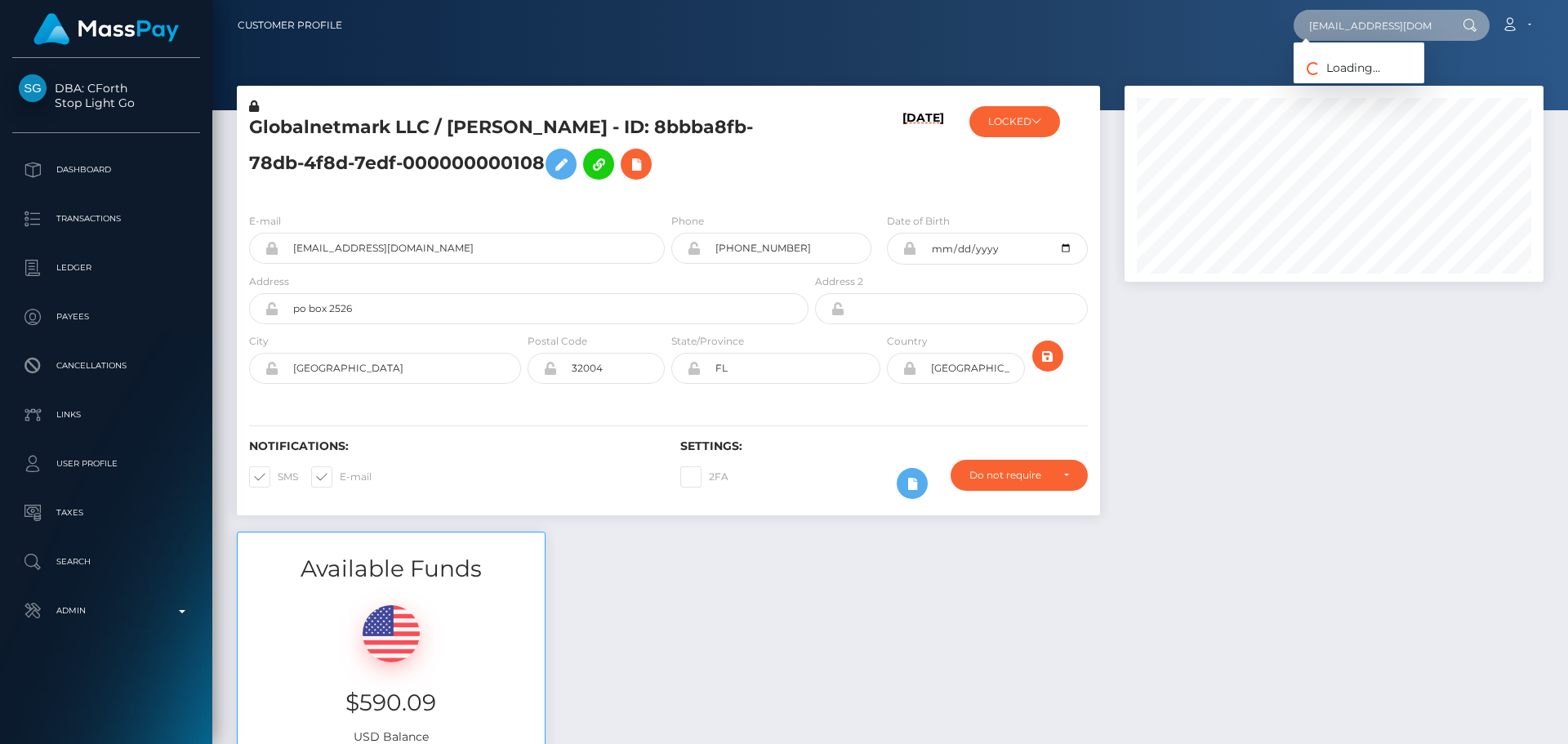
type input "[EMAIL_ADDRESS][DOMAIN_NAME]"
click at [774, 187] on h5 "Globalnetmark LLC / Lita Hart - ID: 8bbba8fb-78db-4f8d-7edf-000000000108" at bounding box center [524, 151] width 551 height 72
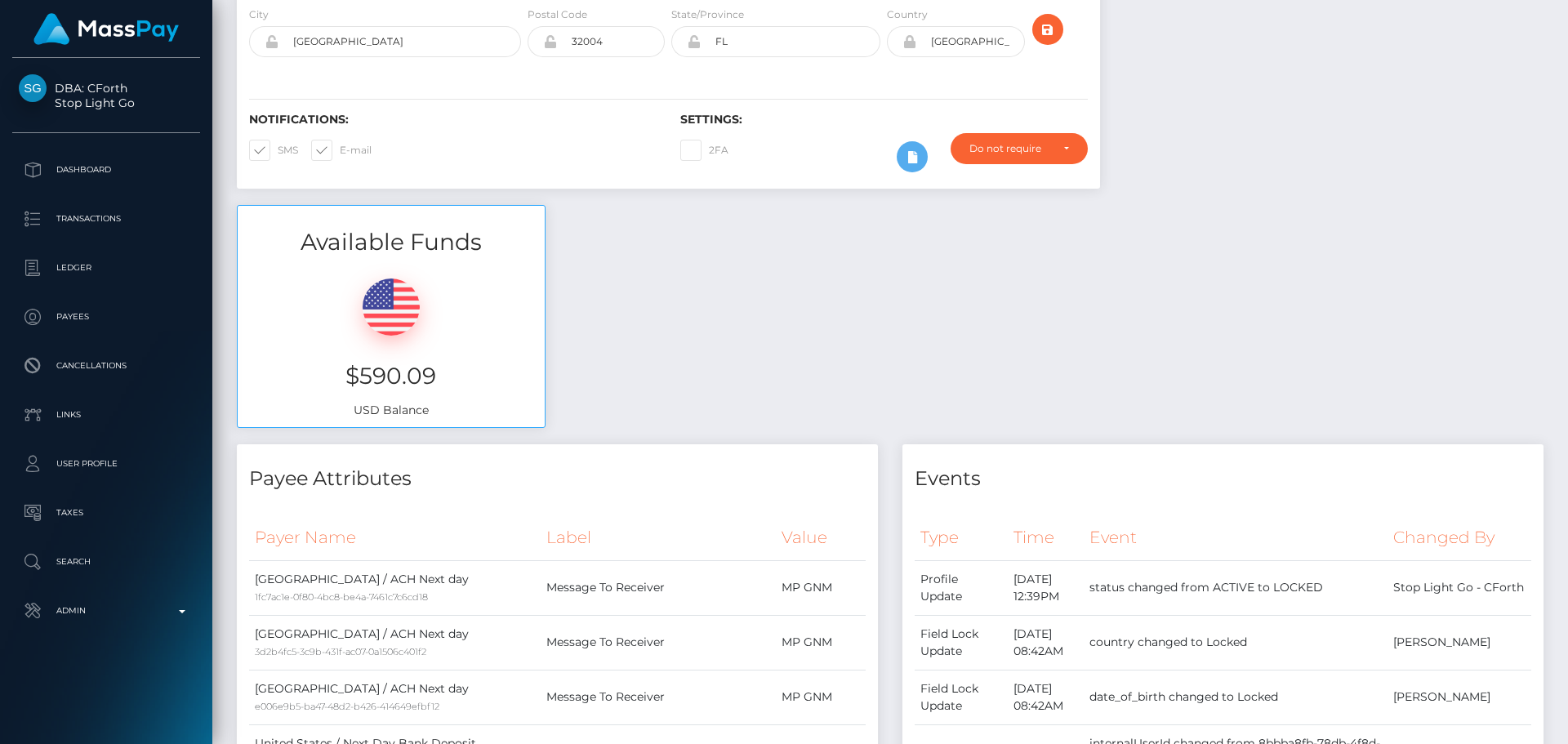
scroll to position [0, 0]
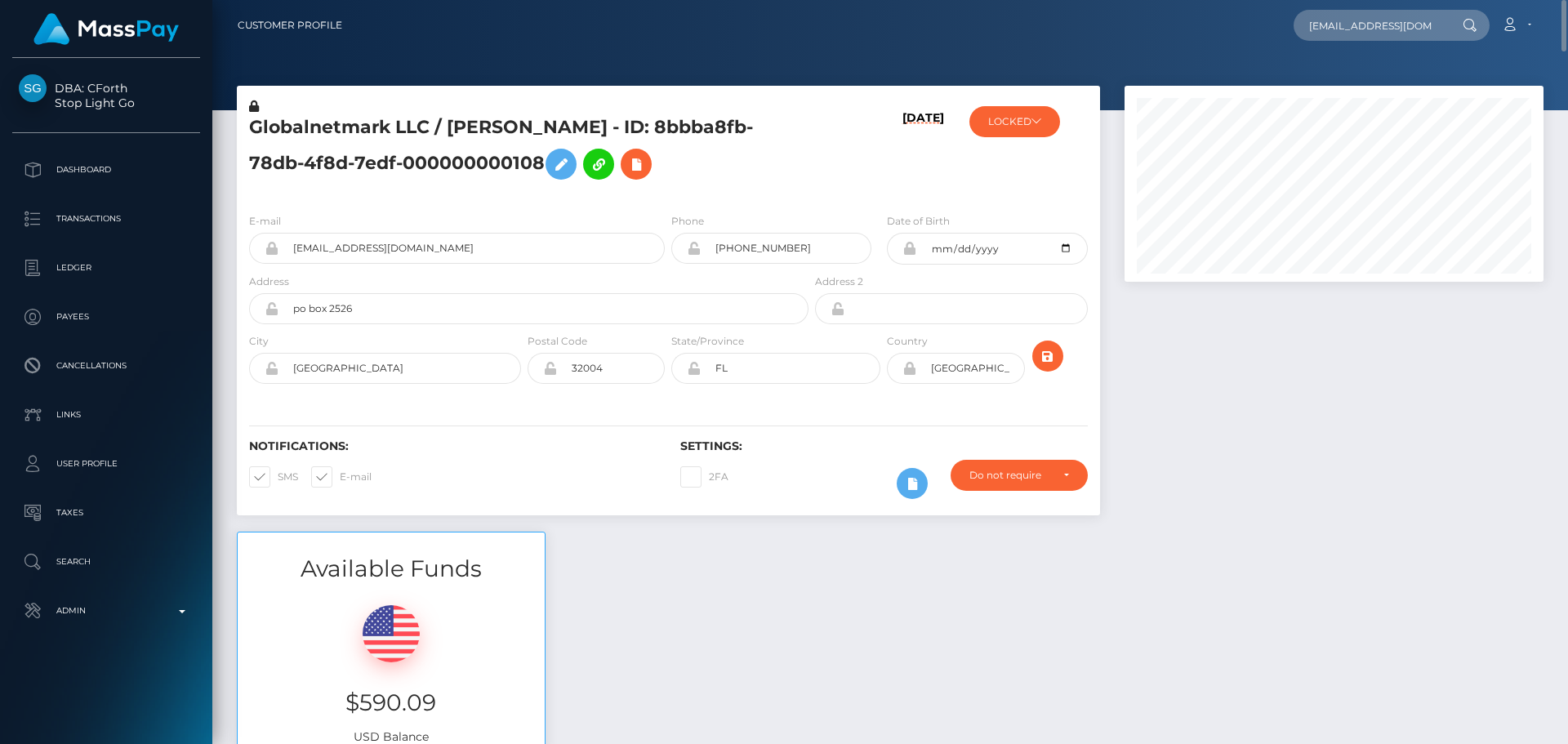
click at [592, 199] on div "Globalnetmark LLC / Lita Hart - ID: 8bbba8fb-78db-4f8d-7edf-000000000108" at bounding box center [524, 148] width 575 height 102
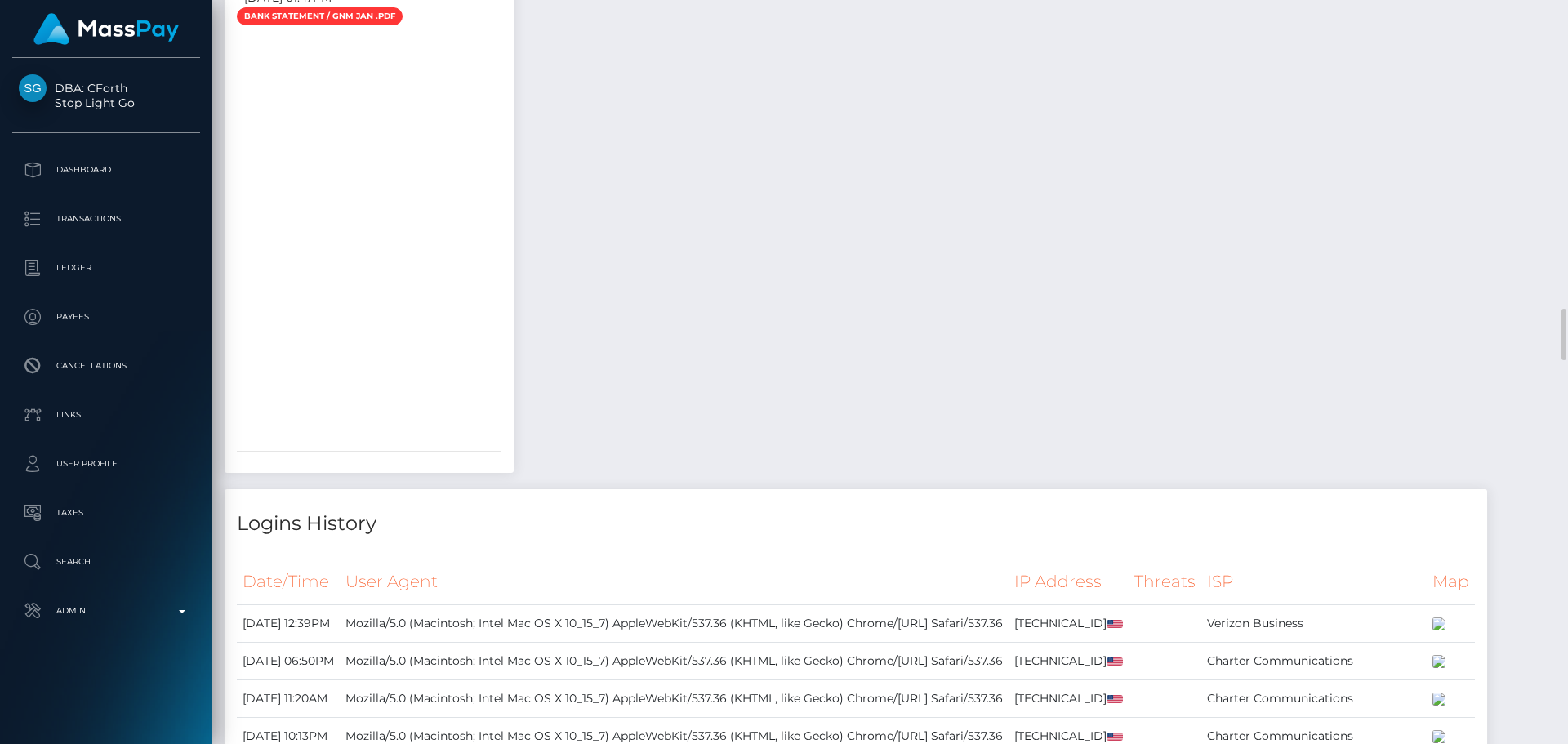
scroll to position [4655, 0]
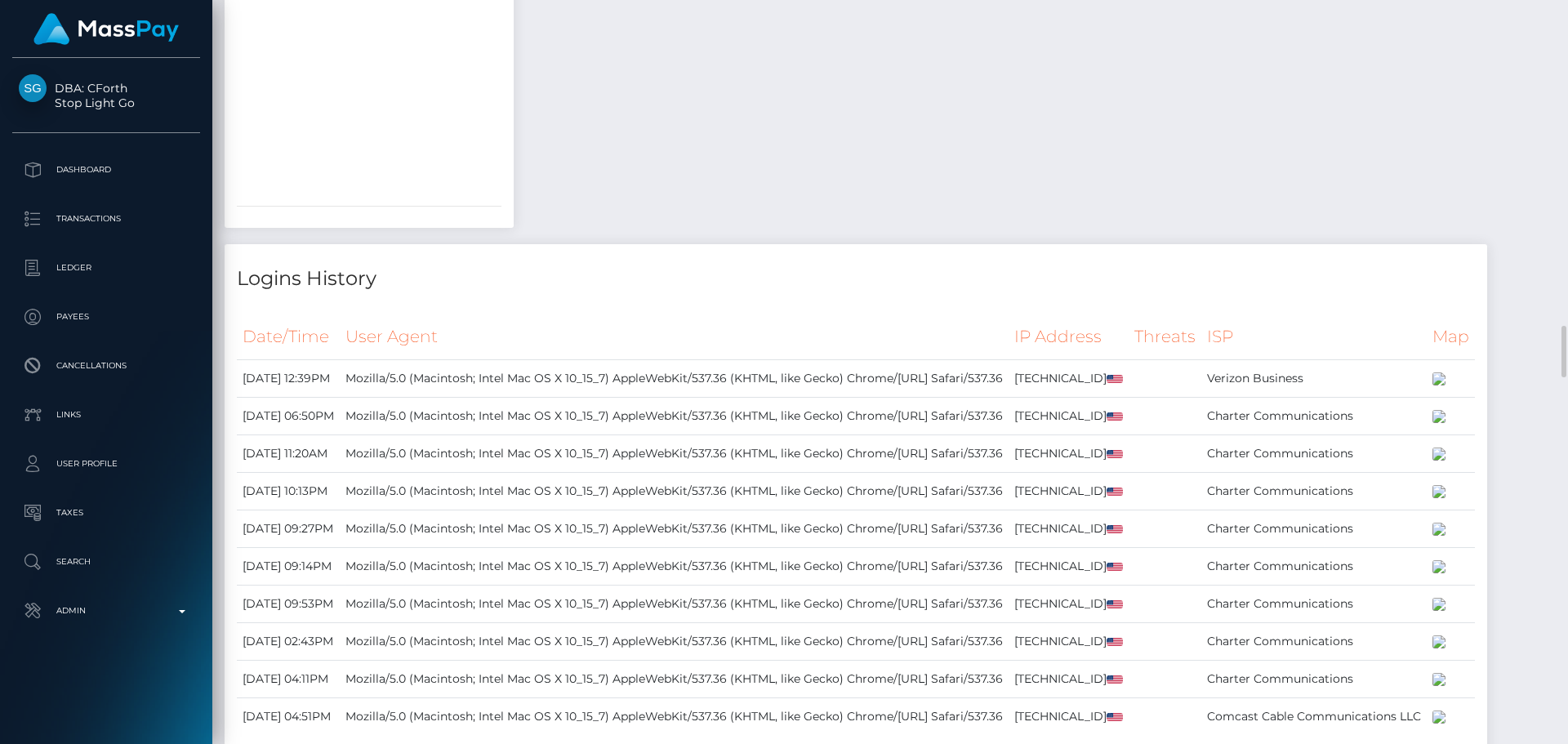
click at [604, 196] on div "Payee Attributes Payer Name Label Value United States / ACH Next day 1fc7ac1e-0…" at bounding box center [890, 74] width 1331 height 7919
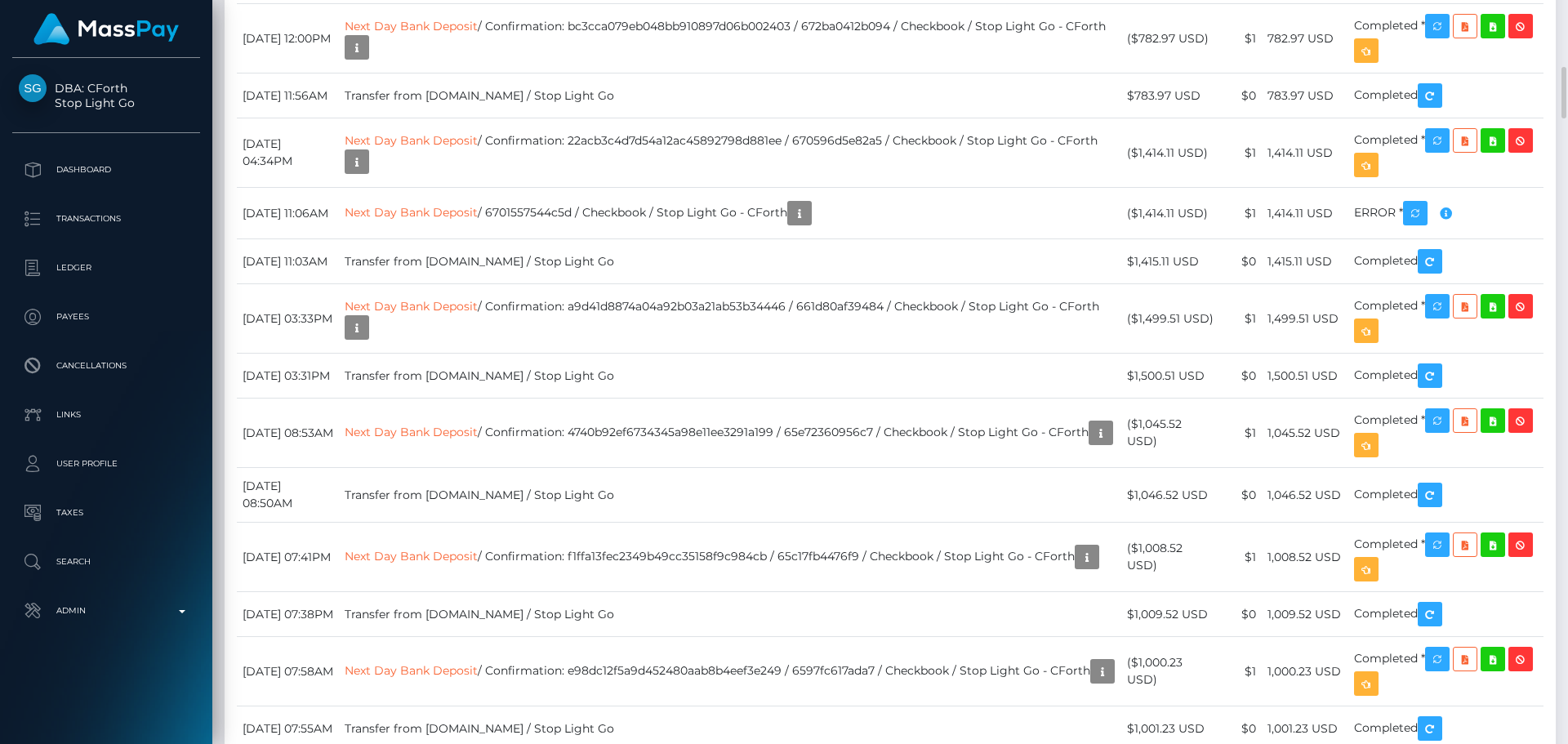
scroll to position [7269, 0]
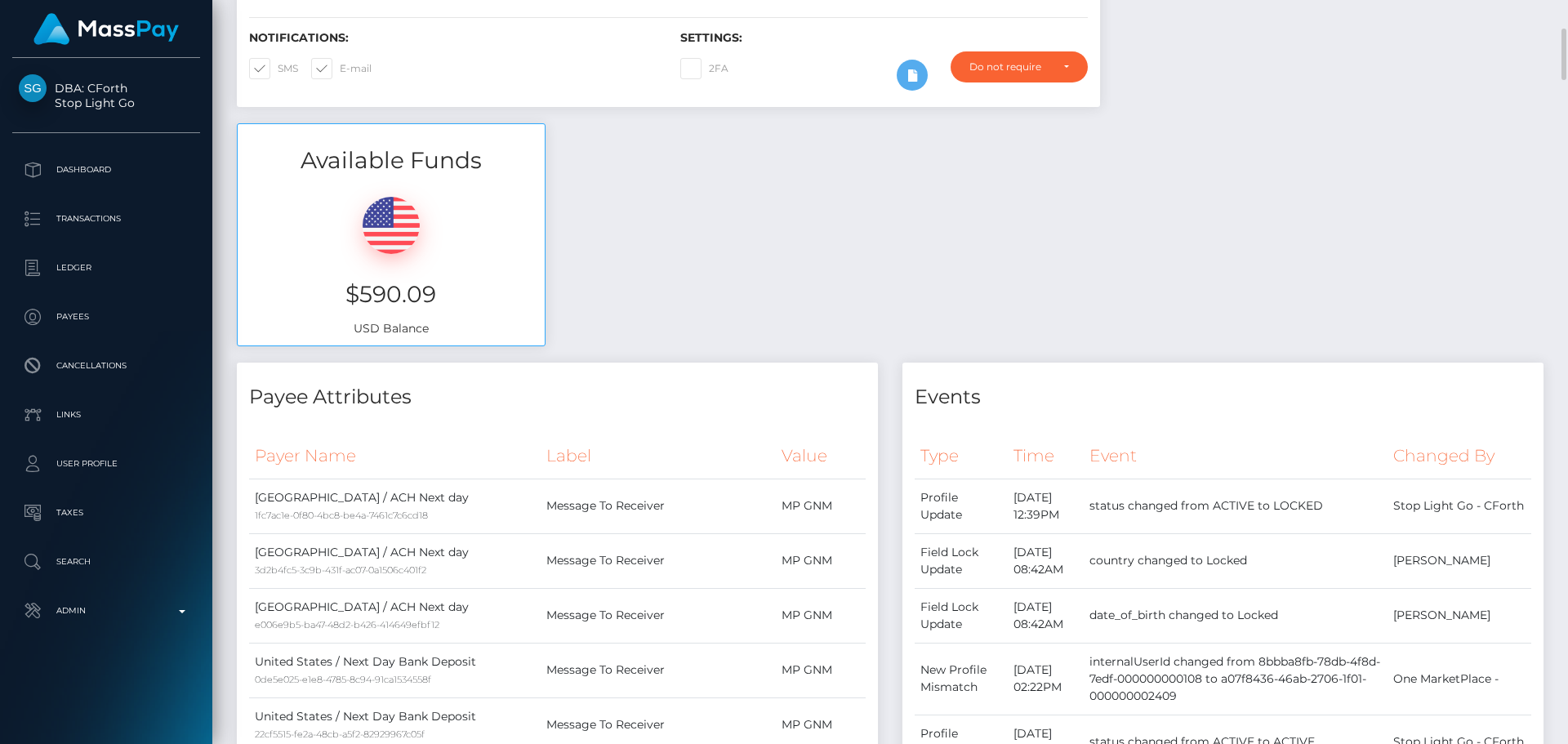
scroll to position [0, 0]
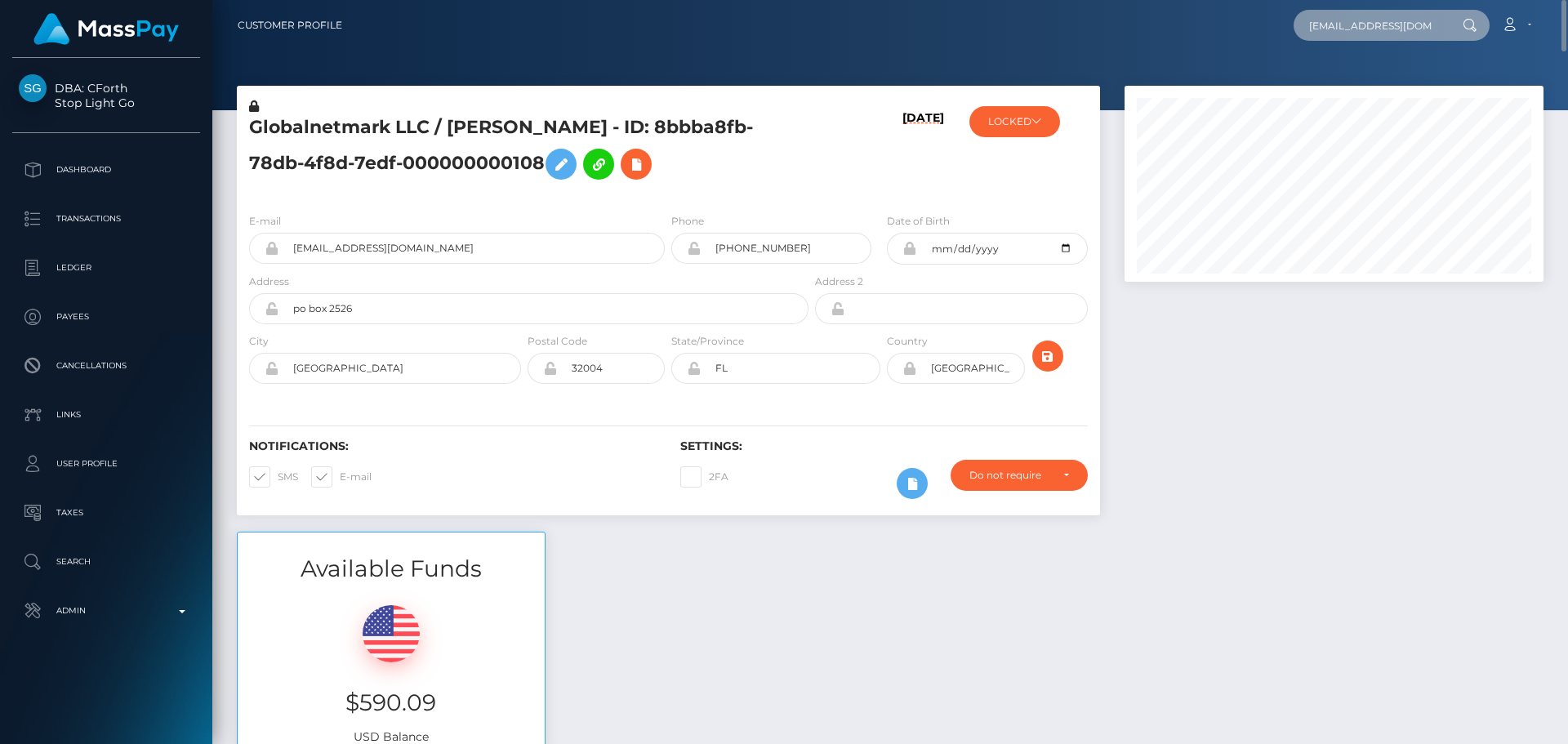
click at [1362, 30] on input "jbhart77@gmail.com" at bounding box center [1370, 25] width 153 height 31
paste input "5047cb3a-acdc-d4f1-059c-000000000107"
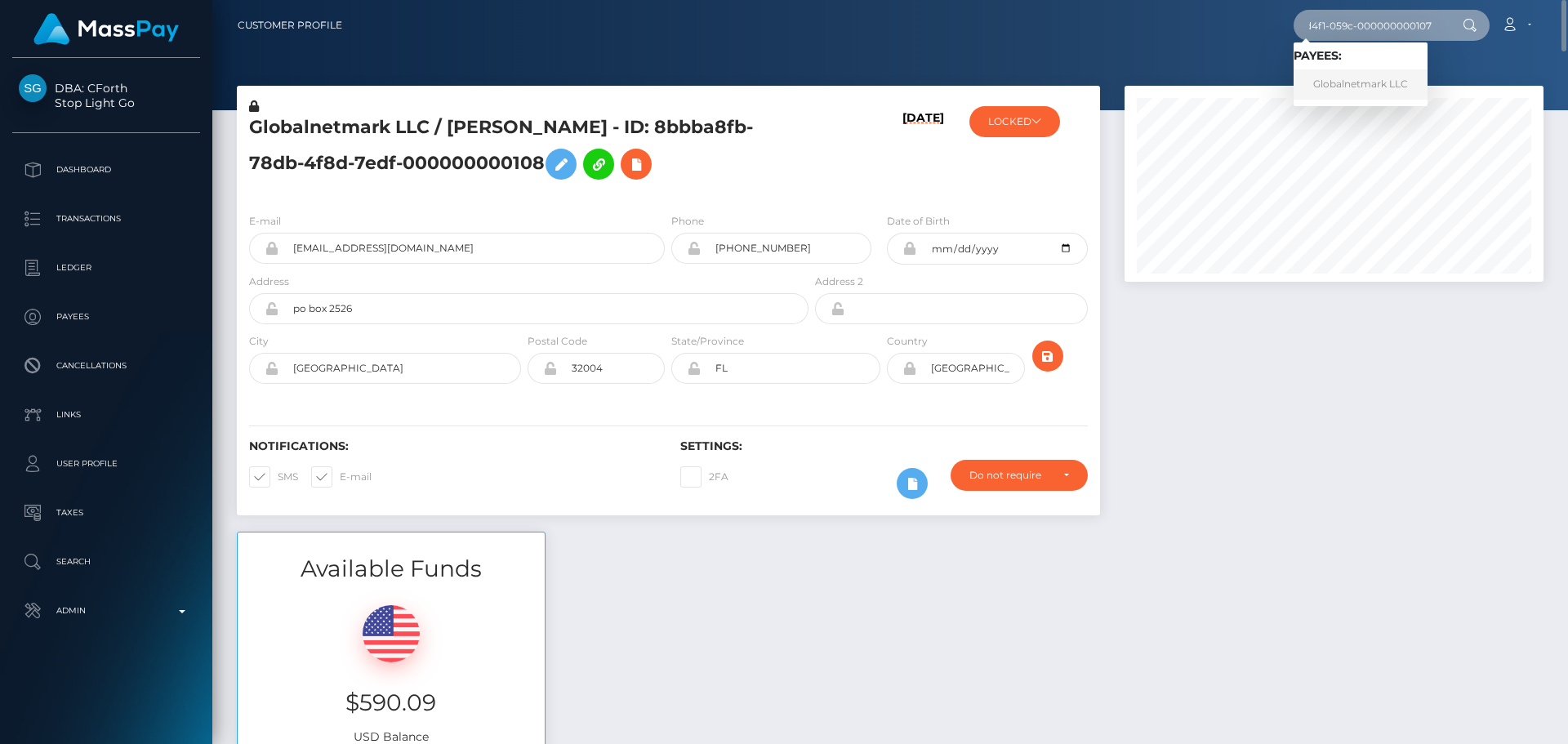
type input "5047cb3a-acdc-d4f1-059c-000000000107"
click at [1353, 81] on link "Globalnetmark LLC" at bounding box center [1361, 85] width 134 height 30
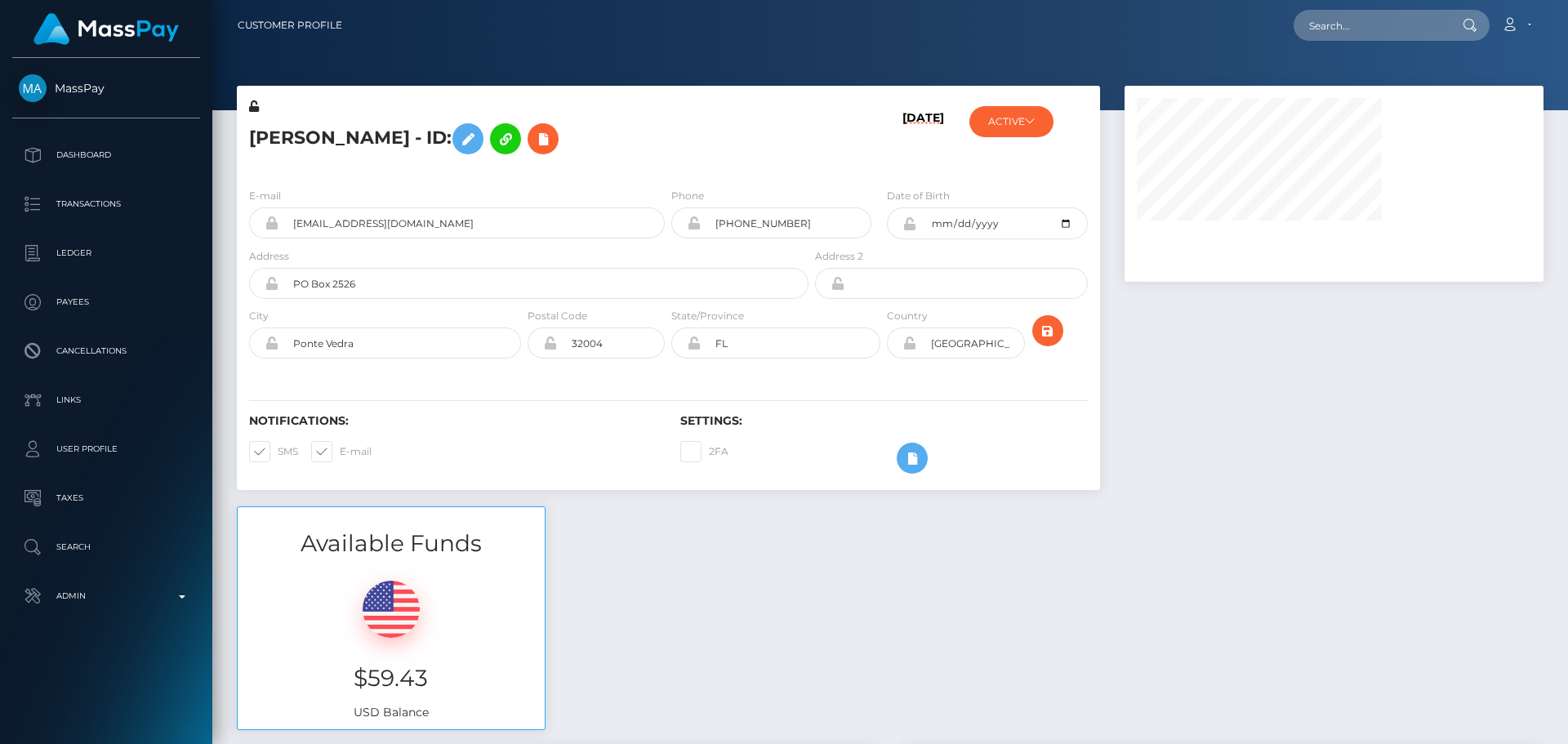
click at [584, 152] on h5 "[PERSON_NAME] - ID:" at bounding box center [524, 139] width 551 height 48
drag, startPoint x: 259, startPoint y: 136, endPoint x: 312, endPoint y: 137, distance: 53.0
click at [312, 137] on h5 "[PERSON_NAME] - ID:" at bounding box center [524, 139] width 551 height 48
click at [327, 166] on div "[PERSON_NAME] - ID:" at bounding box center [524, 136] width 575 height 77
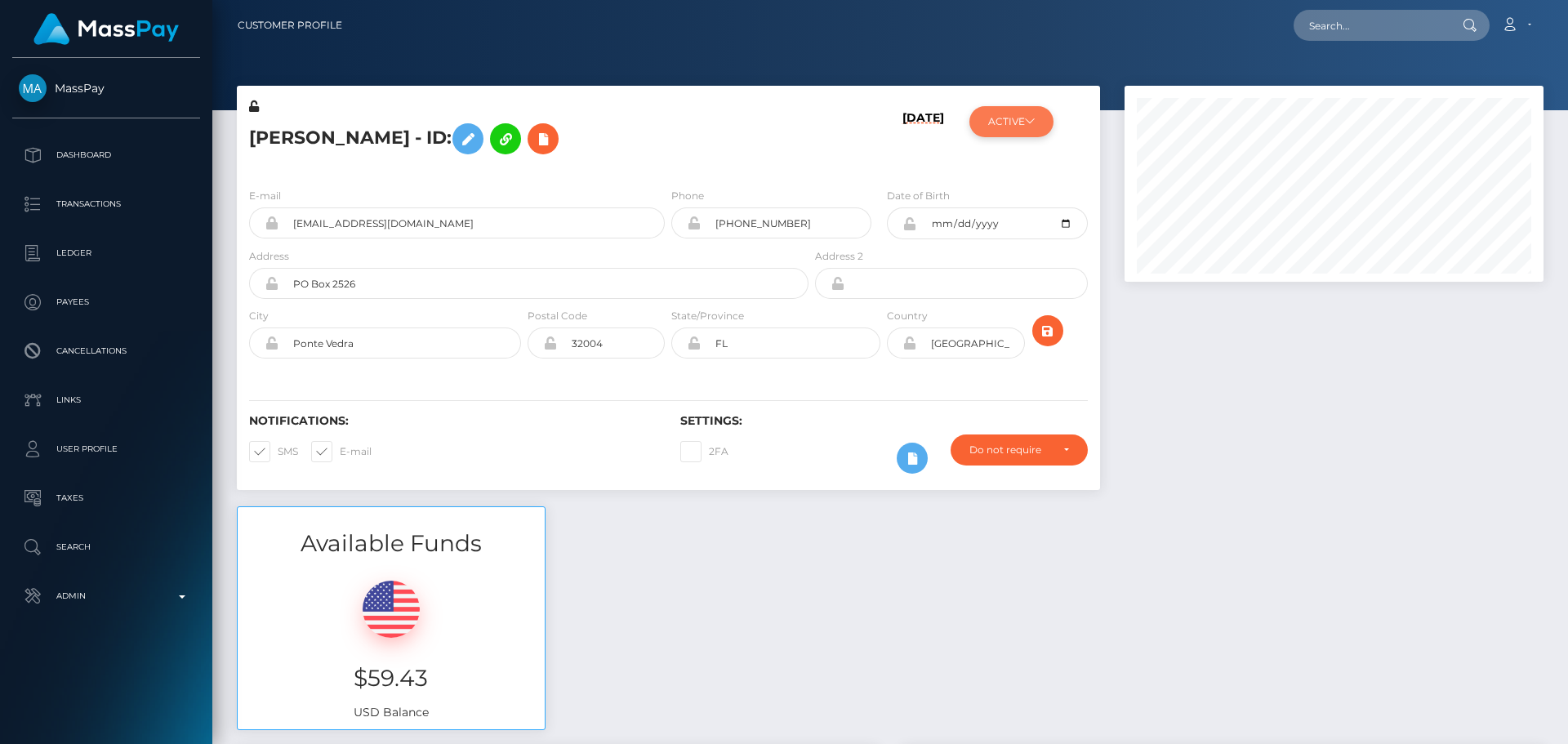
click at [1036, 114] on button "ACTIVE" at bounding box center [1011, 122] width 84 height 31
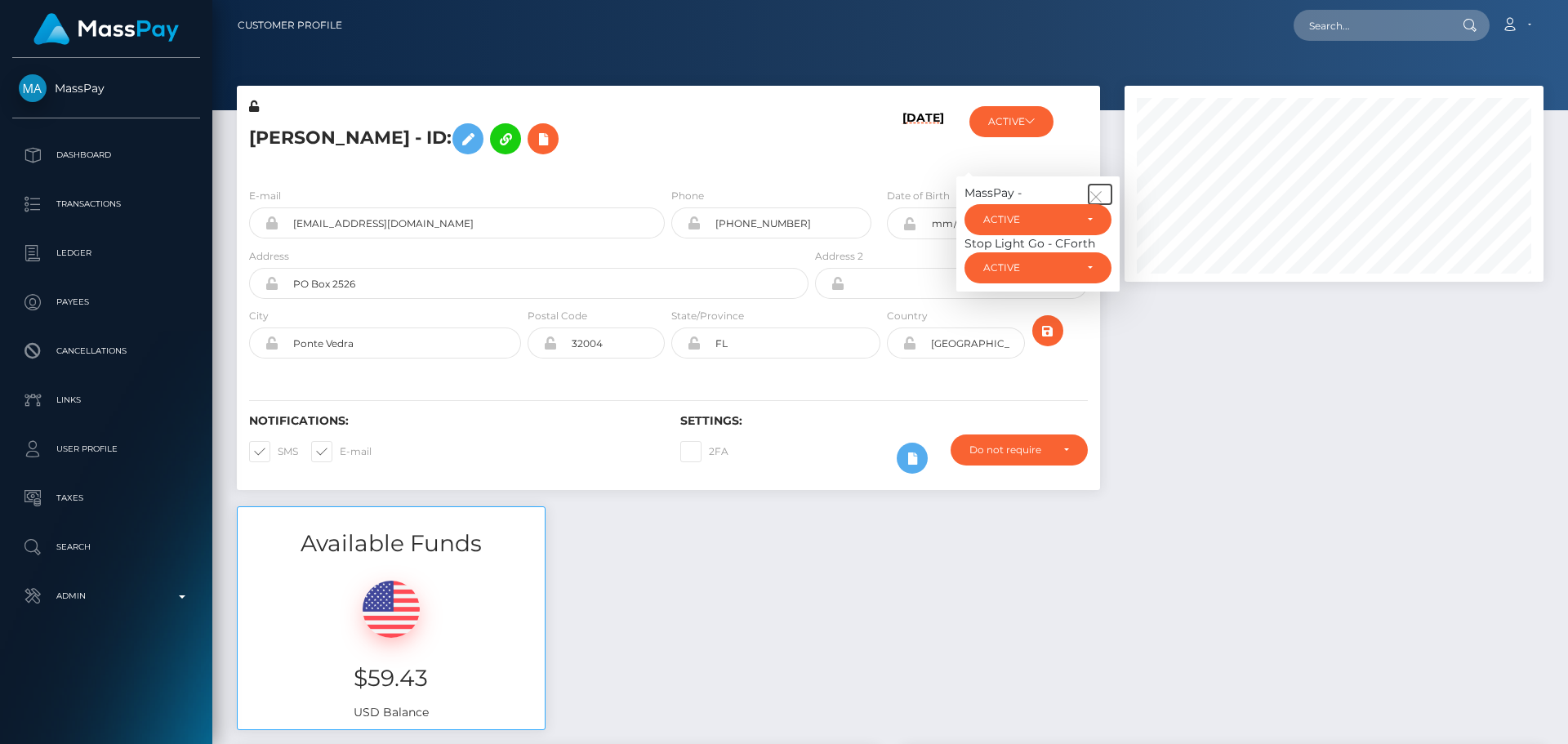
click at [1098, 191] on icon "button" at bounding box center [1095, 196] width 14 height 14
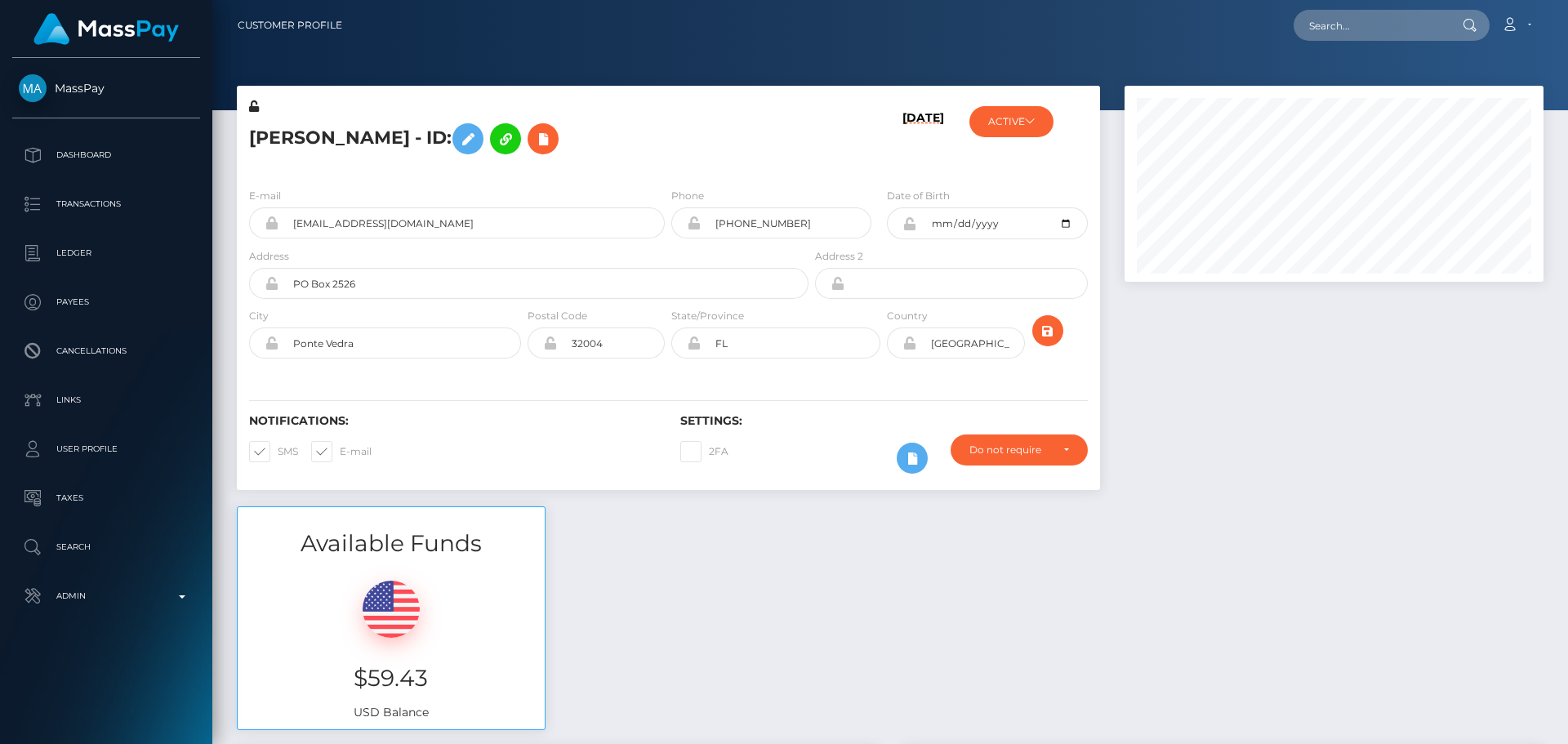
click at [644, 125] on h5 "[PERSON_NAME] - ID:" at bounding box center [524, 139] width 551 height 48
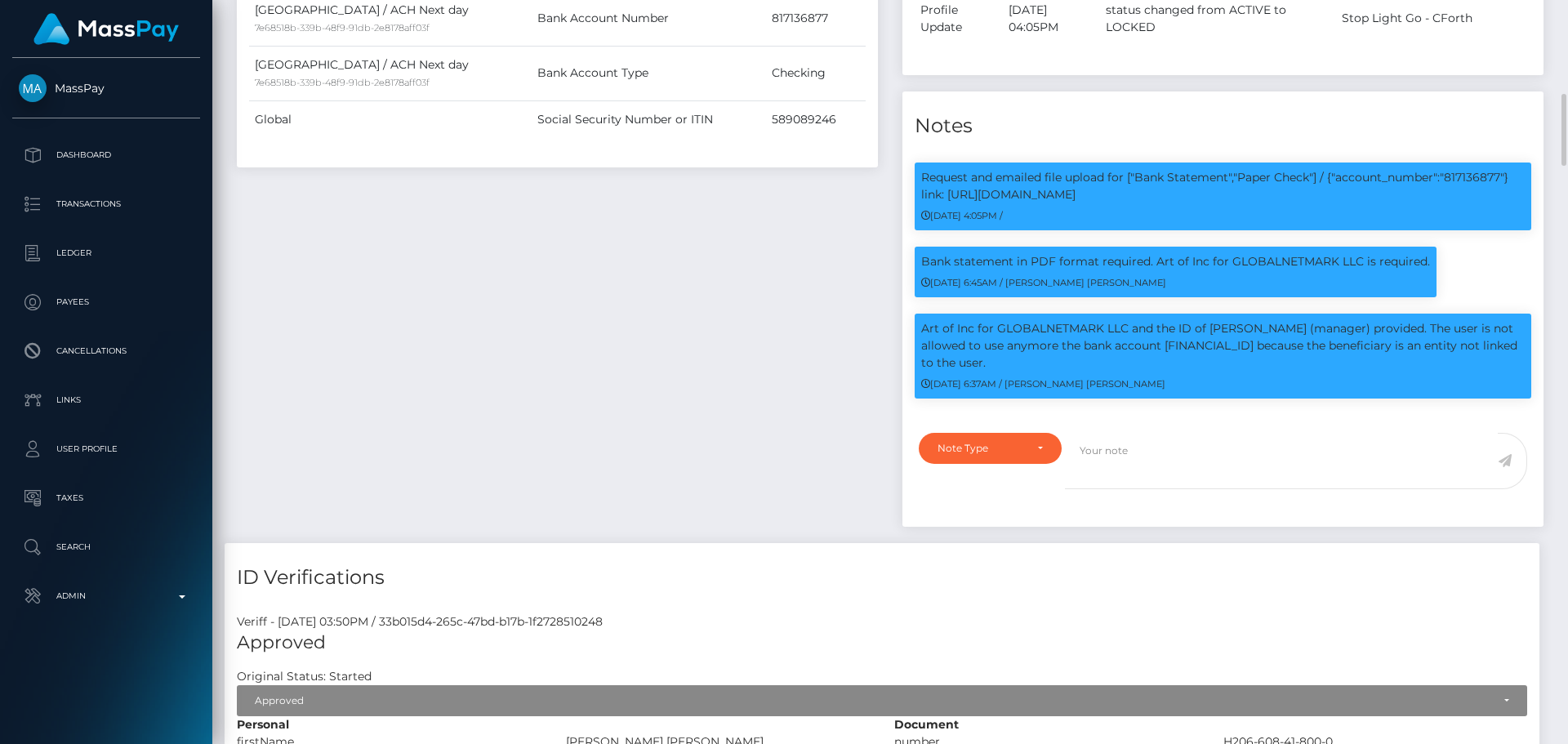
click at [802, 270] on div "Payee Attributes Payer Name Label Value [GEOGRAPHIC_DATA] / ACH Next day 7e6851…" at bounding box center [558, 154] width 666 height 776
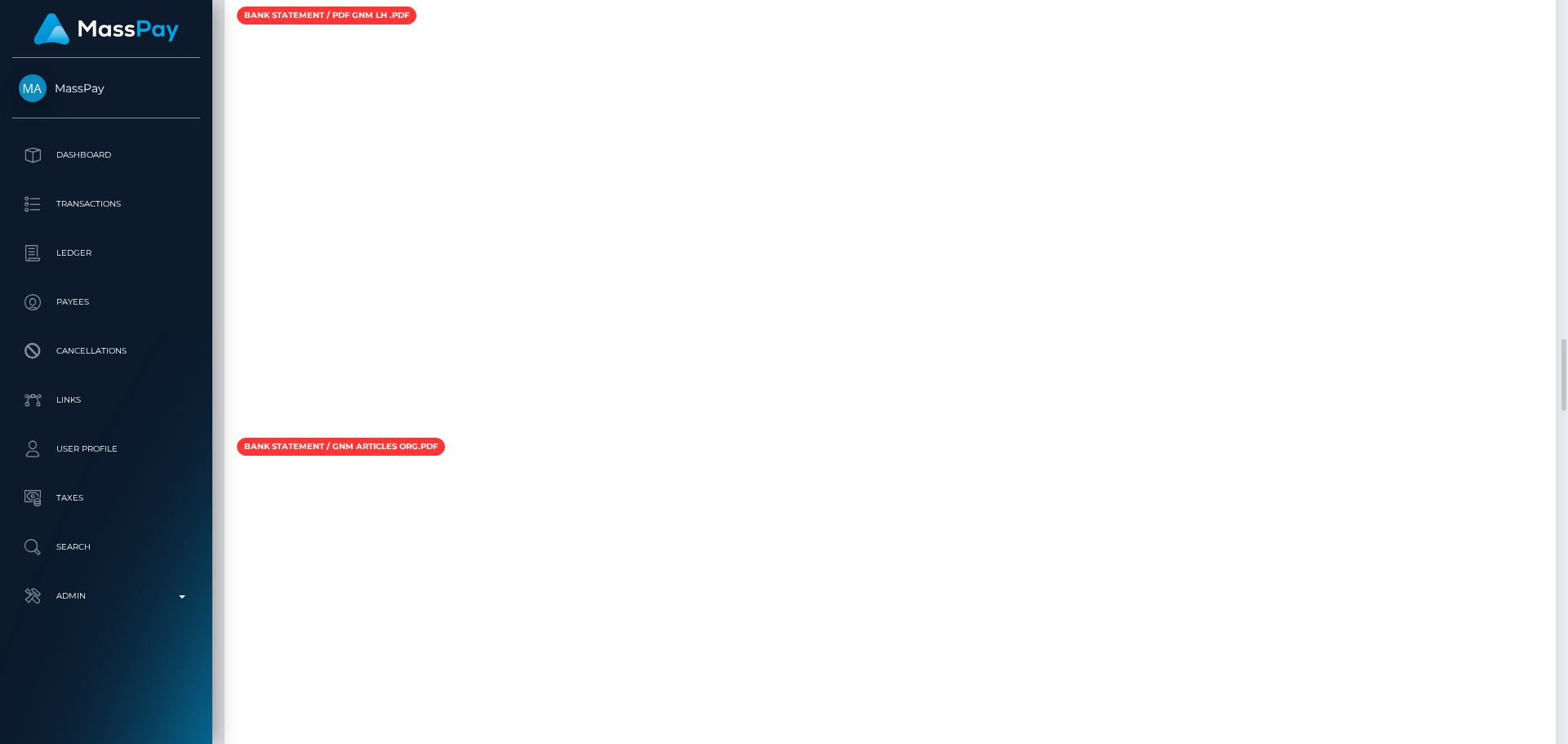
scroll to position [4002, 0]
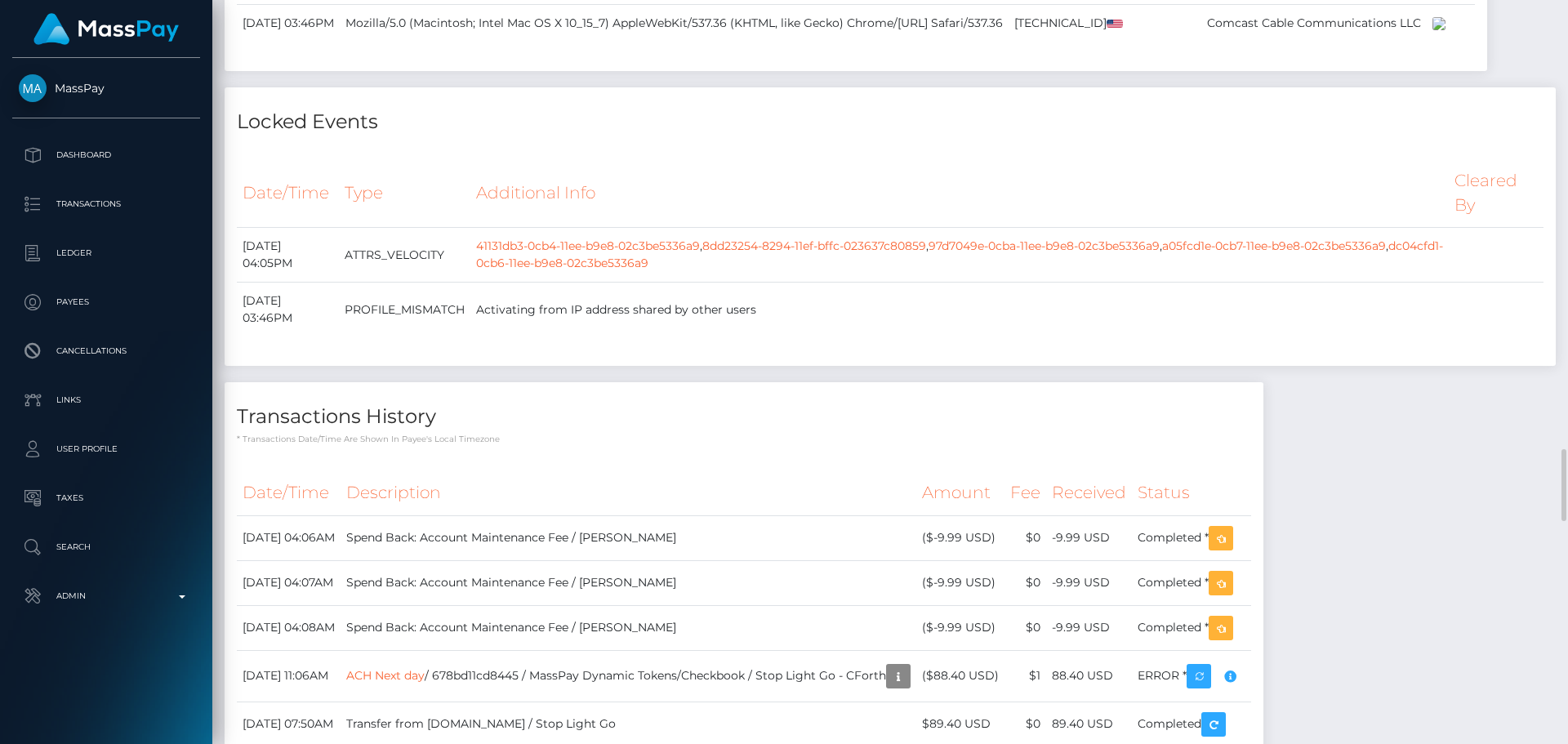
scroll to position [4573, 0]
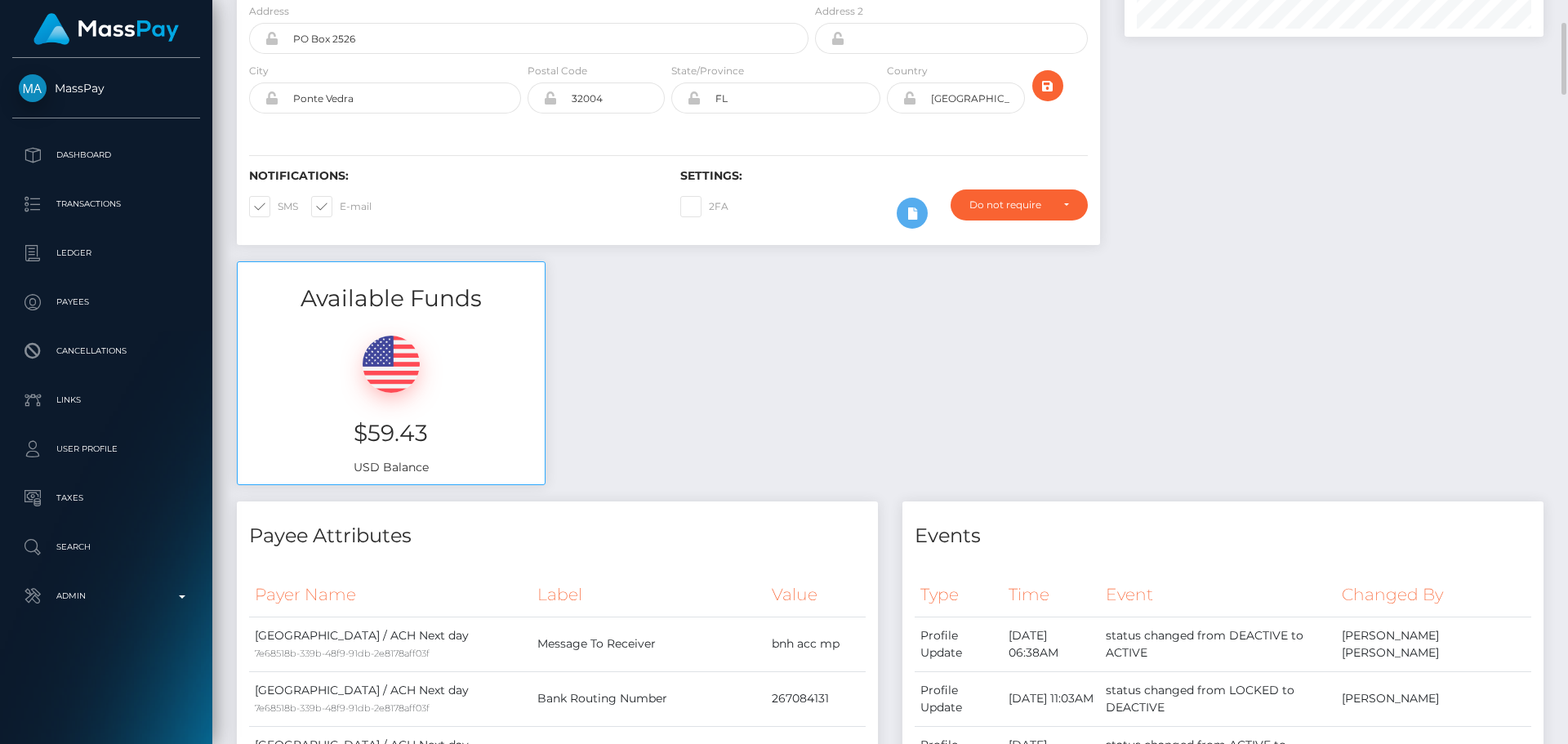
scroll to position [0, 0]
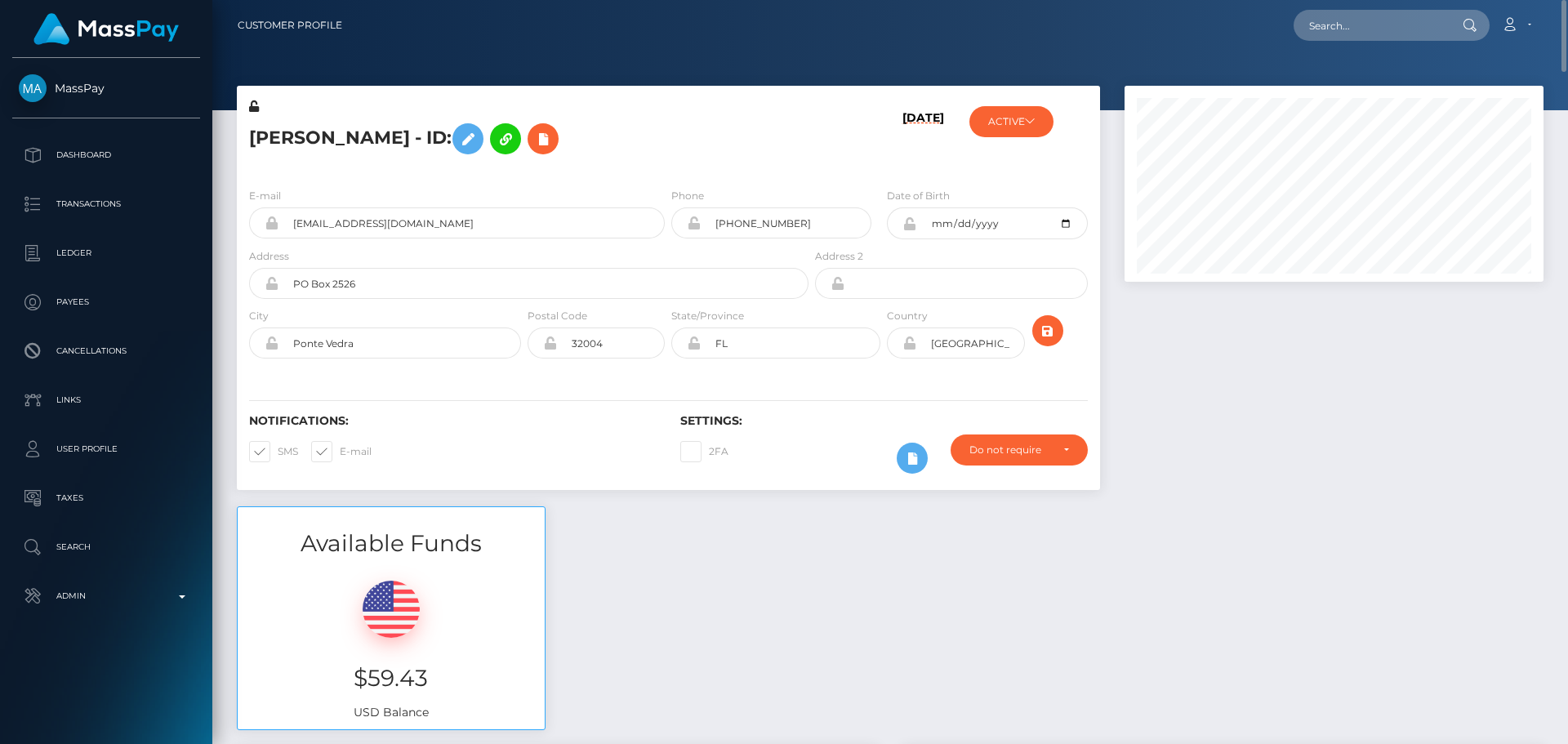
click at [657, 152] on h5 "[PERSON_NAME] - ID:" at bounding box center [524, 139] width 551 height 48
click at [667, 135] on h5 "[PERSON_NAME] - ID:" at bounding box center [524, 139] width 551 height 48
click at [667, 169] on div "[PERSON_NAME] - ID:" at bounding box center [524, 136] width 575 height 77
click at [591, 174] on div "[PERSON_NAME] - ID:" at bounding box center [524, 136] width 575 height 77
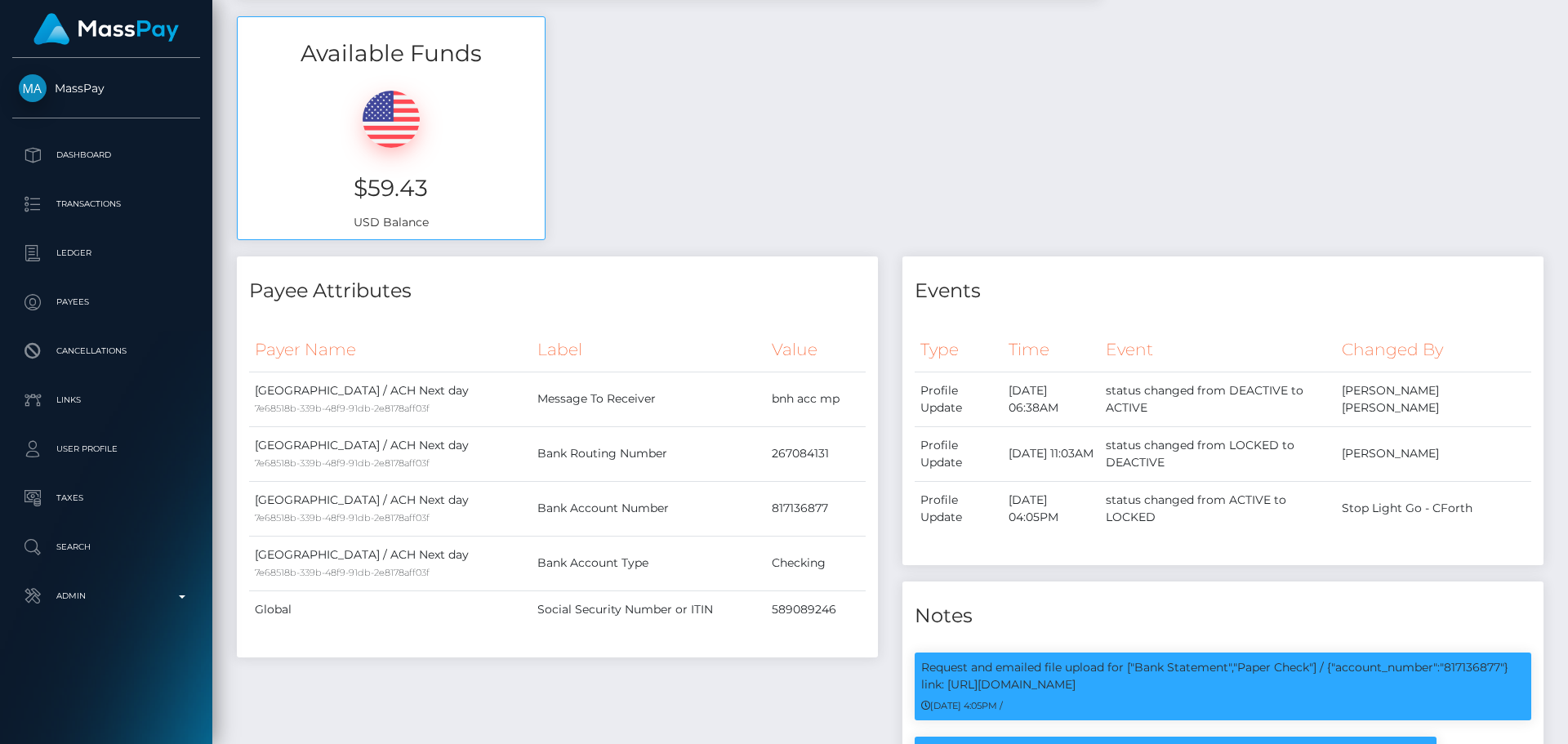
scroll to position [572, 0]
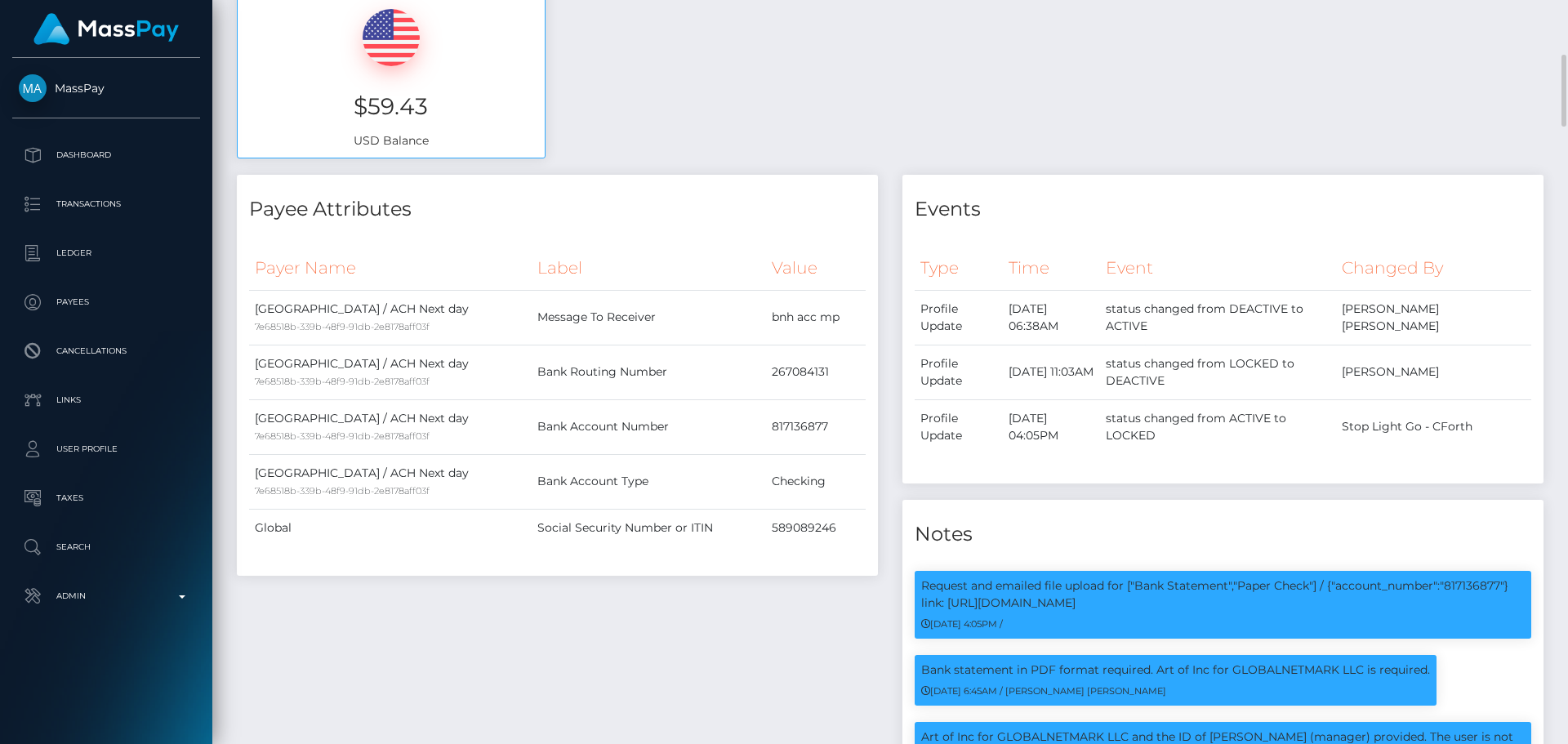
click at [707, 193] on div "Payee Attributes" at bounding box center [558, 200] width 641 height 49
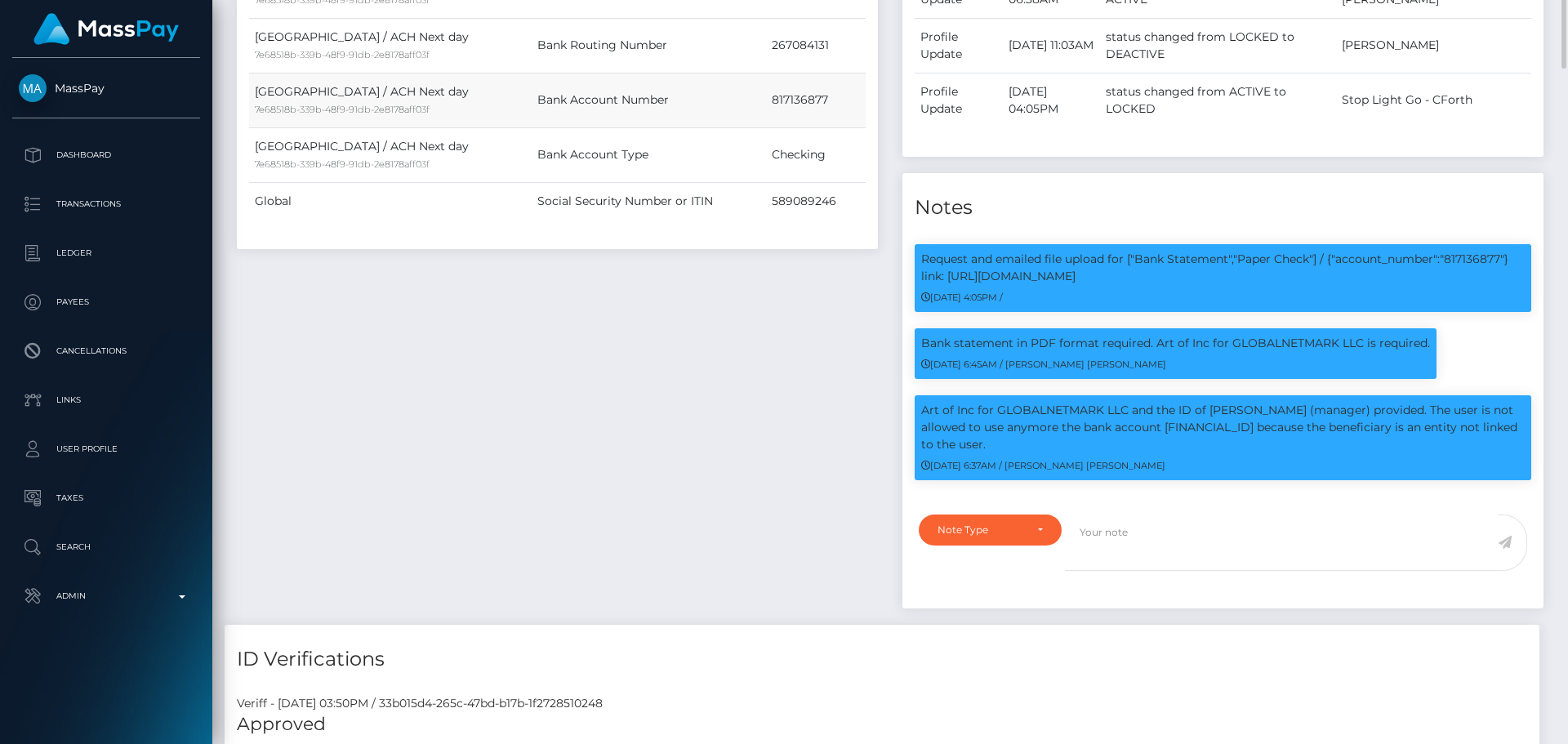
scroll to position [980, 0]
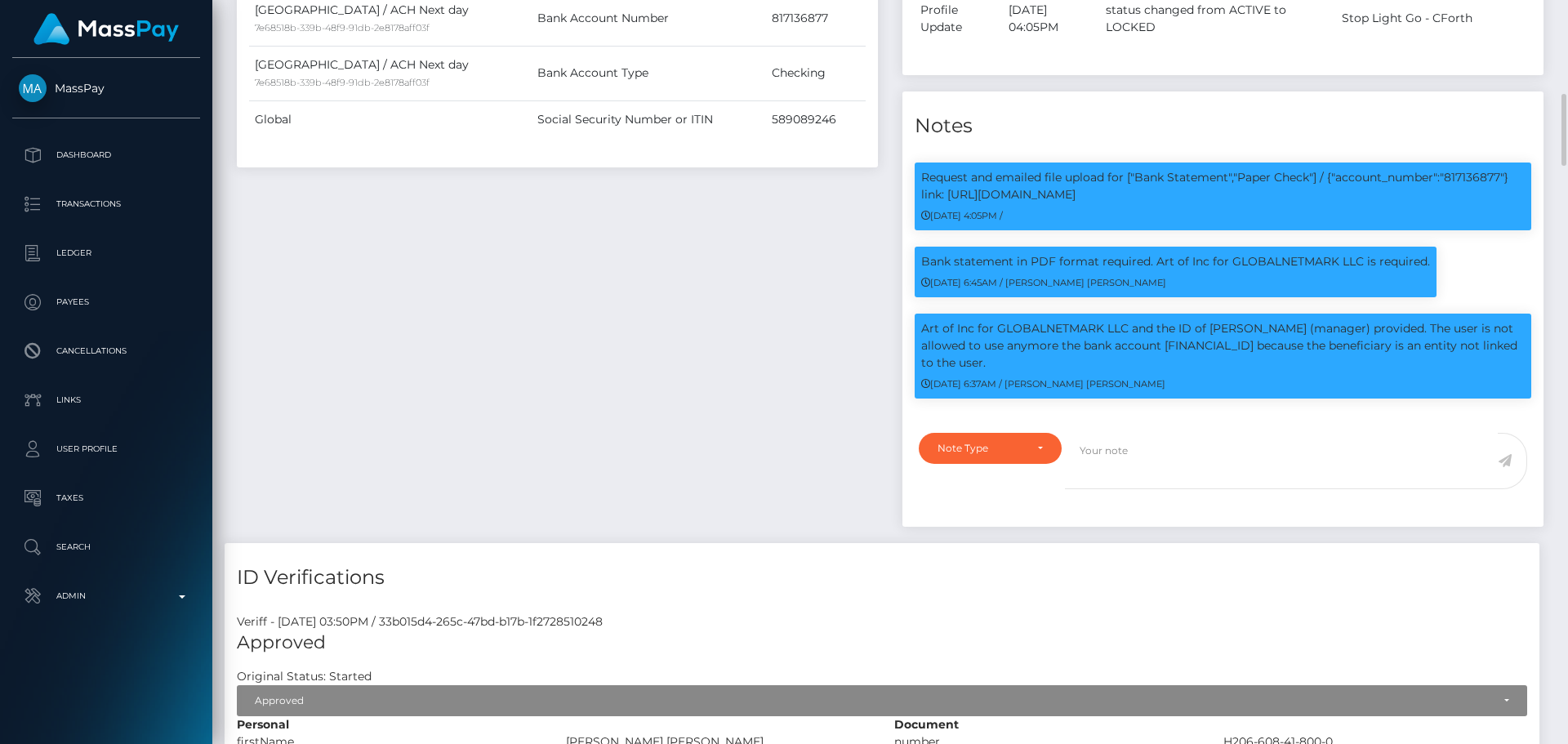
click at [833, 279] on div "Payee Attributes Payer Name Label Value [GEOGRAPHIC_DATA] / ACH Next day 7e6851…" at bounding box center [558, 154] width 666 height 776
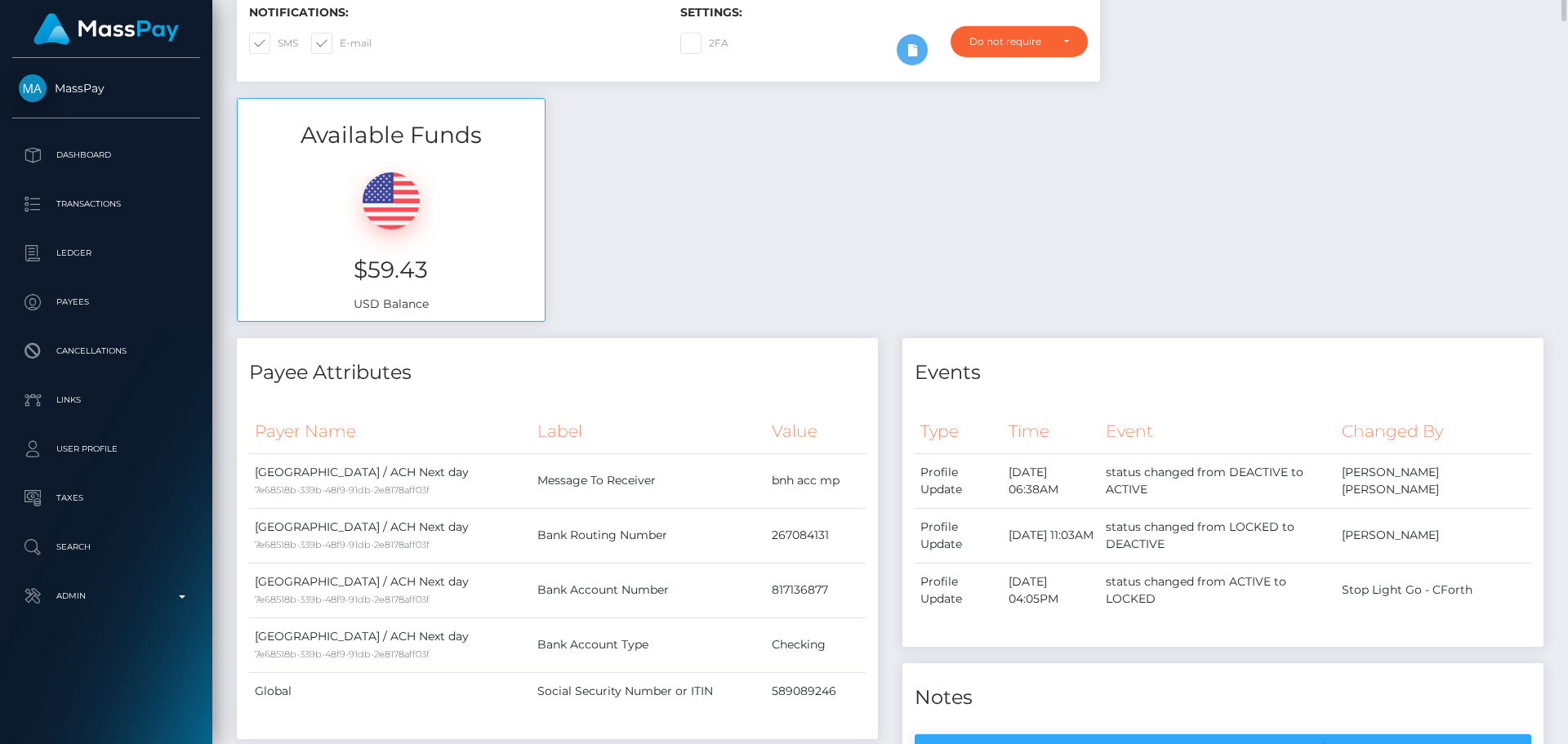
scroll to position [0, 0]
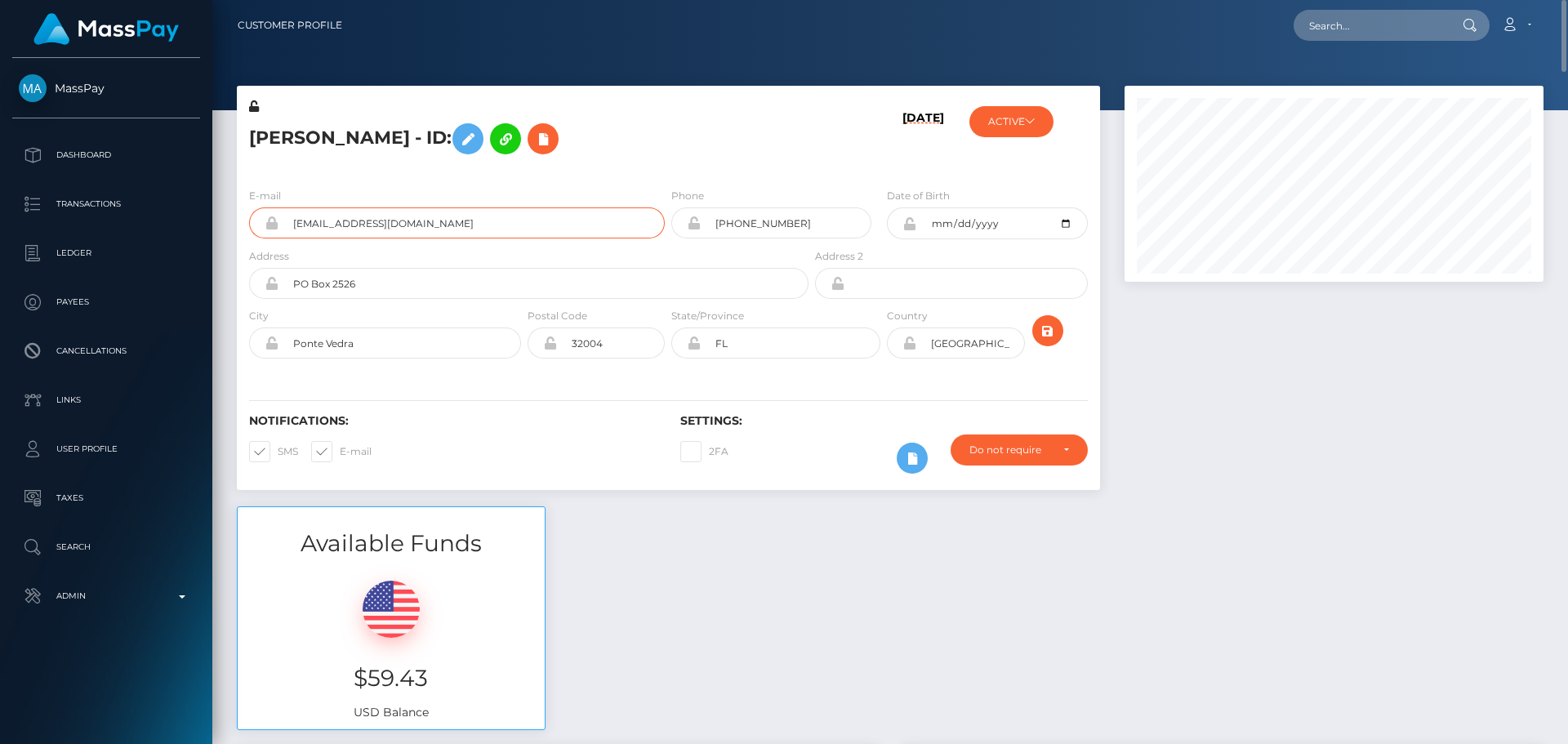
drag, startPoint x: 472, startPoint y: 228, endPoint x: 268, endPoint y: 221, distance: 204.1
click at [268, 221] on div "[EMAIL_ADDRESS][DOMAIN_NAME]" at bounding box center [457, 223] width 416 height 31
click at [632, 149] on h5 "Brittany Hart - ID:" at bounding box center [524, 139] width 551 height 48
drag, startPoint x: 424, startPoint y: 223, endPoint x: 273, endPoint y: 214, distance: 151.3
click at [273, 214] on div "[EMAIL_ADDRESS][DOMAIN_NAME]" at bounding box center [457, 223] width 416 height 31
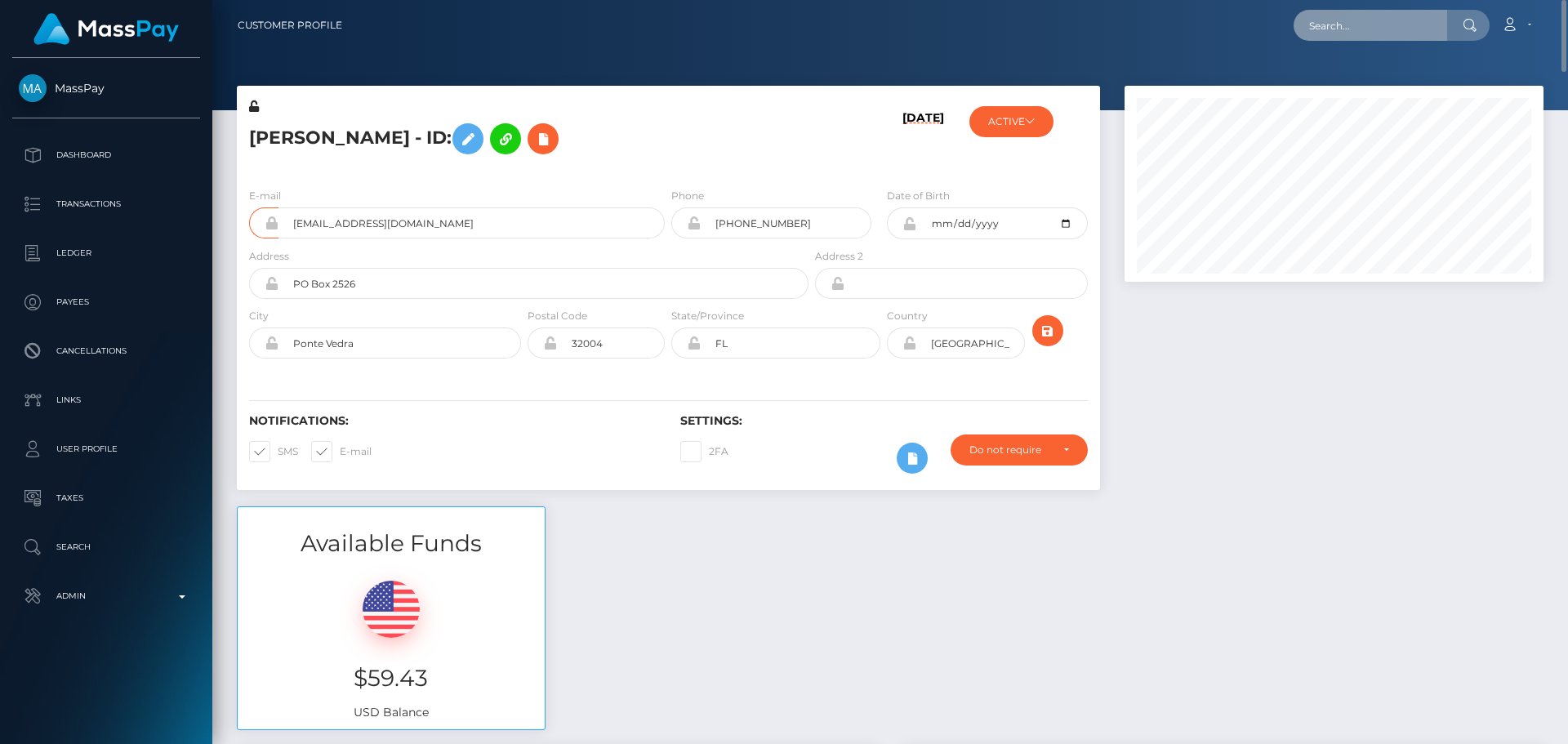
click at [1366, 26] on input "text" at bounding box center [1370, 25] width 153 height 31
paste input "b.nicolehart@gmail.com"
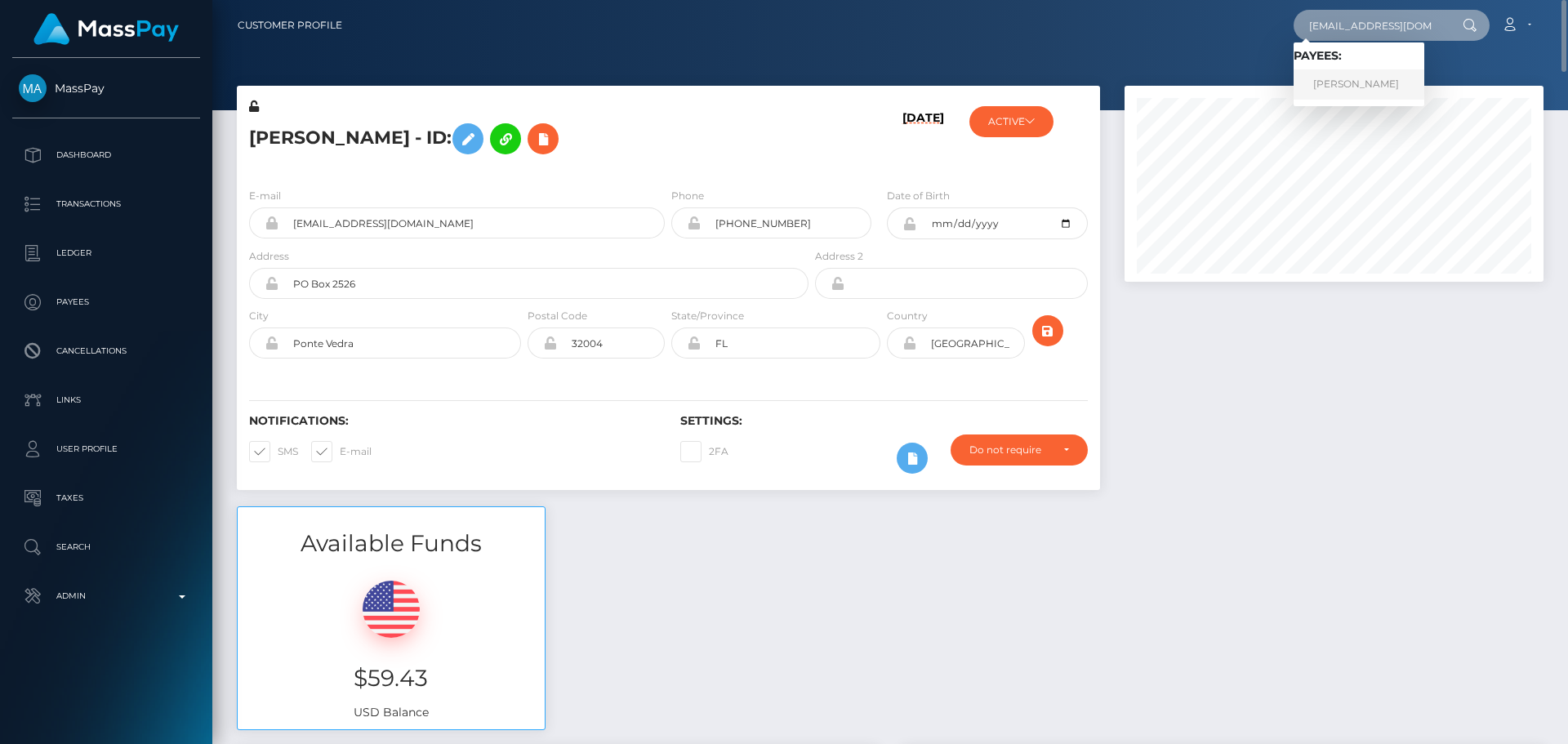
type input "b.nicolehart@gmail.com"
click at [1349, 80] on link "Brittany Hart" at bounding box center [1359, 85] width 130 height 30
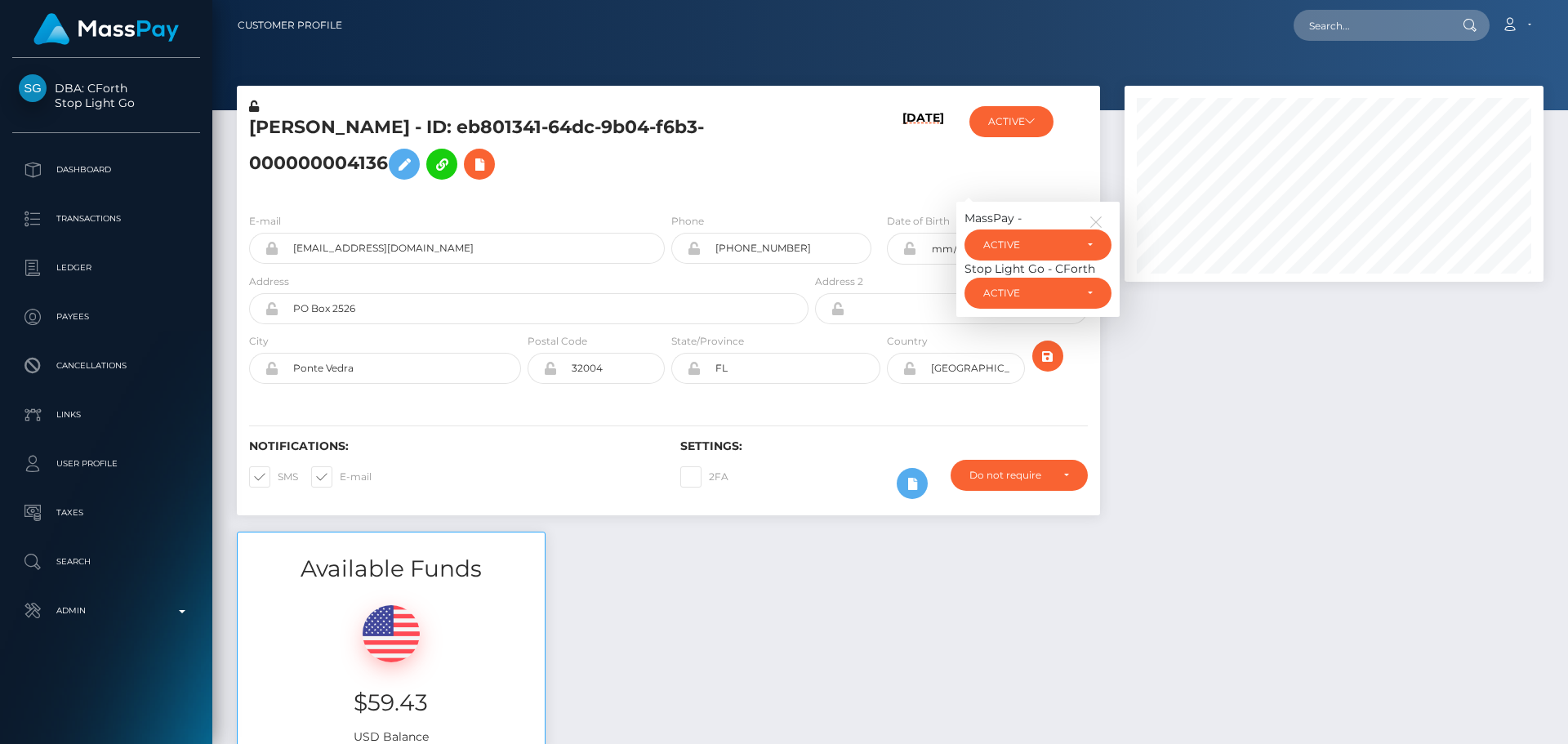
scroll to position [196, 420]
click at [1098, 212] on button "button" at bounding box center [1100, 220] width 23 height 20
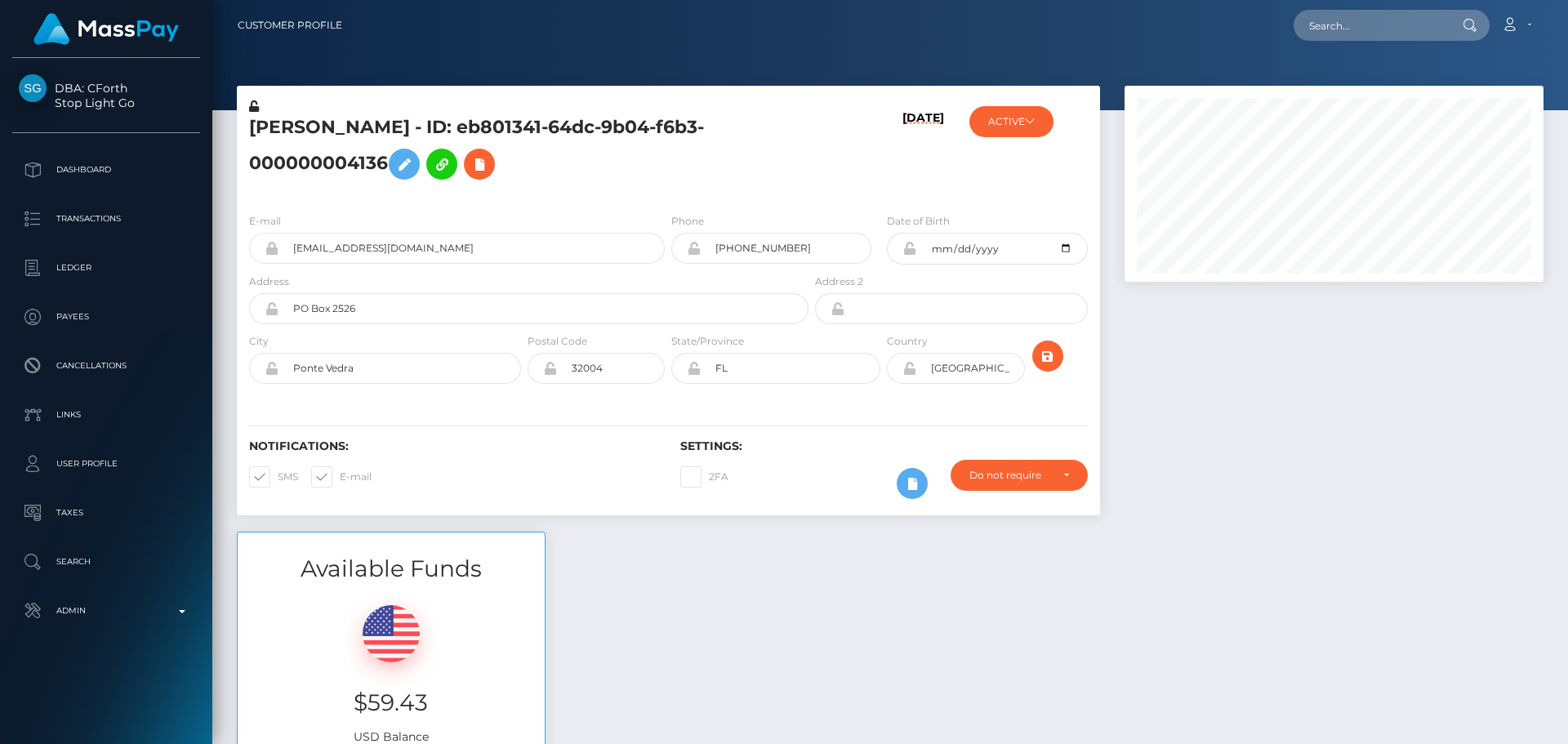
click at [761, 147] on h5 "[PERSON_NAME] - ID: eb801341-64dc-9b04-f6b3-000000004136" at bounding box center [524, 151] width 551 height 72
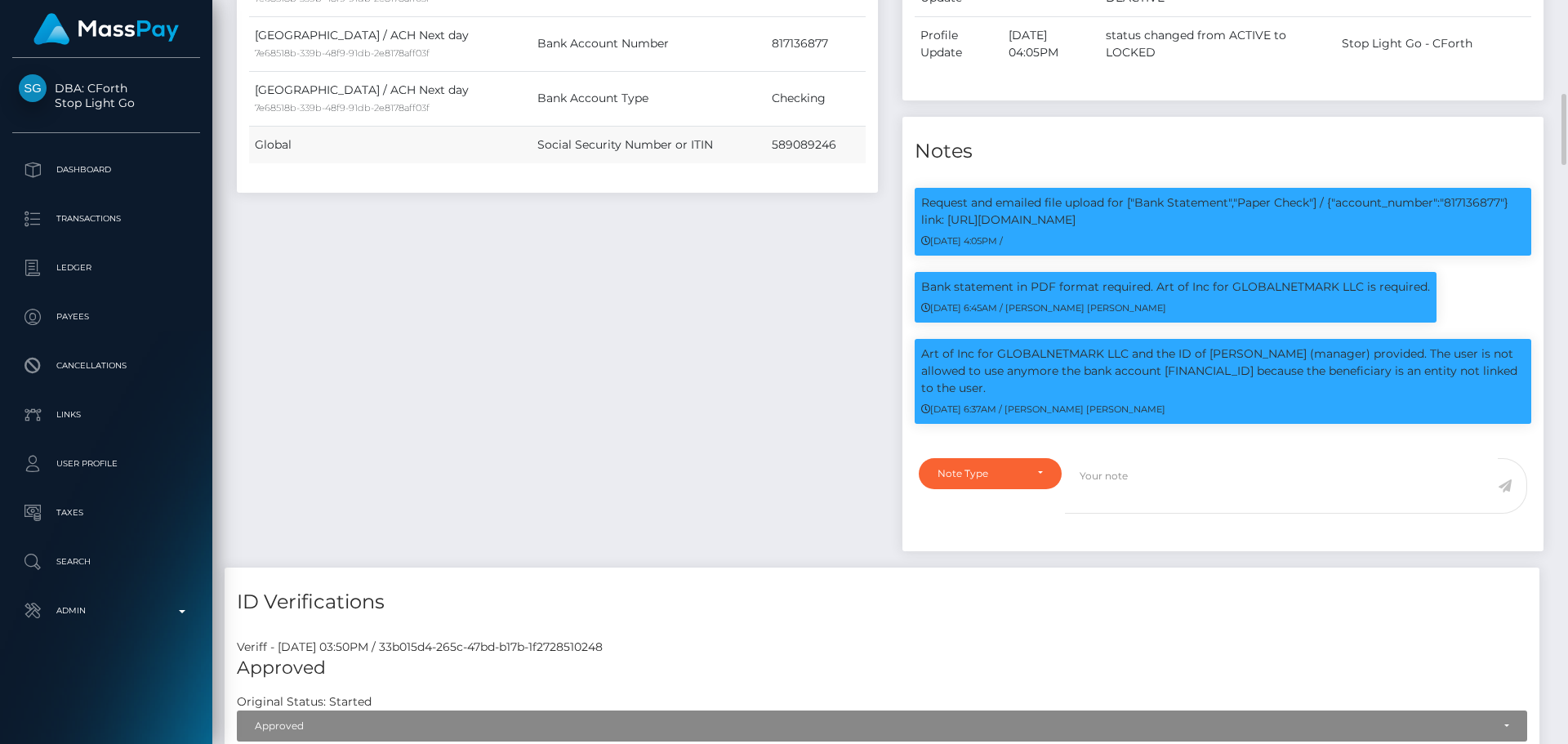
scroll to position [1062, 0]
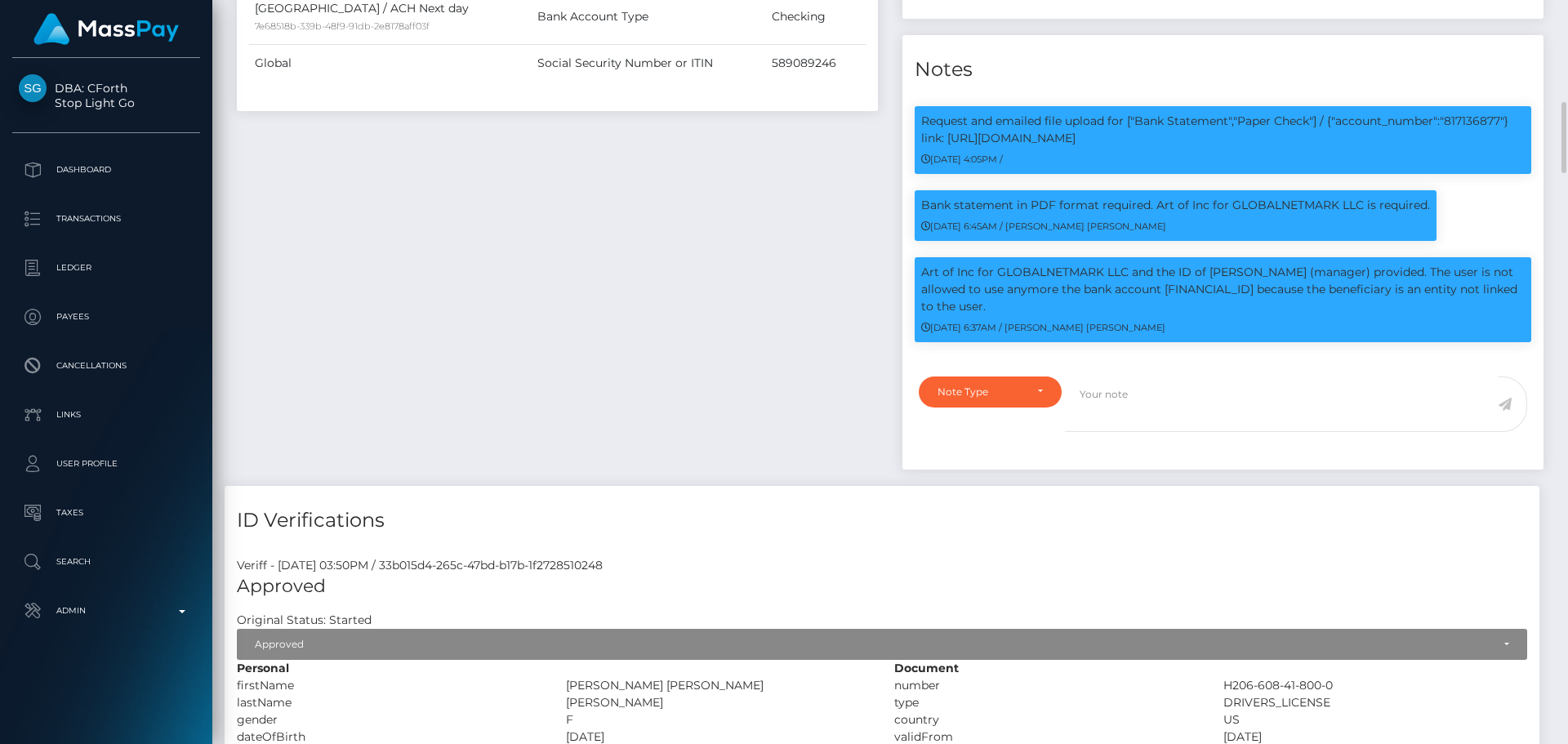
click at [707, 222] on div "Payee Attributes Payer Name Label Value United States / ACH Next day 7e68518b-3…" at bounding box center [558, 97] width 666 height 776
click at [612, 188] on div "Payee Attributes Payer Name Label Value United States / ACH Next day 7e68518b-3…" at bounding box center [558, 97] width 666 height 776
click at [592, 193] on div "Payee Attributes Payer Name Label Value United States / ACH Next day 7e68518b-3…" at bounding box center [558, 97] width 666 height 776
click at [598, 203] on div "Payee Attributes Payer Name Label Value United States / ACH Next day 7e68518b-3…" at bounding box center [558, 97] width 666 height 776
click at [597, 204] on div "Payee Attributes Payer Name Label Value United States / ACH Next day 7e68518b-3…" at bounding box center [558, 97] width 666 height 776
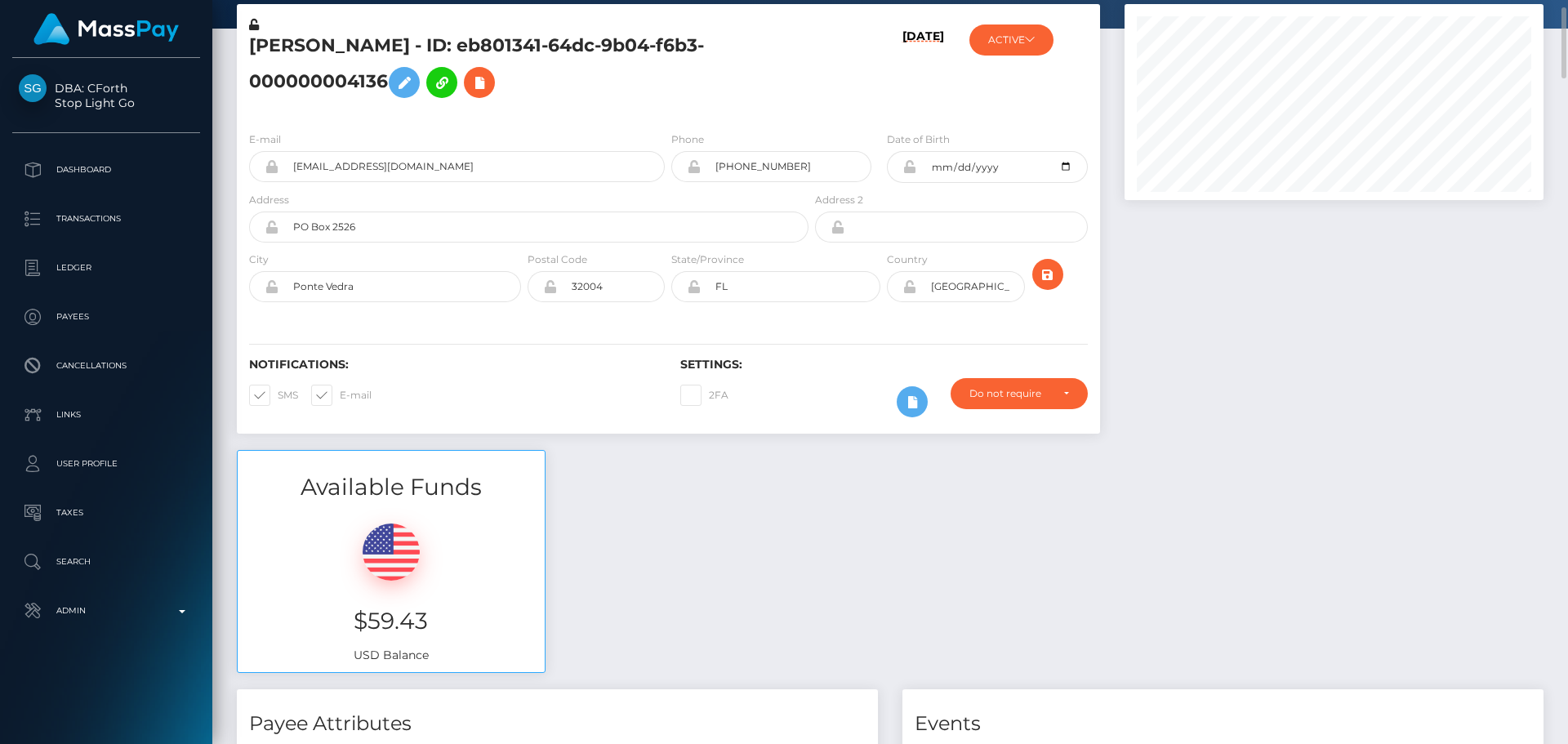
scroll to position [0, 0]
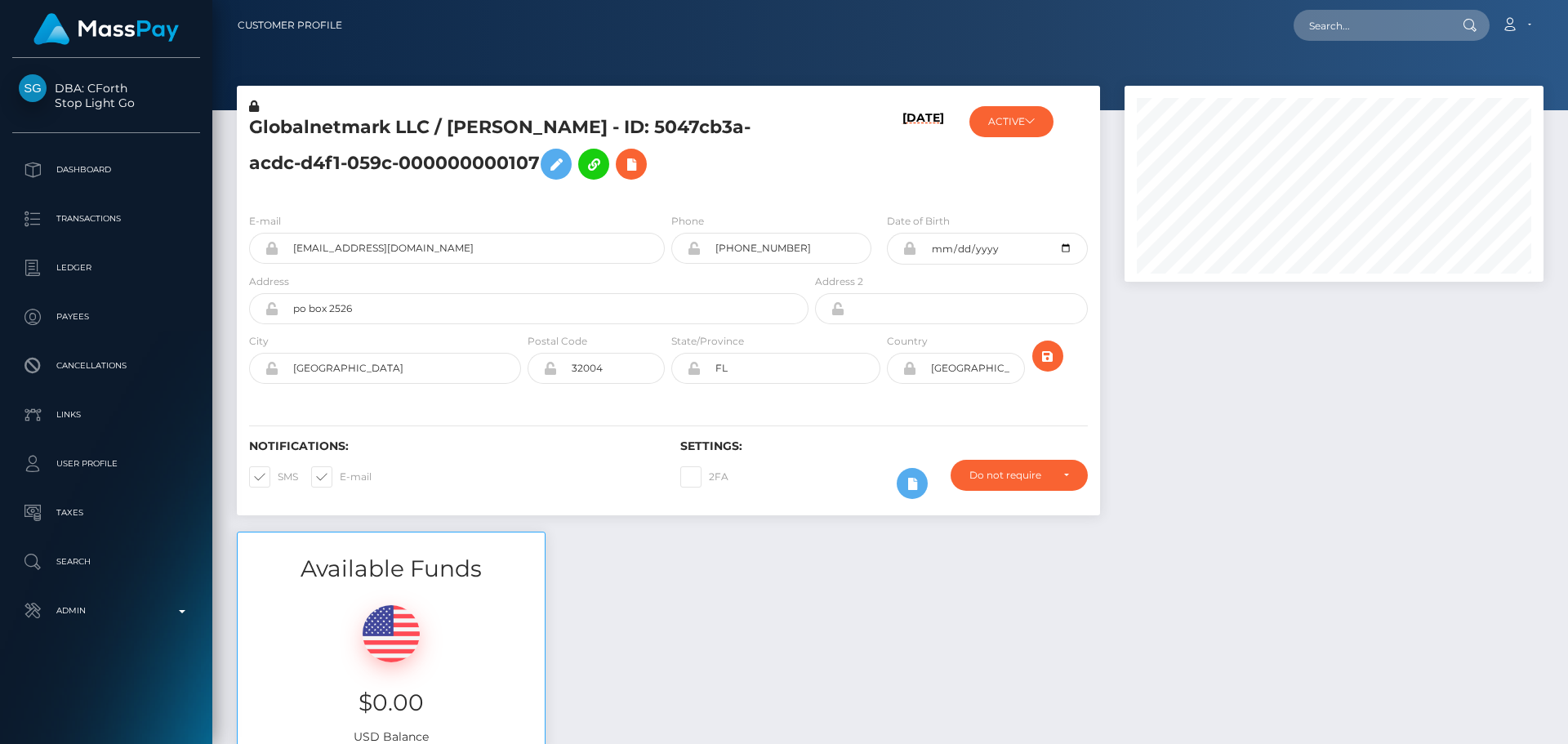
scroll to position [196, 420]
click at [1378, 28] on input "text" at bounding box center [1370, 25] width 153 height 31
paste input "6be3f564-6826-a0f4-4c83-000000000004"
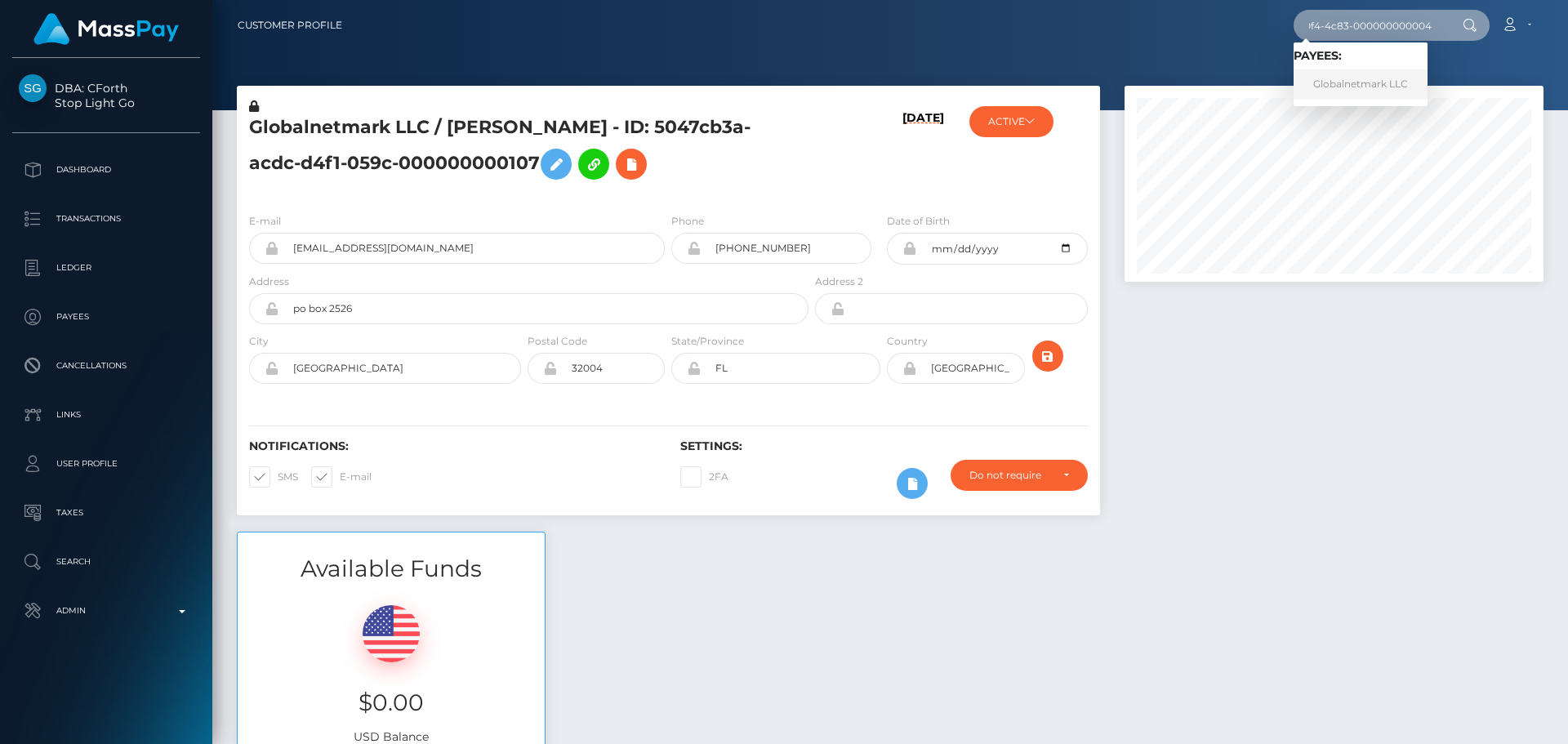
type input "6be3f564-6826-a0f4-4c83-000000000004"
click at [816, 166] on div "[DATE]" at bounding box center [883, 148] width 144 height 102
click at [1356, 28] on input "6be3f564-6826-a0f4-4c83-000000000004" at bounding box center [1370, 25] width 153 height 31
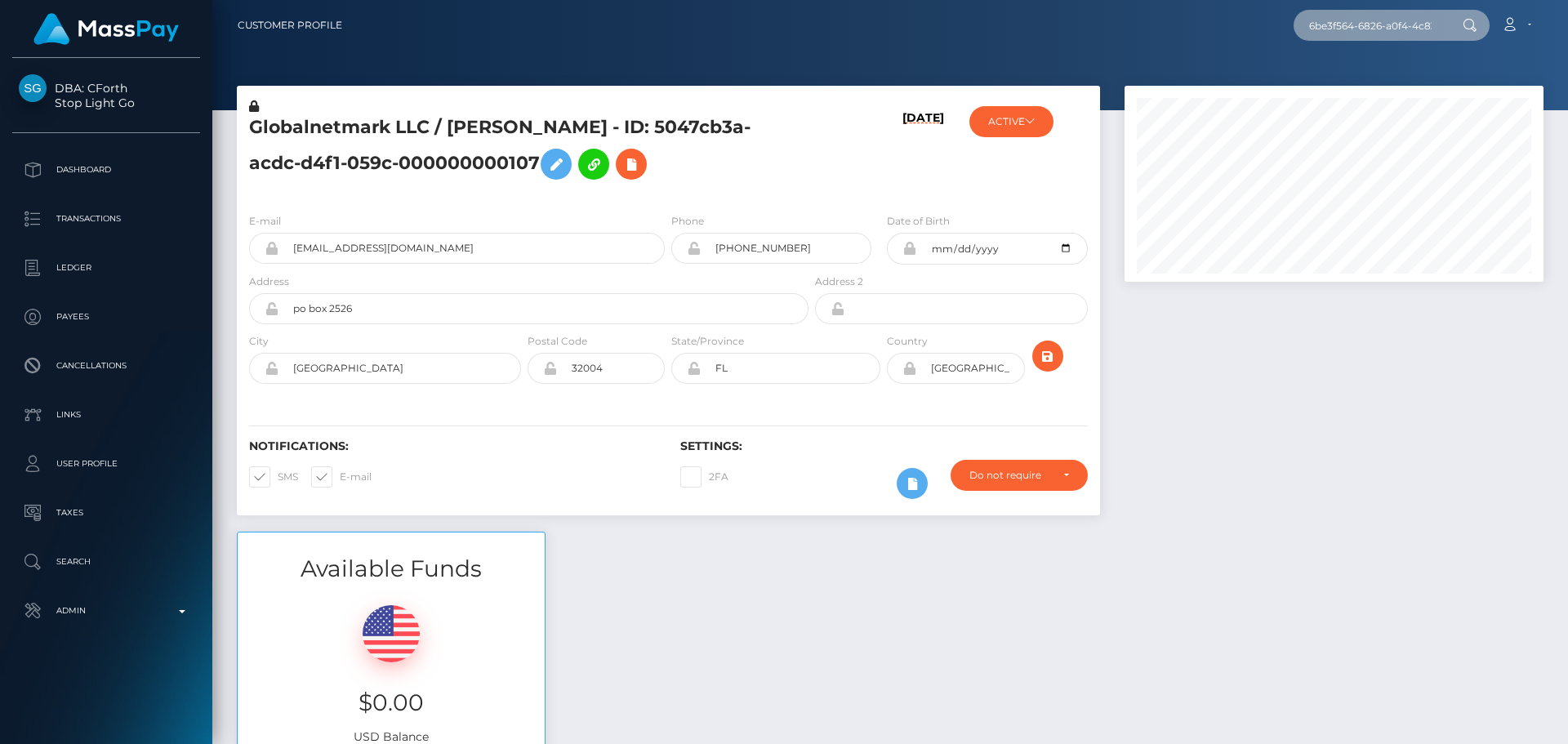
click at [1356, 28] on input "6be3f564-6826-a0f4-4c83-000000000004" at bounding box center [1370, 25] width 153 height 31
paste input "8bbba8fb-78db-4f8d-7edf-000000000108"
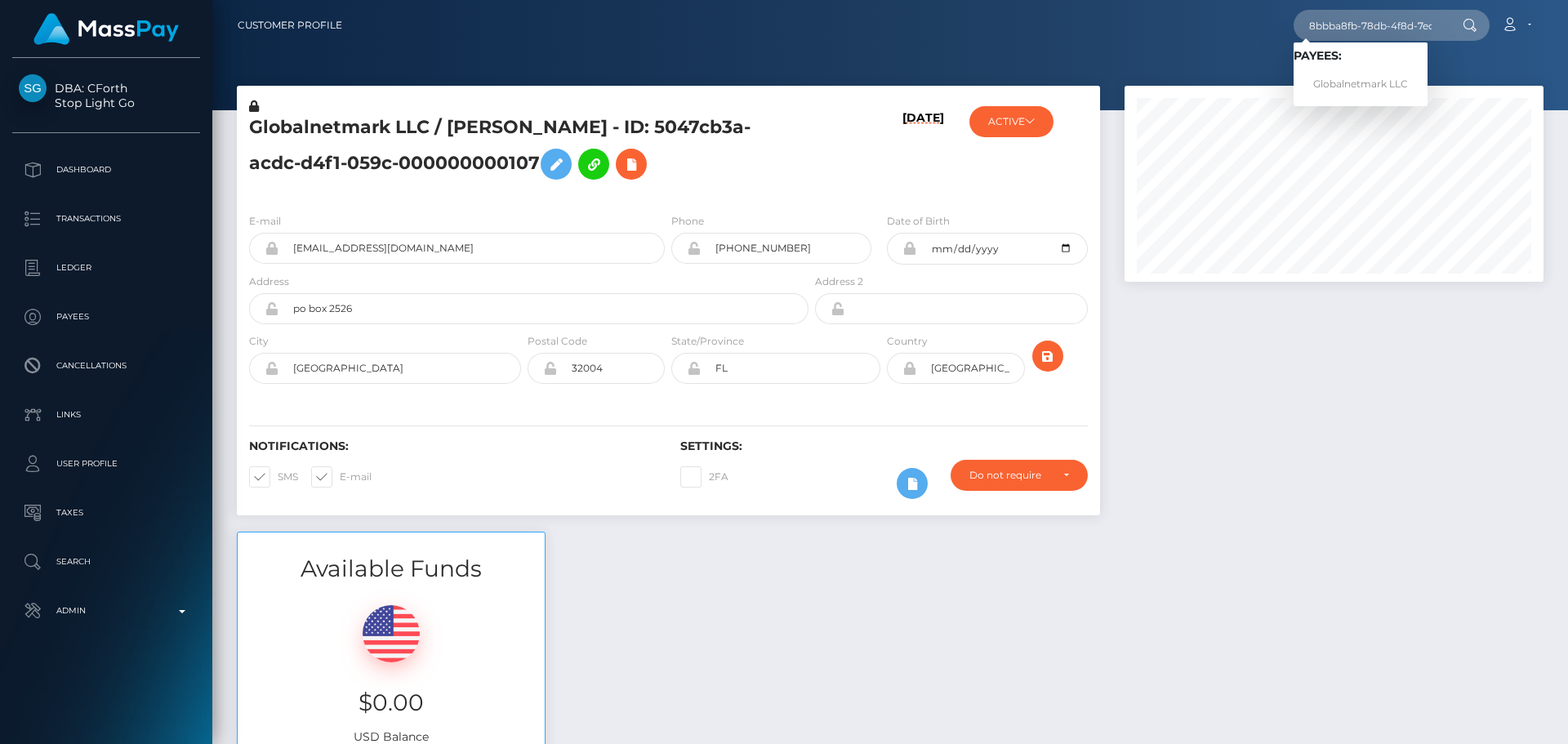
click at [837, 170] on div "[DATE]" at bounding box center [883, 148] width 144 height 102
click at [665, 166] on h5 "Globalnetmark LLC / LITA G HART - ID: 5047cb3a-acdc-d4f1-059c-000000000107" at bounding box center [524, 151] width 551 height 72
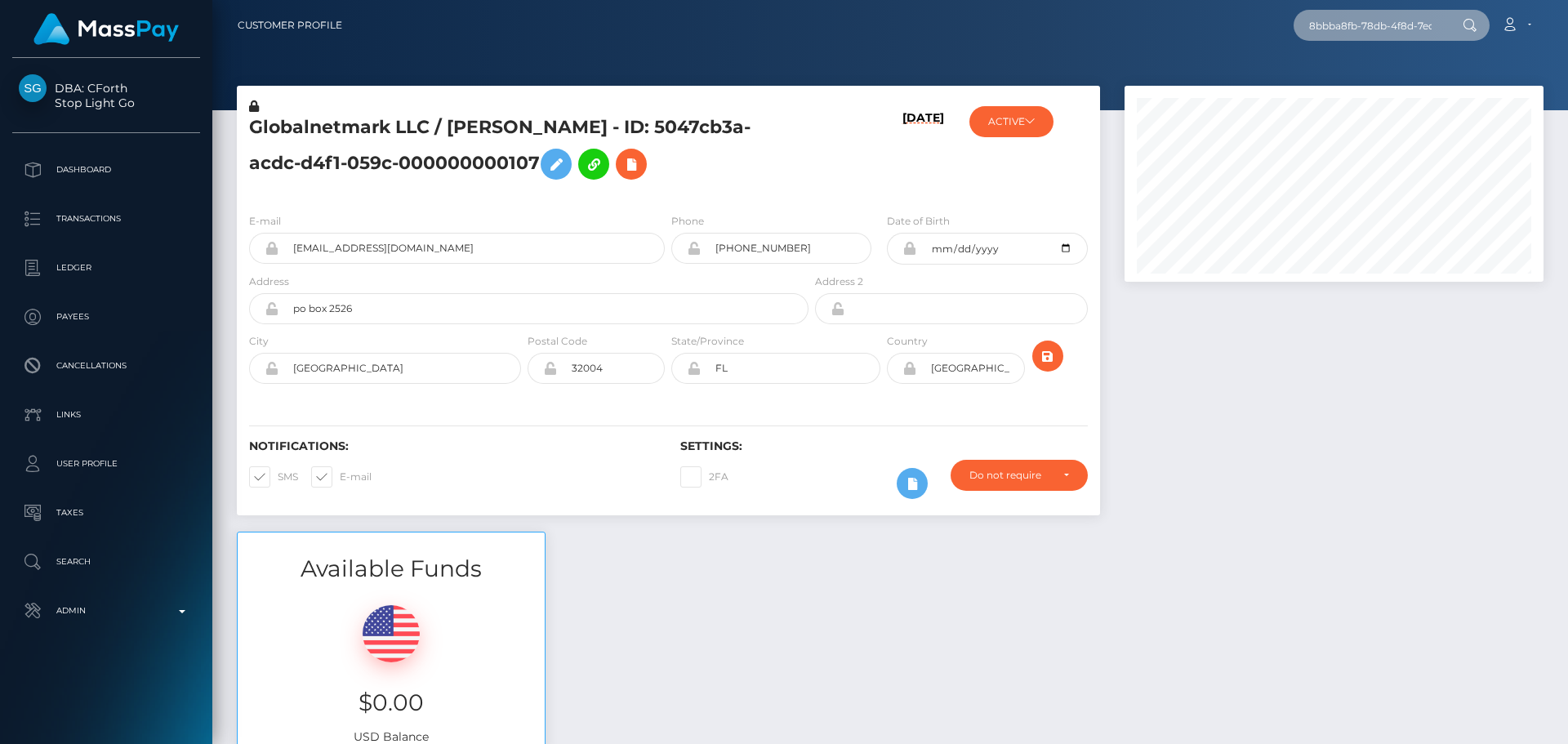
click at [1384, 24] on input "8bbba8fb-78db-4f8d-7edf-000000000108" at bounding box center [1370, 25] width 153 height 31
paste input "3fdcbbdf-8594-6e3f-63a5-000000000109"
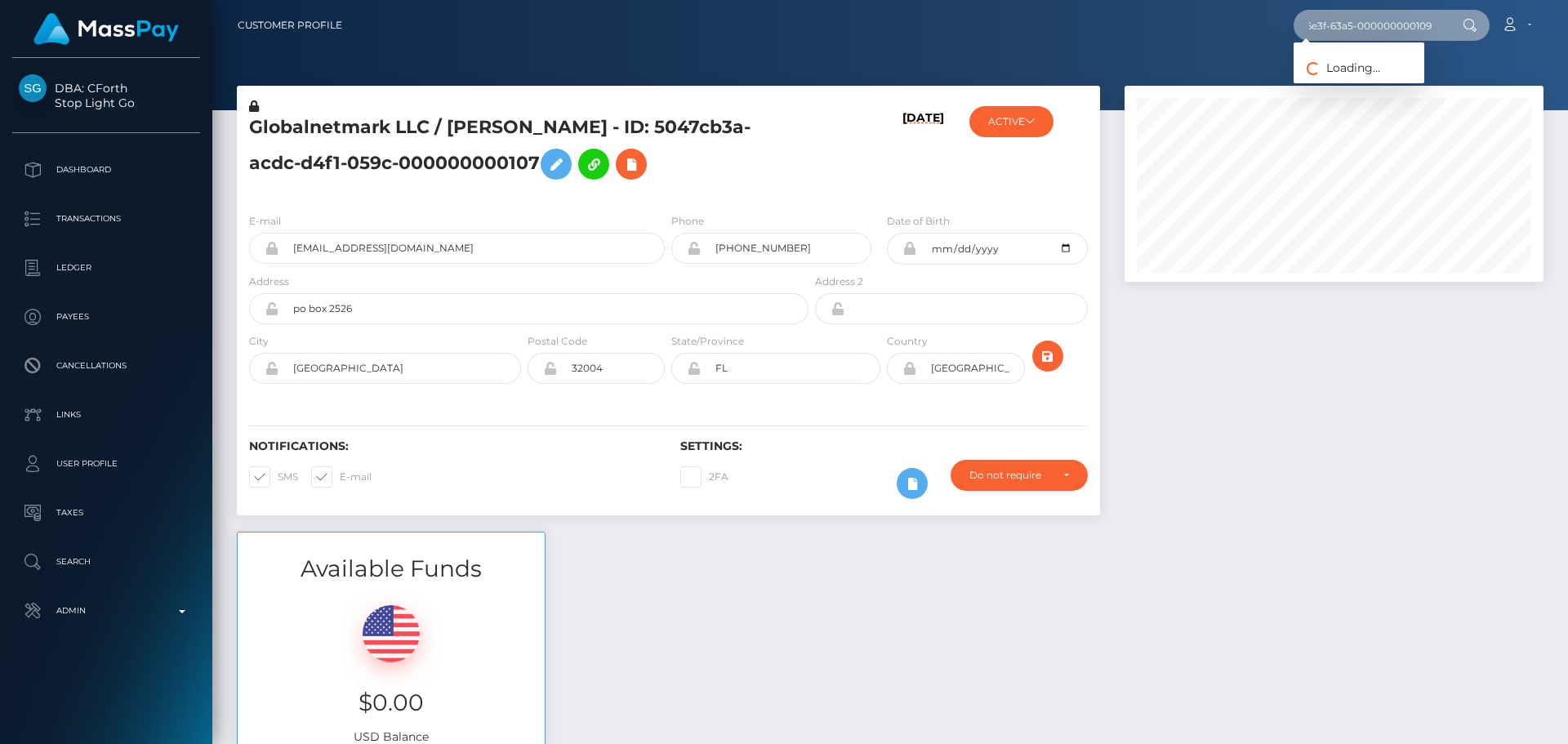
type input "3fdcbbdf-8594-6e3f-63a5-000000000109"
click at [880, 184] on div "[DATE]" at bounding box center [883, 148] width 144 height 102
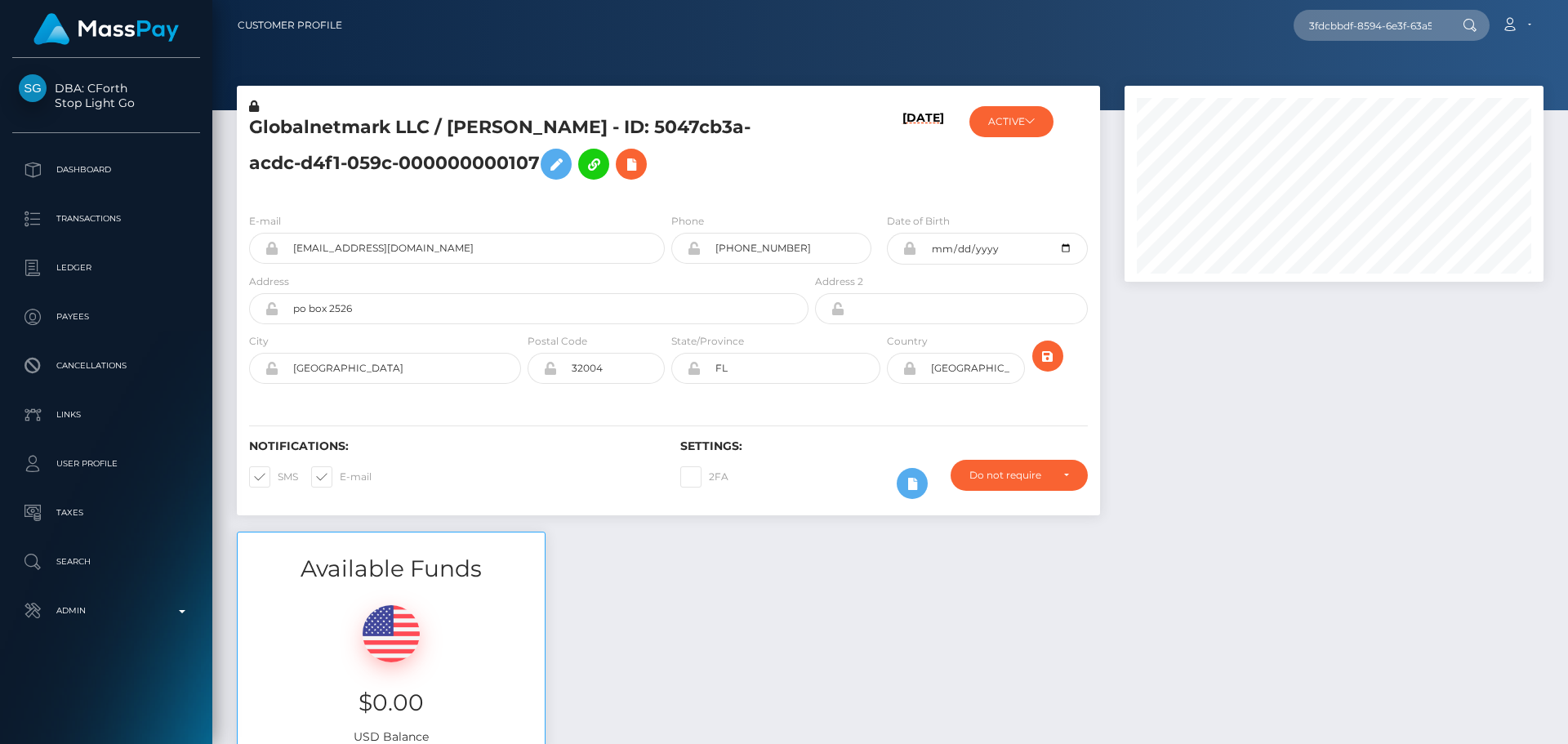
click at [881, 182] on div "[DATE]" at bounding box center [883, 148] width 144 height 102
click at [734, 168] on h5 "Globalnetmark LLC / LITA G HART - ID: 5047cb3a-acdc-d4f1-059c-000000000107" at bounding box center [524, 151] width 551 height 72
click at [718, 178] on h5 "Globalnetmark LLC / LITA G HART - ID: 5047cb3a-acdc-d4f1-059c-000000000107" at bounding box center [524, 151] width 551 height 72
click at [716, 179] on h5 "Globalnetmark LLC / LITA G HART - ID: 5047cb3a-acdc-d4f1-059c-000000000107" at bounding box center [524, 151] width 551 height 72
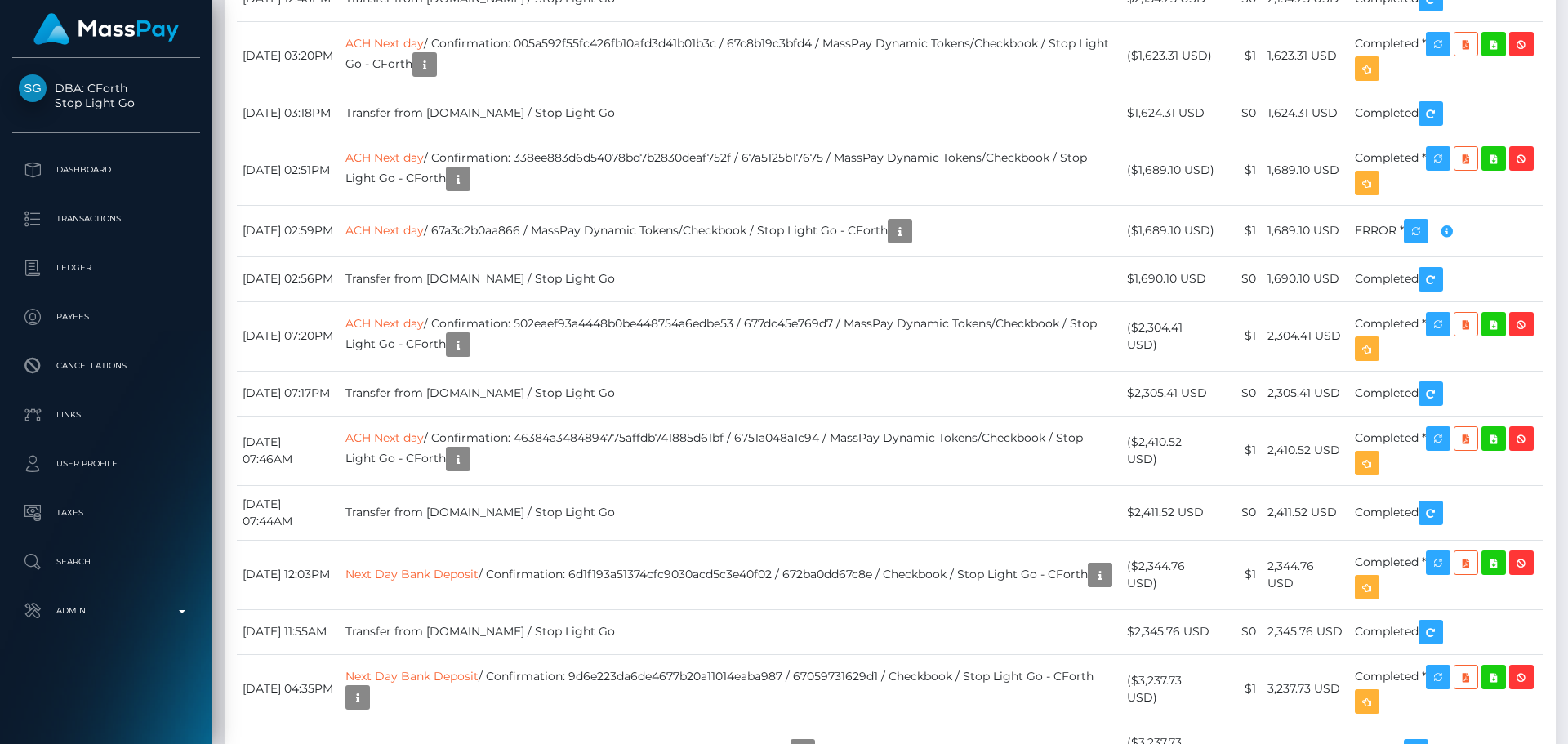
scroll to position [8658, 0]
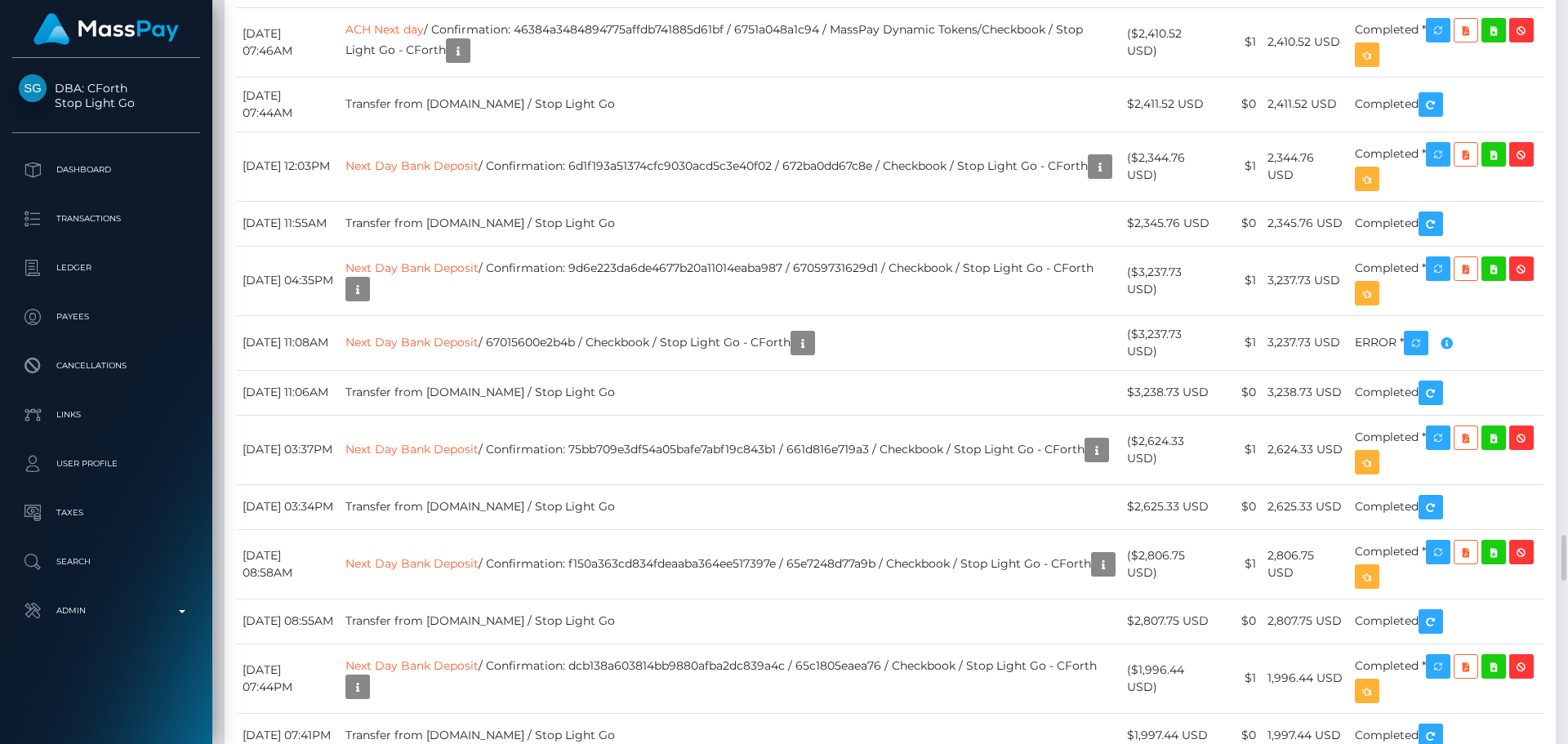
click at [823, 165] on div "Date/Time Description Amount Fee Received Status ACH Next day ACH Next day" at bounding box center [890, 166] width 1331 height 3044
click at [770, 160] on div "Date/Time Description Amount Fee Received Status ACH Next day ACH Next day" at bounding box center [890, 166] width 1331 height 3044
click at [814, 154] on div "Transactions History * Transactions date/time are shown in payee's local timezo…" at bounding box center [890, 127] width 1331 height 3119
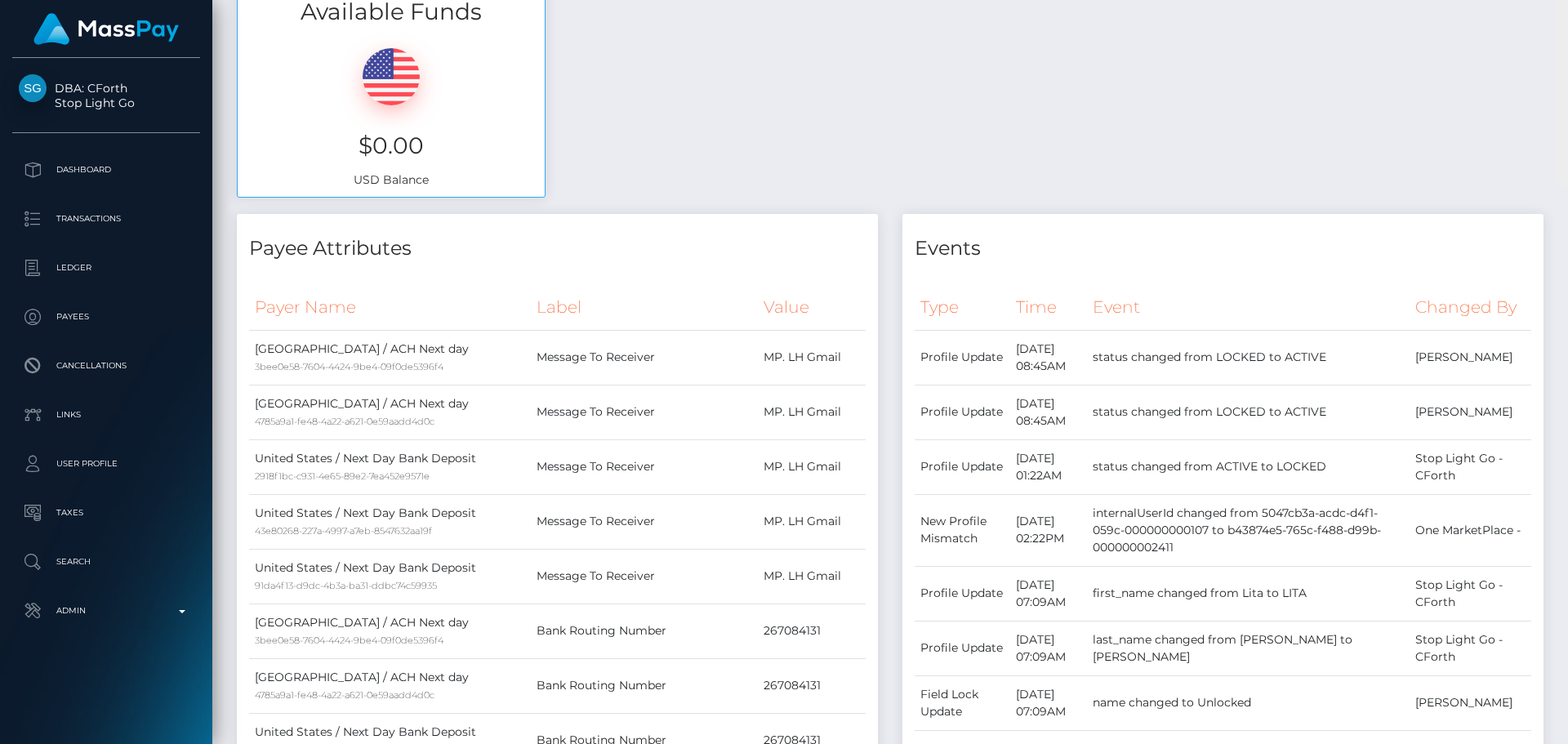
scroll to position [0, 0]
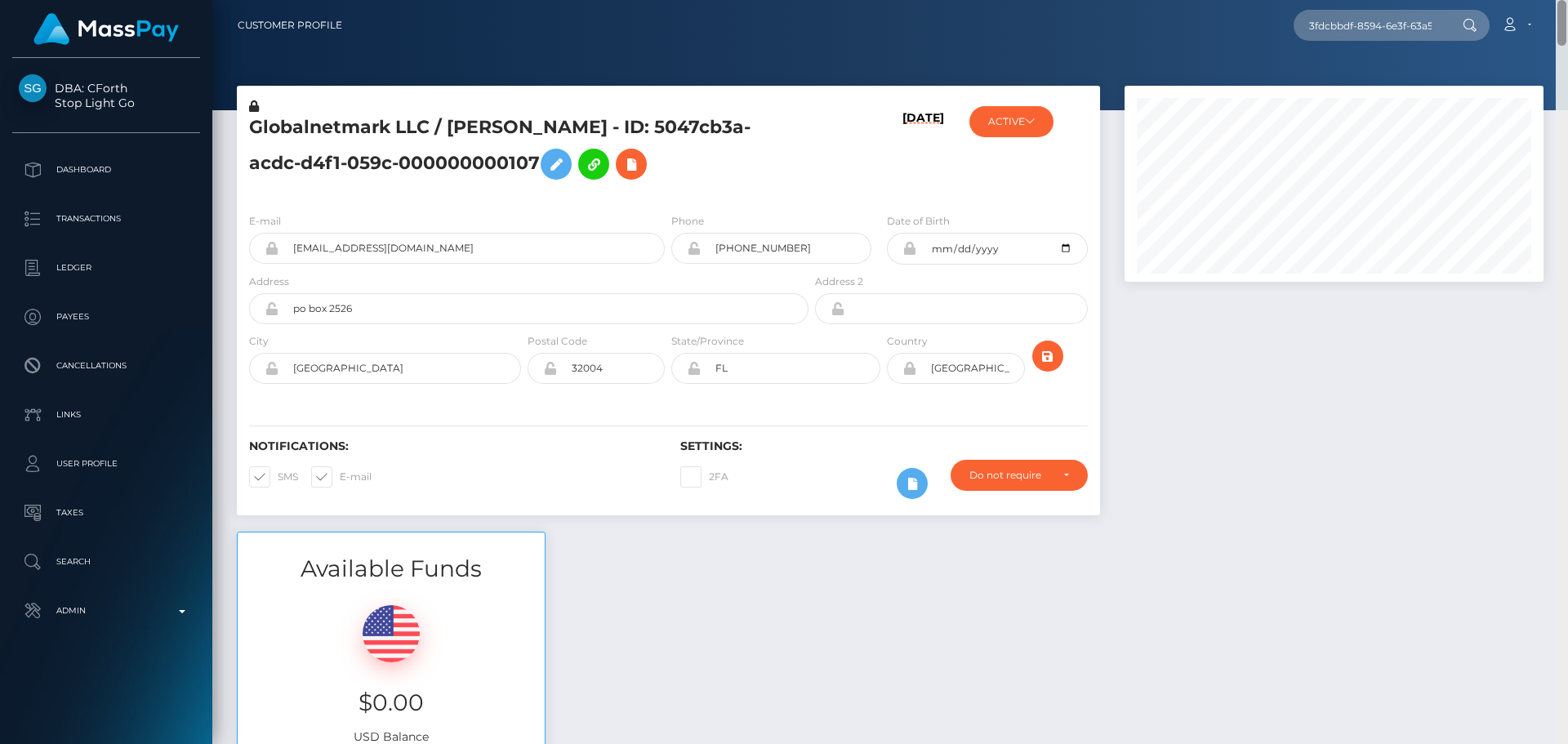
drag, startPoint x: 1562, startPoint y: 465, endPoint x: 1578, endPoint y: 9, distance: 456.3
click at [1567, 9] on html "DBA: CForth Stop Light Go Dashboard Transactions Ledger Payees Links" at bounding box center [784, 372] width 1568 height 744
click at [343, 122] on h5 "Globalnetmark LLC / LITA G HART - ID: 5047cb3a-acdc-d4f1-059c-000000000107" at bounding box center [524, 151] width 551 height 72
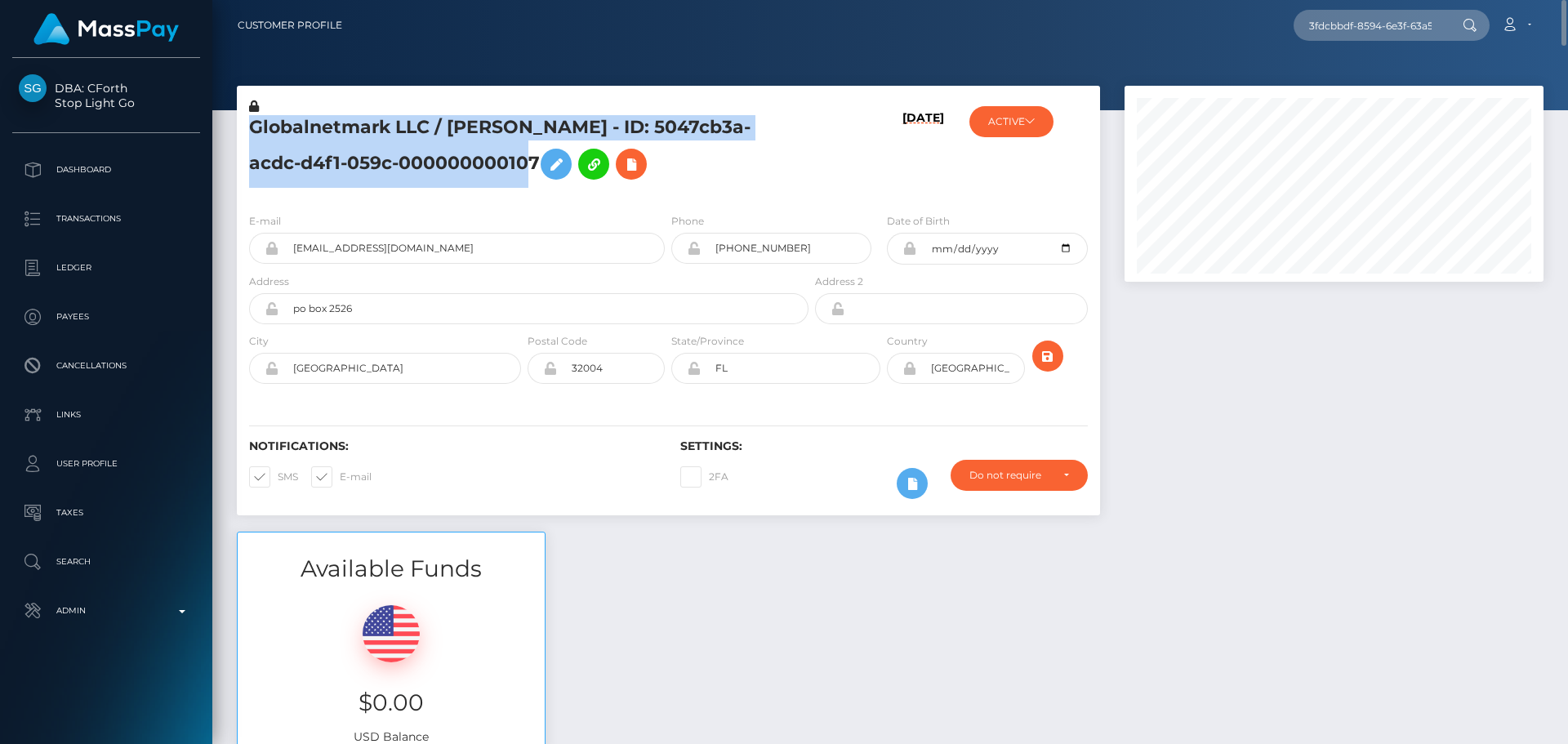
click at [343, 122] on h5 "Globalnetmark LLC / LITA G HART - ID: 5047cb3a-acdc-d4f1-059c-000000000107" at bounding box center [524, 151] width 551 height 72
copy h5 "Globalnetmark LLC / LITA G HART - ID: 5047cb3a-acdc-d4f1-059c-000000000107"
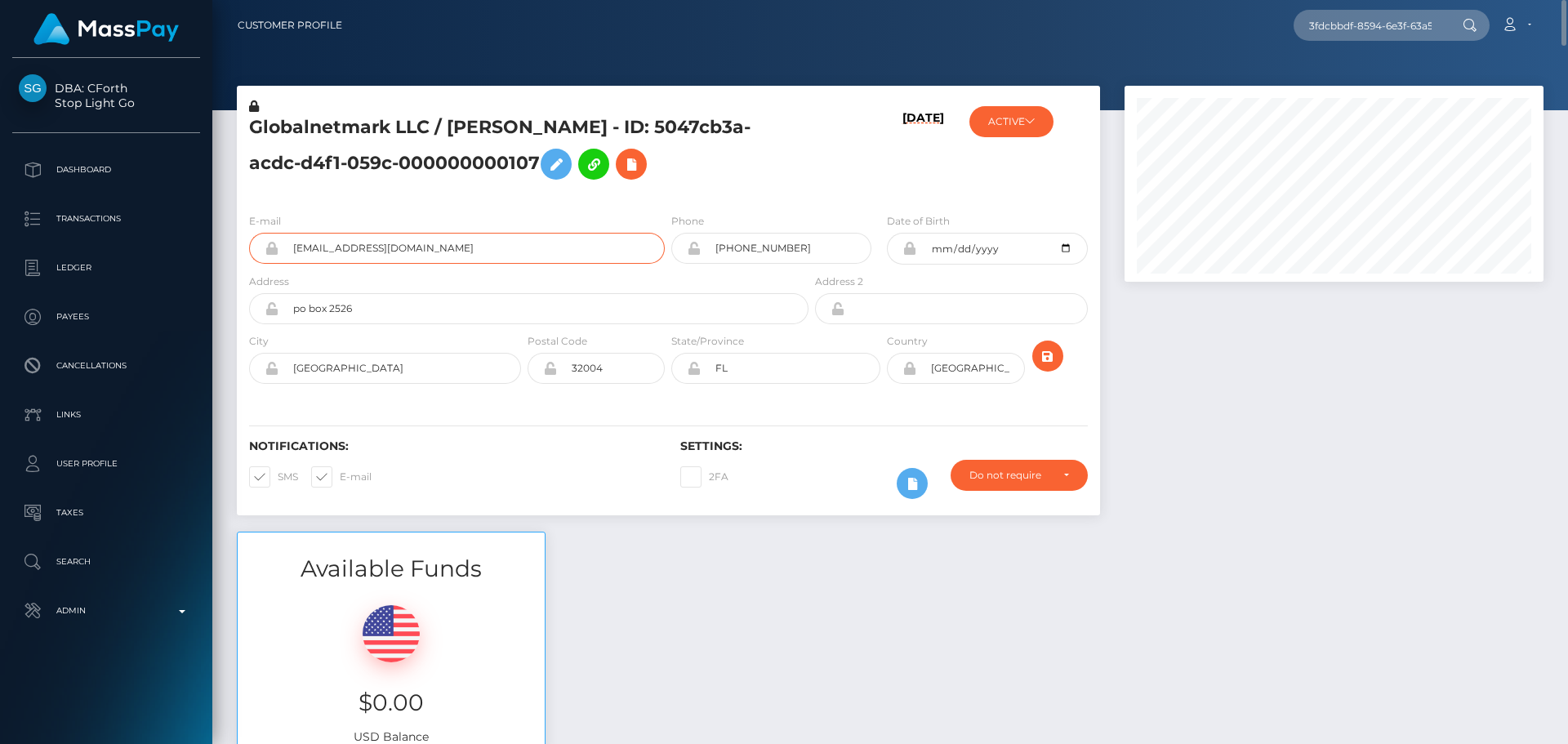
drag, startPoint x: 413, startPoint y: 251, endPoint x: 257, endPoint y: 245, distance: 156.1
click at [257, 245] on div "lhart77@gmail.com" at bounding box center [457, 248] width 416 height 31
click at [604, 192] on div "Globalnetmark LLC / Lita Hart - ID: 6be3f564-6826-a0f4-4c83-000000000004" at bounding box center [524, 148] width 575 height 102
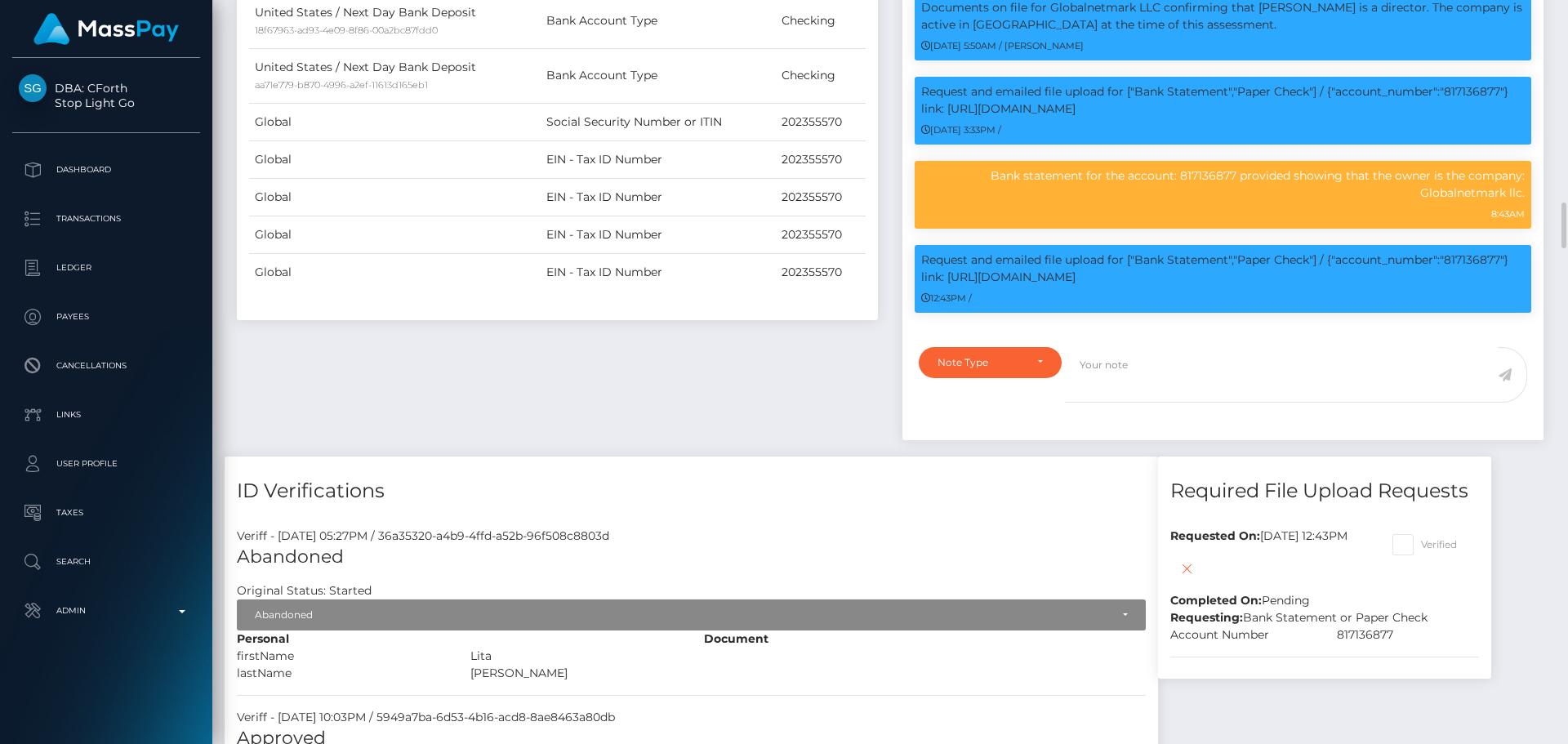
scroll to position [1960, 0]
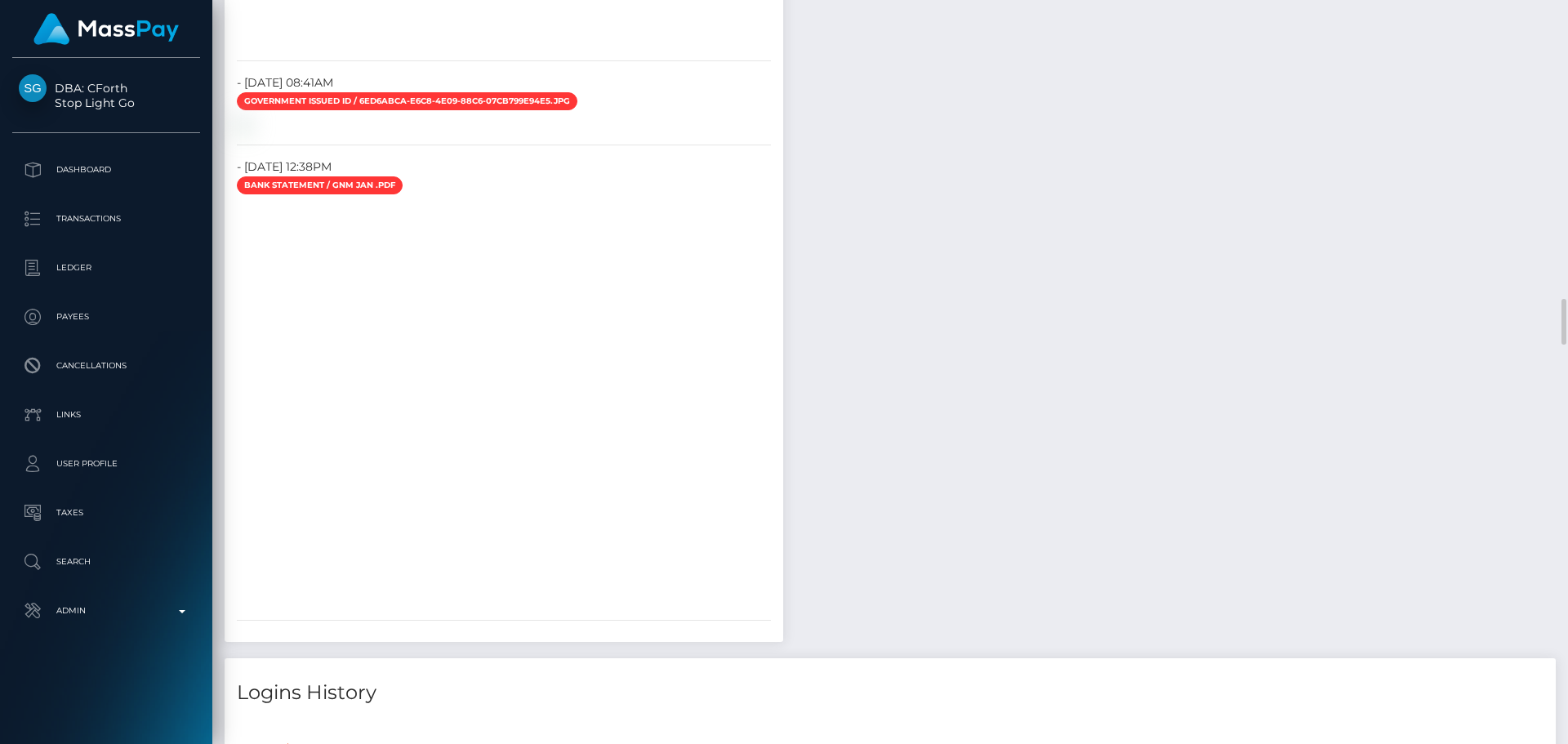
scroll to position [4655, 0]
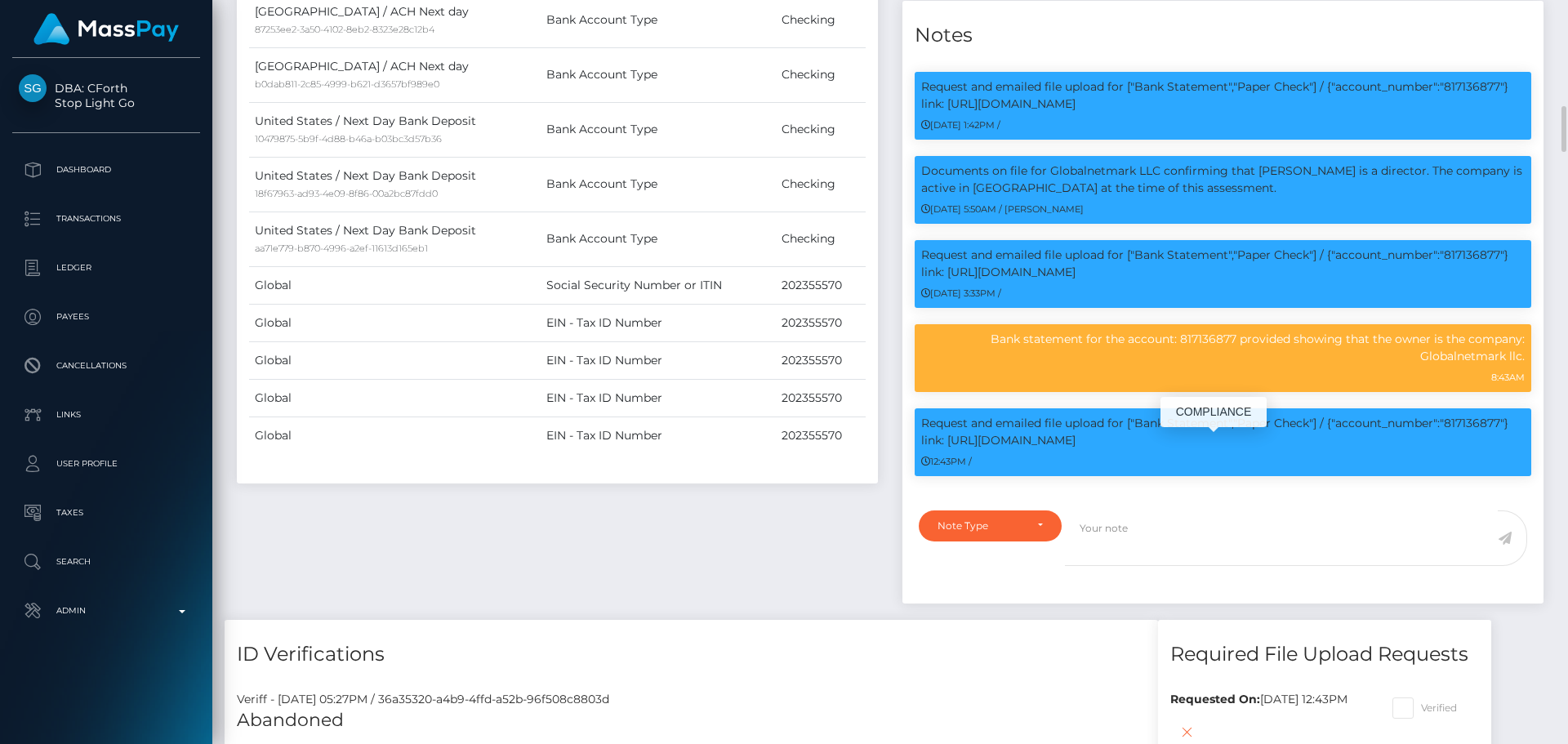
scroll to position [196, 420]
click at [955, 449] on p "Request and emailed file upload for ["Bank Statement","Paper Check"] / {"accoun…" at bounding box center [1223, 432] width 603 height 34
drag, startPoint x: 955, startPoint y: 464, endPoint x: 1068, endPoint y: 464, distance: 113.0
click at [1068, 449] on p "Request and emailed file upload for ["Bank Statement","Paper Check"] / {"accoun…" at bounding box center [1223, 432] width 603 height 34
copy p "https://l.maspay.io/8lmdw"
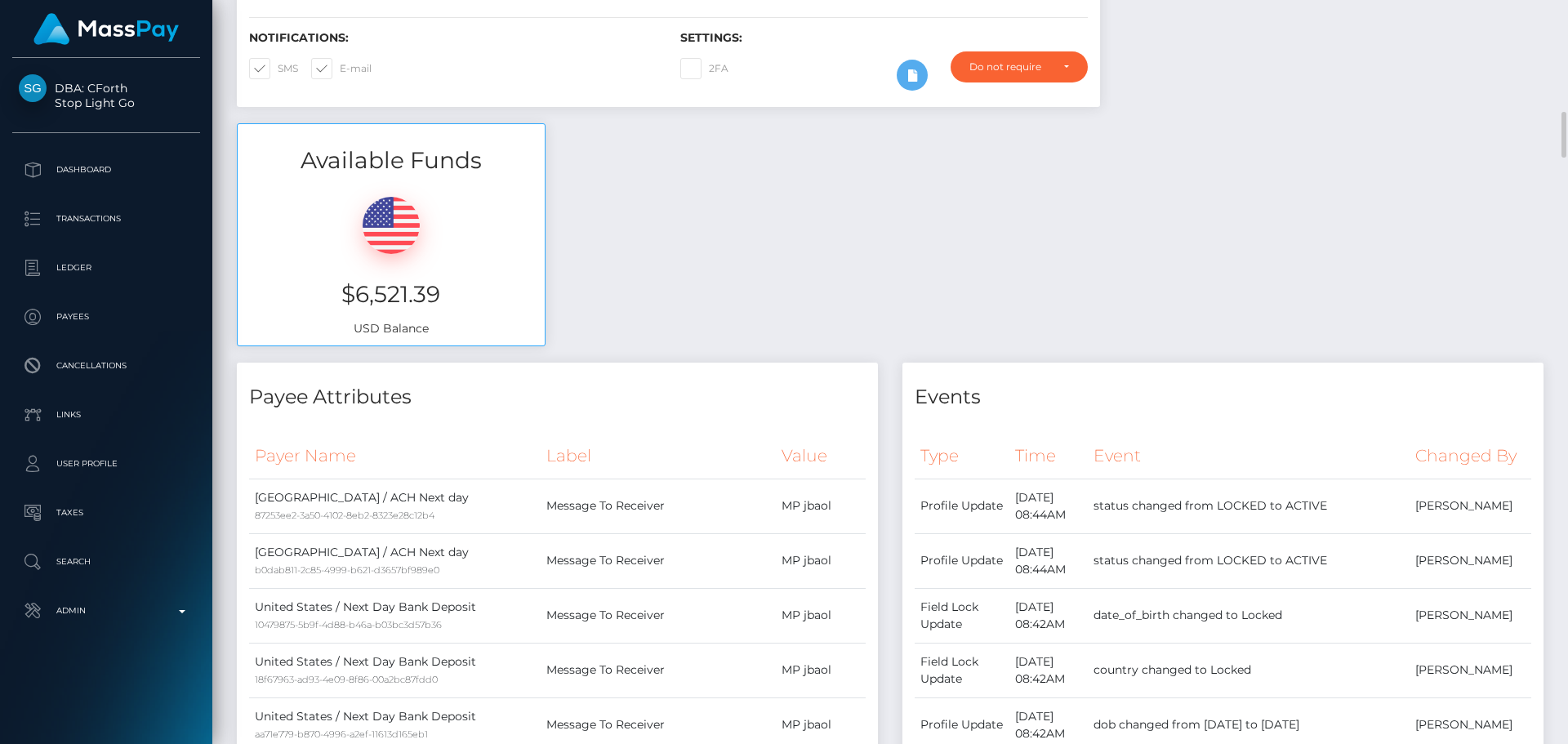
scroll to position [0, 0]
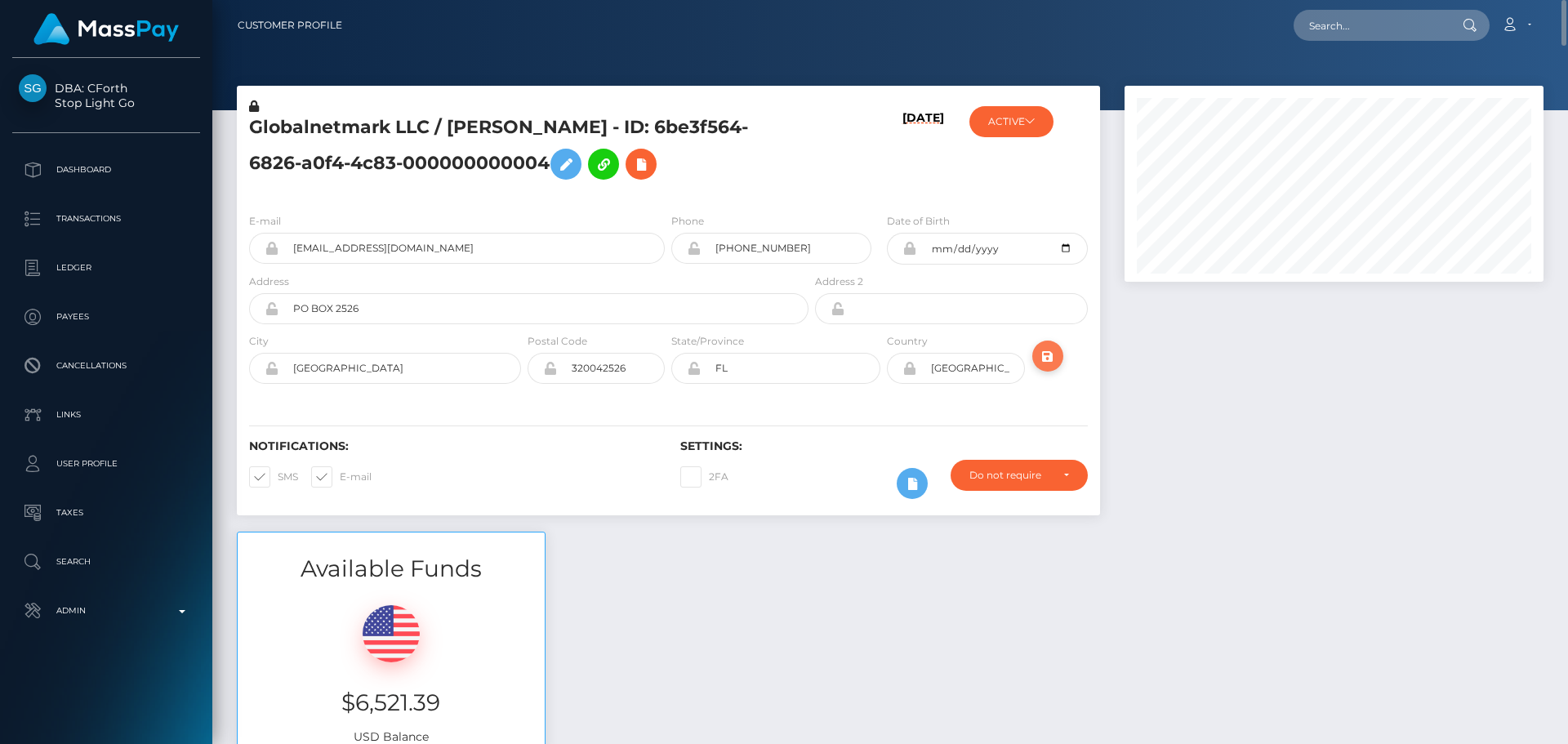
click at [1053, 360] on icon "submit" at bounding box center [1048, 356] width 20 height 20
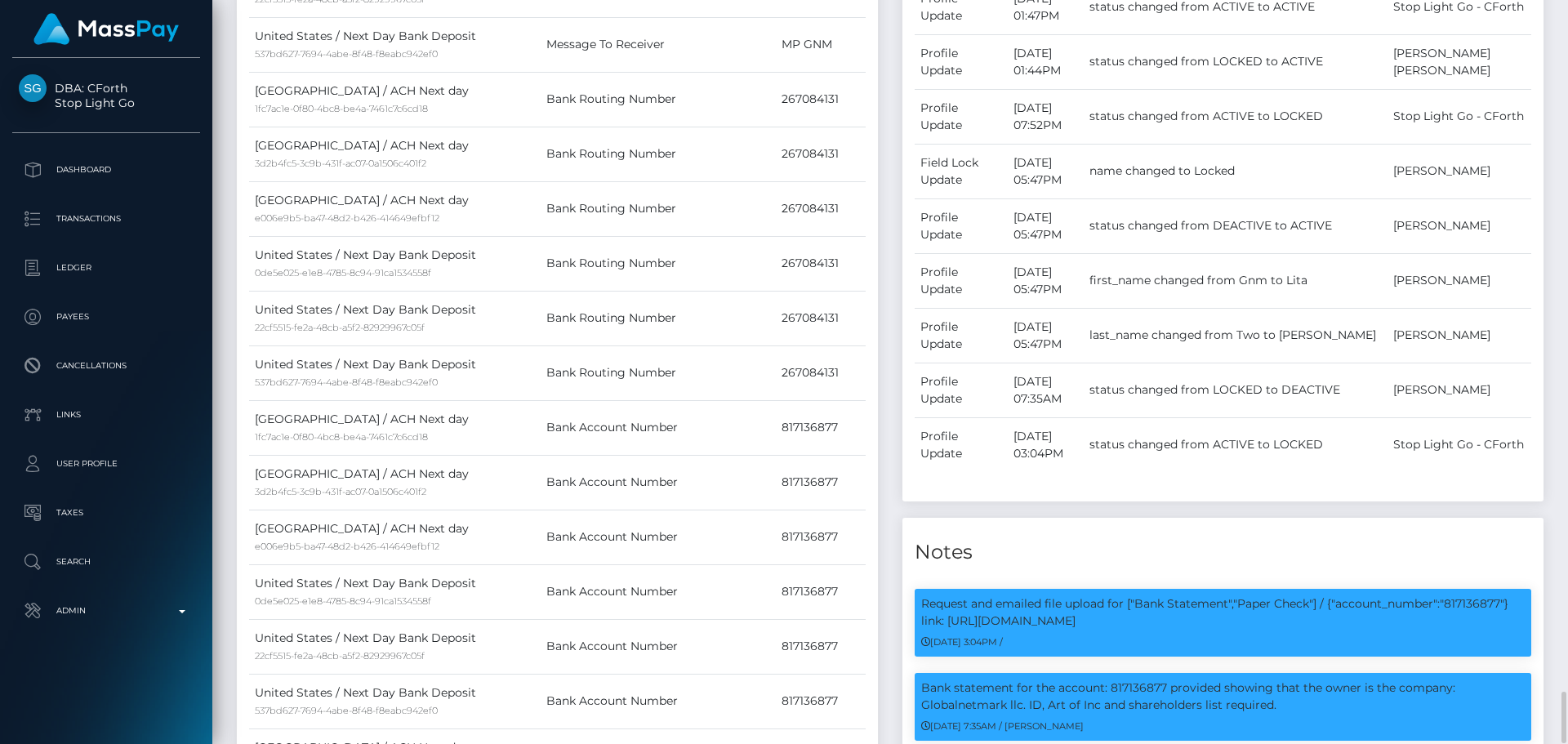
scroll to position [1797, 0]
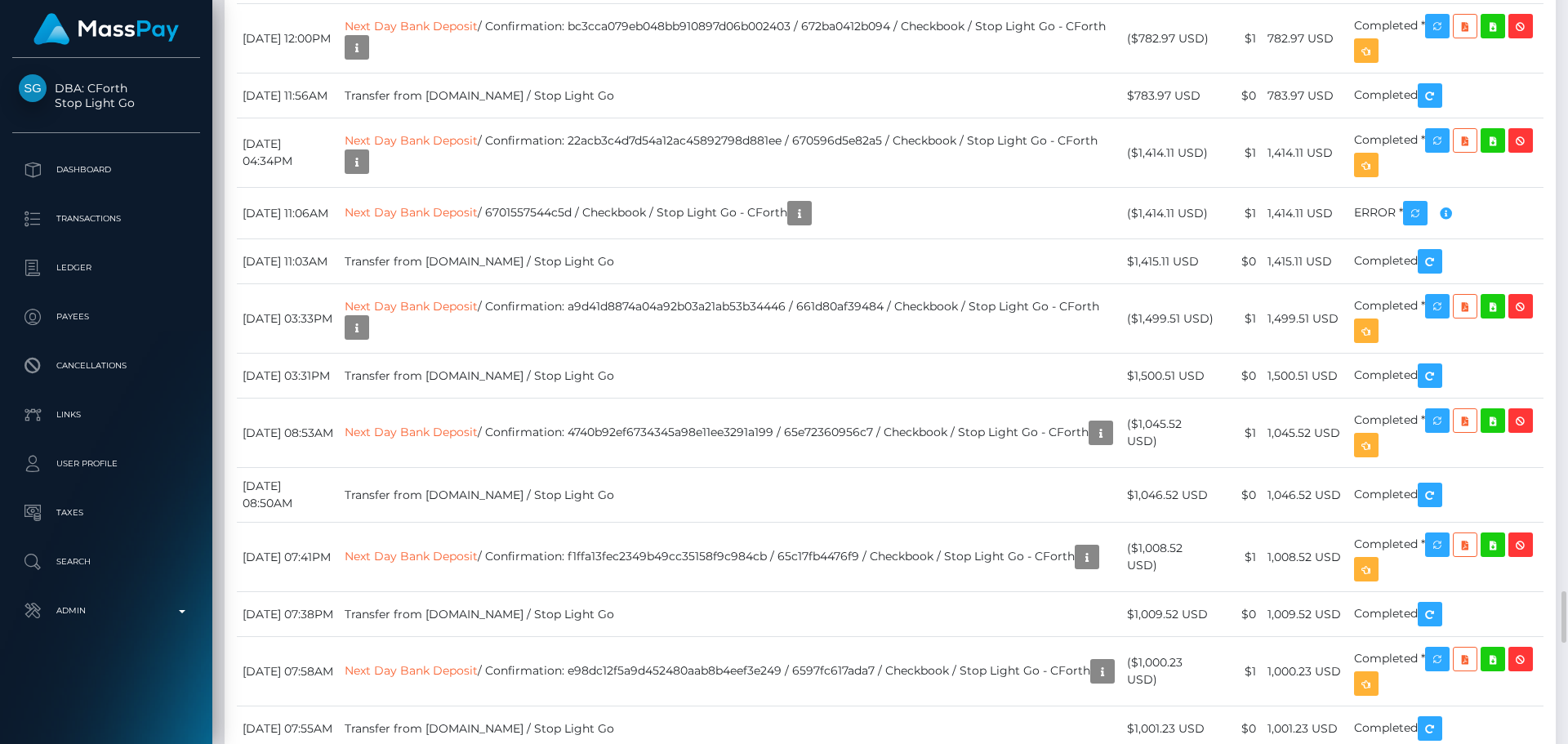
scroll to position [7106, 0]
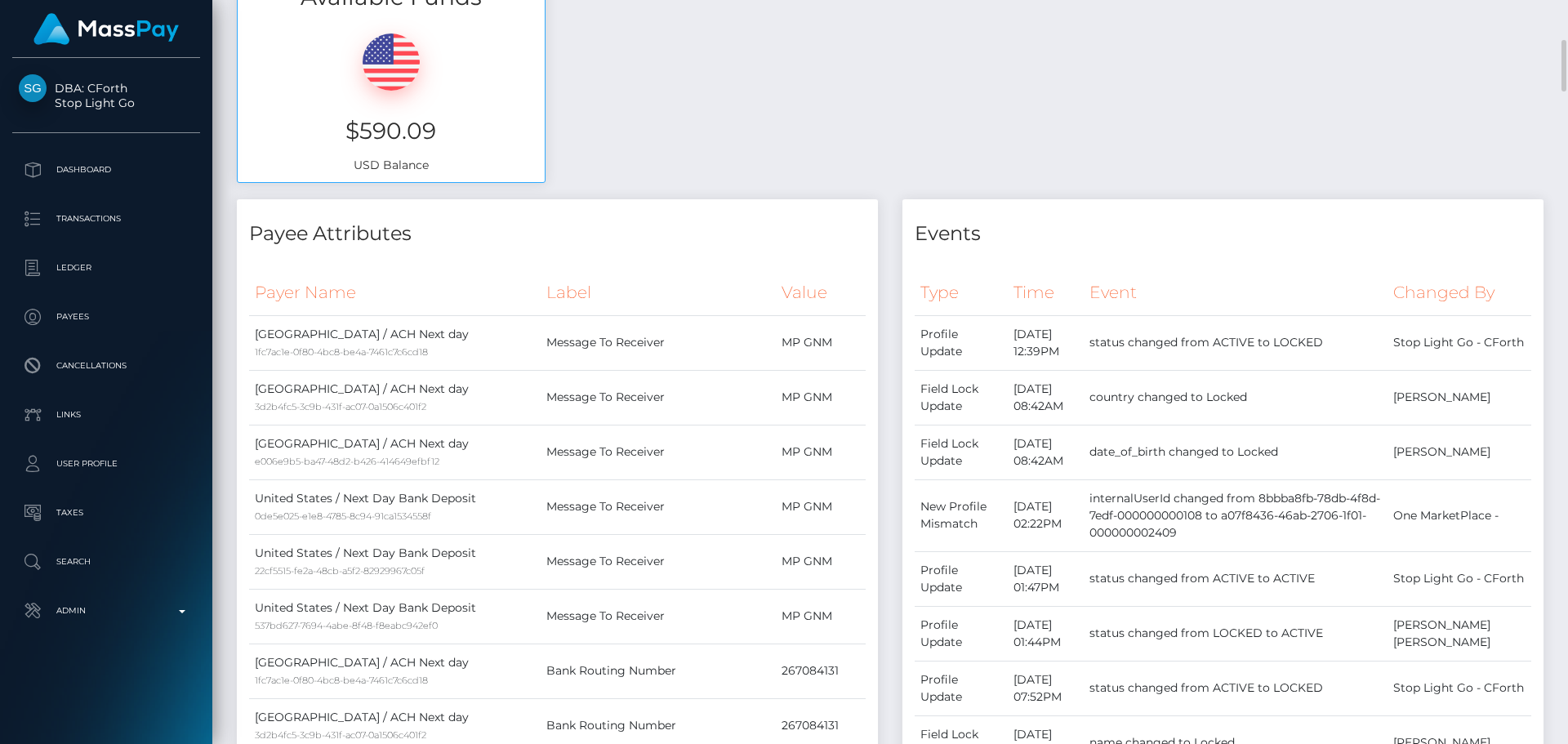
scroll to position [0, 0]
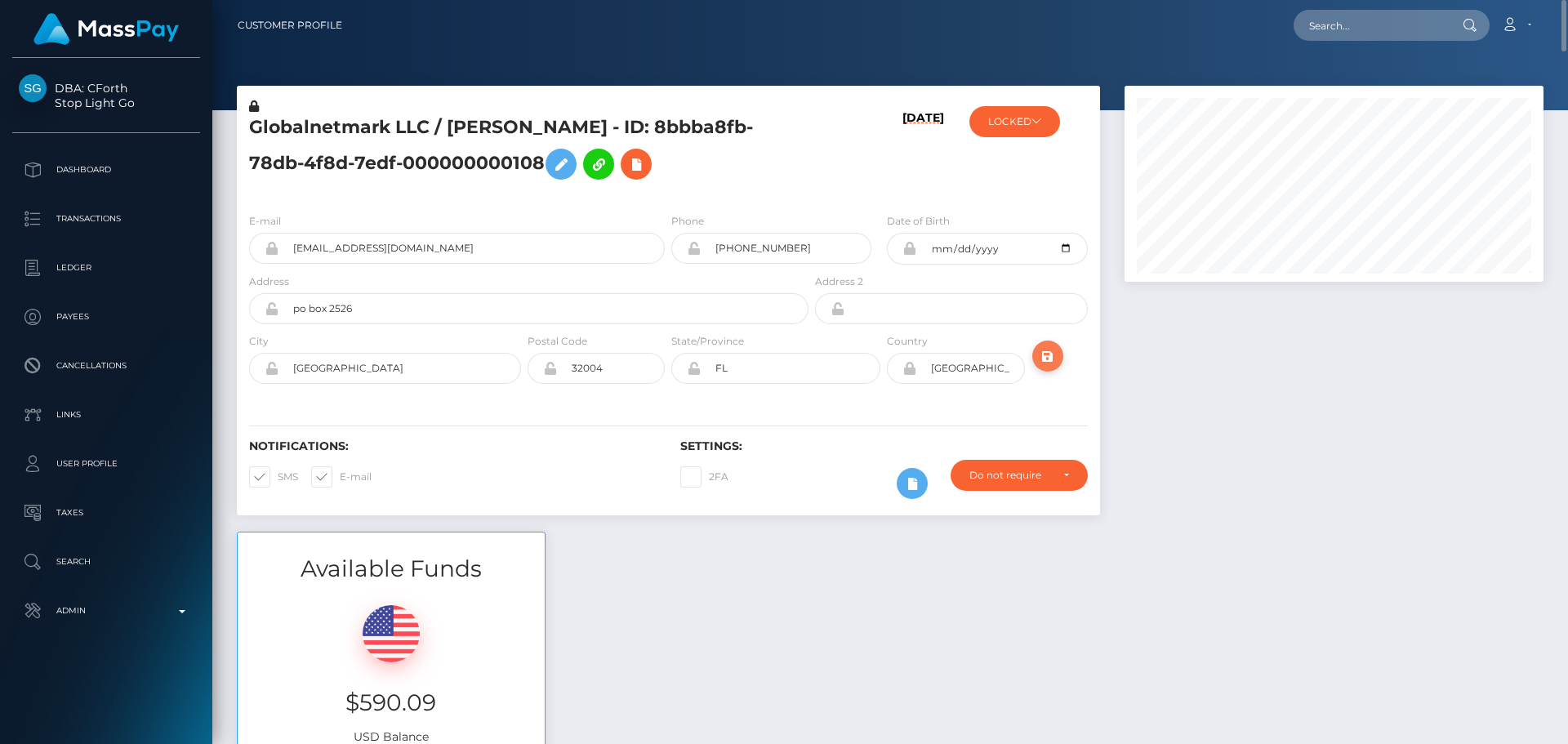
click at [1056, 361] on icon "submit" at bounding box center [1048, 356] width 20 height 20
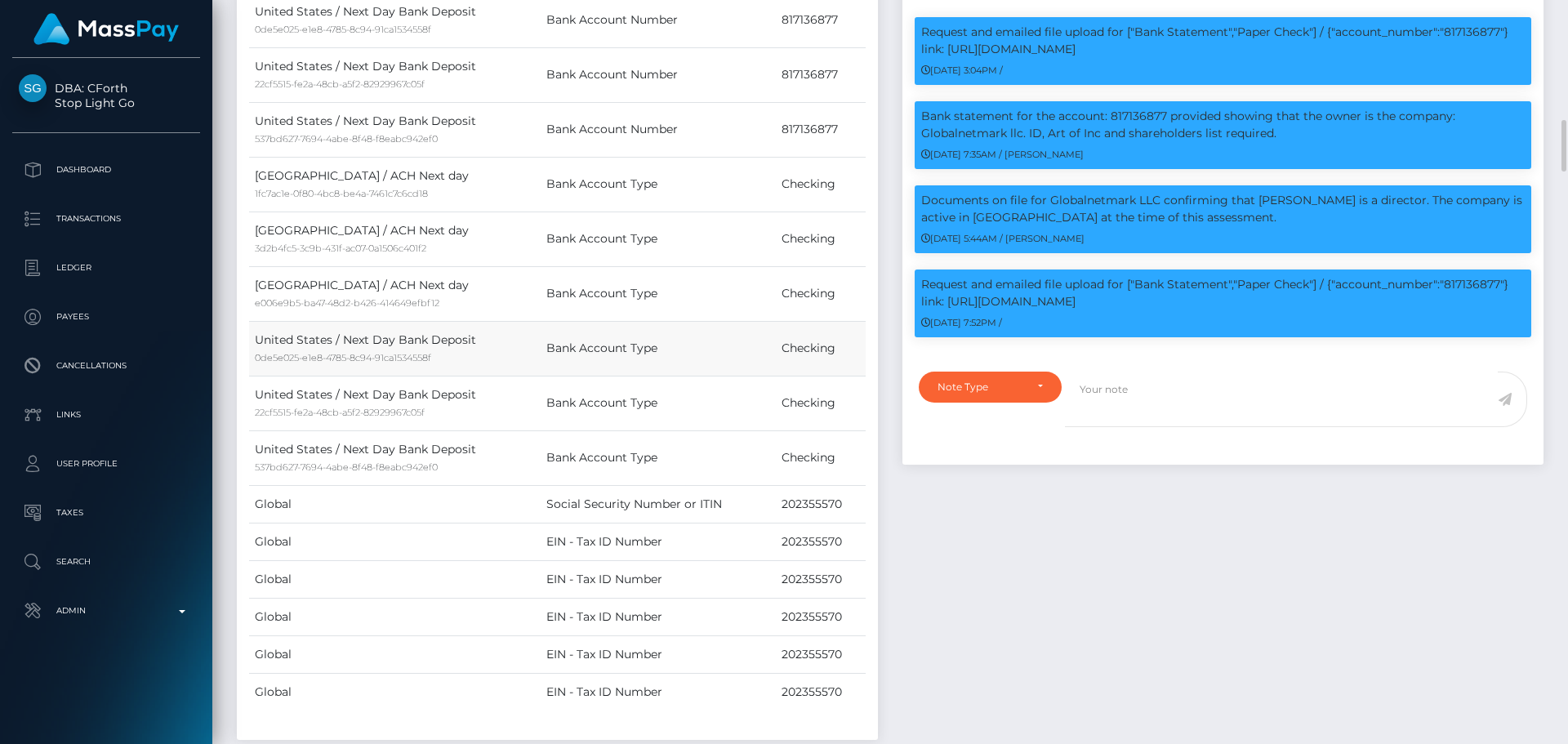
scroll to position [1797, 0]
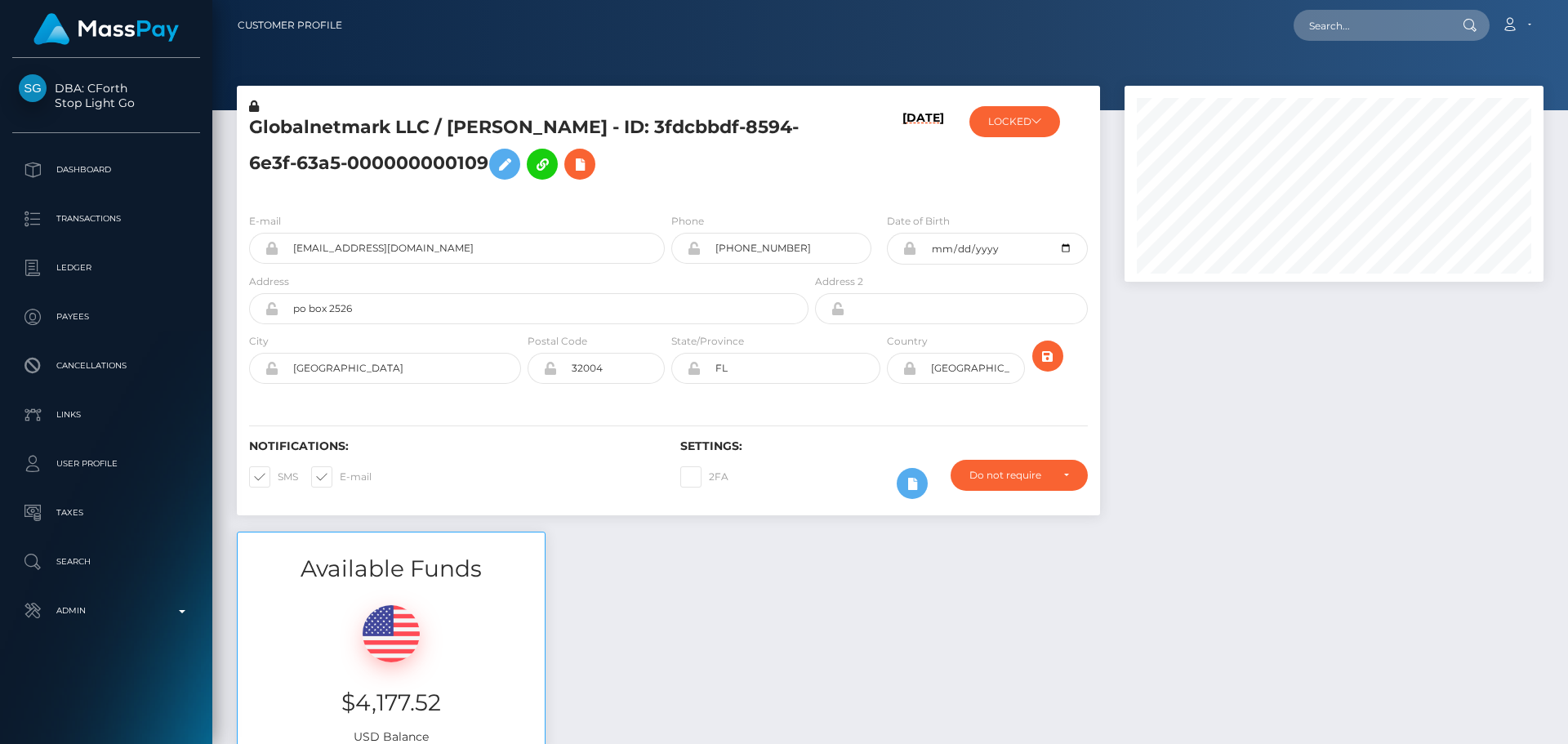
scroll to position [196, 420]
click at [771, 161] on h5 "Globalnetmark LLC / LITA G HART - ID: 3fdcbbdf-8594-6e3f-63a5-000000000109" at bounding box center [524, 151] width 551 height 72
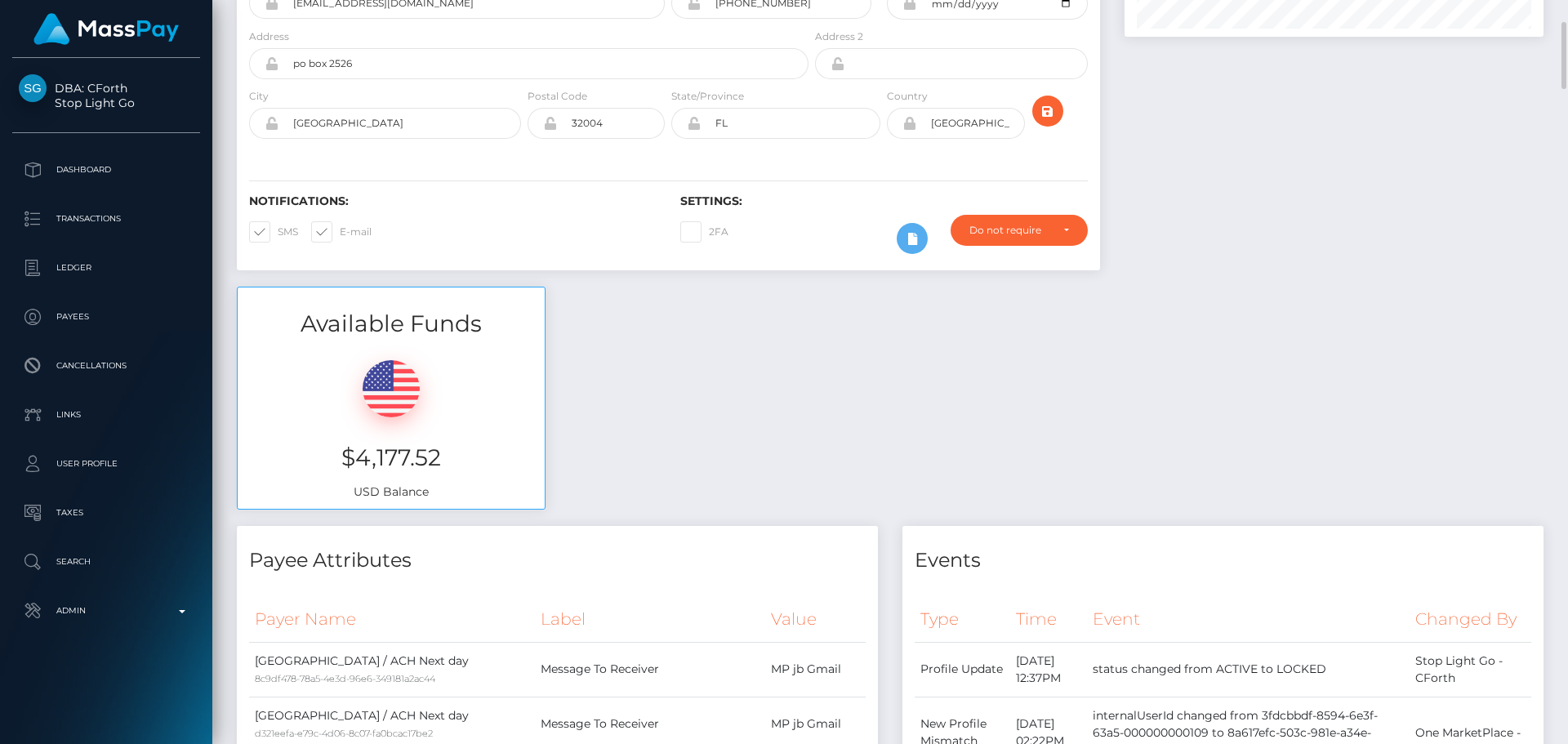
scroll to position [490, 0]
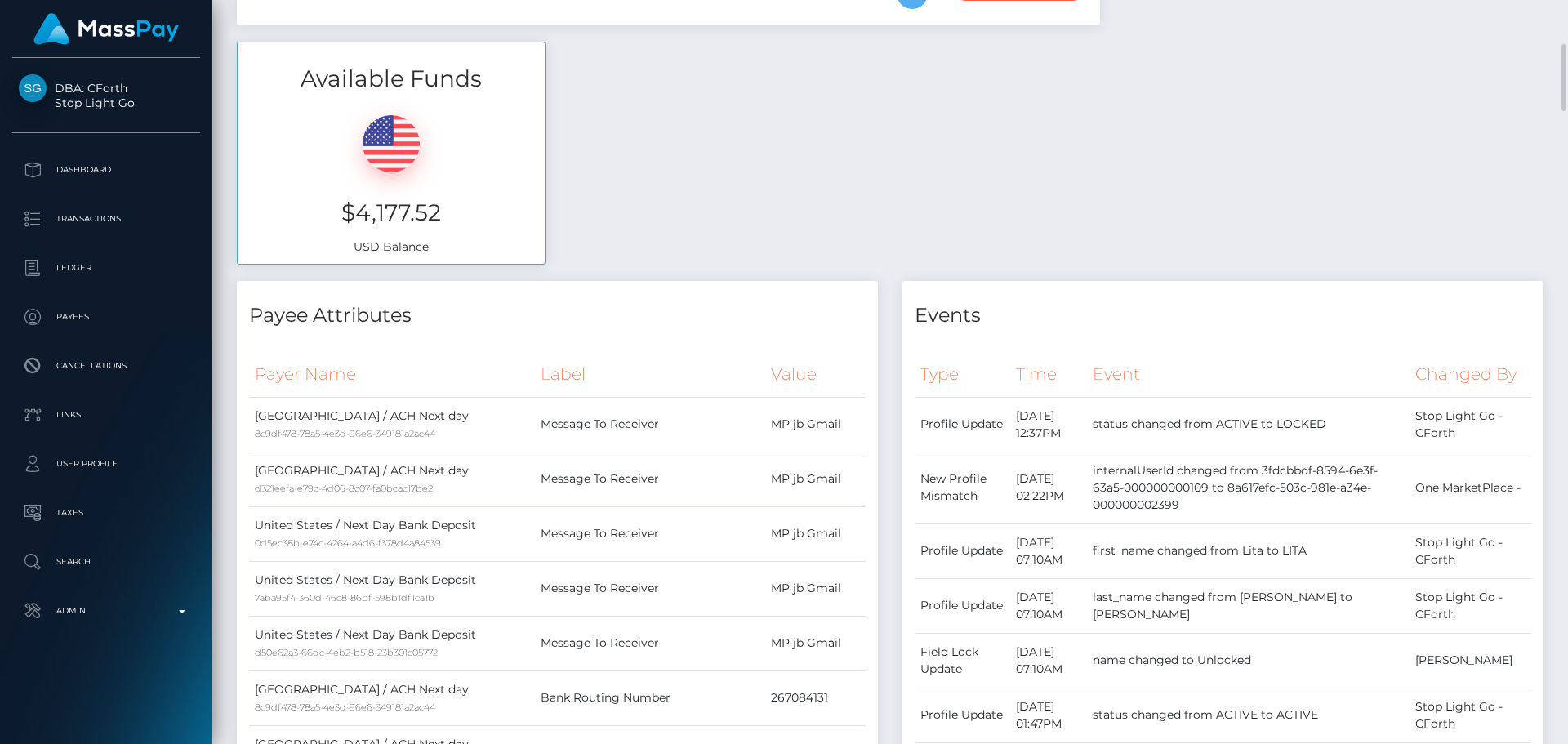
click at [742, 303] on h4 "Payee Attributes" at bounding box center [558, 316] width 617 height 29
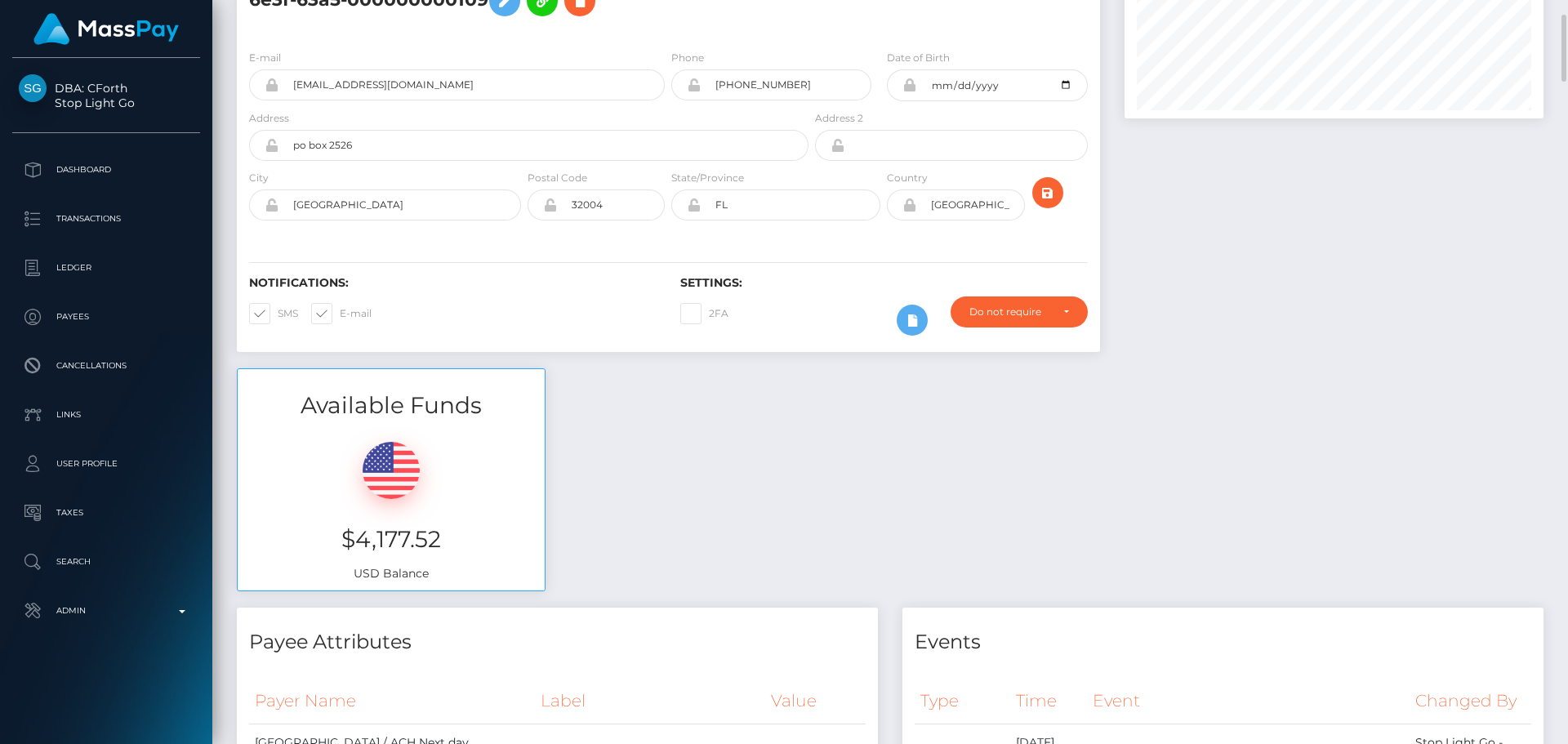
scroll to position [0, 0]
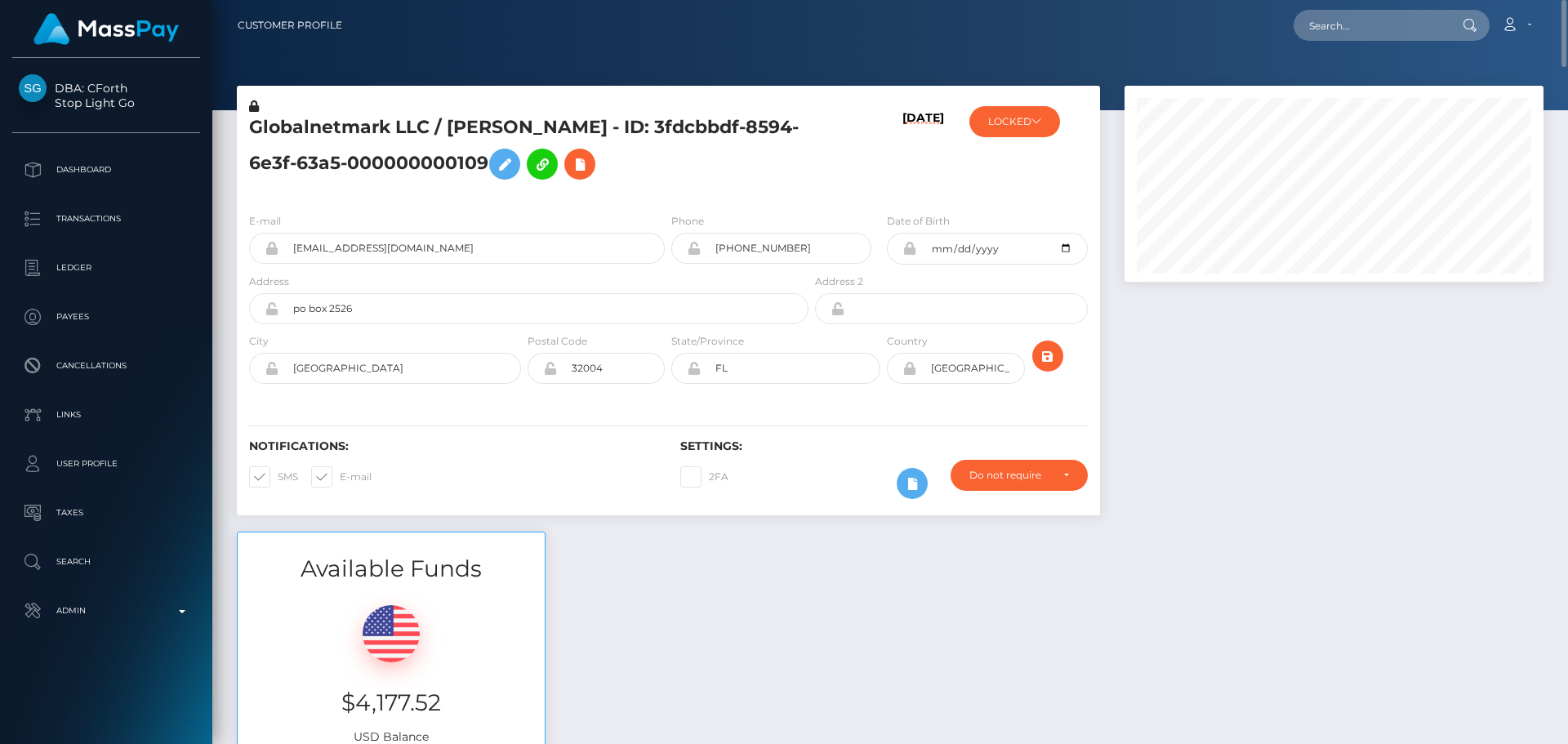
click at [657, 126] on h5 "Globalnetmark LLC / LITA G HART - ID: 3fdcbbdf-8594-6e3f-63a5-000000000109" at bounding box center [524, 151] width 551 height 72
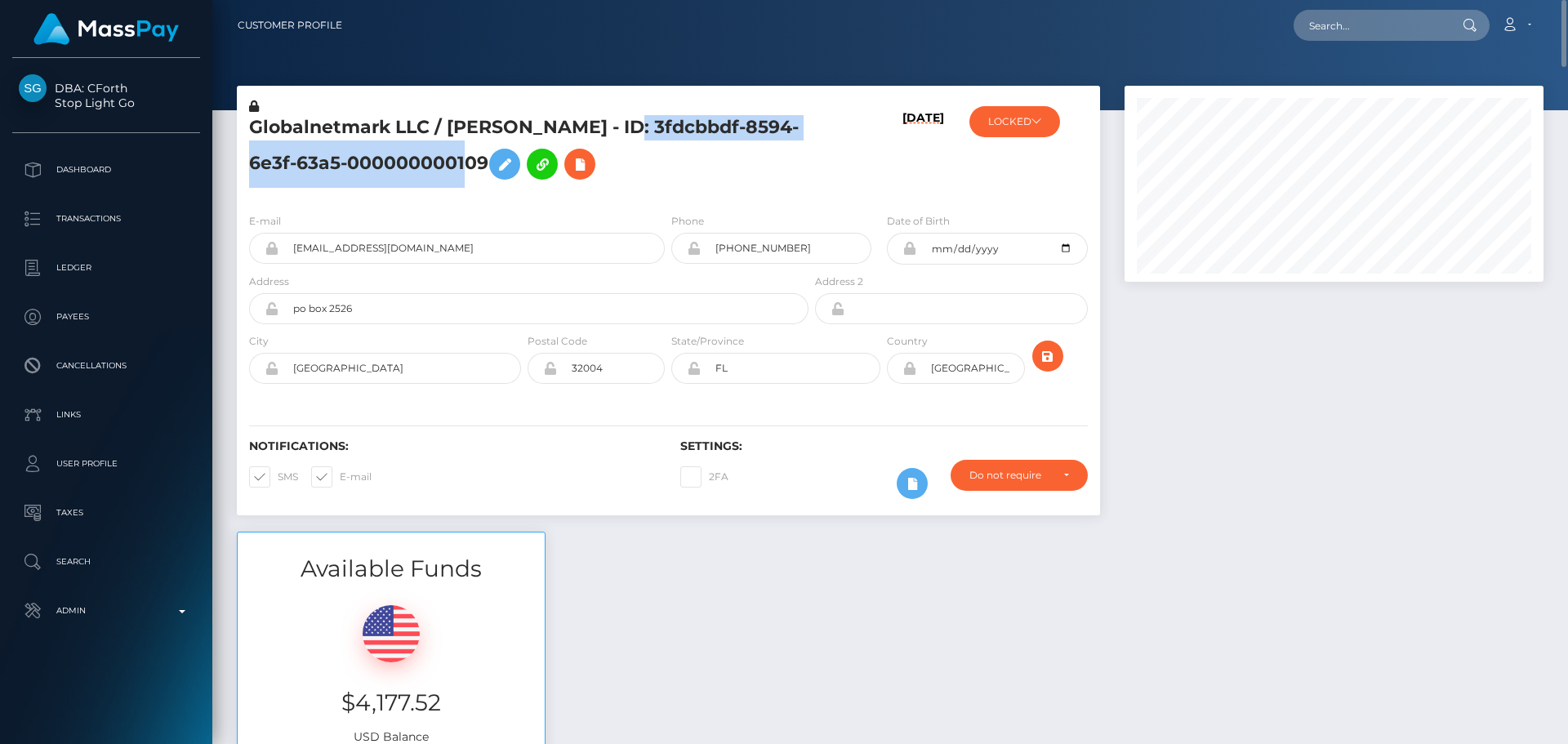
drag, startPoint x: 657, startPoint y: 126, endPoint x: 481, endPoint y: 157, distance: 178.7
click at [481, 157] on h5 "Globalnetmark LLC / LITA G HART - ID: 3fdcbbdf-8594-6e3f-63a5-000000000109" at bounding box center [524, 151] width 551 height 72
copy h5 "3fdcbbdf-8594-6e3f-63a5-000000000109"
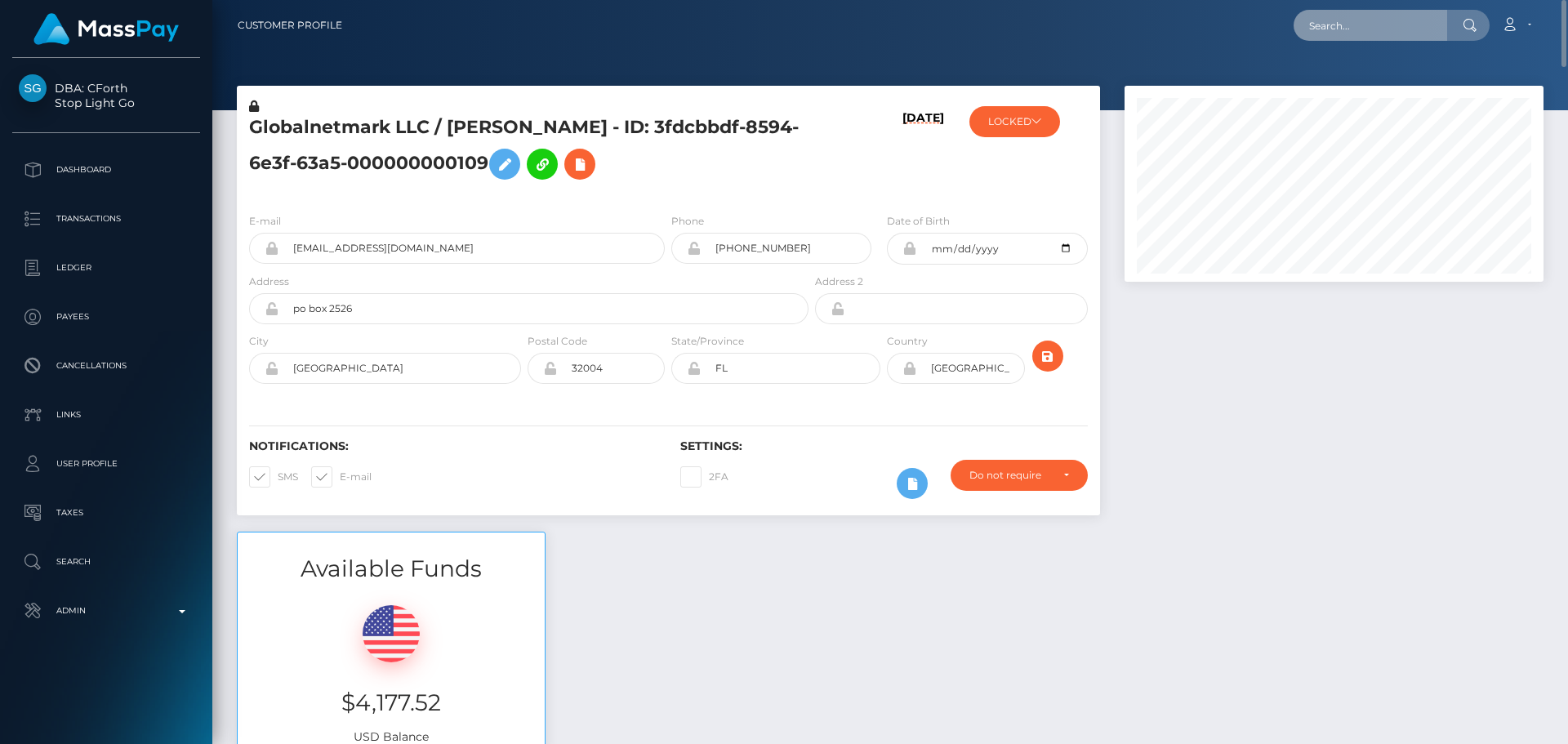
click at [1355, 16] on input "text" at bounding box center [1370, 25] width 153 height 31
paste input "3fdcbbdf-8594-6e3f-63a5-000000000109"
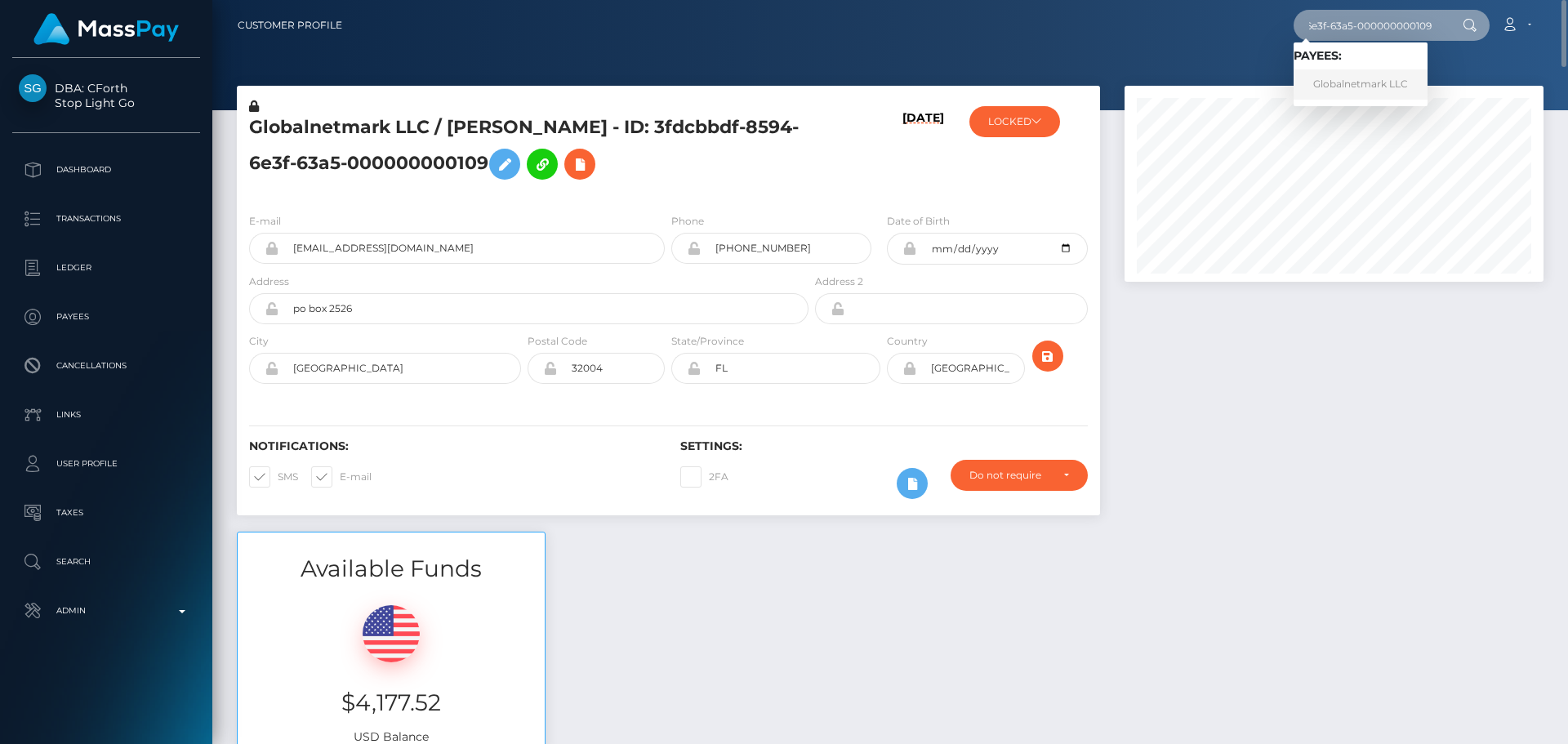
type input "3fdcbbdf-8594-6e3f-63a5-000000000109"
click at [1362, 76] on link "Globalnetmark LLC" at bounding box center [1361, 85] width 134 height 30
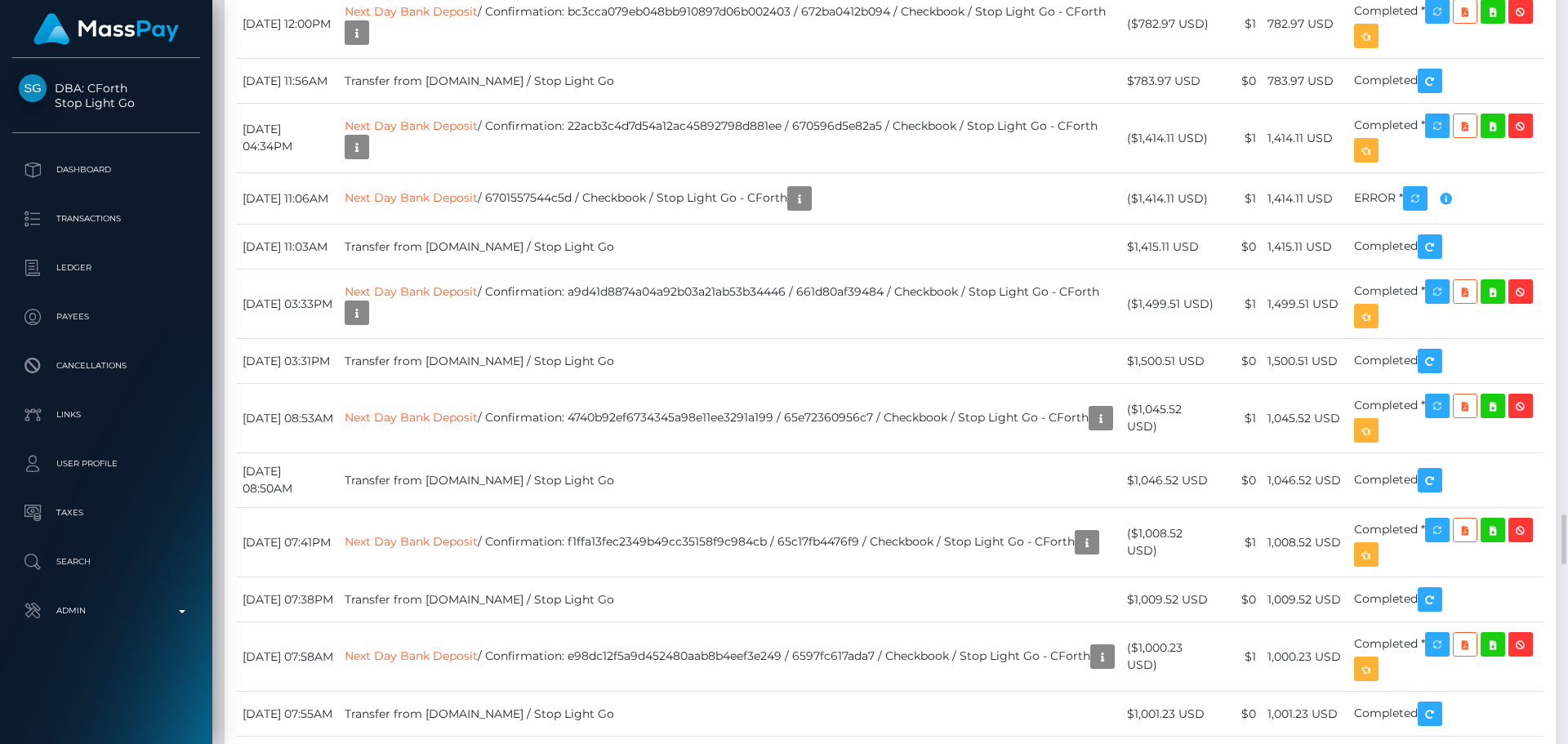
scroll to position [7759, 0]
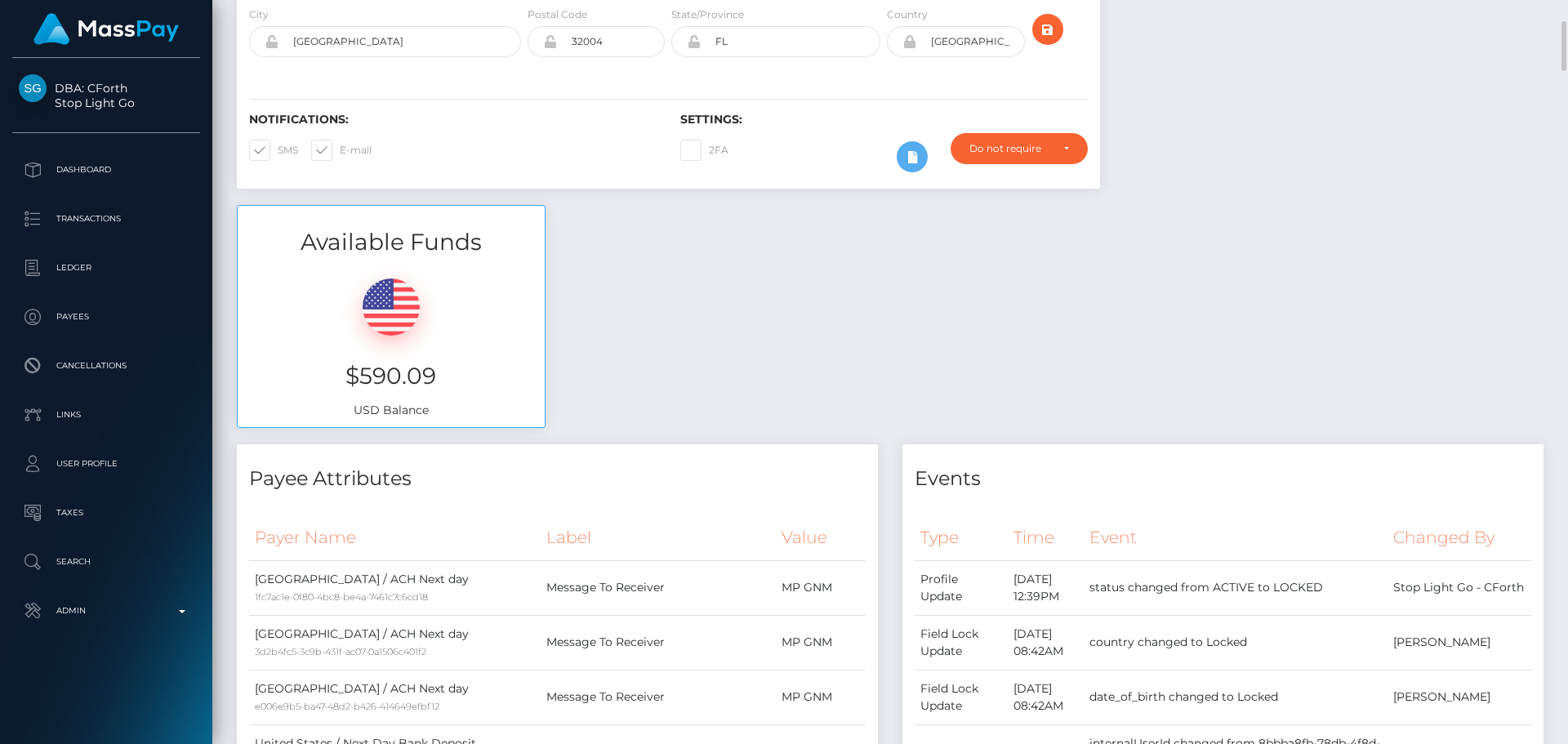
scroll to position [0, 0]
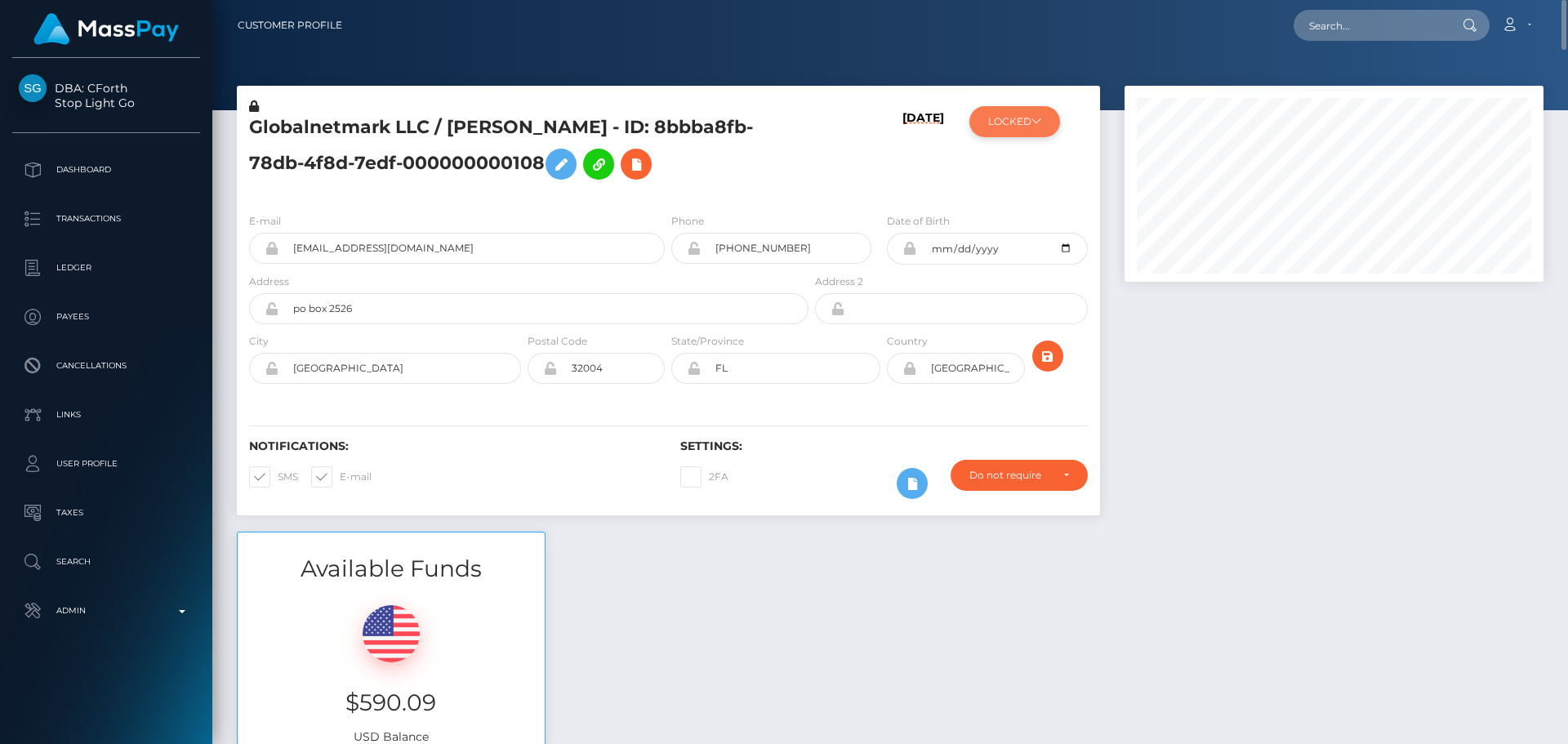
click at [1025, 118] on button "LOCKED" at bounding box center [1014, 122] width 90 height 31
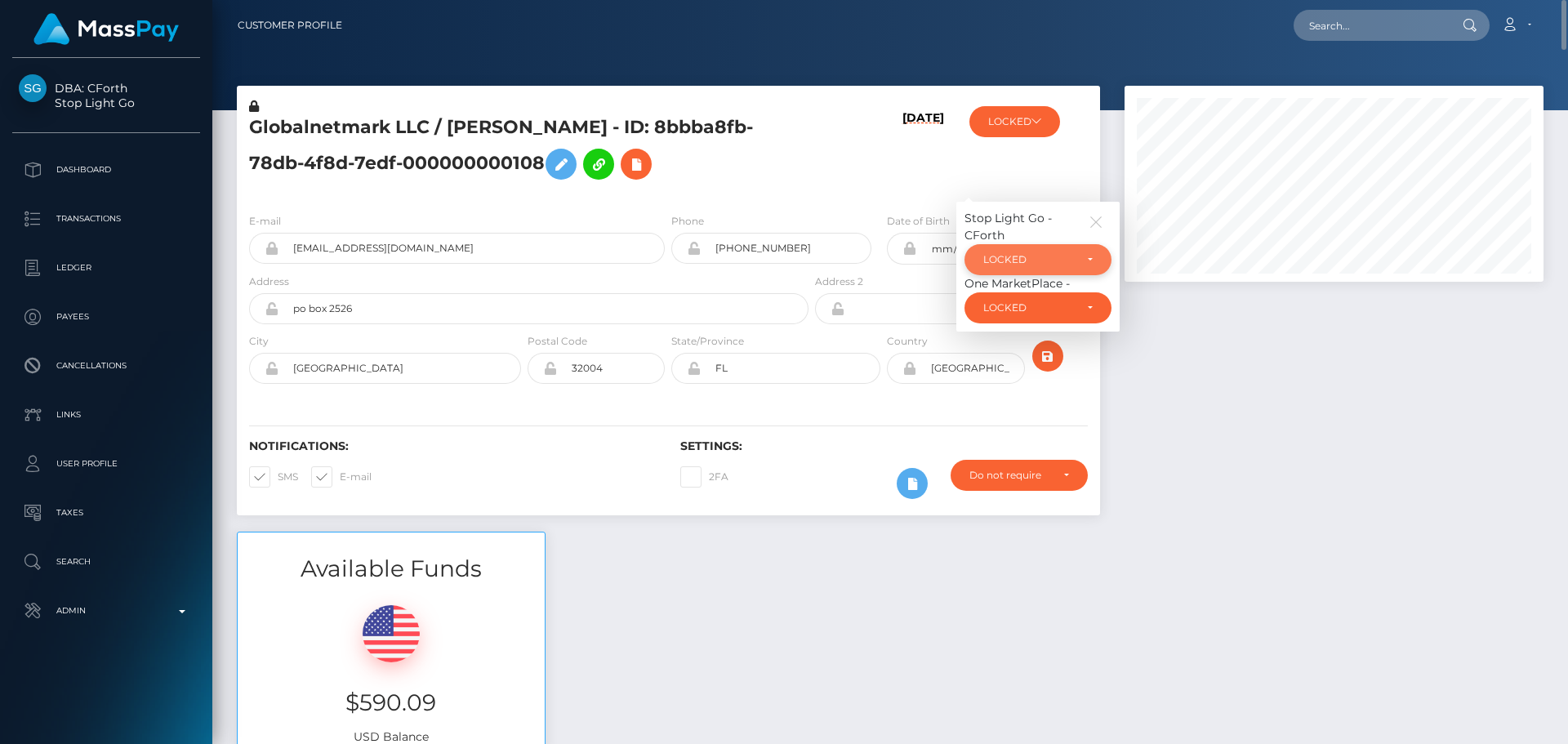
click at [1029, 263] on div "LOCKED" at bounding box center [1029, 260] width 90 height 13
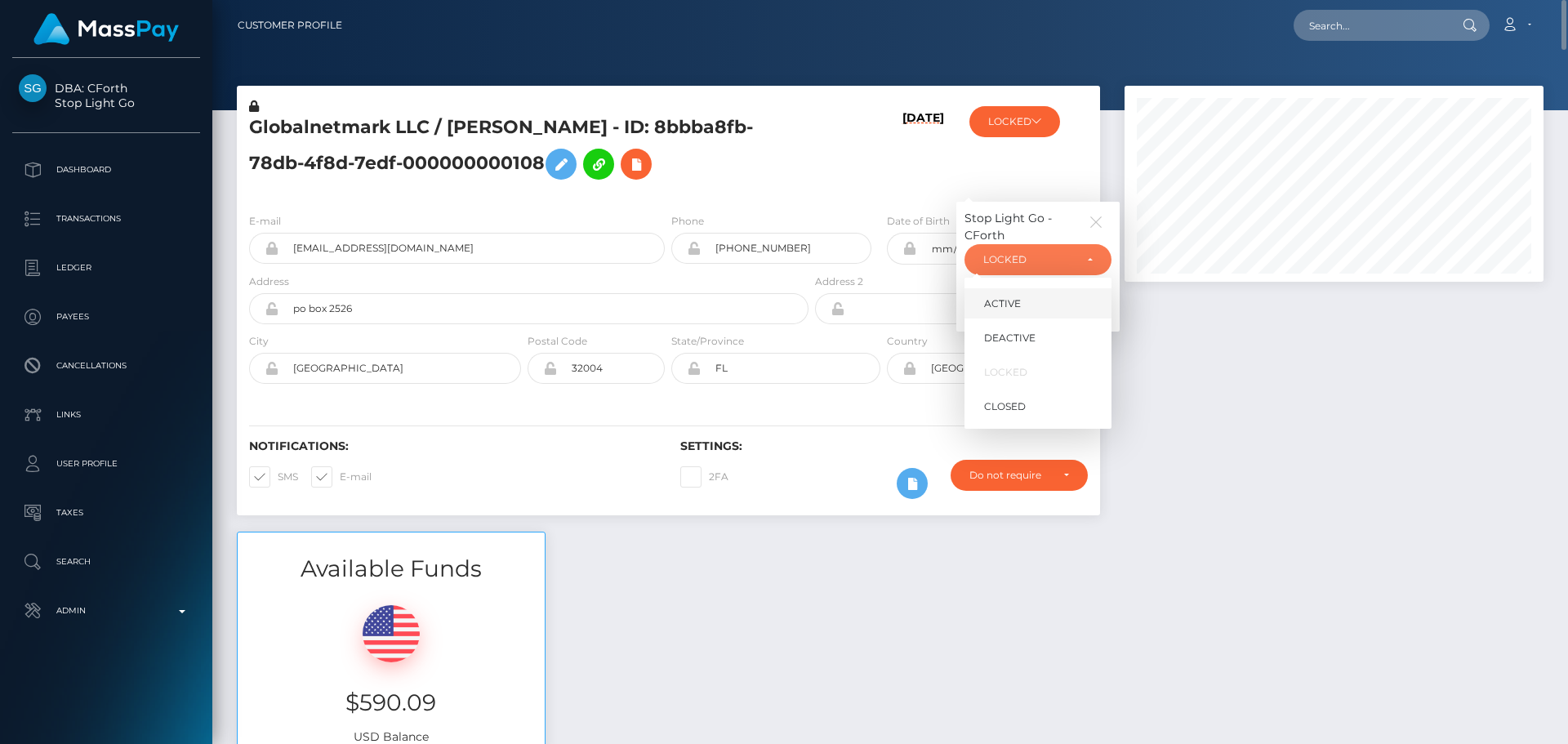
click at [1001, 305] on span "ACTIVE" at bounding box center [1002, 303] width 37 height 14
select select "ACTIVE"
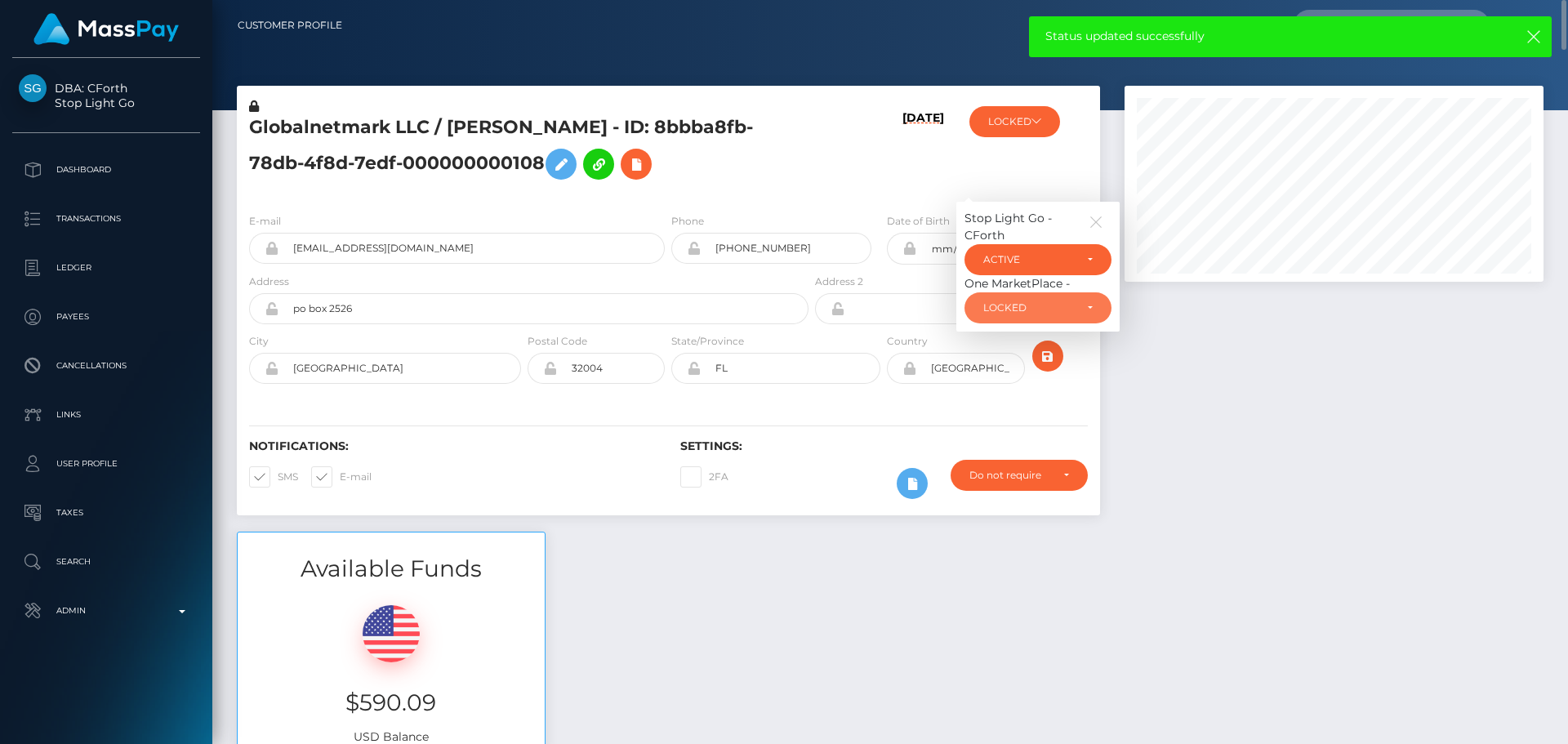
click at [1001, 305] on div "LOCKED" at bounding box center [1029, 308] width 90 height 13
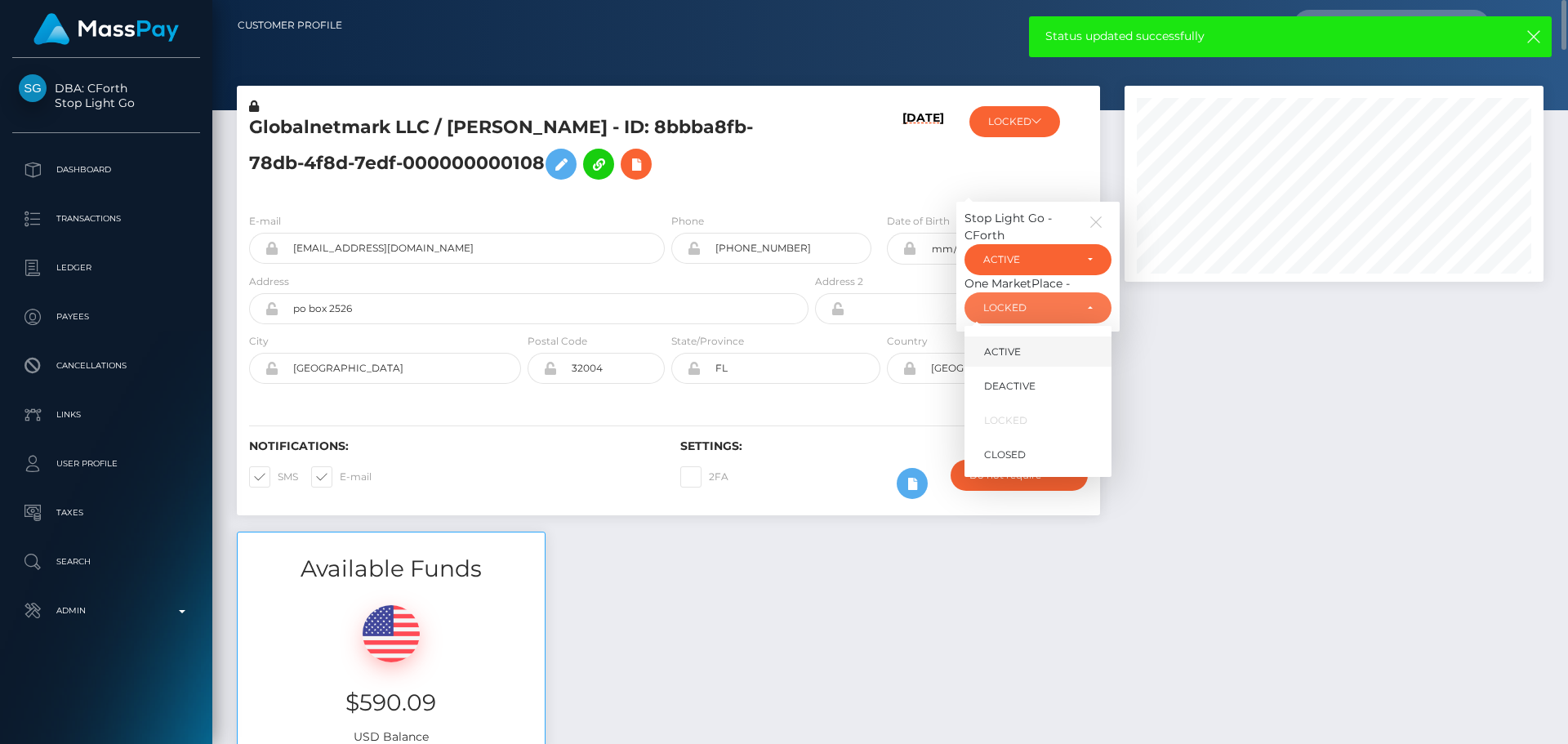
click at [1010, 343] on link "ACTIVE" at bounding box center [1038, 352] width 147 height 30
select select "ACTIVE"
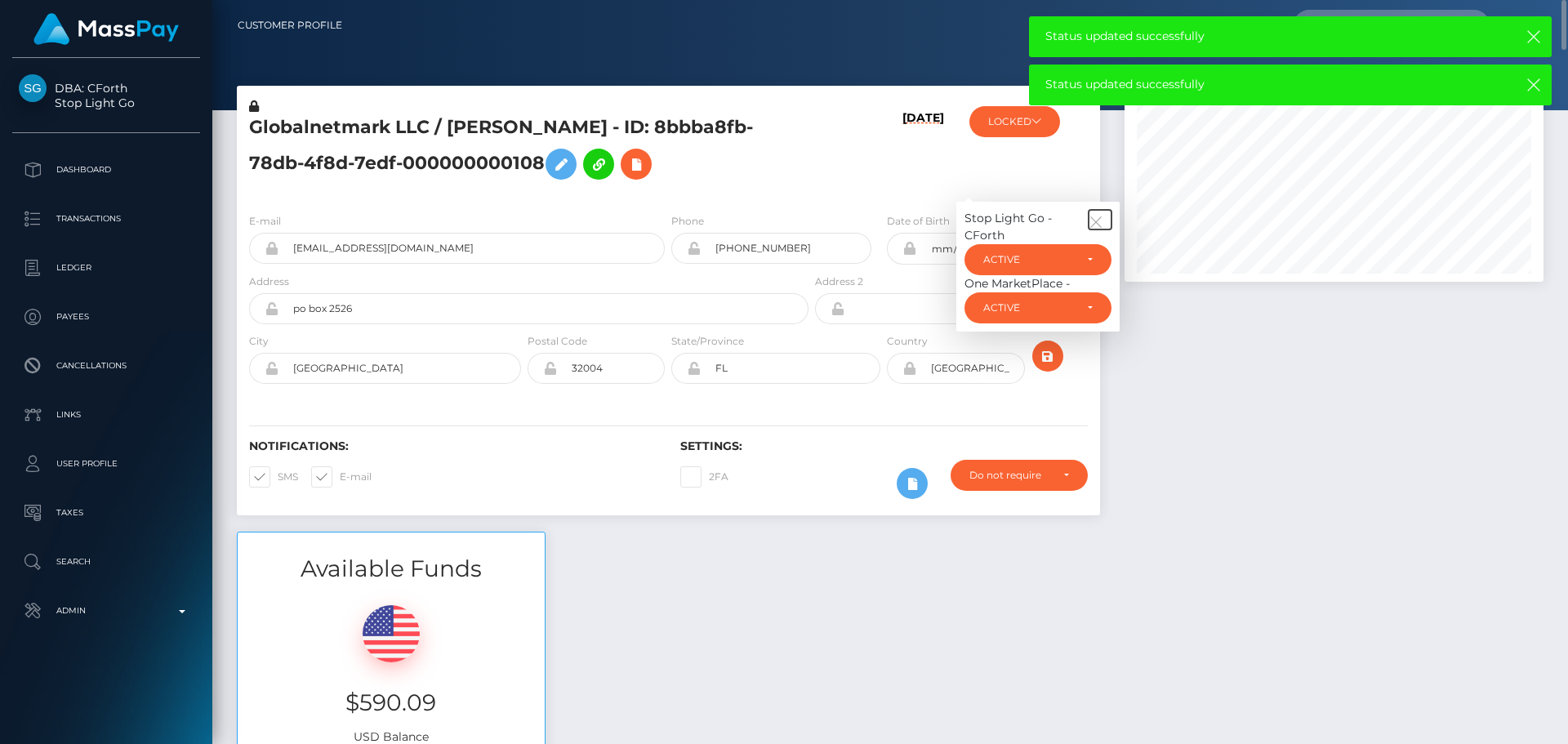
click at [1099, 210] on button "button" at bounding box center [1100, 220] width 23 height 20
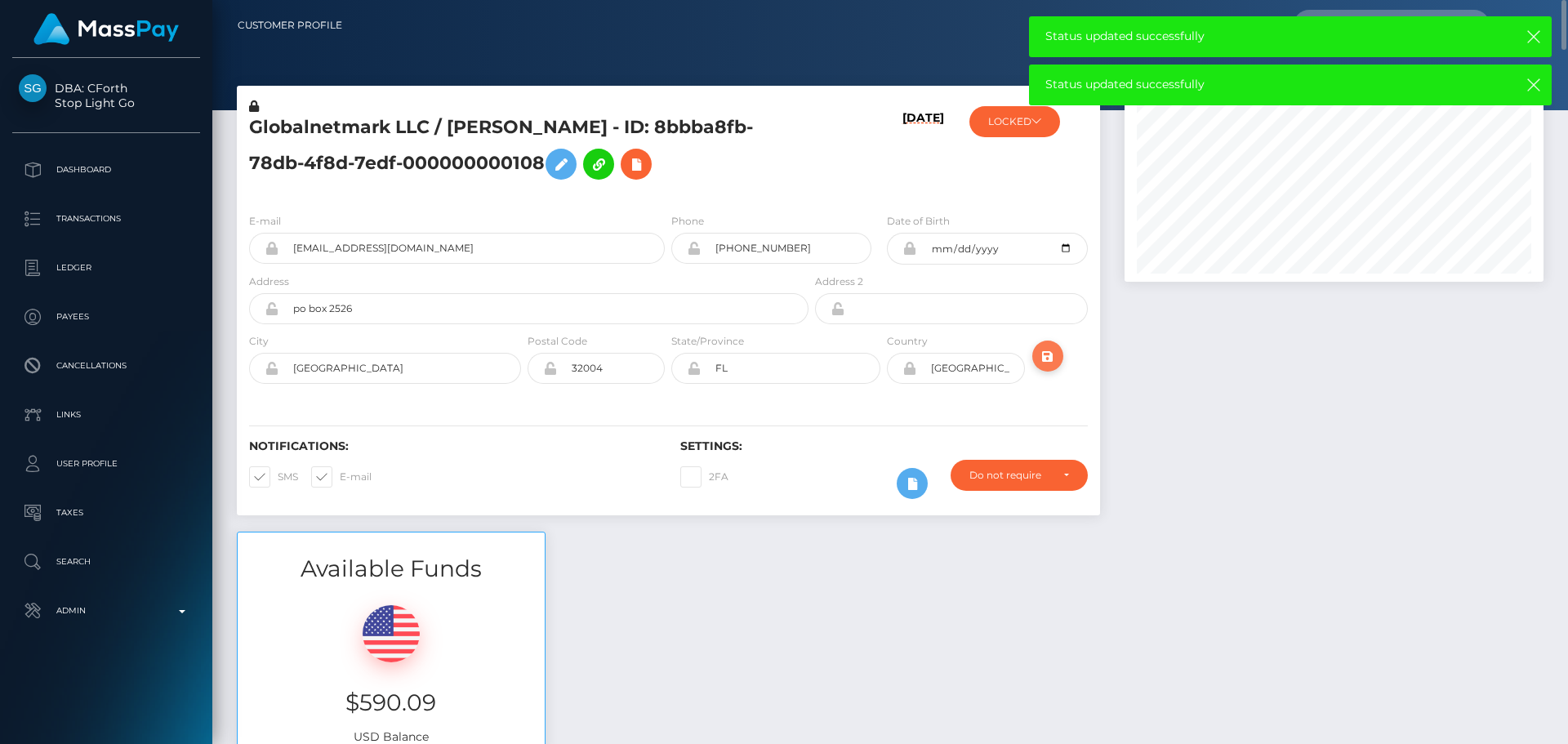
click at [1044, 350] on icon "submit" at bounding box center [1048, 356] width 20 height 20
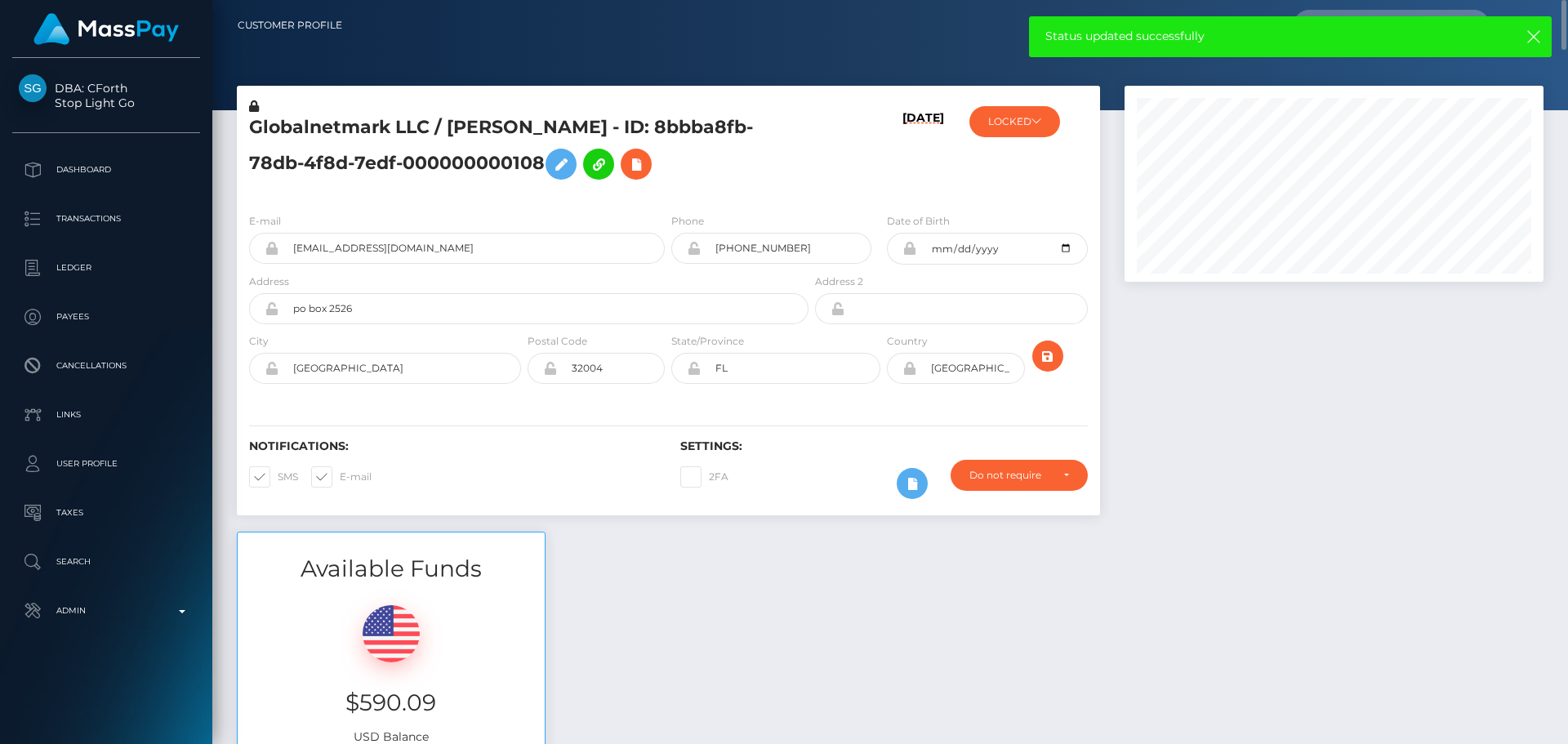
click at [470, 125] on h5 "Globalnetmark LLC / Lita Hart - ID: 8bbba8fb-78db-4f8d-7edf-000000000108" at bounding box center [524, 151] width 551 height 72
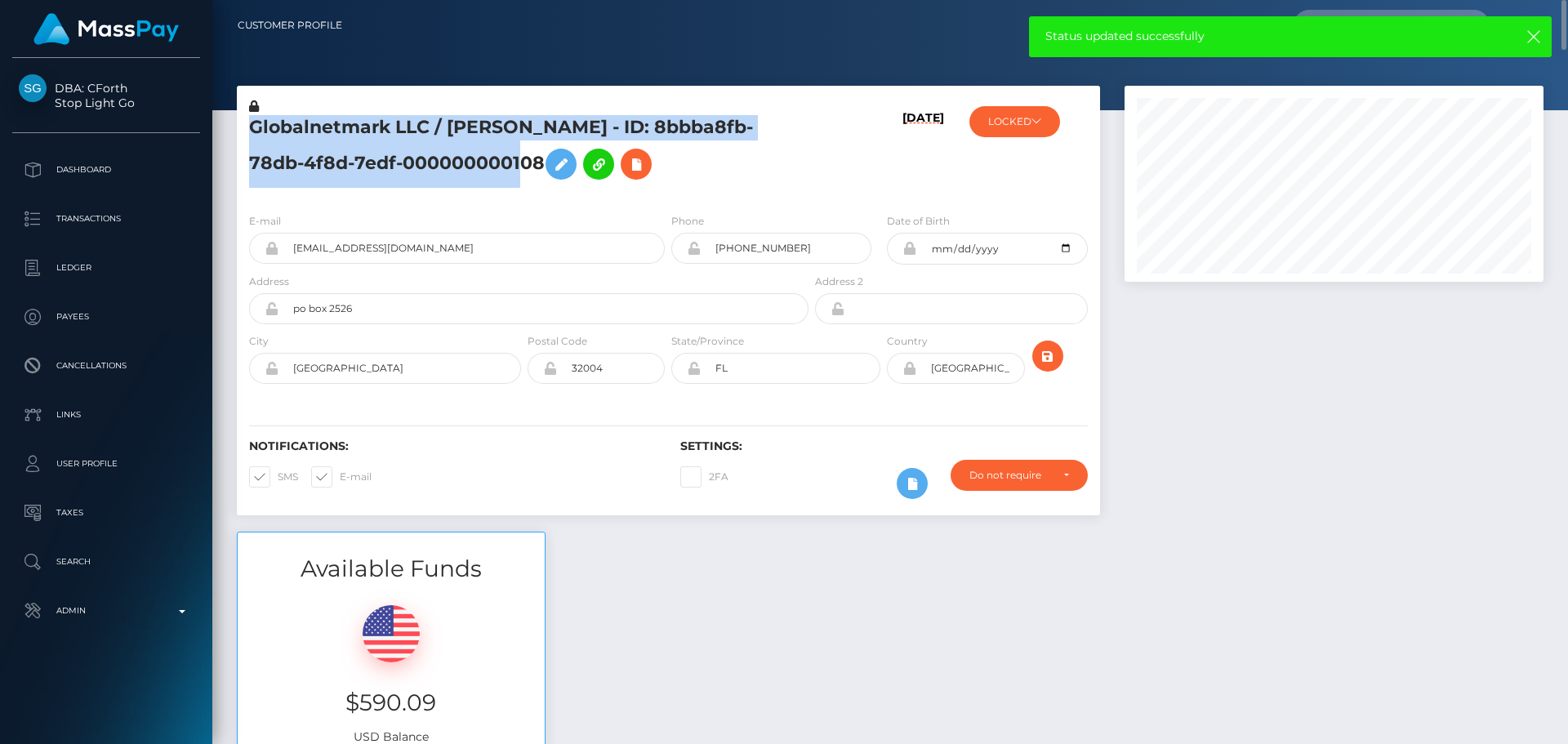
click at [470, 125] on h5 "Globalnetmark LLC / Lita Hart - ID: 8bbba8fb-78db-4f8d-7edf-000000000108" at bounding box center [524, 151] width 551 height 72
copy h5 "Globalnetmark LLC / Lita Hart - ID: 8bbba8fb-78db-4f8d-7edf-000000000108"
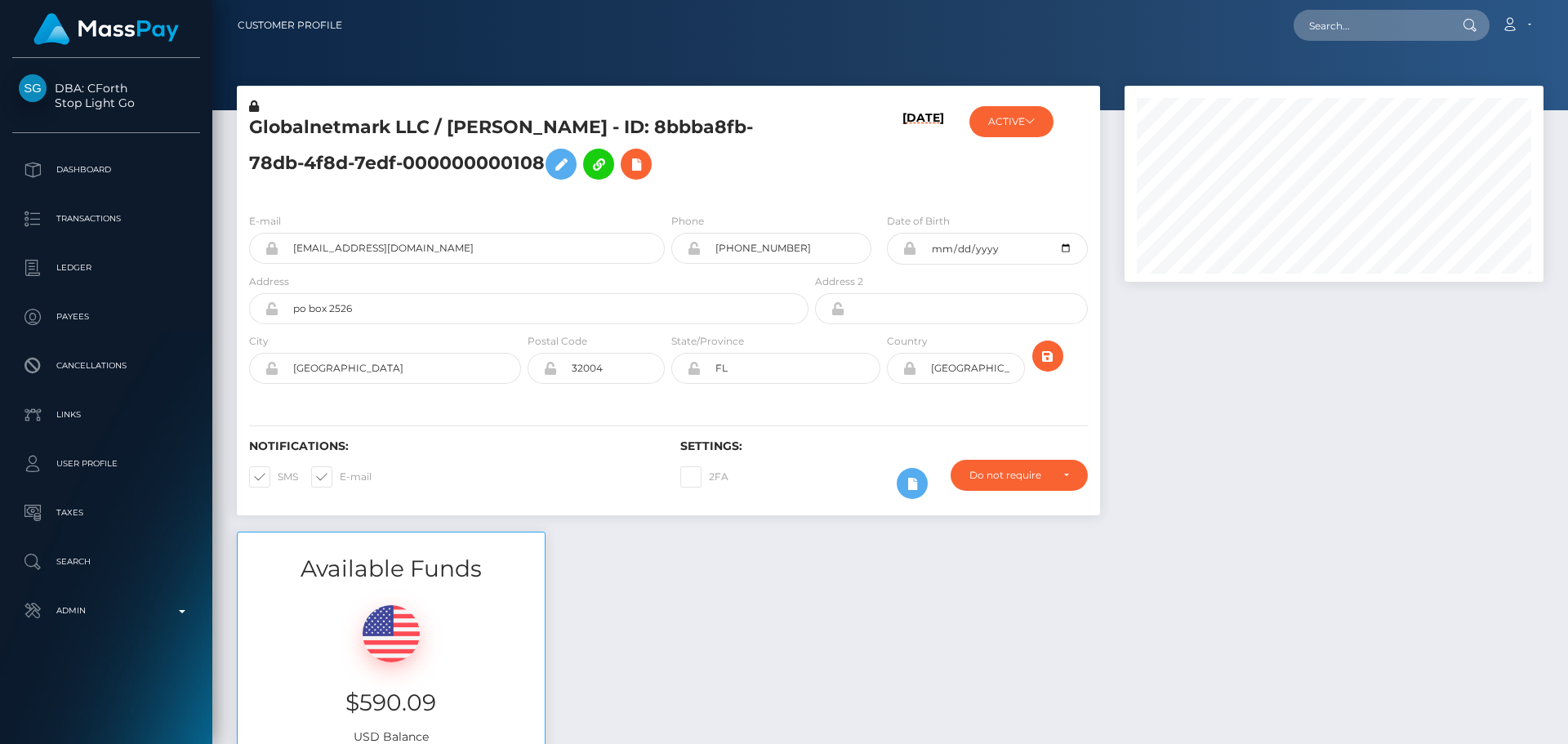
scroll to position [196, 420]
drag, startPoint x: 461, startPoint y: 249, endPoint x: 229, endPoint y: 231, distance: 232.7
click at [228, 233] on div "Globalnetmark LLC / Lita Hart - ID: 8bbba8fb-78db-4f8d-7edf-000000000108 10/06/…" at bounding box center [668, 308] width 888 height 446
click at [645, 199] on div "Globalnetmark LLC / [PERSON_NAME] - ID: 8bbba8fb-78db-4f8d-7edf-000000000108" at bounding box center [524, 148] width 575 height 102
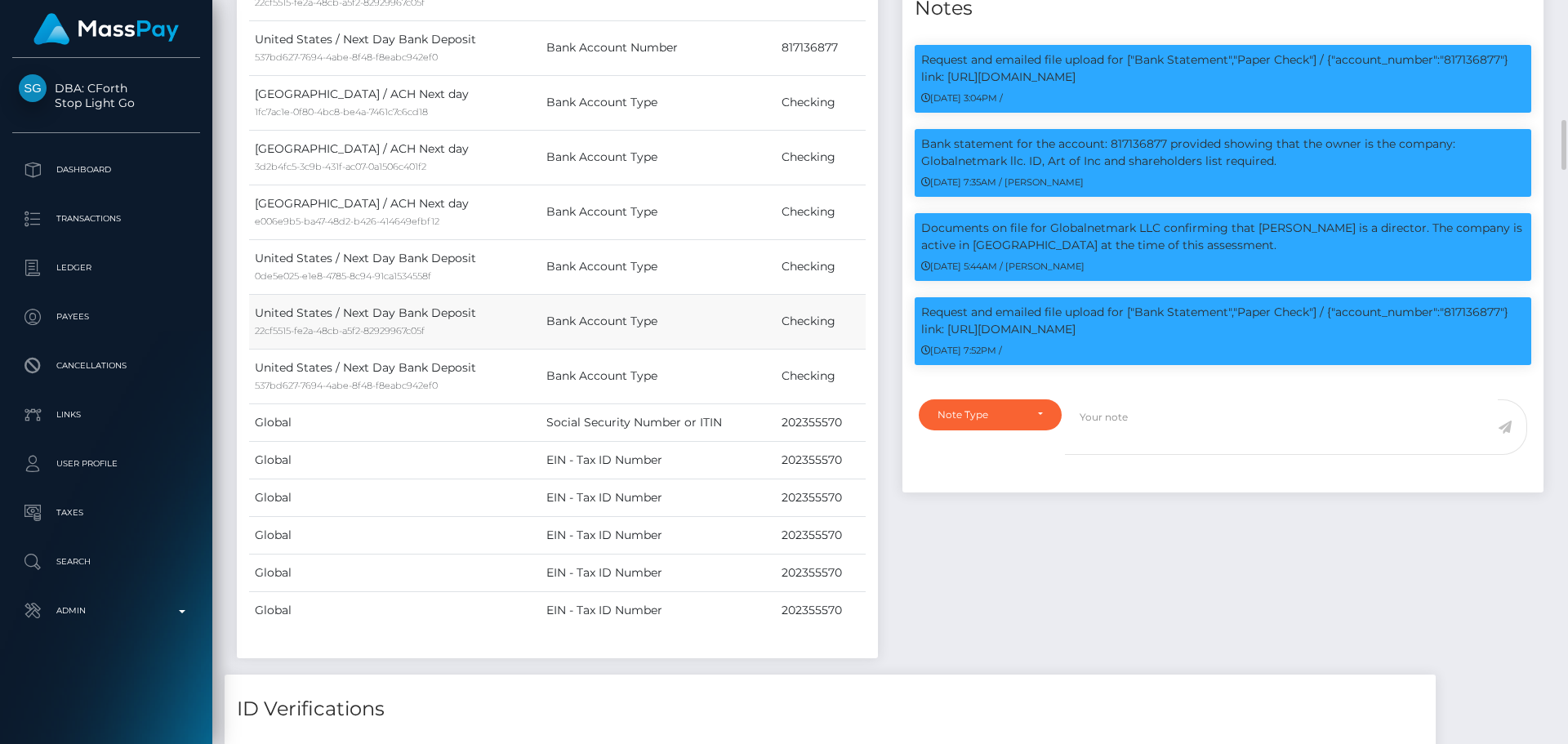
scroll to position [1878, 0]
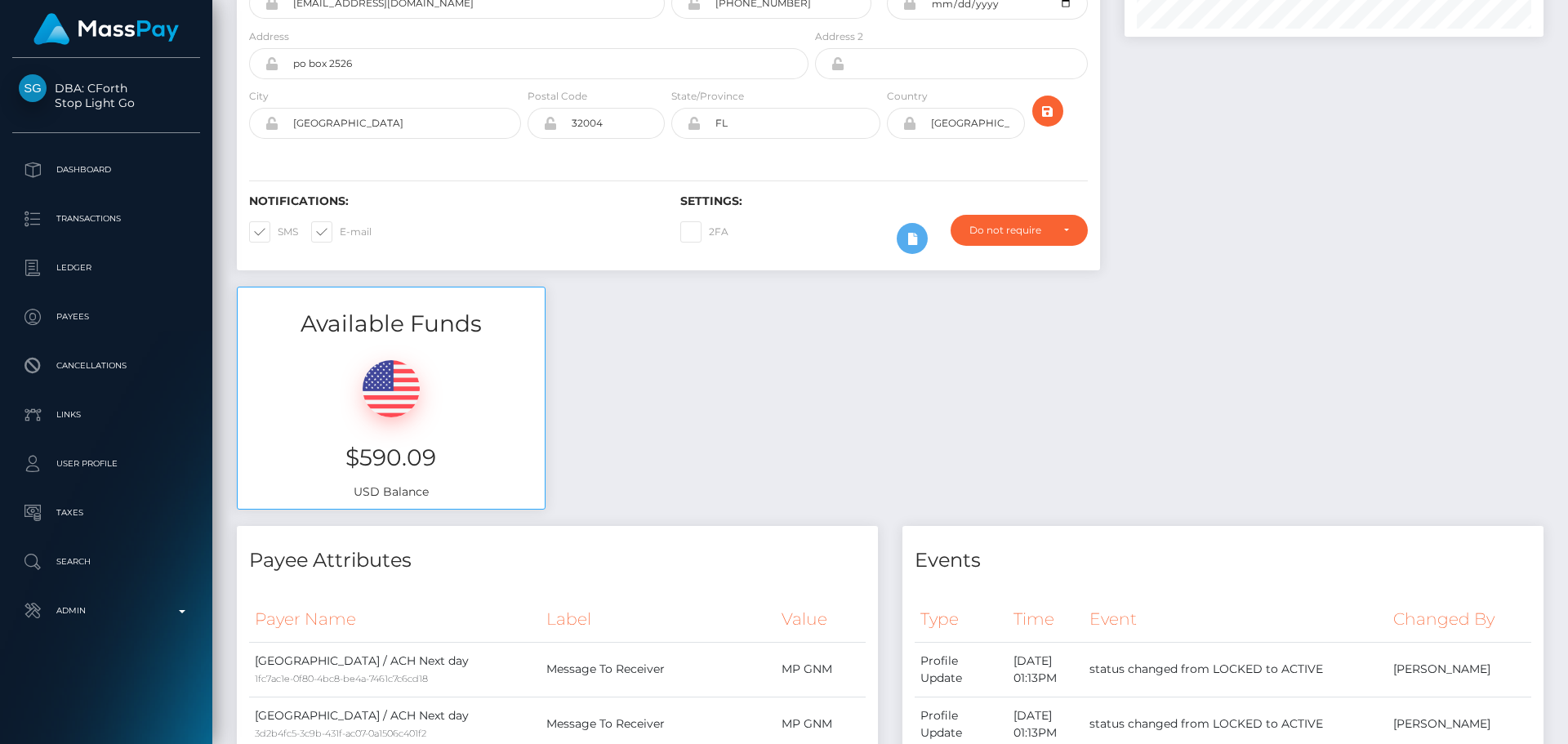
scroll to position [0, 0]
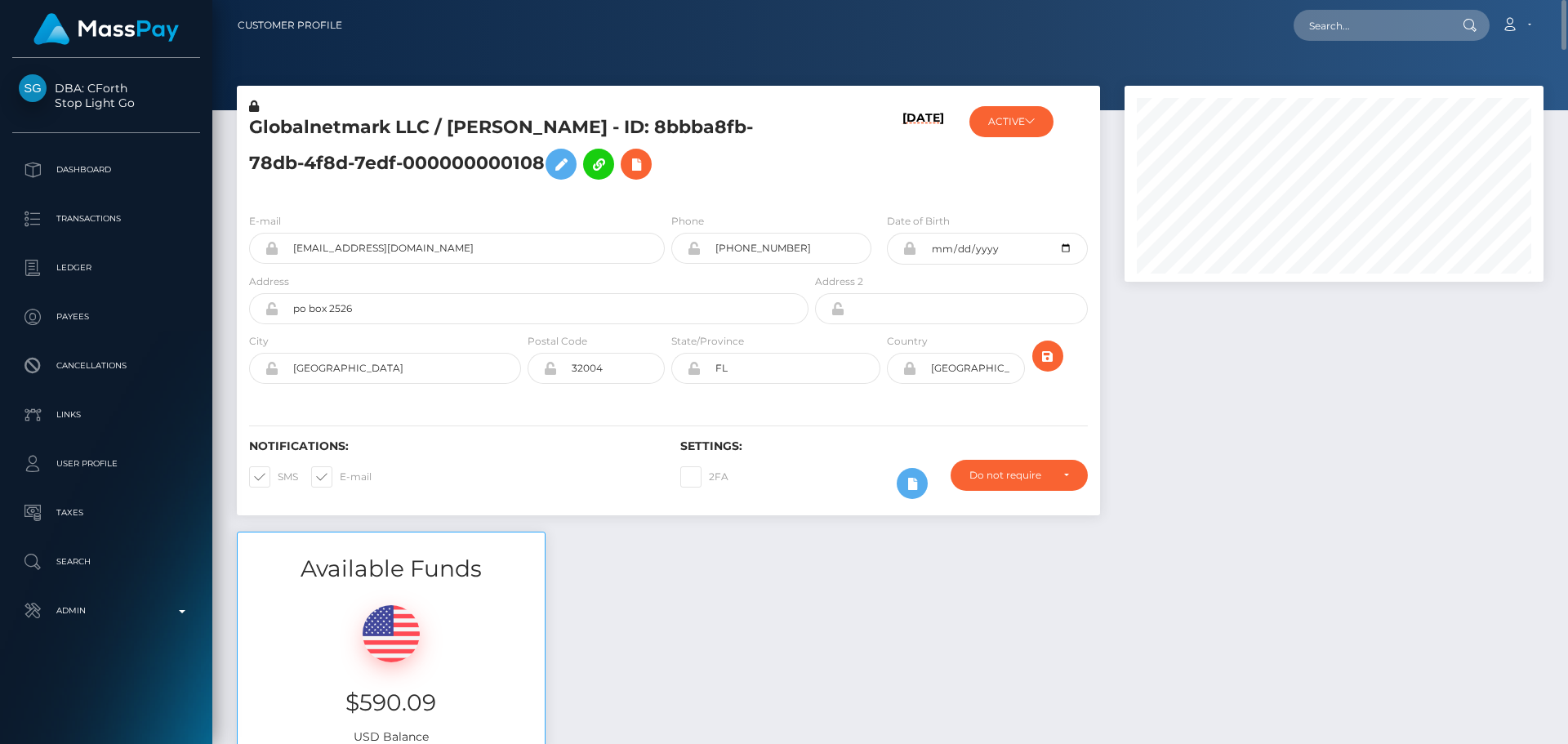
click at [699, 194] on div "Globalnetmark LLC / Lita Hart - ID: 8bbba8fb-78db-4f8d-7edf-000000000108" at bounding box center [524, 148] width 575 height 102
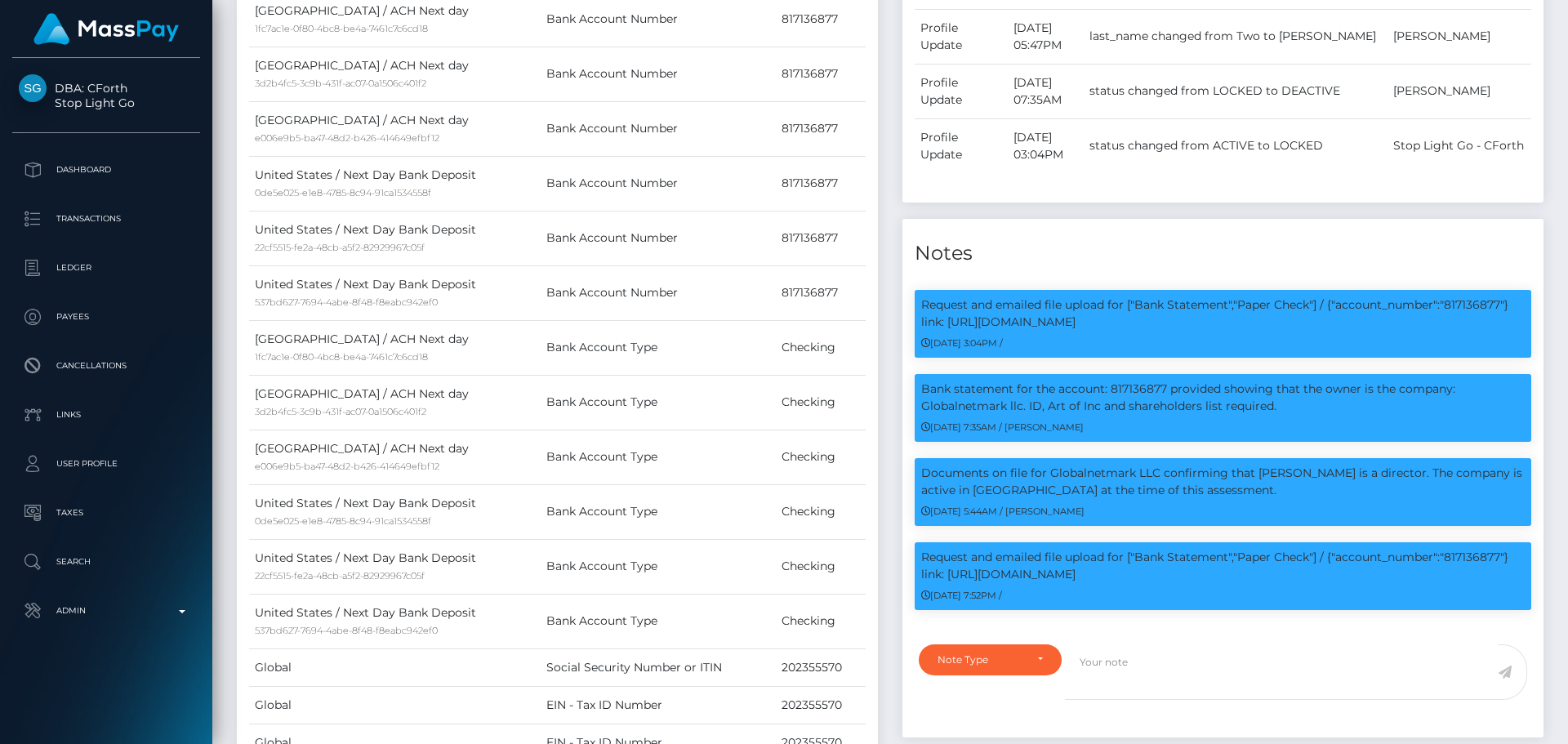
scroll to position [196, 420]
click at [1470, 331] on p "Request and emailed file upload for ["Bank Statement","Paper Check"] / {"accoun…" at bounding box center [1223, 314] width 603 height 34
copy p "817136877"
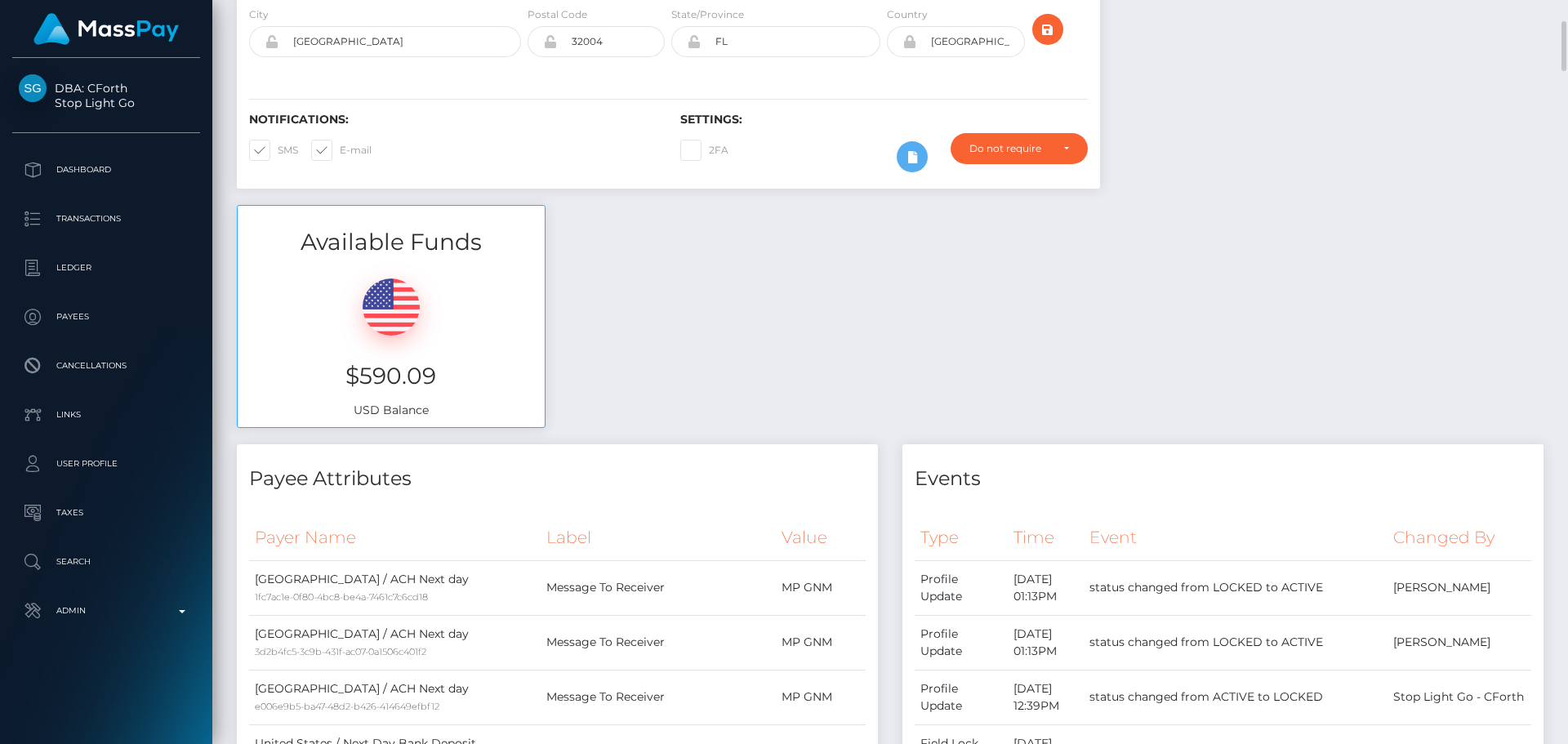
scroll to position [0, 0]
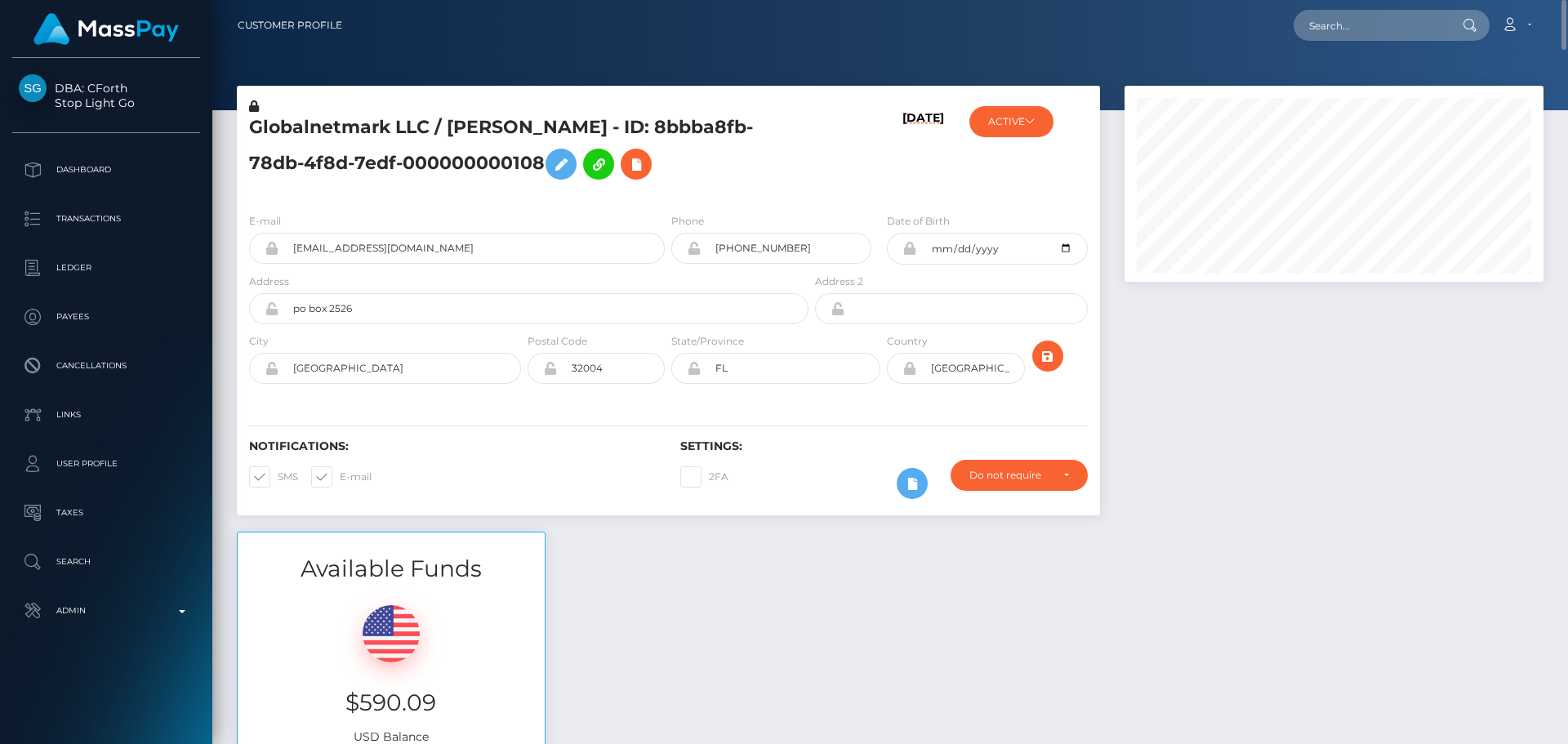
click at [771, 174] on h5 "Globalnetmark LLC / Lita Hart - ID: 8bbba8fb-78db-4f8d-7edf-000000000108" at bounding box center [524, 151] width 551 height 72
click at [1351, 32] on input "text" at bounding box center [1370, 25] width 153 height 31
paste input "5047cb3a-acdc-d4f1-059c-000000000107"
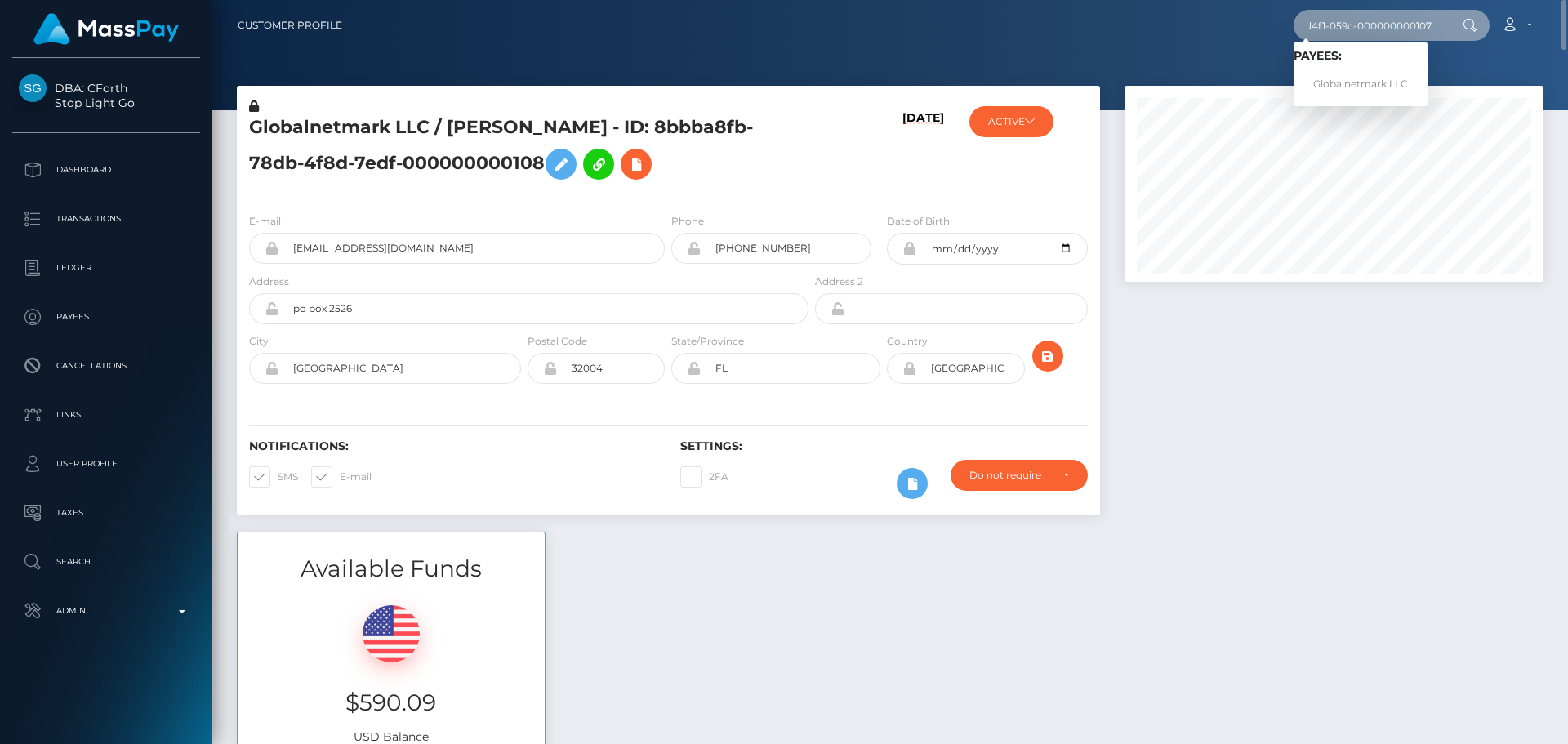
type input "5047cb3a-acdc-d4f1-059c-000000000107"
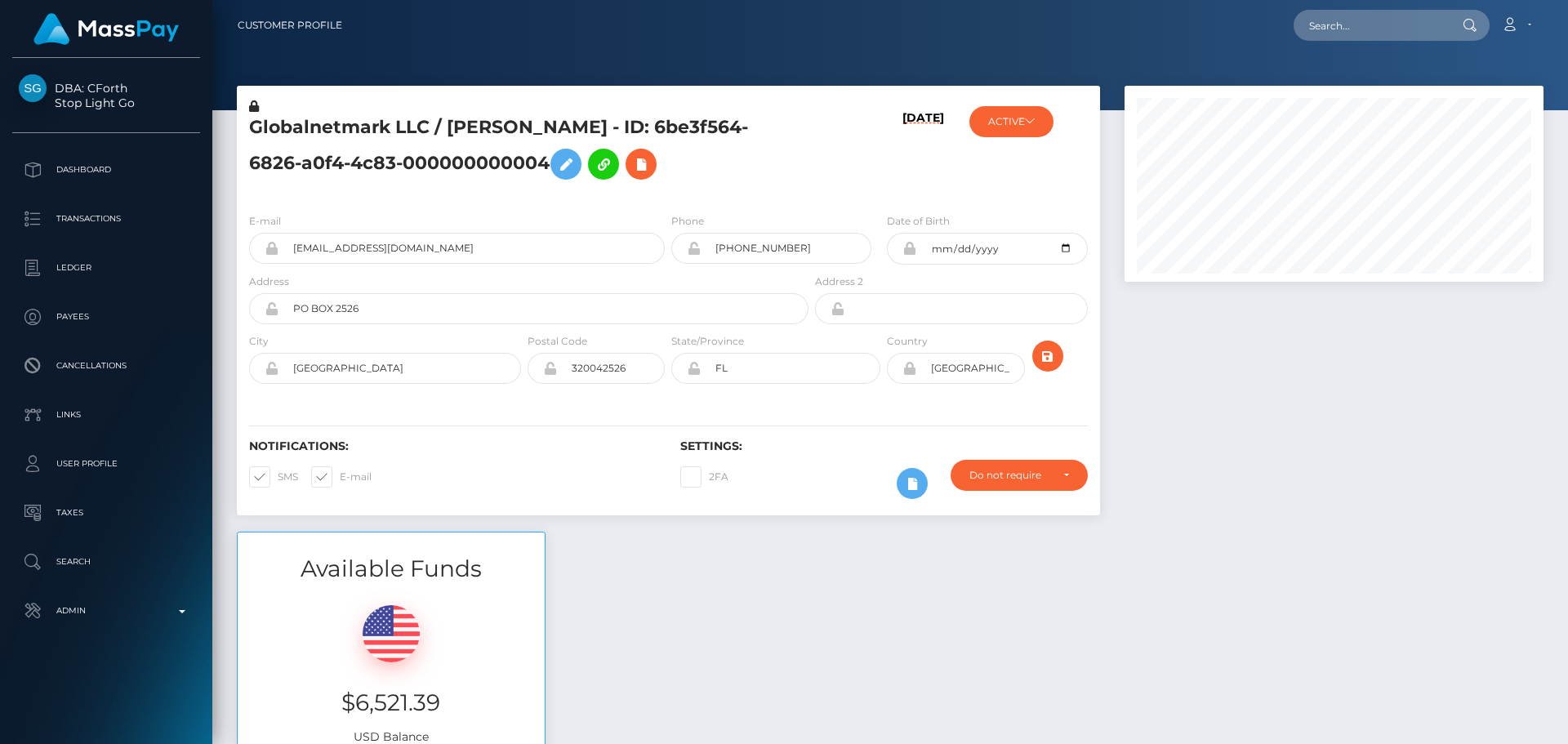
scroll to position [196, 420]
click at [1016, 123] on button "ACTIVE" at bounding box center [1011, 122] width 84 height 31
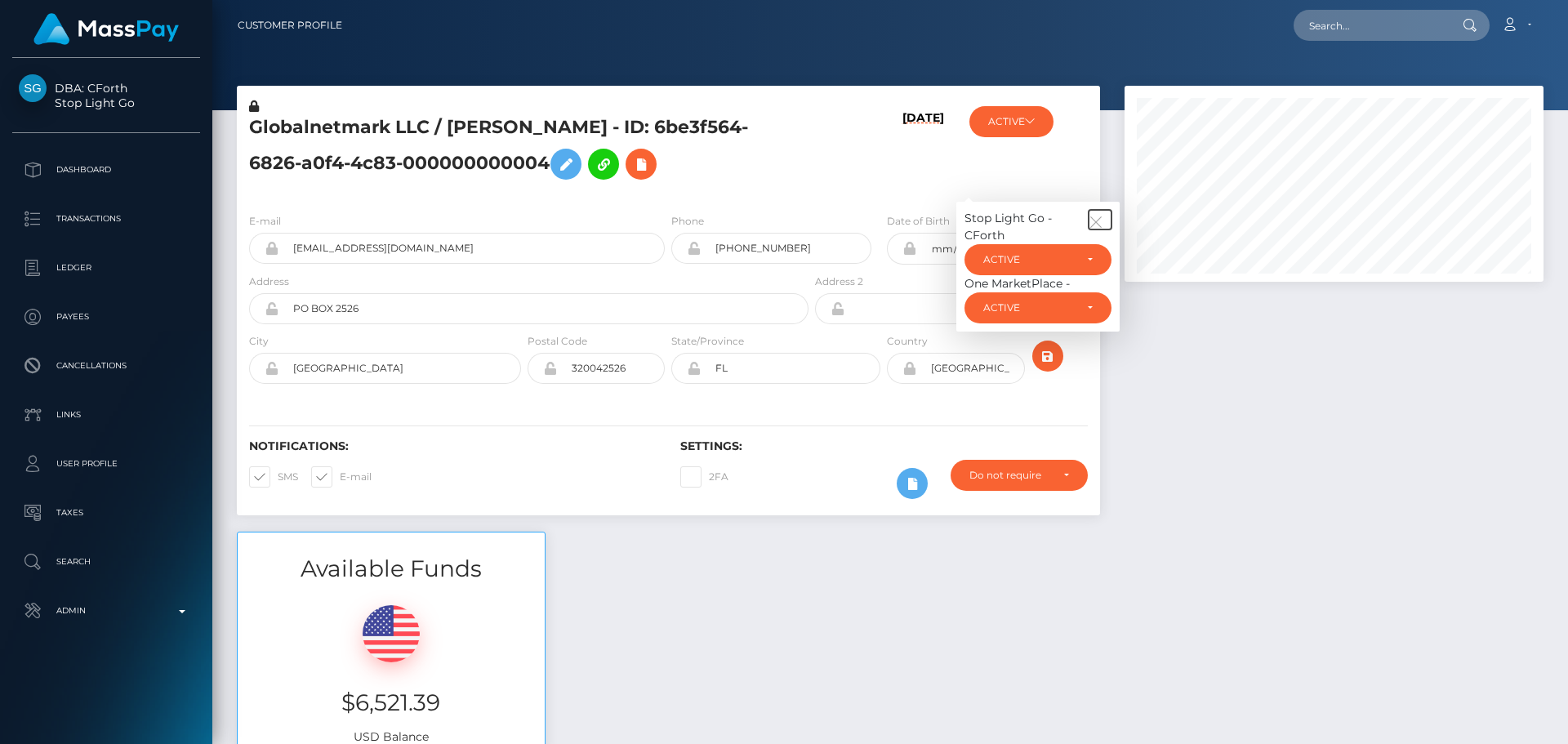
click at [1100, 219] on icon "button" at bounding box center [1095, 222] width 14 height 14
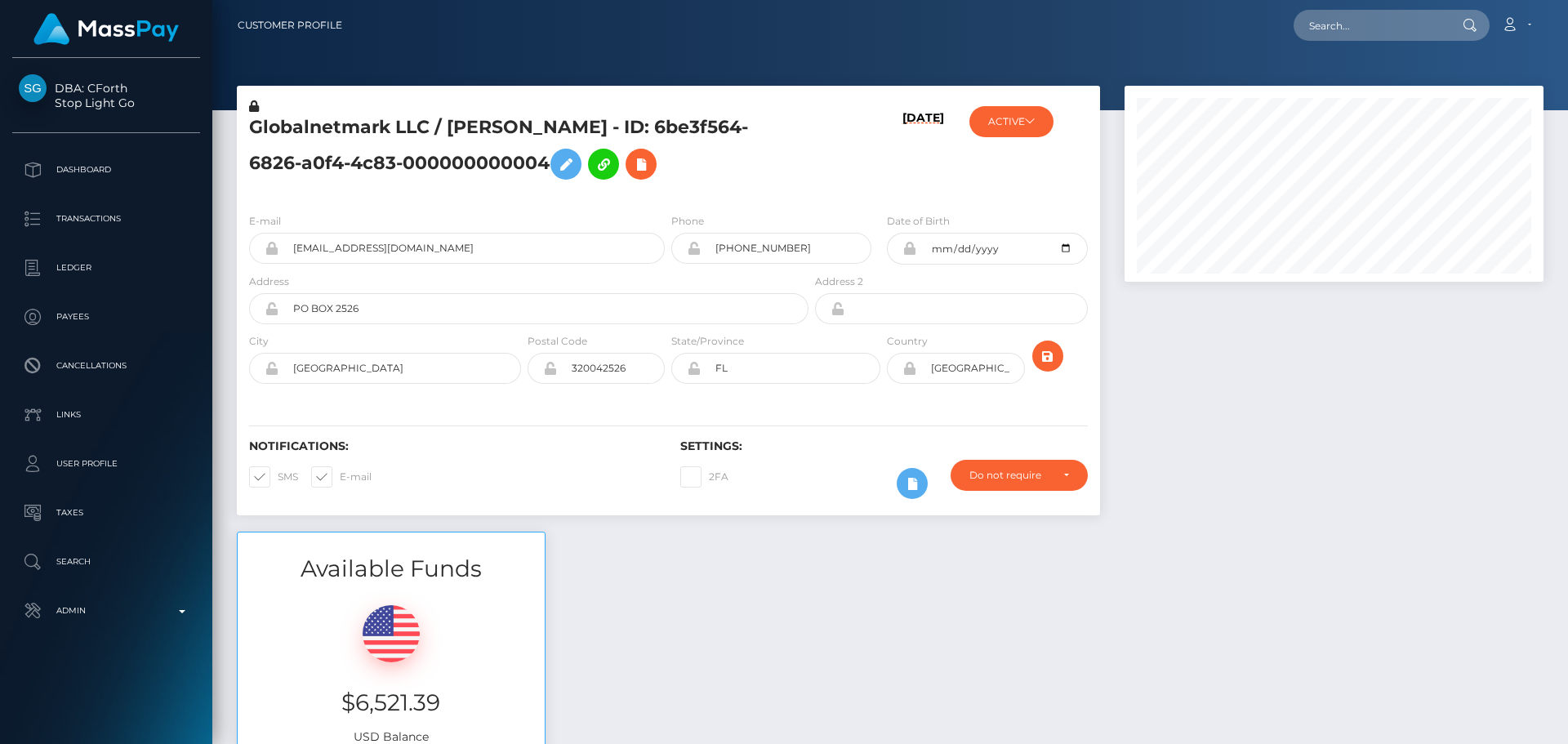
click at [903, 164] on h6 "[DATE]" at bounding box center [924, 152] width 42 height 83
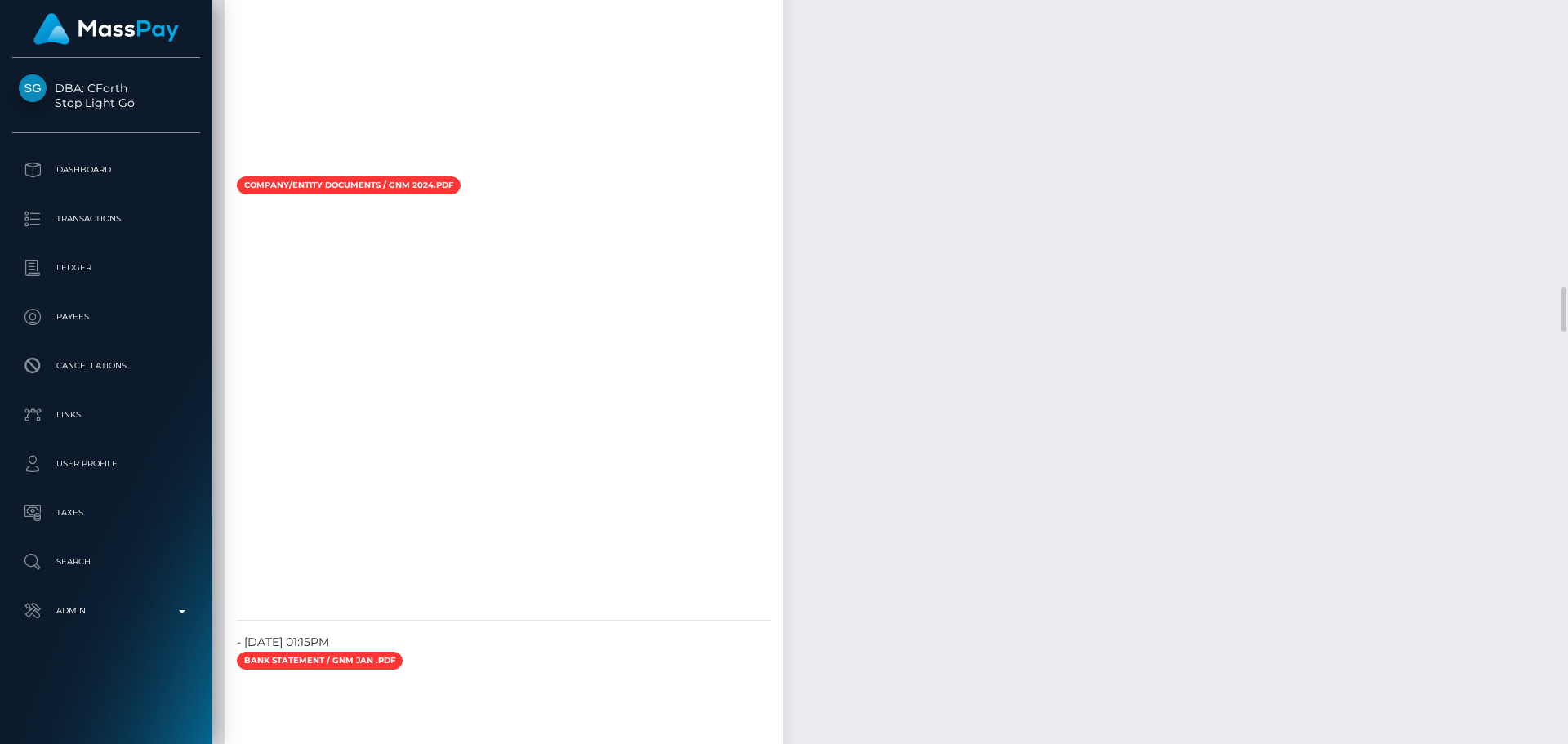
scroll to position [4573, 0]
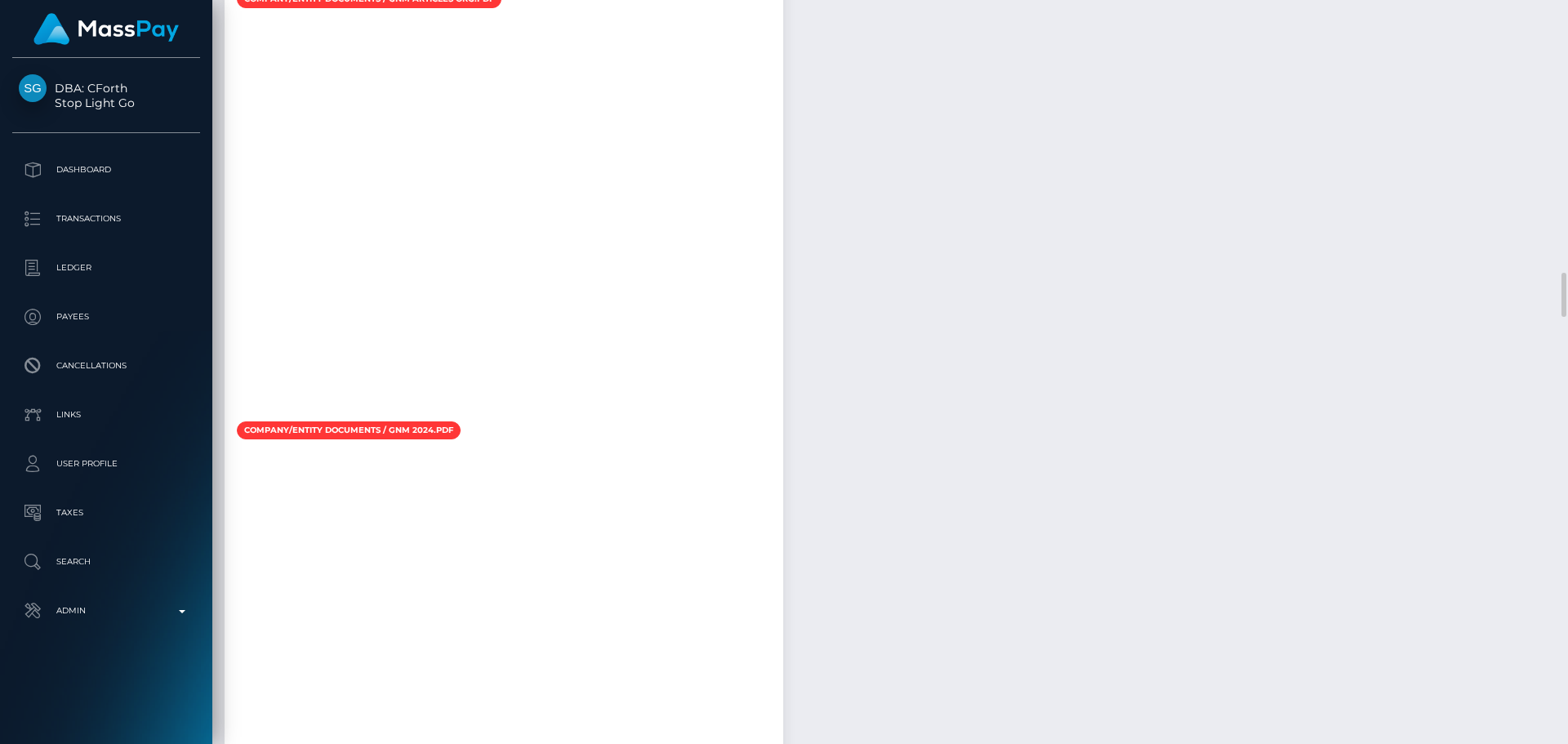
checkbox input "true"
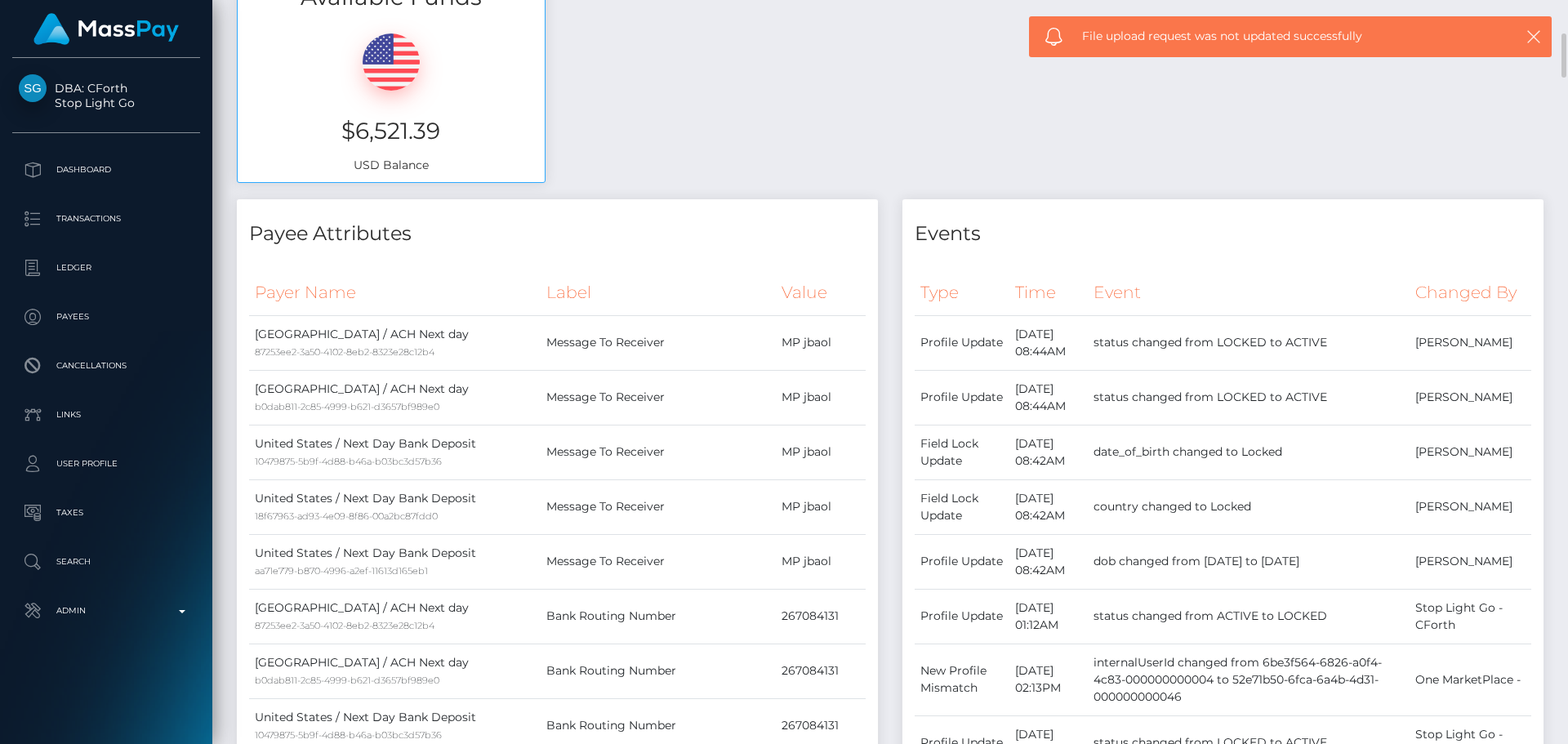
scroll to position [0, 0]
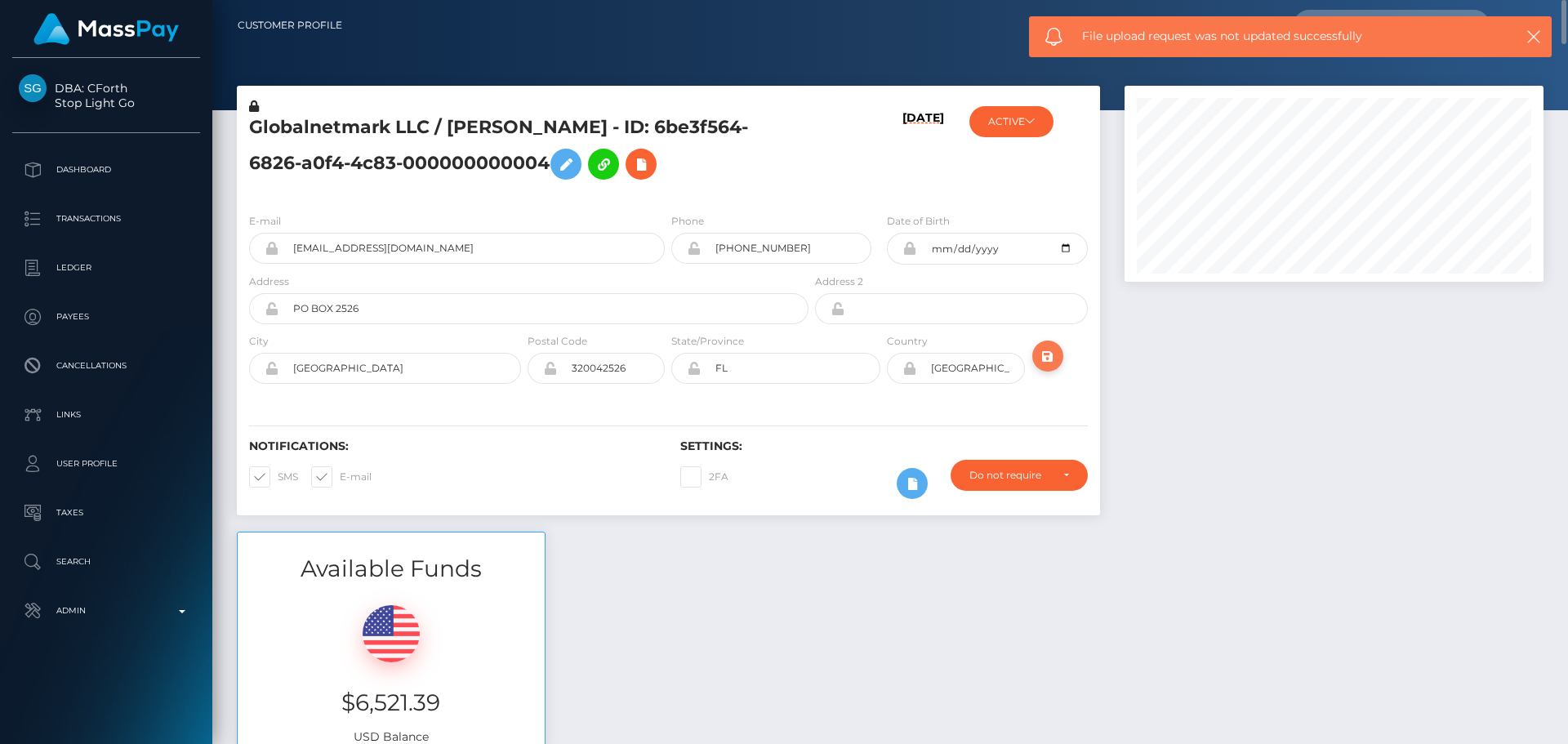
click at [1048, 361] on icon "submit" at bounding box center [1048, 356] width 20 height 20
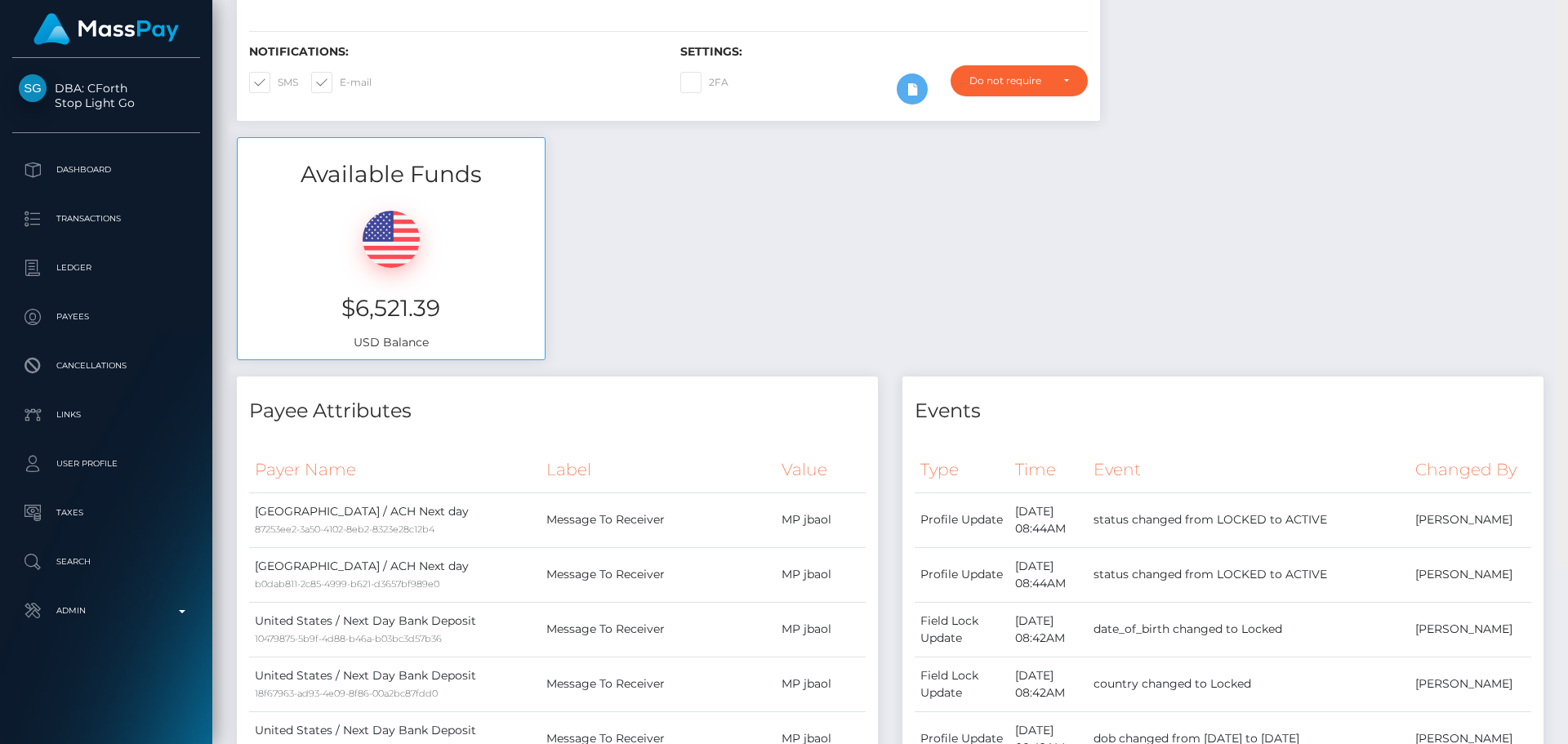
scroll to position [148, 0]
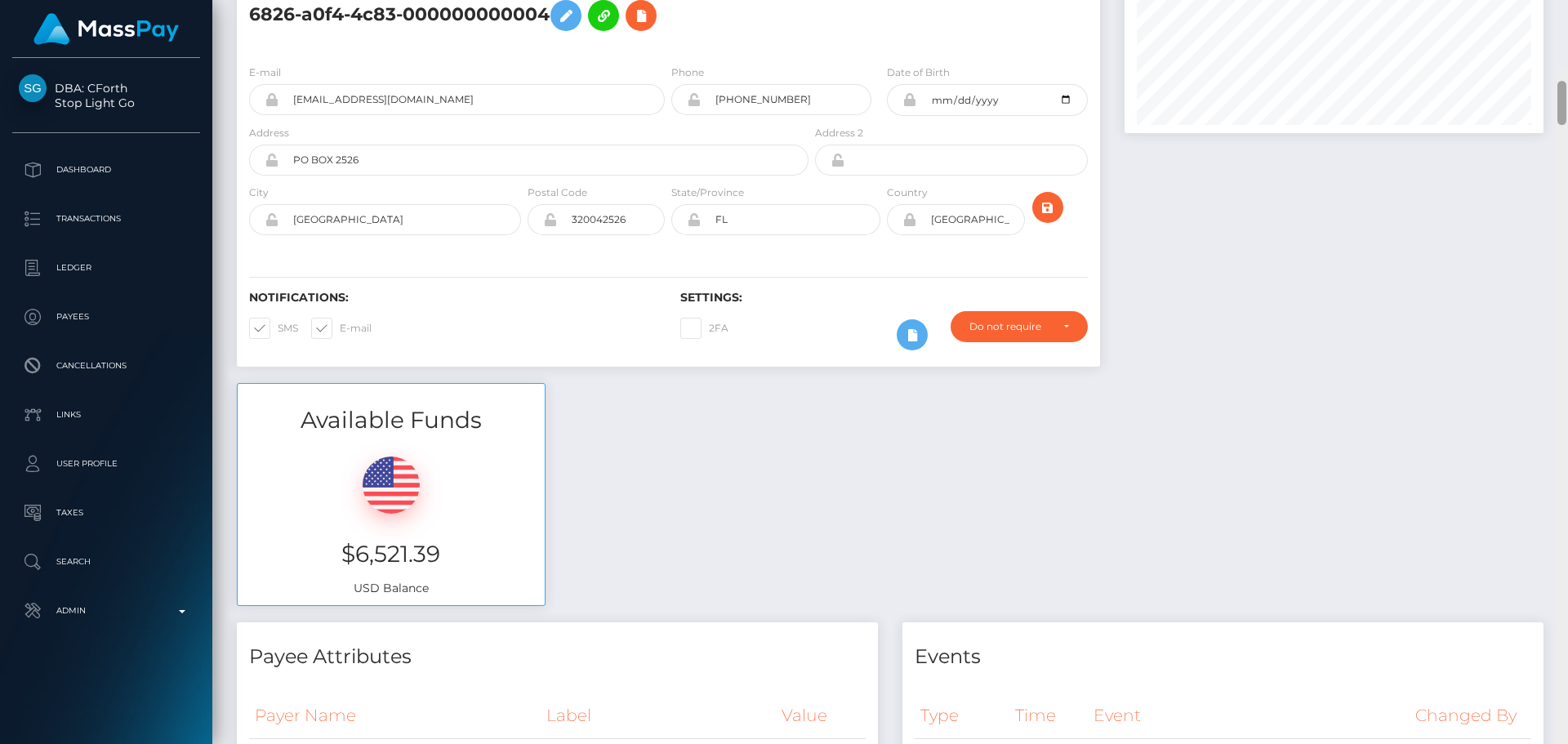
drag, startPoint x: 1561, startPoint y: 350, endPoint x: 1547, endPoint y: 28, distance: 322.3
click at [1547, 28] on div "Customer Profile Loading... Loading..." at bounding box center [890, 372] width 1356 height 744
click at [1056, 193] on div at bounding box center [1065, 213] width 72 height 60
click at [1051, 205] on icon "submit" at bounding box center [1048, 207] width 20 height 20
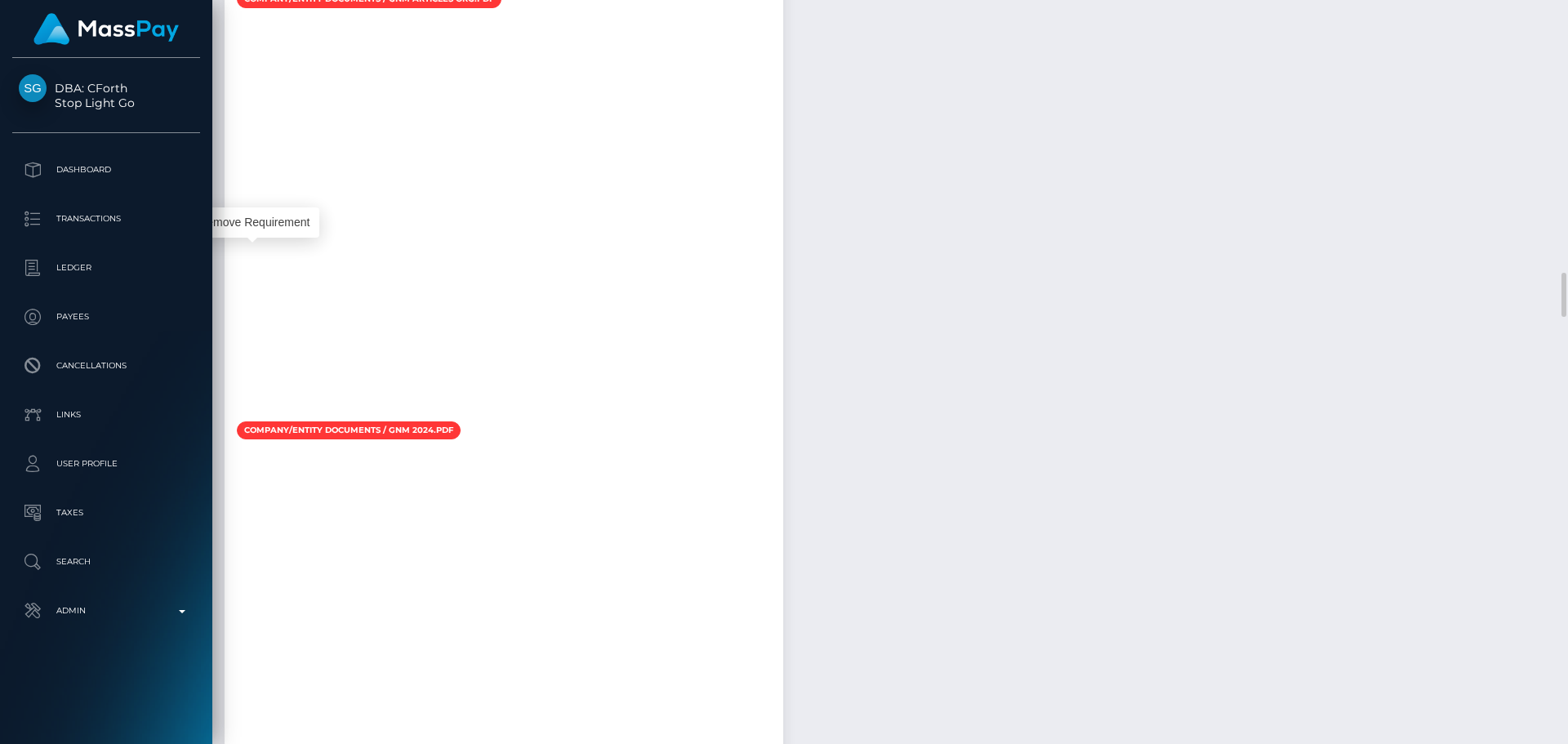
scroll to position [196, 420]
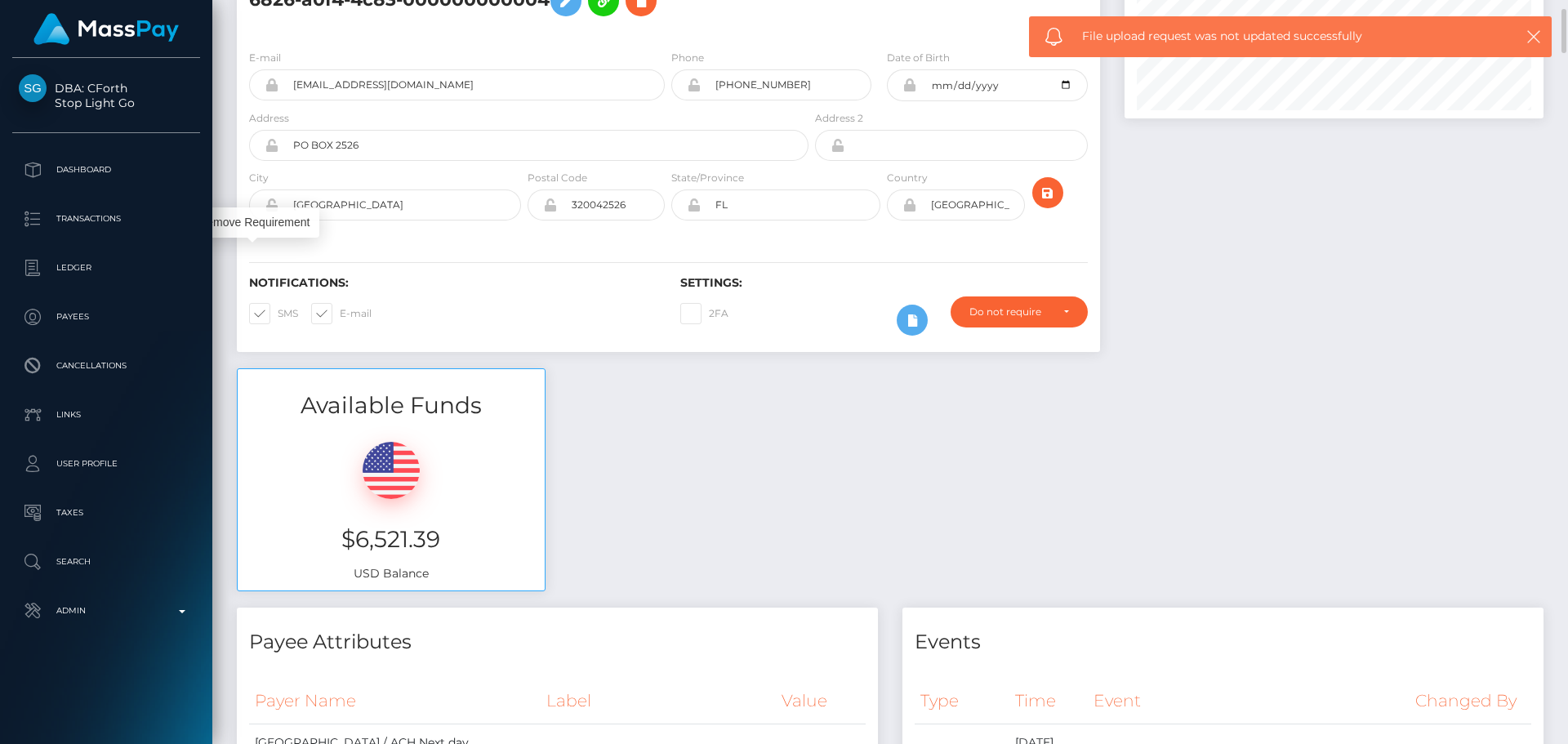
scroll to position [0, 0]
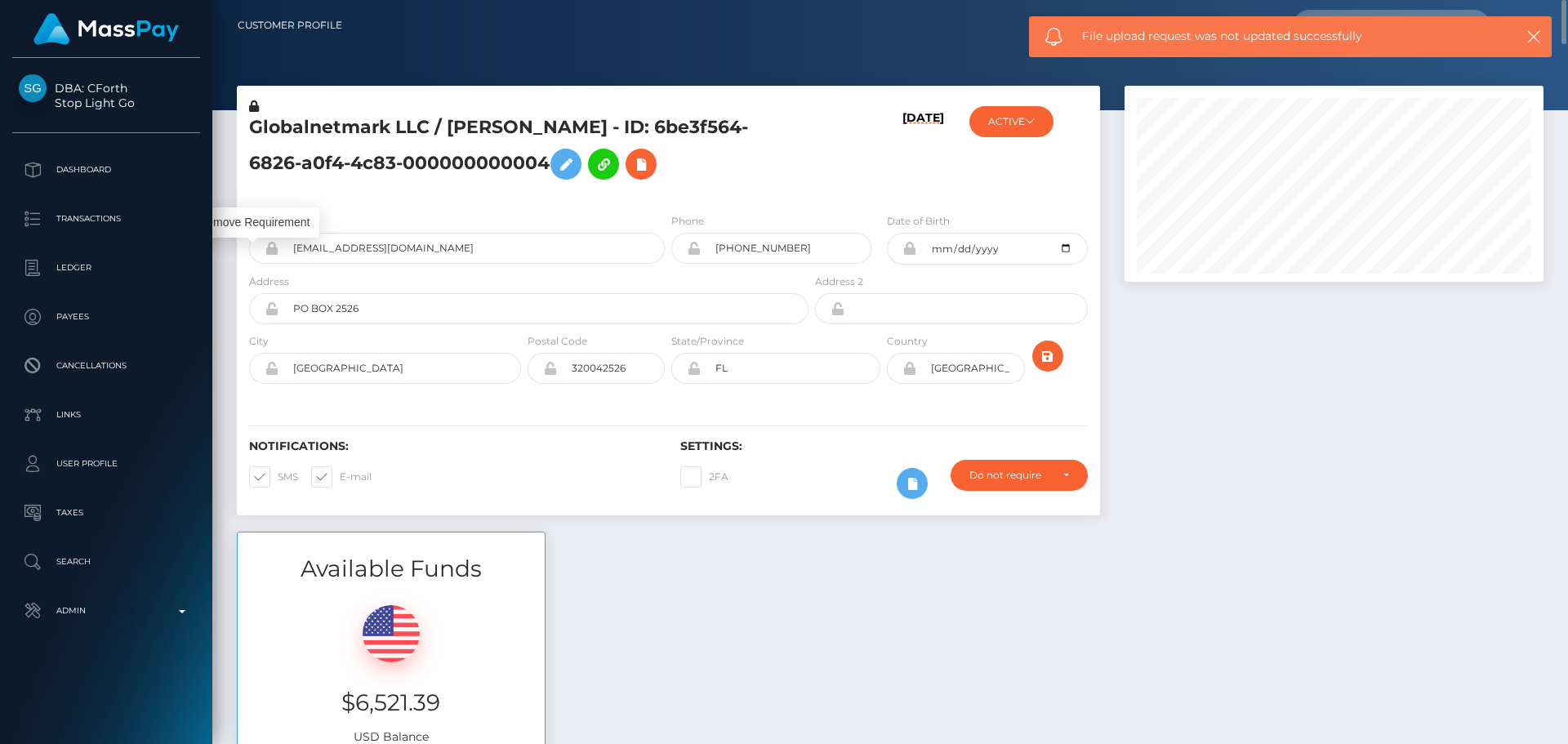
click at [853, 159] on div "[DATE]" at bounding box center [883, 148] width 144 height 102
click at [1044, 357] on icon "submit" at bounding box center [1048, 356] width 20 height 20
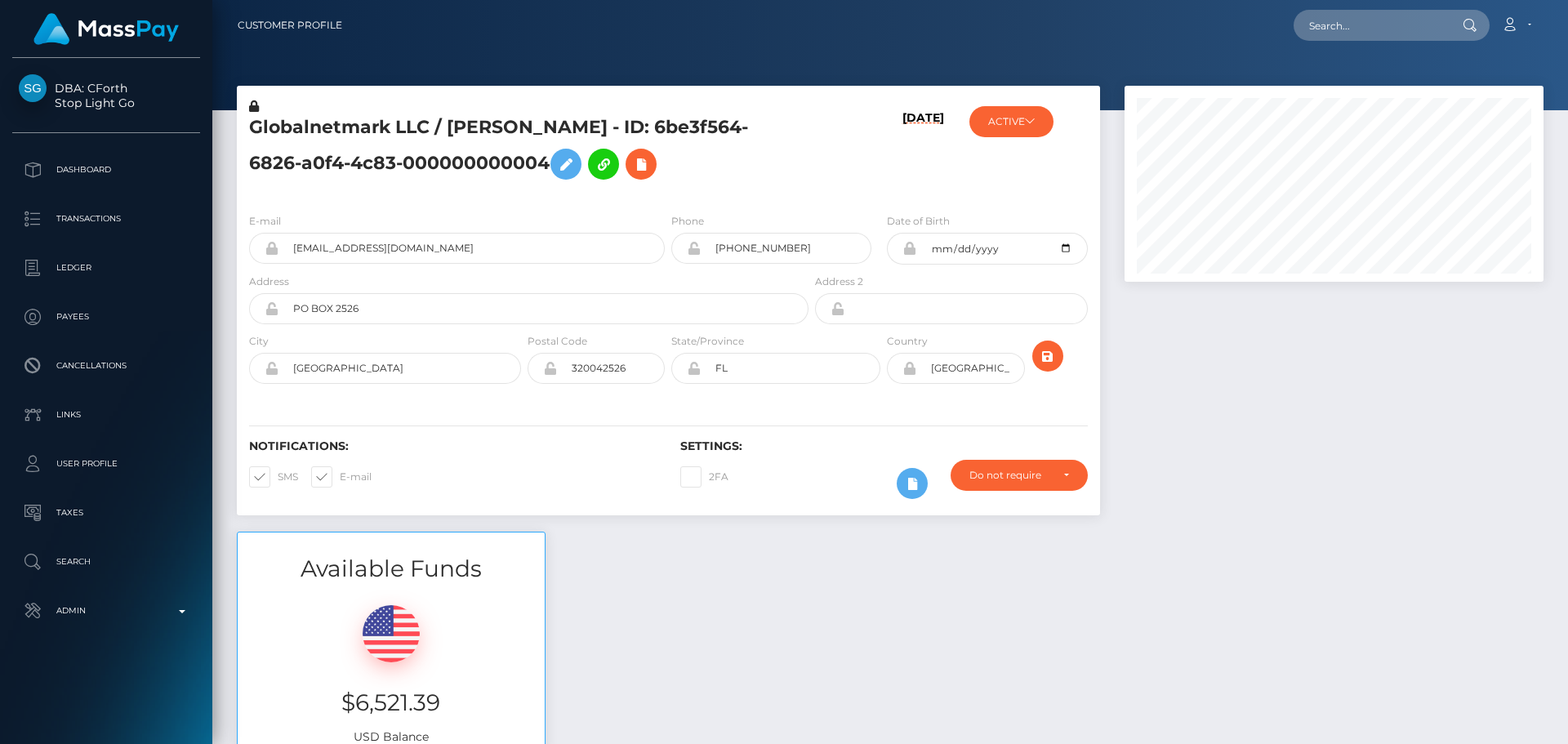
scroll to position [196, 420]
click at [667, 182] on h5 "Globalnetmark LLC / [PERSON_NAME] - ID: 6be3f564-6826-a0f4-4c83-000000000004" at bounding box center [524, 151] width 551 height 72
click at [1042, 351] on icon "submit" at bounding box center [1048, 356] width 20 height 20
click at [639, 183] on h5 "Globalnetmark LLC / [PERSON_NAME] - ID: 6be3f564-6826-a0f4-4c83-000000000004" at bounding box center [524, 151] width 551 height 72
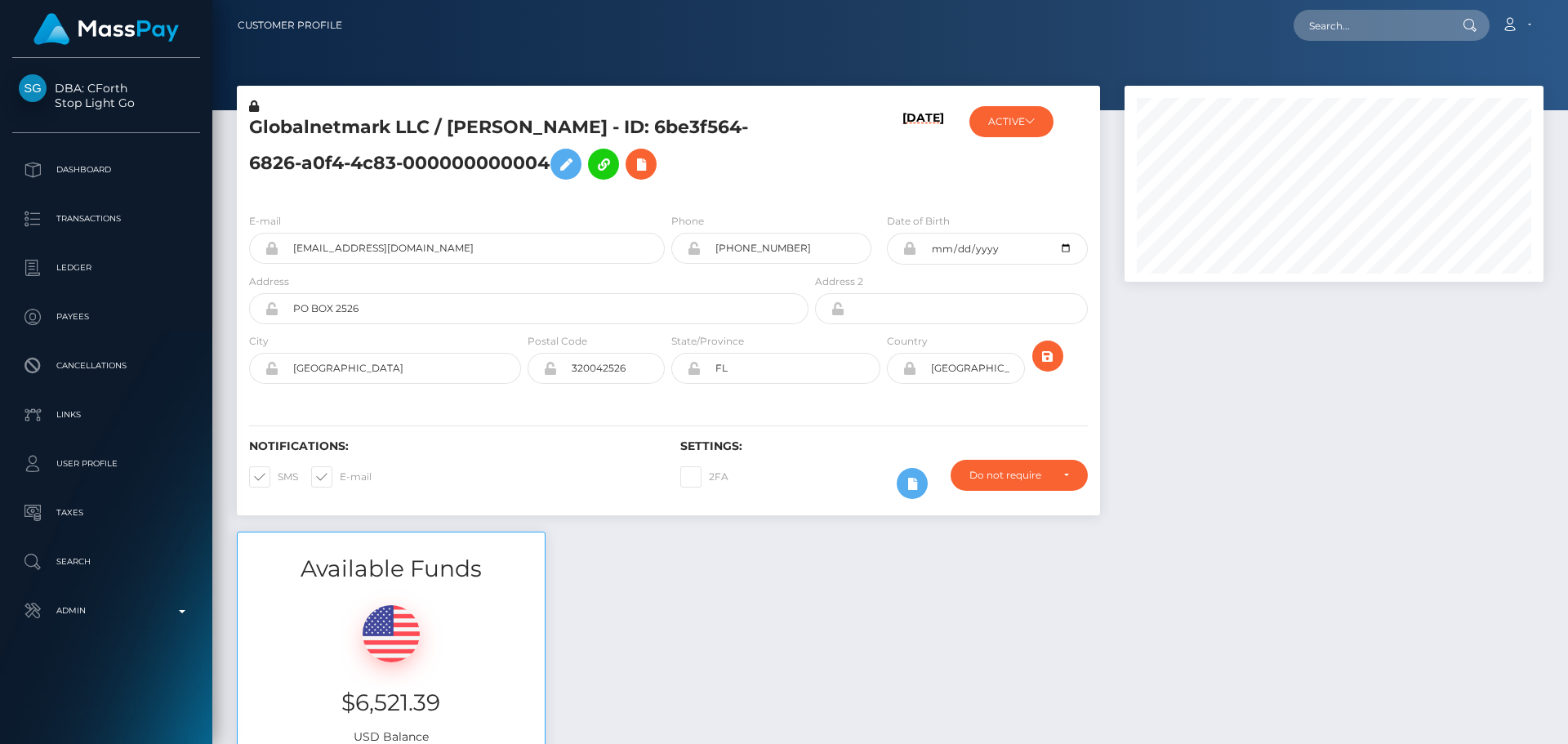
click at [676, 182] on h5 "Globalnetmark LLC / Lita Hart - ID: 6be3f564-6826-a0f4-4c83-000000000004" at bounding box center [524, 151] width 551 height 72
click at [666, 187] on h5 "Globalnetmark LLC / Lita Hart - ID: 6be3f564-6826-a0f4-4c83-000000000004" at bounding box center [524, 151] width 551 height 72
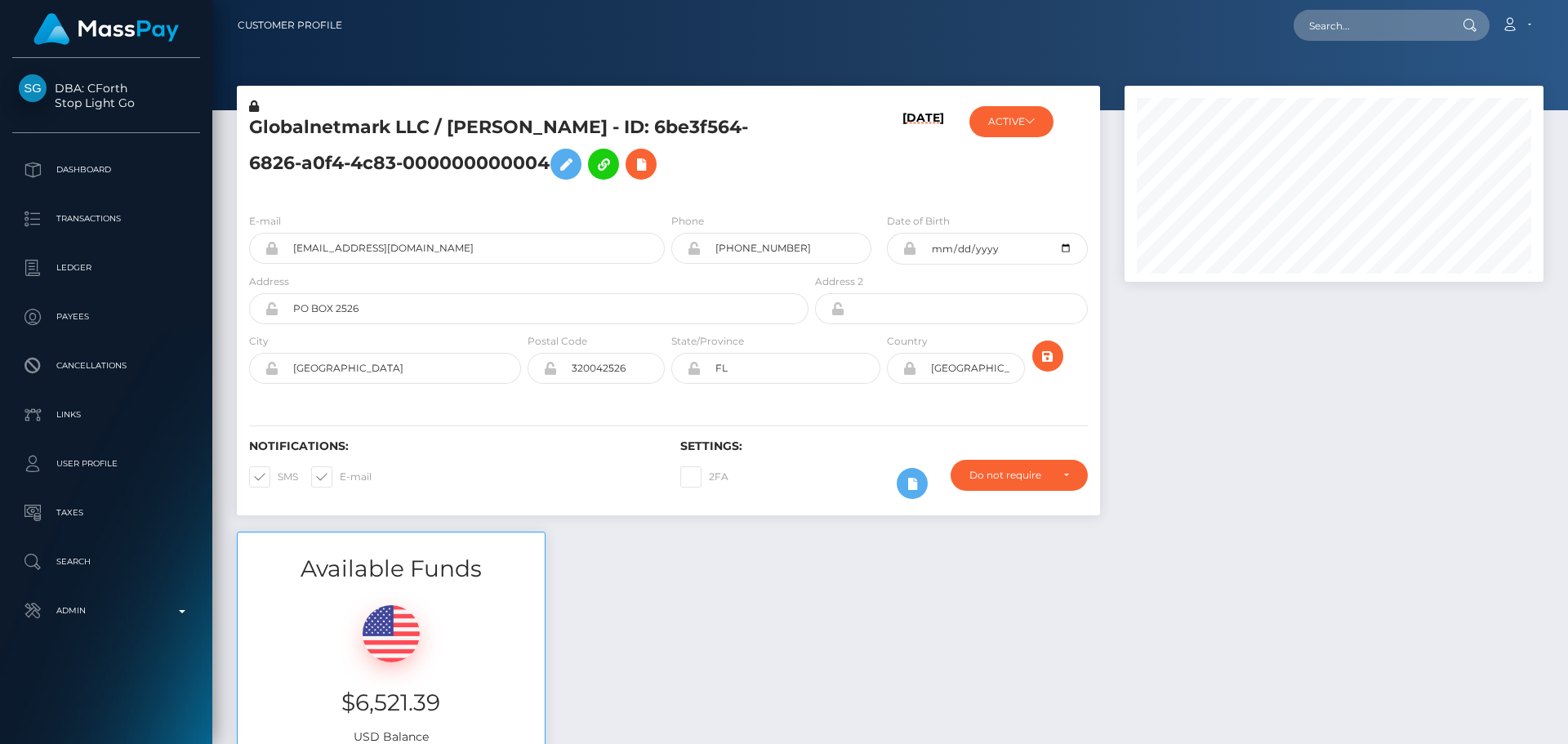
click at [666, 187] on h5 "Globalnetmark LLC / Lita Hart - ID: 6be3f564-6826-a0f4-4c83-000000000004" at bounding box center [524, 151] width 551 height 72
click at [664, 193] on div "Globalnetmark LLC / Lita Hart - ID: 6be3f564-6826-a0f4-4c83-000000000004" at bounding box center [524, 148] width 575 height 102
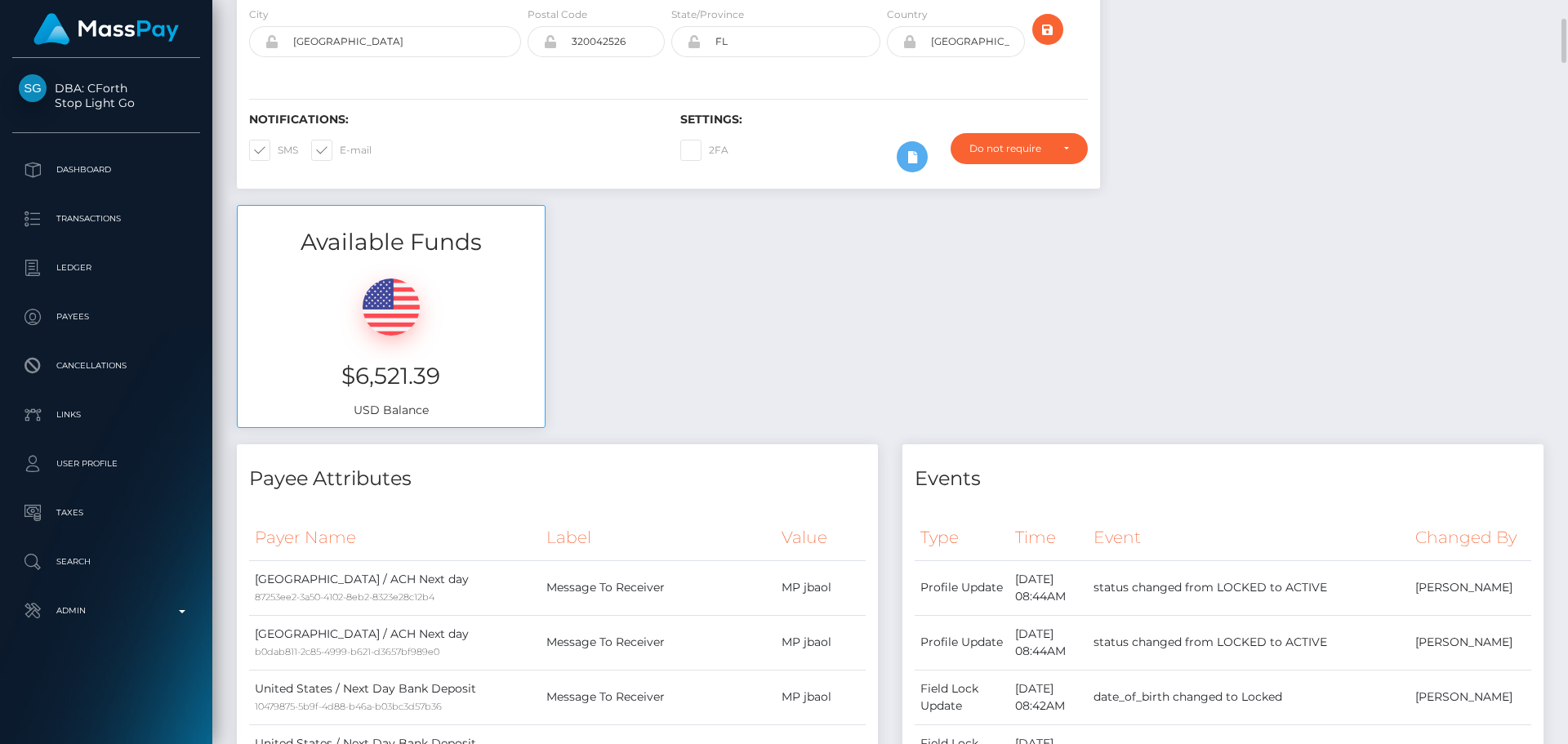
scroll to position [0, 0]
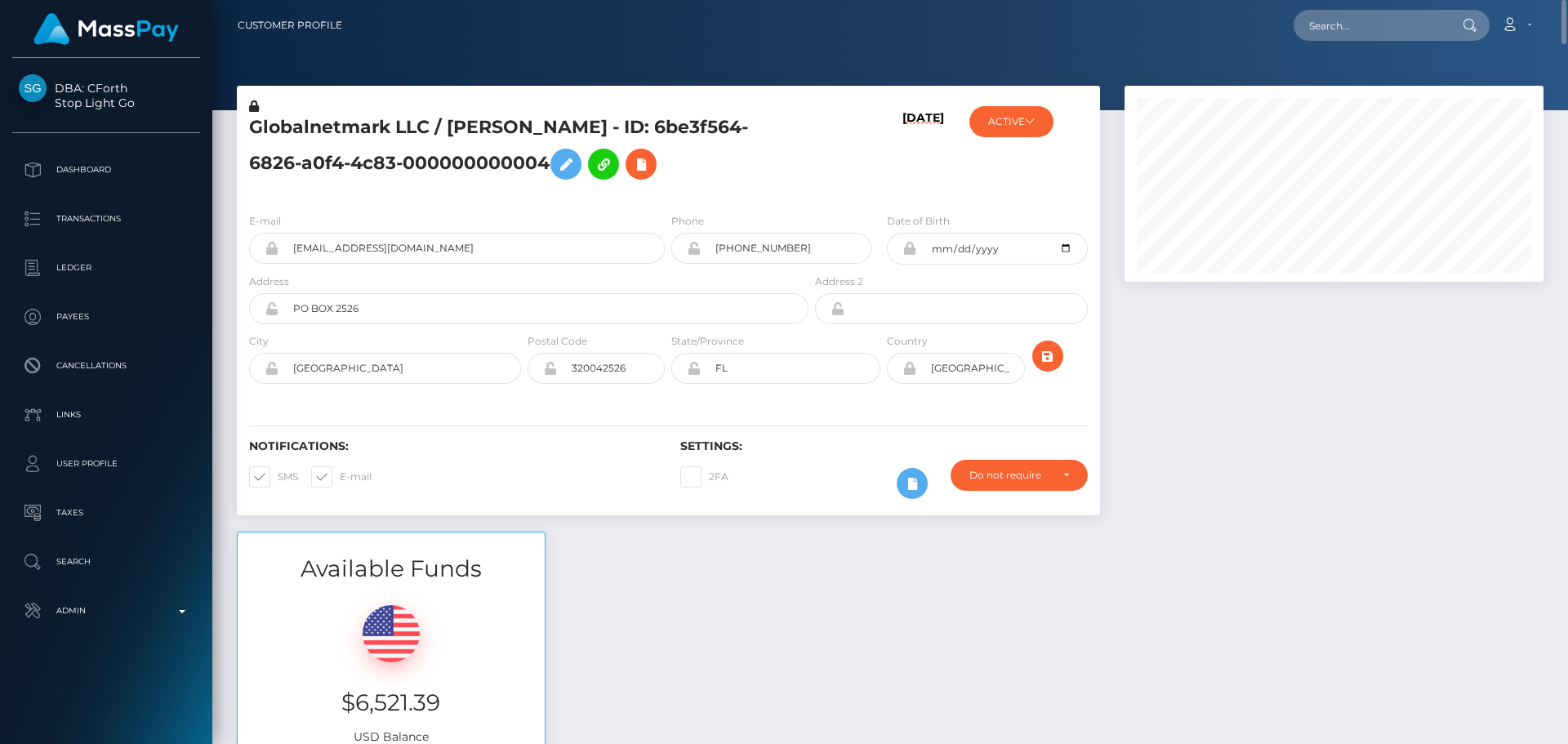
click at [668, 395] on div "E-mail jbhart77@aol.com Phone +9043158546 Address" at bounding box center [668, 300] width 863 height 200
drag, startPoint x: 770, startPoint y: 149, endPoint x: 812, endPoint y: 147, distance: 42.0
click at [770, 149] on h5 "Globalnetmark LLC / Lita Hart - ID: 6be3f564-6826-a0f4-4c83-000000000004" at bounding box center [524, 151] width 551 height 72
click at [1029, 127] on button "ACTIVE" at bounding box center [1011, 122] width 84 height 31
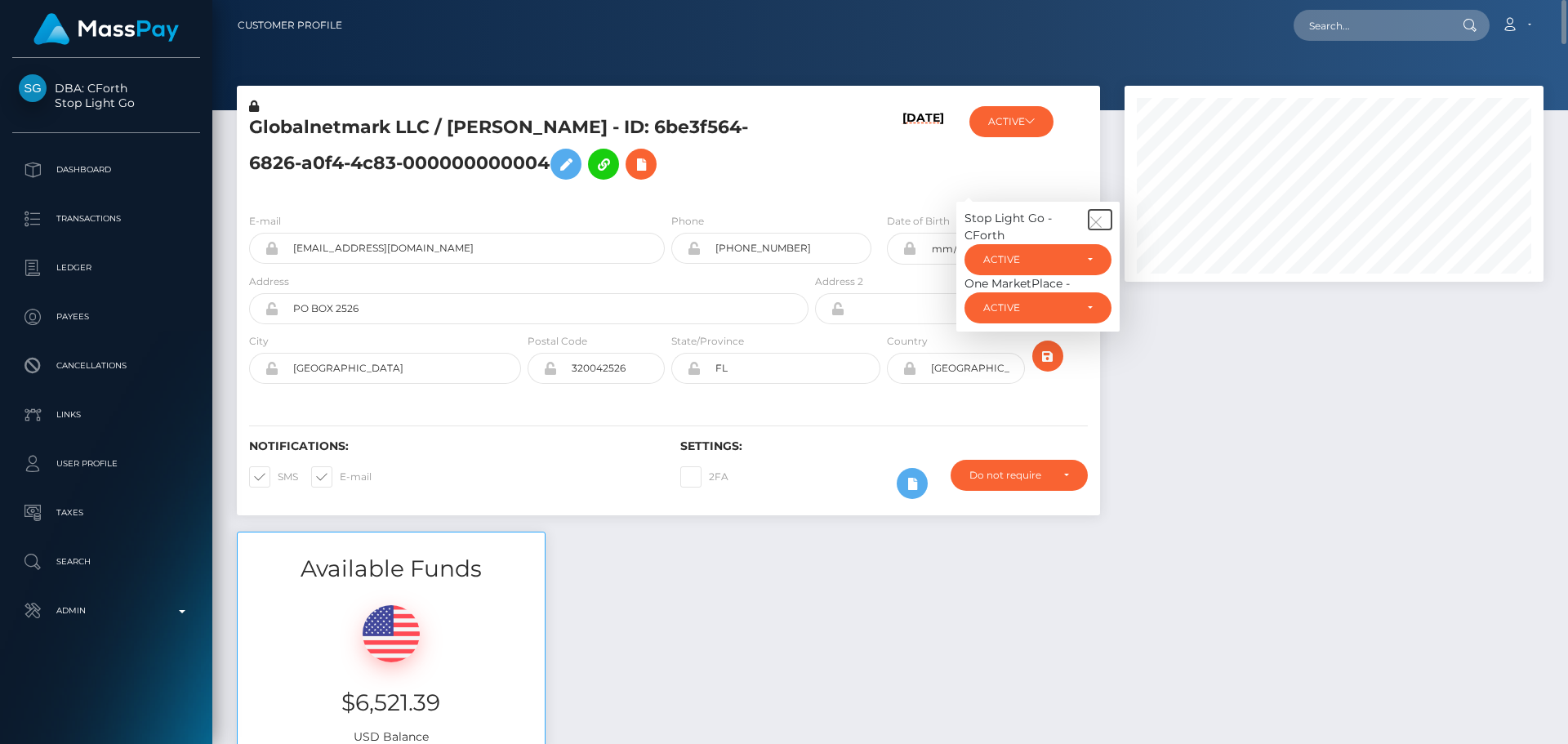
click at [1091, 216] on icon "button" at bounding box center [1095, 222] width 14 height 14
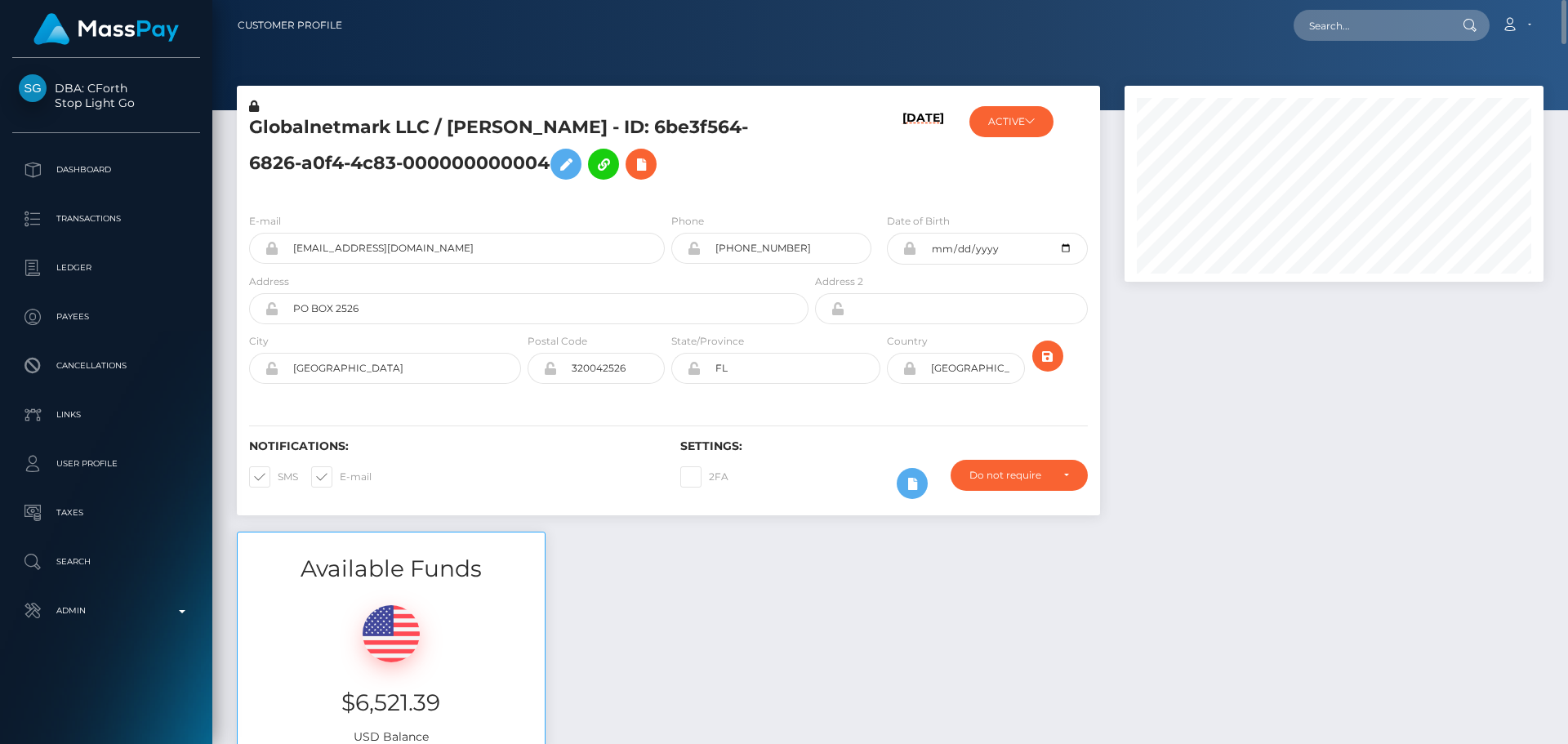
click at [852, 188] on div "[DATE]" at bounding box center [883, 148] width 144 height 102
click at [301, 126] on h5 "Globalnetmark LLC / Lita Hart - ID: 6be3f564-6826-a0f4-4c83-000000000004" at bounding box center [524, 151] width 551 height 72
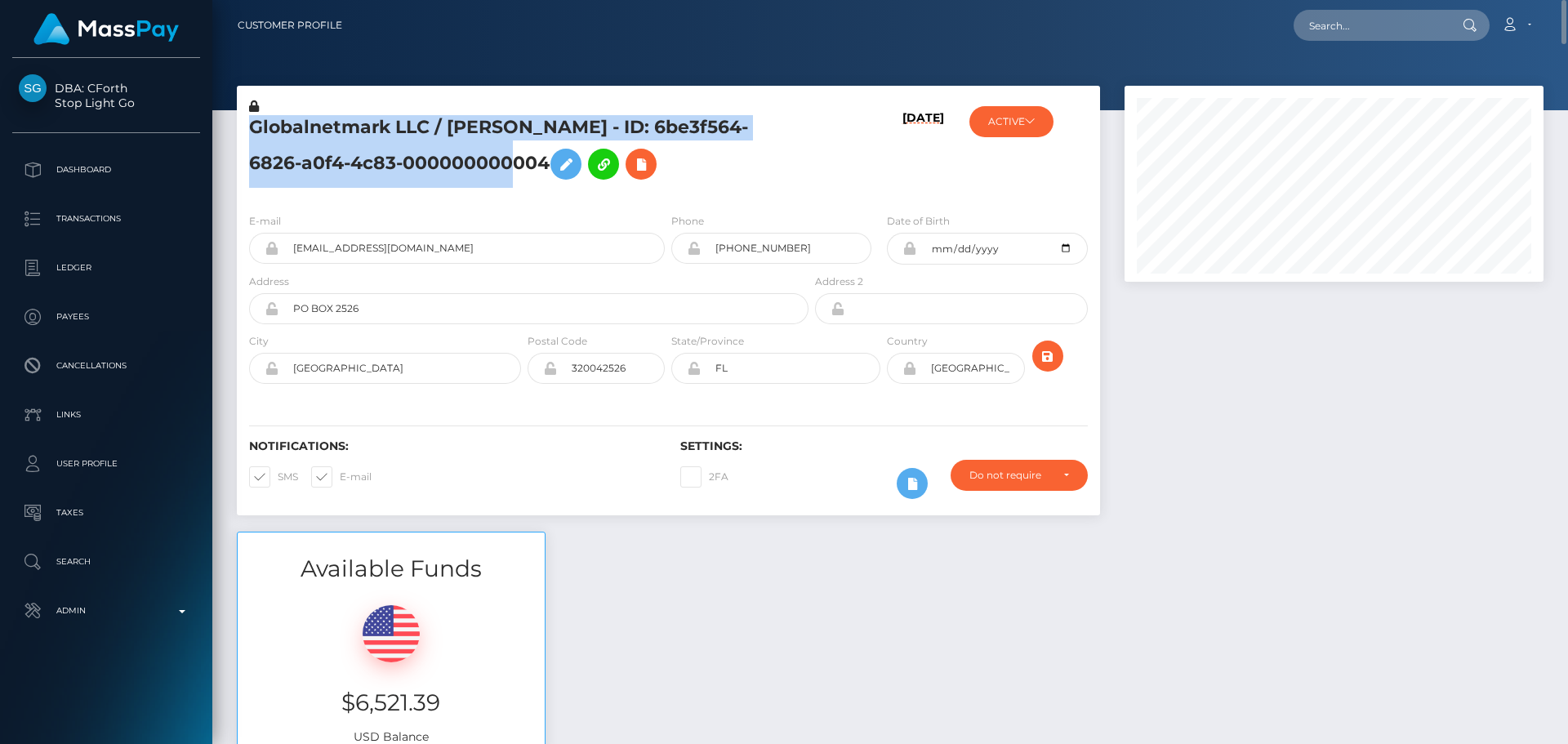
drag, startPoint x: 301, startPoint y: 126, endPoint x: 349, endPoint y: 153, distance: 55.1
click at [349, 153] on h5 "Globalnetmark LLC / Lita Hart - ID: 6be3f564-6826-a0f4-4c83-000000000004" at bounding box center [524, 151] width 551 height 72
copy h5 "Globalnetmark LLC / Lita Hart - ID: 6be3f564-6826-a0f4-4c83-000000000004"
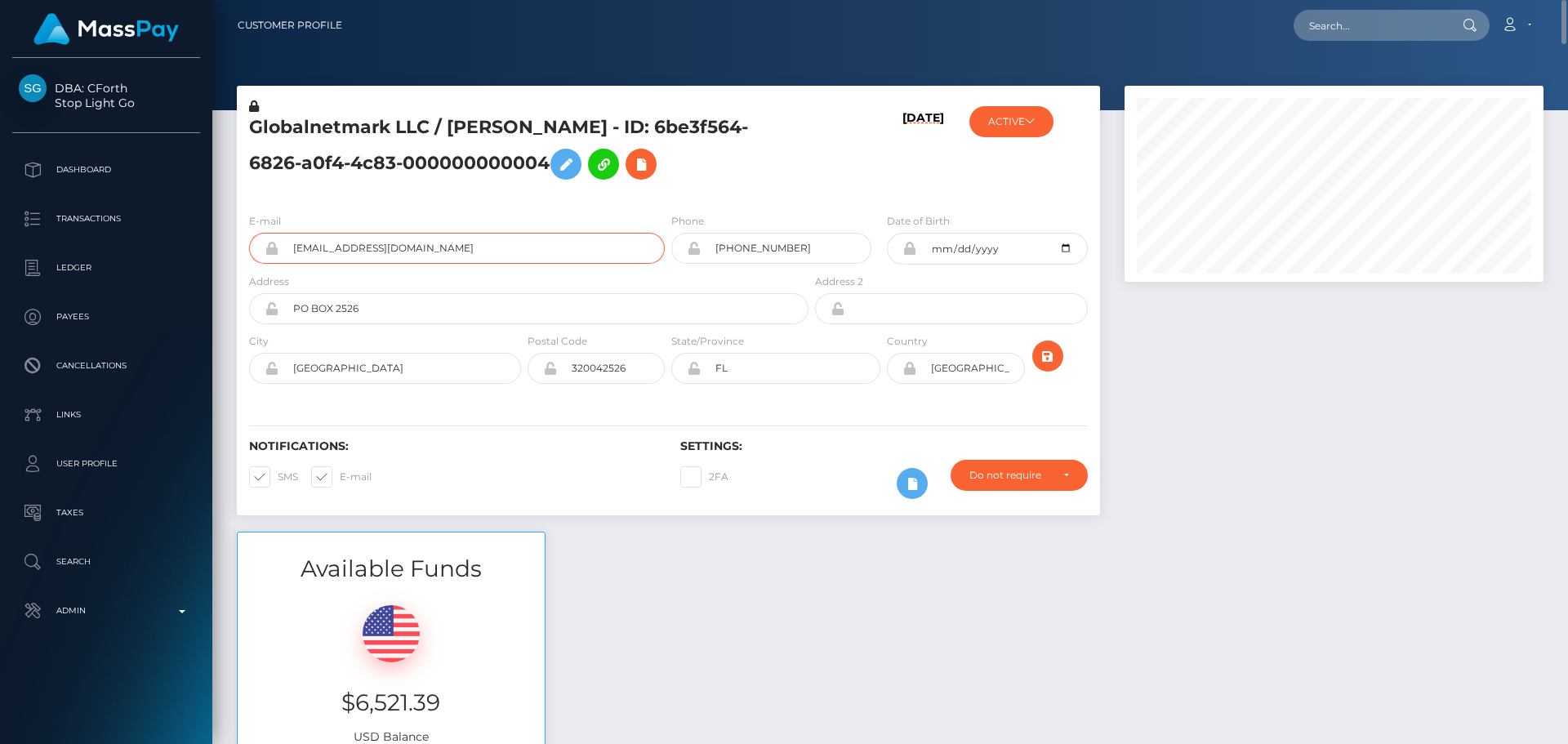
drag, startPoint x: 428, startPoint y: 247, endPoint x: 235, endPoint y: 228, distance: 193.9
click at [235, 228] on div "Globalnetmark LLC / Lita Hart - ID: 6be3f564-6826-a0f4-4c83-000000000004 10/06/…" at bounding box center [668, 308] width 888 height 446
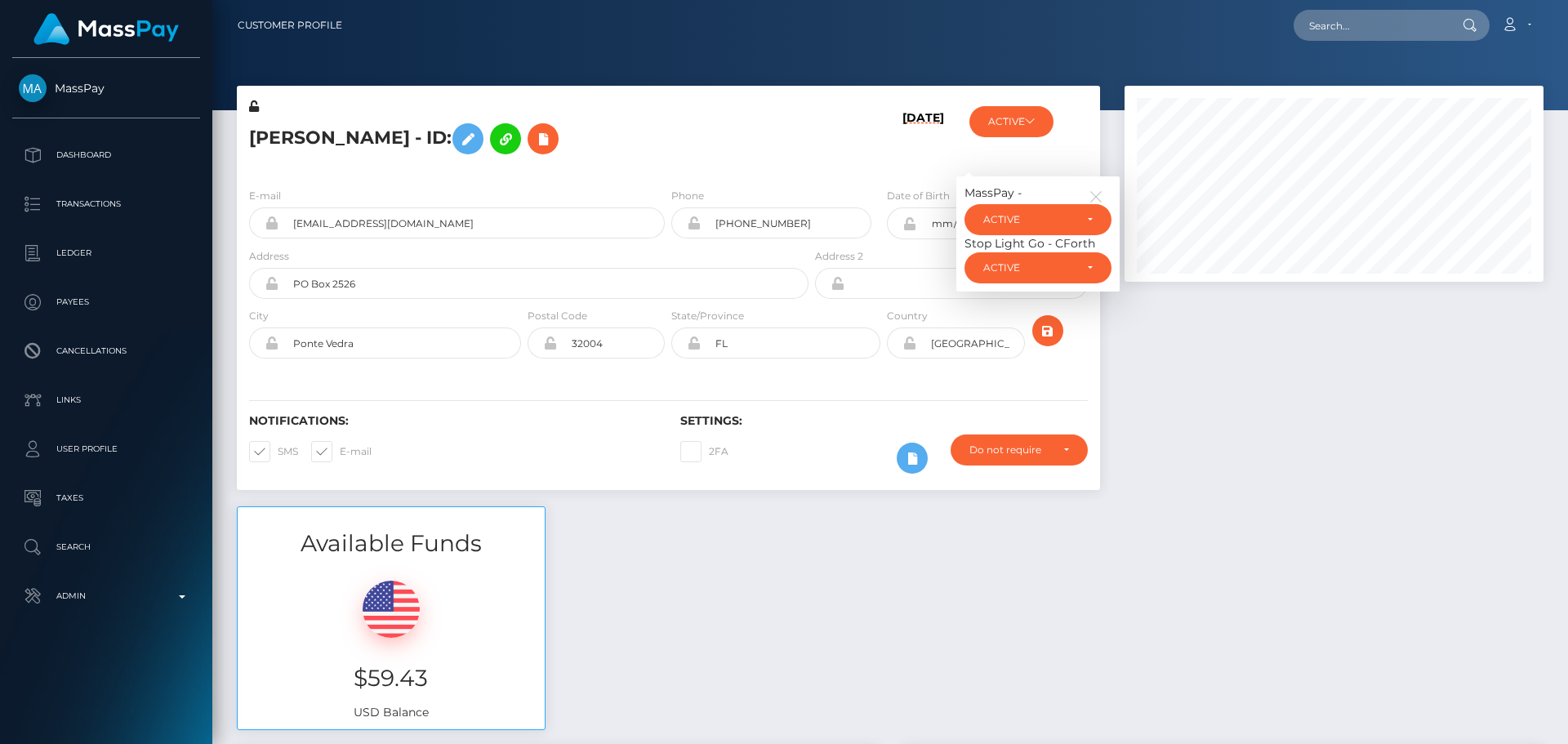
scroll to position [196, 420]
click at [1092, 195] on icon "button" at bounding box center [1095, 196] width 14 height 14
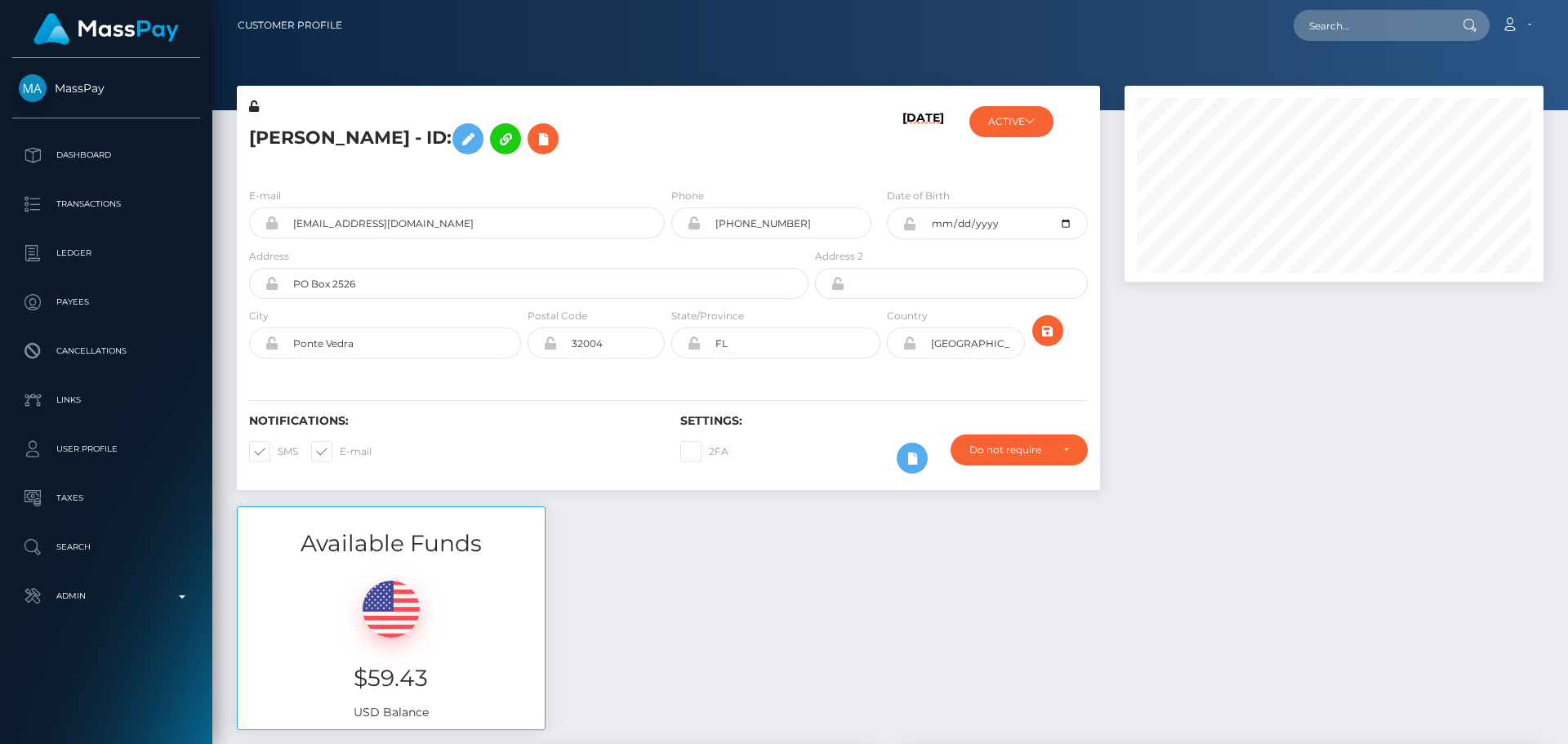
click at [761, 111] on div "[PERSON_NAME] - ID:" at bounding box center [524, 136] width 575 height 77
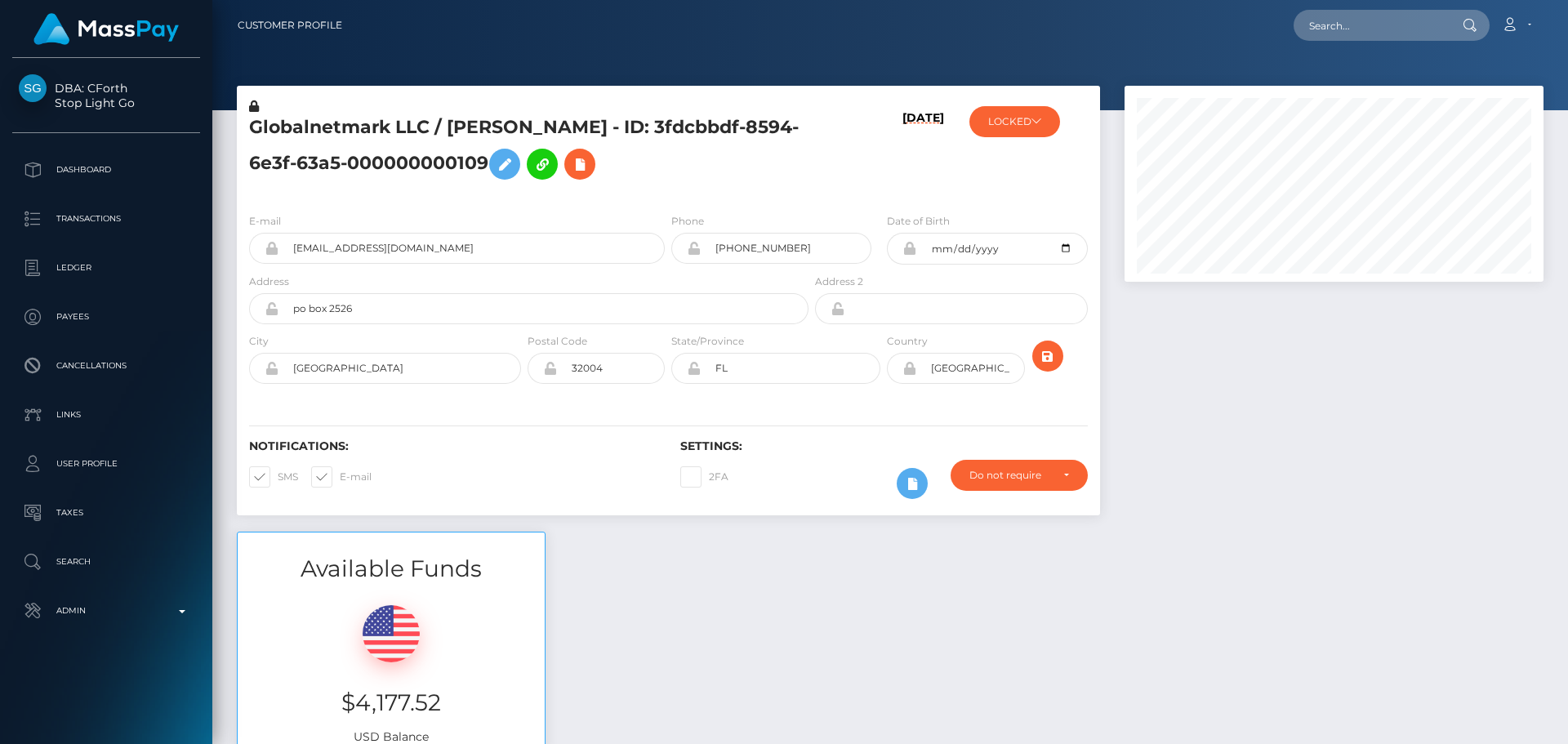
scroll to position [196, 420]
click at [667, 193] on div "Globalnetmark LLC / LITA G HART - ID: 3fdcbbdf-8594-6e3f-63a5-000000000109" at bounding box center [524, 148] width 575 height 102
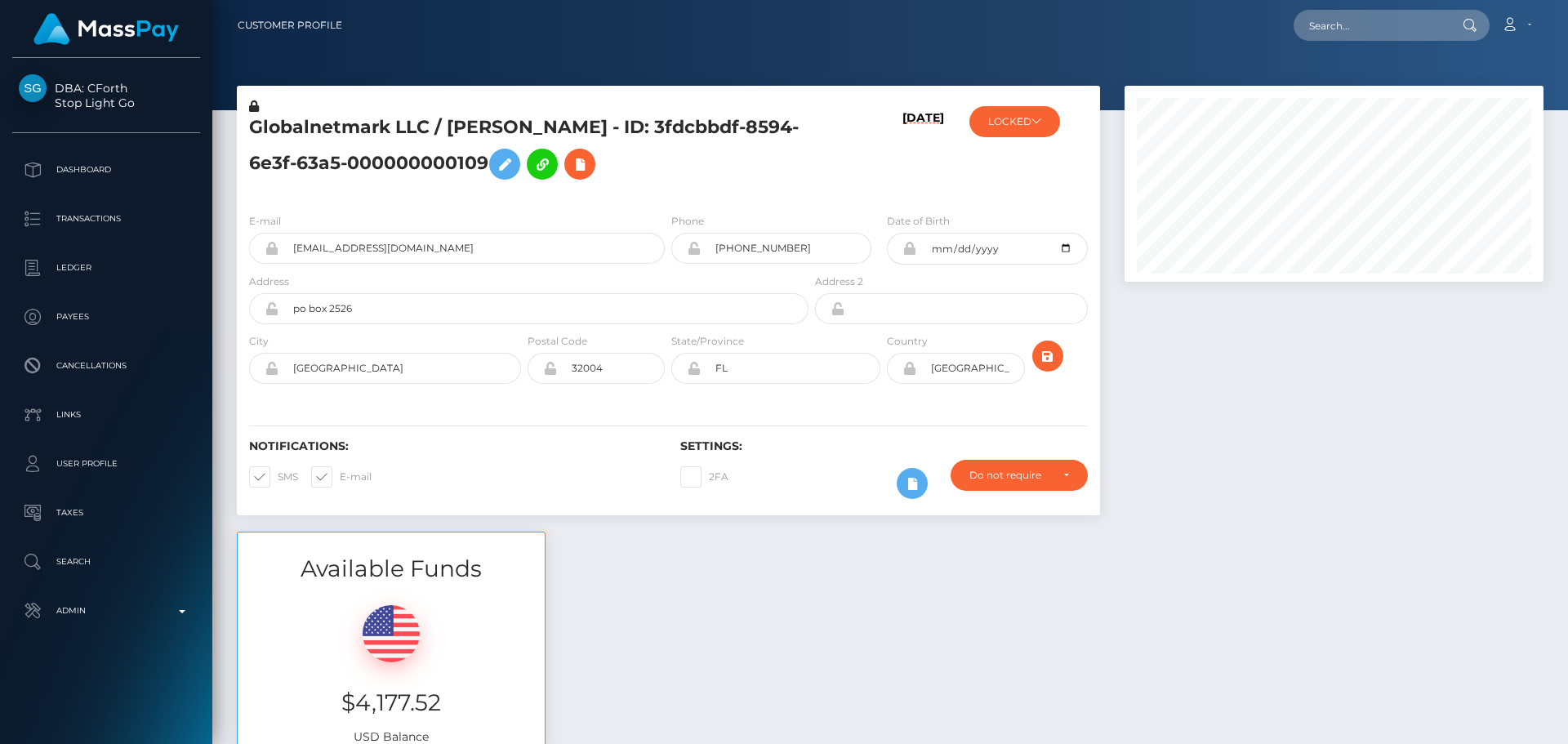
click at [667, 193] on div "Globalnetmark LLC / LITA G HART - ID: 3fdcbbdf-8594-6e3f-63a5-000000000109" at bounding box center [524, 148] width 575 height 102
click at [833, 204] on div "E-mail jbhart77@gmail.com Phone +19045010511 City" at bounding box center [668, 300] width 863 height 200
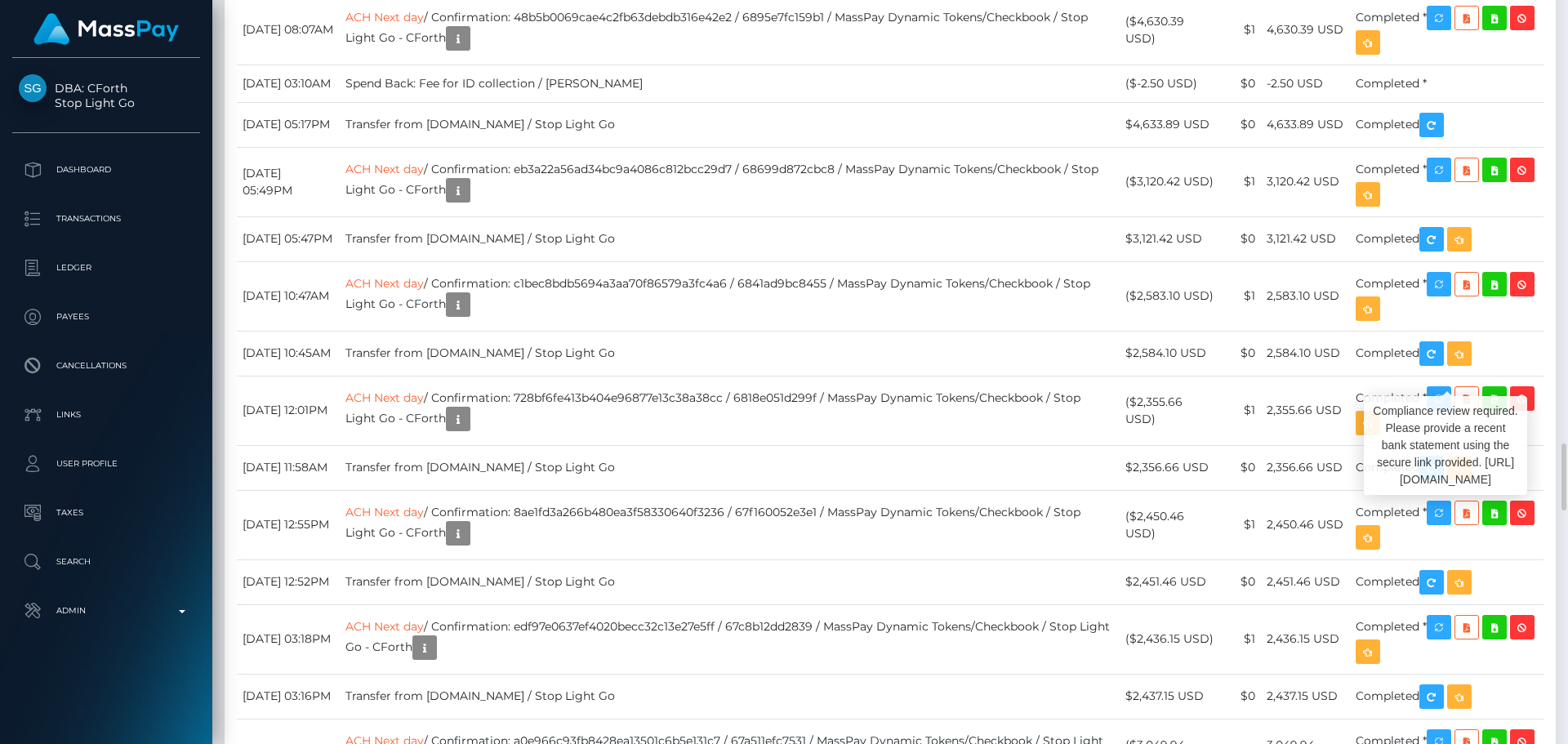
drag, startPoint x: 1007, startPoint y: 274, endPoint x: 1006, endPoint y: 264, distance: 10.0
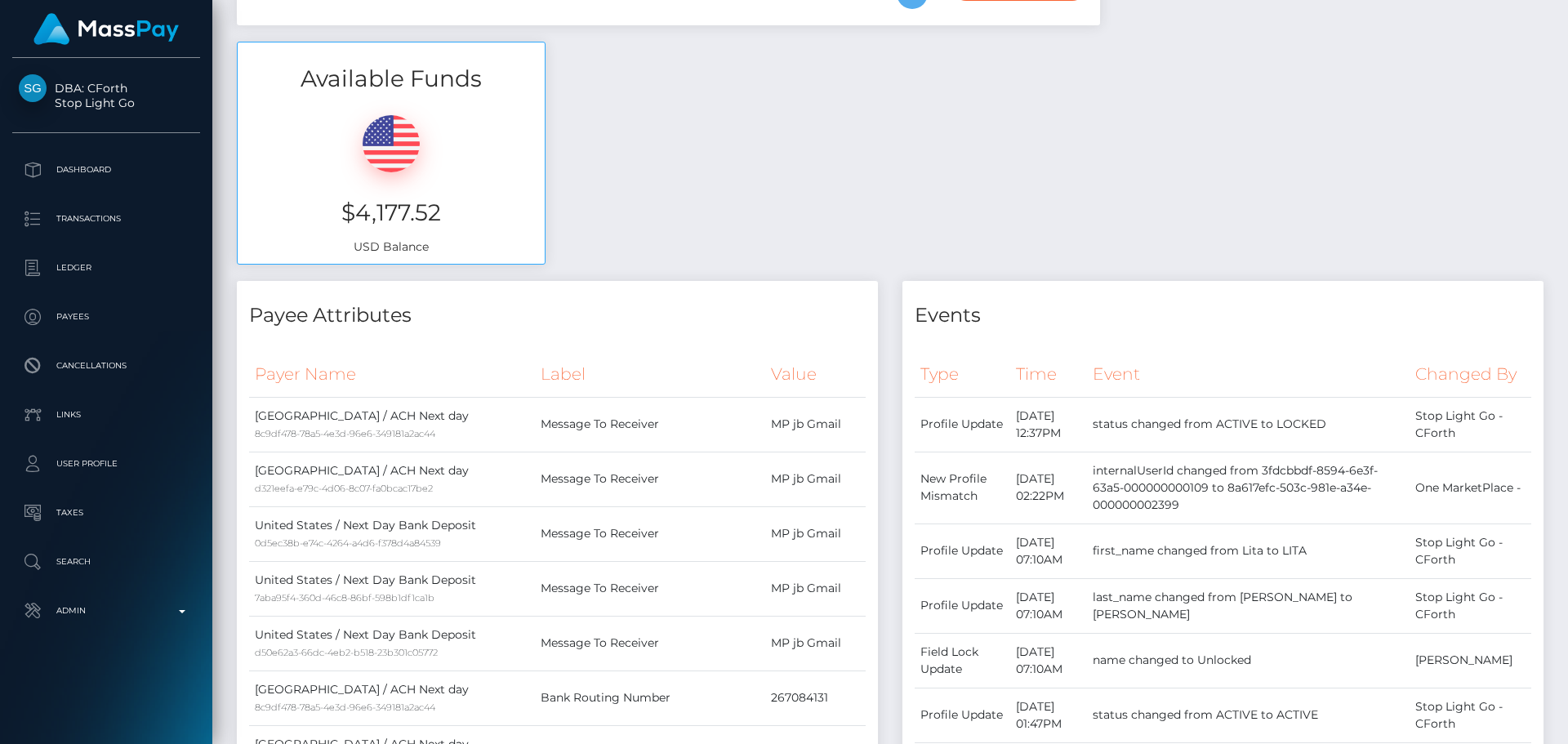
scroll to position [0, 0]
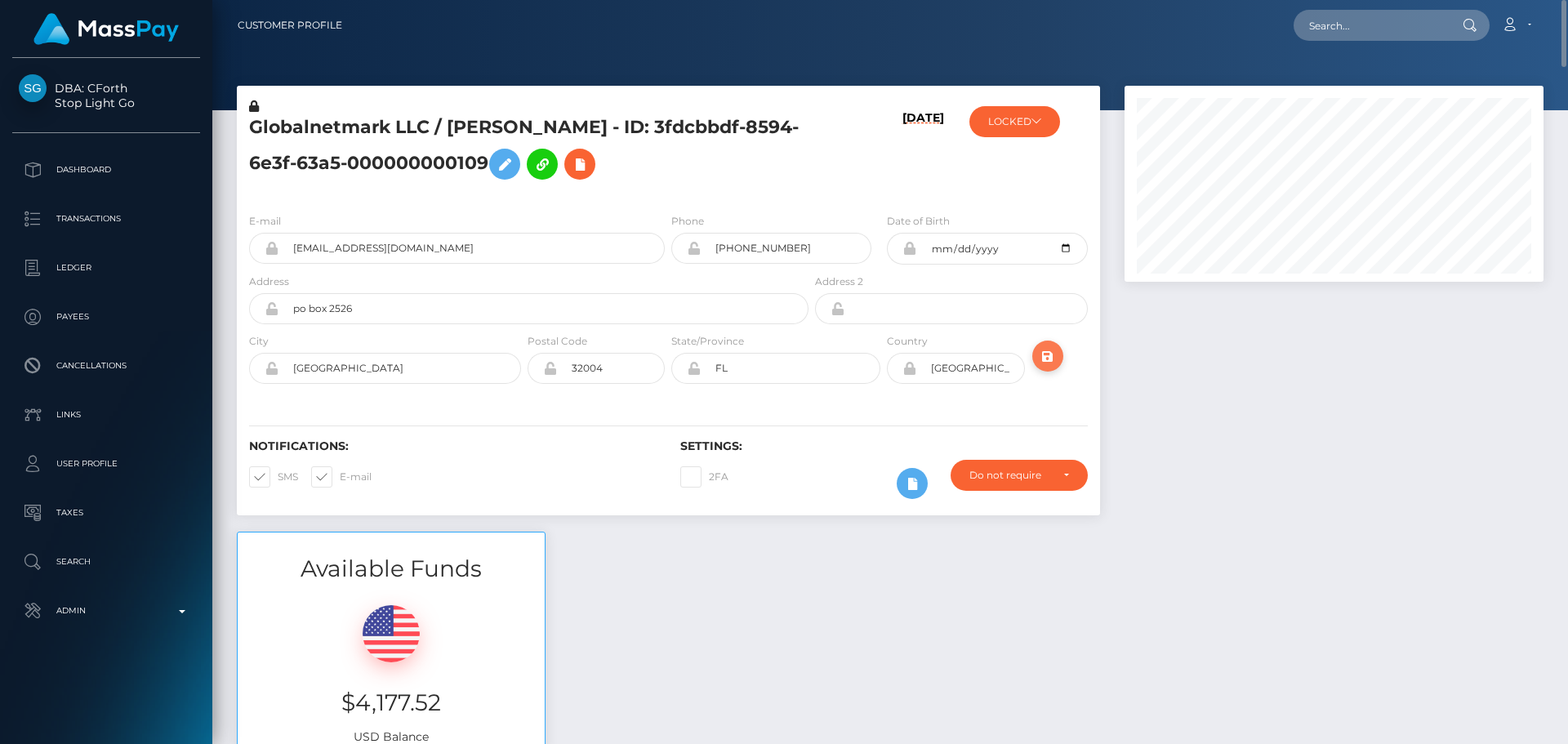
click at [1049, 355] on icon "submit" at bounding box center [1048, 356] width 20 height 20
click at [684, 184] on h5 "Globalnetmark LLC / [PERSON_NAME] - ID: 3fdcbbdf-8594-6e3f-63a5-000000000109" at bounding box center [524, 151] width 551 height 72
click at [661, 185] on h5 "Globalnetmark LLC / [PERSON_NAME] - ID: 3fdcbbdf-8594-6e3f-63a5-000000000109" at bounding box center [524, 151] width 551 height 72
click at [663, 186] on h5 "Globalnetmark LLC / [PERSON_NAME] - ID: 3fdcbbdf-8594-6e3f-63a5-000000000109" at bounding box center [524, 151] width 551 height 72
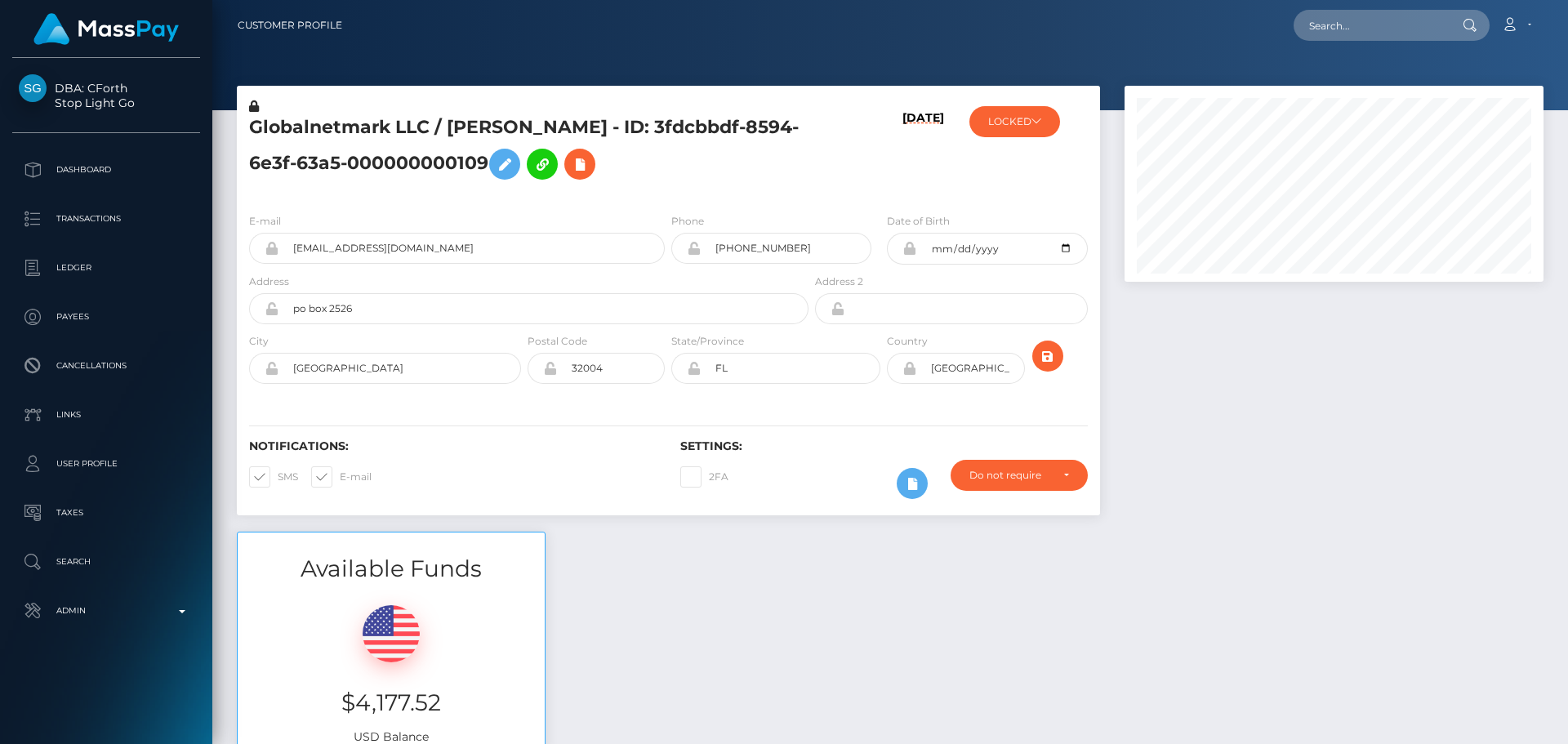
click at [666, 185] on h5 "Globalnetmark LLC / [PERSON_NAME] - ID: 3fdcbbdf-8594-6e3f-63a5-000000000109" at bounding box center [524, 151] width 551 height 72
click at [667, 186] on h5 "Globalnetmark LLC / [PERSON_NAME] - ID: 3fdcbbdf-8594-6e3f-63a5-000000000109" at bounding box center [524, 151] width 551 height 72
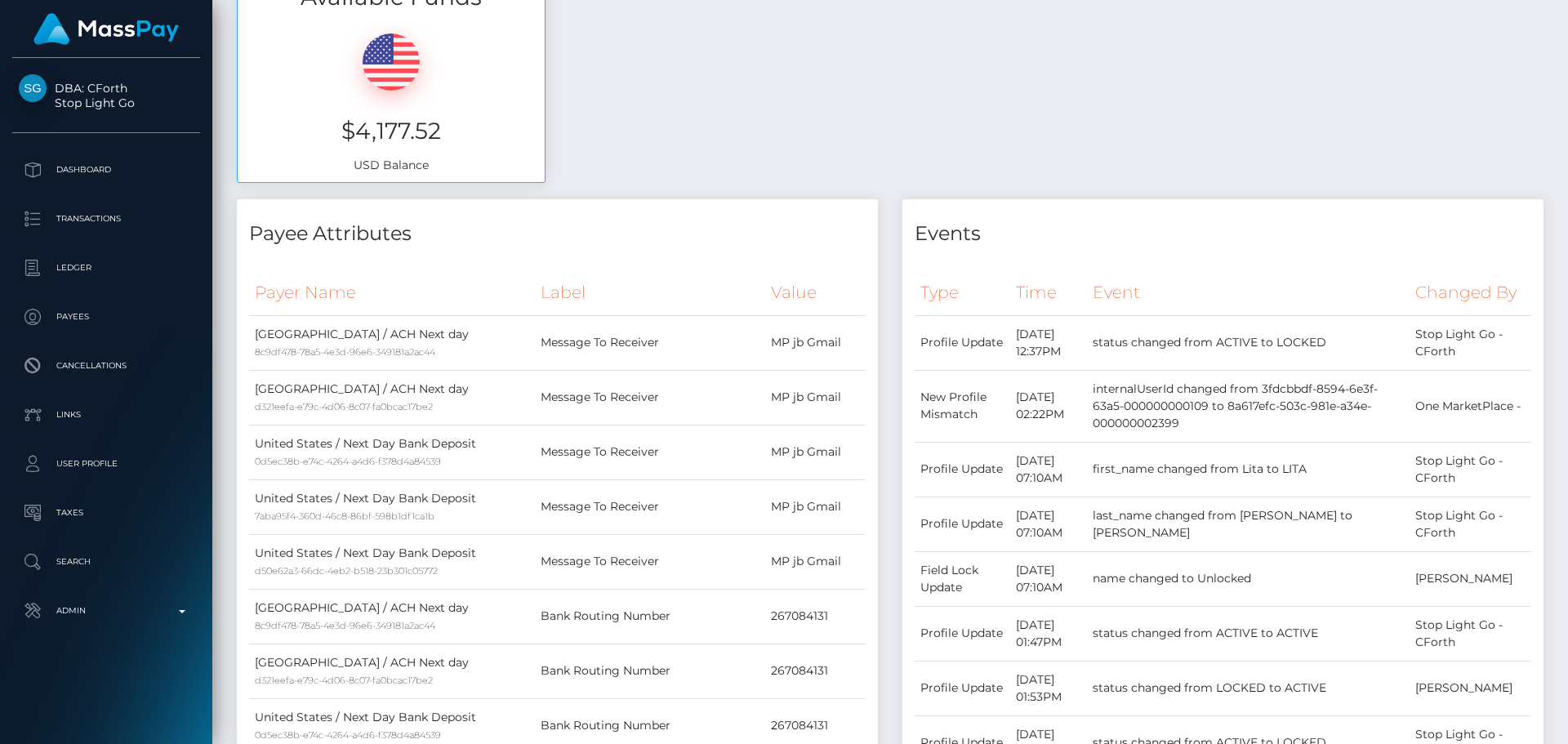
scroll to position [0, 0]
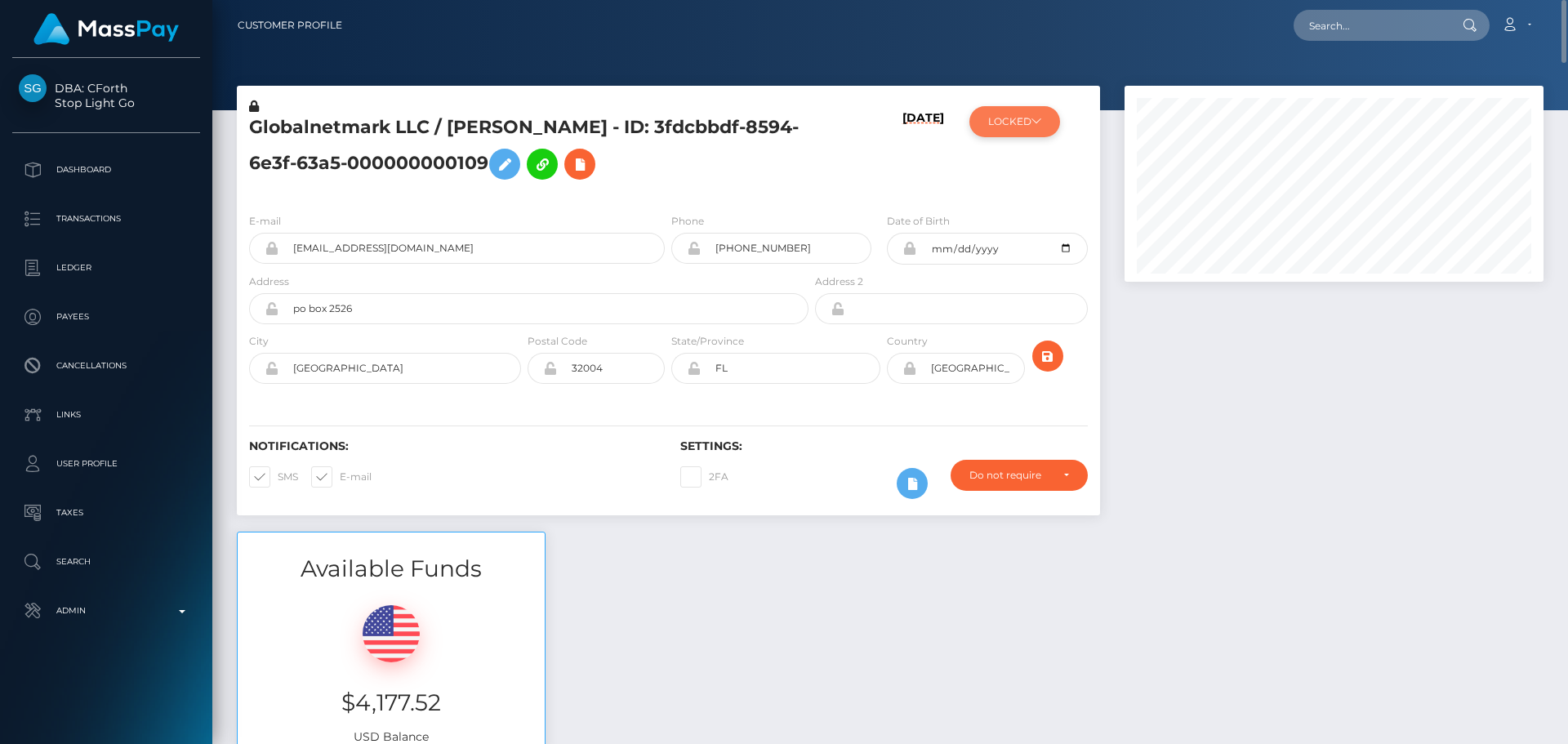
click at [1013, 110] on button "LOCKED" at bounding box center [1014, 122] width 90 height 31
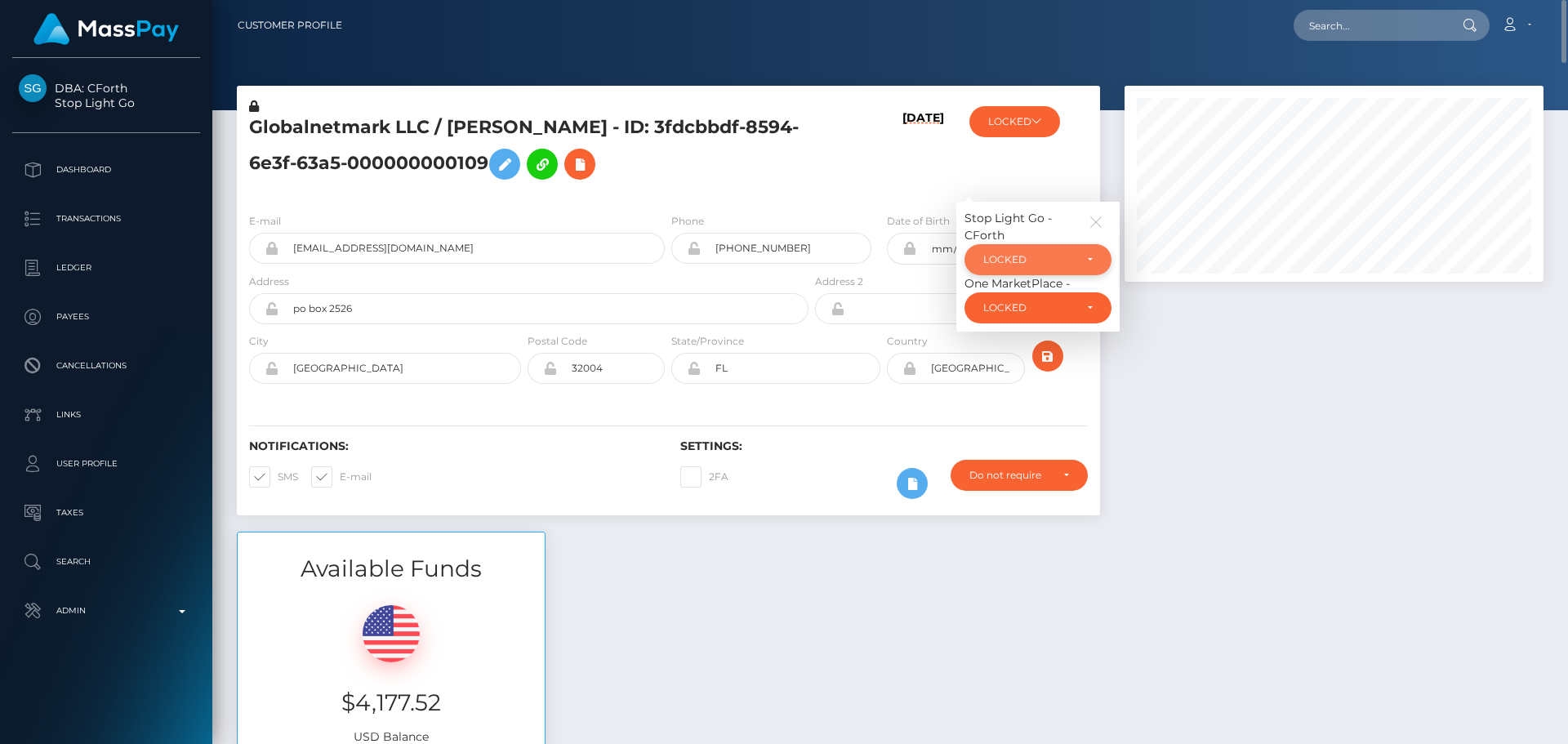
click at [1004, 251] on div "LOCKED" at bounding box center [1038, 260] width 147 height 31
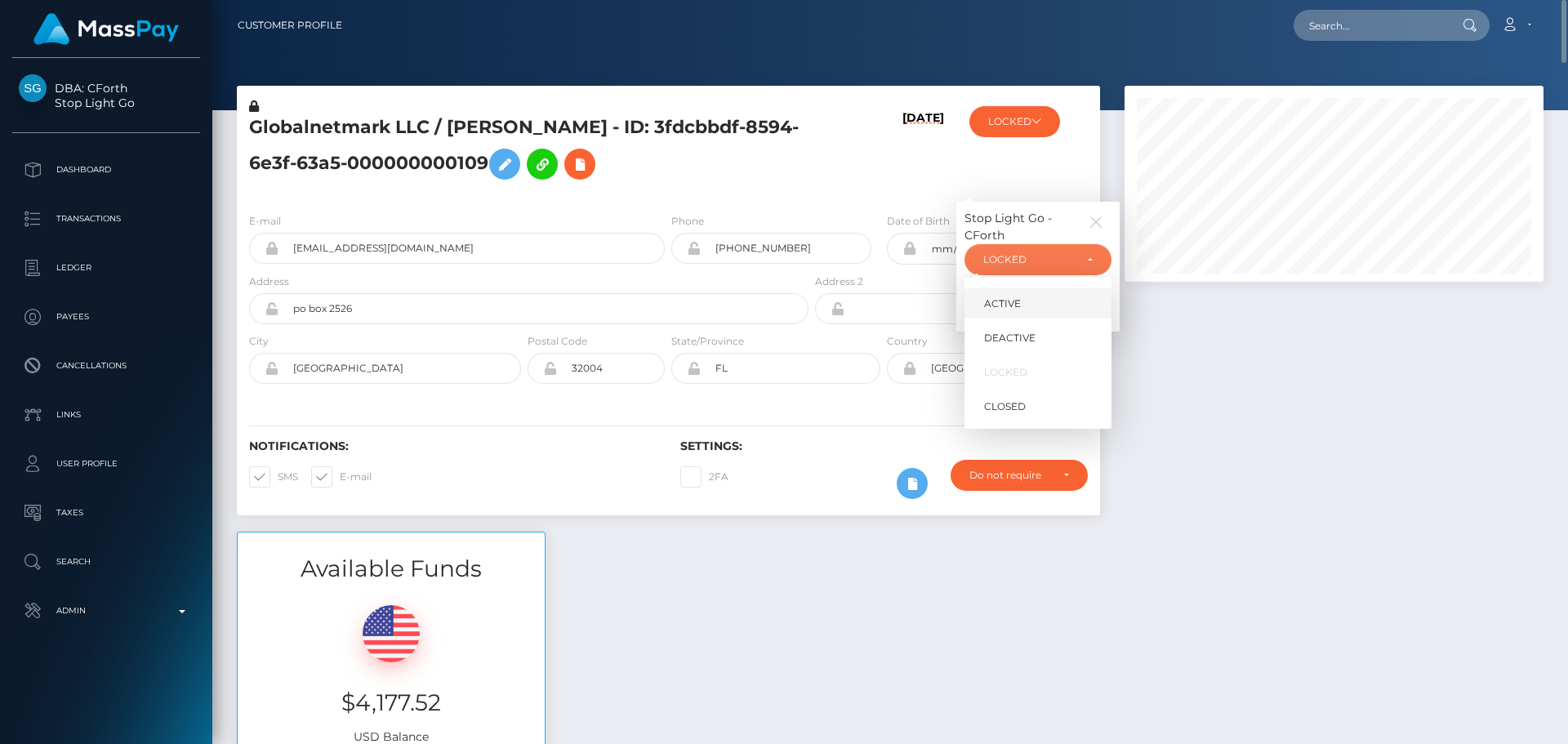
click at [994, 298] on span "ACTIVE" at bounding box center [1002, 303] width 37 height 14
select select "ACTIVE"
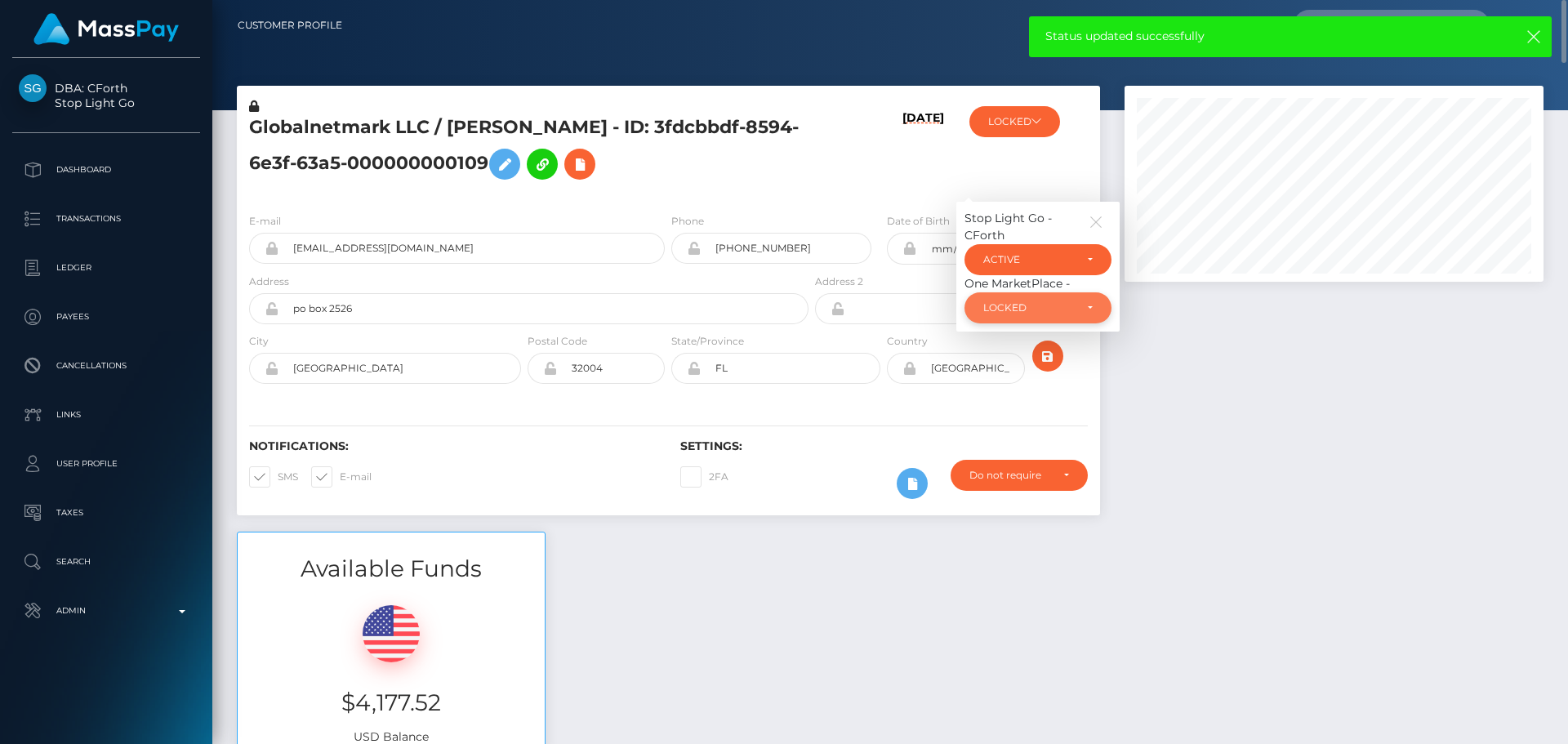
click at [997, 303] on div "LOCKED" at bounding box center [1029, 308] width 90 height 13
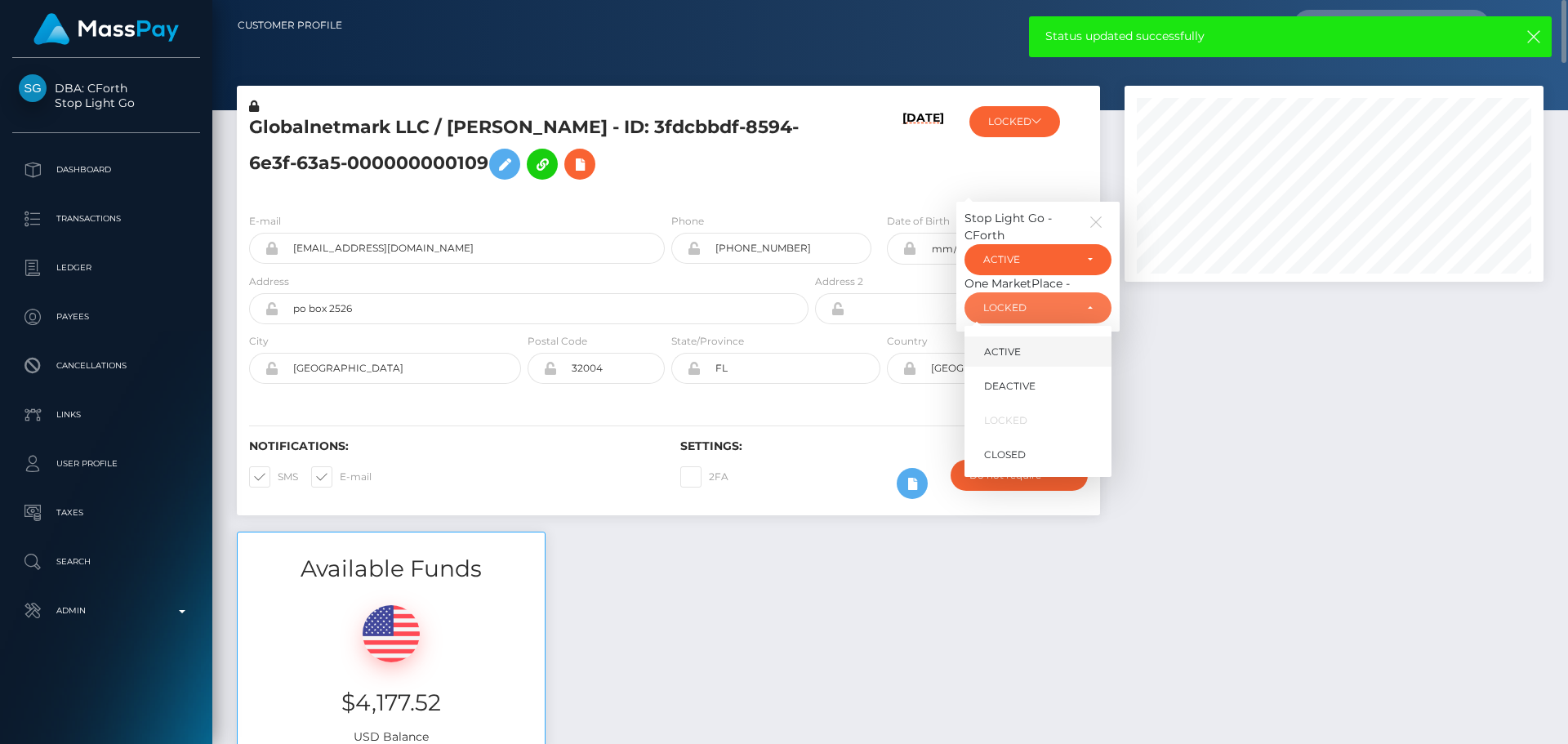
click at [1005, 343] on link "ACTIVE" at bounding box center [1038, 352] width 147 height 30
select select "ACTIVE"
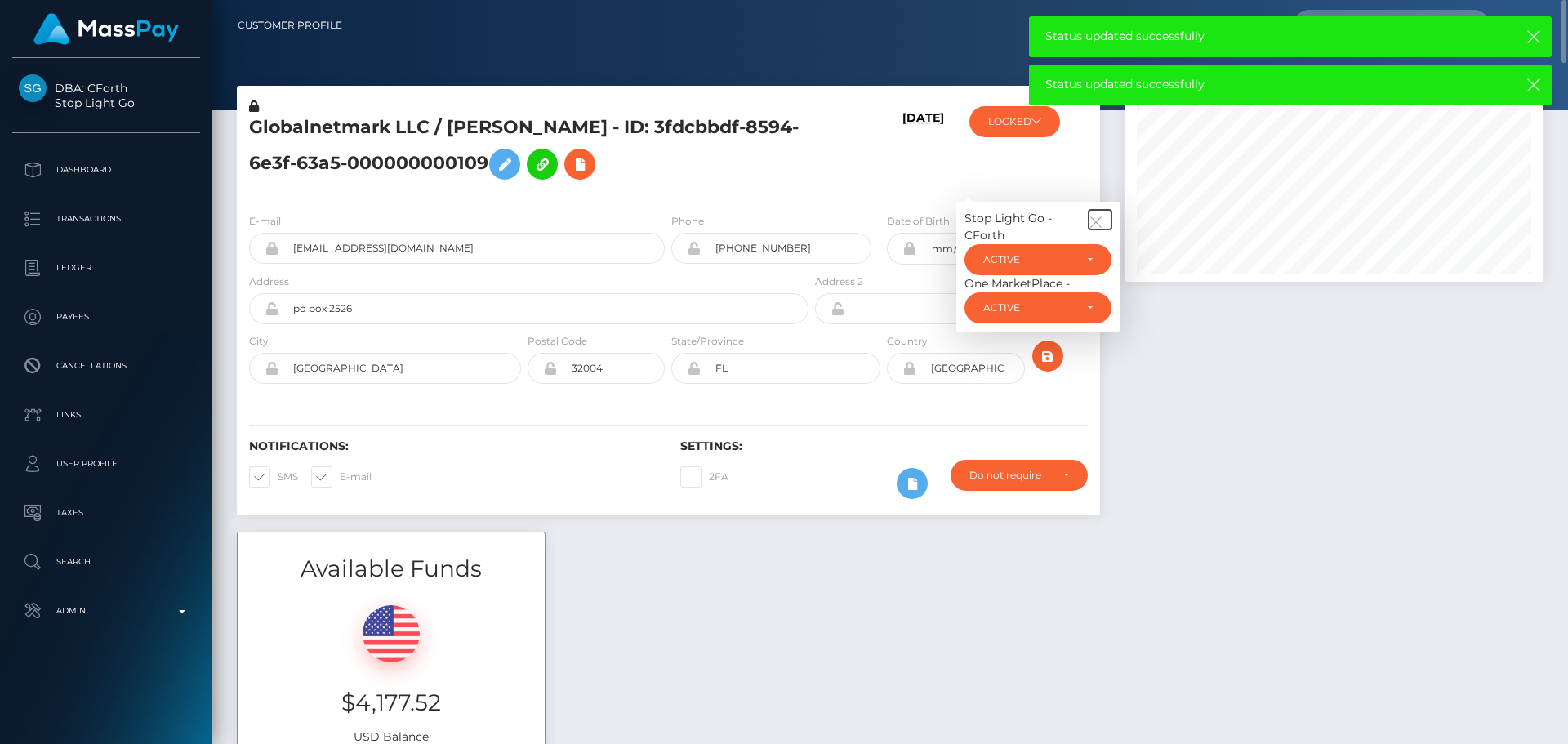
click at [1092, 219] on icon "button" at bounding box center [1095, 222] width 14 height 14
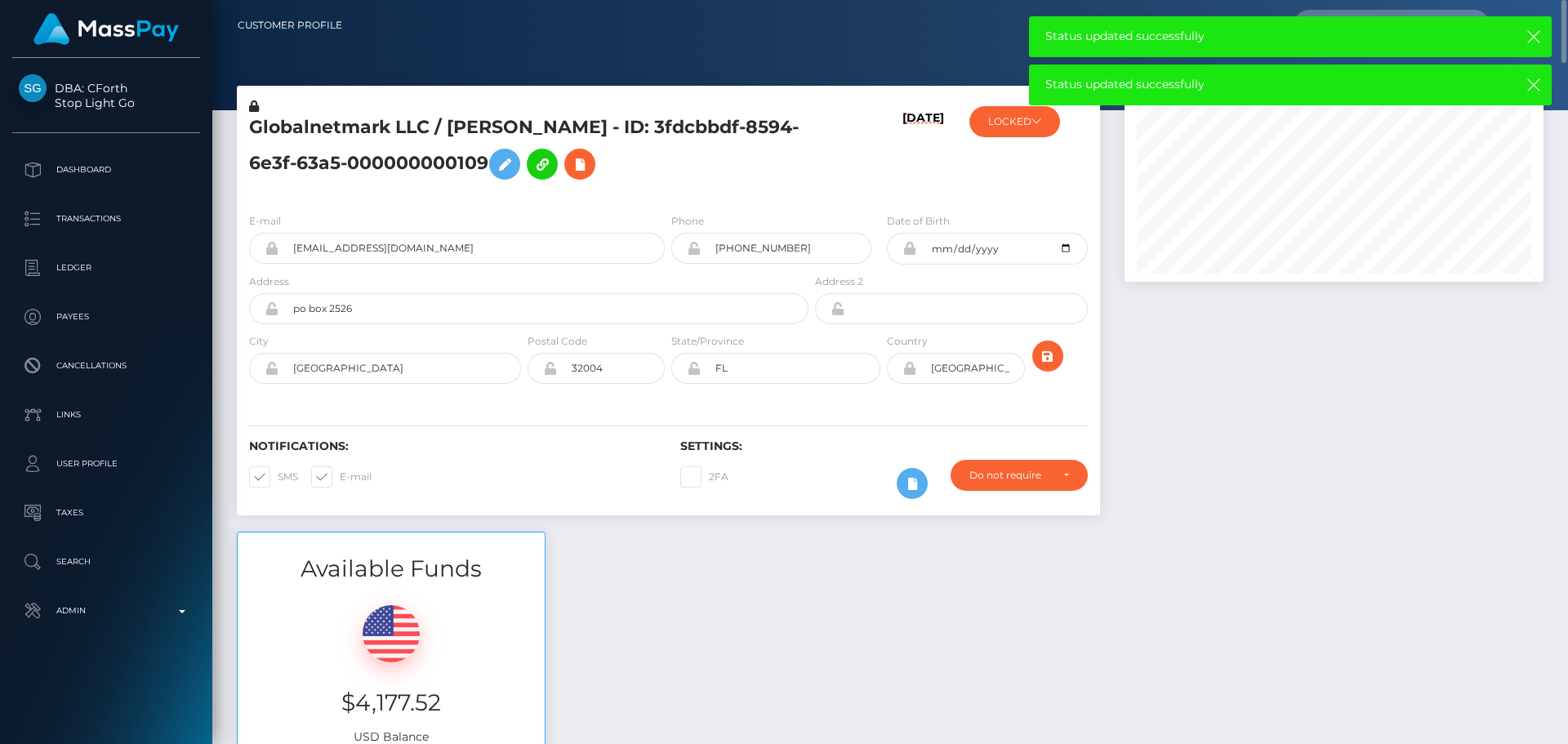
click at [930, 197] on div "[DATE]" at bounding box center [883, 148] width 144 height 102
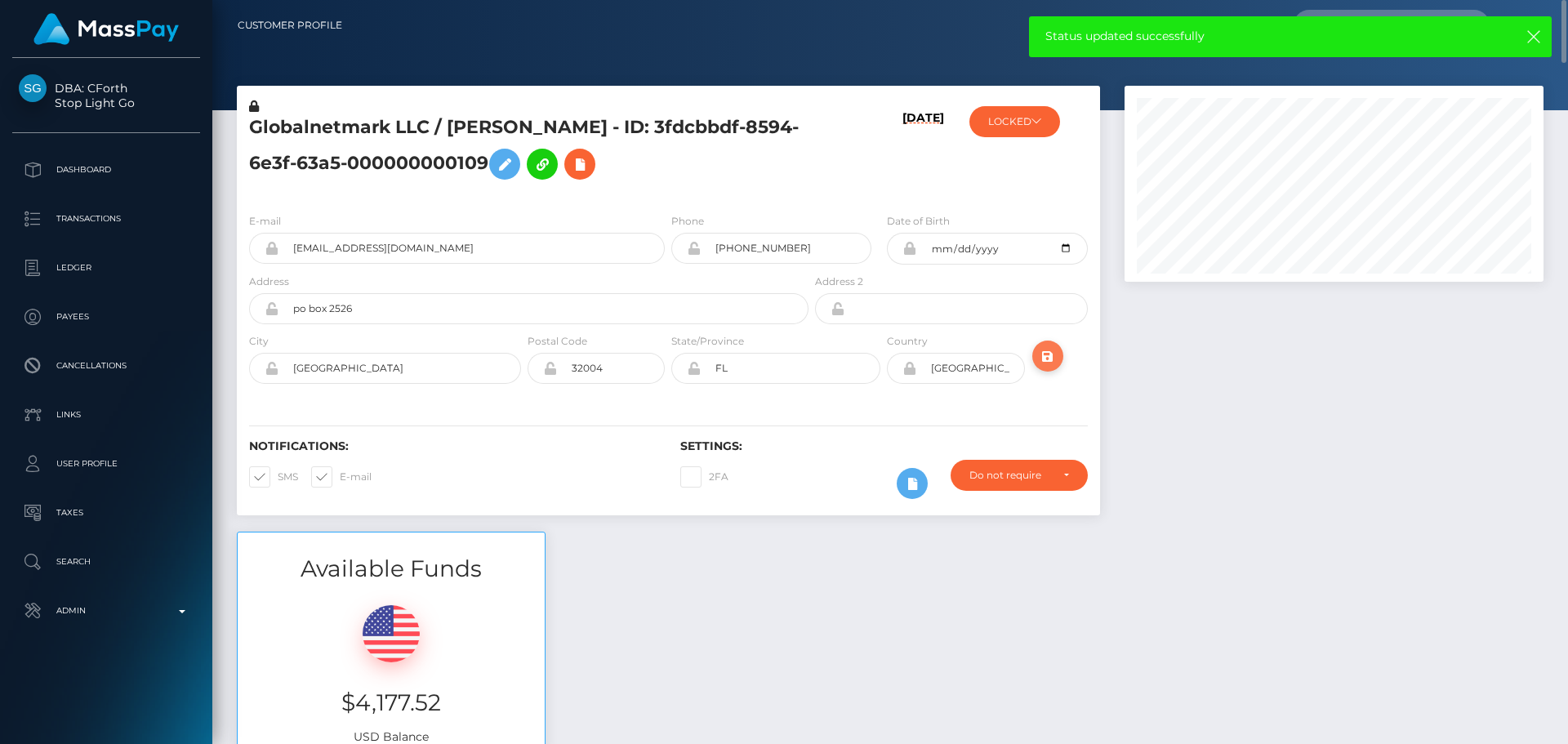
click at [1051, 362] on icon "submit" at bounding box center [1048, 356] width 20 height 20
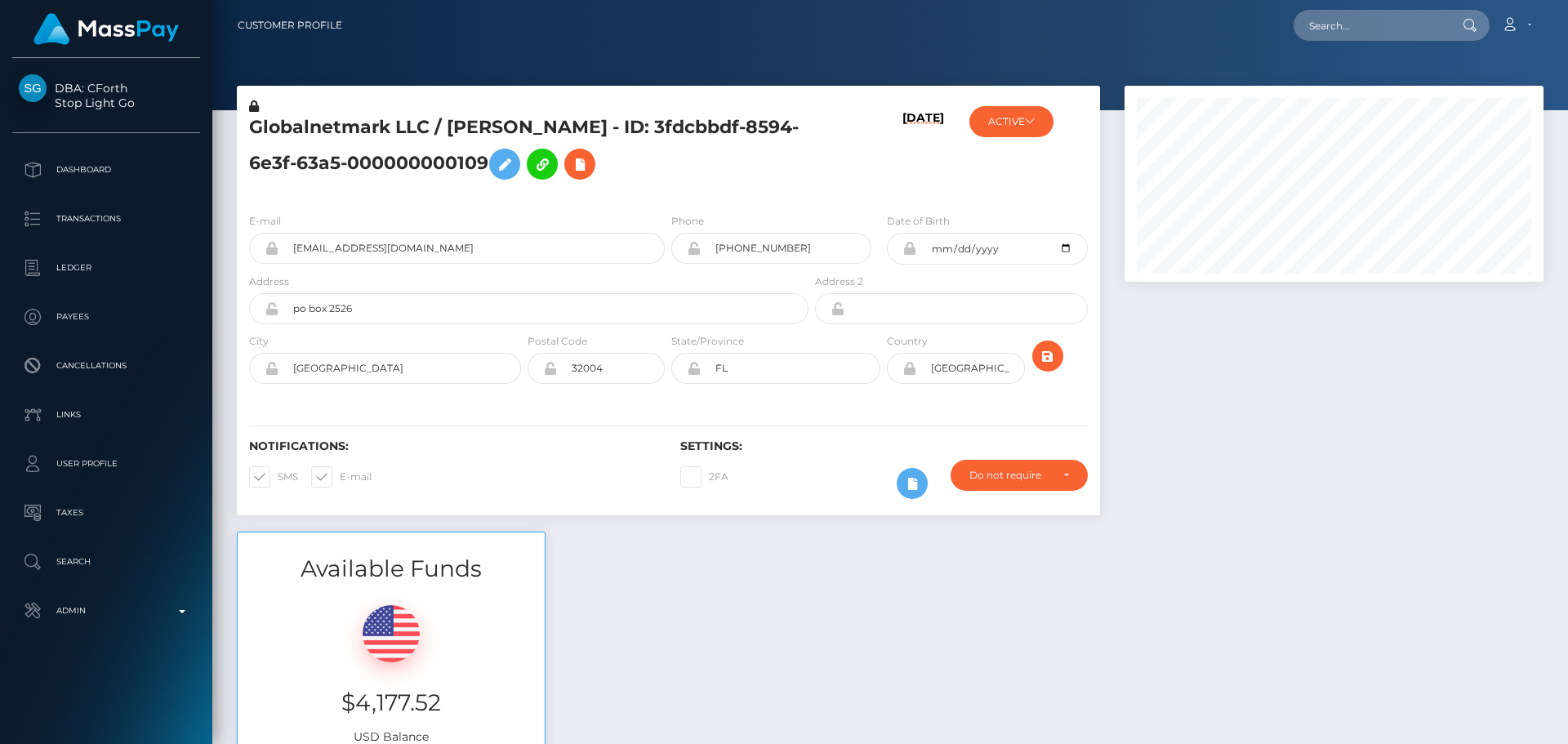
scroll to position [196, 420]
click at [666, 187] on div "Globalnetmark LLC / [PERSON_NAME] - ID: 3fdcbbdf-8594-6e3f-63a5-000000000109" at bounding box center [524, 148] width 575 height 102
click at [664, 195] on div "Globalnetmark LLC / [PERSON_NAME] - ID: 3fdcbbdf-8594-6e3f-63a5-000000000109" at bounding box center [524, 148] width 575 height 102
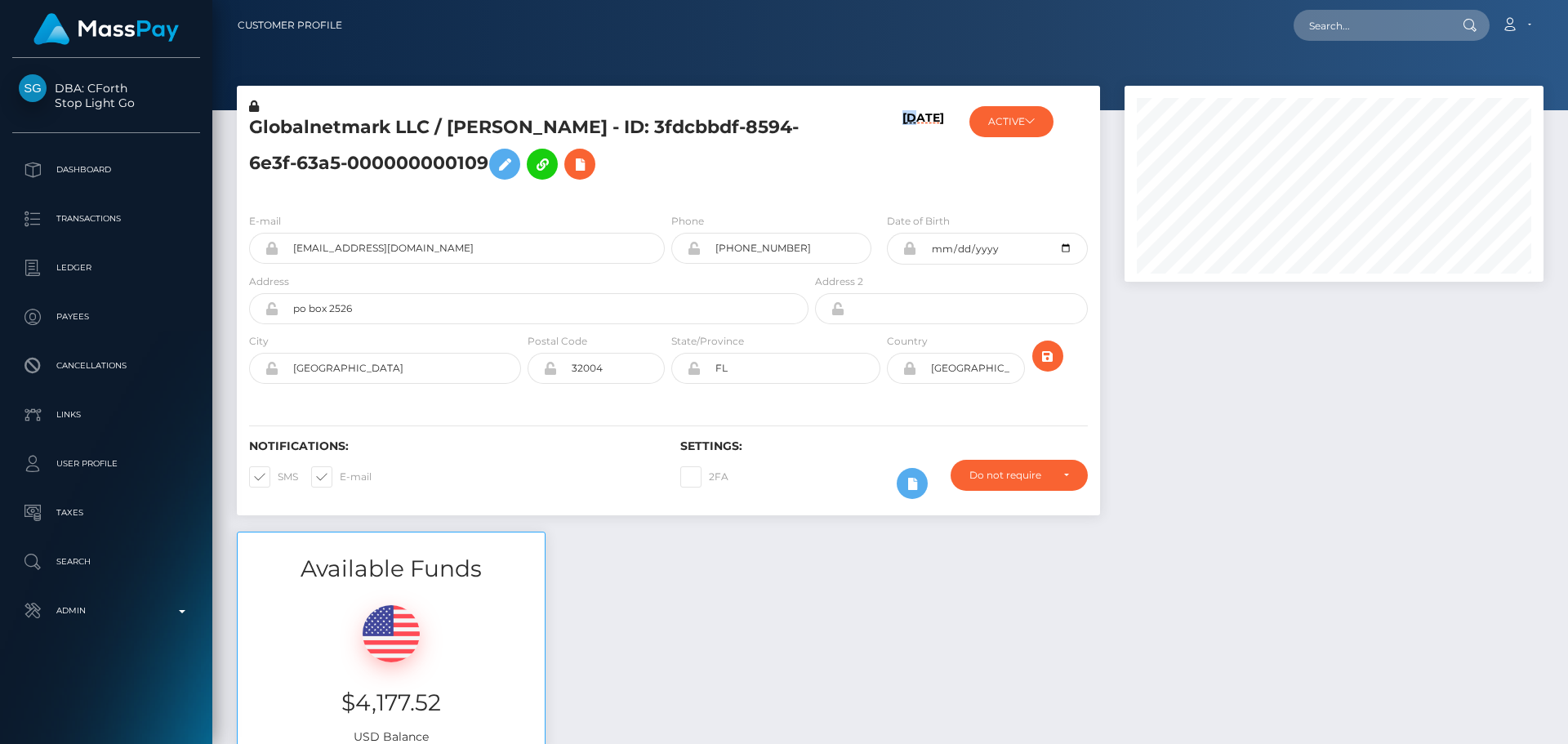
click at [664, 195] on div "Globalnetmark LLC / [PERSON_NAME] - ID: 3fdcbbdf-8594-6e3f-63a5-000000000109" at bounding box center [524, 148] width 575 height 102
click at [676, 182] on h5 "Globalnetmark LLC / [PERSON_NAME] - ID: 3fdcbbdf-8594-6e3f-63a5-000000000109" at bounding box center [524, 151] width 551 height 72
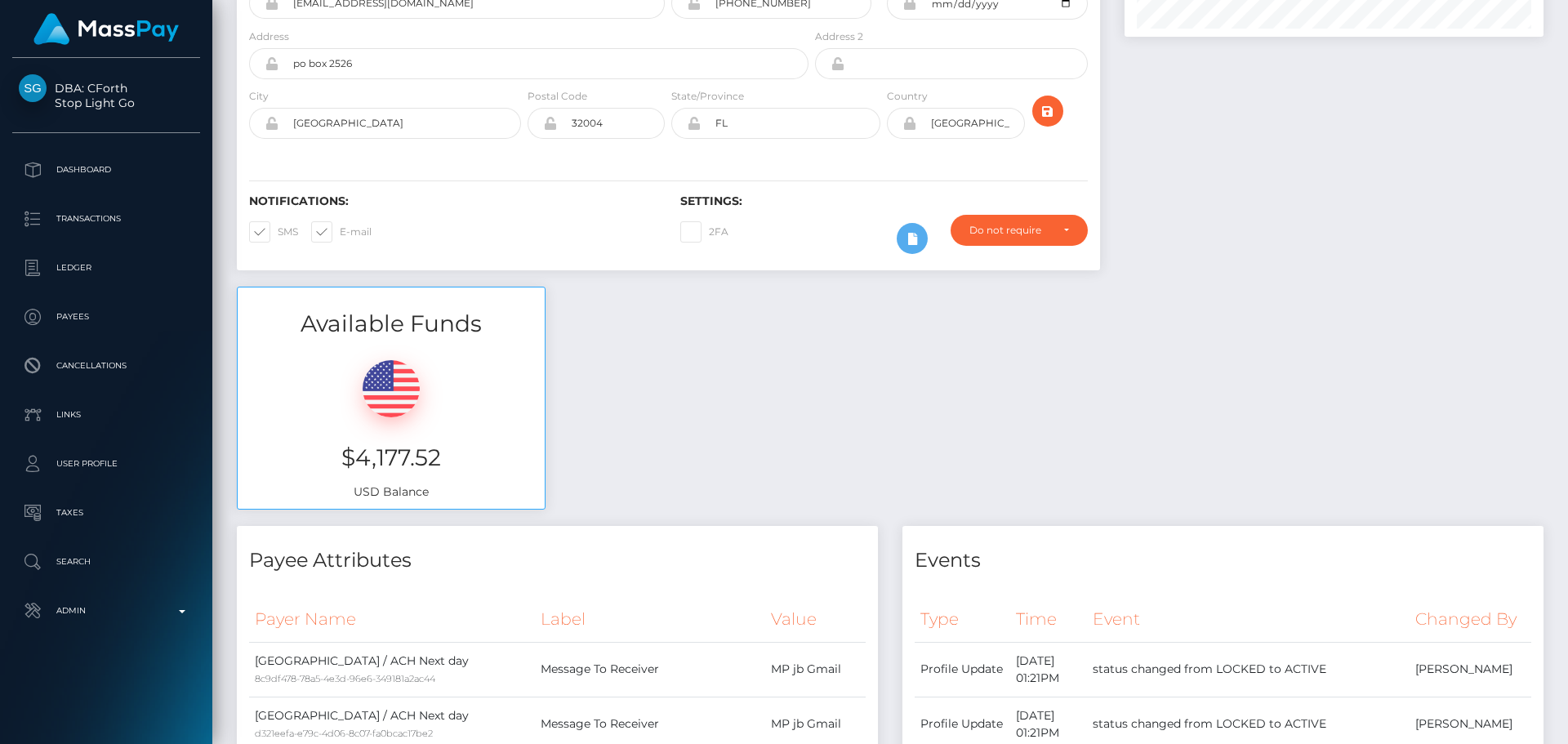
scroll to position [0, 0]
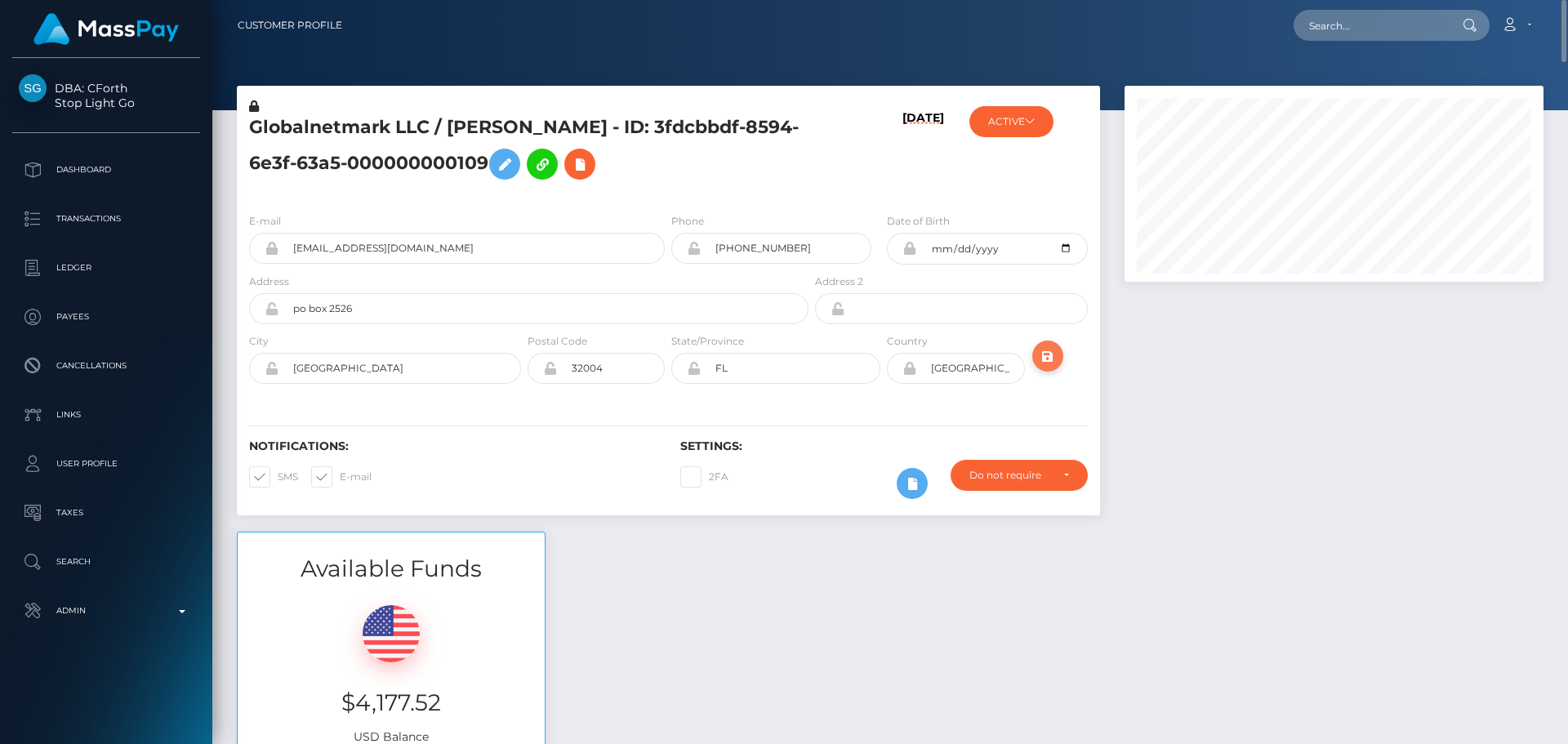
click at [1042, 354] on icon "submit" at bounding box center [1048, 356] width 20 height 20
click at [361, 128] on h5 "Globalnetmark LLC / [PERSON_NAME] - ID: 3fdcbbdf-8594-6e3f-63a5-000000000109" at bounding box center [524, 151] width 551 height 72
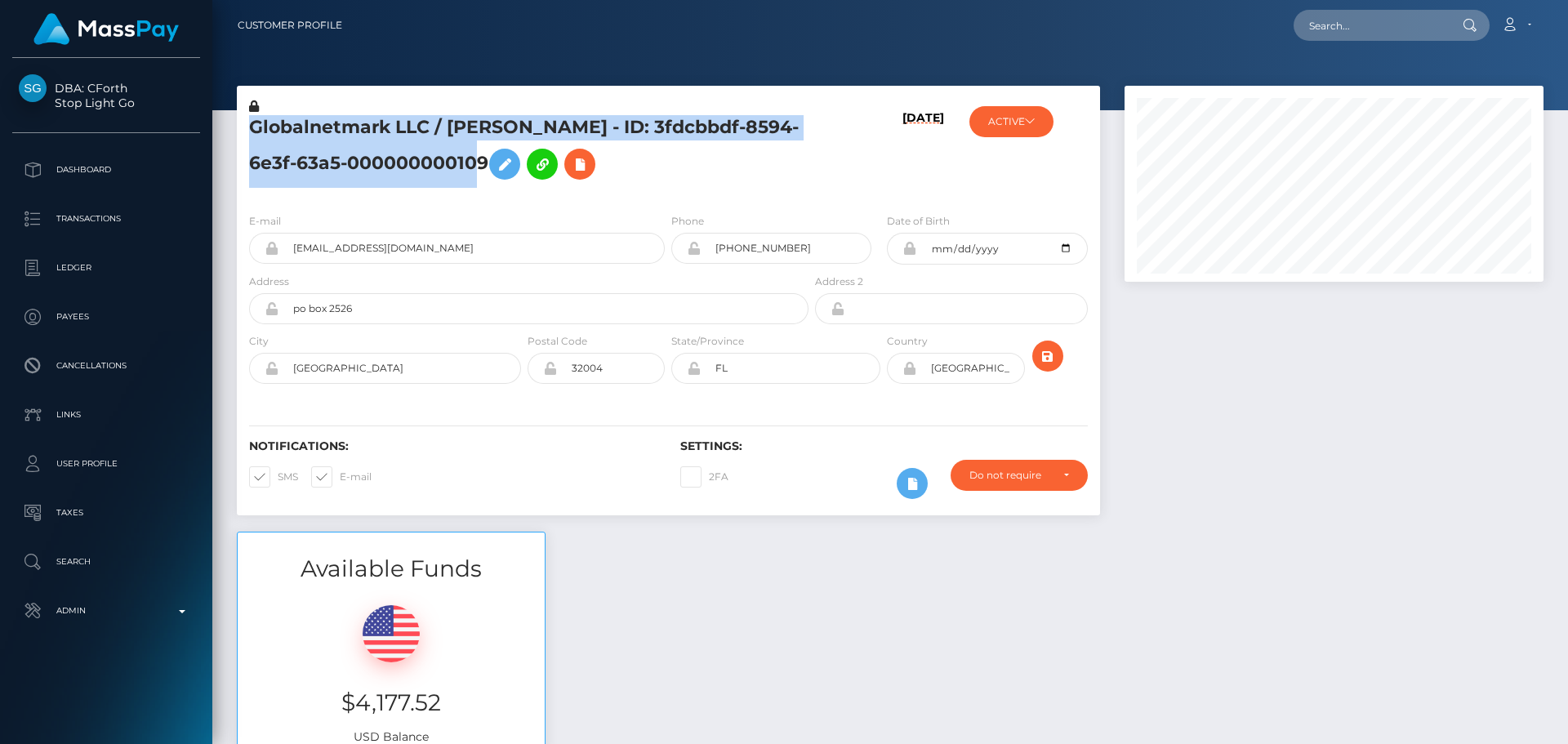
click at [361, 128] on h5 "Globalnetmark LLC / [PERSON_NAME] - ID: 3fdcbbdf-8594-6e3f-63a5-000000000109" at bounding box center [524, 151] width 551 height 72
copy h5 "Globalnetmark LLC / [PERSON_NAME] - ID: 3fdcbbdf-8594-6e3f-63a5-000000000109"
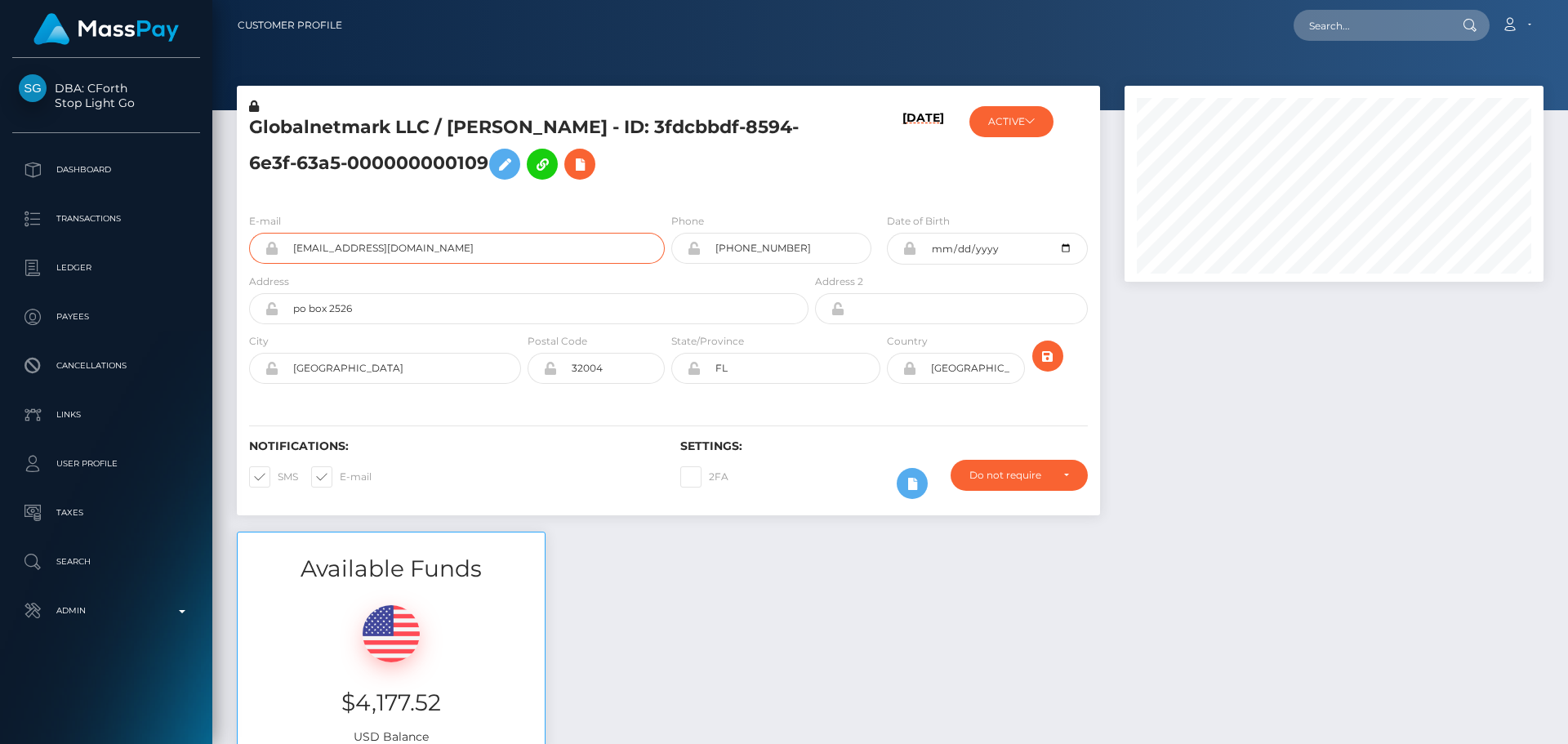
drag, startPoint x: 433, startPoint y: 246, endPoint x: 262, endPoint y: 232, distance: 171.6
click at [262, 233] on div "[EMAIL_ADDRESS][DOMAIN_NAME]" at bounding box center [457, 248] width 416 height 31
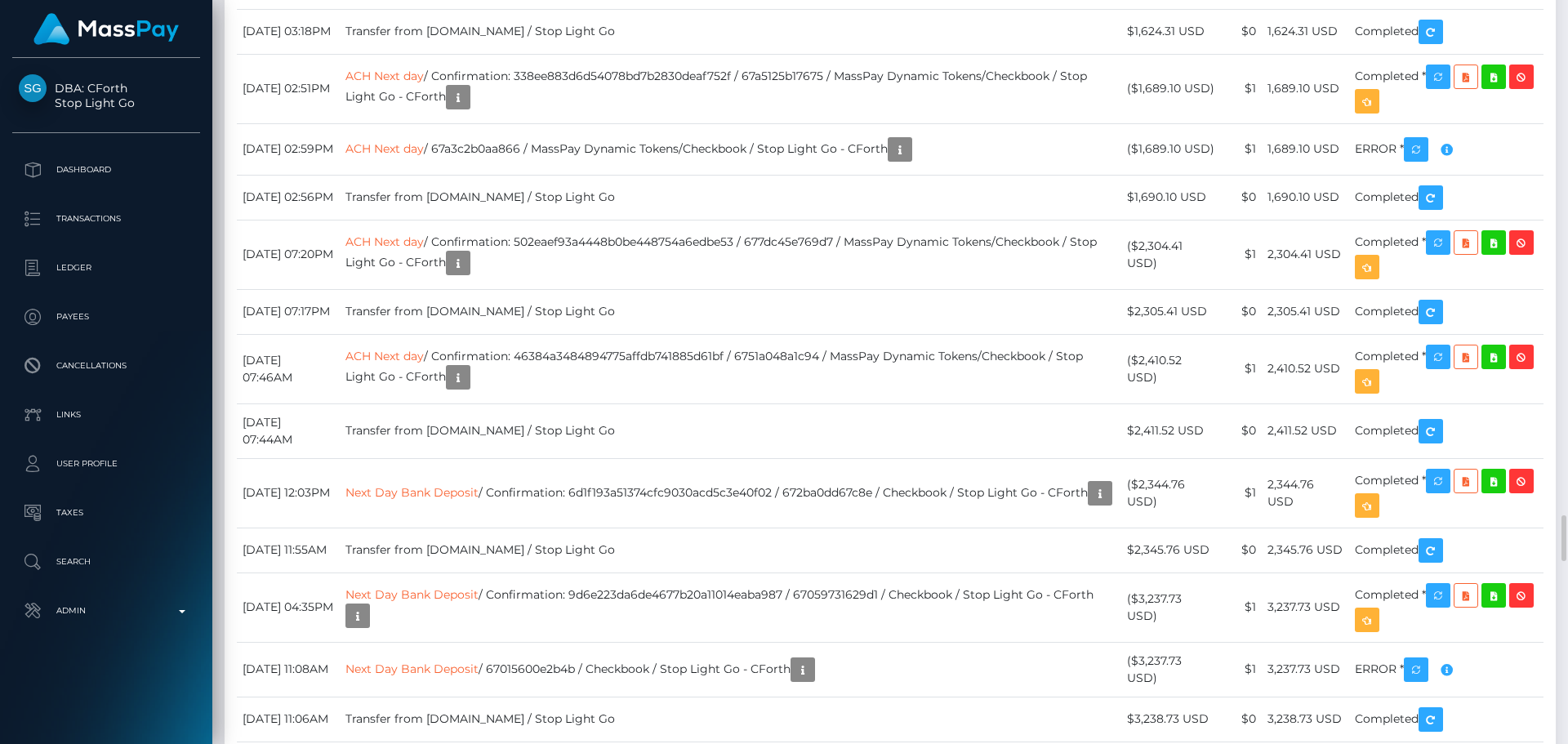
scroll to position [8494, 0]
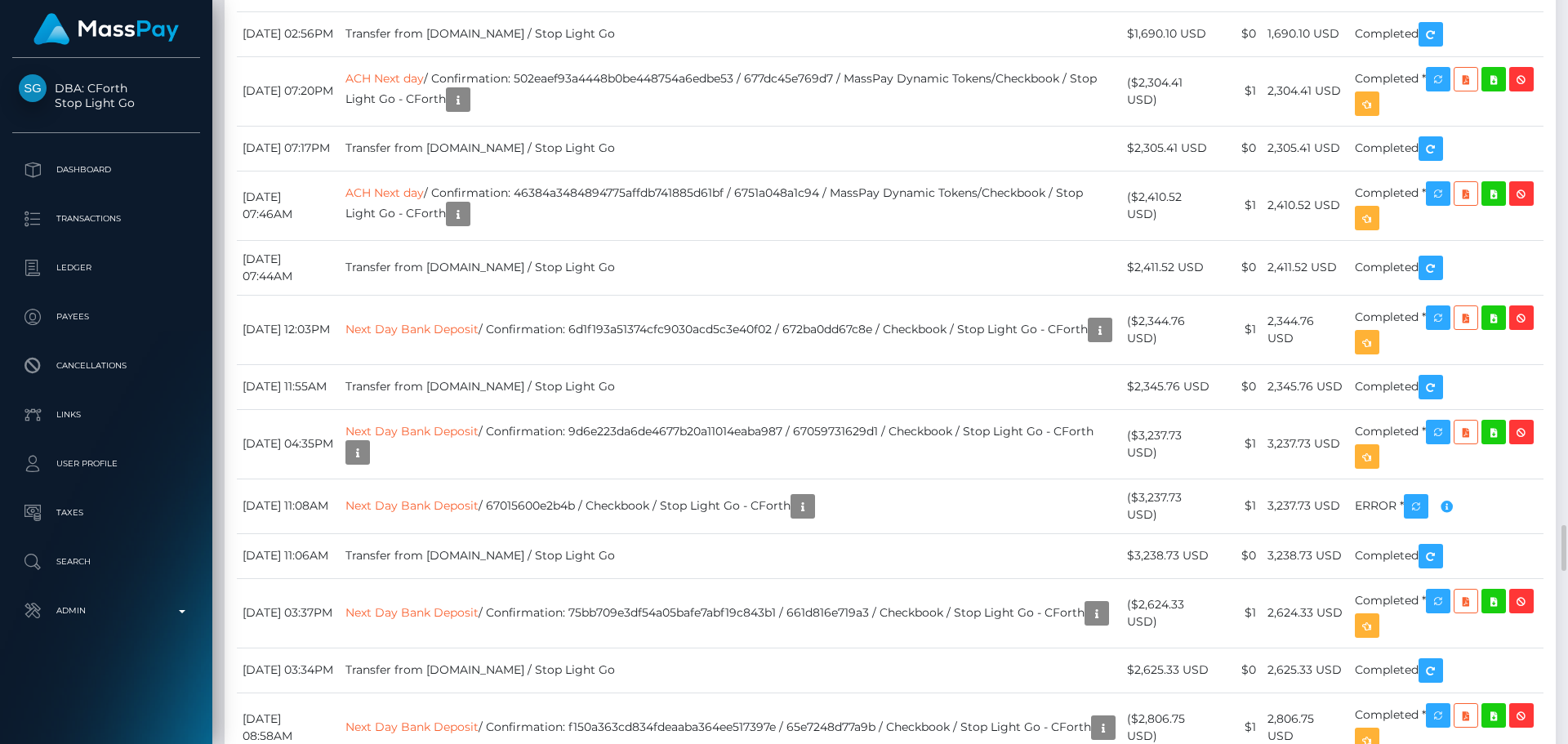
click at [816, 316] on div "Transactions History * Transactions date/time are shown in payee's local timezo…" at bounding box center [890, 291] width 1331 height 3119
click at [1029, 312] on div "Transactions History * Transactions date/time are shown in payee's local timezo…" at bounding box center [890, 291] width 1331 height 3119
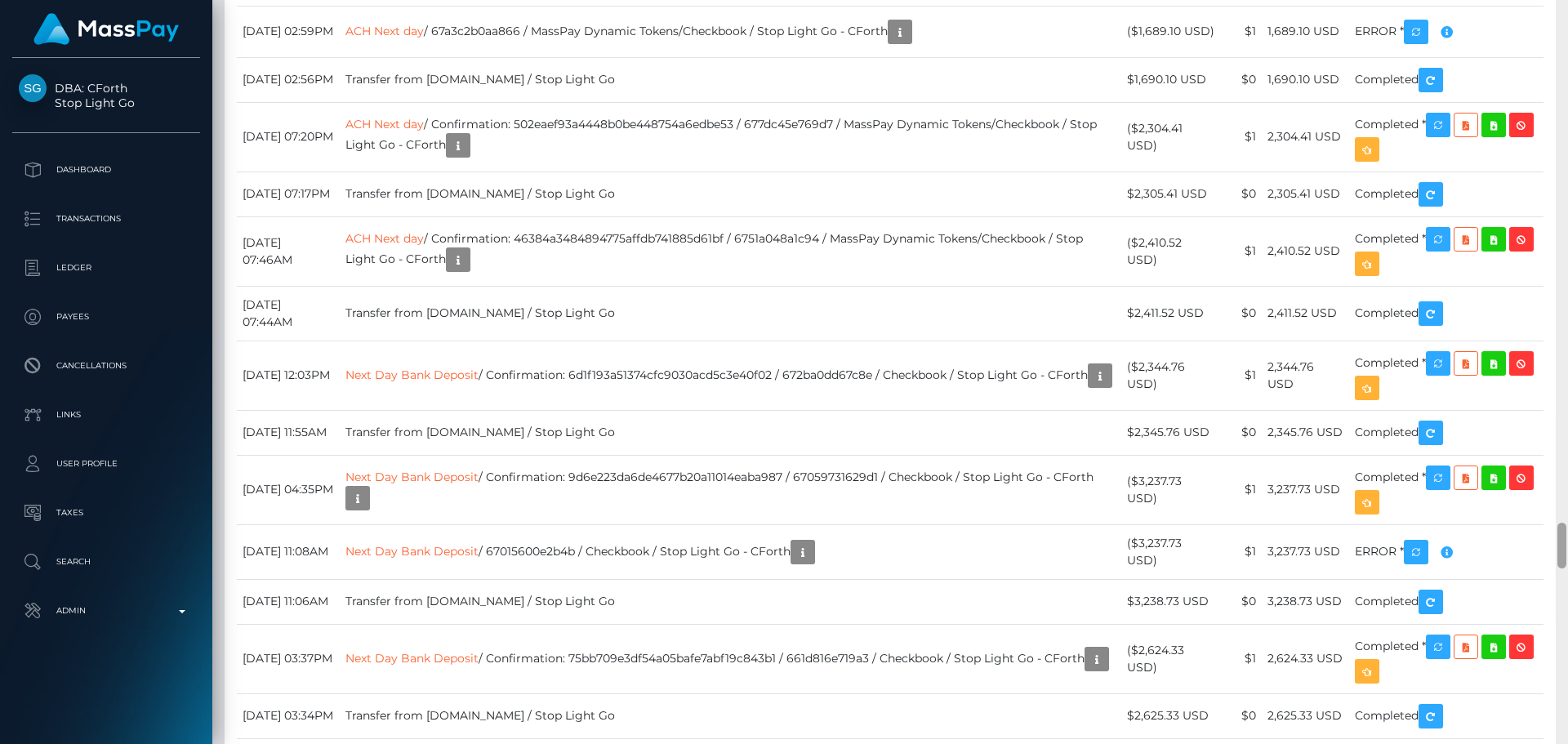
scroll to position [8462, 0]
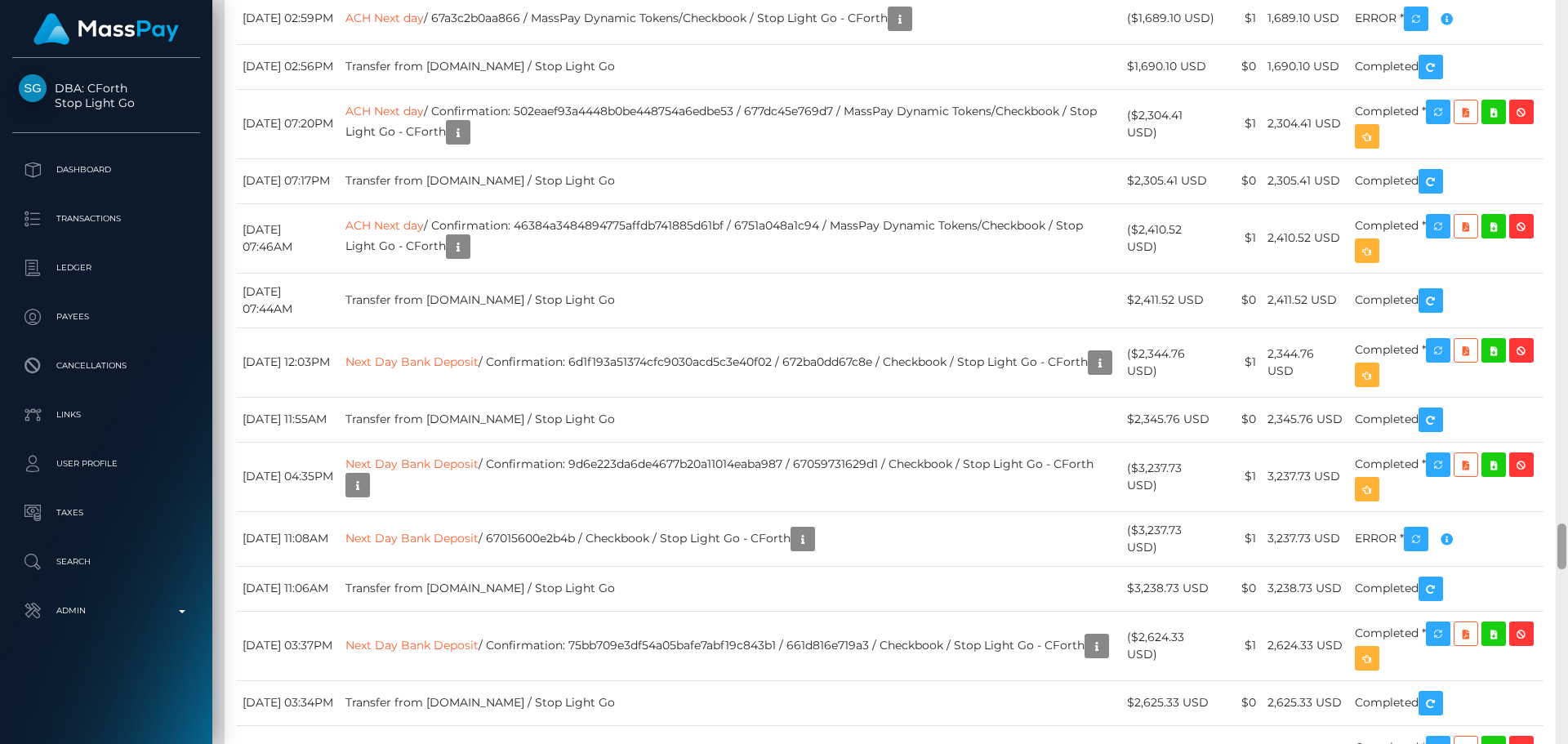
drag, startPoint x: 1560, startPoint y: 489, endPoint x: 1530, endPoint y: 553, distance: 70.7
click at [1530, 553] on div "Customer Profile Loading... Loading..." at bounding box center [890, 372] width 1356 height 744
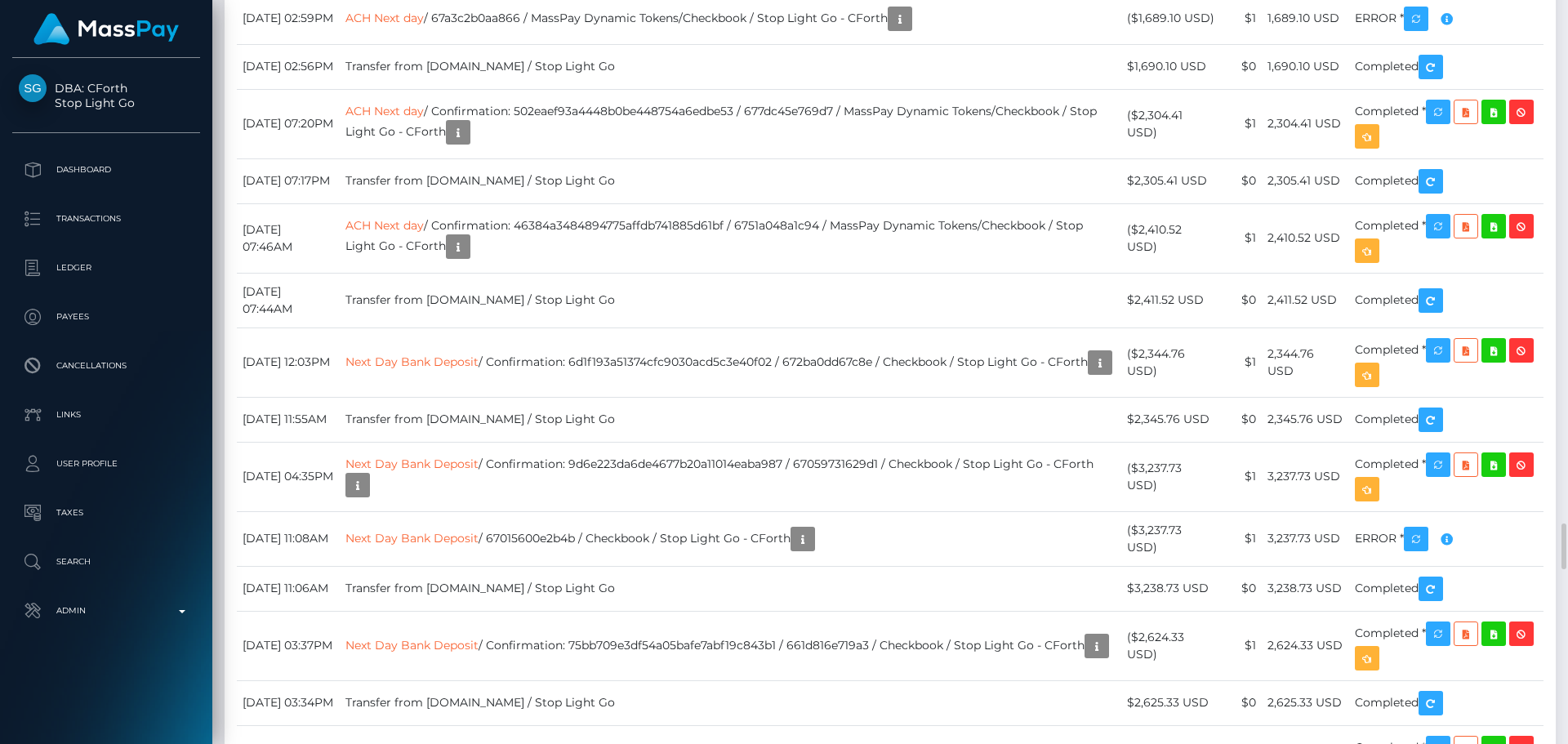
drag, startPoint x: 715, startPoint y: 54, endPoint x: 846, endPoint y: 140, distance: 156.7
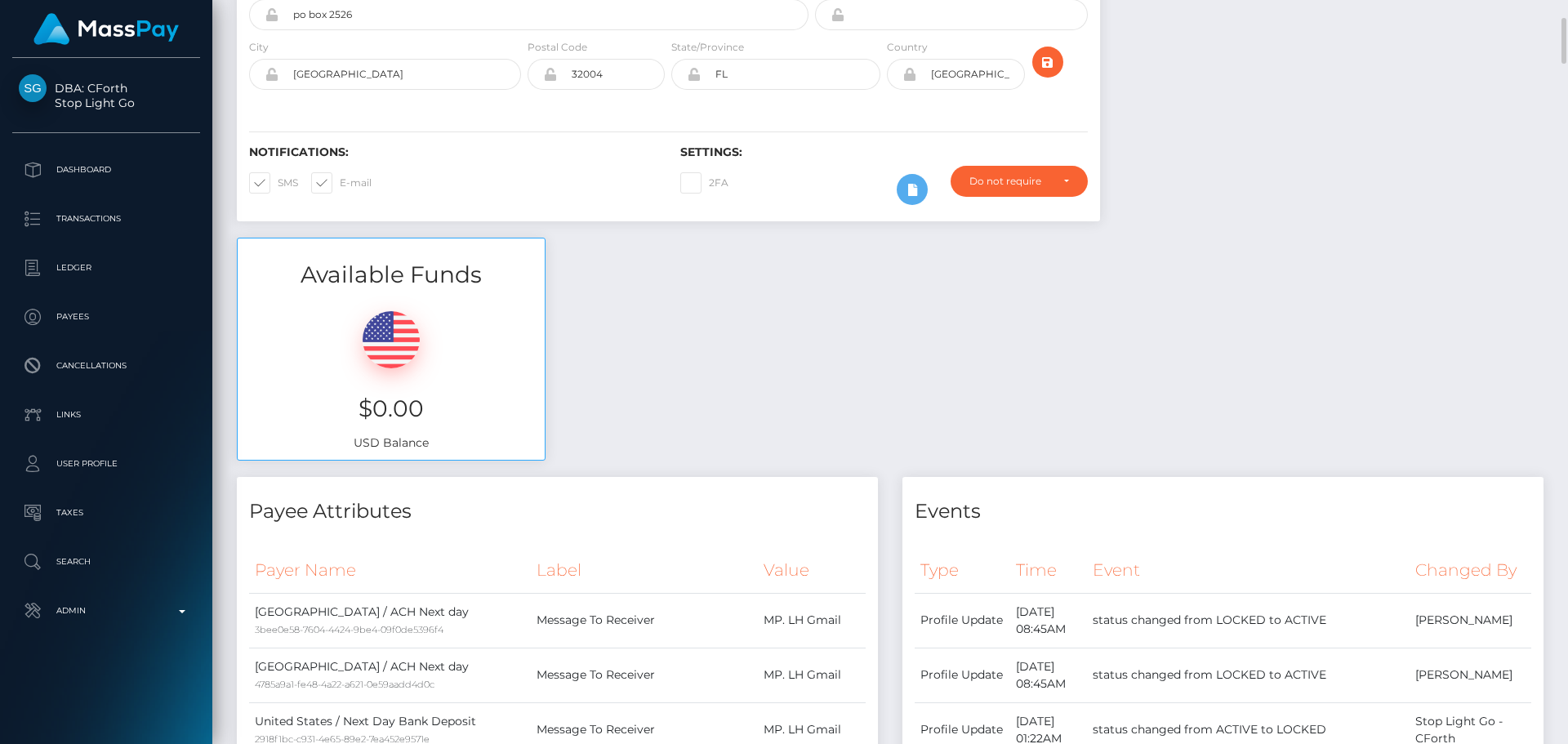
scroll to position [0, 0]
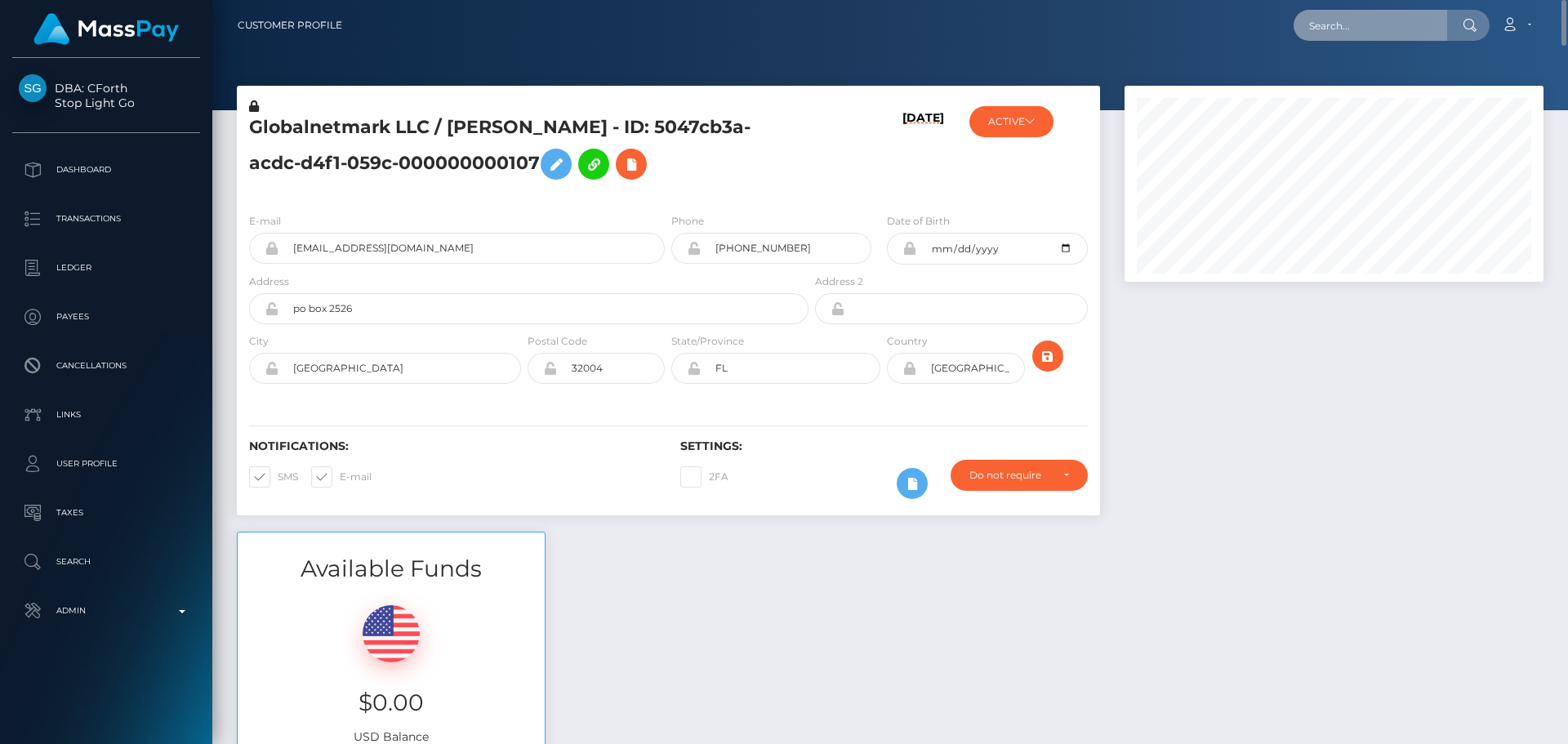
click at [1390, 21] on input "text" at bounding box center [1370, 25] width 153 height 31
paste input "6587857"
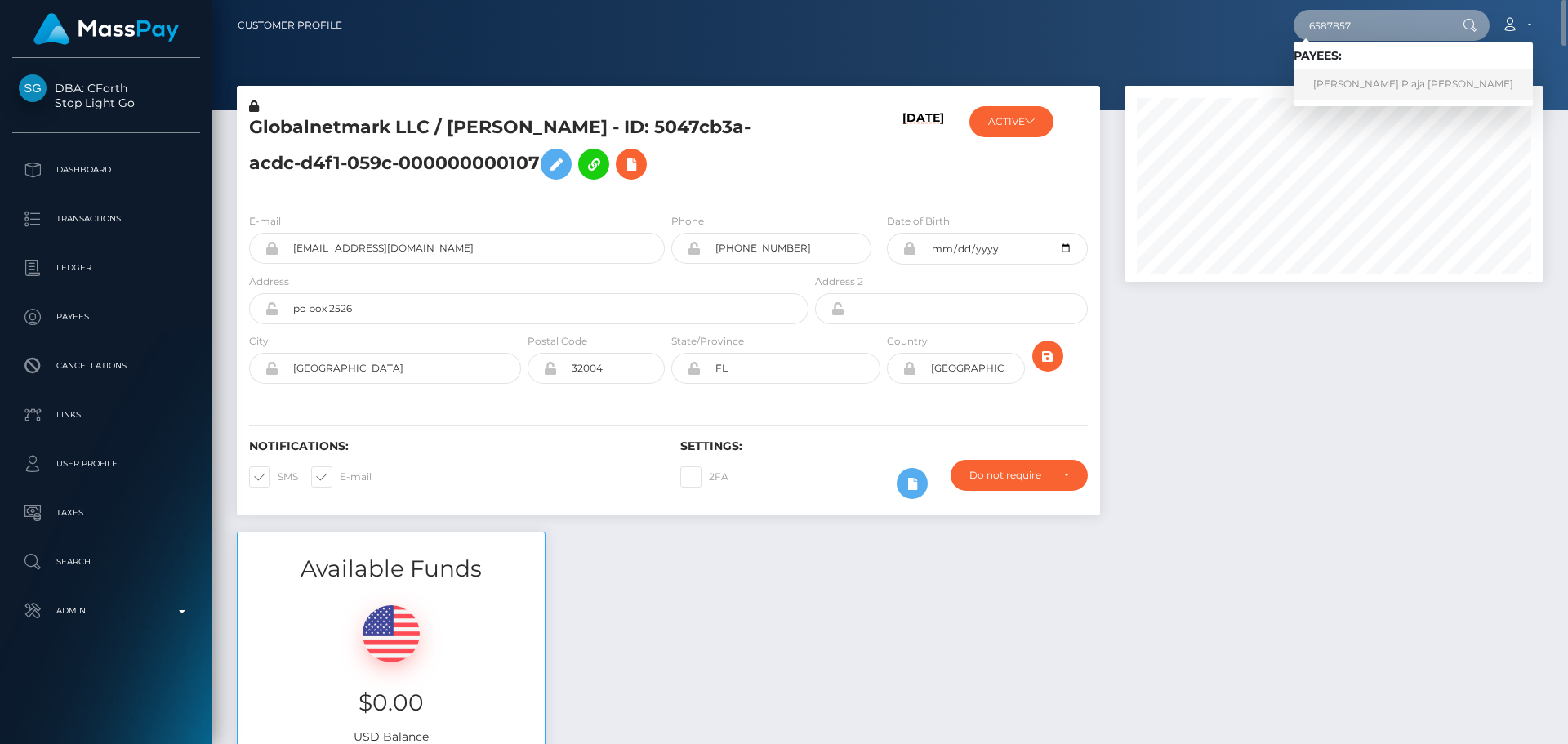
type input "6587857"
click at [1329, 87] on link "Karla Samara Plaja Samayoa" at bounding box center [1414, 85] width 240 height 30
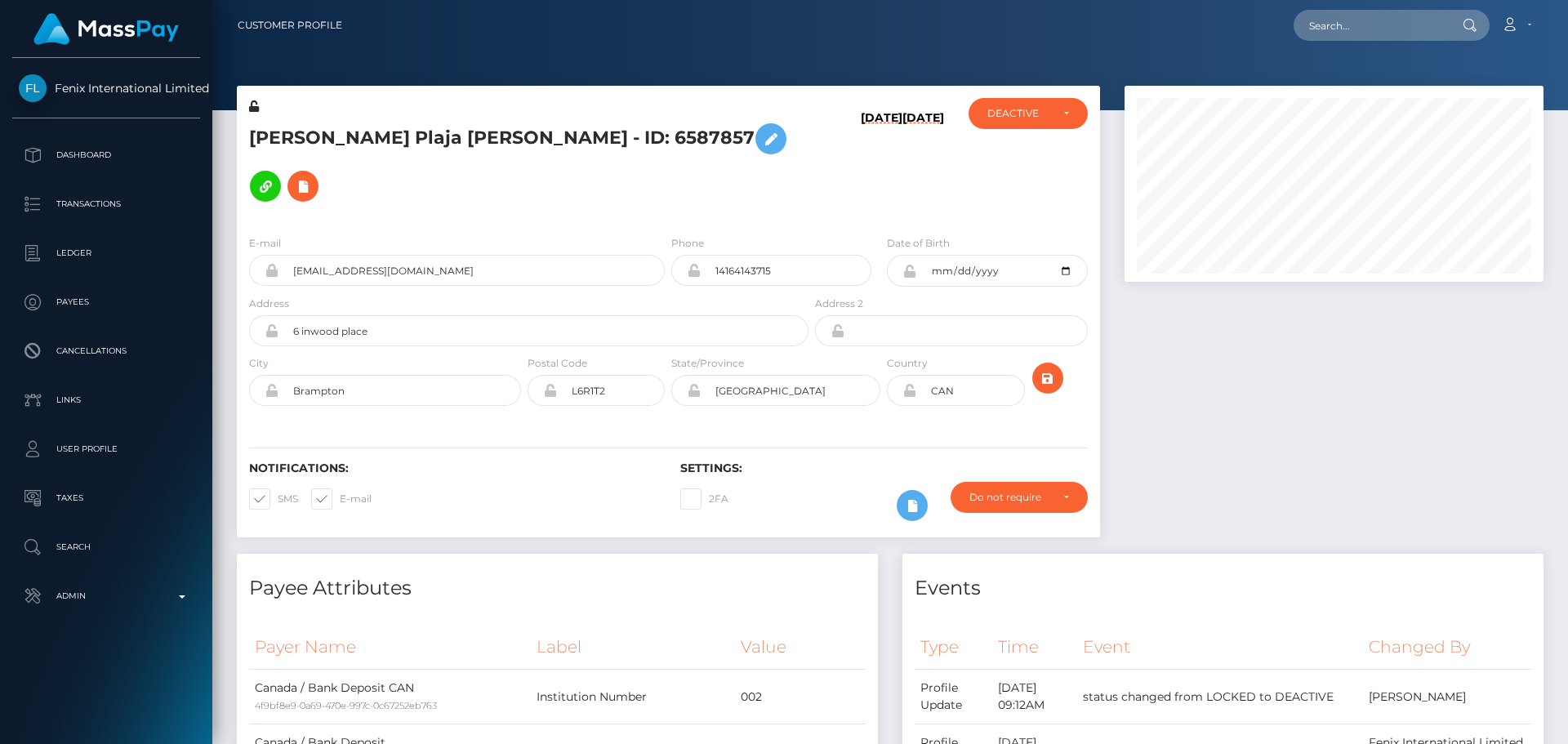
scroll to position [196, 420]
click at [667, 170] on div "[PERSON_NAME] Plaja [PERSON_NAME] - ID: 6587857" at bounding box center [524, 160] width 575 height 124
click at [847, 223] on div "E-mail [EMAIL_ADDRESS][DOMAIN_NAME] Phone 14164143715" at bounding box center [668, 323] width 863 height 200
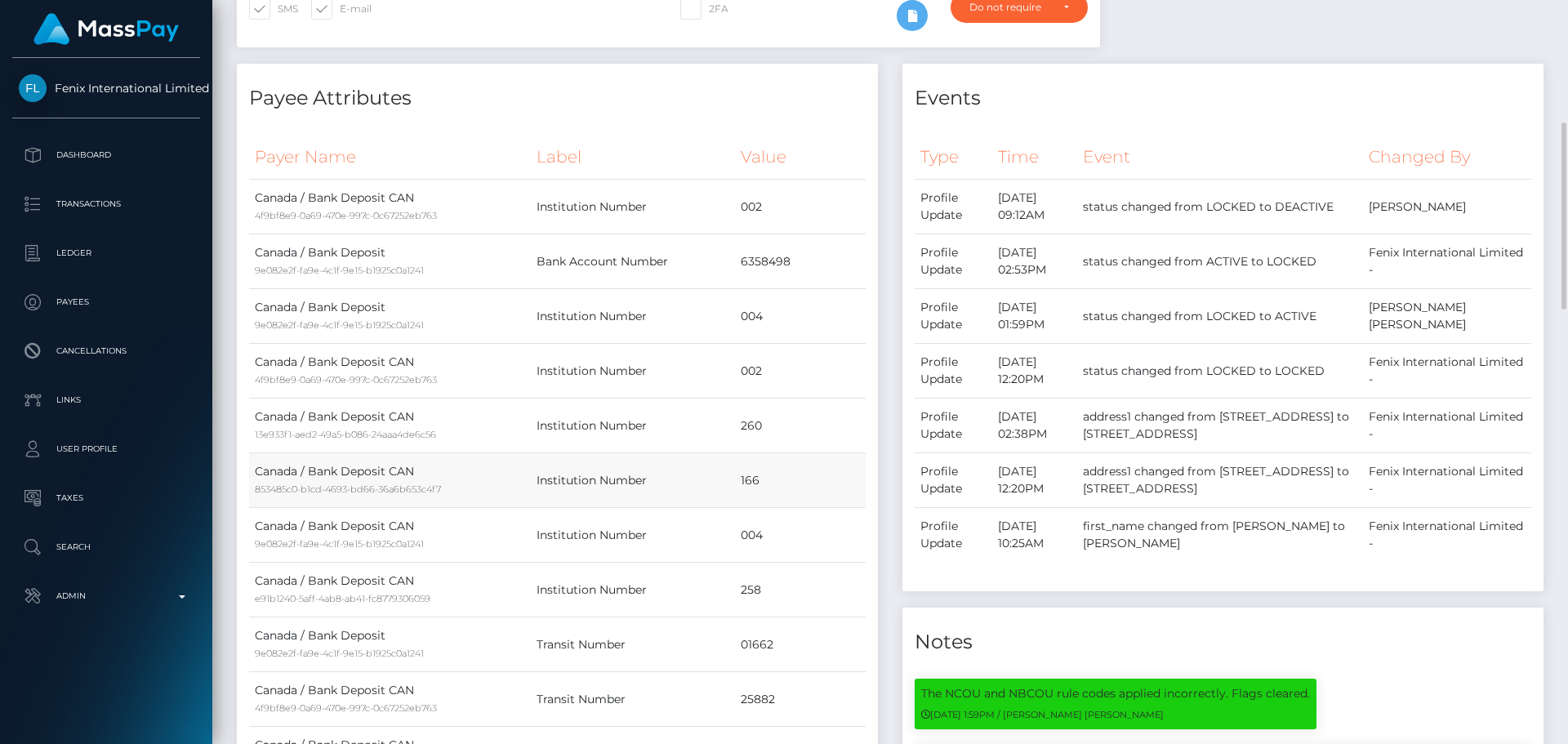
scroll to position [572, 0]
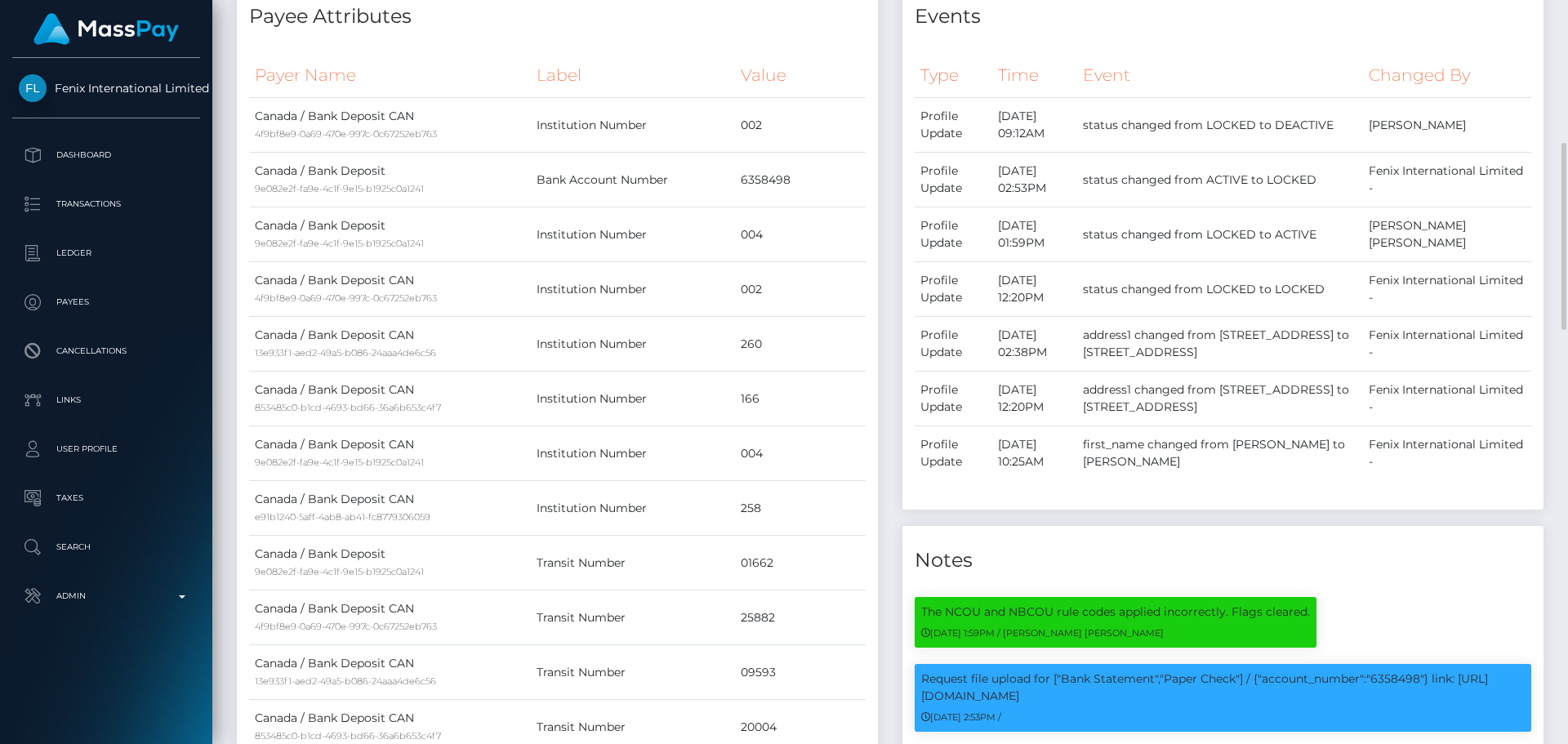
click at [888, 274] on div "Payee Attributes Payer Name Label Value Canada / Bank Deposit CAN 4f9bf8e9-0a69…" at bounding box center [558, 636] width 666 height 1310
click at [887, 274] on div "Payee Attributes Payer Name Label Value Canada / Bank Deposit CAN 4f9bf8e9-0a69…" at bounding box center [558, 636] width 666 height 1310
click at [883, 275] on div "Payee Attributes Payer Name Label Value Canada / Bank Deposit CAN 4f9bf8e9-0a69…" at bounding box center [558, 636] width 666 height 1310
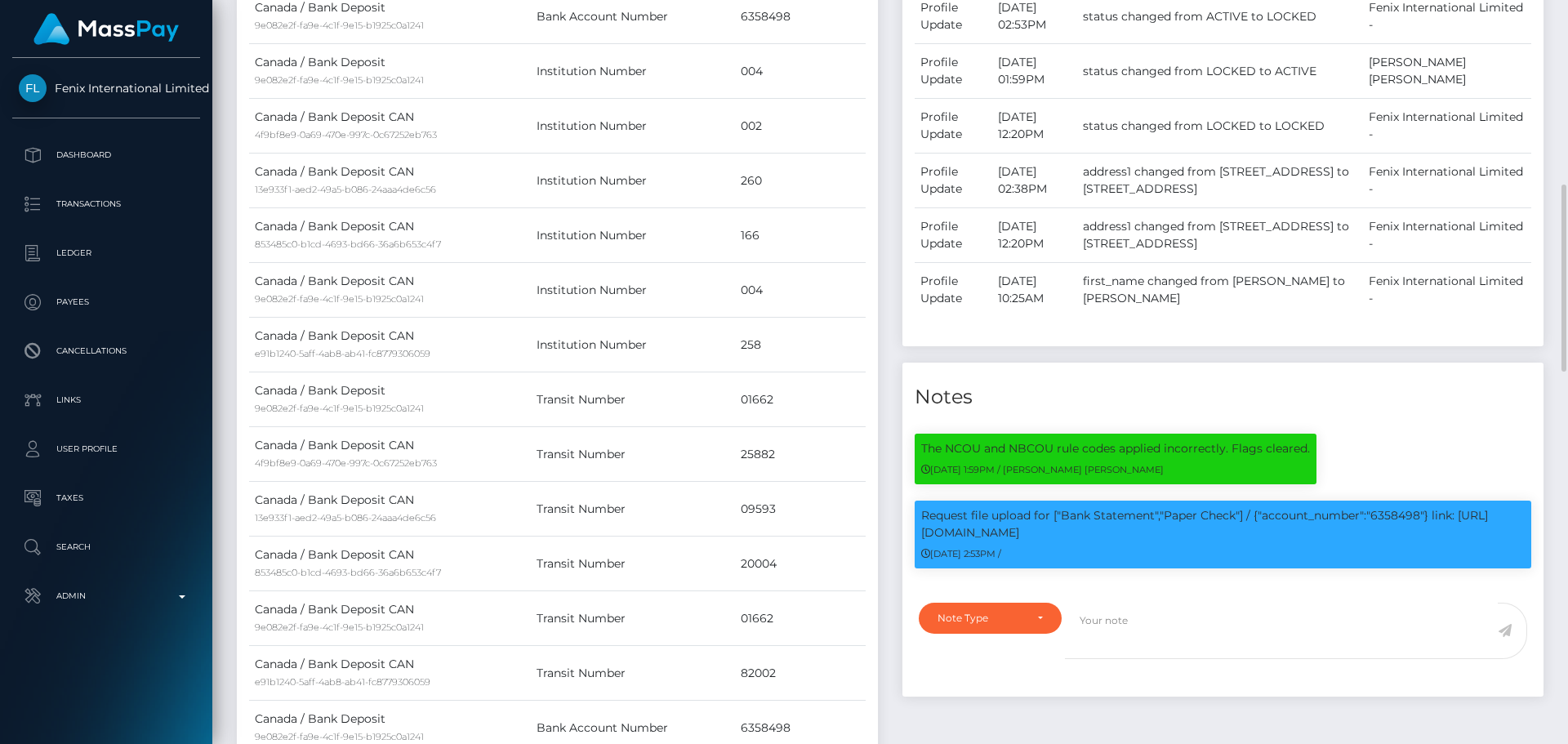
scroll to position [816, 0]
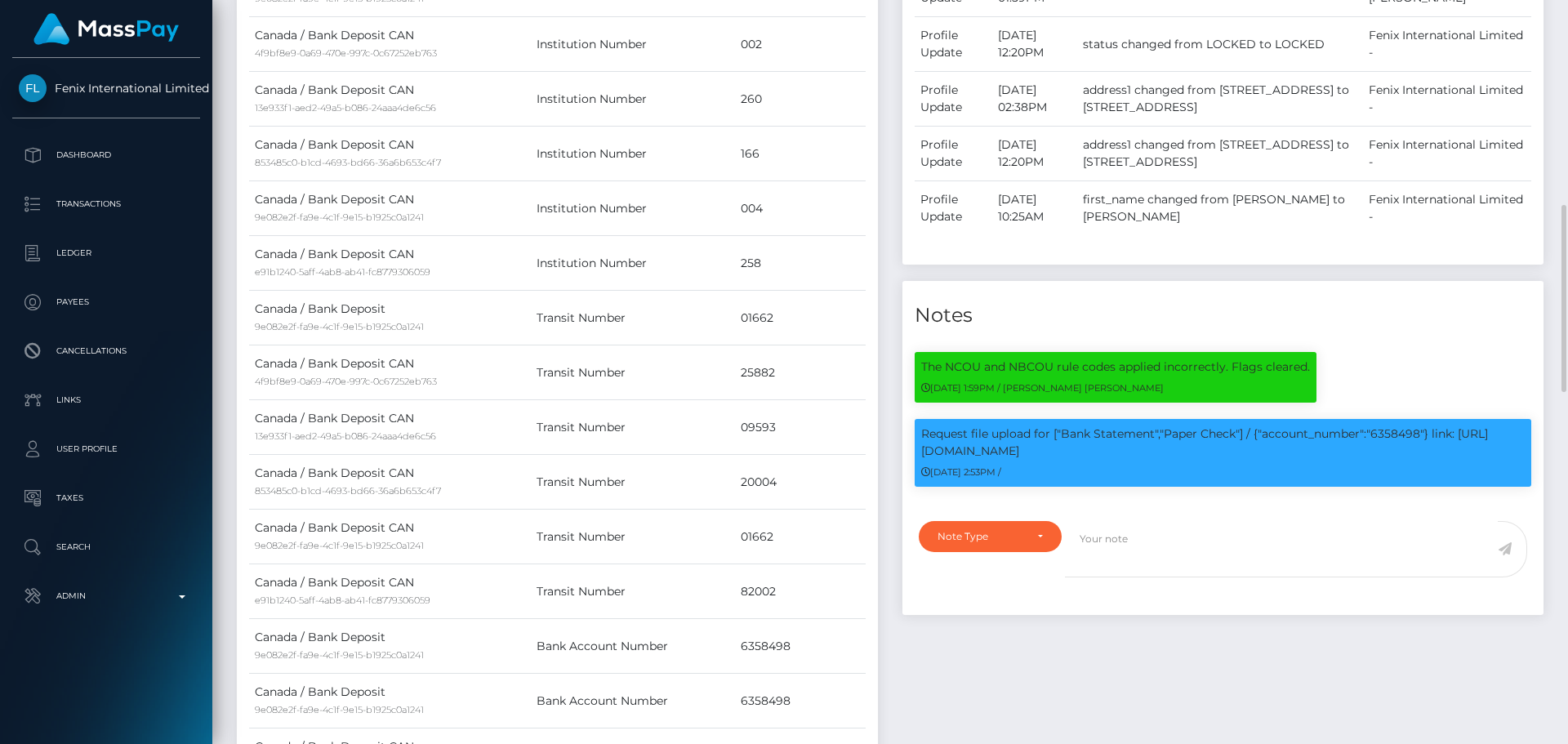
click at [885, 275] on div "Payee Attributes Payer Name Label Value Canada / Bank Deposit CAN 4f9bf8e9-0a69…" at bounding box center [558, 392] width 666 height 1310
click at [888, 229] on div "Payee Attributes Payer Name Label Value Canada / Bank Deposit CAN 4f9bf8e9-0a69…" at bounding box center [558, 392] width 666 height 1310
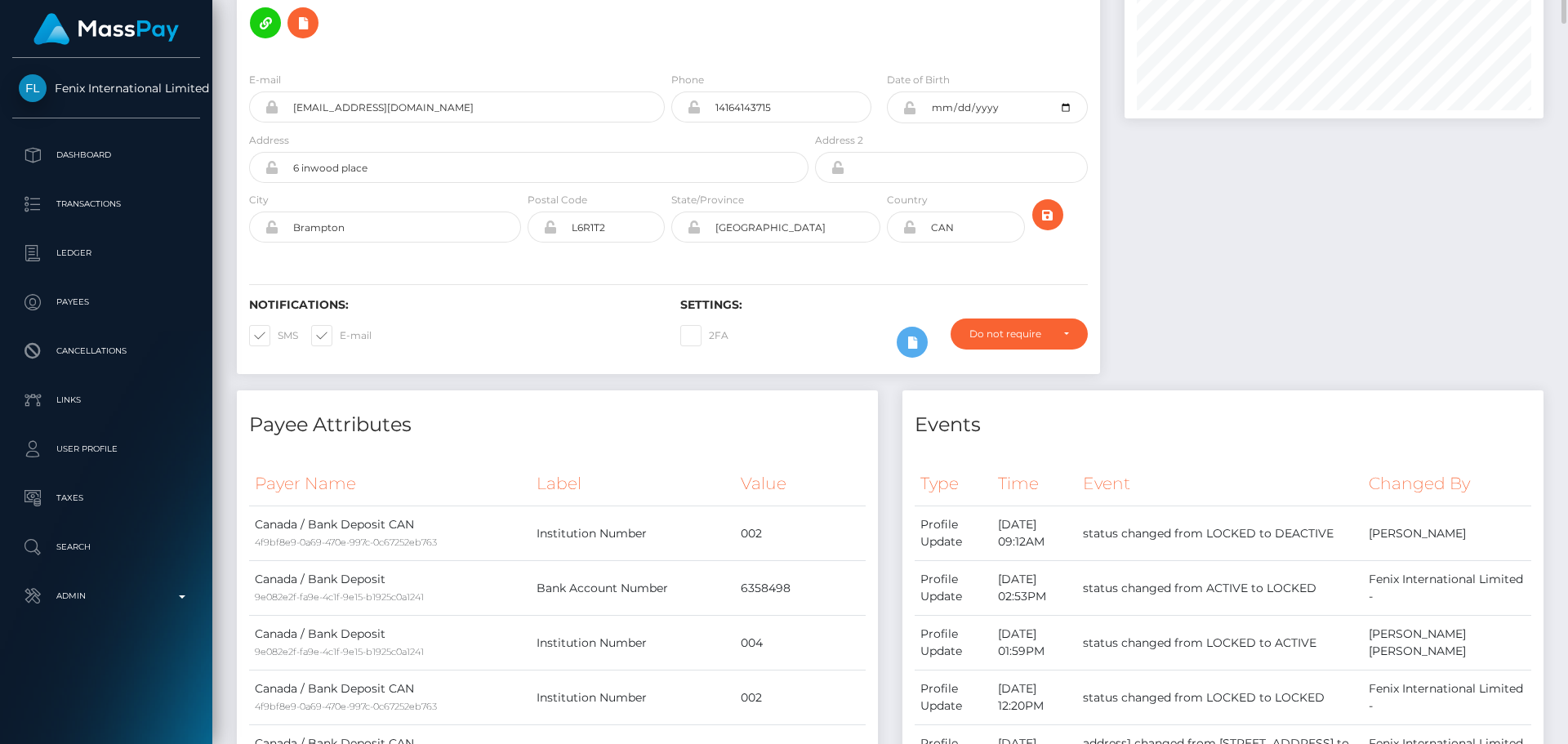
scroll to position [0, 0]
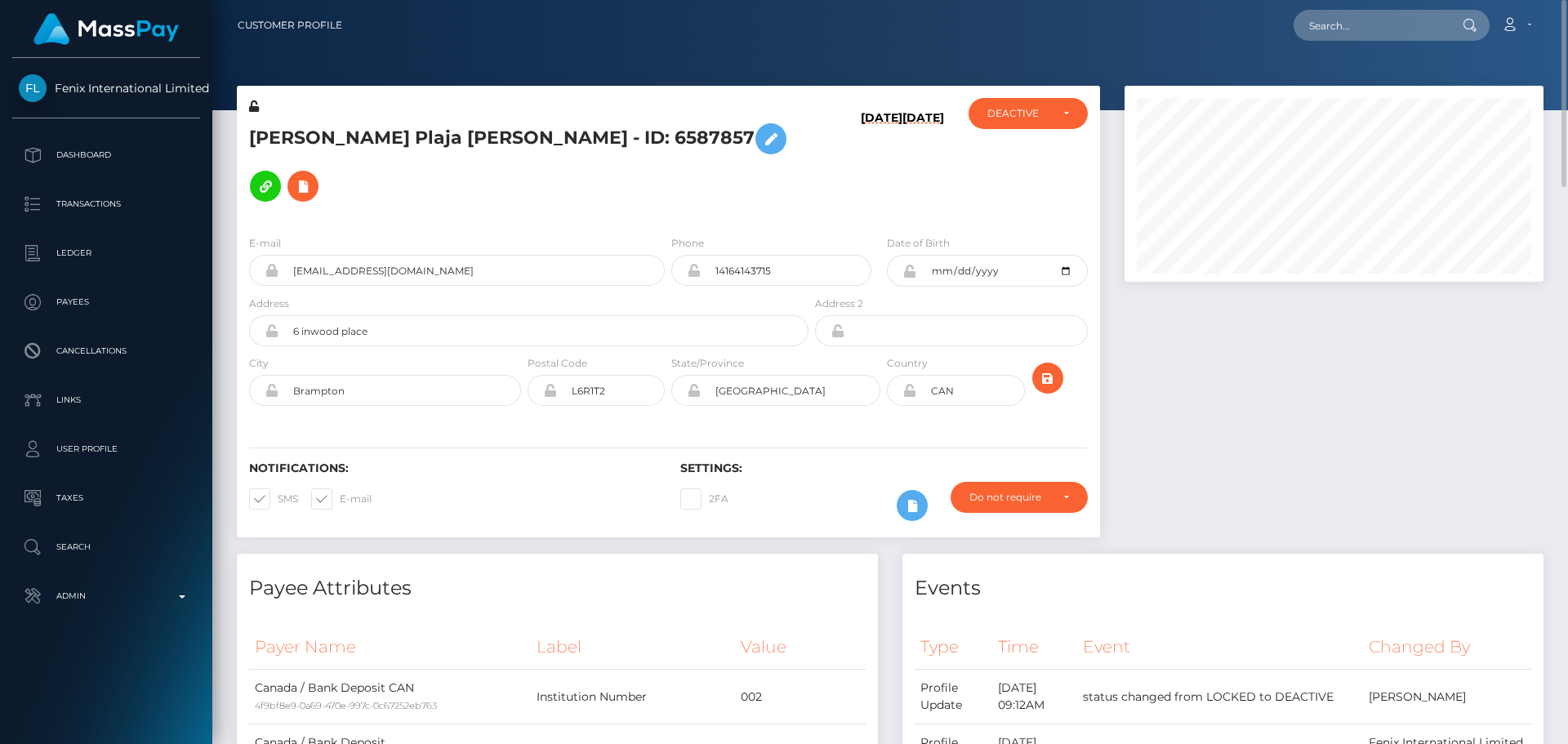
click at [553, 157] on h5 "[PERSON_NAME] Plaja [PERSON_NAME] - ID: 6587857" at bounding box center [524, 163] width 551 height 95
click at [609, 170] on div "[PERSON_NAME] Plaja [PERSON_NAME] - ID: 6587857" at bounding box center [524, 160] width 575 height 124
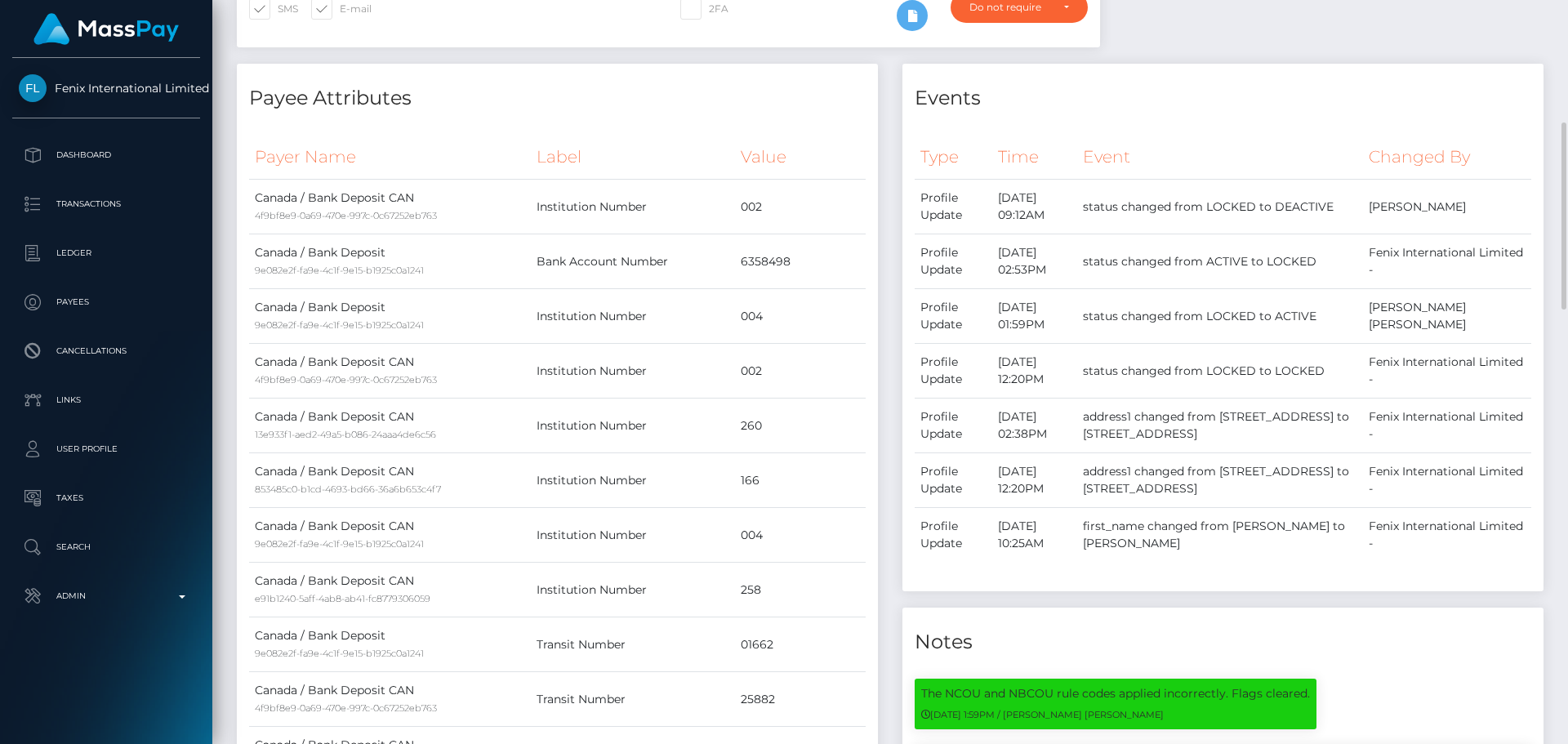
scroll to position [898, 0]
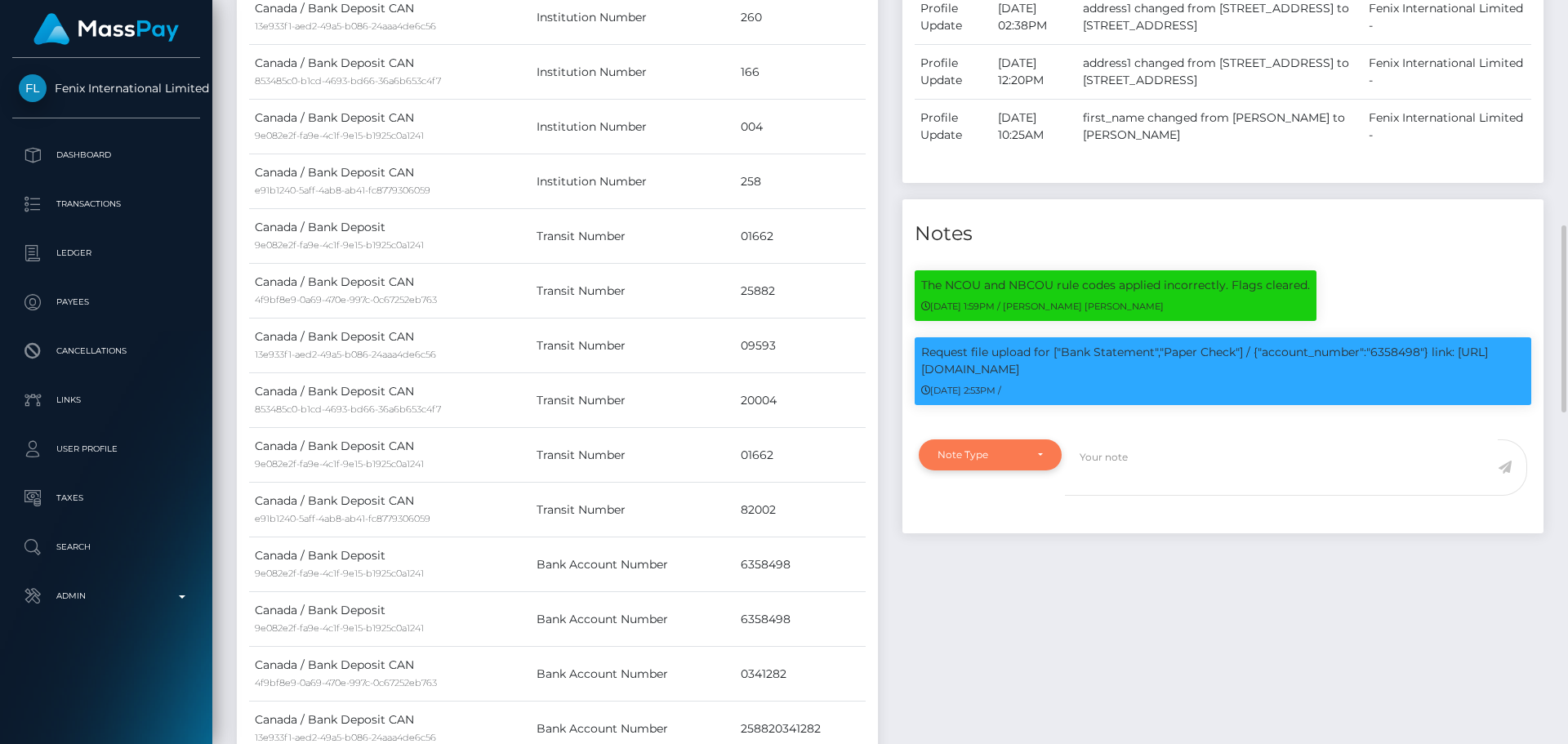
click at [1025, 448] on div "Note Type" at bounding box center [990, 455] width 106 height 13
click at [1008, 518] on link "Compliance" at bounding box center [990, 533] width 143 height 30
select select "COMPLIANCE"
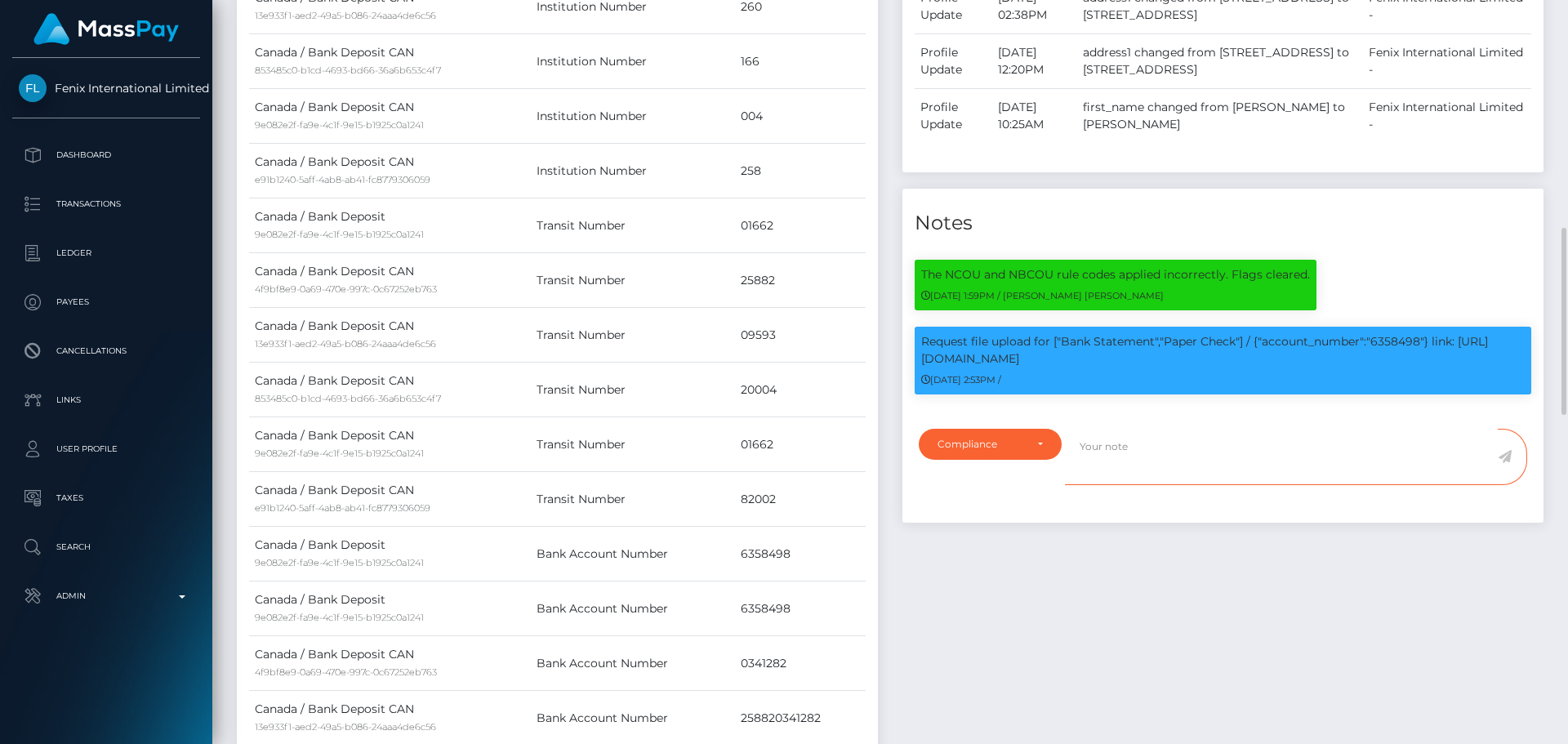
click at [1175, 429] on textarea at bounding box center [1281, 457] width 433 height 56
paste textarea "Ticket #134145"
click at [1394, 333] on p "Request file upload for ["Bank Statement","Paper Check"] / {"account_number":"6…" at bounding box center [1223, 350] width 603 height 34
copy p "6358498"
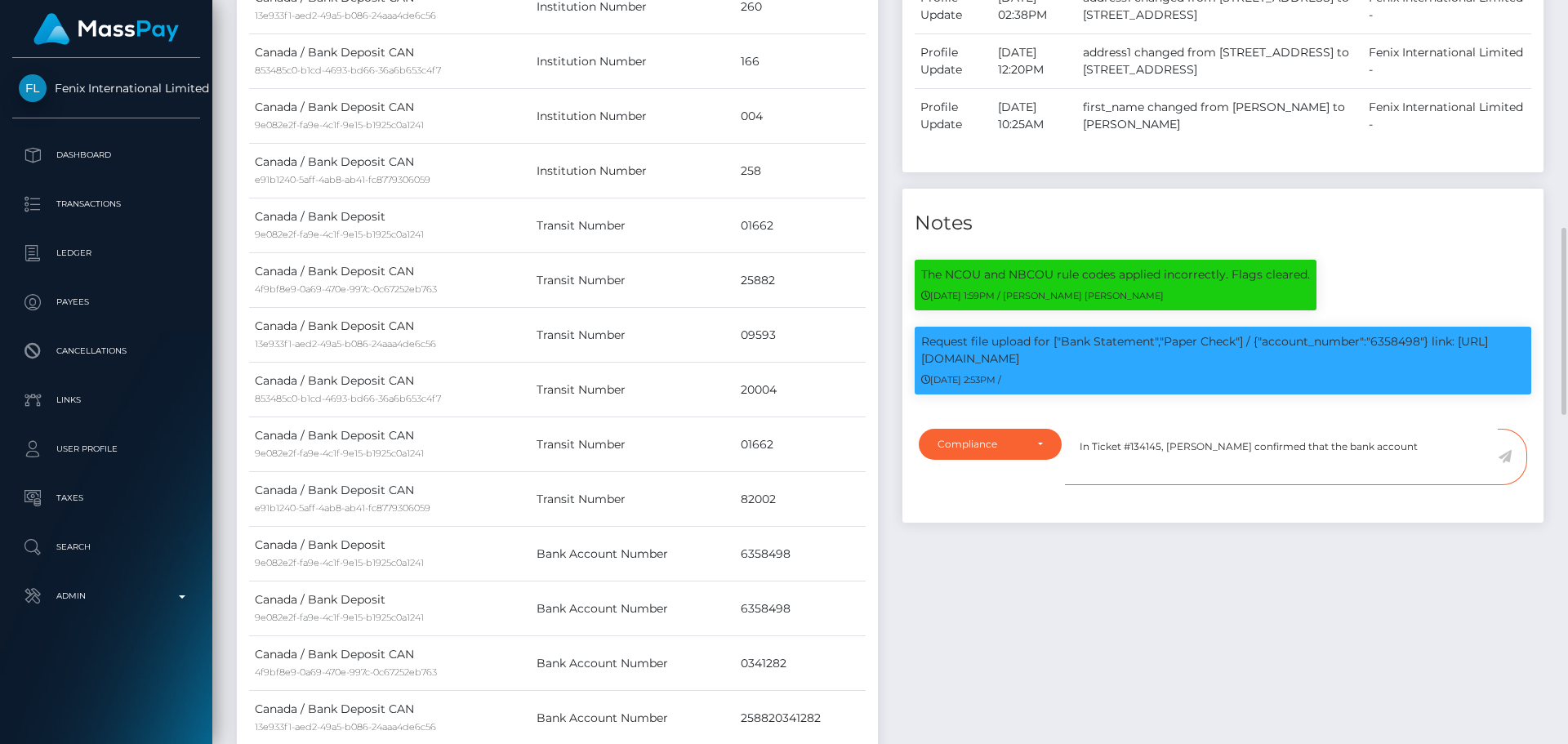
click at [1377, 429] on textarea "In Ticket #134145, [PERSON_NAME] confirmed that the bank account" at bounding box center [1281, 457] width 433 height 56
paste textarea "6358498"
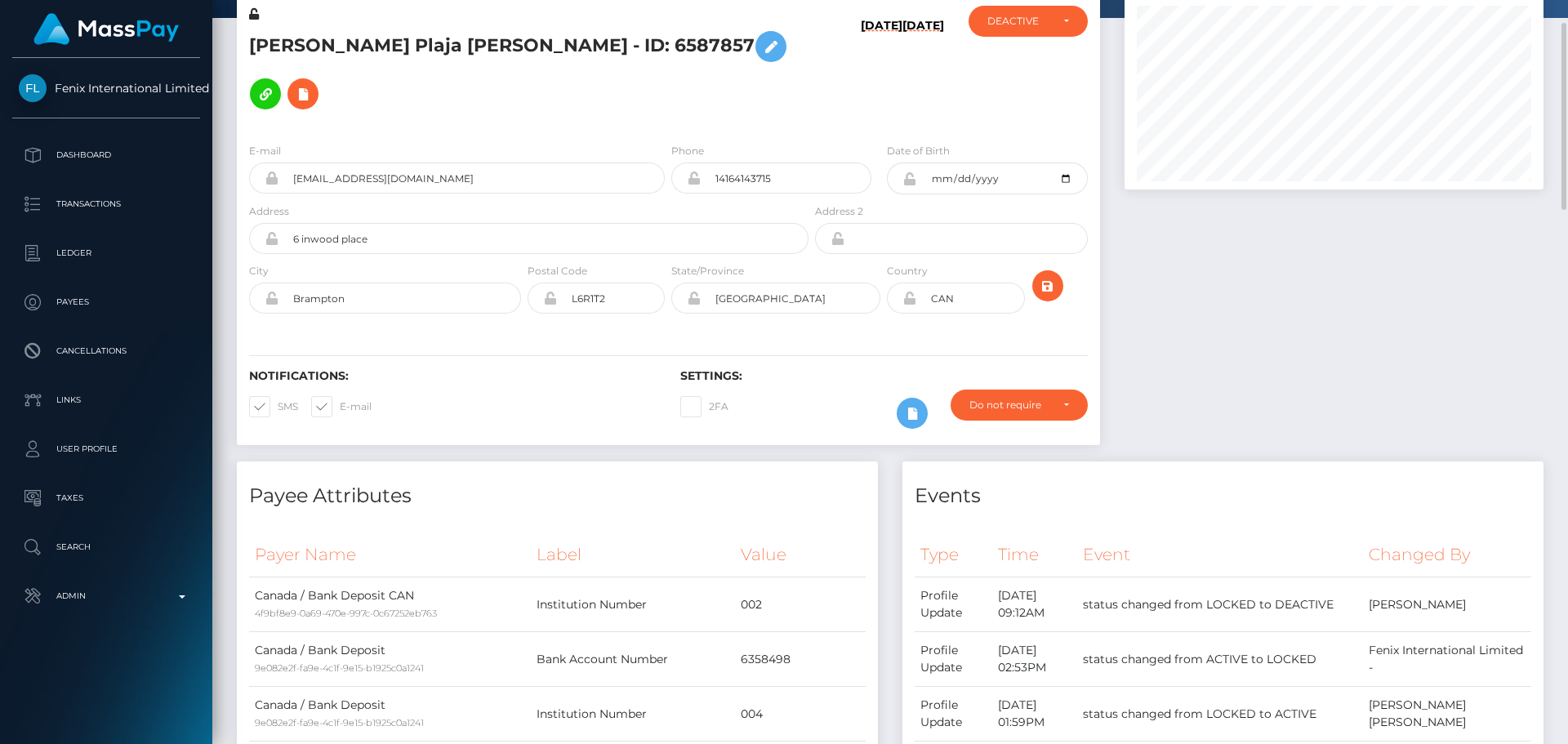
scroll to position [0, 0]
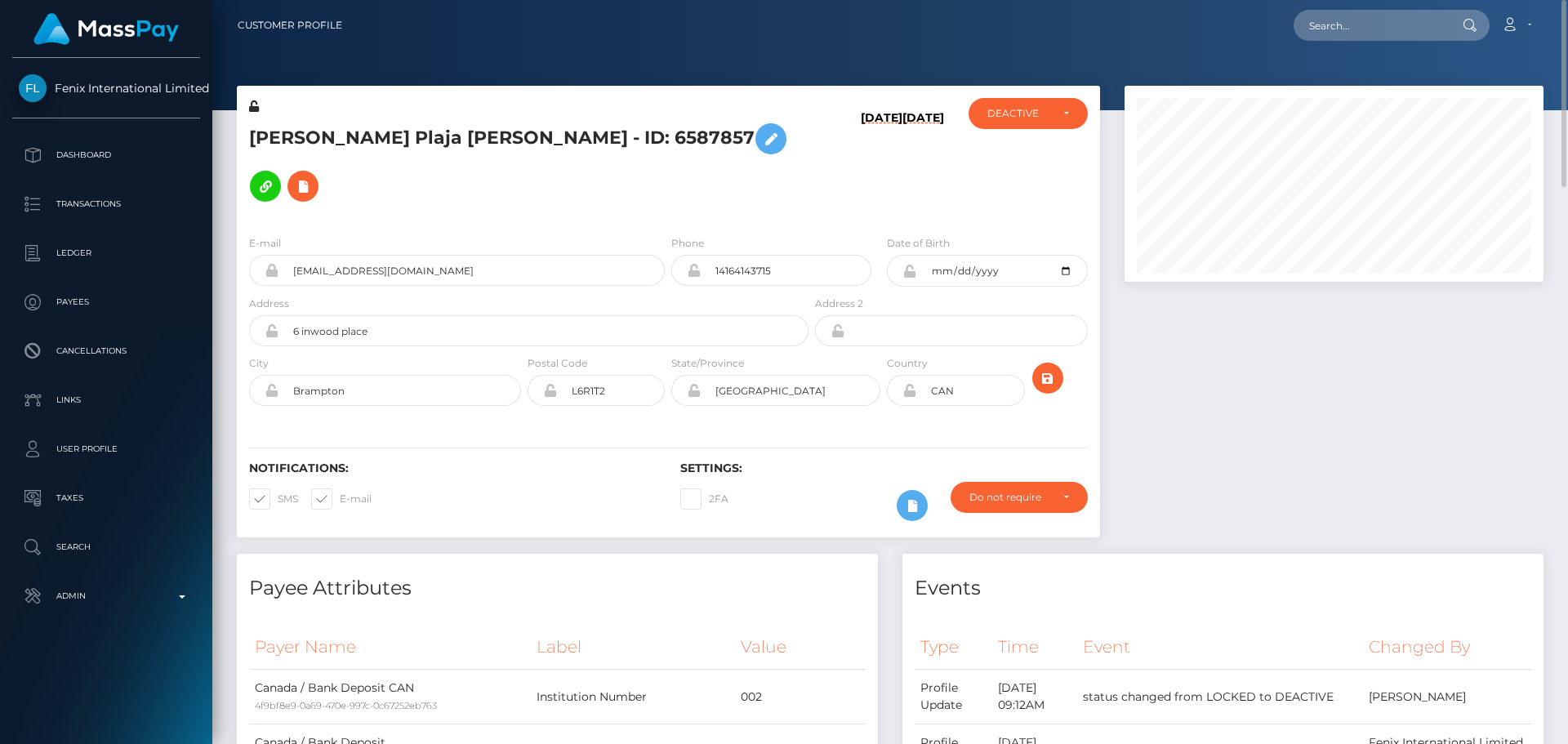
click at [281, 135] on h5 "[PERSON_NAME] Plaja [PERSON_NAME] - ID: 6587857" at bounding box center [524, 163] width 551 height 95
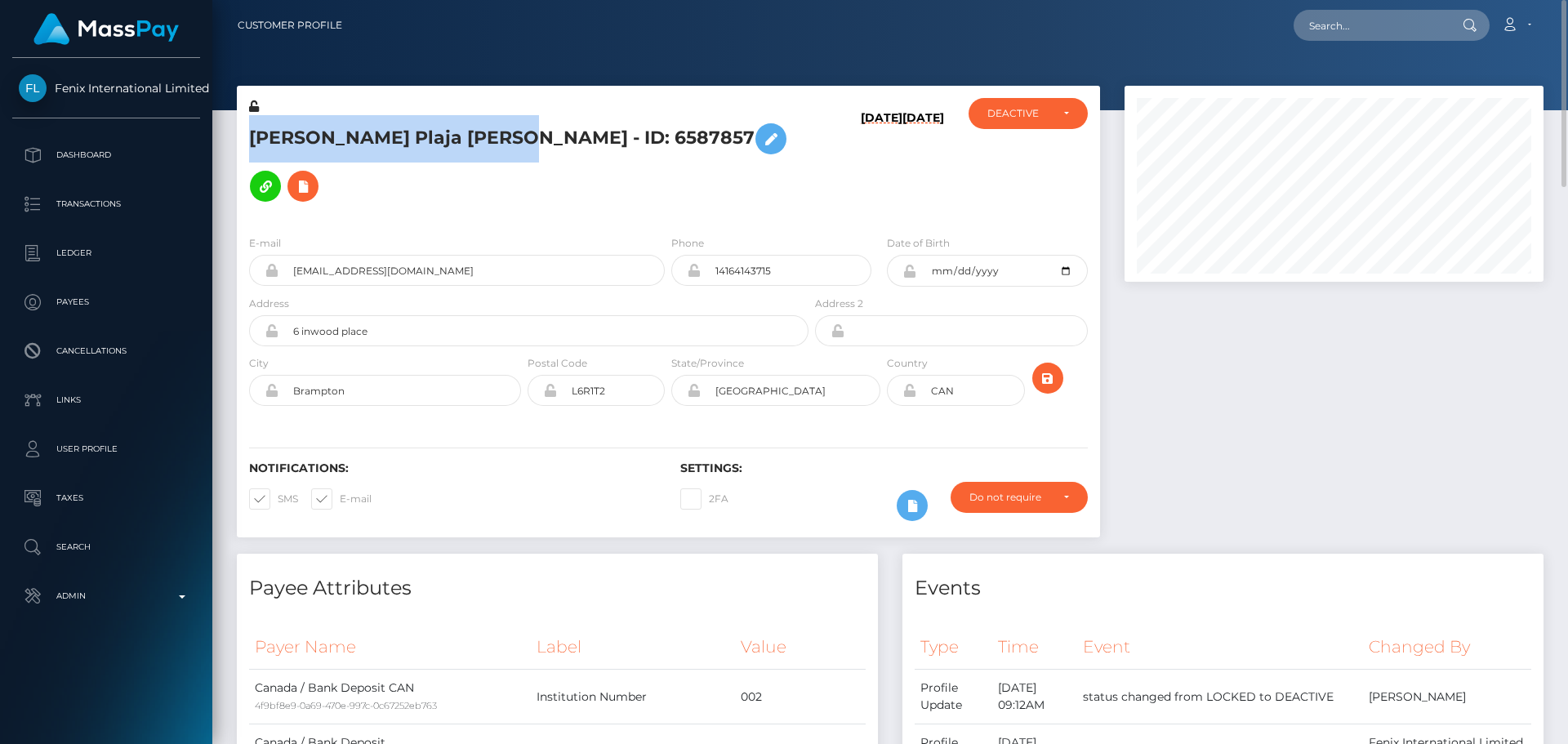
drag, startPoint x: 281, startPoint y: 135, endPoint x: 429, endPoint y: 142, distance: 148.2
click at [429, 142] on h5 "[PERSON_NAME] Plaja [PERSON_NAME] - ID: 6587857" at bounding box center [524, 163] width 551 height 95
copy h5 "[PERSON_NAME] Plaja [PERSON_NAME]"
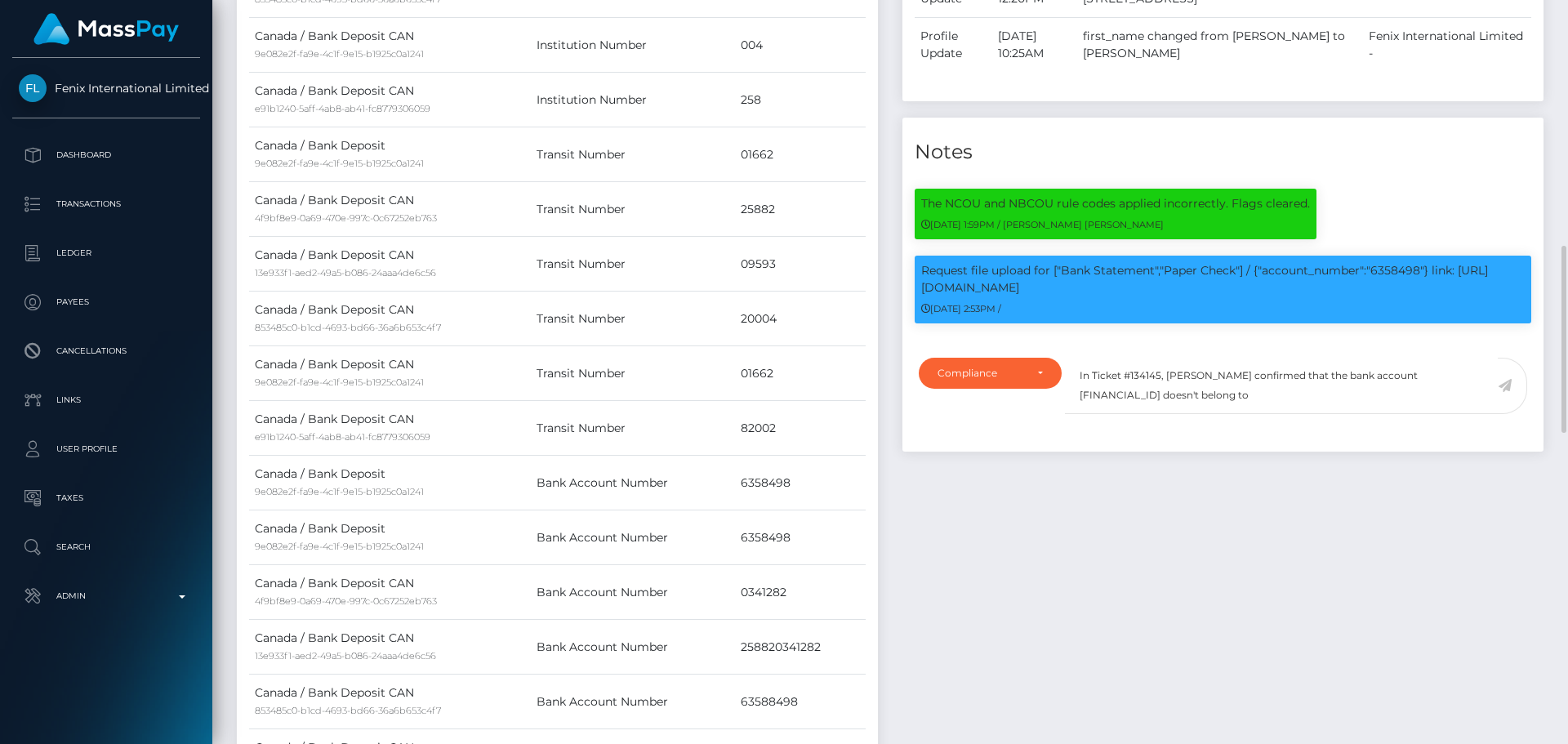
scroll to position [196, 420]
click at [1202, 358] on textarea "In Ticket #134145, [PERSON_NAME] confirmed that the bank account [FINANCIAL_ID]…" at bounding box center [1281, 385] width 433 height 56
paste textarea "[PERSON_NAME] Plaja [PERSON_NAME]"
click at [1402, 263] on p "Request file upload for ["Bank Statement","Paper Check"] / {"account_number":"6…" at bounding box center [1223, 280] width 603 height 34
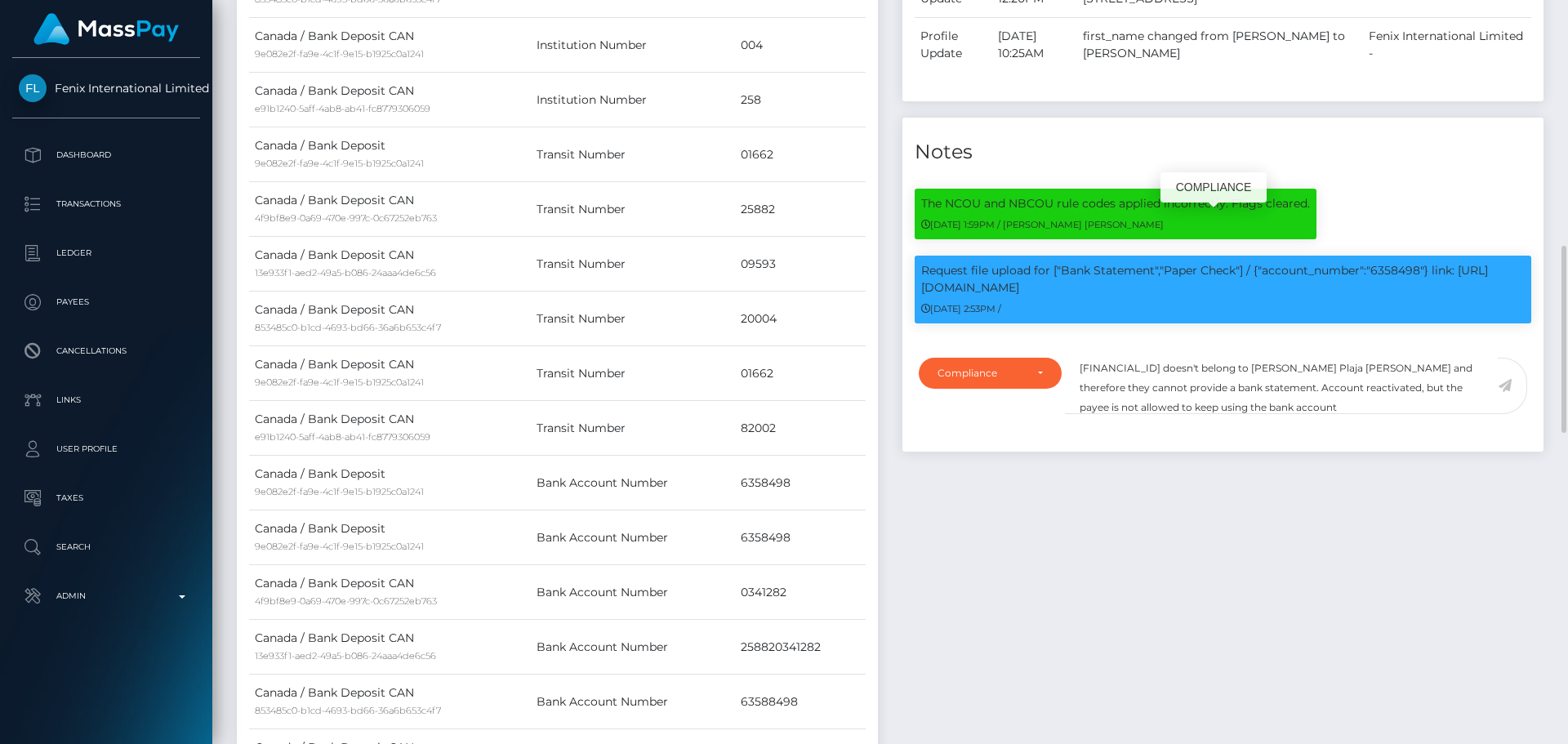
copy p "6358498"
click at [1224, 358] on textarea "In Ticket #134145, [PERSON_NAME] confirmed that the bank account [FINANCIAL_ID]…" at bounding box center [1281, 385] width 433 height 56
paste textarea "6358498"
type textarea "In Ticket #134145, [PERSON_NAME] confirmed that the bank account [FINANCIAL_ID]…"
click at [1511, 379] on icon at bounding box center [1504, 385] width 14 height 13
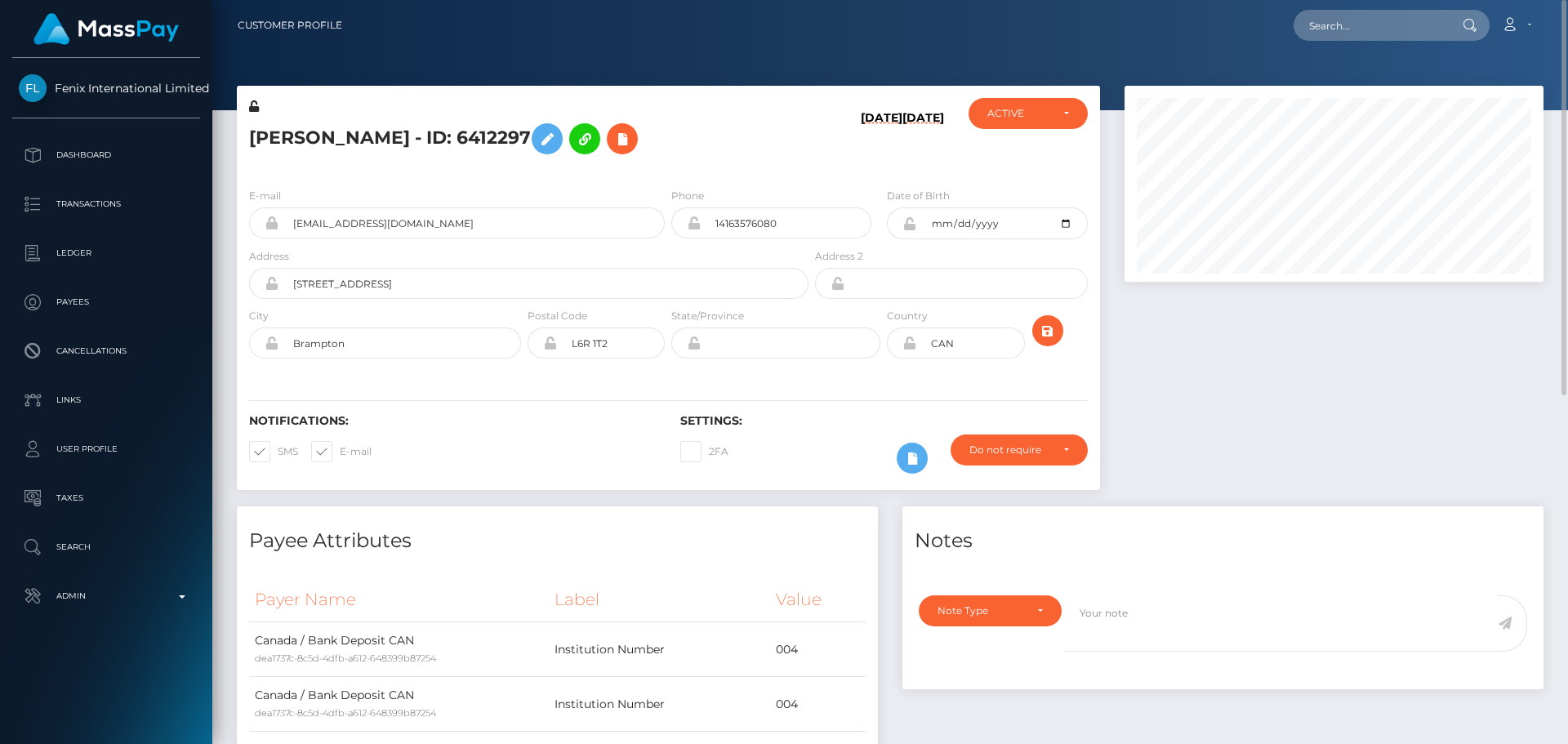
click at [655, 142] on h5 "[PERSON_NAME] - ID: 6412297" at bounding box center [524, 139] width 551 height 48
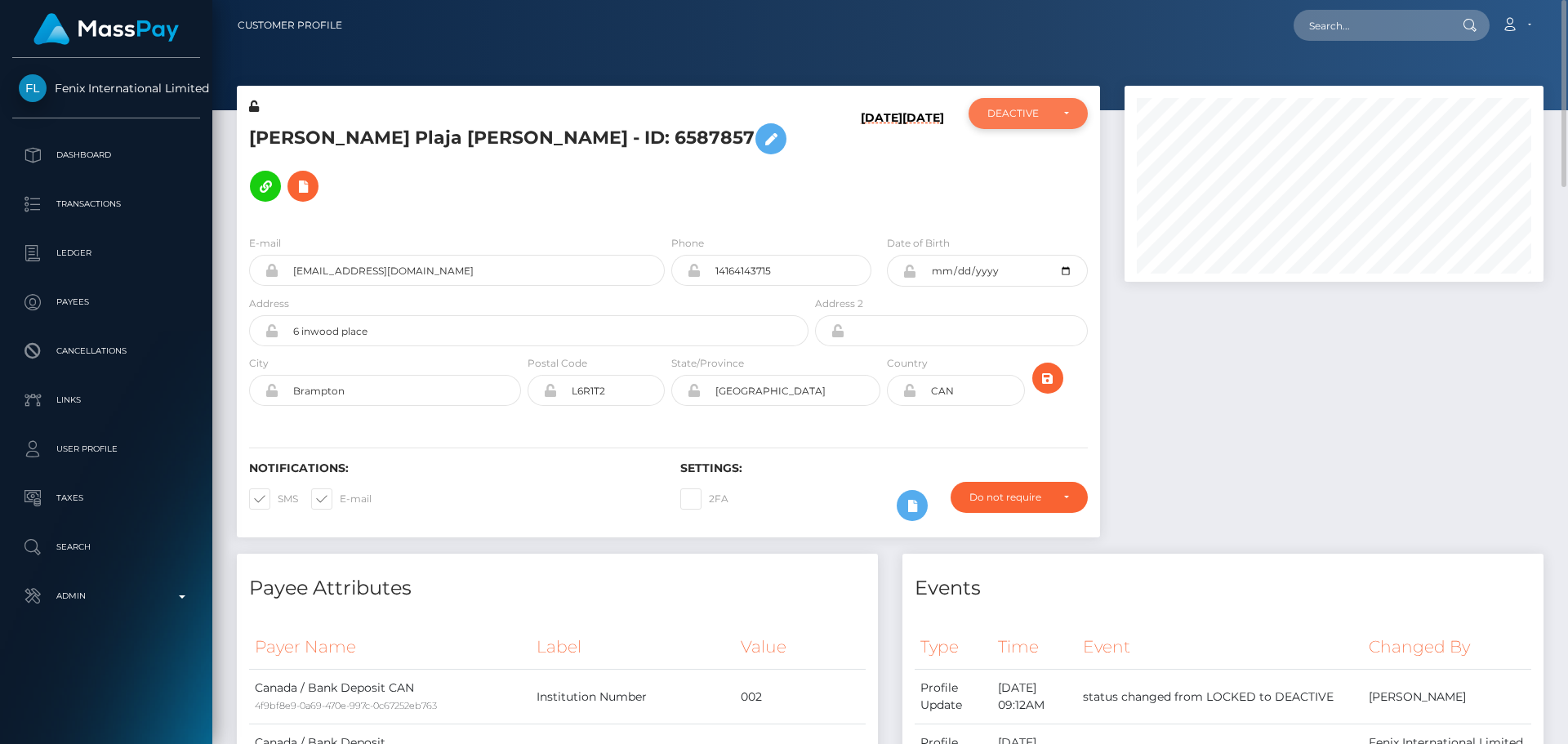
click at [1005, 110] on div "DEACTIVE" at bounding box center [1019, 113] width 63 height 13
click at [1007, 148] on link "ACTIVE" at bounding box center [1028, 157] width 119 height 30
select select "ACTIVE"
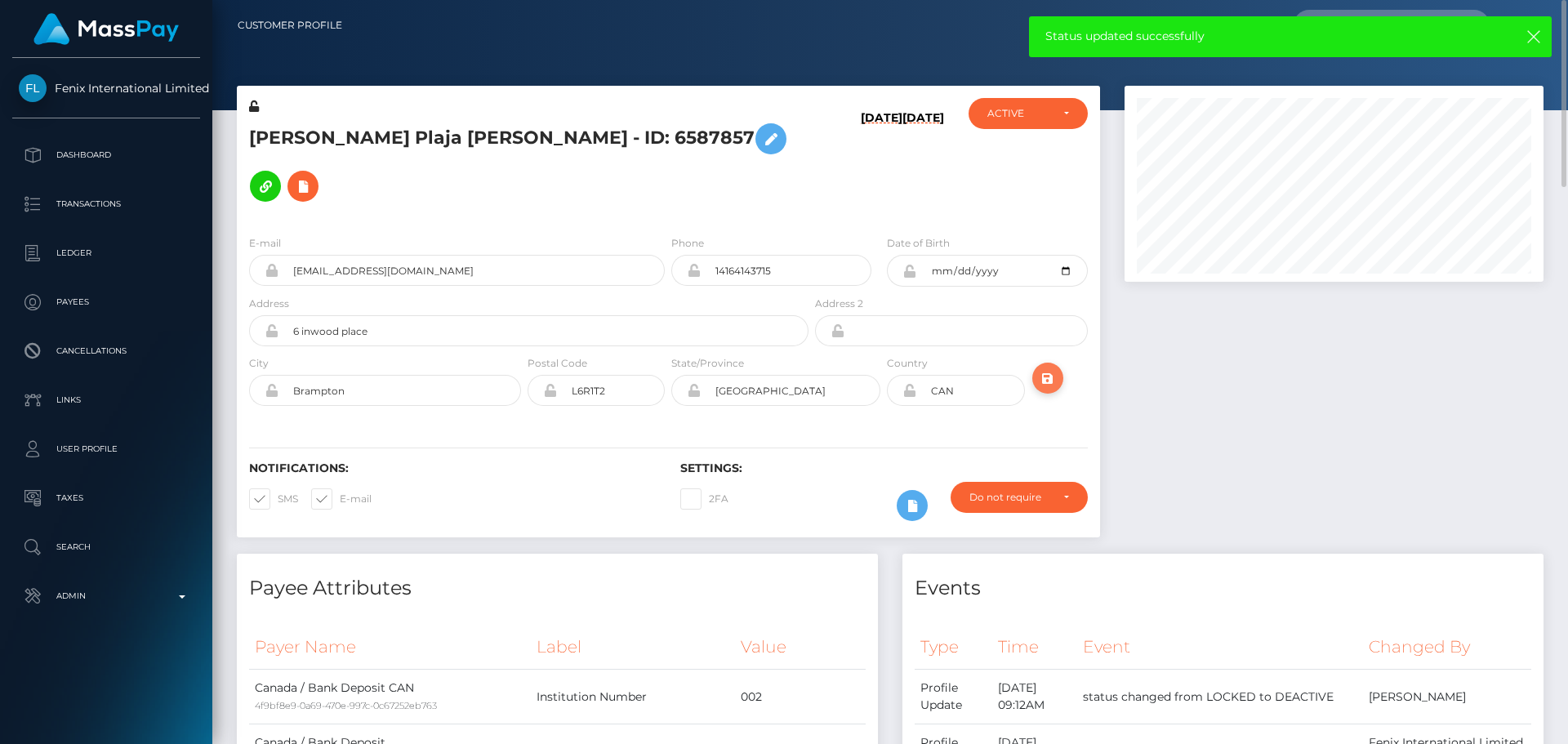
click at [1048, 368] on icon "submit" at bounding box center [1048, 378] width 20 height 20
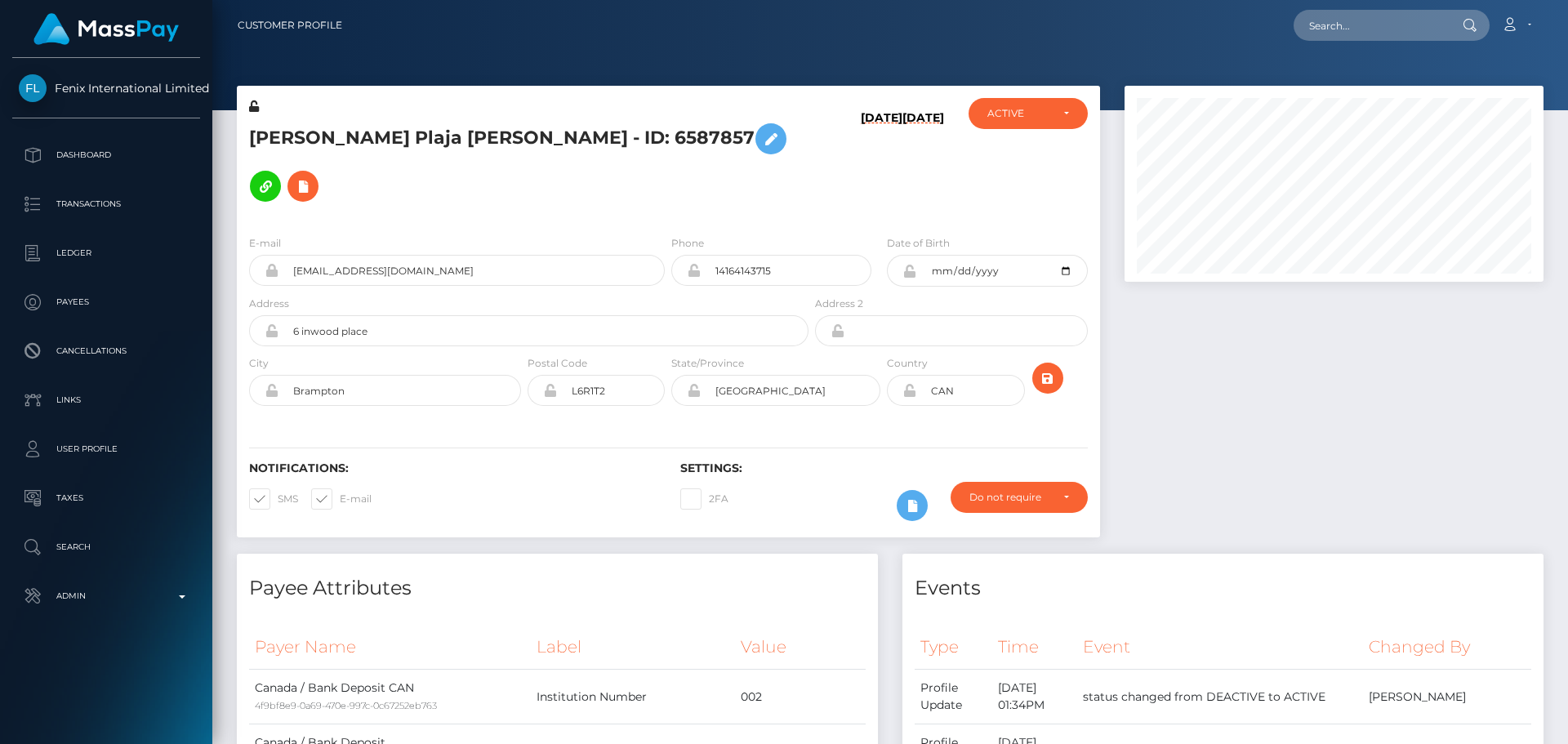
scroll to position [196, 420]
click at [399, 141] on h5 "[PERSON_NAME] Plaja [PERSON_NAME] - ID: 6587857" at bounding box center [524, 163] width 551 height 95
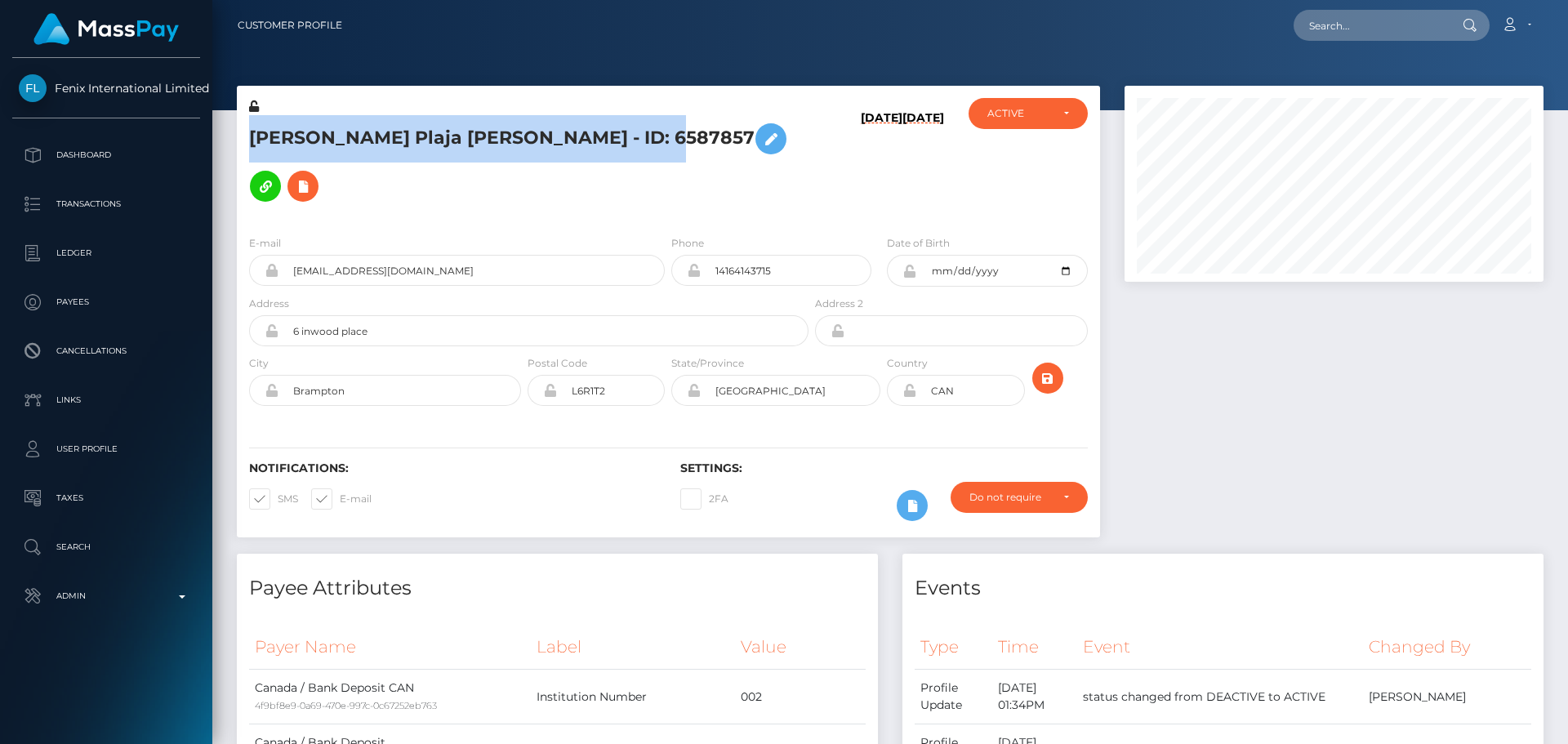
click at [399, 139] on h5 "[PERSON_NAME] Plaja [PERSON_NAME] - ID: 6587857" at bounding box center [524, 163] width 551 height 95
copy h5 "[PERSON_NAME] Plaja [PERSON_NAME] - ID: 6587857"
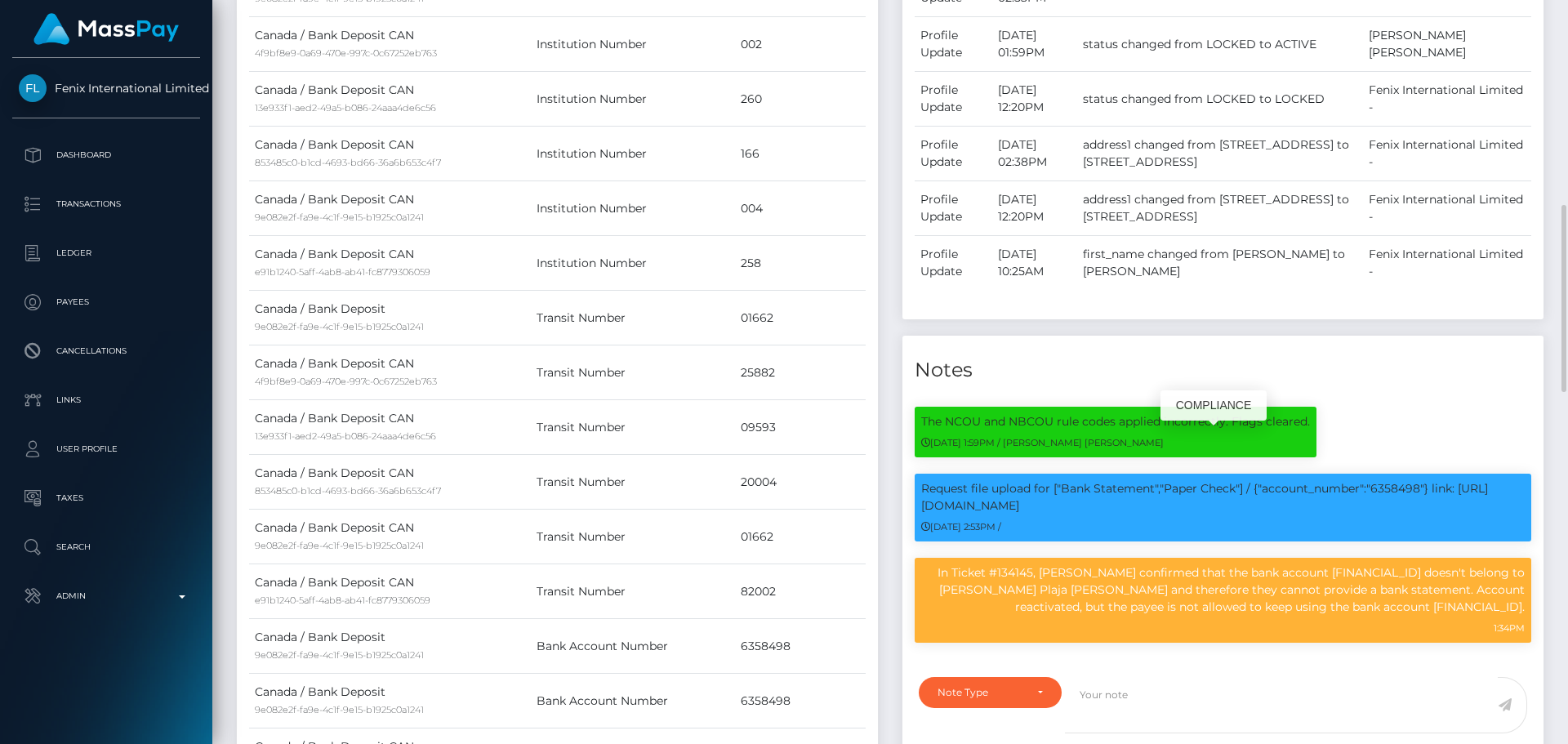
click at [1404, 480] on p "Request file upload for ["Bank Statement","Paper Check"] / {"account_number":"6…" at bounding box center [1223, 498] width 603 height 34
copy p "6358498"
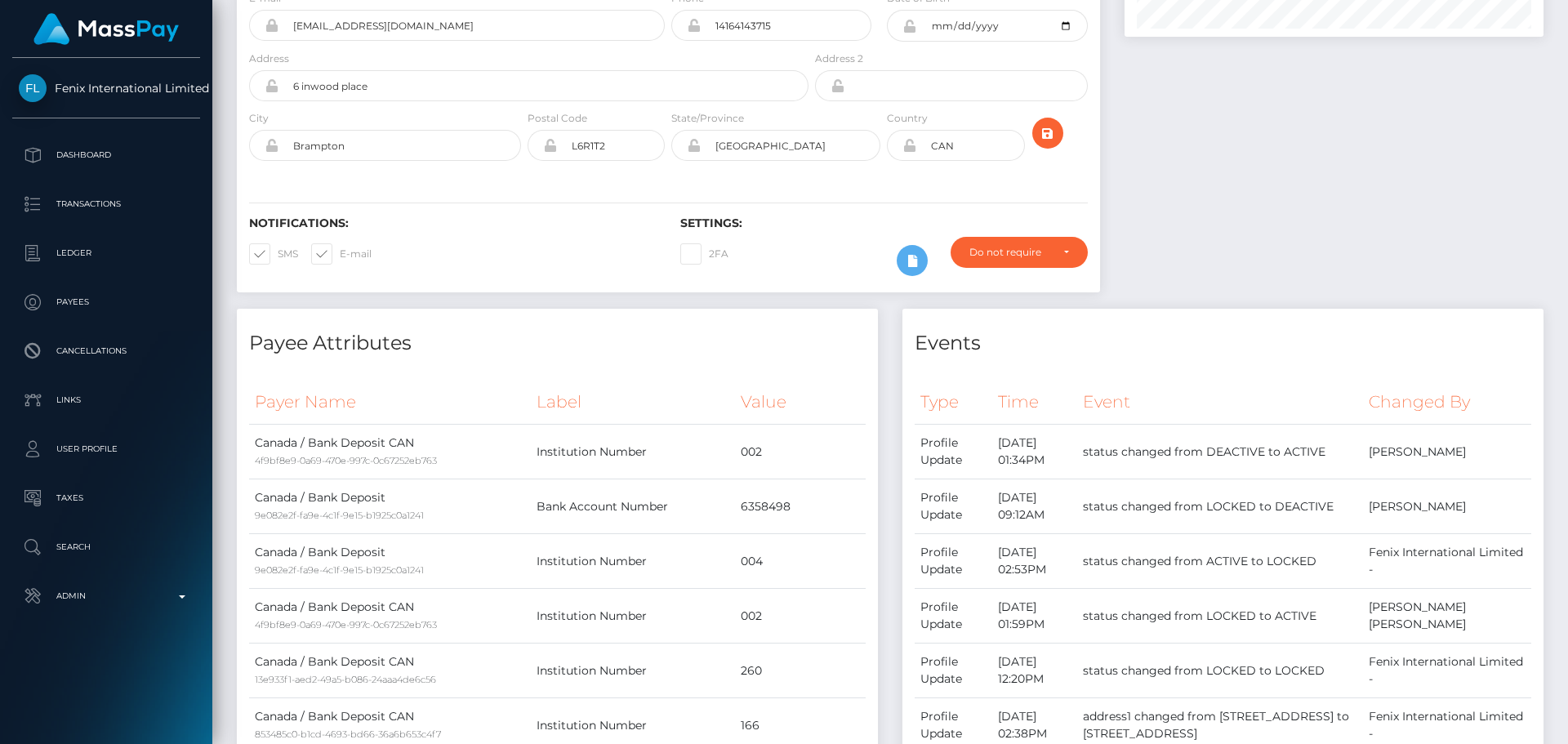
scroll to position [0, 0]
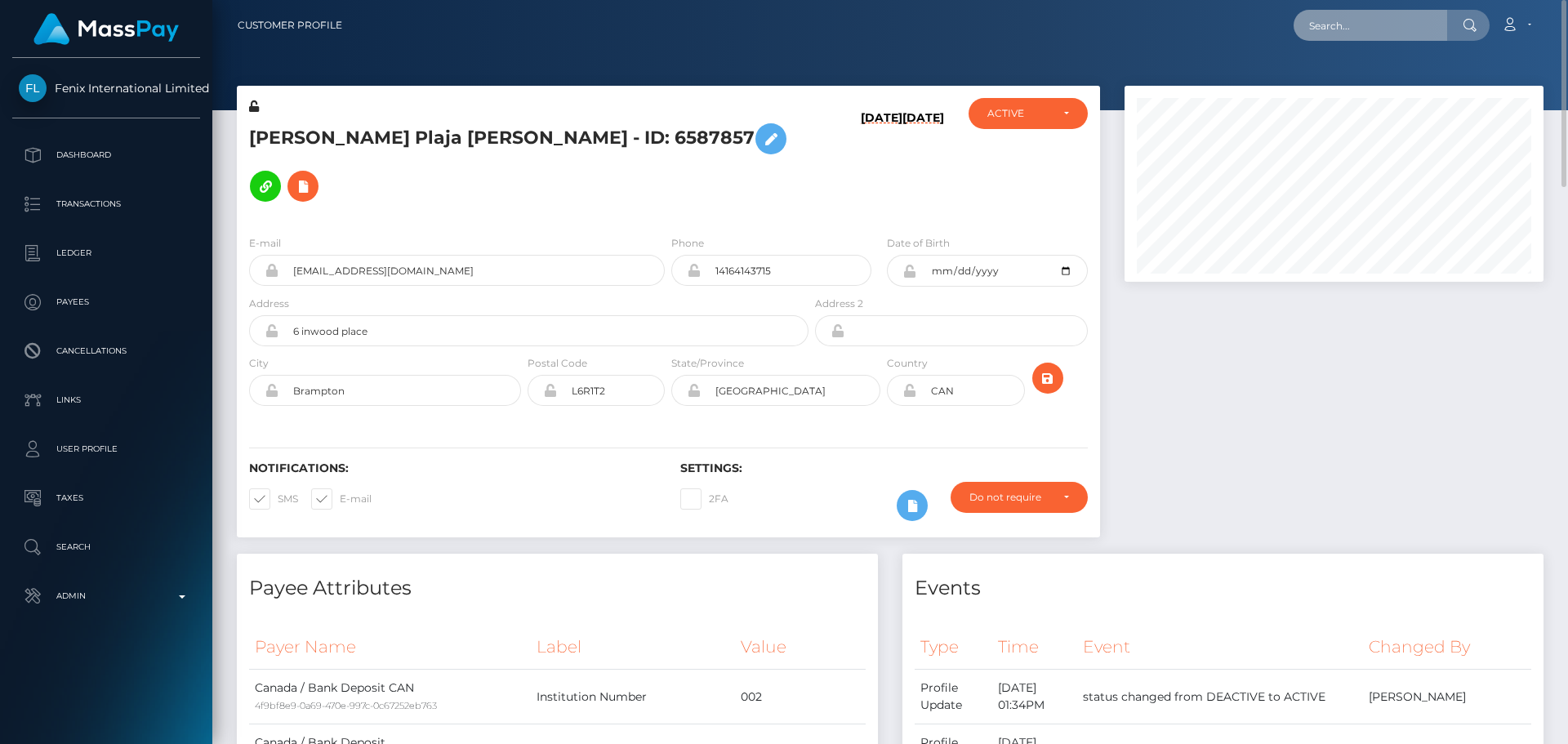
click at [1399, 15] on input "text" at bounding box center [1370, 25] width 153 height 31
paste input "poact_IS0F8624OTKP"
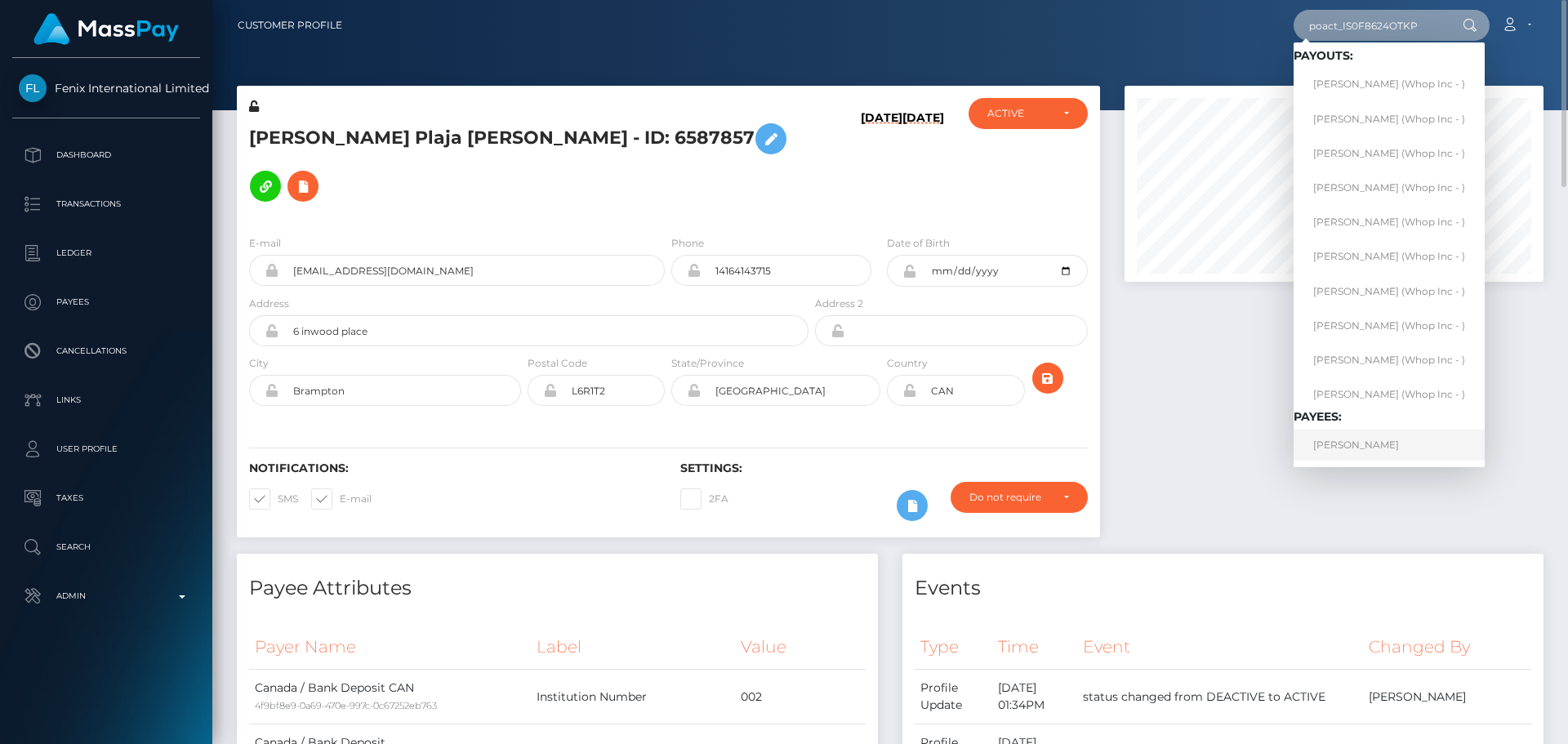
type input "poact_IS0F8624OTKP"
click at [1359, 448] on link "[PERSON_NAME]" at bounding box center [1389, 445] width 191 height 30
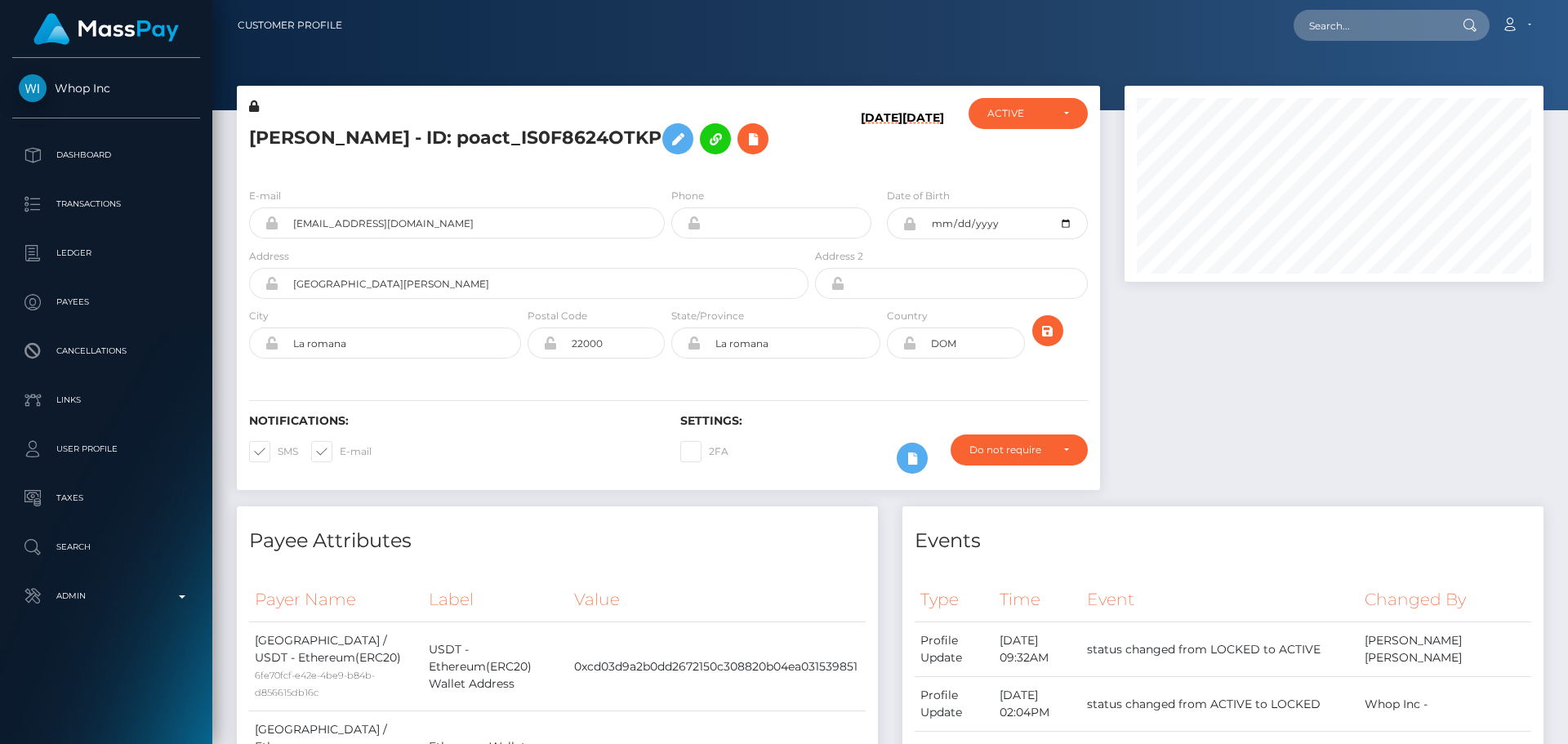
scroll to position [196, 420]
click at [697, 163] on h5 "[PERSON_NAME] - ID: poact_IS0F8624OTKP" at bounding box center [524, 139] width 551 height 48
click at [667, 175] on div "[PERSON_NAME] - ID: poact_IS0F8624OTKP" at bounding box center [524, 136] width 575 height 77
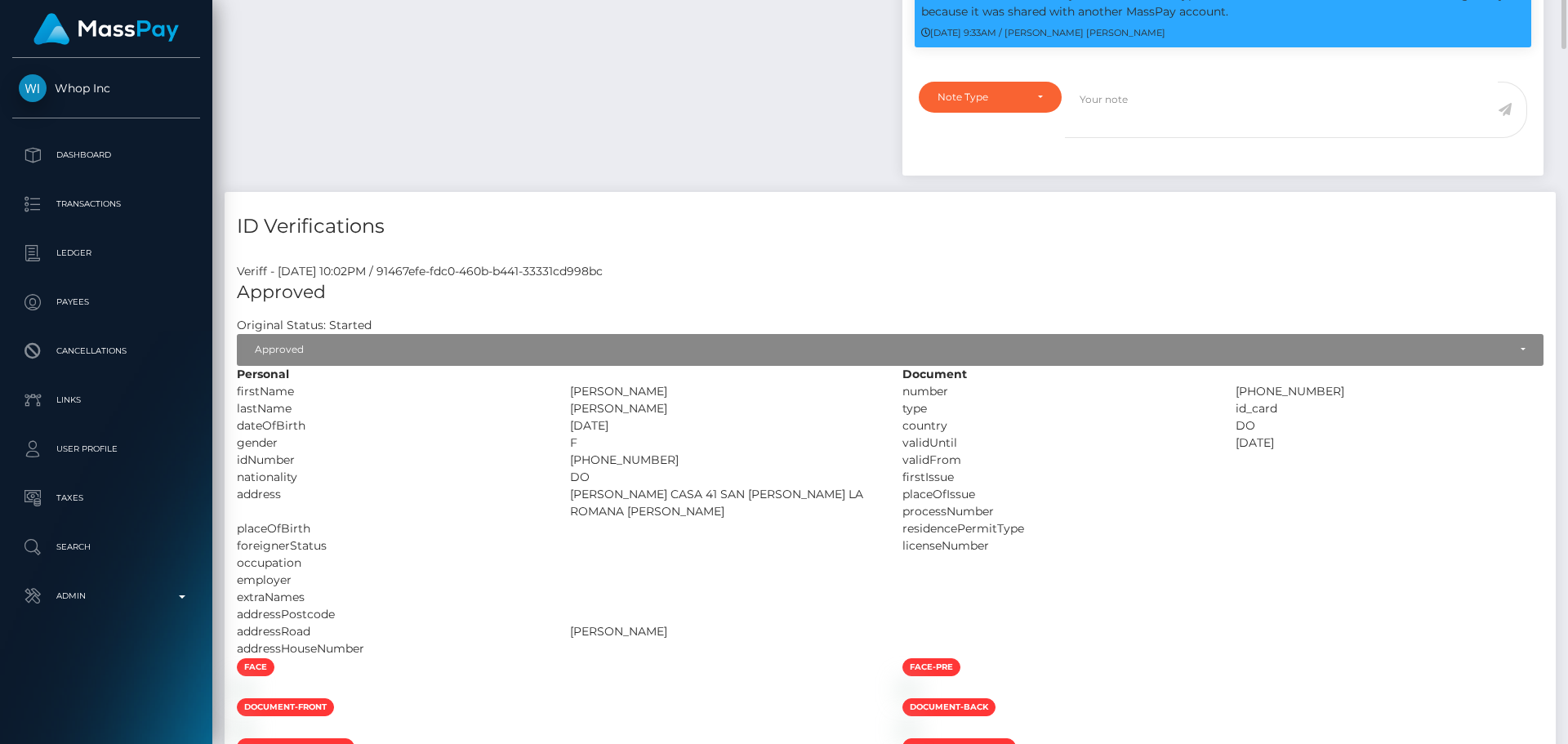
scroll to position [898, 0]
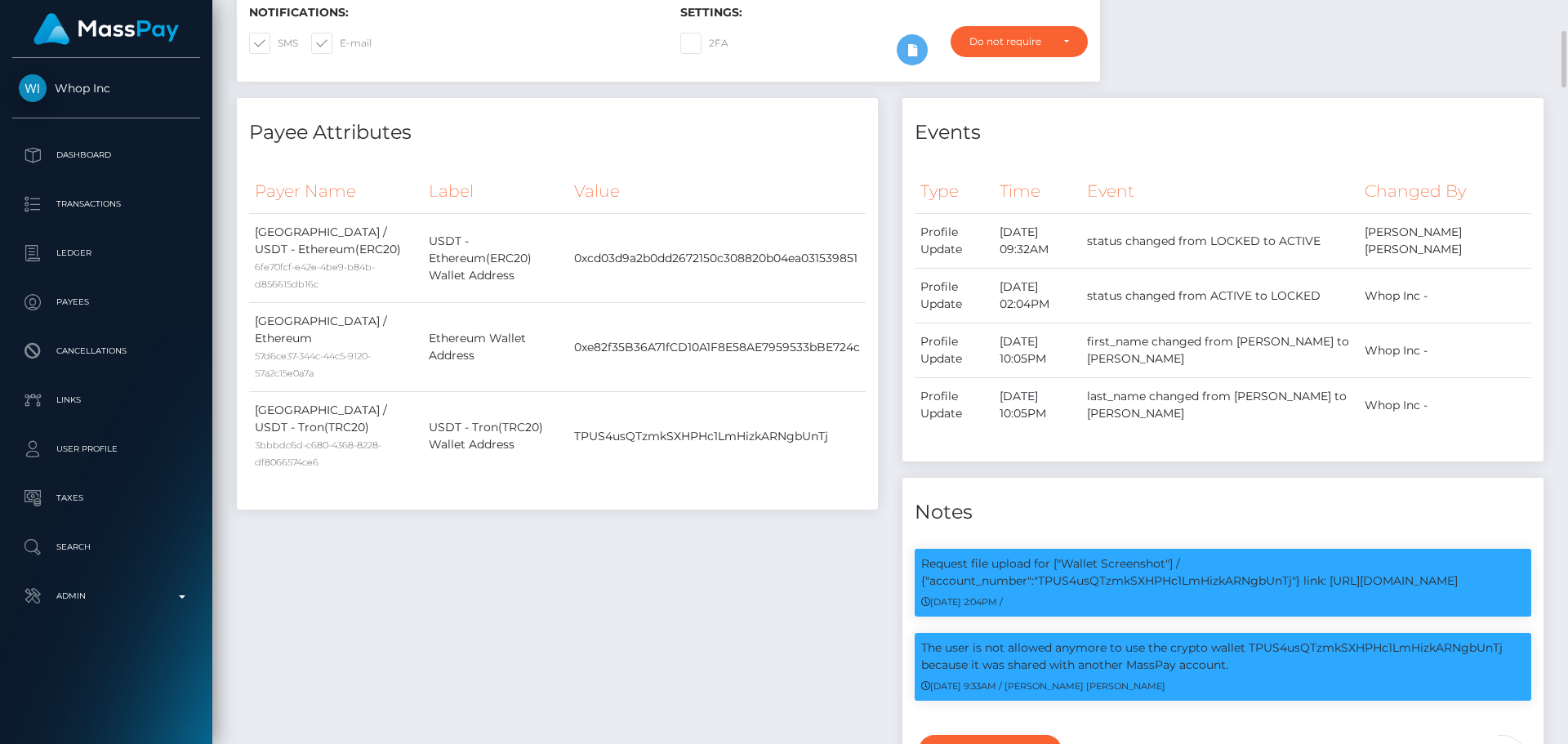
scroll to position [0, 0]
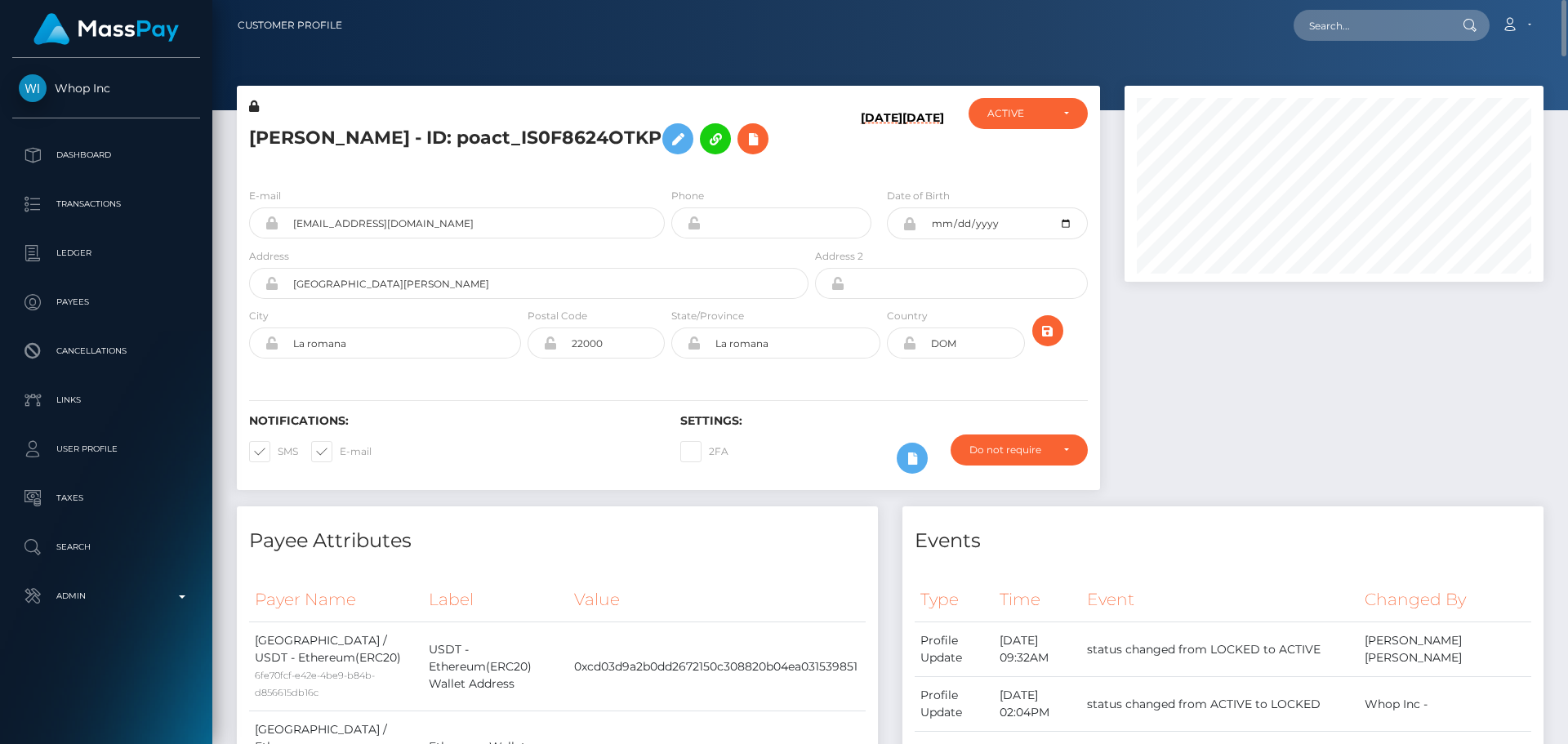
click at [667, 163] on h5 "[PERSON_NAME] - ID: poact_IS0F8624OTKP" at bounding box center [524, 139] width 551 height 48
click at [660, 163] on h5 "[PERSON_NAME] - ID: poact_IS0F8624OTKP" at bounding box center [524, 139] width 551 height 48
click at [667, 175] on div "[PERSON_NAME] - ID: poact_IS0F8624OTKP" at bounding box center [524, 136] width 575 height 77
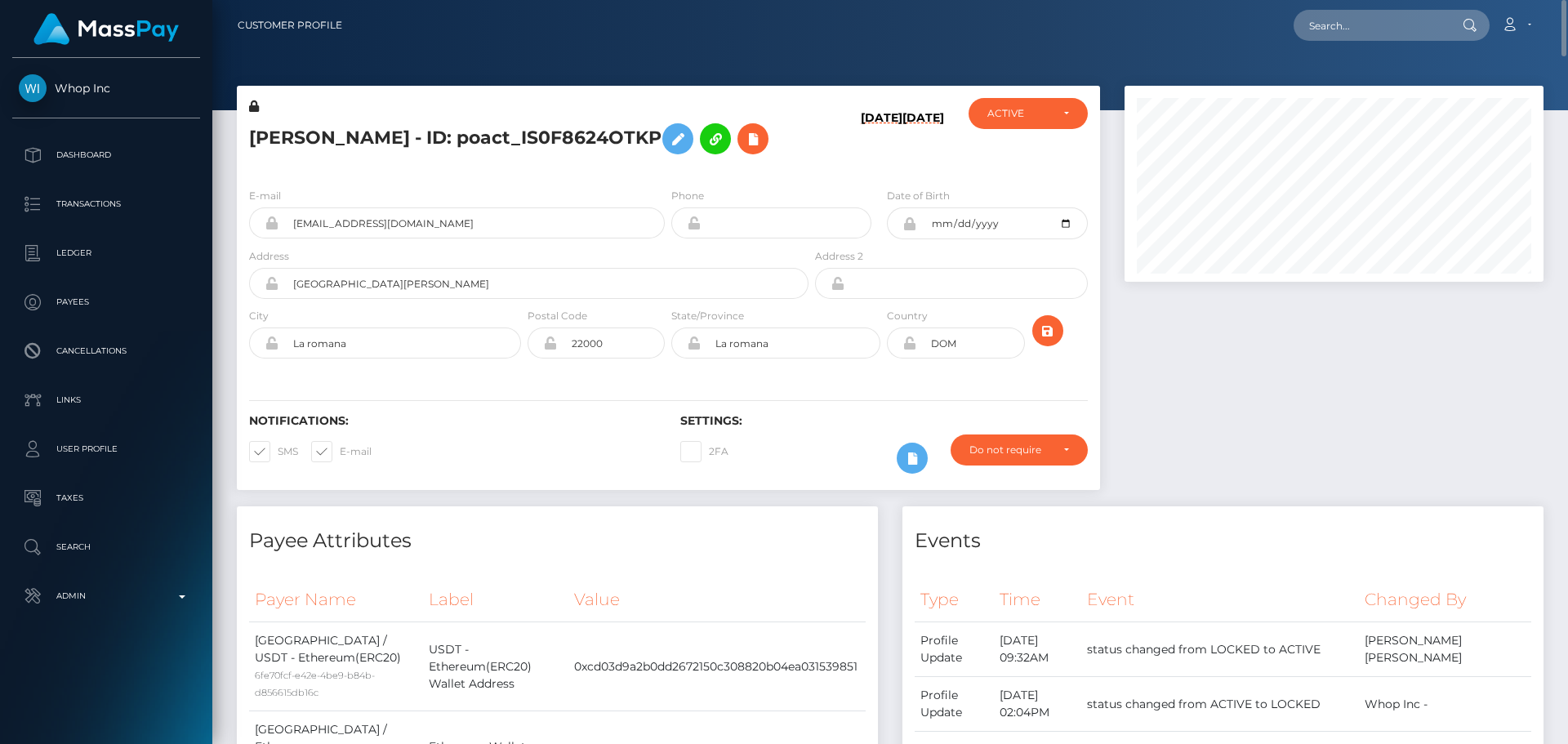
click at [670, 175] on div "[PERSON_NAME] - ID: poact_IS0F8624OTKP" at bounding box center [524, 136] width 575 height 77
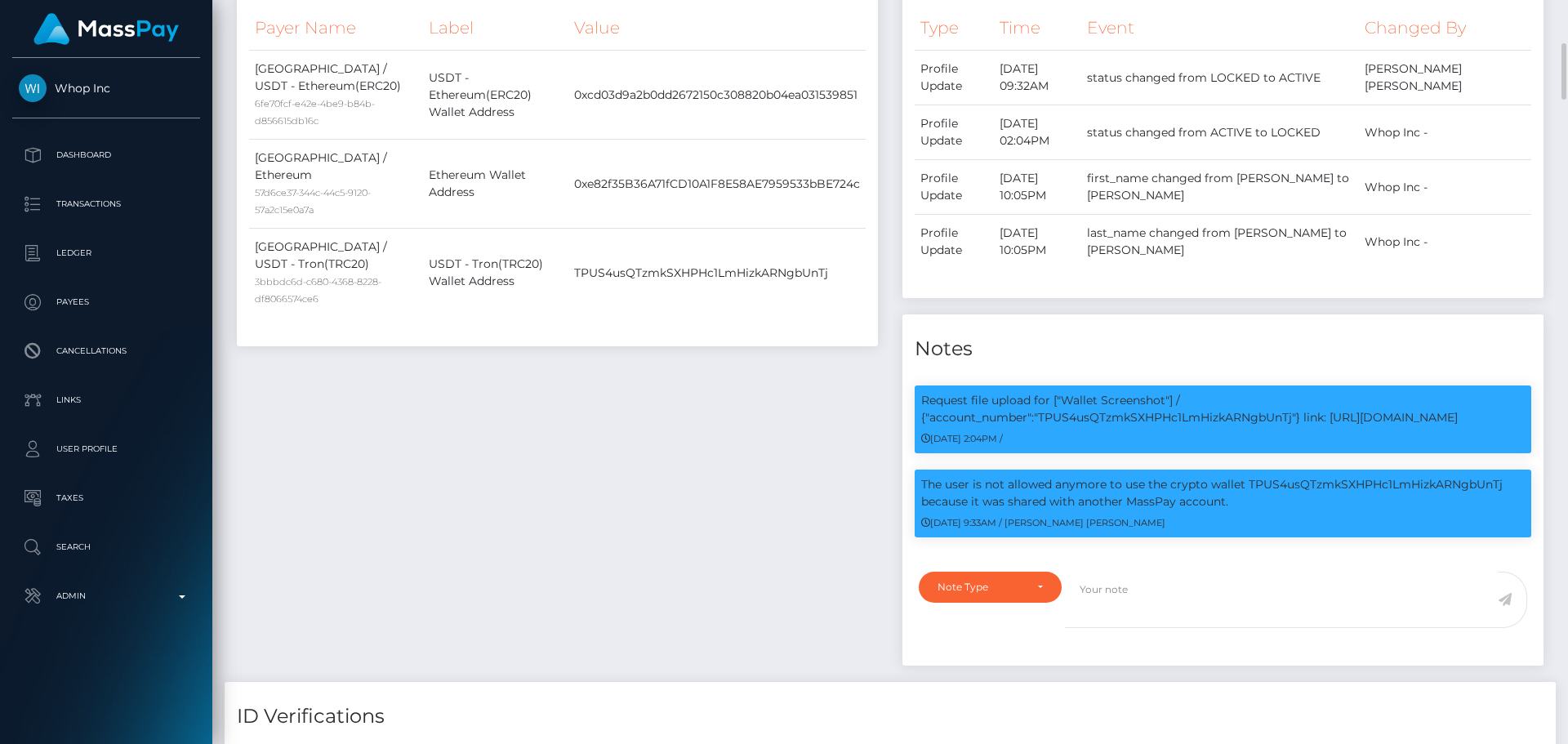
scroll to position [980, 0]
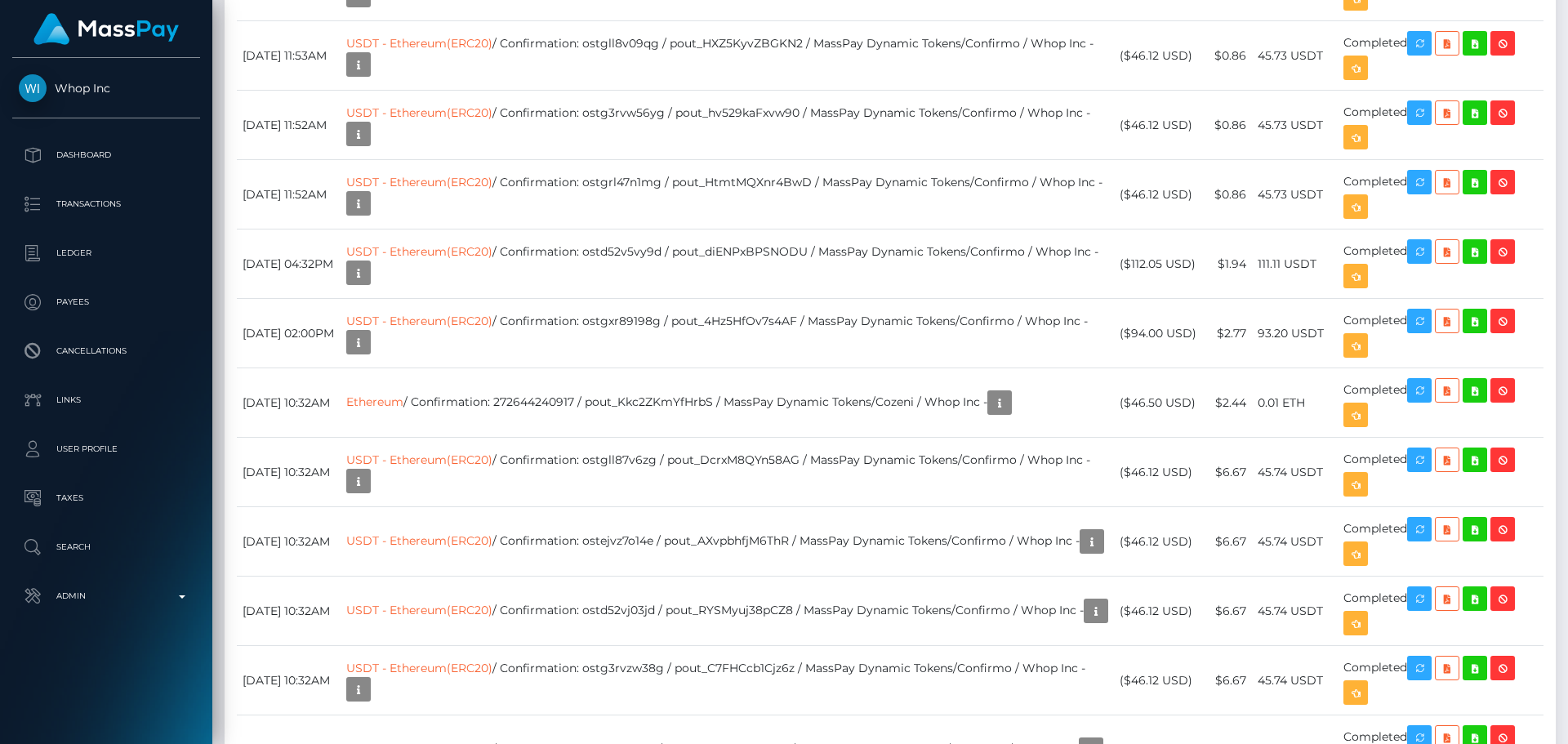
scroll to position [5962, 0]
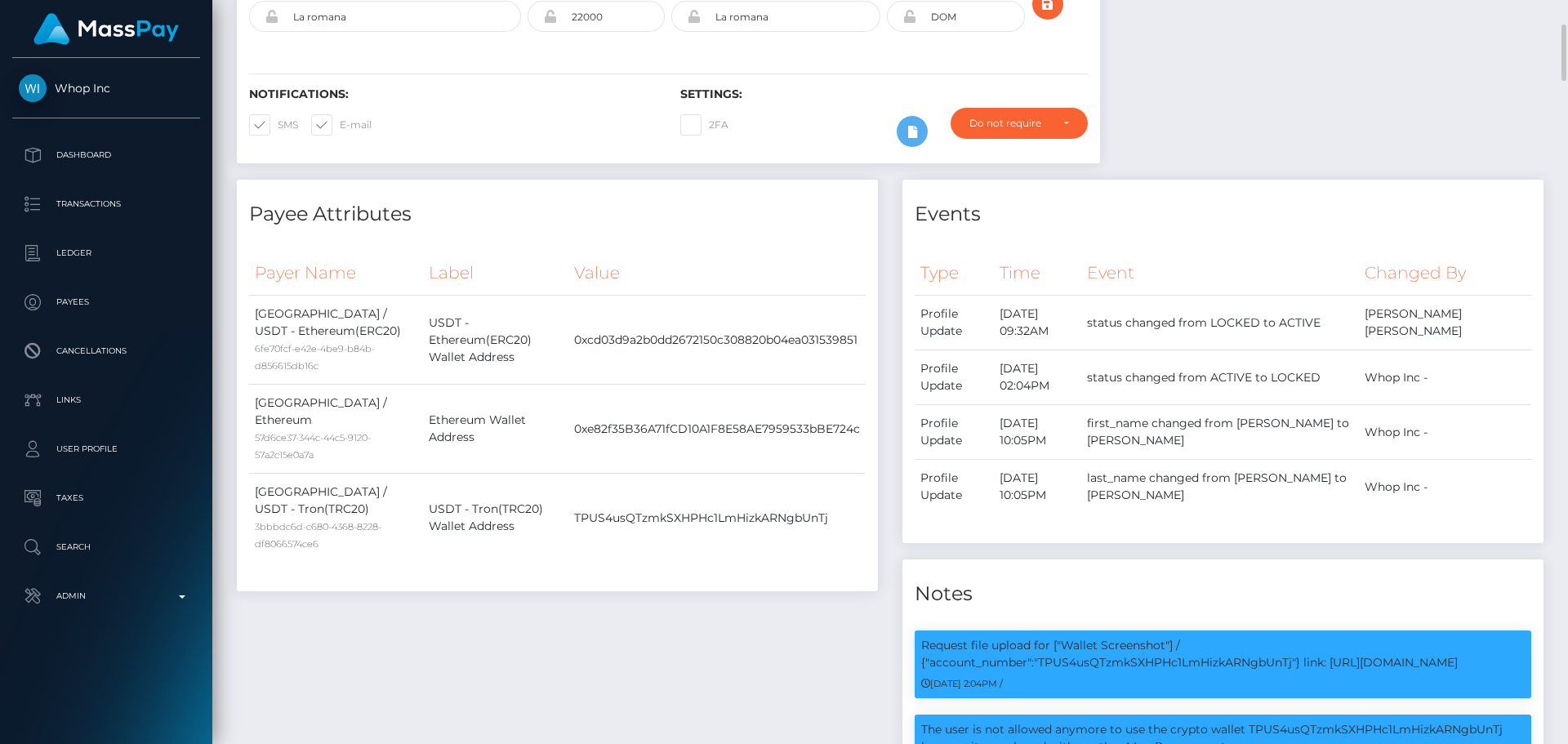
scroll to position [0, 0]
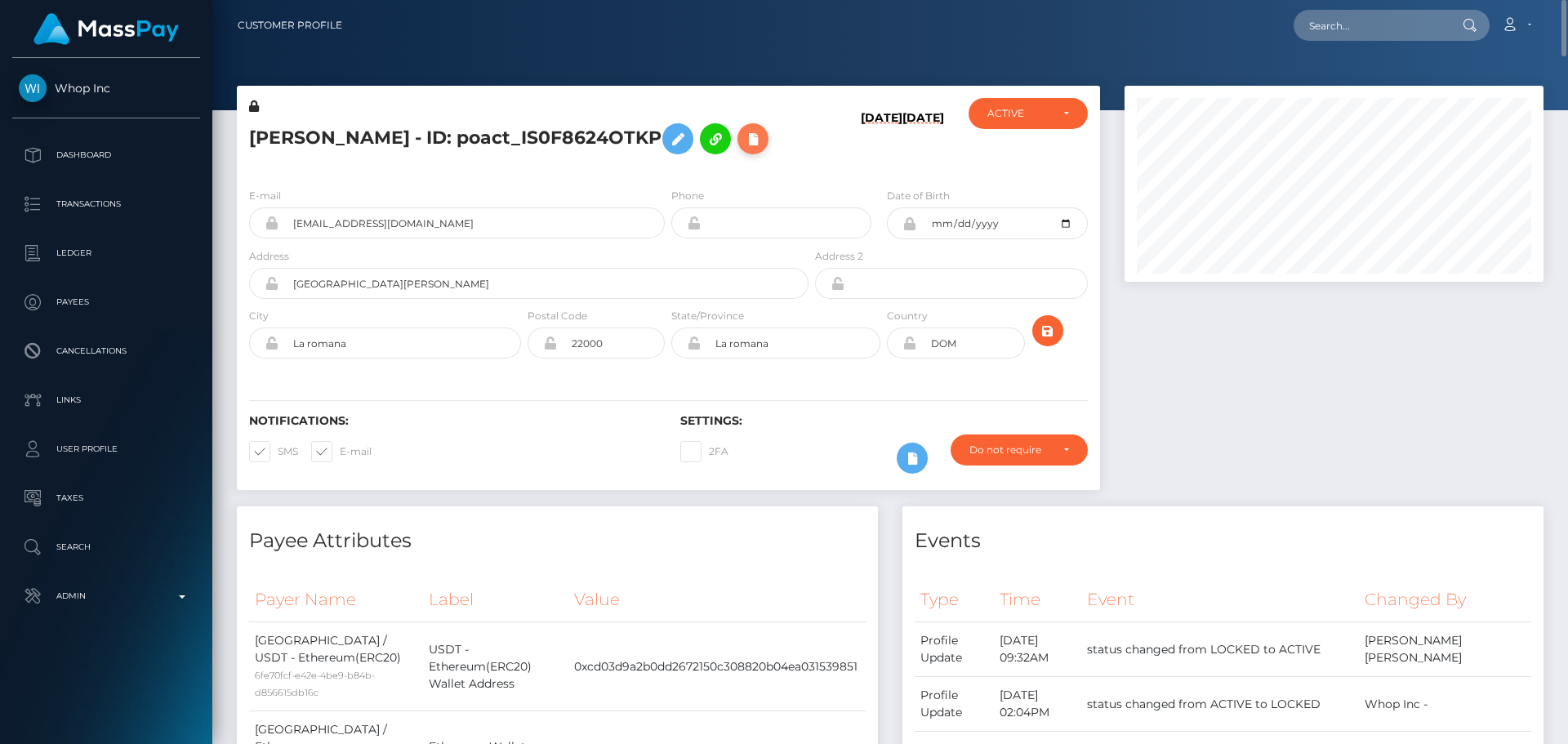
click at [743, 149] on icon at bounding box center [753, 139] width 20 height 20
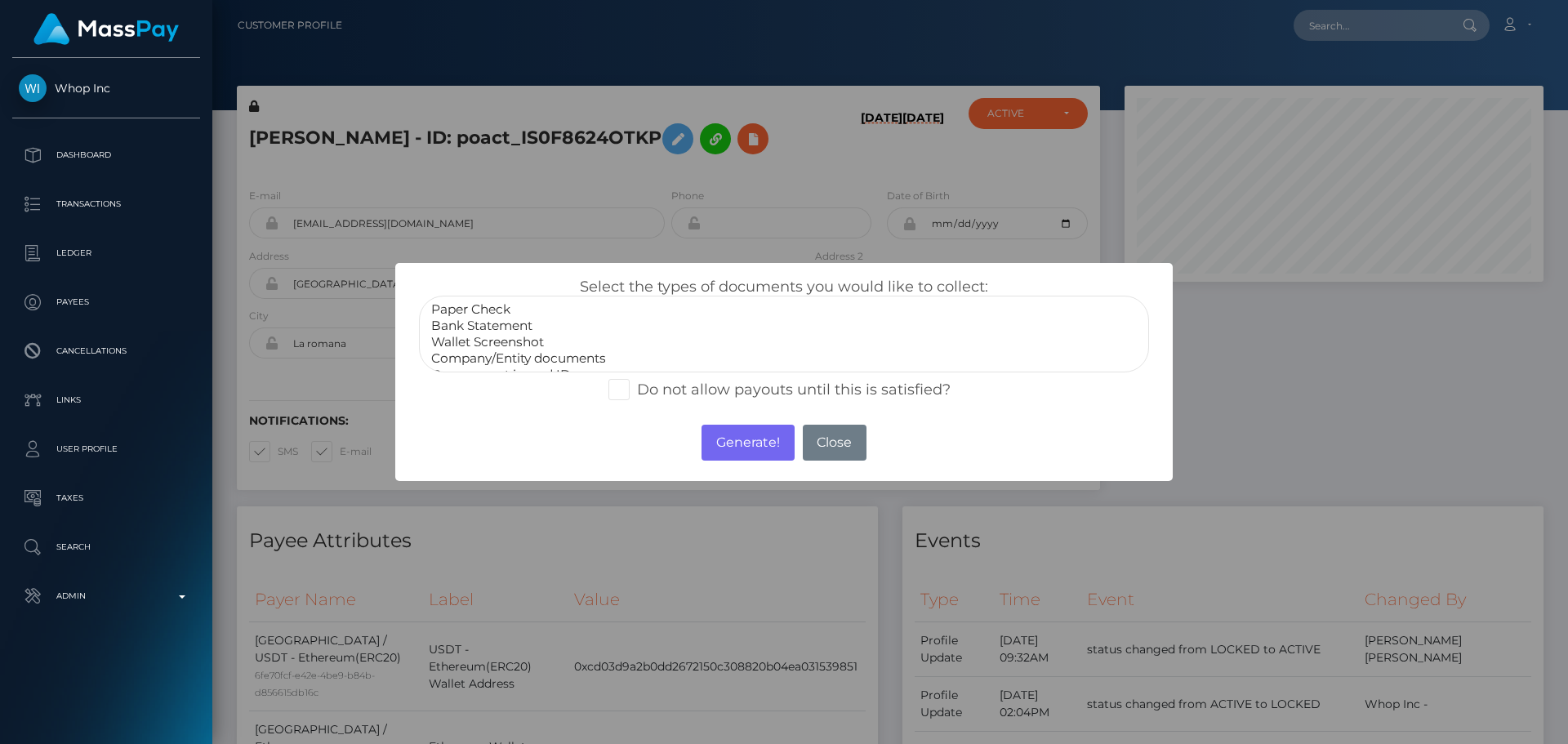
select select "Wallet Screenshot"
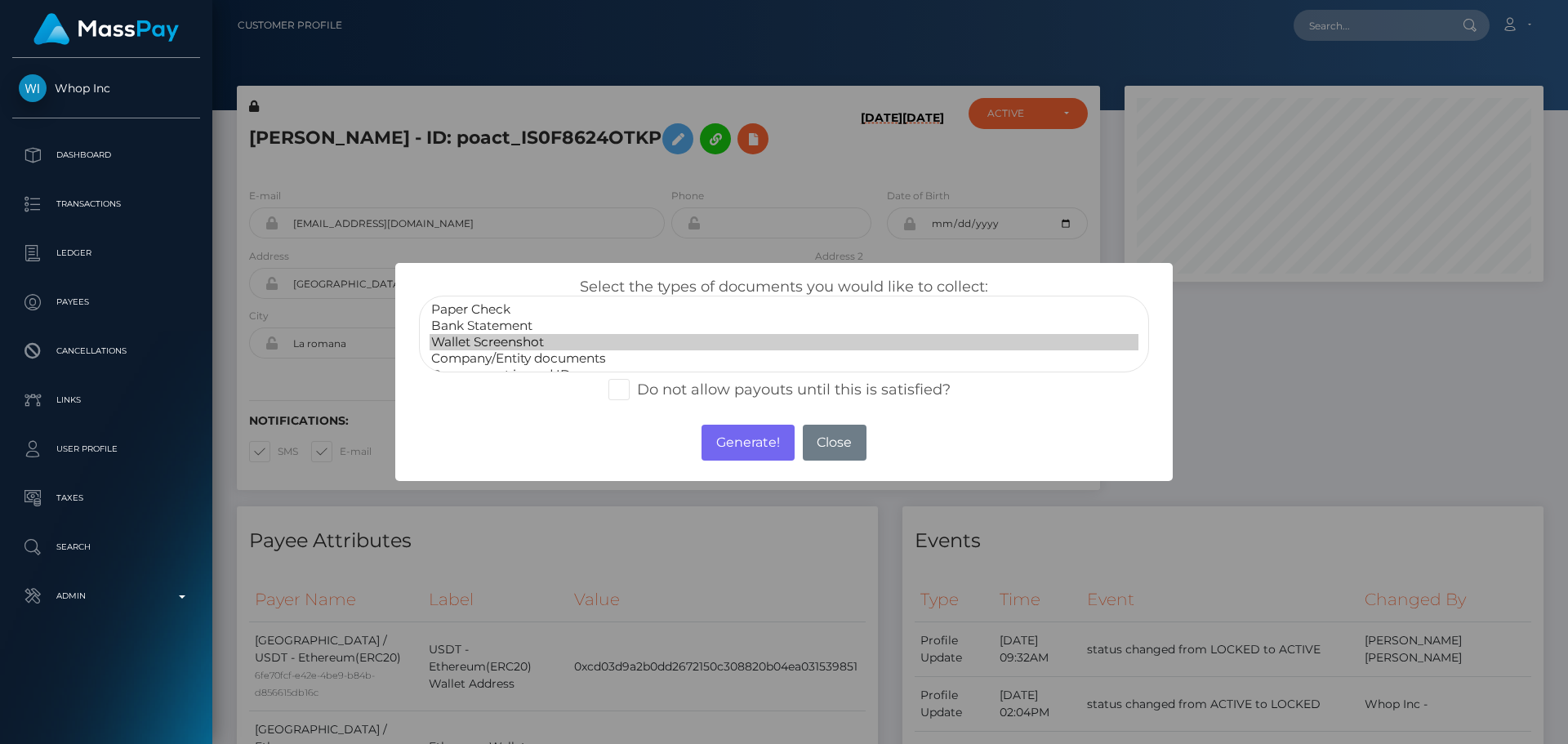
click at [488, 342] on option "Wallet Screenshot" at bounding box center [784, 342] width 709 height 16
click at [748, 453] on button "Generate!" at bounding box center [747, 442] width 92 height 36
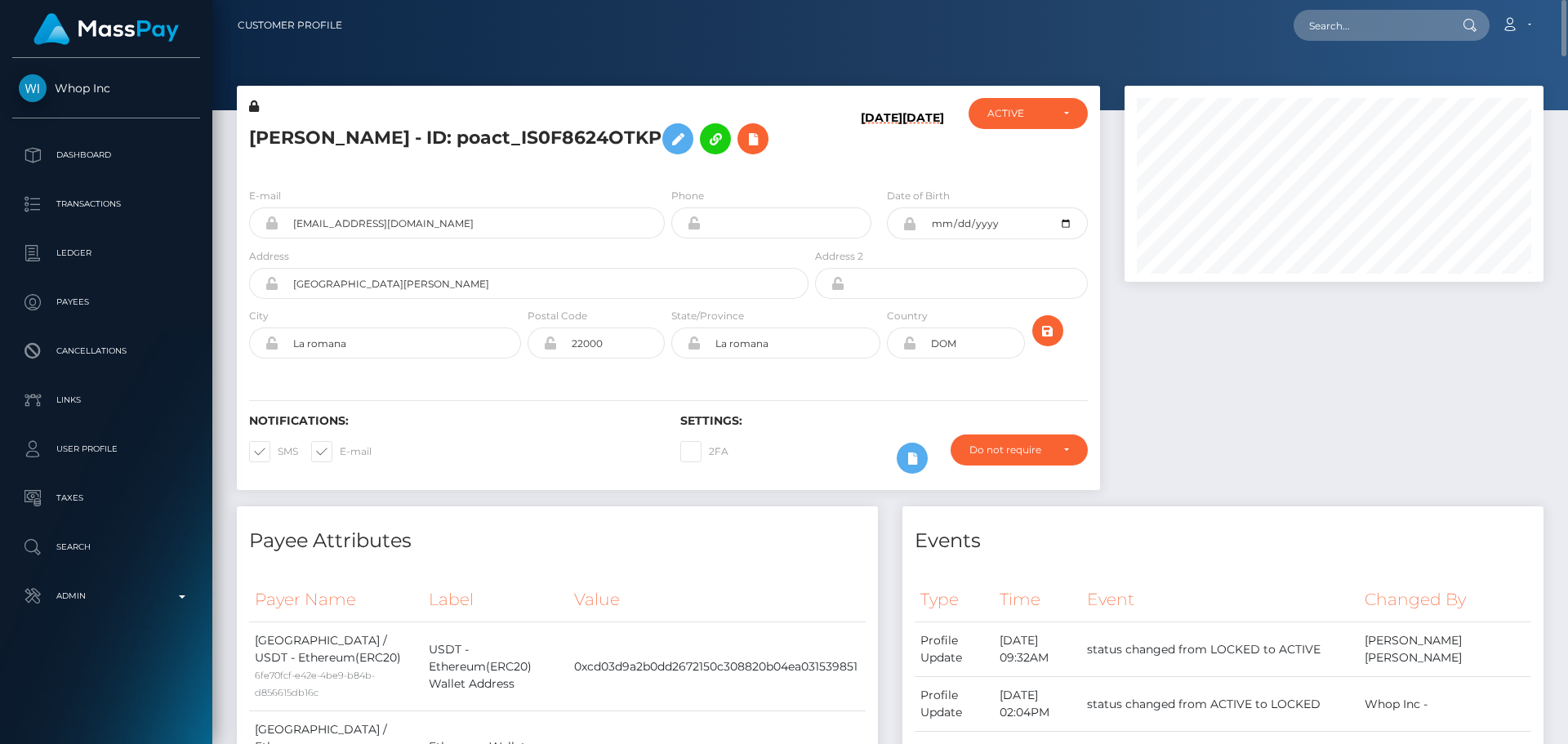
click at [813, 175] on div "[DATE] [DATE]" at bounding box center [883, 136] width 144 height 77
click at [1047, 342] on icon "submit" at bounding box center [1048, 330] width 20 height 20
click at [1352, 30] on input "text" at bounding box center [1370, 25] width 153 height 31
paste input "poact_OXU1OLr6zRSs"
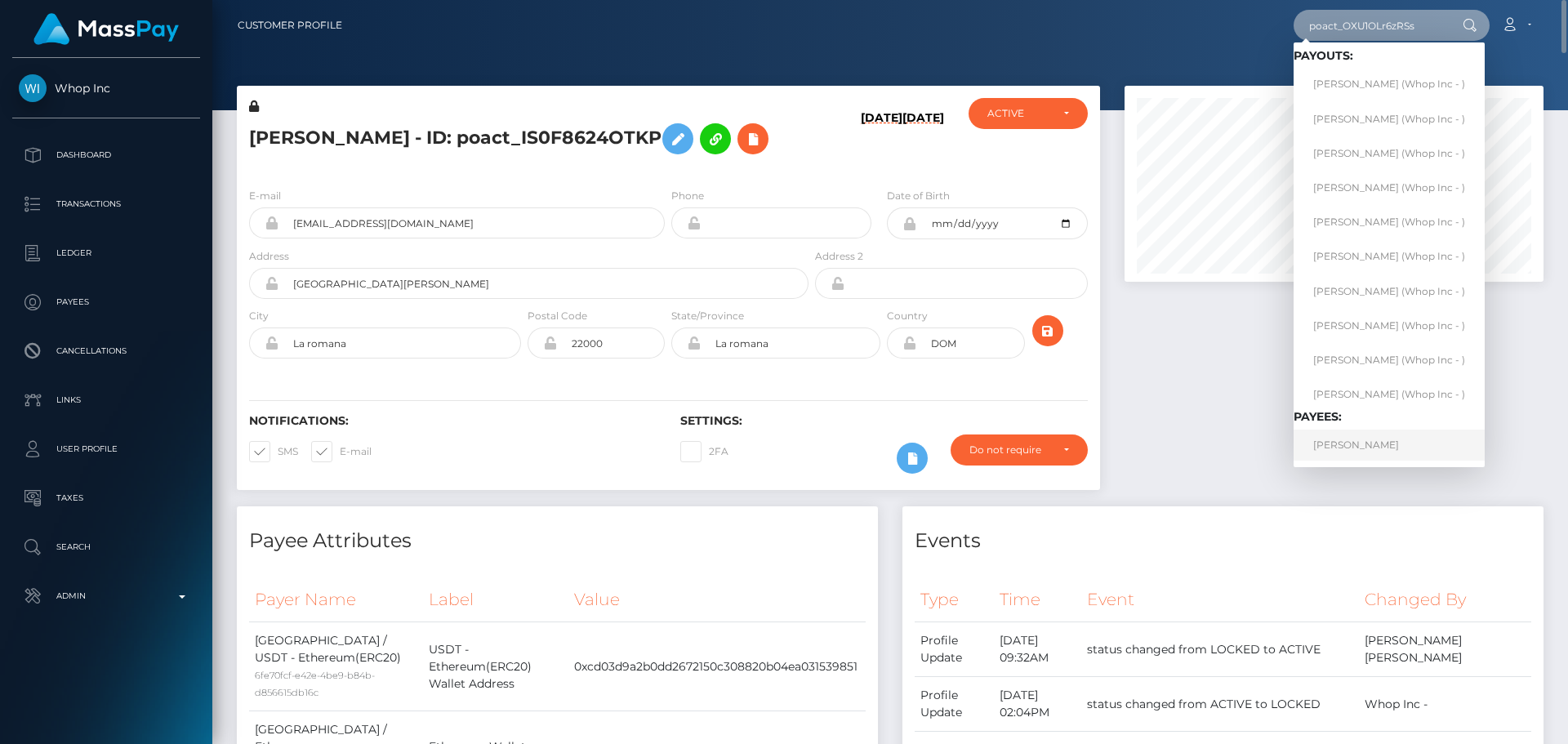
type input "poact_OXU1OLr6zRSs"
click at [1366, 447] on link "AREF SATTAR" at bounding box center [1389, 445] width 191 height 30
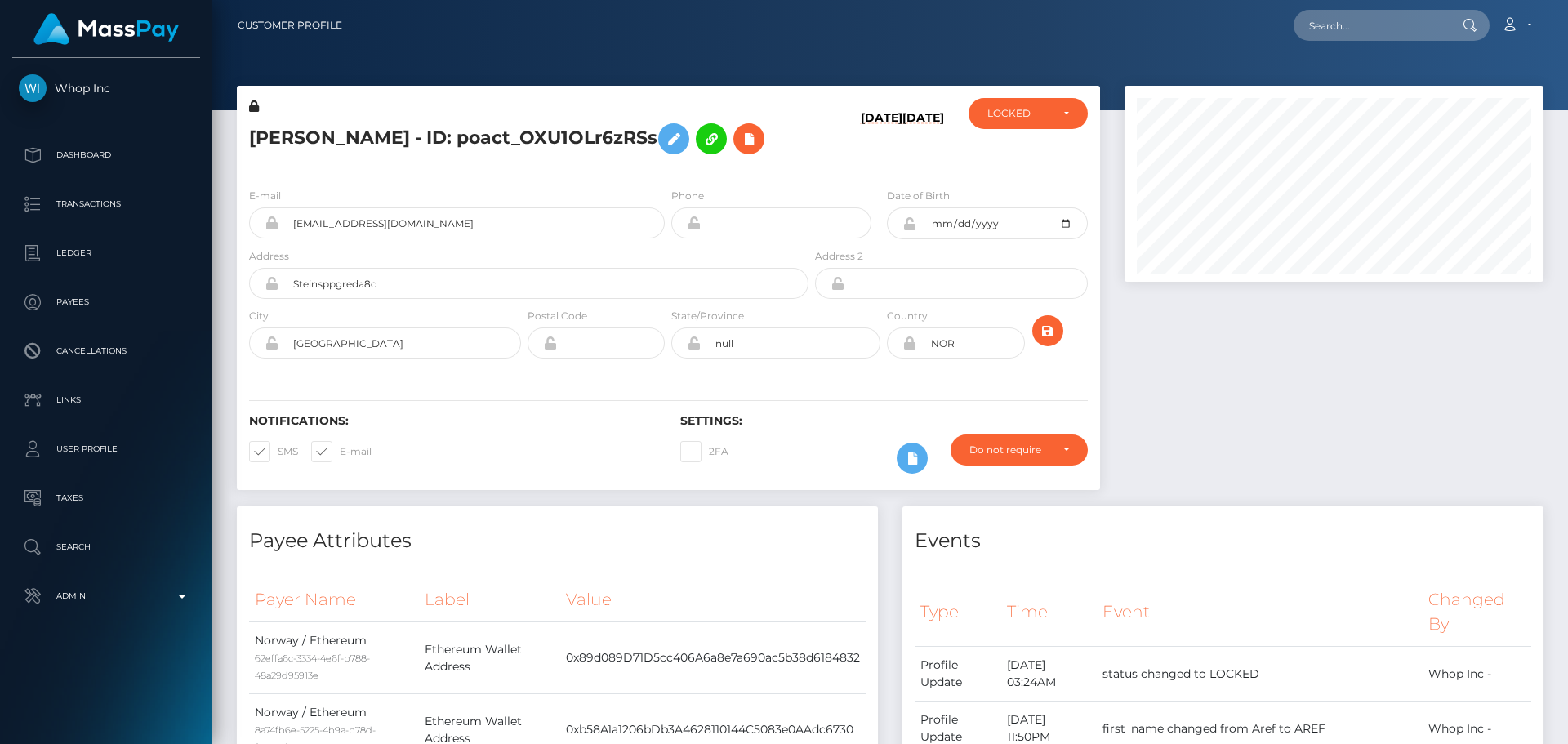
scroll to position [196, 420]
click at [667, 170] on div "[PERSON_NAME] - ID: poact_OXU1OLr6zRSs" at bounding box center [524, 136] width 575 height 77
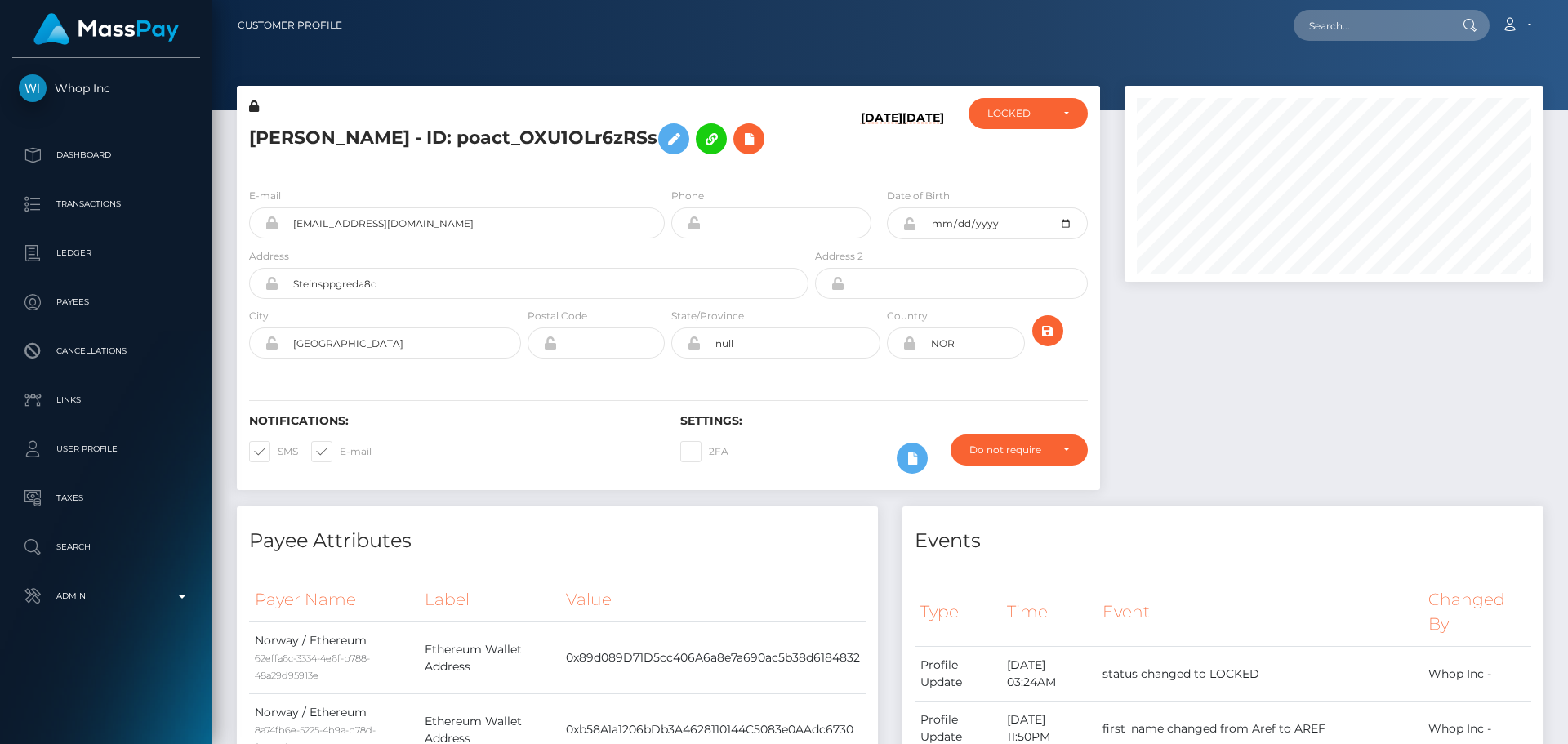
click at [667, 170] on div "[PERSON_NAME] - ID: poact_OXU1OLr6zRSs" at bounding box center [524, 136] width 575 height 77
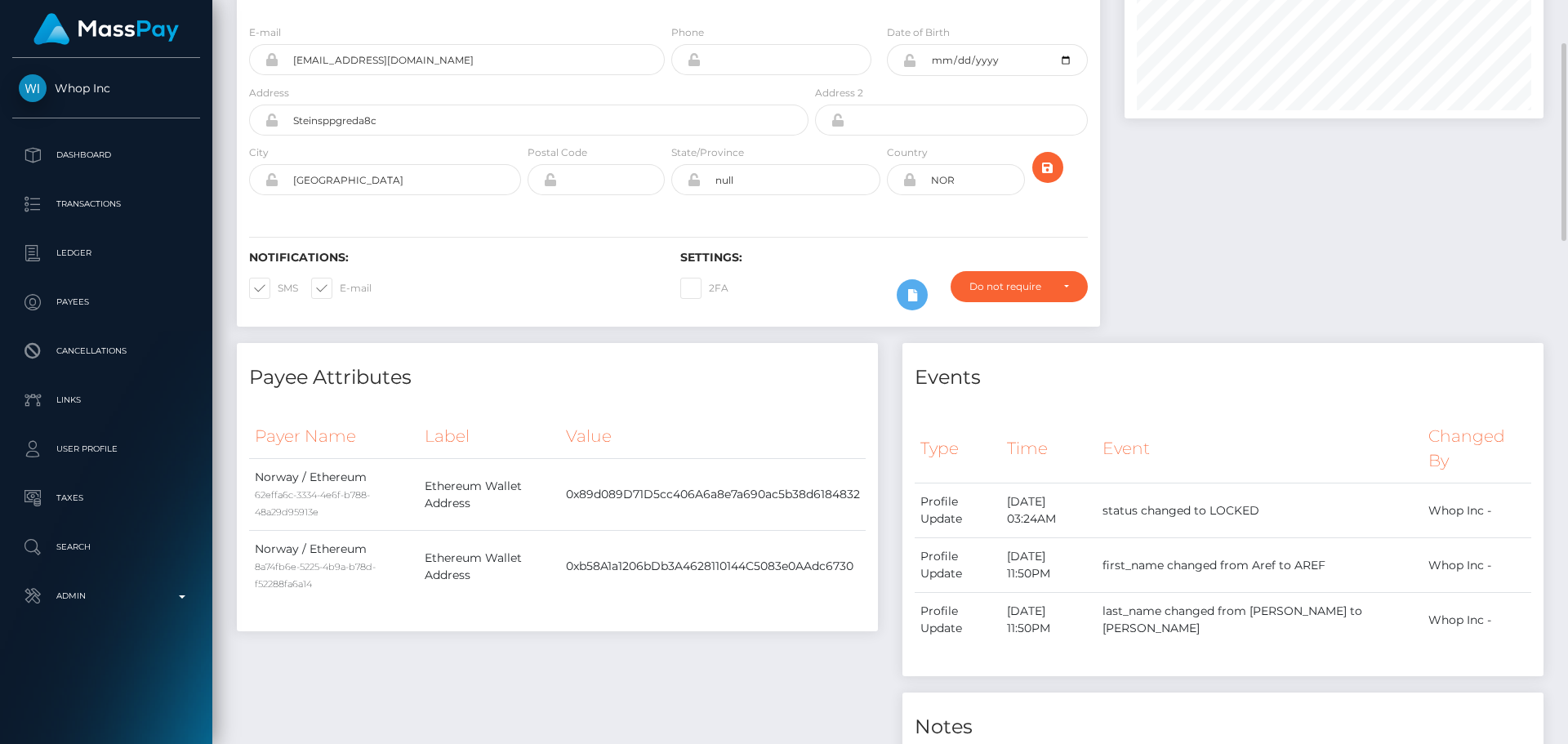
click at [603, 263] on h6 "Notifications:" at bounding box center [453, 258] width 407 height 14
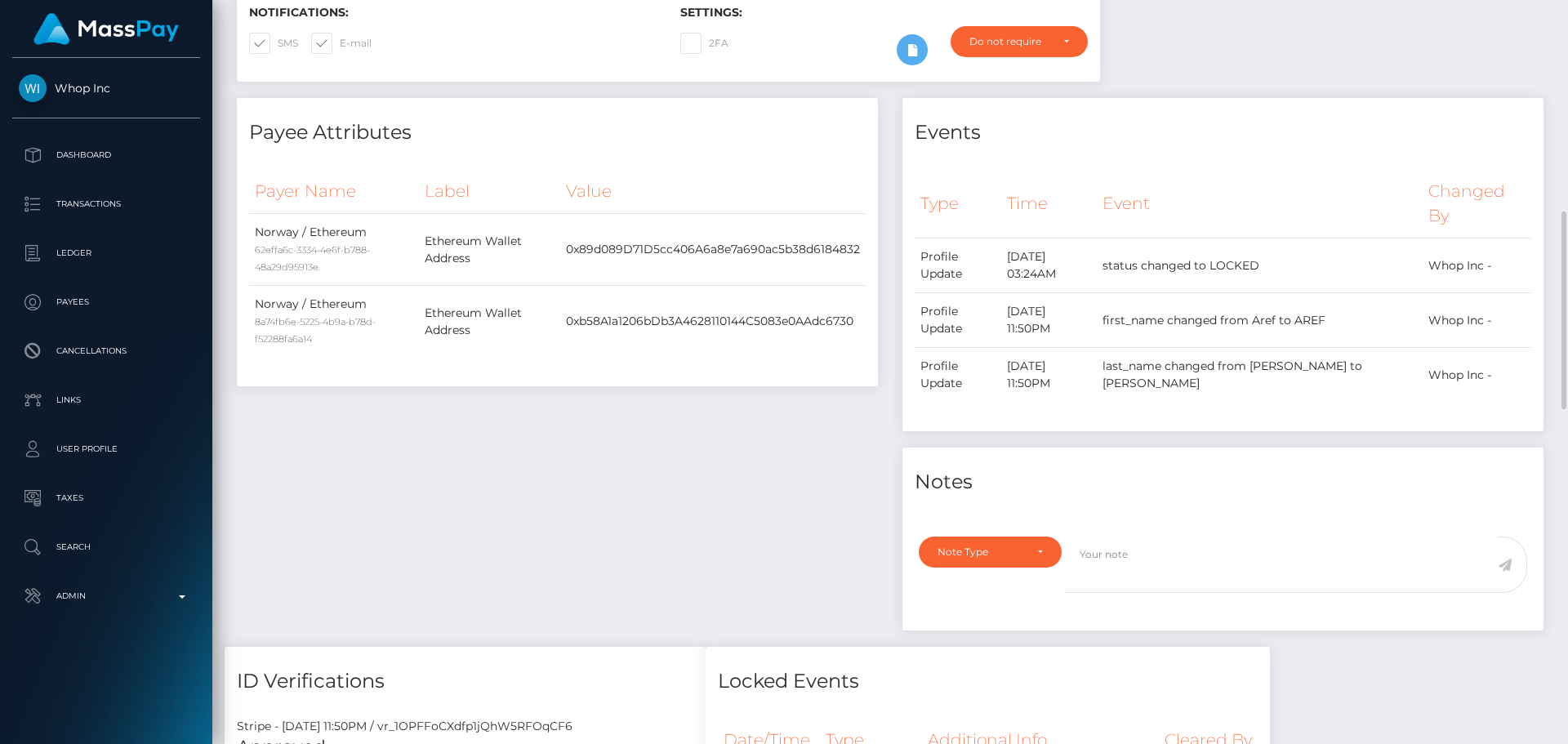
scroll to position [490, 0]
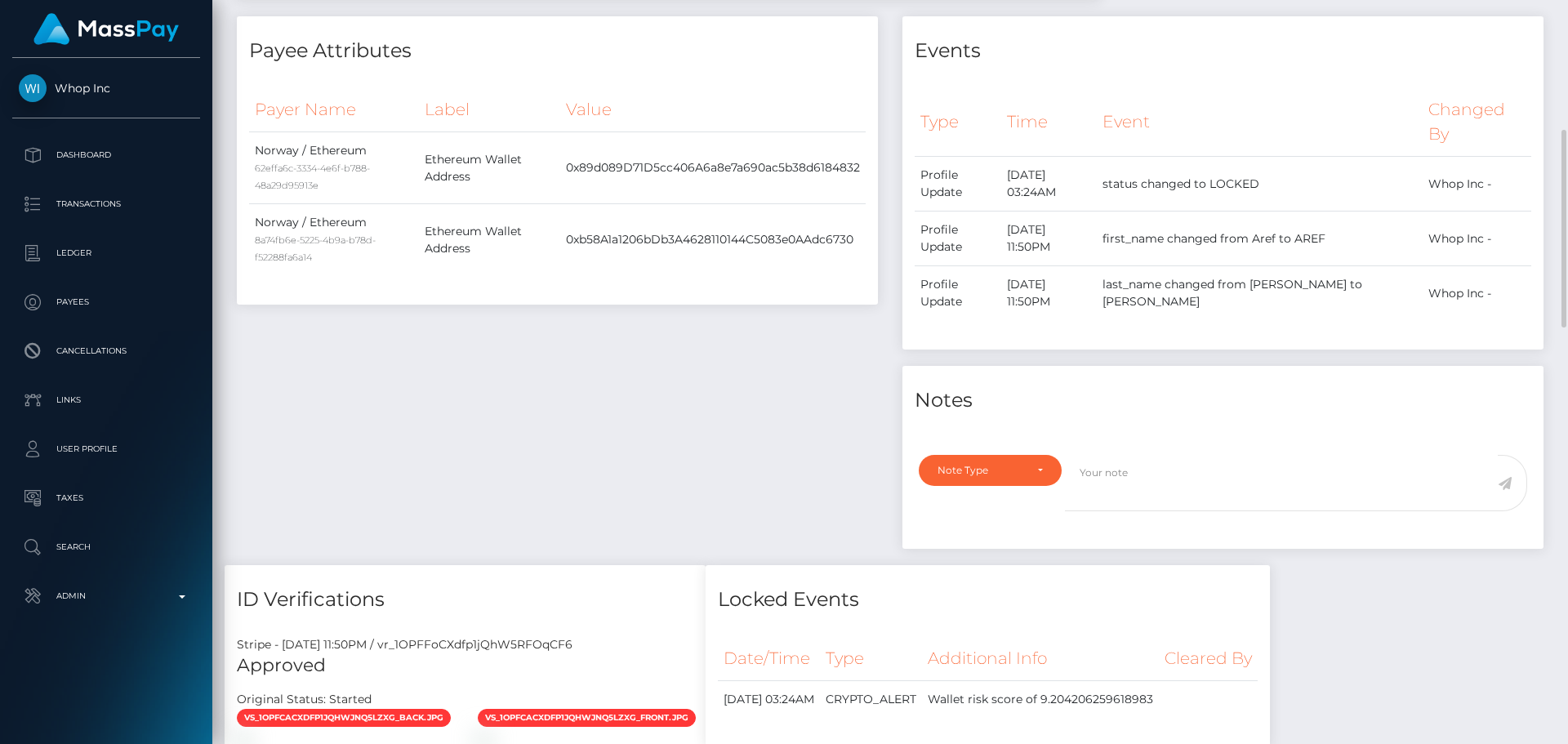
click at [658, 376] on div "Payee Attributes Payer Name Label Value Norway / Ethereum 62effa6c-3334-4e6f-b7…" at bounding box center [558, 290] width 666 height 549
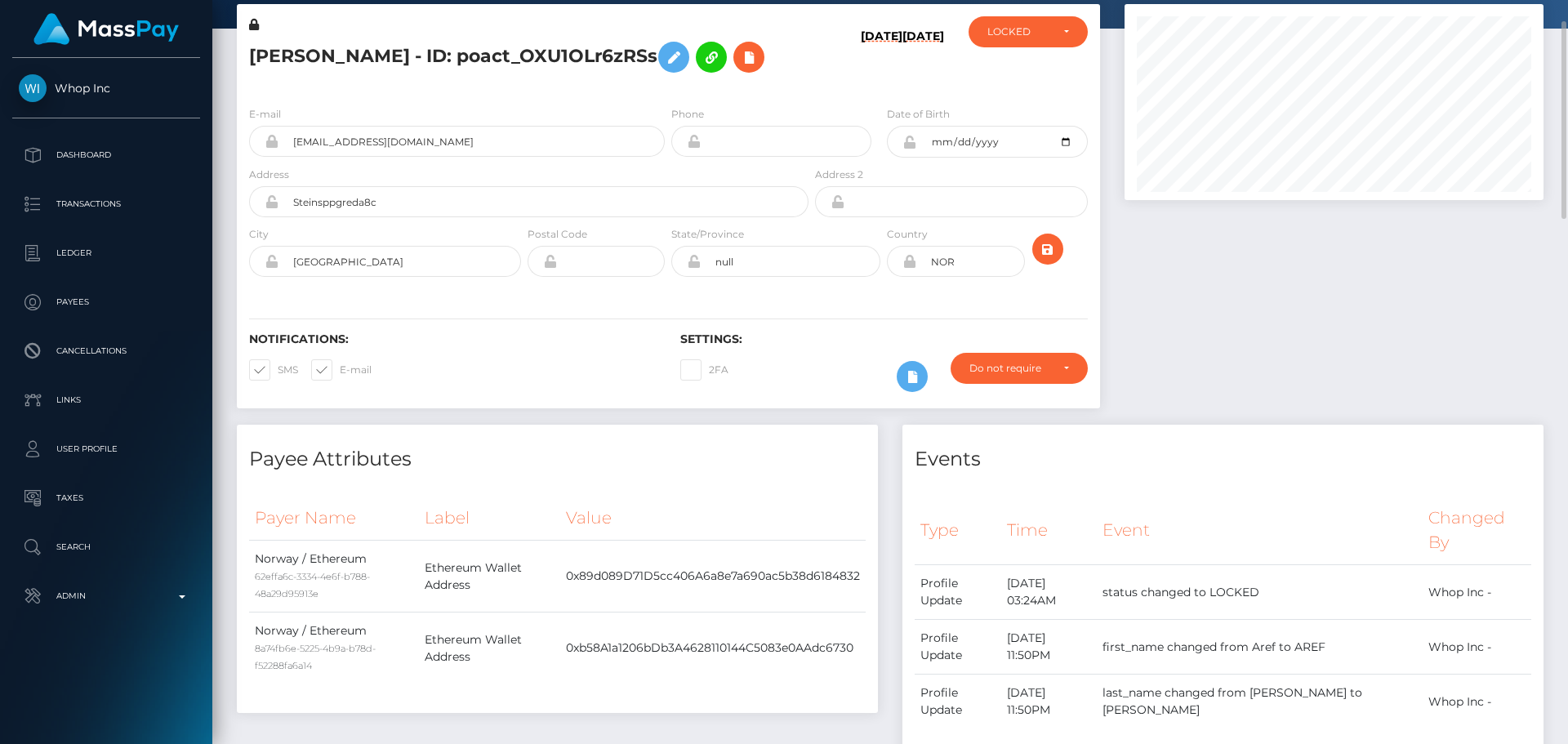
scroll to position [0, 0]
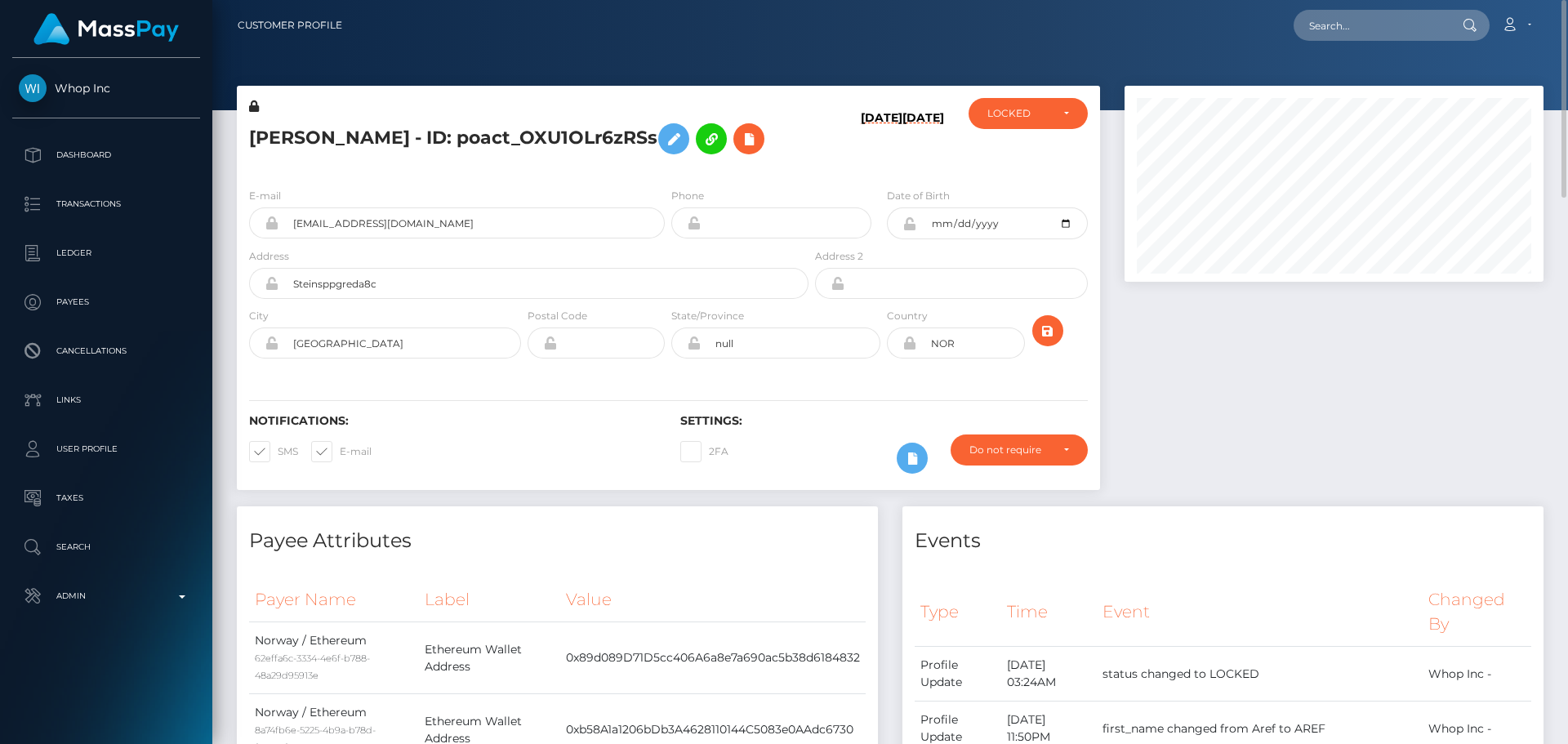
click at [635, 376] on div "Notifications: SMS E-mail Settings: 2FA" at bounding box center [668, 432] width 863 height 115
click at [1013, 109] on div "LOCKED" at bounding box center [1019, 113] width 63 height 13
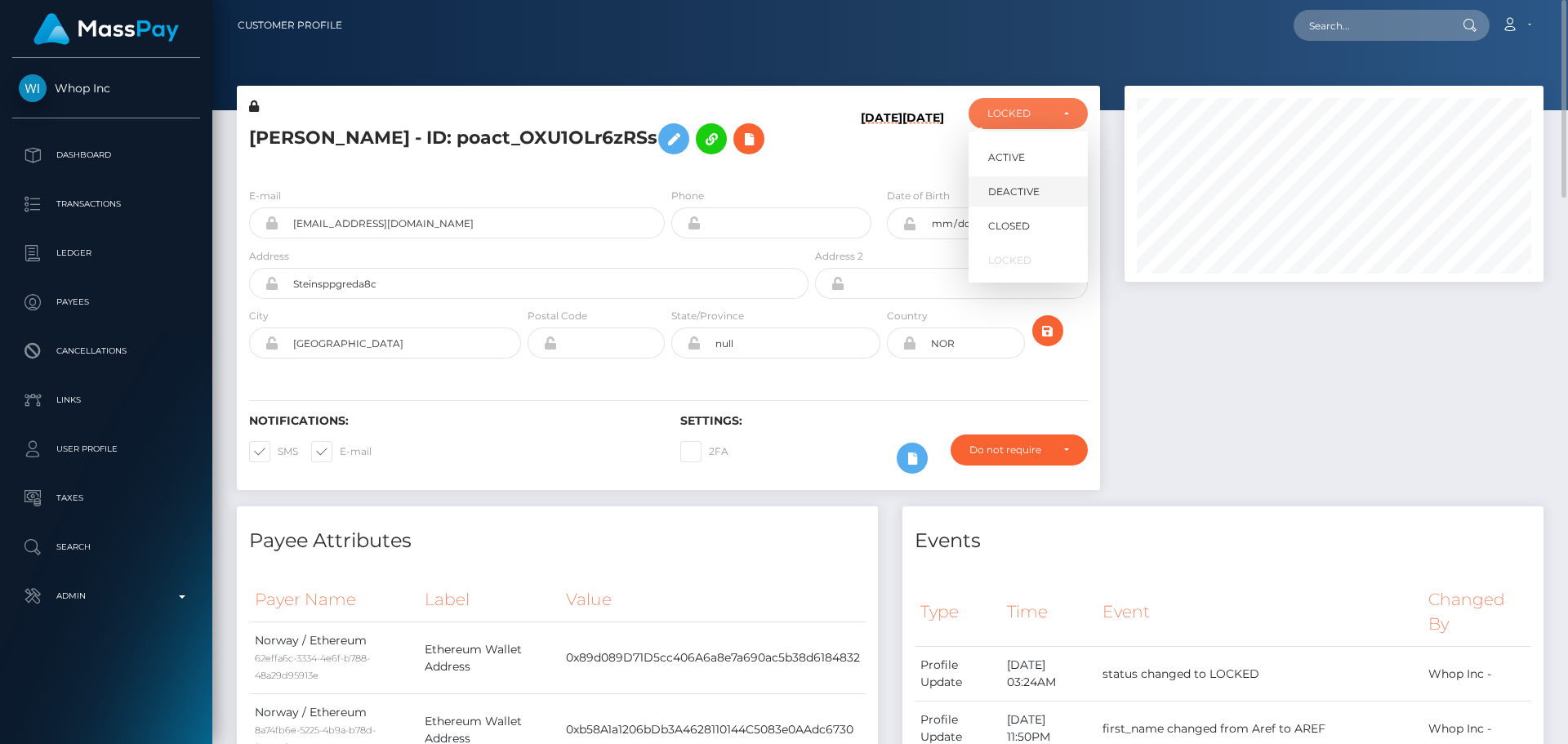
click at [1012, 193] on span "DEACTIVE" at bounding box center [1014, 191] width 51 height 14
select select "DEACTIVE"
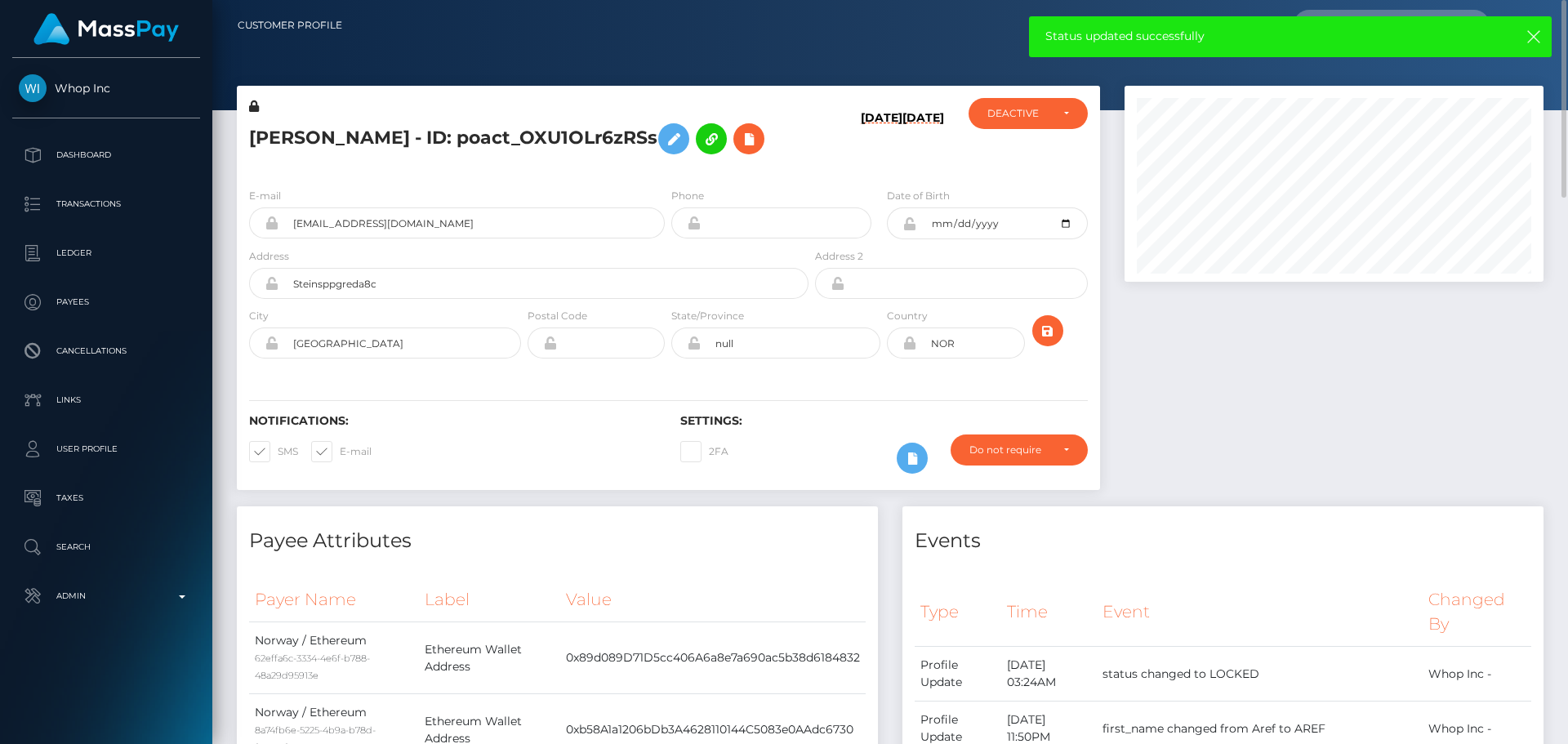
click at [879, 171] on div "10/05/25 10/05/25" at bounding box center [883, 136] width 144 height 77
click at [880, 166] on h6 "[DATE]" at bounding box center [882, 140] width 42 height 57
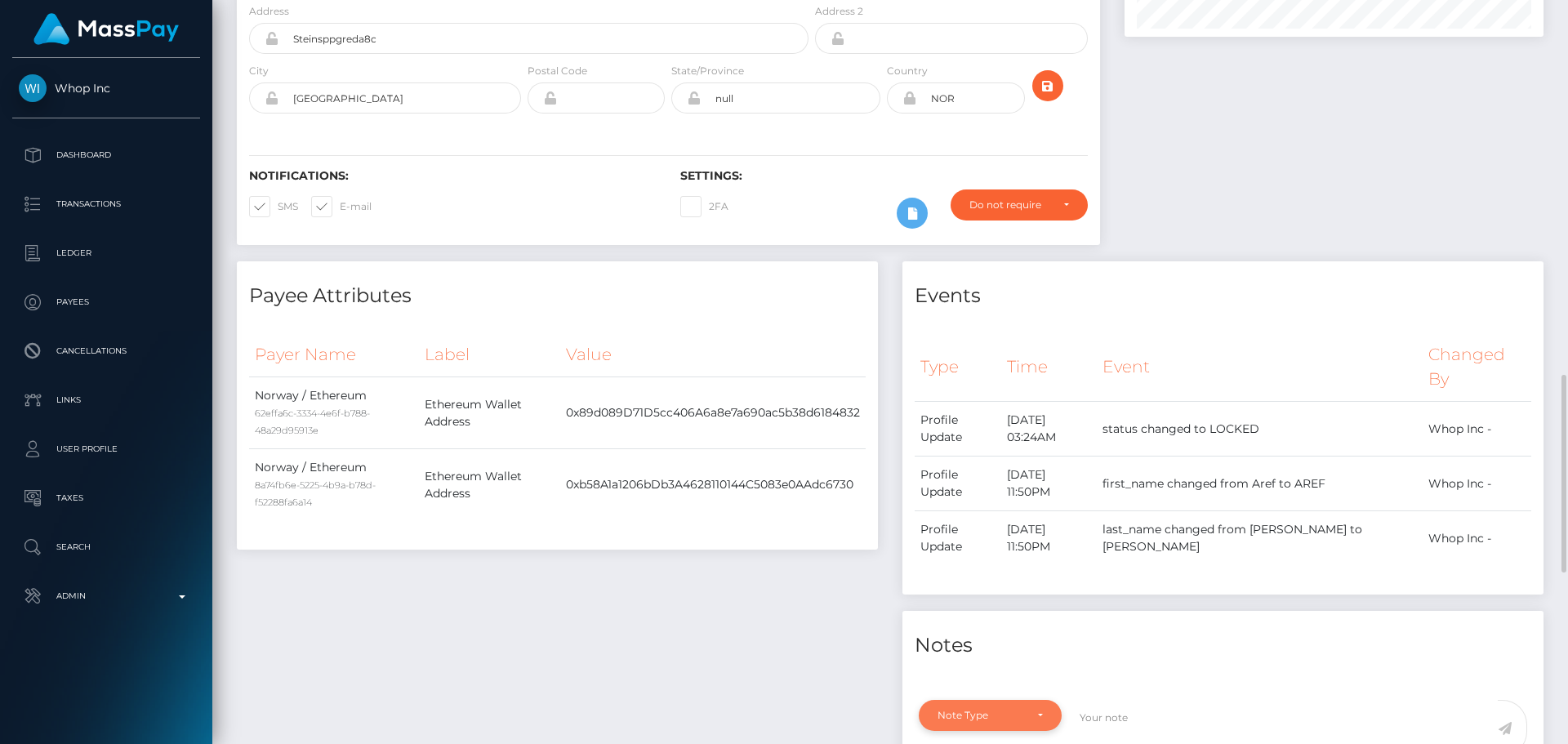
scroll to position [572, 0]
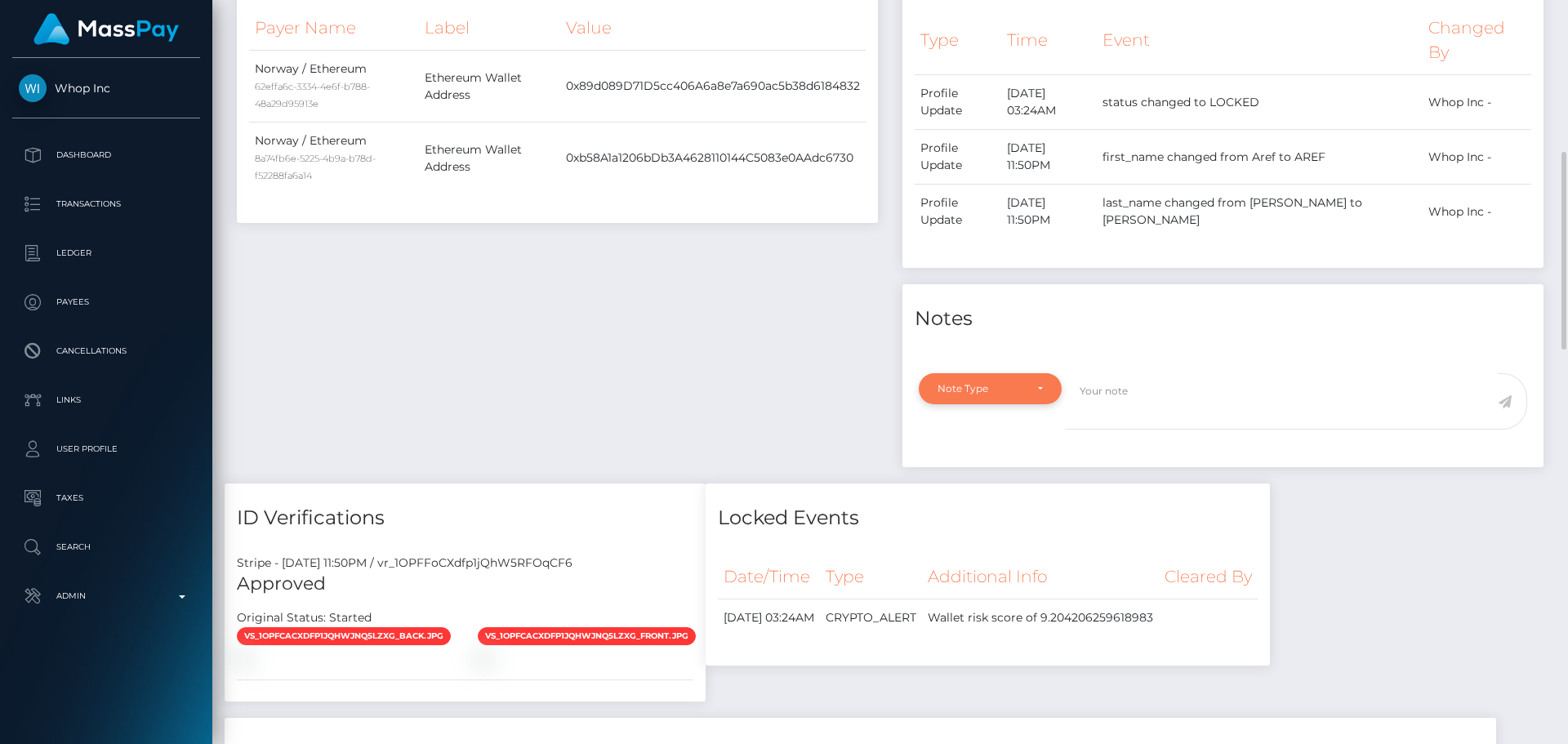
click at [1019, 373] on div "Note Type" at bounding box center [990, 388] width 143 height 31
click at [993, 460] on span "Compliance" at bounding box center [968, 466] width 60 height 14
select select "COMPLIANCE"
click at [1159, 373] on textarea at bounding box center [1281, 401] width 433 height 56
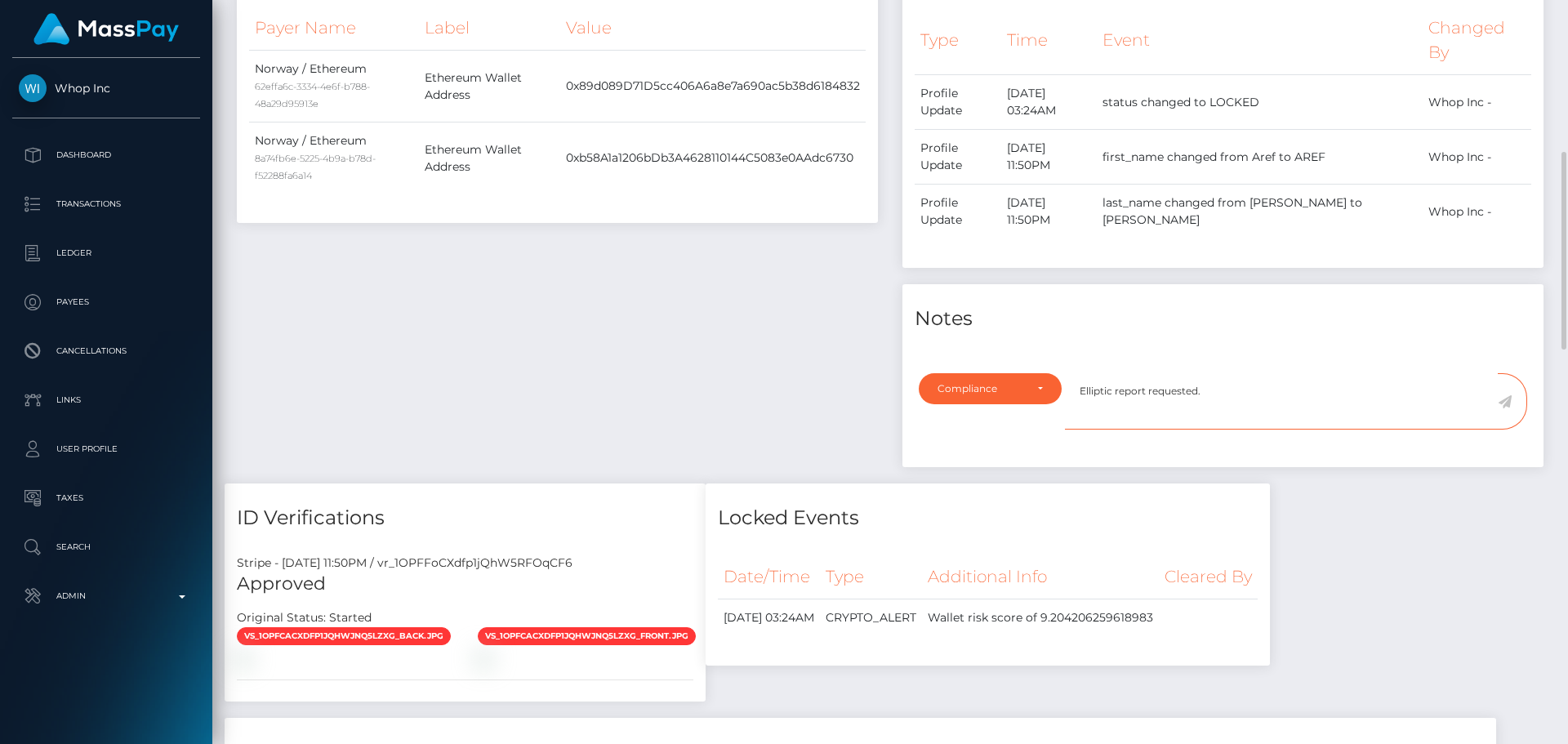
type textarea "Elliptic report requested."
click at [1500, 395] on icon at bounding box center [1504, 401] width 14 height 13
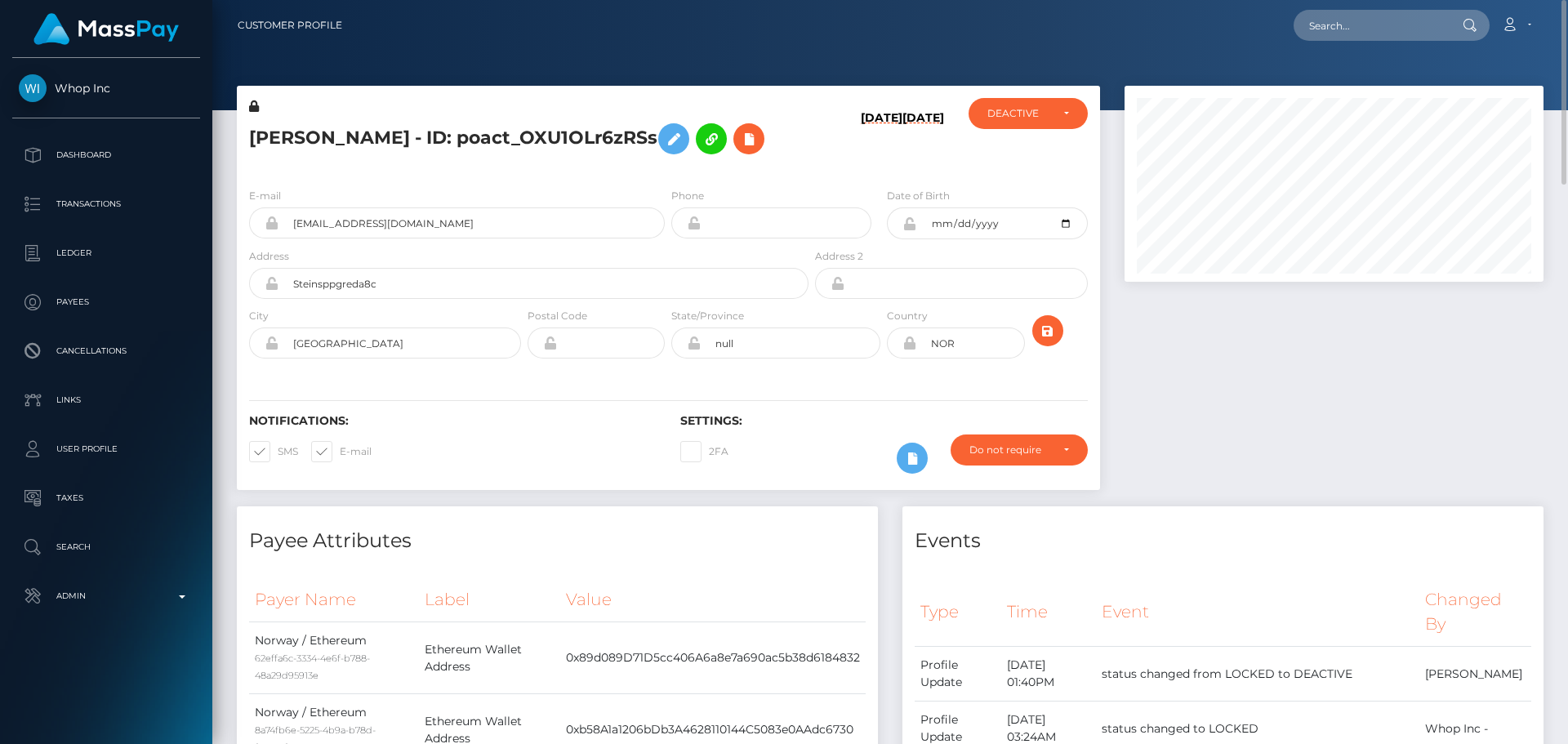
click at [451, 129] on h5 "[PERSON_NAME] - ID: poact_OXU1OLr6zRSs" at bounding box center [524, 139] width 551 height 48
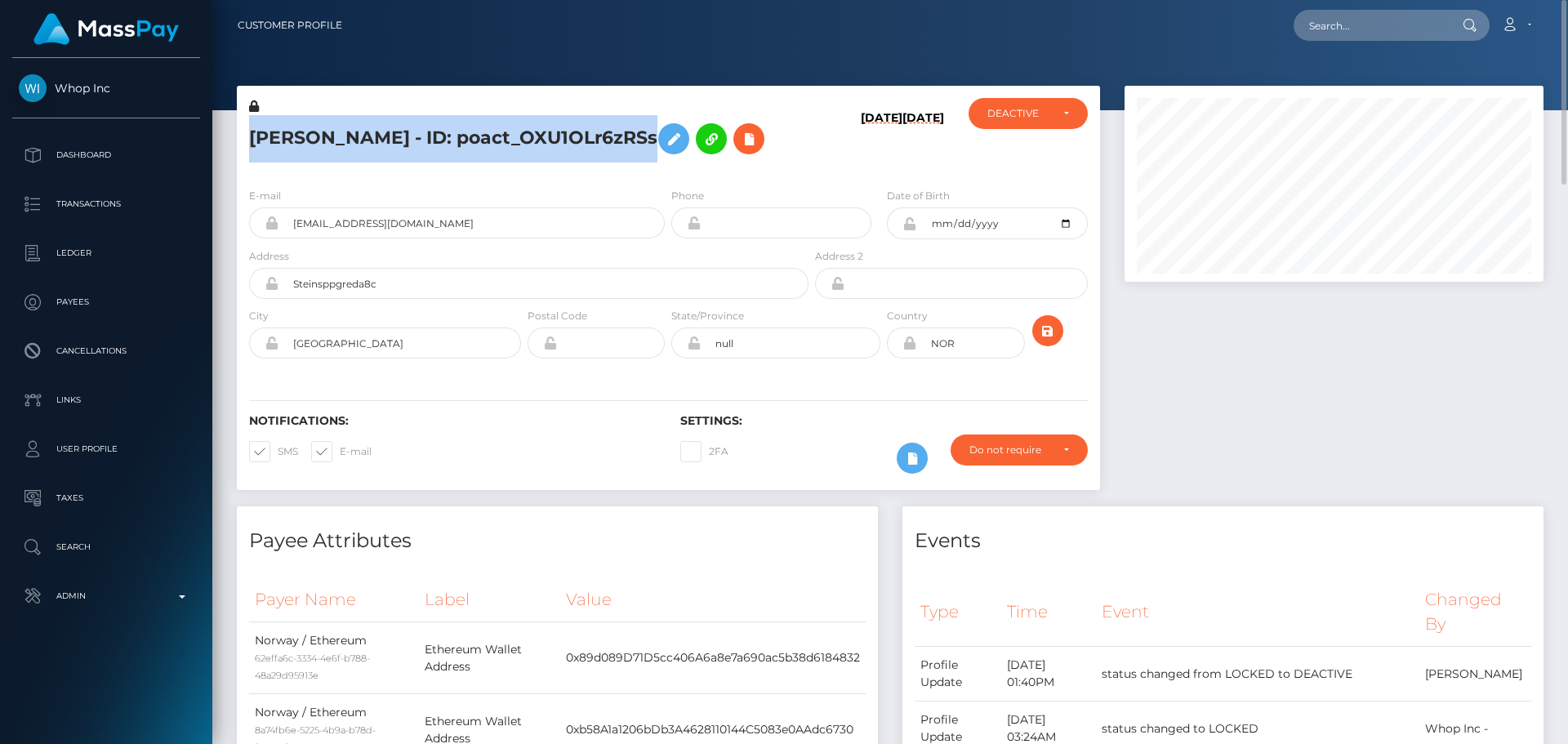
click at [451, 129] on h5 "[PERSON_NAME] - ID: poact_OXU1OLr6zRSs" at bounding box center [524, 139] width 551 height 48
copy h5 "[PERSON_NAME] - ID: poact_OXU1OLr6zRSs"
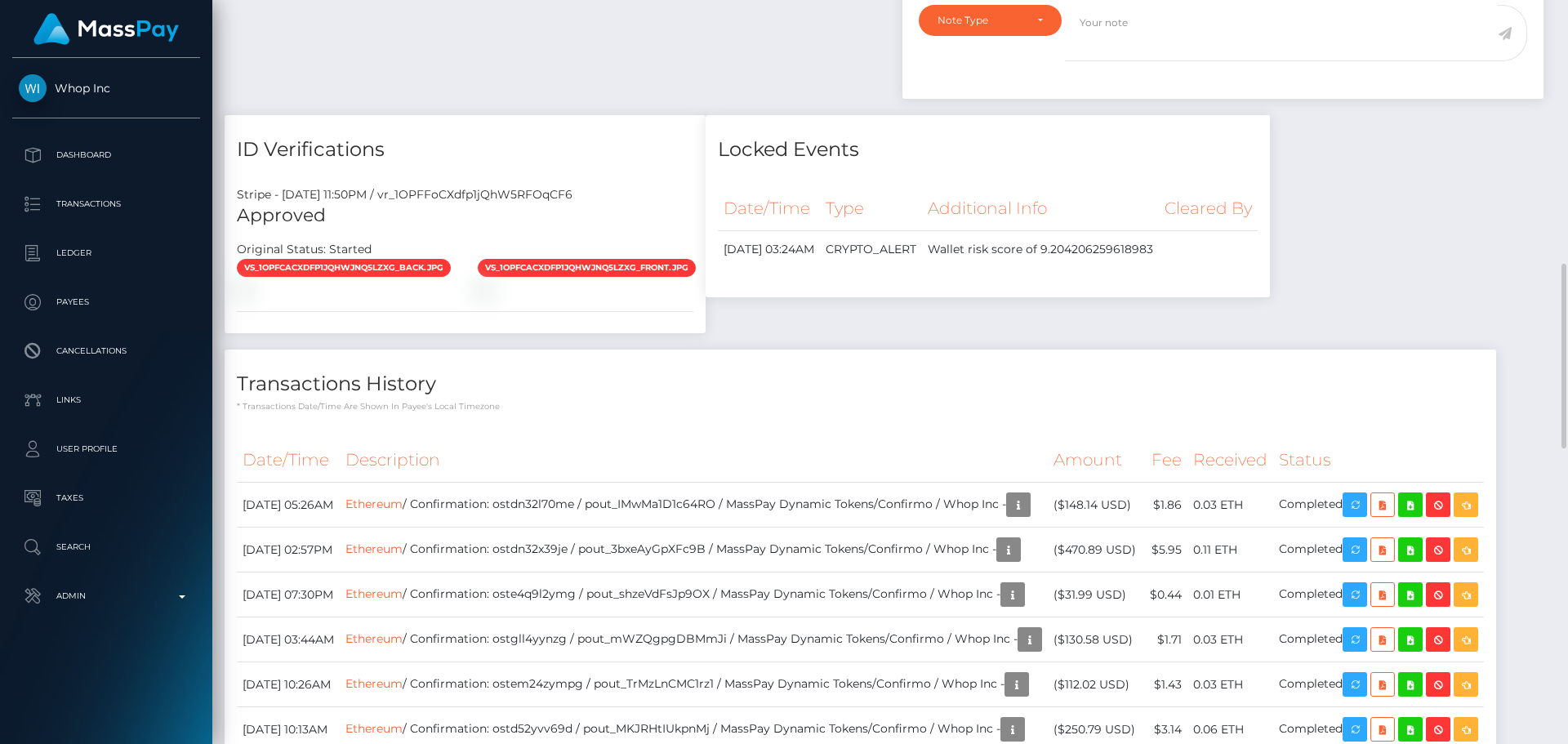
scroll to position [1225, 0]
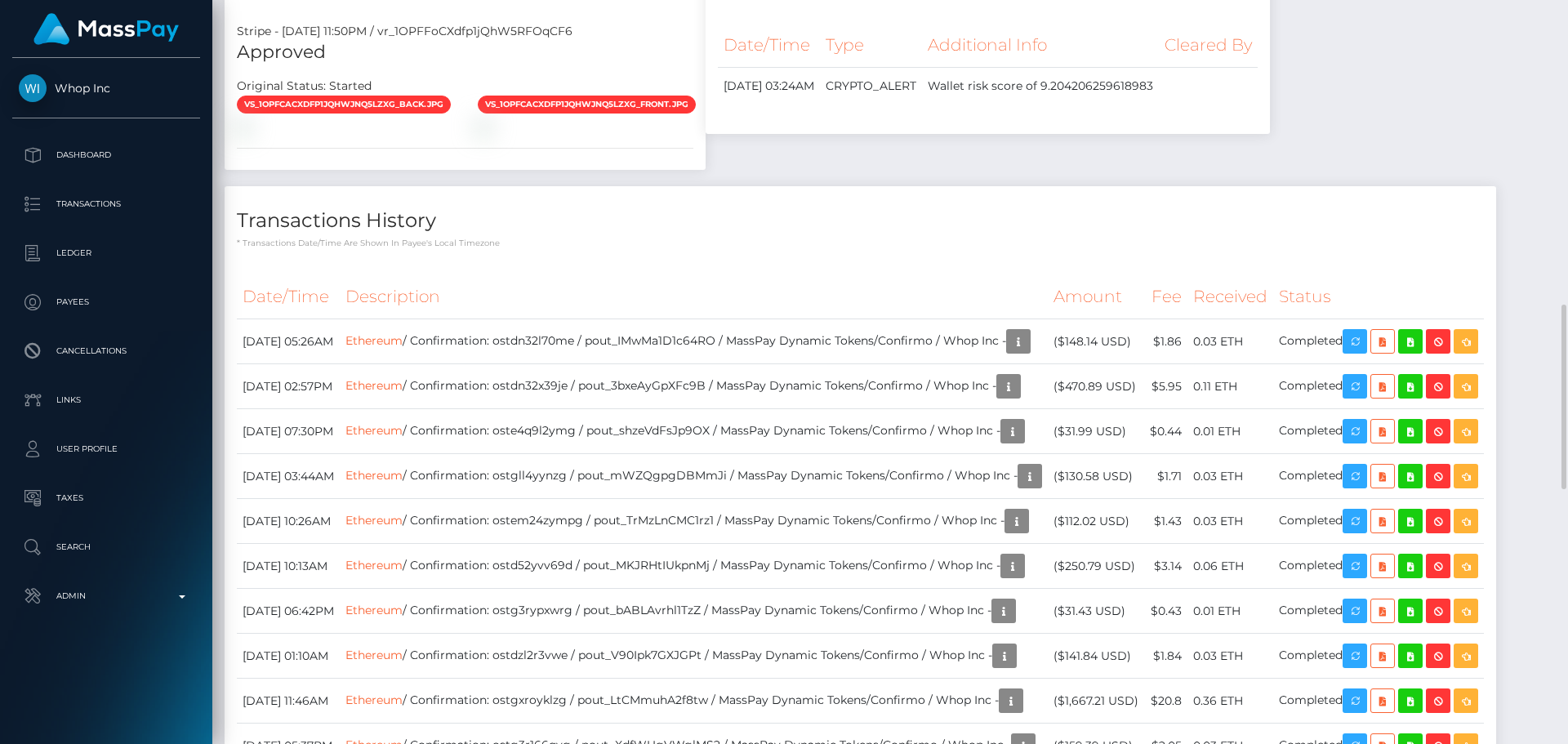
click at [833, 401] on div "Transactions History * Transactions date/time are shown in payee's local timezo…" at bounding box center [860, 649] width 1272 height 926
click at [1009, 352] on icon "button" at bounding box center [1018, 342] width 20 height 20
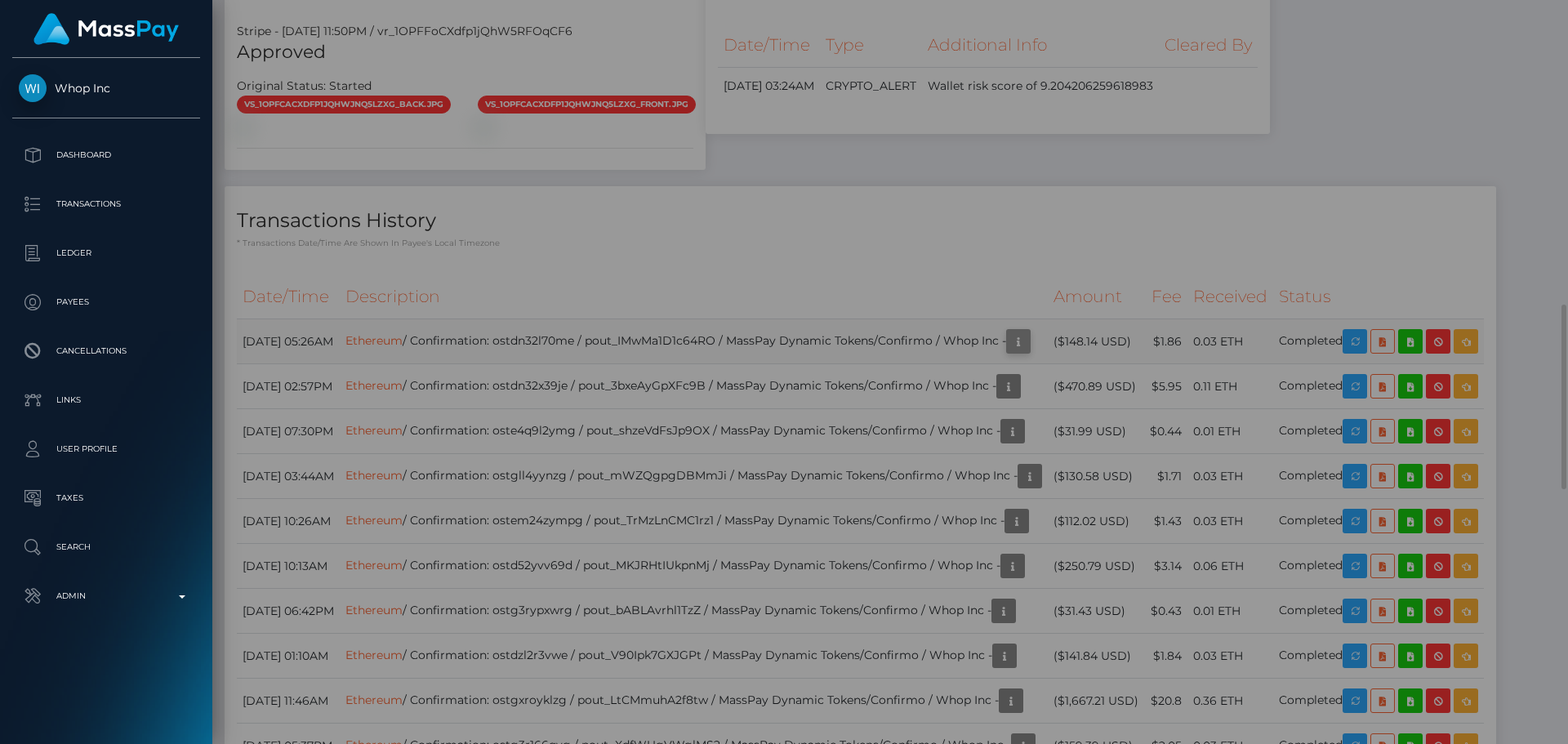
scroll to position [0, 0]
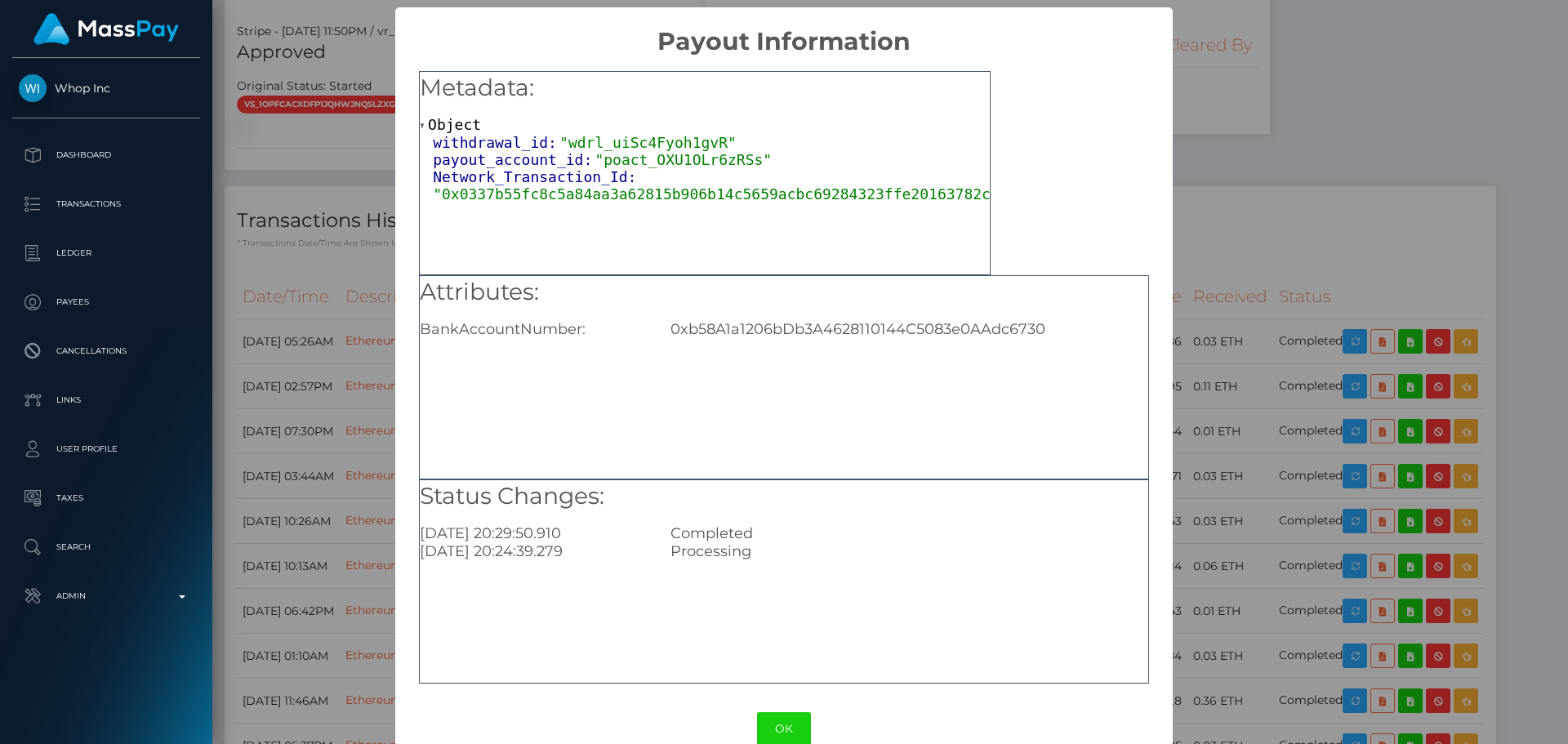
click at [790, 331] on div "0xb58A1a1206bDb3A4628110144C5083e0AAdc6730" at bounding box center [909, 329] width 501 height 18
copy div "0xb58A1a1206bDb3A4628110144C5083e0AAdc6730"
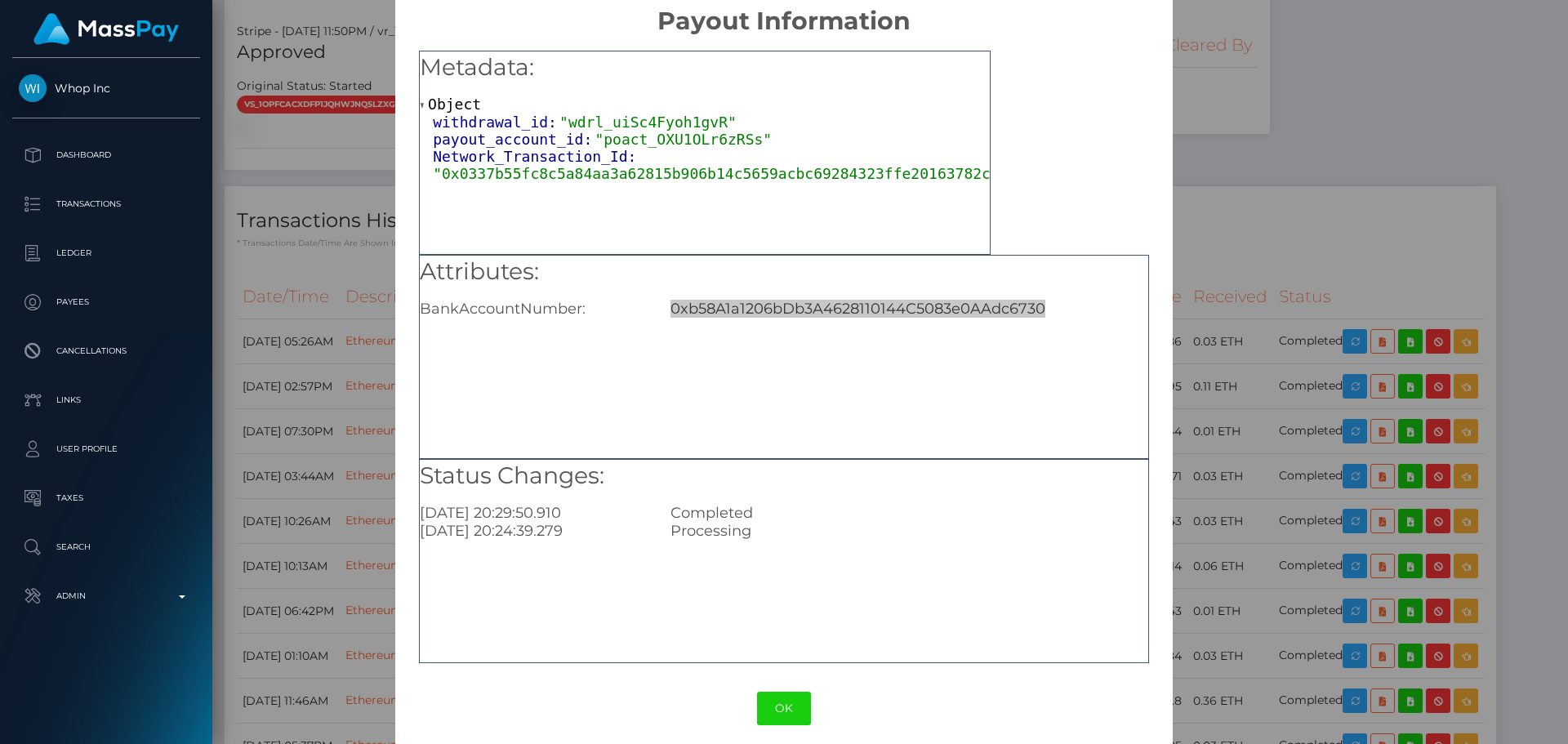
scroll to position [32, 0]
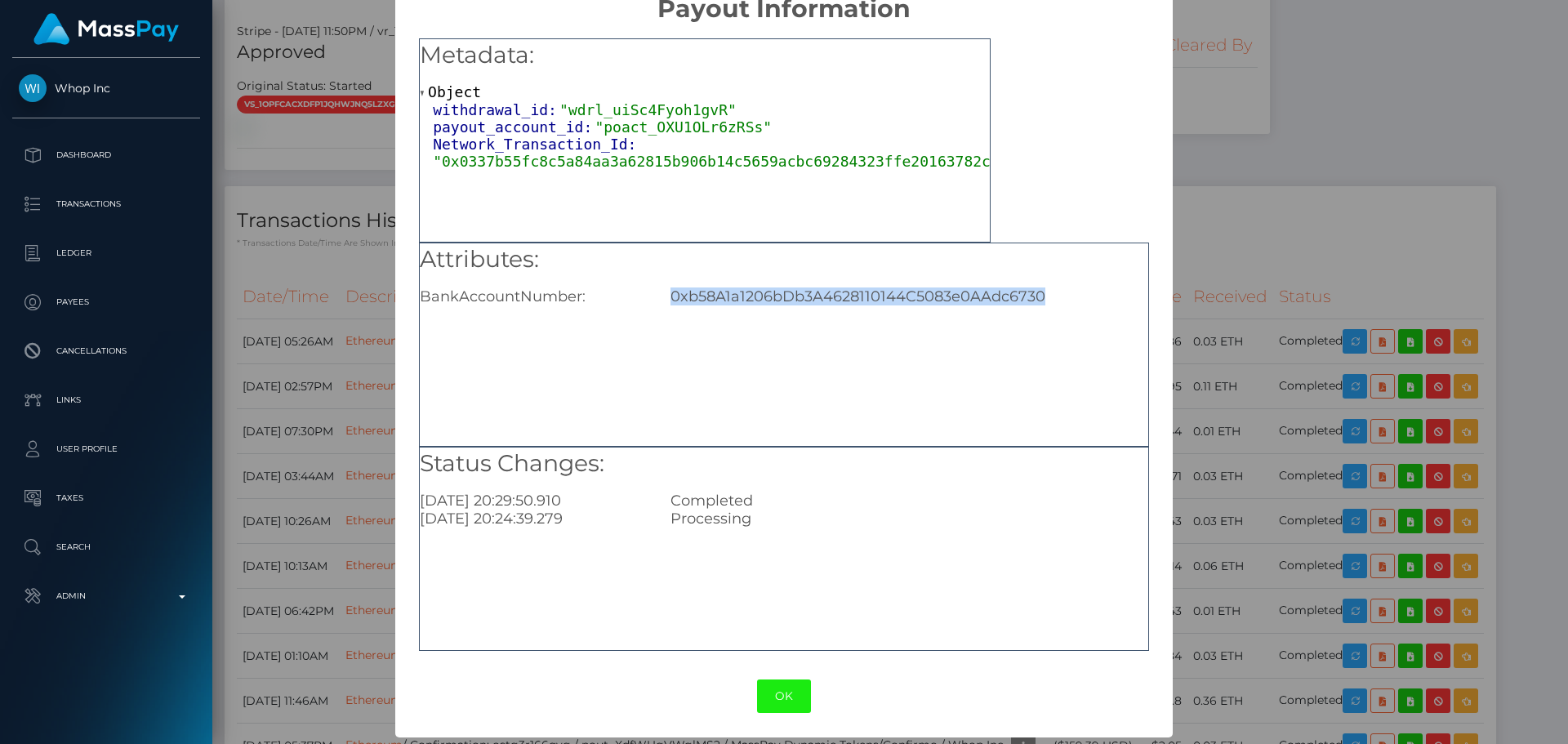
drag, startPoint x: 790, startPoint y: 691, endPoint x: 761, endPoint y: 484, distance: 209.0
click at [790, 689] on button "OK" at bounding box center [784, 695] width 54 height 33
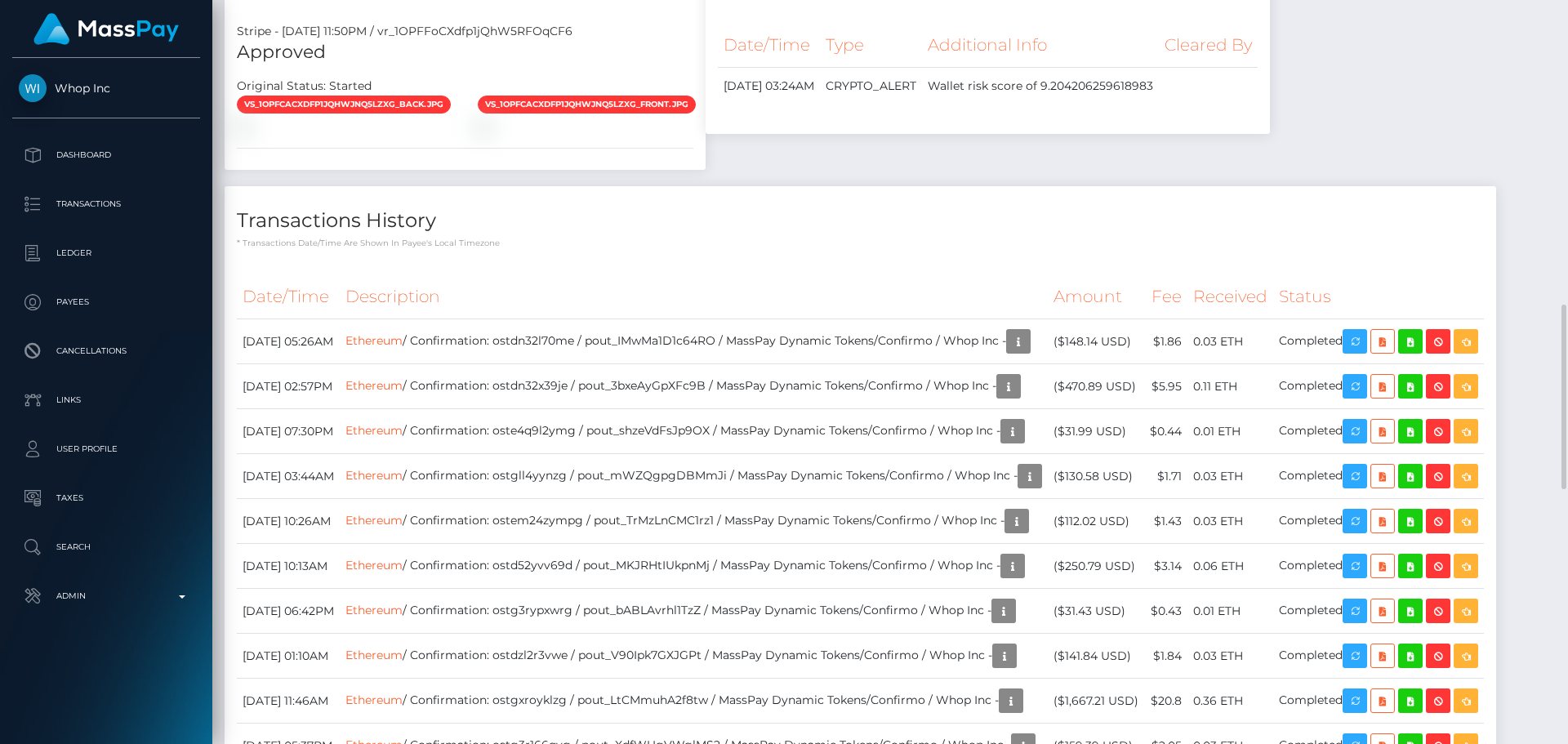
scroll to position [196, 420]
click at [778, 186] on div "Locked Events Date/Time Type Additional Info Cleared By" at bounding box center [988, 69] width 589 height 234
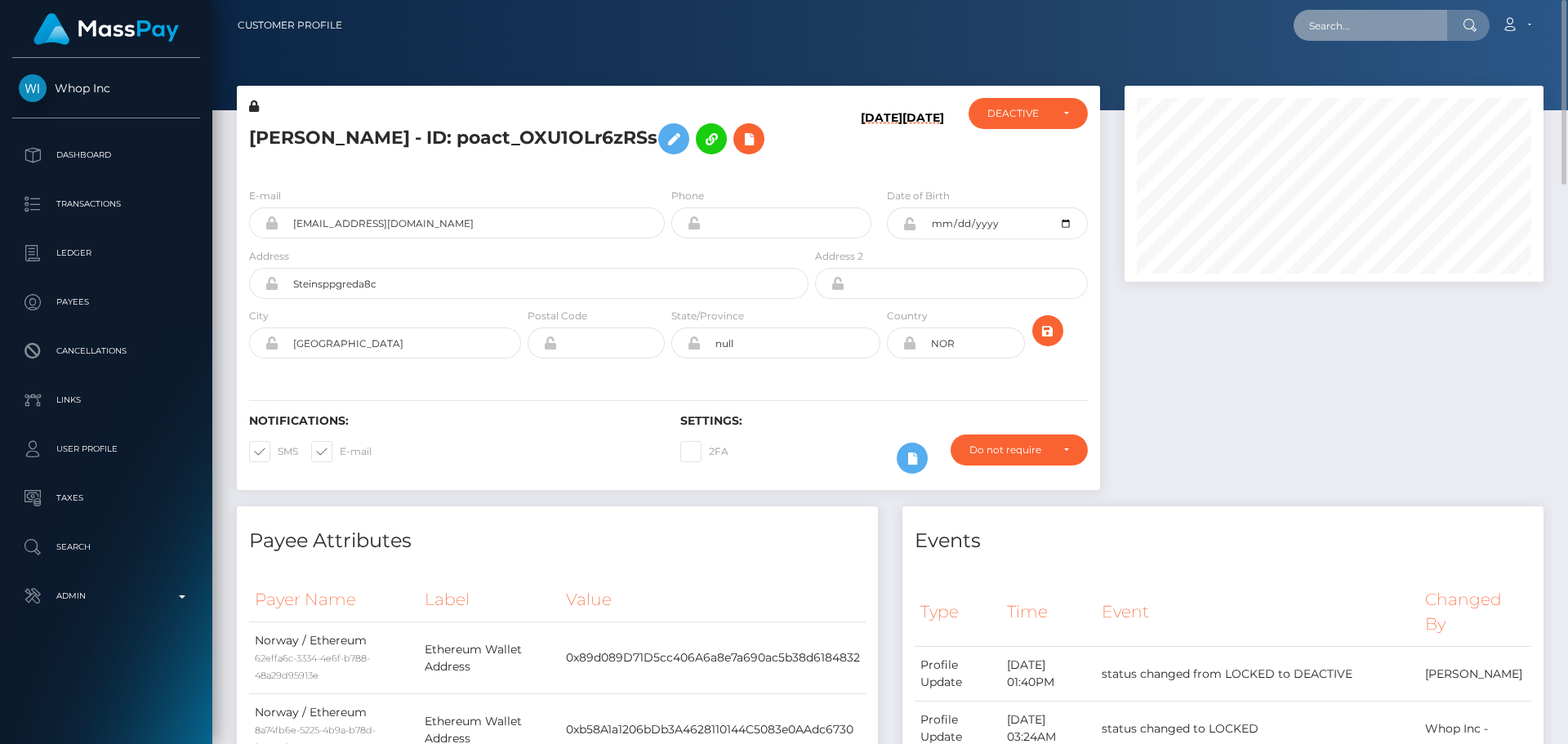
click at [1389, 19] on input "text" at bounding box center [1370, 25] width 153 height 31
paste input "poact_gCqZYt6xUD9R"
type input "poact_gCqZYt6xUD9R"
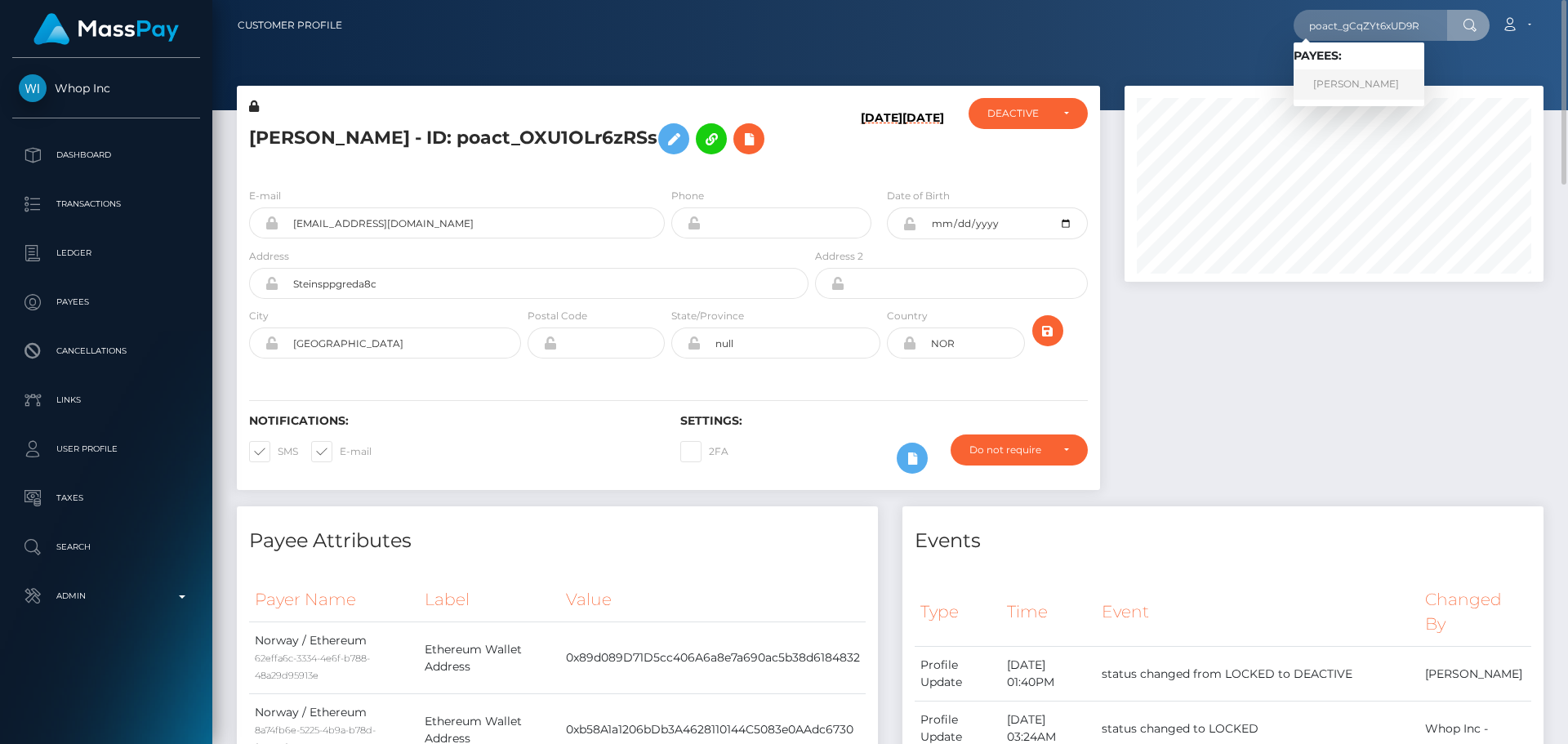
click at [1343, 79] on link "[PERSON_NAME]" at bounding box center [1359, 85] width 130 height 30
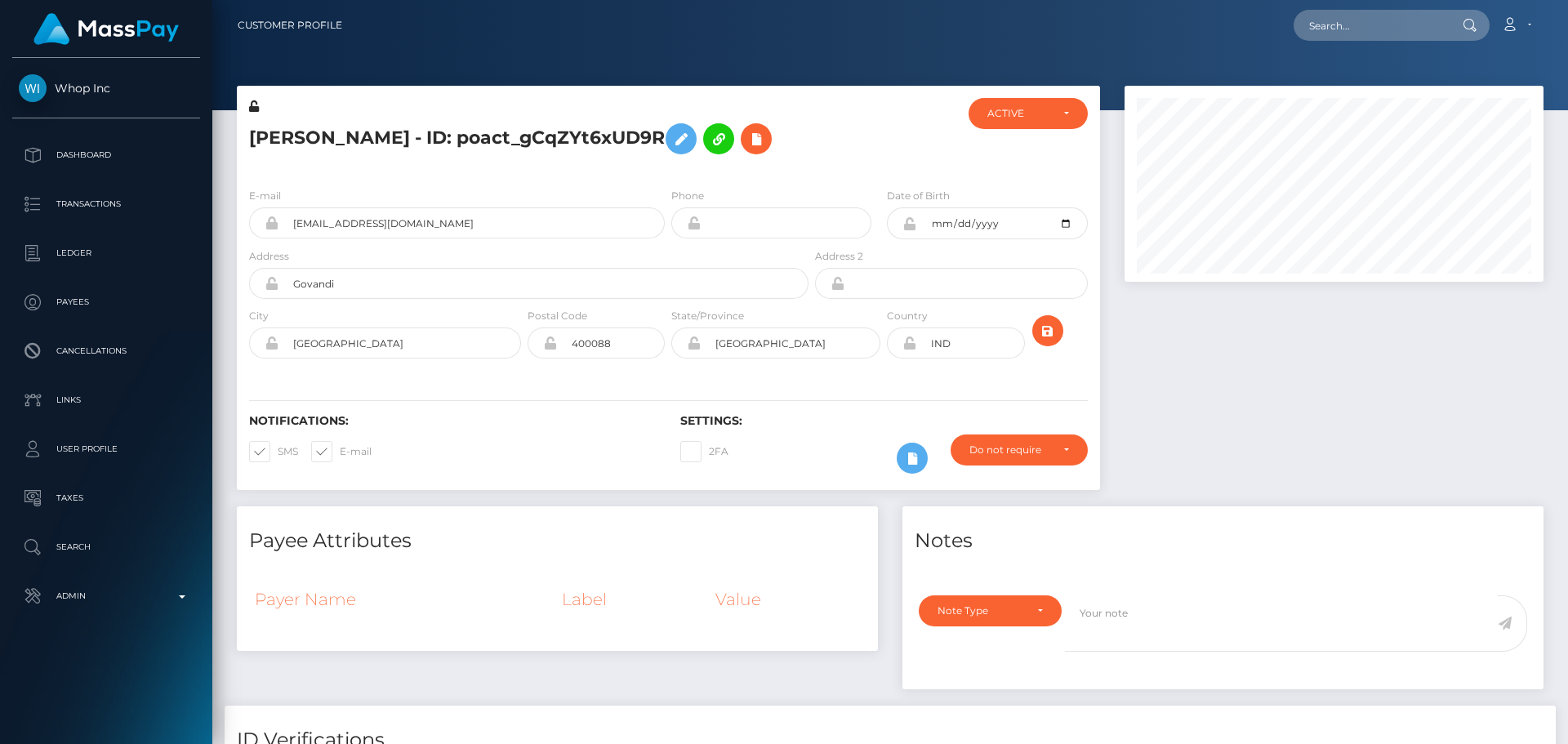
scroll to position [196, 420]
click at [783, 167] on div "vivek Churi - ID: poact_gCqZYt6xUD9R" at bounding box center [524, 136] width 575 height 77
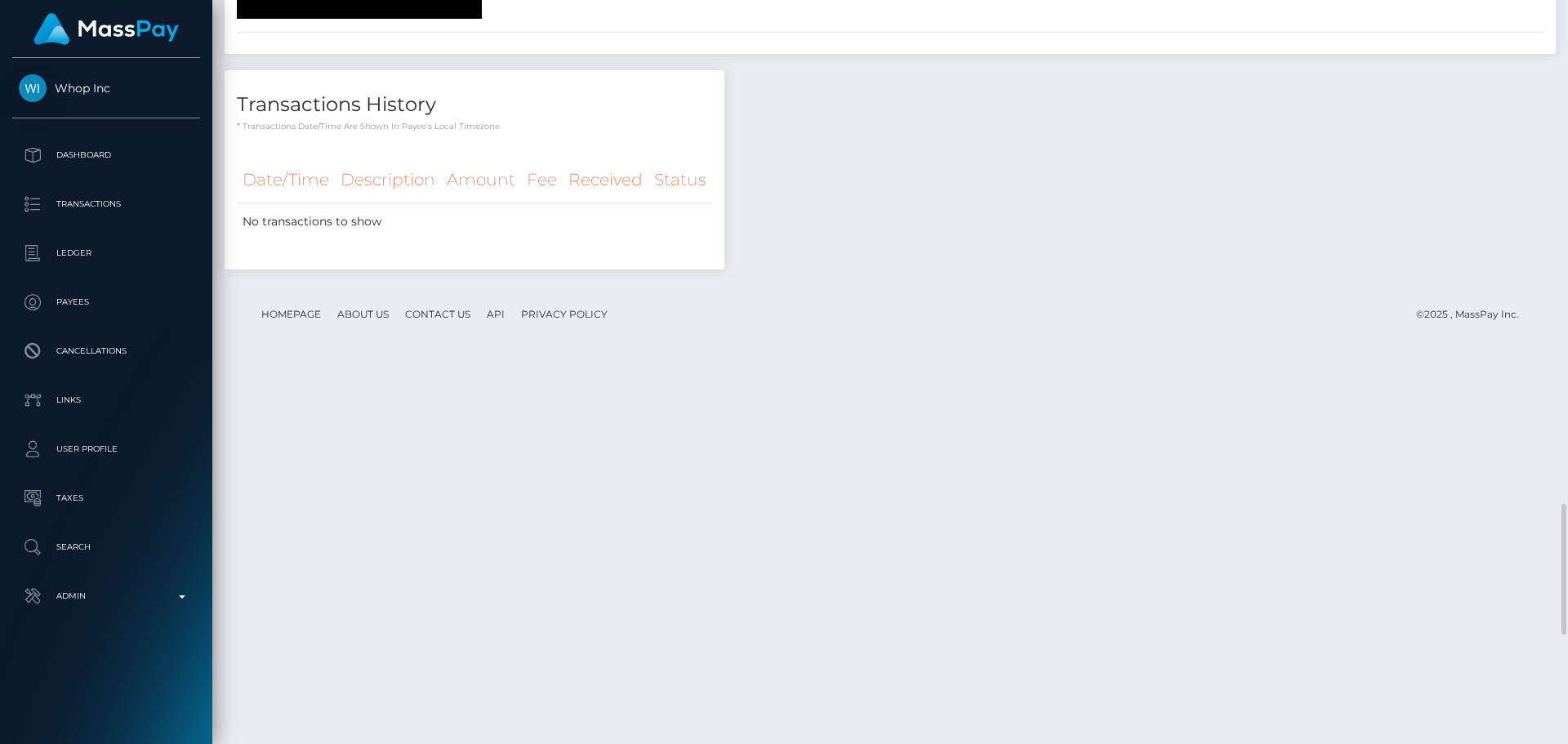
scroll to position [1940, 0]
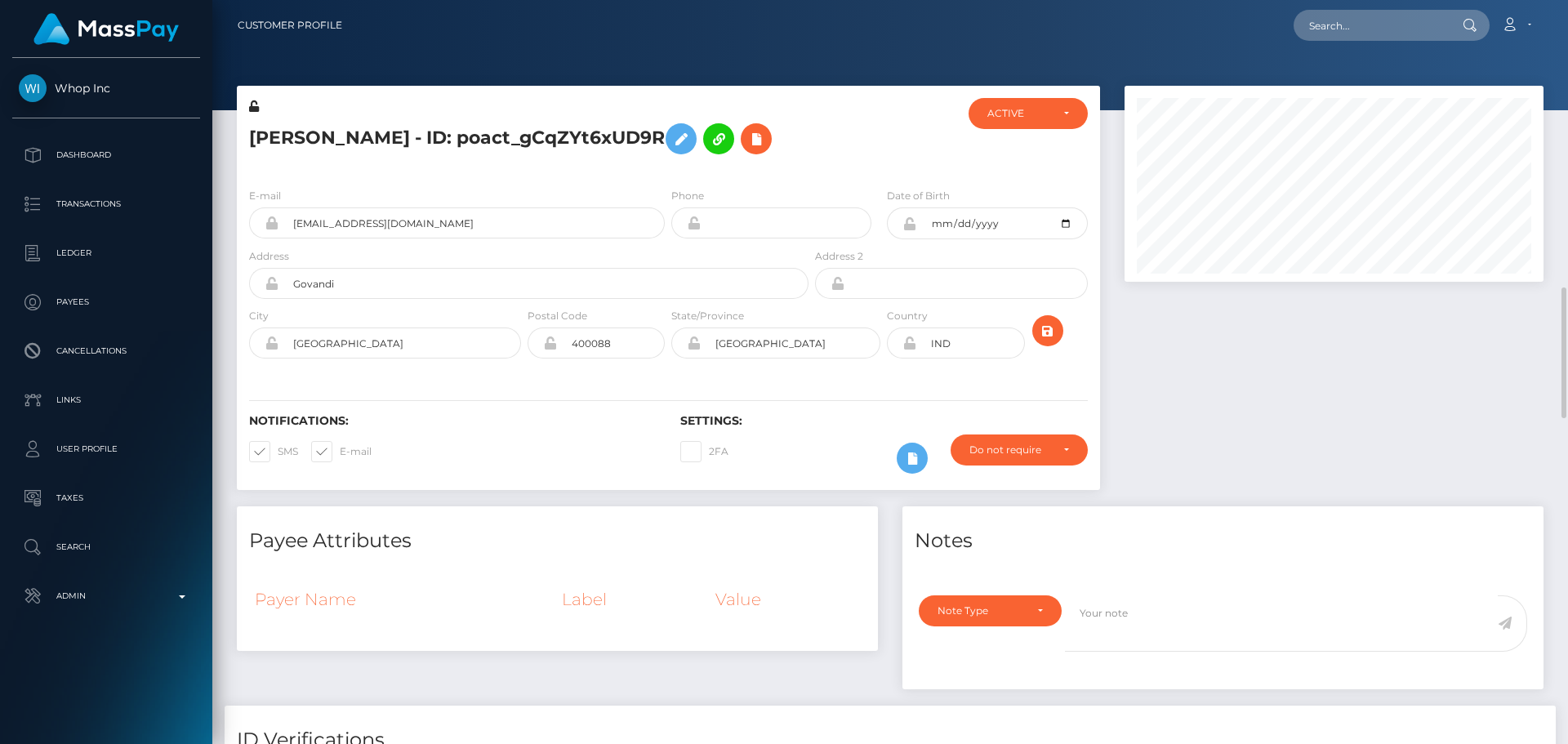
scroll to position [572, 0]
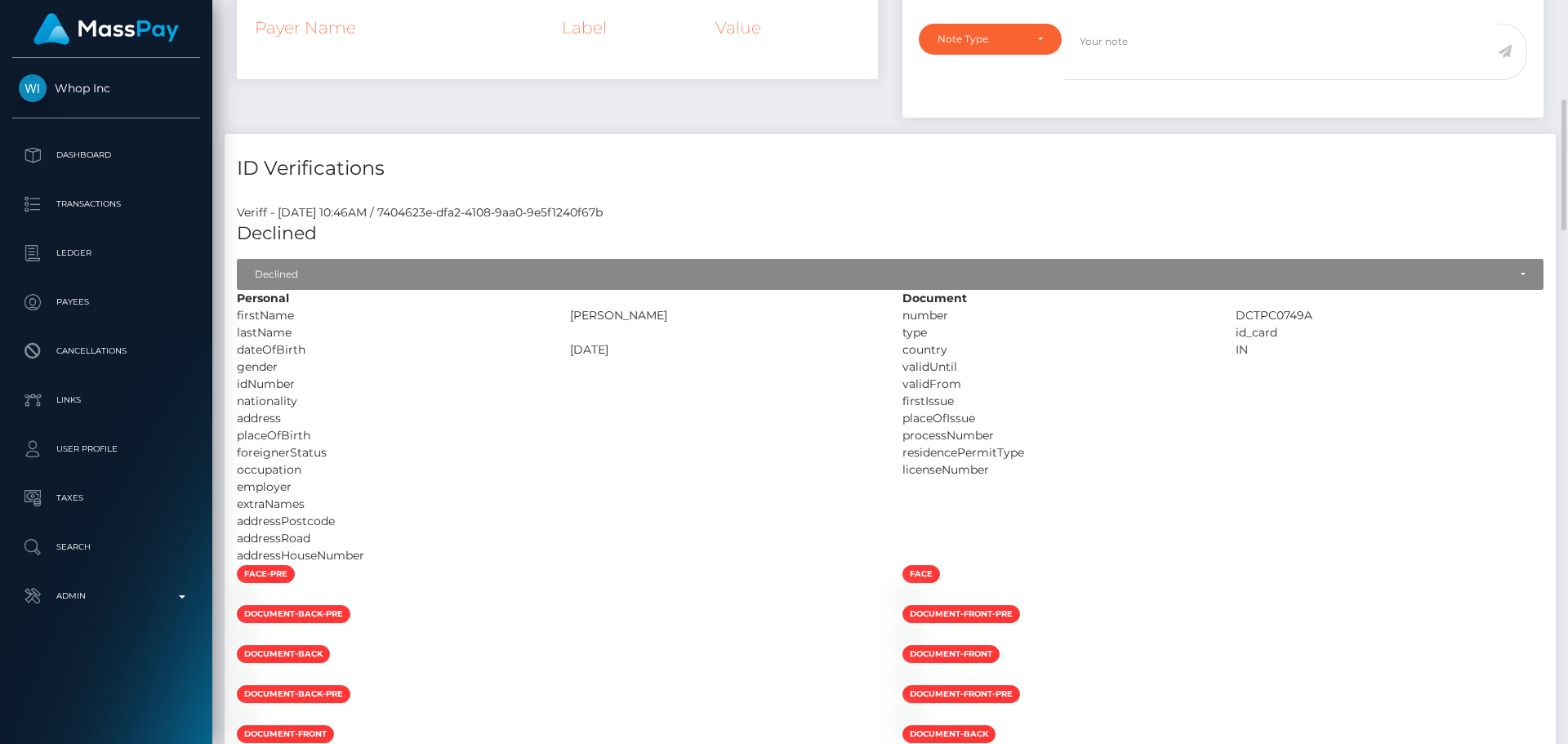
click at [586, 320] on div "[PERSON_NAME]" at bounding box center [724, 316] width 333 height 17
drag, startPoint x: 586, startPoint y: 320, endPoint x: 675, endPoint y: 316, distance: 89.1
click at [675, 316] on div "[PERSON_NAME]" at bounding box center [724, 316] width 333 height 17
copy div "[PERSON_NAME]"
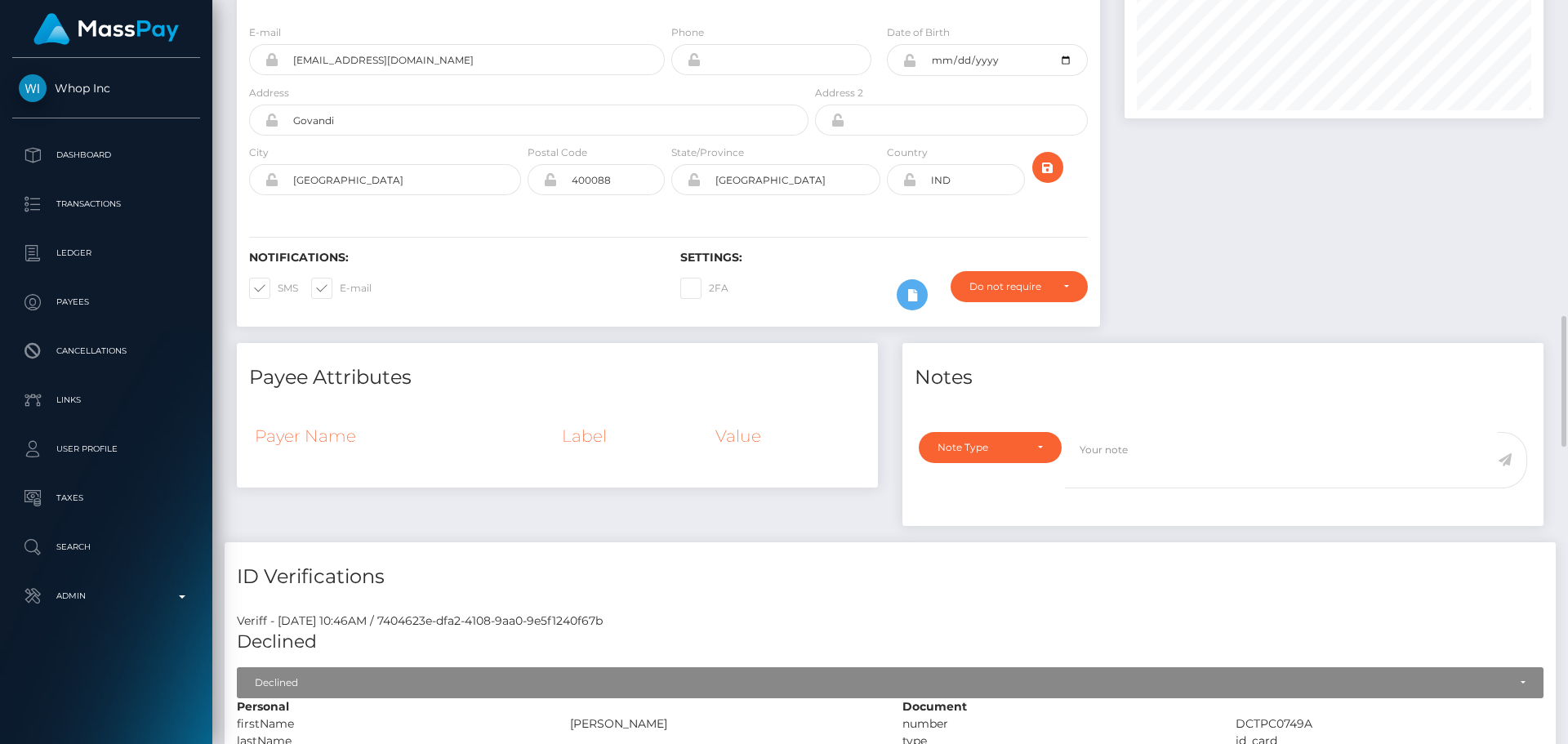
scroll to position [0, 0]
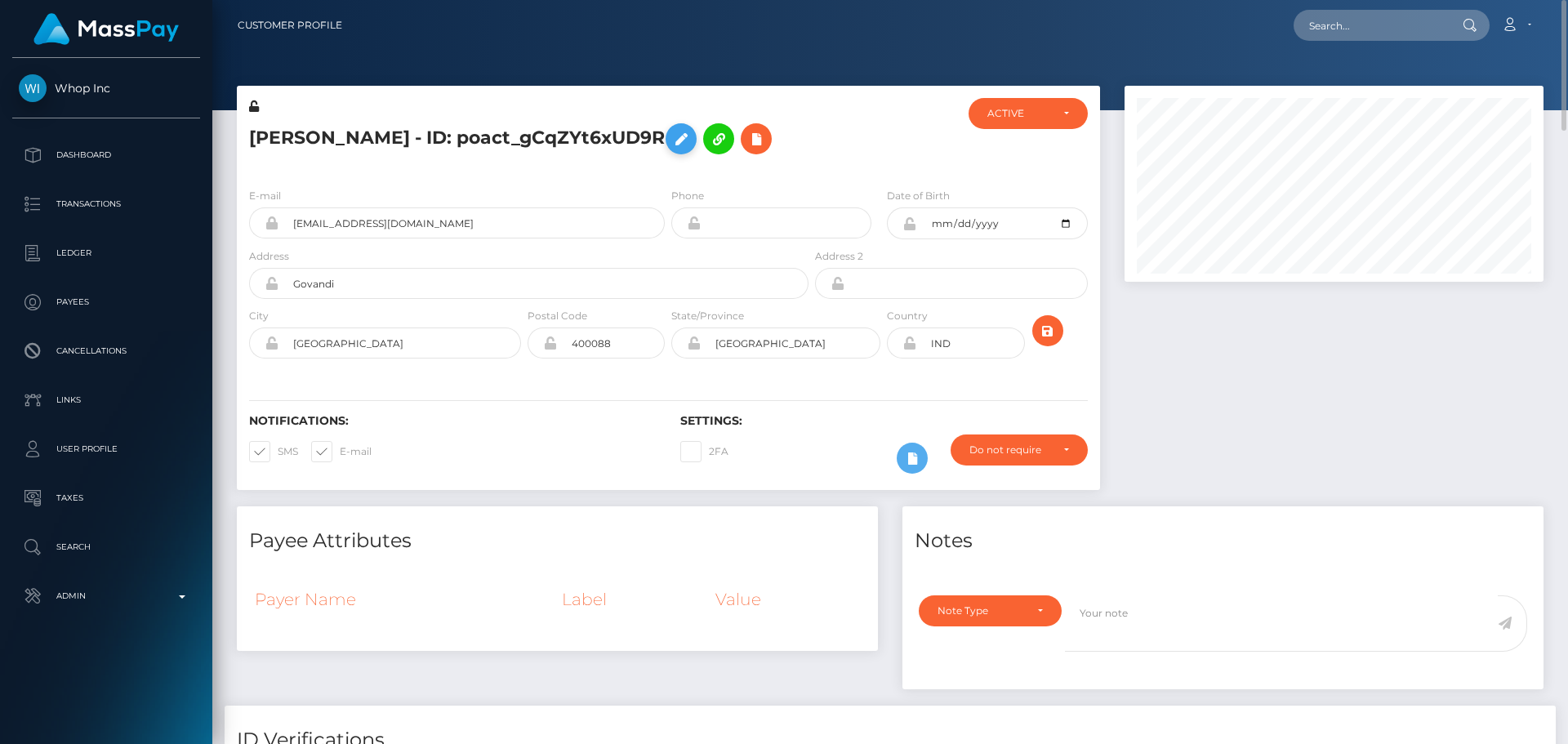
click at [672, 134] on icon at bounding box center [681, 139] width 20 height 20
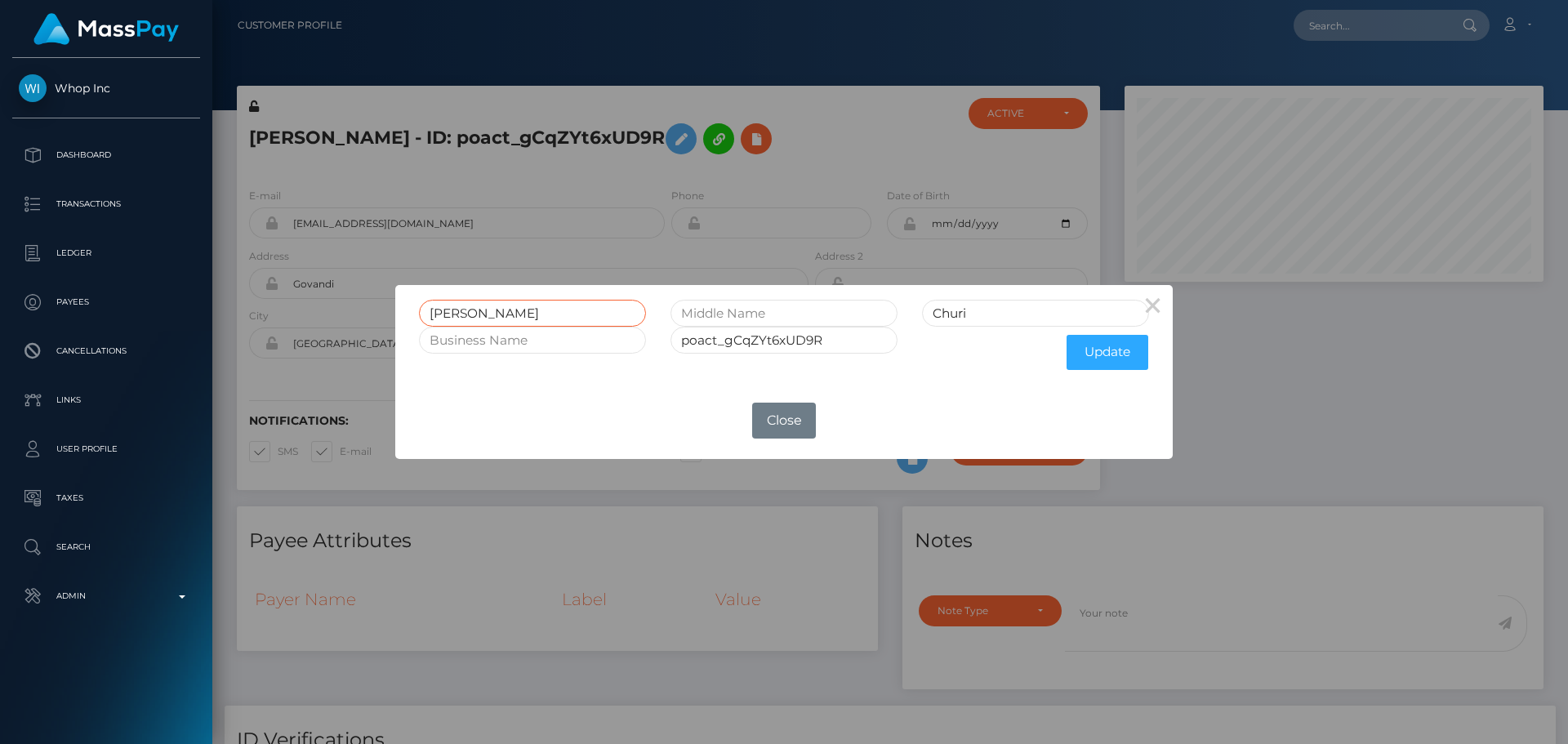
click at [539, 314] on input "vivek" at bounding box center [532, 313] width 227 height 27
paste input "[PERSON_NAME]"
click at [502, 310] on input "[PERSON_NAME]" at bounding box center [532, 313] width 227 height 27
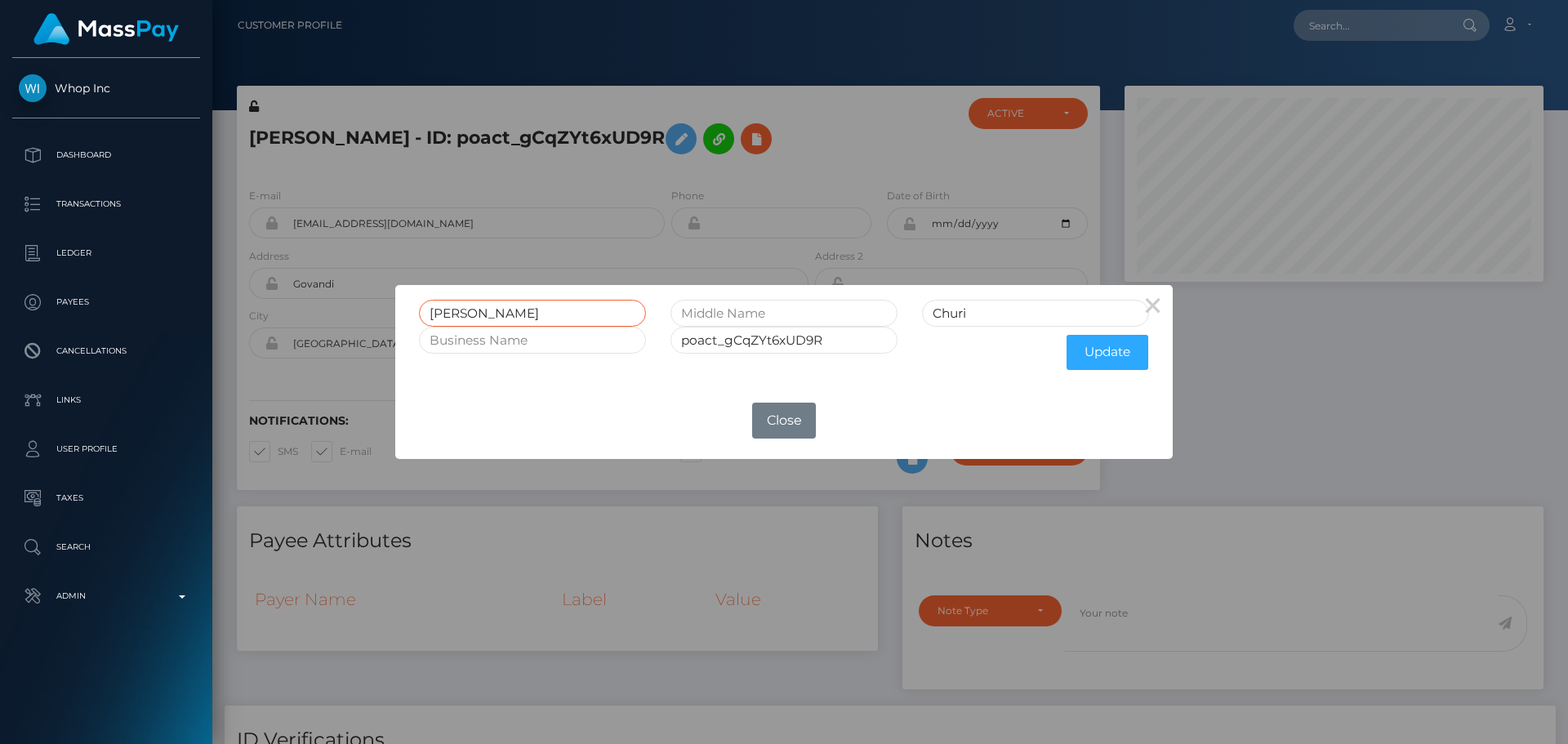
click at [502, 310] on input "[PERSON_NAME]" at bounding box center [532, 313] width 227 height 27
type input "[PERSON_NAME]"
click at [743, 315] on input "text" at bounding box center [784, 313] width 227 height 27
paste input "JAYWANT"
type input "JAYWANT"
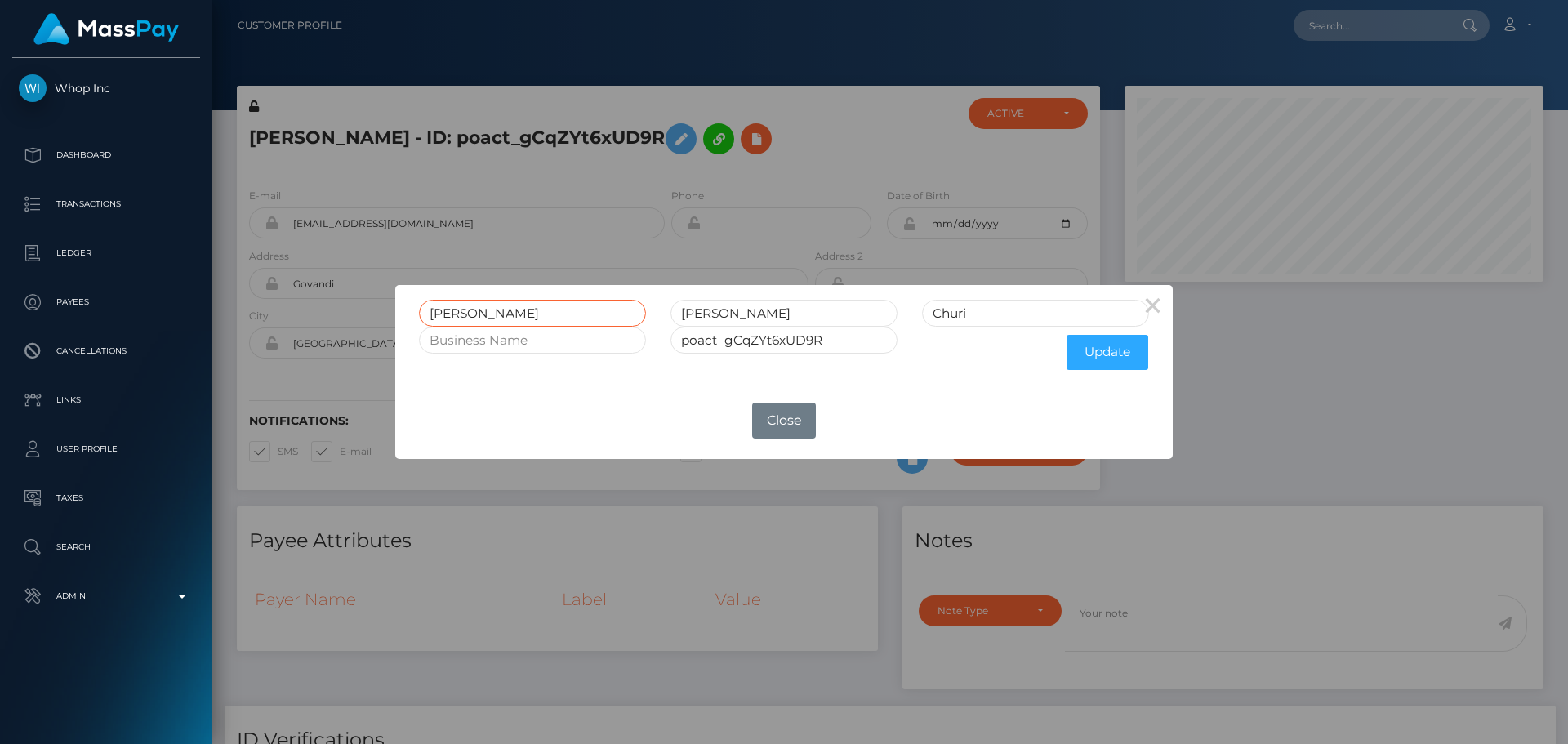
click at [555, 313] on input "[PERSON_NAME]" at bounding box center [532, 313] width 227 height 27
click at [979, 315] on input "Churi" at bounding box center [1035, 313] width 227 height 27
paste input "HURI"
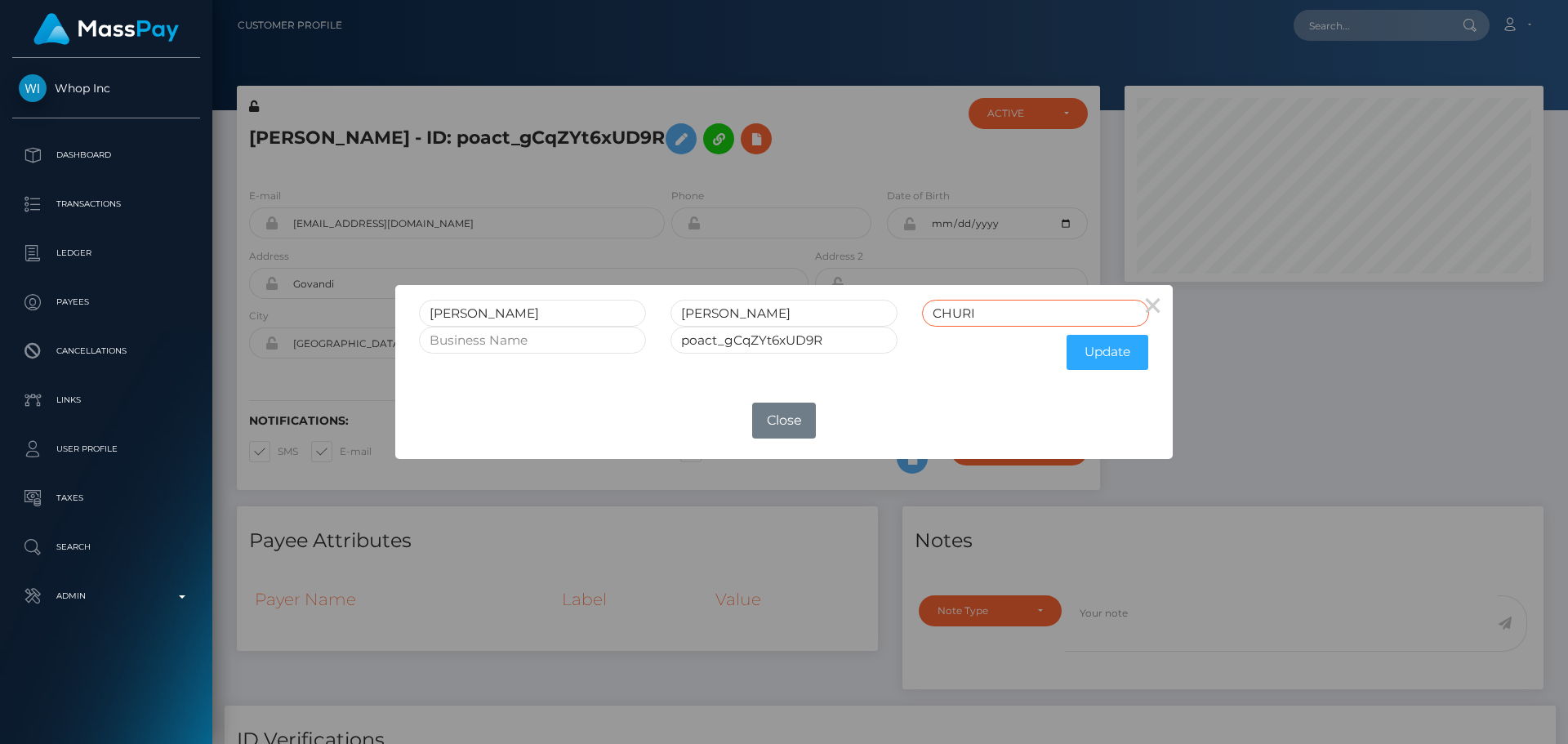
type input "CHURI"
click at [503, 309] on input "[PERSON_NAME]" at bounding box center [532, 313] width 227 height 27
drag, startPoint x: 503, startPoint y: 309, endPoint x: 578, endPoint y: 311, distance: 75.0
click at [578, 311] on input "[PERSON_NAME]" at bounding box center [532, 313] width 227 height 27
type input "VIVEK"
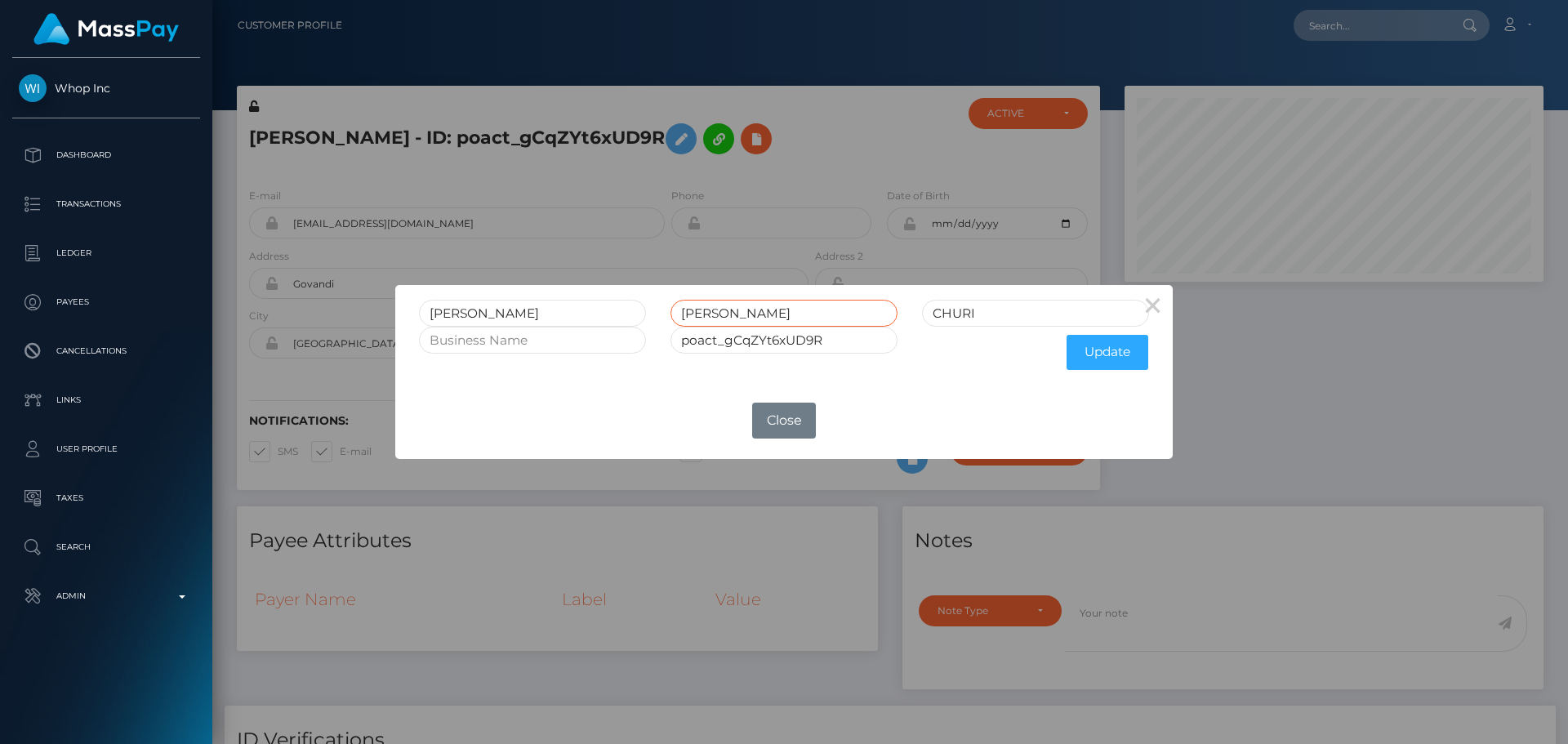
click at [777, 314] on input "JAYWANT" at bounding box center [784, 313] width 227 height 27
type input "JAYWANT"
click at [1108, 358] on button "Update" at bounding box center [1107, 352] width 82 height 35
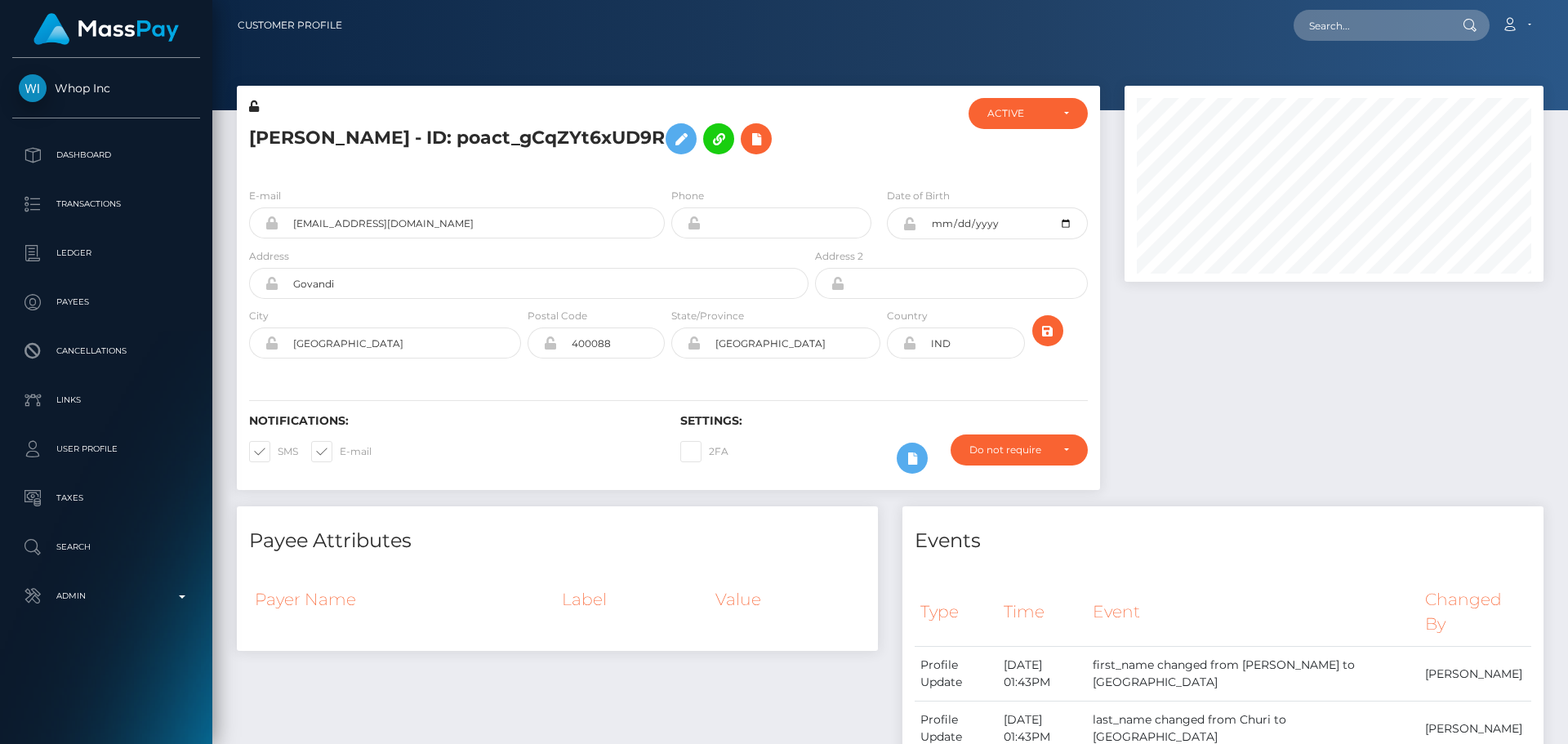
scroll to position [196, 420]
click at [902, 175] on div at bounding box center [883, 136] width 144 height 77
click at [912, 230] on icon at bounding box center [910, 224] width 14 height 13
click at [909, 349] on icon at bounding box center [910, 343] width 14 height 13
click at [256, 106] on icon at bounding box center [254, 107] width 10 height 11
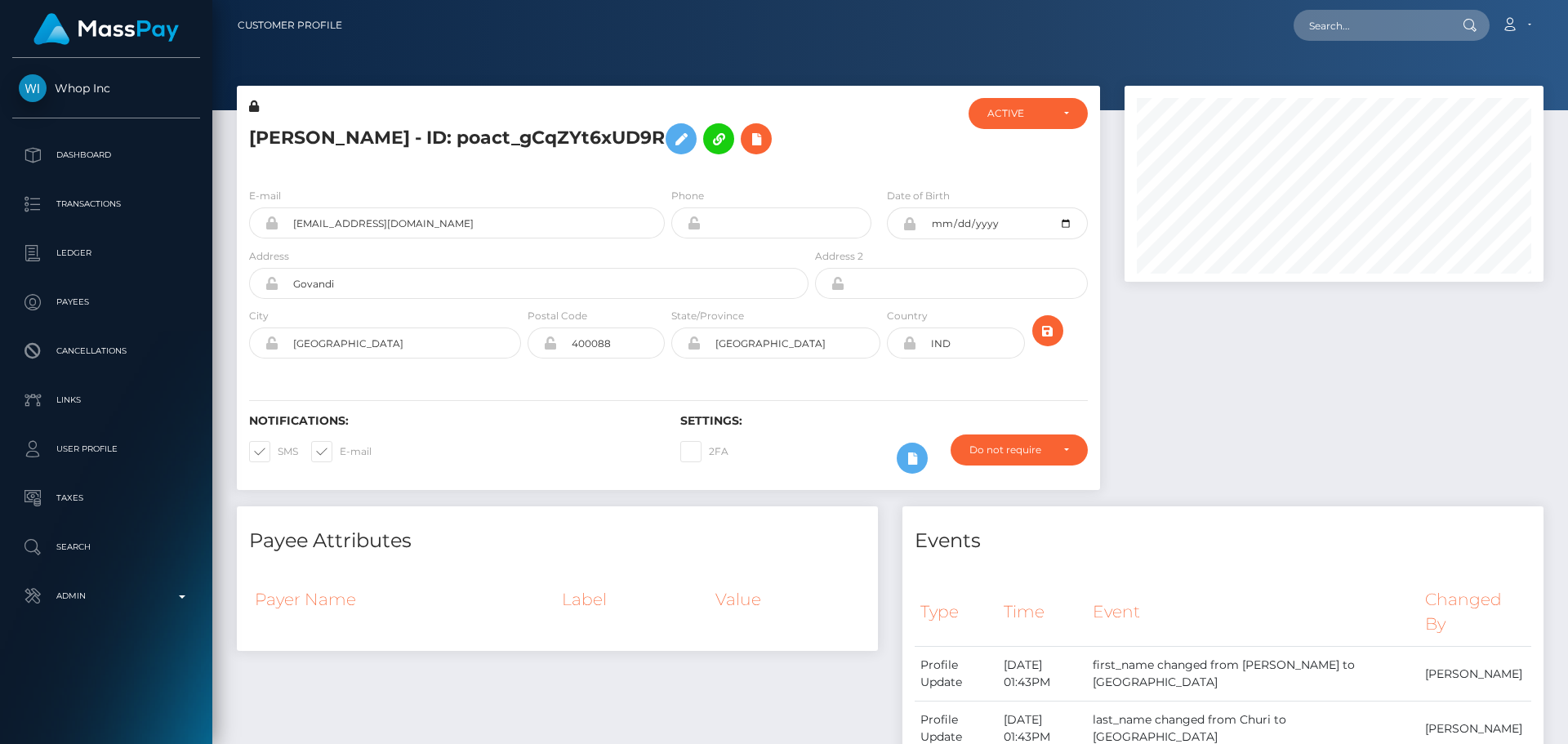
click at [647, 163] on h5 "[PERSON_NAME] - ID: poact_gCqZYt6xUD9R" at bounding box center [524, 139] width 551 height 48
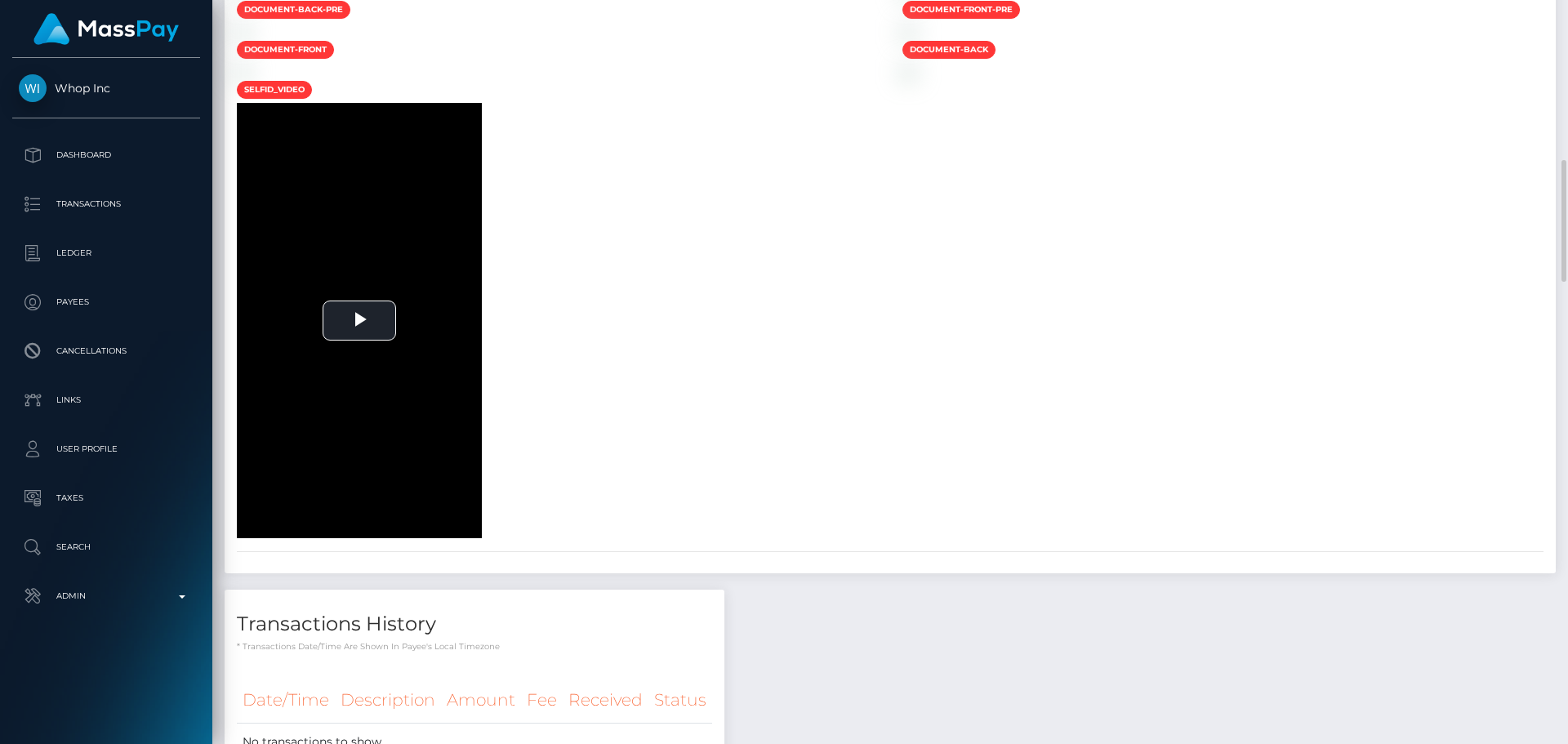
scroll to position [1715, 0]
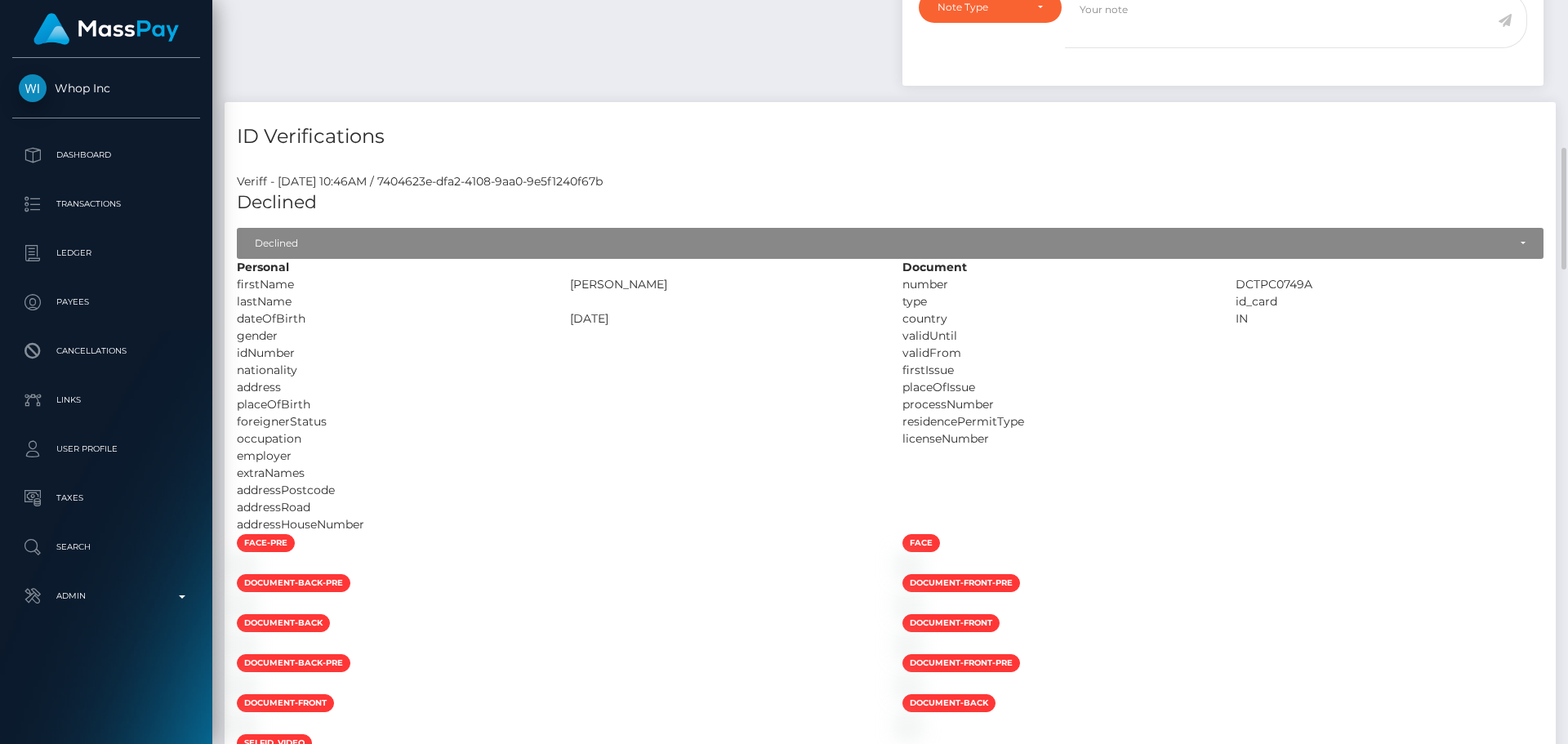
scroll to position [735, 0]
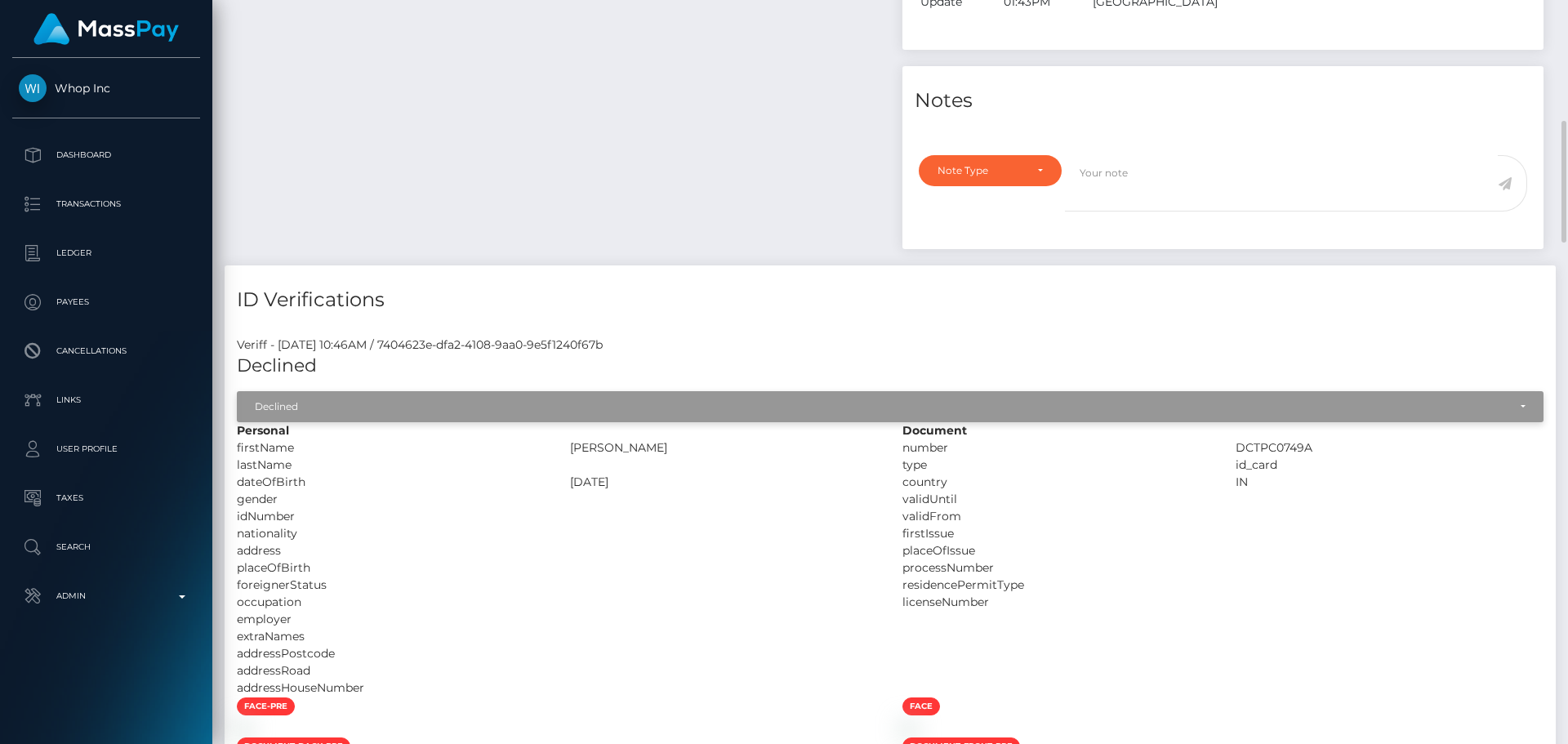
click at [352, 401] on div "Declined" at bounding box center [881, 407] width 1253 height 13
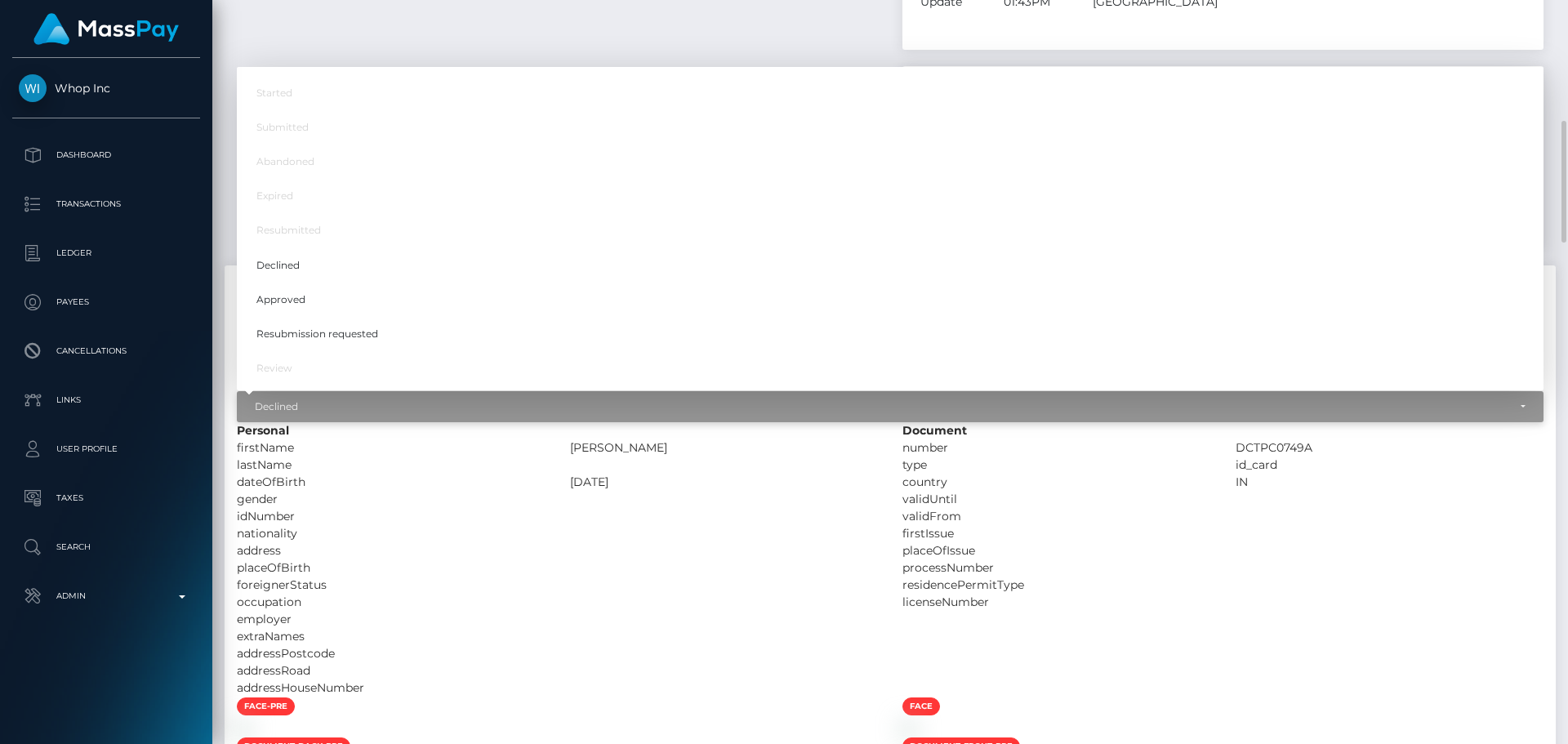
scroll to position [196, 420]
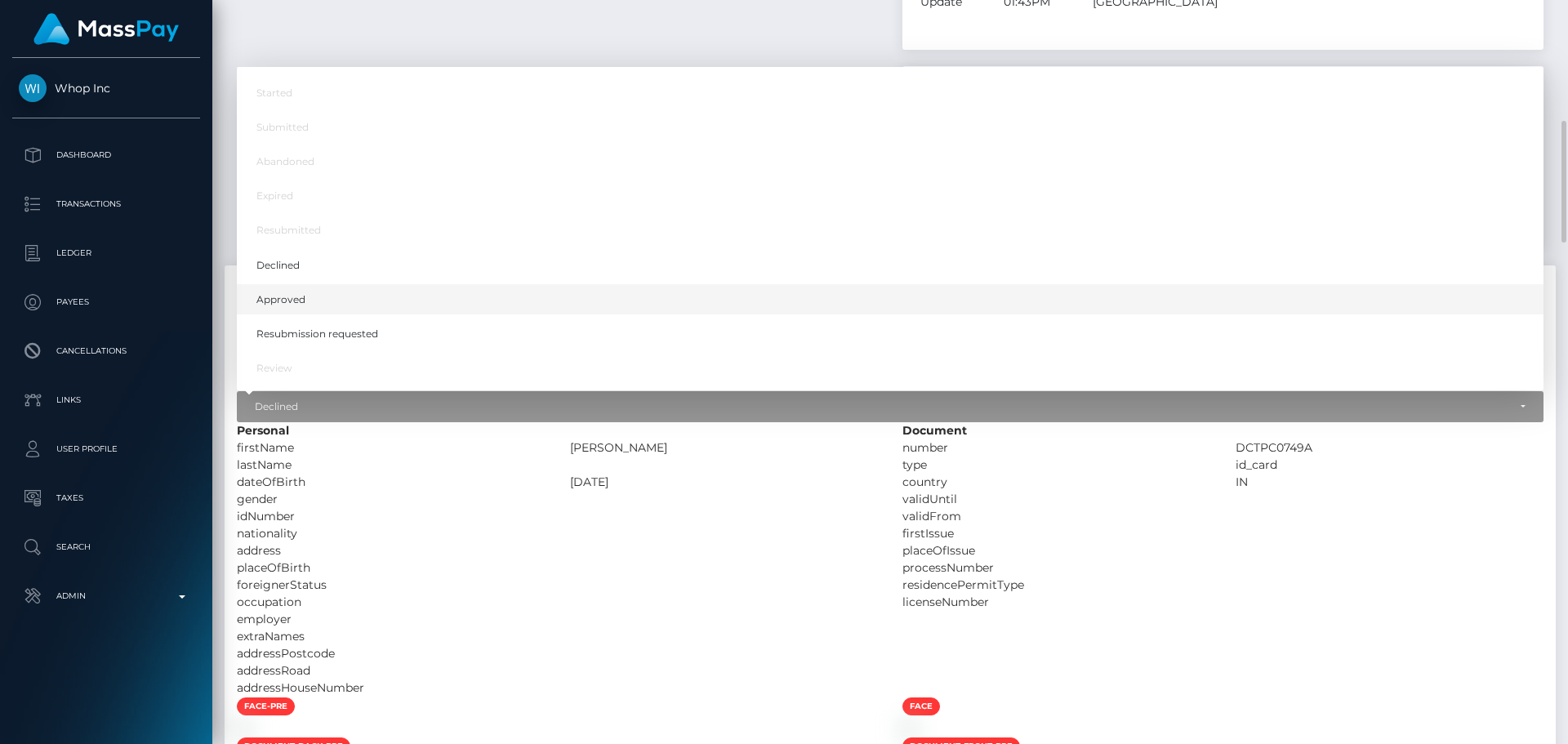
click at [315, 284] on link "Approved" at bounding box center [891, 300] width 1307 height 30
select select "Approved"
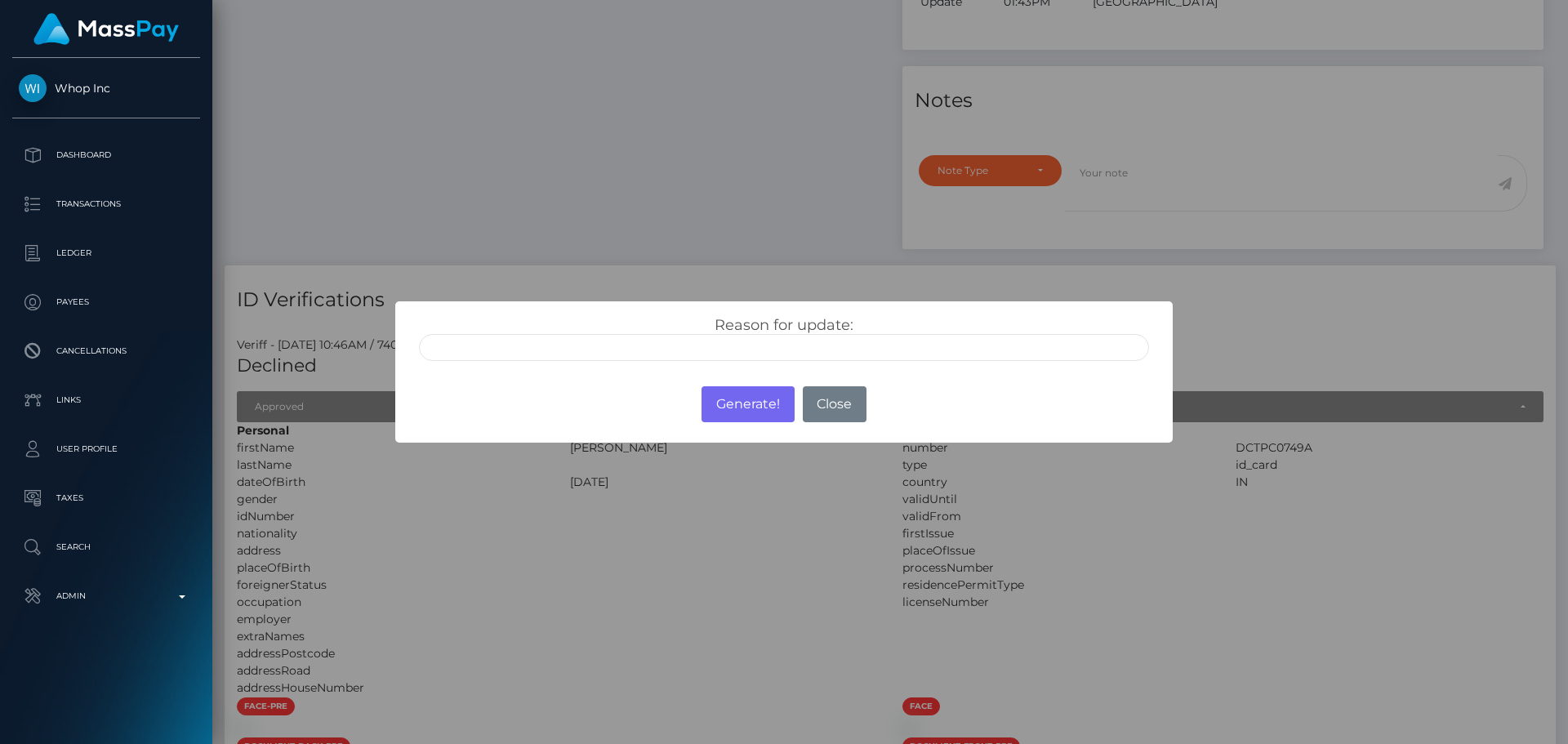
click at [623, 344] on input "text" at bounding box center [783, 347] width 730 height 27
type input "ID manually verified"
click at [604, 315] on div "Reason for update: ID manually verified Photo of a screen Unsupported document …" at bounding box center [783, 333] width 776 height 64
click at [741, 409] on button "Generate!" at bounding box center [747, 404] width 92 height 36
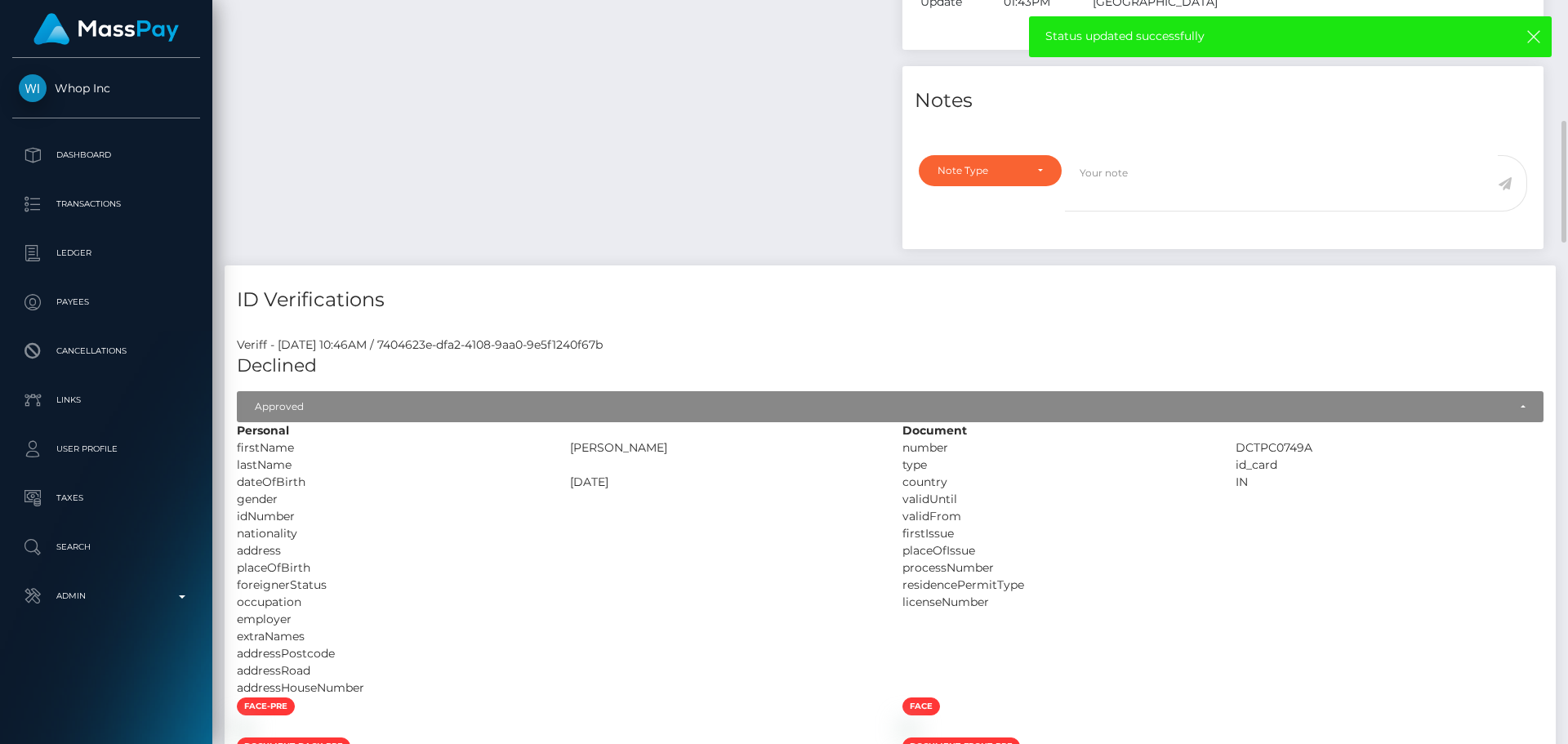
click at [692, 491] on div at bounding box center [724, 499] width 333 height 17
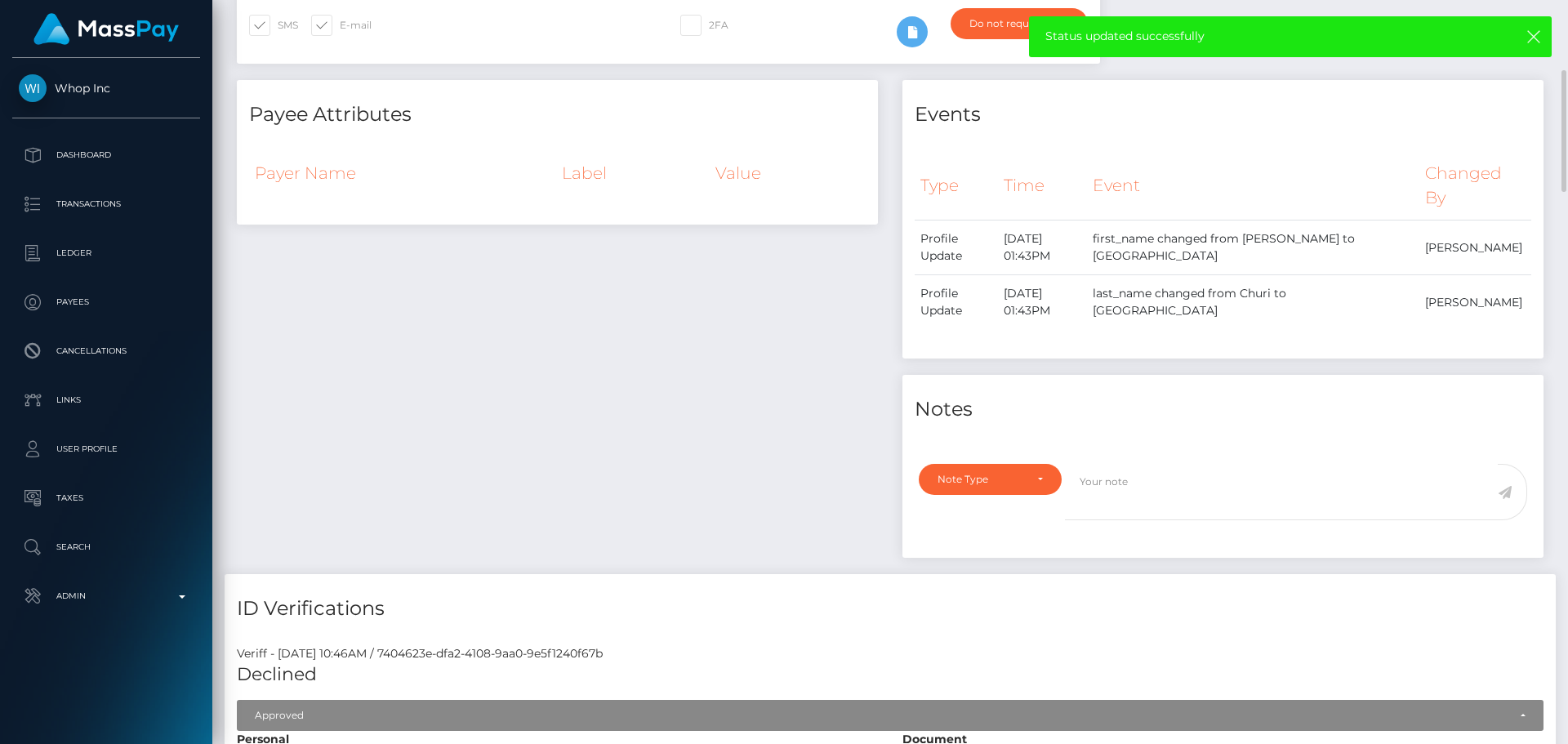
scroll to position [0, 0]
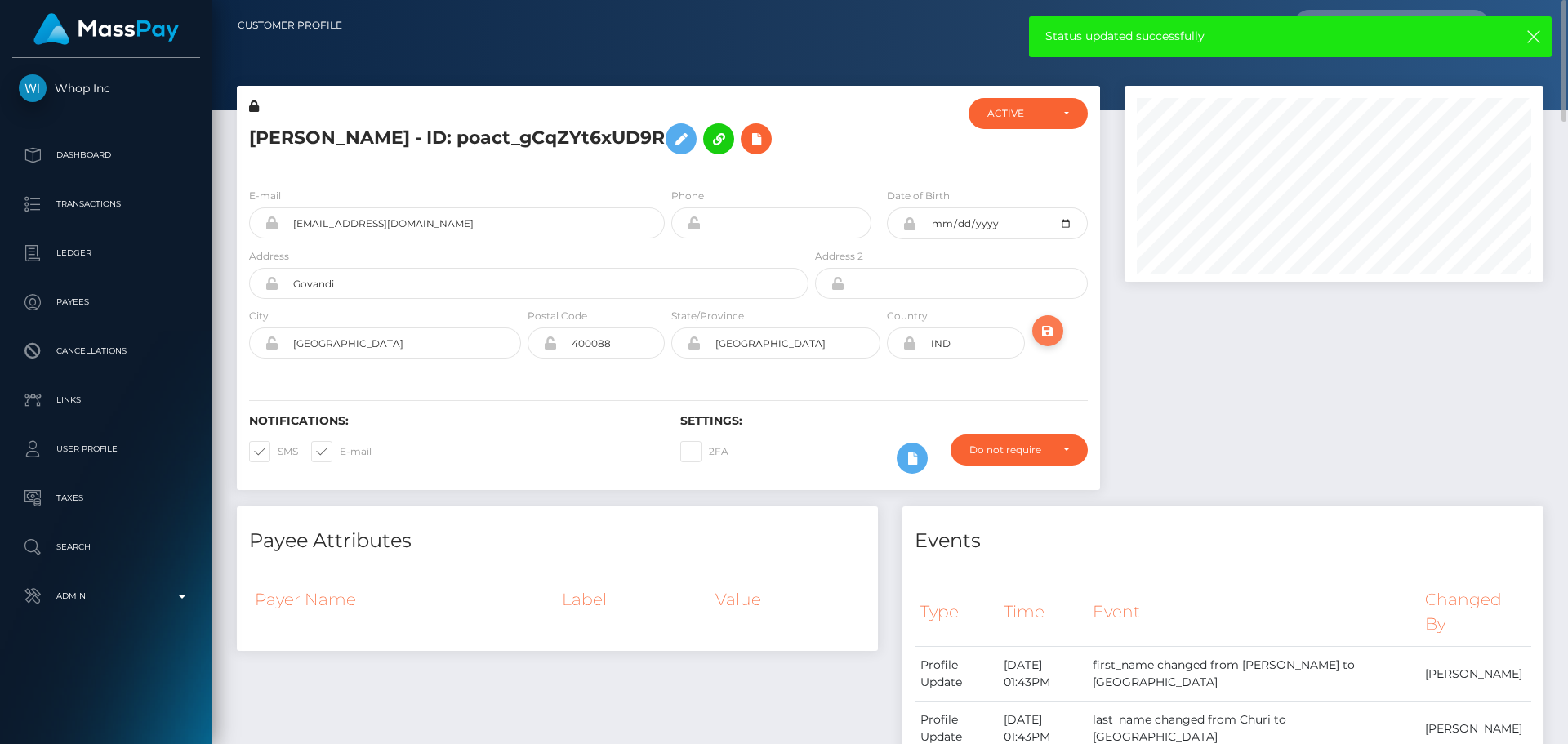
click at [1053, 342] on icon "submit" at bounding box center [1048, 330] width 20 height 20
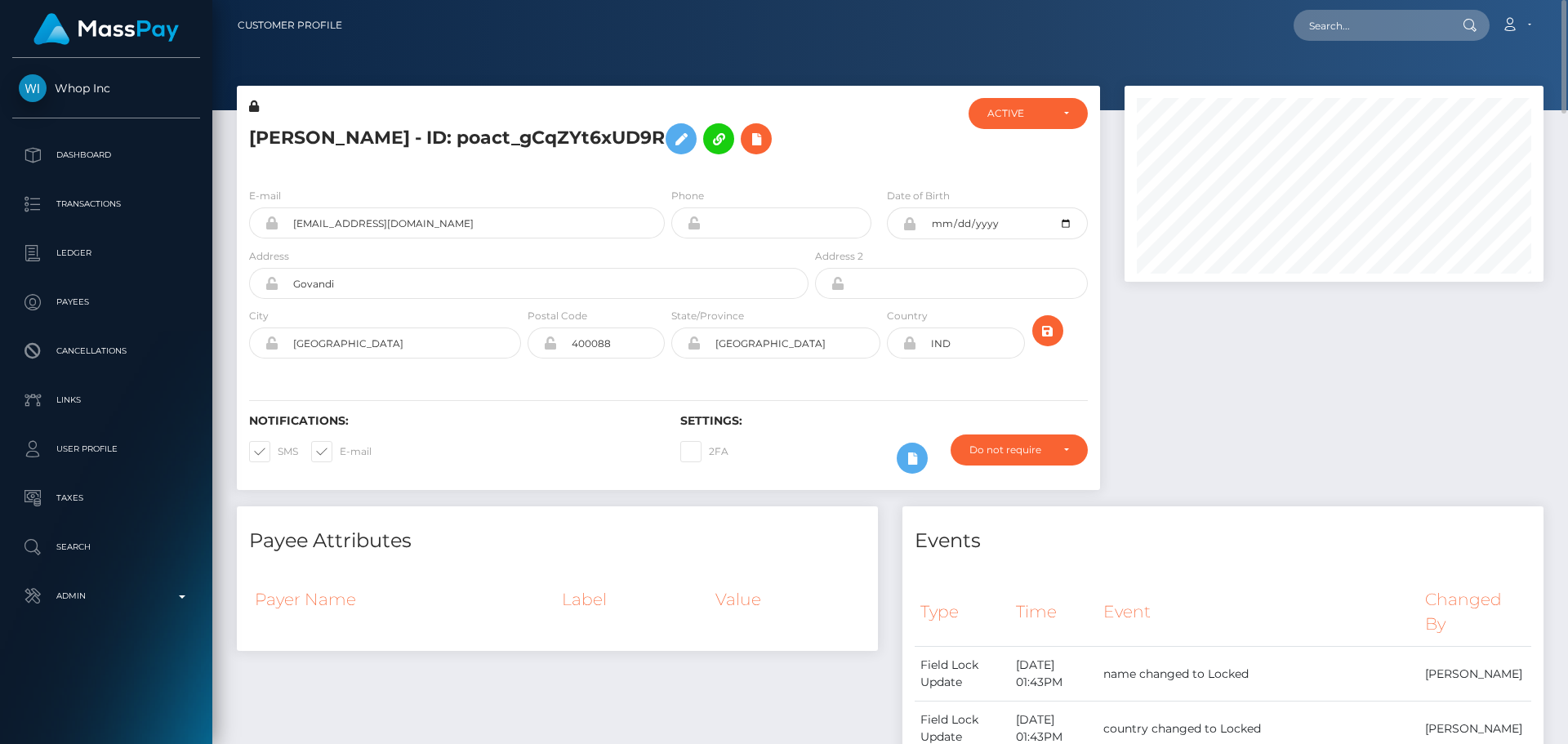
click at [501, 163] on h5 "[PERSON_NAME] - ID: poact_gCqZYt6xUD9R" at bounding box center [524, 139] width 551 height 48
click at [419, 129] on h5 "[PERSON_NAME] - ID: poact_gCqZYt6xUD9R" at bounding box center [524, 139] width 551 height 48
copy h5 "[PERSON_NAME] - ID: poact_gCqZYt6xUD9R"
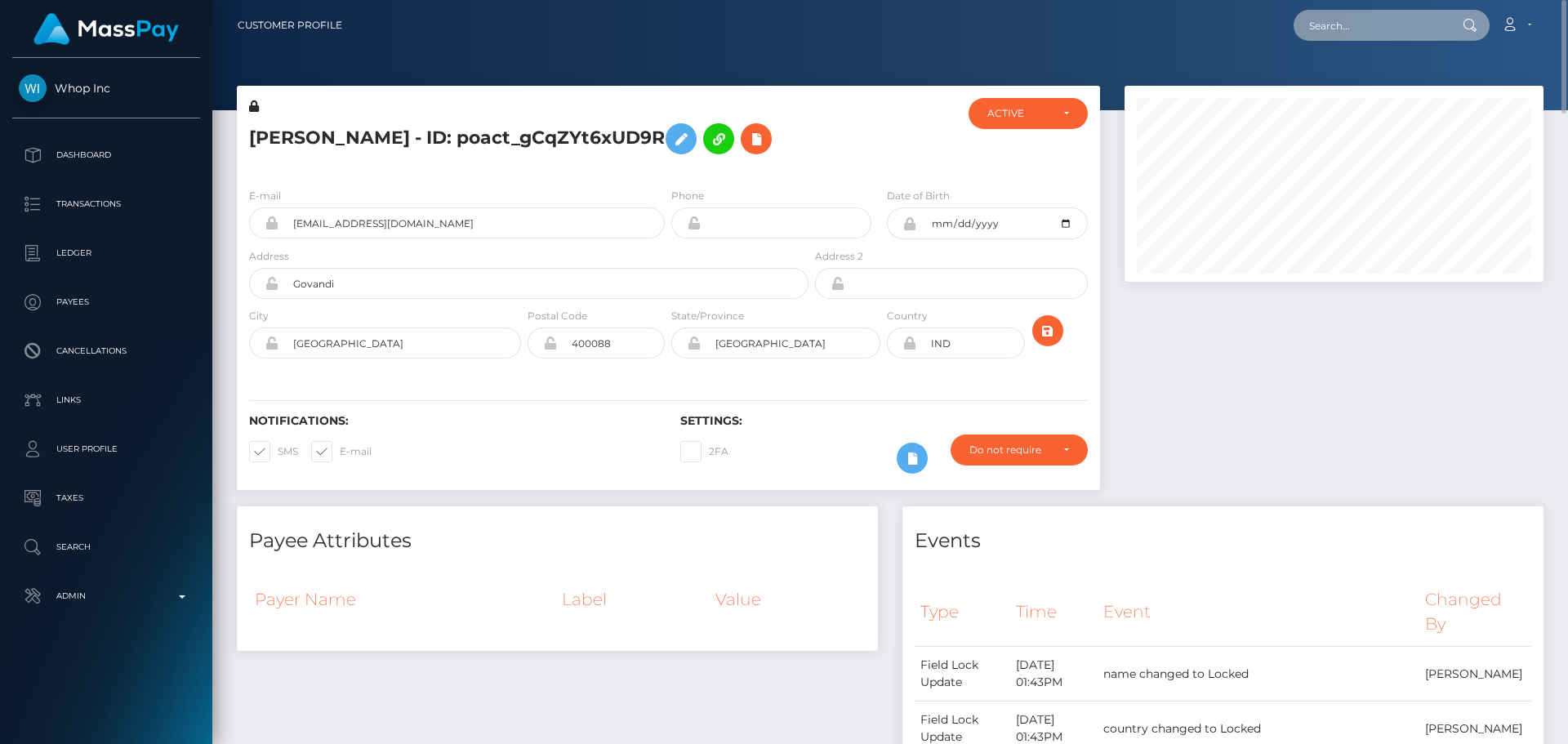
click at [1377, 16] on input "text" at bounding box center [1370, 25] width 153 height 31
paste input "poact_2XLSmIK6PHZ0"
type input "poact_2XLSmIK6PHZ0"
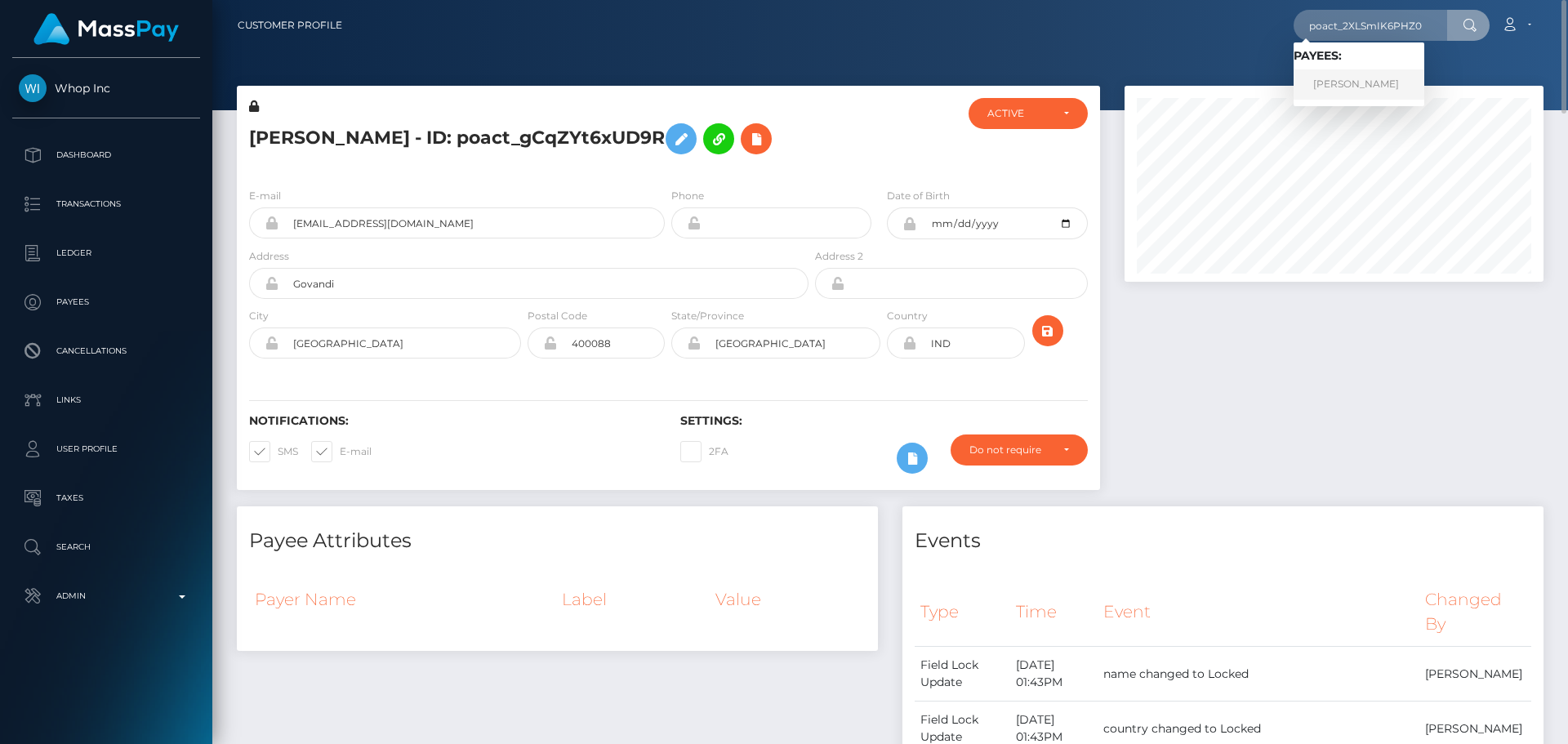
click at [1342, 81] on link "[PERSON_NAME]" at bounding box center [1359, 85] width 130 height 30
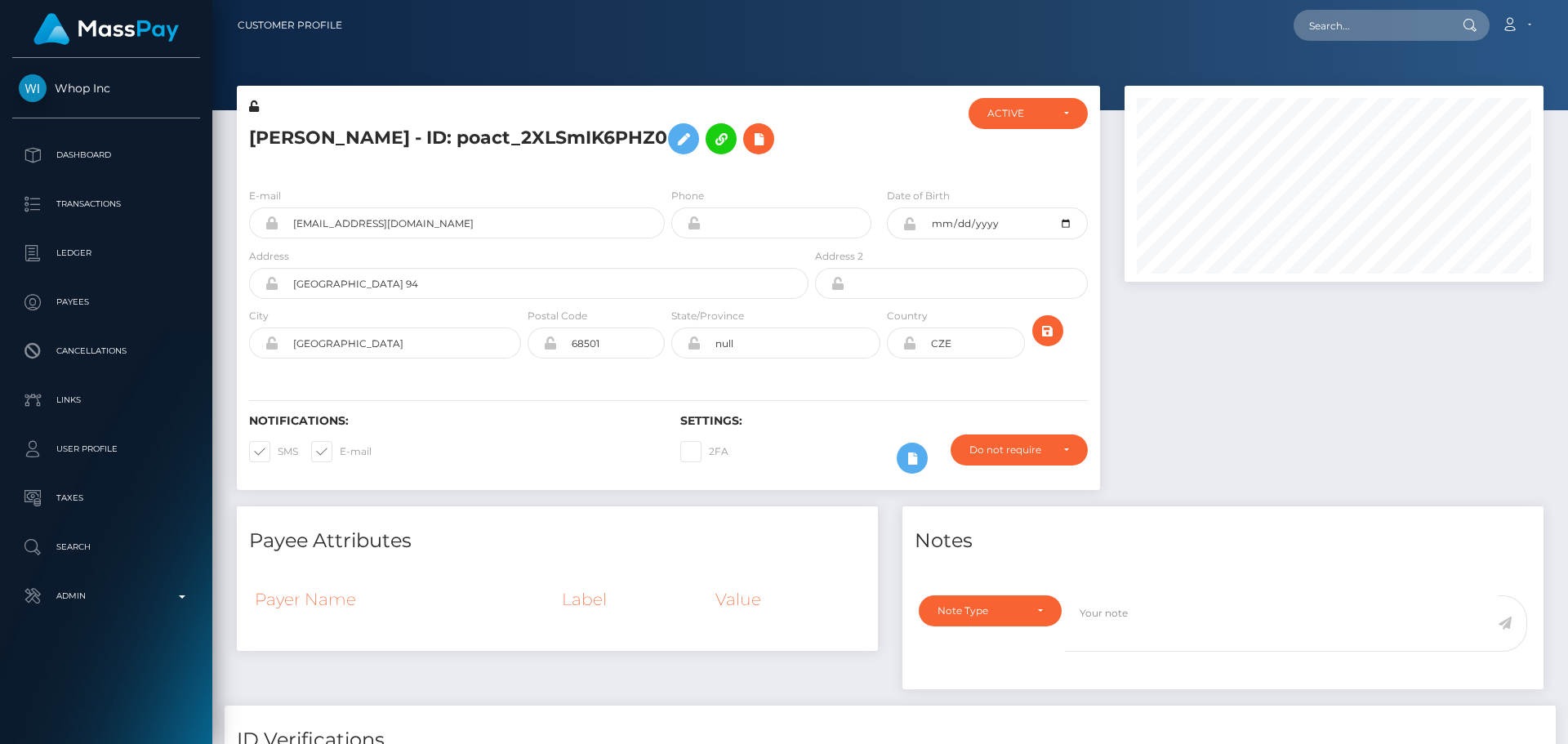
scroll to position [196, 420]
click at [823, 156] on div at bounding box center [883, 136] width 144 height 77
click at [782, 137] on h5 "Lenka Maláčová - ID: poact_2XLSmIK6PHZ0" at bounding box center [524, 139] width 551 height 48
click at [778, 139] on h5 "Lenka Maláčová - ID: poact_2XLSmIK6PHZ0" at bounding box center [524, 139] width 551 height 48
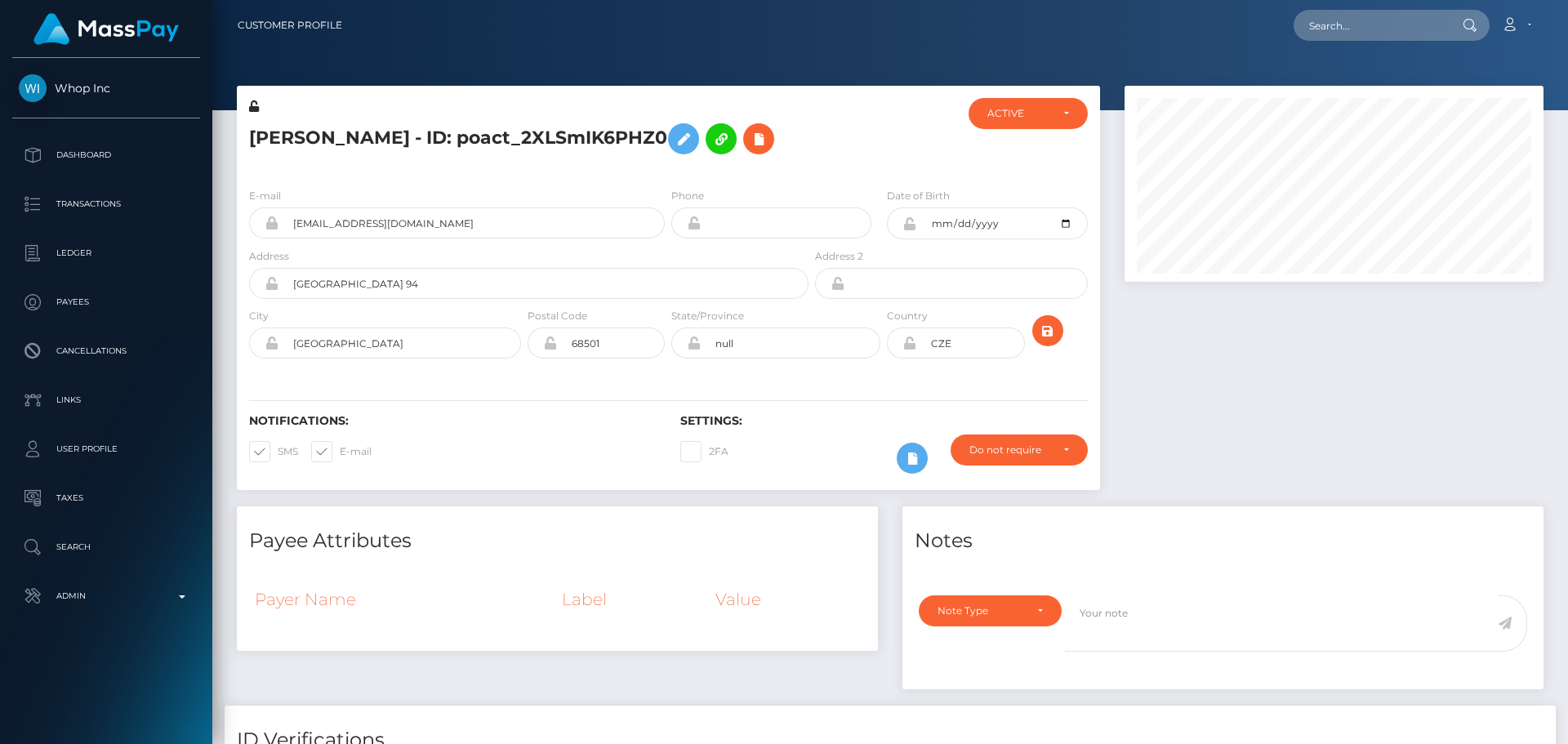
click at [778, 139] on h5 "Lenka Maláčová - ID: poact_2XLSmIK6PHZ0" at bounding box center [524, 139] width 551 height 48
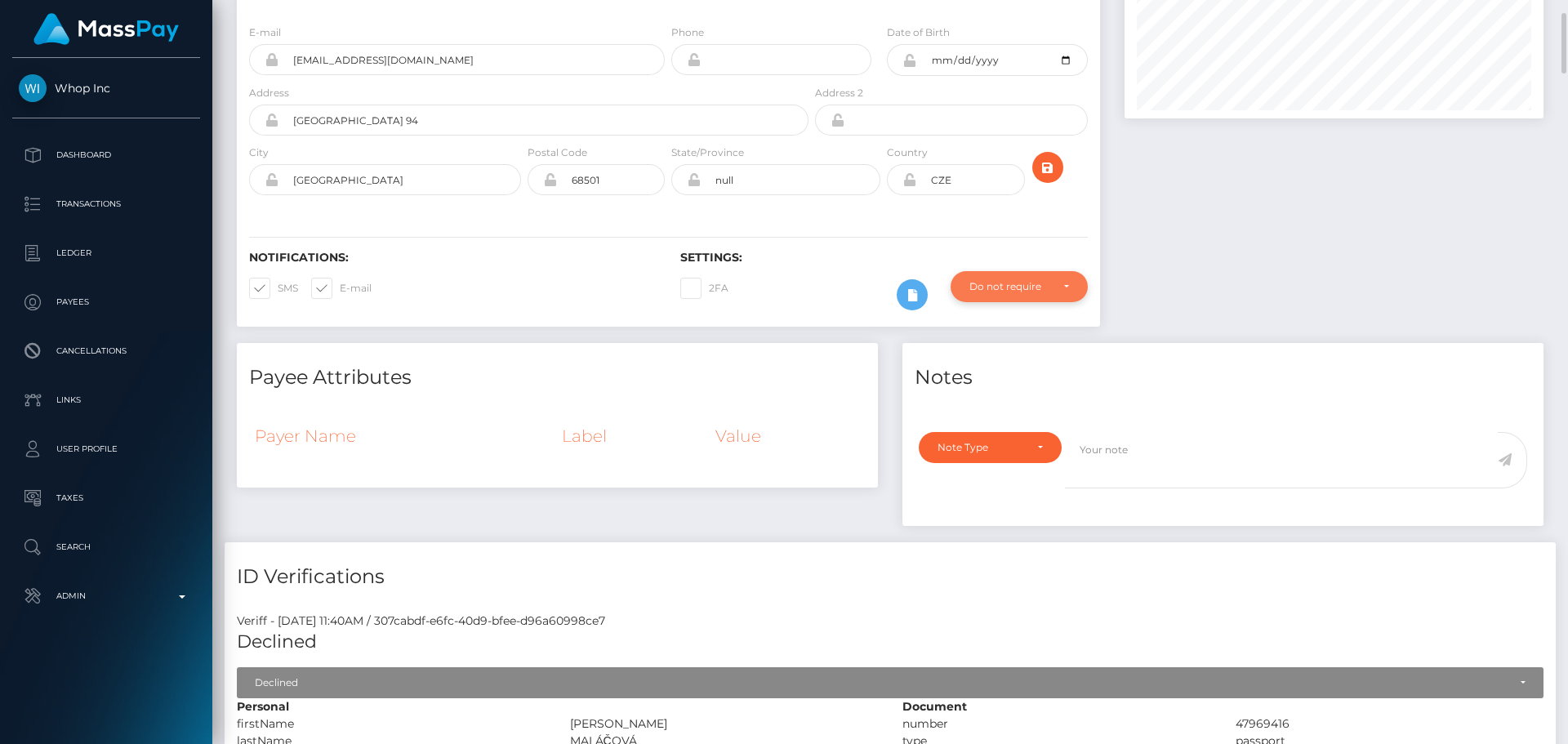
click at [1029, 283] on div "Do not require" at bounding box center [1009, 286] width 81 height 13
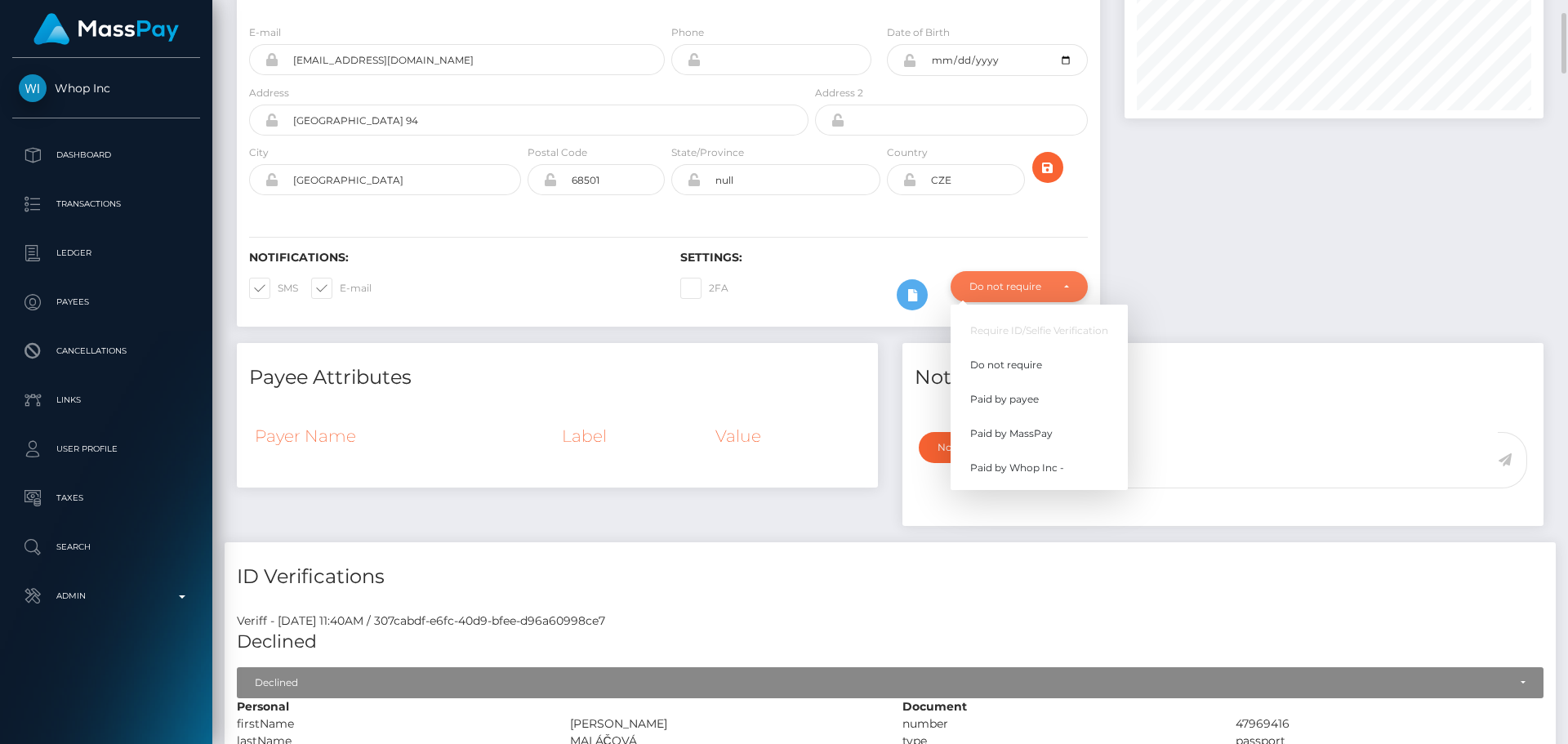
scroll to position [196, 420]
click at [1014, 469] on span "Paid by Whop Inc -" at bounding box center [1017, 467] width 94 height 14
select select "338"
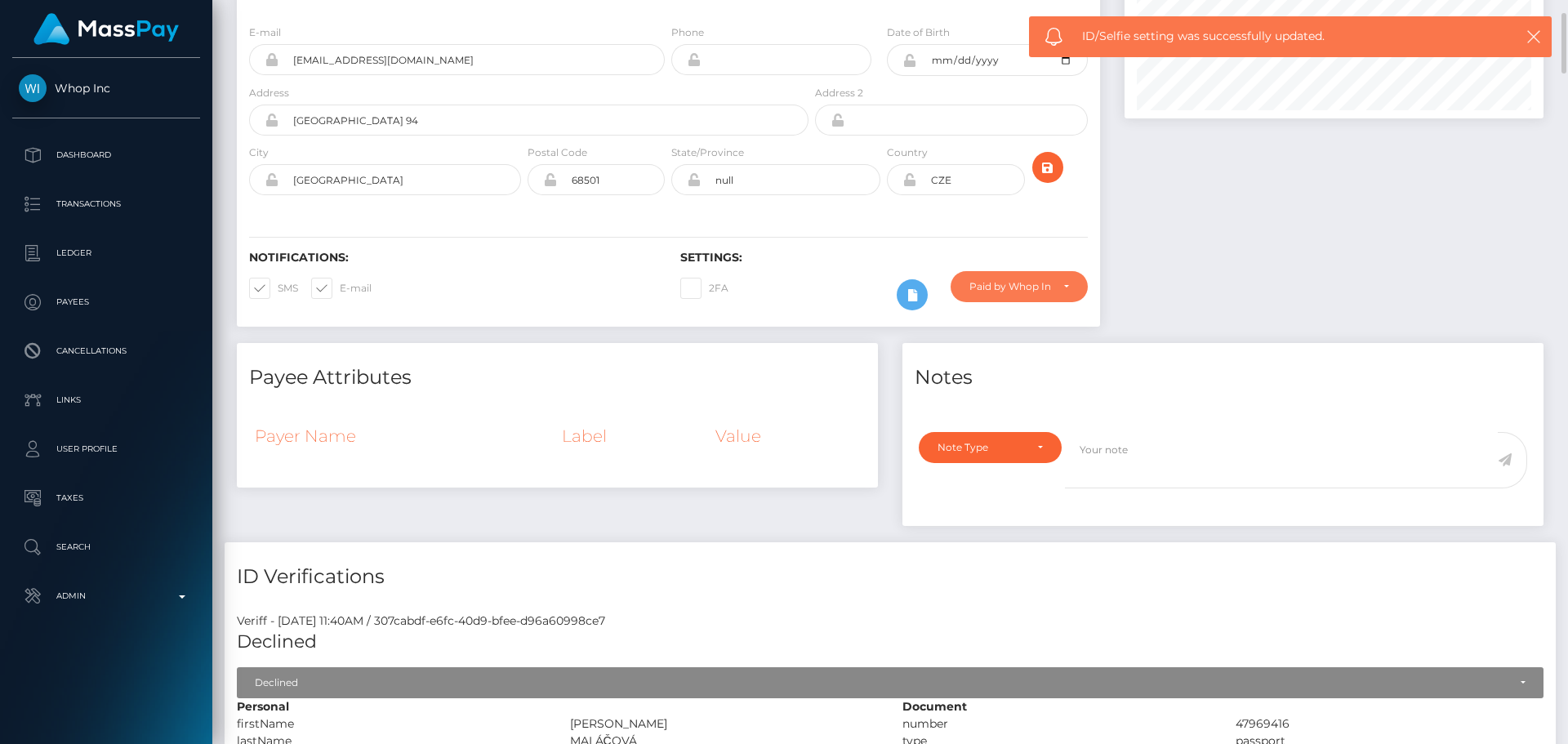
scroll to position [0, 0]
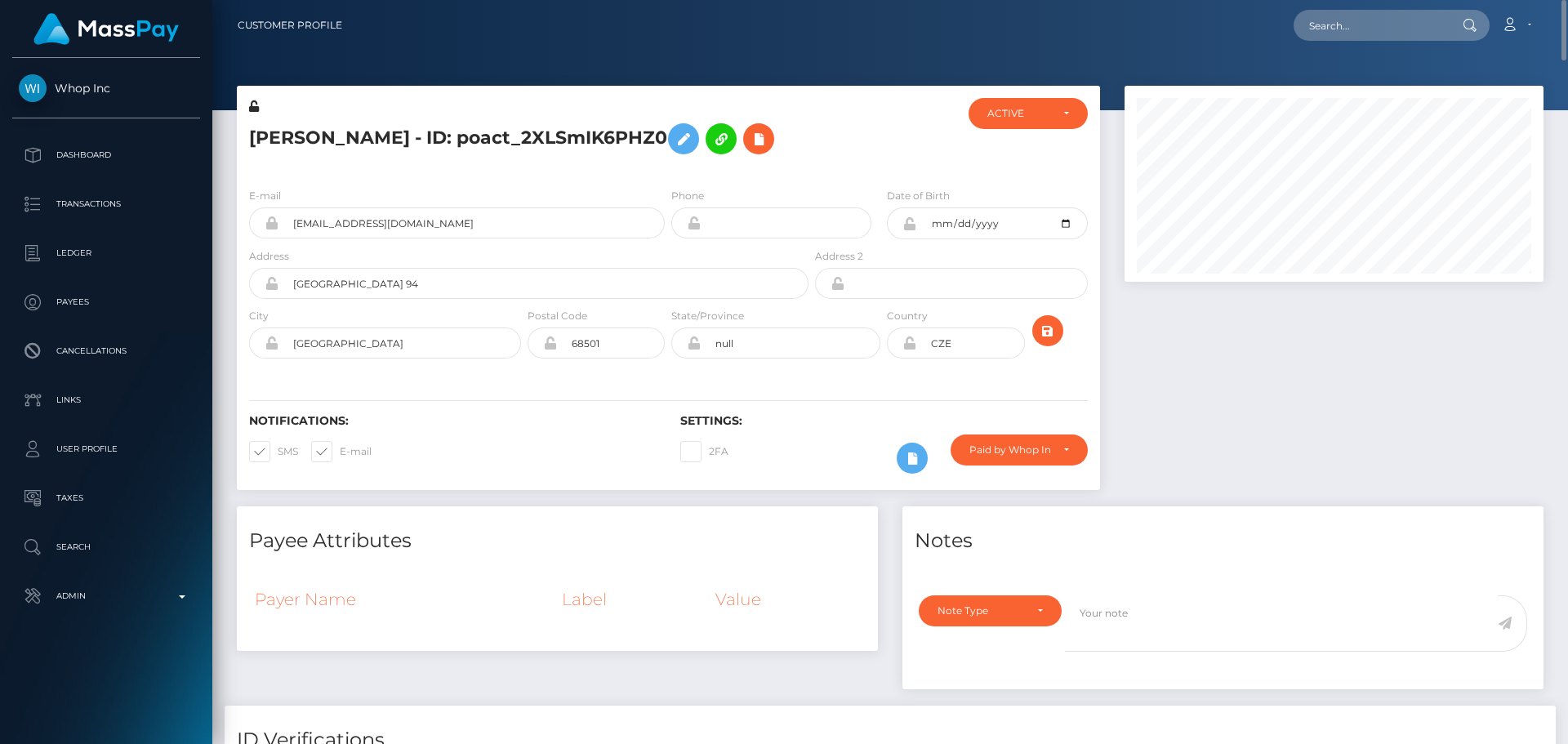
click at [264, 133] on h5 "Lenka Maláčová - ID: poact_2XLSmIK6PHZ0" at bounding box center [524, 139] width 551 height 48
drag, startPoint x: 264, startPoint y: 133, endPoint x: 336, endPoint y: 137, distance: 72.1
click at [338, 138] on h5 "Lenka Maláčová - ID: poact_2XLSmIK6PHZ0" at bounding box center [524, 139] width 551 height 48
copy h5 "Lenka Maláčová"
click at [578, 171] on div "Lenka Maláčová - ID: poact_2XLSmIK6PHZ0" at bounding box center [524, 136] width 575 height 77
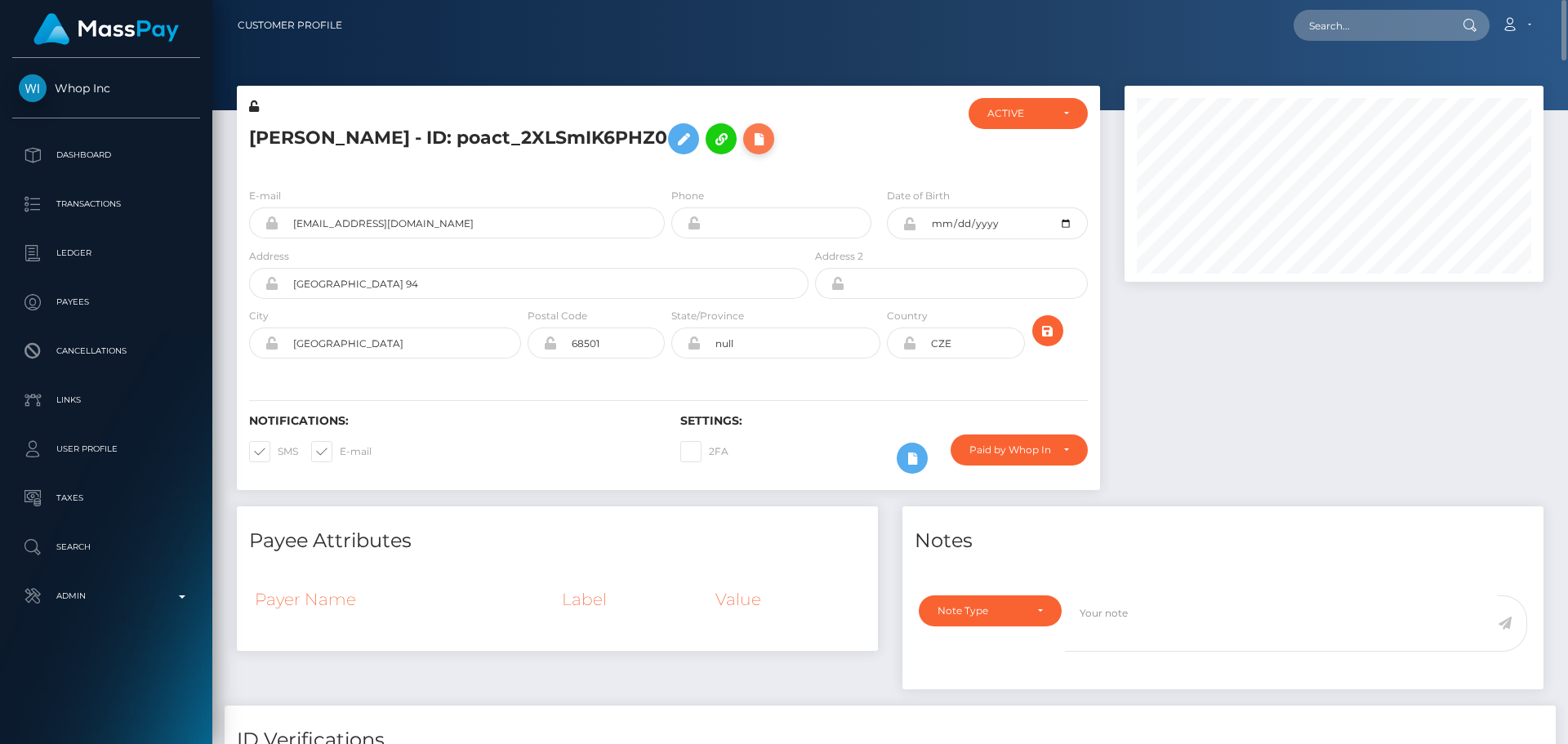
click at [760, 138] on icon at bounding box center [758, 139] width 20 height 20
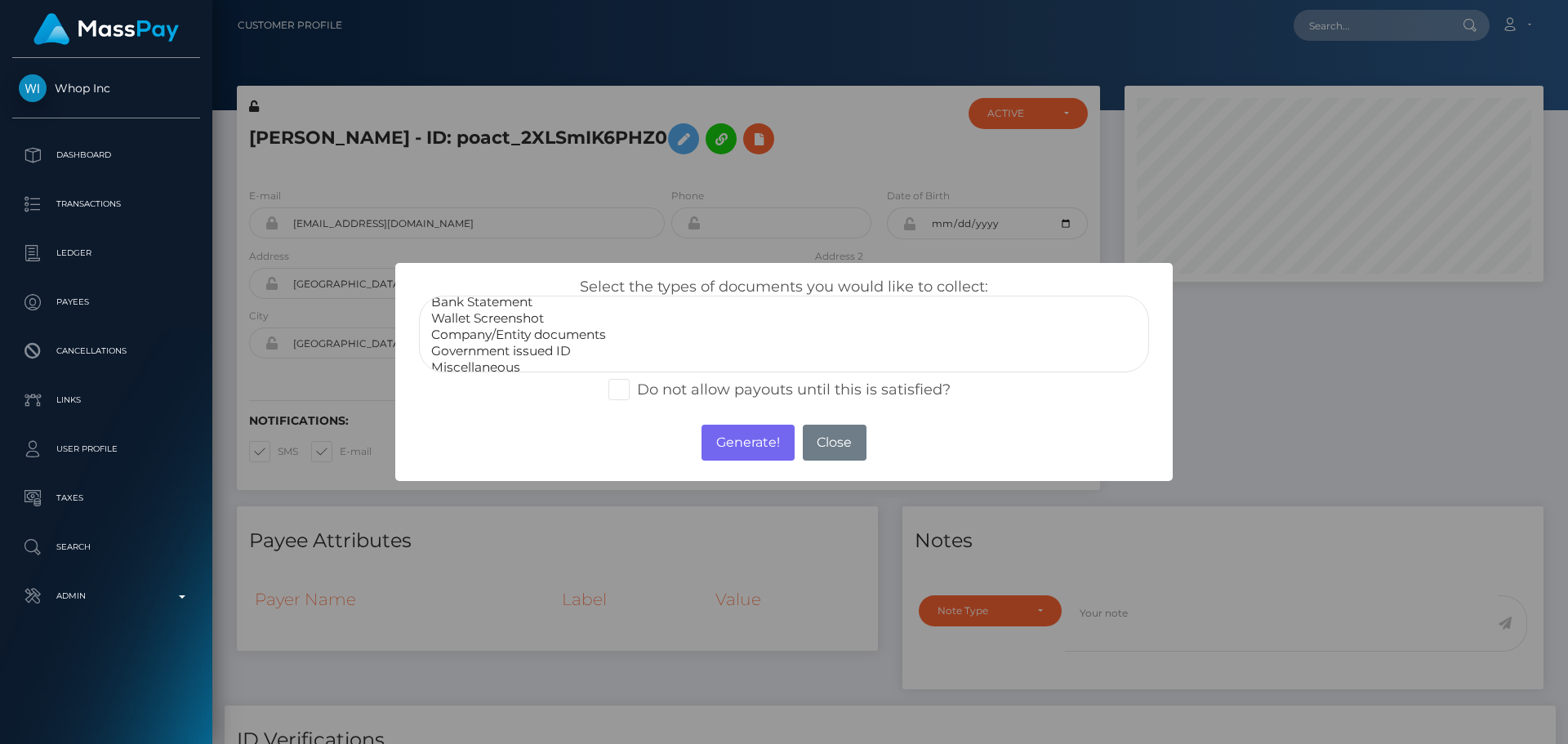
scroll to position [32, 0]
select select "Government issued ID"
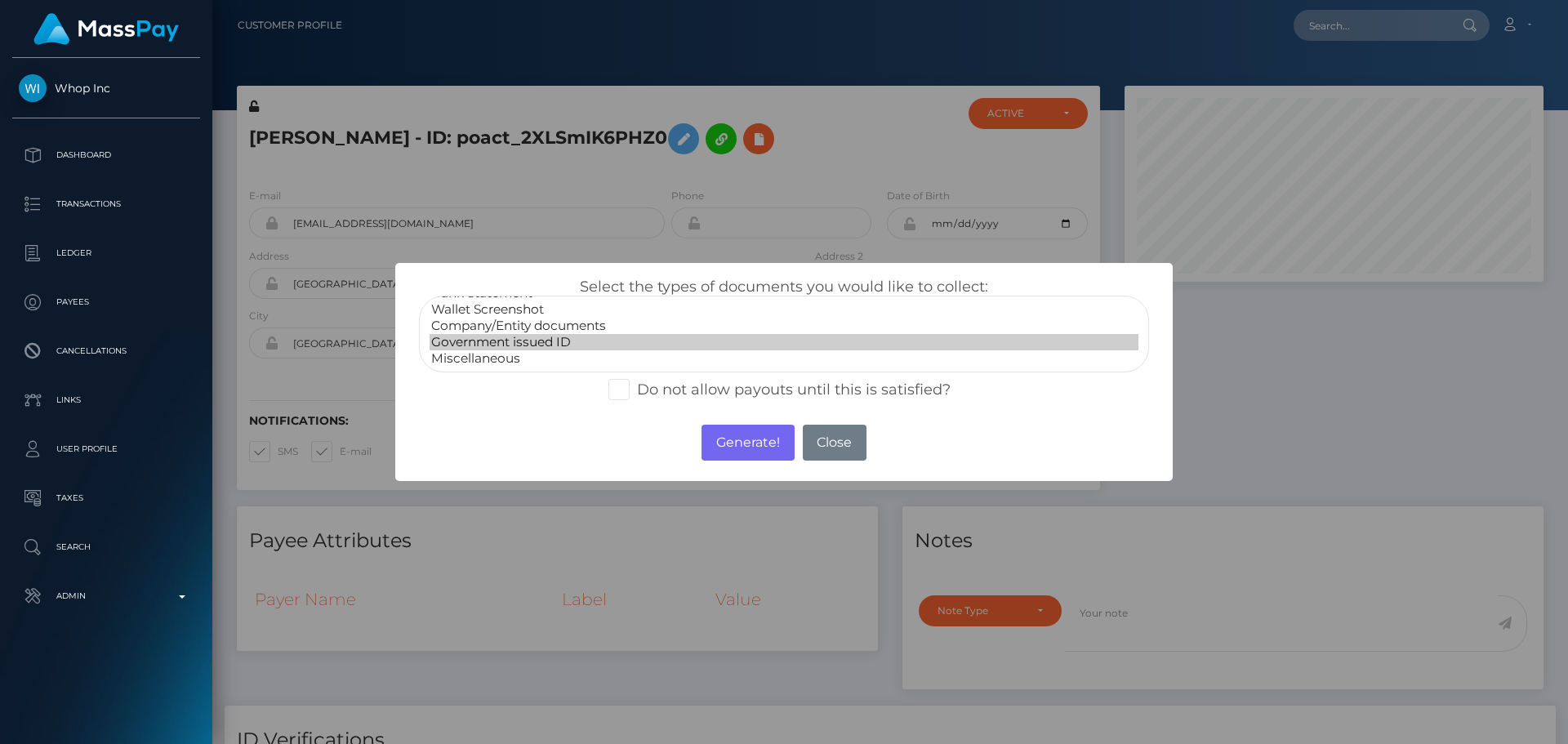
click at [506, 342] on option "Government issued ID" at bounding box center [784, 342] width 709 height 16
click at [747, 446] on button "Generate!" at bounding box center [747, 442] width 92 height 36
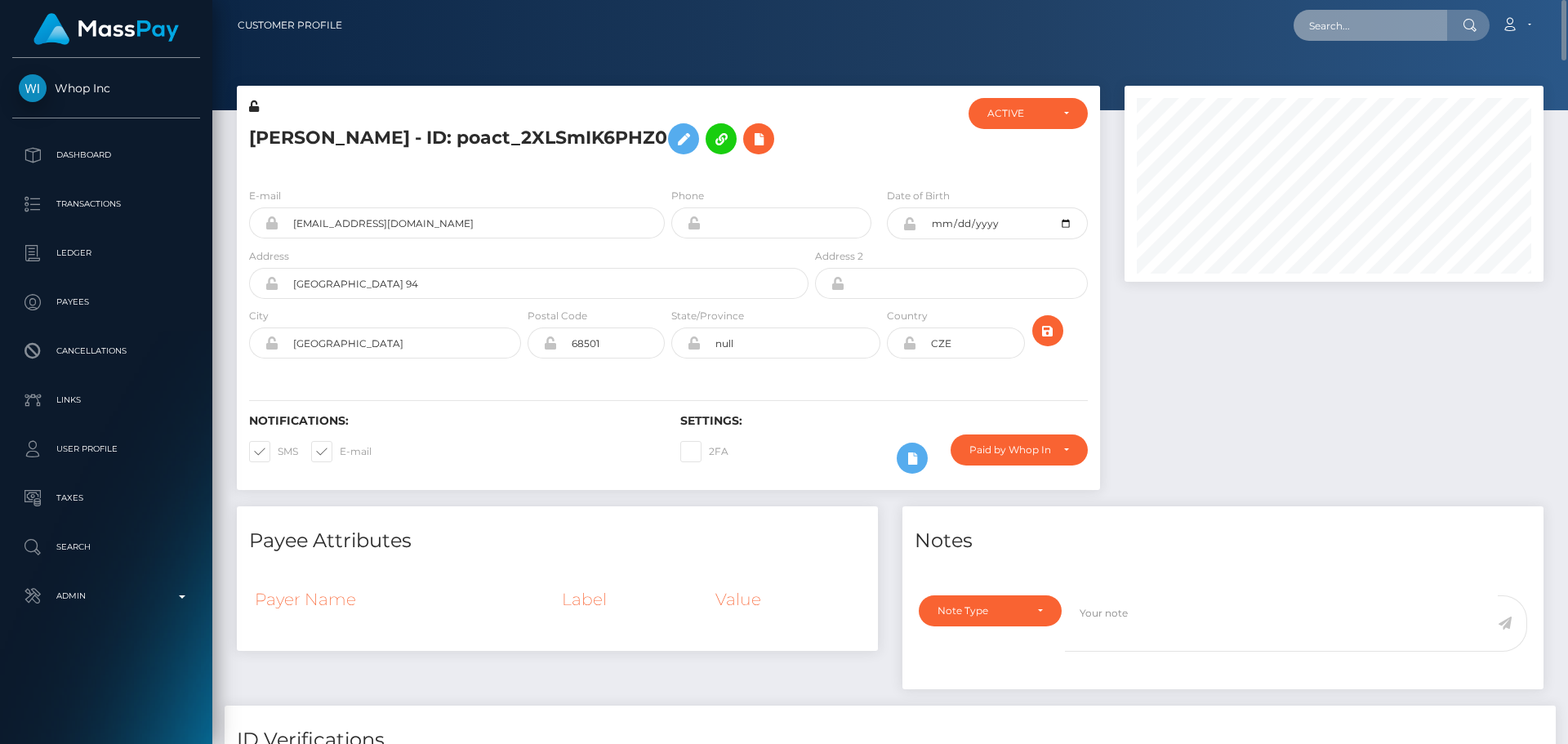
click at [1358, 29] on input "text" at bounding box center [1370, 25] width 153 height 31
paste input "poact_VqKb4JTOAzhO"
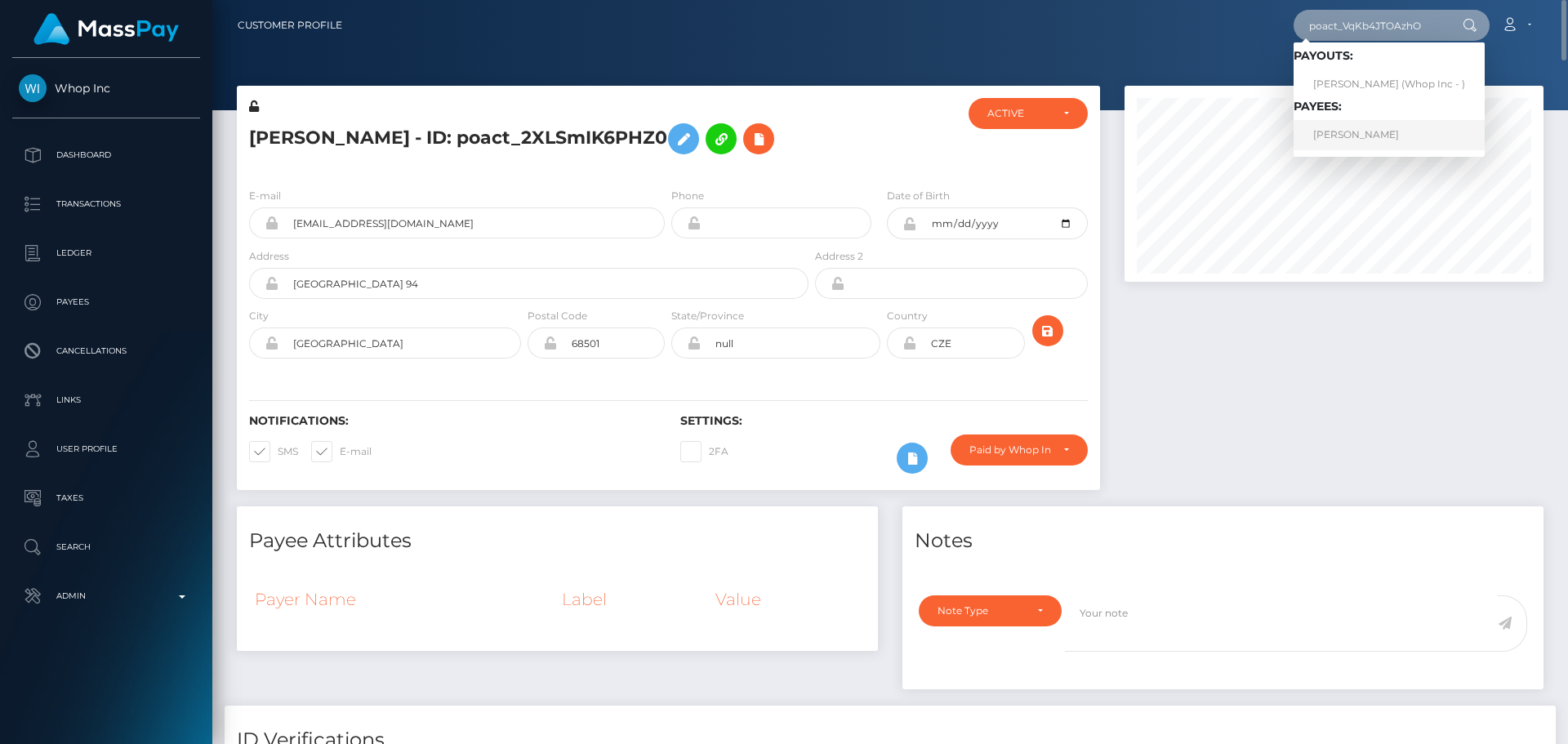
type input "poact_VqKb4JTOAzhO"
click at [1347, 127] on link "NIKOLA ANDEVSKI" at bounding box center [1389, 135] width 191 height 30
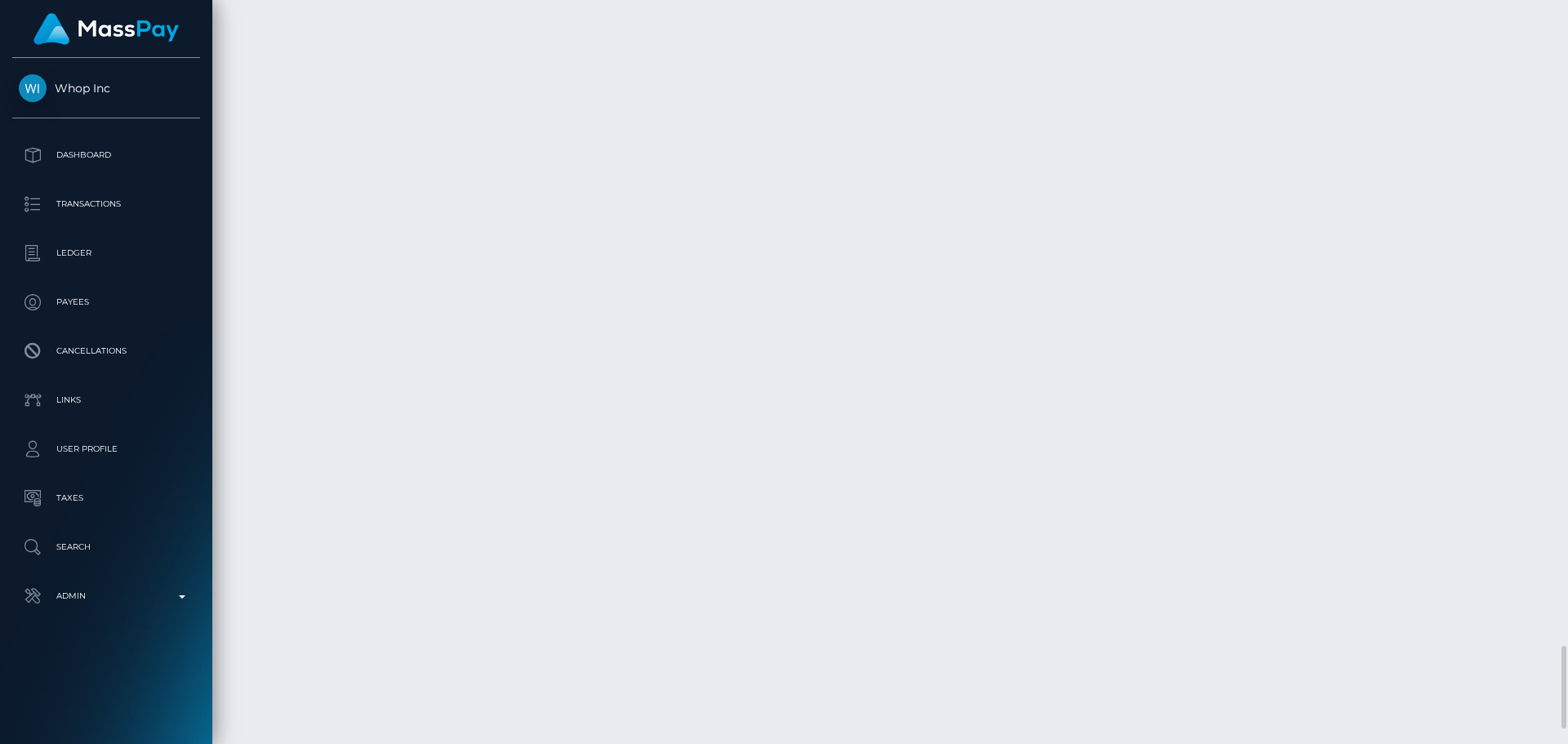
scroll to position [5799, 0]
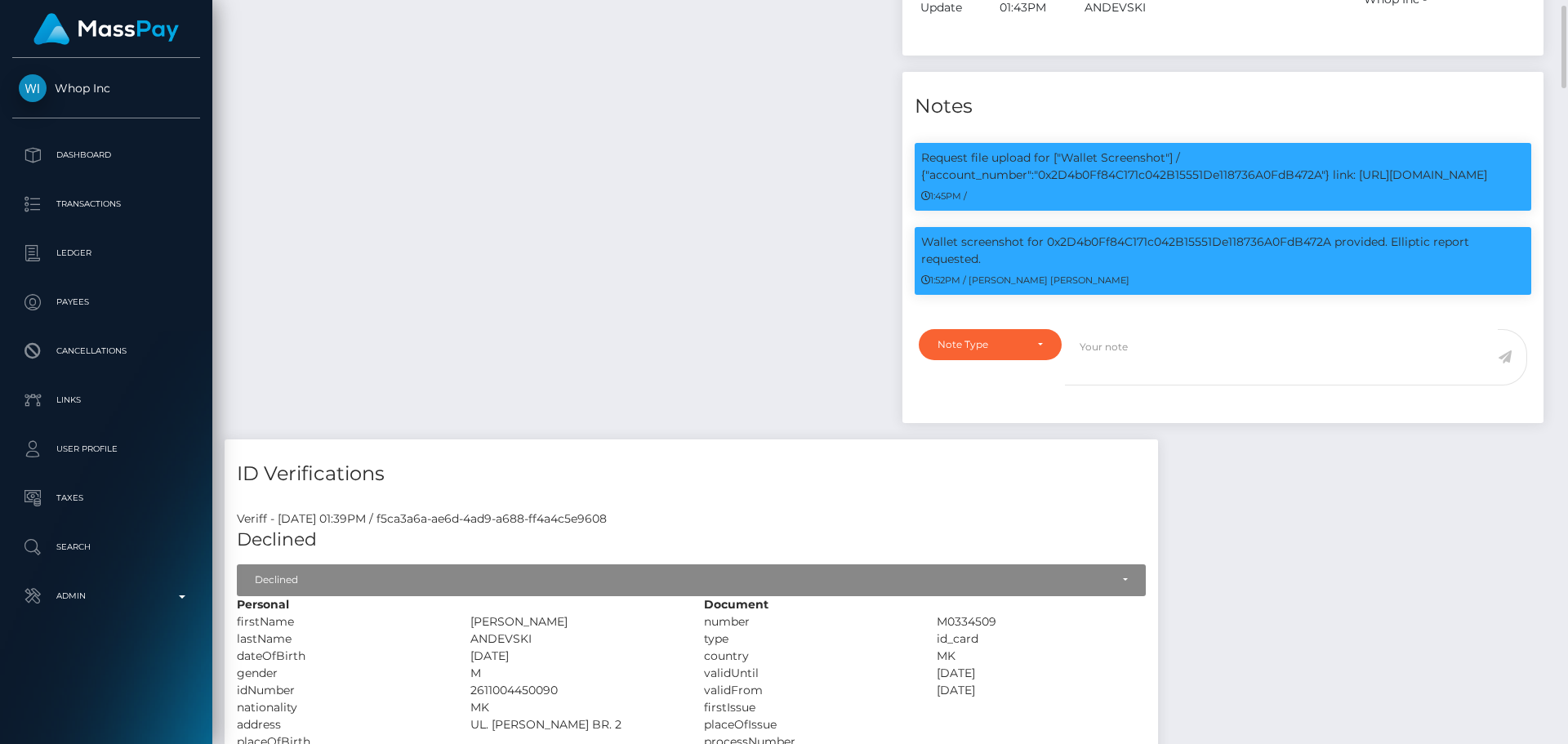
scroll to position [706, 0]
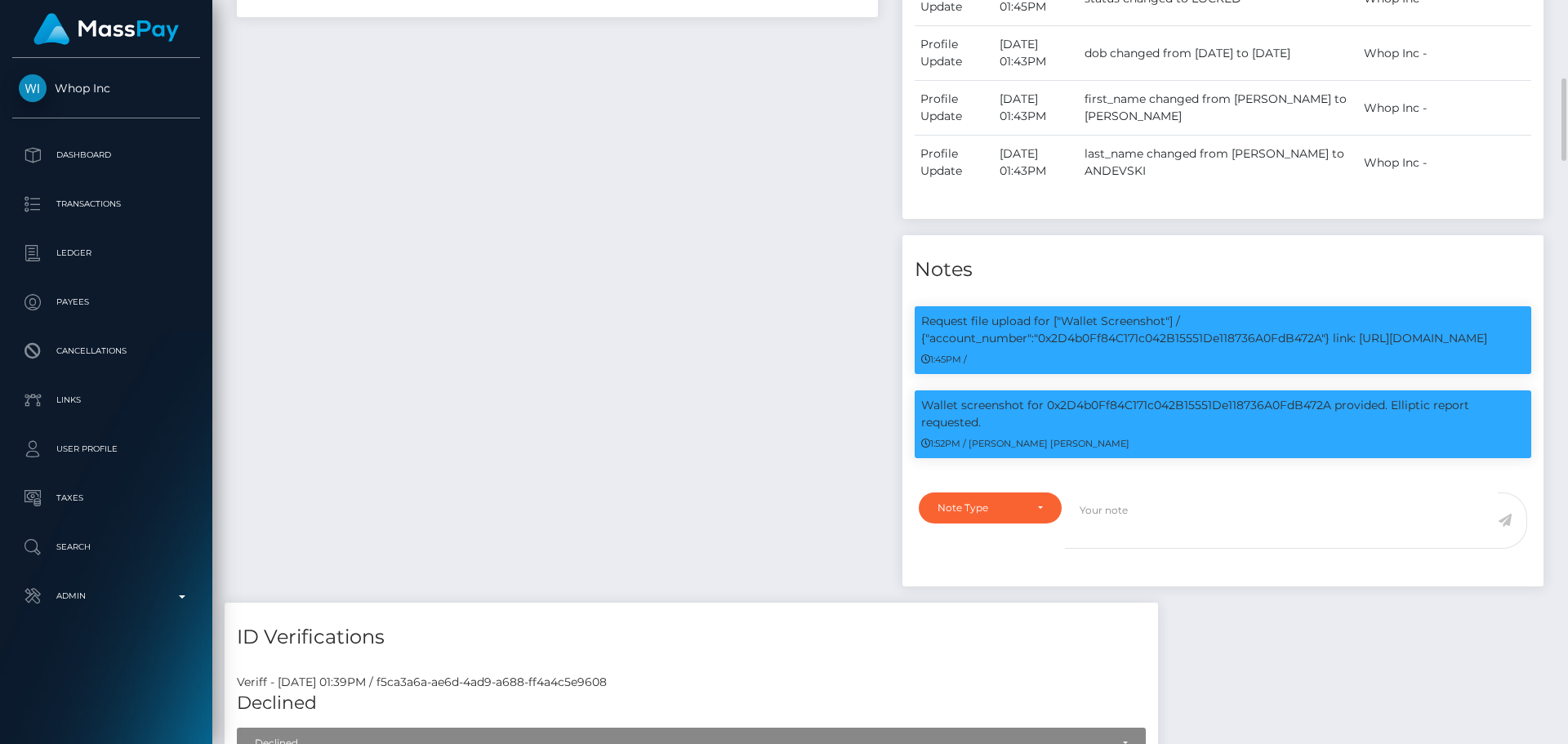
click at [791, 424] on div "Payee Attributes Payer Name Label Value [GEOGRAPHIC_DATA] / Ethereum cd51db65-2…" at bounding box center [558, 202] width 666 height 802
click at [802, 418] on div "Payee Attributes Payer Name Label Value [GEOGRAPHIC_DATA] / Ethereum cd51db65-2…" at bounding box center [558, 202] width 666 height 802
click at [813, 397] on div "Payee Attributes Payer Name Label Value [GEOGRAPHIC_DATA] / Ethereum cd51db65-2…" at bounding box center [558, 202] width 666 height 802
click at [822, 395] on div "Payee Attributes Payer Name Label Value [GEOGRAPHIC_DATA] / Ethereum cd51db65-2…" at bounding box center [558, 202] width 666 height 802
click at [829, 389] on div "Payee Attributes Payer Name Label Value [GEOGRAPHIC_DATA] / Ethereum cd51db65-2…" at bounding box center [558, 202] width 666 height 802
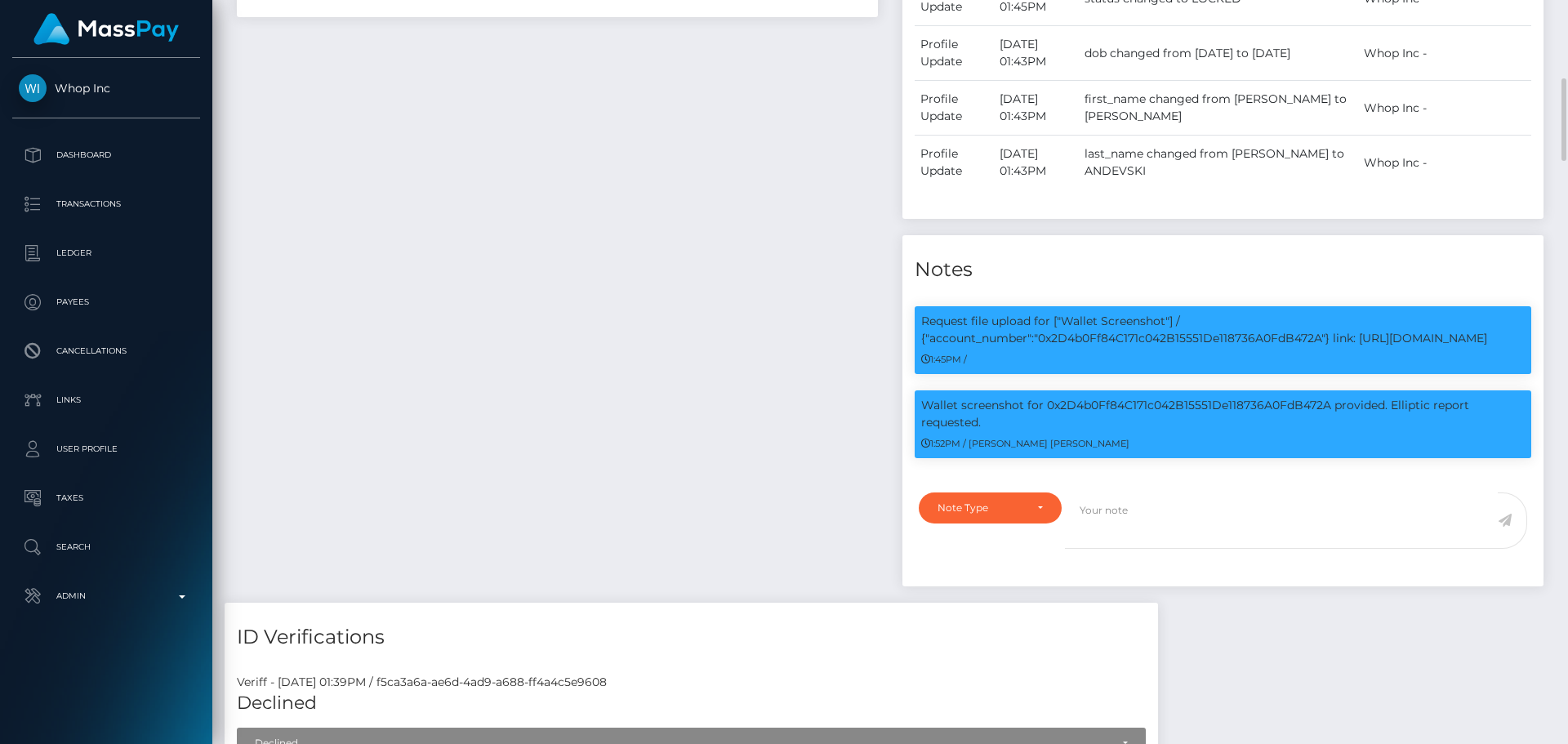
click at [840, 396] on div "Payee Attributes Payer Name Label Value [GEOGRAPHIC_DATA] / Ethereum cd51db65-2…" at bounding box center [558, 202] width 666 height 802
click at [841, 361] on div "Payee Attributes Payer Name Label Value [GEOGRAPHIC_DATA] / Ethereum cd51db65-2…" at bounding box center [558, 202] width 666 height 802
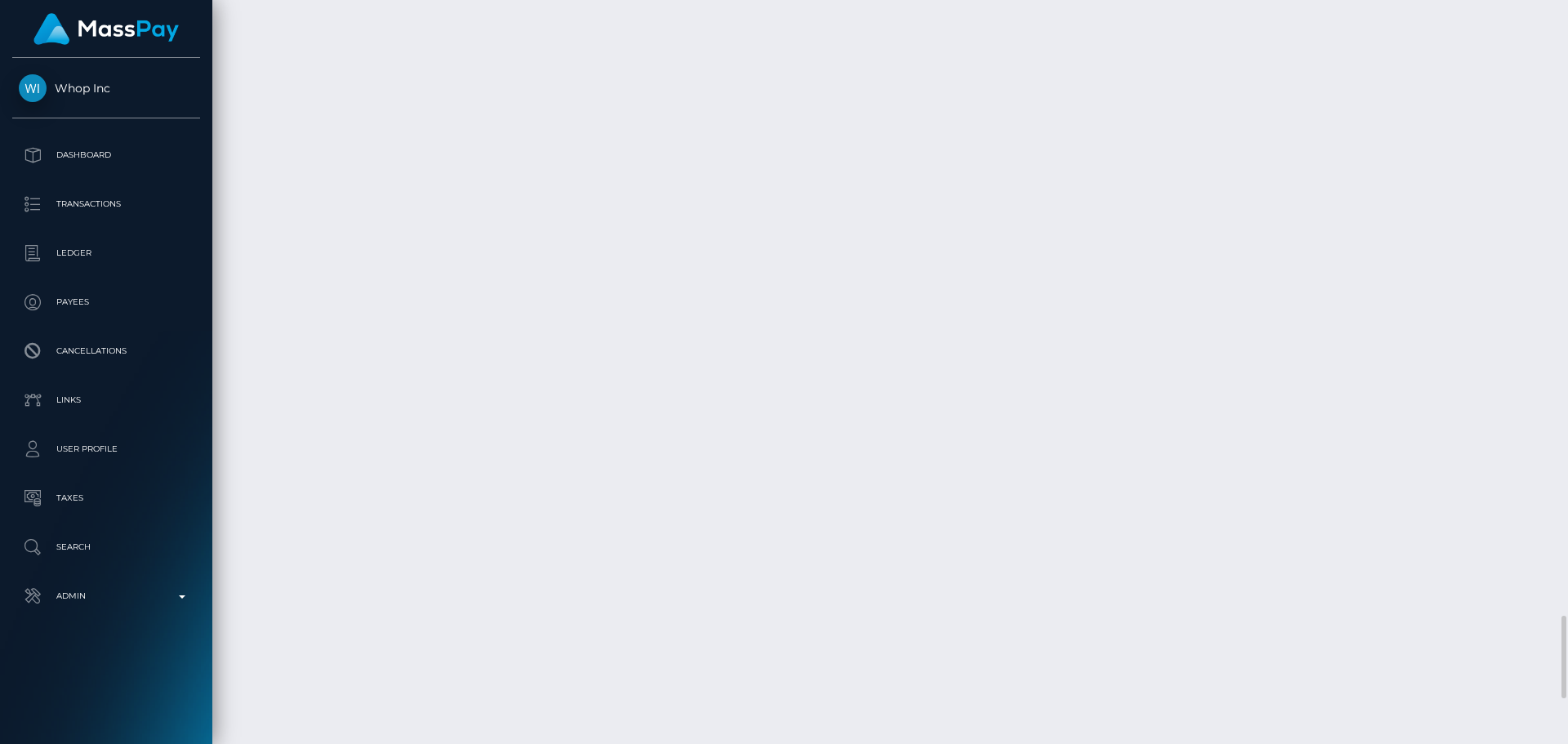
scroll to position [5933, 0]
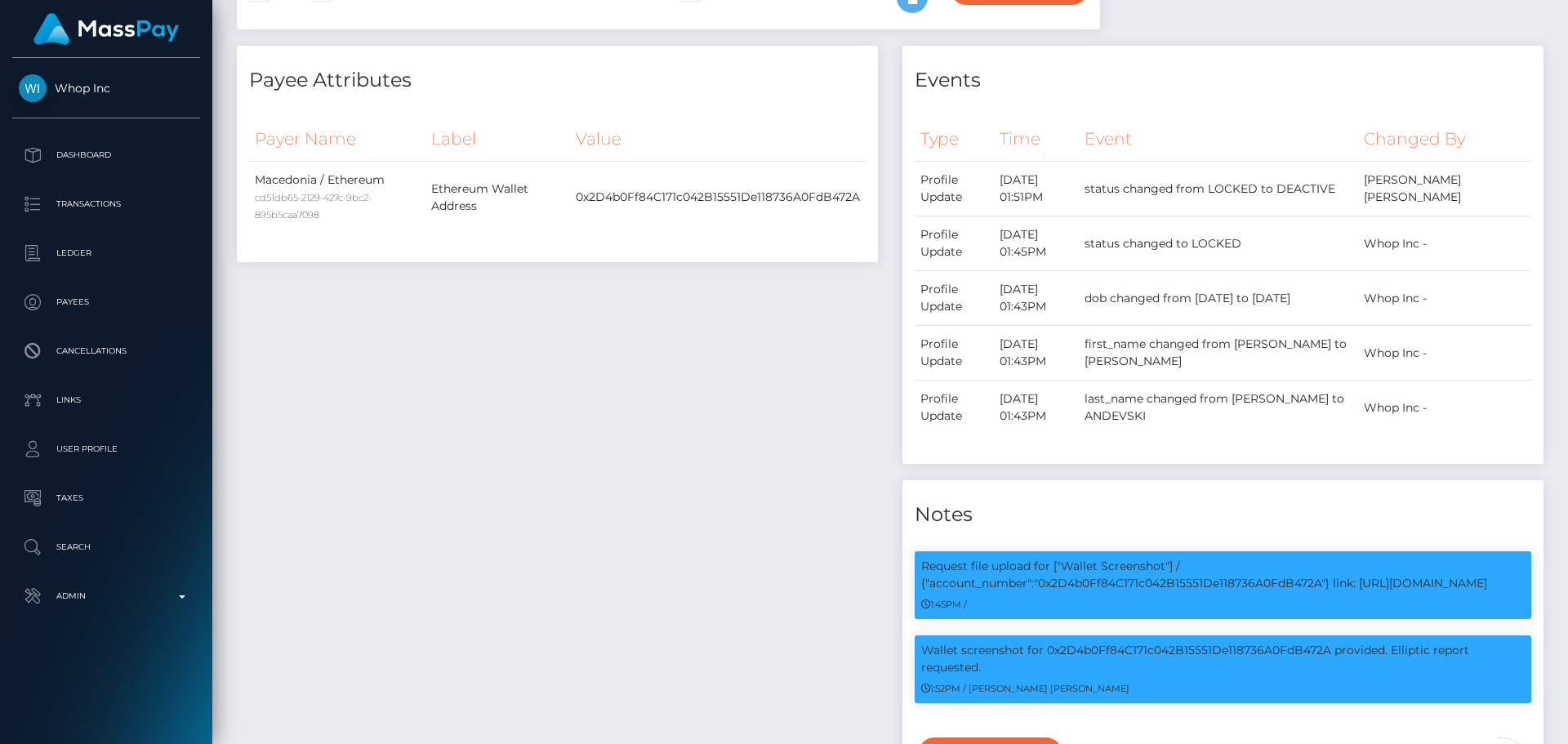
scroll to position [0, 0]
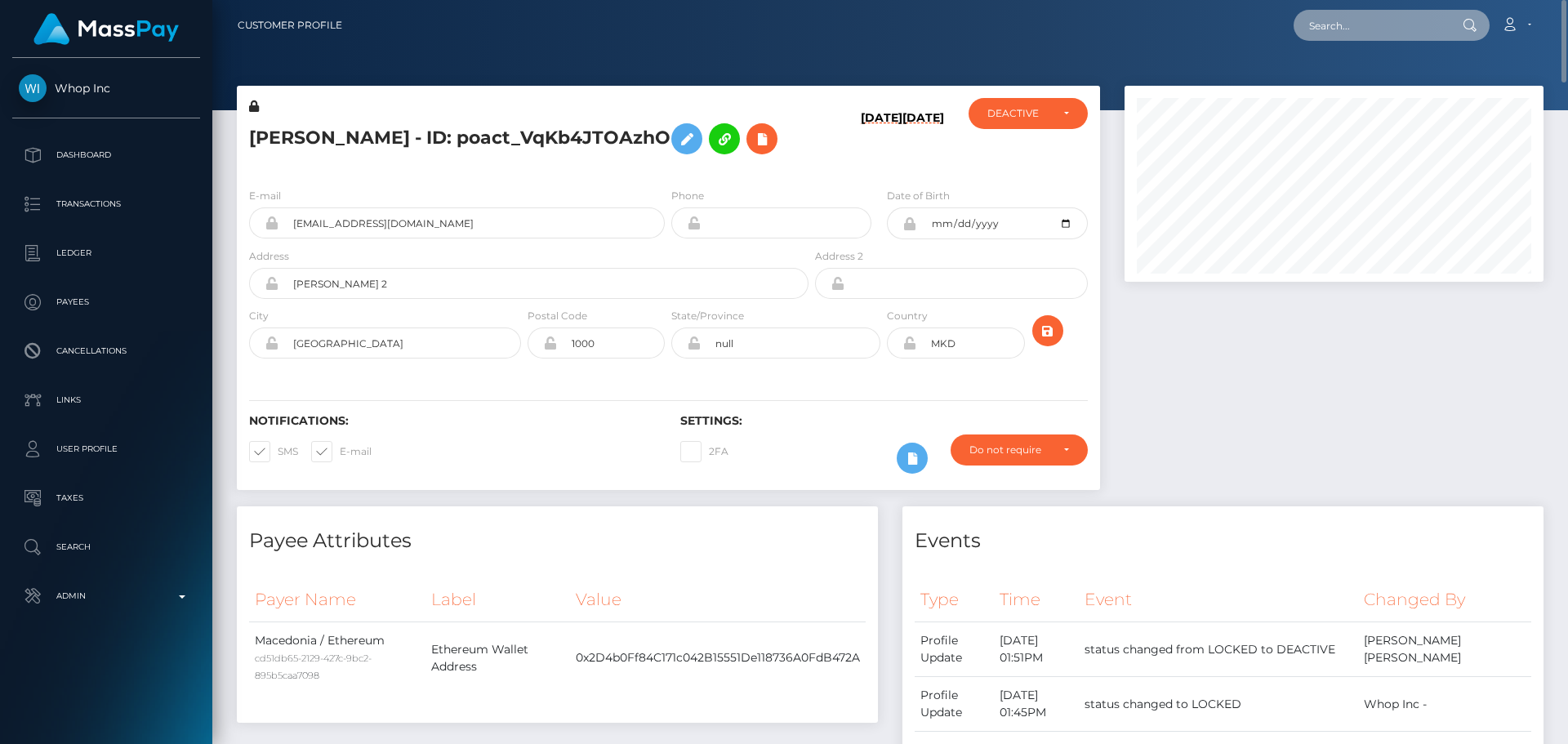
click at [1372, 20] on input "text" at bounding box center [1370, 25] width 153 height 31
paste input "poact_KmdxnnOp8zlD"
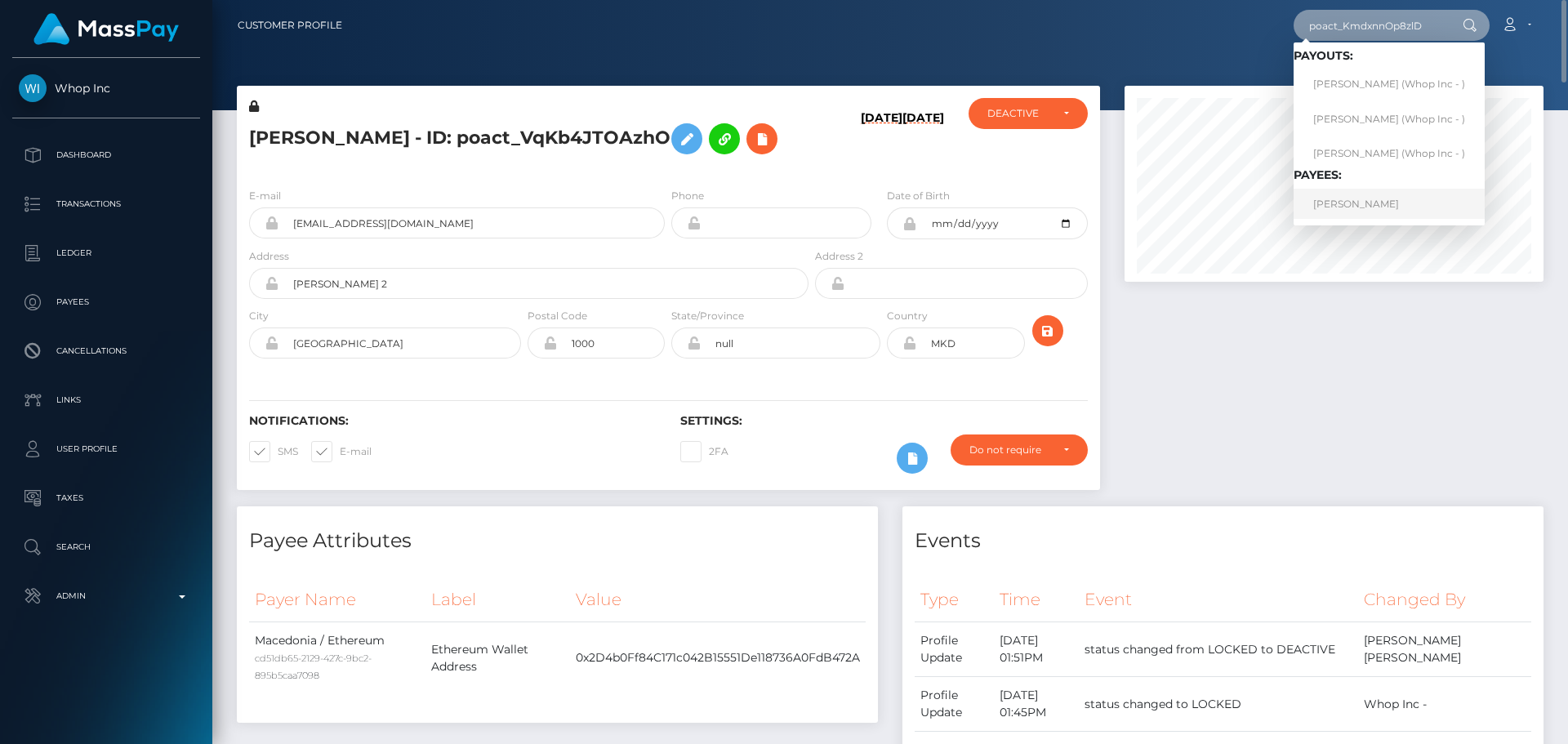
type input "poact_KmdxnnOp8zlD"
click at [1361, 199] on link "TAMARA MELKONYAN" at bounding box center [1389, 204] width 191 height 30
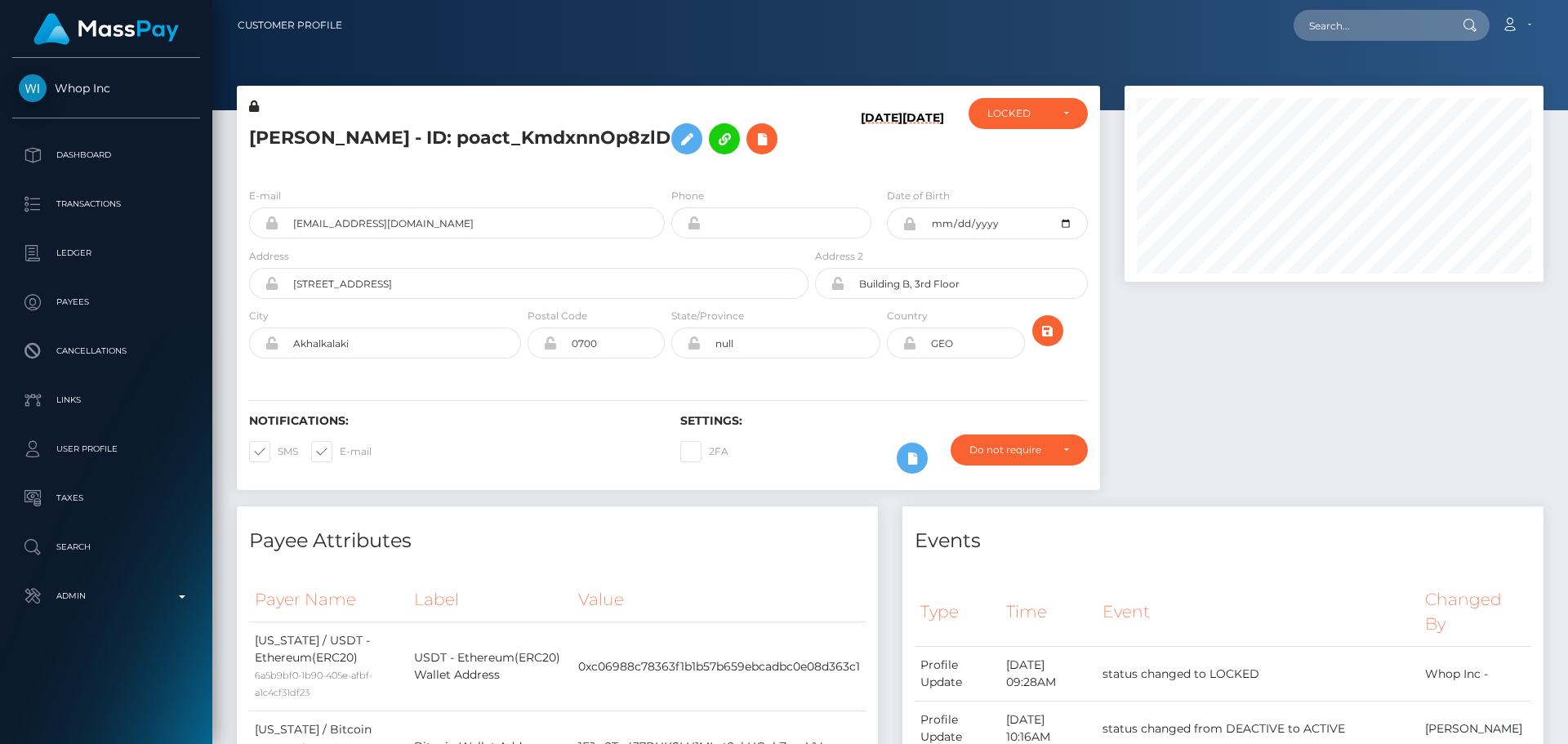
scroll to position [196, 420]
click at [678, 163] on h5 "[PERSON_NAME] - ID: poact_KmdxnnOp8zlD" at bounding box center [524, 139] width 551 height 48
click at [667, 163] on h5 "[PERSON_NAME] - ID: poact_KmdxnnOp8zlD" at bounding box center [524, 139] width 551 height 48
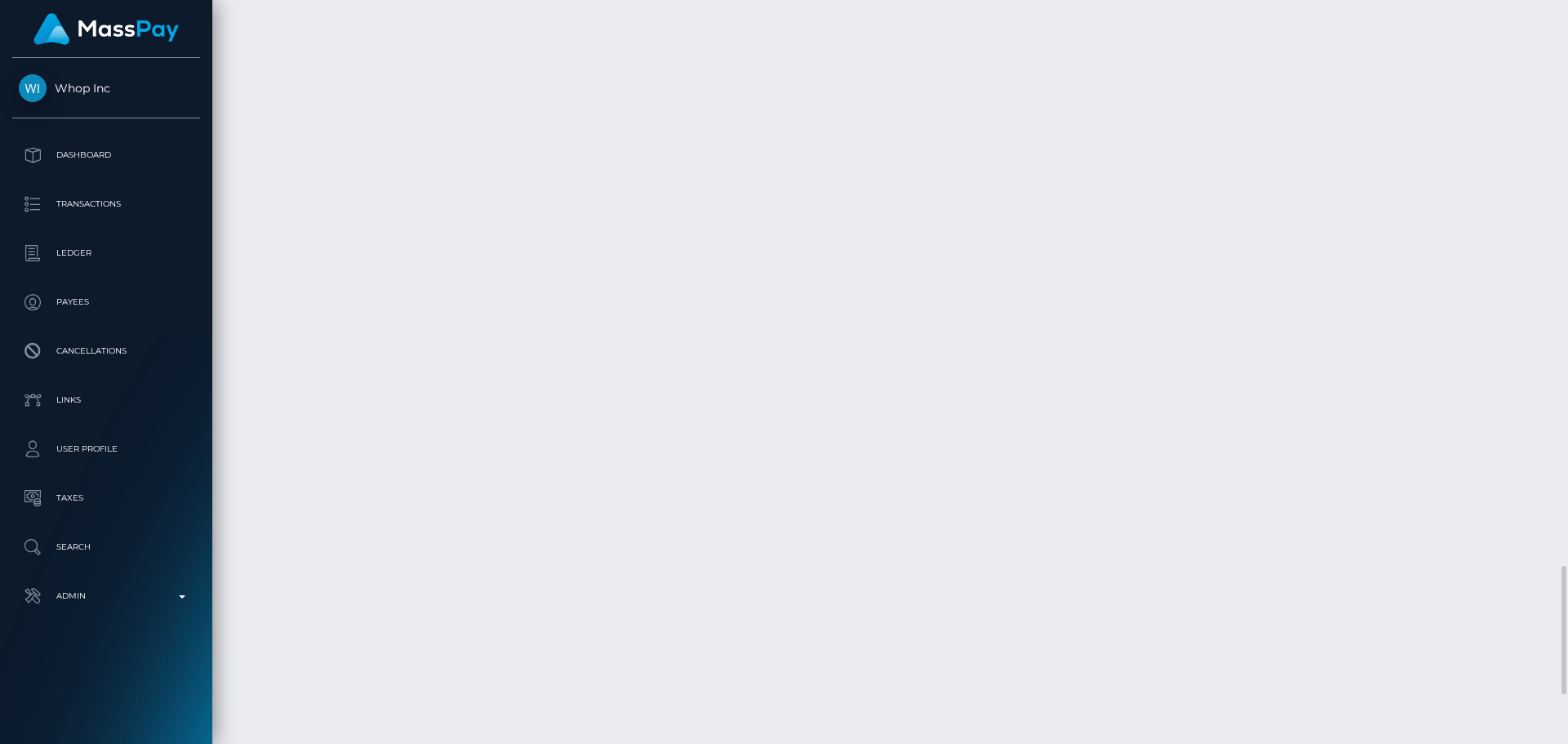
scroll to position [3185, 0]
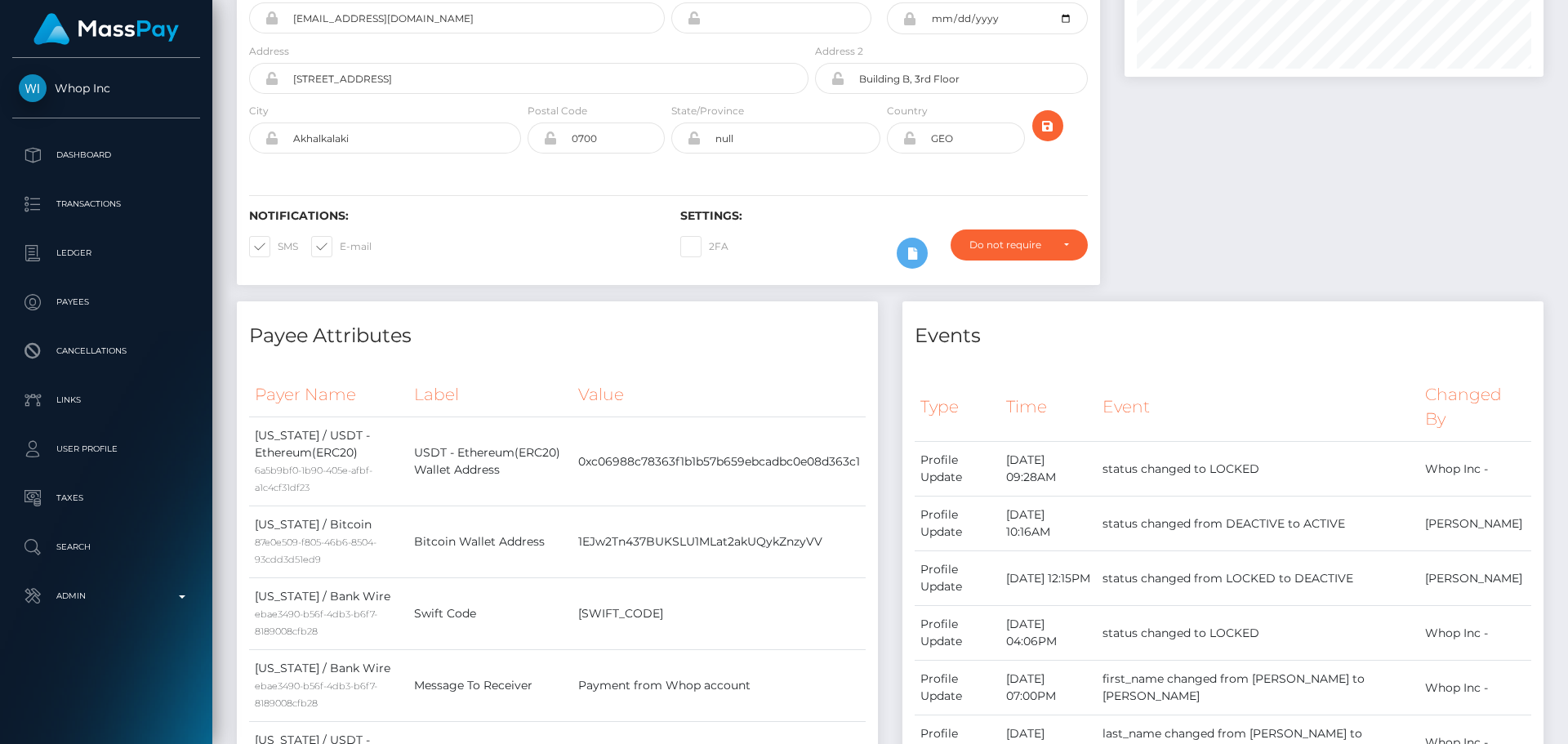
scroll to position [0, 0]
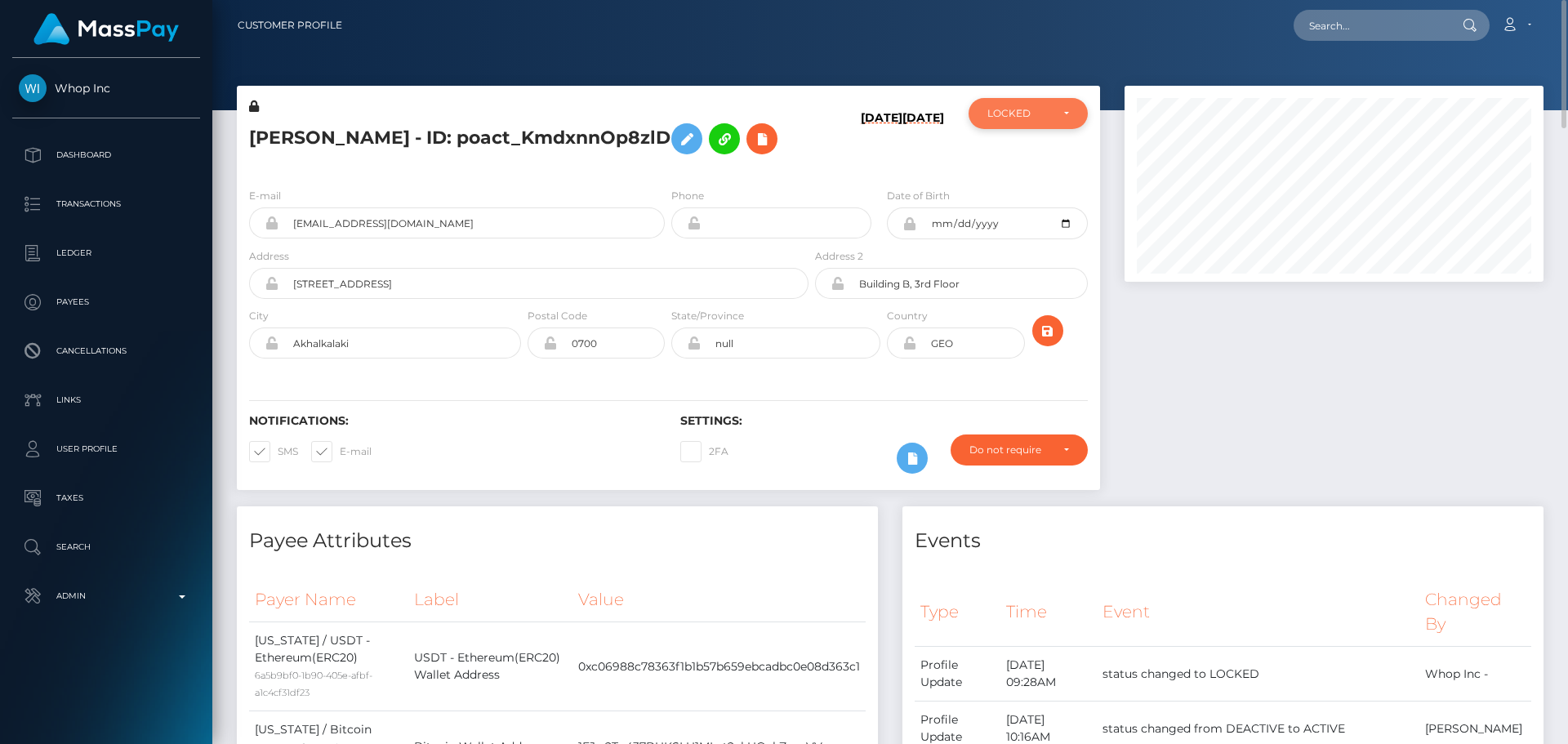
click at [1013, 110] on div "LOCKED" at bounding box center [1019, 113] width 63 height 13
click at [1014, 186] on span "DEACTIVE" at bounding box center [1014, 191] width 51 height 14
select select "DEACTIVE"
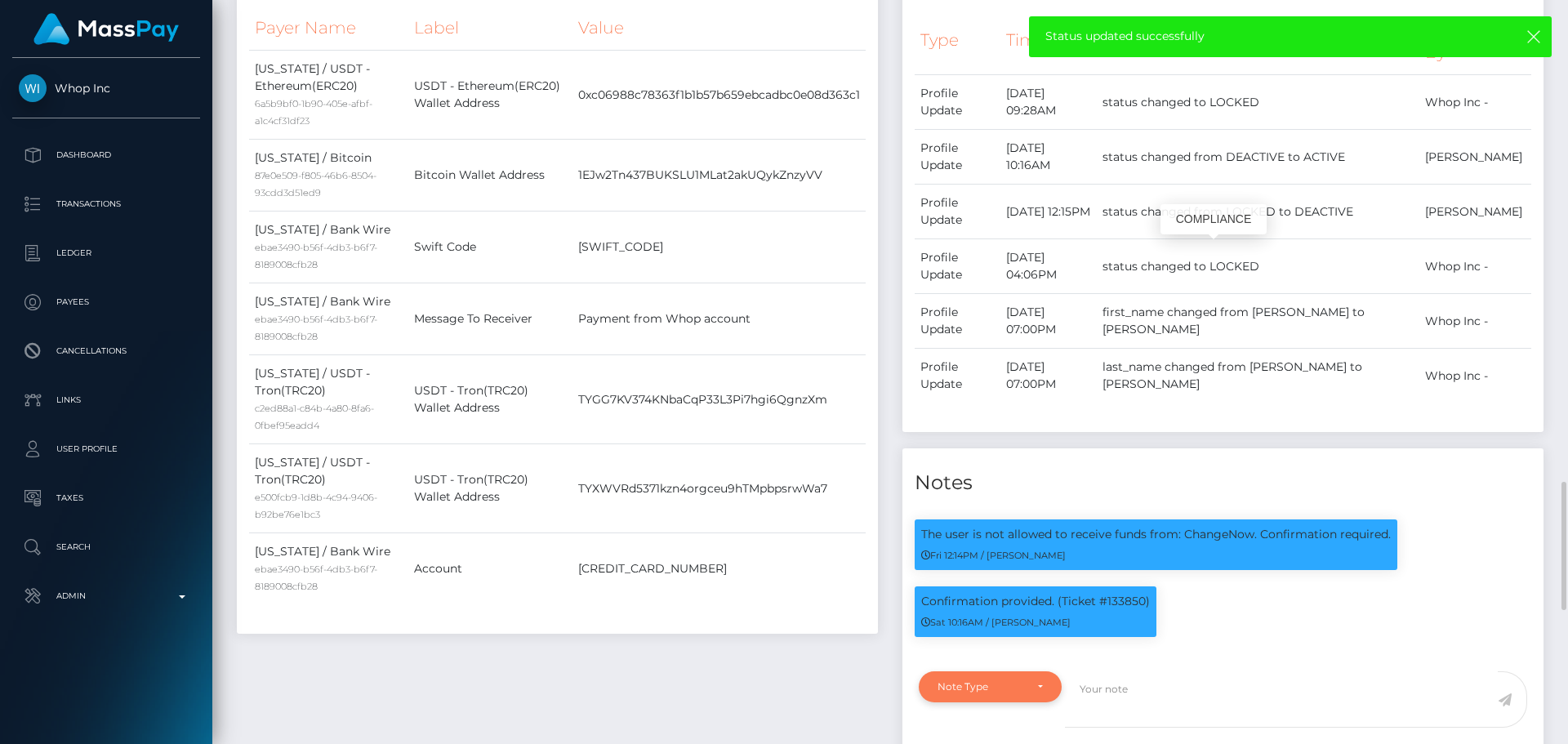
scroll to position [1062, 0]
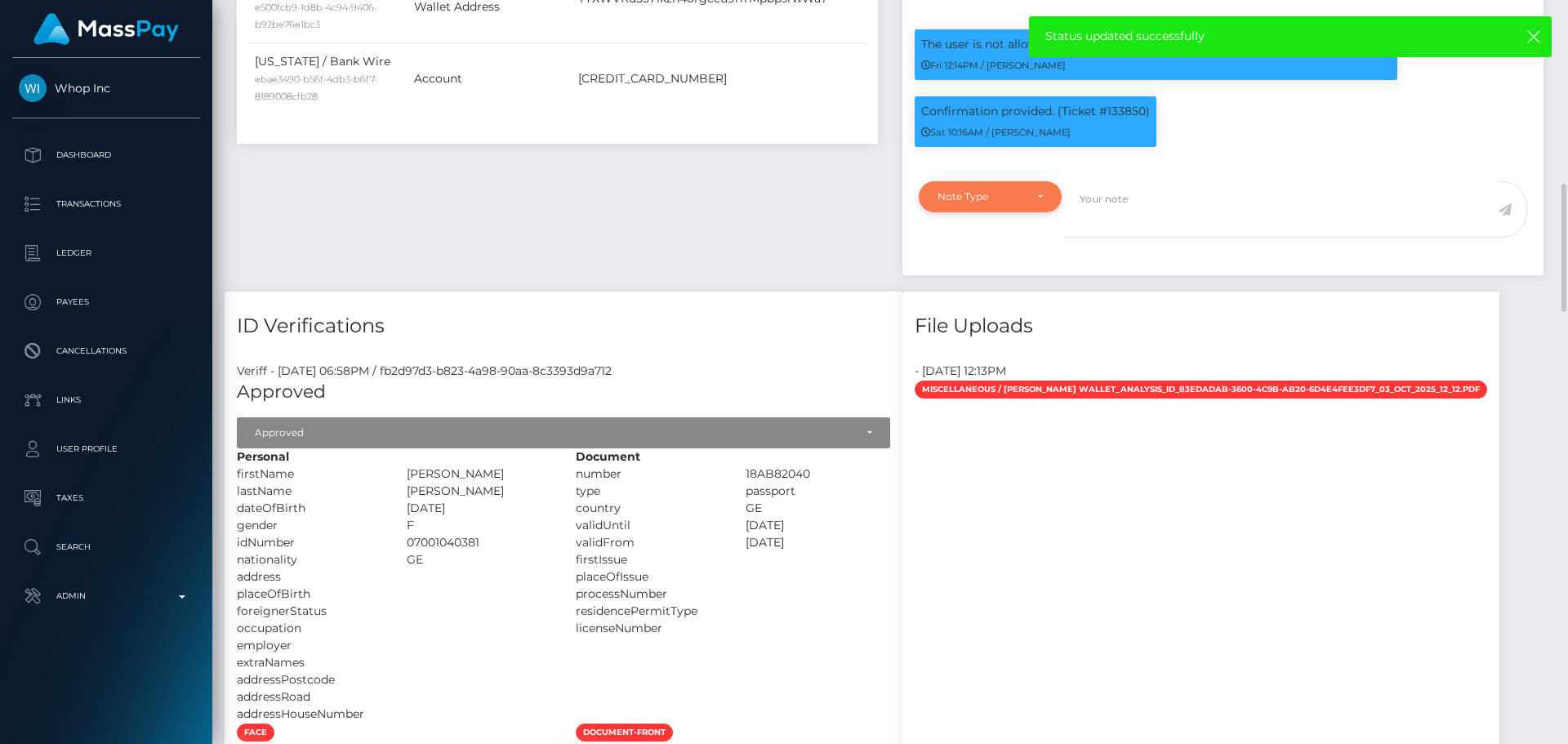
click at [1032, 204] on div "Note Type" at bounding box center [990, 197] width 106 height 13
click at [995, 283] on span "Compliance" at bounding box center [968, 275] width 60 height 14
select select "COMPLIANCE"
click at [1151, 238] on textarea at bounding box center [1281, 209] width 433 height 56
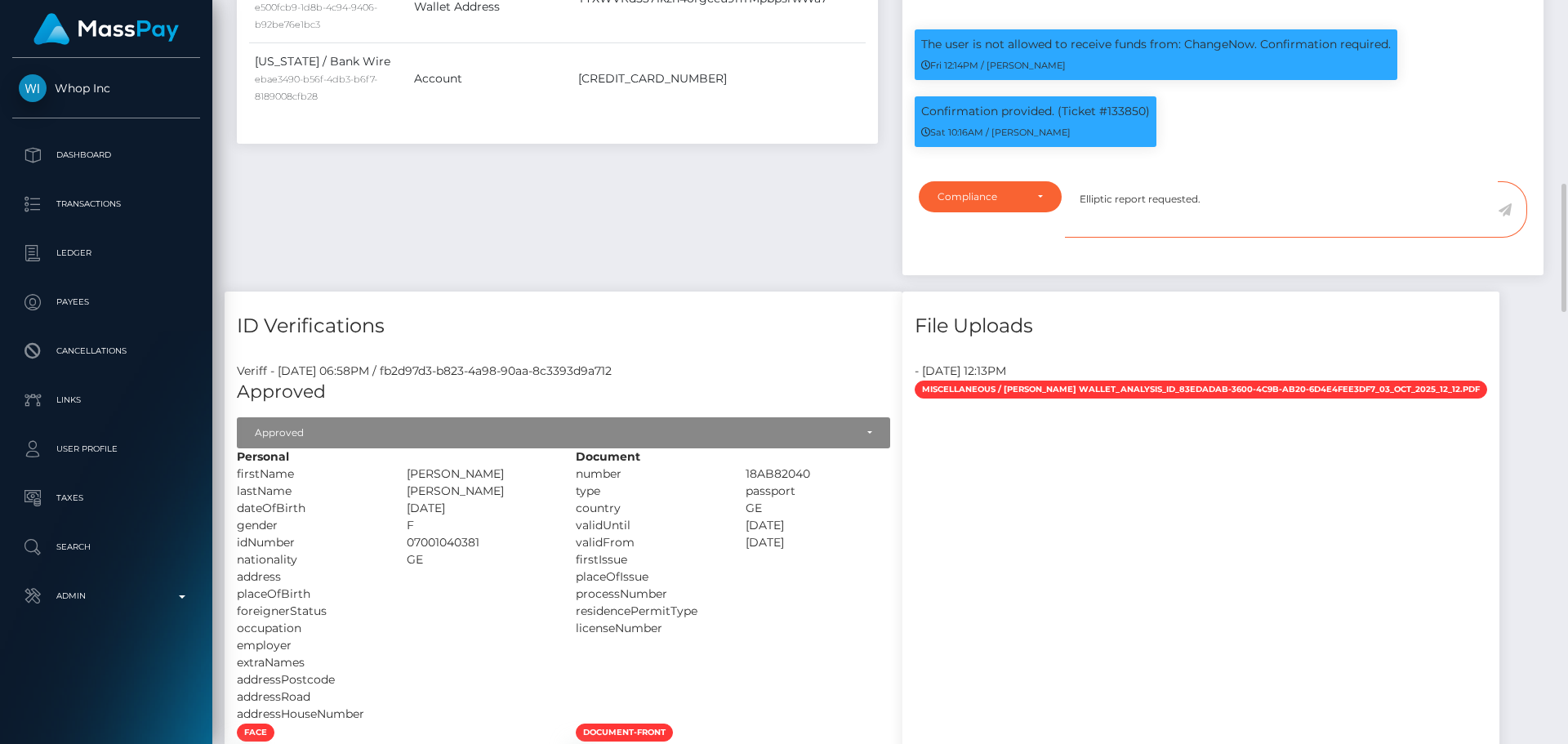
type textarea "Elliptic report requested."
click at [1502, 216] on icon at bounding box center [1504, 210] width 14 height 13
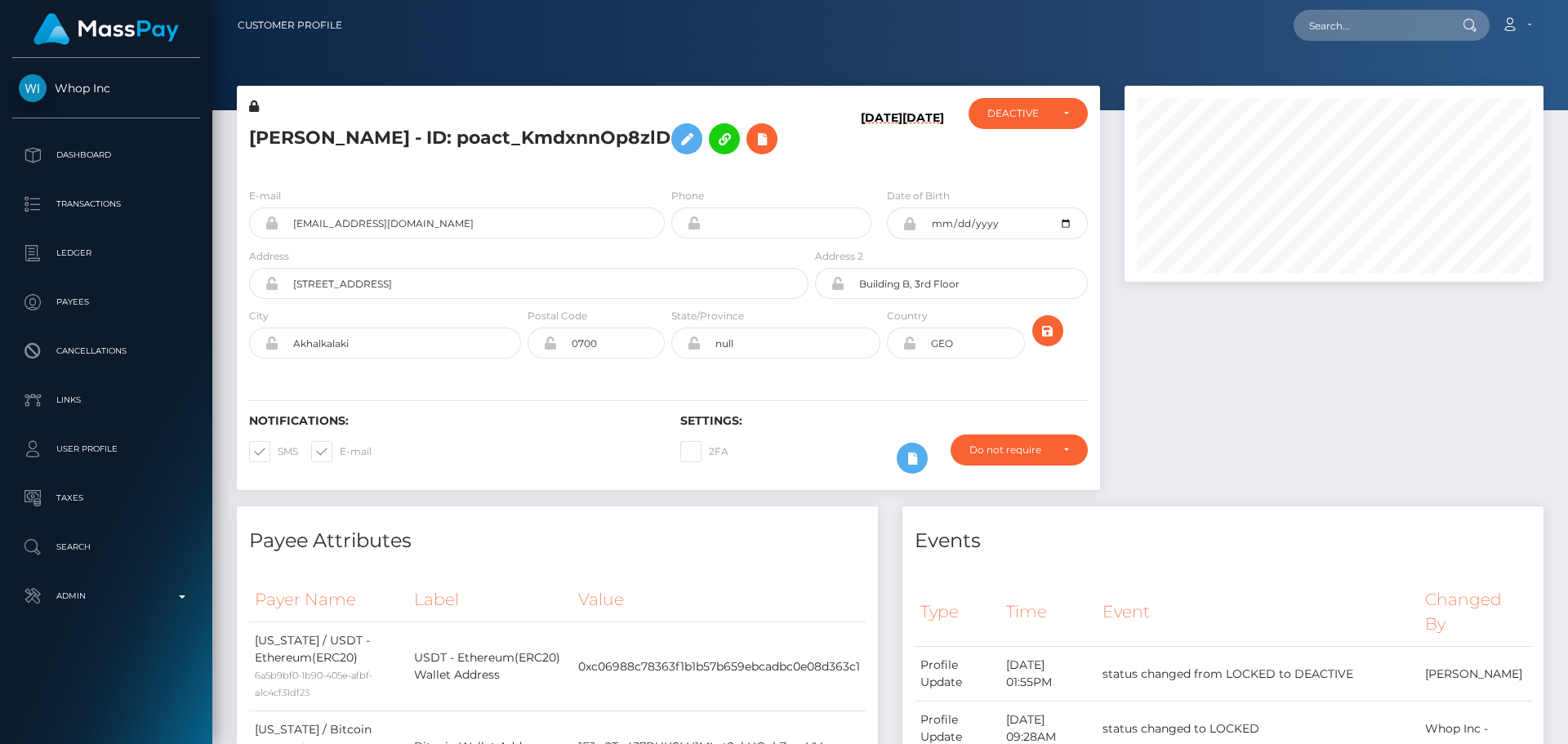
scroll to position [196, 420]
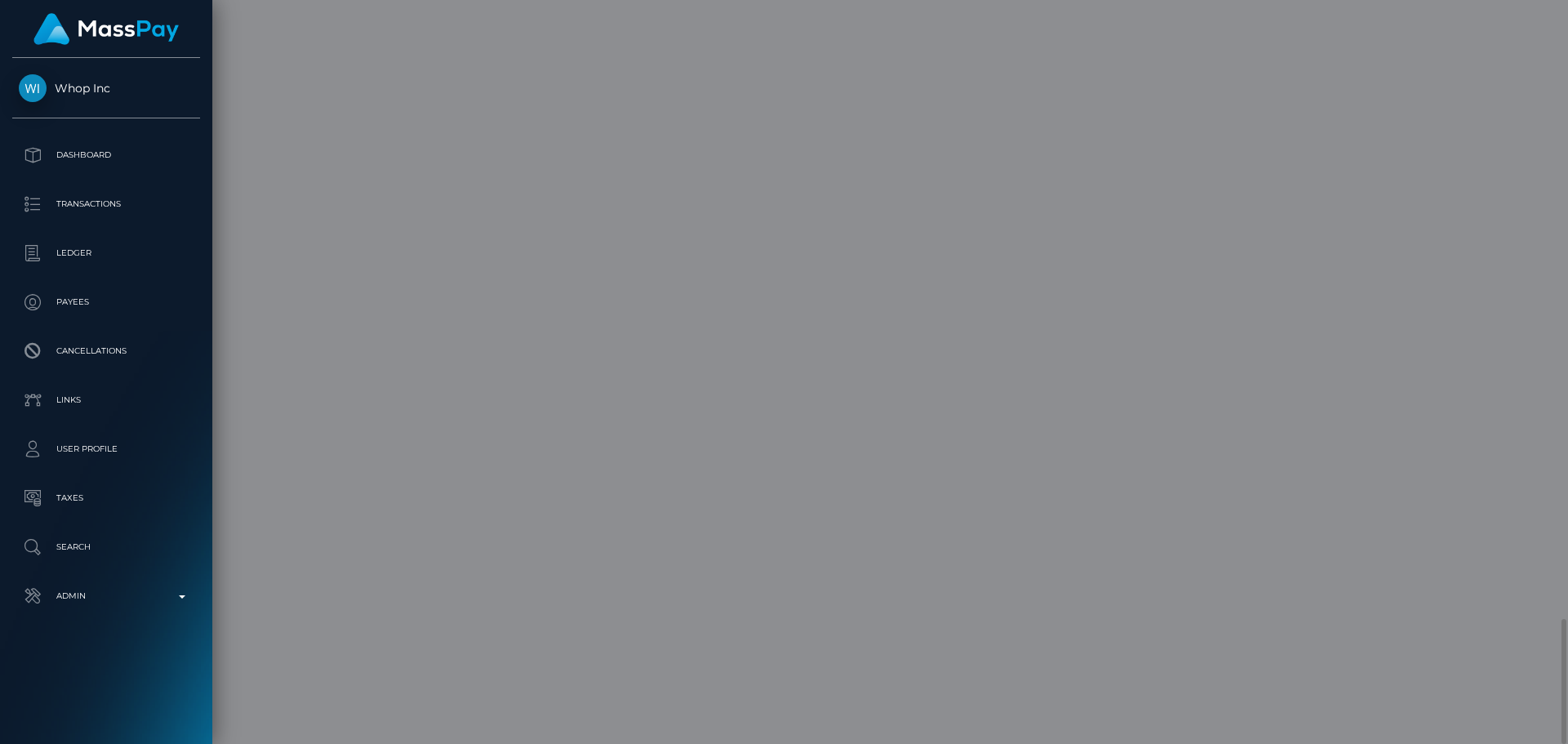
scroll to position [0, 0]
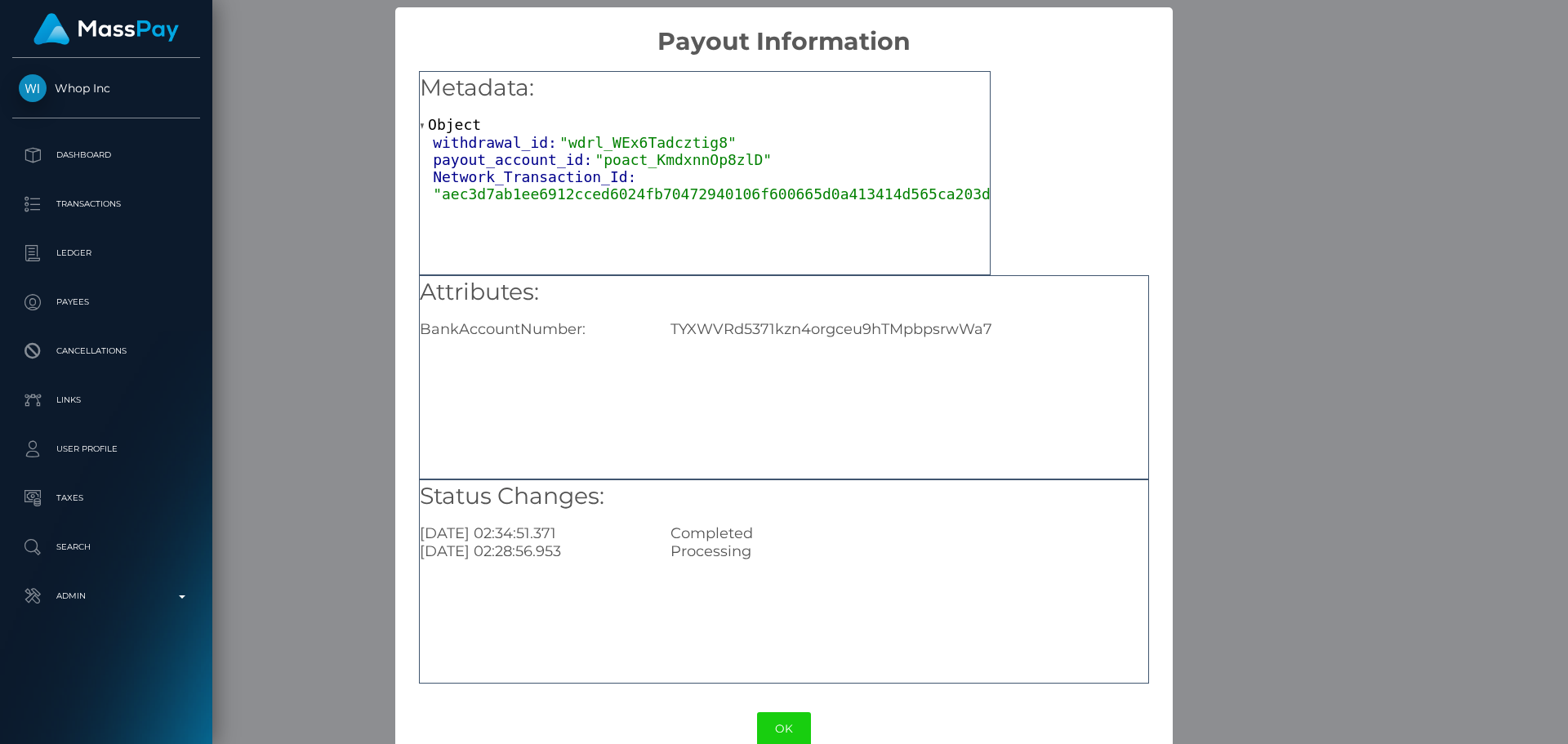
click at [827, 323] on div "TYXWVRd5371kzn4orgceu9hTMpbpsrwWa7" at bounding box center [909, 329] width 501 height 18
copy div "TYXWVRd5371kzn4orgceu9hTMpbpsrwWa7"
drag, startPoint x: 792, startPoint y: 730, endPoint x: 775, endPoint y: 718, distance: 20.8
click at [792, 730] on button "OK" at bounding box center [784, 729] width 54 height 33
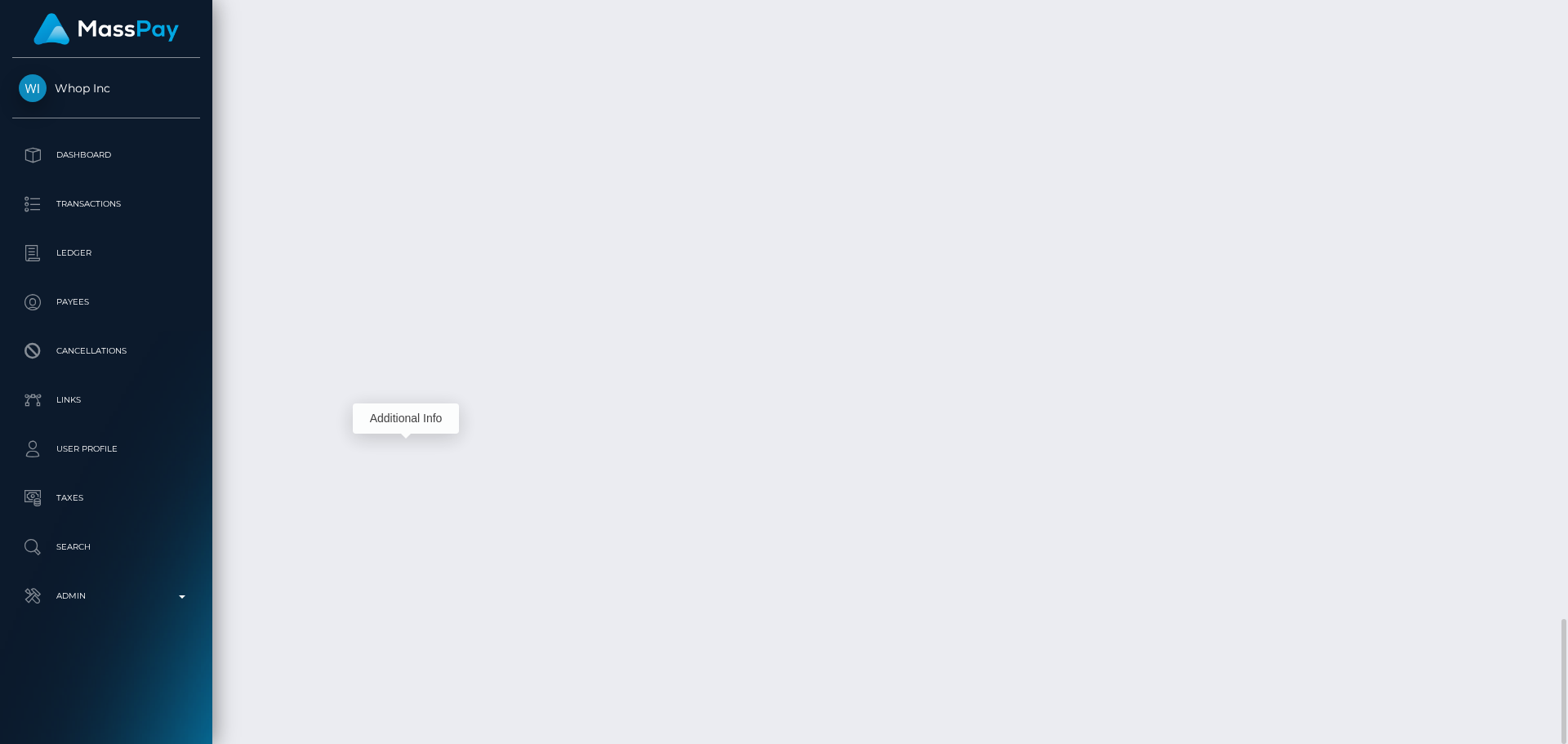
scroll to position [196, 420]
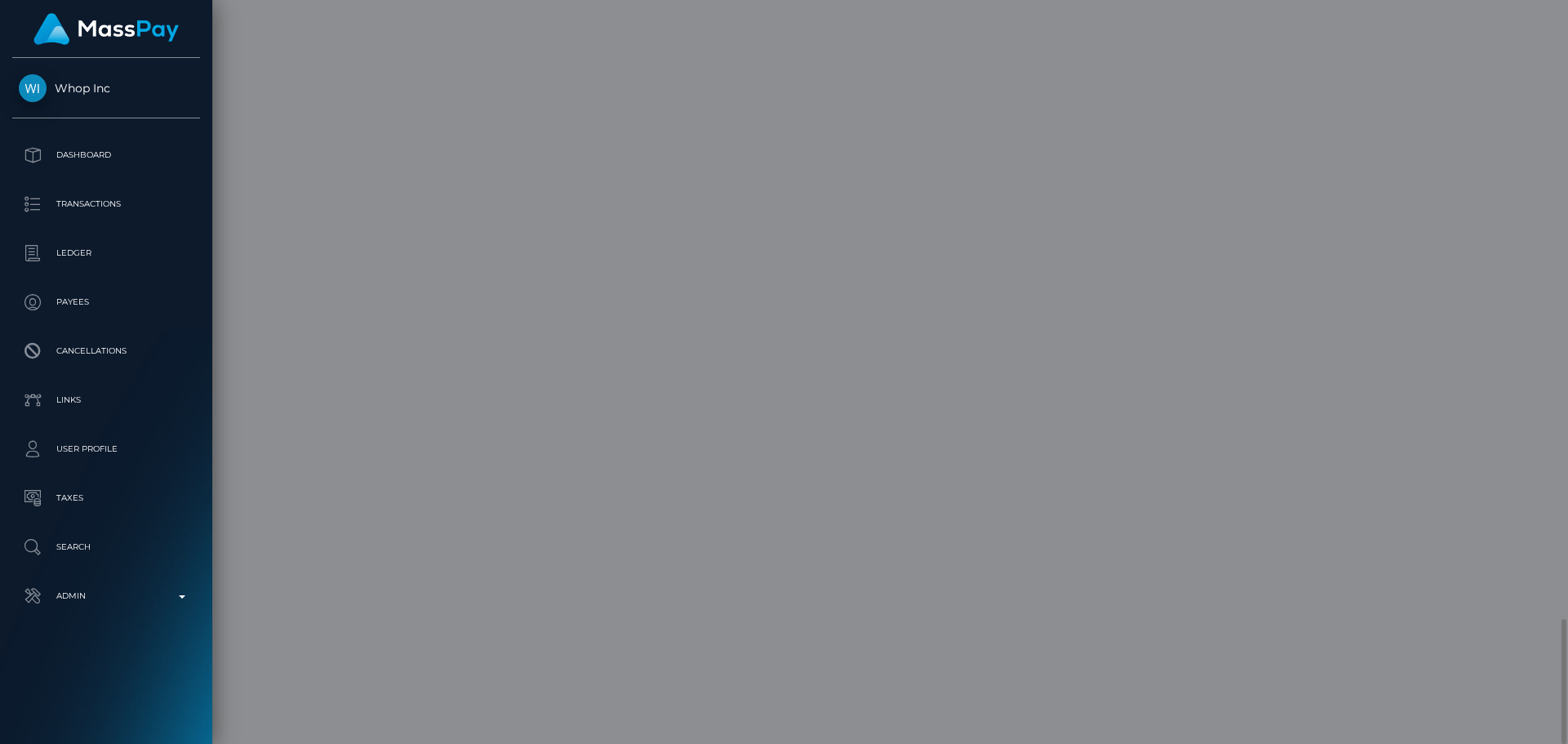
scroll to position [0, 0]
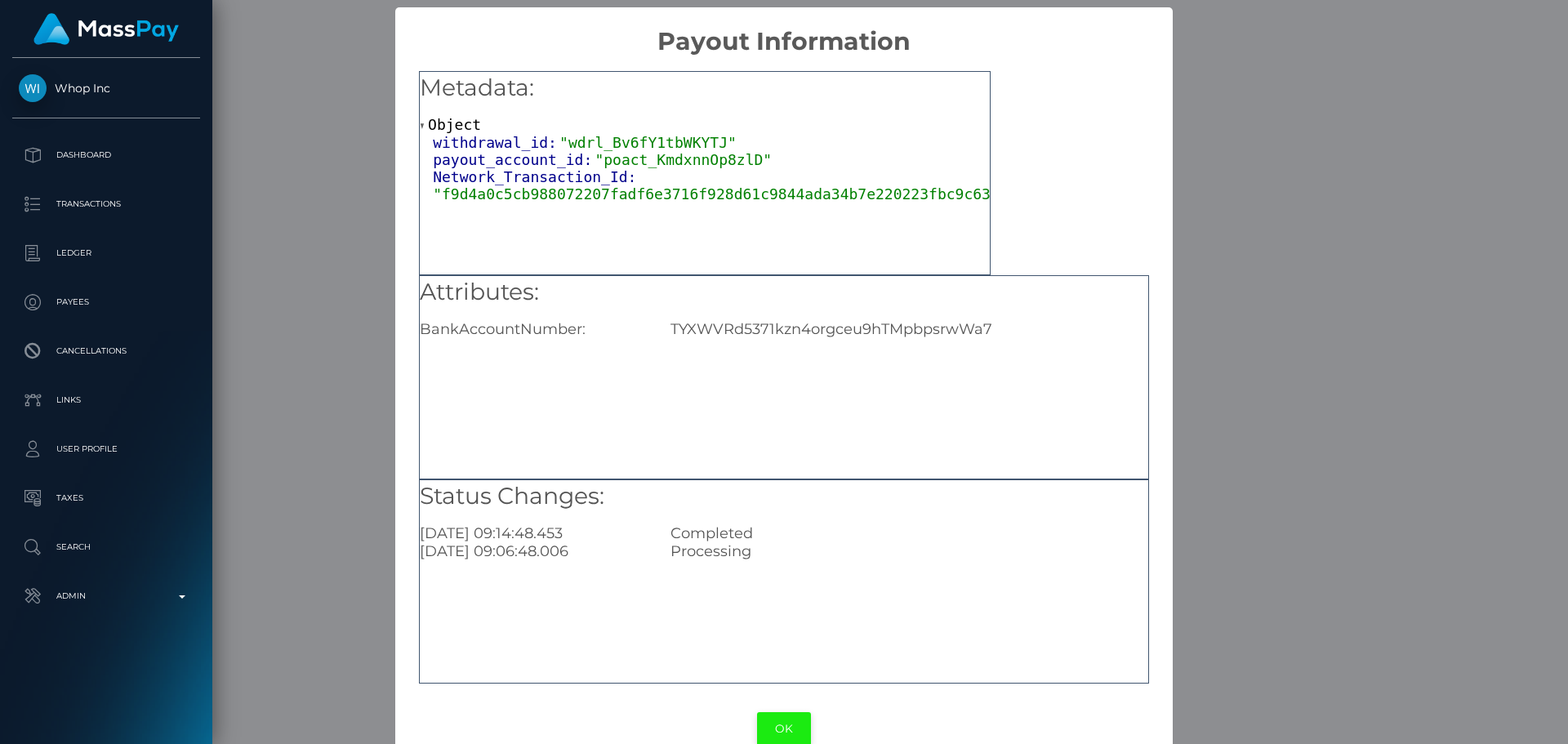
click at [765, 729] on button "OK" at bounding box center [784, 729] width 54 height 33
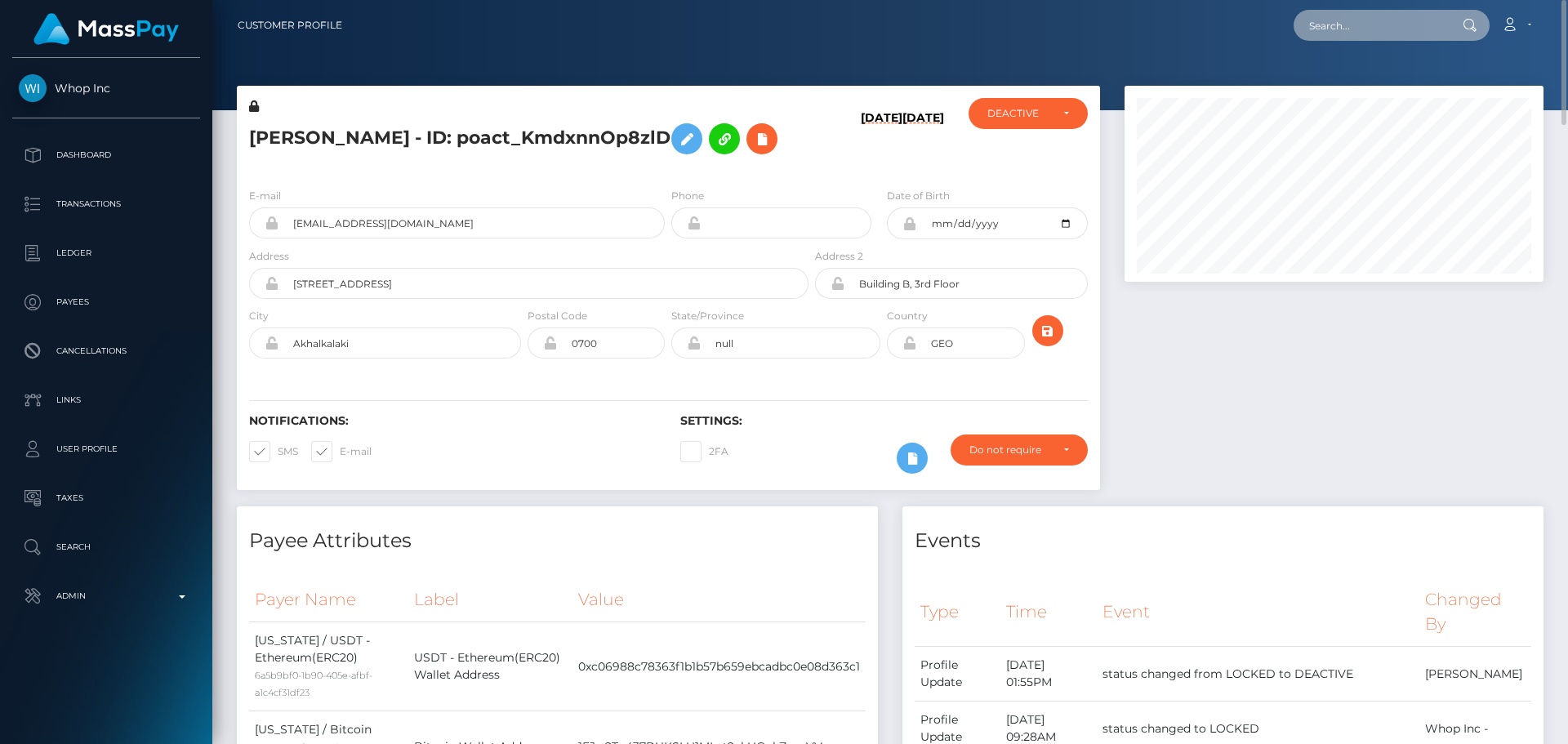
click at [1387, 24] on input "text" at bounding box center [1370, 25] width 153 height 31
paste input "poact_Ko6WHCH69yKp"
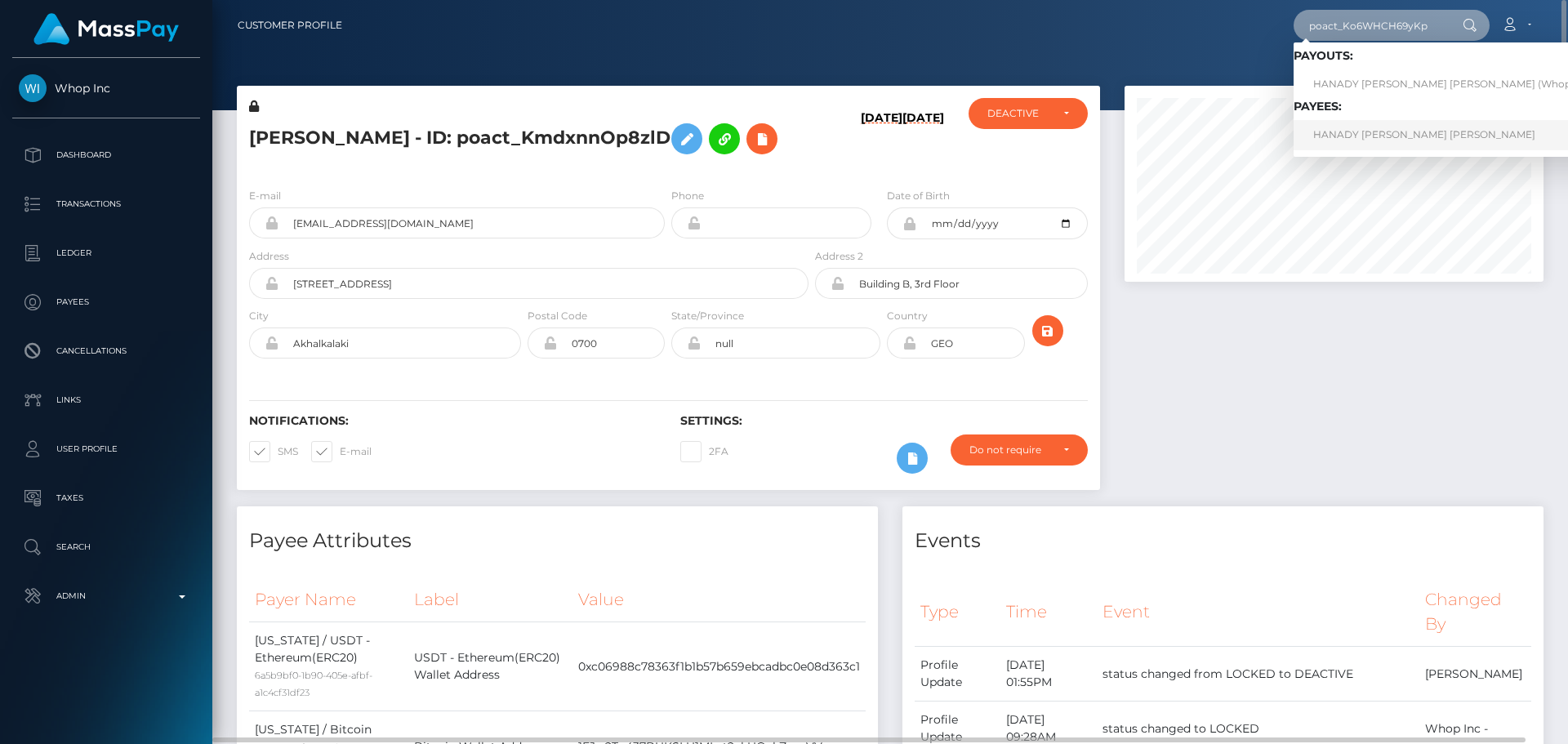
type input "poact_Ko6WHCH69yKp"
click at [1361, 136] on link "HANADY EMAD ABDULRAHEEM MASOUD" at bounding box center [1458, 135] width 327 height 30
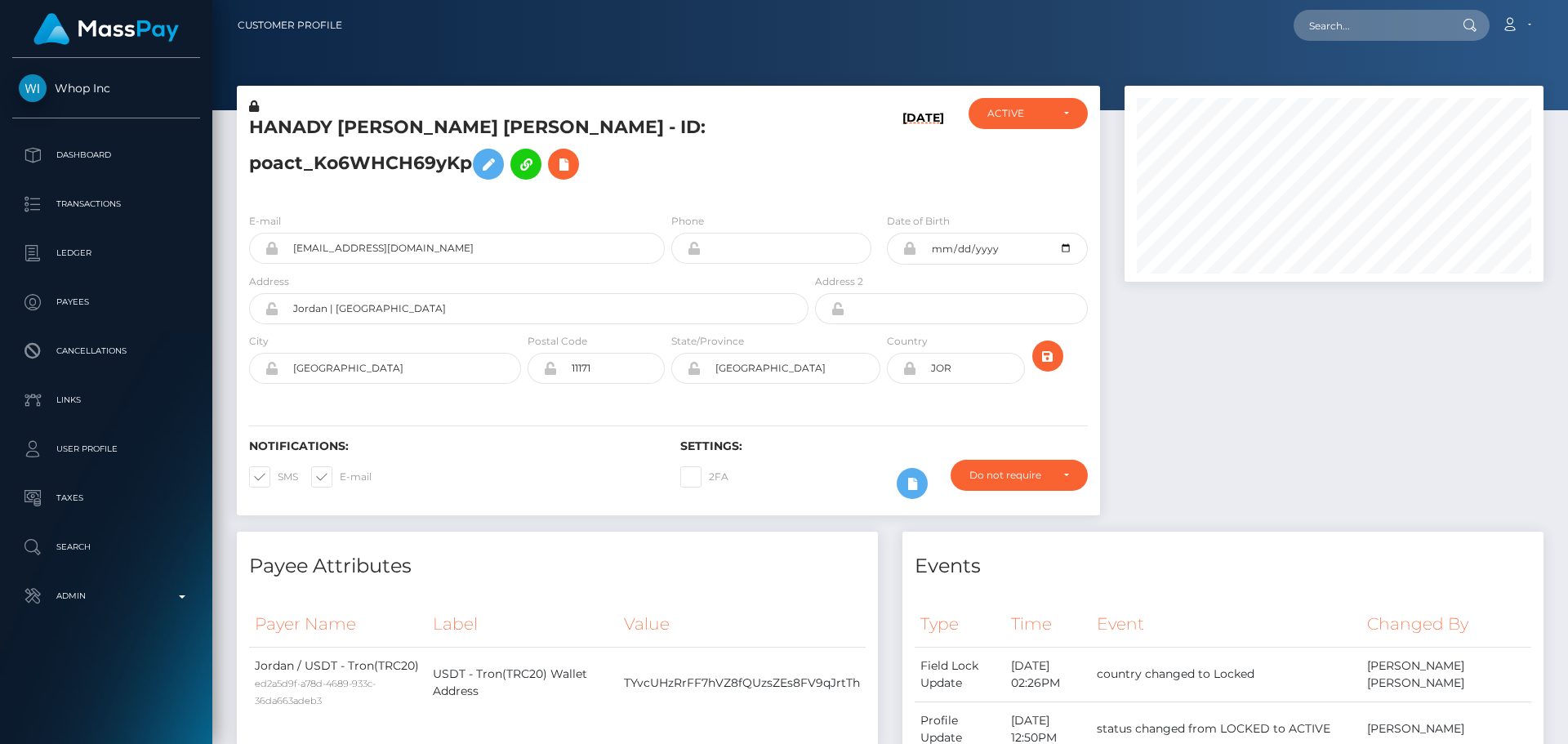
scroll to position [196, 420]
click at [721, 163] on h5 "HANADY EMAD ABDULRAHEEM MASOUD - ID: poact_Ko6WHCH69yKp" at bounding box center [524, 151] width 551 height 72
click at [694, 161] on h5 "HANADY EMAD ABDULRAHEEM MASOUD - ID: poact_Ko6WHCH69yKp" at bounding box center [524, 151] width 551 height 72
click at [688, 168] on h5 "HANADY EMAD ABDULRAHEEM MASOUD - ID: poact_Ko6WHCH69yKp" at bounding box center [524, 151] width 551 height 72
click at [685, 178] on h5 "HANADY EMAD ABDULRAHEEM MASOUD - ID: poact_Ko6WHCH69yKp" at bounding box center [524, 151] width 551 height 72
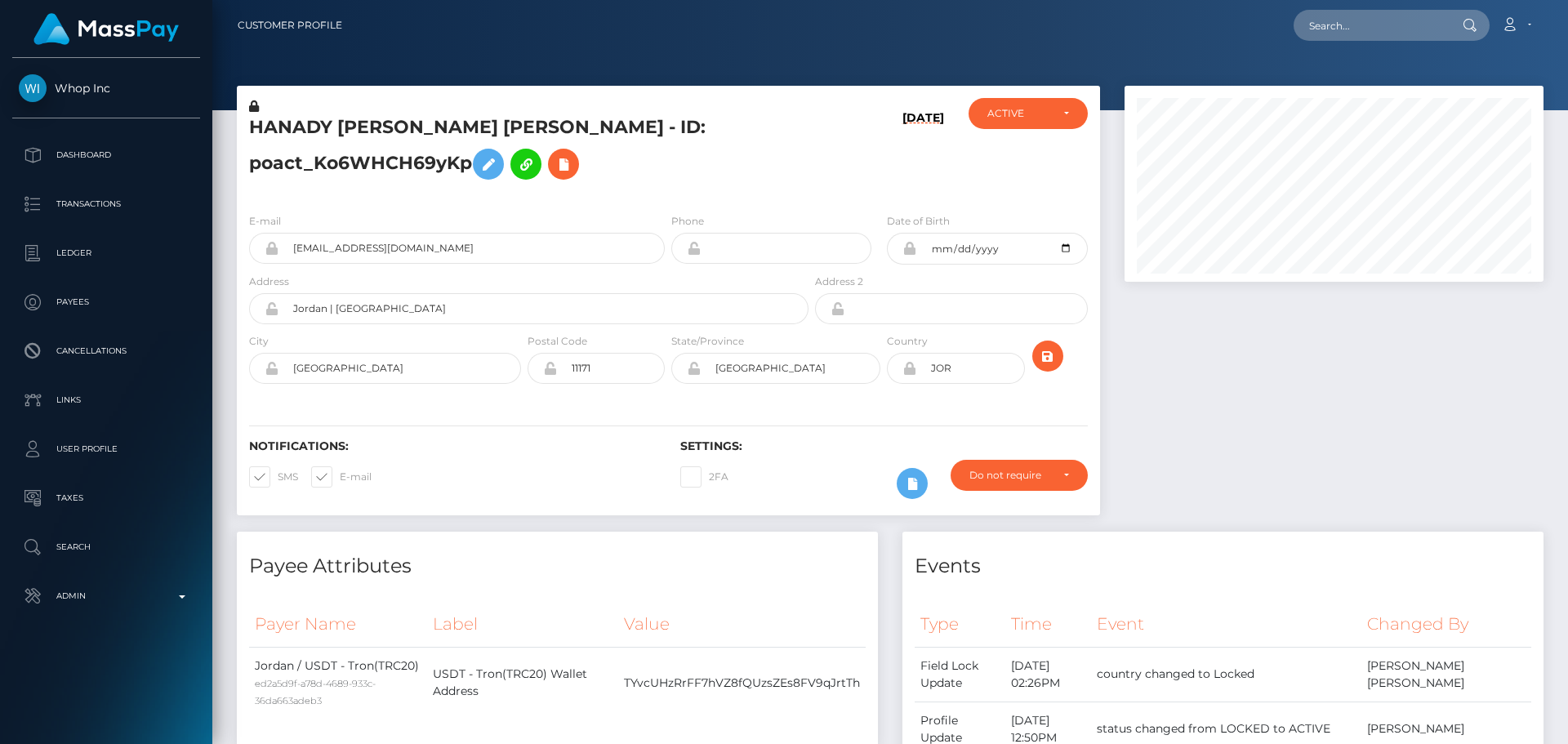
click at [686, 177] on h5 "HANADY EMAD ABDULRAHEEM MASOUD - ID: poact_Ko6WHCH69yKp" at bounding box center [524, 151] width 551 height 72
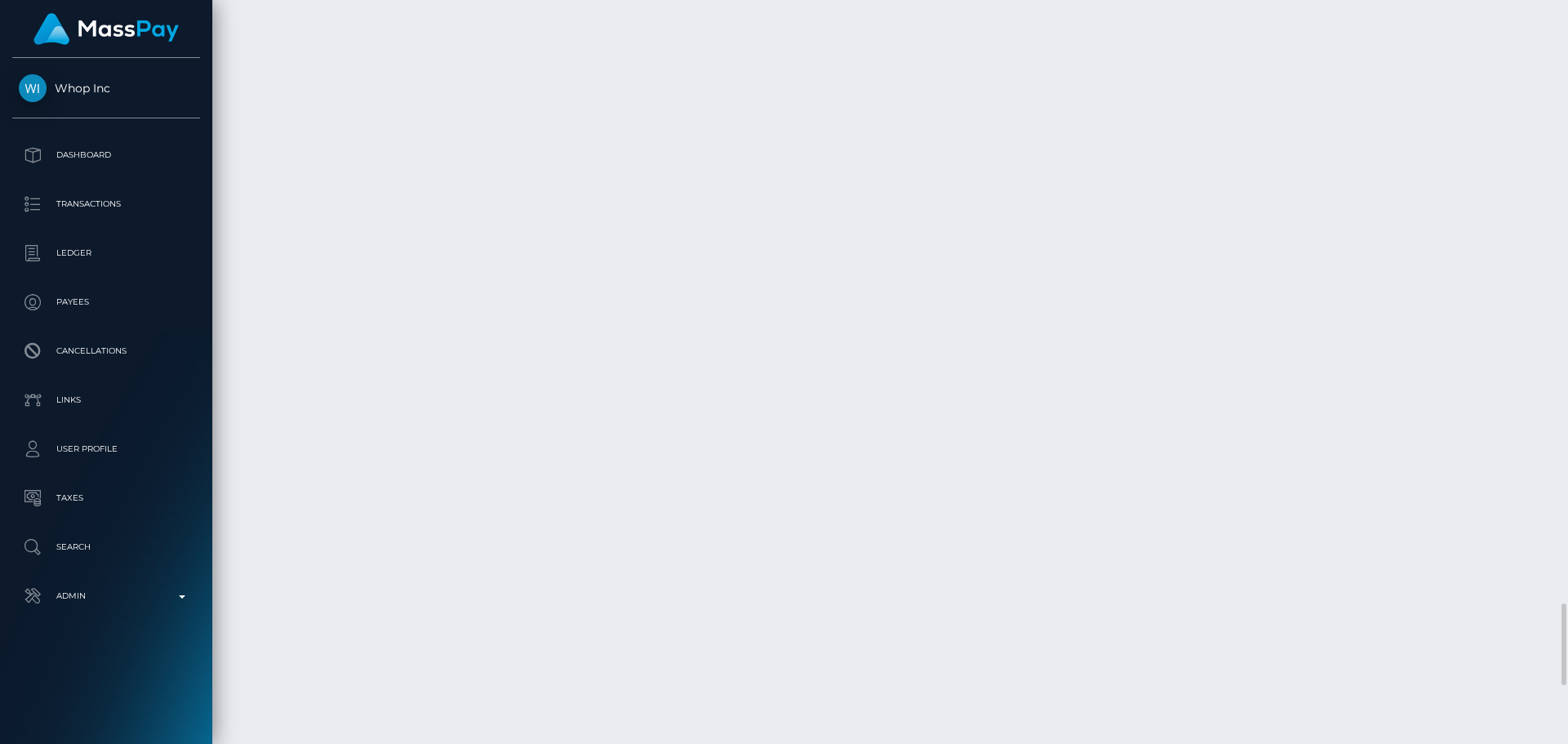
scroll to position [5999, 0]
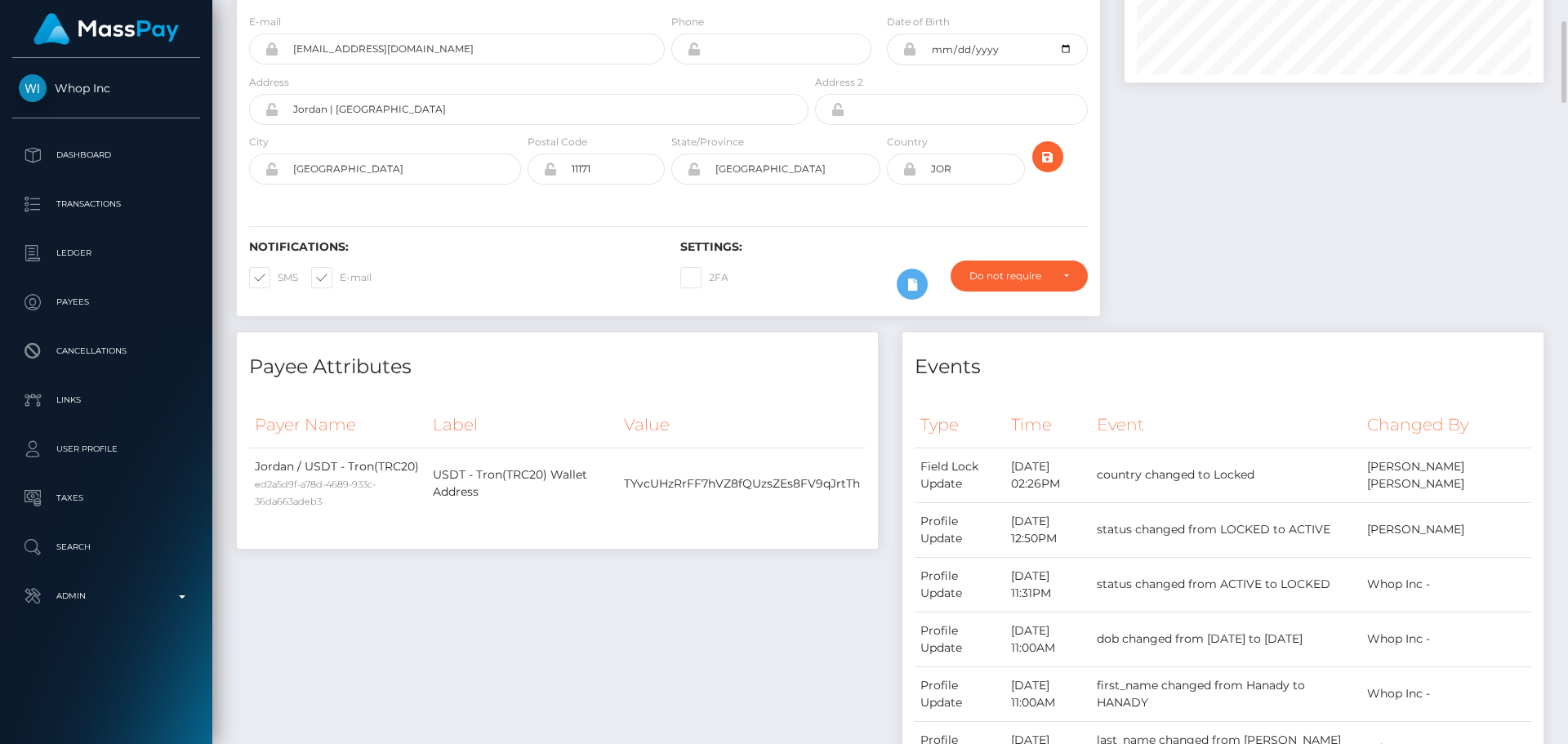
scroll to position [0, 0]
